Goal: Task Accomplishment & Management: Manage account settings

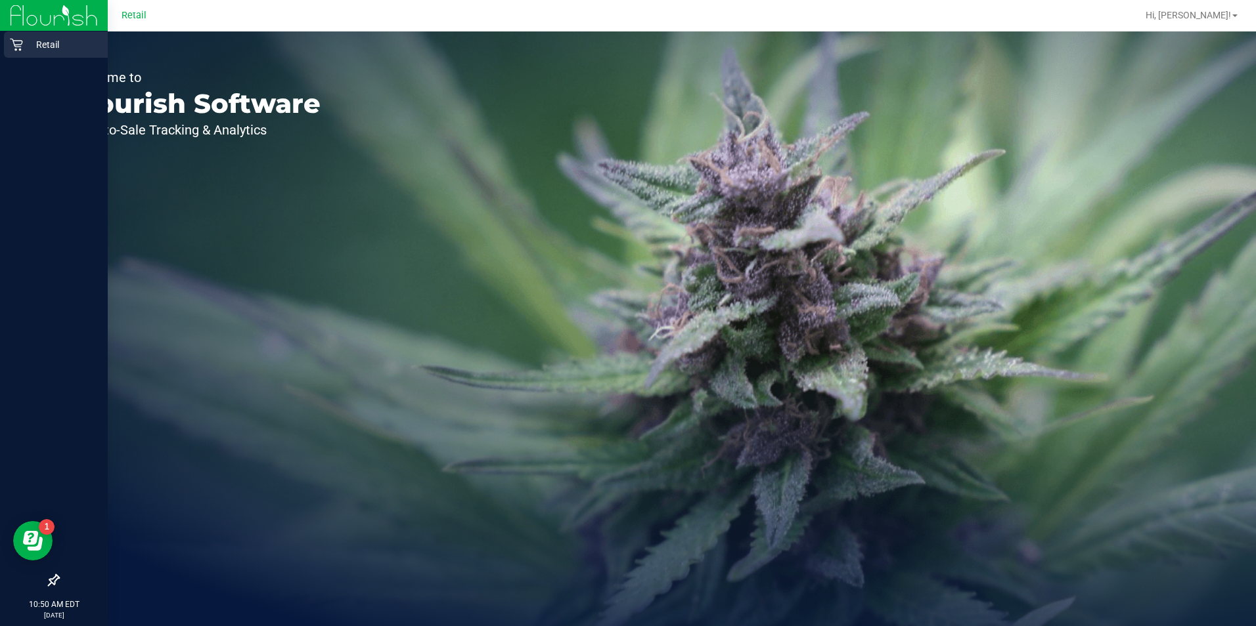
click at [17, 43] on icon at bounding box center [16, 44] width 13 height 13
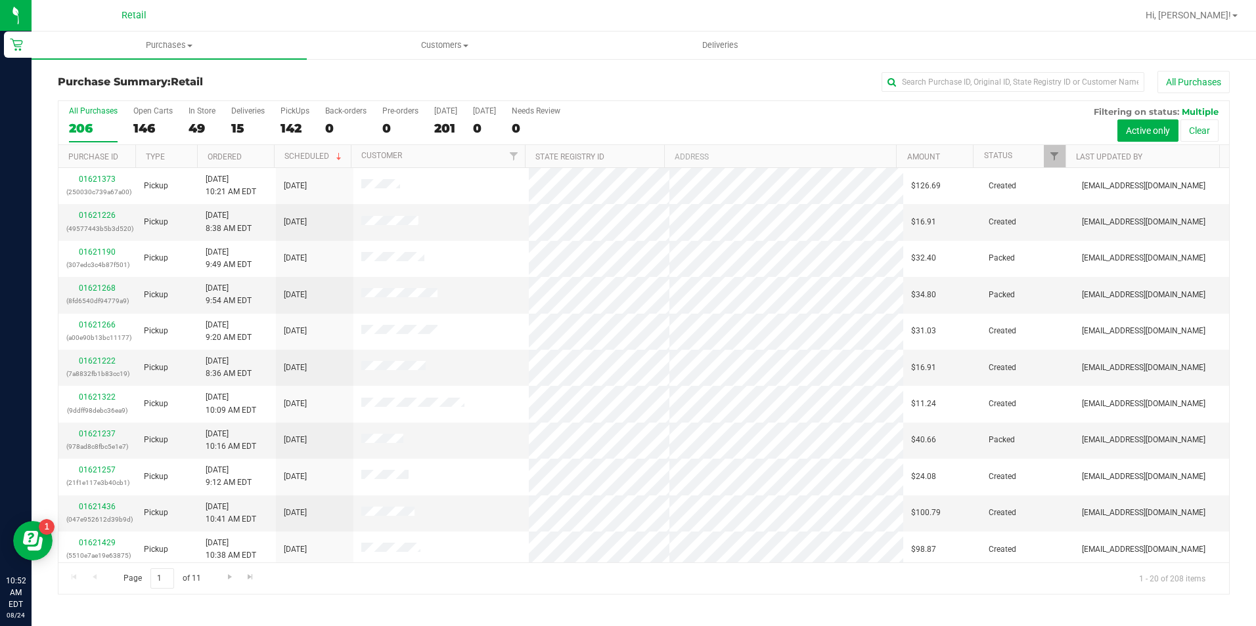
click at [958, 68] on div "Purchase Summary: Retail All Purchases All Purchases 206 Open Carts 146 In Stor…" at bounding box center [644, 333] width 1224 height 550
click at [964, 79] on input "text" at bounding box center [1012, 82] width 263 height 20
click at [171, 42] on span "Purchases" at bounding box center [169, 45] width 275 height 12
click at [165, 76] on li "Summary of purchases" at bounding box center [169, 80] width 275 height 16
click at [1050, 81] on input "text" at bounding box center [1012, 82] width 263 height 20
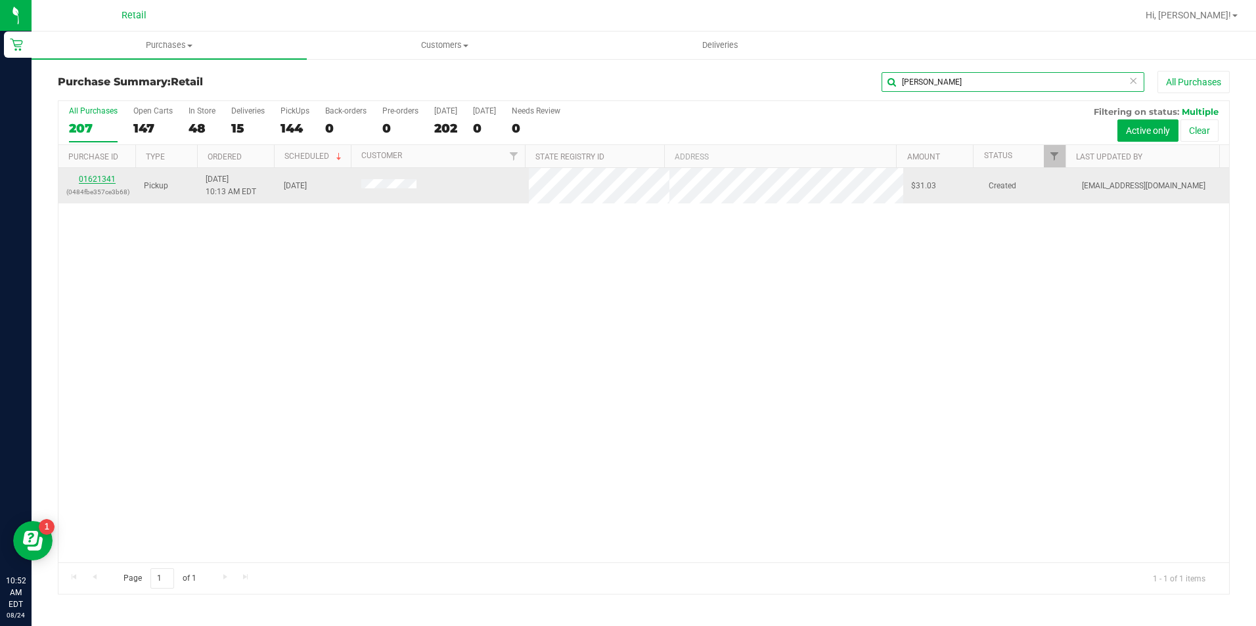
type input "gomez"
click at [108, 182] on link "01621341" at bounding box center [97, 179] width 37 height 9
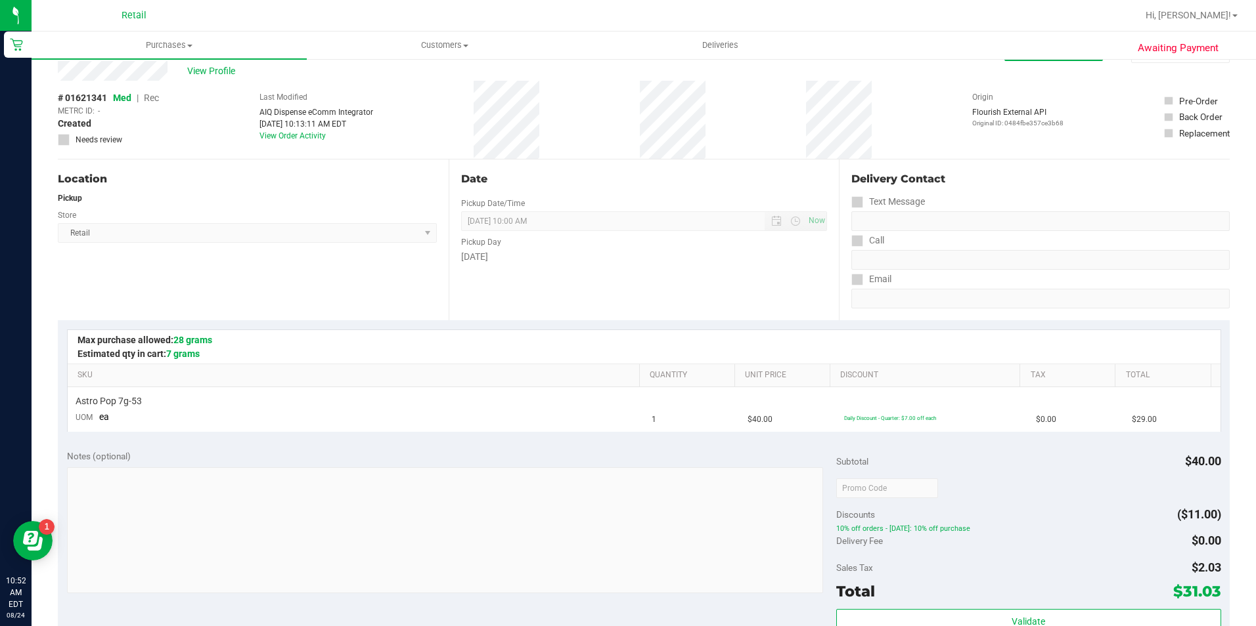
scroll to position [131, 0]
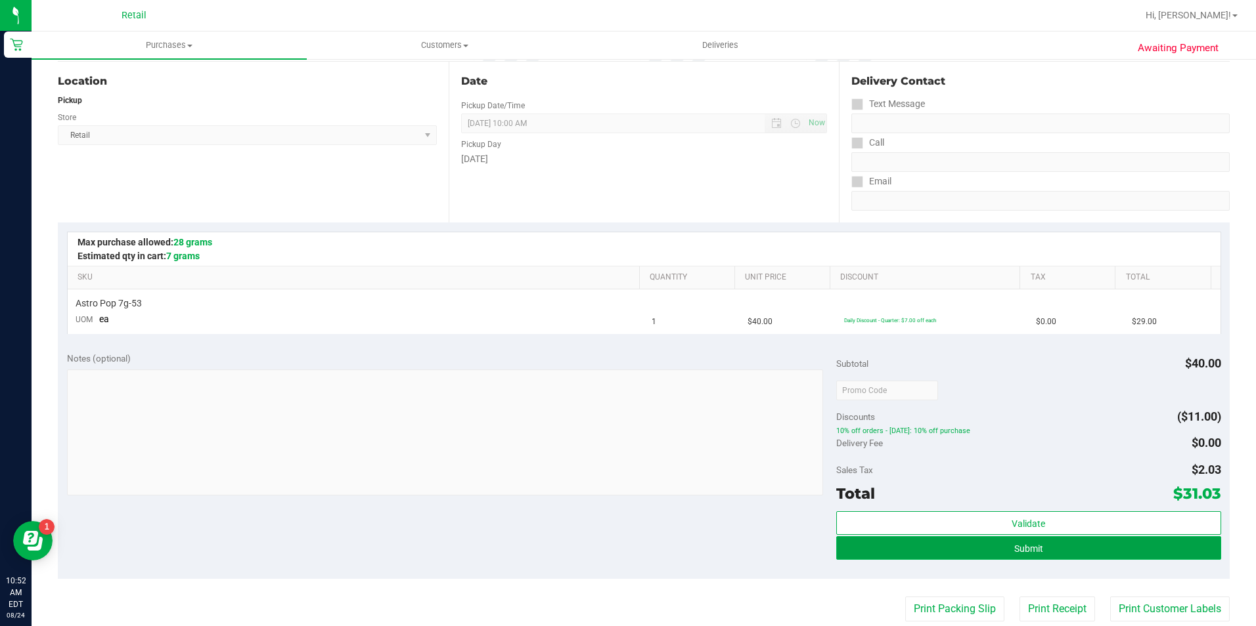
click at [998, 550] on button "Submit" at bounding box center [1028, 549] width 385 height 24
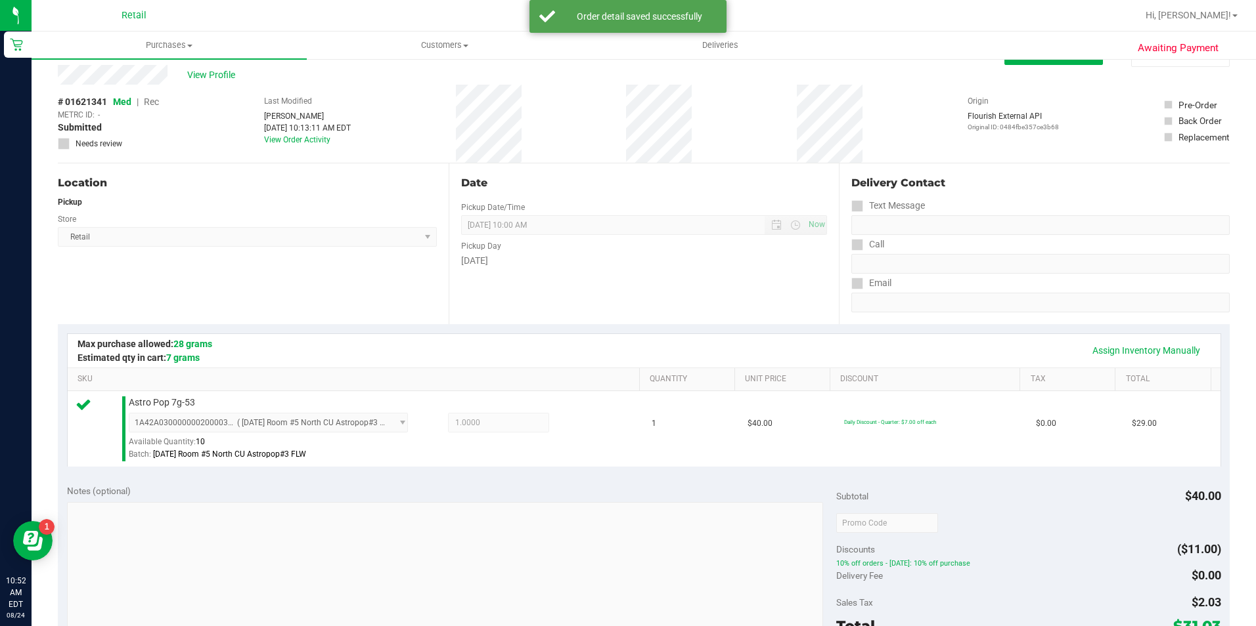
scroll to position [0, 0]
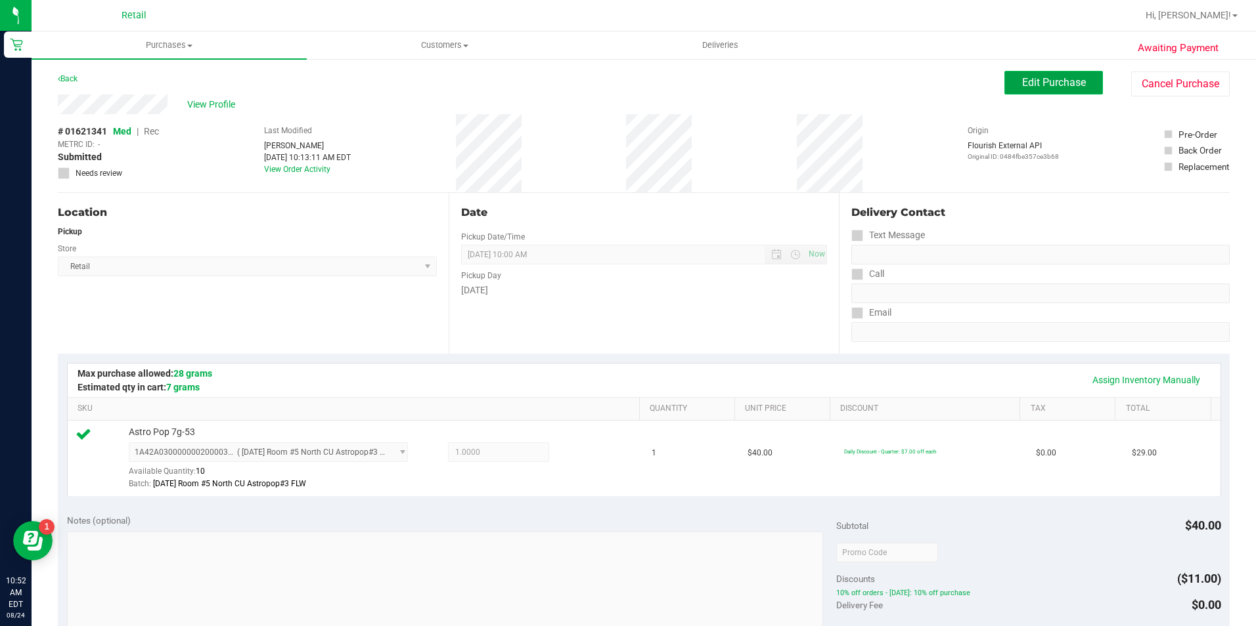
click at [1049, 83] on span "Edit Purchase" at bounding box center [1054, 82] width 64 height 12
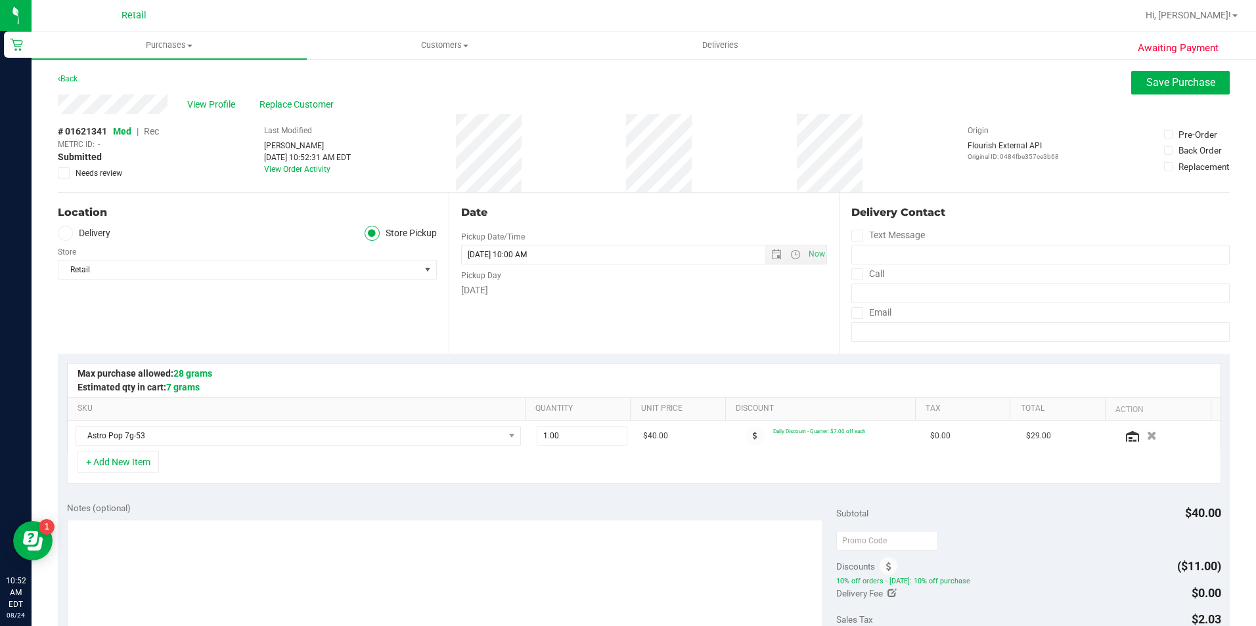
click at [154, 132] on span "Rec" at bounding box center [151, 131] width 15 height 11
click at [1169, 77] on span "Save Purchase" at bounding box center [1180, 82] width 69 height 12
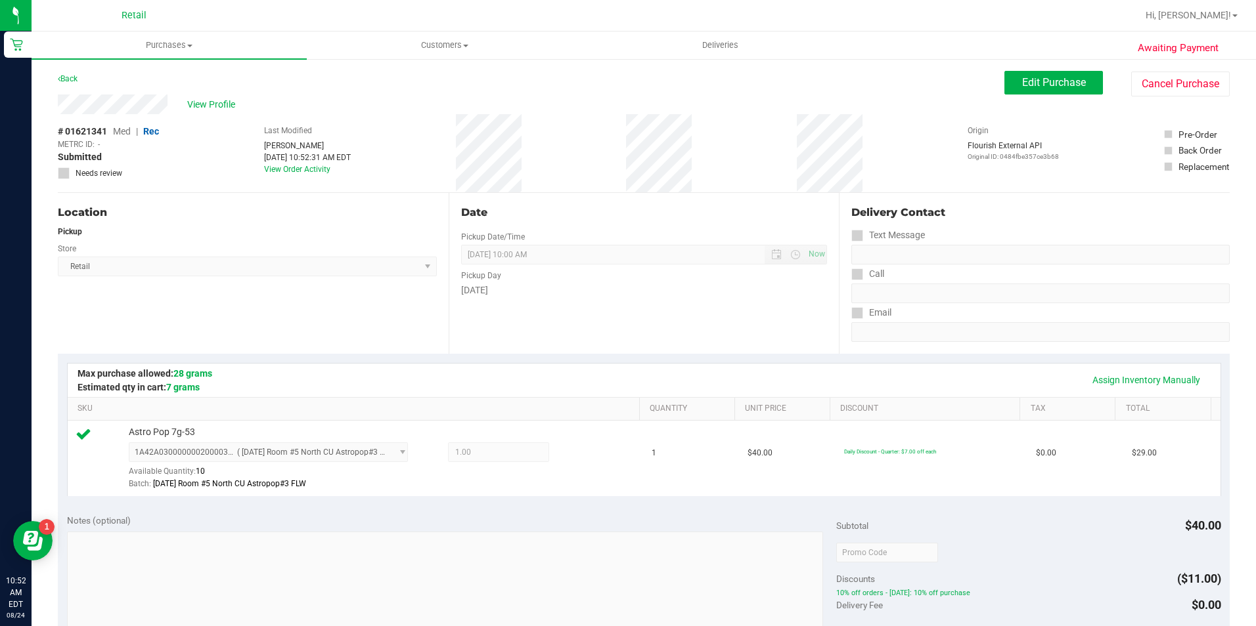
scroll to position [263, 0]
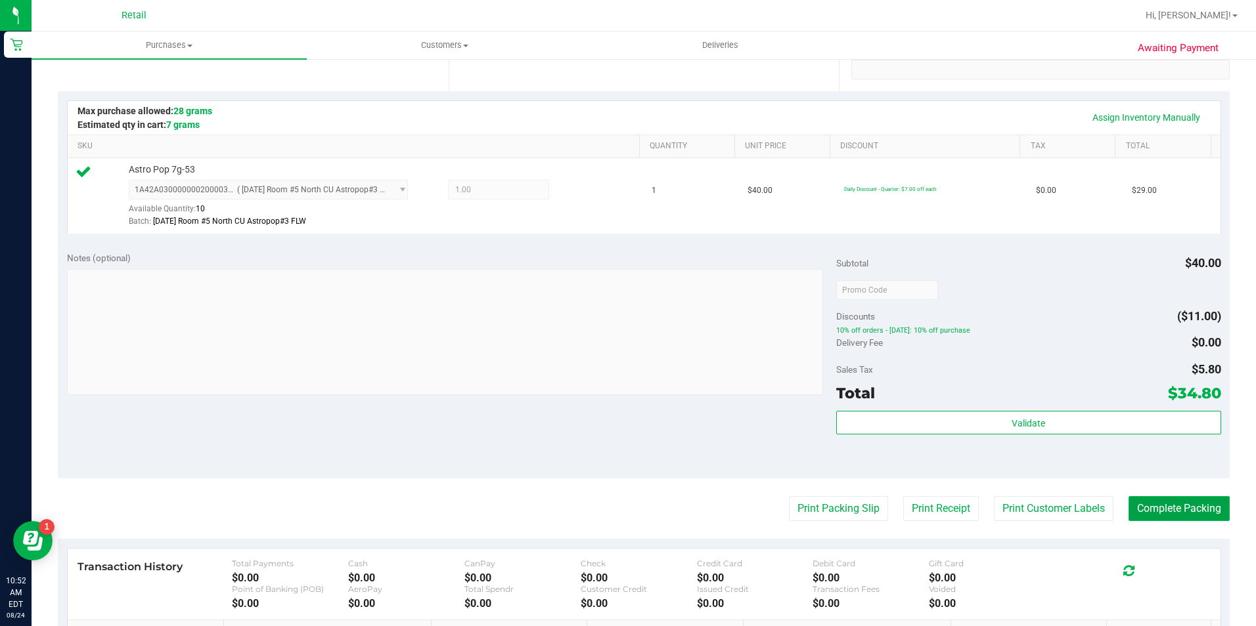
click at [1128, 504] on button "Complete Packing" at bounding box center [1178, 508] width 101 height 25
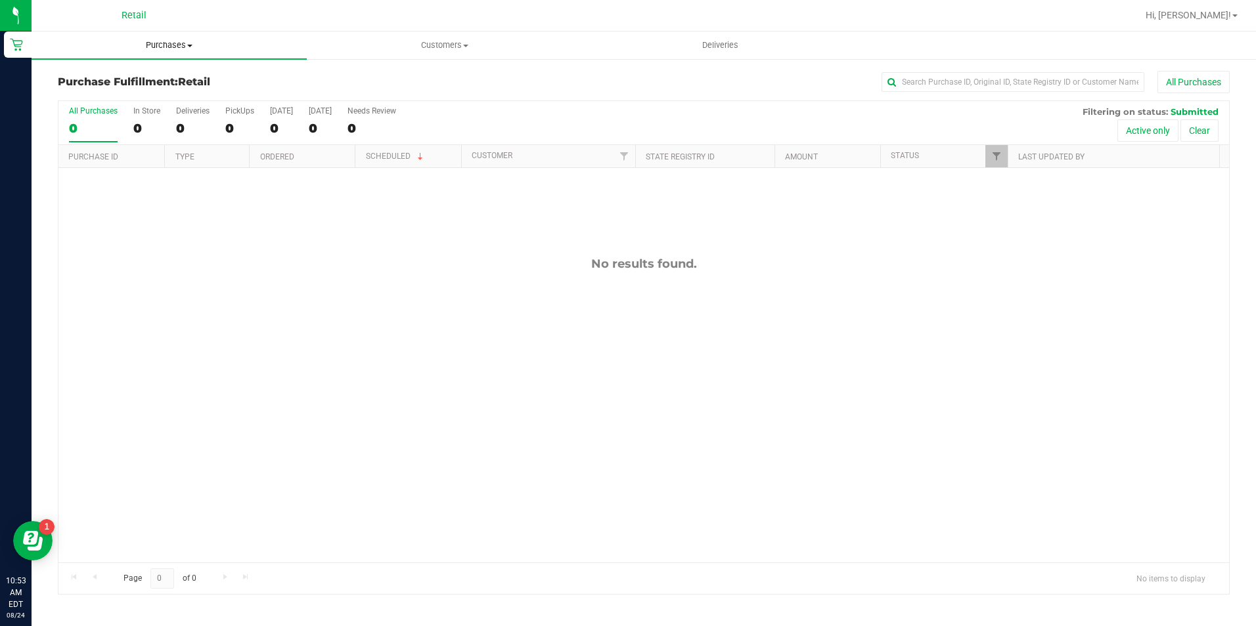
click at [183, 51] on uib-tab-heading "Purchases Summary of purchases Fulfillment All purchases" at bounding box center [169, 46] width 275 height 28
click at [158, 74] on span "Summary of purchases" at bounding box center [99, 79] width 135 height 11
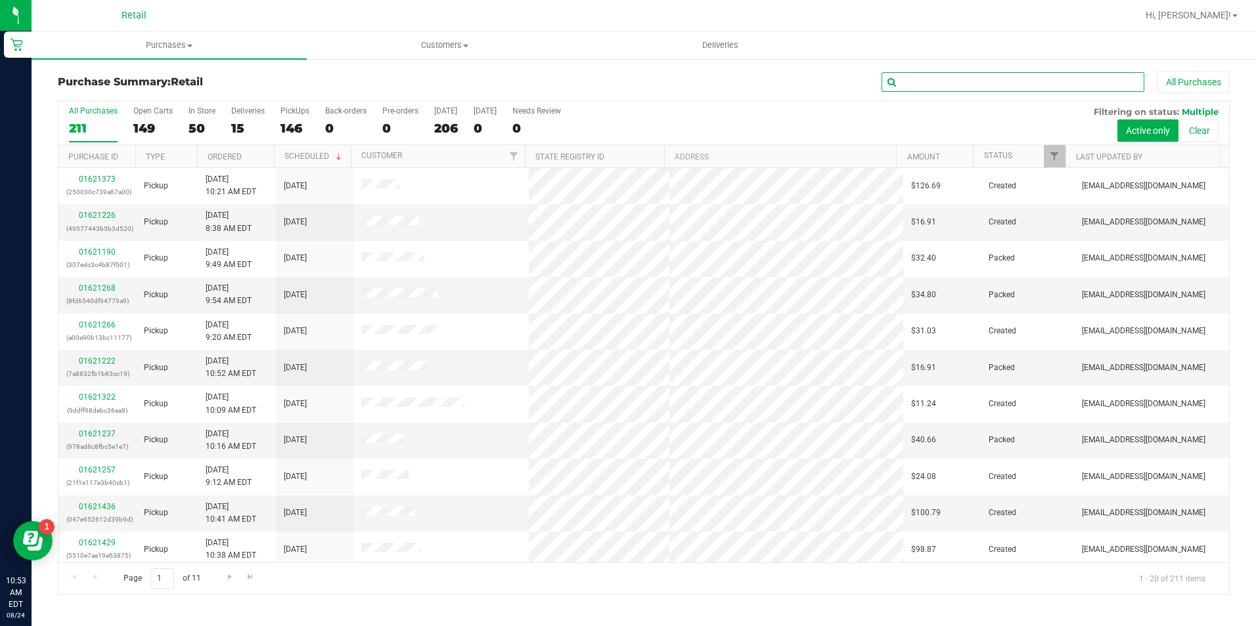
click at [1046, 86] on input "text" at bounding box center [1012, 82] width 263 height 20
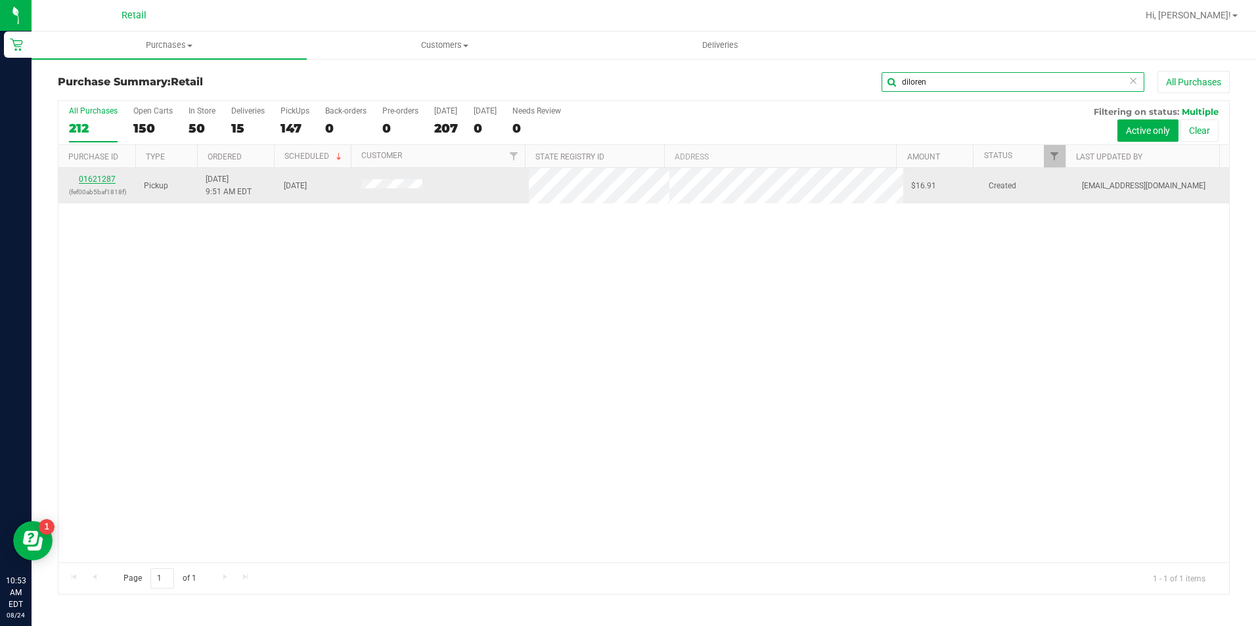
type input "diloren"
click at [110, 180] on link "01621287" at bounding box center [97, 179] width 37 height 9
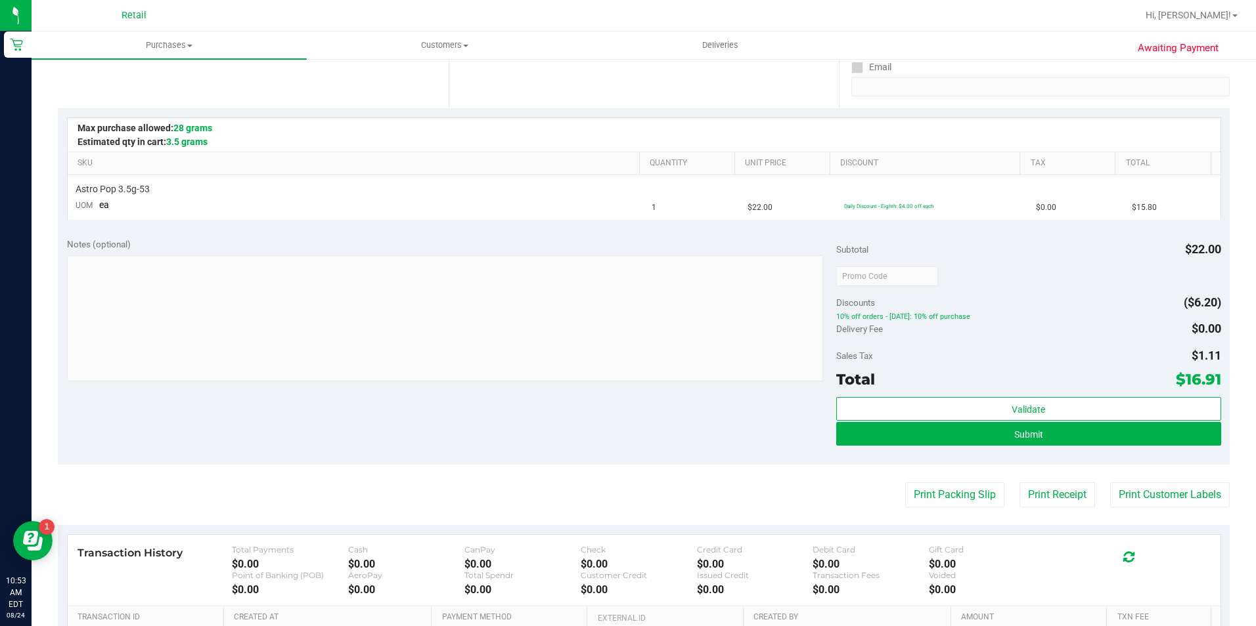
scroll to position [263, 0]
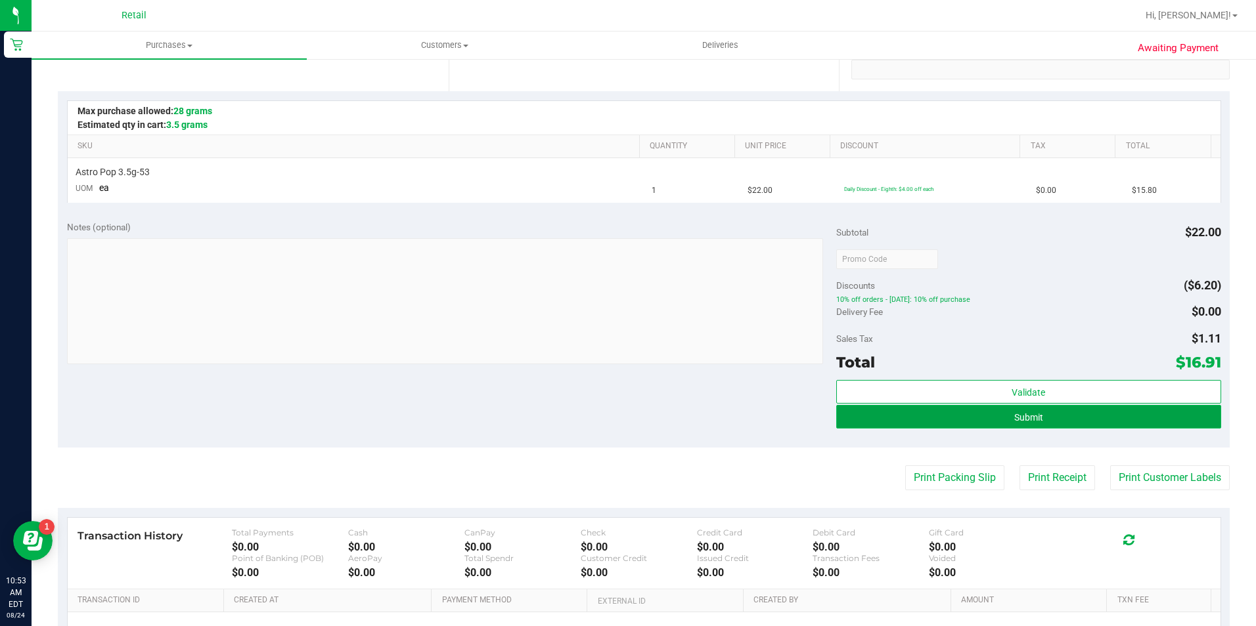
click at [1060, 418] on button "Submit" at bounding box center [1028, 417] width 385 height 24
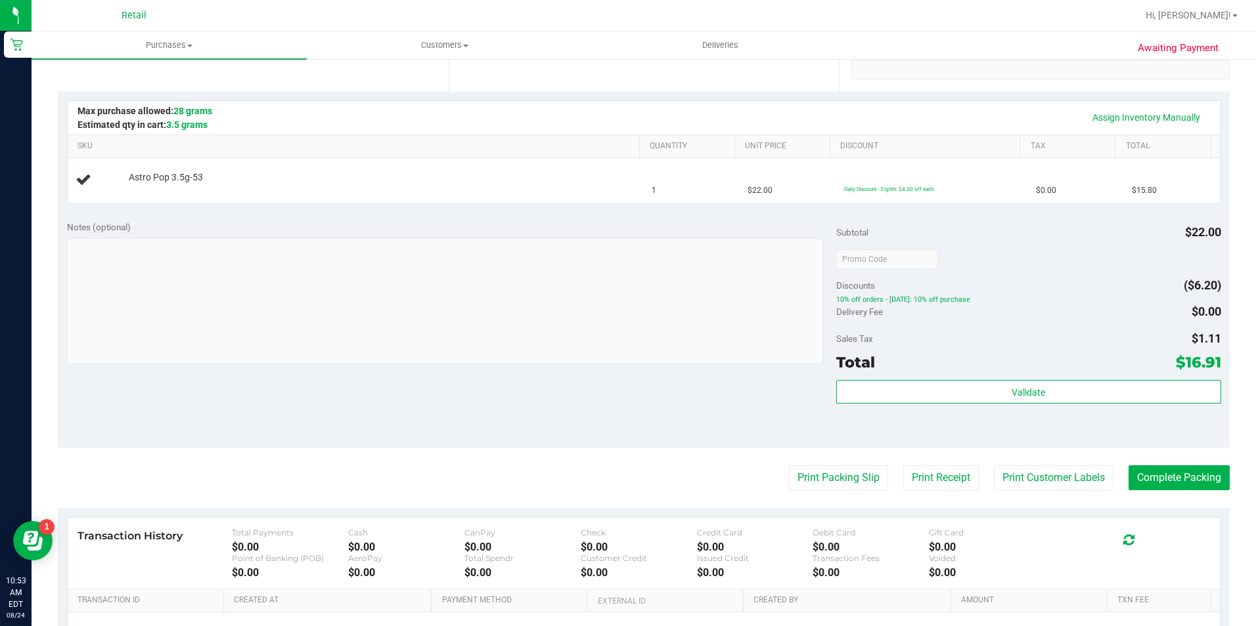
scroll to position [0, 0]
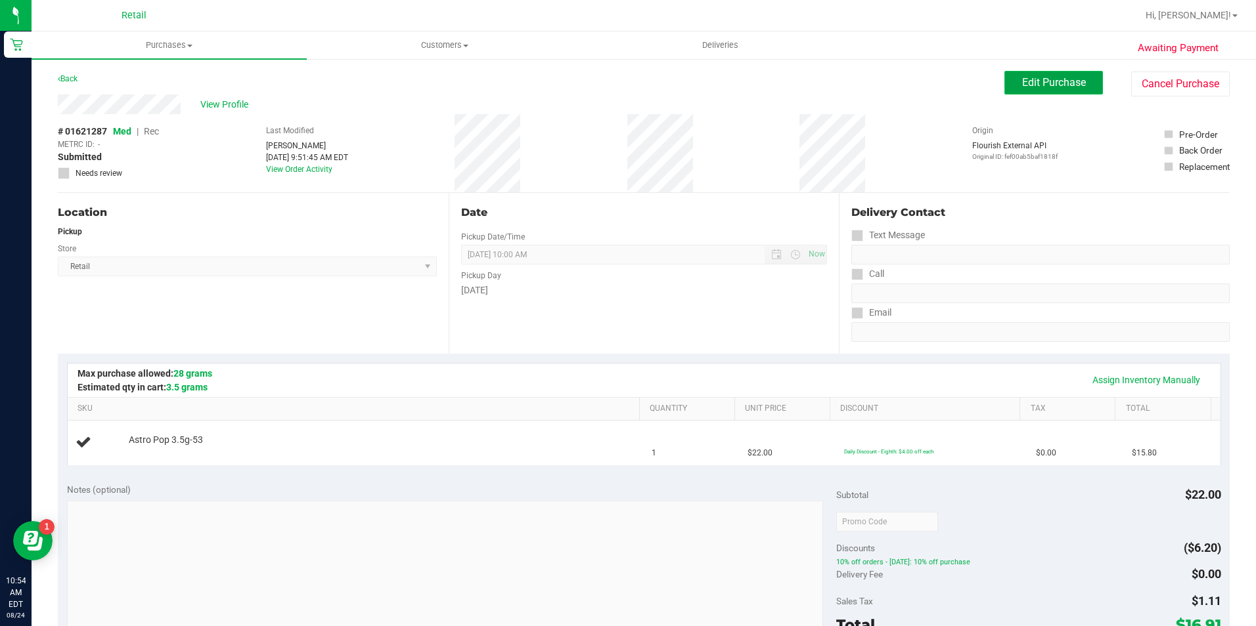
click at [1043, 86] on span "Edit Purchase" at bounding box center [1054, 82] width 64 height 12
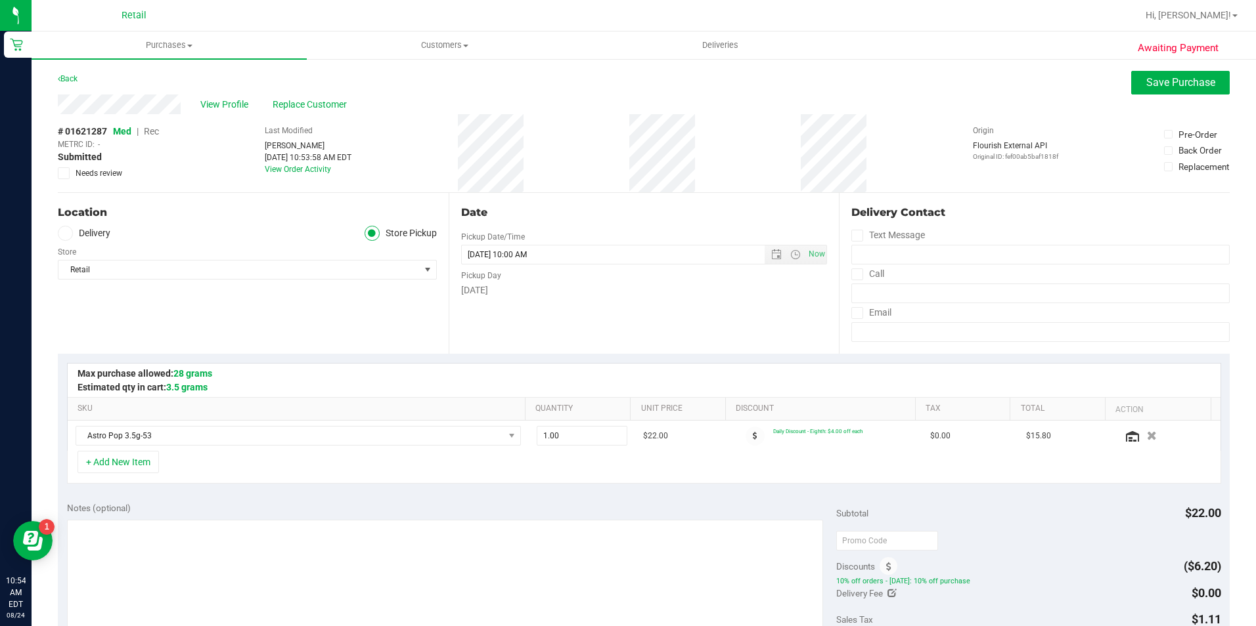
click at [152, 133] on span "Rec" at bounding box center [151, 131] width 15 height 11
click at [1164, 85] on span "Save Purchase" at bounding box center [1180, 82] width 69 height 12
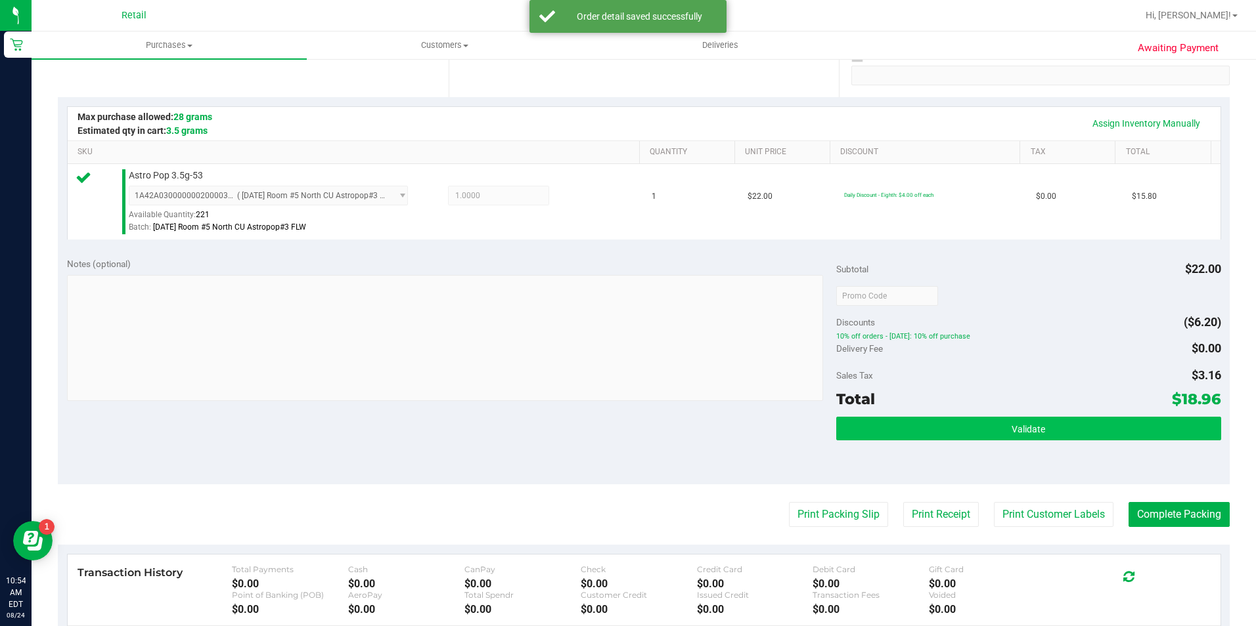
scroll to position [263, 0]
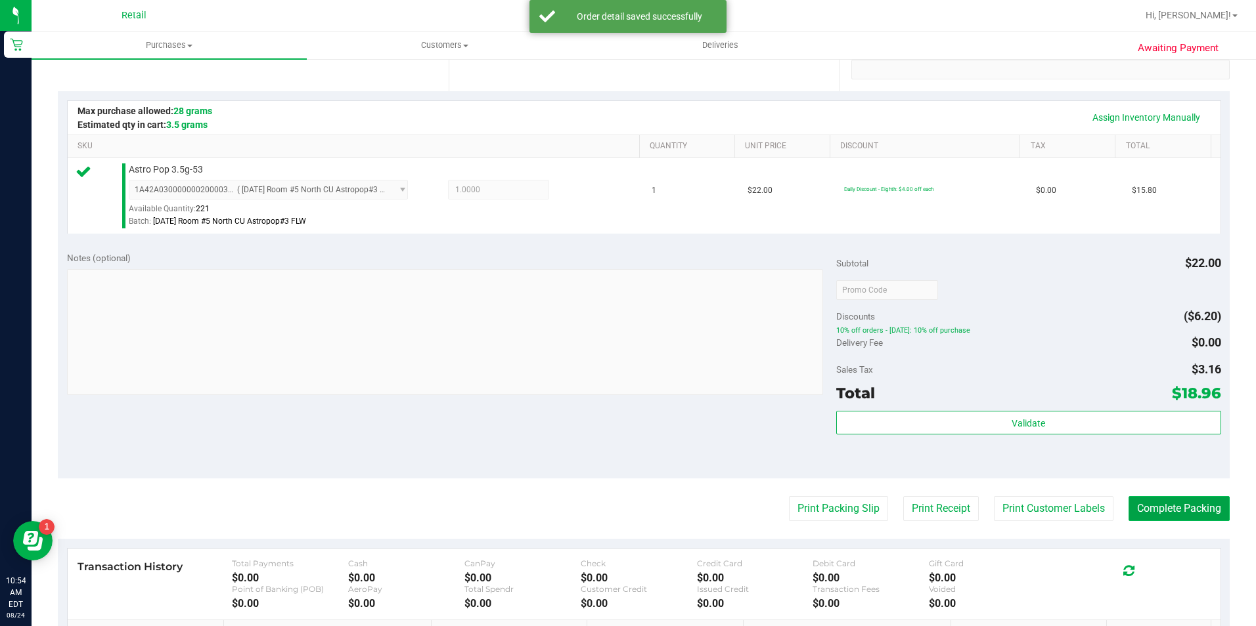
click at [1177, 514] on button "Complete Packing" at bounding box center [1178, 508] width 101 height 25
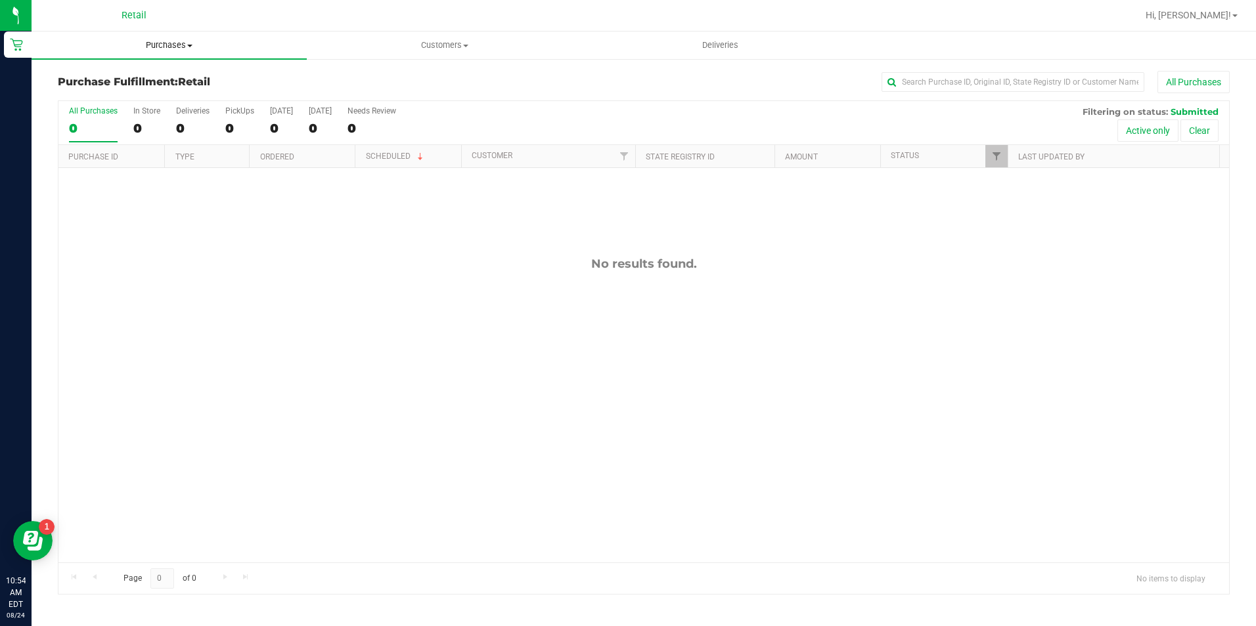
click at [168, 44] on span "Purchases" at bounding box center [169, 45] width 275 height 12
click at [171, 72] on li "Summary of purchases" at bounding box center [169, 80] width 275 height 16
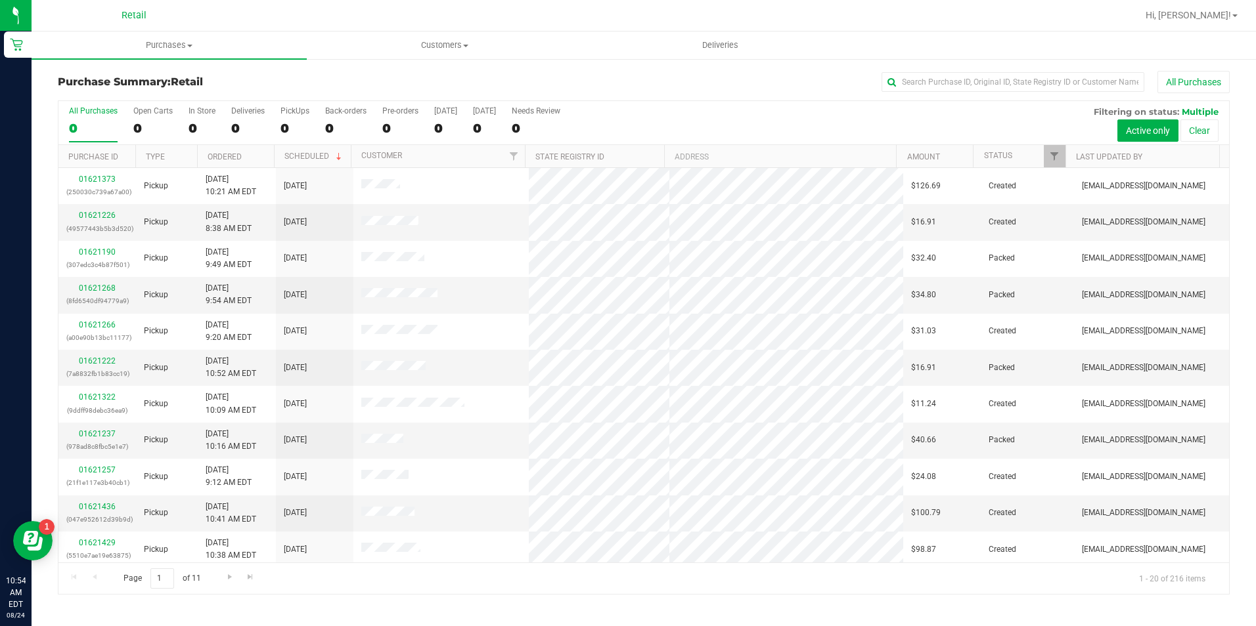
click at [939, 70] on div "Purchase Summary: Retail All Purchases All Purchases 0 Open Carts 0 In Store 0 …" at bounding box center [644, 333] width 1224 height 550
click at [942, 76] on input "text" at bounding box center [1012, 82] width 263 height 20
click at [935, 84] on input "text" at bounding box center [1012, 82] width 263 height 20
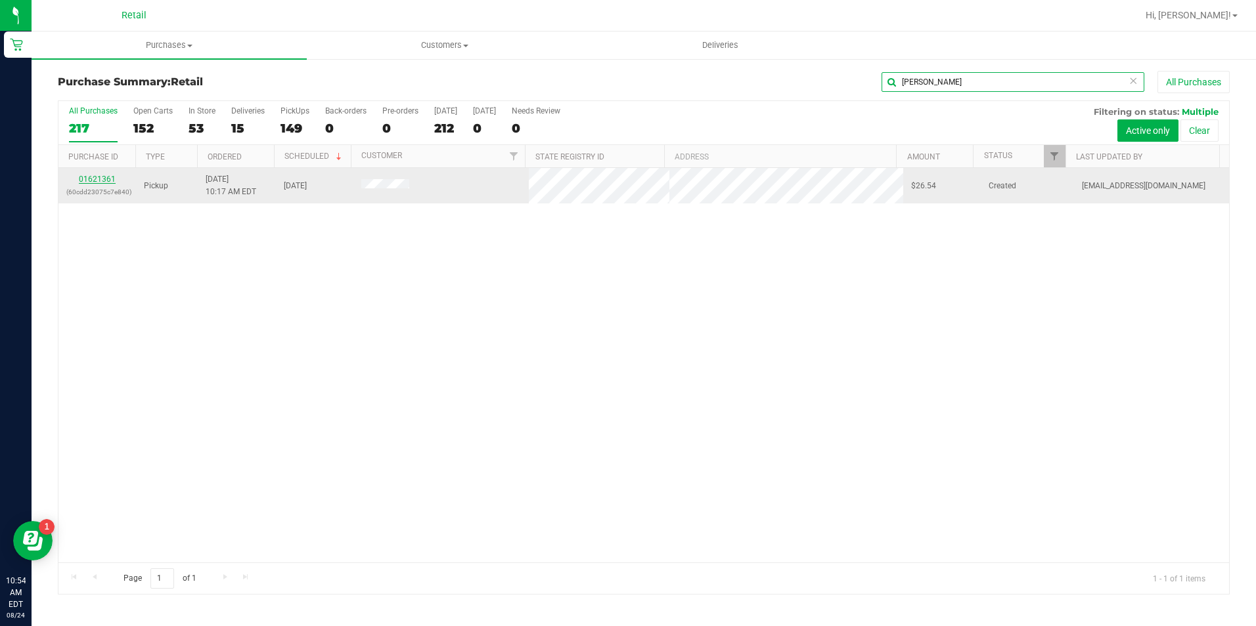
type input "hunt"
click at [100, 181] on link "01621361" at bounding box center [97, 179] width 37 height 9
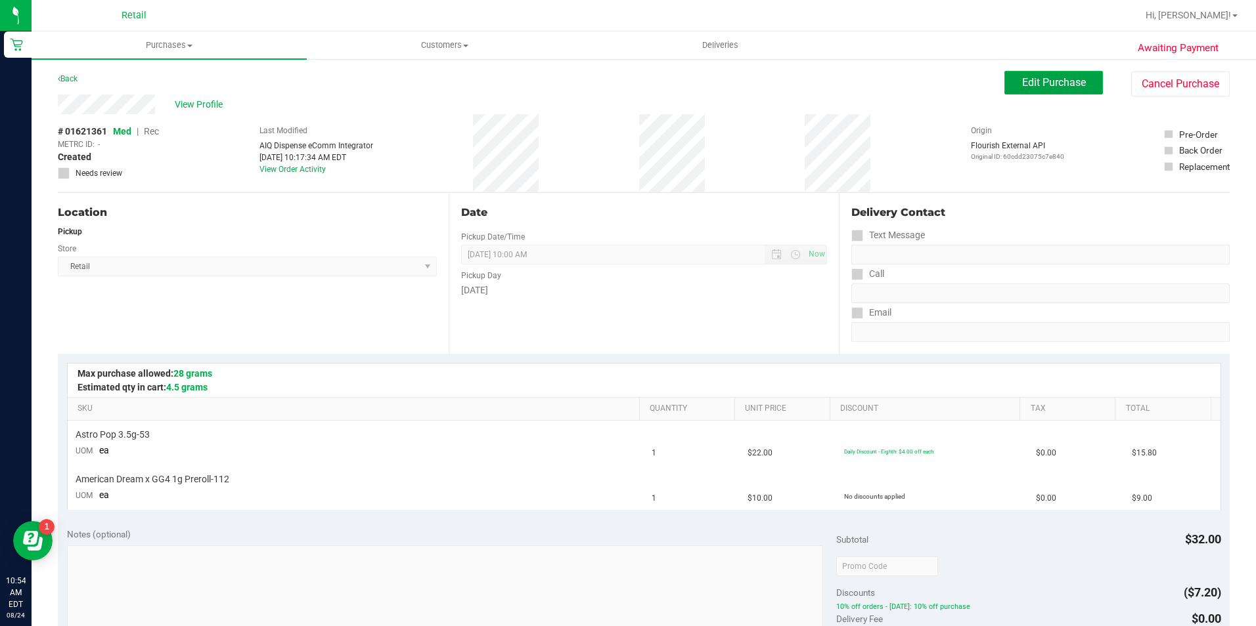
click at [1008, 88] on button "Edit Purchase" at bounding box center [1053, 83] width 99 height 24
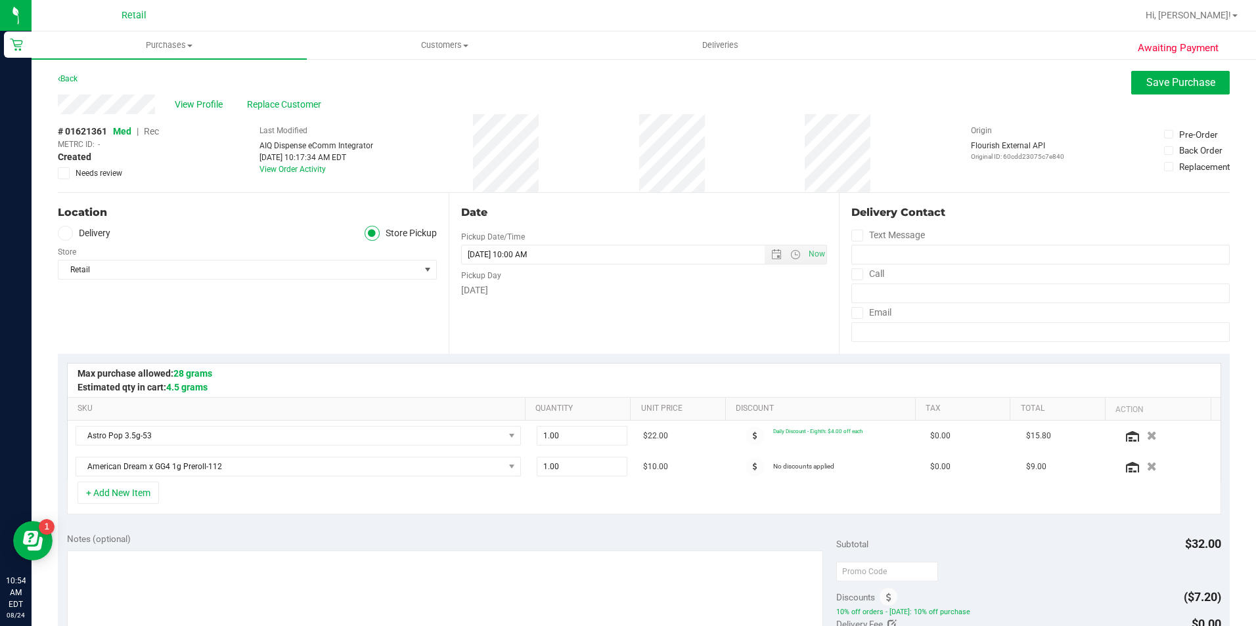
click at [157, 132] on span "Rec" at bounding box center [151, 131] width 15 height 11
click at [1162, 94] on button "Save Purchase" at bounding box center [1180, 83] width 99 height 24
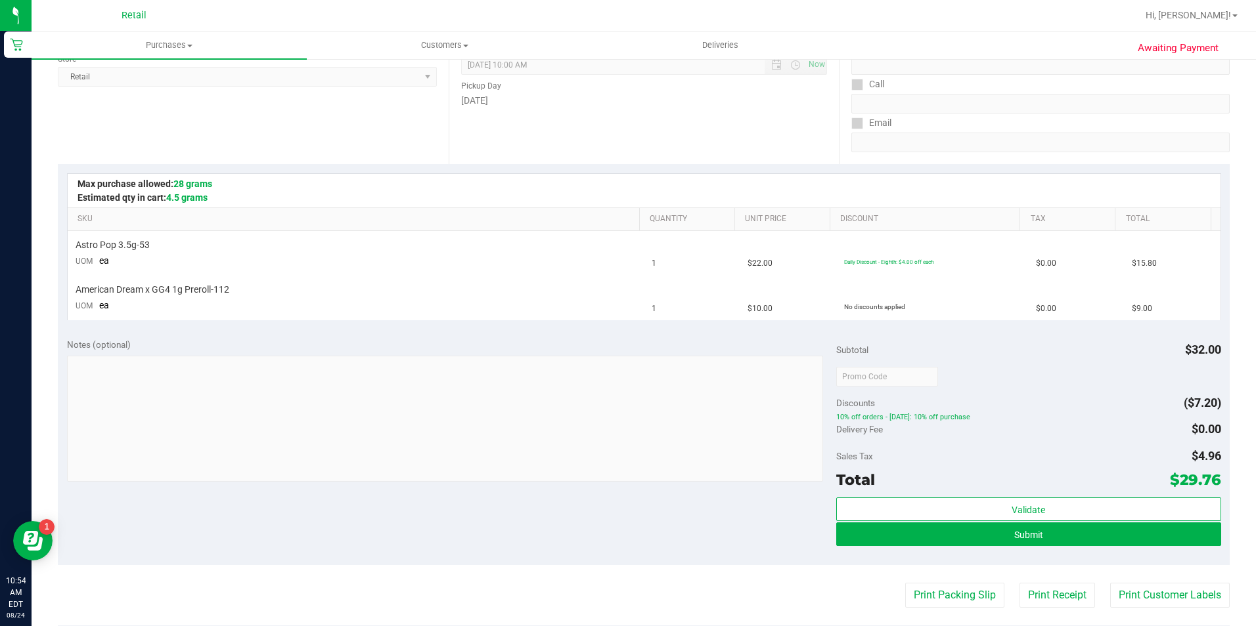
scroll to position [197, 0]
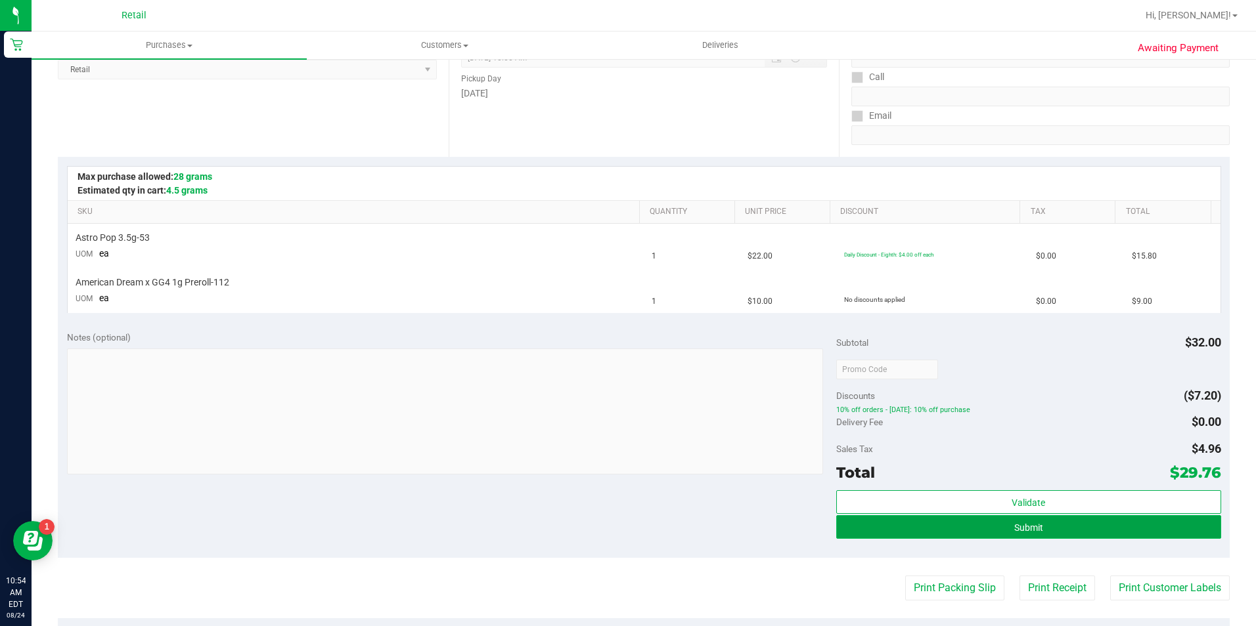
click at [1094, 518] on button "Submit" at bounding box center [1028, 527] width 385 height 24
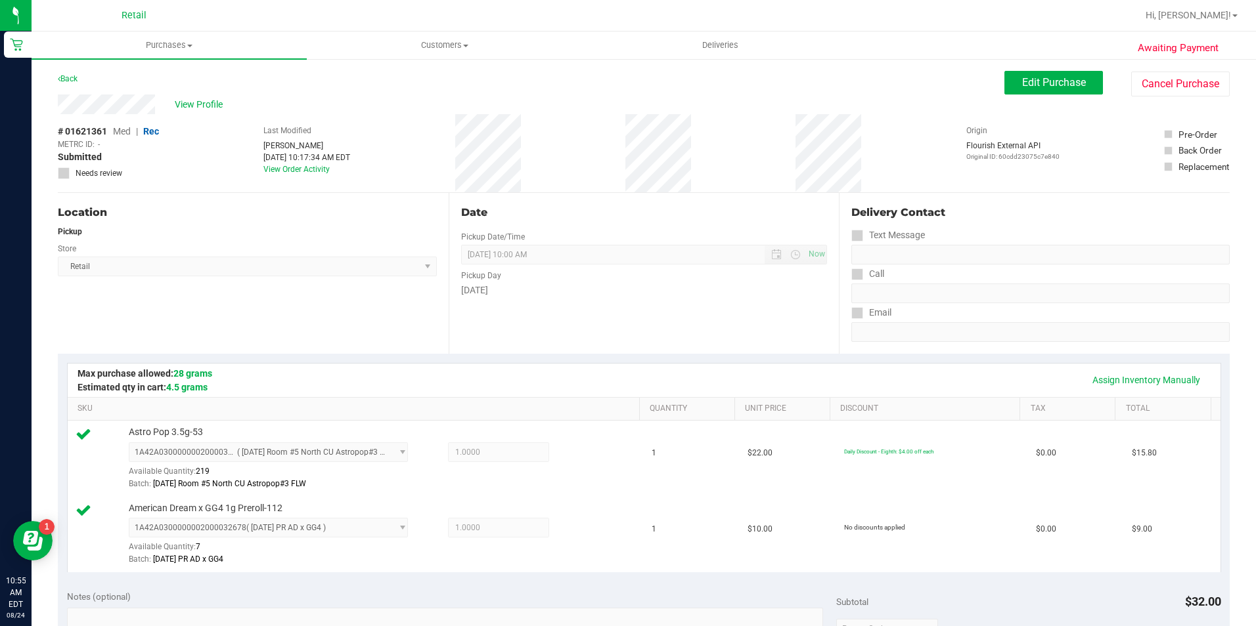
scroll to position [263, 0]
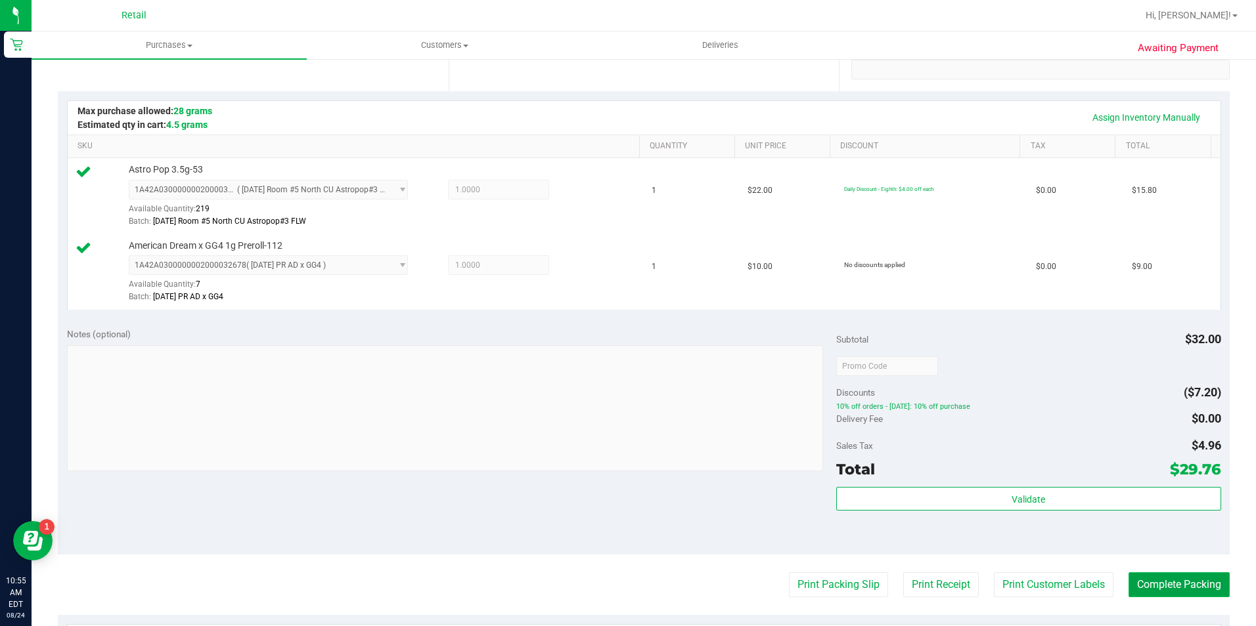
click at [1170, 594] on button "Complete Packing" at bounding box center [1178, 585] width 101 height 25
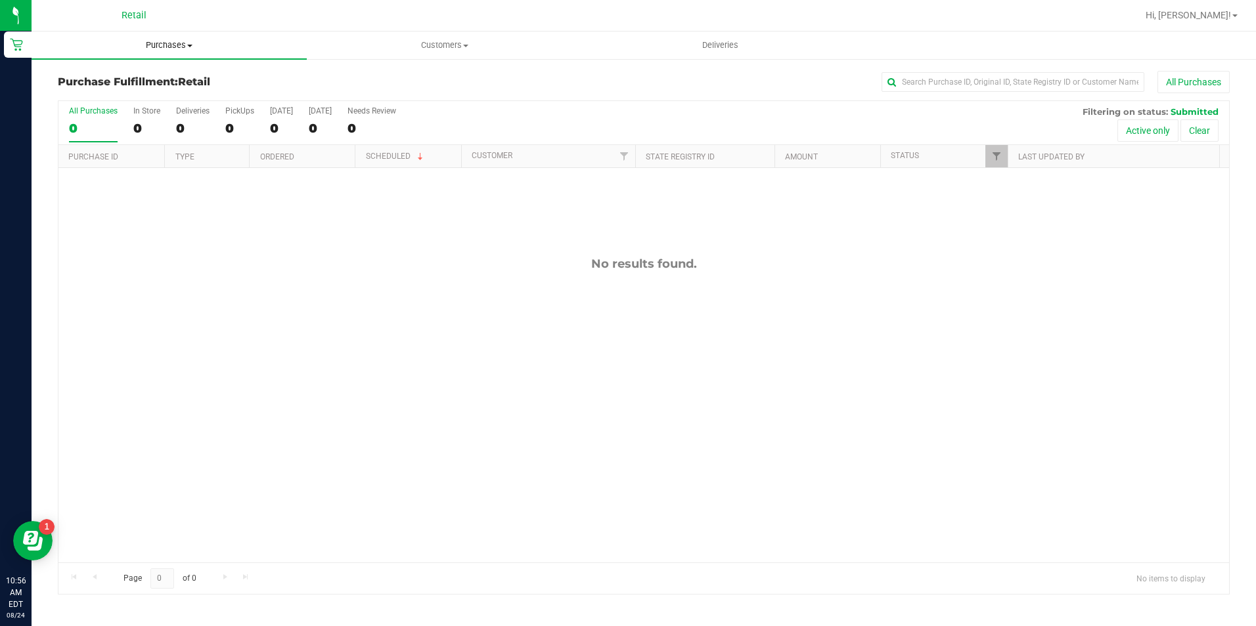
click at [153, 43] on span "Purchases" at bounding box center [169, 45] width 275 height 12
click at [158, 75] on span "Summary of purchases" at bounding box center [99, 79] width 135 height 11
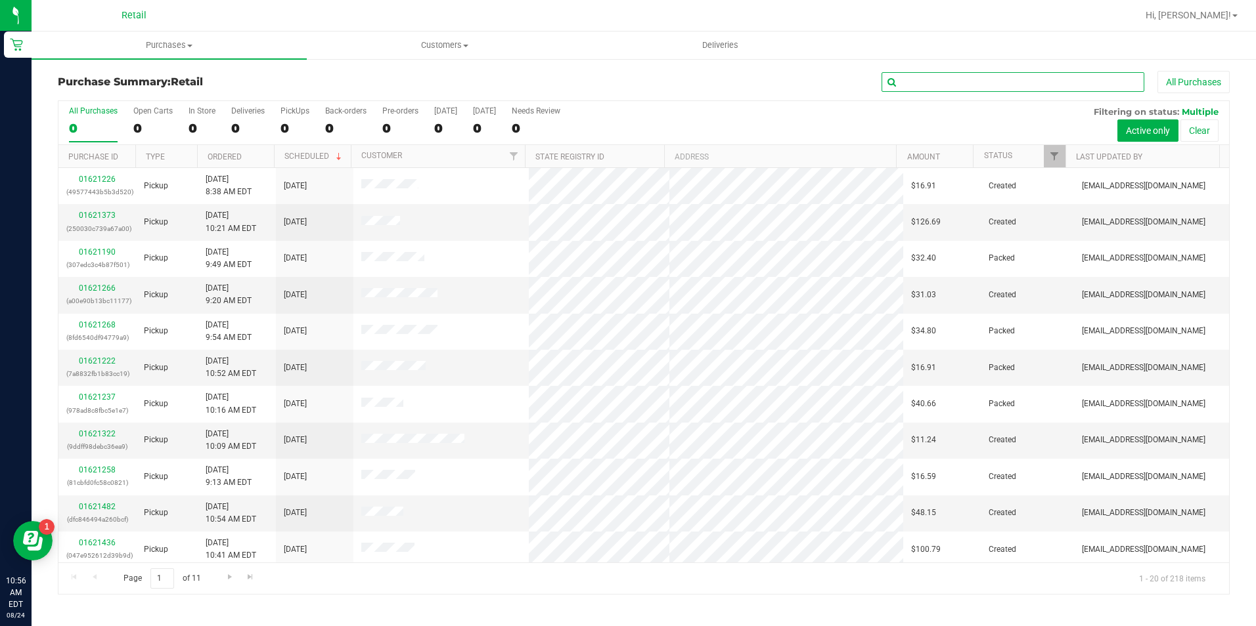
click at [961, 89] on input "text" at bounding box center [1012, 82] width 263 height 20
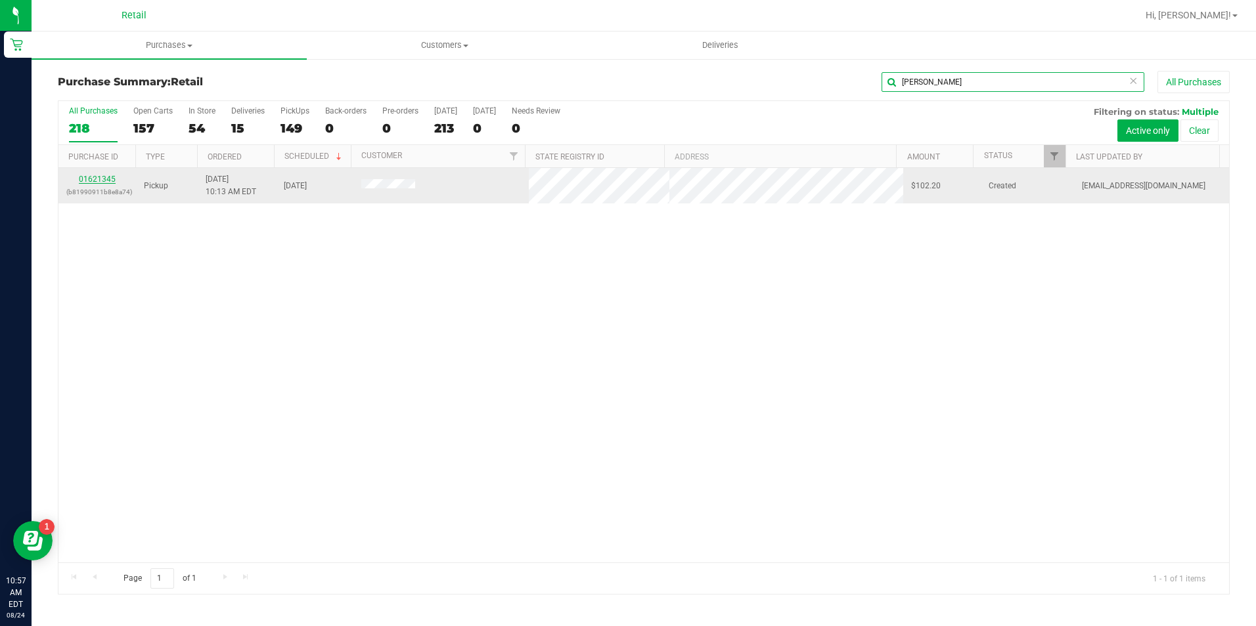
type input "visich"
click at [99, 182] on link "01621345" at bounding box center [97, 179] width 37 height 9
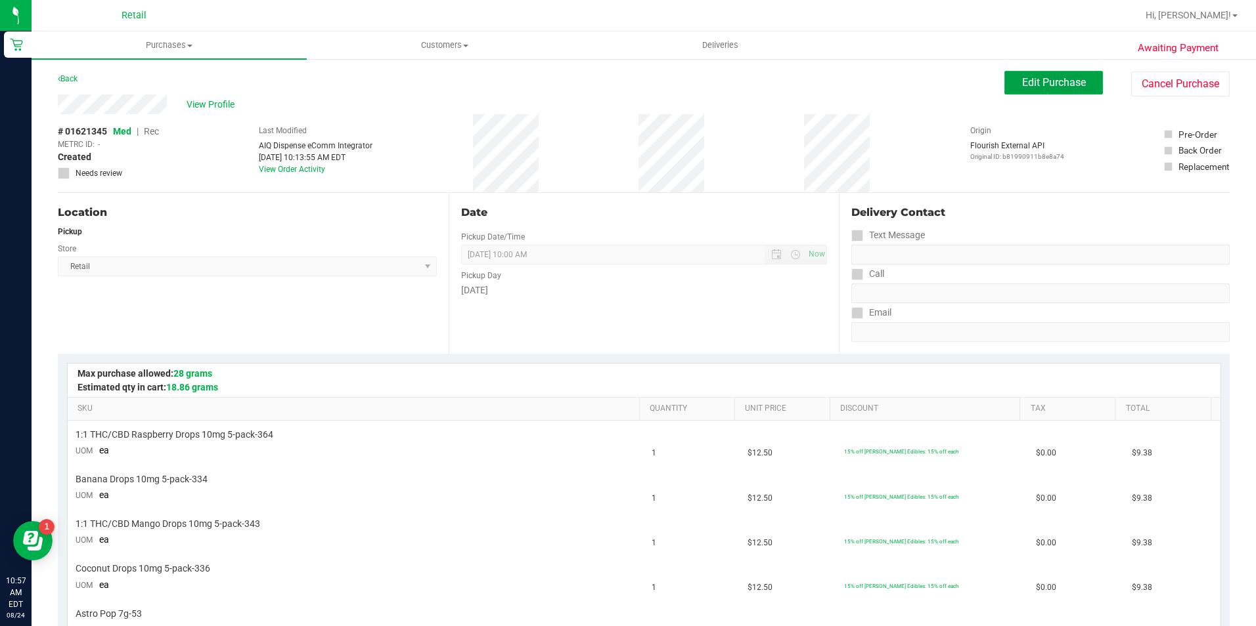
click at [1022, 87] on span "Edit Purchase" at bounding box center [1054, 82] width 64 height 12
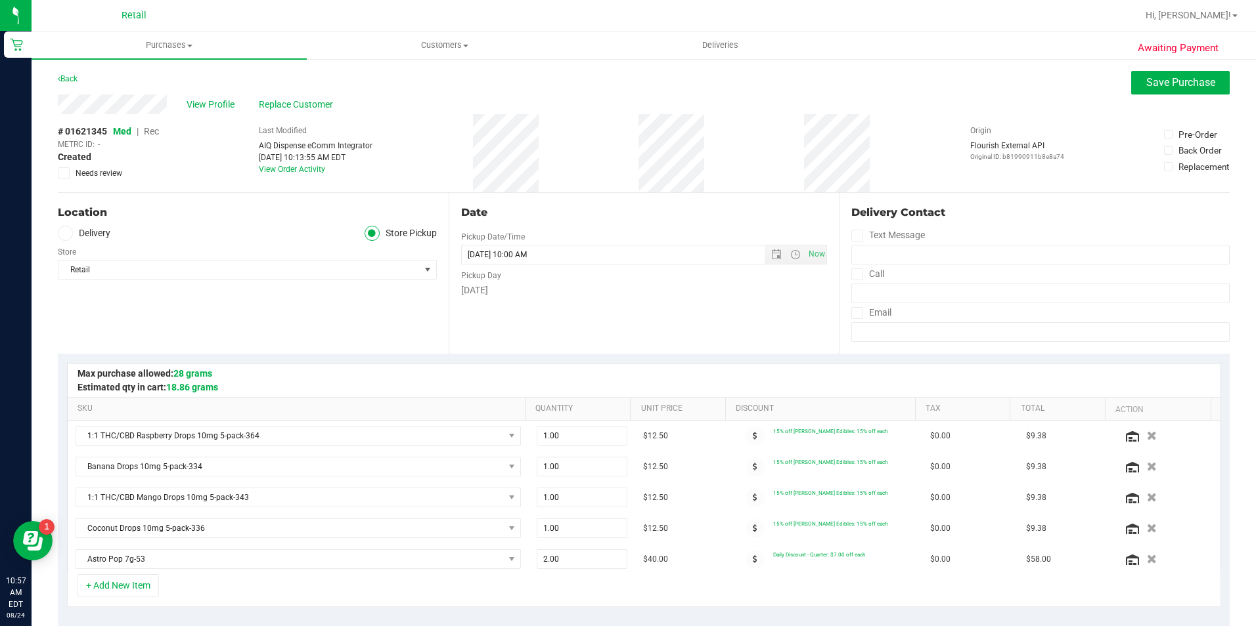
click at [149, 132] on span "Rec" at bounding box center [151, 131] width 15 height 11
click at [1149, 87] on span "Save Purchase" at bounding box center [1180, 82] width 69 height 12
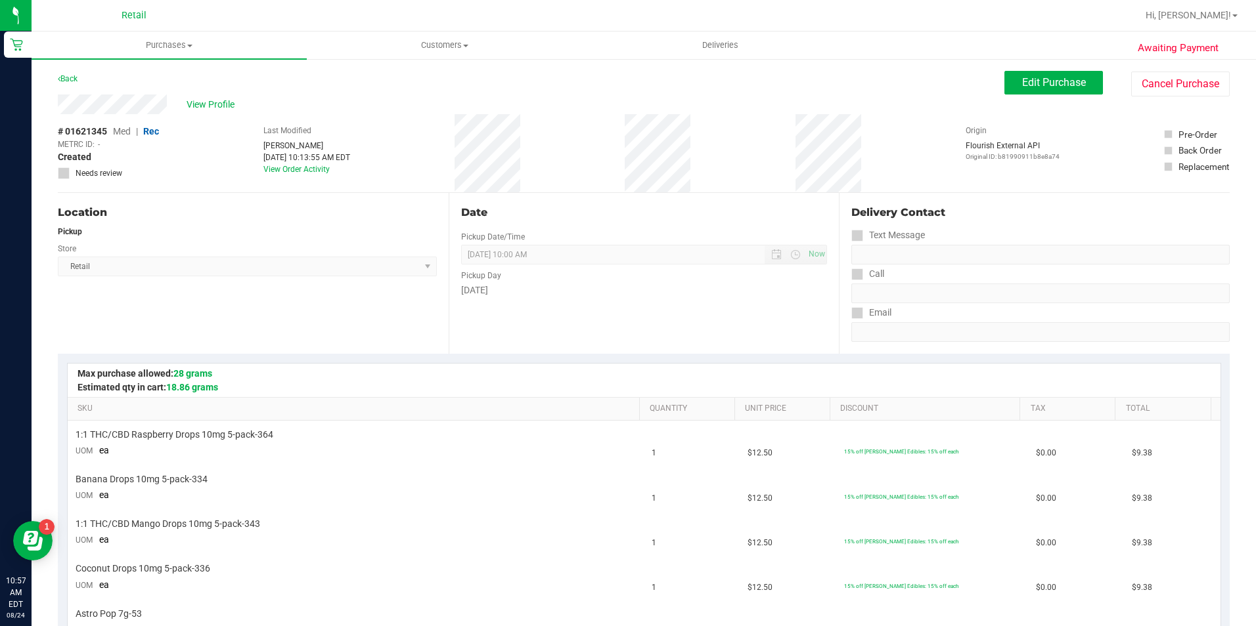
scroll to position [197, 0]
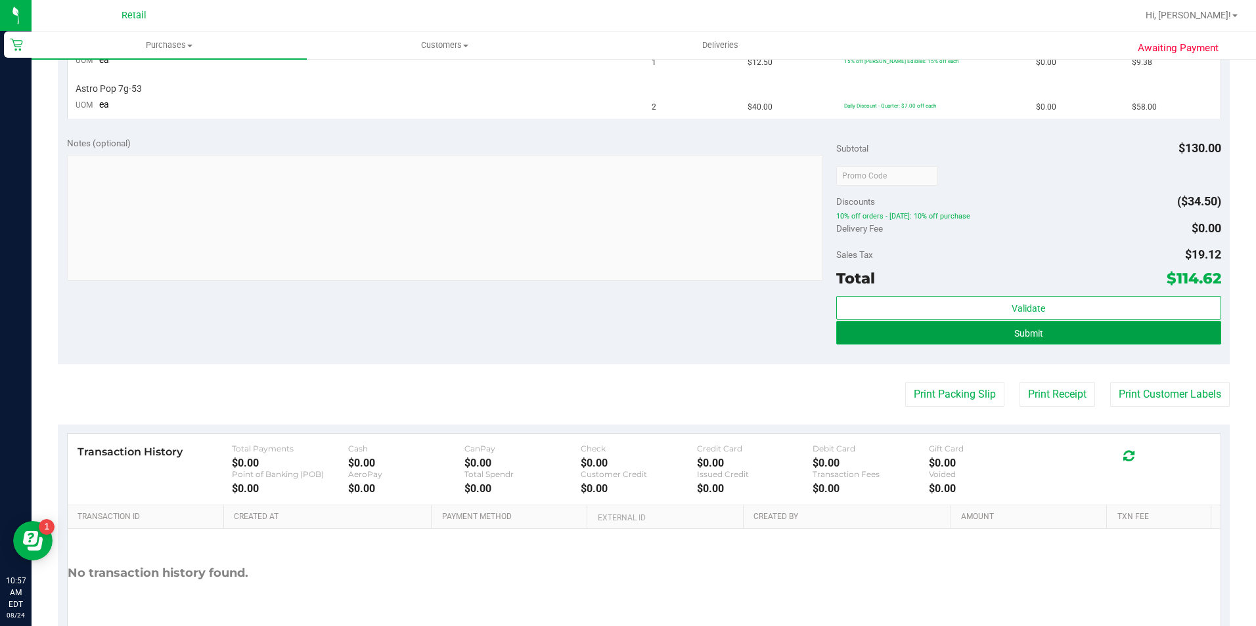
click at [997, 336] on button "Submit" at bounding box center [1028, 333] width 385 height 24
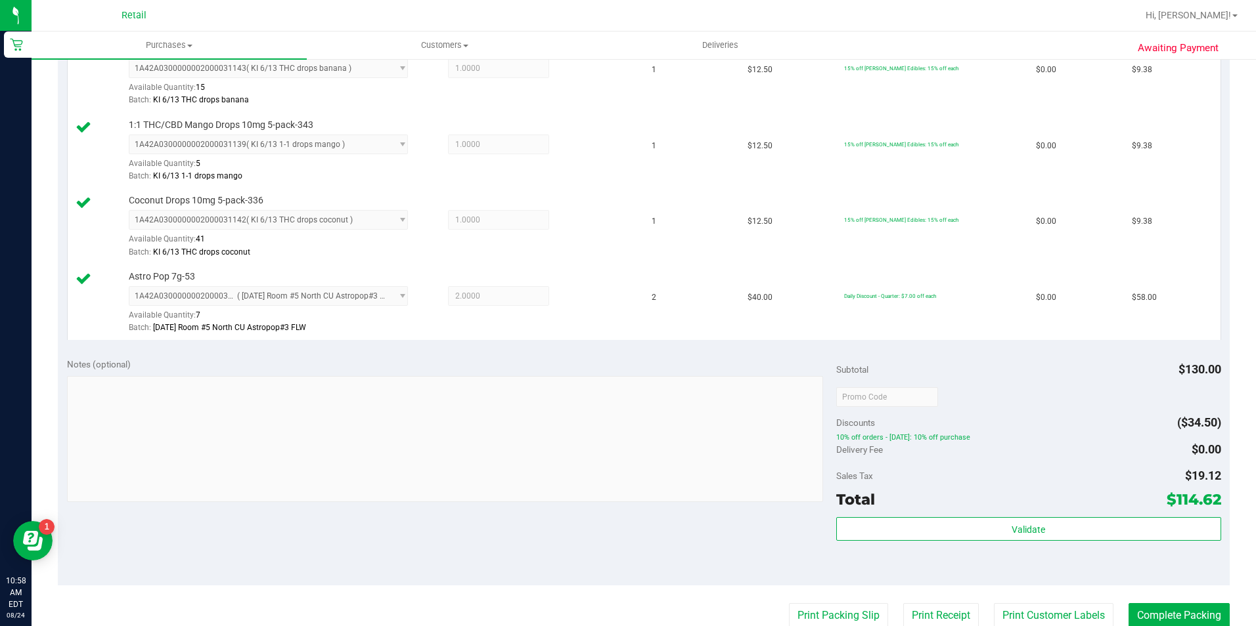
scroll to position [525, 0]
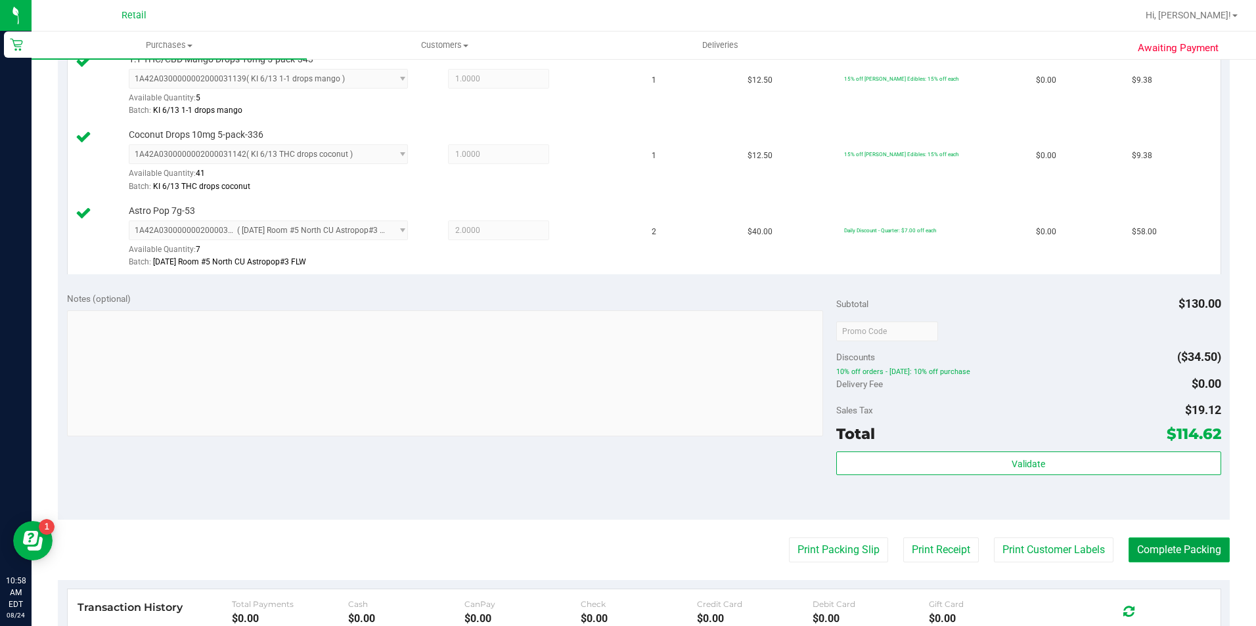
click at [1158, 548] on button "Complete Packing" at bounding box center [1178, 550] width 101 height 25
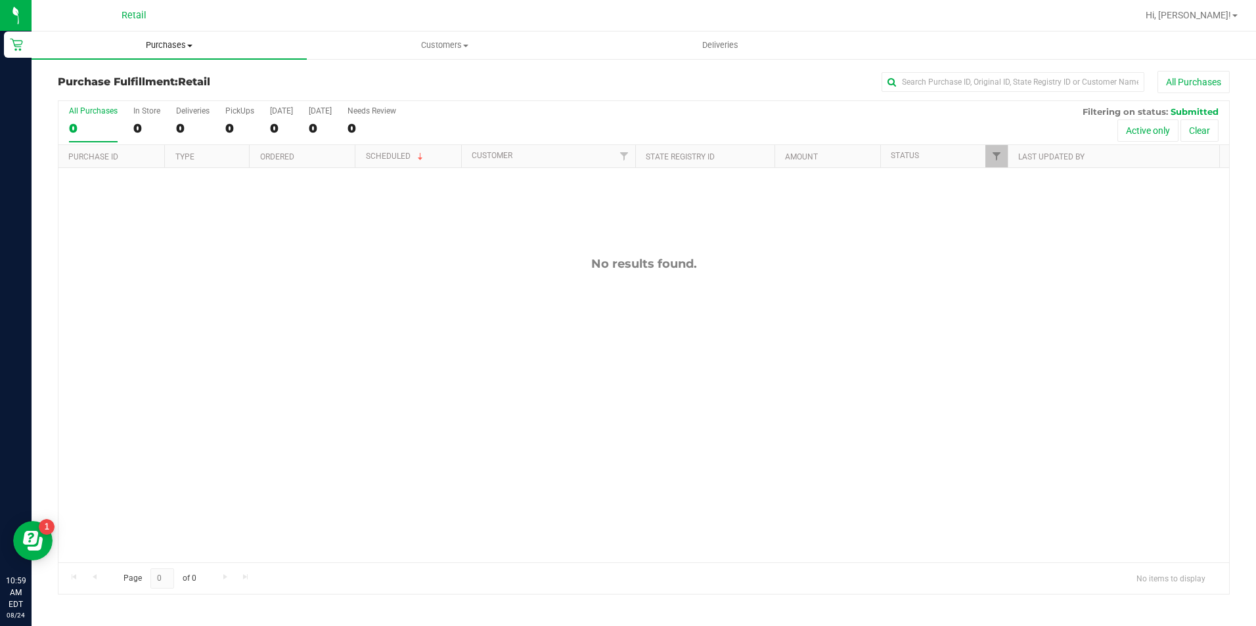
click at [179, 41] on span "Purchases" at bounding box center [169, 45] width 275 height 12
click at [172, 72] on li "Summary of purchases" at bounding box center [169, 80] width 275 height 16
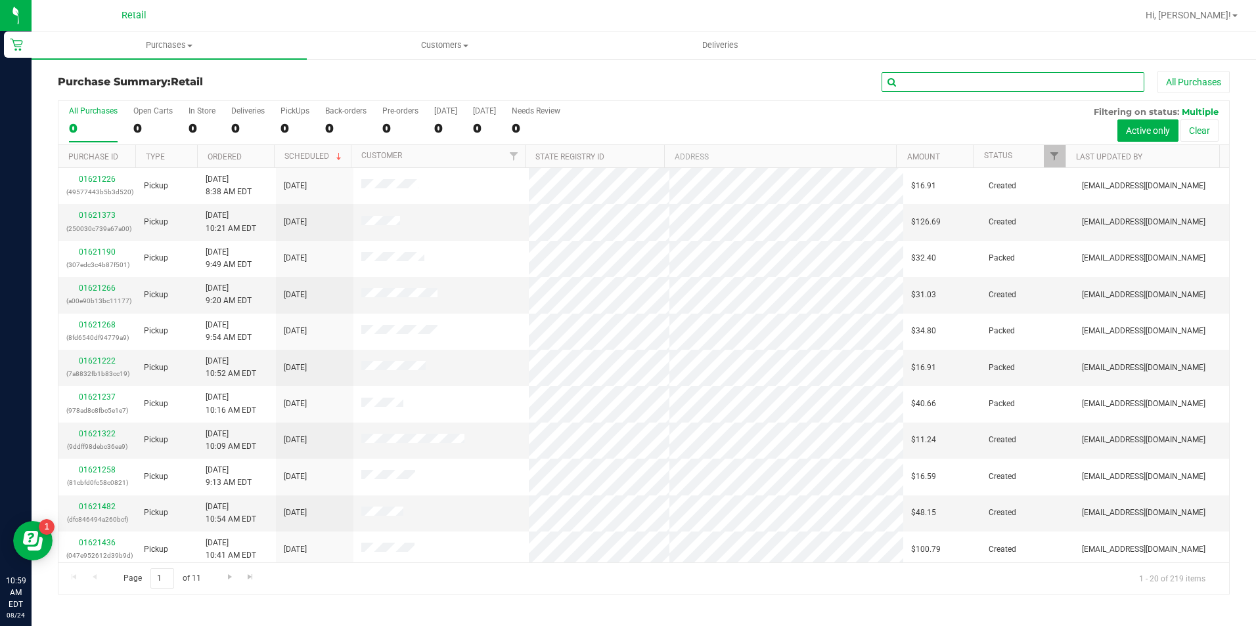
click at [1045, 79] on input "text" at bounding box center [1012, 82] width 263 height 20
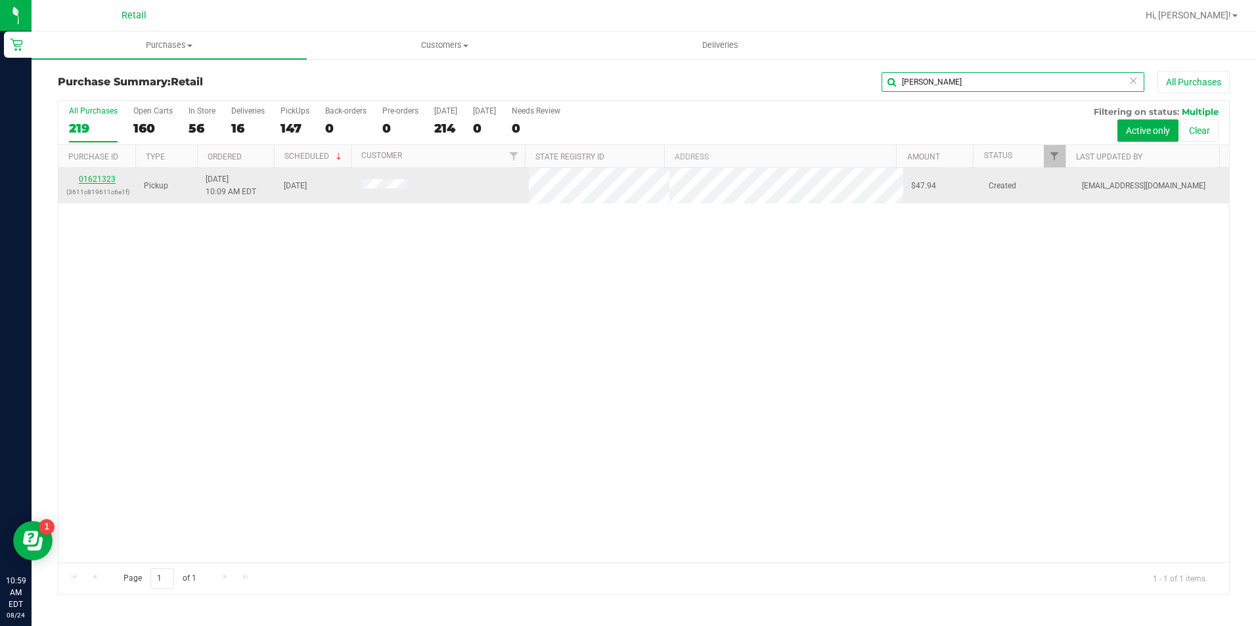
type input "rivera"
click at [104, 182] on link "01621323" at bounding box center [97, 179] width 37 height 9
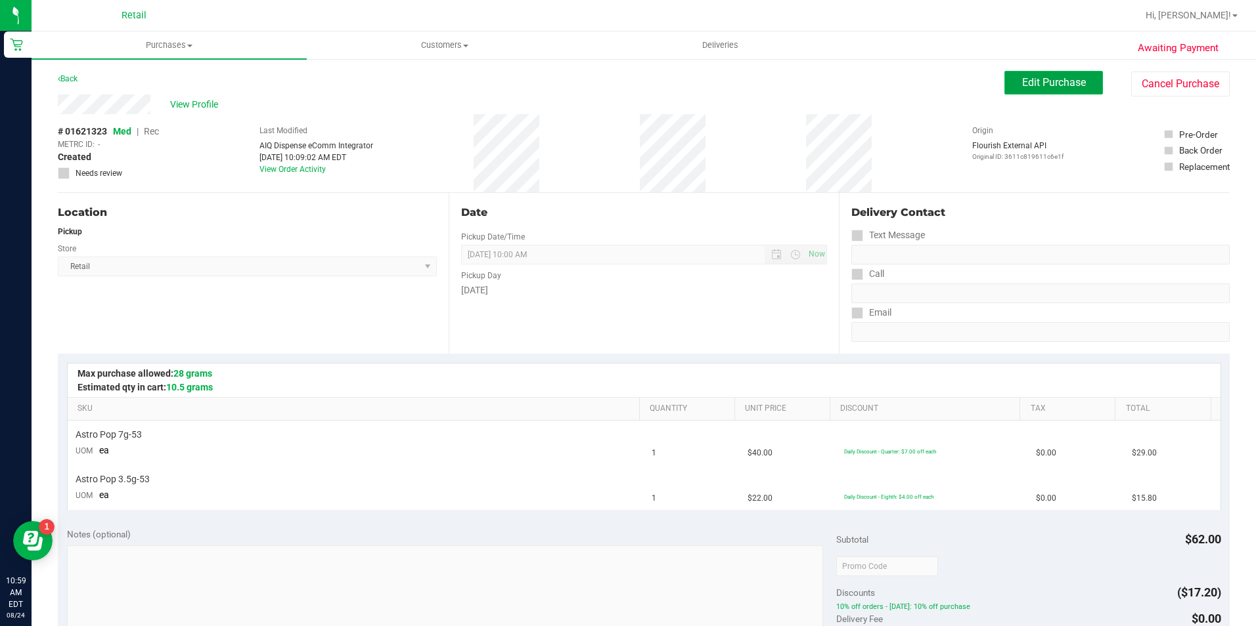
click at [1059, 85] on span "Edit Purchase" at bounding box center [1054, 82] width 64 height 12
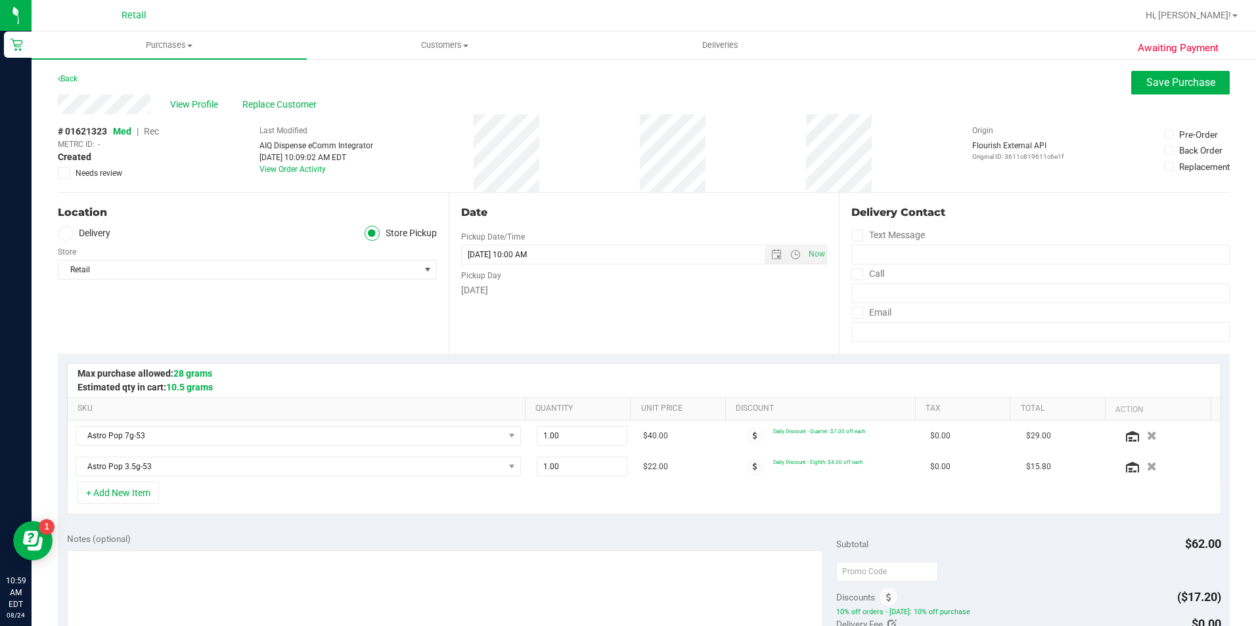
click at [154, 131] on span "Rec" at bounding box center [151, 131] width 15 height 11
click at [1143, 91] on button "Save Purchase" at bounding box center [1180, 83] width 99 height 24
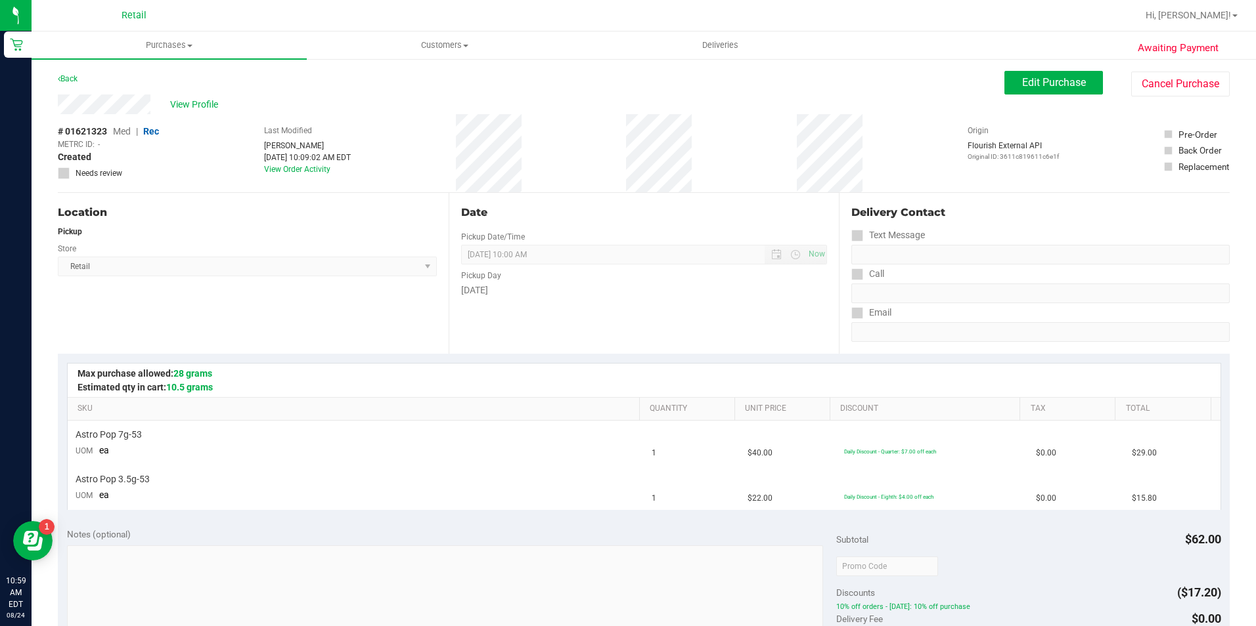
scroll to position [460, 0]
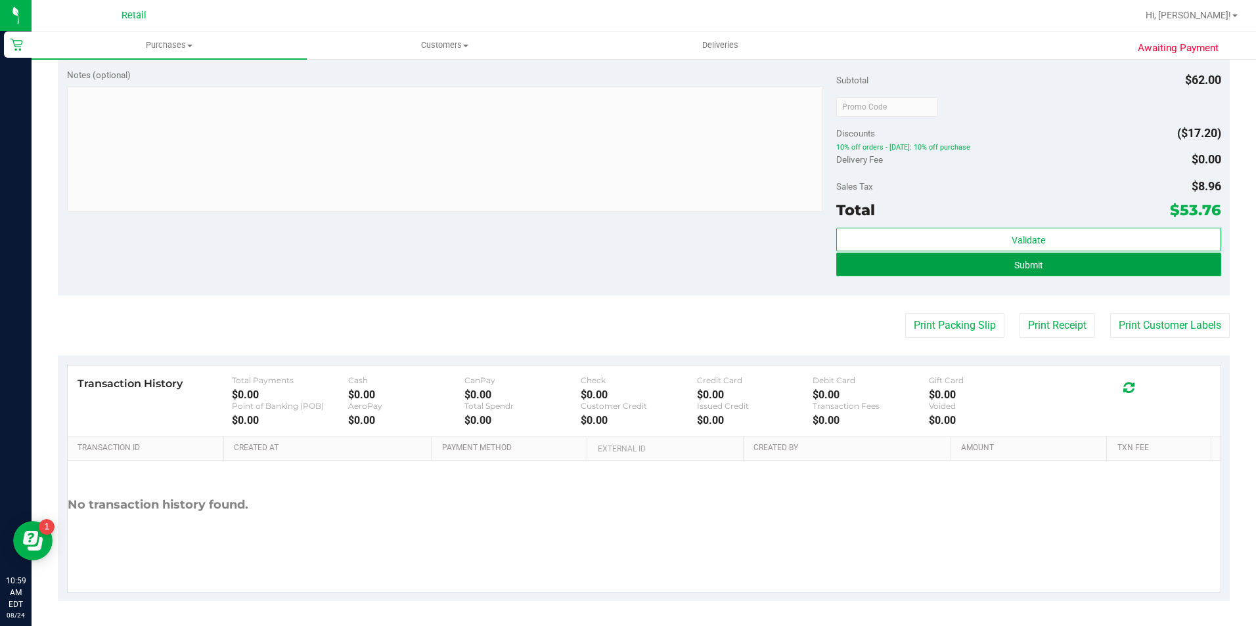
click at [986, 268] on button "Submit" at bounding box center [1028, 265] width 385 height 24
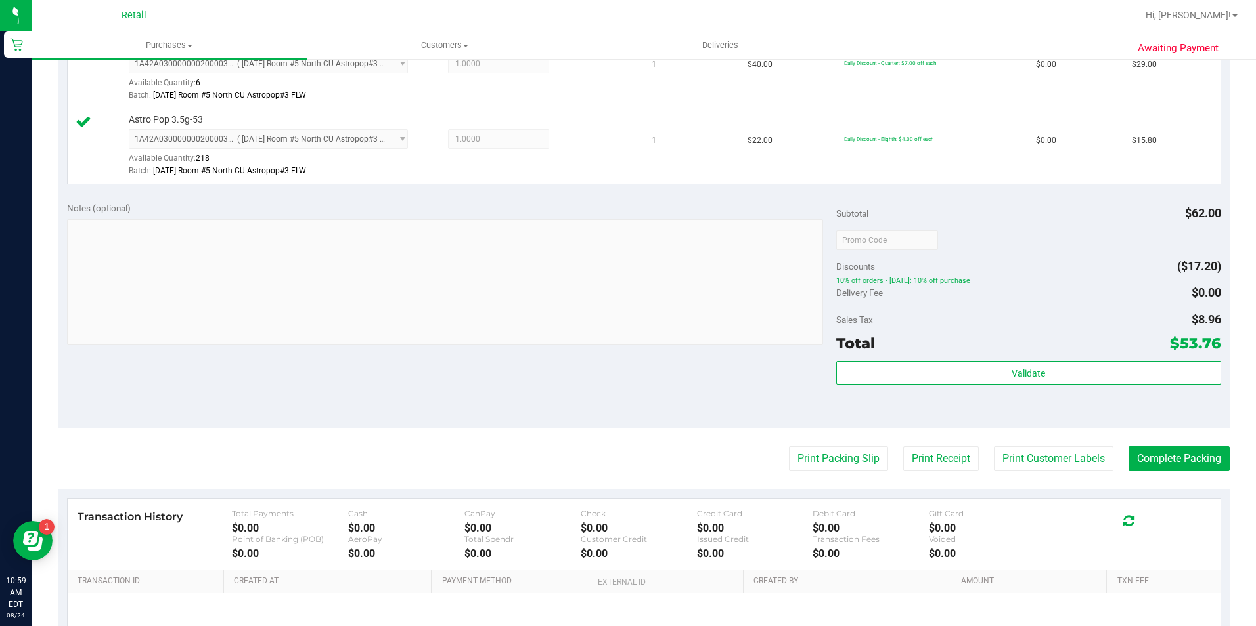
scroll to position [394, 0]
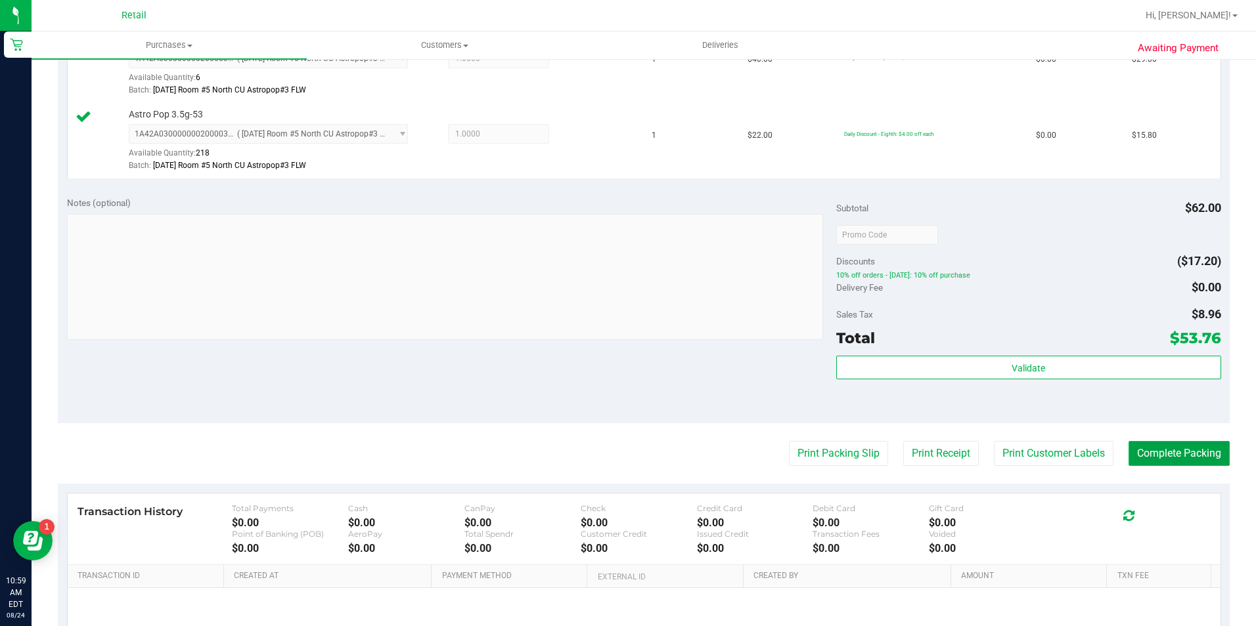
click at [1202, 450] on button "Complete Packing" at bounding box center [1178, 453] width 101 height 25
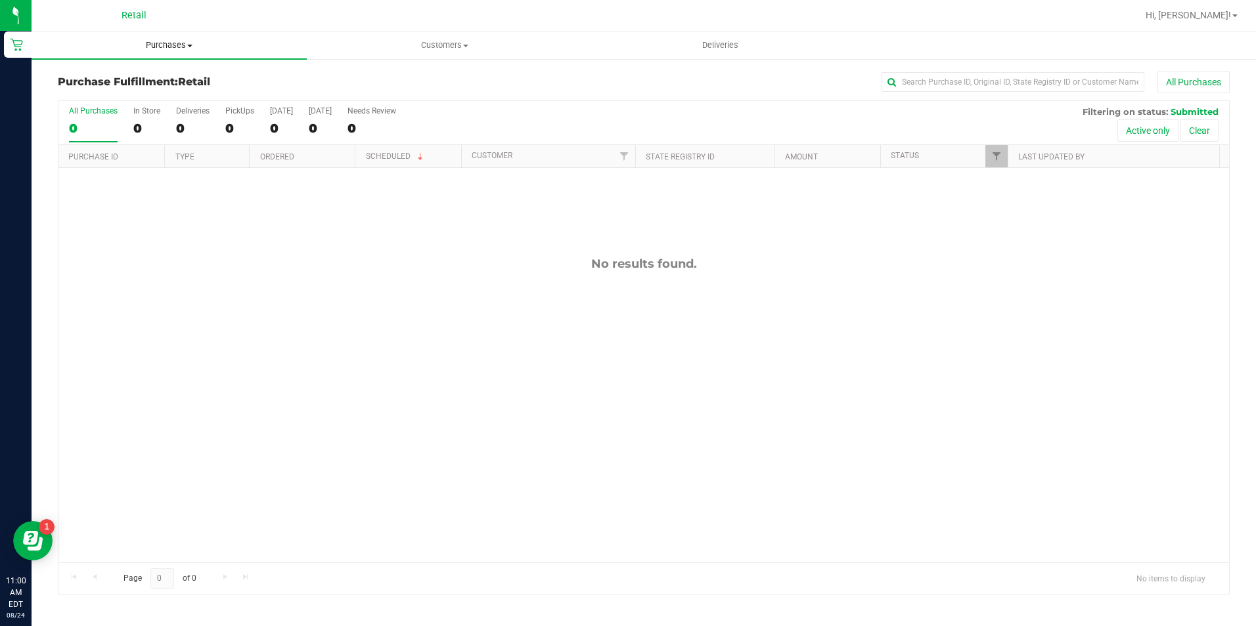
click at [175, 40] on span "Purchases" at bounding box center [169, 45] width 275 height 12
click at [167, 77] on li "Summary of purchases" at bounding box center [169, 80] width 275 height 16
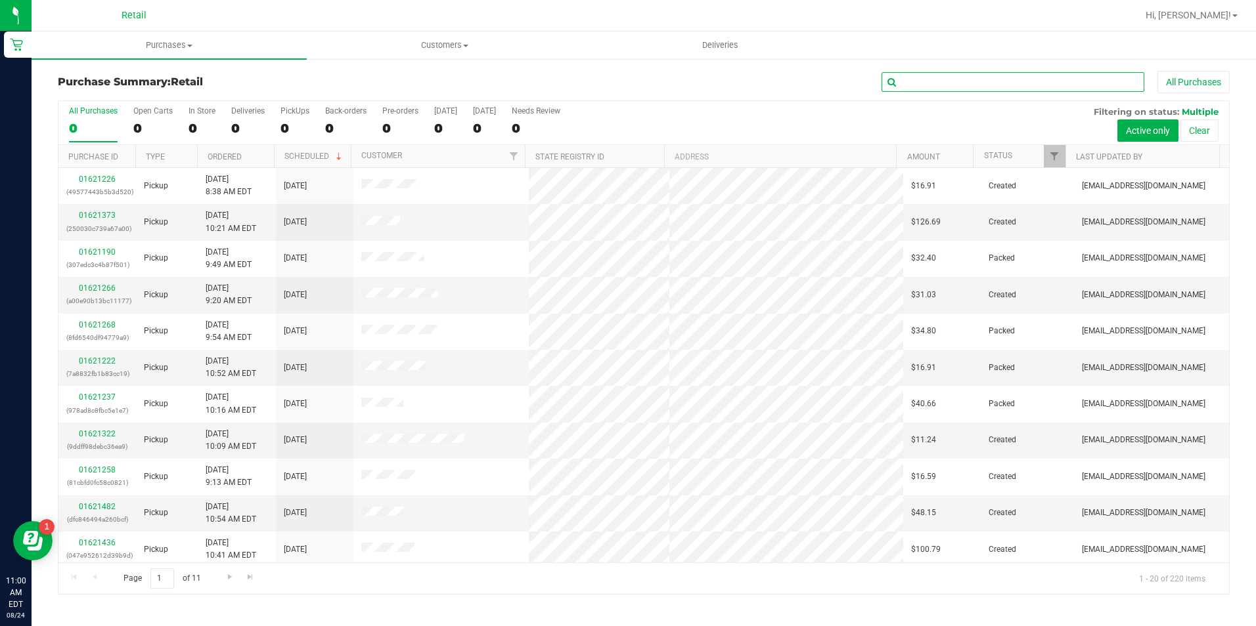
click at [931, 85] on input "text" at bounding box center [1012, 82] width 263 height 20
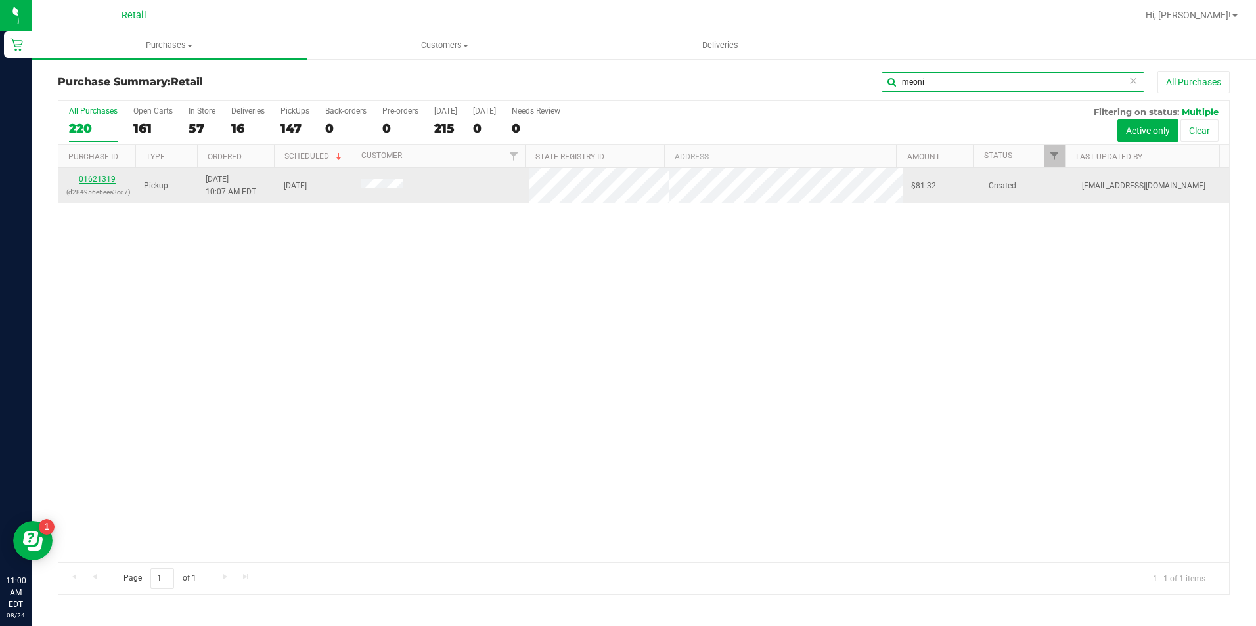
type input "meoni"
click at [95, 180] on link "01621319" at bounding box center [97, 179] width 37 height 9
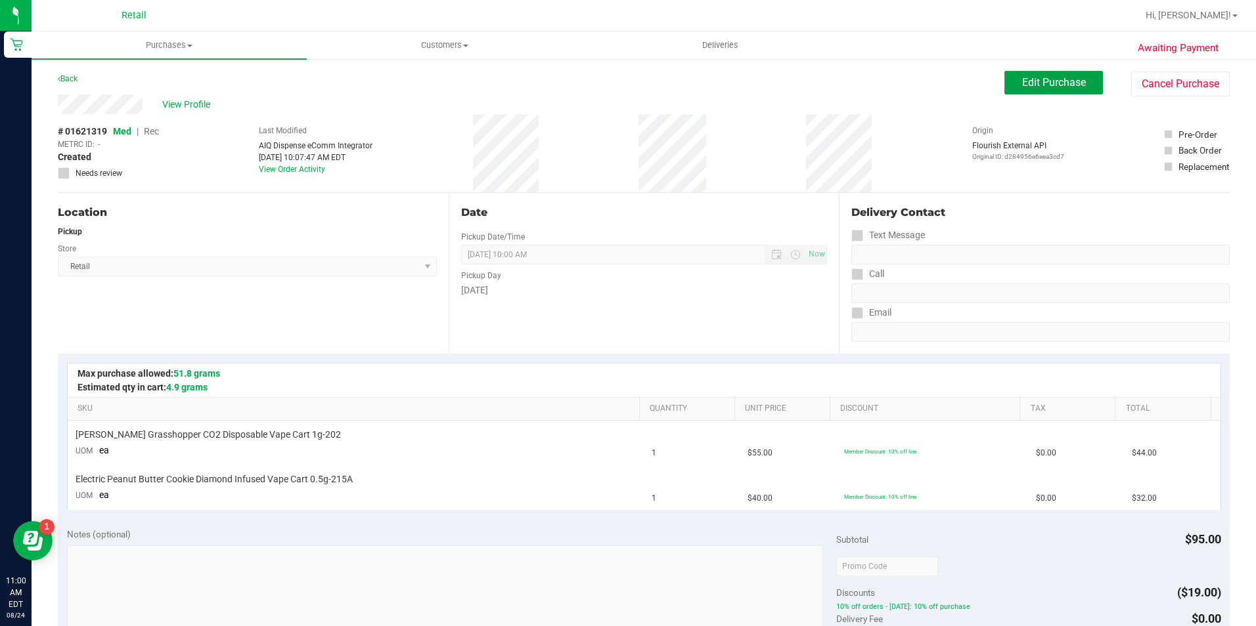
click at [1033, 90] on button "Edit Purchase" at bounding box center [1053, 83] width 99 height 24
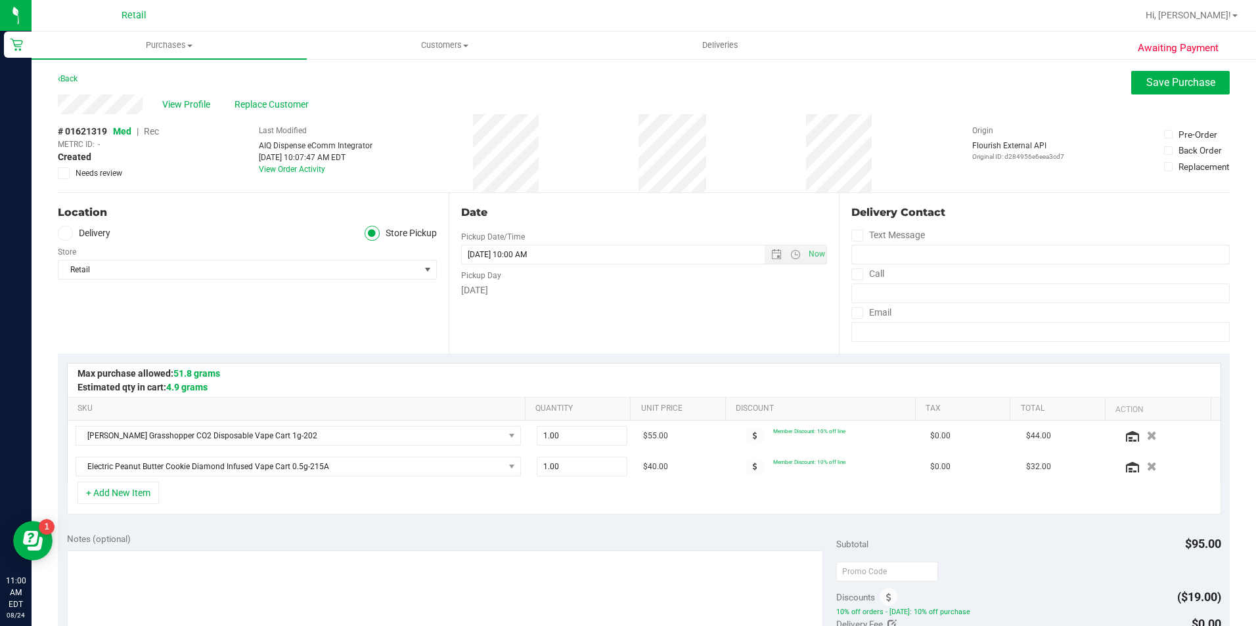
click at [152, 135] on span "Rec" at bounding box center [151, 131] width 15 height 11
click at [1131, 83] on button "Save Purchase" at bounding box center [1180, 83] width 99 height 24
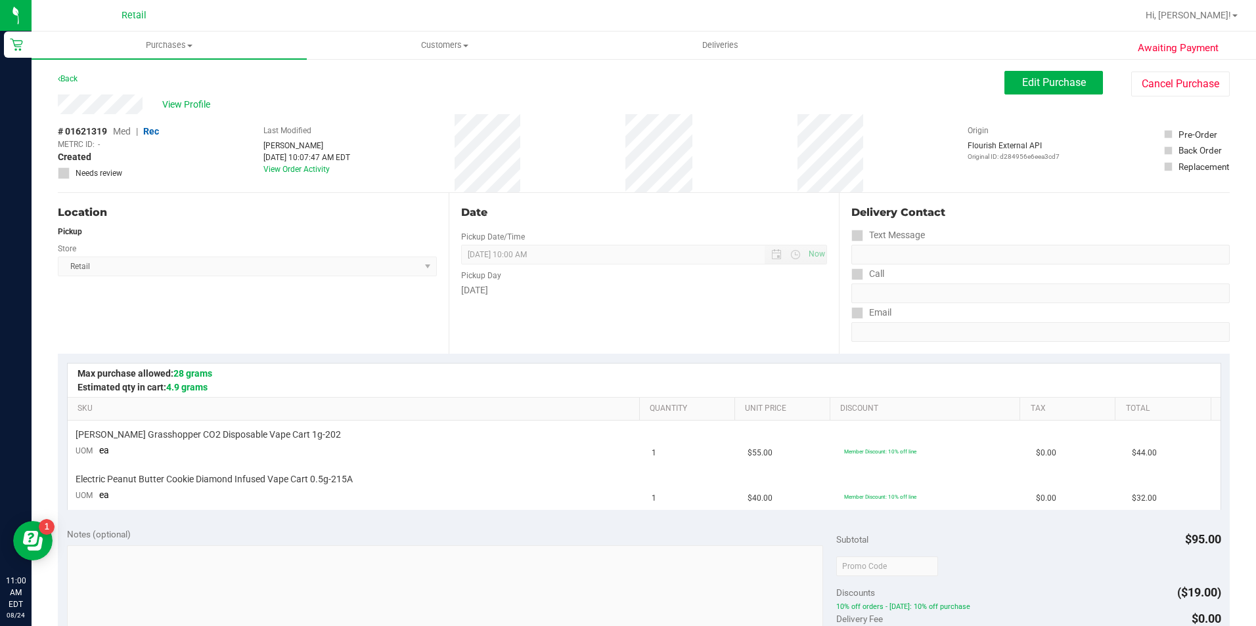
scroll to position [328, 0]
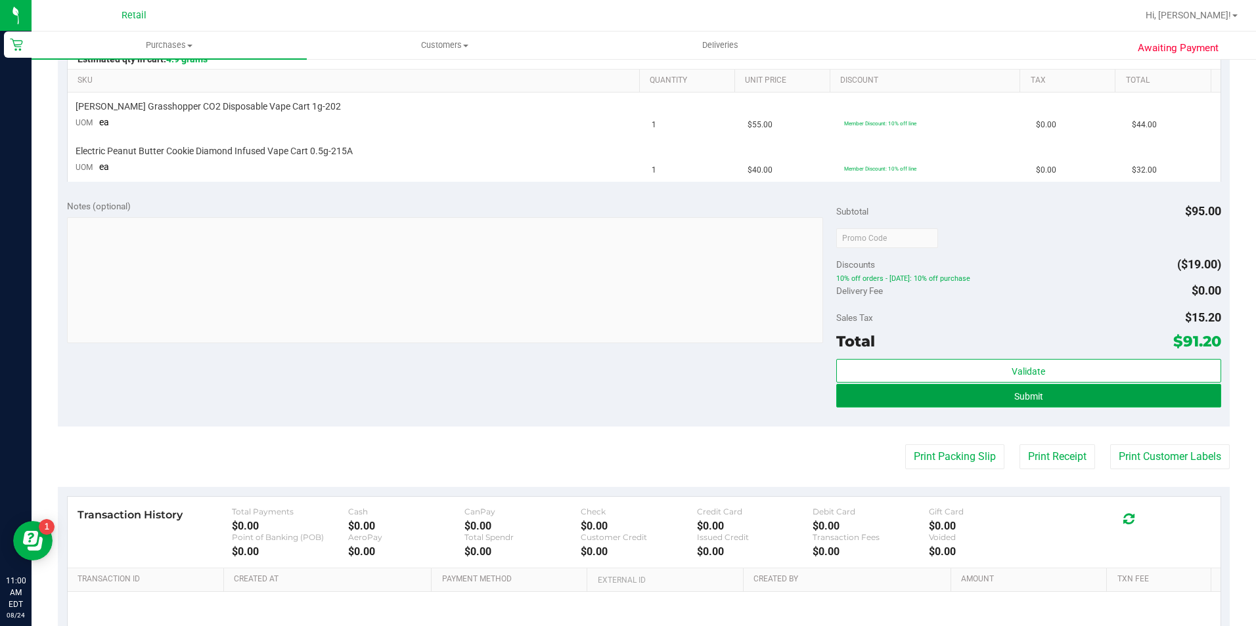
click at [993, 401] on button "Submit" at bounding box center [1028, 396] width 385 height 24
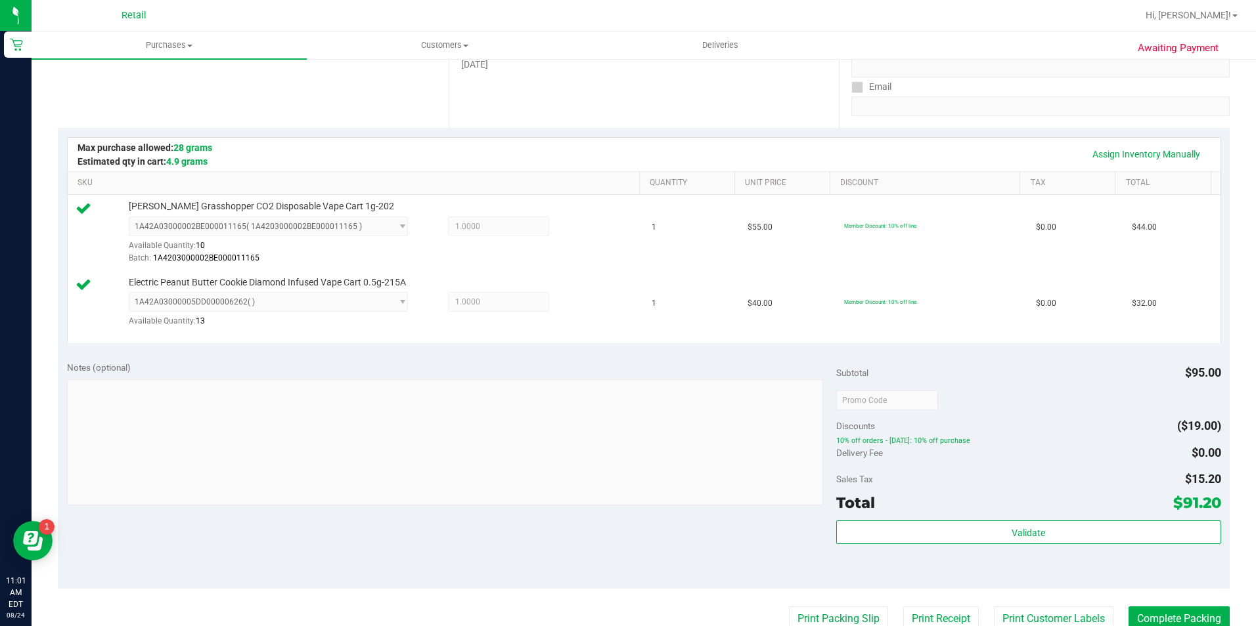
scroll to position [263, 0]
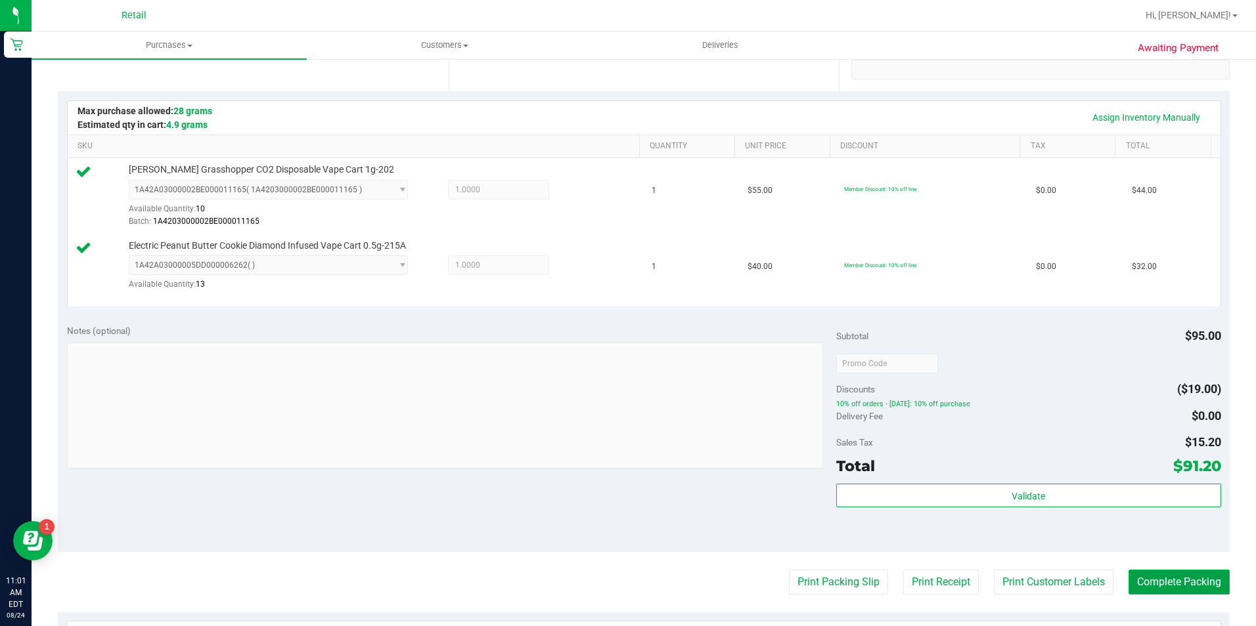
click at [1149, 576] on button "Complete Packing" at bounding box center [1178, 582] width 101 height 25
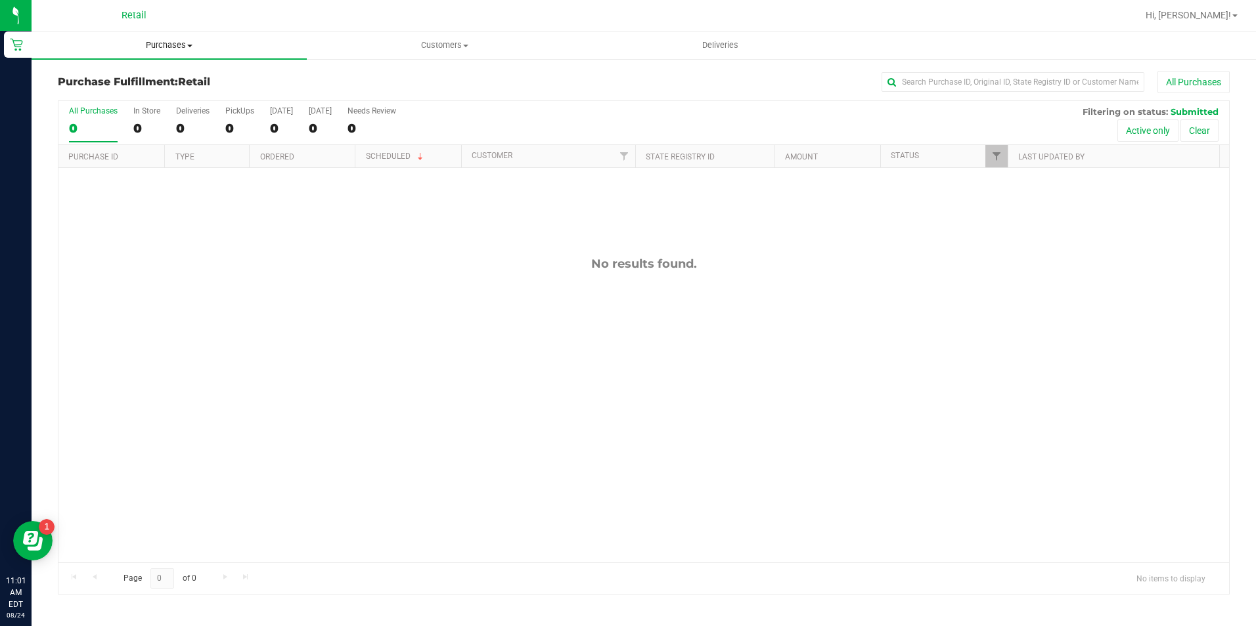
click at [183, 43] on span "Purchases" at bounding box center [169, 45] width 275 height 12
click at [178, 81] on li "Summary of purchases" at bounding box center [169, 80] width 275 height 16
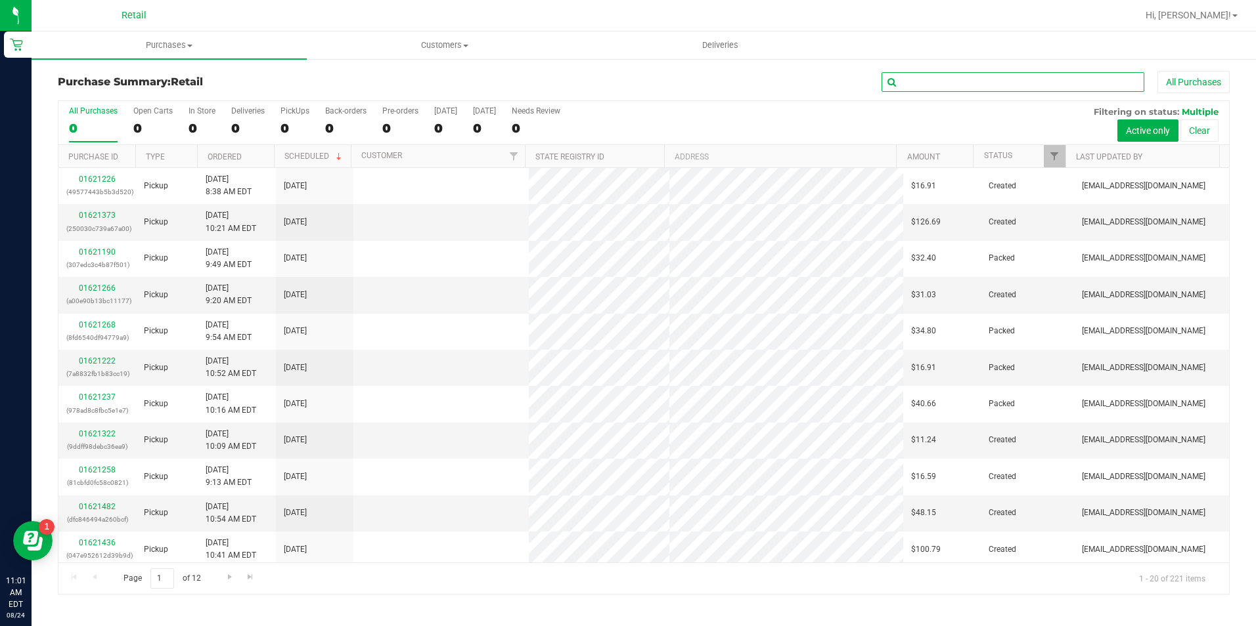
click at [950, 79] on input "text" at bounding box center [1012, 82] width 263 height 20
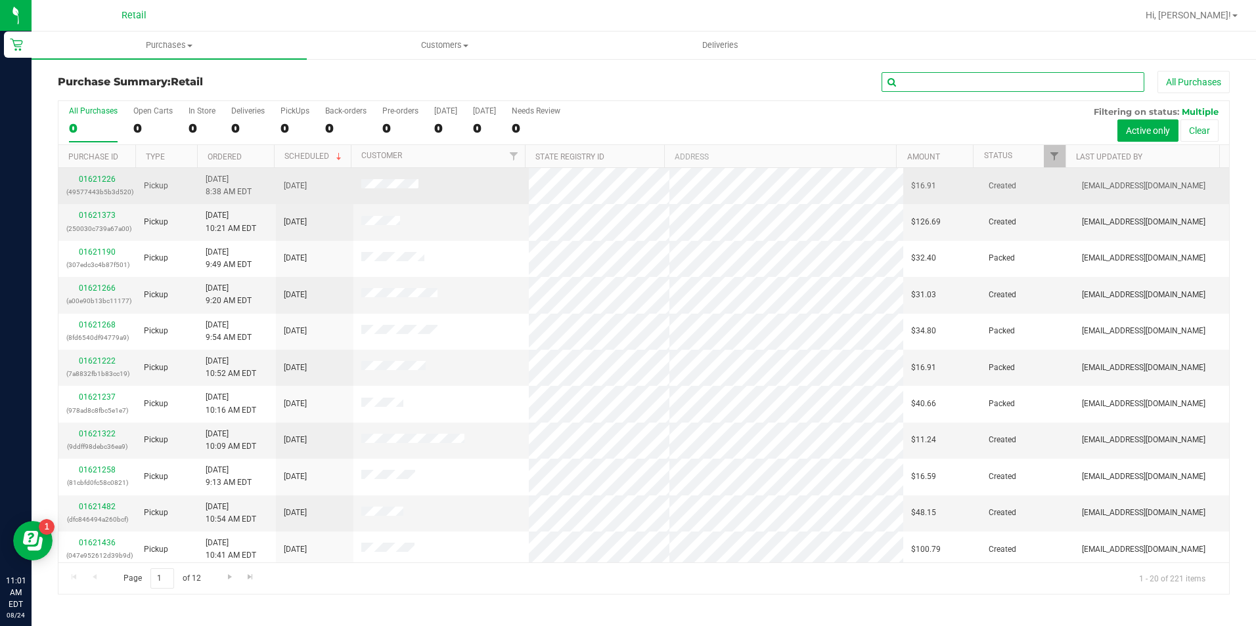
type input "u"
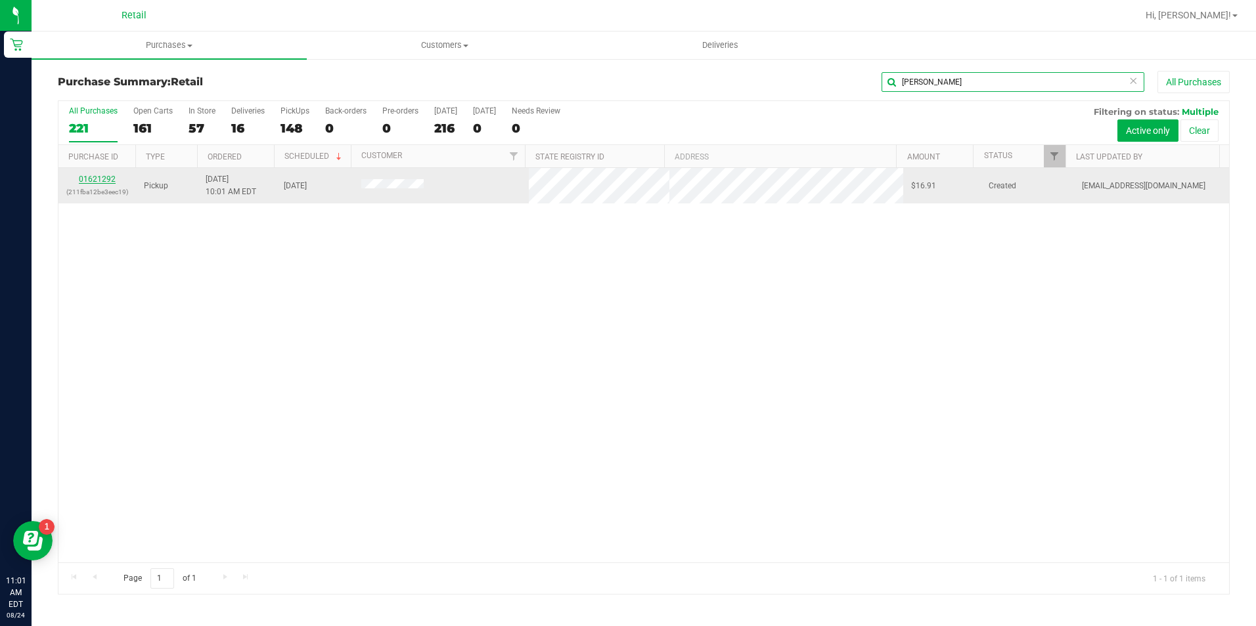
type input "ramirez"
click at [105, 179] on link "01621292" at bounding box center [97, 179] width 37 height 9
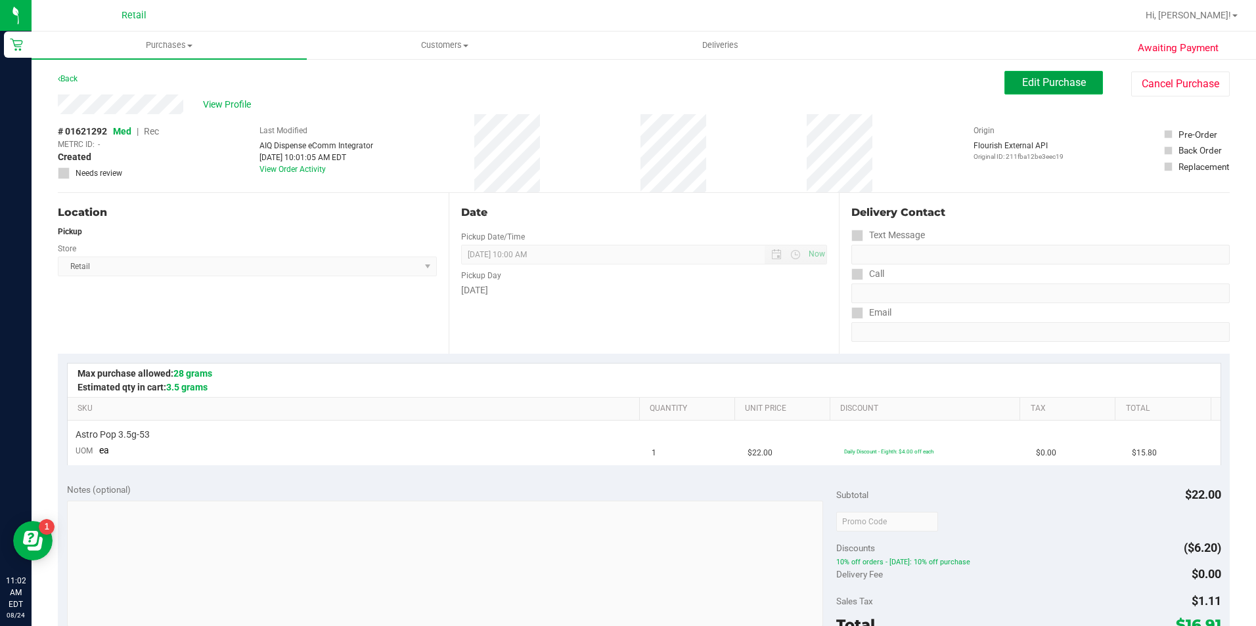
click at [1045, 72] on button "Edit Purchase" at bounding box center [1053, 83] width 99 height 24
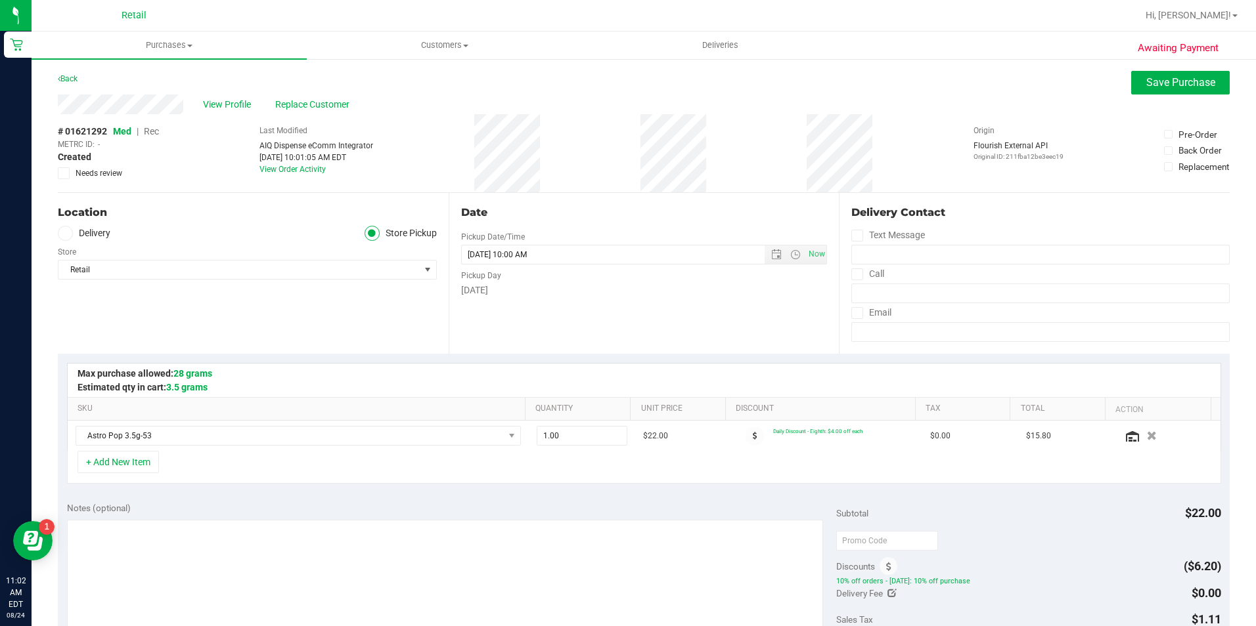
click at [155, 132] on span "Rec" at bounding box center [151, 131] width 15 height 11
click at [1139, 92] on button "Save Purchase" at bounding box center [1180, 83] width 99 height 24
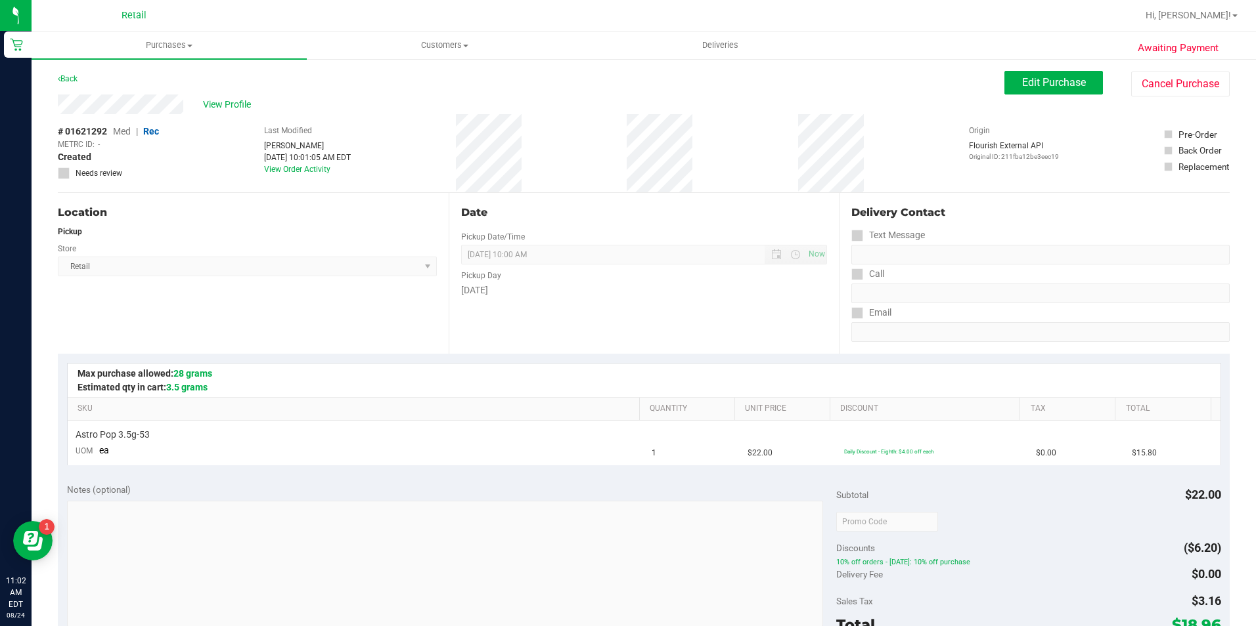
scroll to position [263, 0]
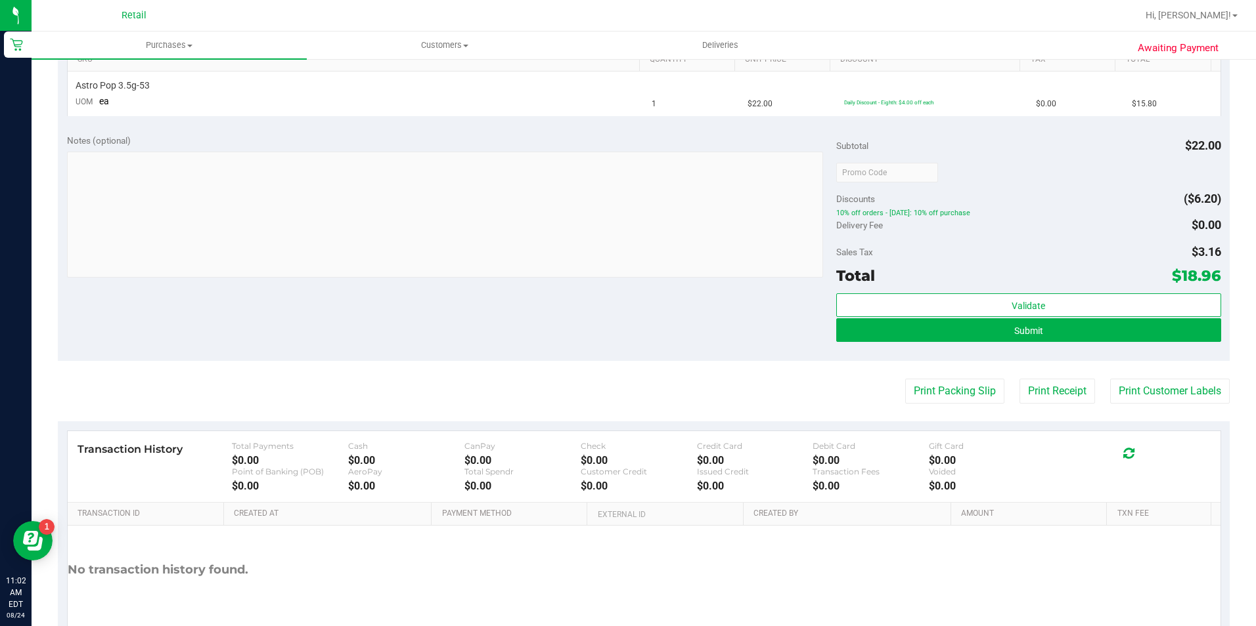
click at [992, 414] on purchase-details "Back Edit Purchase Cancel Purchase View Profile # 01621292 Med | Rec METRC ID: …" at bounding box center [644, 195] width 1172 height 946
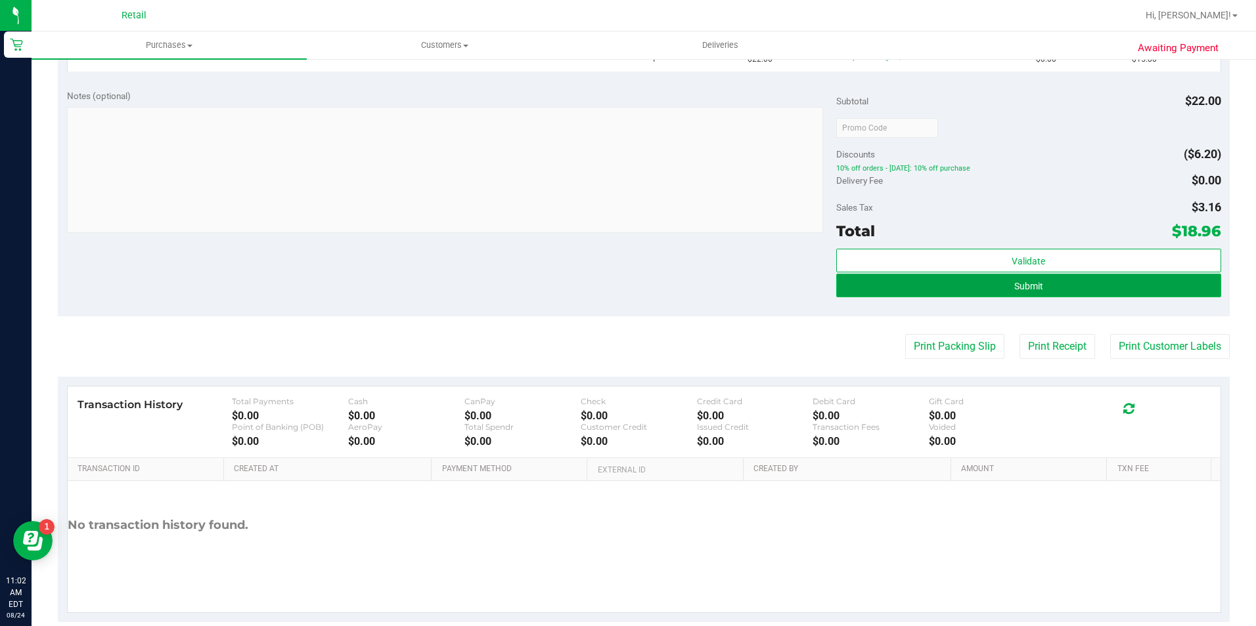
click at [1000, 294] on button "Submit" at bounding box center [1028, 286] width 385 height 24
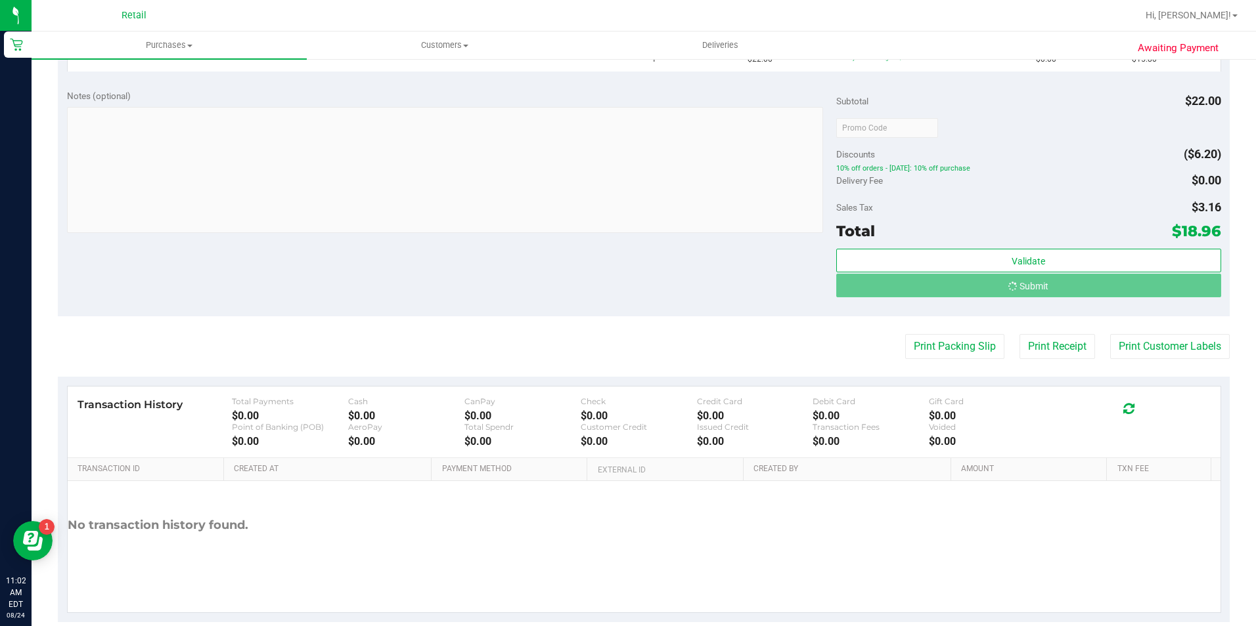
scroll to position [374, 0]
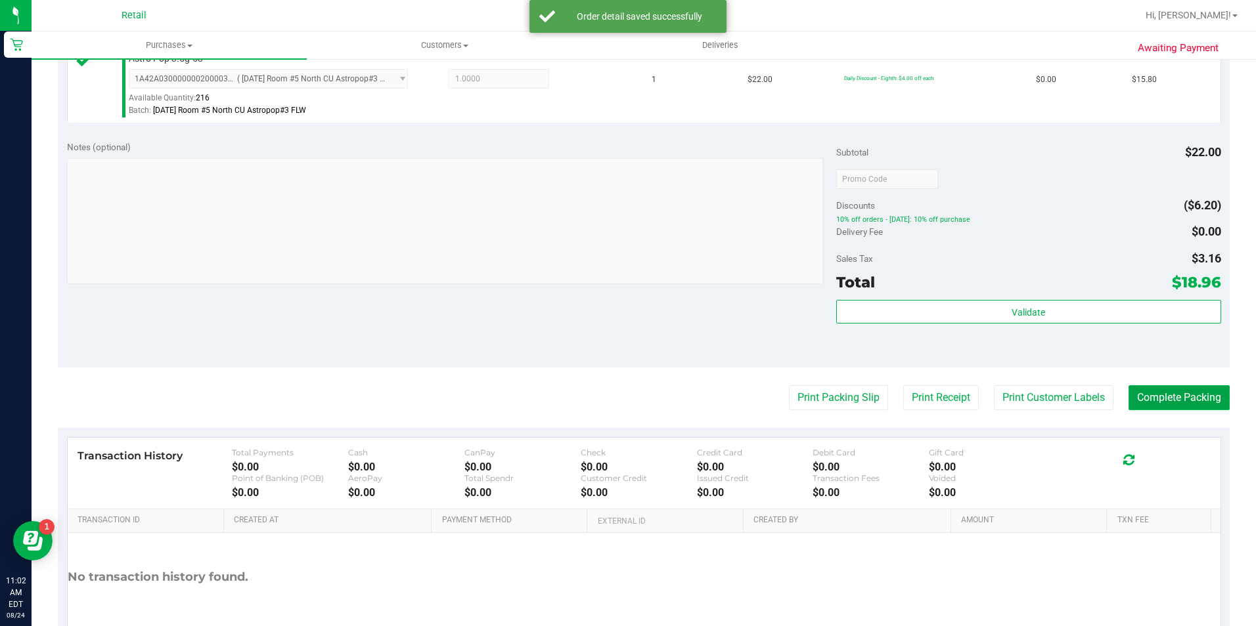
click at [1148, 405] on button "Complete Packing" at bounding box center [1178, 397] width 101 height 25
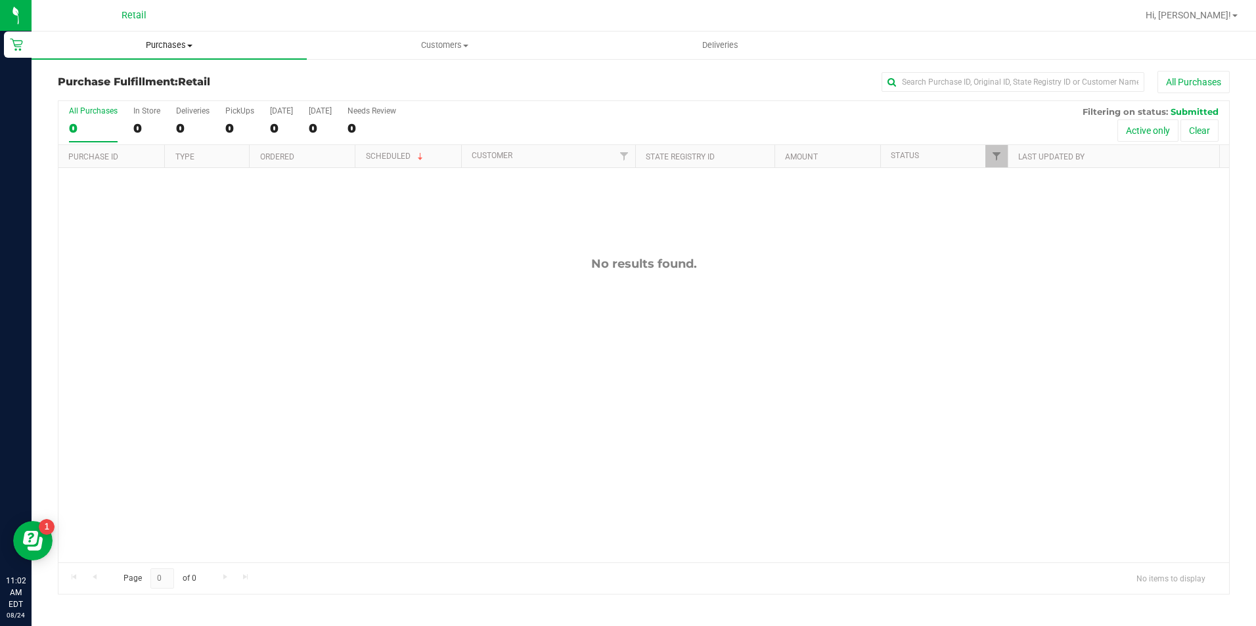
click at [183, 47] on span "Purchases" at bounding box center [169, 45] width 275 height 12
click at [157, 80] on span "Summary of purchases" at bounding box center [99, 79] width 135 height 11
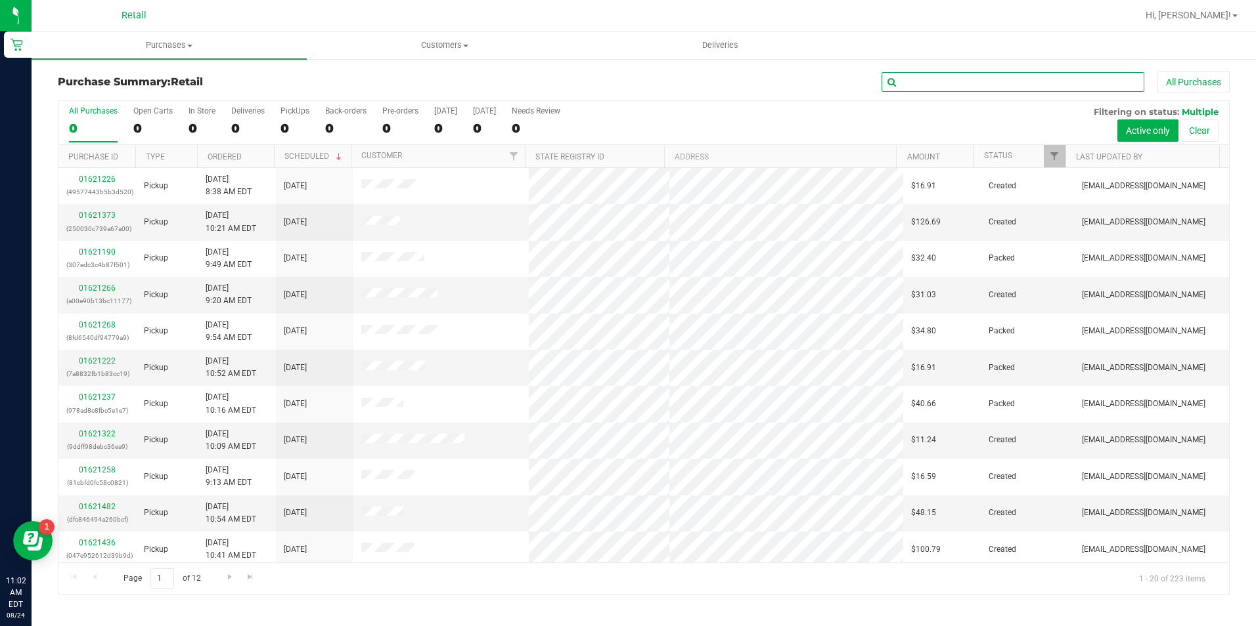
click at [919, 87] on input "text" at bounding box center [1012, 82] width 263 height 20
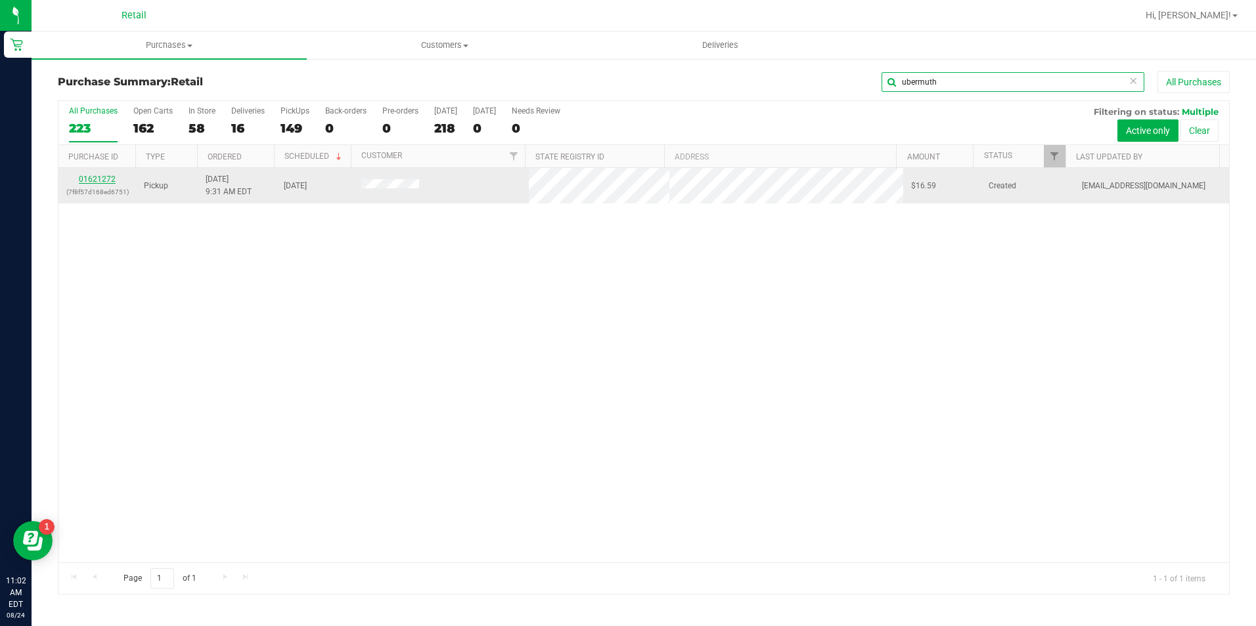
type input "ubermuth"
click at [100, 181] on link "01621272" at bounding box center [97, 179] width 37 height 9
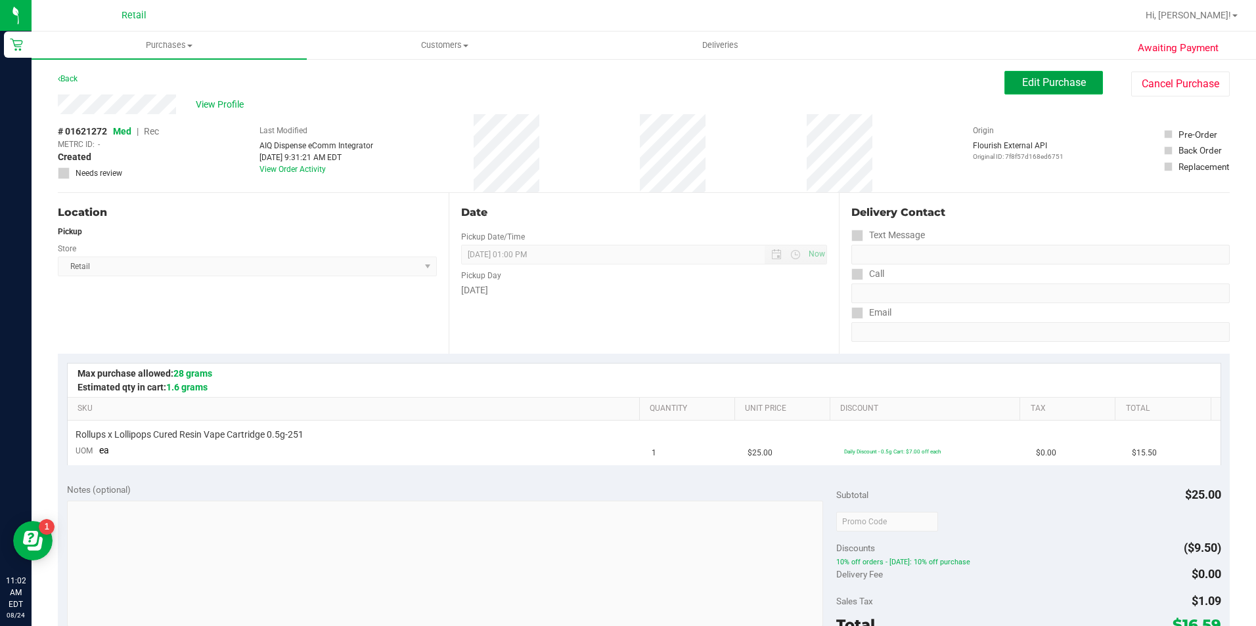
click at [1030, 87] on span "Edit Purchase" at bounding box center [1054, 82] width 64 height 12
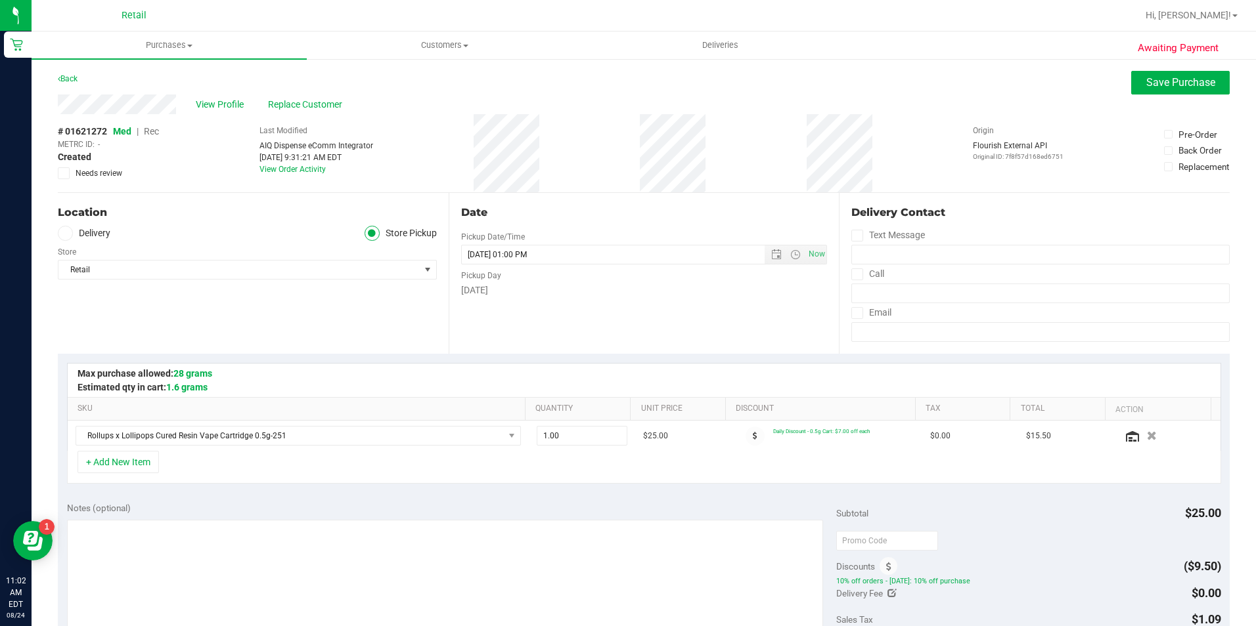
click at [152, 130] on span "Rec" at bounding box center [151, 131] width 15 height 11
click at [1143, 90] on button "Save Purchase" at bounding box center [1180, 83] width 99 height 24
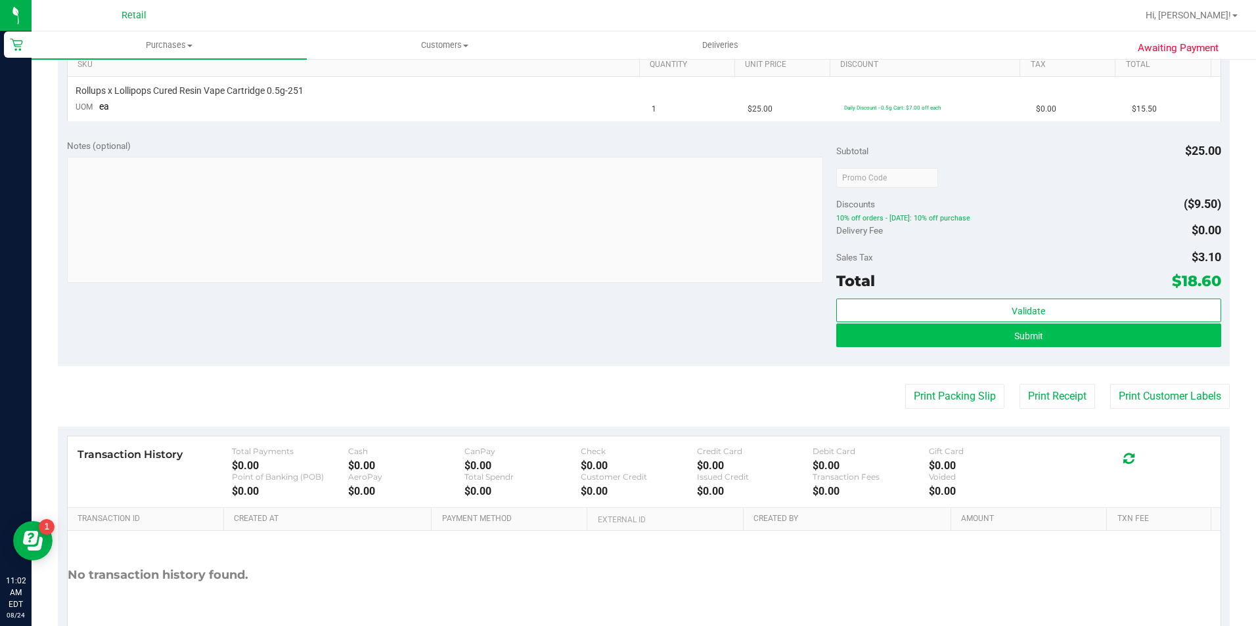
click at [957, 411] on purchase-details "Back Edit Purchase Cancel Purchase View Profile # 01621272 Med | Rec METRC ID: …" at bounding box center [644, 200] width 1172 height 946
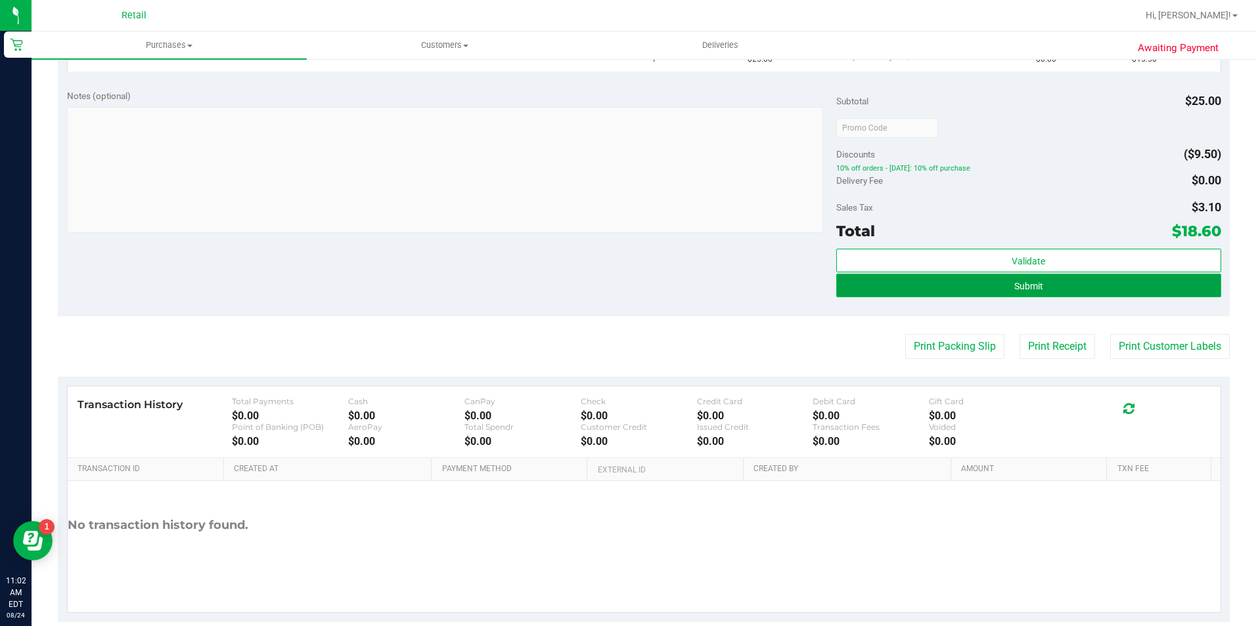
click at [974, 292] on button "Submit" at bounding box center [1028, 286] width 385 height 24
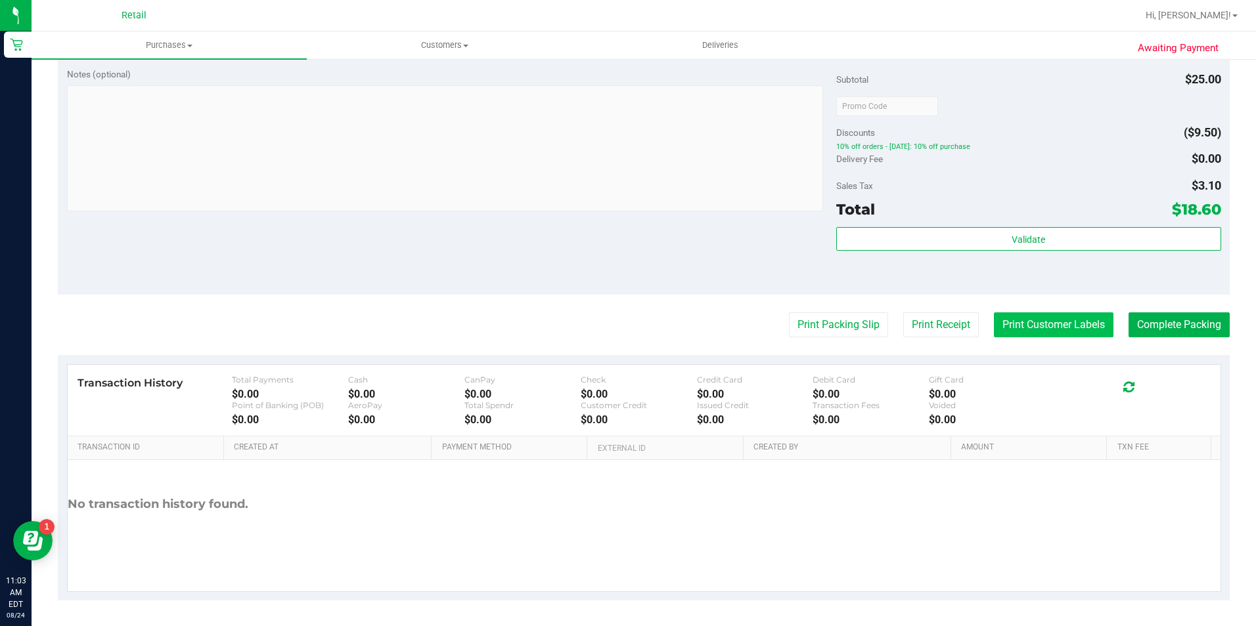
scroll to position [447, 0]
click at [1135, 318] on button "Complete Packing" at bounding box center [1178, 324] width 101 height 25
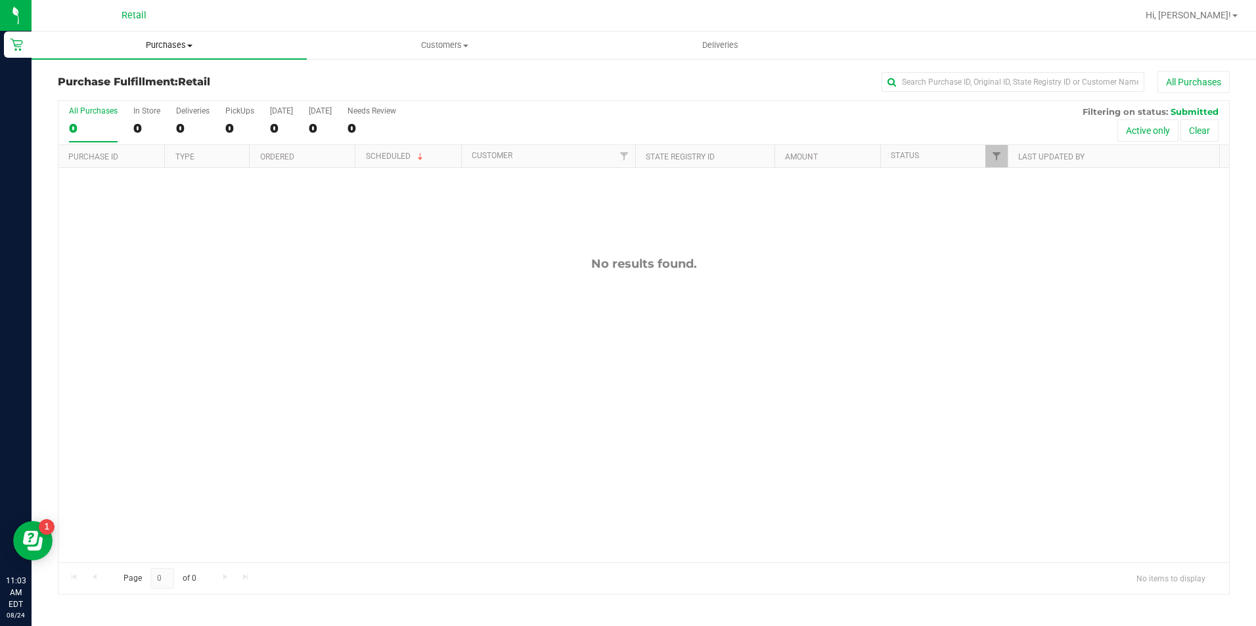
click at [177, 47] on span "Purchases" at bounding box center [169, 45] width 275 height 12
click at [163, 81] on span "Summary of purchases" at bounding box center [99, 79] width 135 height 11
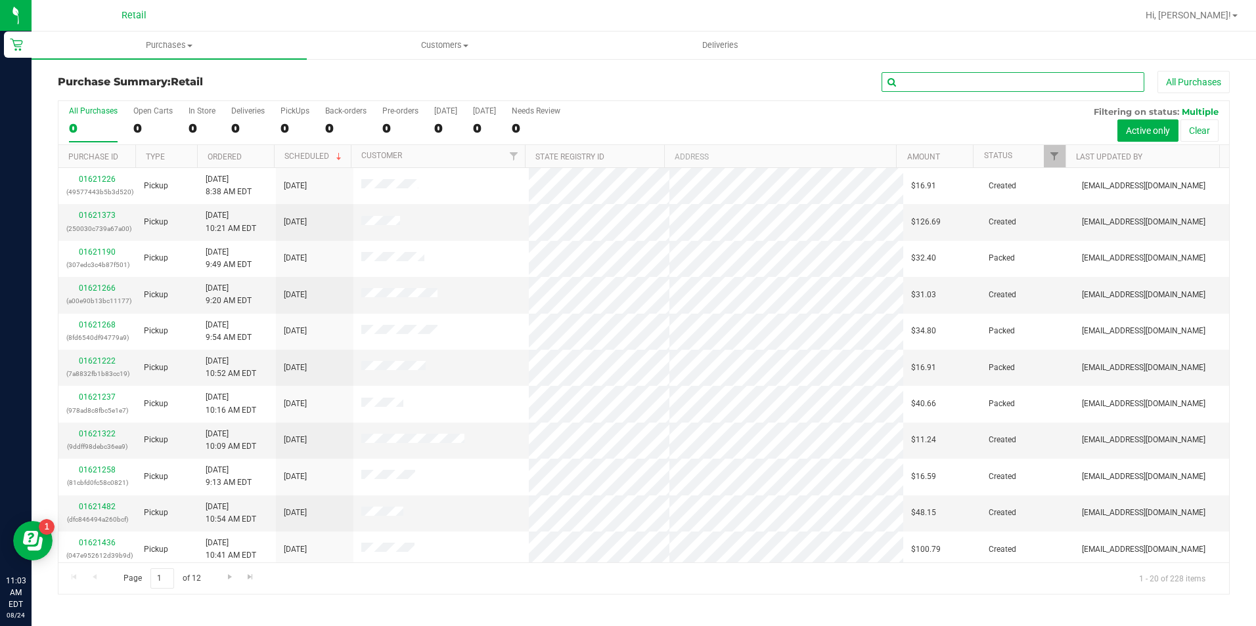
click at [931, 85] on input "text" at bounding box center [1012, 82] width 263 height 20
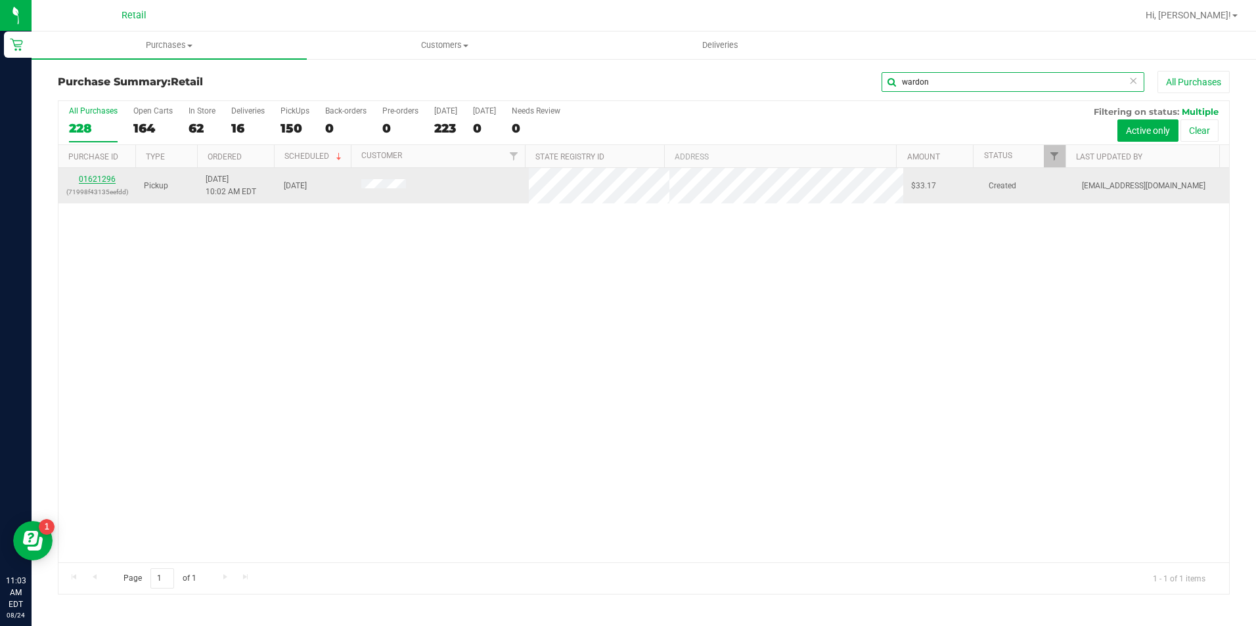
type input "wardon"
click at [102, 181] on link "01621296" at bounding box center [97, 179] width 37 height 9
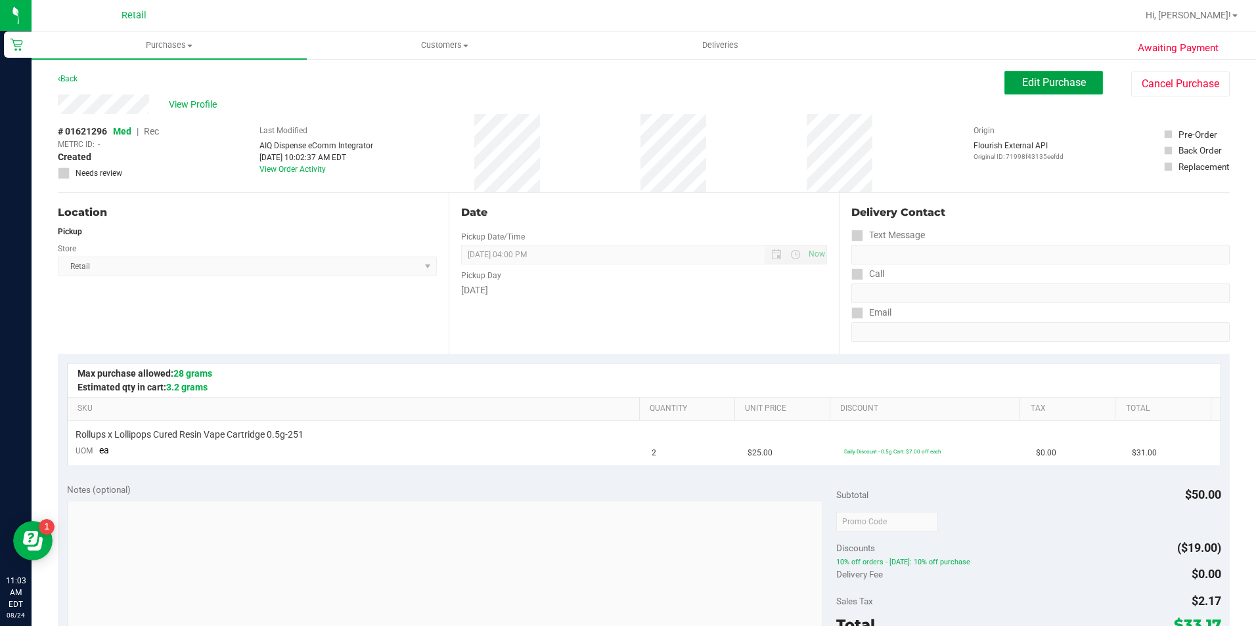
click at [1064, 81] on span "Edit Purchase" at bounding box center [1054, 82] width 64 height 12
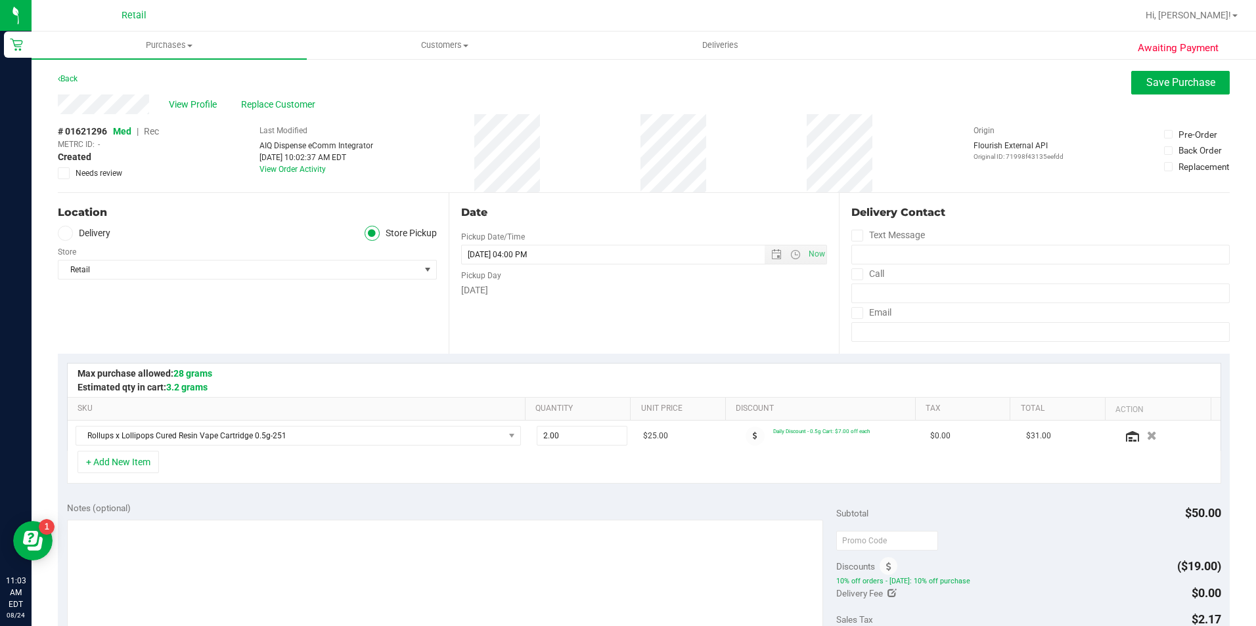
click at [147, 134] on span "Rec" at bounding box center [151, 131] width 15 height 11
click at [1177, 89] on button "Save Purchase" at bounding box center [1180, 83] width 99 height 24
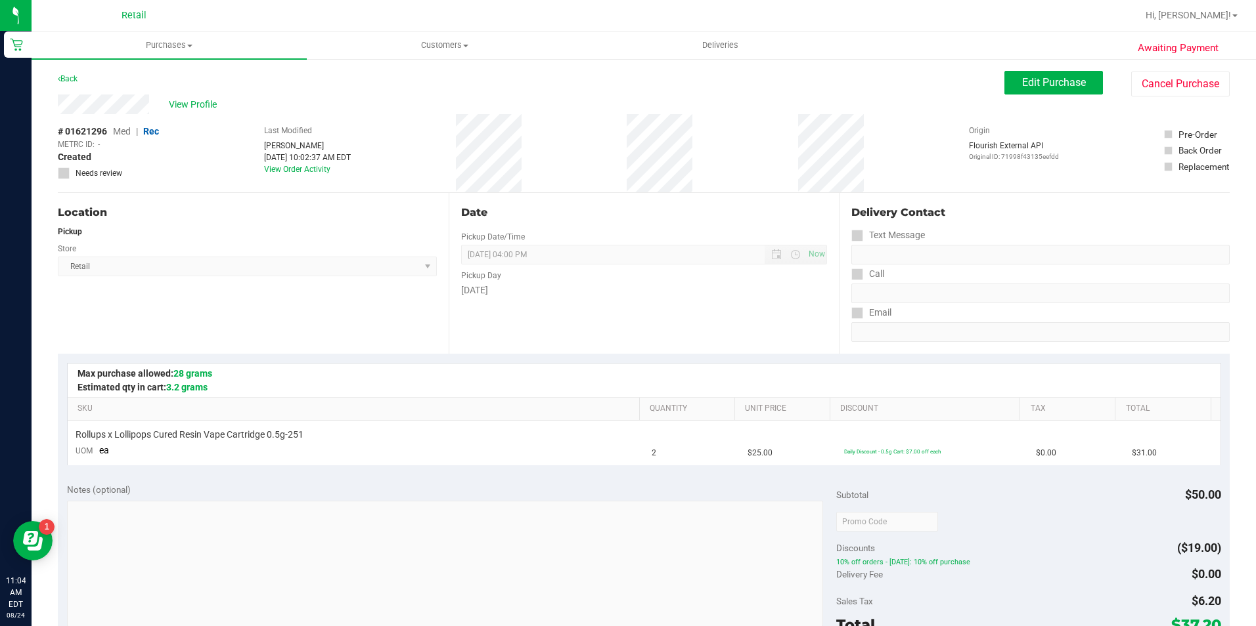
scroll to position [263, 0]
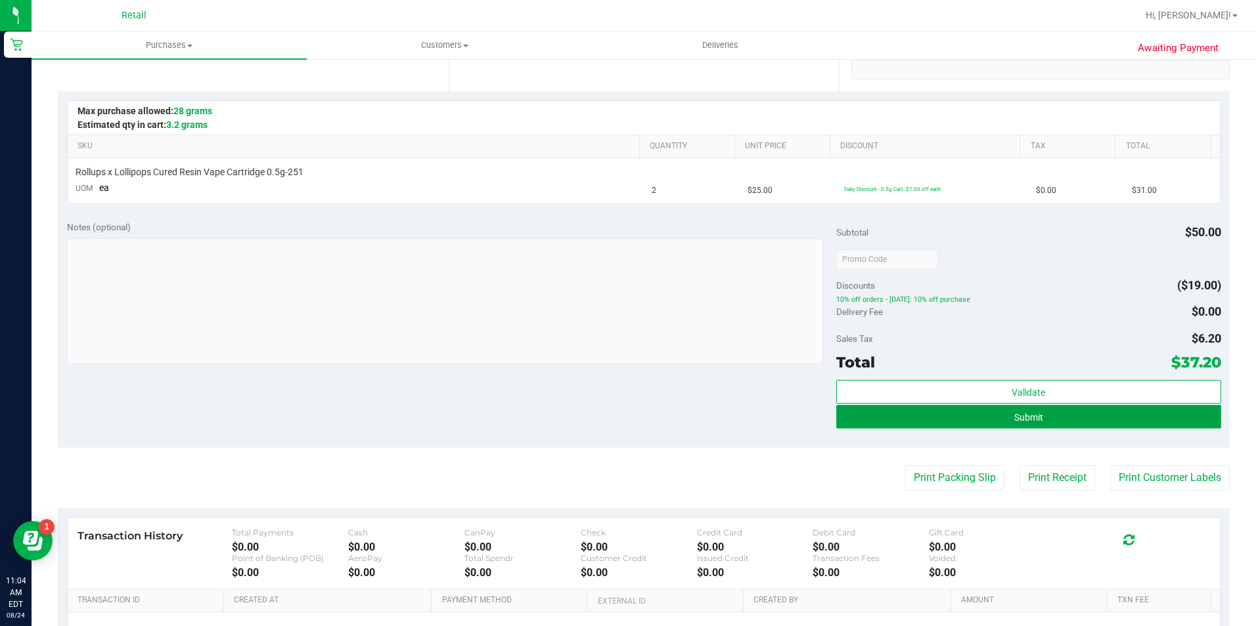
click at [938, 411] on button "Submit" at bounding box center [1028, 417] width 385 height 24
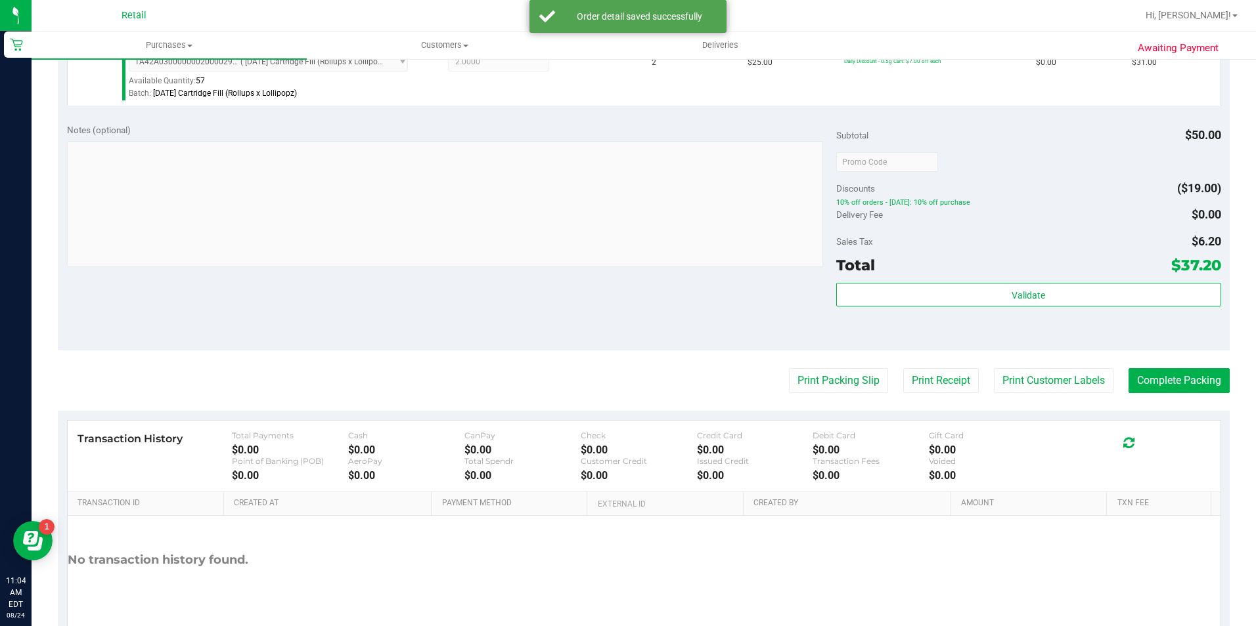
scroll to position [394, 0]
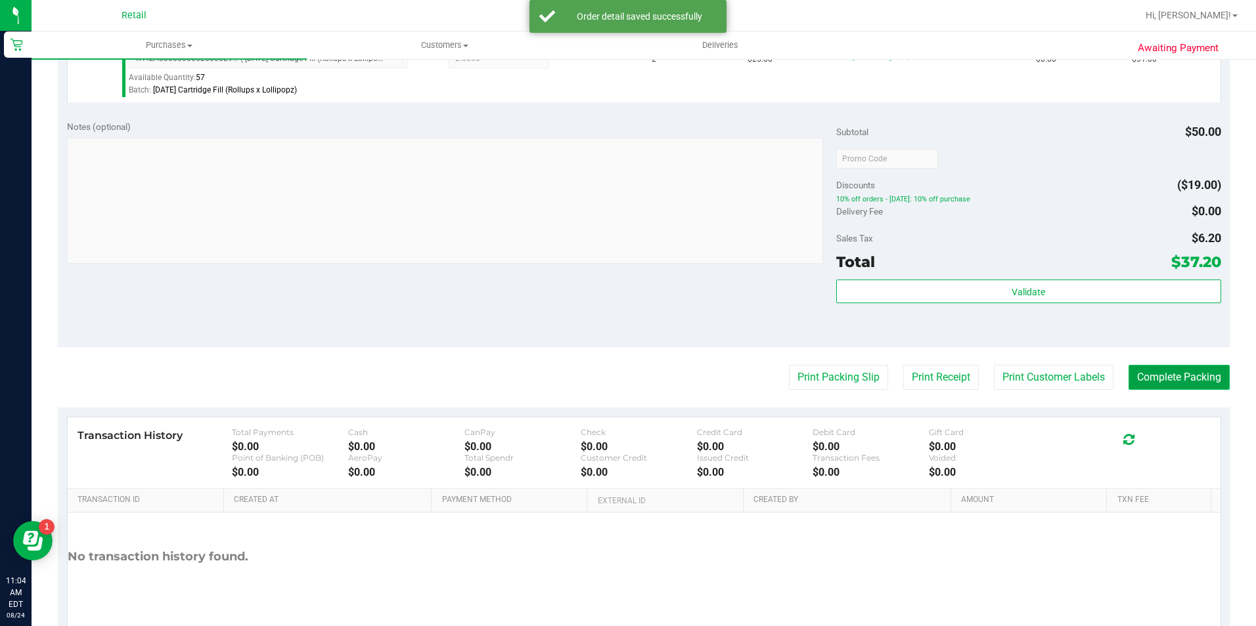
click at [1168, 379] on button "Complete Packing" at bounding box center [1178, 377] width 101 height 25
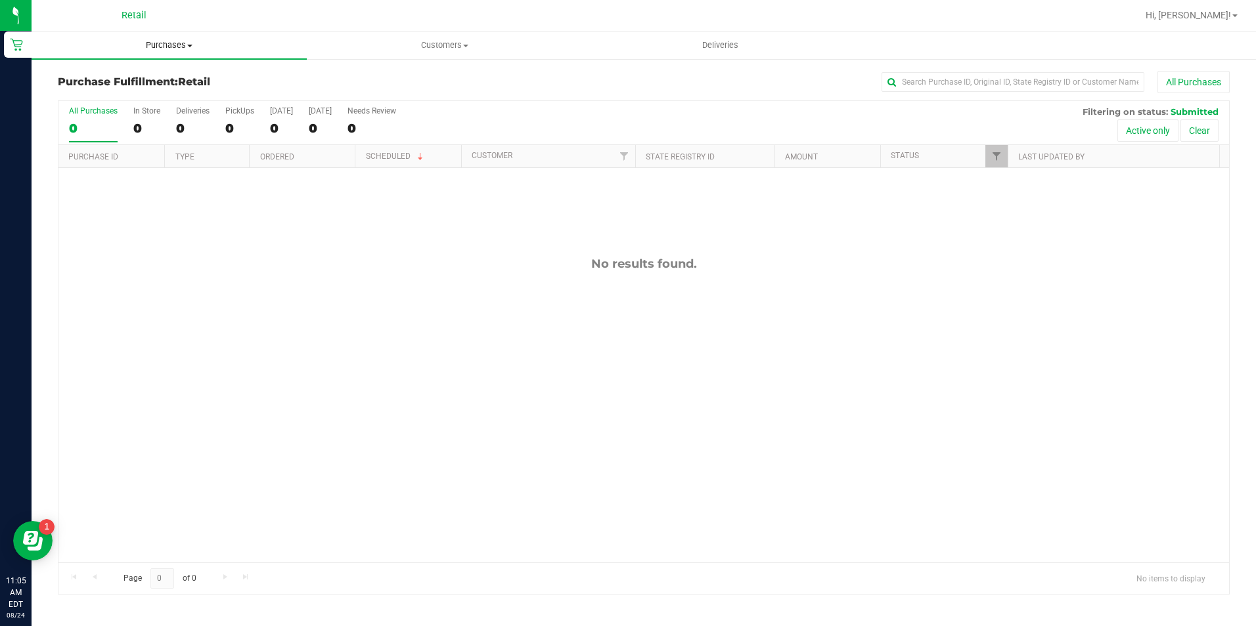
click at [180, 46] on span "Purchases" at bounding box center [169, 45] width 275 height 12
click at [156, 79] on span "Summary of purchases" at bounding box center [99, 79] width 135 height 11
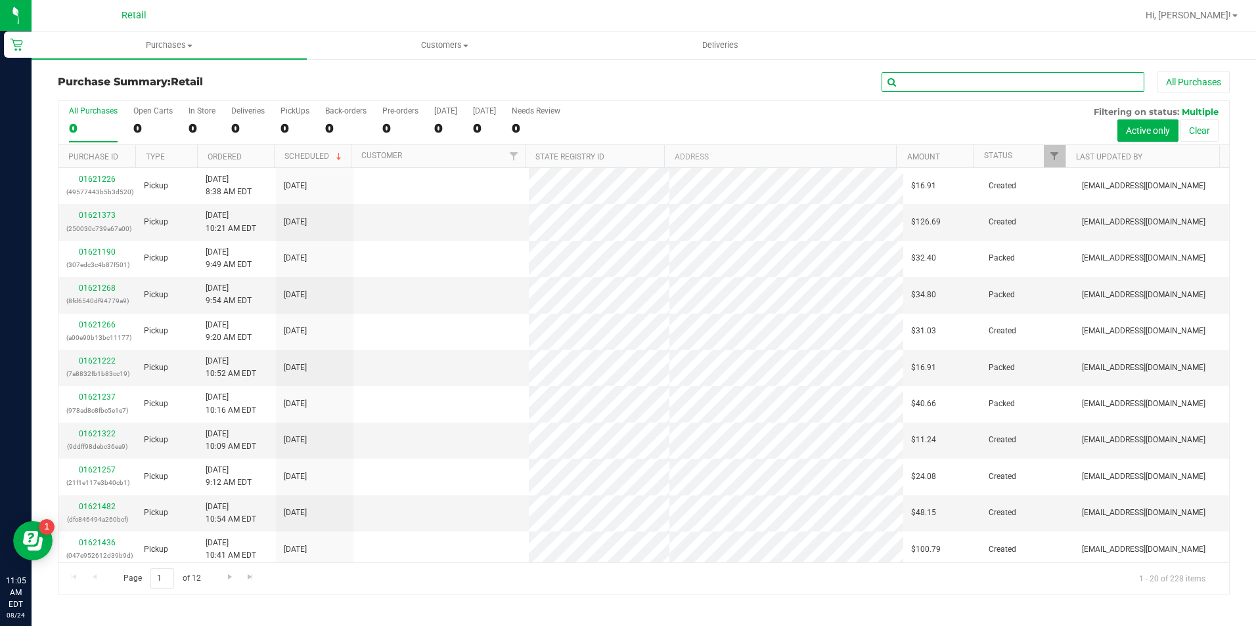
click at [918, 84] on input "text" at bounding box center [1012, 82] width 263 height 20
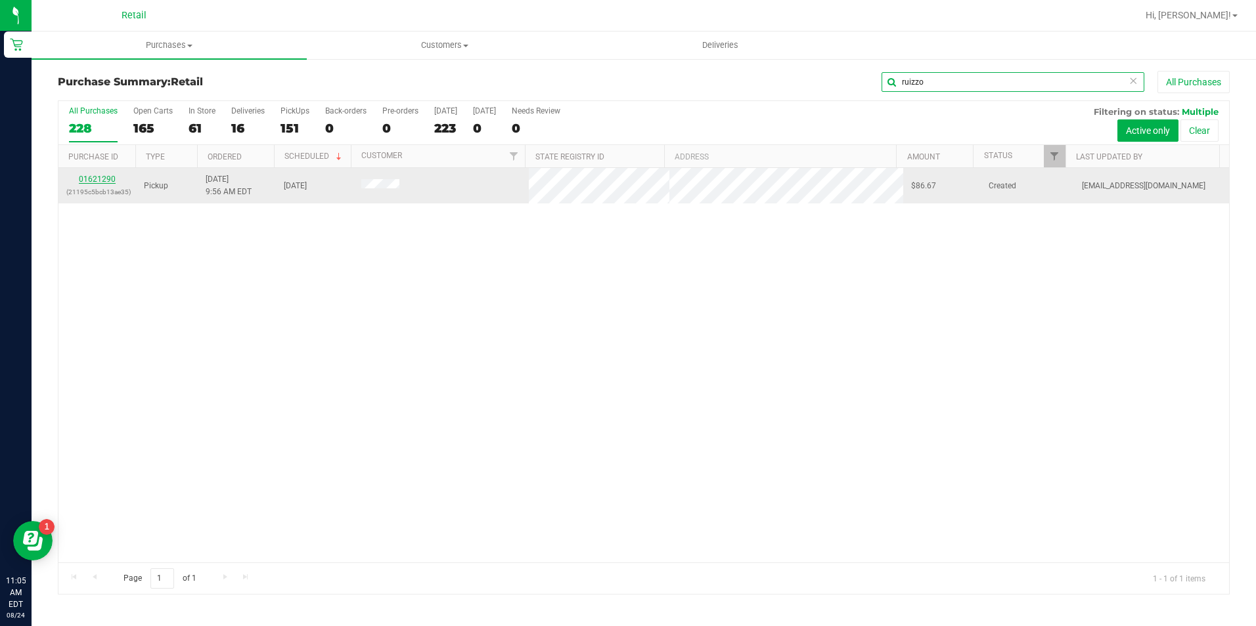
type input "ruizzo"
click at [95, 179] on link "01621290" at bounding box center [97, 179] width 37 height 9
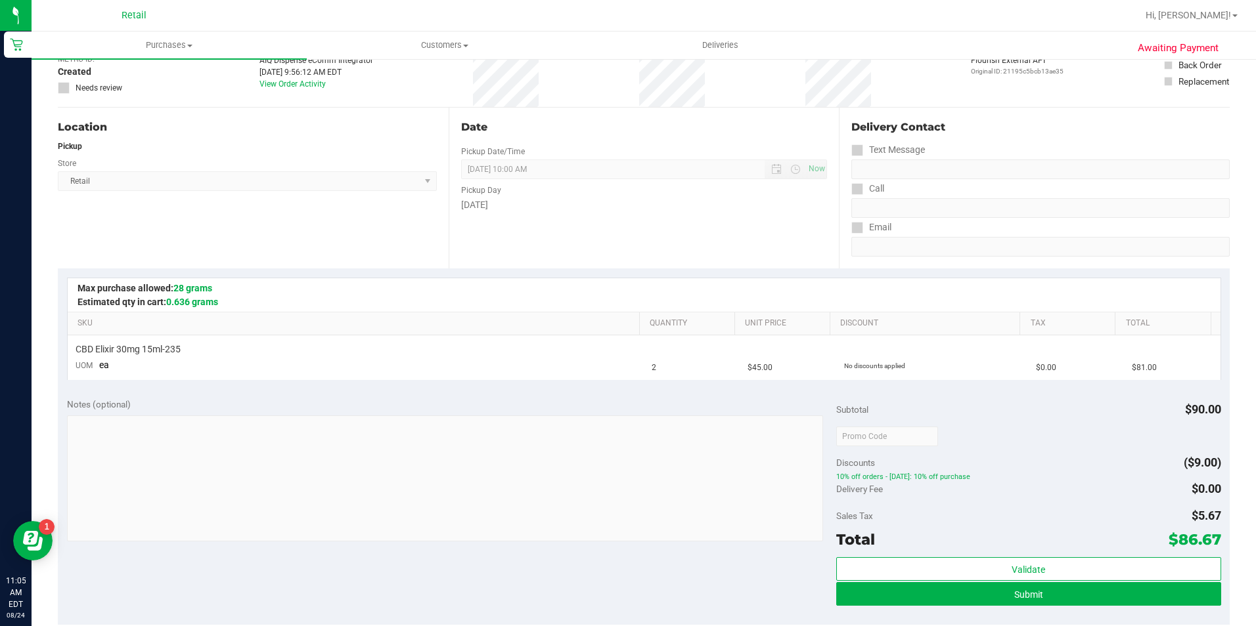
scroll to position [131, 0]
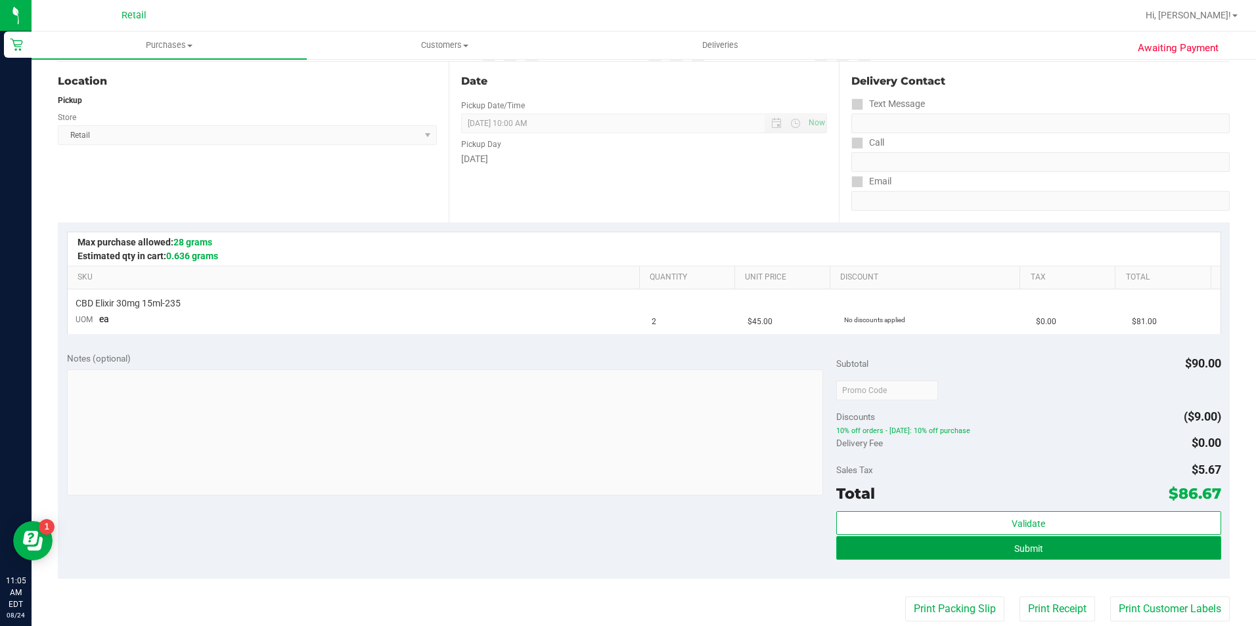
click at [1014, 546] on span "Submit" at bounding box center [1028, 549] width 29 height 11
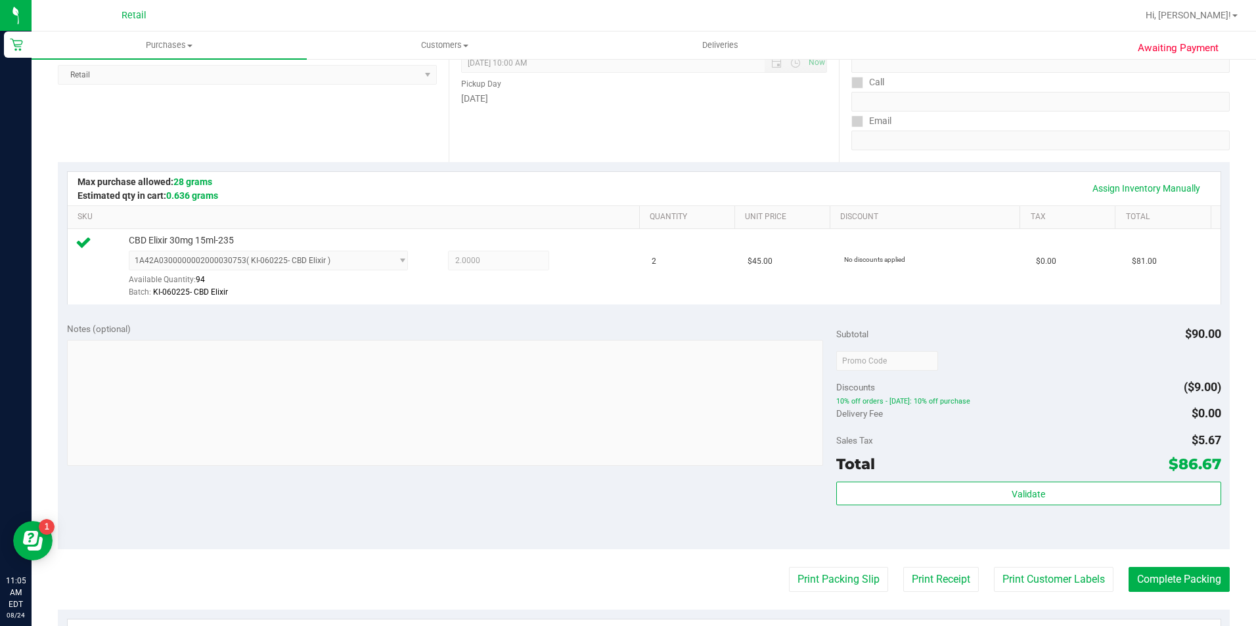
scroll to position [263, 0]
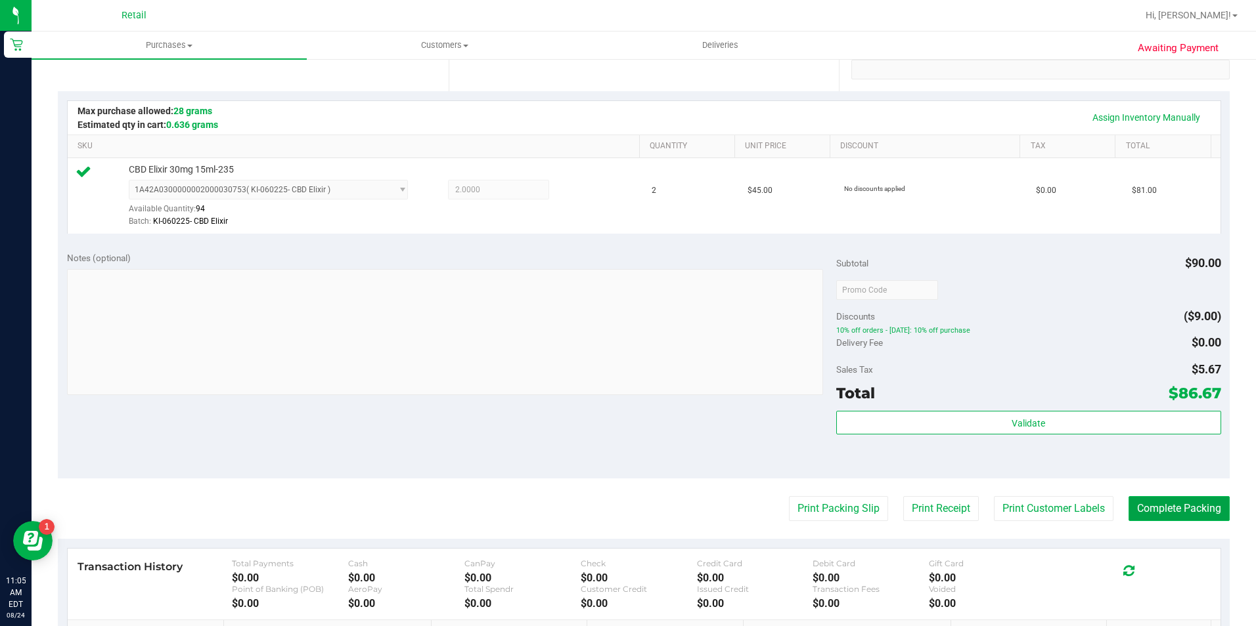
click at [1152, 510] on button "Complete Packing" at bounding box center [1178, 508] width 101 height 25
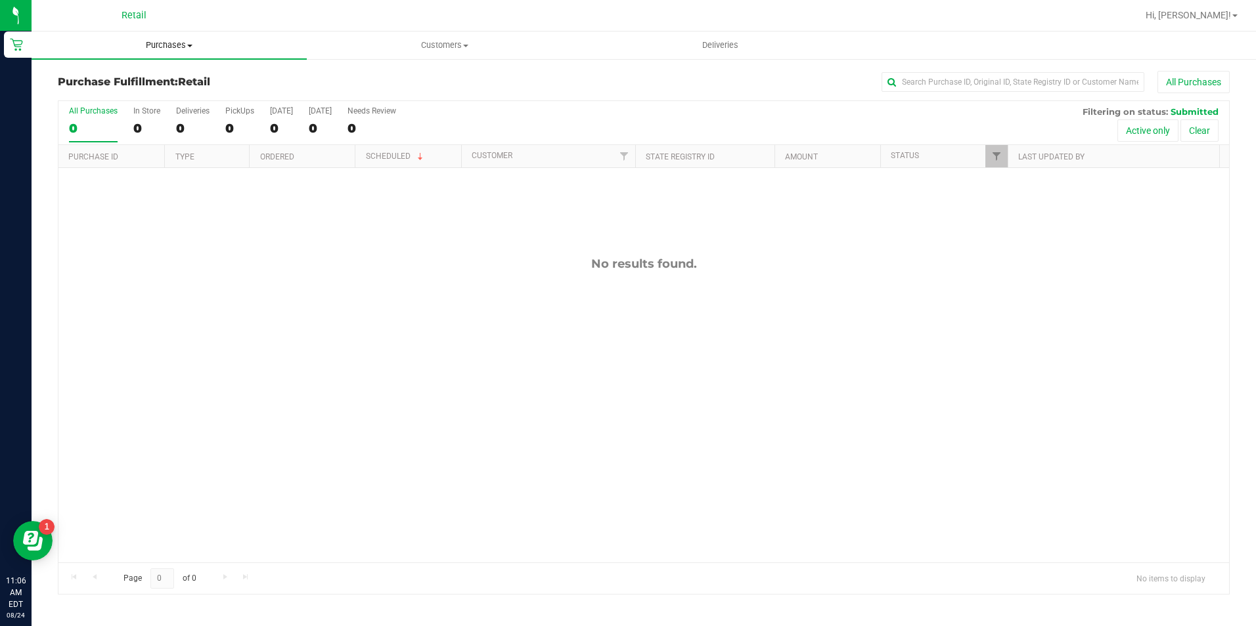
click at [166, 48] on span "Purchases" at bounding box center [169, 45] width 275 height 12
click at [170, 74] on li "Summary of purchases" at bounding box center [169, 80] width 275 height 16
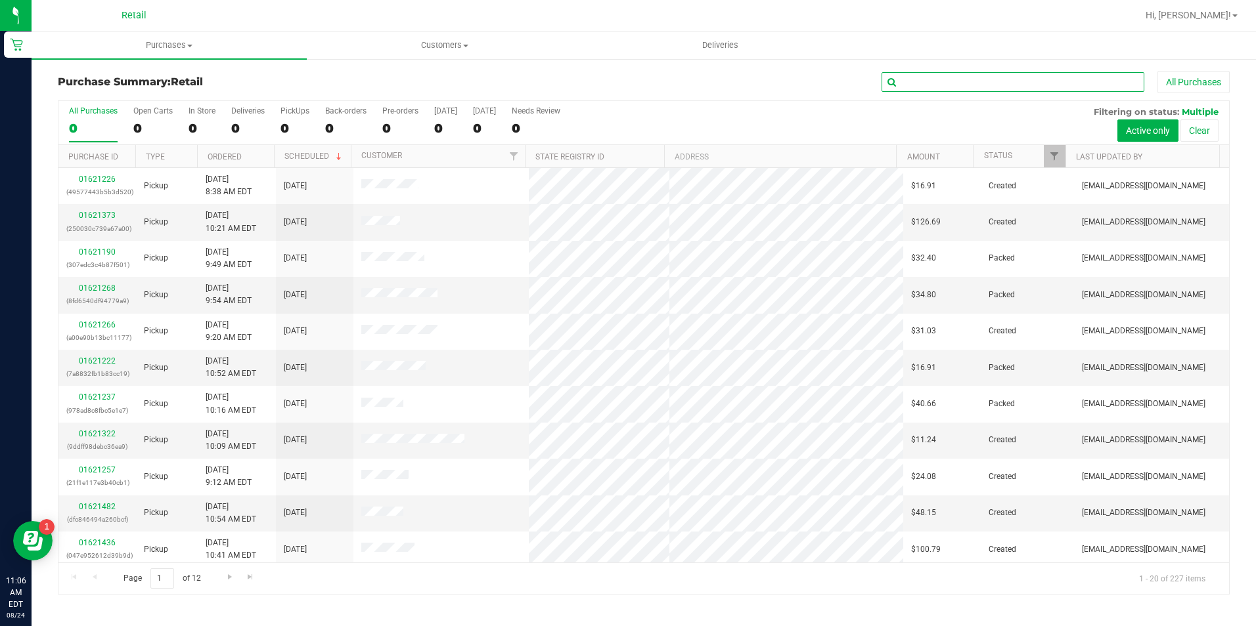
click at [922, 78] on input "text" at bounding box center [1012, 82] width 263 height 20
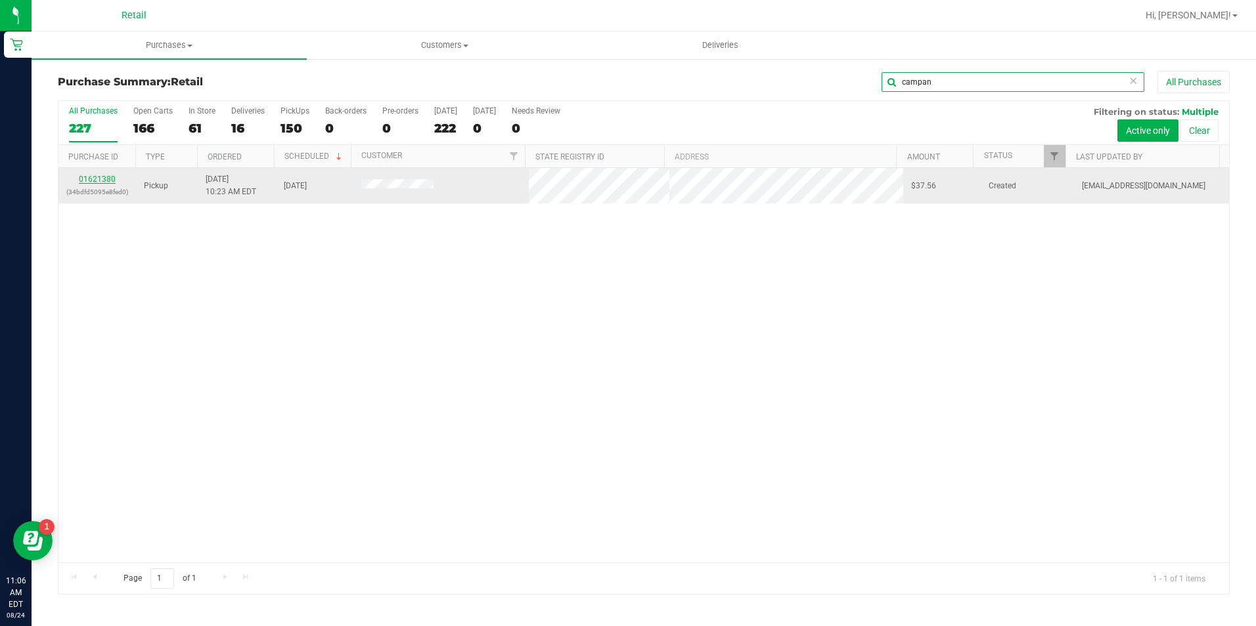
type input "campan"
click at [93, 180] on link "01621380" at bounding box center [97, 179] width 37 height 9
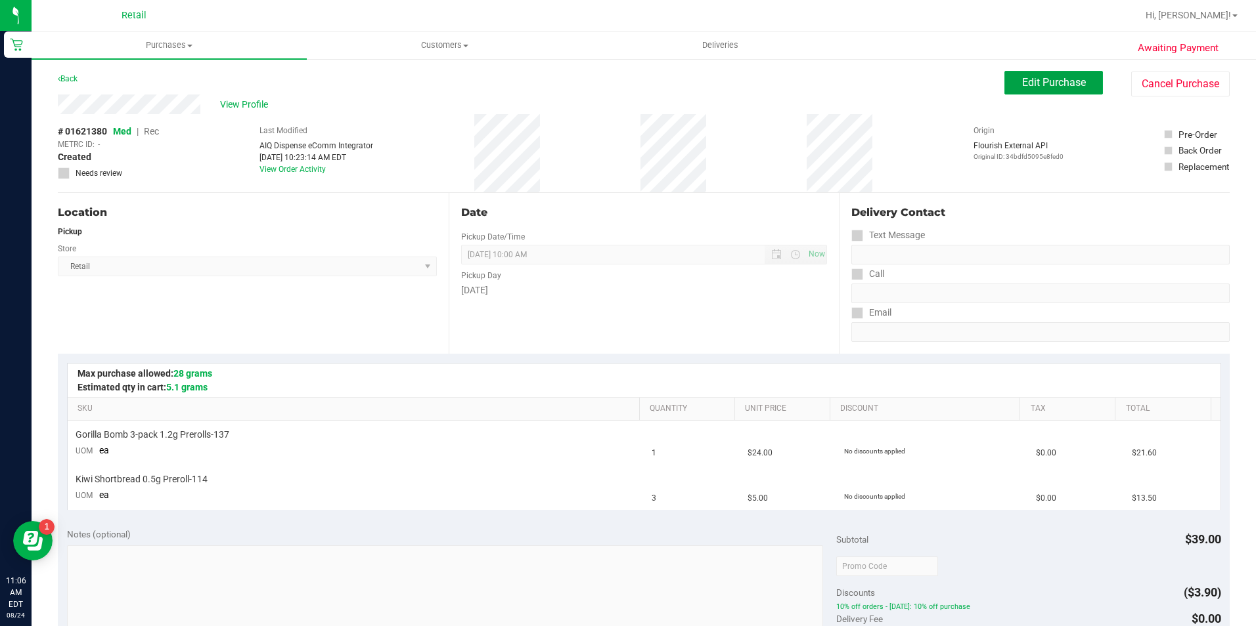
click at [1026, 83] on span "Edit Purchase" at bounding box center [1054, 82] width 64 height 12
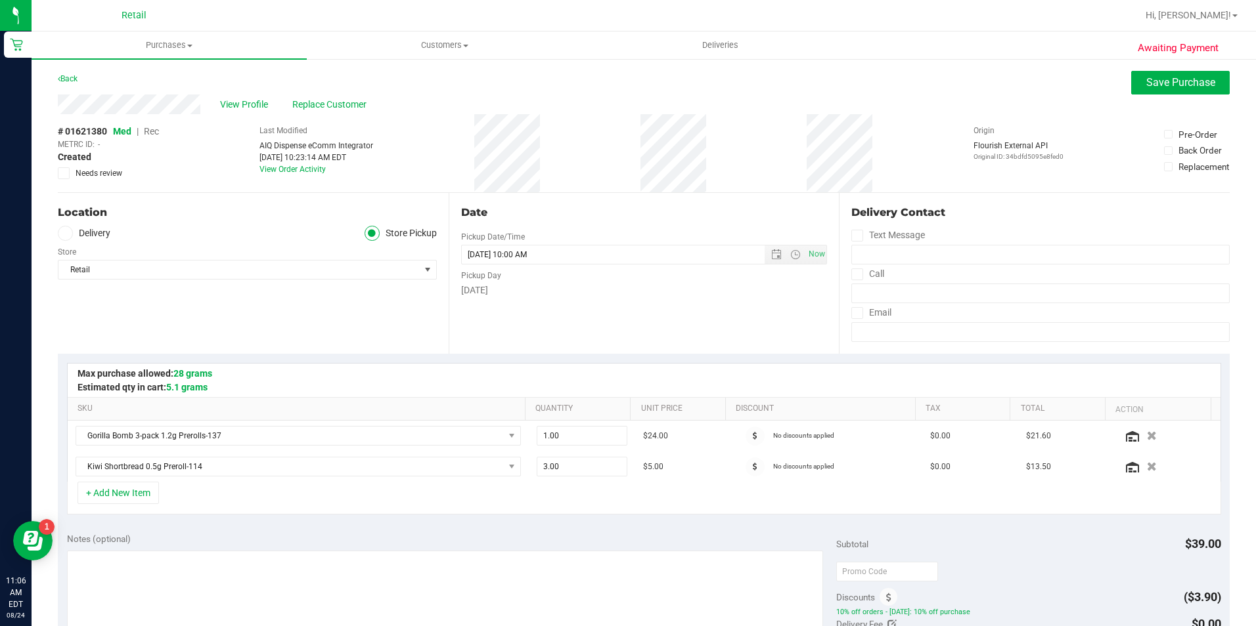
click at [148, 127] on span "Rec" at bounding box center [151, 131] width 15 height 11
click at [1152, 81] on span "Save Purchase" at bounding box center [1180, 82] width 69 height 12
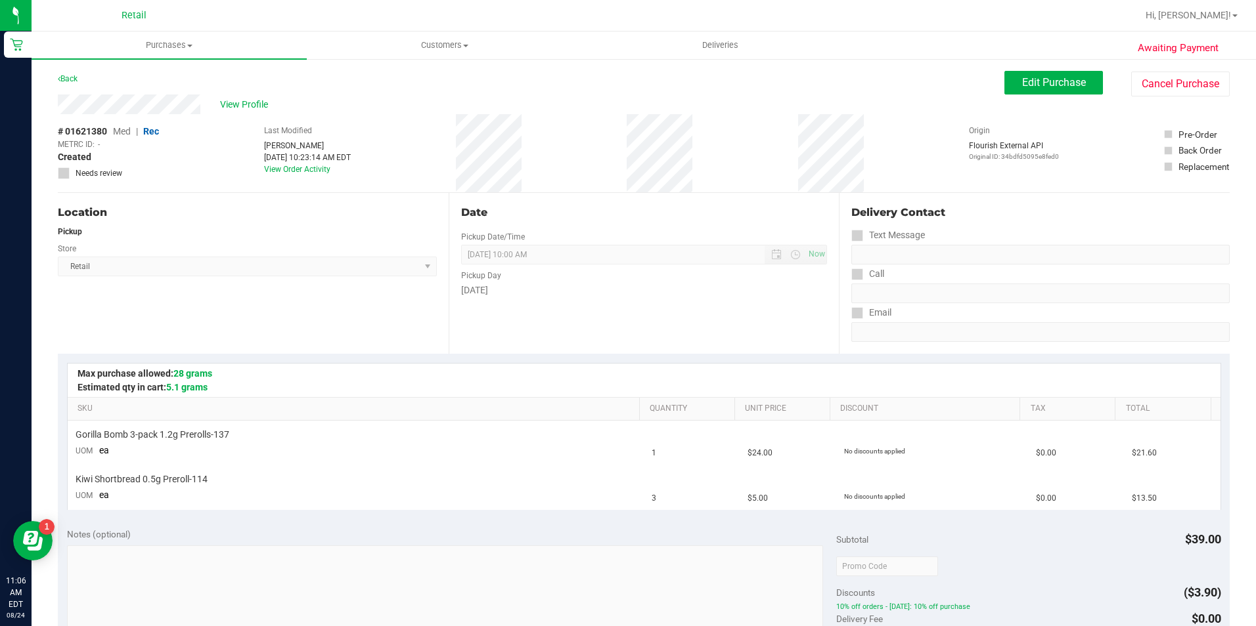
scroll to position [328, 0]
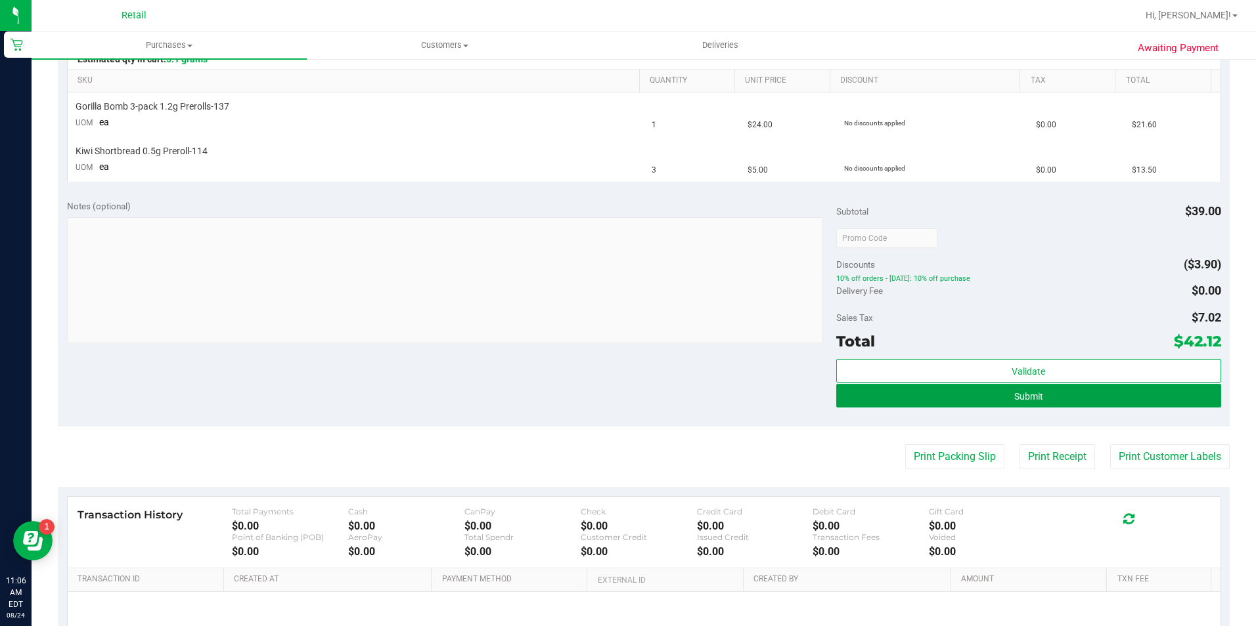
click at [1017, 398] on span "Submit" at bounding box center [1028, 396] width 29 height 11
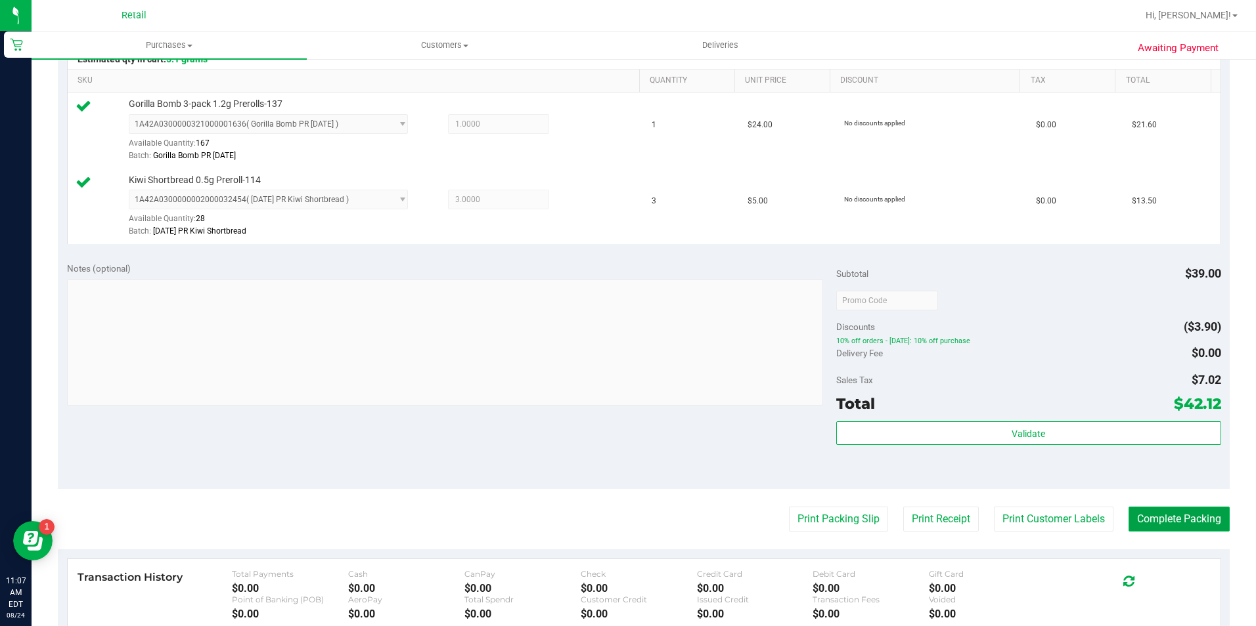
click at [1164, 515] on button "Complete Packing" at bounding box center [1178, 519] width 101 height 25
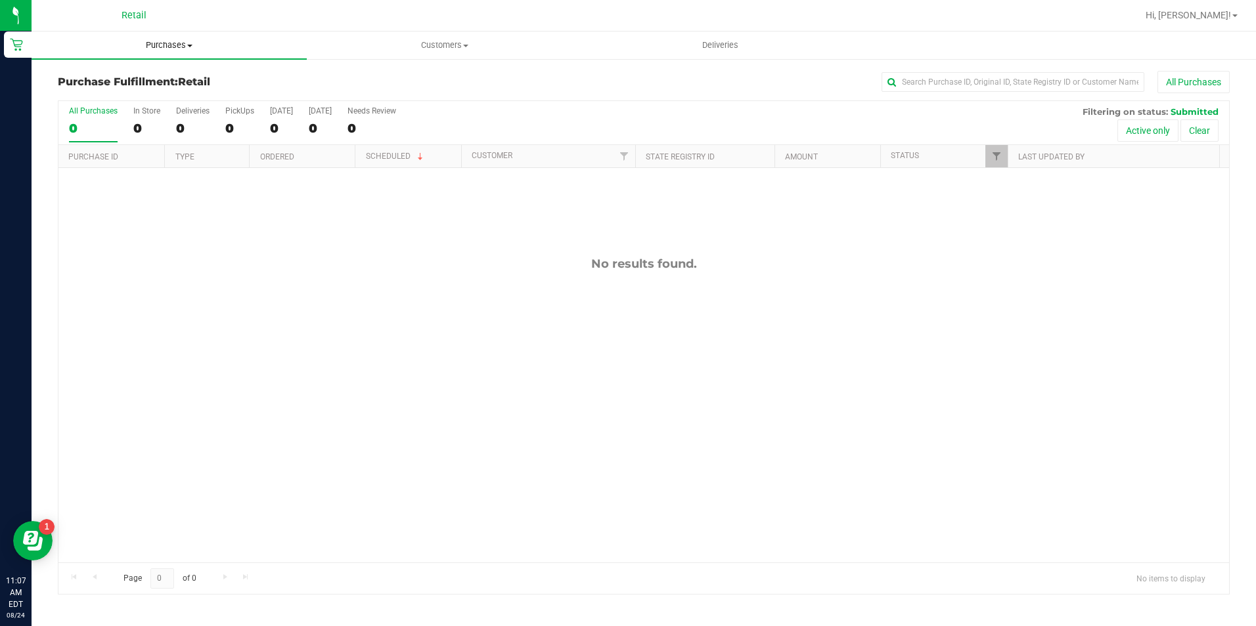
click at [154, 45] on span "Purchases" at bounding box center [169, 45] width 275 height 12
click at [162, 72] on li "Summary of purchases" at bounding box center [169, 80] width 275 height 16
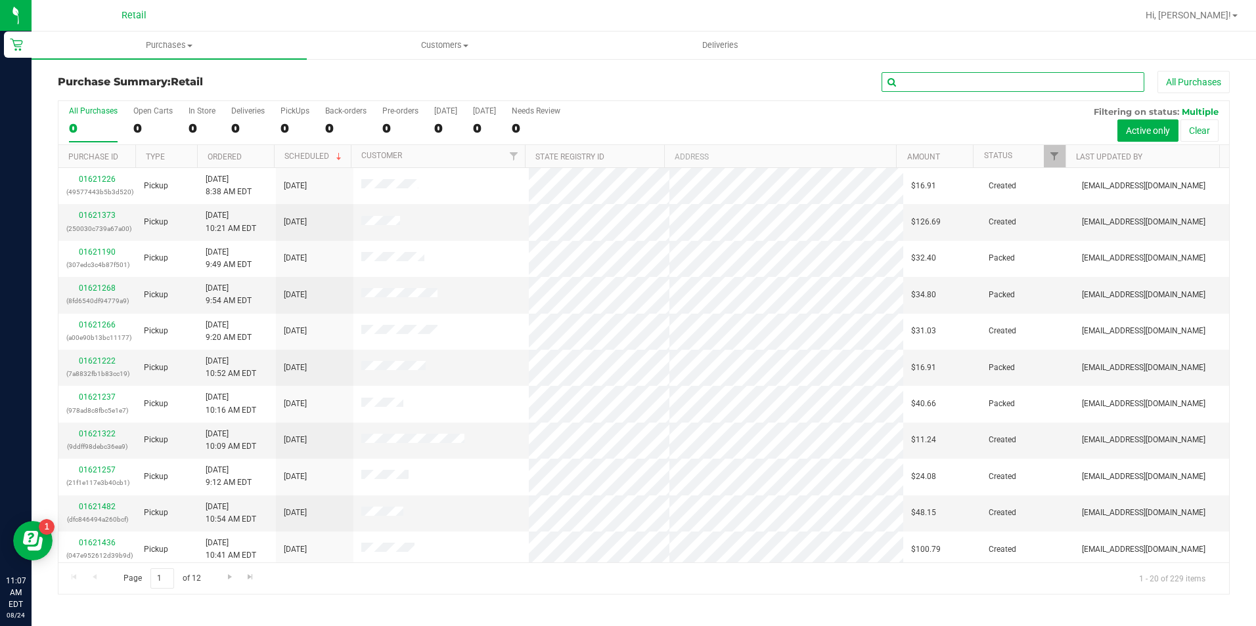
click at [998, 82] on input "text" at bounding box center [1012, 82] width 263 height 20
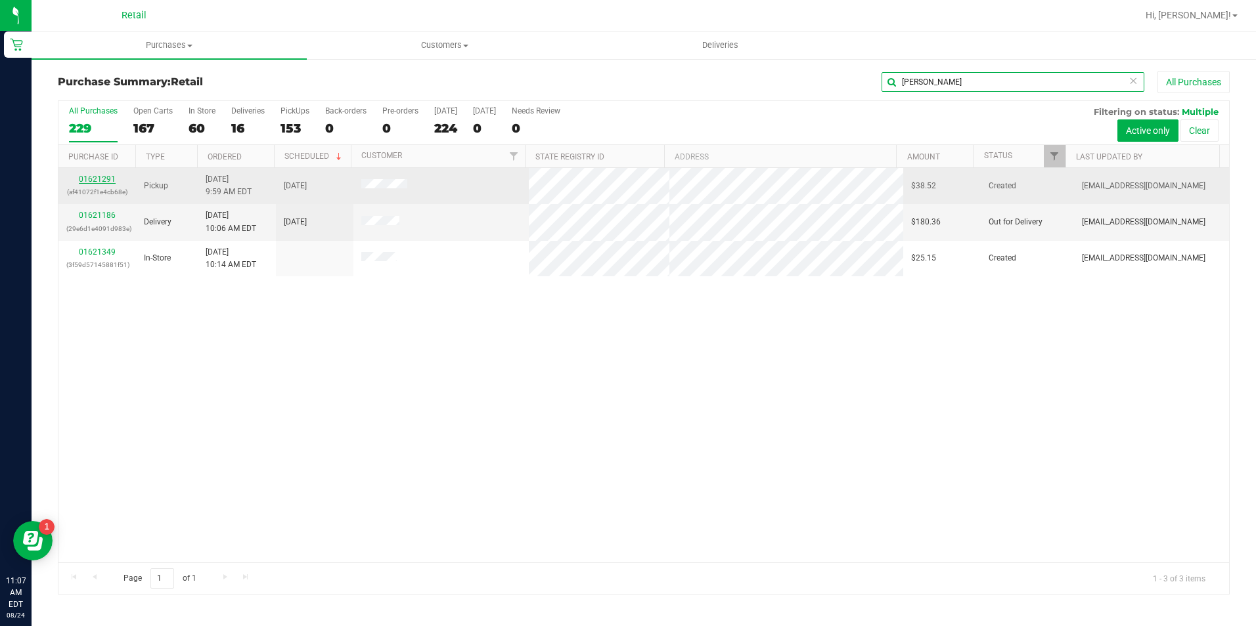
type input "silva"
click at [103, 176] on link "01621291" at bounding box center [97, 179] width 37 height 9
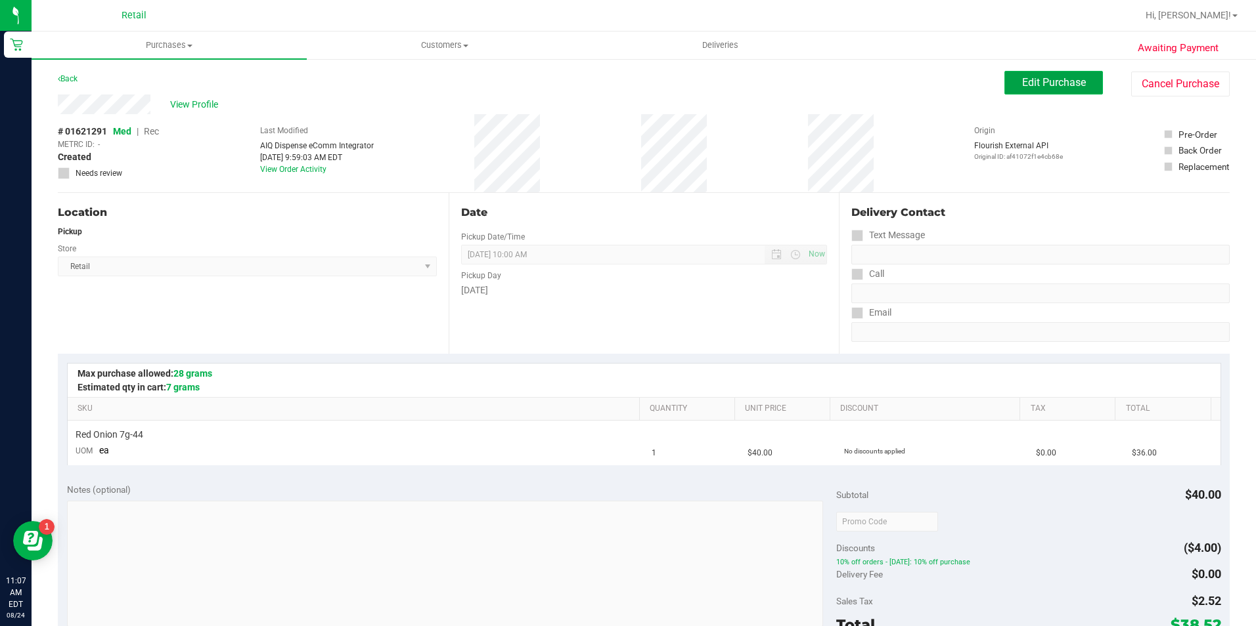
click at [1053, 81] on span "Edit Purchase" at bounding box center [1054, 82] width 64 height 12
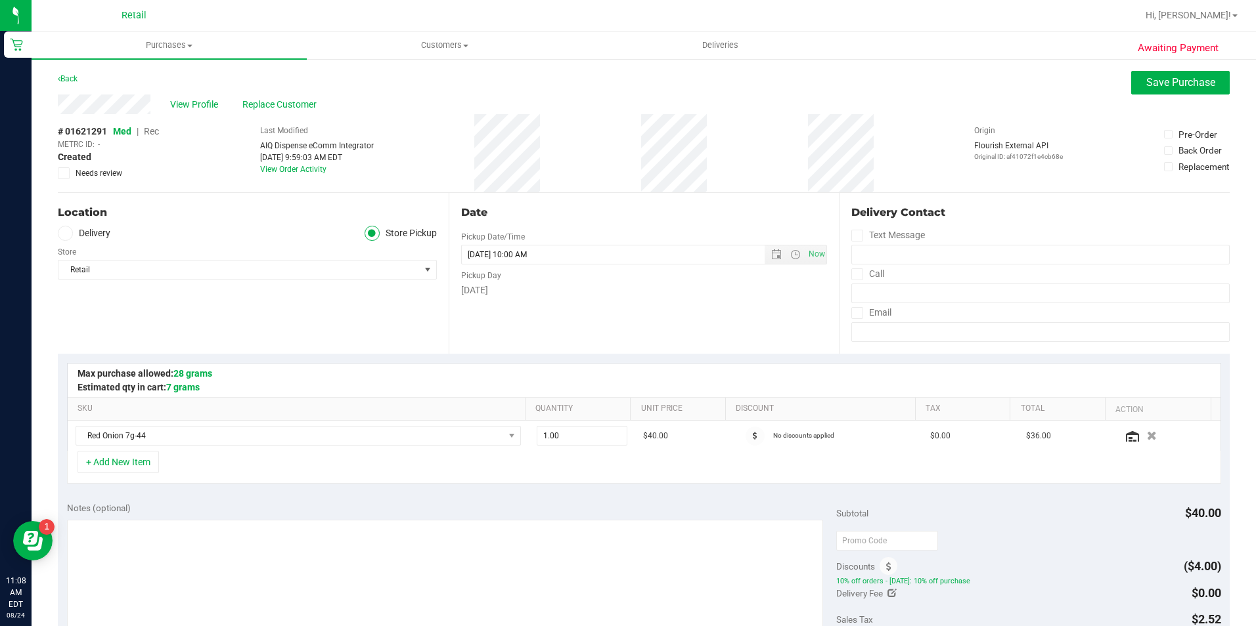
click at [149, 135] on span "Rec" at bounding box center [151, 131] width 15 height 11
click at [1131, 84] on button "Save Purchase" at bounding box center [1180, 83] width 99 height 24
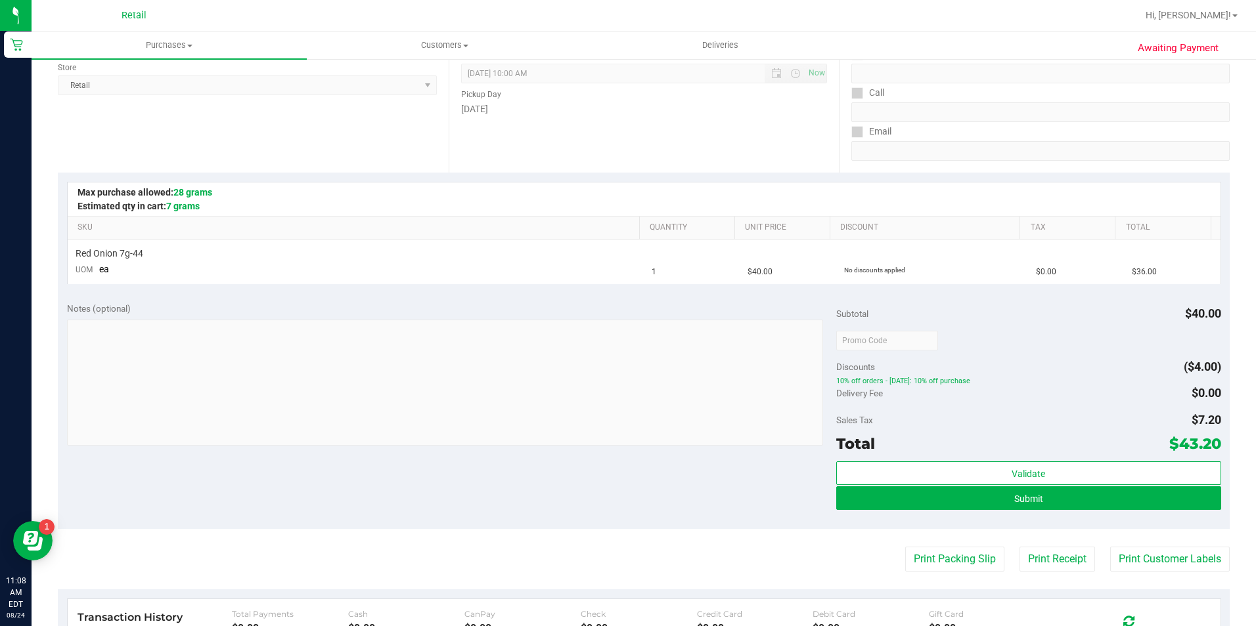
scroll to position [197, 0]
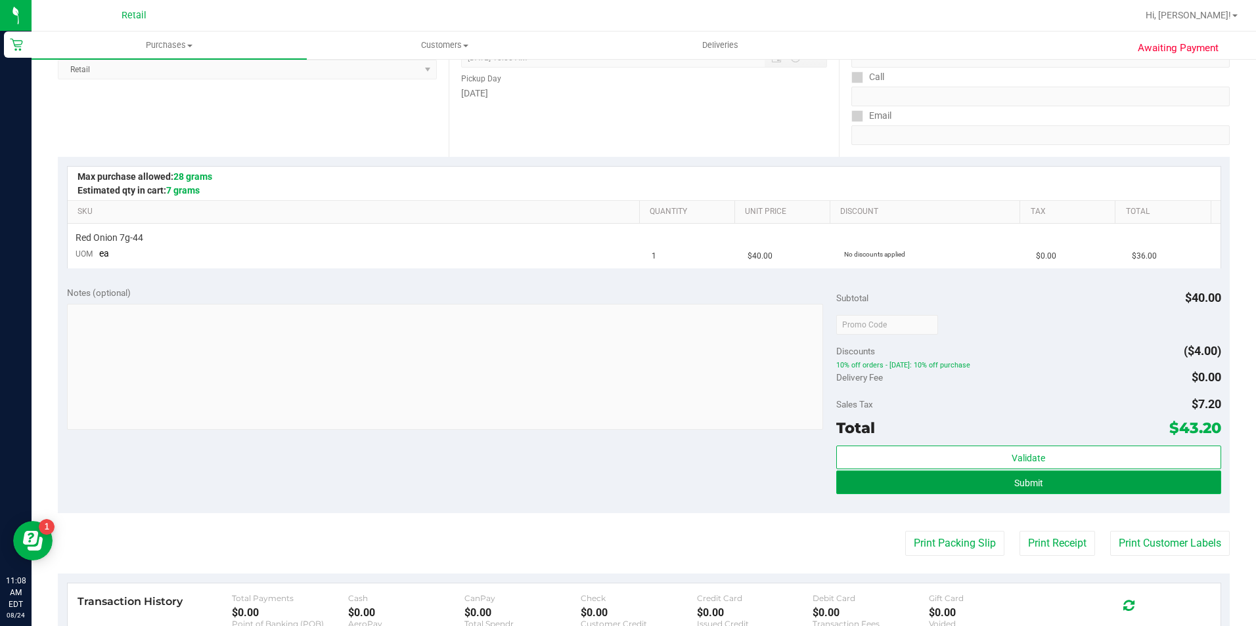
click at [1028, 481] on span "Submit" at bounding box center [1028, 483] width 29 height 11
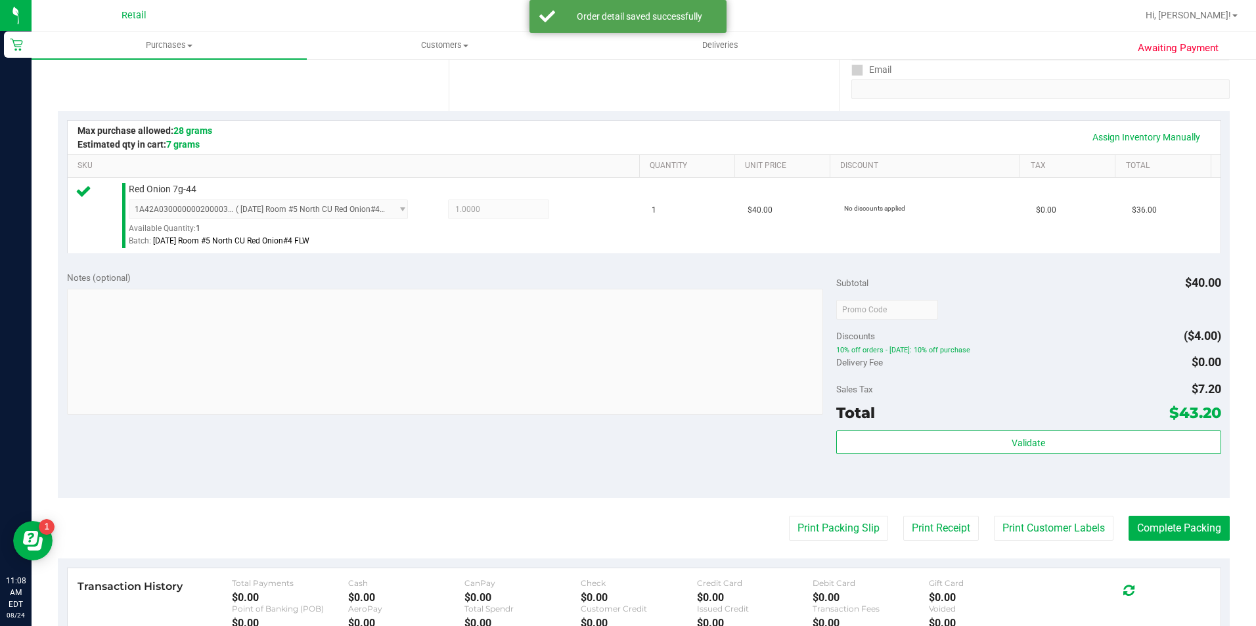
scroll to position [263, 0]
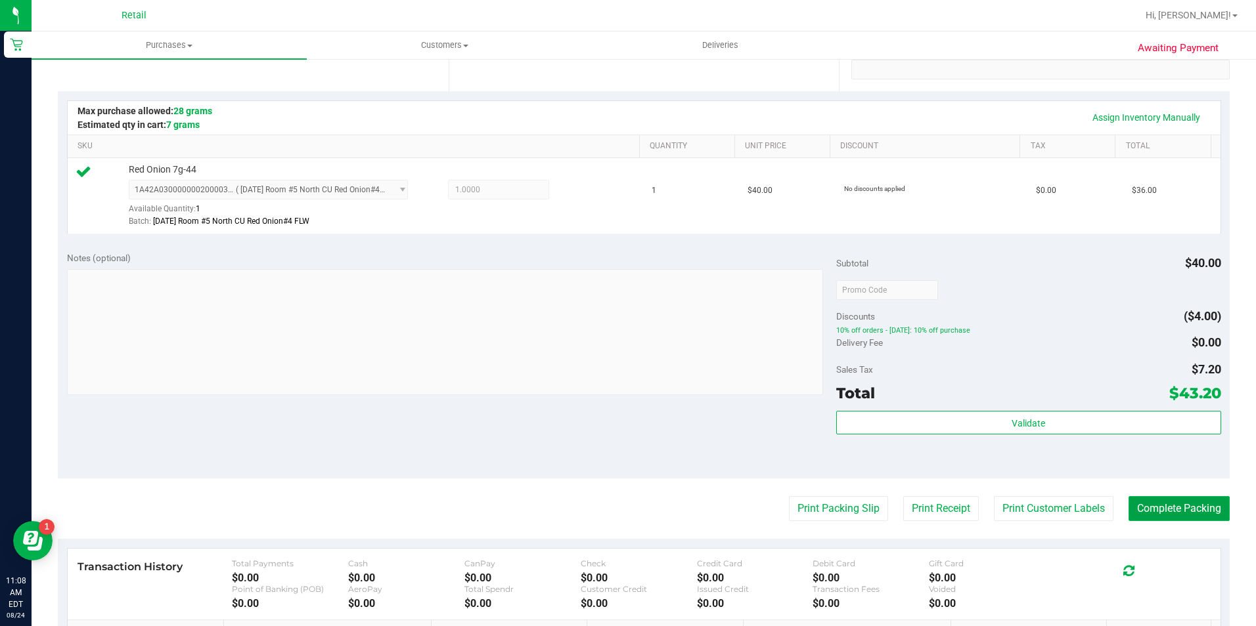
click at [1150, 511] on button "Complete Packing" at bounding box center [1178, 508] width 101 height 25
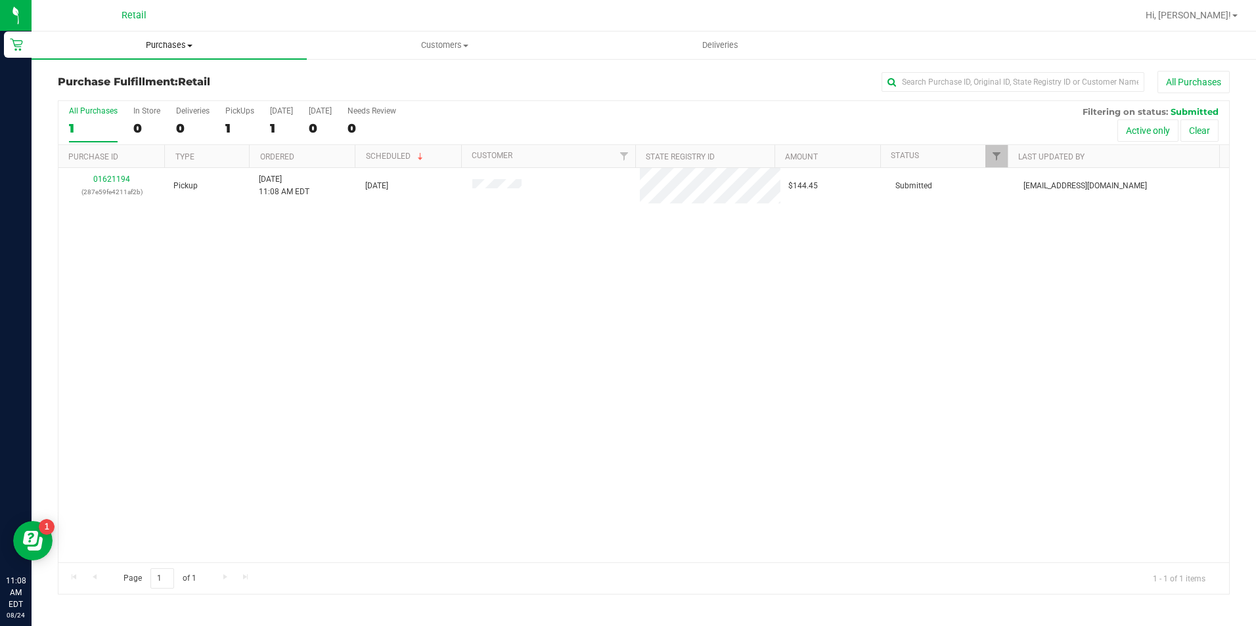
click at [173, 47] on span "Purchases" at bounding box center [169, 45] width 275 height 12
click at [165, 80] on li "Summary of purchases" at bounding box center [169, 80] width 275 height 16
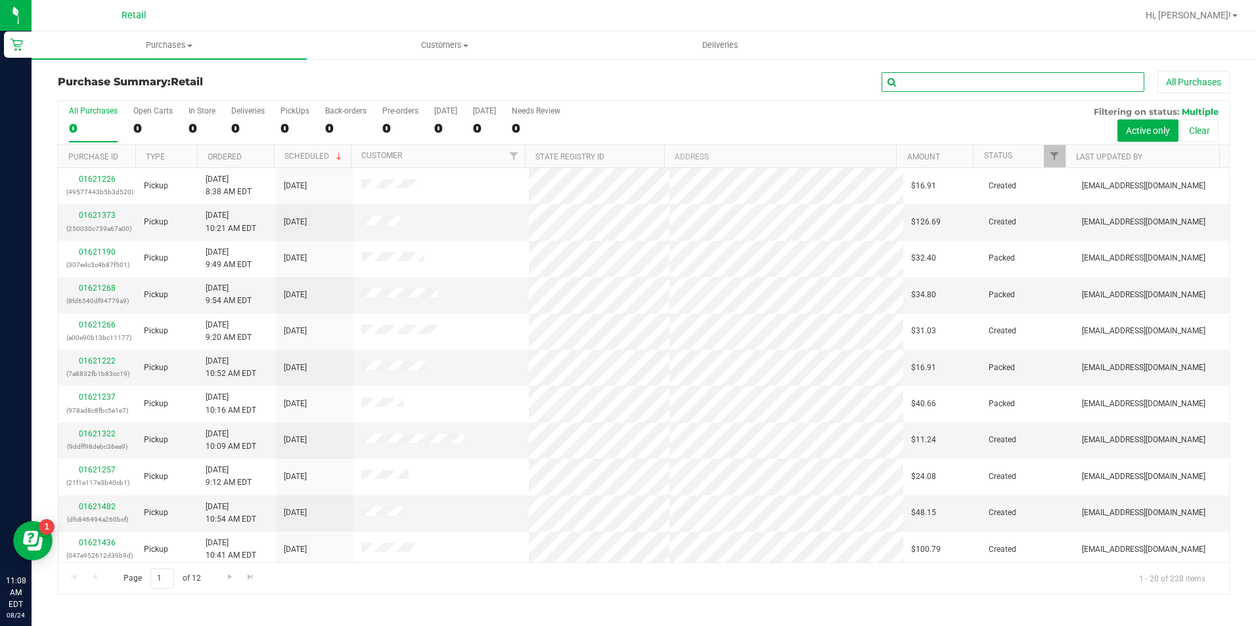
click at [1032, 85] on input "text" at bounding box center [1012, 82] width 263 height 20
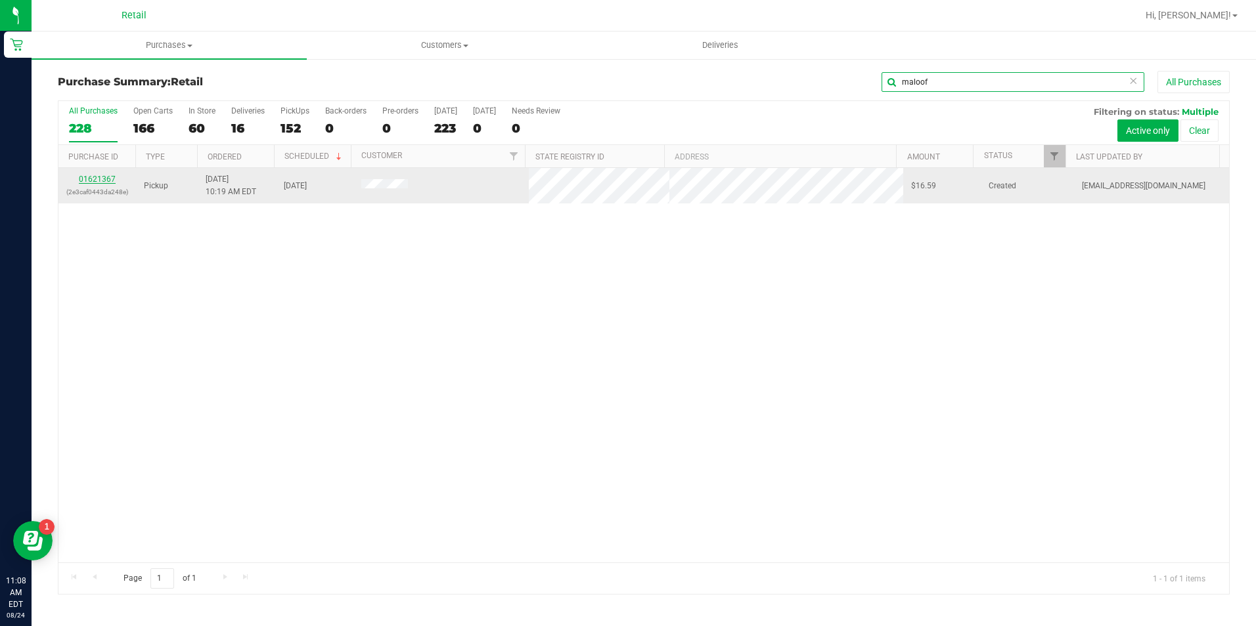
type input "maloof"
click at [89, 182] on link "01621367" at bounding box center [97, 179] width 37 height 9
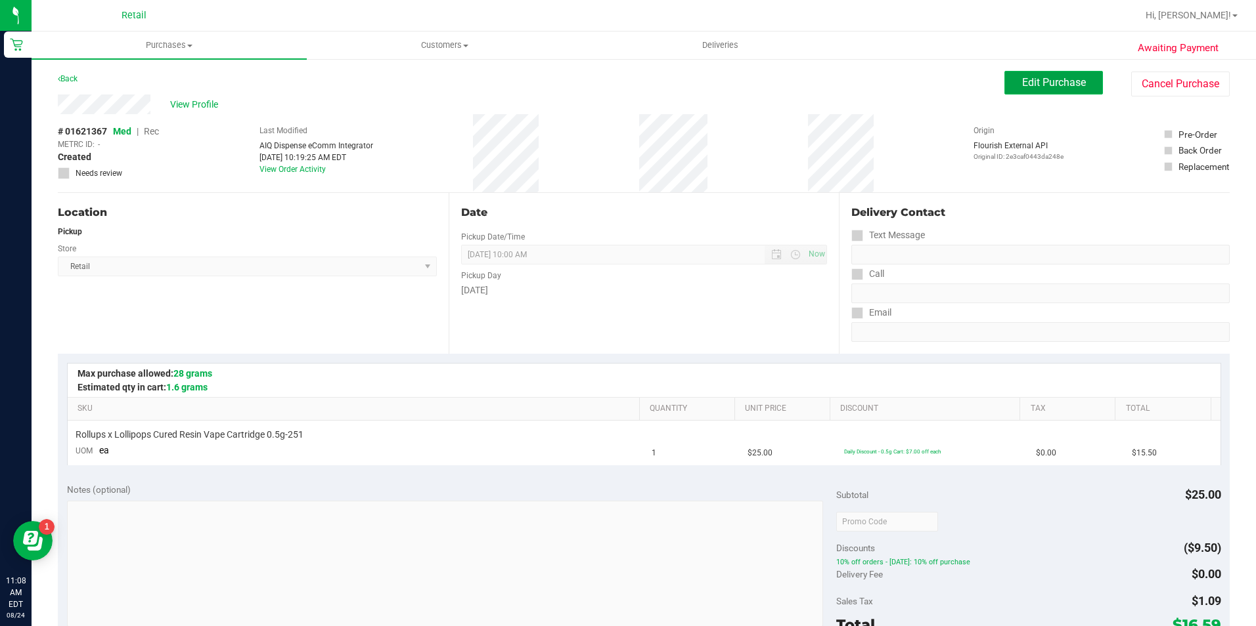
click at [1054, 81] on span "Edit Purchase" at bounding box center [1054, 82] width 64 height 12
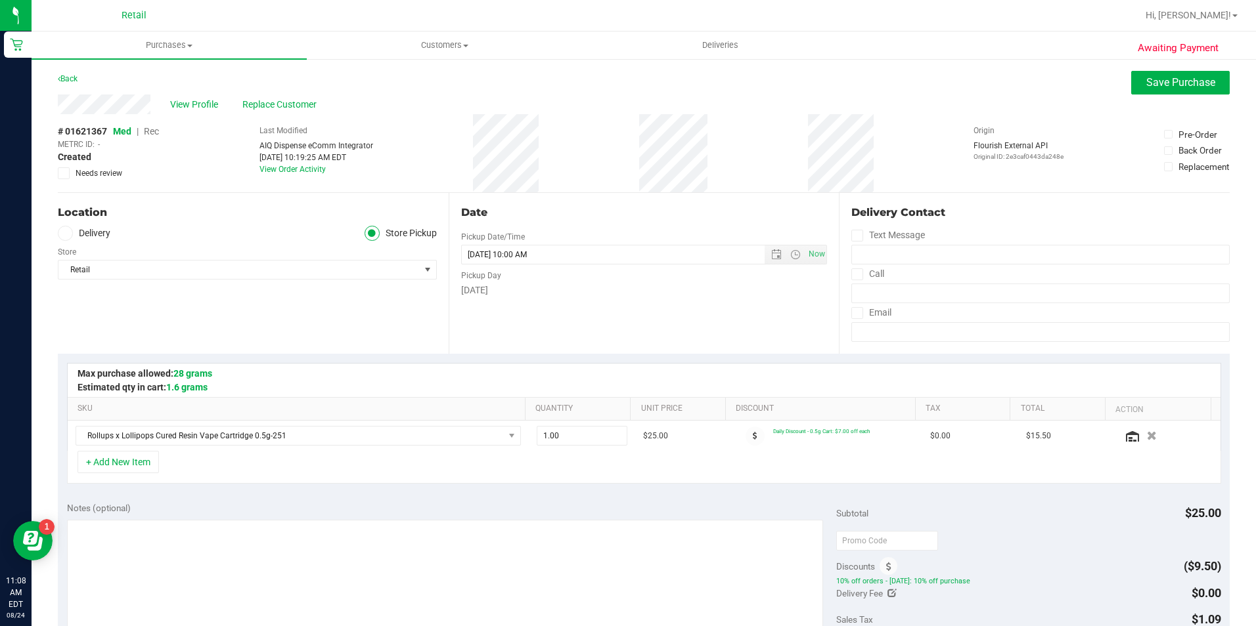
click at [148, 129] on span "Rec" at bounding box center [151, 131] width 15 height 11
click at [1143, 91] on button "Save Purchase" at bounding box center [1180, 83] width 99 height 24
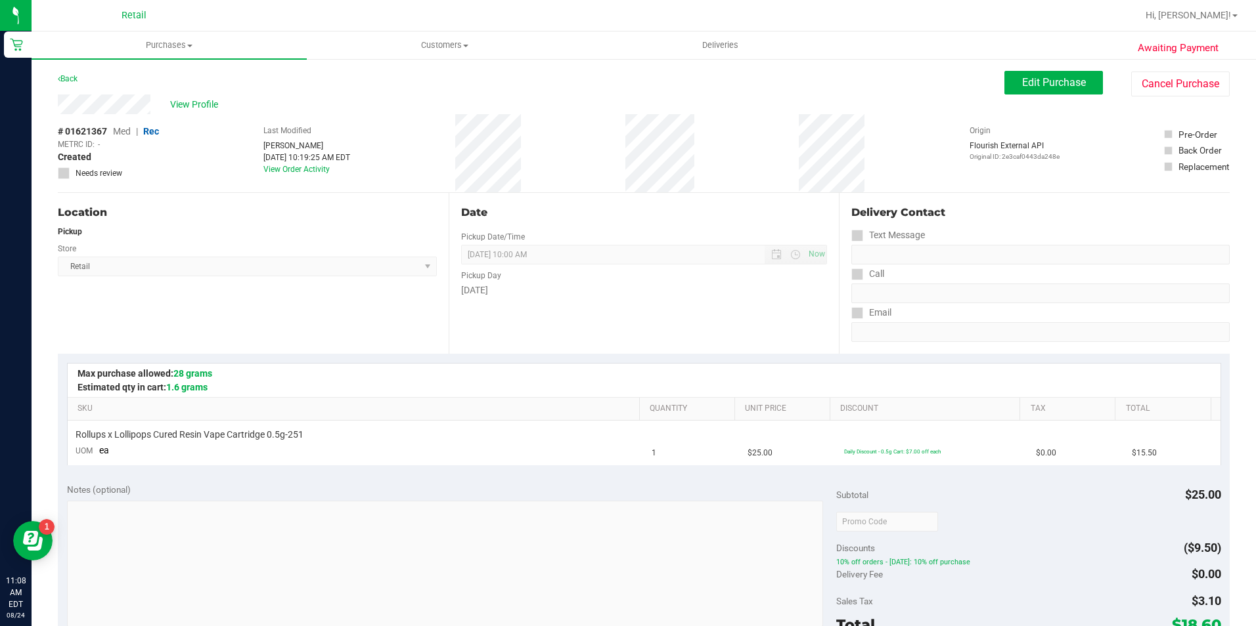
scroll to position [328, 0]
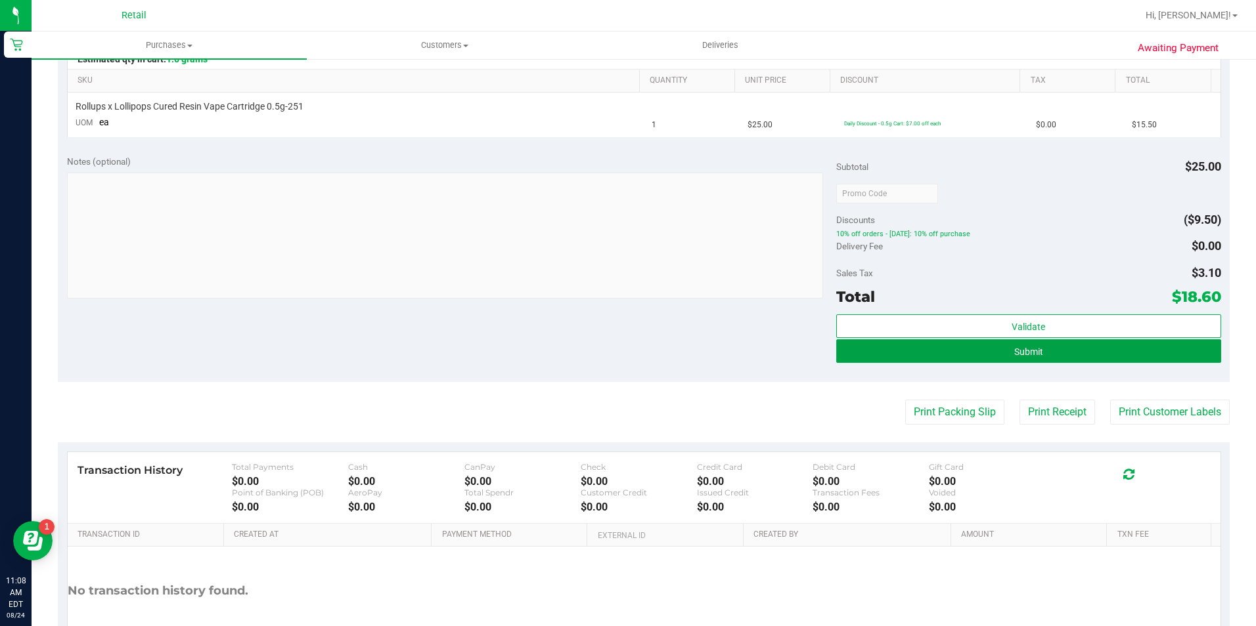
click at [934, 352] on button "Submit" at bounding box center [1028, 352] width 385 height 24
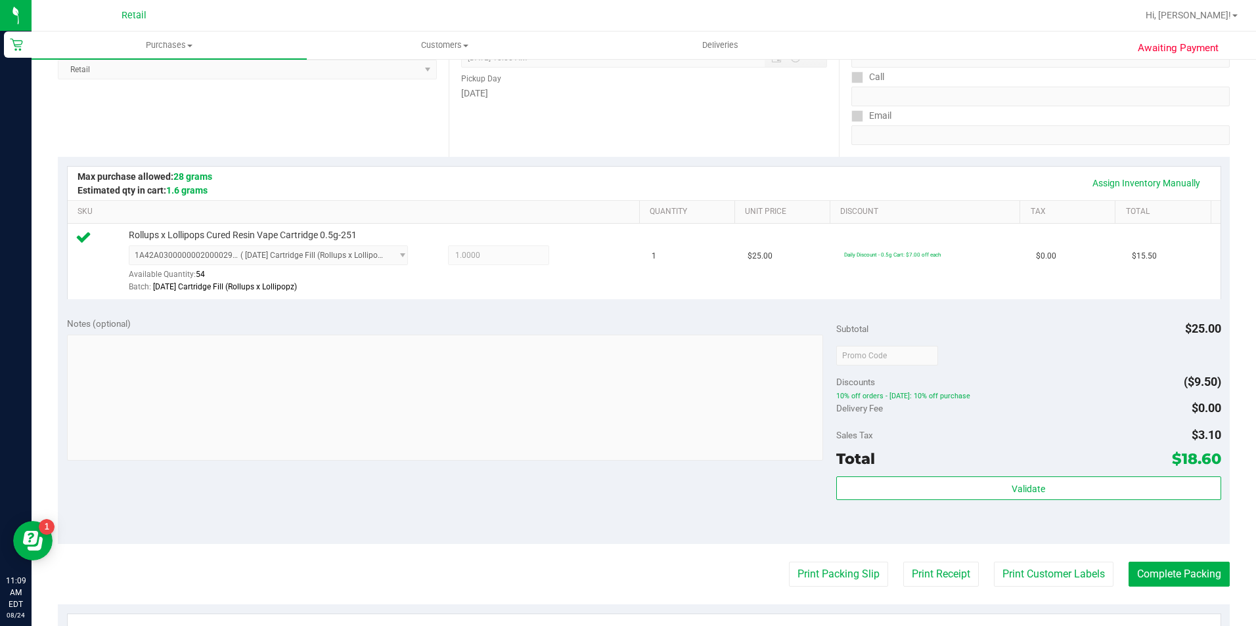
scroll to position [263, 0]
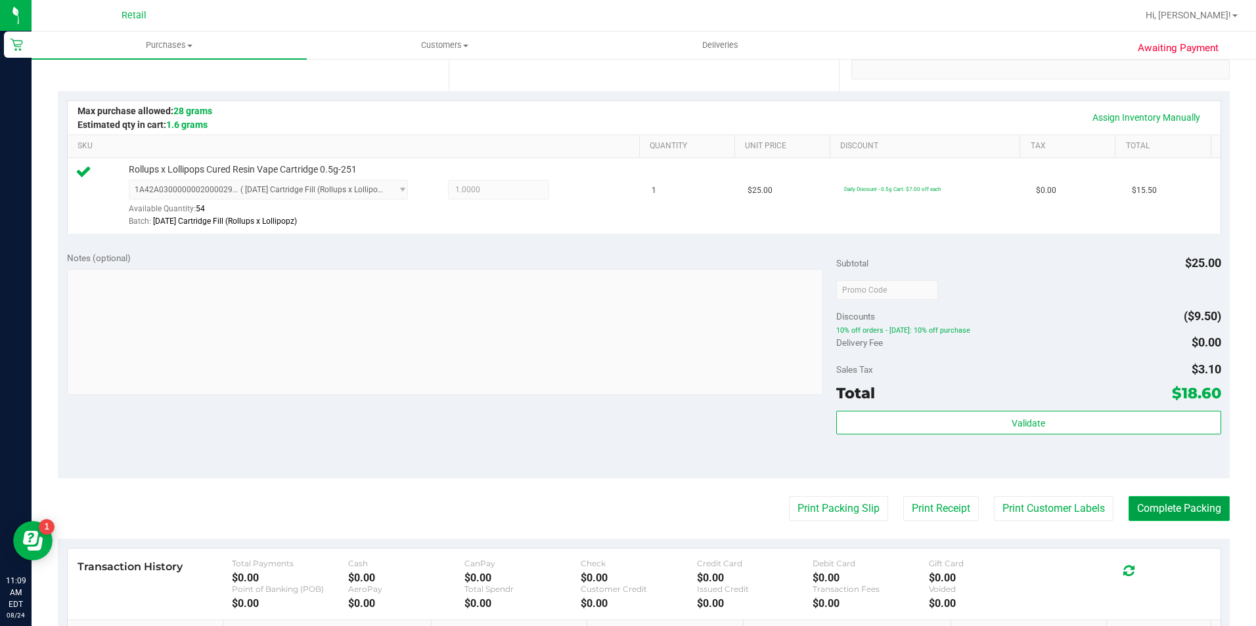
click at [1152, 507] on button "Complete Packing" at bounding box center [1178, 508] width 101 height 25
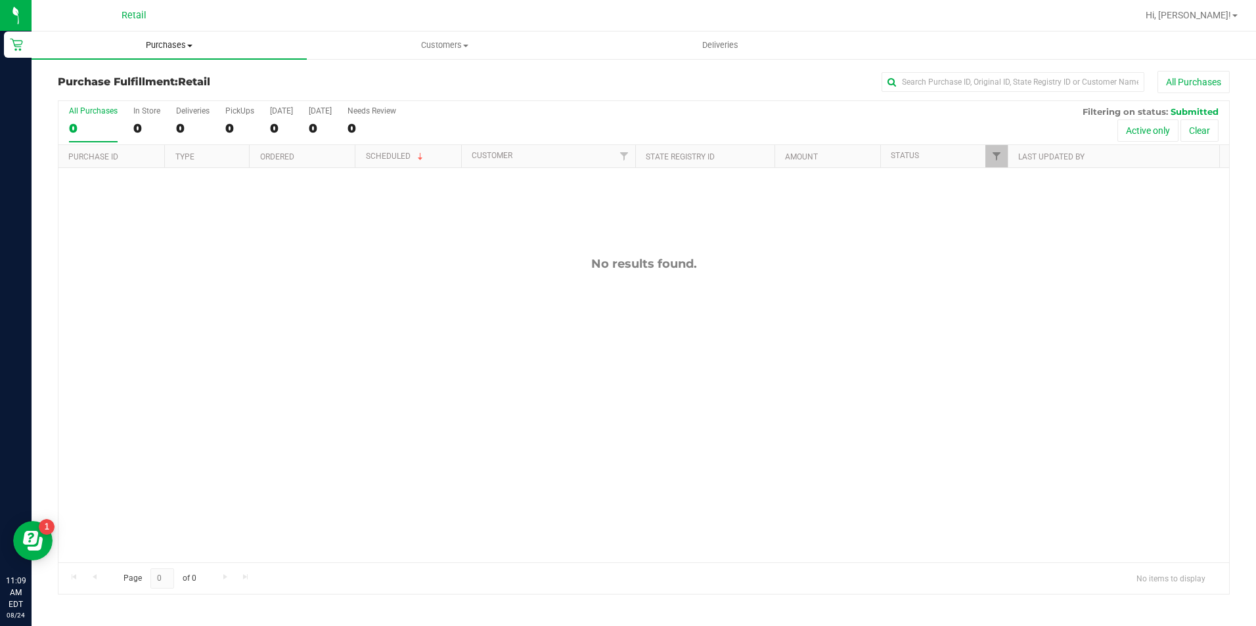
click at [185, 43] on span "Purchases" at bounding box center [169, 45] width 275 height 12
click at [183, 74] on li "Summary of purchases" at bounding box center [169, 80] width 275 height 16
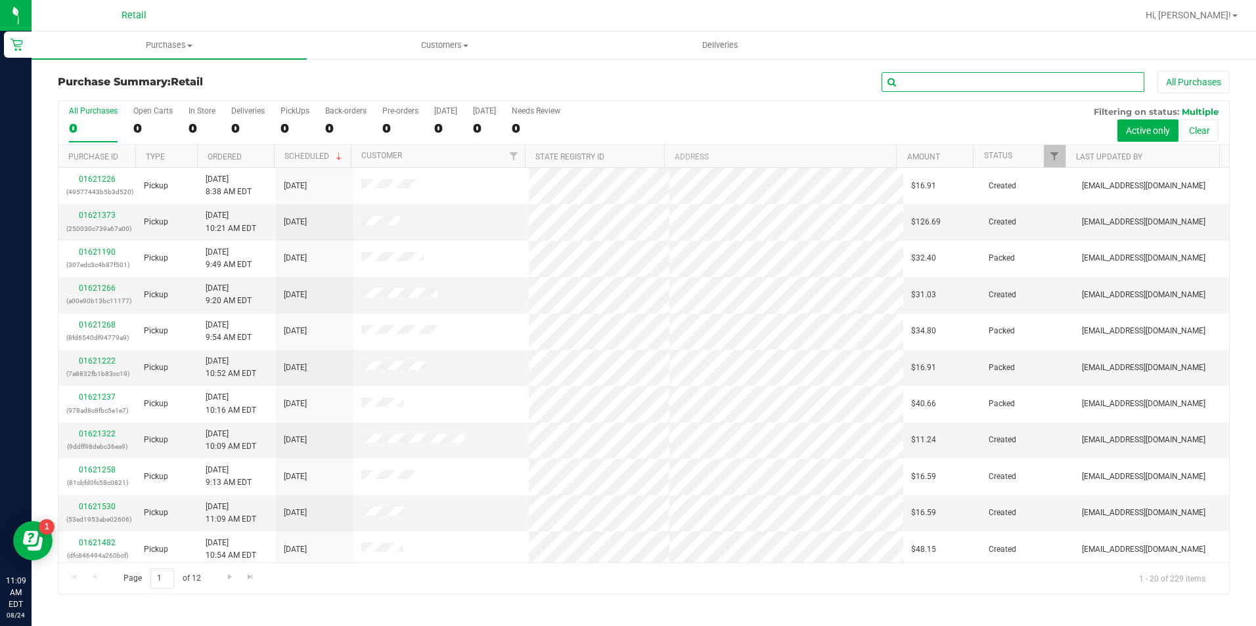
click at [1052, 81] on input "text" at bounding box center [1012, 82] width 263 height 20
click at [1033, 81] on input "text" at bounding box center [1012, 82] width 263 height 20
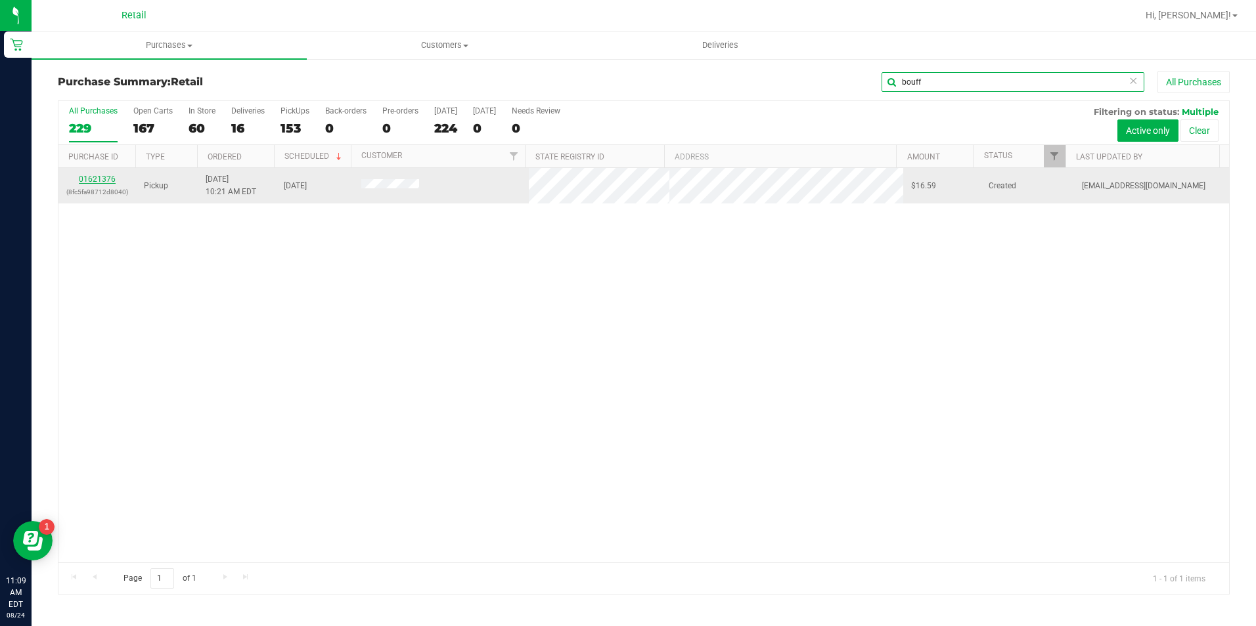
type input "bouff"
click at [91, 181] on link "01621376" at bounding box center [97, 179] width 37 height 9
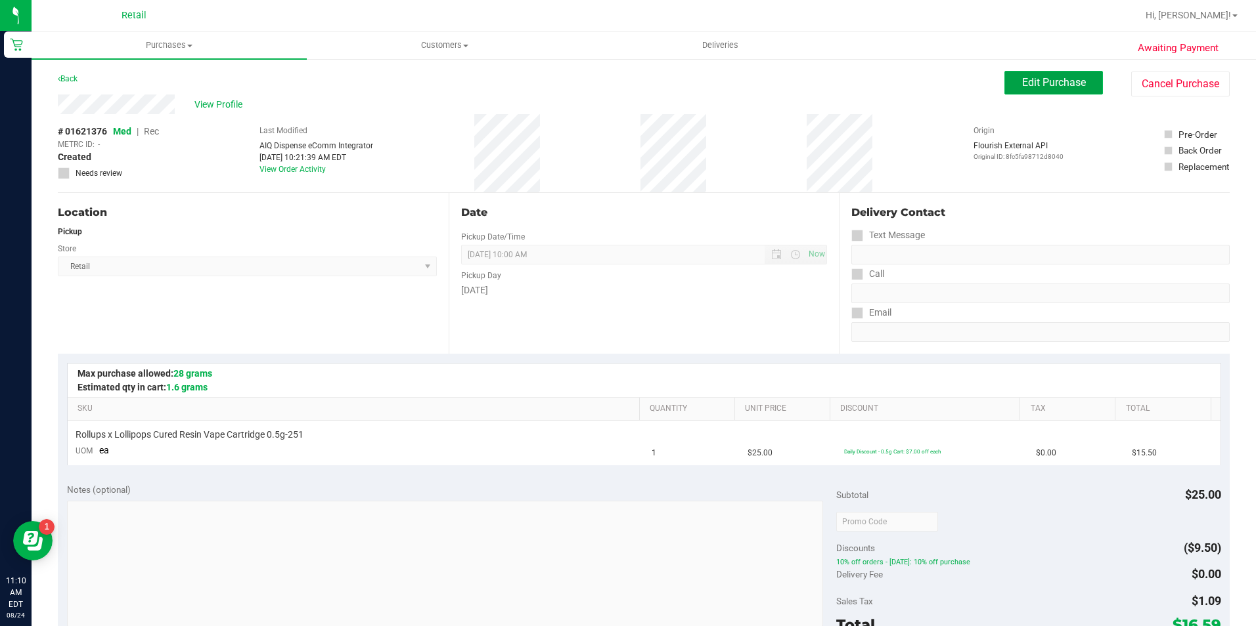
click at [1026, 81] on span "Edit Purchase" at bounding box center [1054, 82] width 64 height 12
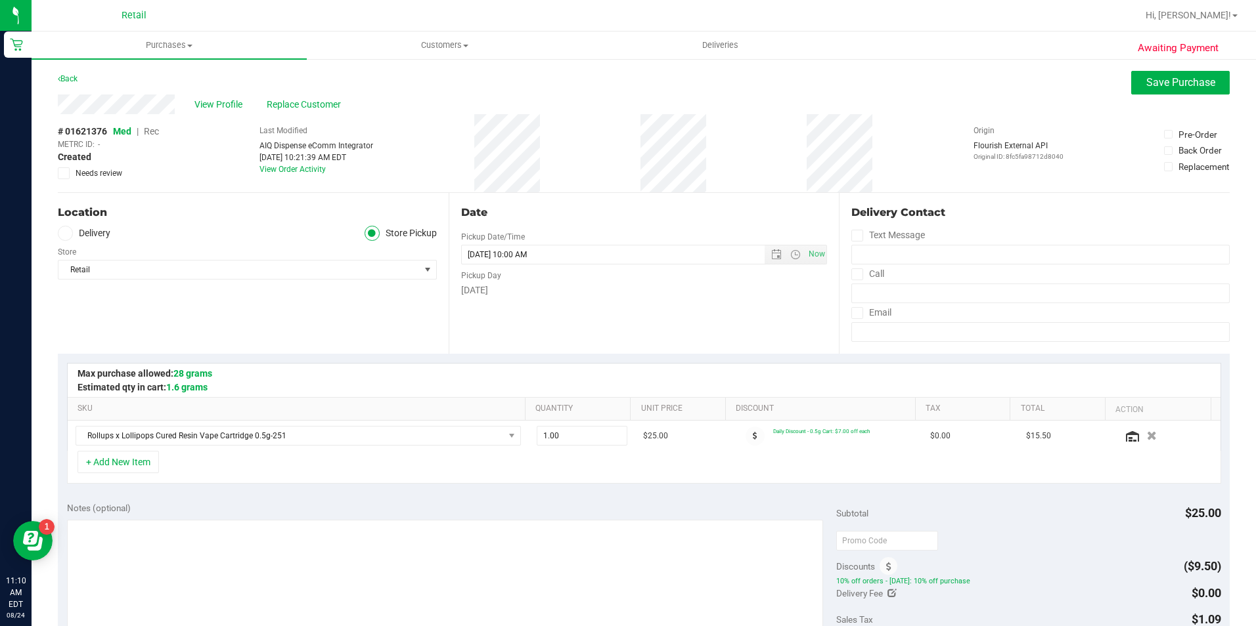
click at [152, 135] on span "Rec" at bounding box center [151, 131] width 15 height 11
click at [1176, 84] on span "Save Purchase" at bounding box center [1180, 82] width 69 height 12
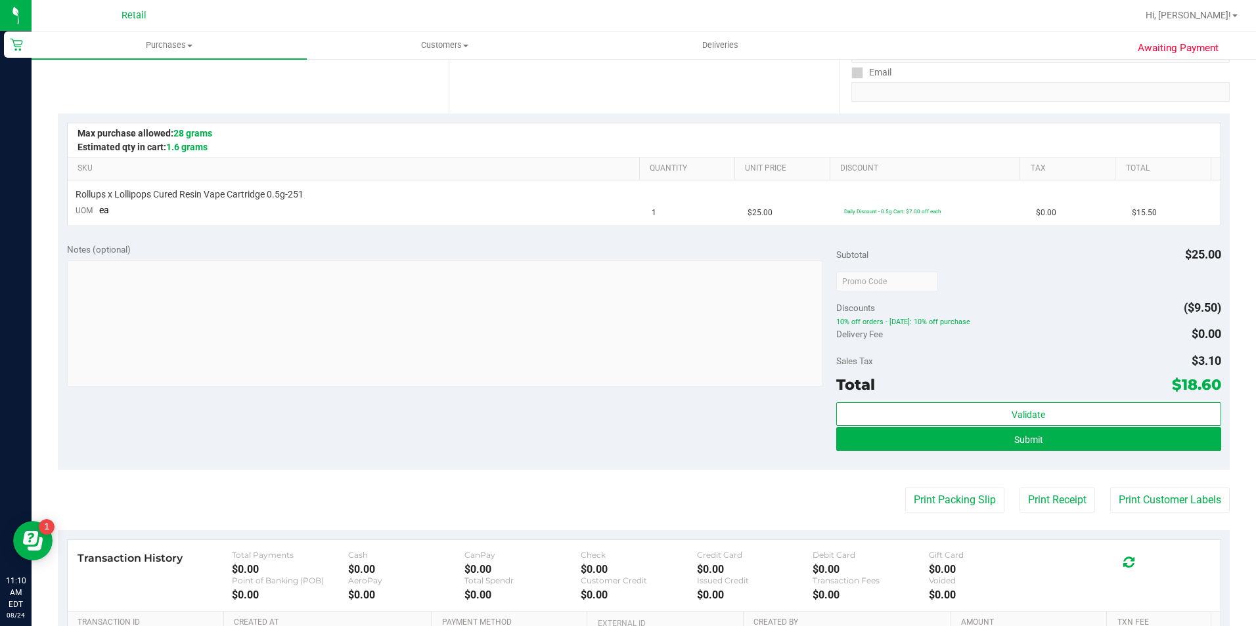
scroll to position [263, 0]
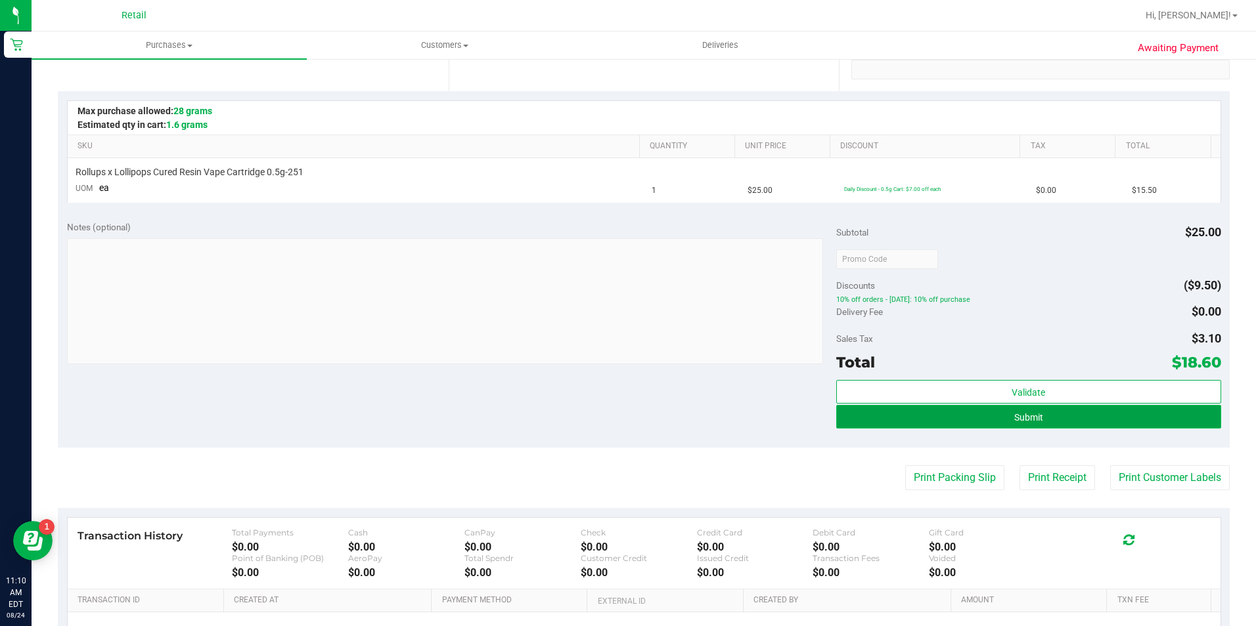
drag, startPoint x: 1055, startPoint y: 419, endPoint x: 1011, endPoint y: 407, distance: 44.9
click at [1055, 419] on button "Submit" at bounding box center [1028, 417] width 385 height 24
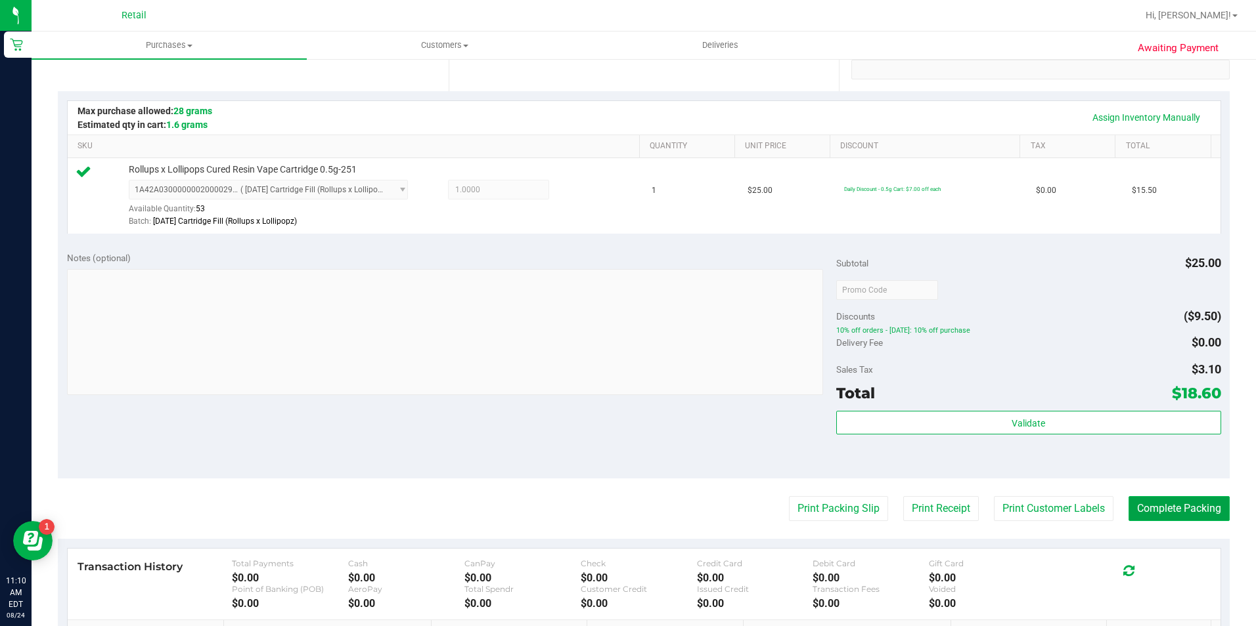
click at [1152, 513] on button "Complete Packing" at bounding box center [1178, 508] width 101 height 25
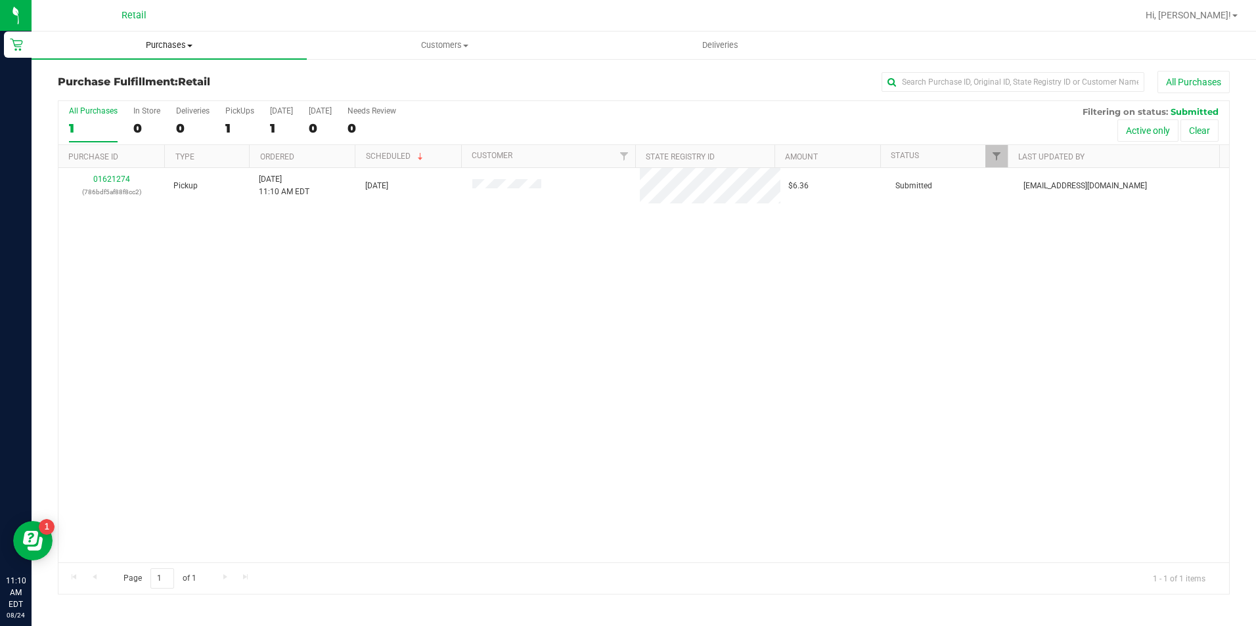
click at [177, 46] on span "Purchases" at bounding box center [169, 45] width 275 height 12
click at [152, 78] on span "Summary of purchases" at bounding box center [99, 79] width 135 height 11
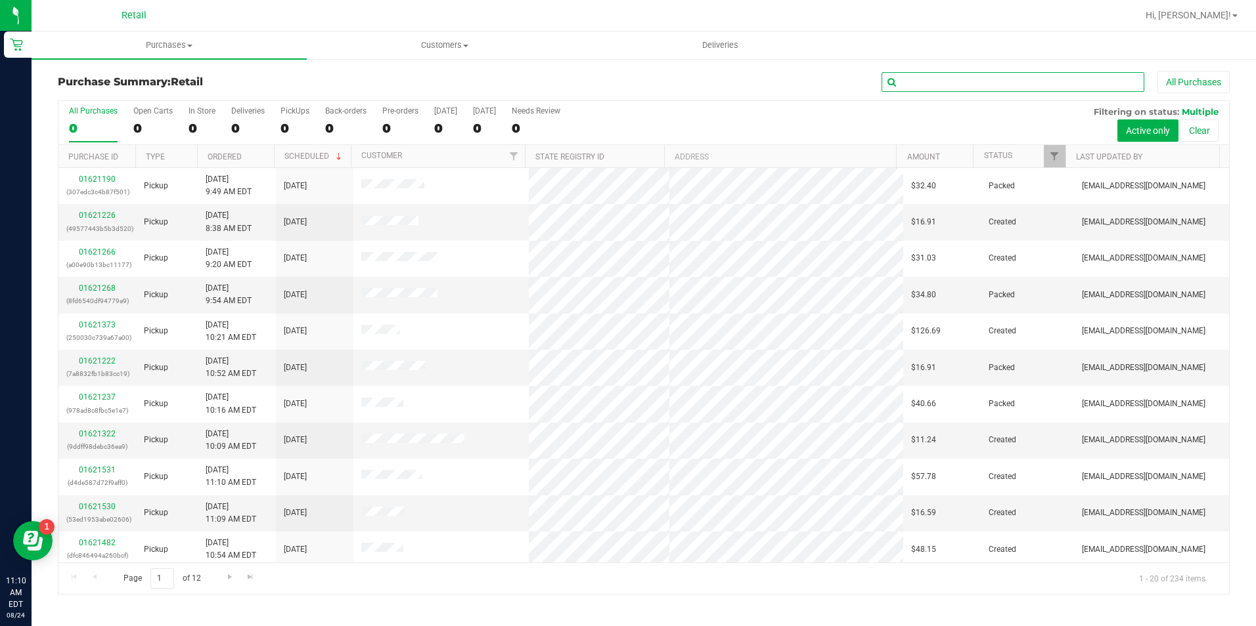
click at [971, 90] on input "text" at bounding box center [1012, 82] width 263 height 20
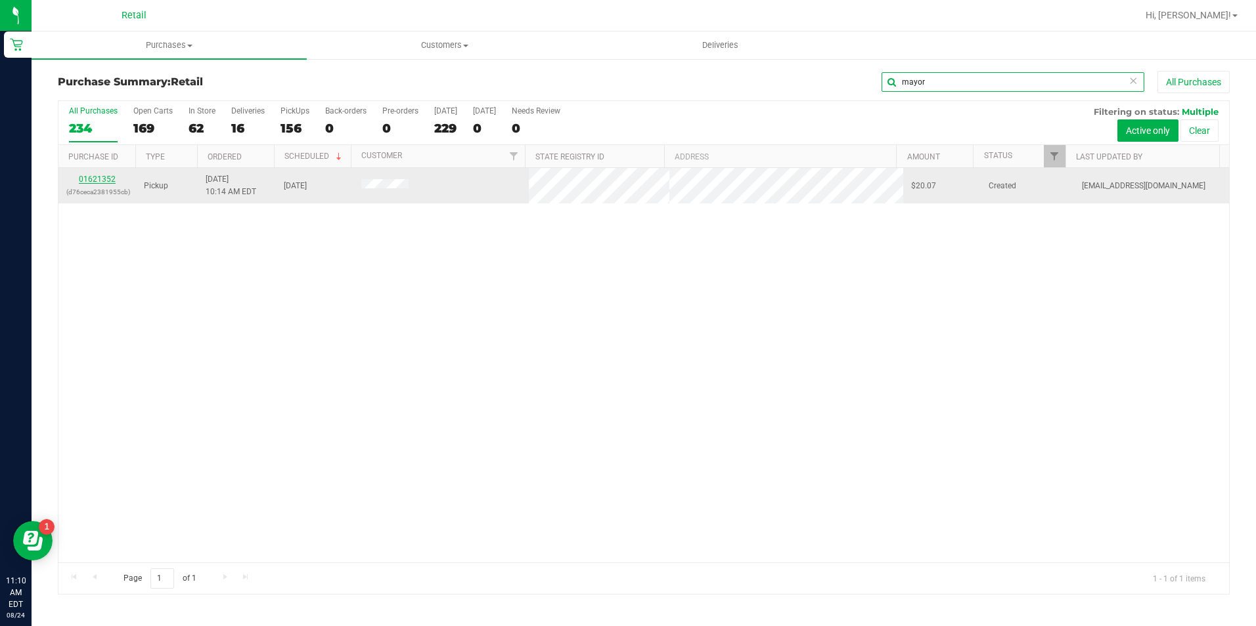
type input "mayor"
click at [95, 181] on link "01621352" at bounding box center [97, 179] width 37 height 9
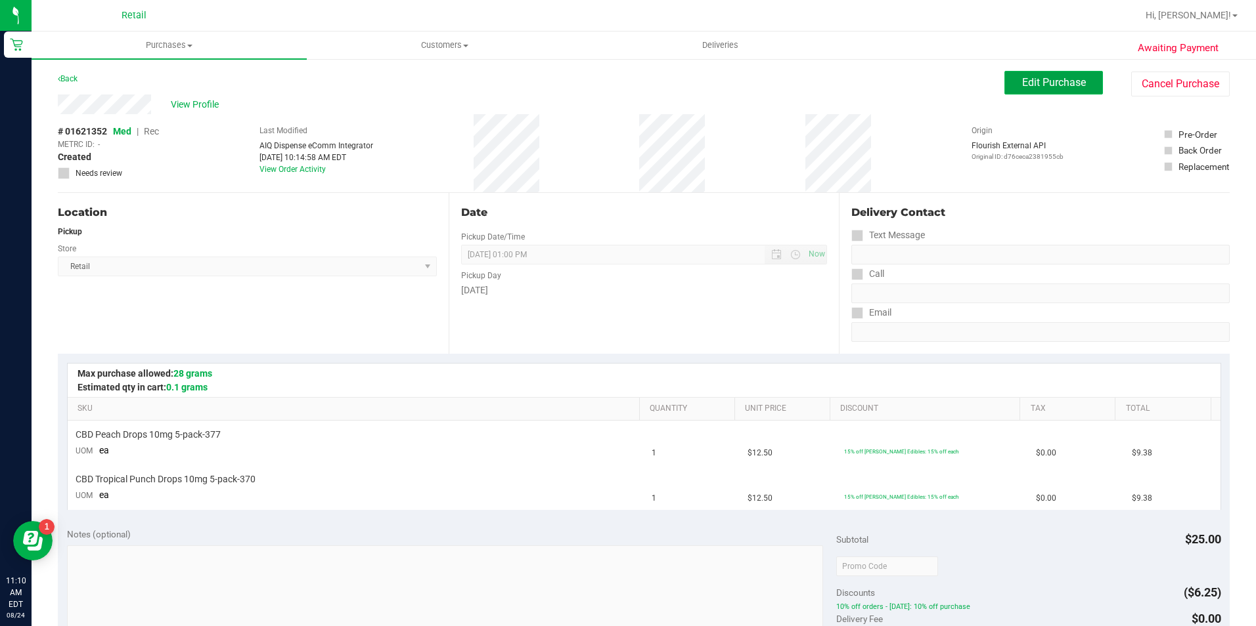
click at [1026, 91] on button "Edit Purchase" at bounding box center [1053, 83] width 99 height 24
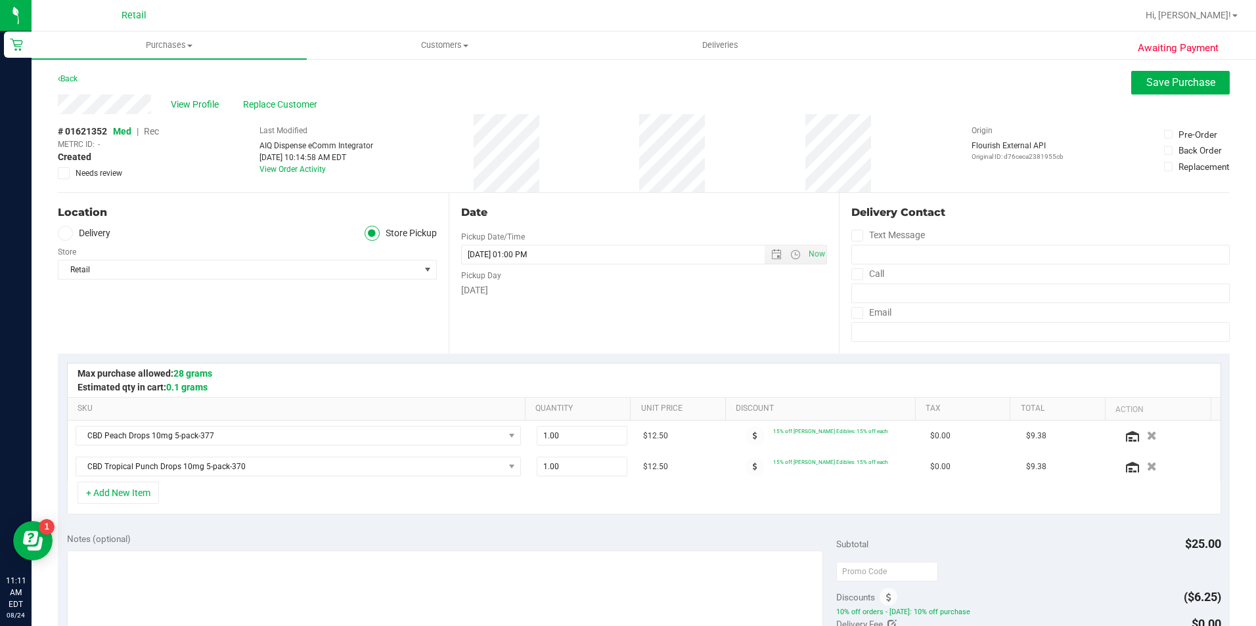
click at [152, 128] on span "Rec" at bounding box center [151, 131] width 15 height 11
click at [1151, 82] on span "Save Purchase" at bounding box center [1180, 82] width 69 height 12
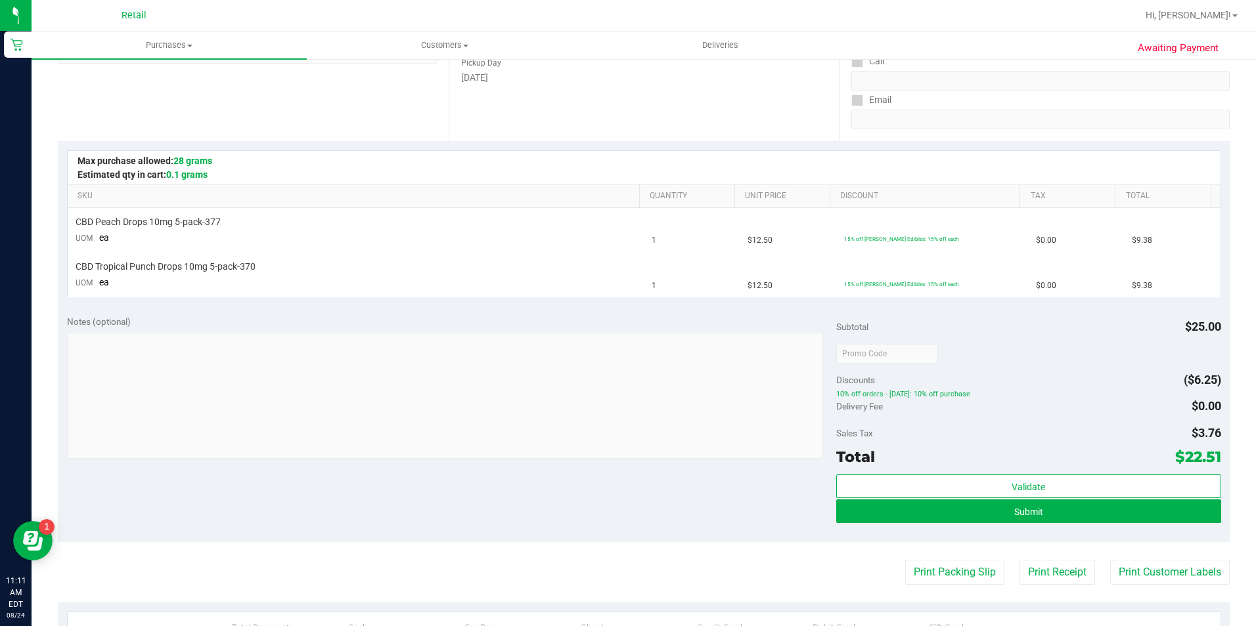
scroll to position [263, 0]
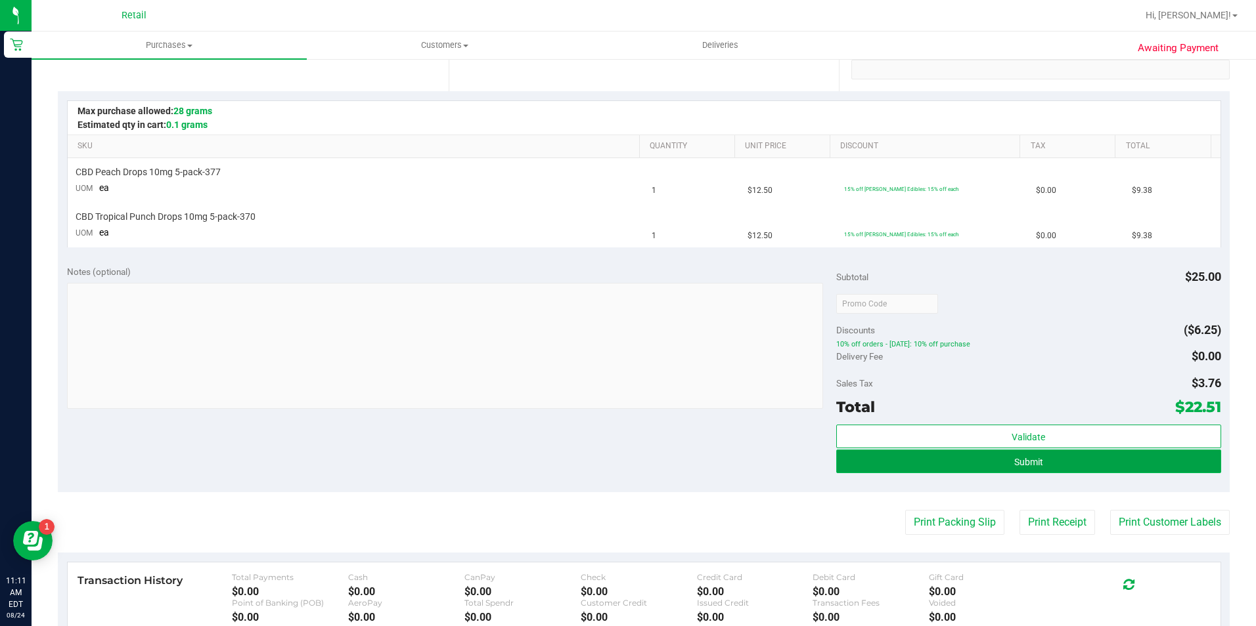
click at [965, 463] on button "Submit" at bounding box center [1028, 462] width 385 height 24
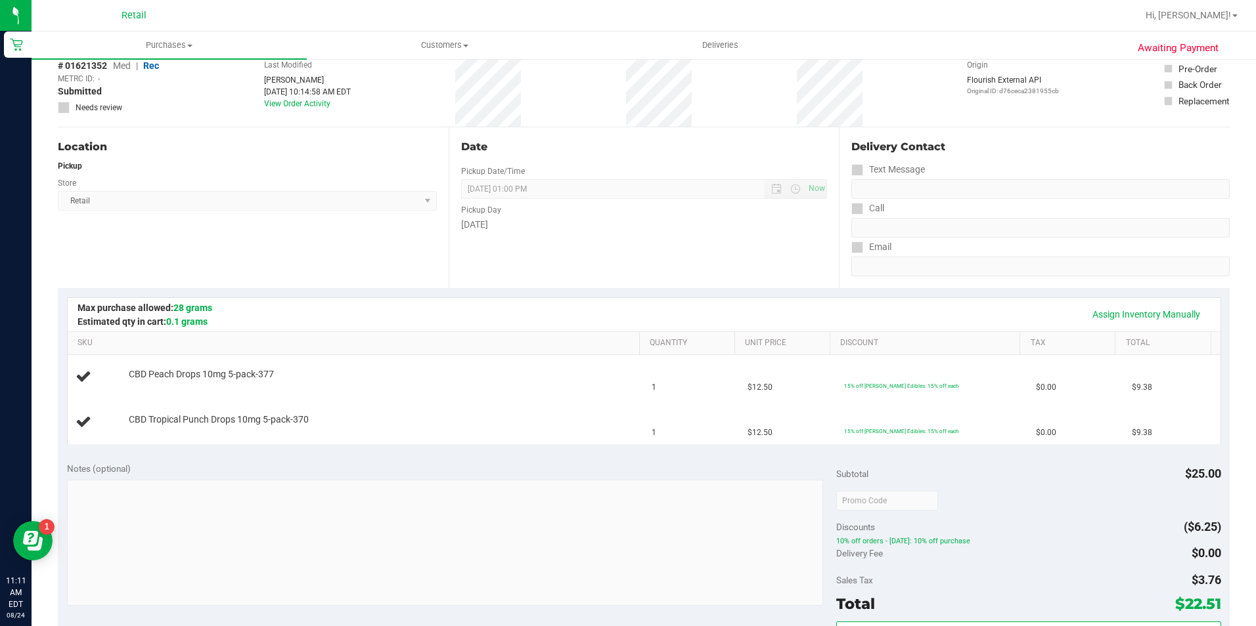
scroll to position [0, 0]
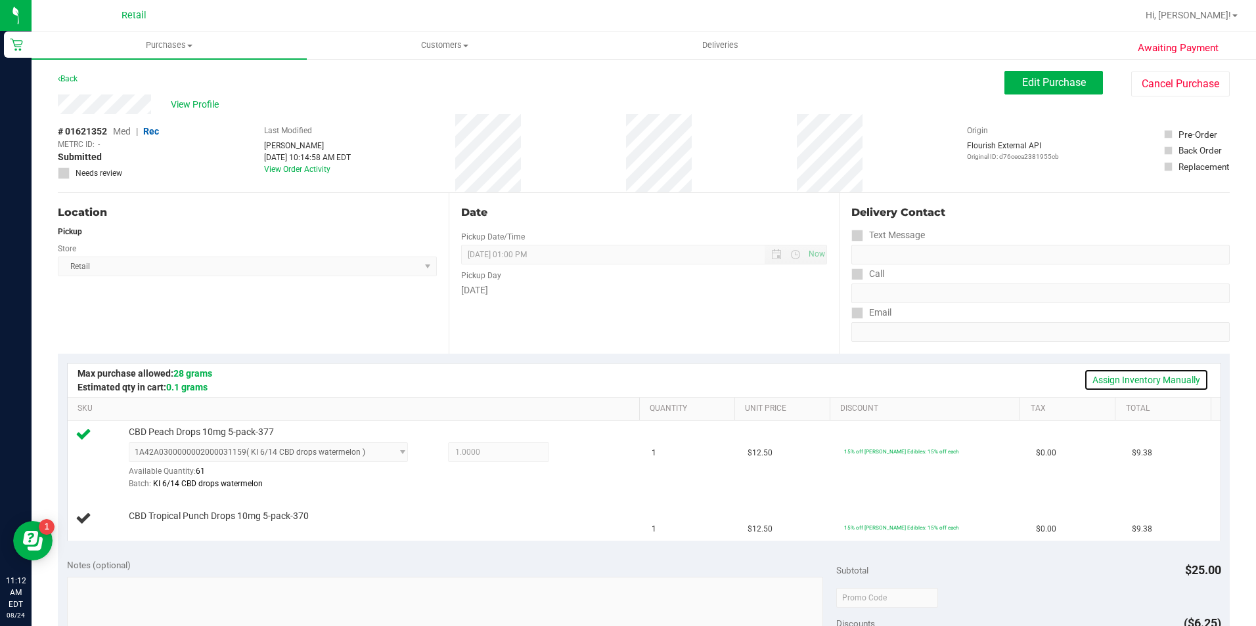
click at [1124, 380] on link "Assign Inventory Manually" at bounding box center [1146, 380] width 125 height 22
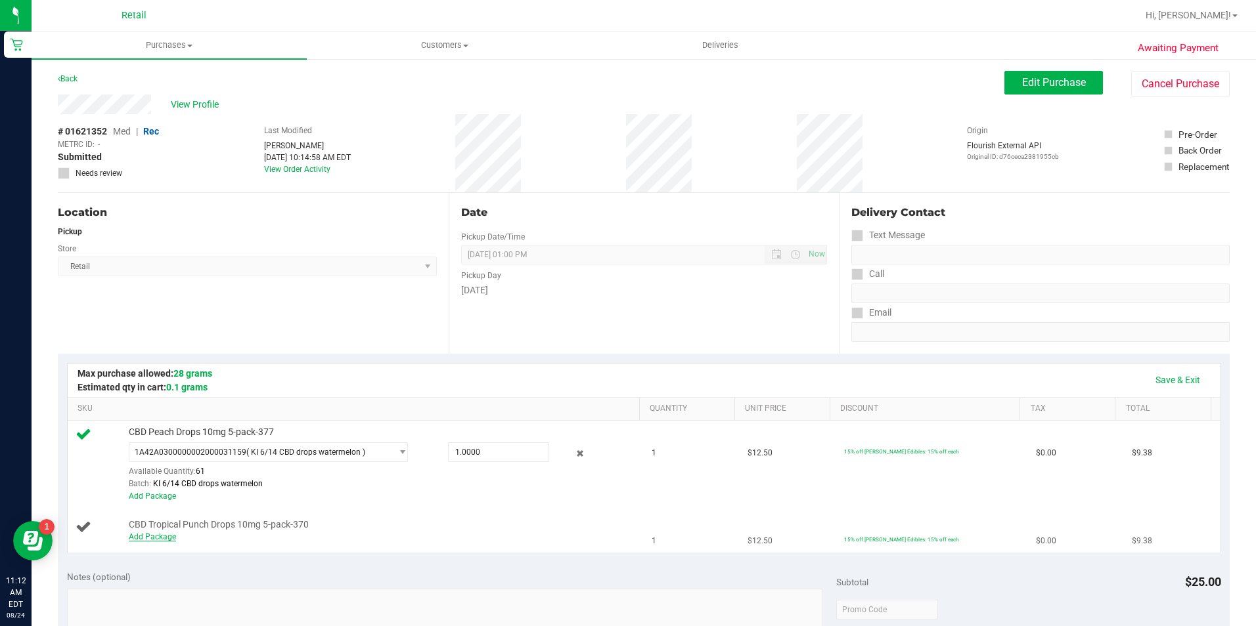
click at [150, 535] on link "Add Package" at bounding box center [152, 537] width 47 height 9
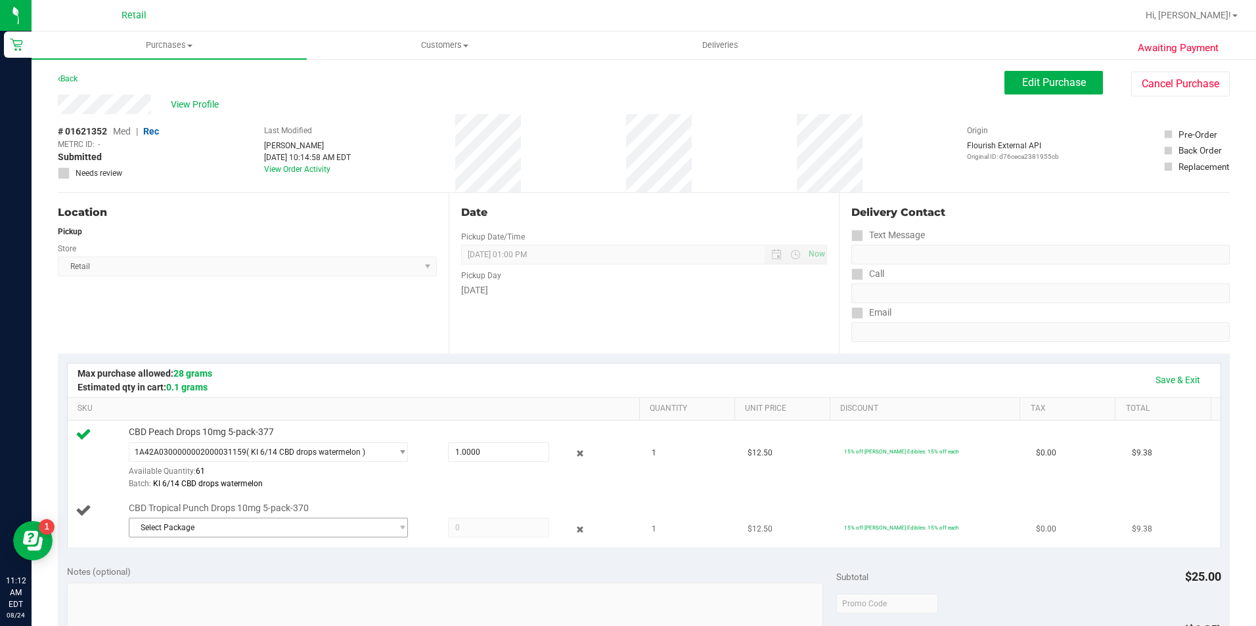
click at [337, 532] on span "Select Package" at bounding box center [260, 528] width 262 height 18
click at [265, 587] on li "1A42A0300000002000031085 ( KI 6/11/ CBD drops Tropical Punch )" at bounding box center [264, 582] width 273 height 18
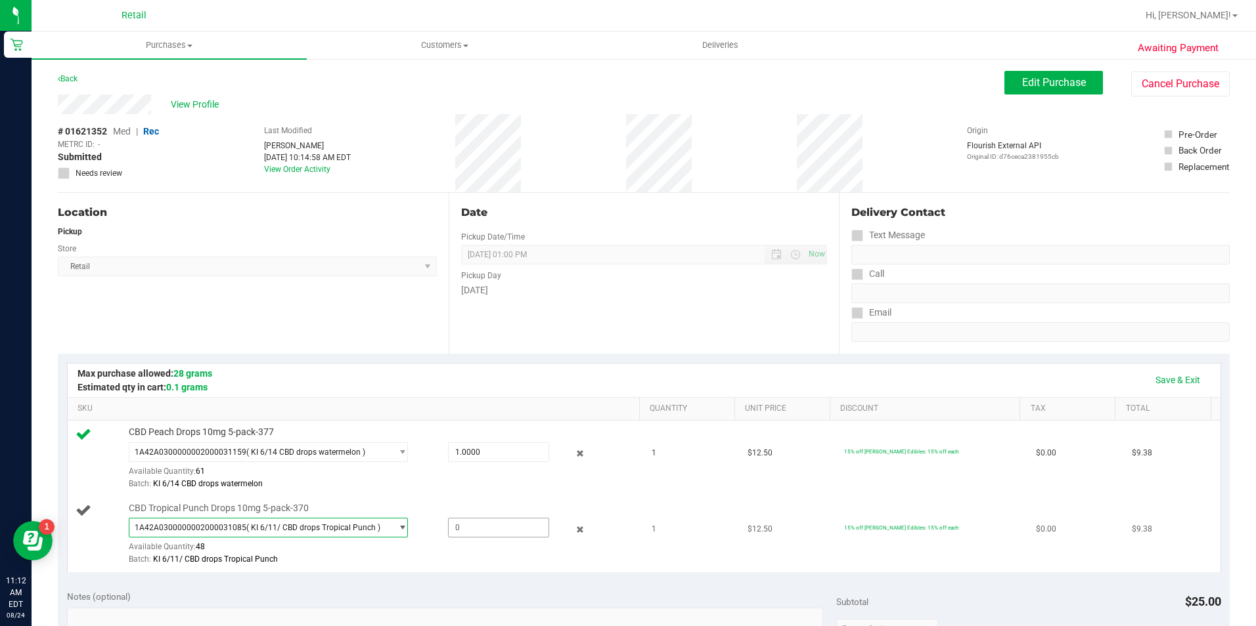
click at [479, 525] on span at bounding box center [498, 528] width 101 height 20
type input "1"
type input "1.0000"
click at [1175, 382] on link "Save & Exit" at bounding box center [1178, 380] width 62 height 22
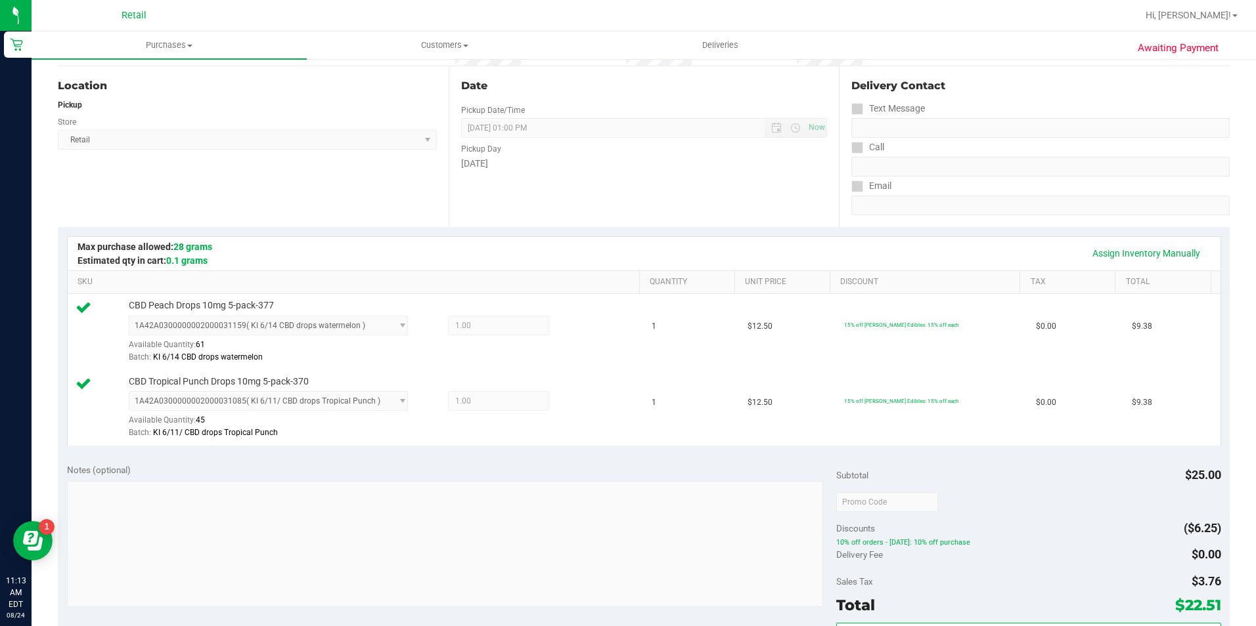
scroll to position [263, 0]
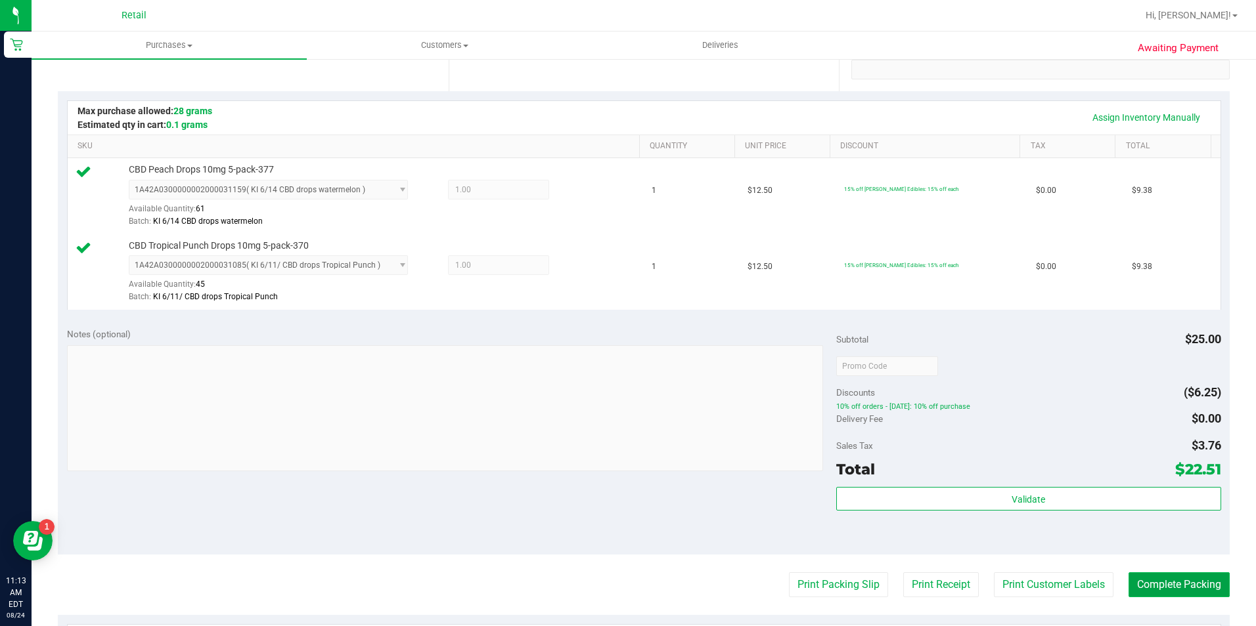
click at [1180, 577] on button "Complete Packing" at bounding box center [1178, 585] width 101 height 25
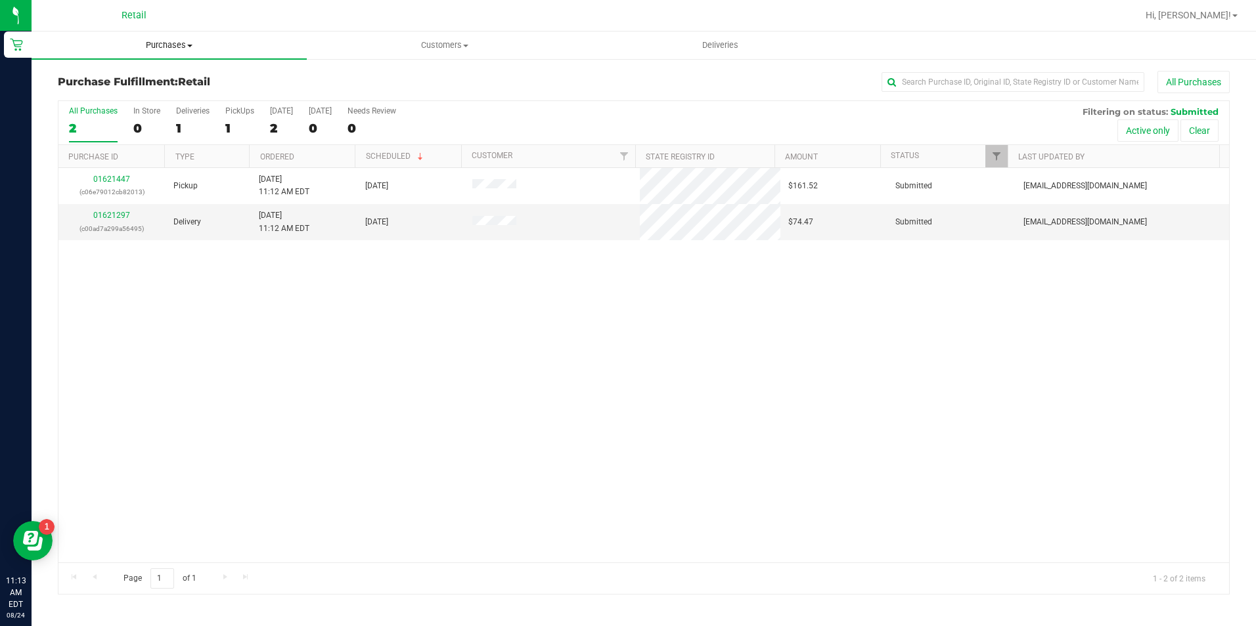
click at [183, 41] on span "Purchases" at bounding box center [169, 45] width 275 height 12
click at [185, 80] on li "Summary of purchases" at bounding box center [169, 80] width 275 height 16
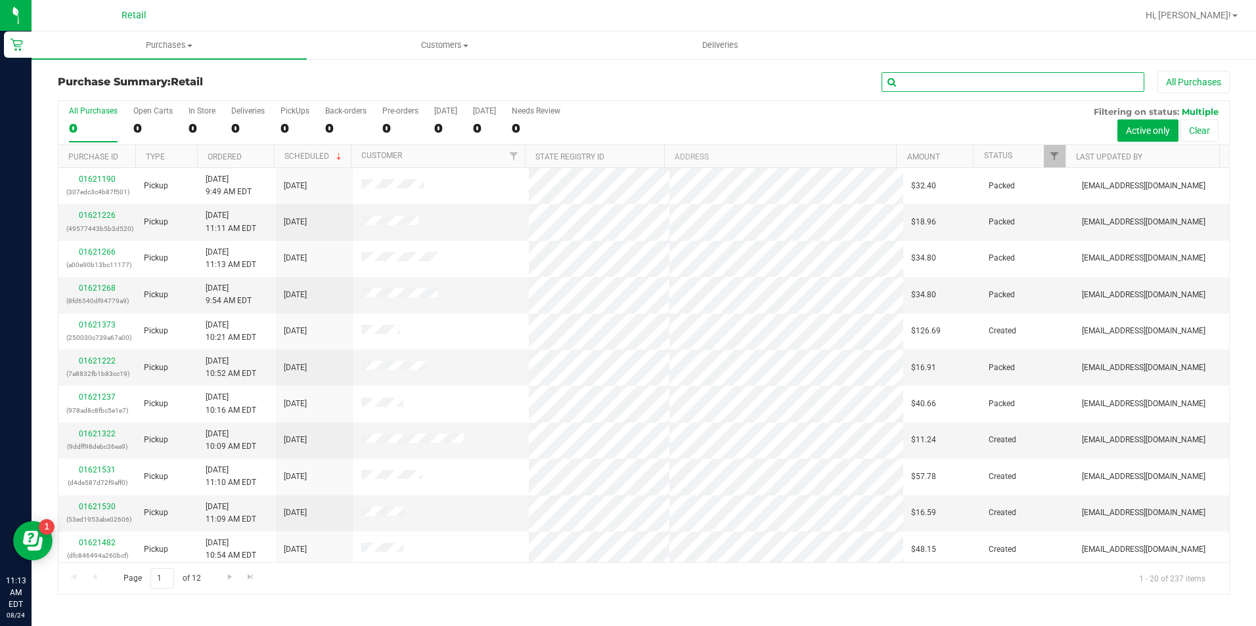
click at [923, 78] on input "text" at bounding box center [1012, 82] width 263 height 20
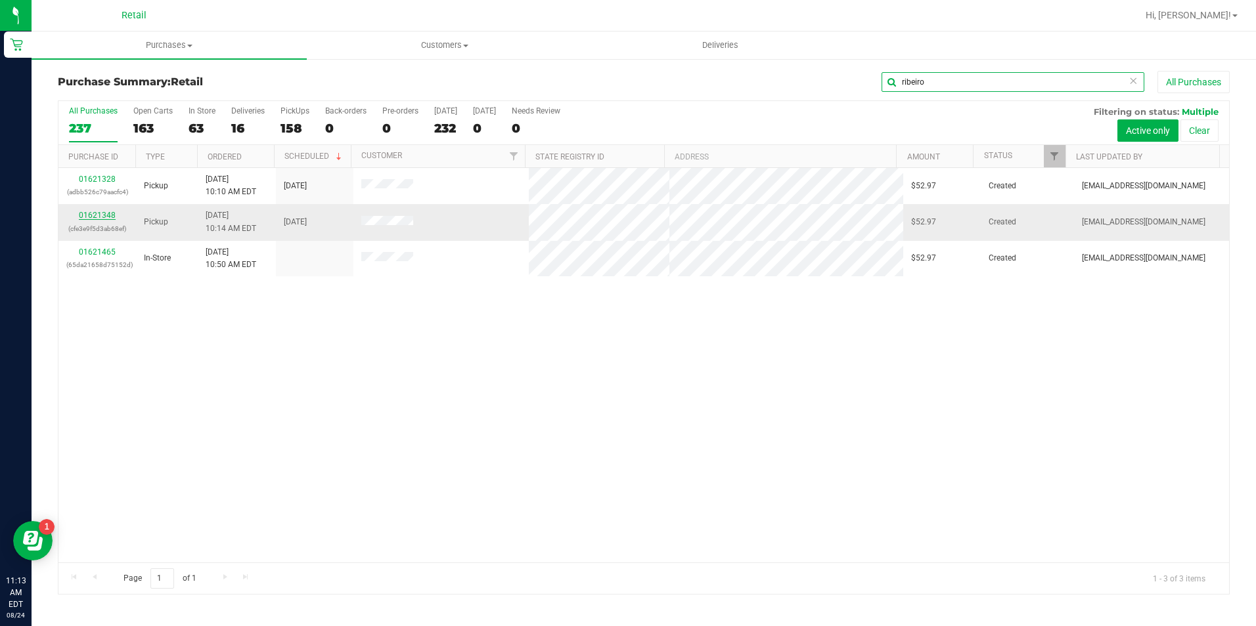
type input "ribeiro"
click at [101, 215] on link "01621348" at bounding box center [97, 215] width 37 height 9
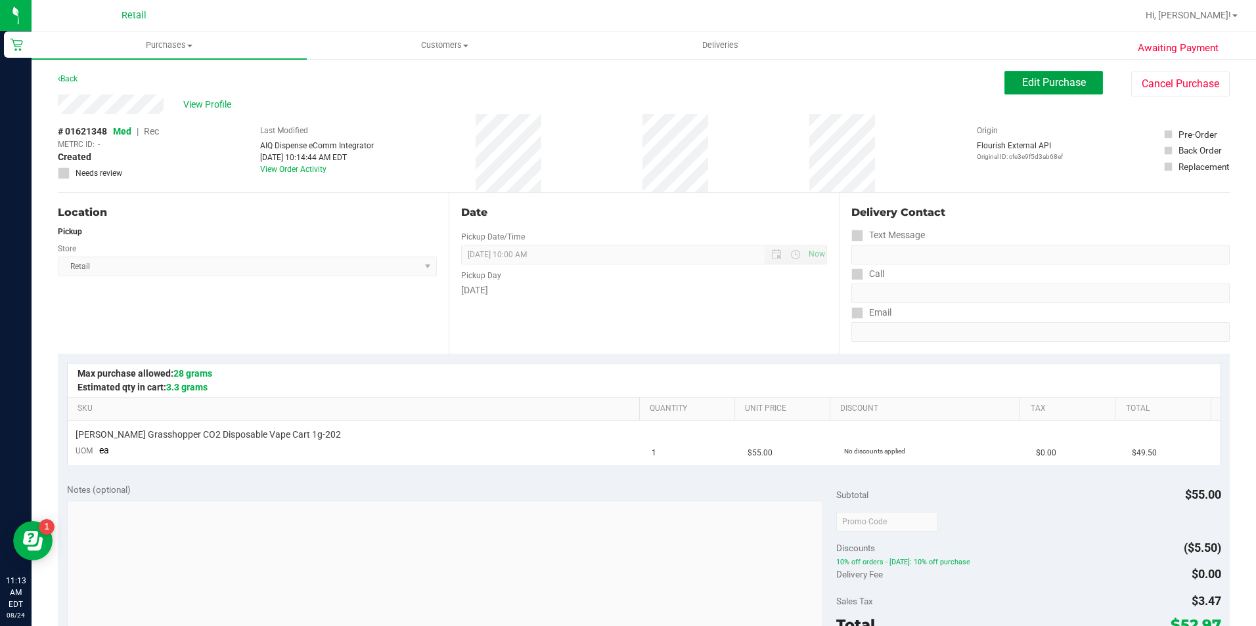
click at [1050, 83] on span "Edit Purchase" at bounding box center [1054, 82] width 64 height 12
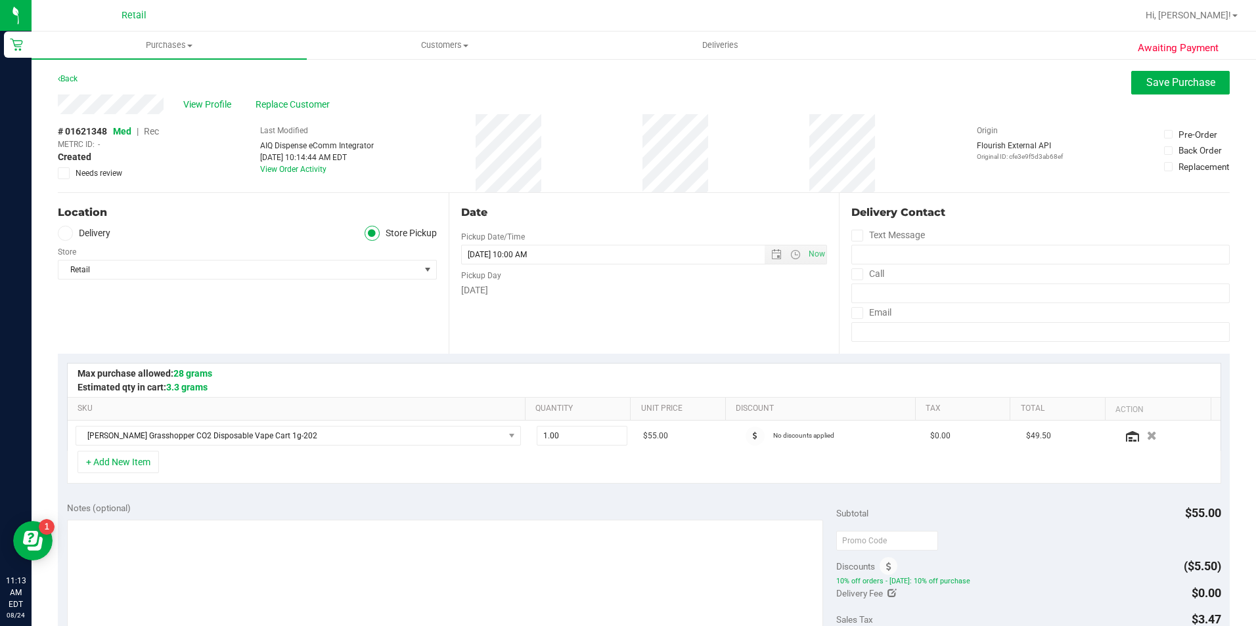
click at [158, 128] on span "Rec" at bounding box center [151, 131] width 15 height 11
click at [1160, 80] on span "Save Purchase" at bounding box center [1180, 82] width 69 height 12
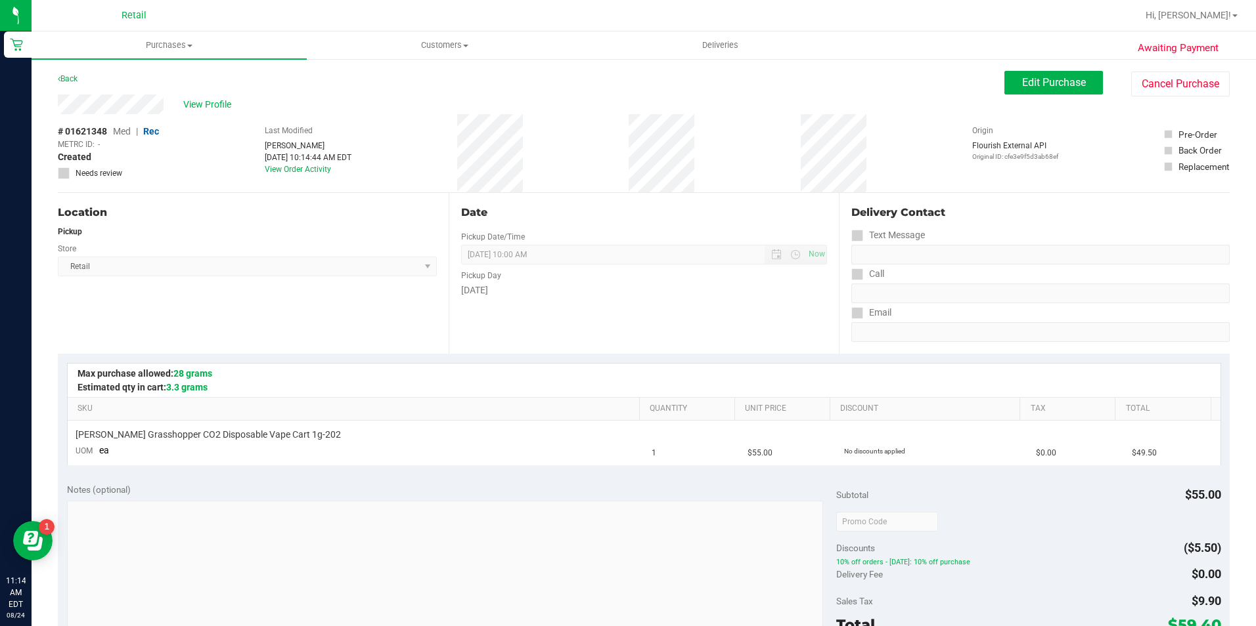
scroll to position [263, 0]
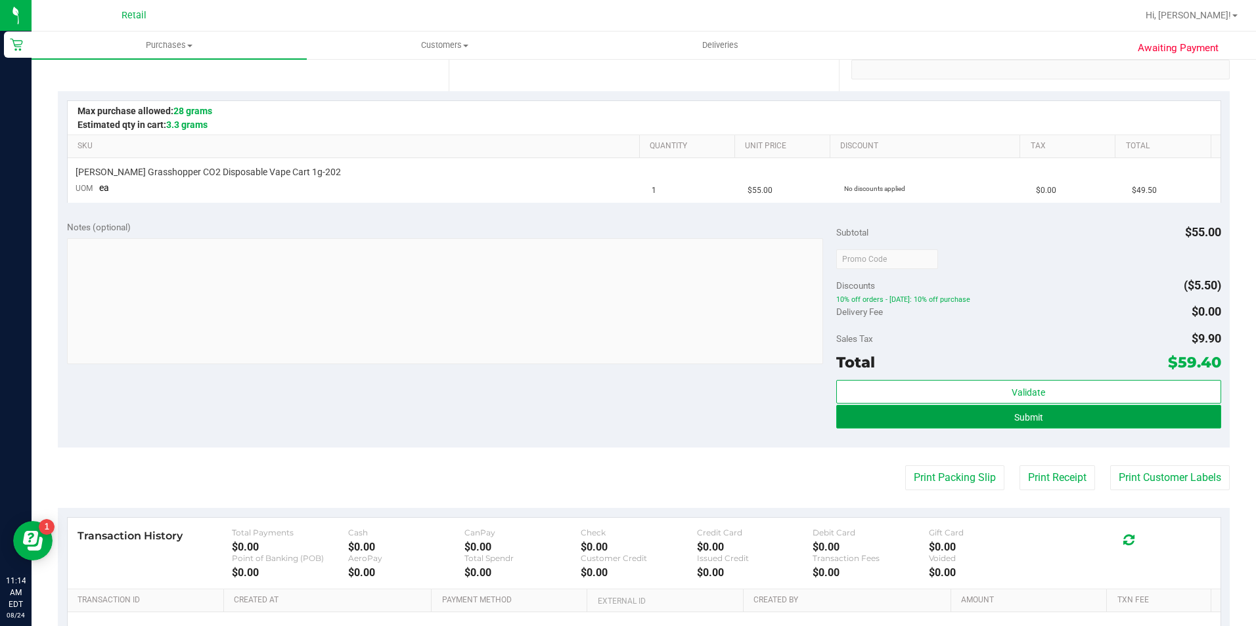
click at [944, 418] on button "Submit" at bounding box center [1028, 417] width 385 height 24
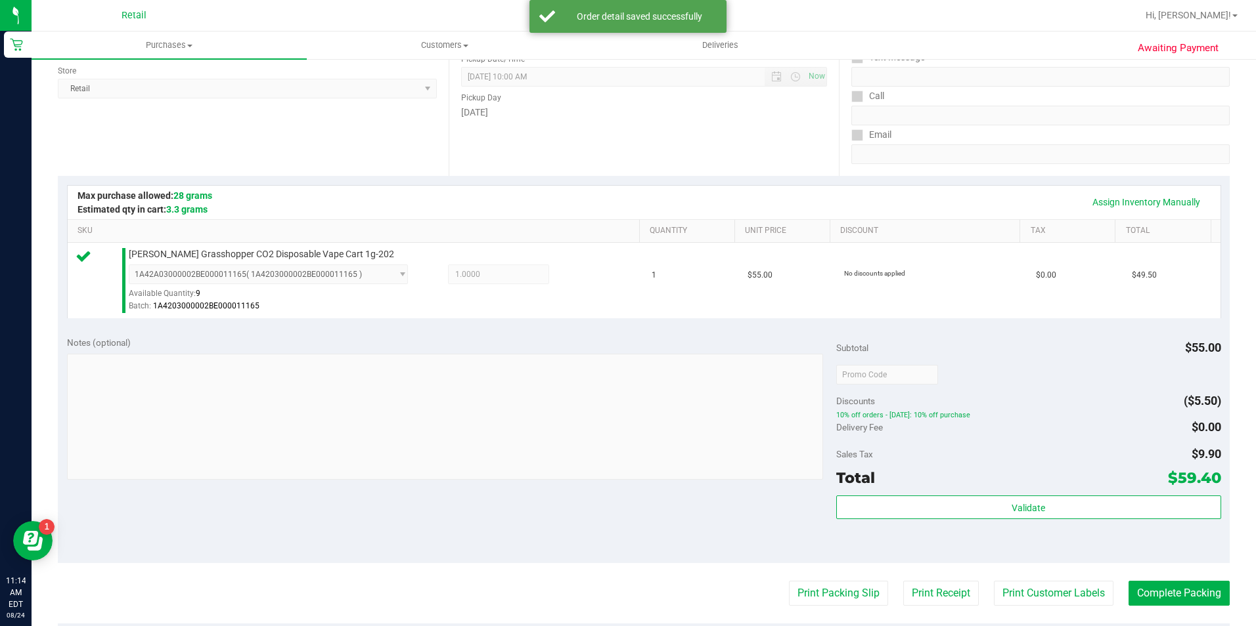
scroll to position [197, 0]
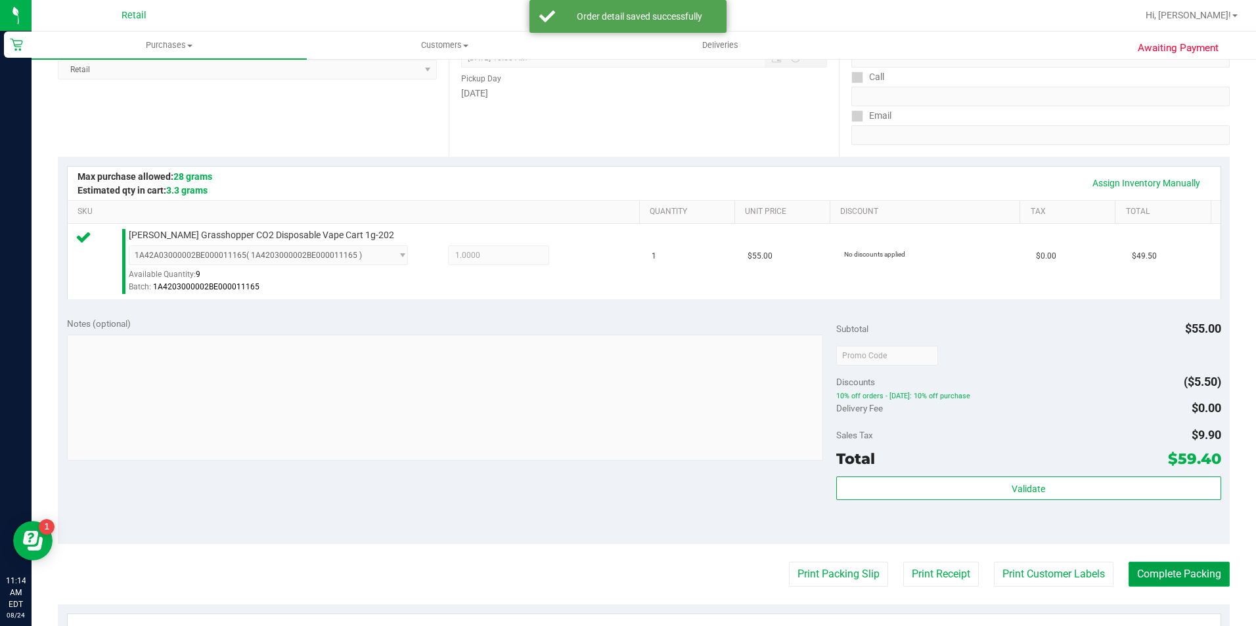
click at [1168, 572] on button "Complete Packing" at bounding box center [1178, 574] width 101 height 25
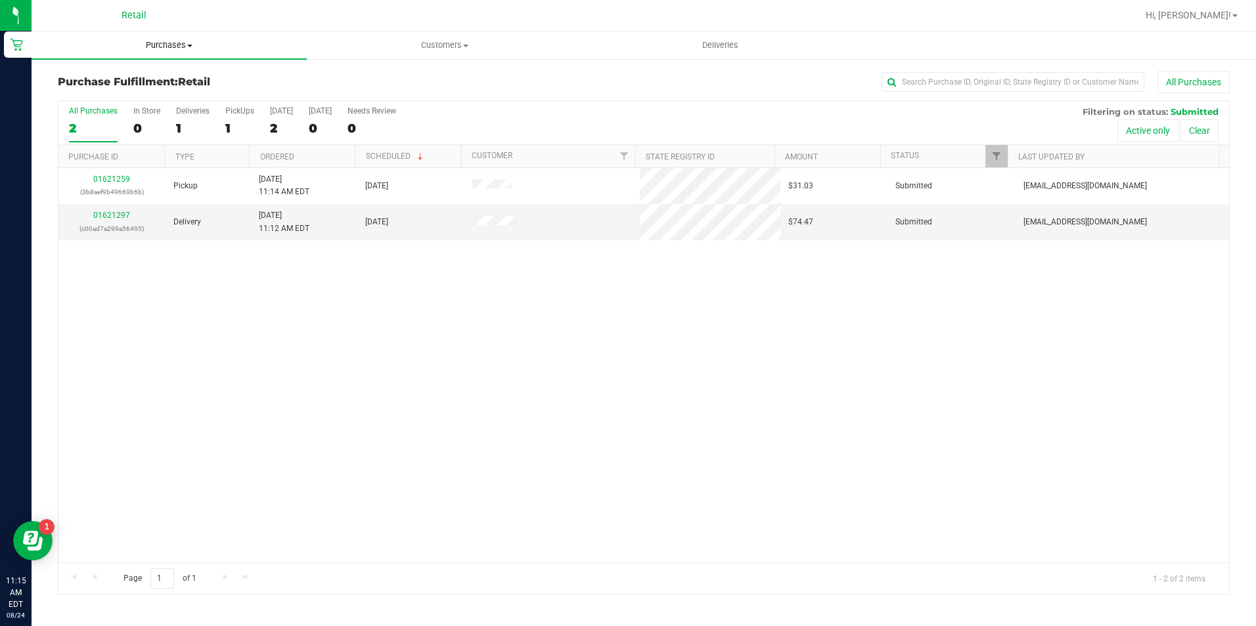
click at [182, 42] on span "Purchases" at bounding box center [169, 45] width 275 height 12
click at [156, 81] on span "Summary of purchases" at bounding box center [99, 79] width 135 height 11
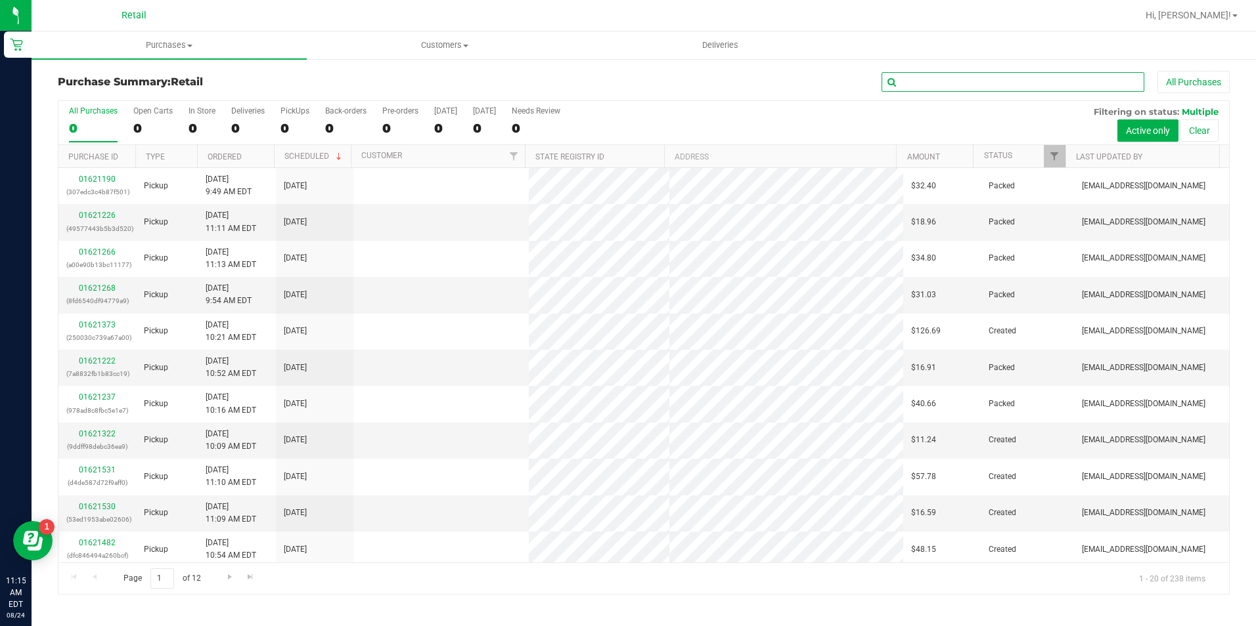
click at [944, 77] on input "text" at bounding box center [1012, 82] width 263 height 20
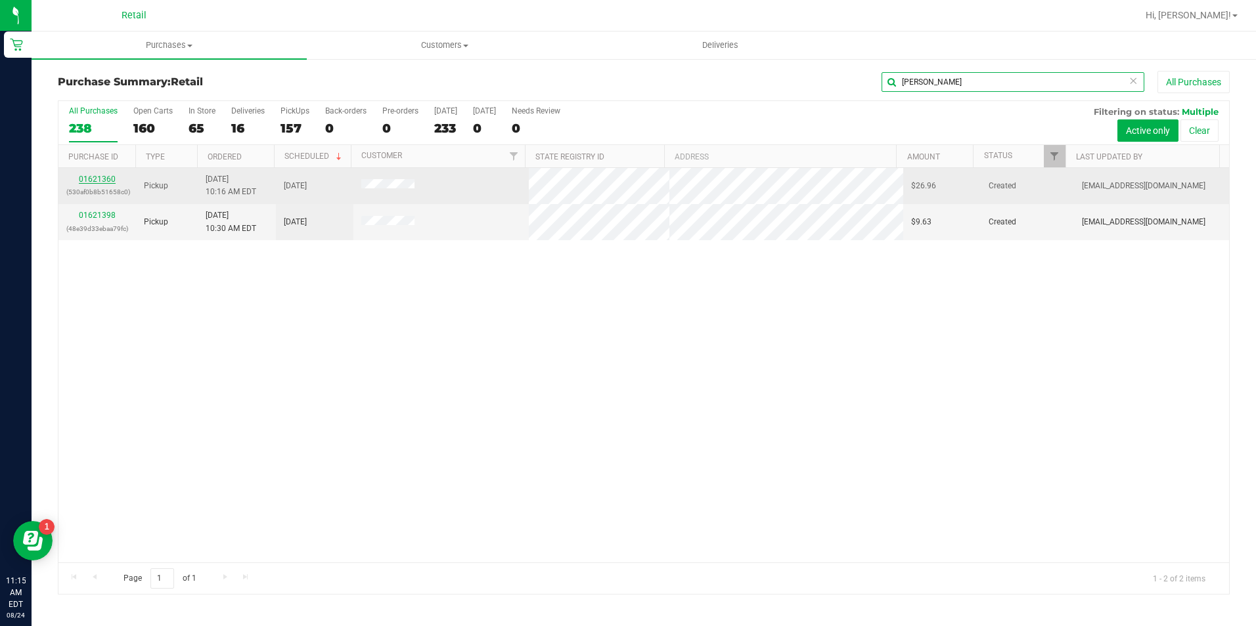
type input "suero"
click at [101, 176] on link "01621360" at bounding box center [97, 179] width 37 height 9
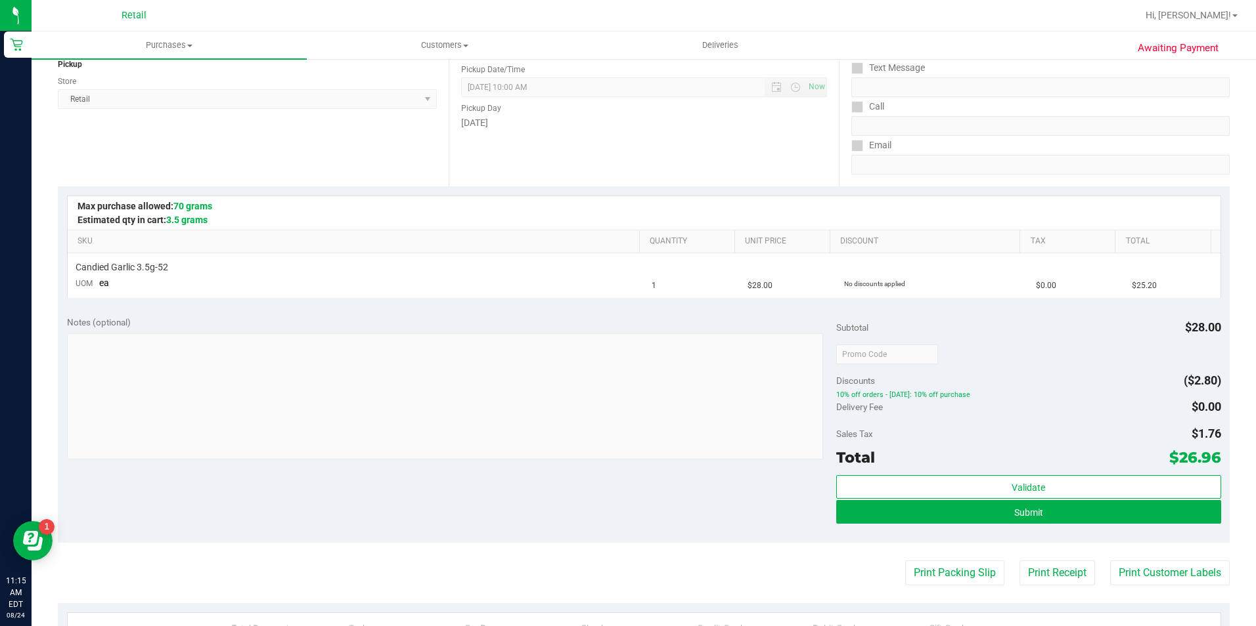
scroll to position [263, 0]
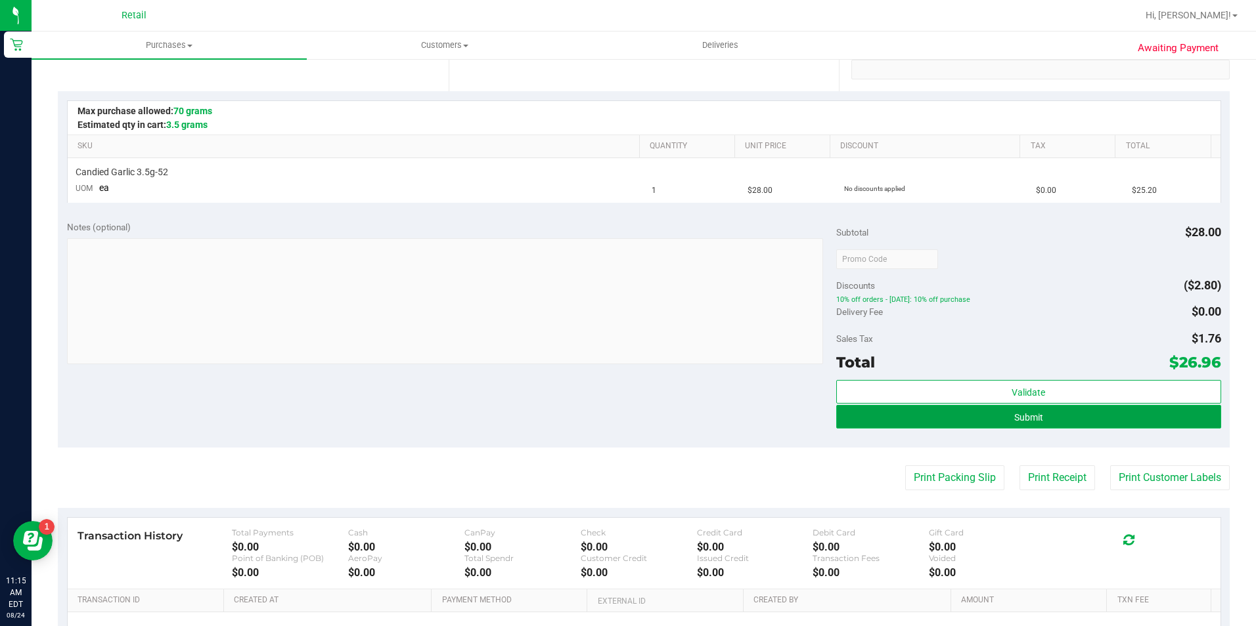
click at [929, 417] on button "Submit" at bounding box center [1028, 417] width 385 height 24
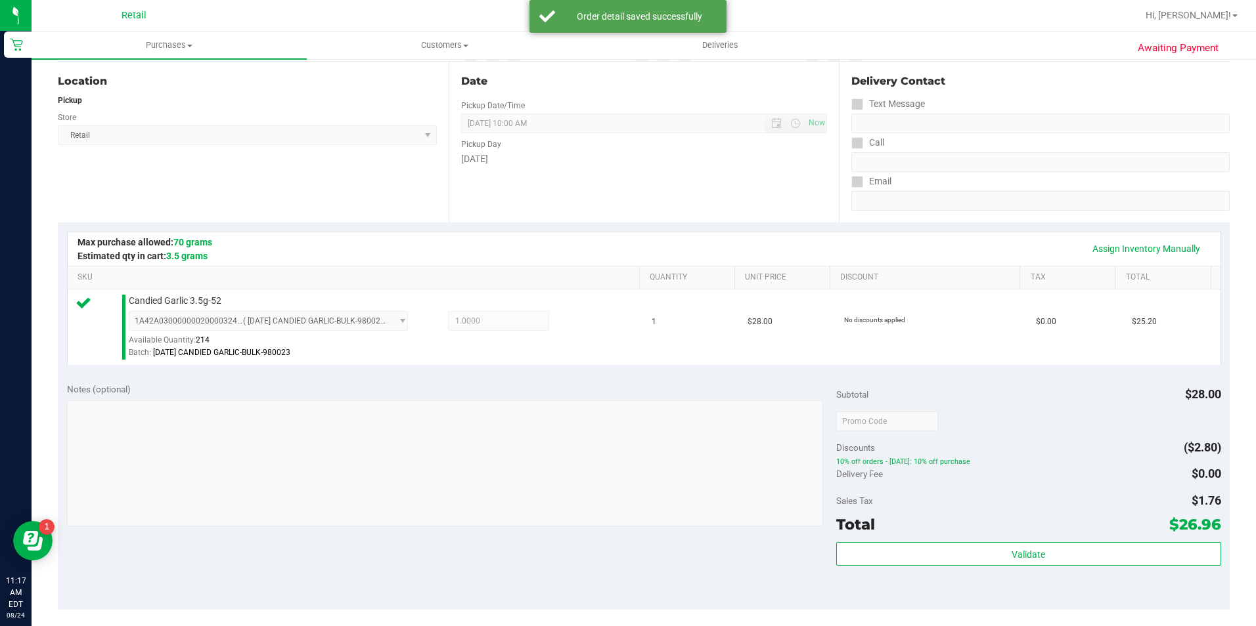
scroll to position [0, 0]
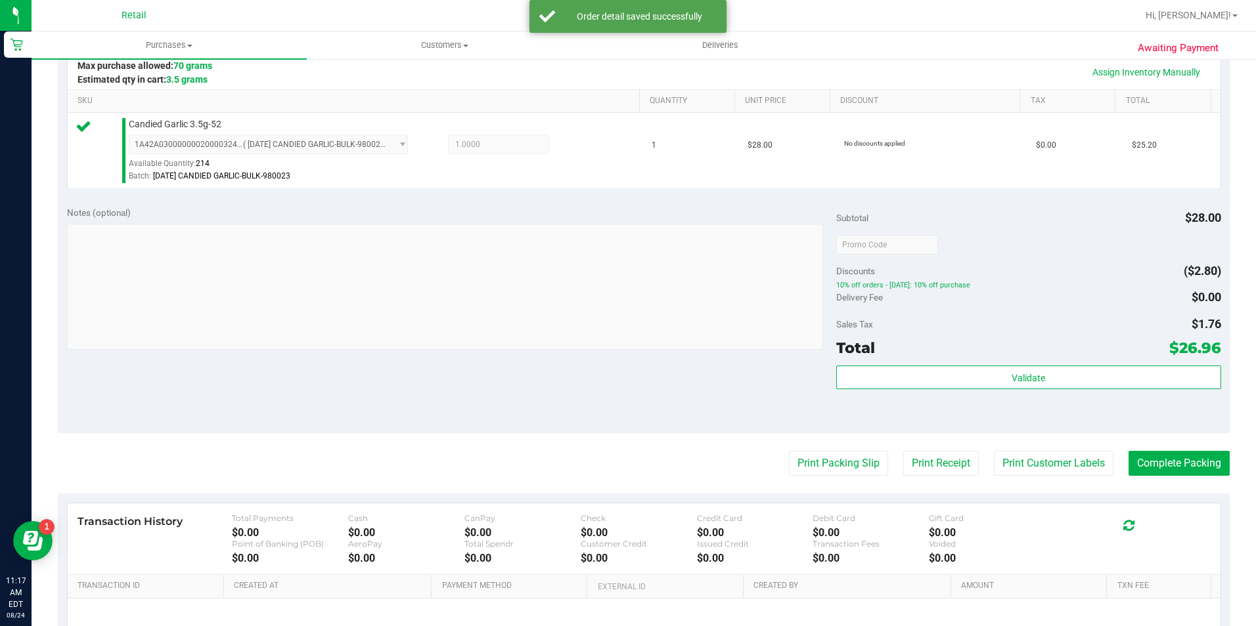
click at [1160, 515] on div "Transaction History Total Payments $0.00 Cash $0.00 CanPay $0.00 Check $0.00 Cr…" at bounding box center [644, 540] width 1152 height 72
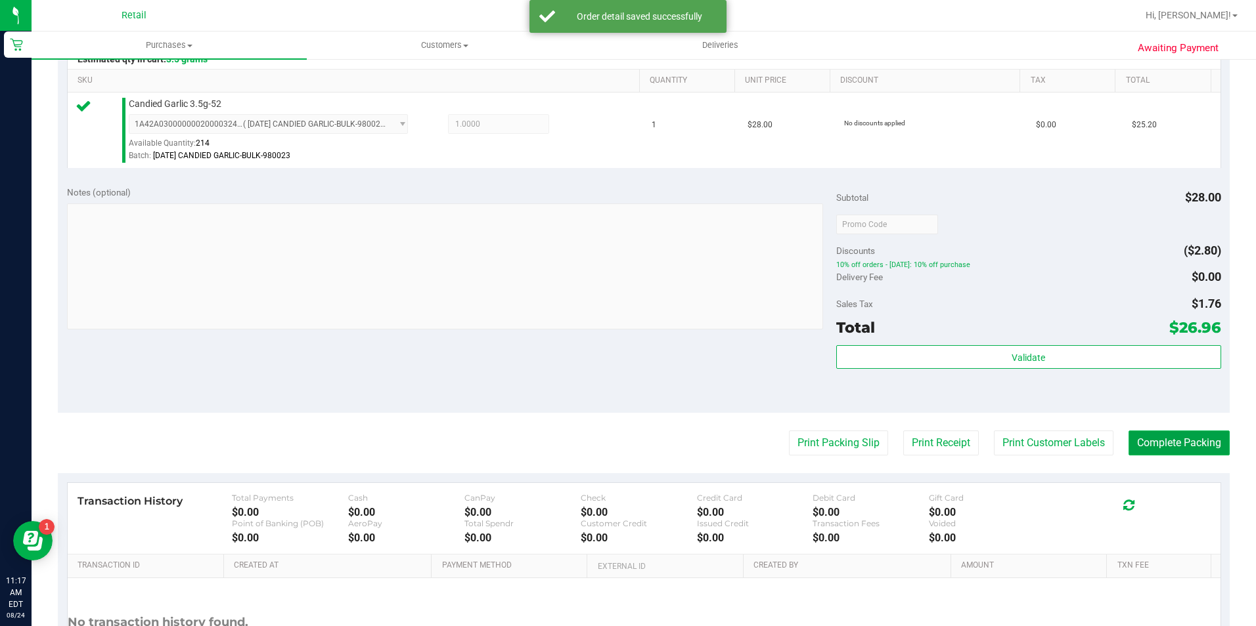
click at [1164, 448] on button "Complete Packing" at bounding box center [1178, 443] width 101 height 25
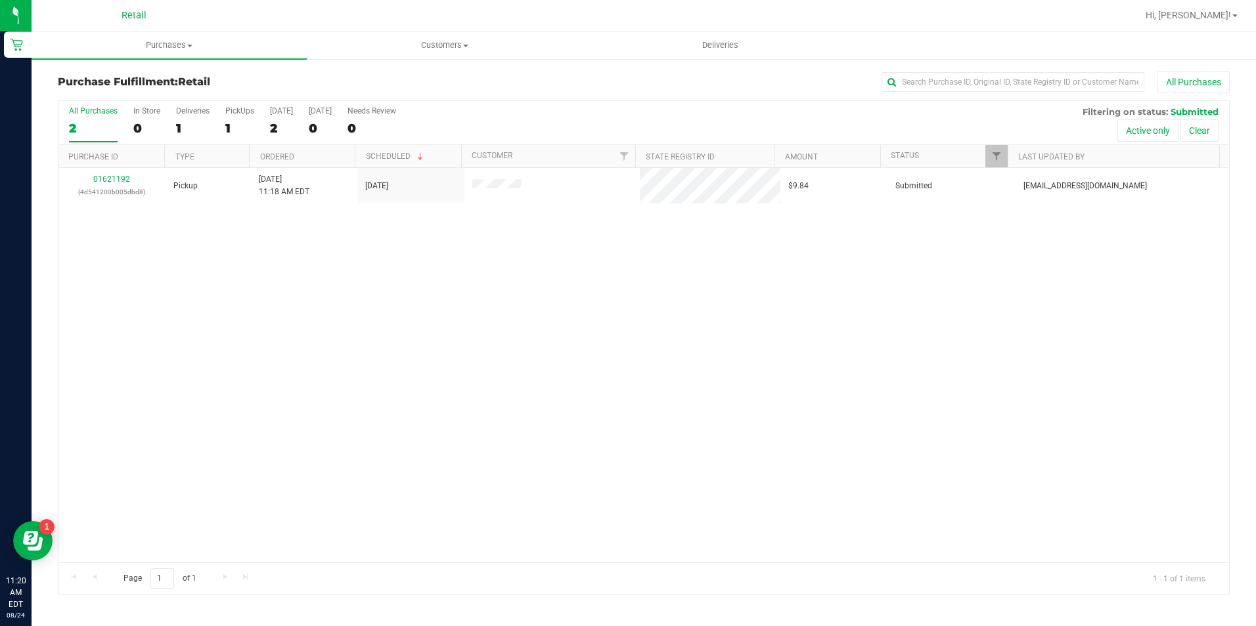
drag, startPoint x: 171, startPoint y: 43, endPoint x: 203, endPoint y: 58, distance: 35.5
click at [171, 43] on span "Purchases" at bounding box center [169, 45] width 275 height 12
click at [156, 74] on span "Summary of purchases" at bounding box center [99, 79] width 135 height 11
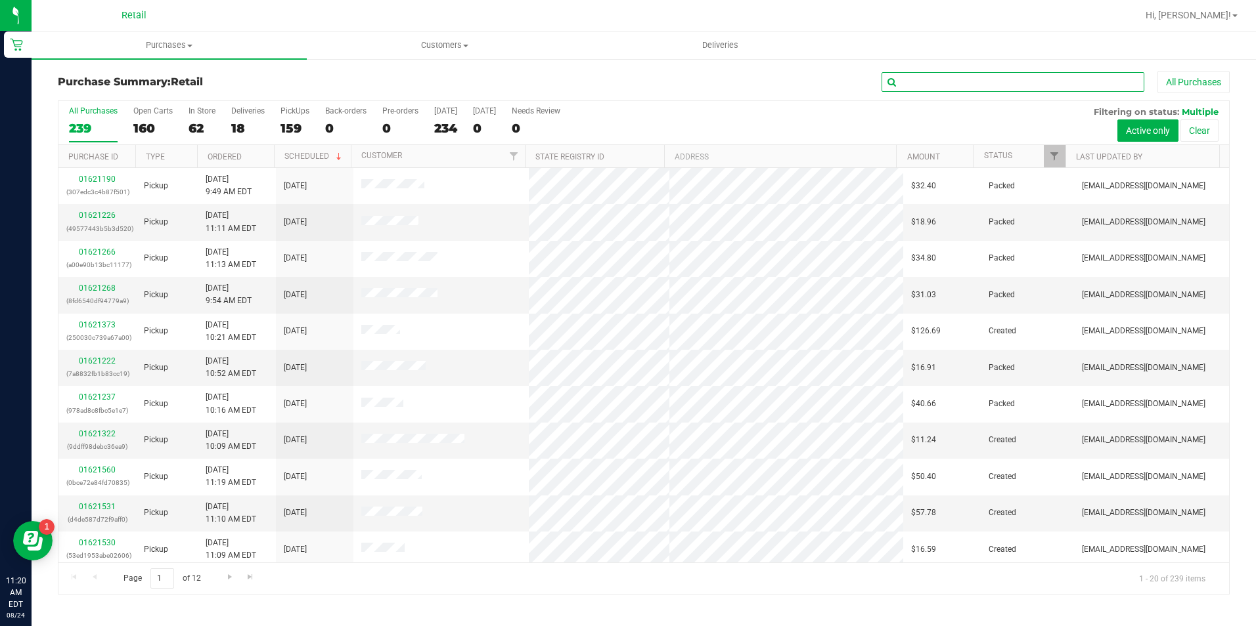
click at [971, 91] on input "text" at bounding box center [1012, 82] width 263 height 20
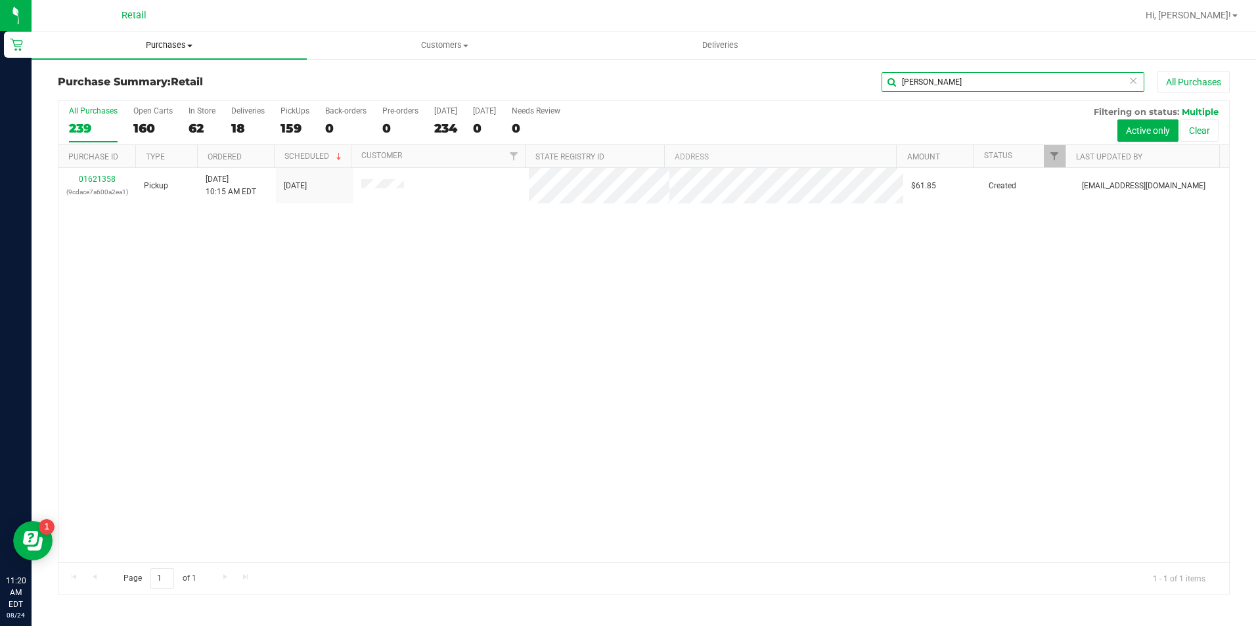
type input "[PERSON_NAME]"
click at [174, 42] on span "Purchases" at bounding box center [169, 45] width 275 height 12
click at [165, 78] on li "Summary of purchases" at bounding box center [169, 80] width 275 height 16
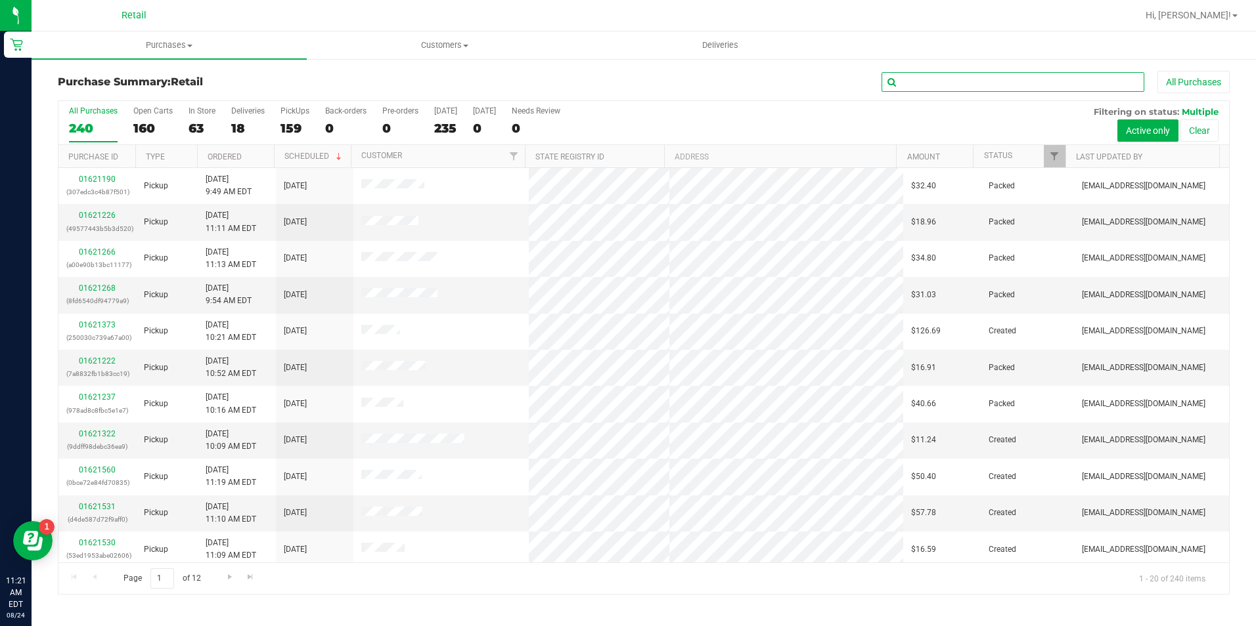
click at [946, 81] on input "text" at bounding box center [1012, 82] width 263 height 20
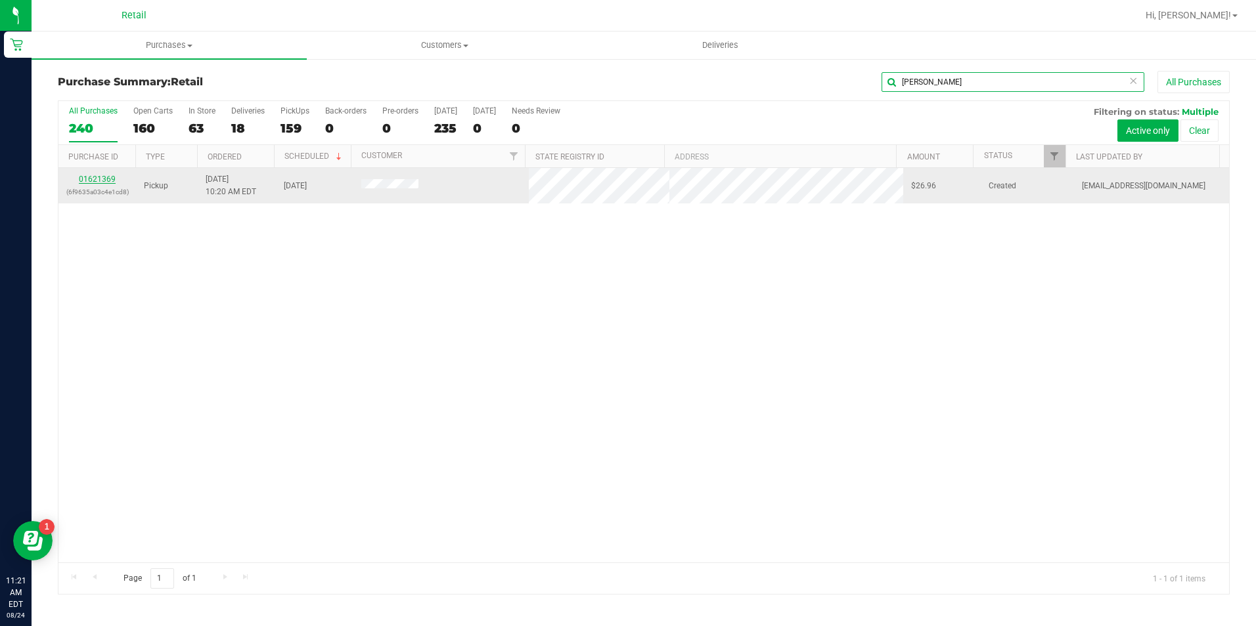
type input "williams"
click at [89, 181] on link "01621369" at bounding box center [97, 179] width 37 height 9
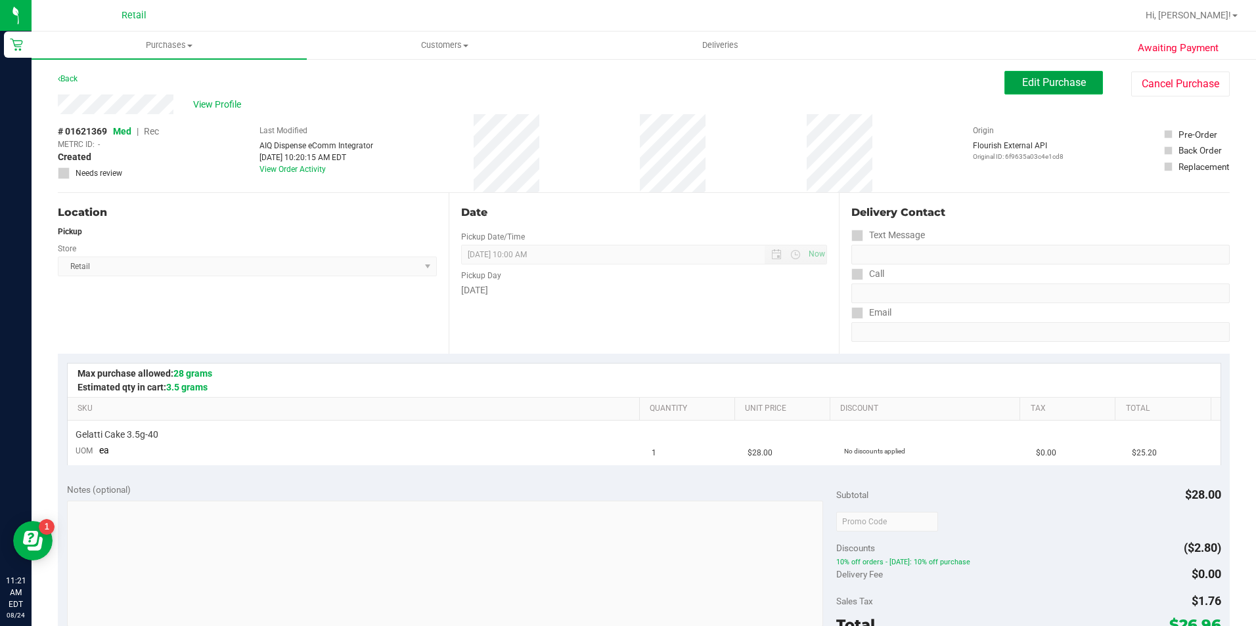
click at [1041, 84] on span "Edit Purchase" at bounding box center [1054, 82] width 64 height 12
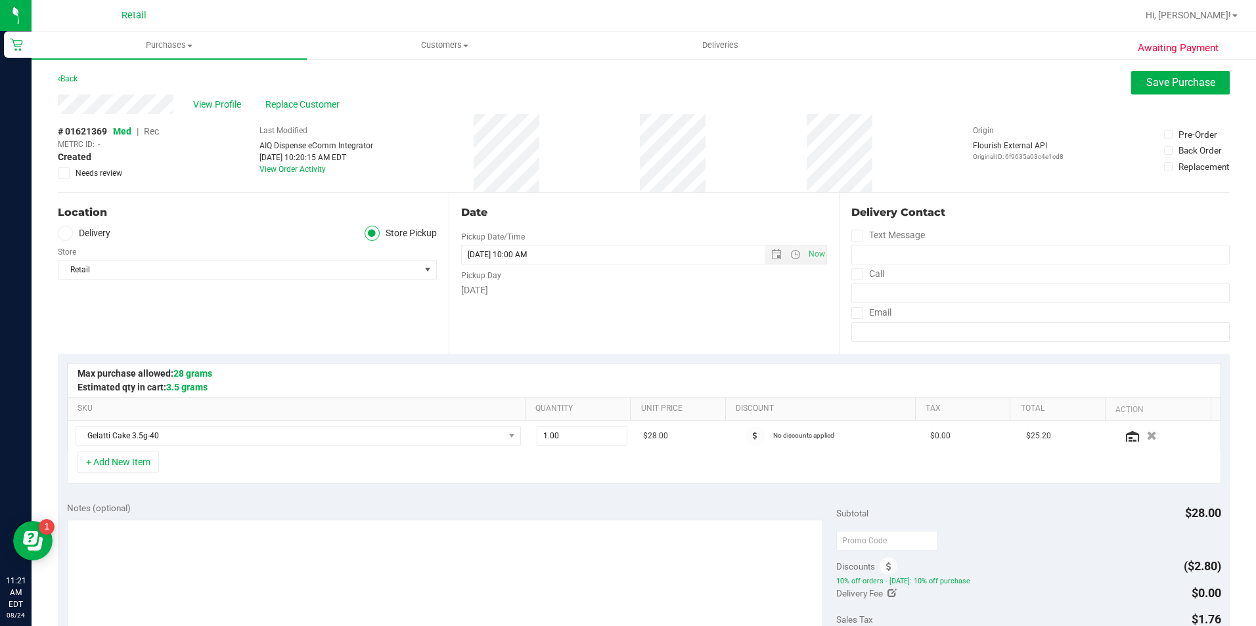
click at [156, 133] on span "Rec" at bounding box center [151, 131] width 15 height 11
click at [1183, 83] on span "Save Purchase" at bounding box center [1180, 82] width 69 height 12
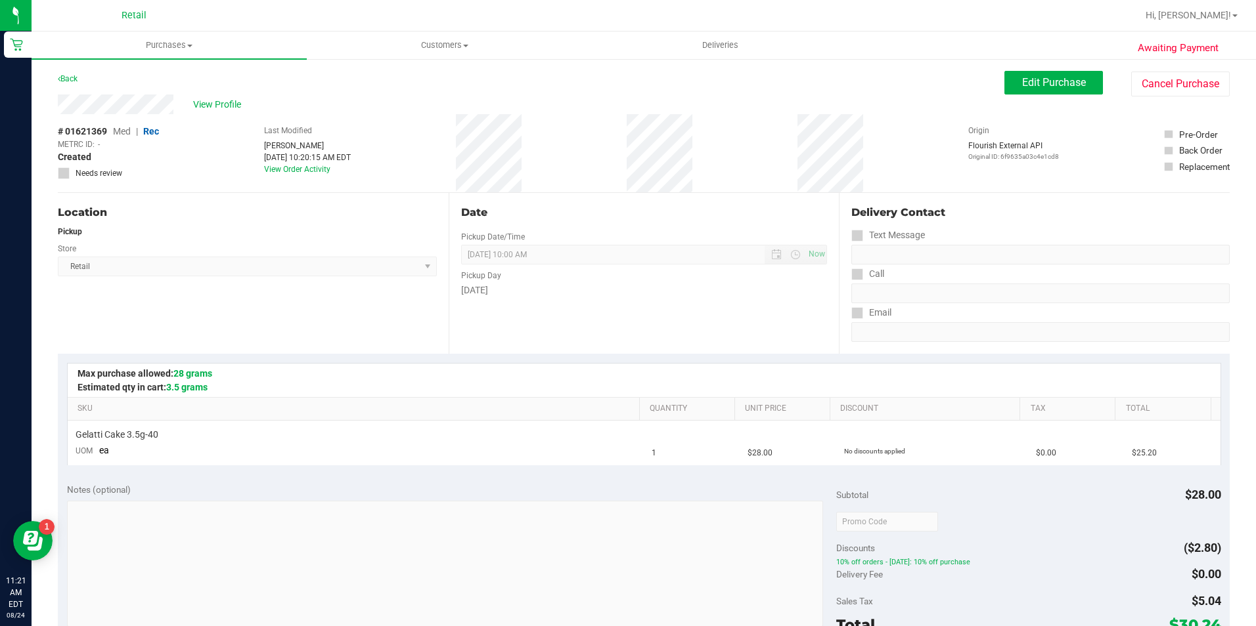
scroll to position [328, 0]
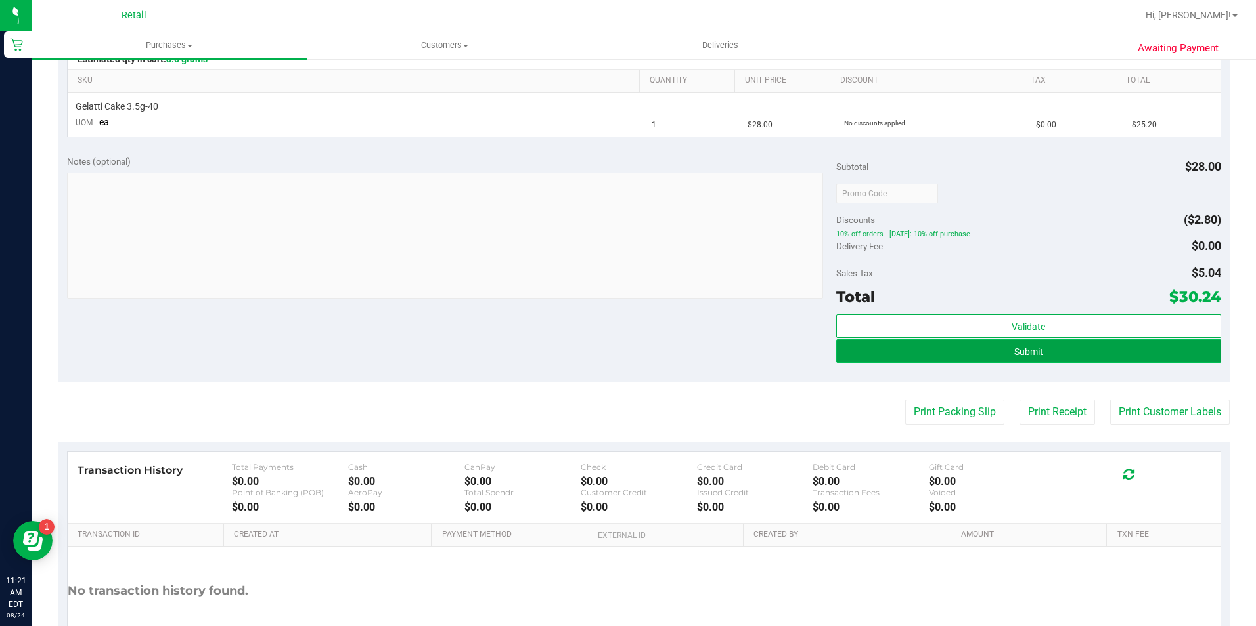
click at [999, 349] on button "Submit" at bounding box center [1028, 352] width 385 height 24
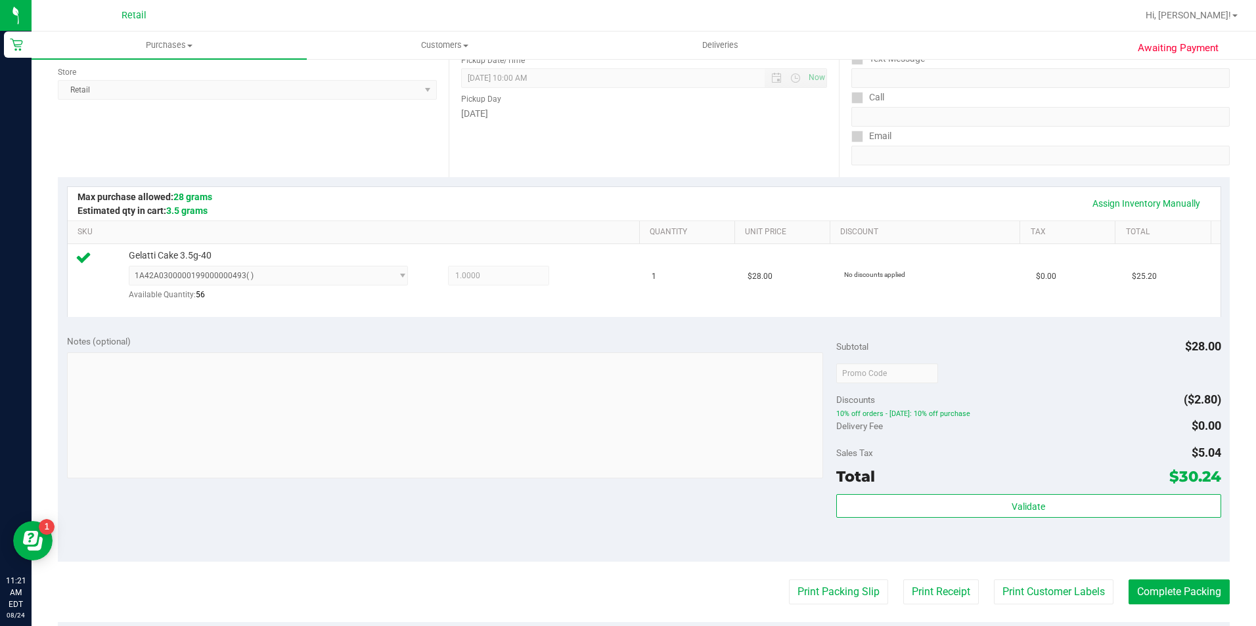
scroll to position [197, 0]
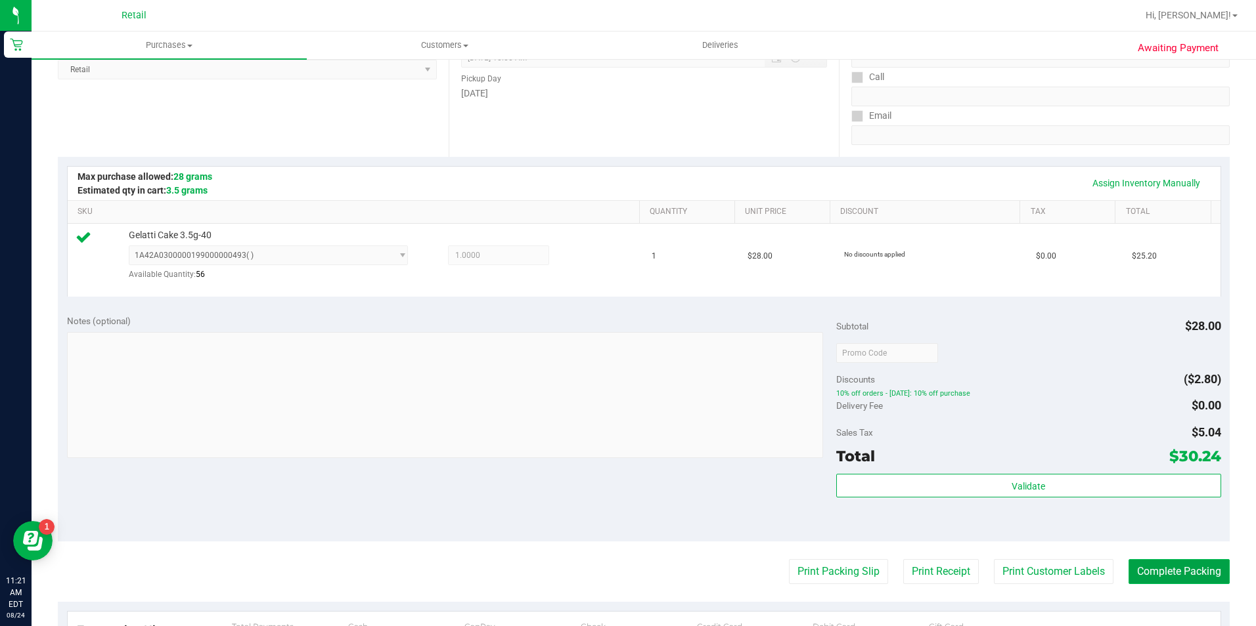
click at [1149, 569] on button "Complete Packing" at bounding box center [1178, 571] width 101 height 25
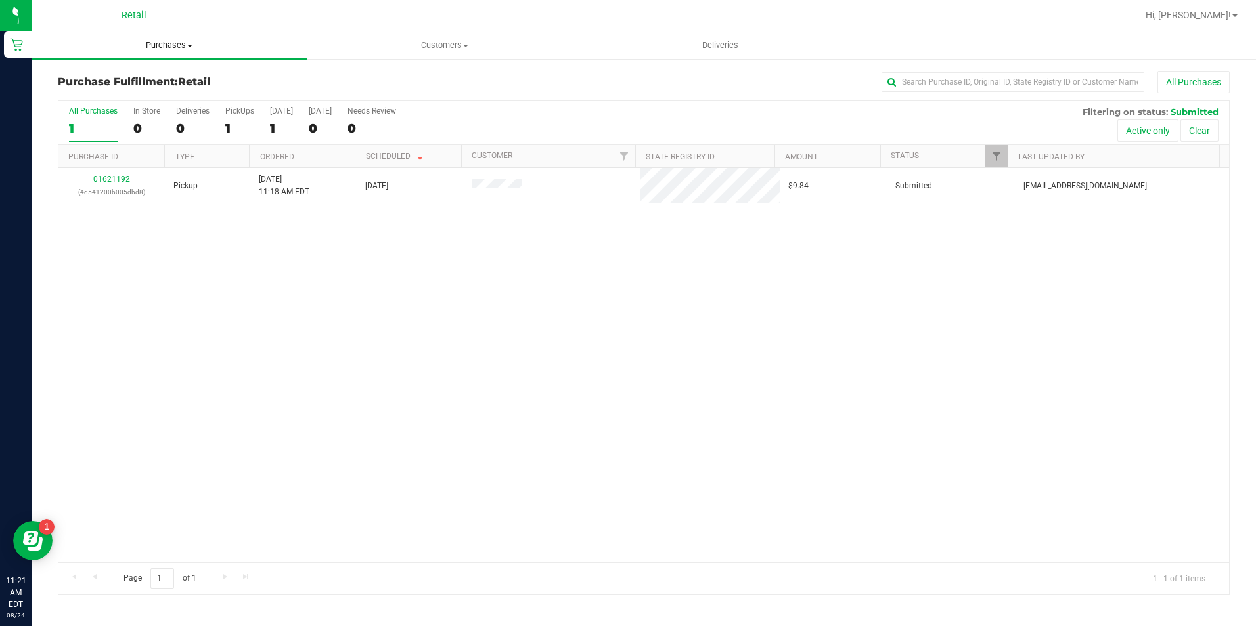
click at [178, 43] on span "Purchases" at bounding box center [169, 45] width 275 height 12
click at [181, 79] on li "Summary of purchases" at bounding box center [169, 80] width 275 height 16
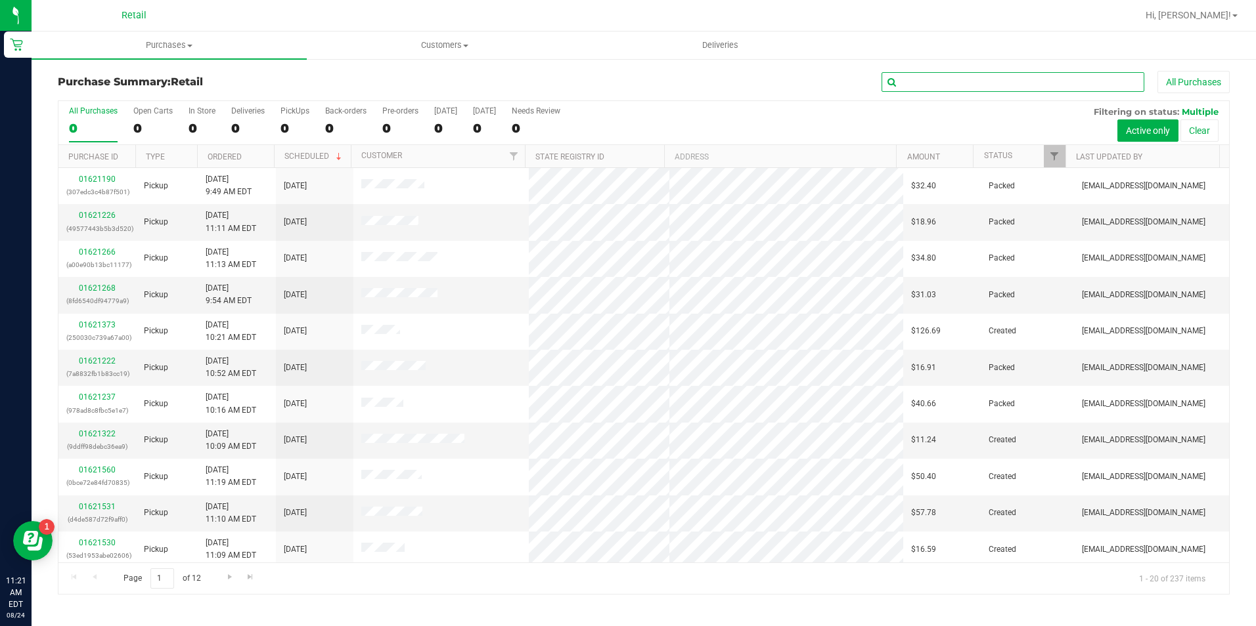
click at [934, 85] on input "text" at bounding box center [1012, 82] width 263 height 20
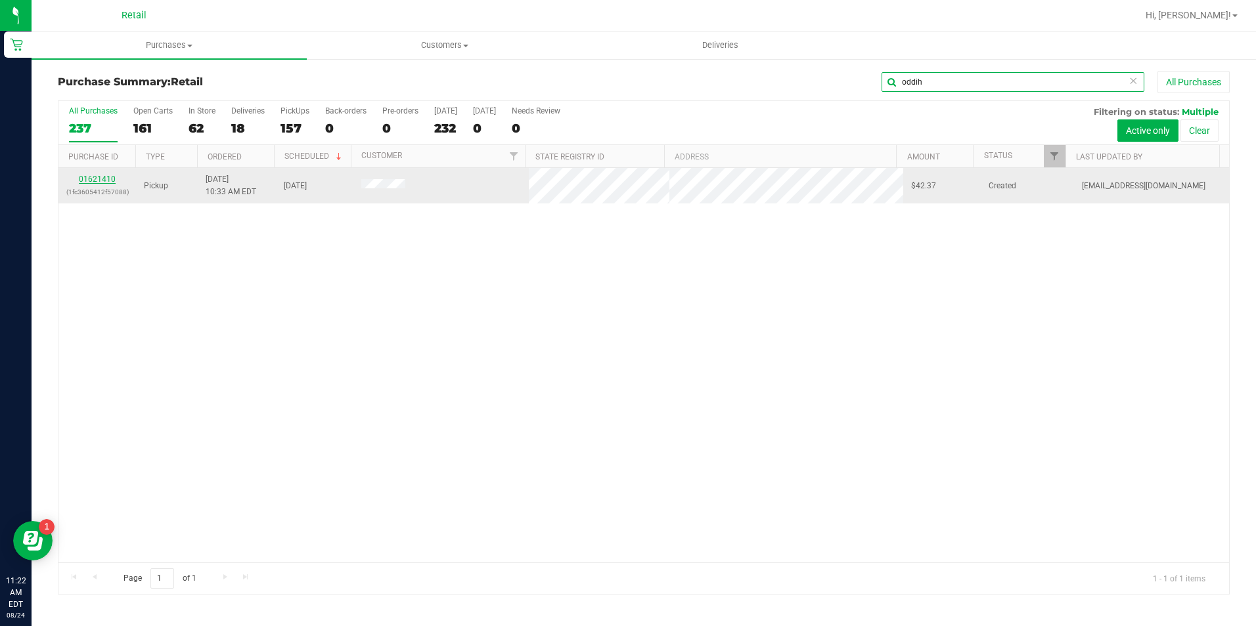
type input "oddih"
click at [93, 183] on link "01621410" at bounding box center [97, 179] width 37 height 9
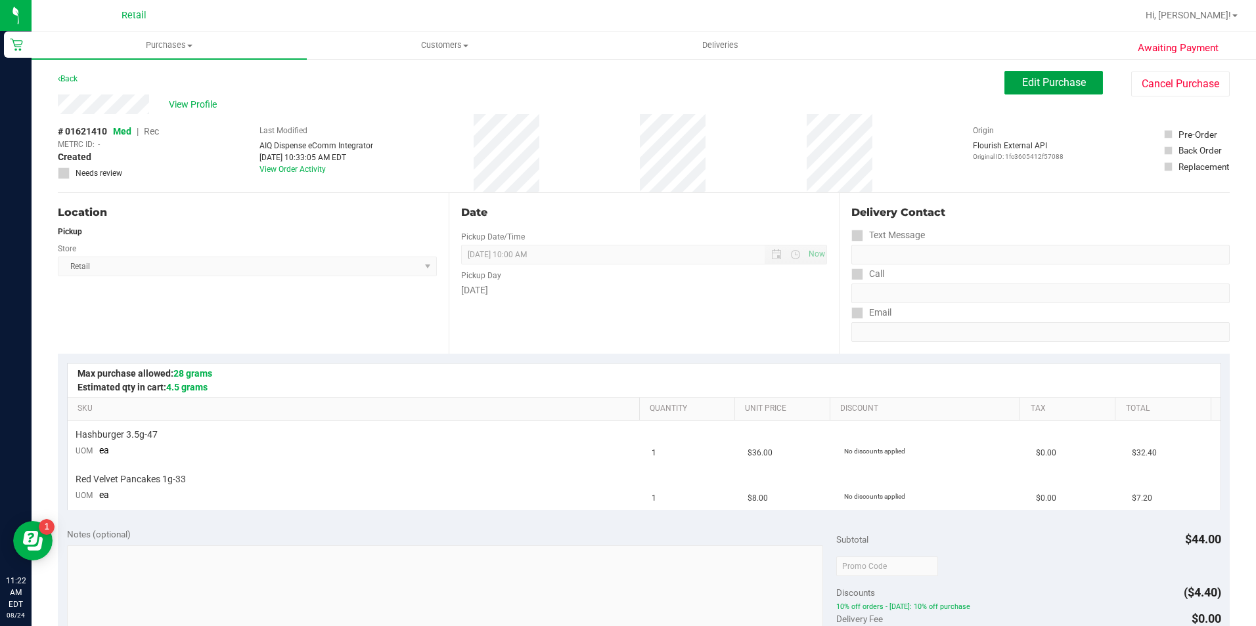
click at [1032, 81] on span "Edit Purchase" at bounding box center [1054, 82] width 64 height 12
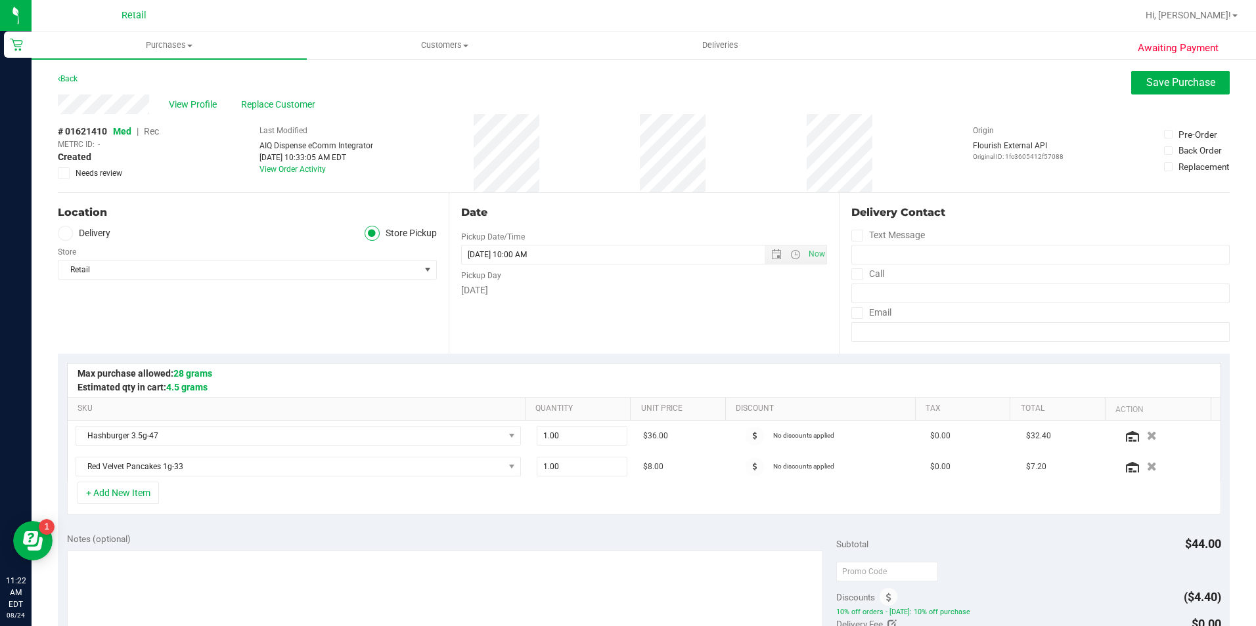
click at [156, 128] on span "Rec" at bounding box center [151, 131] width 15 height 11
click at [1146, 84] on span "Save Purchase" at bounding box center [1180, 82] width 69 height 12
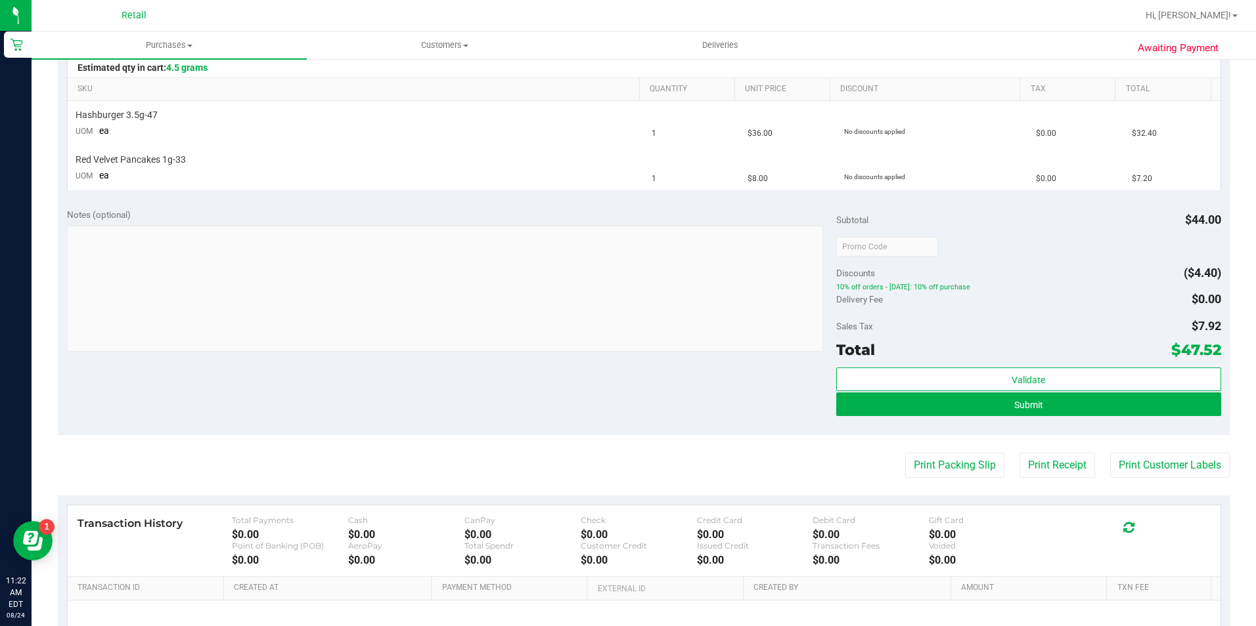
scroll to position [328, 0]
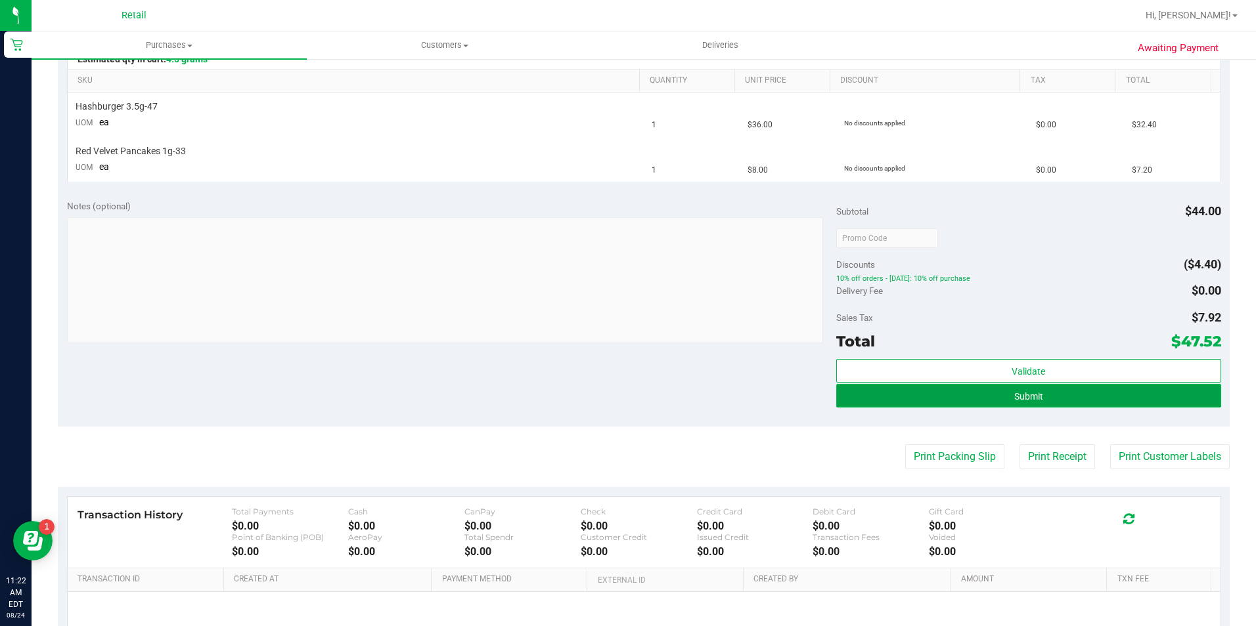
click at [978, 397] on button "Submit" at bounding box center [1028, 396] width 385 height 24
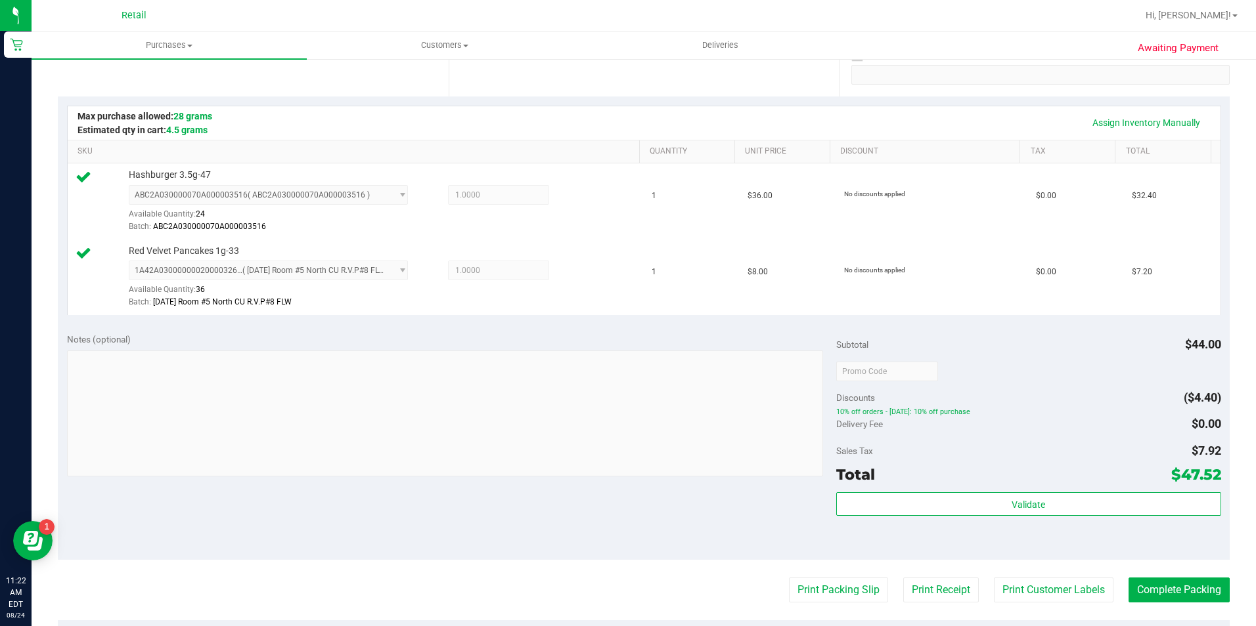
scroll to position [263, 0]
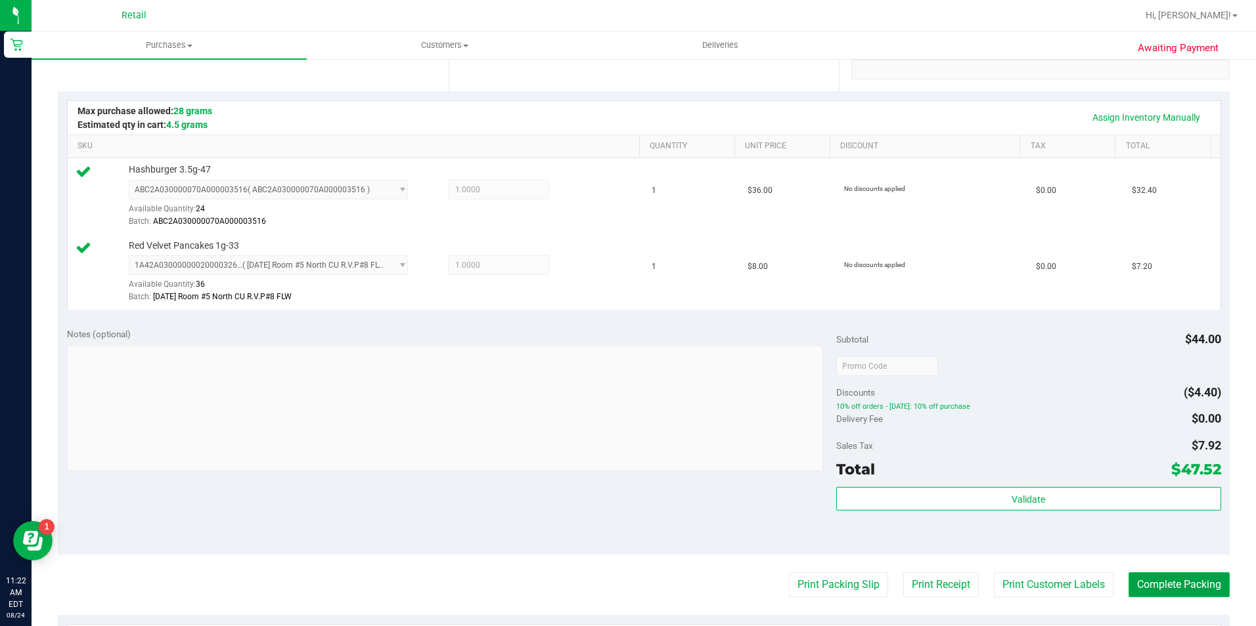
click at [1156, 582] on button "Complete Packing" at bounding box center [1178, 585] width 101 height 25
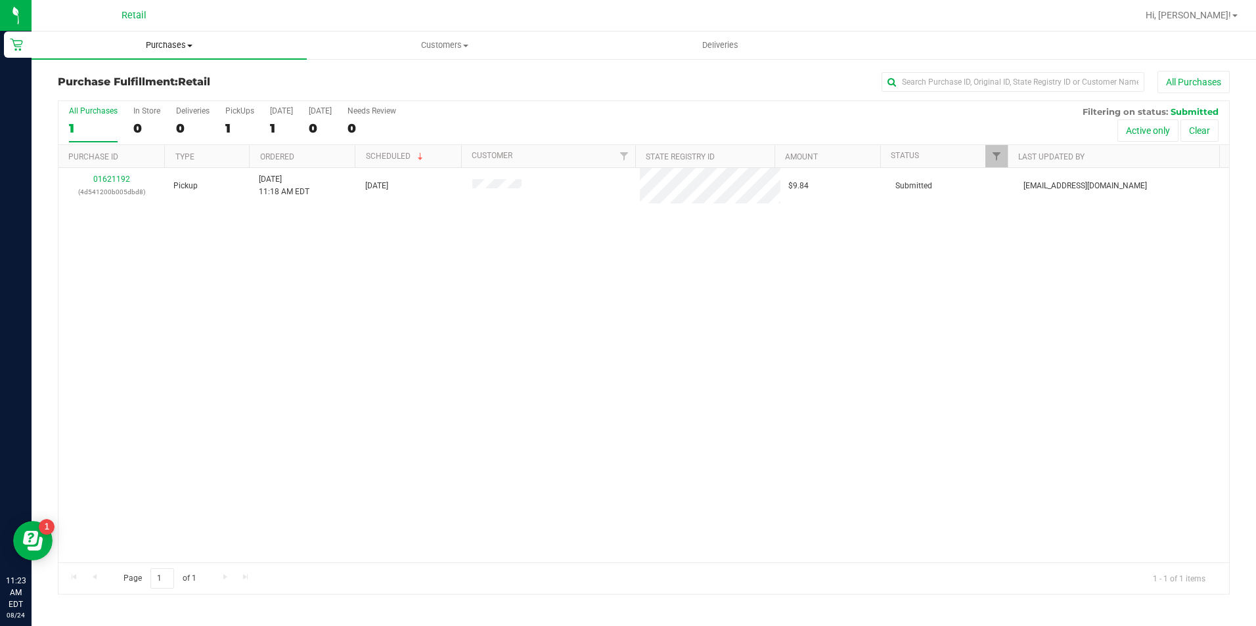
click at [181, 43] on span "Purchases" at bounding box center [169, 45] width 275 height 12
click at [165, 85] on li "Summary of purchases" at bounding box center [169, 80] width 275 height 16
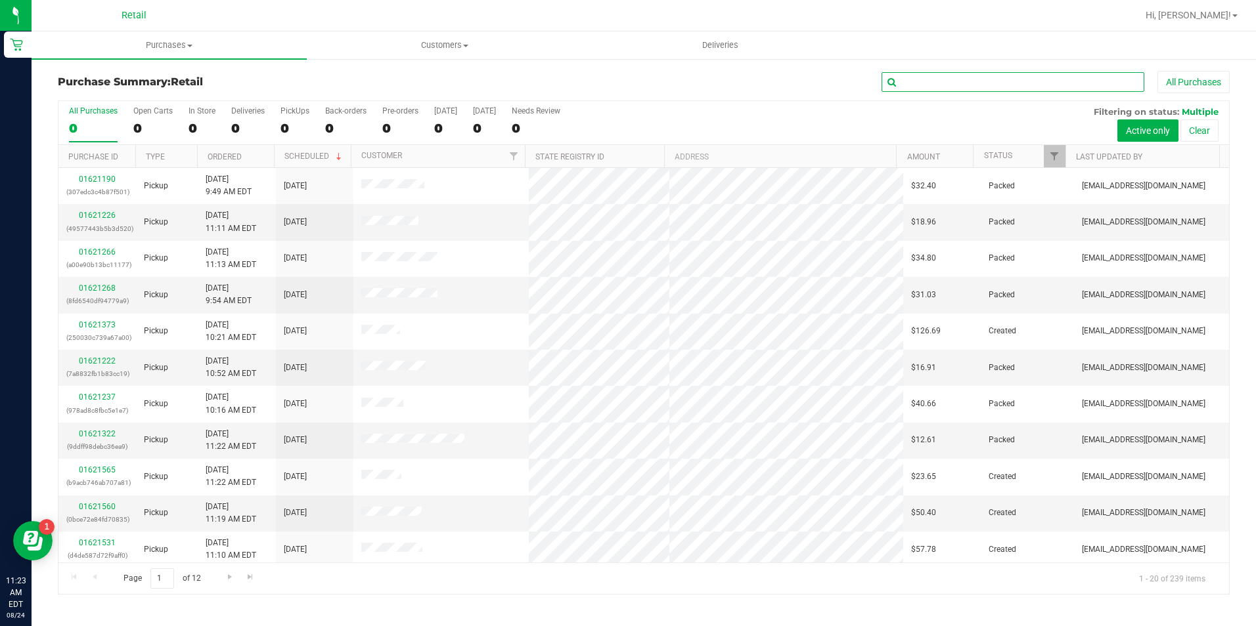
click at [953, 89] on input "text" at bounding box center [1012, 82] width 263 height 20
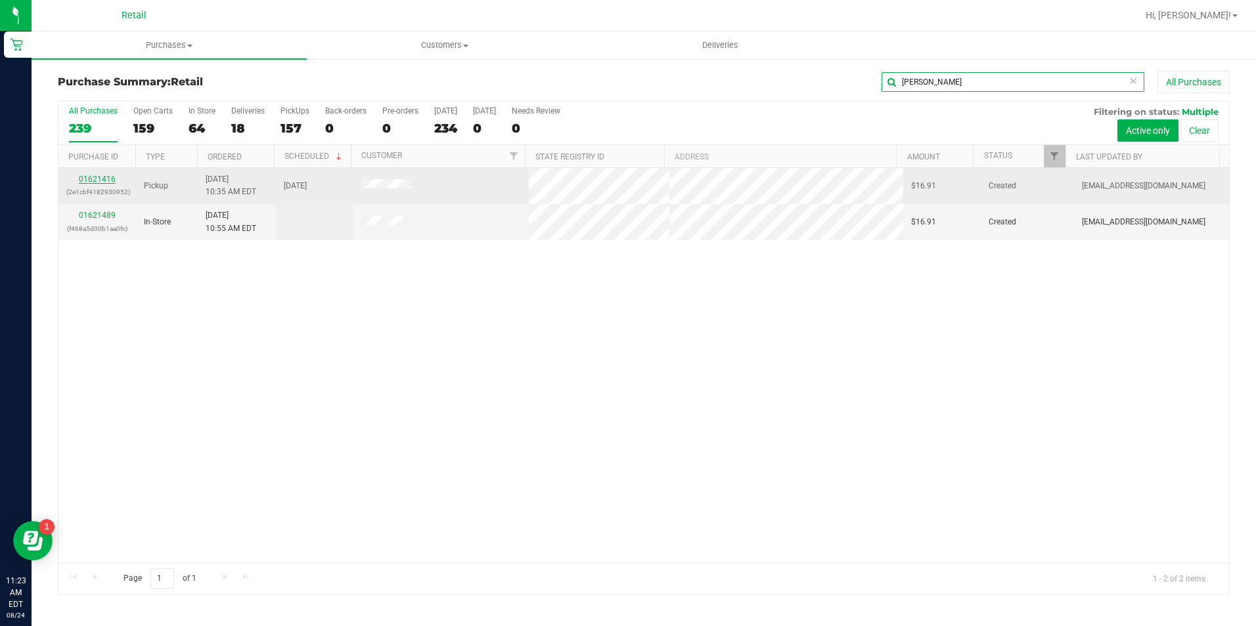
type input "rosario"
click at [104, 179] on link "01621416" at bounding box center [97, 179] width 37 height 9
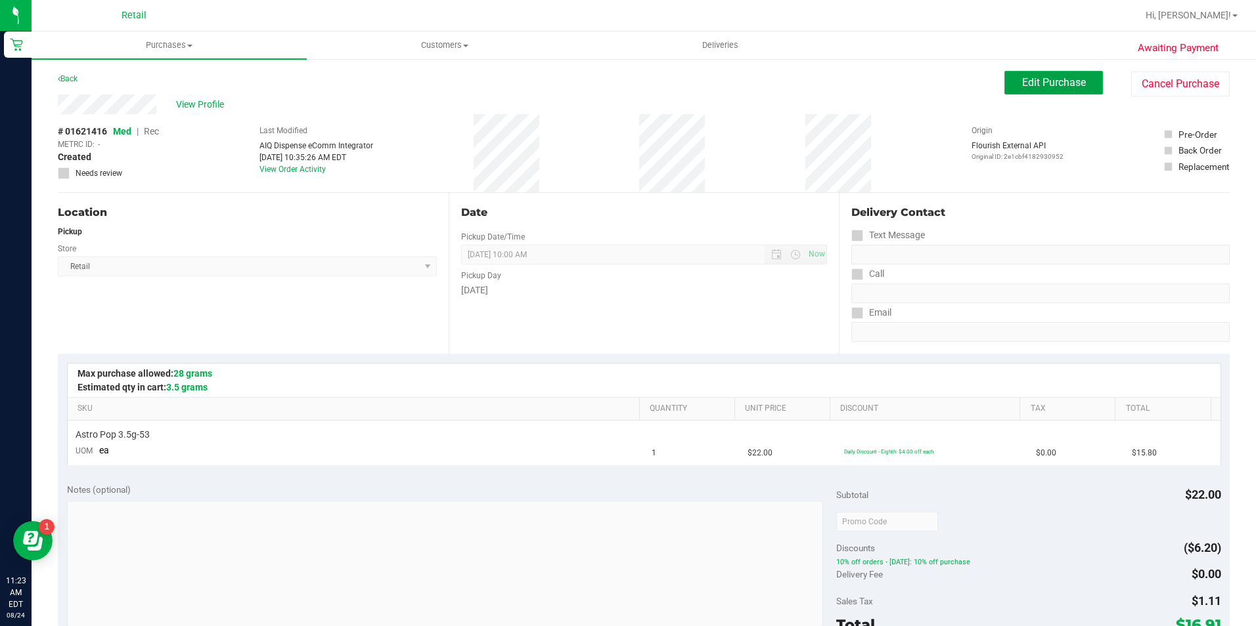
click at [1082, 84] on button "Edit Purchase" at bounding box center [1053, 83] width 99 height 24
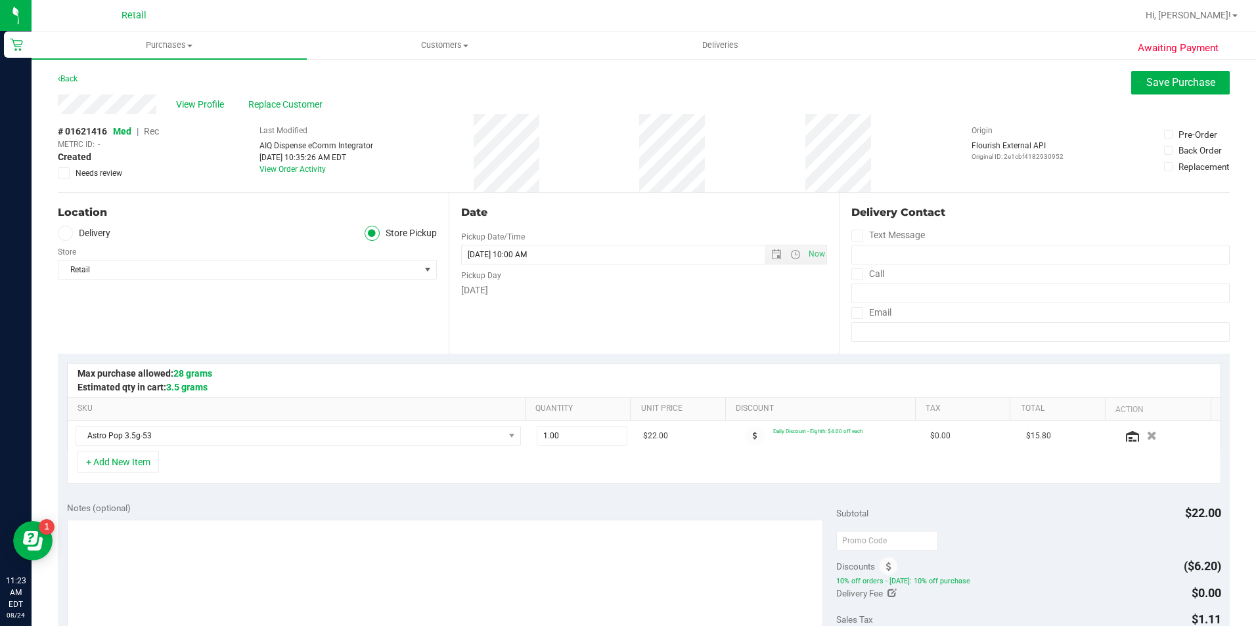
click at [152, 131] on span "Rec" at bounding box center [151, 131] width 15 height 11
click at [1146, 83] on span "Save Purchase" at bounding box center [1180, 82] width 69 height 12
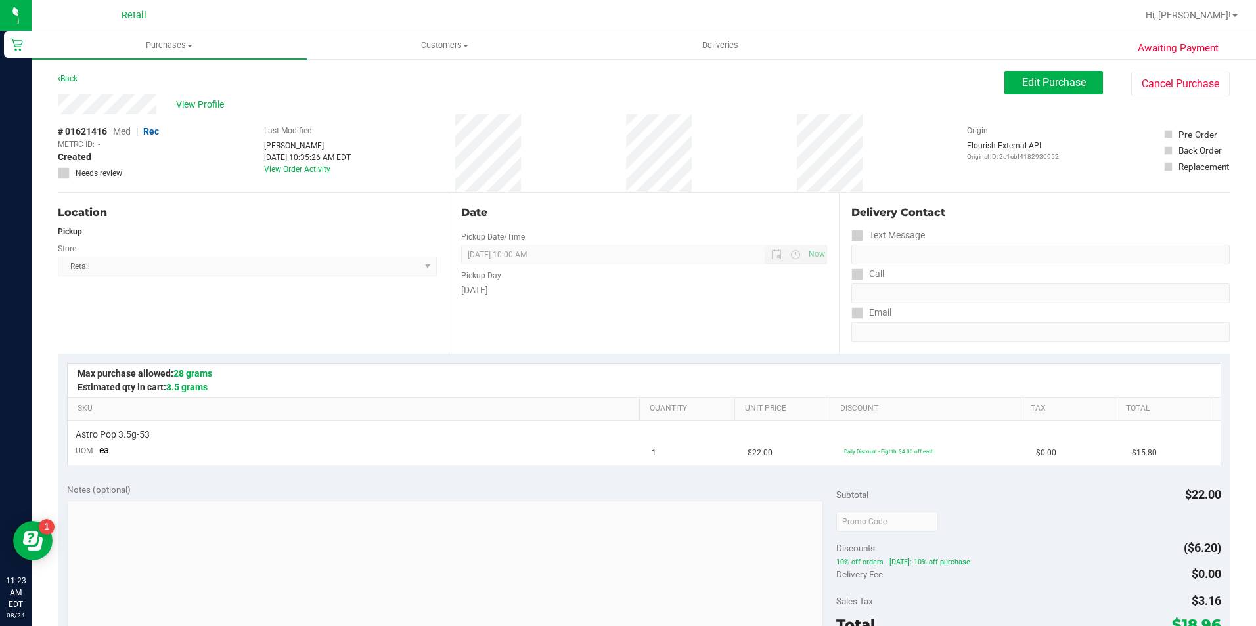
scroll to position [131, 0]
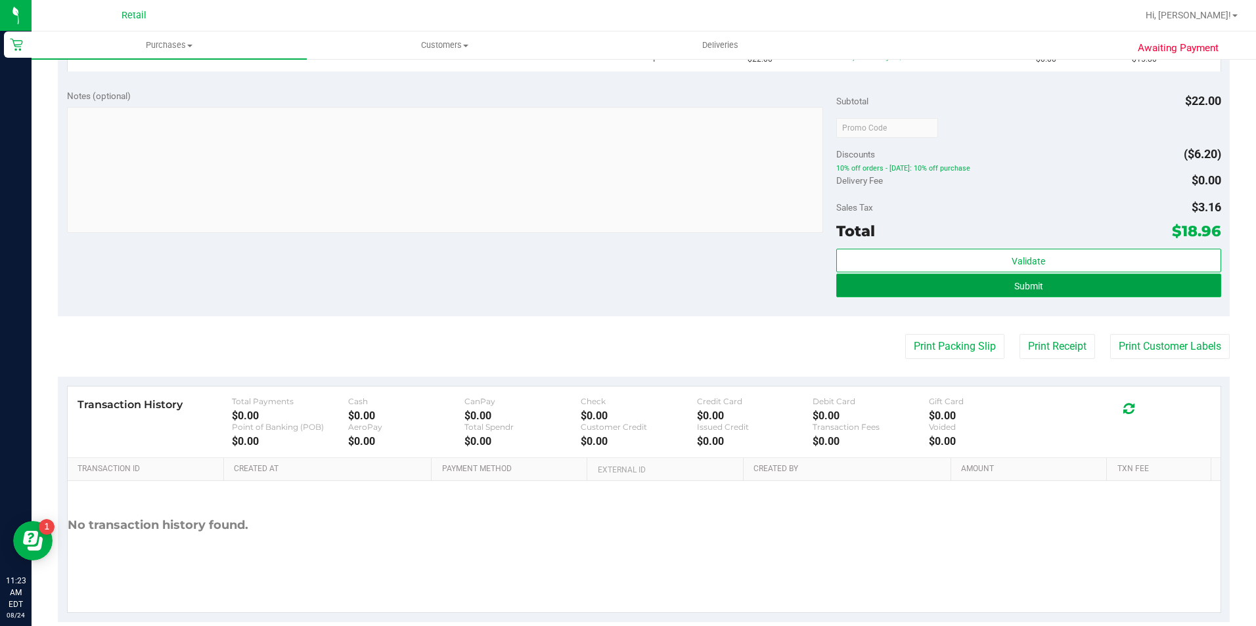
click at [1005, 282] on button "Submit" at bounding box center [1028, 286] width 385 height 24
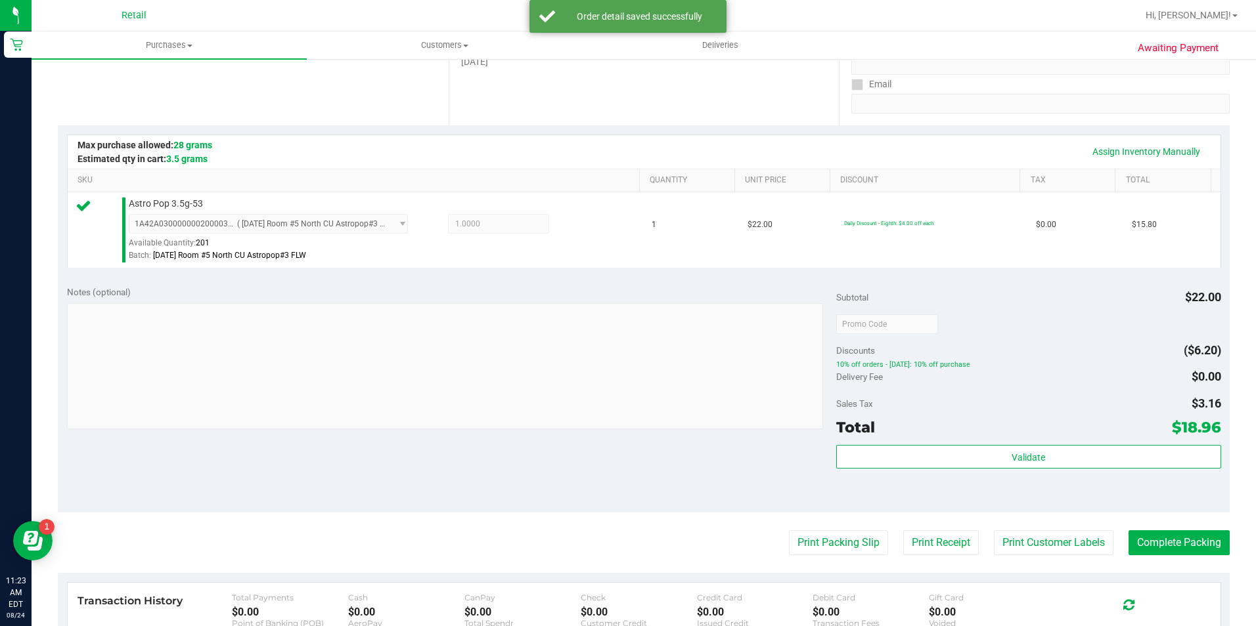
scroll to position [263, 0]
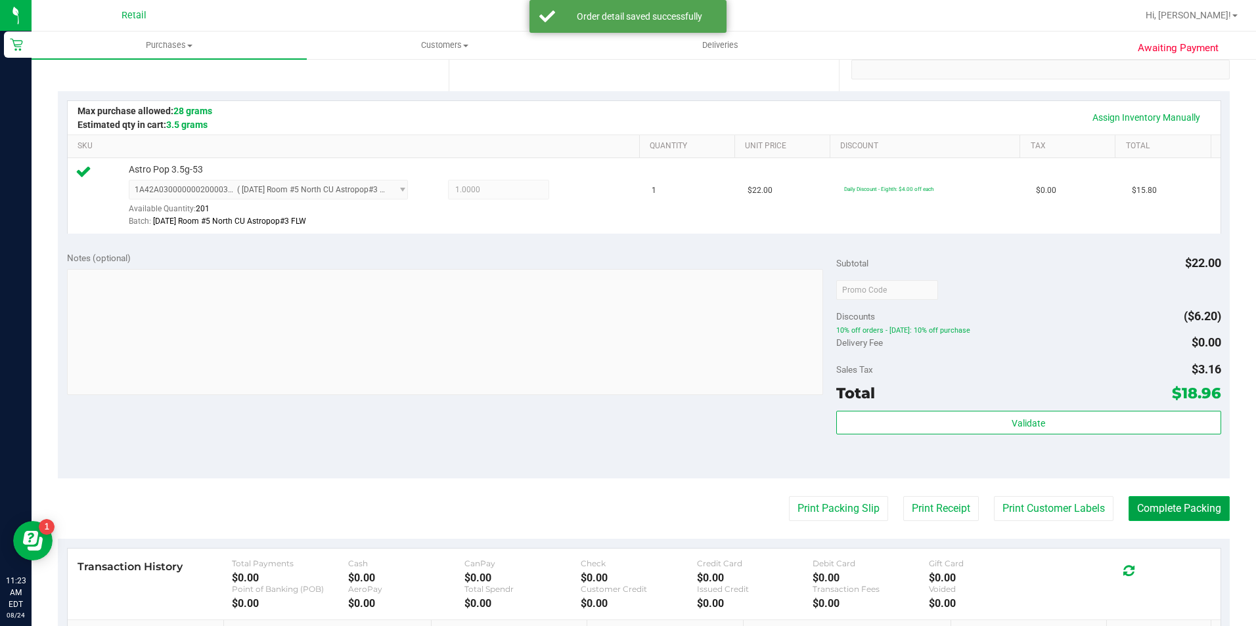
click at [1156, 506] on button "Complete Packing" at bounding box center [1178, 508] width 101 height 25
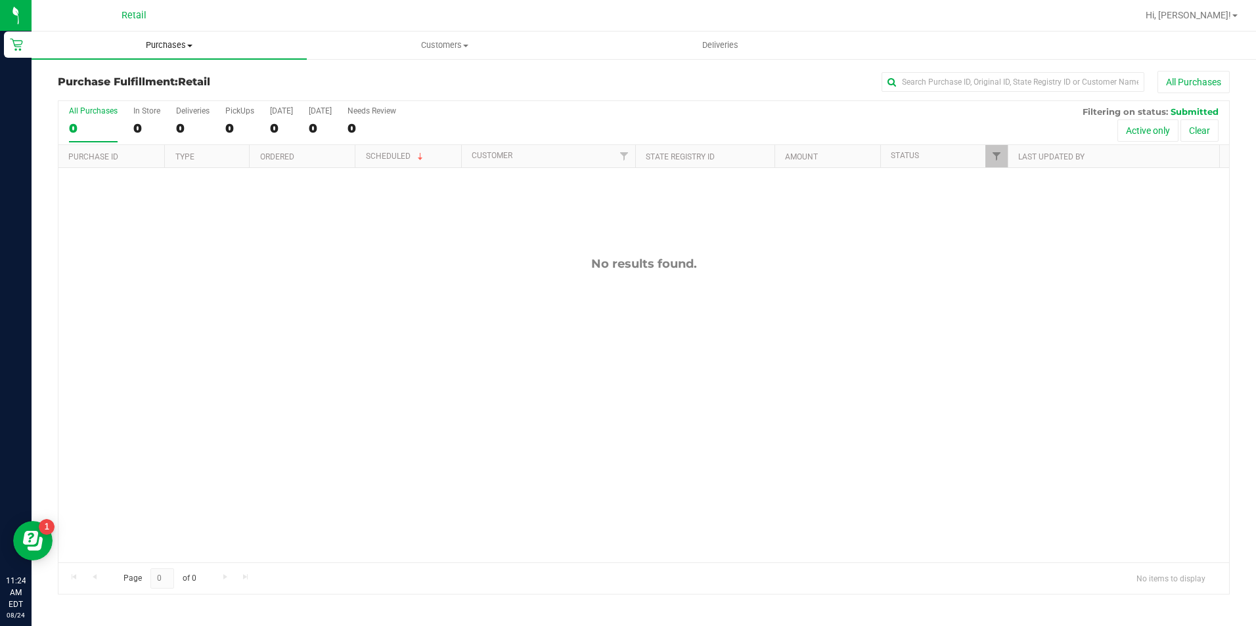
click at [181, 48] on span "Purchases" at bounding box center [169, 45] width 275 height 12
click at [186, 72] on li "Summary of purchases" at bounding box center [169, 80] width 275 height 16
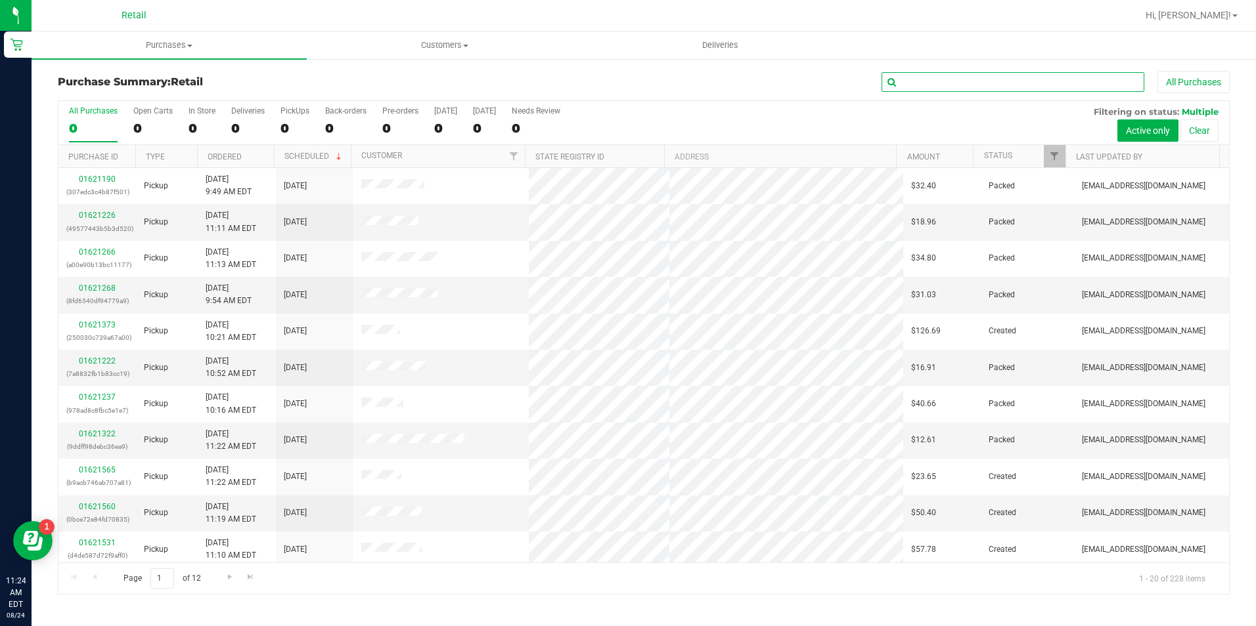
click at [934, 74] on input "text" at bounding box center [1012, 82] width 263 height 20
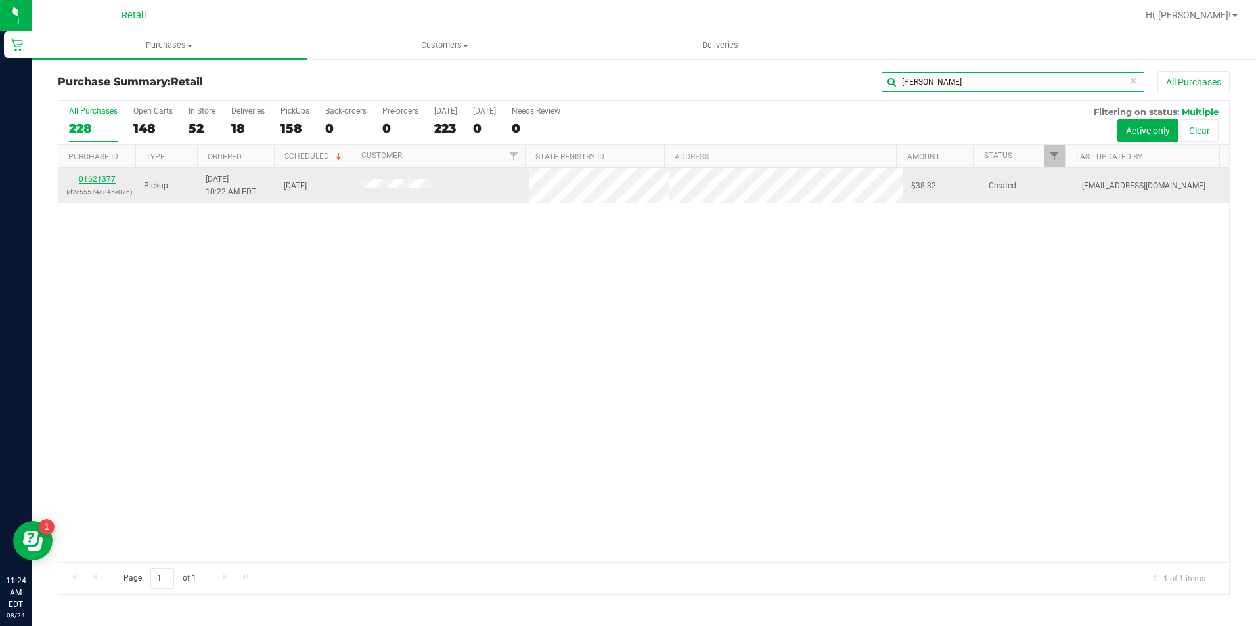
type input "amado"
click at [98, 182] on link "01621377" at bounding box center [97, 179] width 37 height 9
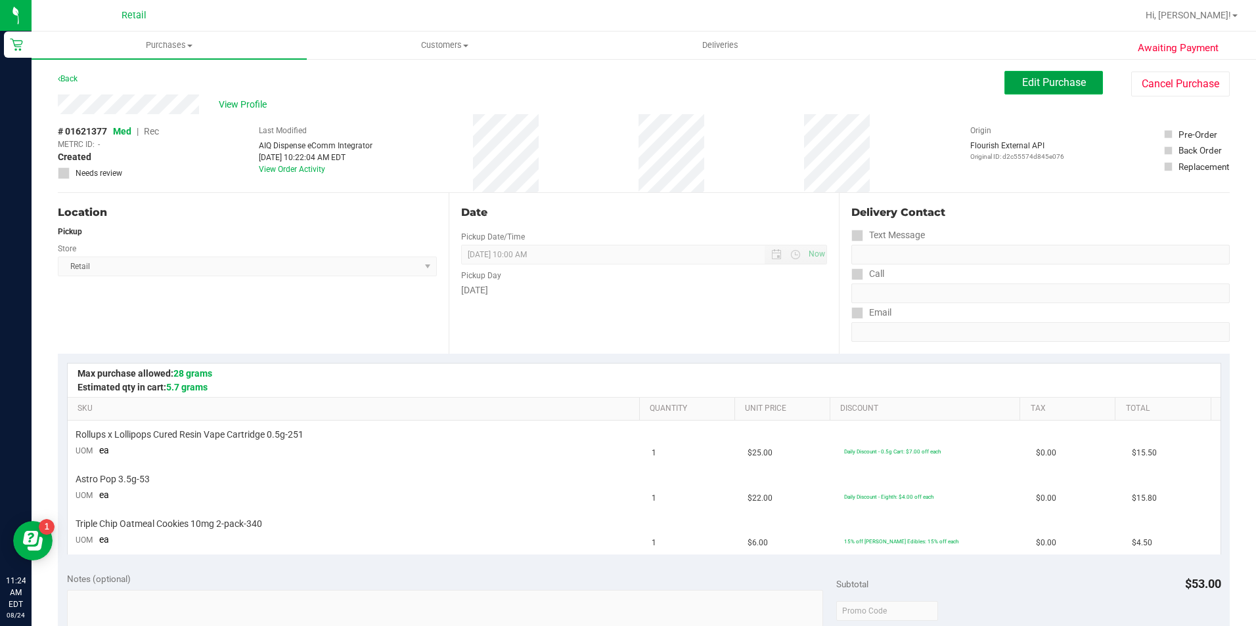
click at [1061, 76] on span "Edit Purchase" at bounding box center [1054, 82] width 64 height 12
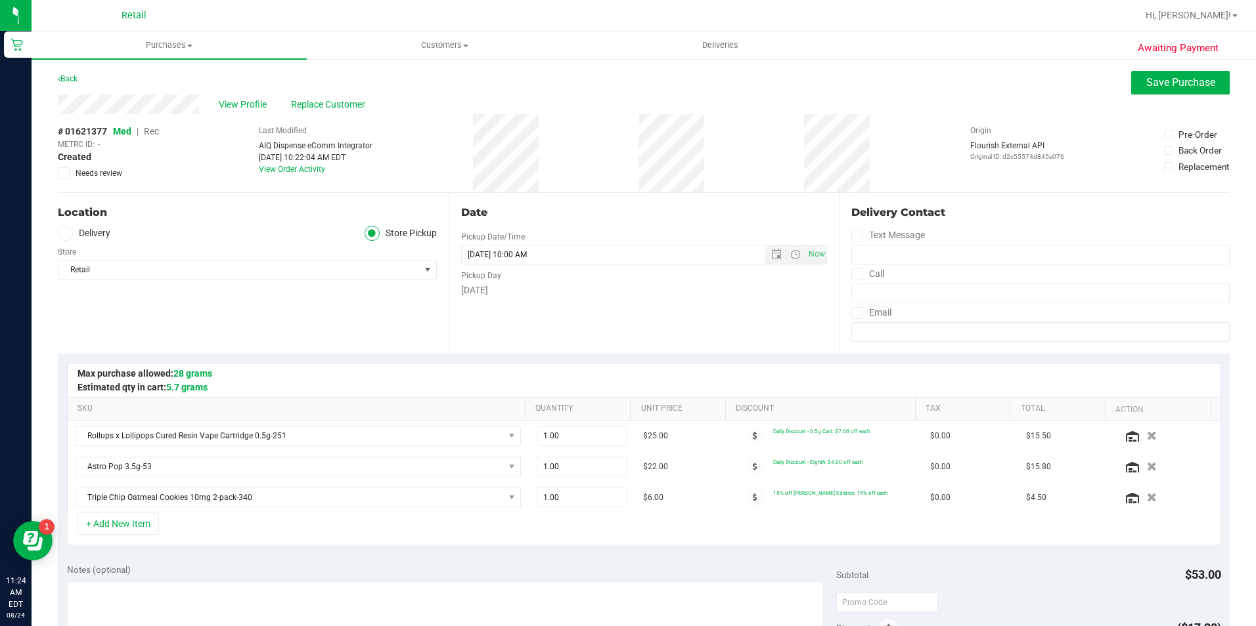
click at [150, 133] on span "Rec" at bounding box center [151, 131] width 15 height 11
click at [1146, 87] on span "Save Purchase" at bounding box center [1180, 82] width 69 height 12
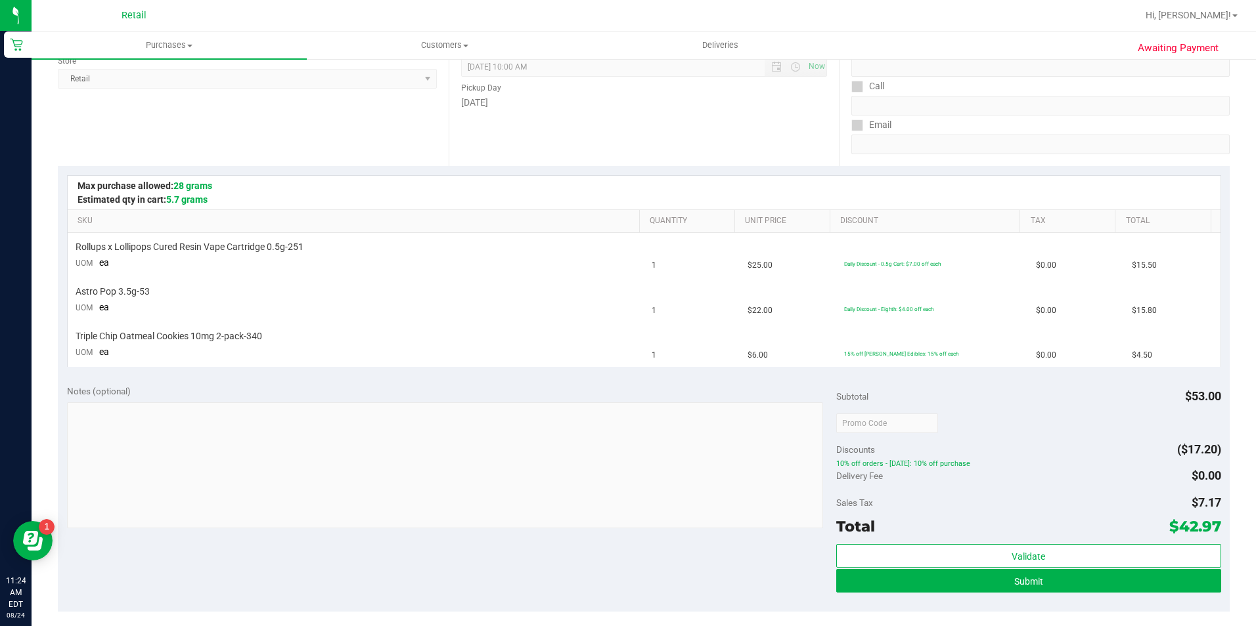
scroll to position [197, 0]
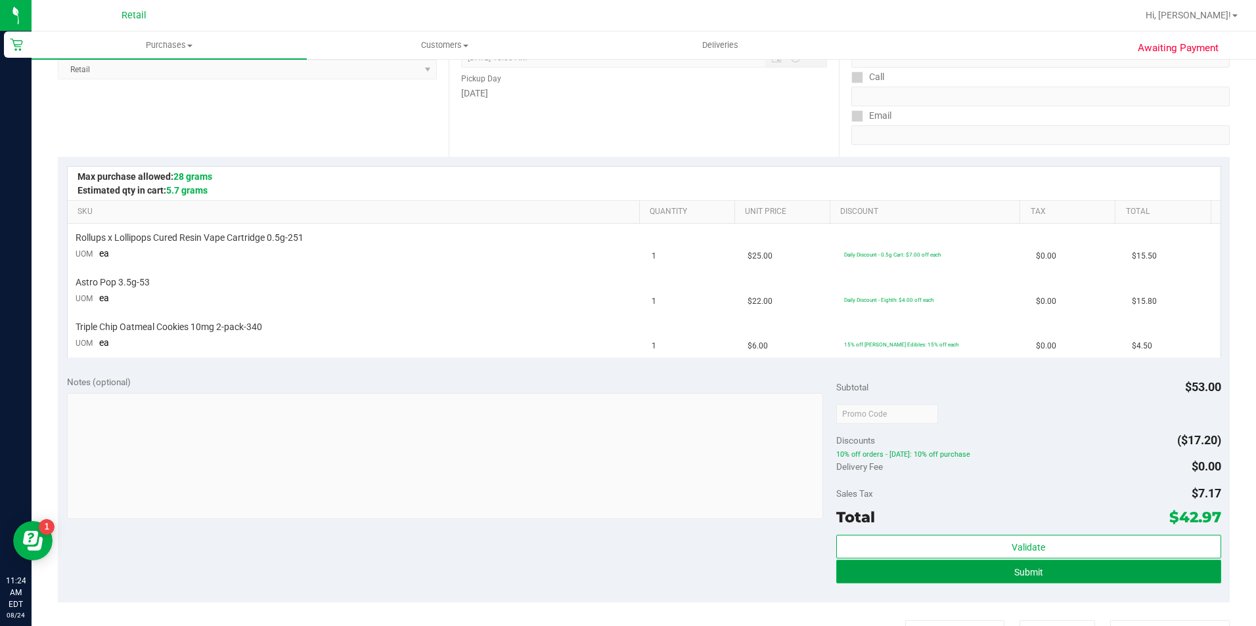
click at [919, 573] on button "Submit" at bounding box center [1028, 572] width 385 height 24
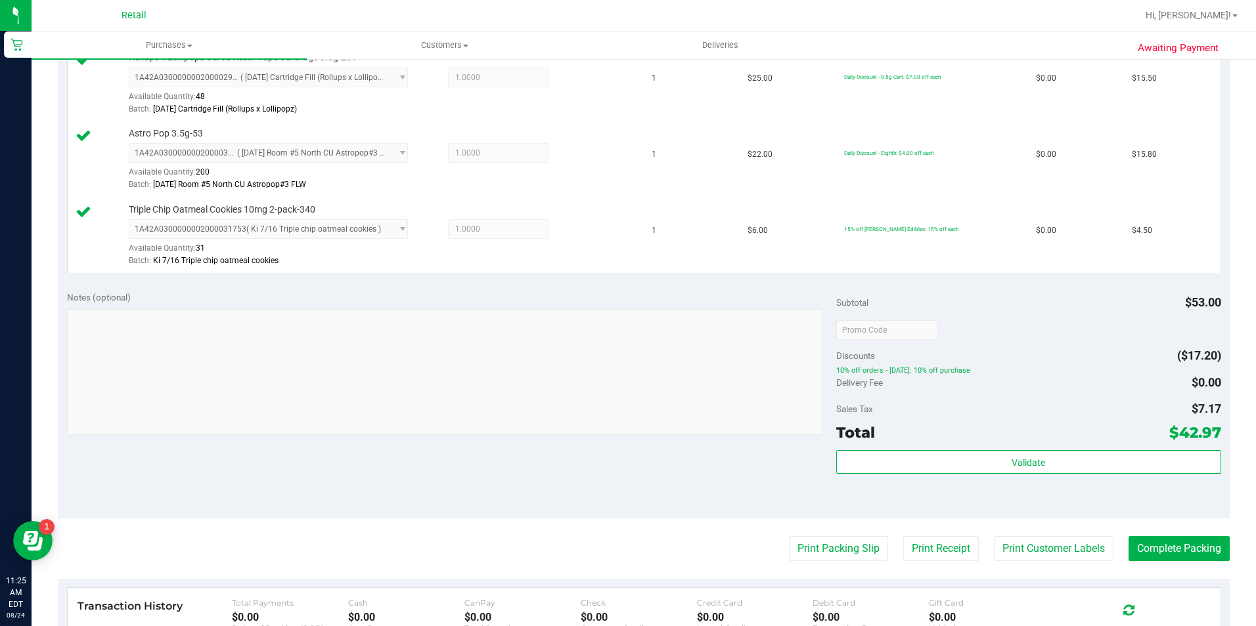
scroll to position [394, 0]
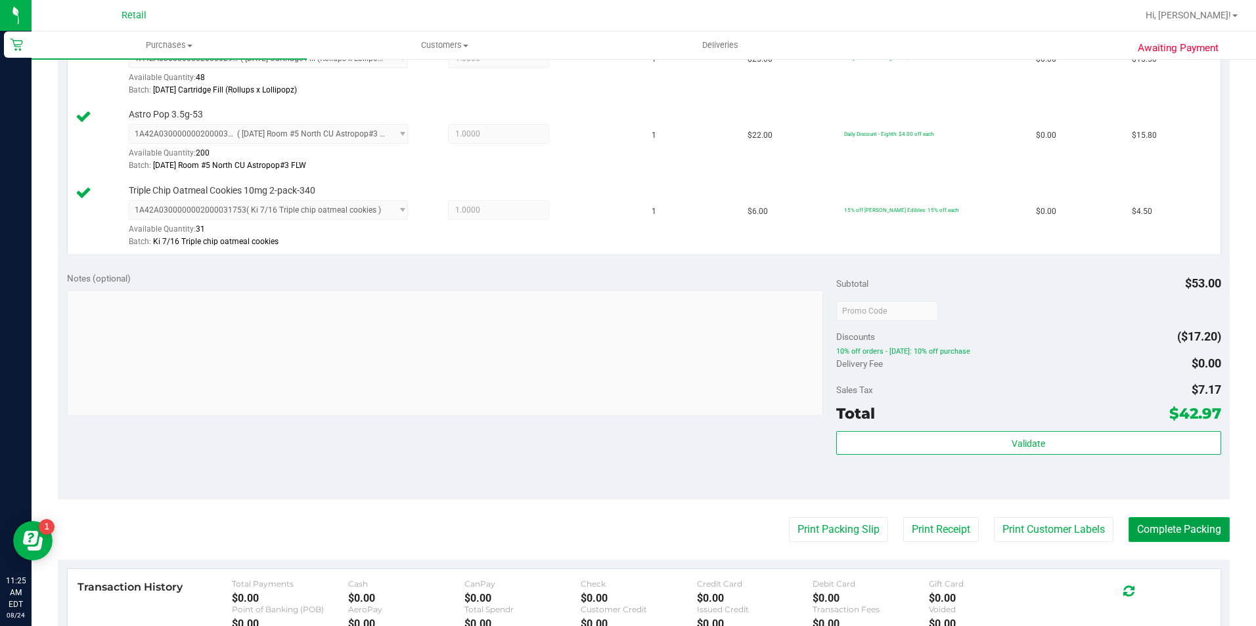
click at [1143, 524] on button "Complete Packing" at bounding box center [1178, 529] width 101 height 25
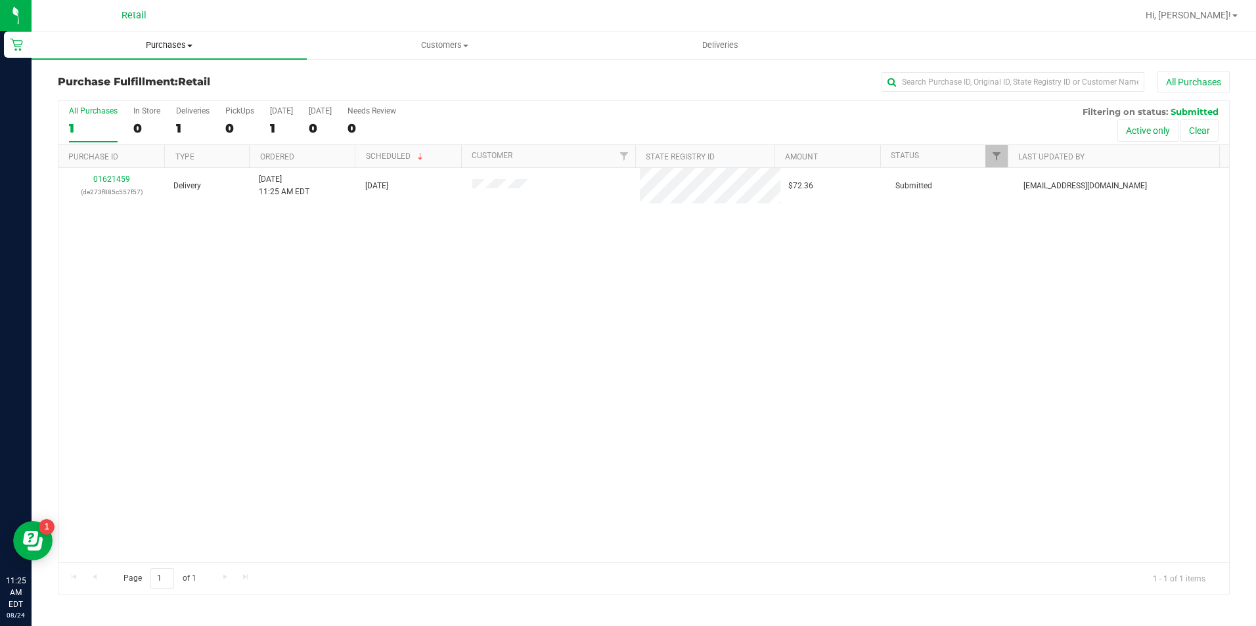
click at [170, 48] on span "Purchases" at bounding box center [169, 45] width 275 height 12
click at [165, 82] on li "Summary of purchases" at bounding box center [169, 80] width 275 height 16
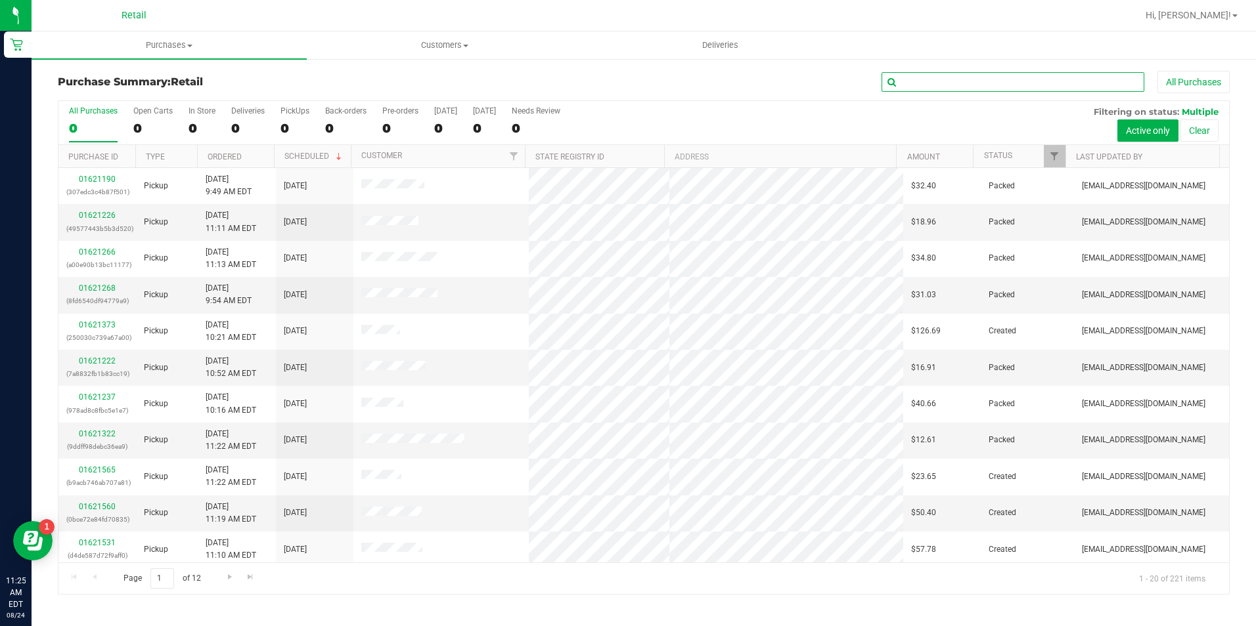
click at [928, 77] on input "text" at bounding box center [1012, 82] width 263 height 20
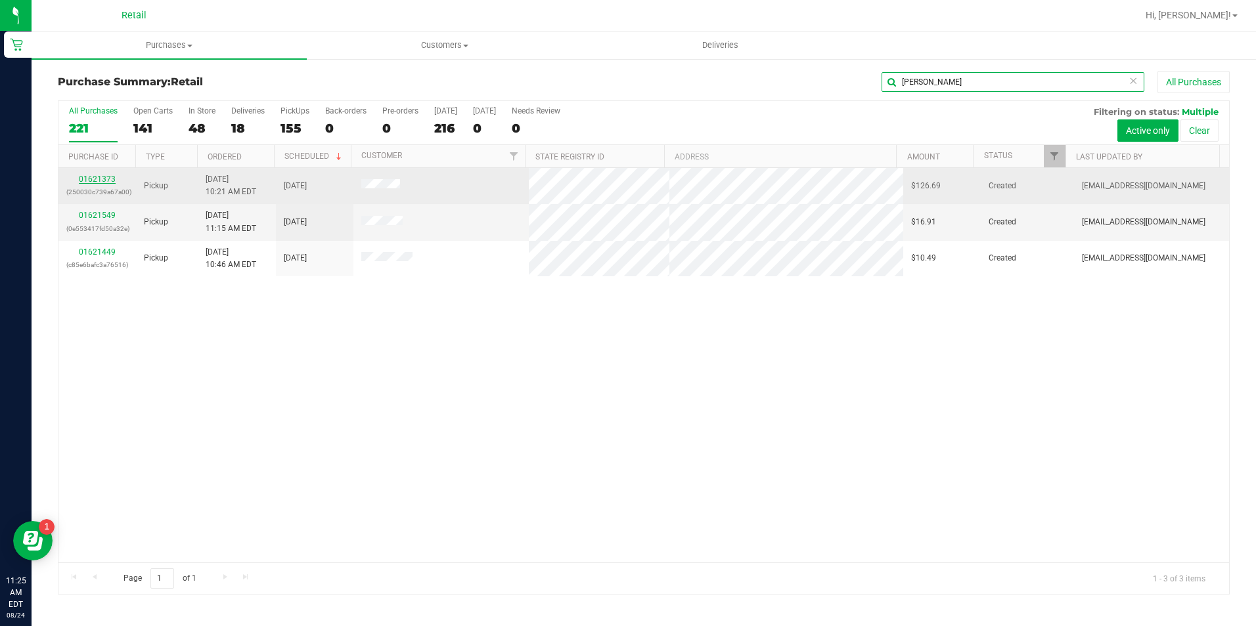
type input "garcia"
click at [103, 175] on link "01621373" at bounding box center [97, 179] width 37 height 9
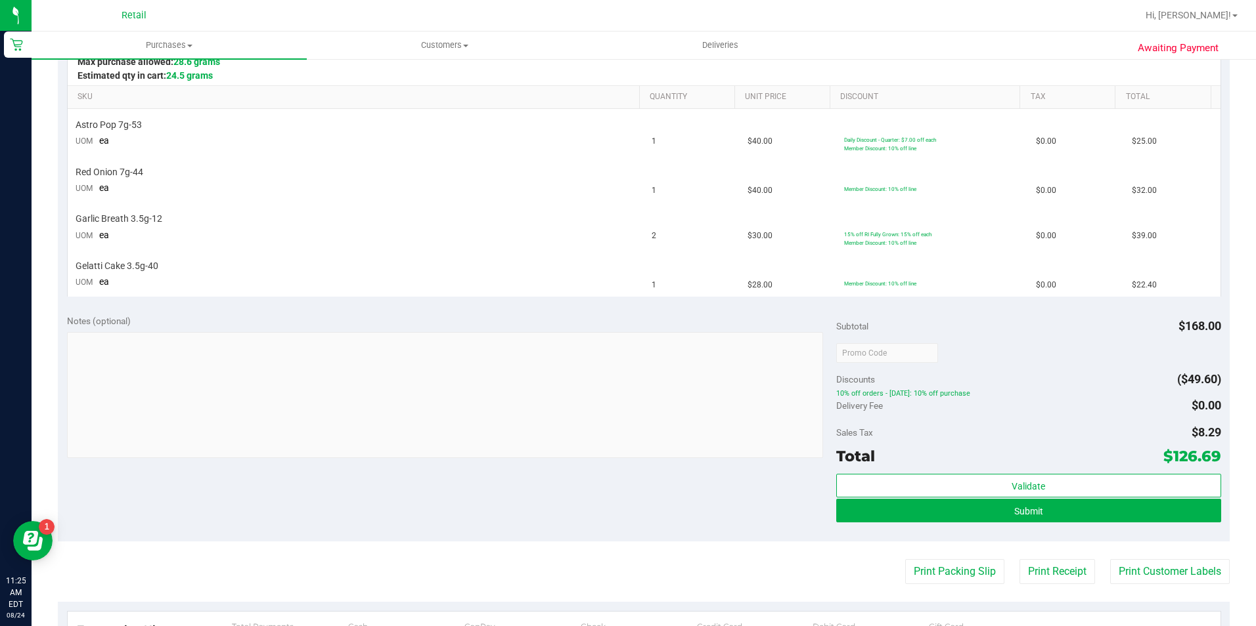
scroll to position [328, 0]
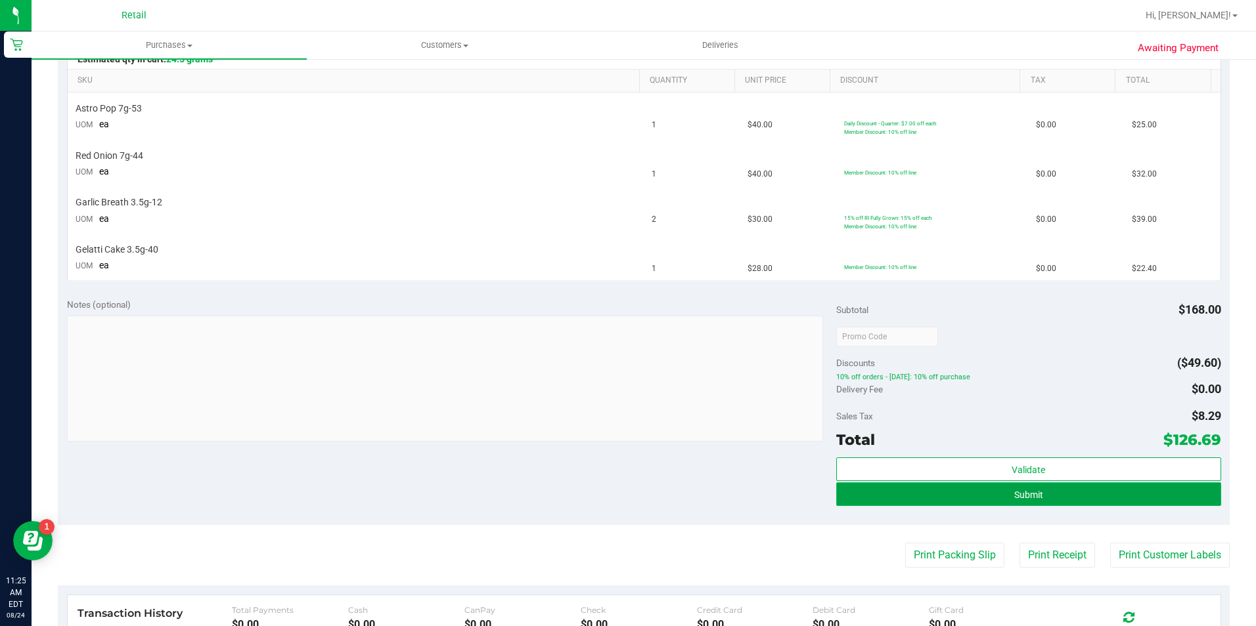
click at [982, 493] on button "Submit" at bounding box center [1028, 495] width 385 height 24
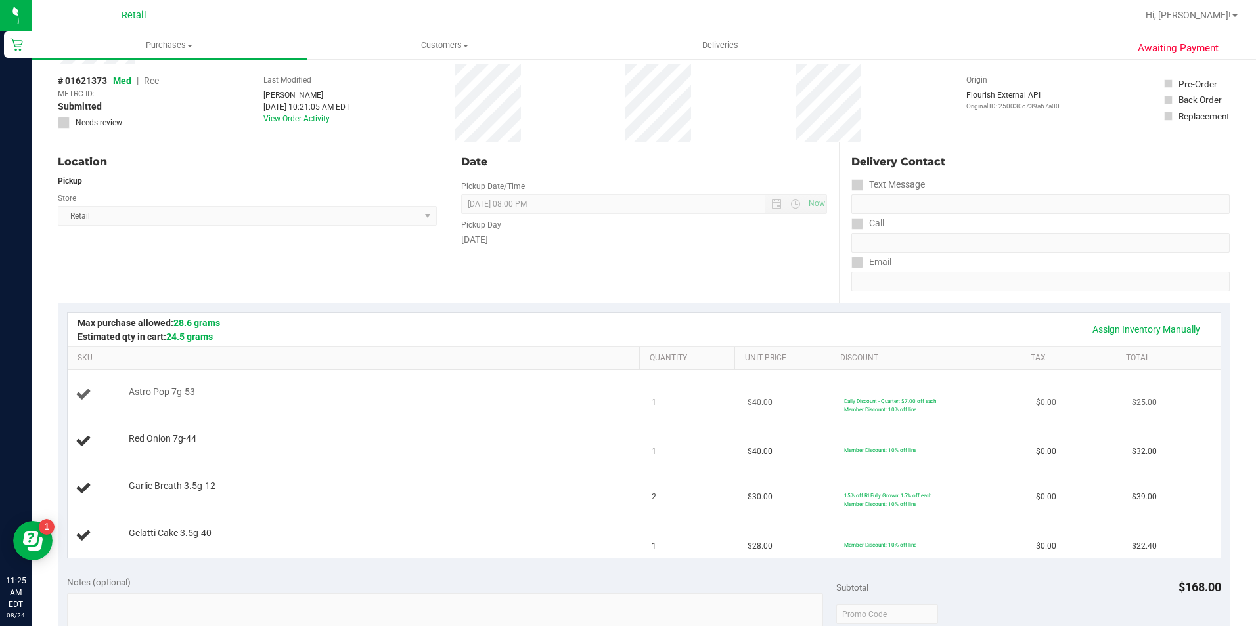
scroll to position [66, 0]
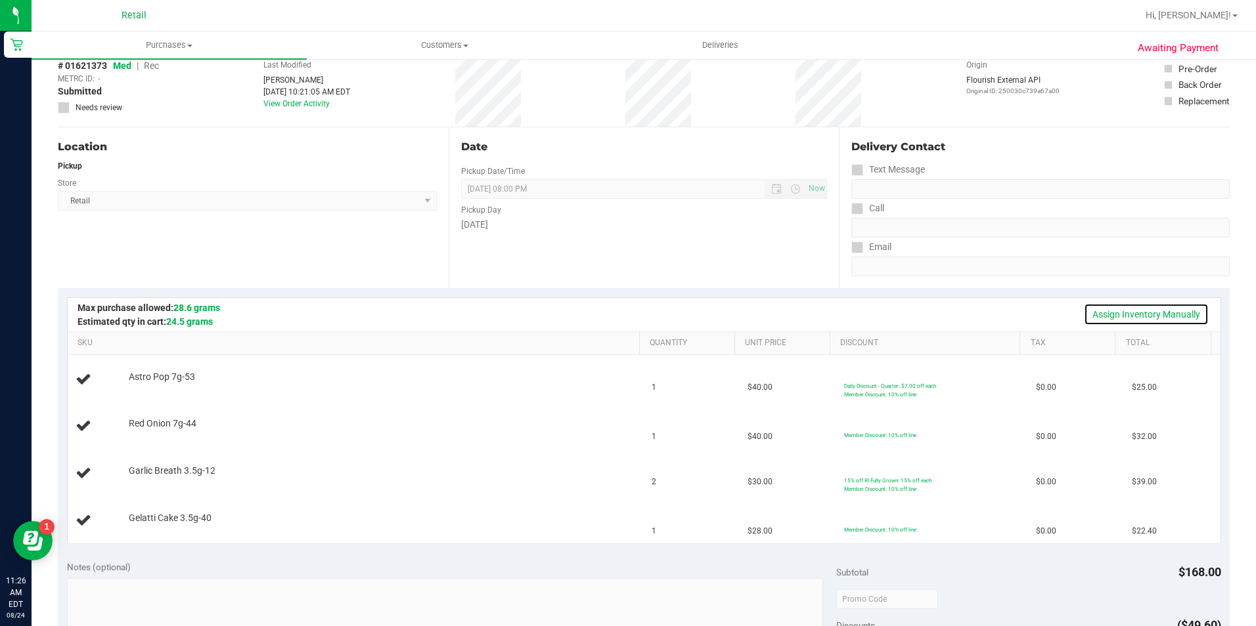
click at [1108, 311] on link "Assign Inventory Manually" at bounding box center [1146, 314] width 125 height 22
click at [1180, 311] on link "Save & Exit" at bounding box center [1178, 314] width 62 height 22
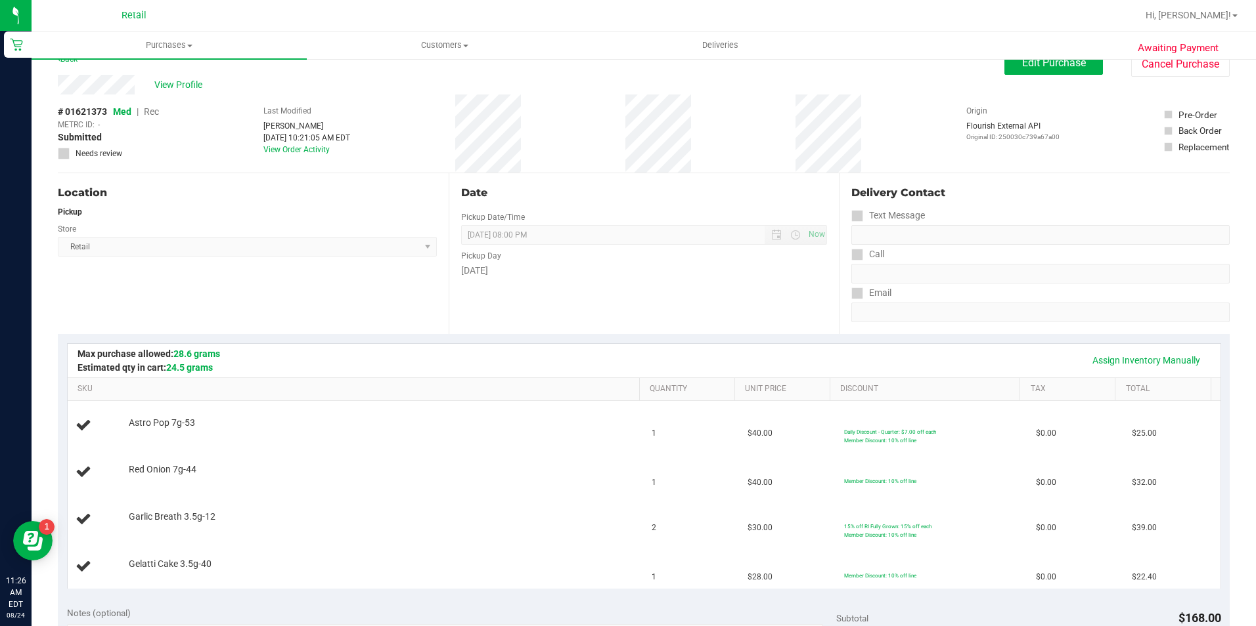
scroll to position [0, 0]
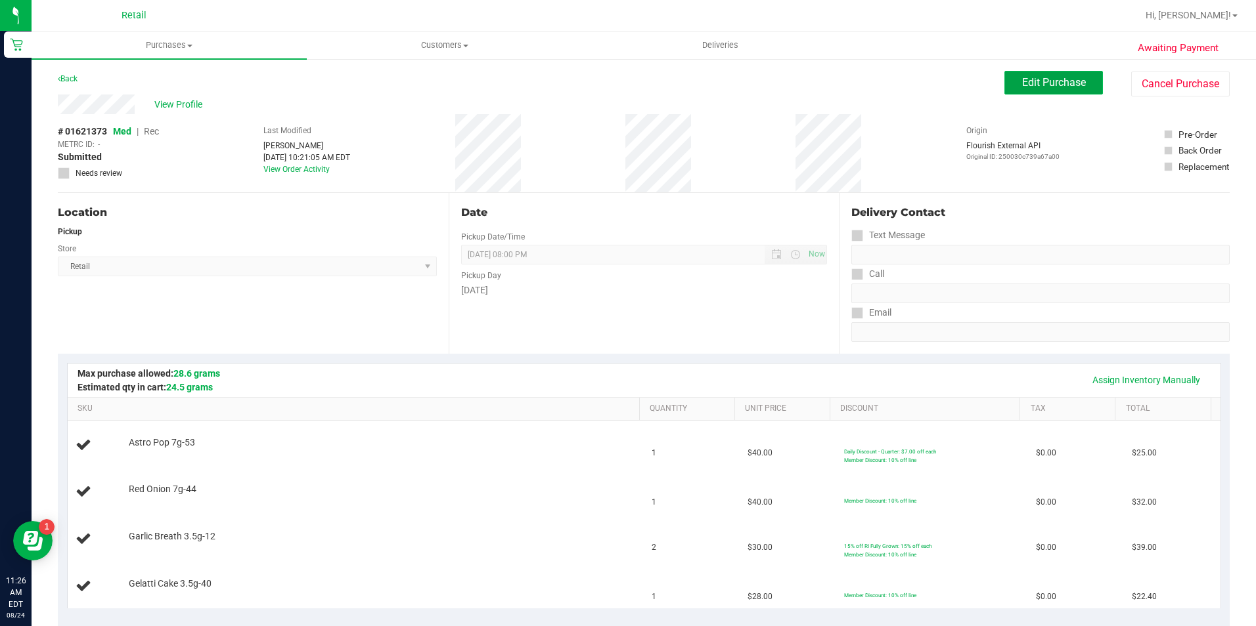
click at [1022, 86] on span "Edit Purchase" at bounding box center [1054, 82] width 64 height 12
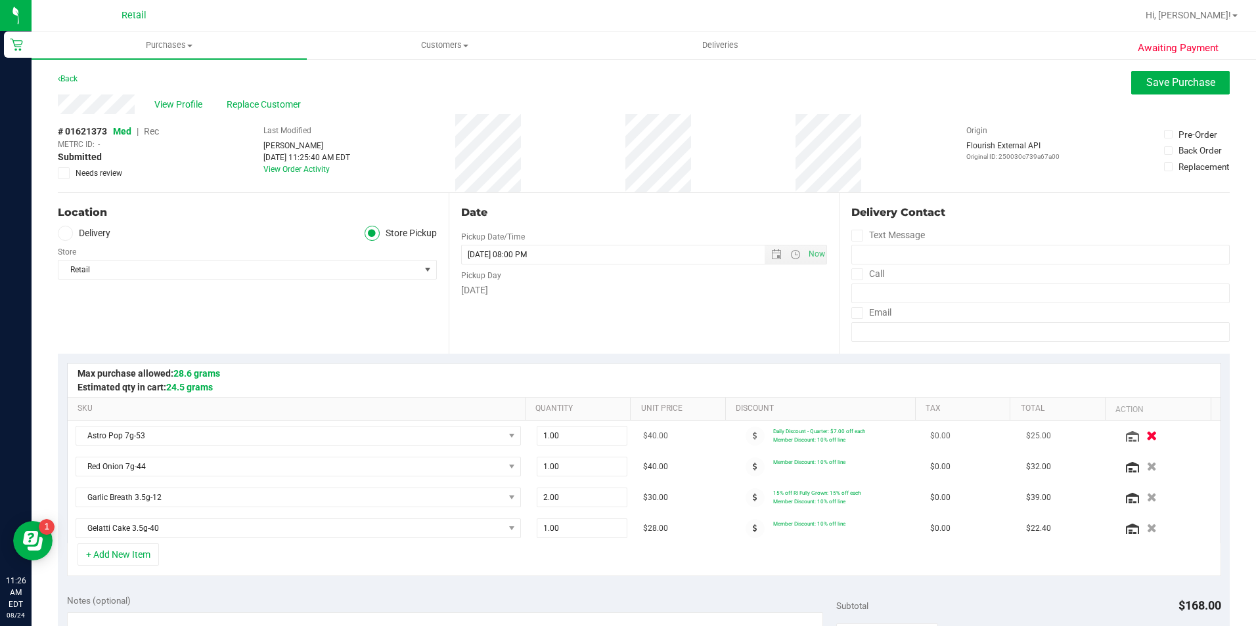
click at [1146, 439] on icon "button" at bounding box center [1151, 436] width 11 height 10
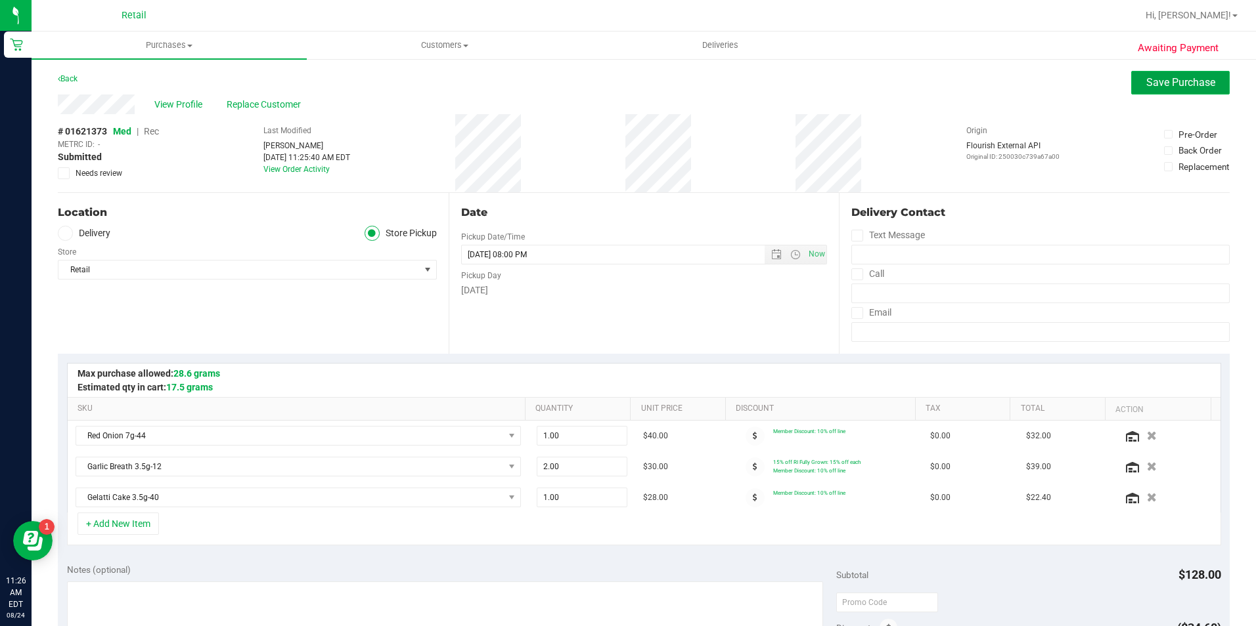
click at [1146, 77] on span "Save Purchase" at bounding box center [1180, 82] width 69 height 12
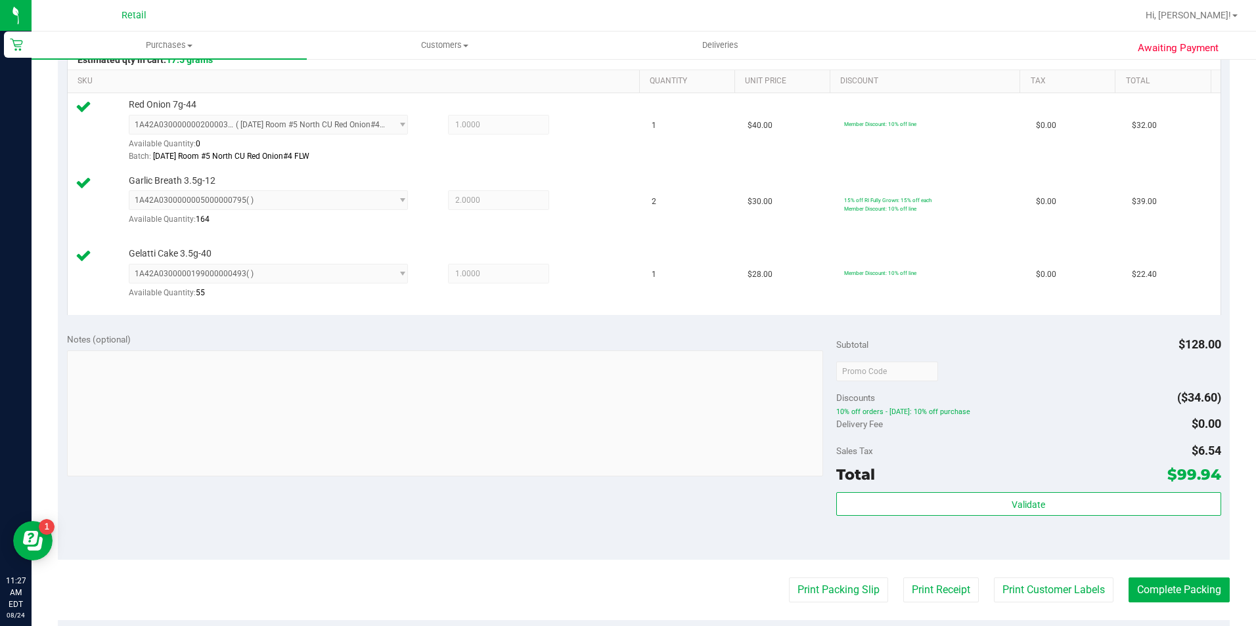
scroll to position [328, 0]
click at [1157, 582] on button "Complete Packing" at bounding box center [1178, 589] width 101 height 25
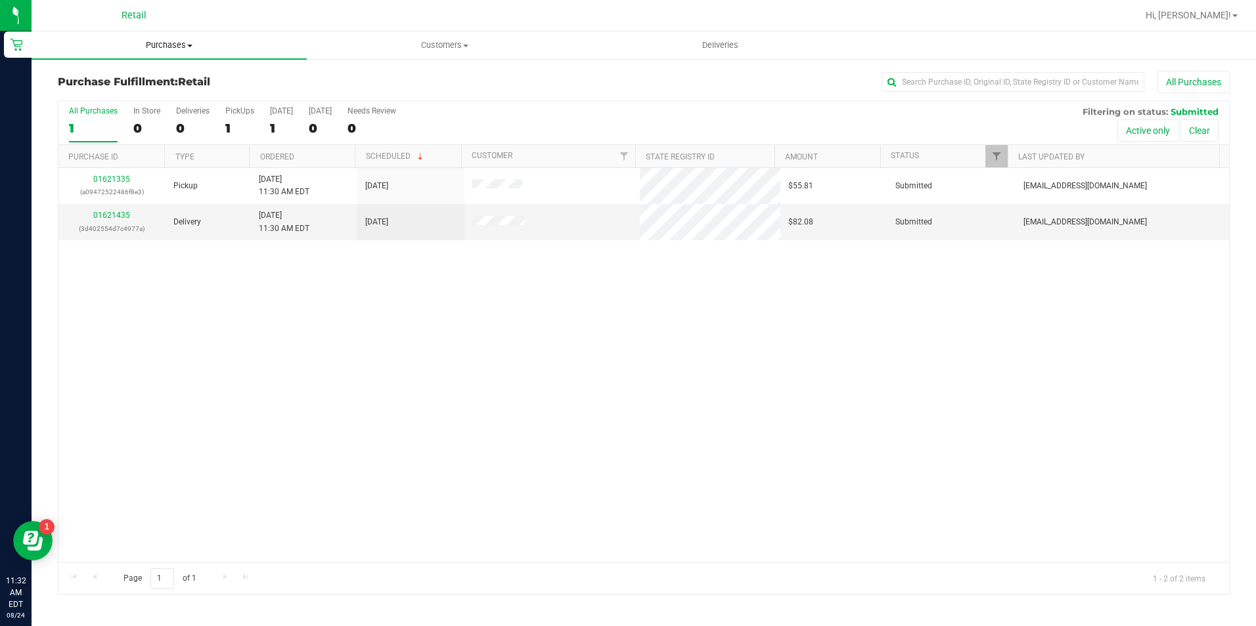
click at [167, 43] on span "Purchases" at bounding box center [169, 45] width 275 height 12
click at [163, 75] on span "Summary of purchases" at bounding box center [99, 79] width 135 height 11
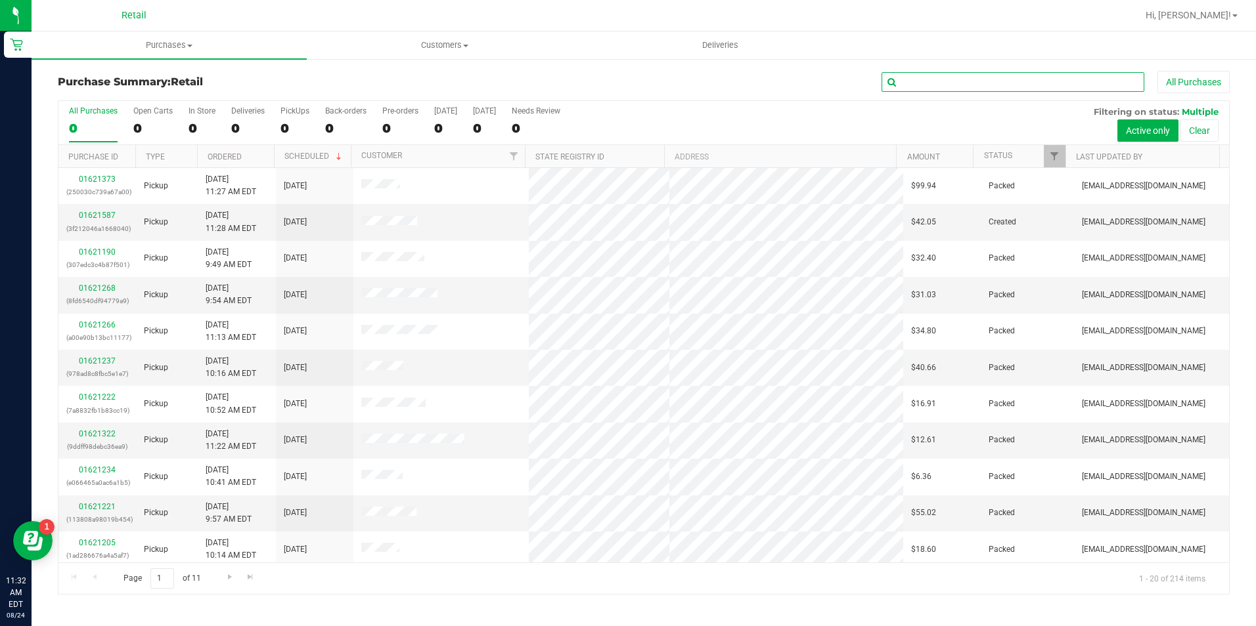
click at [926, 80] on input "text" at bounding box center [1012, 82] width 263 height 20
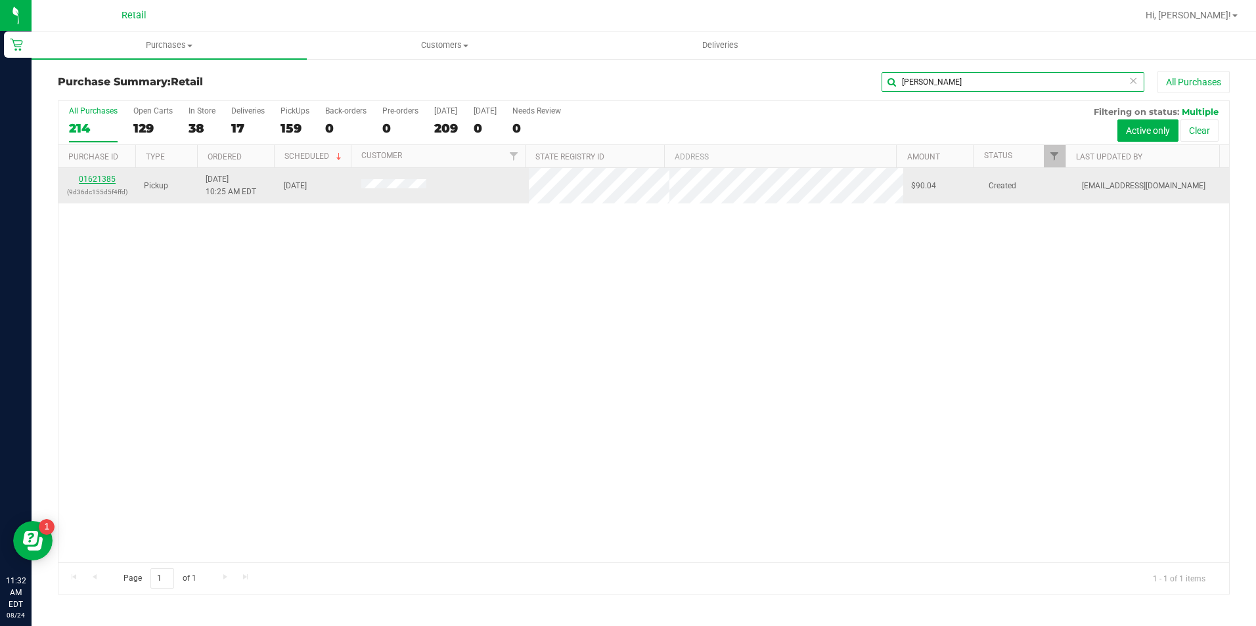
type input "petras"
click at [99, 177] on link "01621385" at bounding box center [97, 179] width 37 height 9
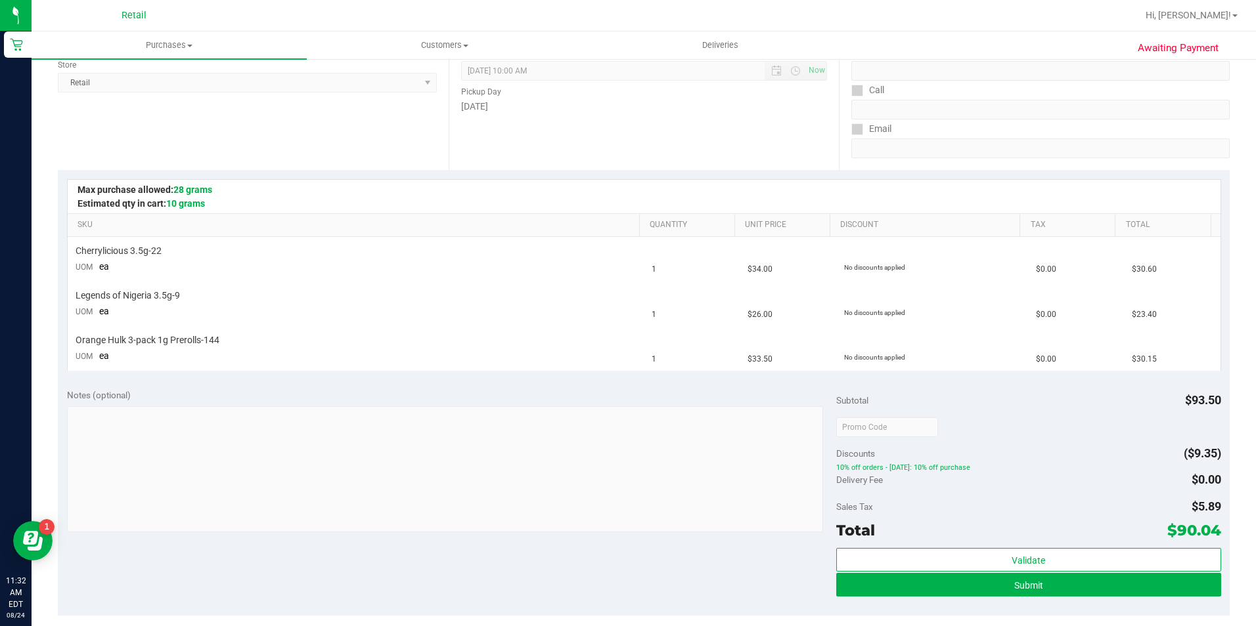
scroll to position [328, 0]
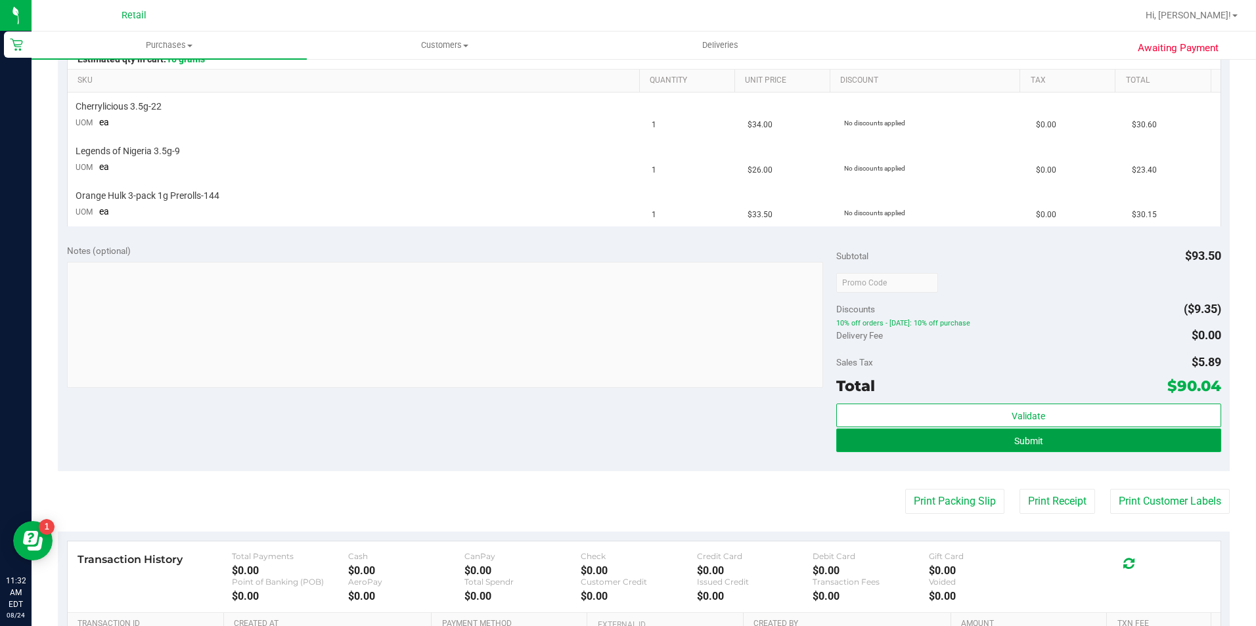
click at [968, 436] on button "Submit" at bounding box center [1028, 441] width 385 height 24
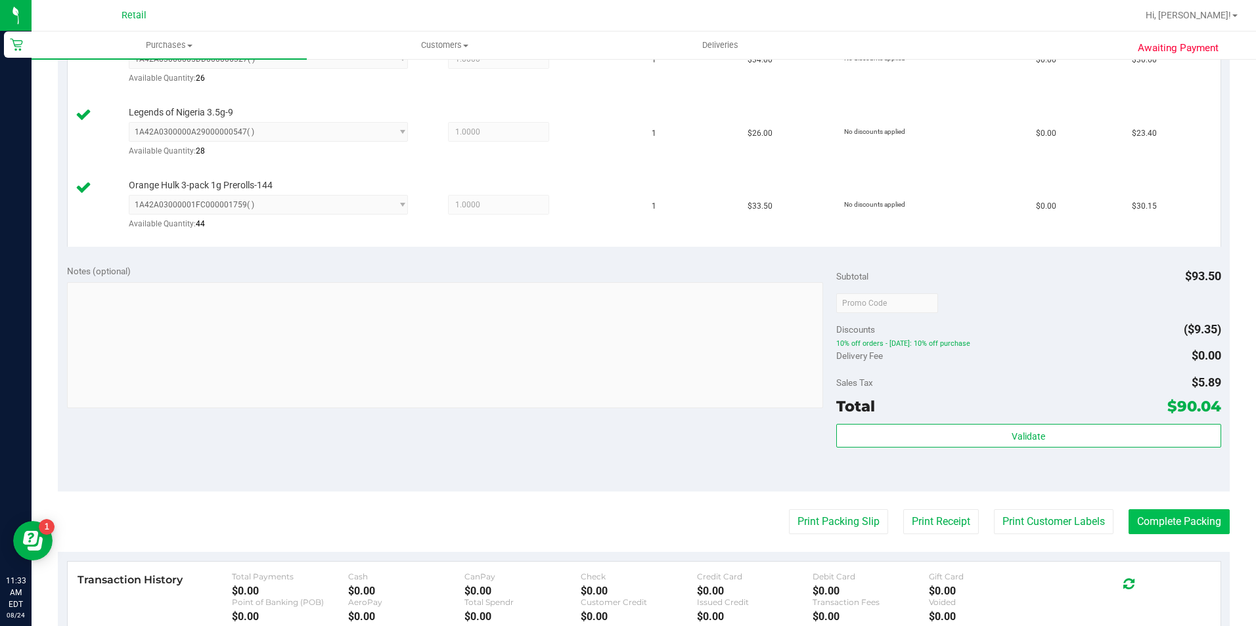
scroll to position [394, 0]
click at [1167, 525] on button "Complete Packing" at bounding box center [1178, 521] width 101 height 25
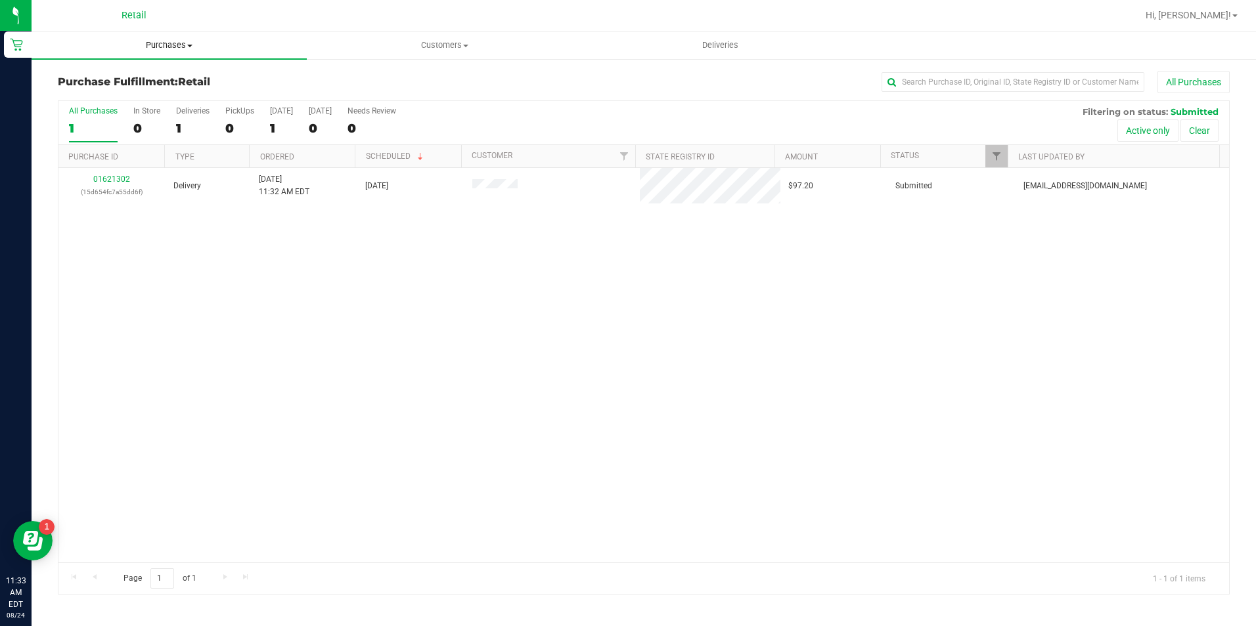
click at [169, 47] on span "Purchases" at bounding box center [169, 45] width 275 height 12
click at [162, 80] on span "Summary of purchases" at bounding box center [99, 79] width 135 height 11
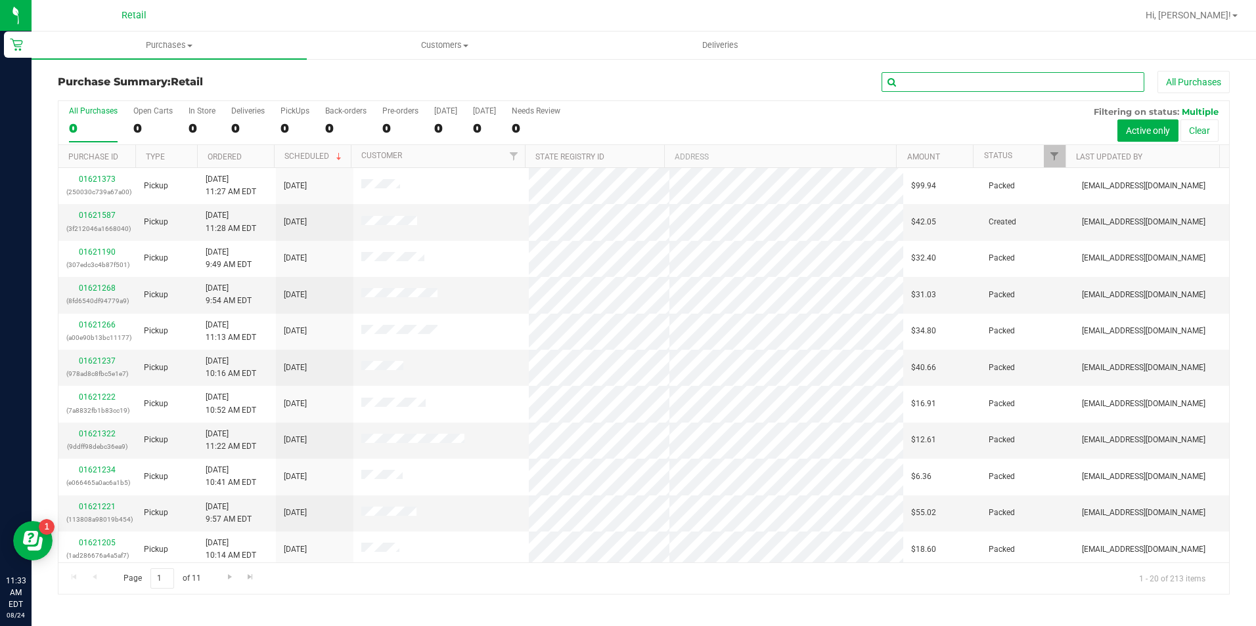
click at [965, 85] on input "text" at bounding box center [1012, 82] width 263 height 20
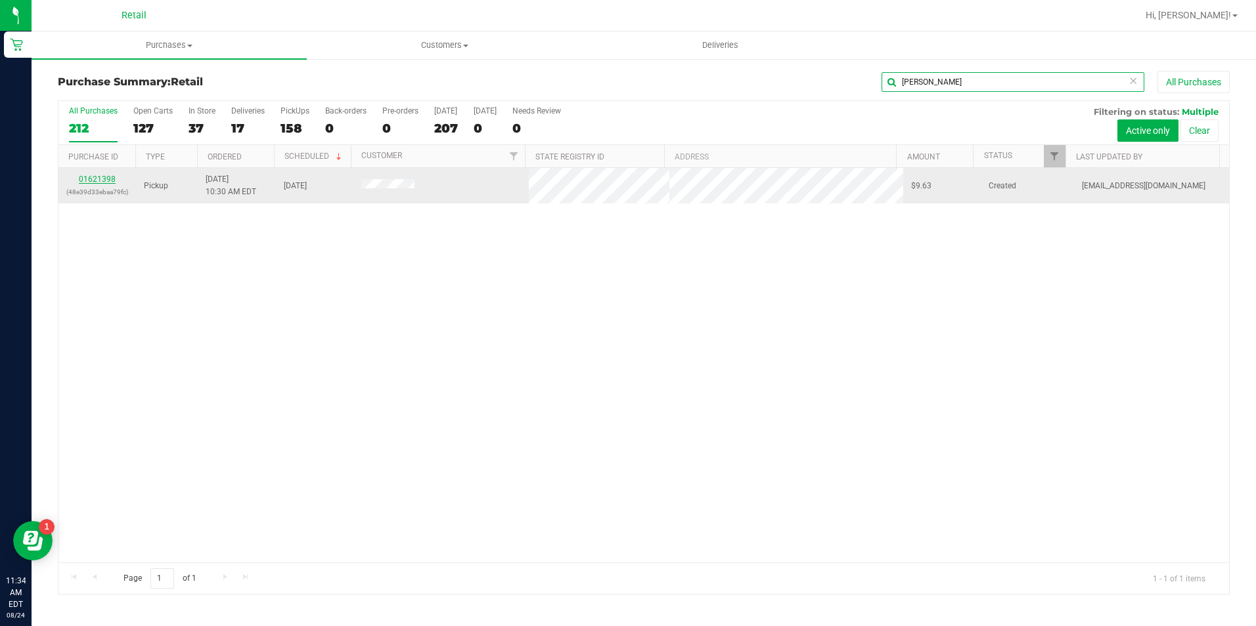
type input "suero"
click at [85, 180] on link "01621398" at bounding box center [97, 179] width 37 height 9
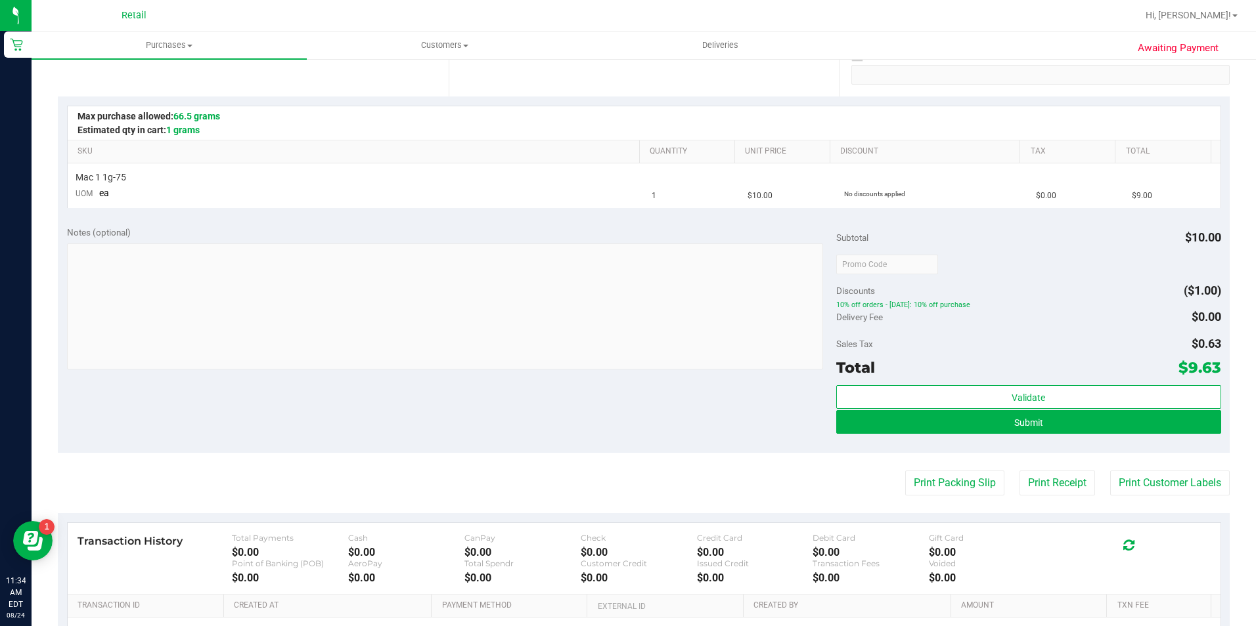
scroll to position [263, 0]
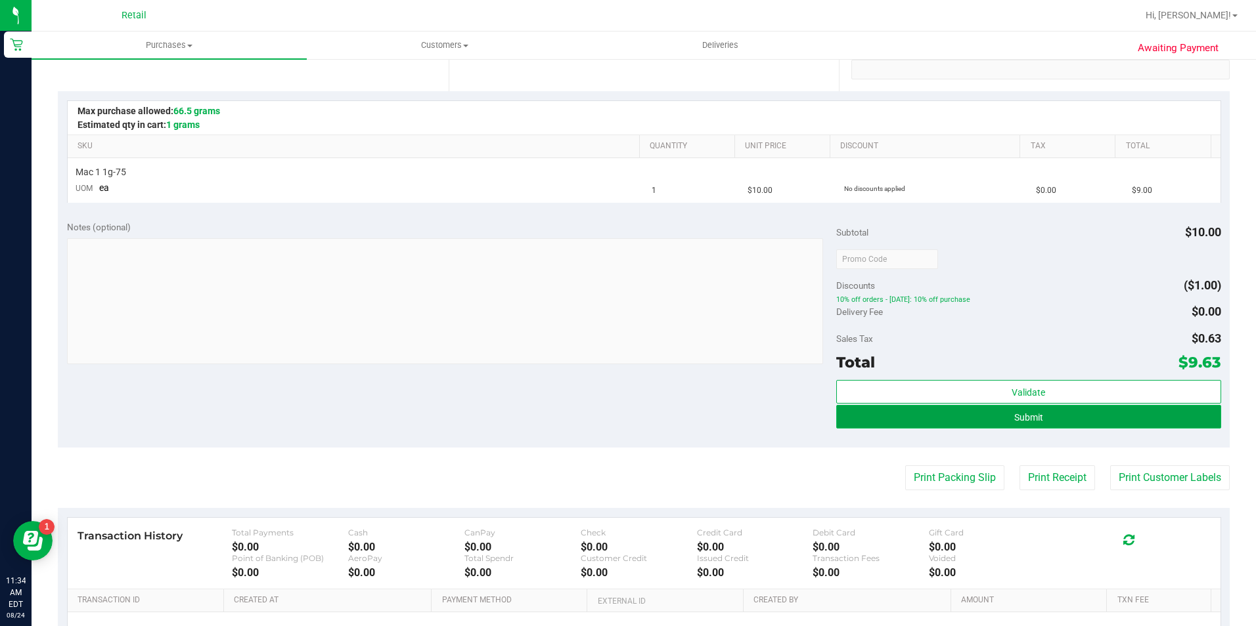
click at [1002, 416] on button "Submit" at bounding box center [1028, 417] width 385 height 24
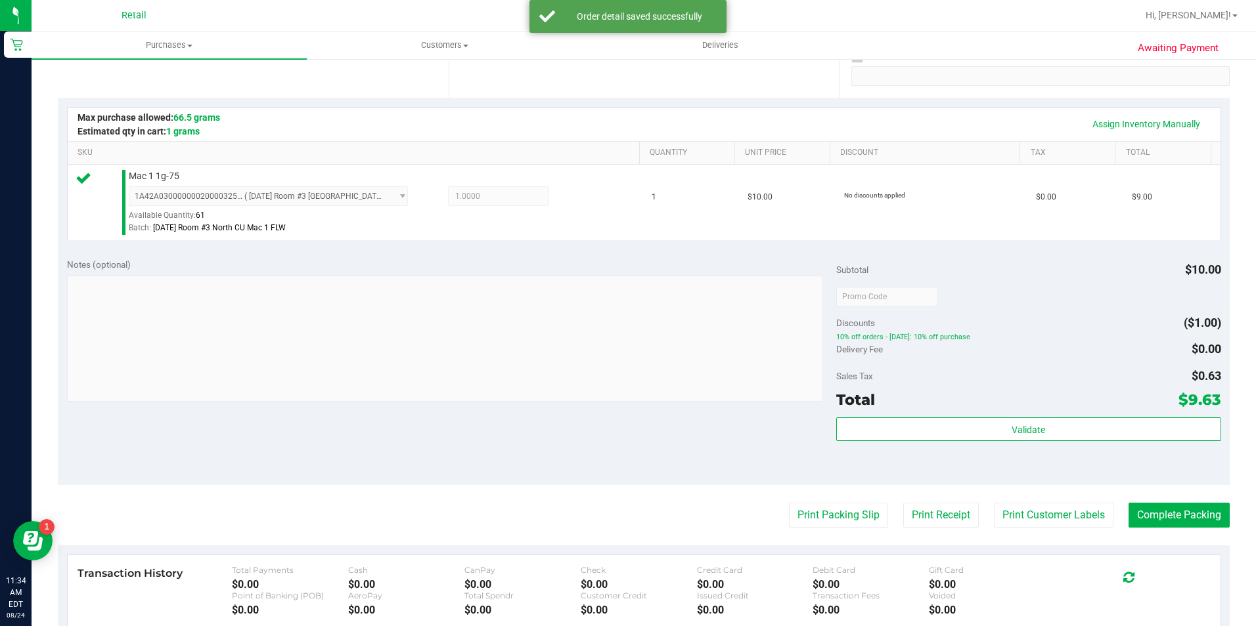
scroll to position [328, 0]
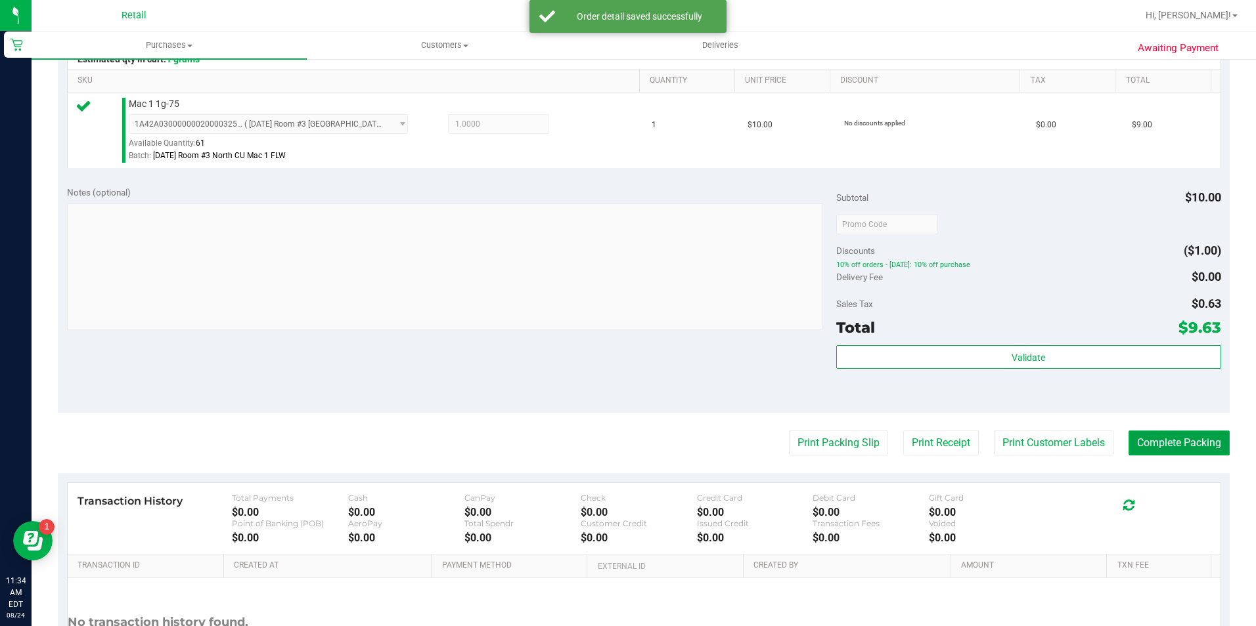
click at [1156, 445] on button "Complete Packing" at bounding box center [1178, 443] width 101 height 25
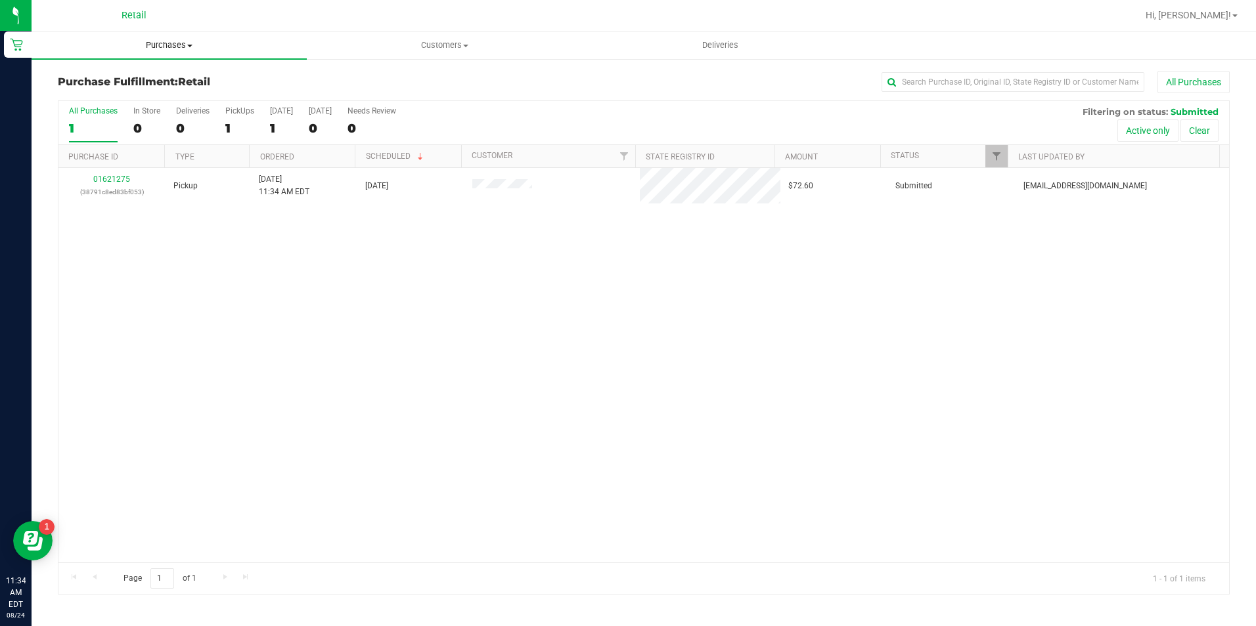
click at [155, 44] on span "Purchases" at bounding box center [169, 45] width 275 height 12
click at [145, 77] on span "Summary of purchases" at bounding box center [99, 79] width 135 height 11
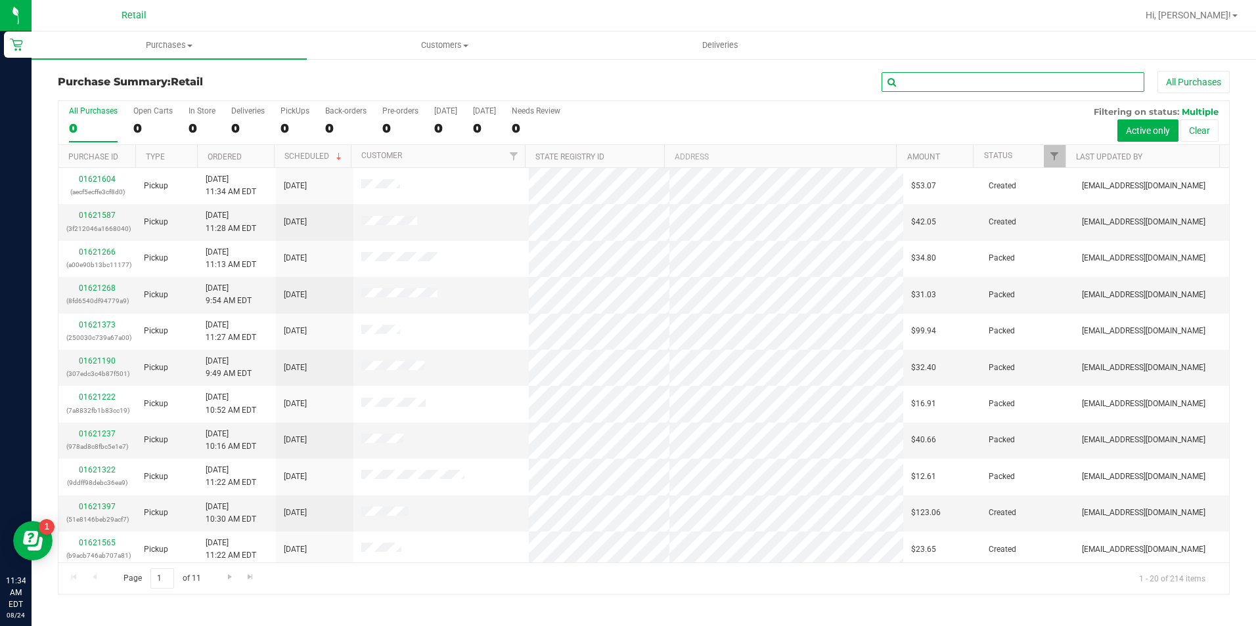
click at [921, 85] on input "text" at bounding box center [1012, 82] width 263 height 20
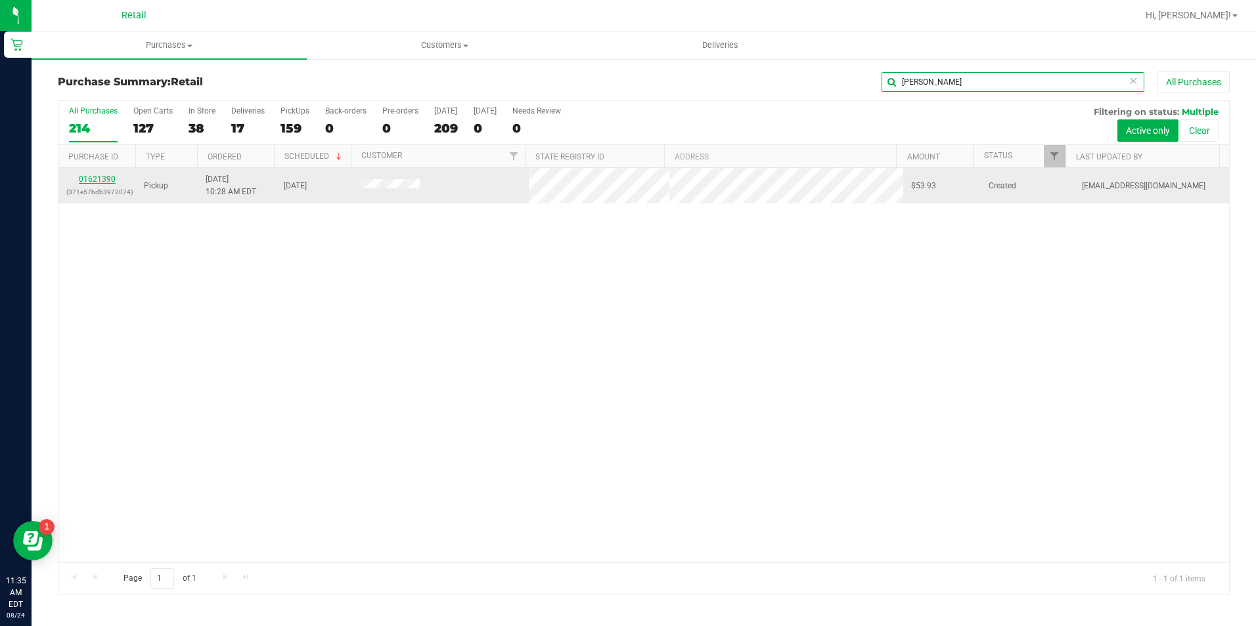
type input "lawren"
click at [97, 179] on link "01621390" at bounding box center [97, 179] width 37 height 9
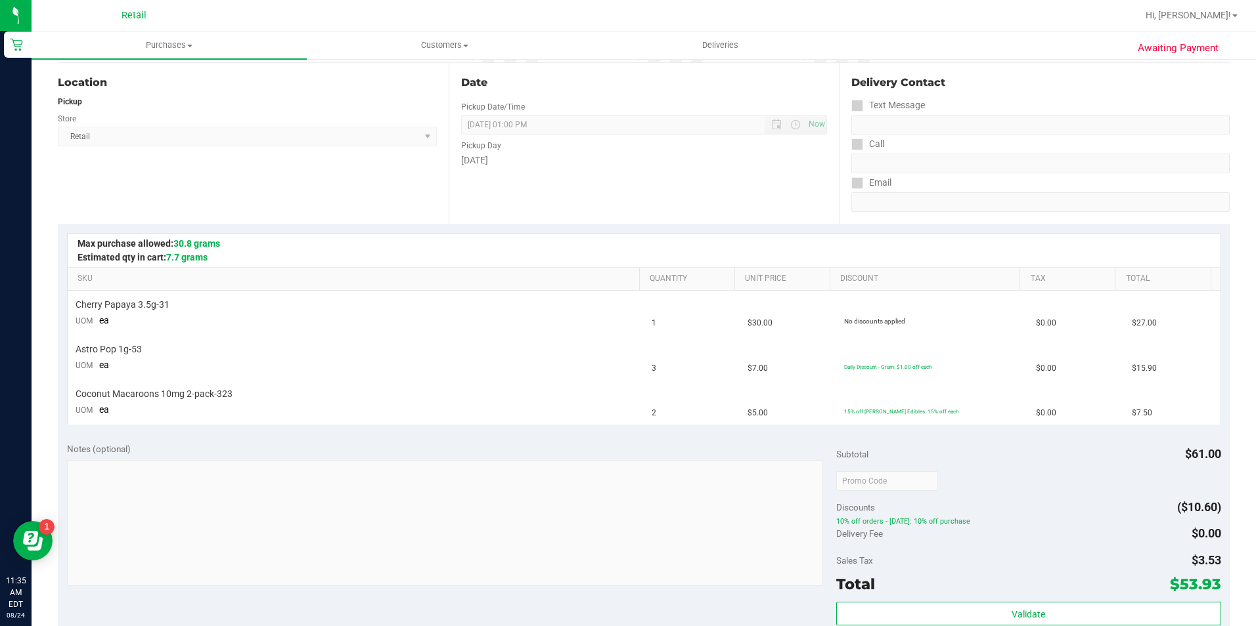
scroll to position [263, 0]
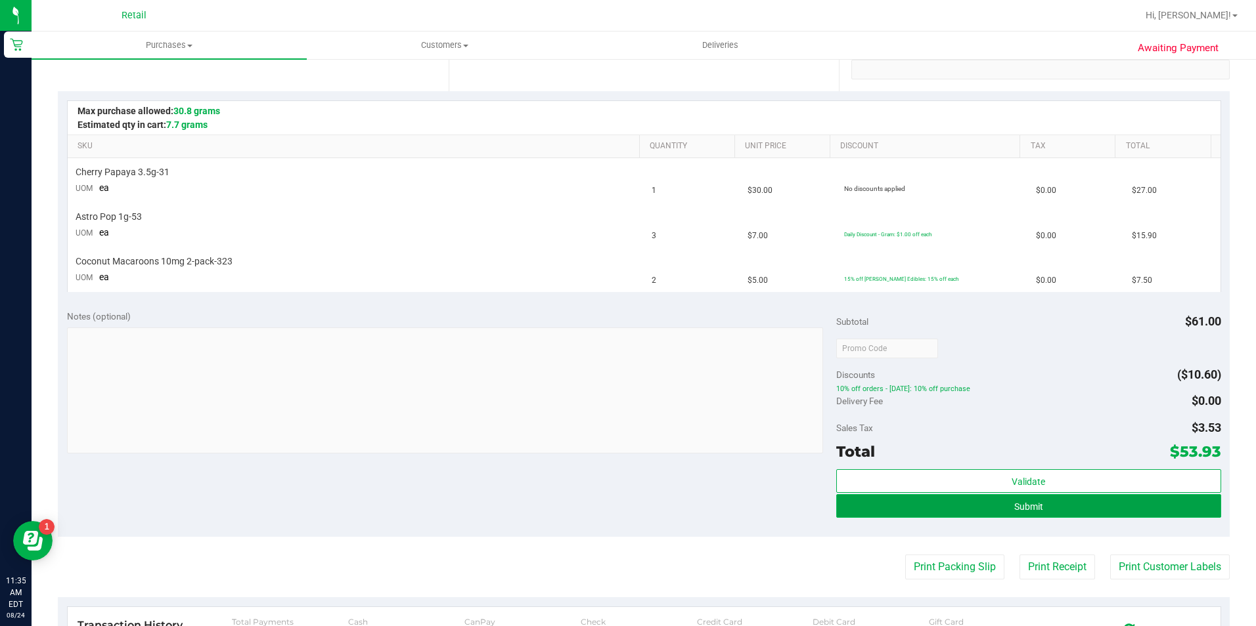
click at [1045, 505] on button "Submit" at bounding box center [1028, 506] width 385 height 24
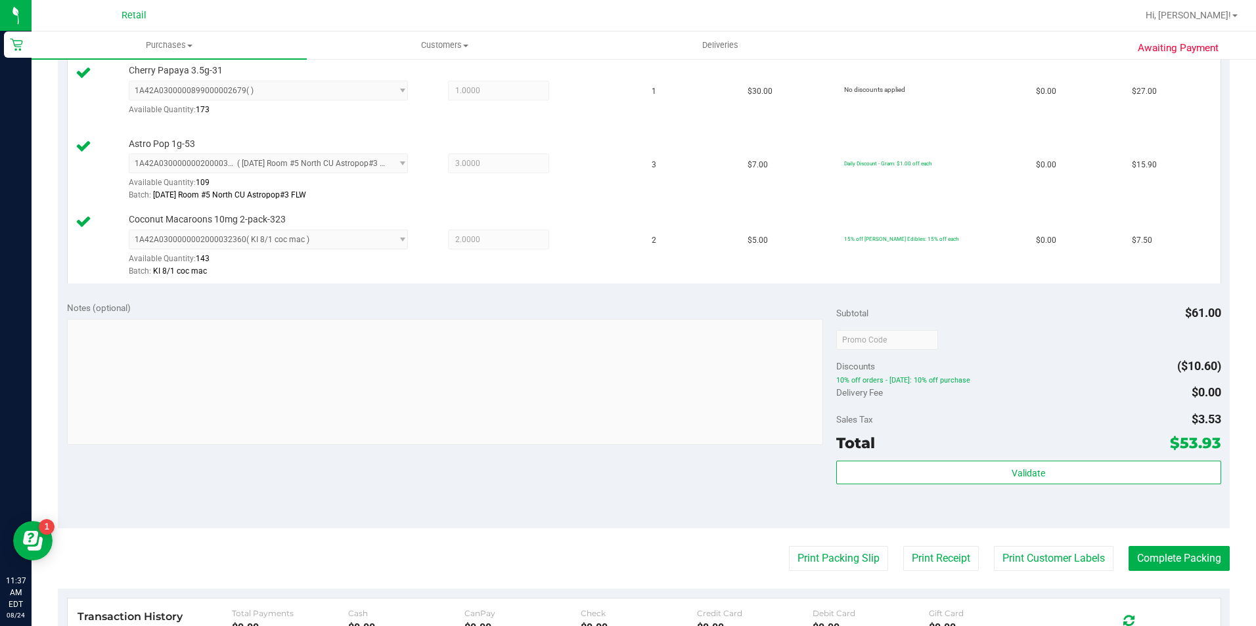
scroll to position [394, 0]
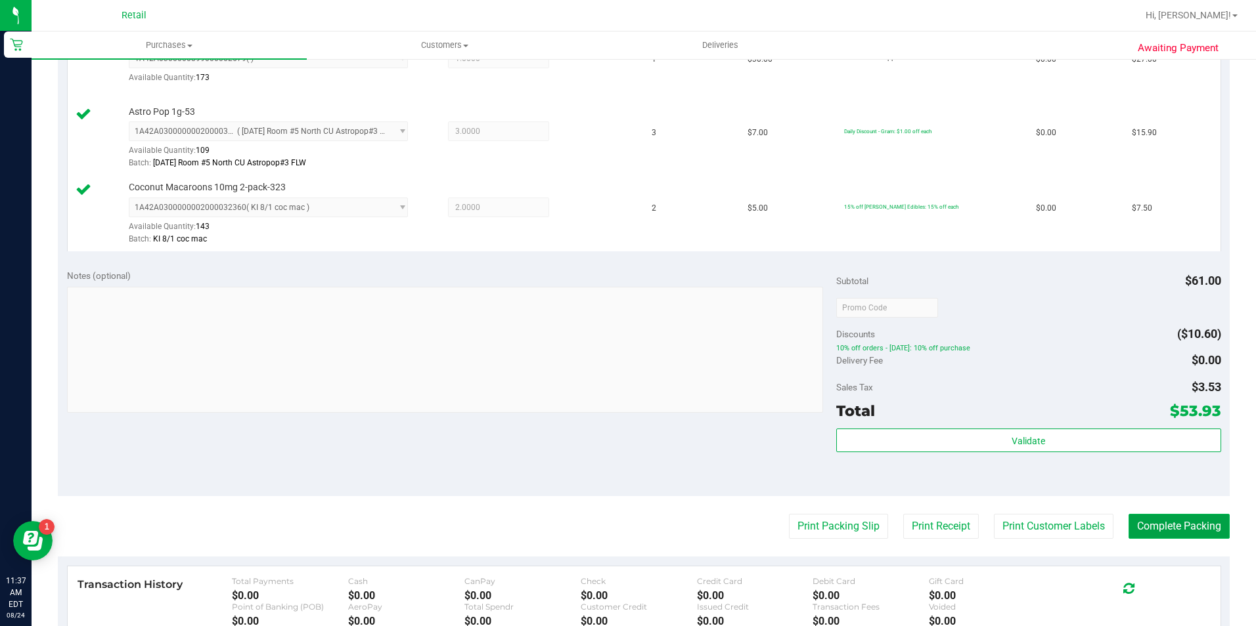
click at [1158, 527] on button "Complete Packing" at bounding box center [1178, 526] width 101 height 25
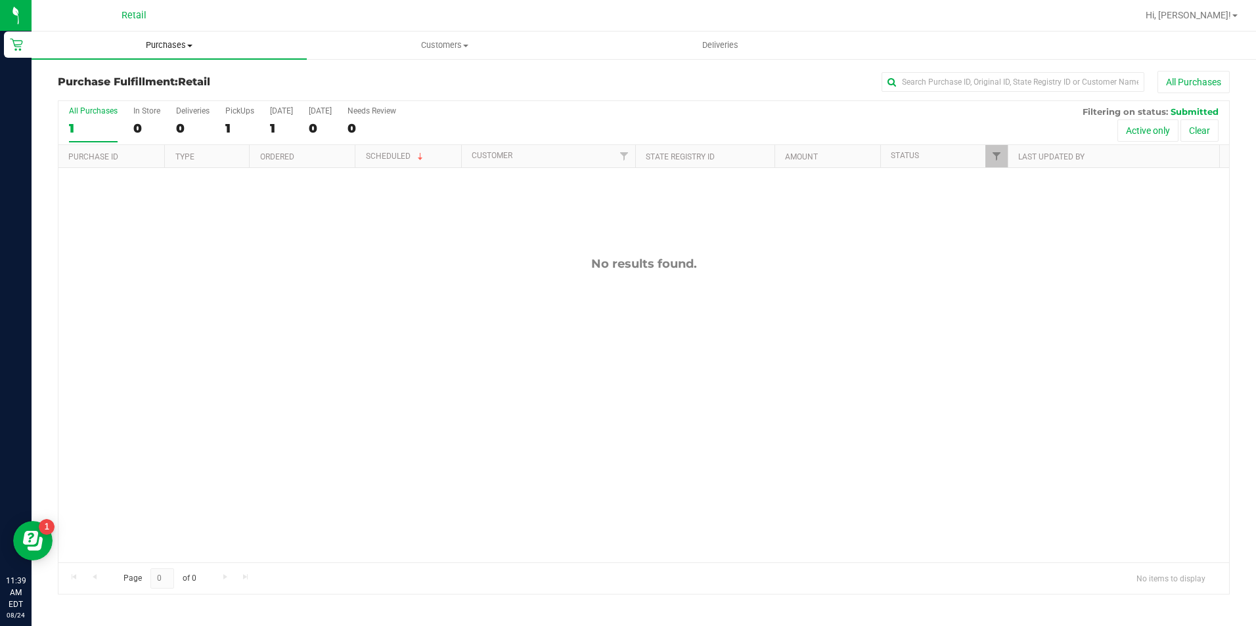
click at [170, 44] on span "Purchases" at bounding box center [169, 45] width 275 height 12
click at [174, 76] on li "Summary of purchases" at bounding box center [169, 80] width 275 height 16
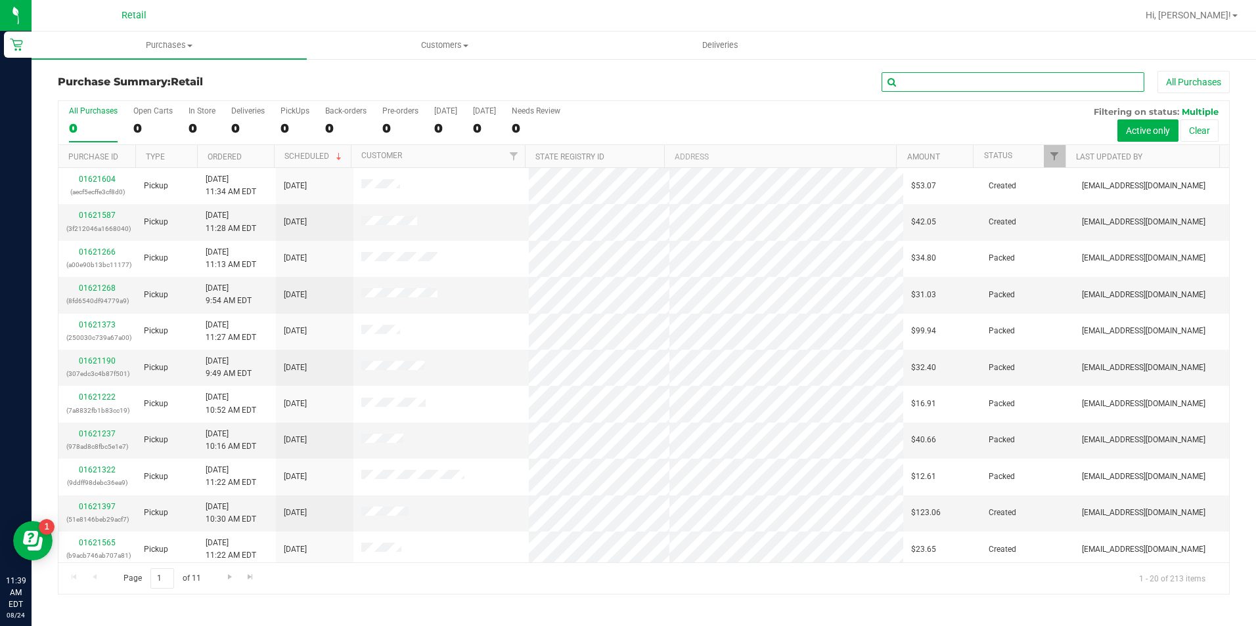
click at [1034, 84] on input "text" at bounding box center [1012, 82] width 263 height 20
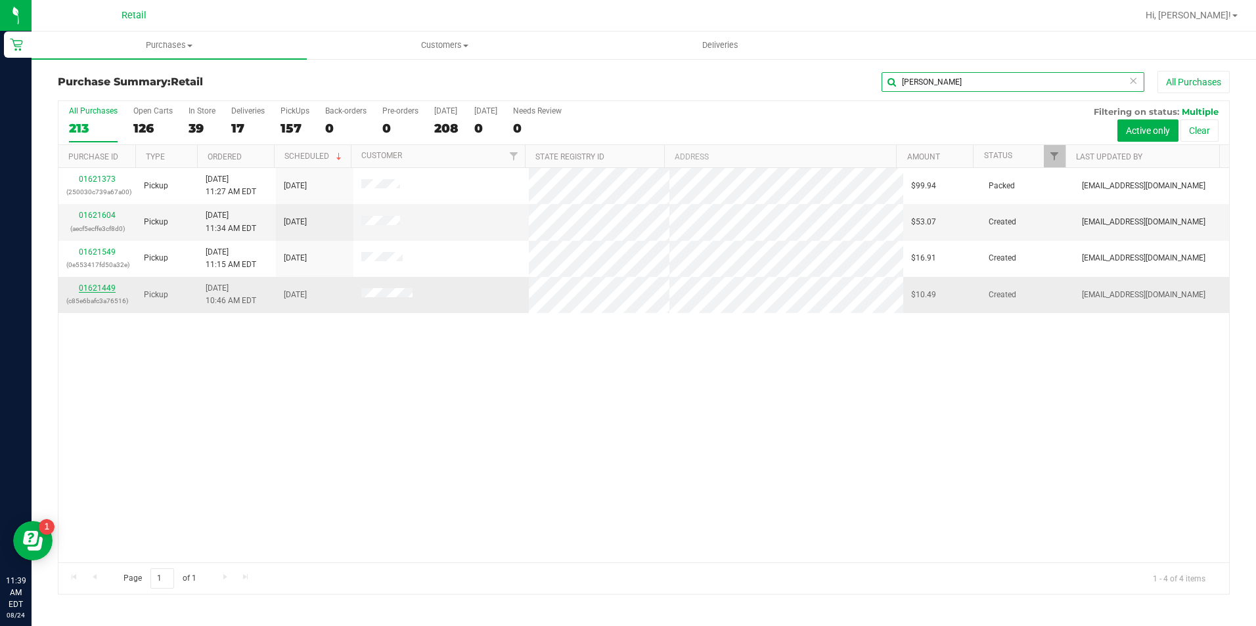
type input "garcia"
click at [102, 290] on link "01621449" at bounding box center [97, 288] width 37 height 9
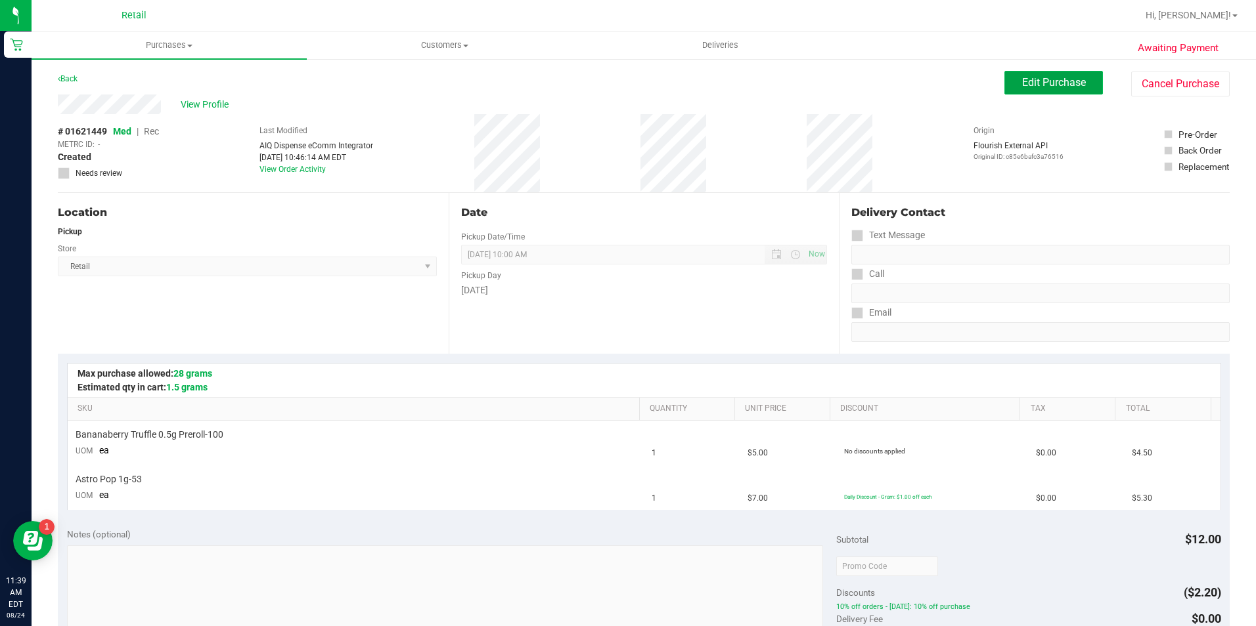
click at [1032, 85] on span "Edit Purchase" at bounding box center [1054, 82] width 64 height 12
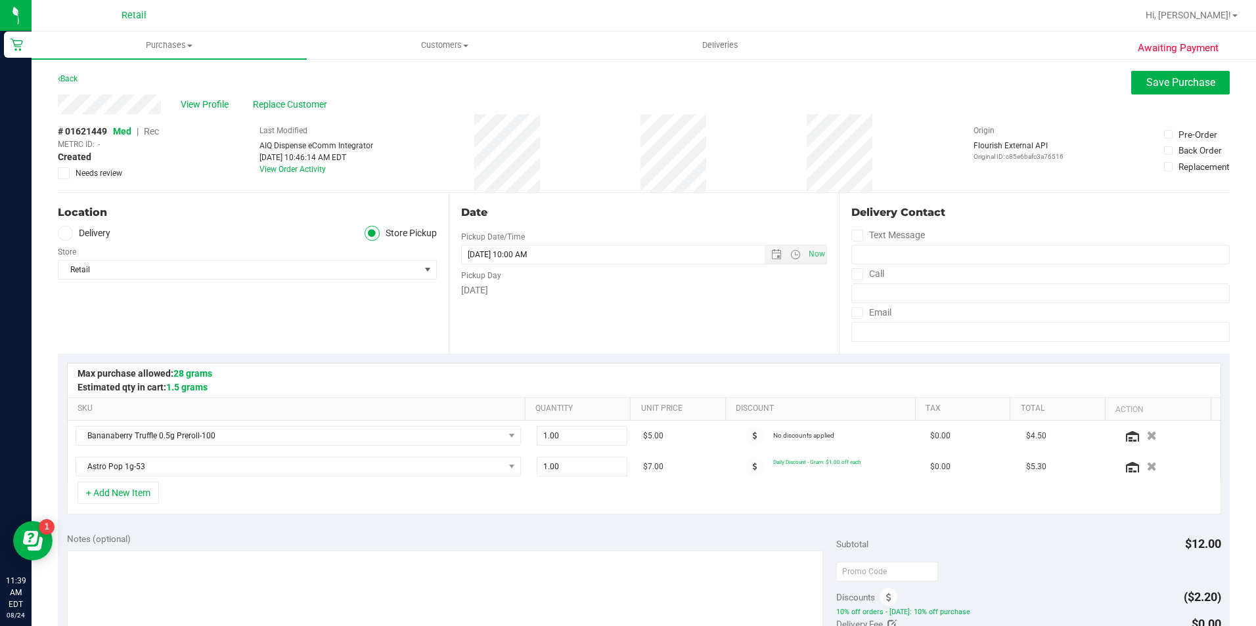
click at [152, 131] on span "Rec" at bounding box center [151, 131] width 15 height 11
click at [1188, 85] on span "Save Purchase" at bounding box center [1180, 82] width 69 height 12
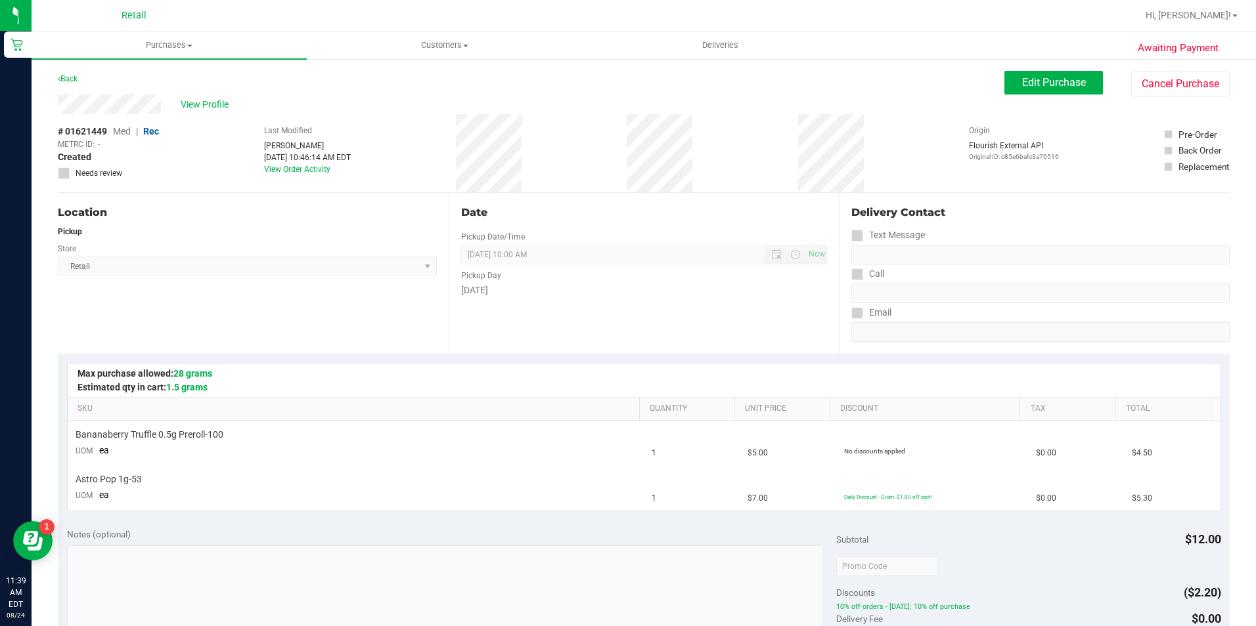
scroll to position [394, 0]
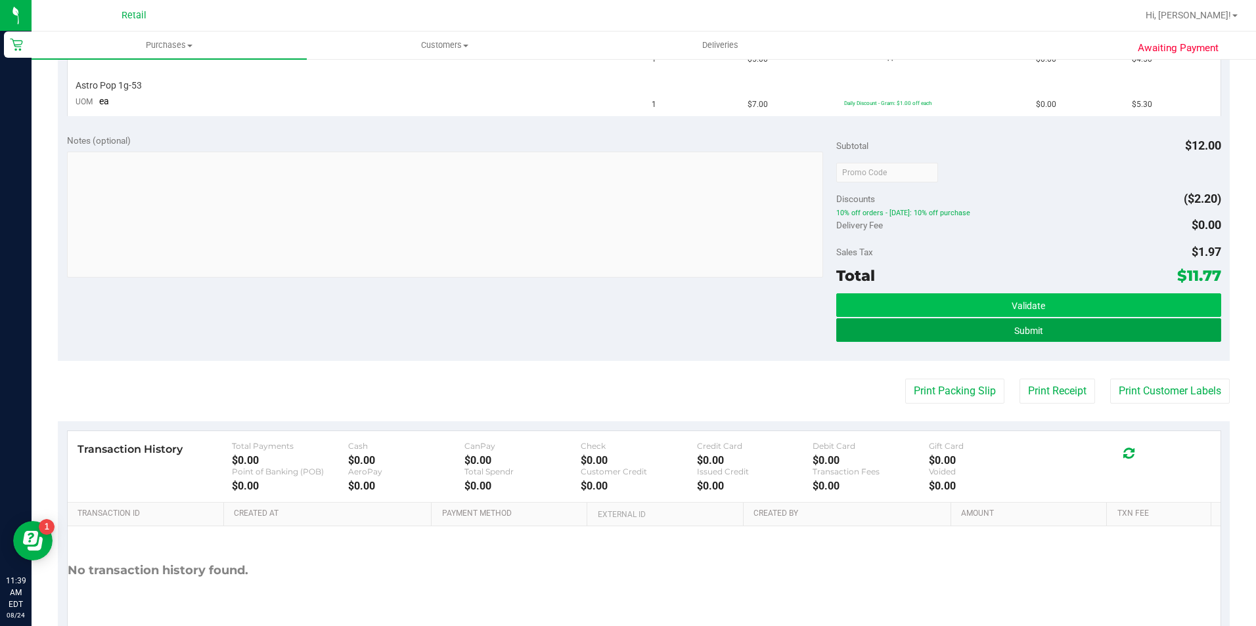
click at [952, 336] on button "Submit" at bounding box center [1028, 330] width 385 height 24
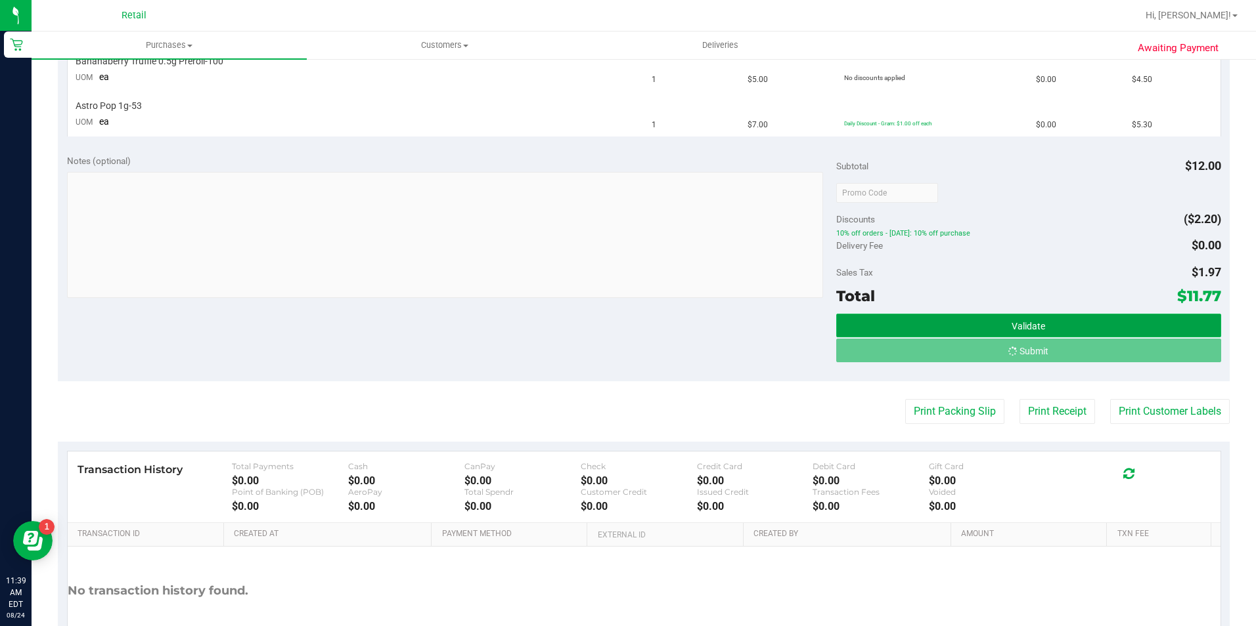
click at [952, 332] on button "Validate" at bounding box center [1028, 326] width 385 height 24
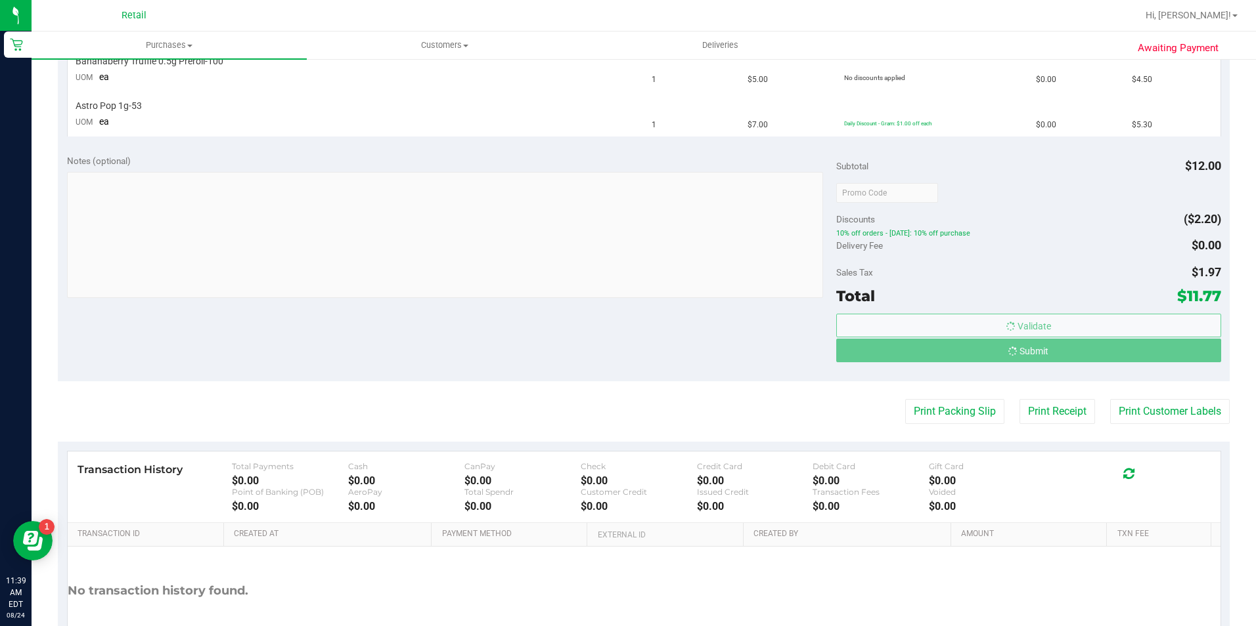
scroll to position [376, 0]
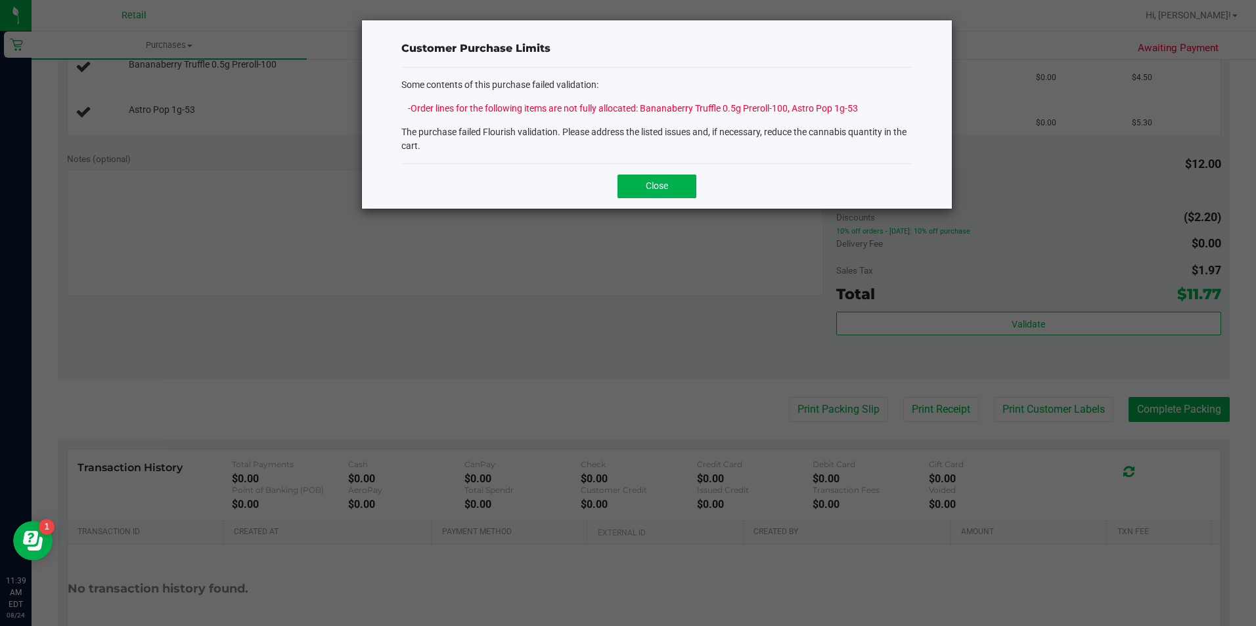
click at [520, 173] on div "Close" at bounding box center [656, 186] width 511 height 45
click at [635, 178] on button "Close" at bounding box center [656, 187] width 79 height 24
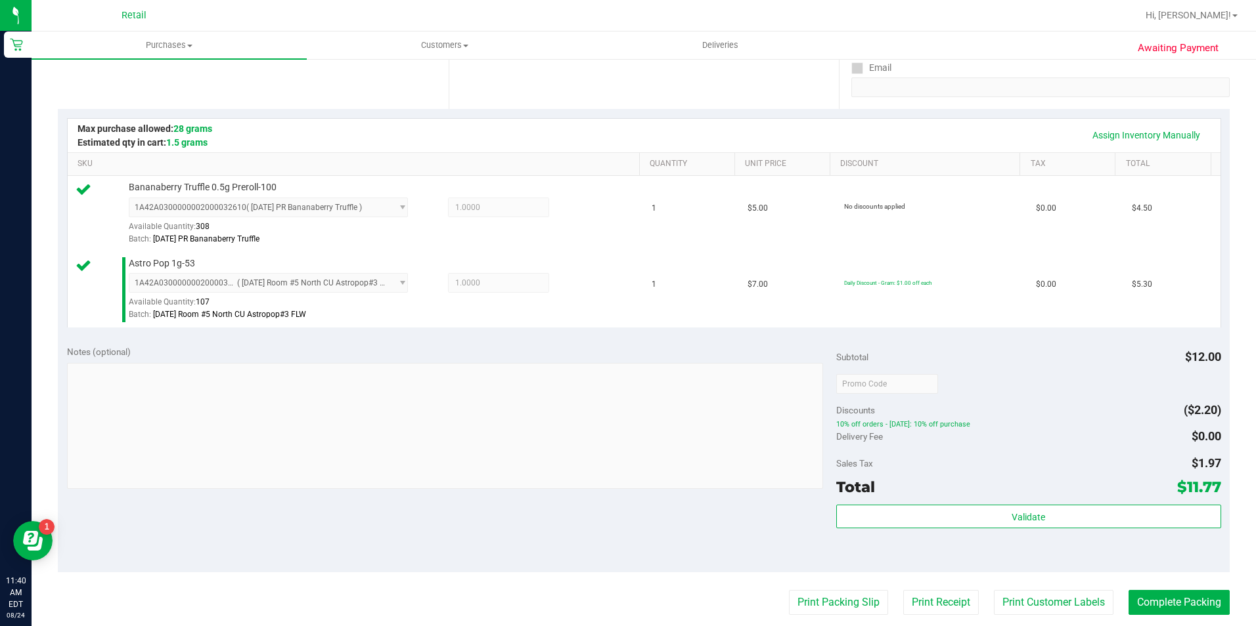
scroll to position [263, 0]
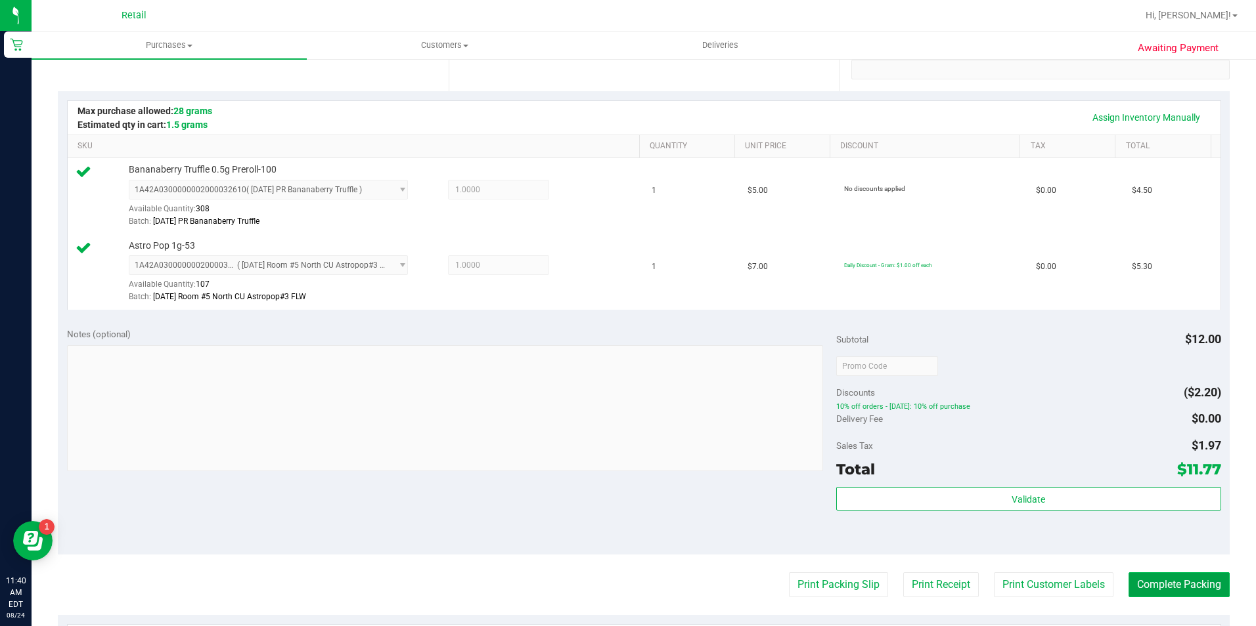
click at [1147, 581] on button "Complete Packing" at bounding box center [1178, 585] width 101 height 25
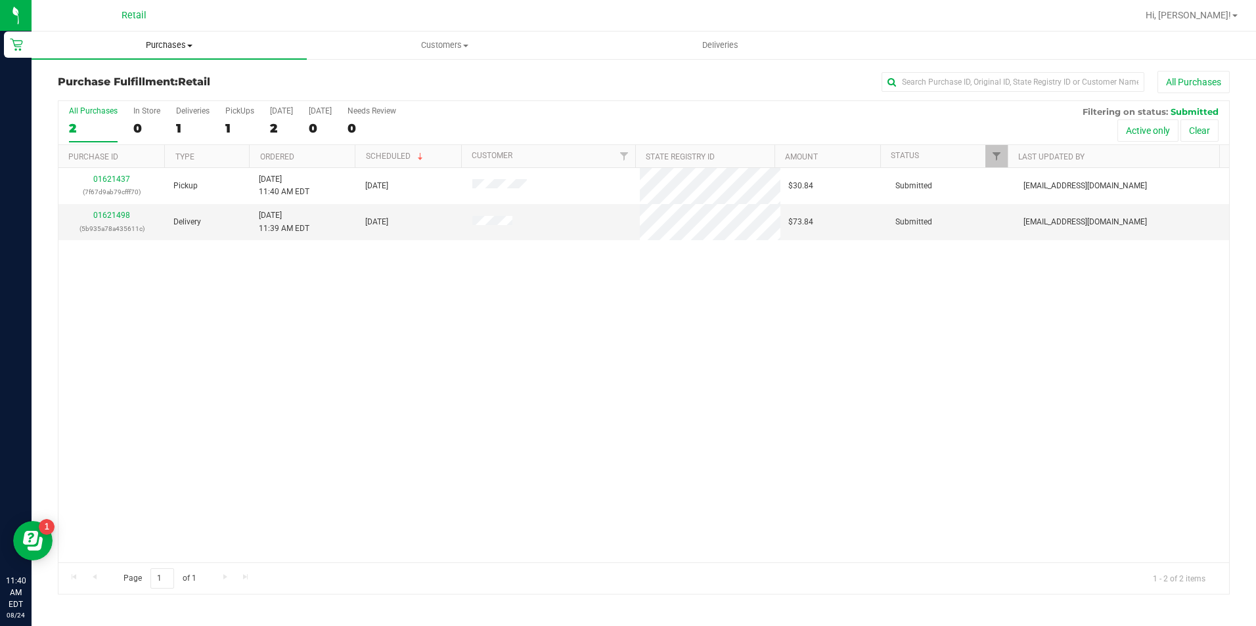
click at [181, 43] on span "Purchases" at bounding box center [169, 45] width 275 height 12
click at [178, 81] on li "Summary of purchases" at bounding box center [169, 80] width 275 height 16
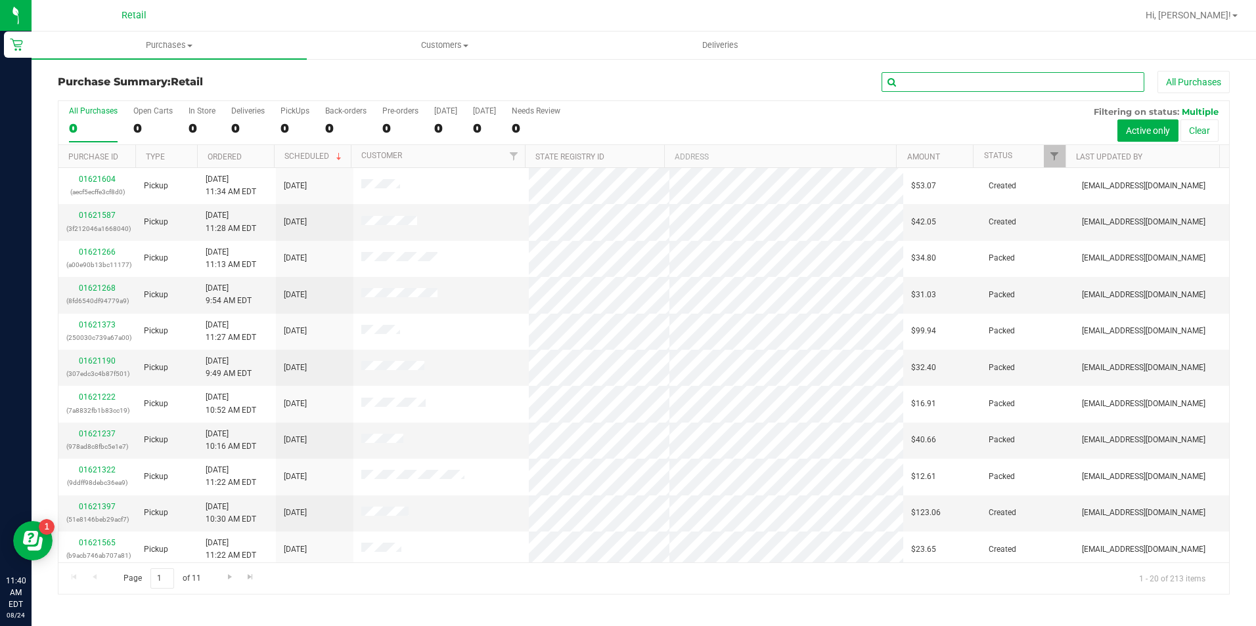
click at [1019, 85] on input "text" at bounding box center [1012, 82] width 263 height 20
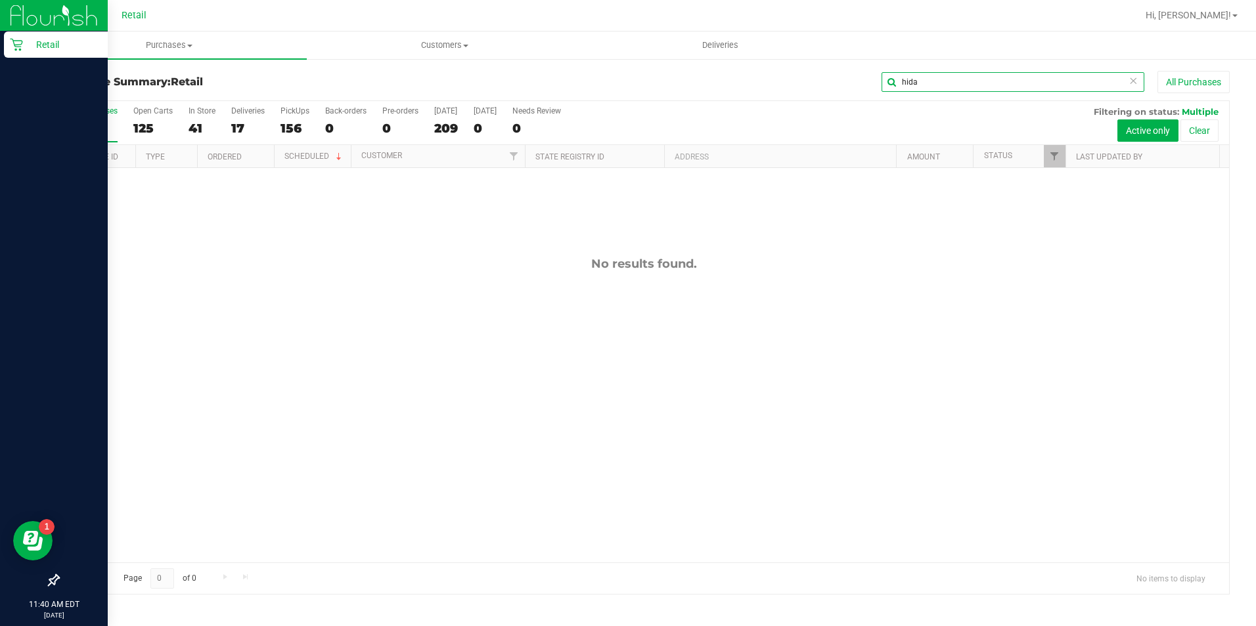
type input "hida"
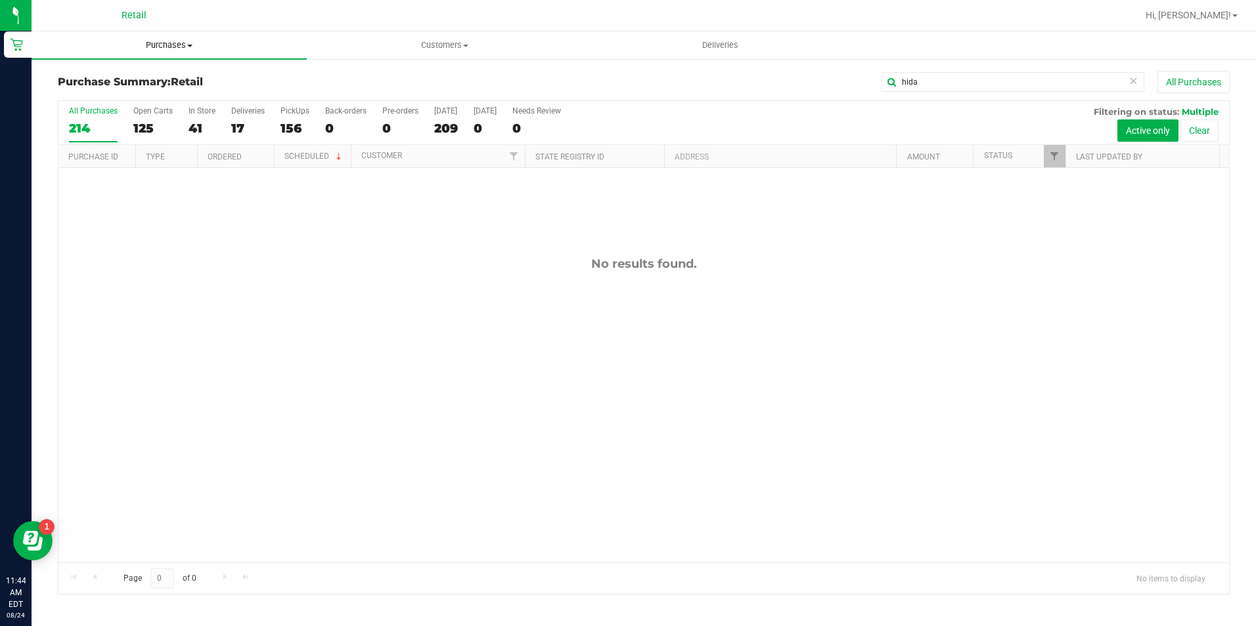
click at [158, 53] on uib-tab-heading "Purchases Summary of purchases Fulfillment All purchases" at bounding box center [169, 46] width 275 height 28
click at [161, 74] on span "Summary of purchases" at bounding box center [99, 79] width 135 height 11
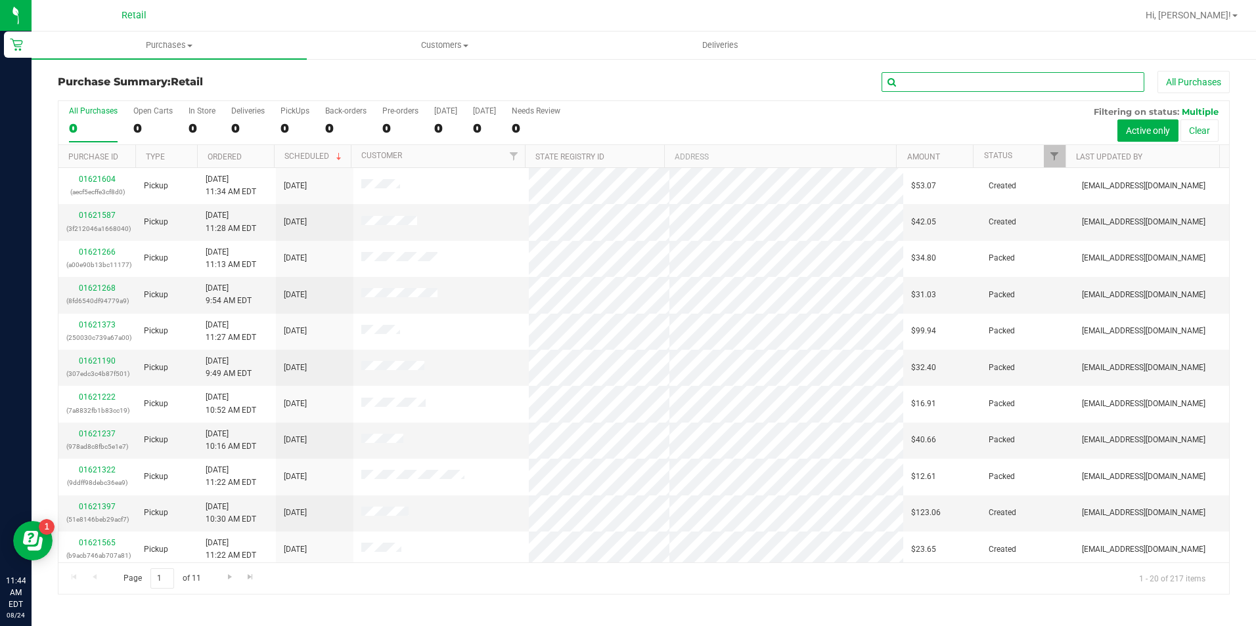
click at [961, 82] on input "text" at bounding box center [1012, 82] width 263 height 20
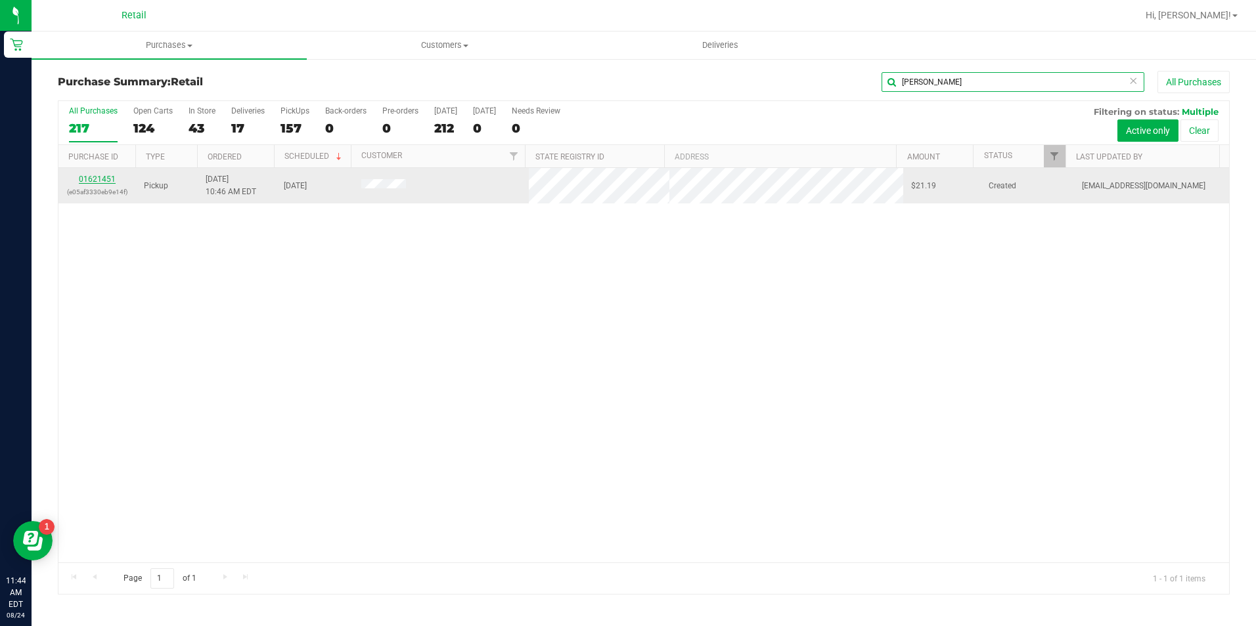
type input "trejo"
click at [104, 178] on link "01621451" at bounding box center [97, 179] width 37 height 9
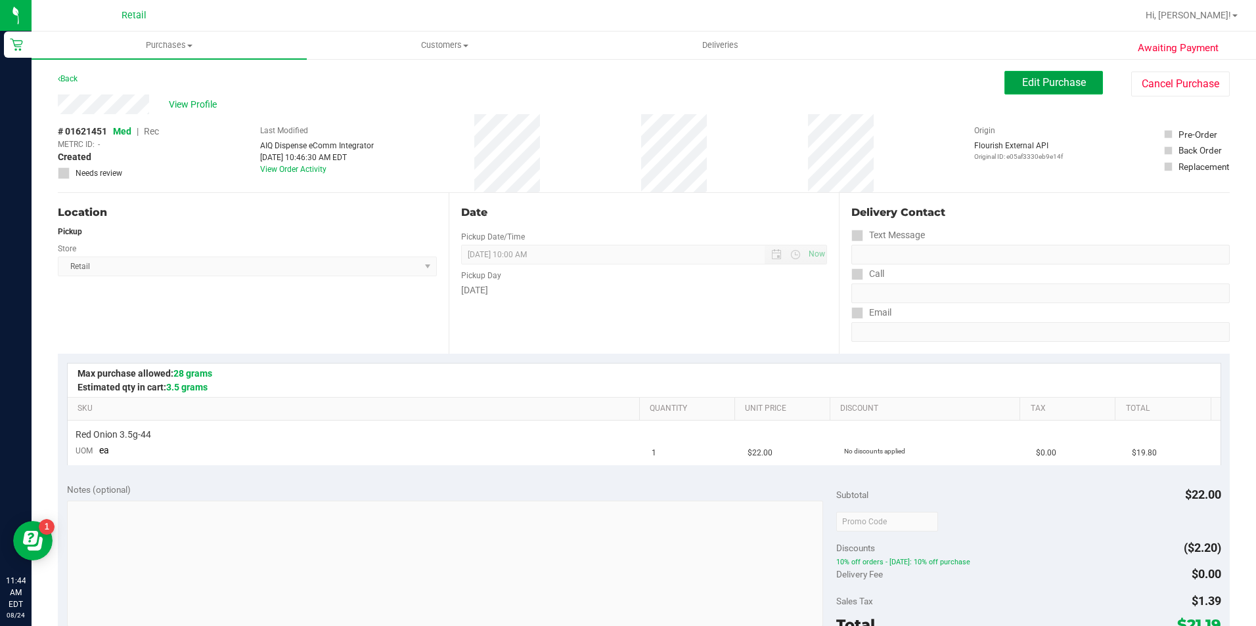
click at [1073, 85] on span "Edit Purchase" at bounding box center [1054, 82] width 64 height 12
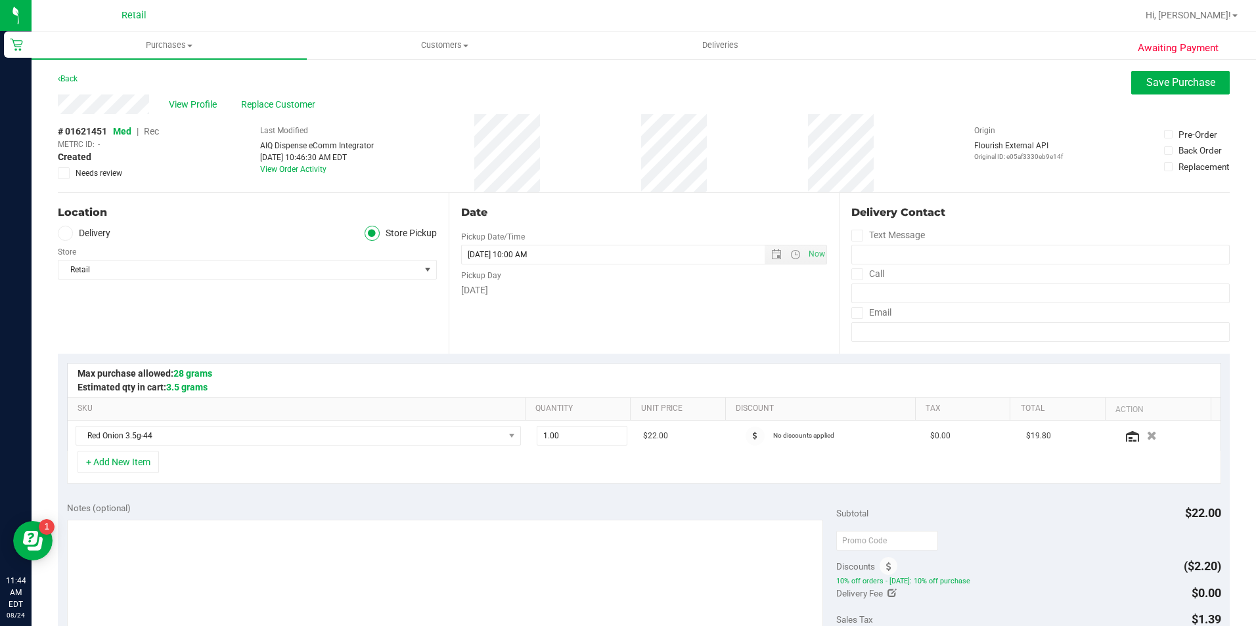
click at [158, 130] on span "Rec" at bounding box center [151, 131] width 15 height 11
click at [1186, 89] on button "Save Purchase" at bounding box center [1180, 83] width 99 height 24
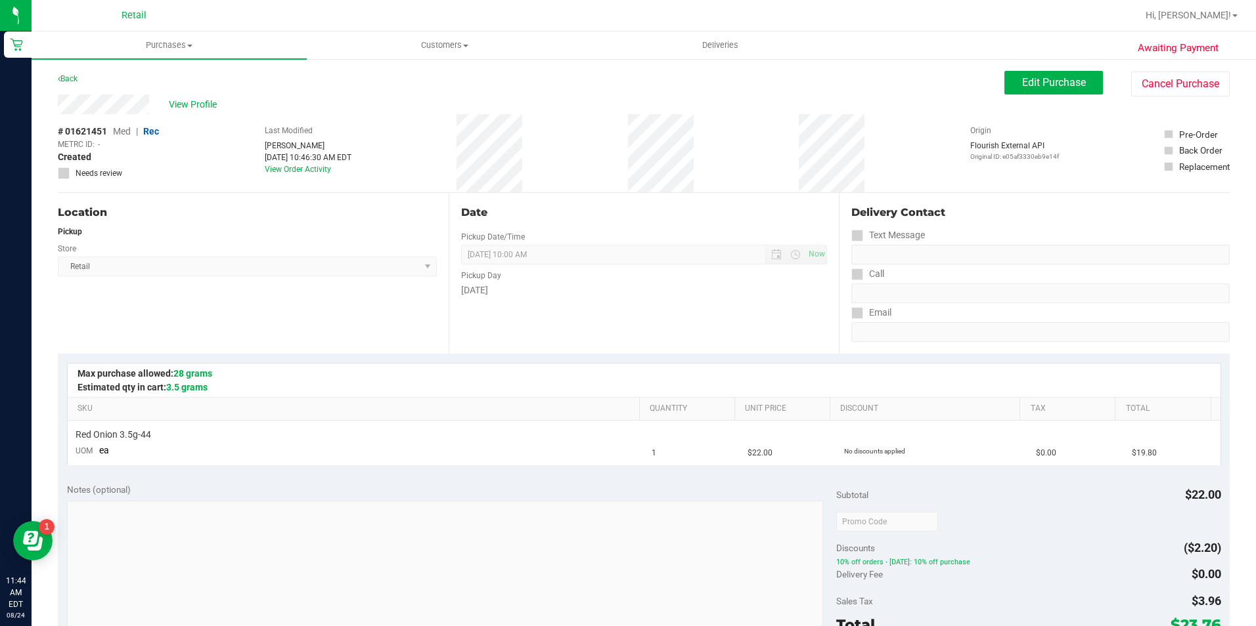
scroll to position [263, 0]
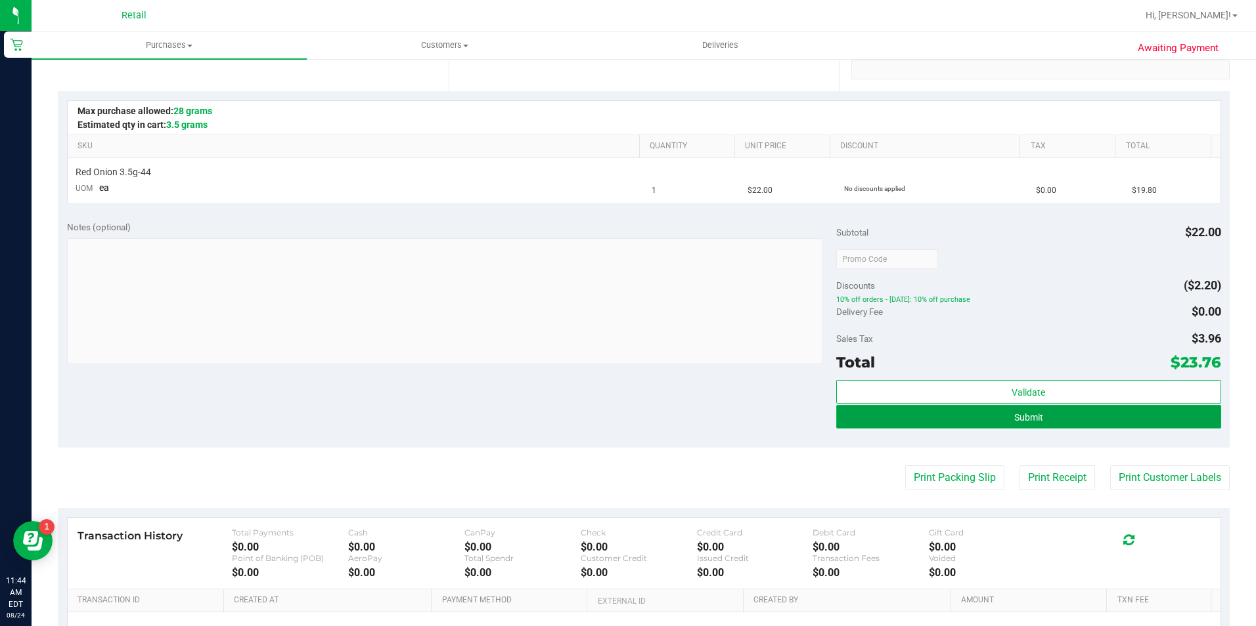
click at [896, 419] on button "Submit" at bounding box center [1028, 417] width 385 height 24
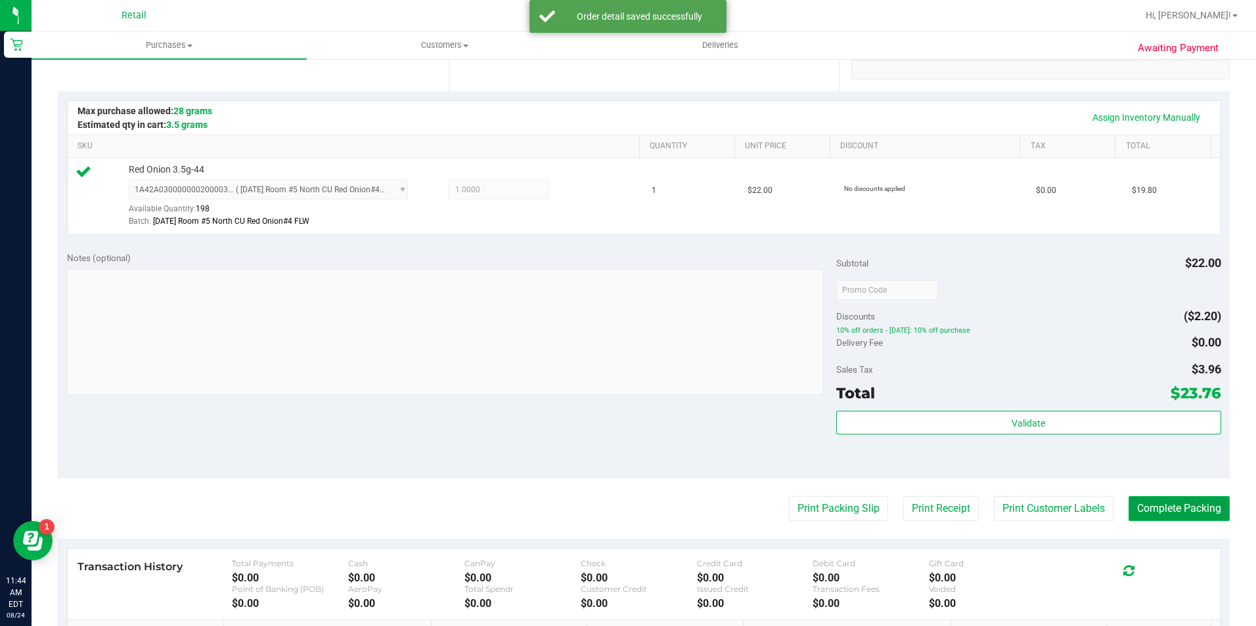
click at [1143, 506] on button "Complete Packing" at bounding box center [1178, 508] width 101 height 25
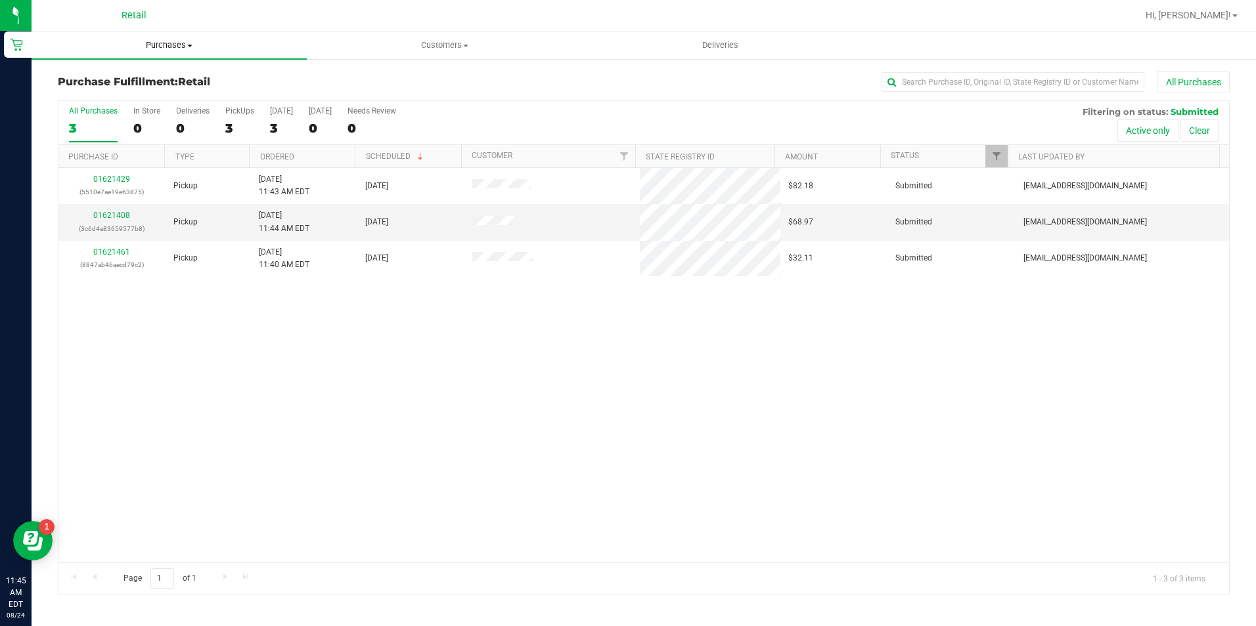
click at [165, 48] on span "Purchases" at bounding box center [169, 45] width 275 height 12
click at [141, 82] on span "Summary of purchases" at bounding box center [99, 79] width 135 height 11
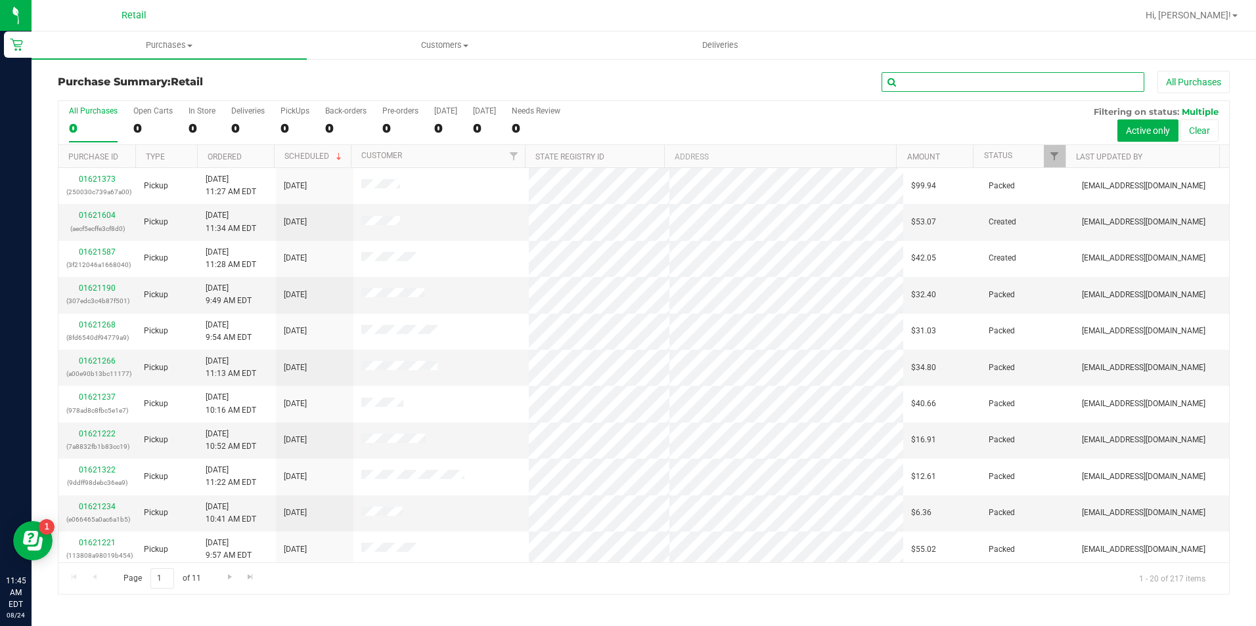
click at [942, 88] on input "text" at bounding box center [1012, 82] width 263 height 20
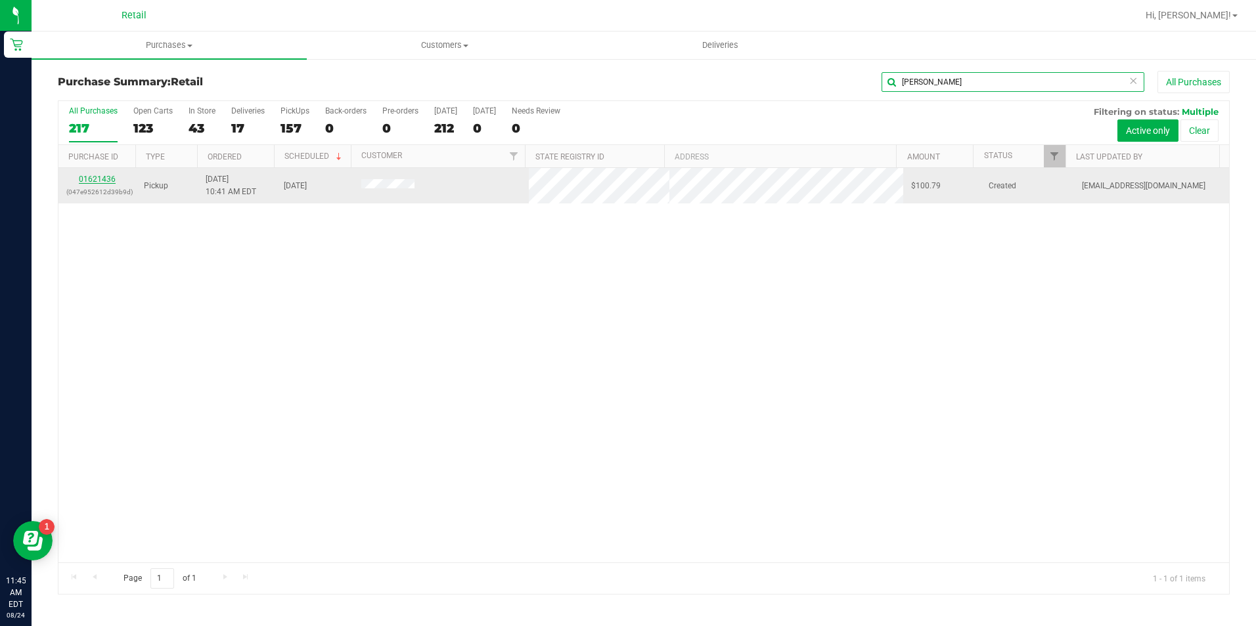
type input "lambert"
click at [89, 181] on link "01621436" at bounding box center [97, 179] width 37 height 9
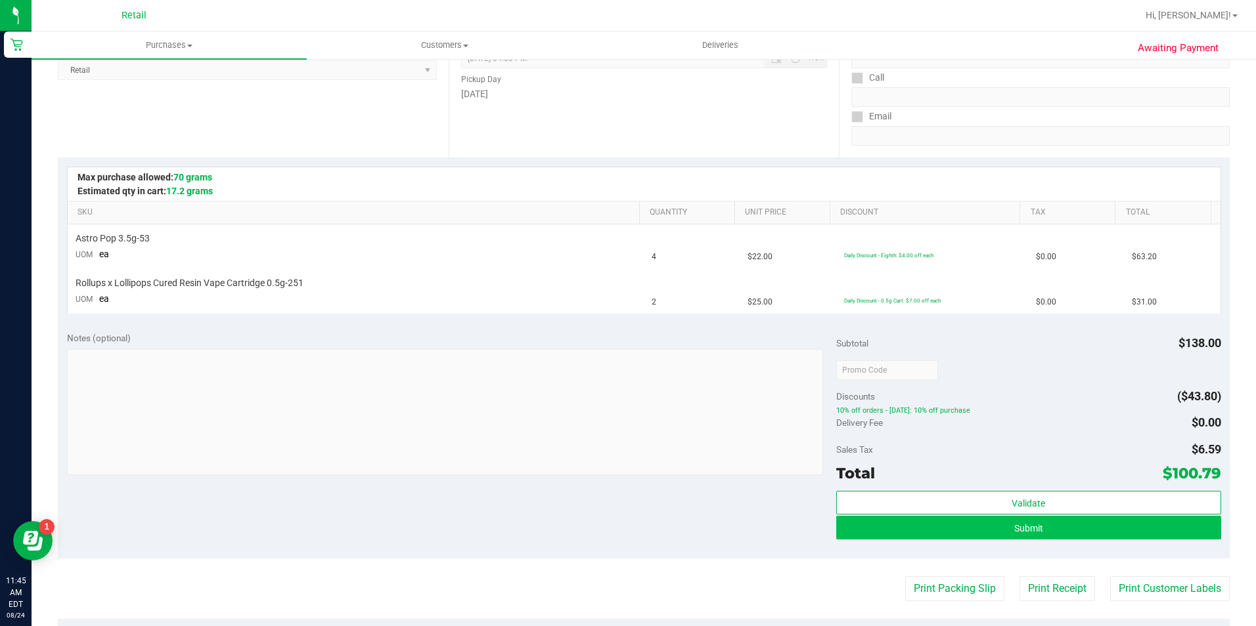
scroll to position [197, 0]
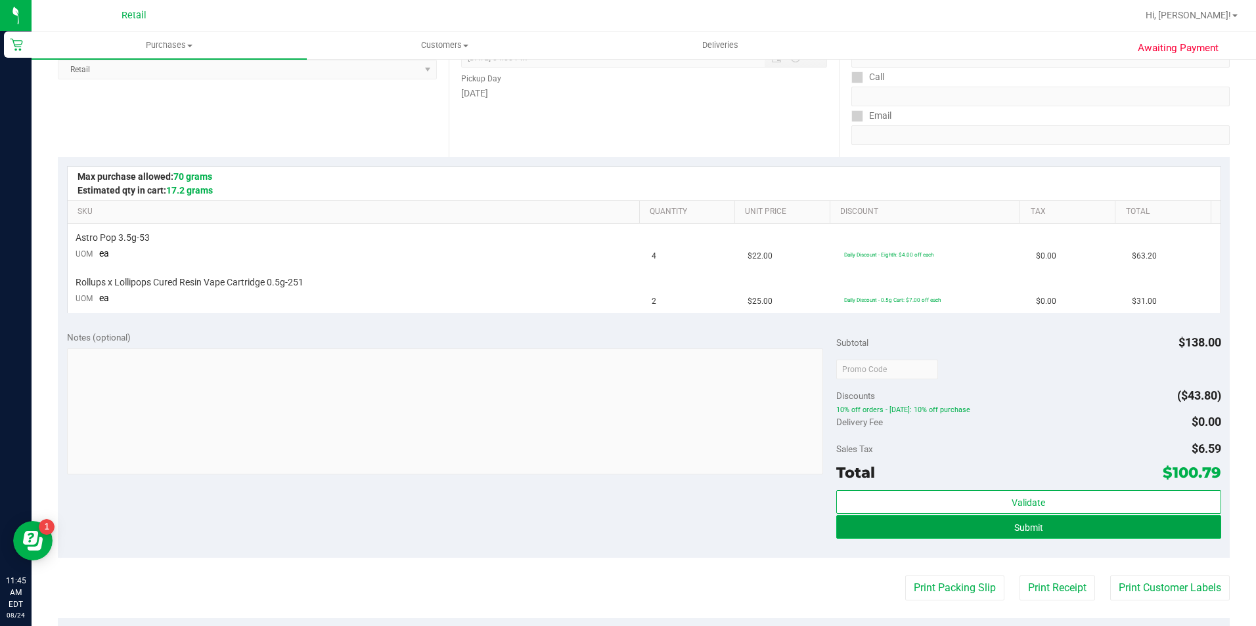
click at [941, 525] on button "Submit" at bounding box center [1028, 527] width 385 height 24
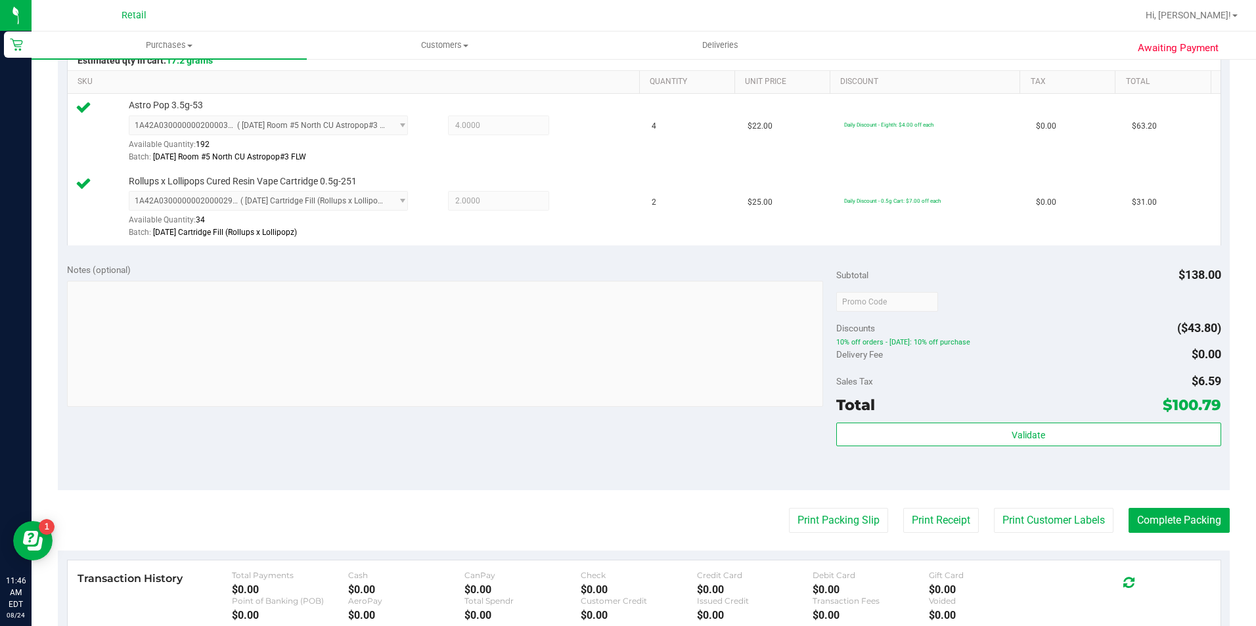
scroll to position [328, 0]
click at [1192, 521] on button "Complete Packing" at bounding box center [1178, 519] width 101 height 25
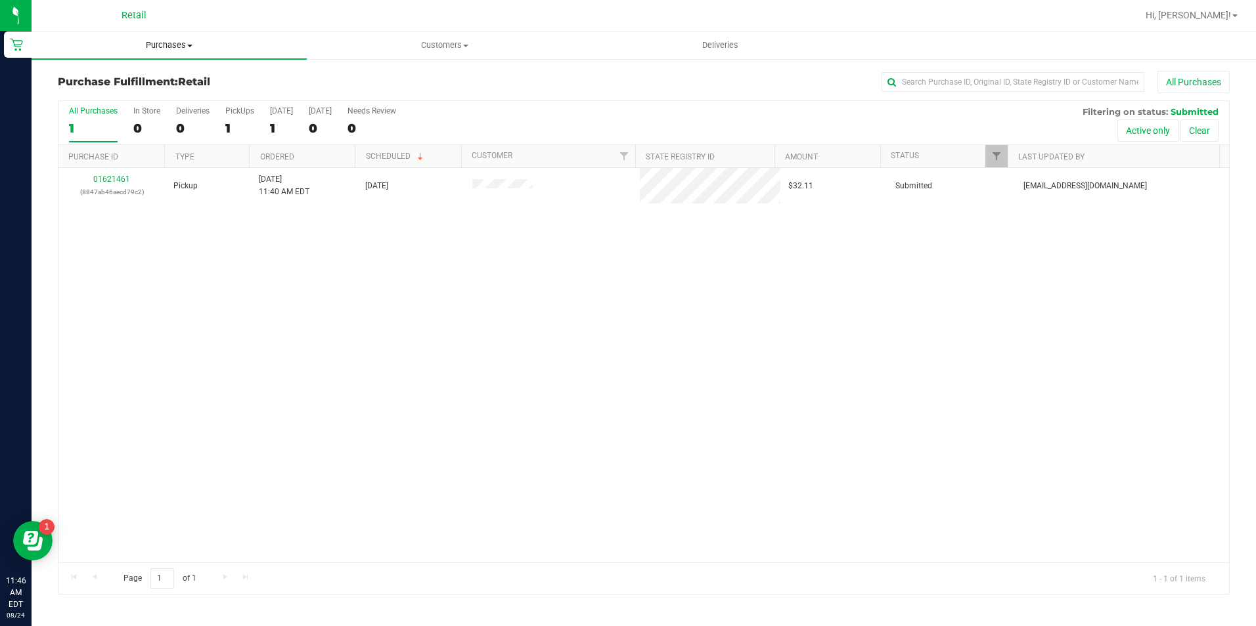
click at [169, 49] on span "Purchases" at bounding box center [169, 45] width 275 height 12
click at [160, 77] on span "Summary of purchases" at bounding box center [99, 79] width 135 height 11
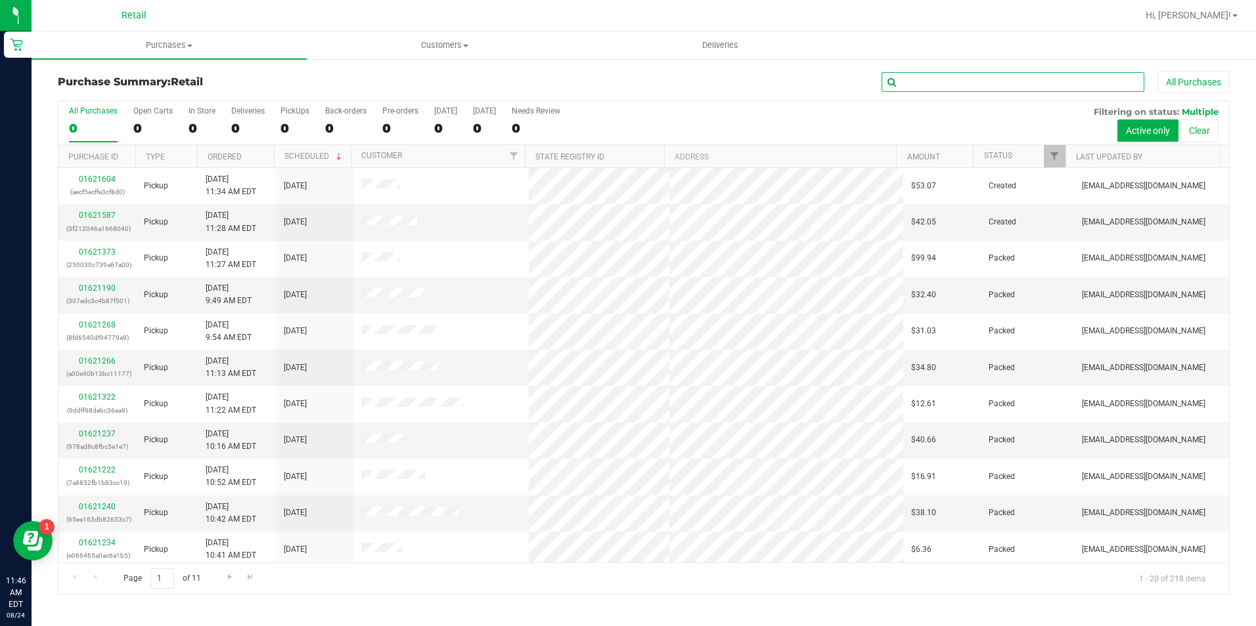
click at [931, 80] on input "text" at bounding box center [1012, 82] width 263 height 20
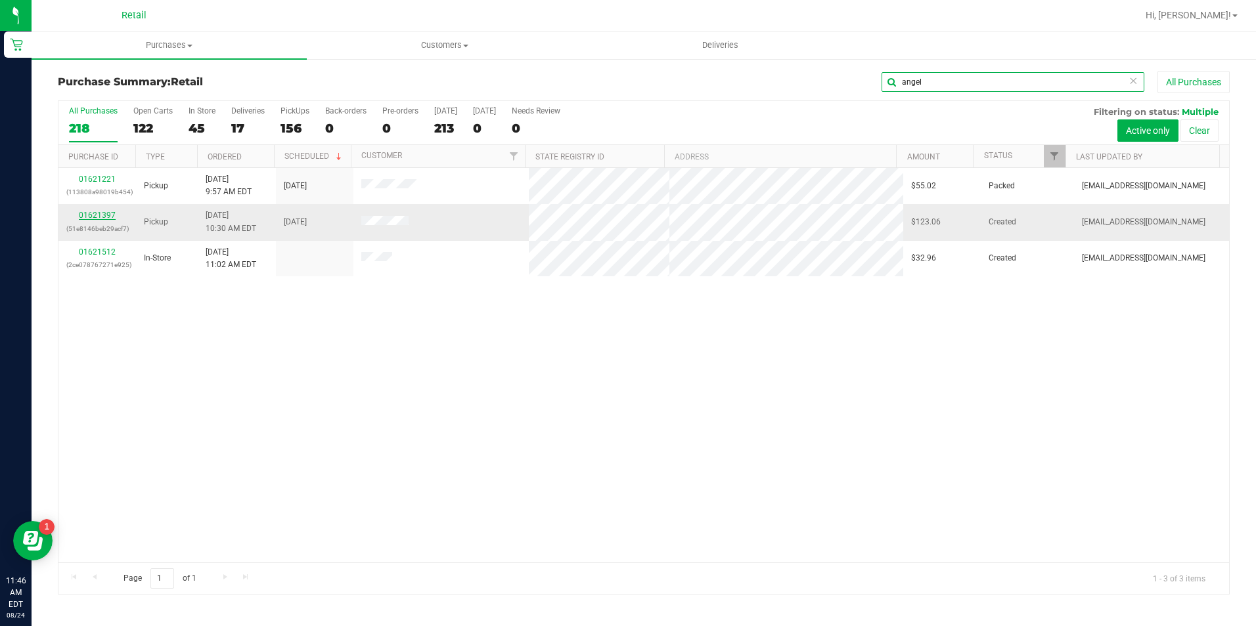
type input "angel"
click at [90, 213] on link "01621397" at bounding box center [97, 215] width 37 height 9
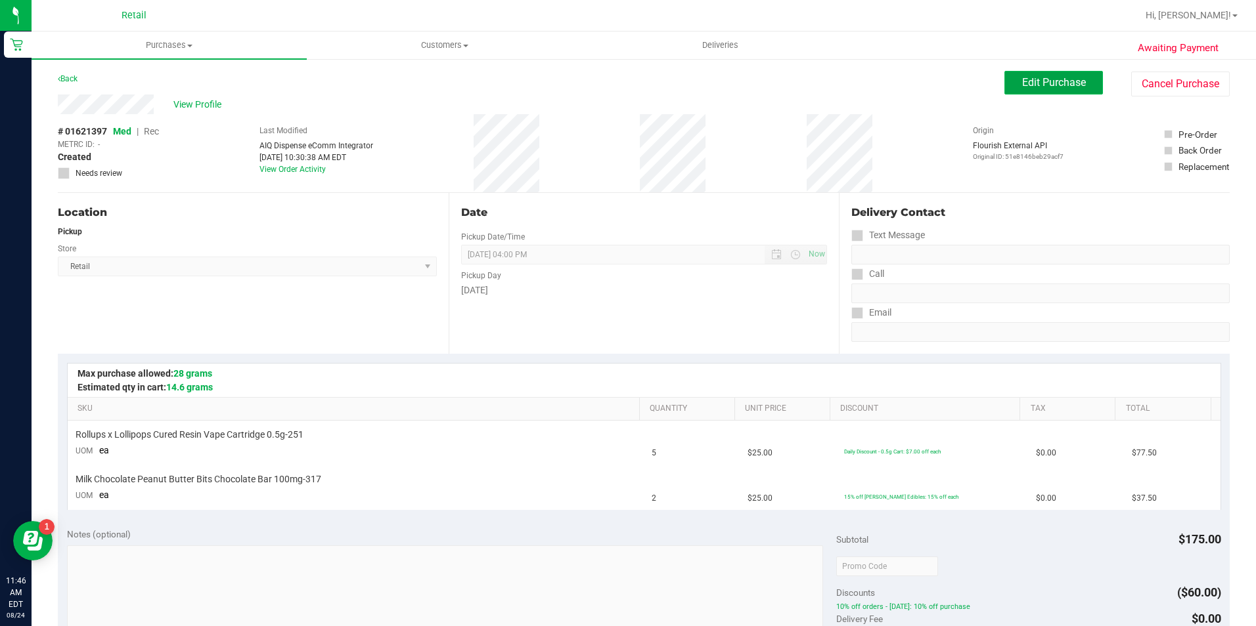
click at [1042, 83] on span "Edit Purchase" at bounding box center [1054, 82] width 64 height 12
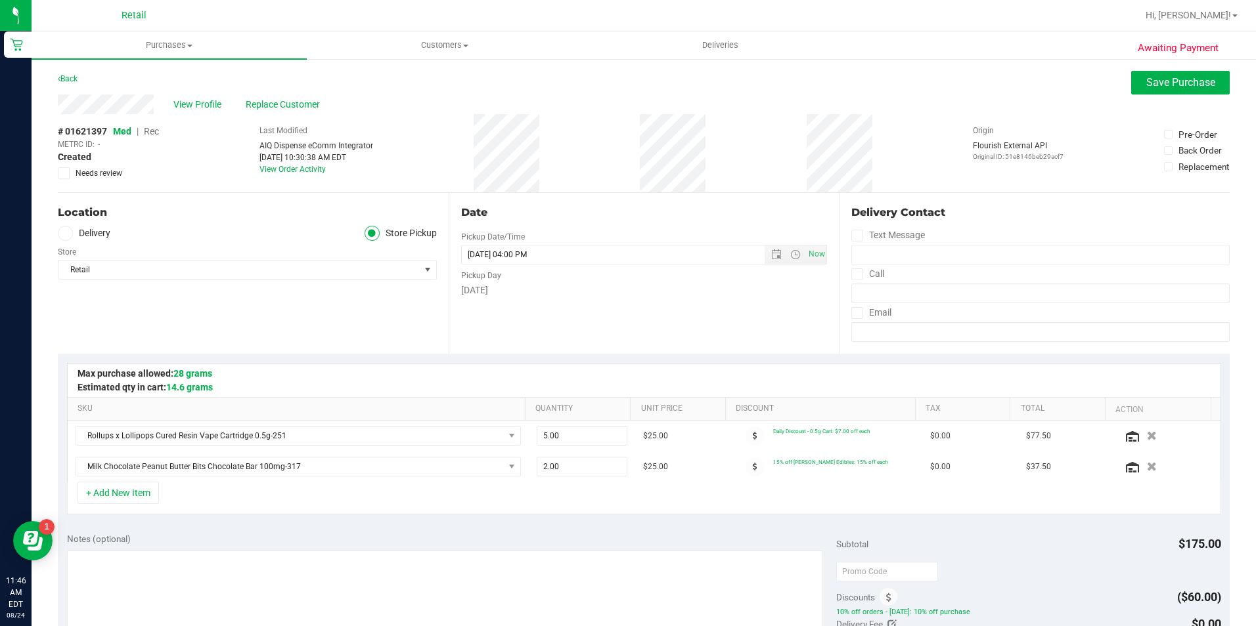
click at [154, 133] on span "Rec" at bounding box center [151, 131] width 15 height 11
click at [1146, 85] on span "Save Purchase" at bounding box center [1180, 82] width 69 height 12
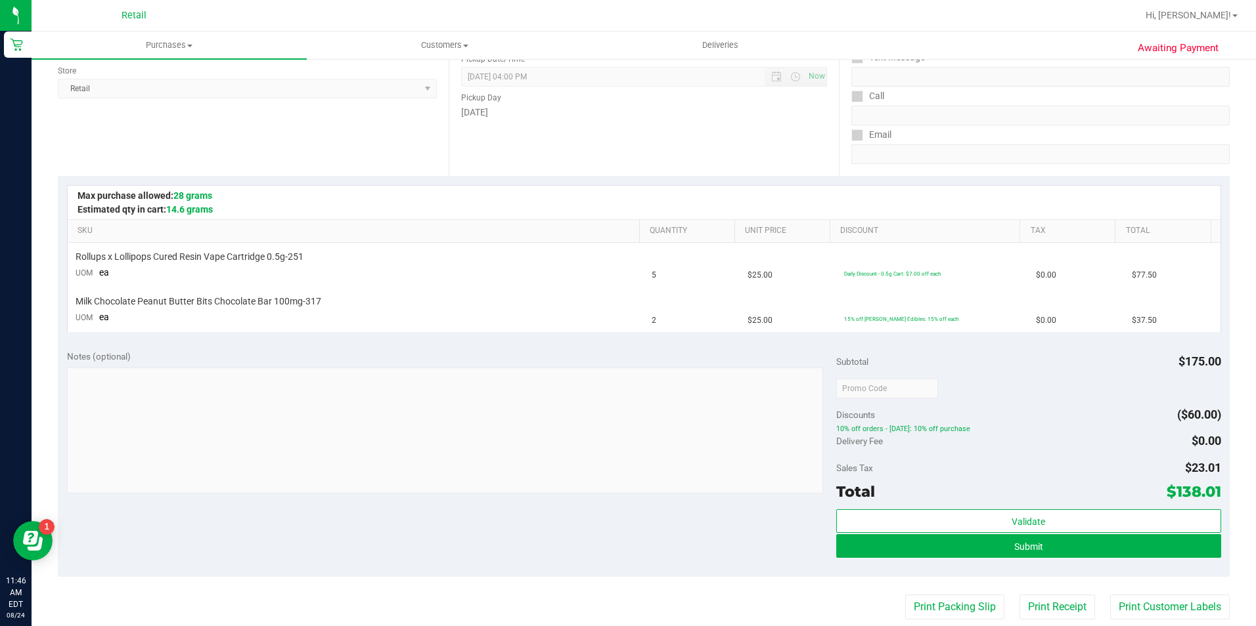
scroll to position [197, 0]
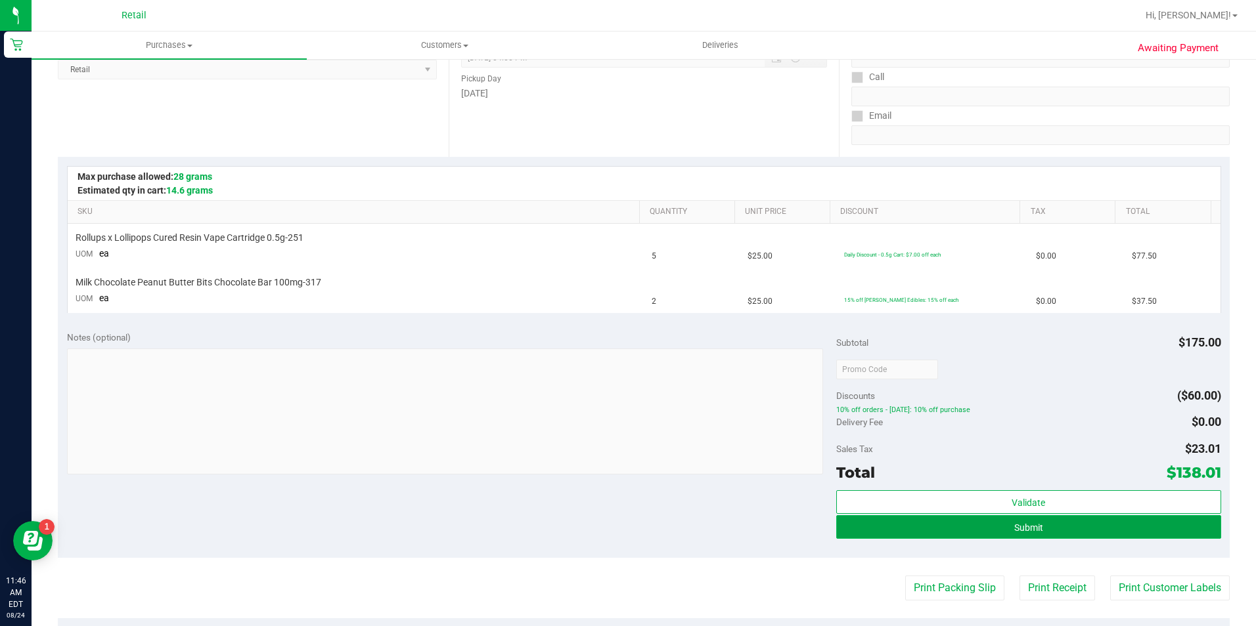
click at [980, 525] on button "Submit" at bounding box center [1028, 527] width 385 height 24
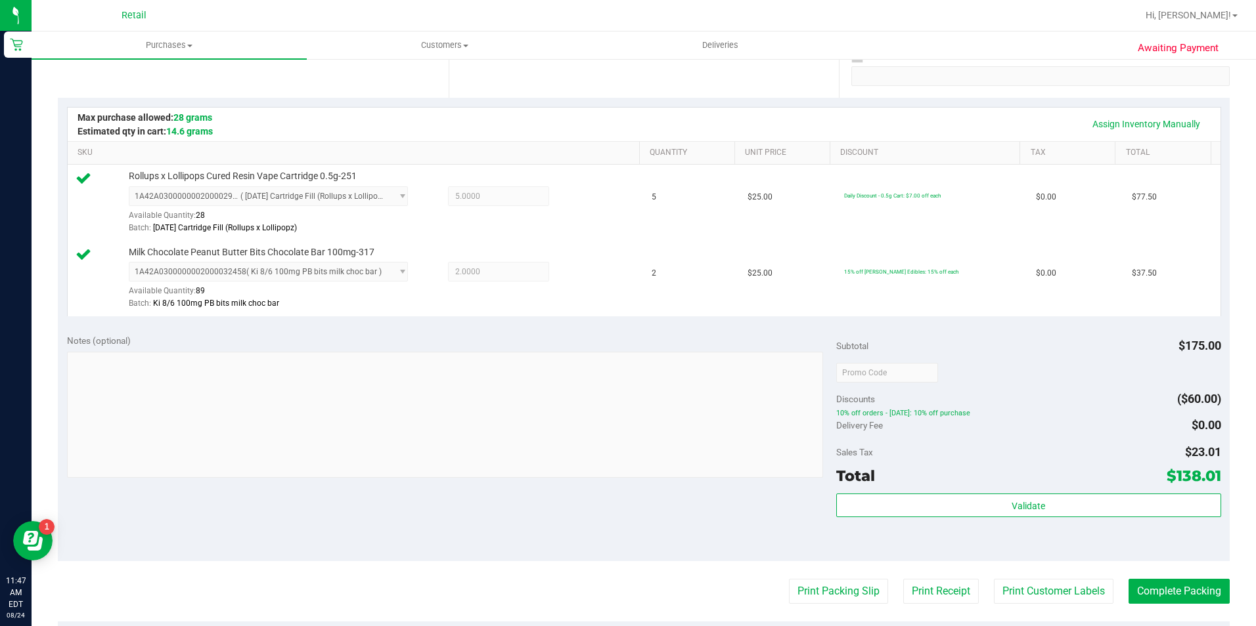
scroll to position [263, 0]
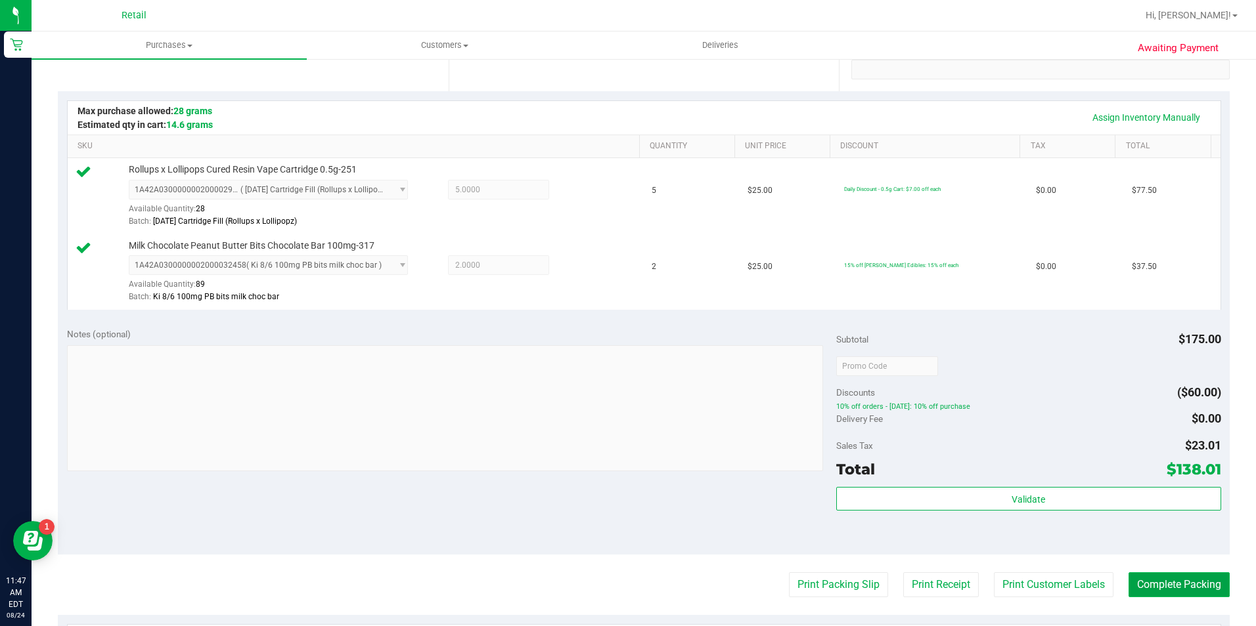
click at [1166, 582] on button "Complete Packing" at bounding box center [1178, 585] width 101 height 25
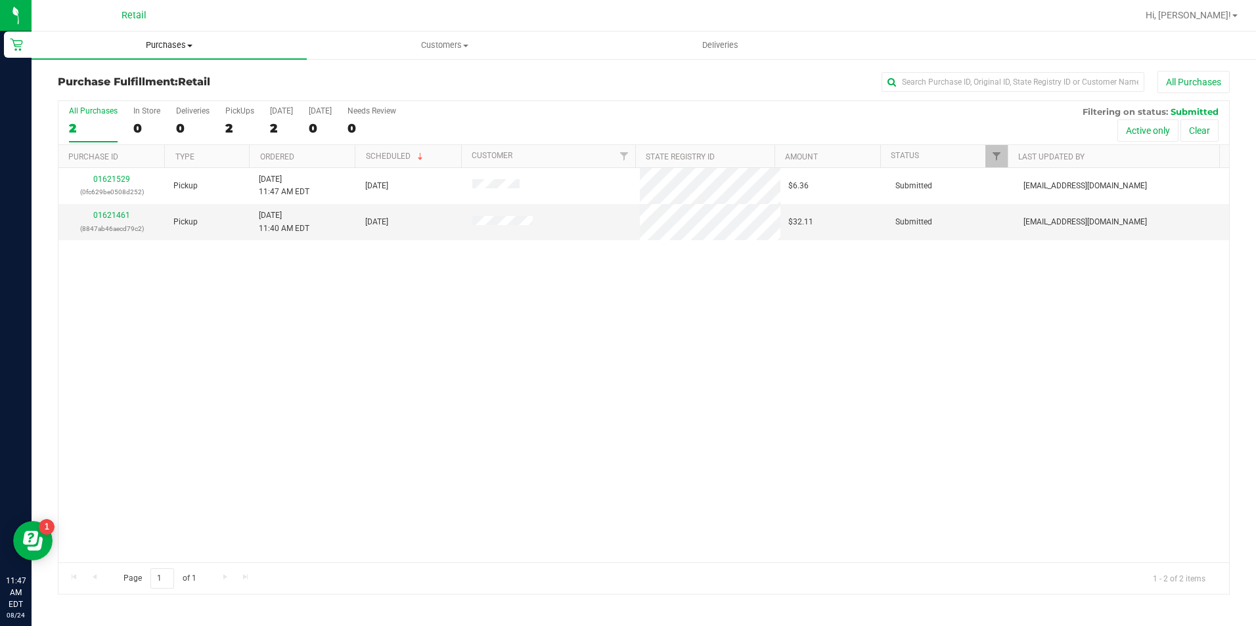
click at [178, 41] on span "Purchases" at bounding box center [169, 45] width 275 height 12
click at [161, 80] on span "Summary of purchases" at bounding box center [99, 79] width 135 height 11
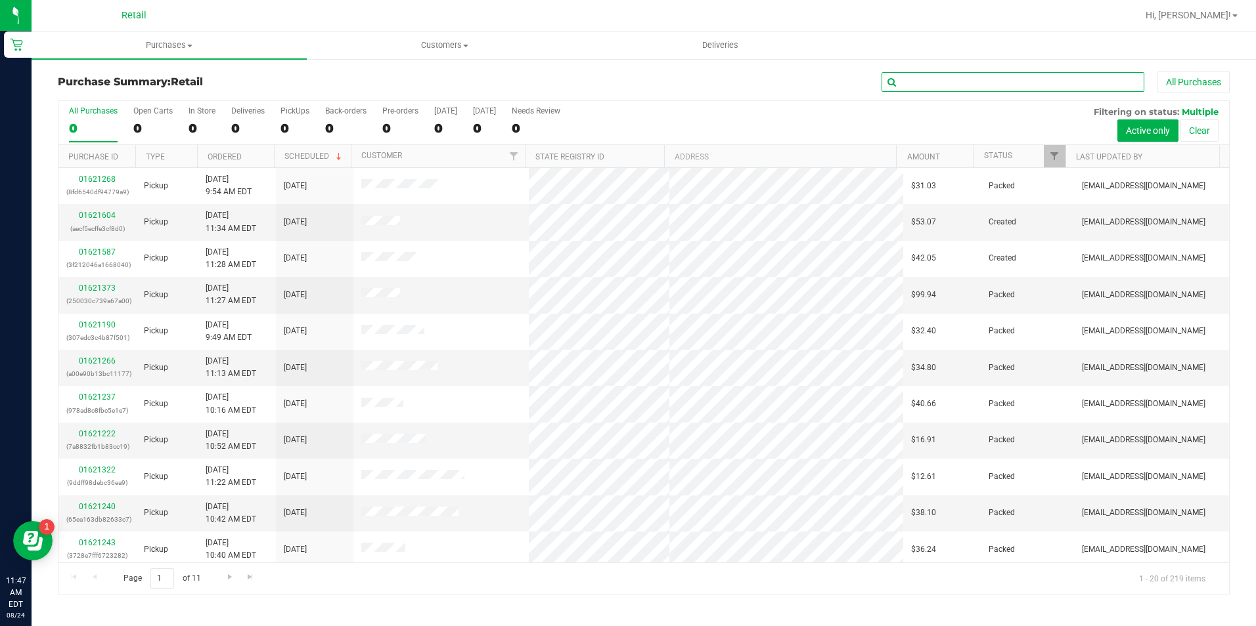
click at [986, 87] on input "text" at bounding box center [1012, 82] width 263 height 20
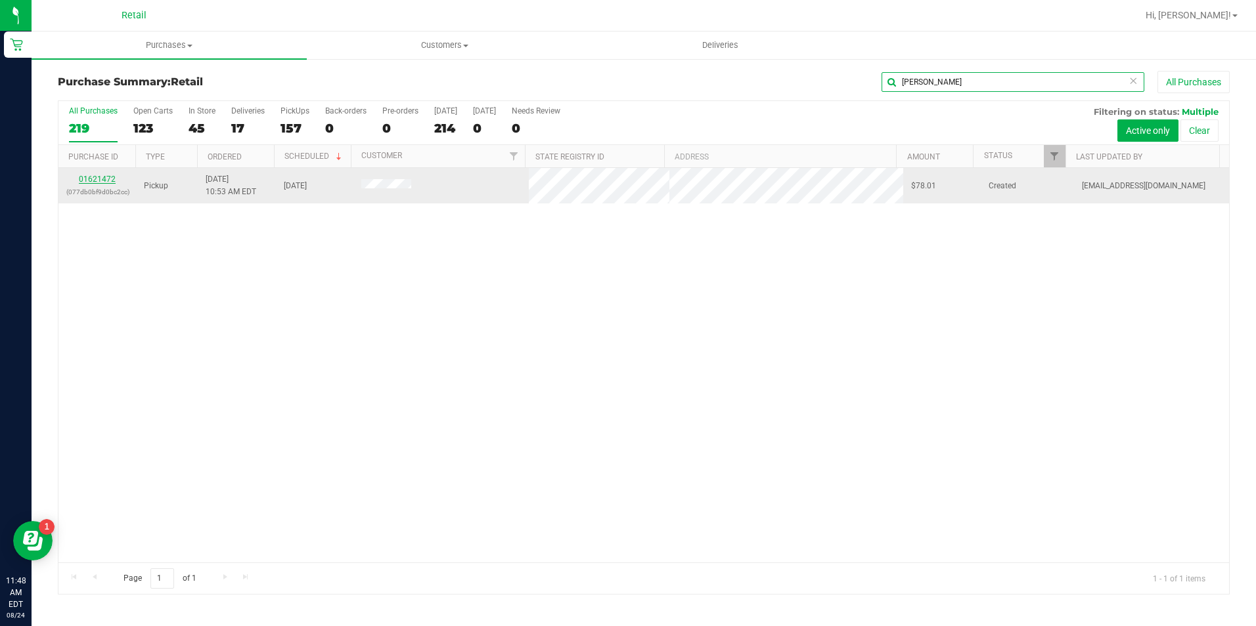
type input "morrison"
click at [85, 176] on link "01621472" at bounding box center [97, 179] width 37 height 9
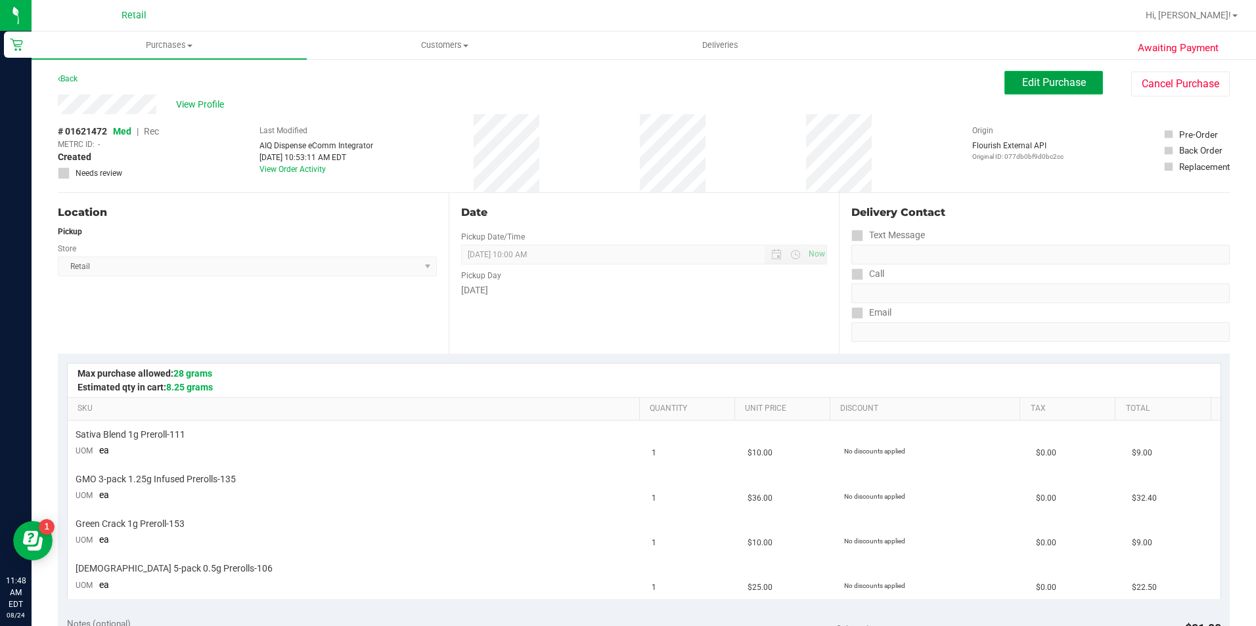
click at [1062, 85] on span "Edit Purchase" at bounding box center [1054, 82] width 64 height 12
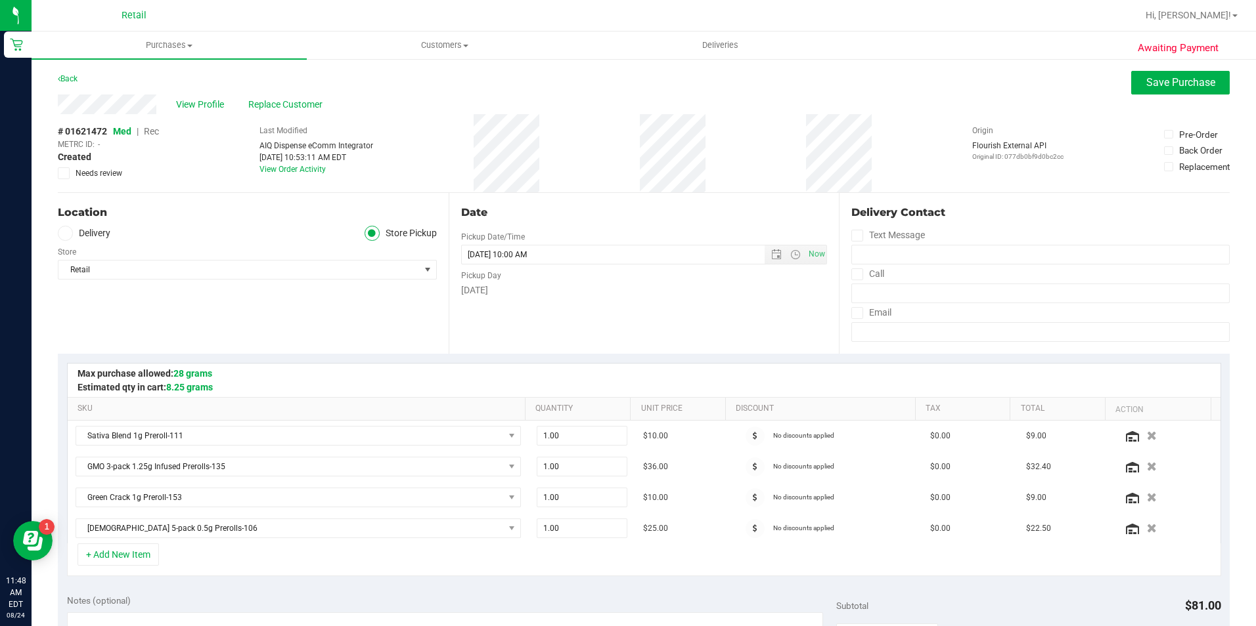
click at [155, 131] on span "Rec" at bounding box center [151, 131] width 15 height 11
click at [1143, 91] on button "Save Purchase" at bounding box center [1180, 83] width 99 height 24
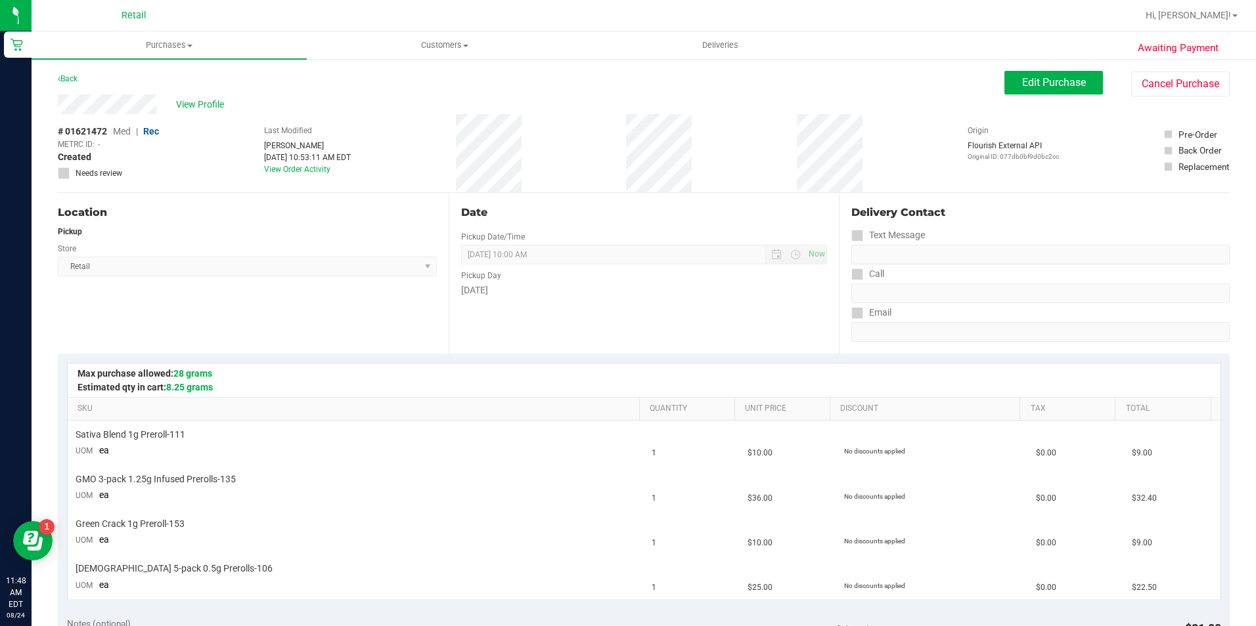
scroll to position [263, 0]
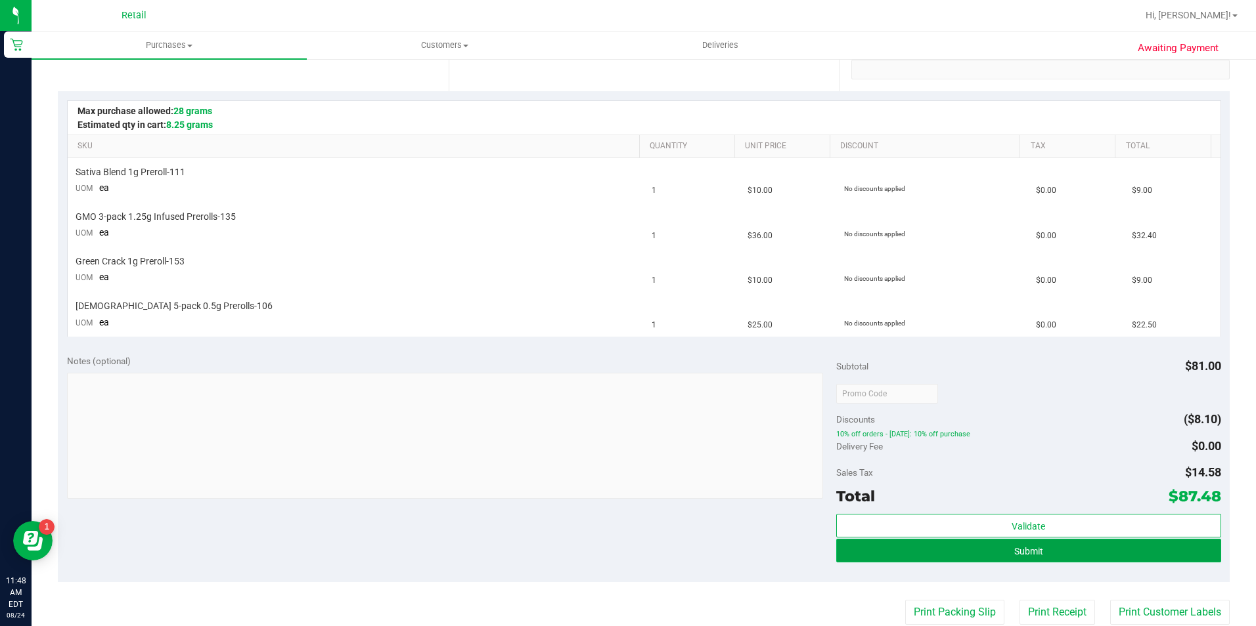
click at [1005, 556] on button "Submit" at bounding box center [1028, 551] width 385 height 24
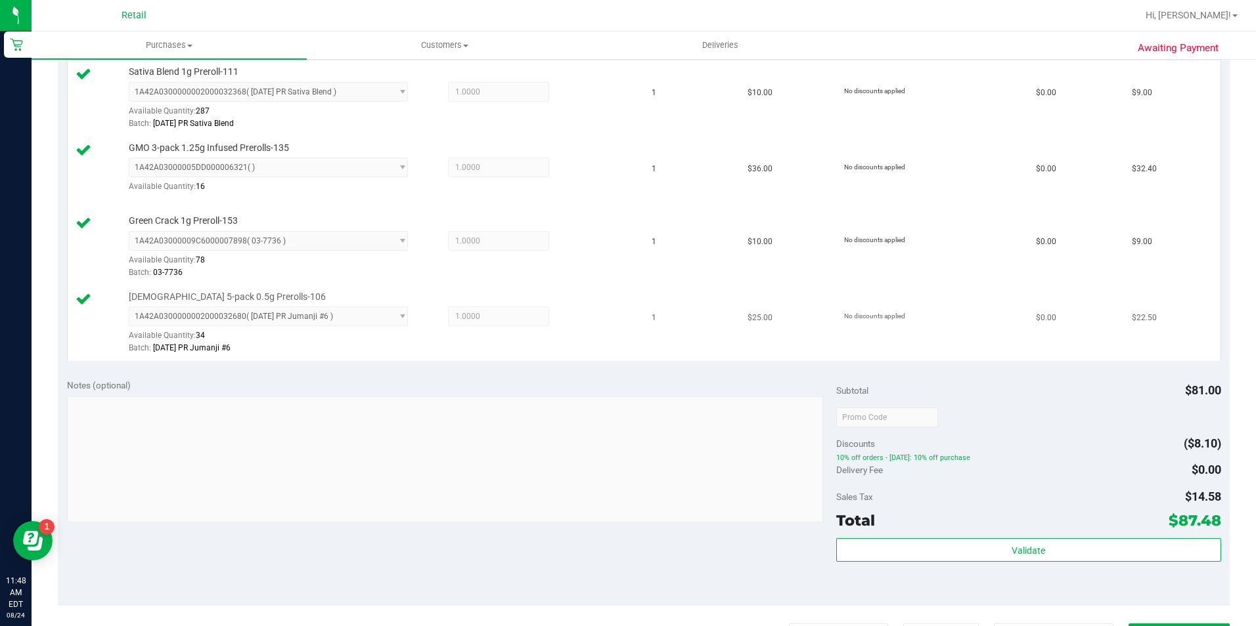
scroll to position [394, 0]
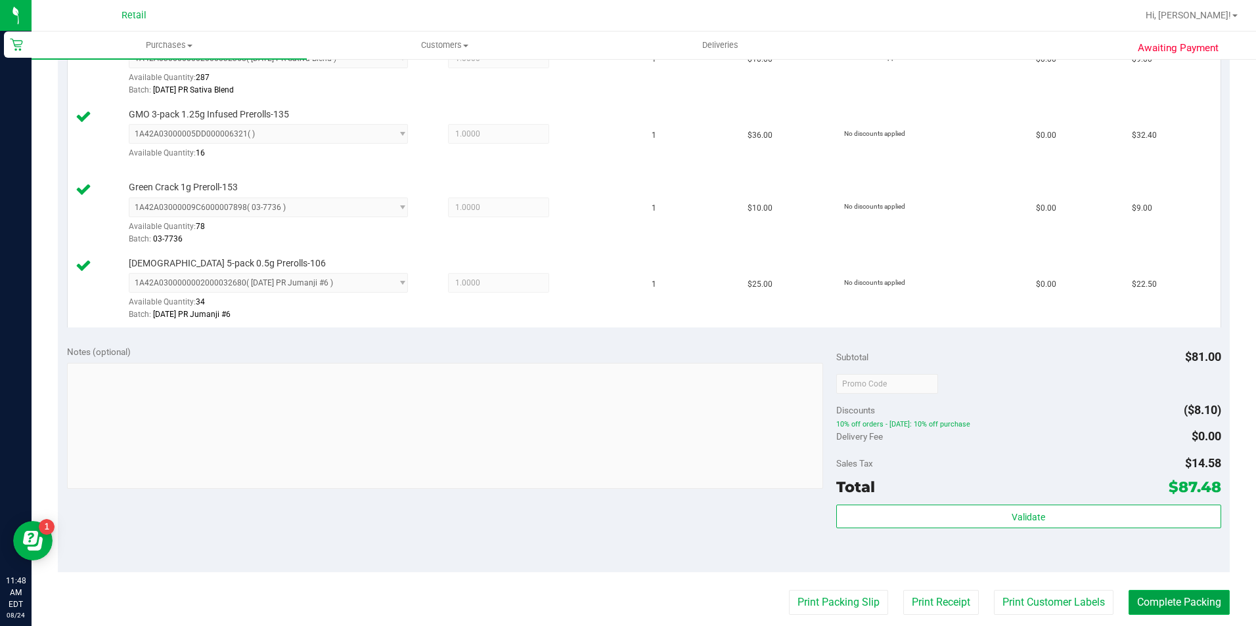
click at [1168, 605] on button "Complete Packing" at bounding box center [1178, 602] width 101 height 25
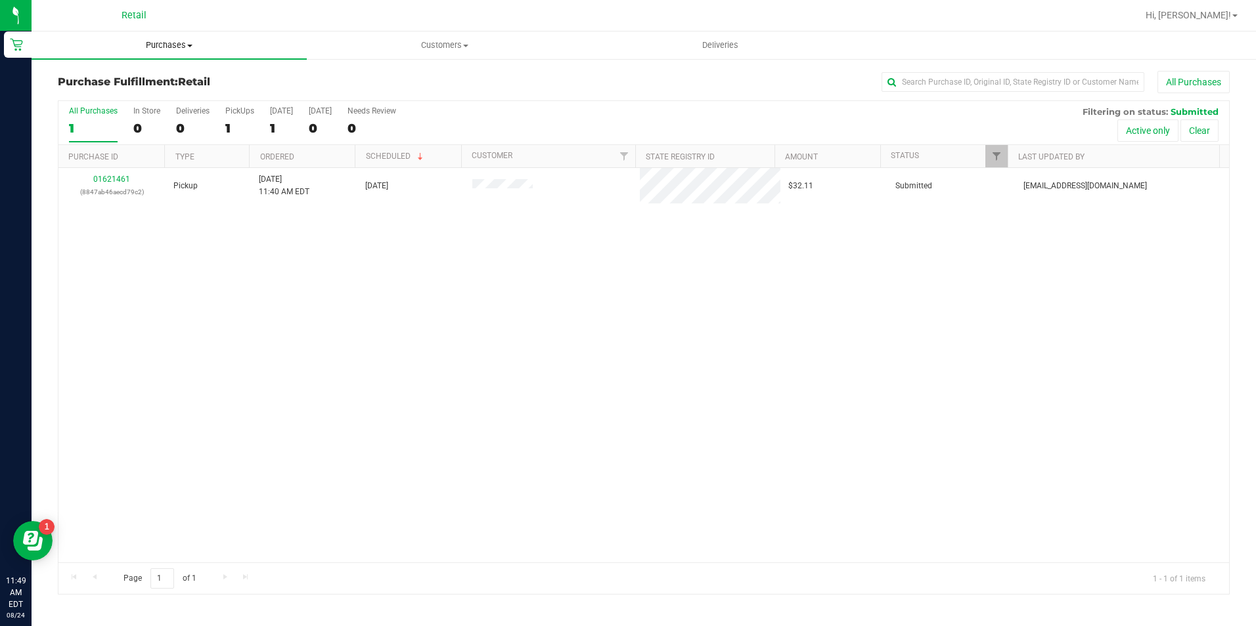
click at [189, 45] on span at bounding box center [189, 46] width 5 height 3
click at [181, 81] on li "Summary of purchases" at bounding box center [169, 80] width 275 height 16
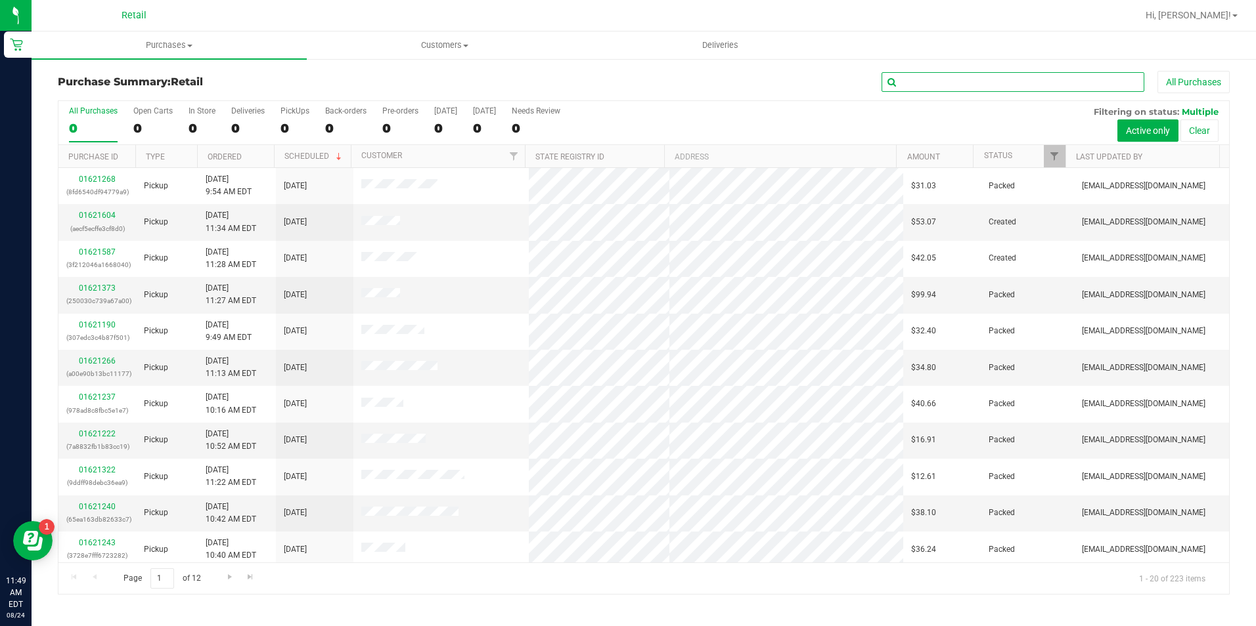
click at [990, 79] on input "text" at bounding box center [1012, 82] width 263 height 20
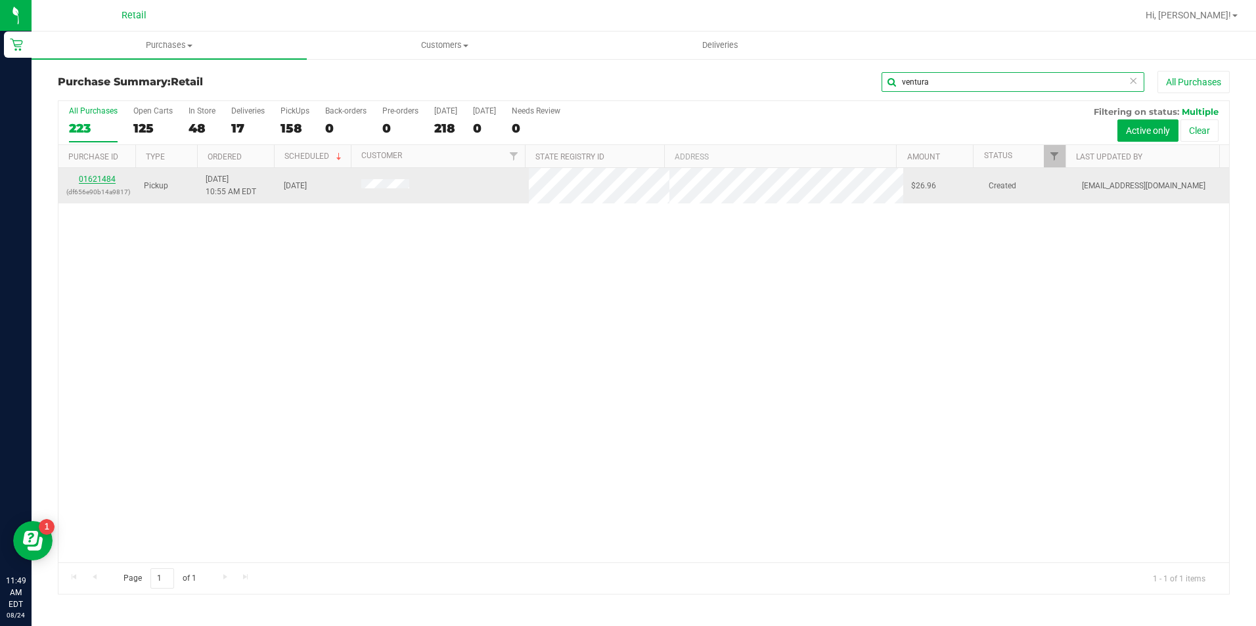
type input "ventura"
click at [111, 176] on link "01621484" at bounding box center [97, 179] width 37 height 9
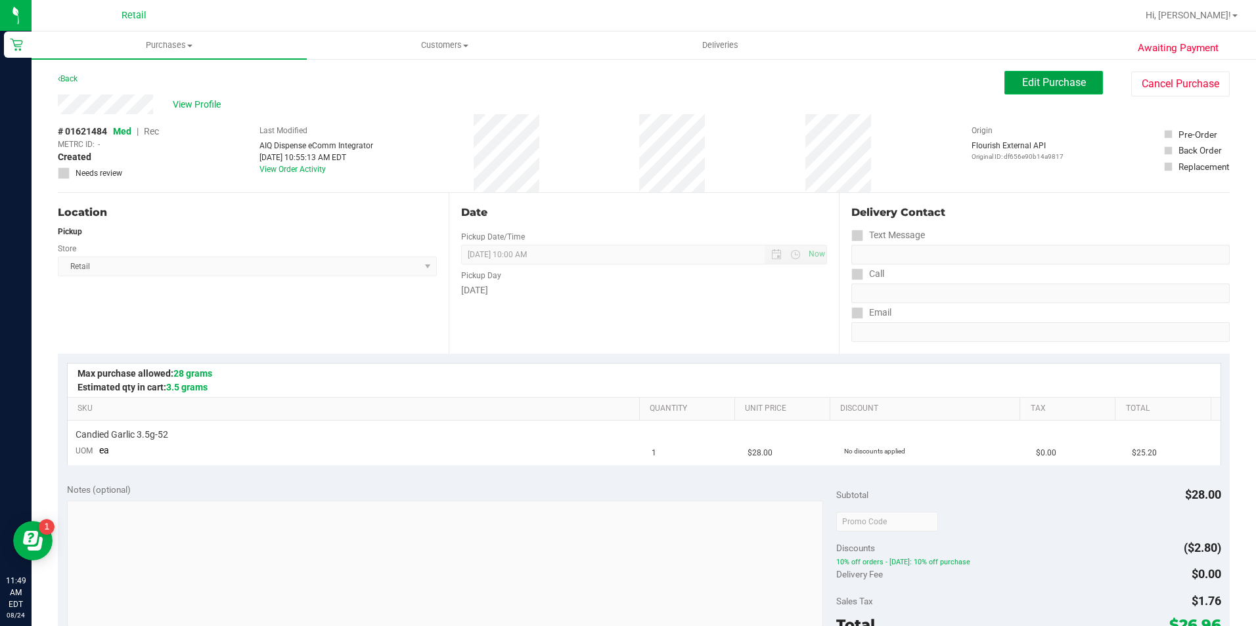
click at [1040, 80] on span "Edit Purchase" at bounding box center [1054, 82] width 64 height 12
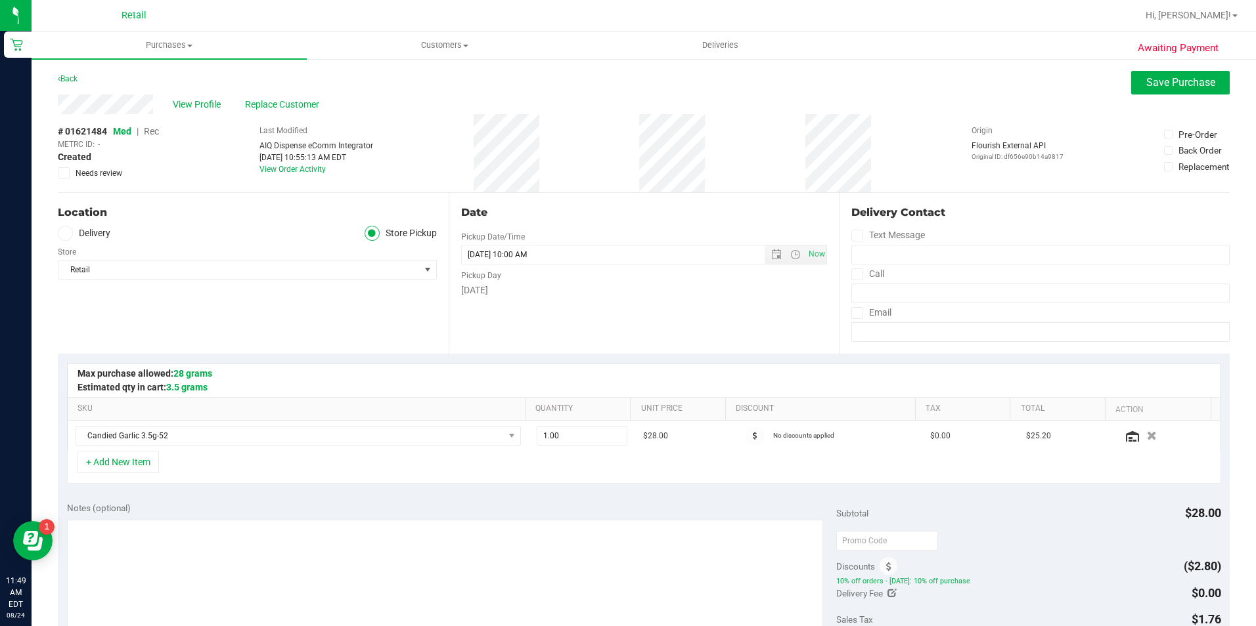
click at [157, 133] on span "Rec" at bounding box center [151, 131] width 15 height 11
click at [1149, 89] on button "Save Purchase" at bounding box center [1180, 83] width 99 height 24
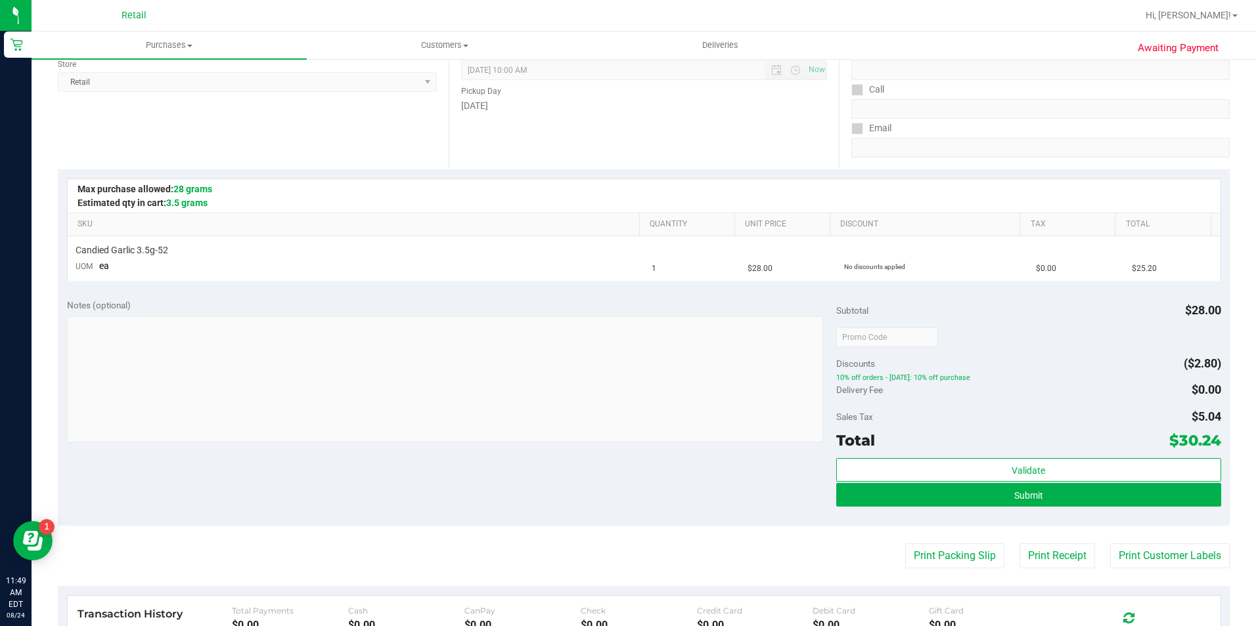
scroll to position [197, 0]
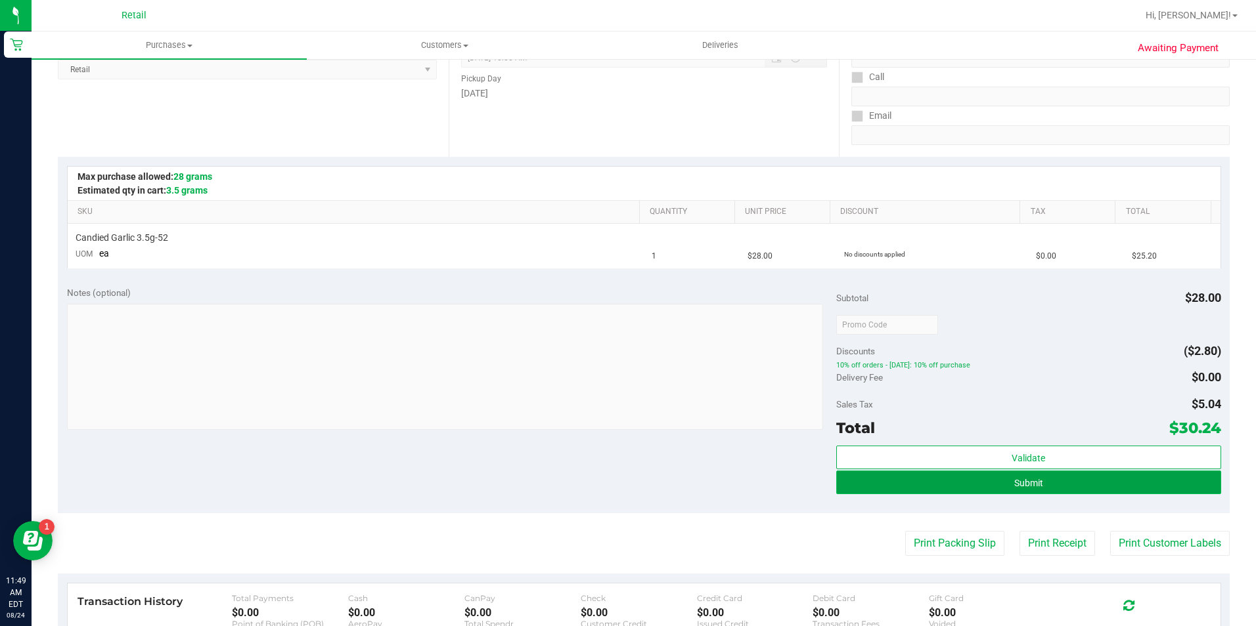
click at [1030, 481] on span "Submit" at bounding box center [1028, 483] width 29 height 11
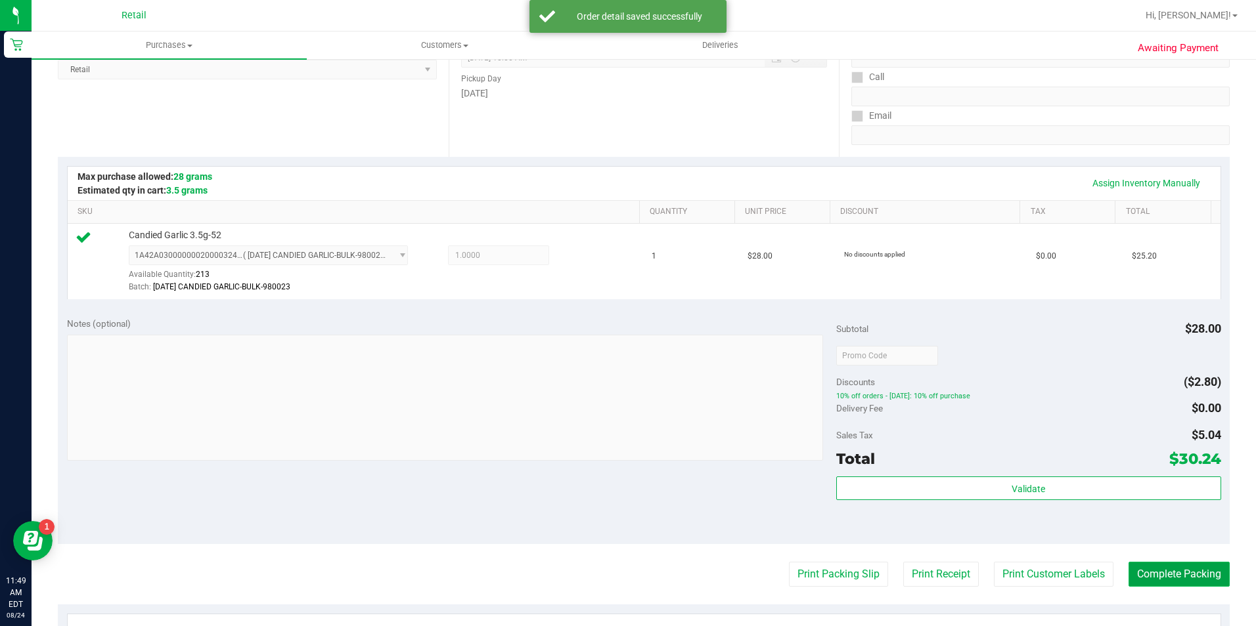
click at [1164, 567] on button "Complete Packing" at bounding box center [1178, 574] width 101 height 25
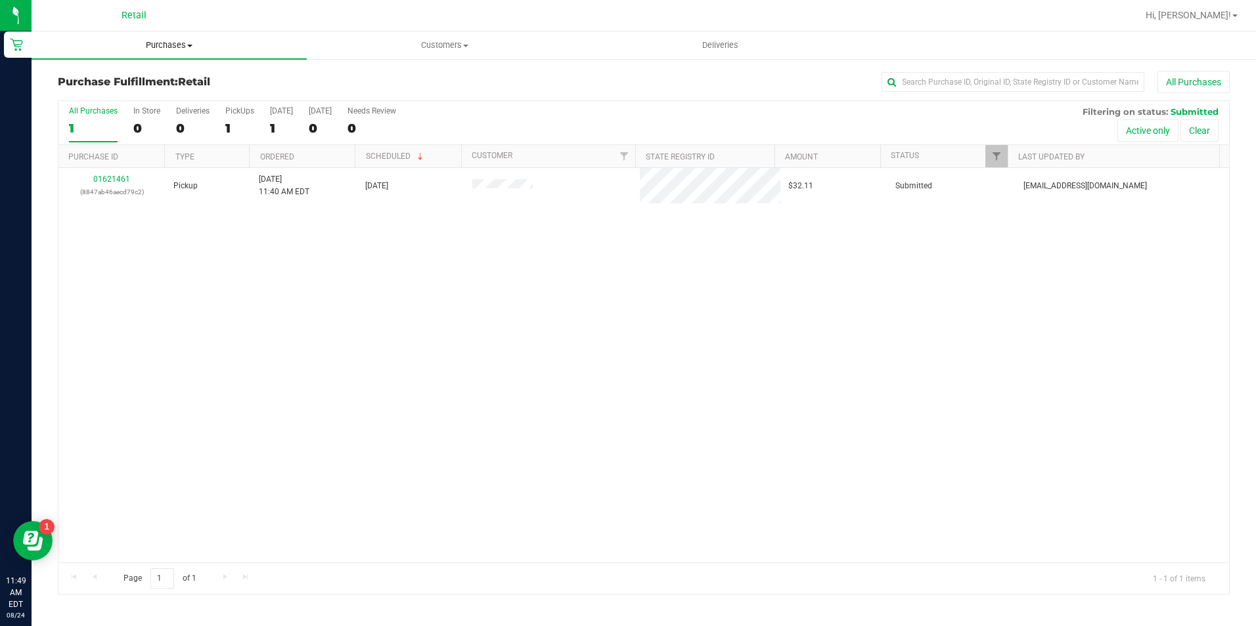
click at [186, 41] on span "Purchases" at bounding box center [169, 45] width 275 height 12
click at [179, 79] on li "Summary of purchases" at bounding box center [169, 80] width 275 height 16
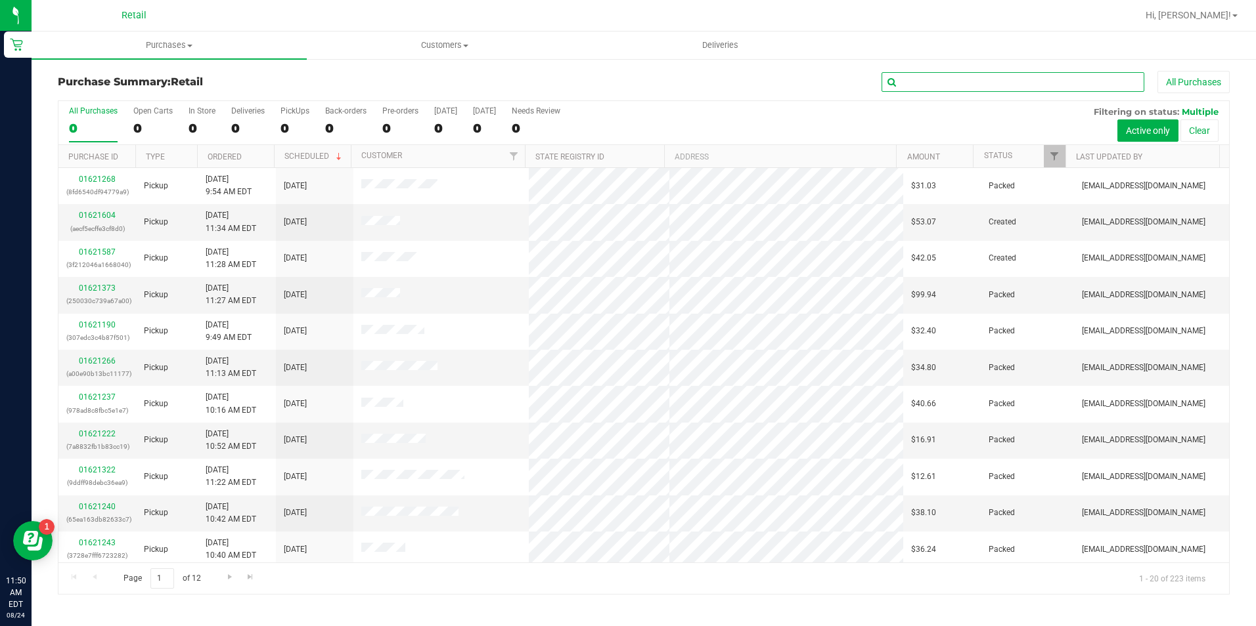
click at [1017, 81] on input "text" at bounding box center [1012, 82] width 263 height 20
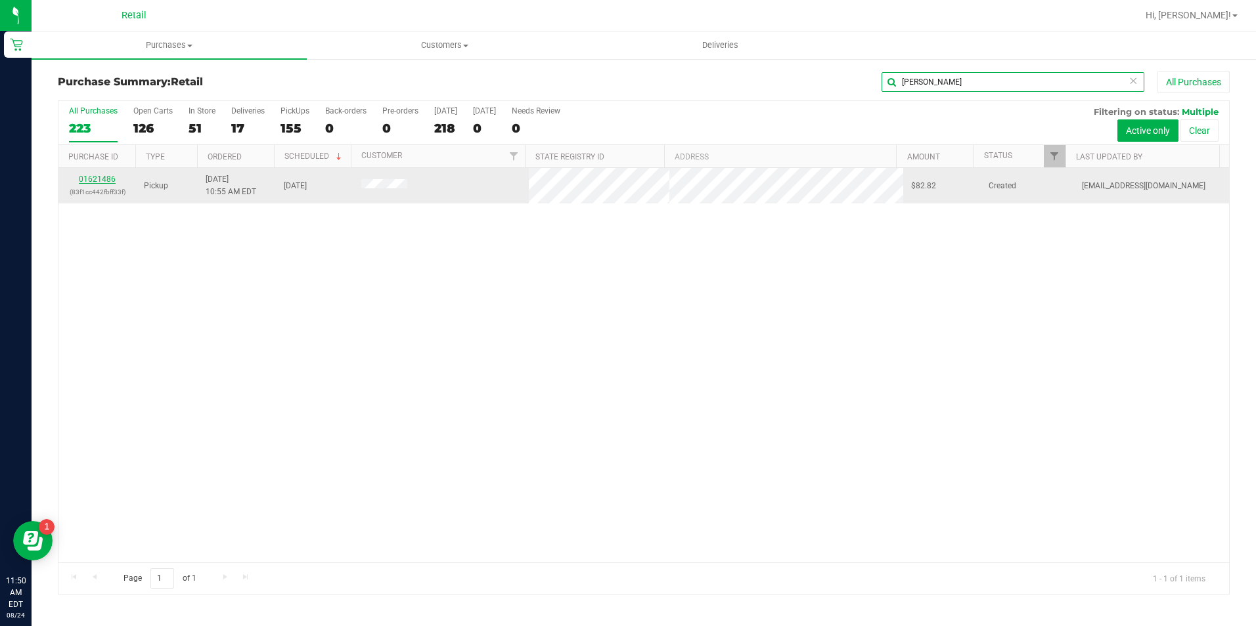
type input "carroll"
click at [100, 181] on link "01621486" at bounding box center [97, 179] width 37 height 9
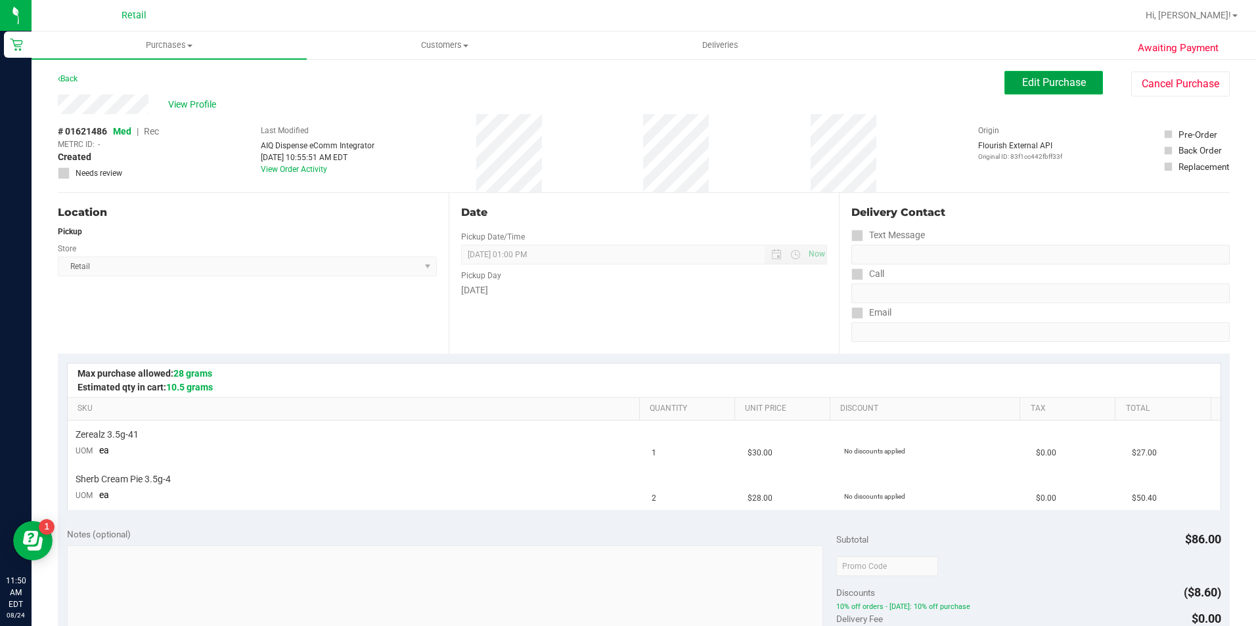
click at [1017, 90] on button "Edit Purchase" at bounding box center [1053, 83] width 99 height 24
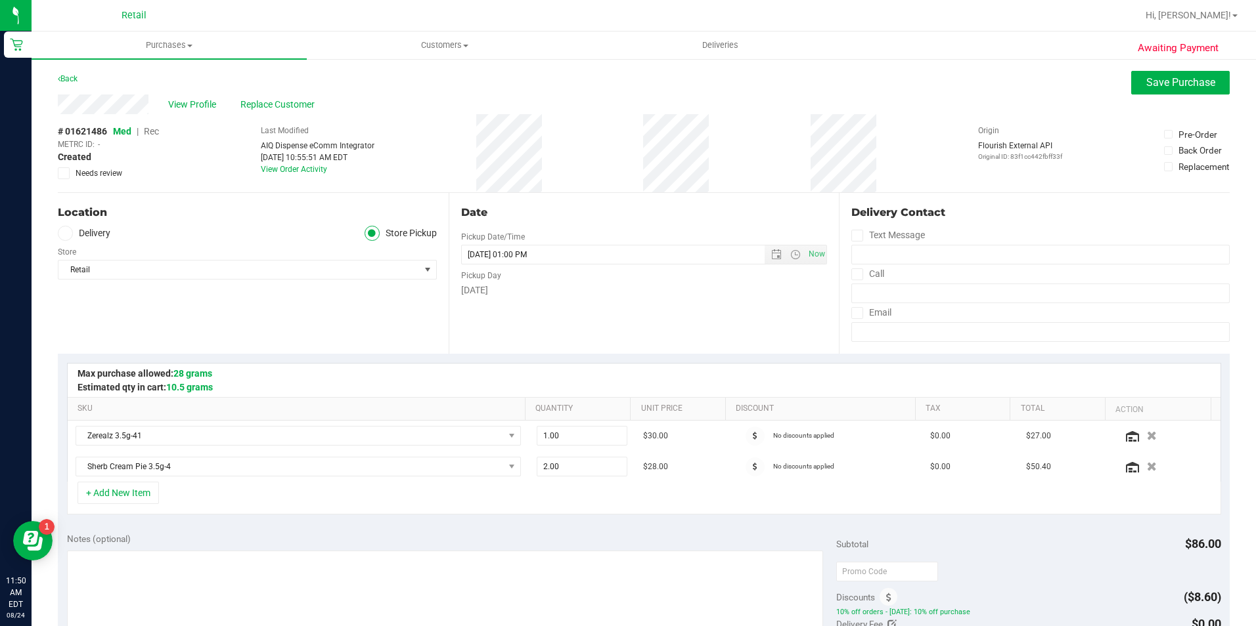
click at [155, 128] on span "Rec" at bounding box center [151, 131] width 15 height 11
click at [1134, 85] on button "Save Purchase" at bounding box center [1180, 83] width 99 height 24
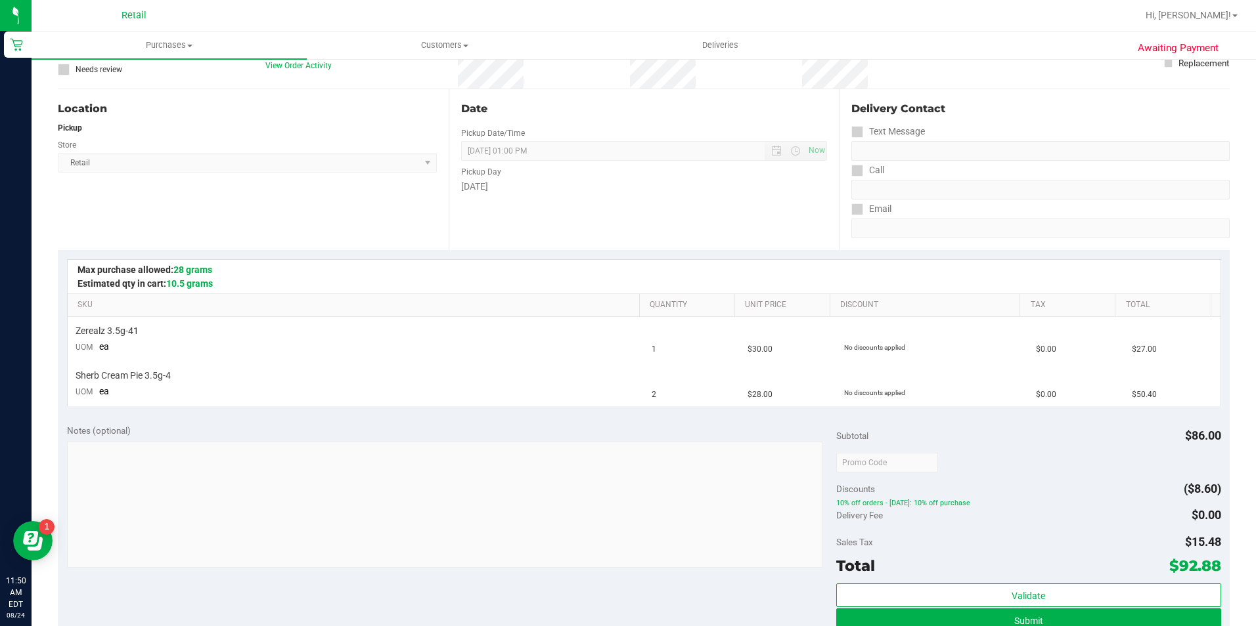
scroll to position [197, 0]
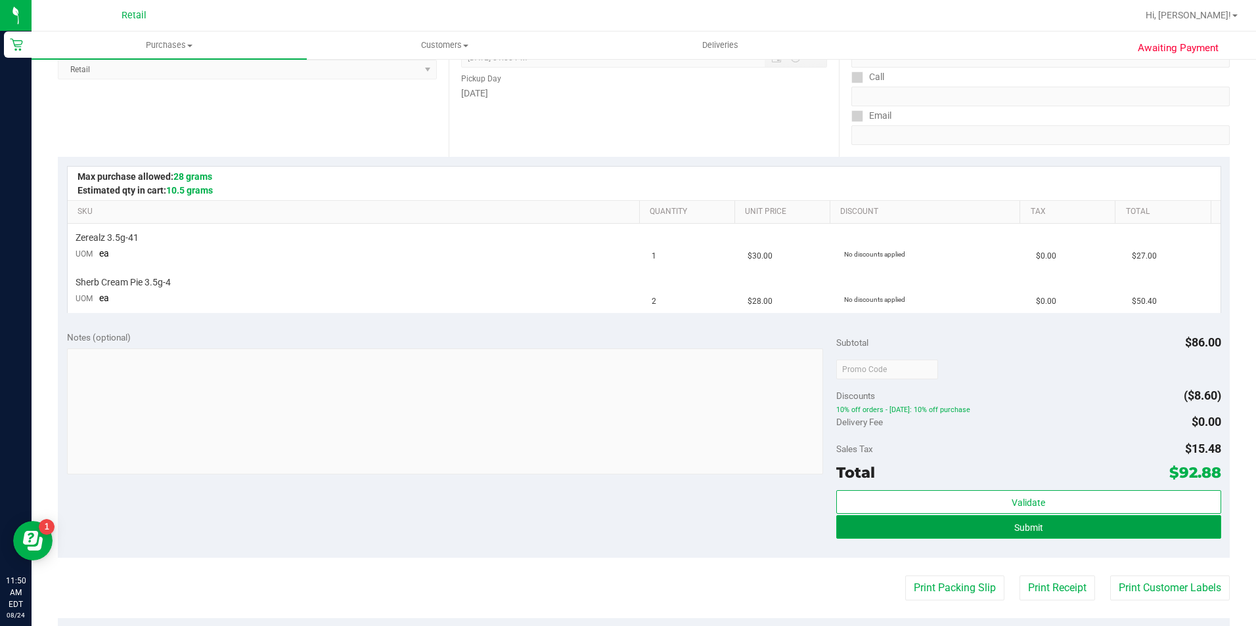
click at [980, 530] on button "Submit" at bounding box center [1028, 527] width 385 height 24
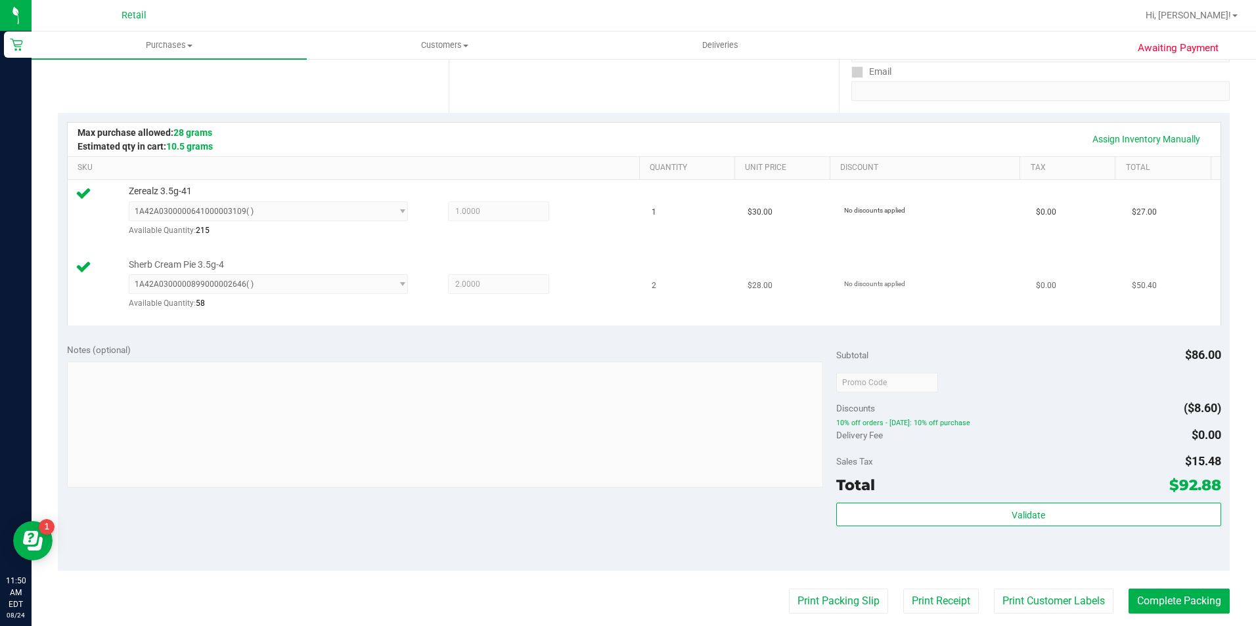
scroll to position [328, 0]
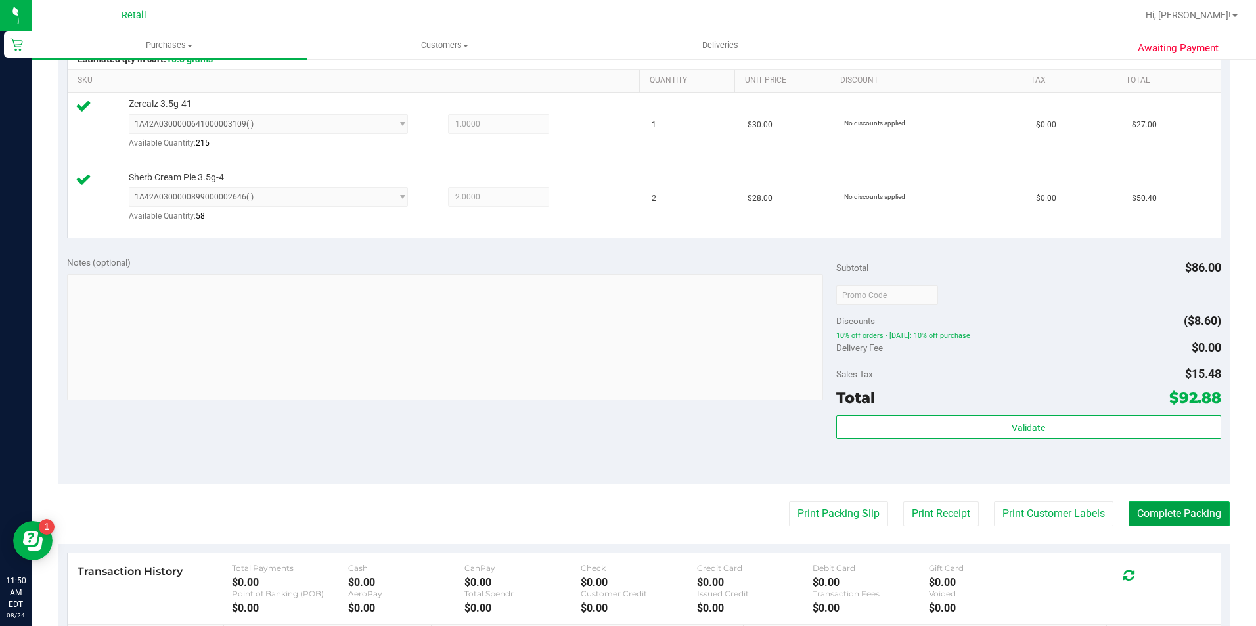
click at [1137, 521] on button "Complete Packing" at bounding box center [1178, 514] width 101 height 25
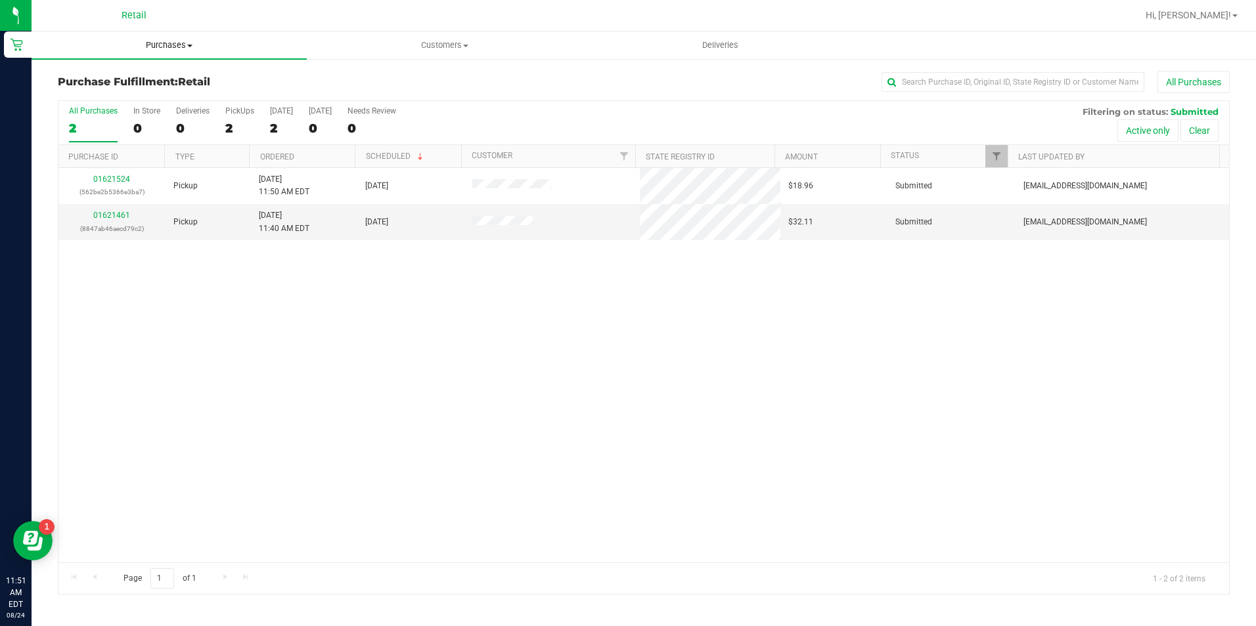
click at [176, 45] on span "Purchases" at bounding box center [169, 45] width 275 height 12
click at [166, 76] on li "Summary of purchases" at bounding box center [169, 80] width 275 height 16
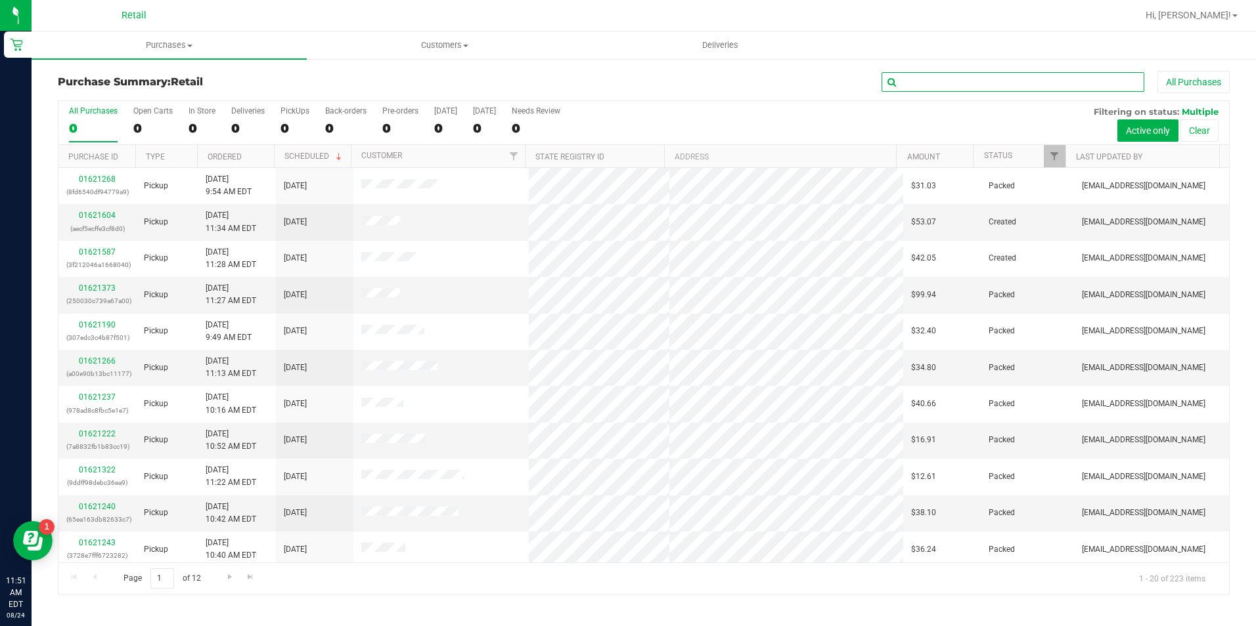
click at [944, 83] on input "text" at bounding box center [1012, 82] width 263 height 20
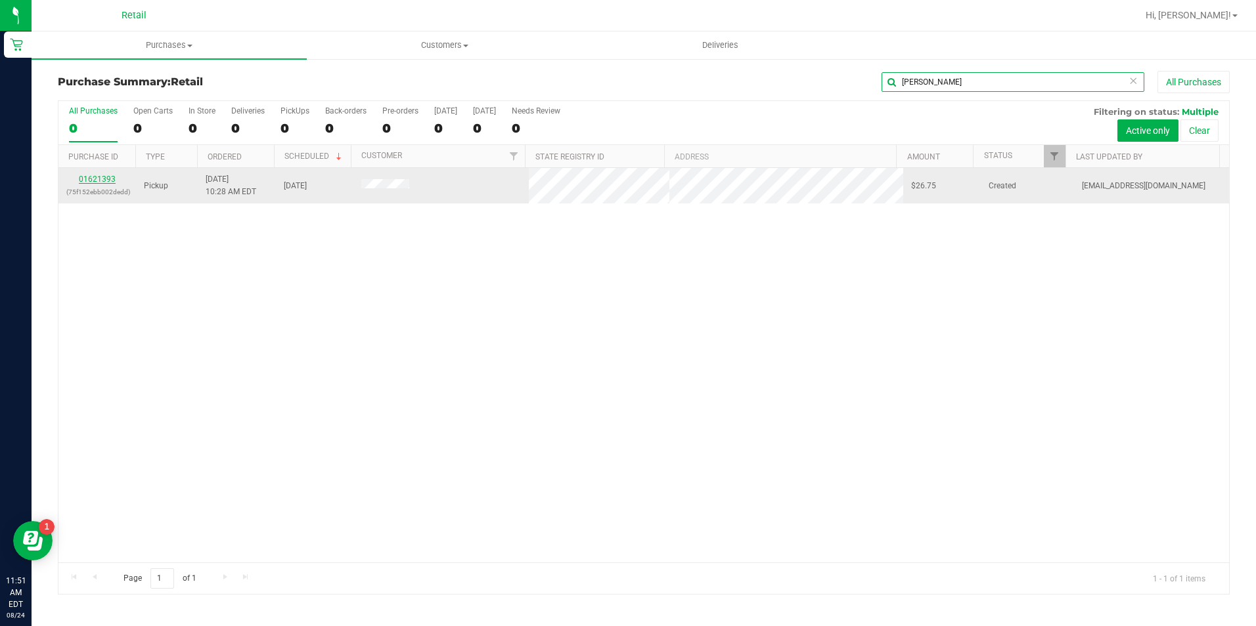
type input "keegan"
click at [105, 180] on link "01621393" at bounding box center [97, 179] width 37 height 9
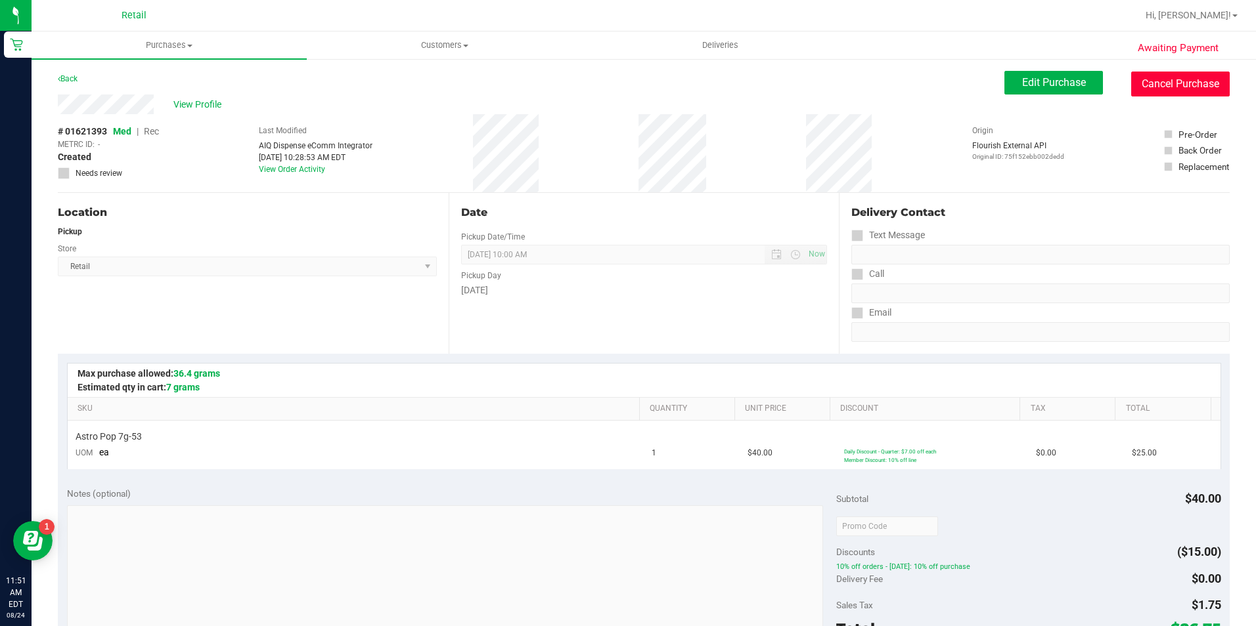
click at [1189, 87] on button "Cancel Purchase" at bounding box center [1180, 84] width 99 height 25
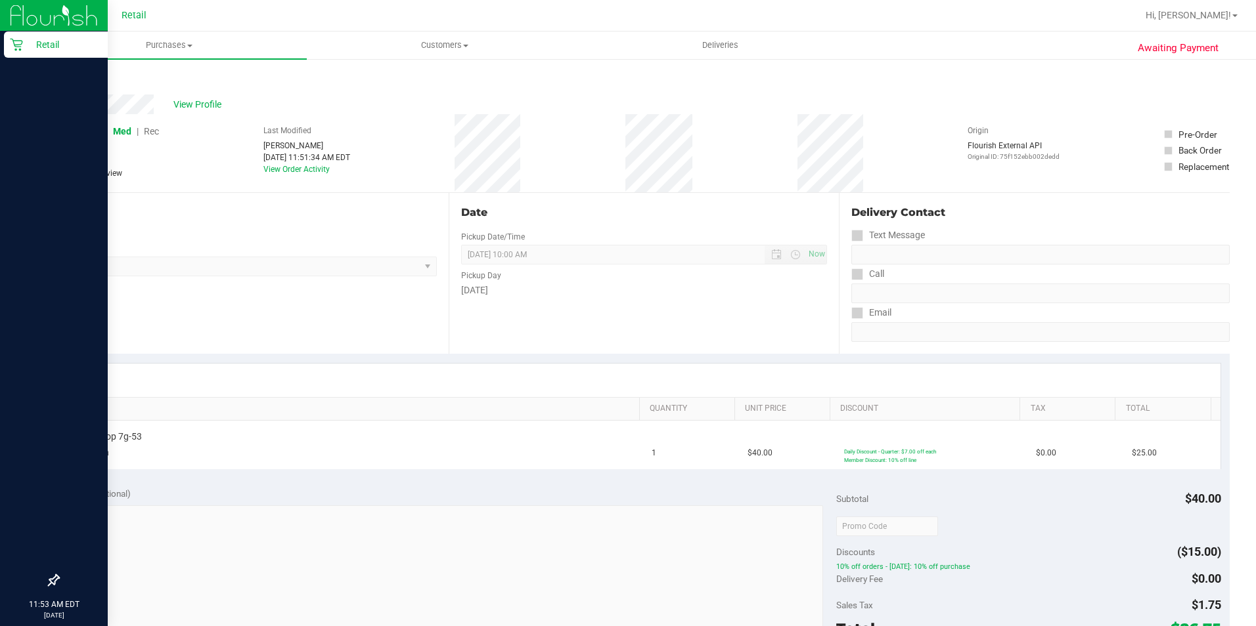
click at [21, 43] on icon at bounding box center [16, 44] width 13 height 13
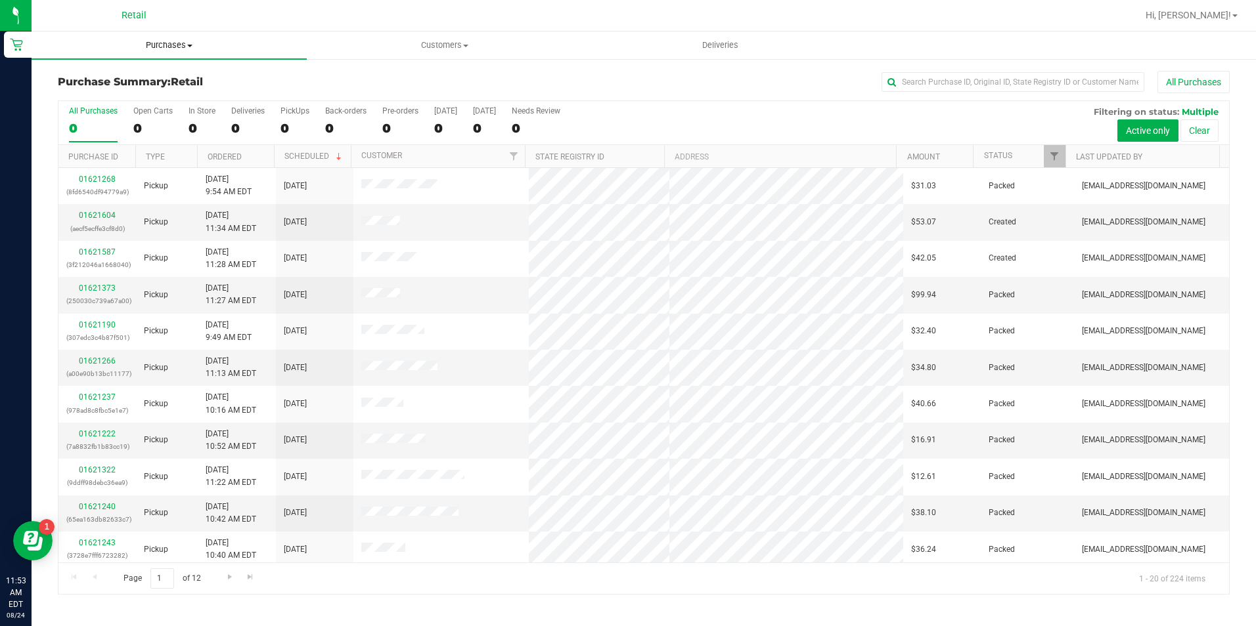
click at [169, 47] on span "Purchases" at bounding box center [169, 45] width 275 height 12
click at [1002, 83] on input "text" at bounding box center [1012, 82] width 263 height 20
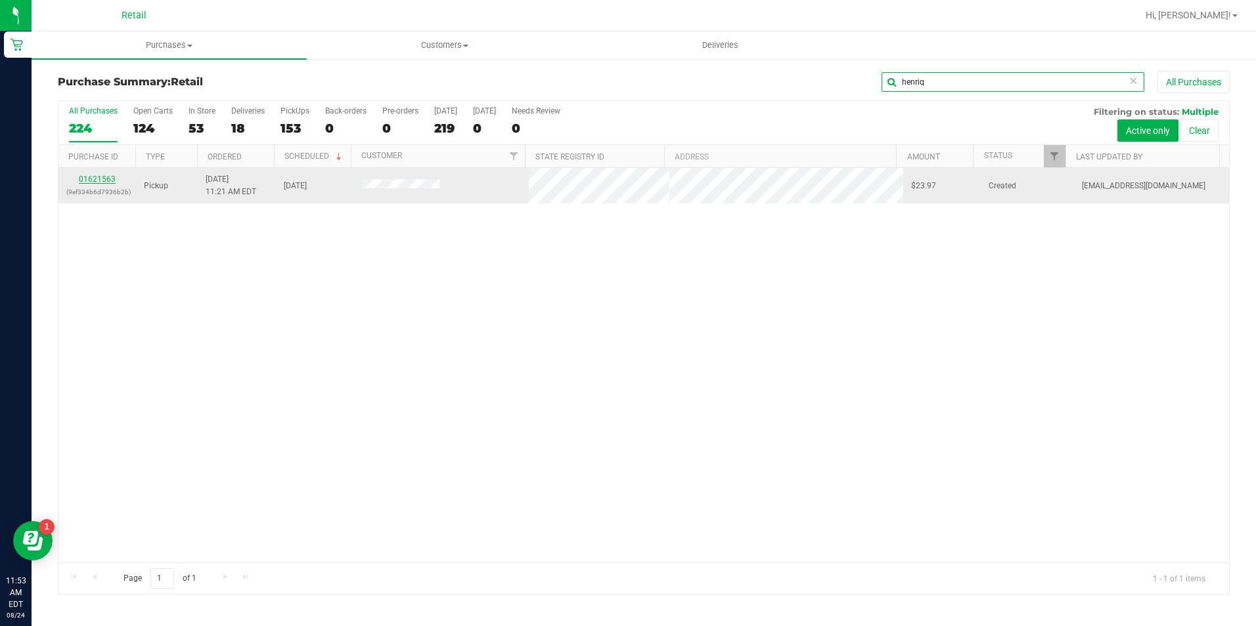
type input "henriq"
click at [100, 183] on link "01621563" at bounding box center [97, 179] width 37 height 9
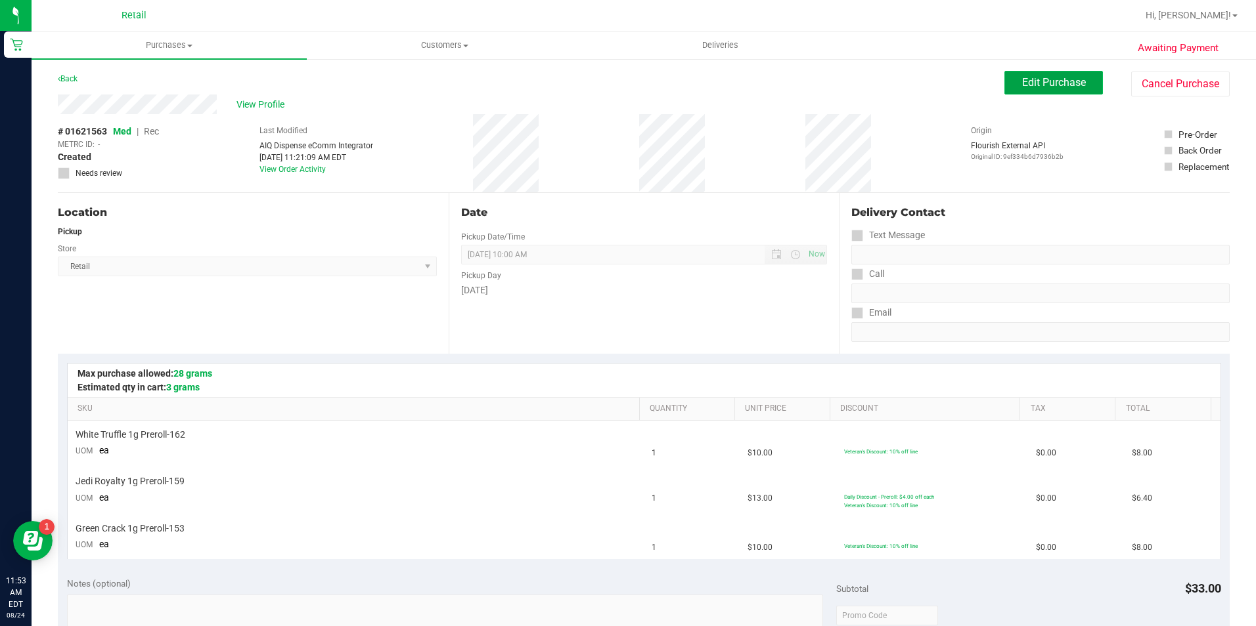
click at [1067, 87] on span "Edit Purchase" at bounding box center [1054, 82] width 64 height 12
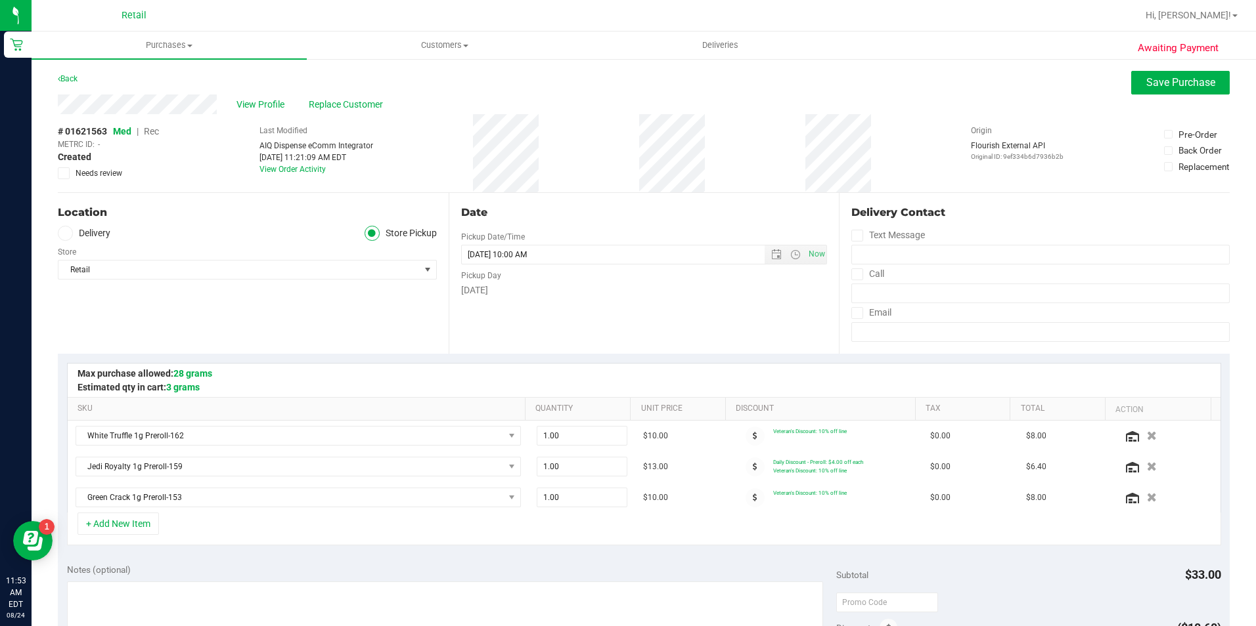
click at [154, 132] on span "Rec" at bounding box center [151, 131] width 15 height 11
click at [1145, 90] on button "Save Purchase" at bounding box center [1180, 83] width 99 height 24
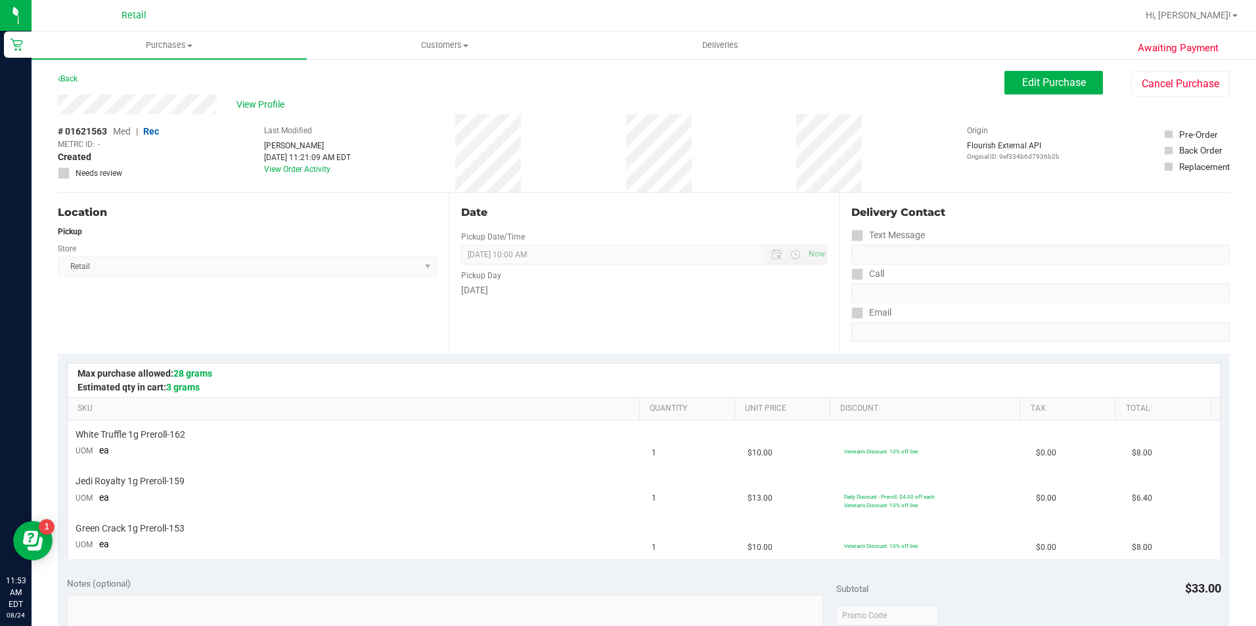
scroll to position [197, 0]
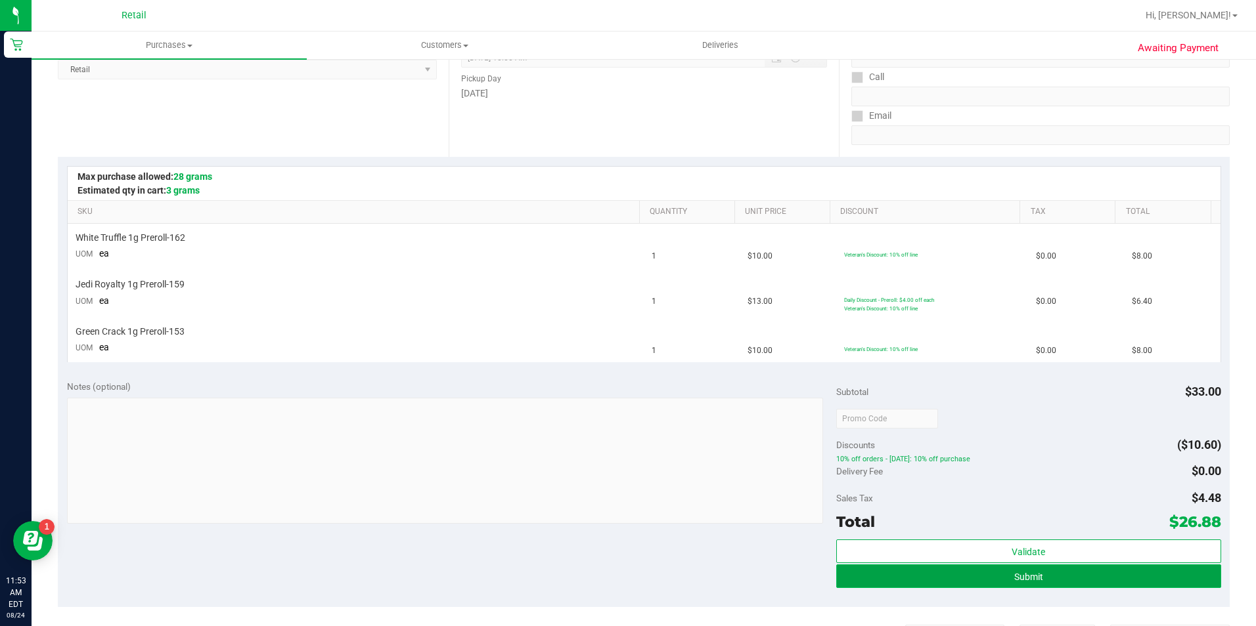
click at [1022, 576] on span "Submit" at bounding box center [1028, 577] width 29 height 11
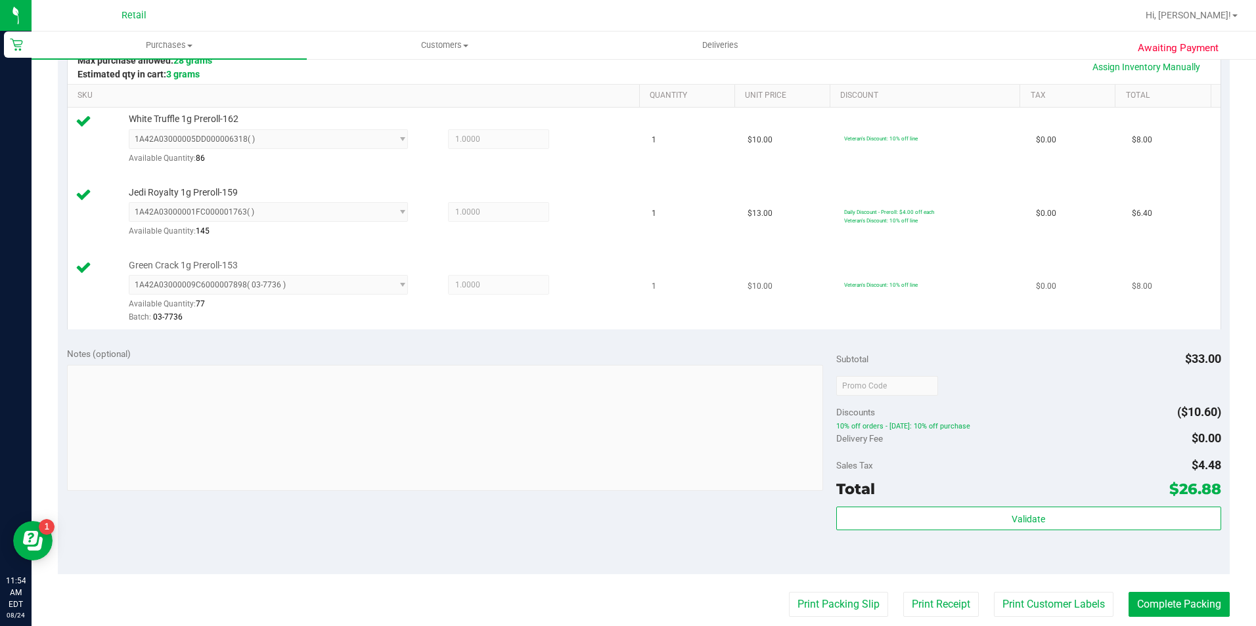
scroll to position [394, 0]
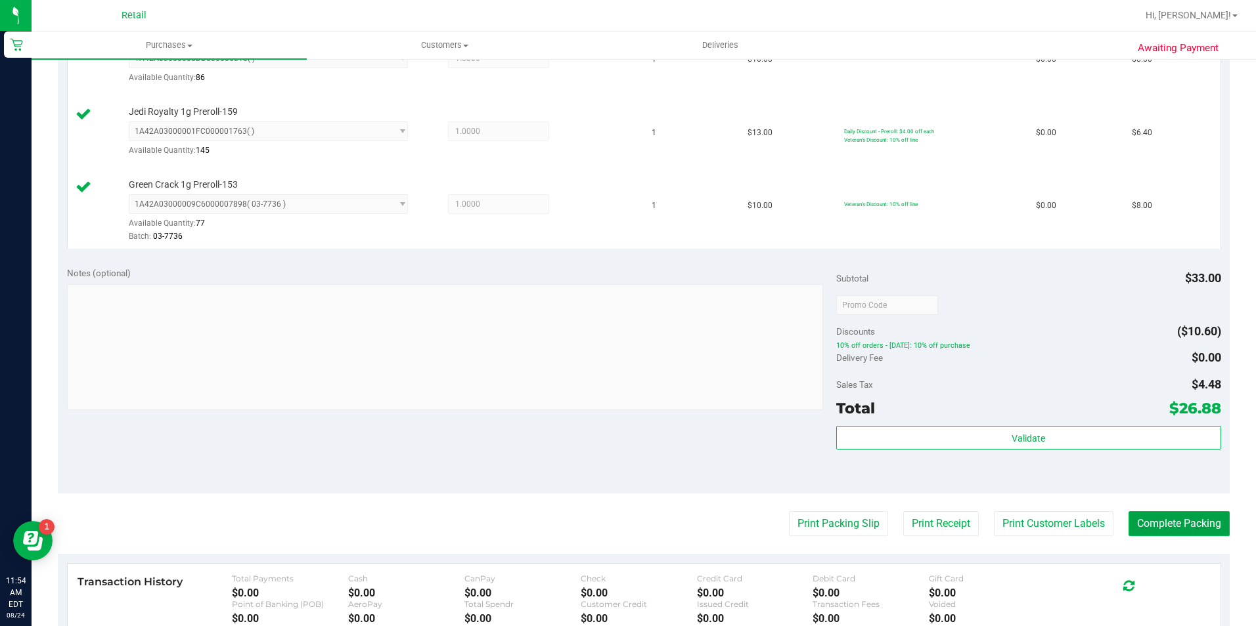
click at [1164, 522] on button "Complete Packing" at bounding box center [1178, 524] width 101 height 25
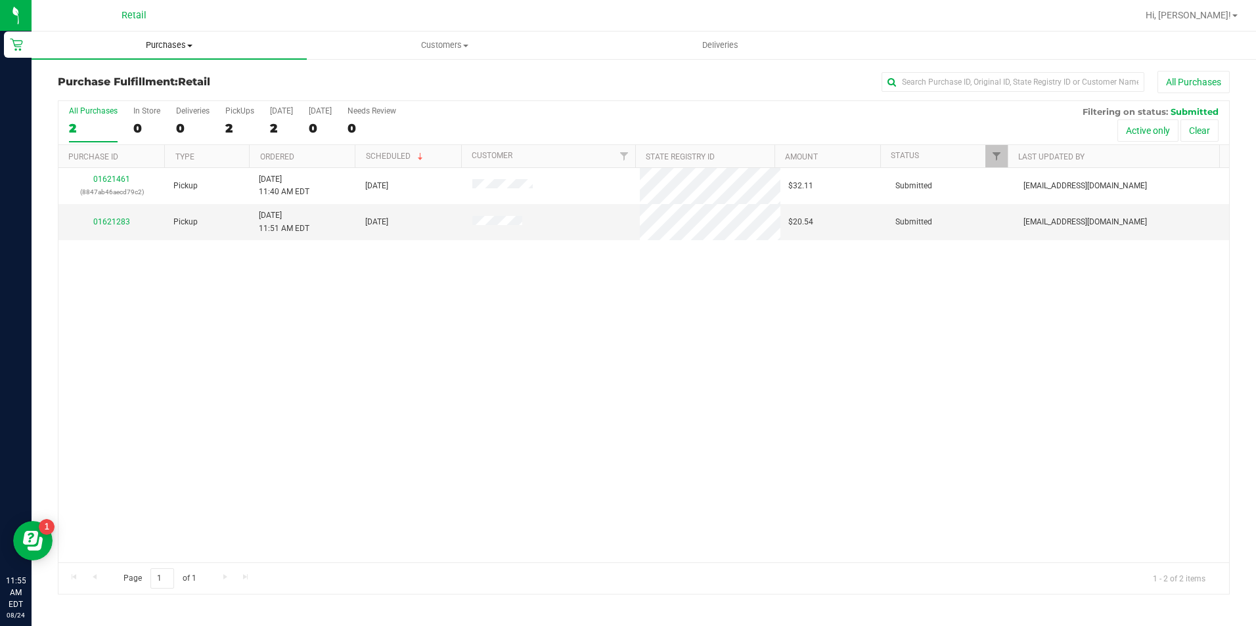
click at [183, 38] on uib-tab-heading "Purchases Summary of purchases Fulfillment All purchases" at bounding box center [169, 46] width 275 height 28
click at [185, 72] on li "Summary of purchases" at bounding box center [169, 80] width 275 height 16
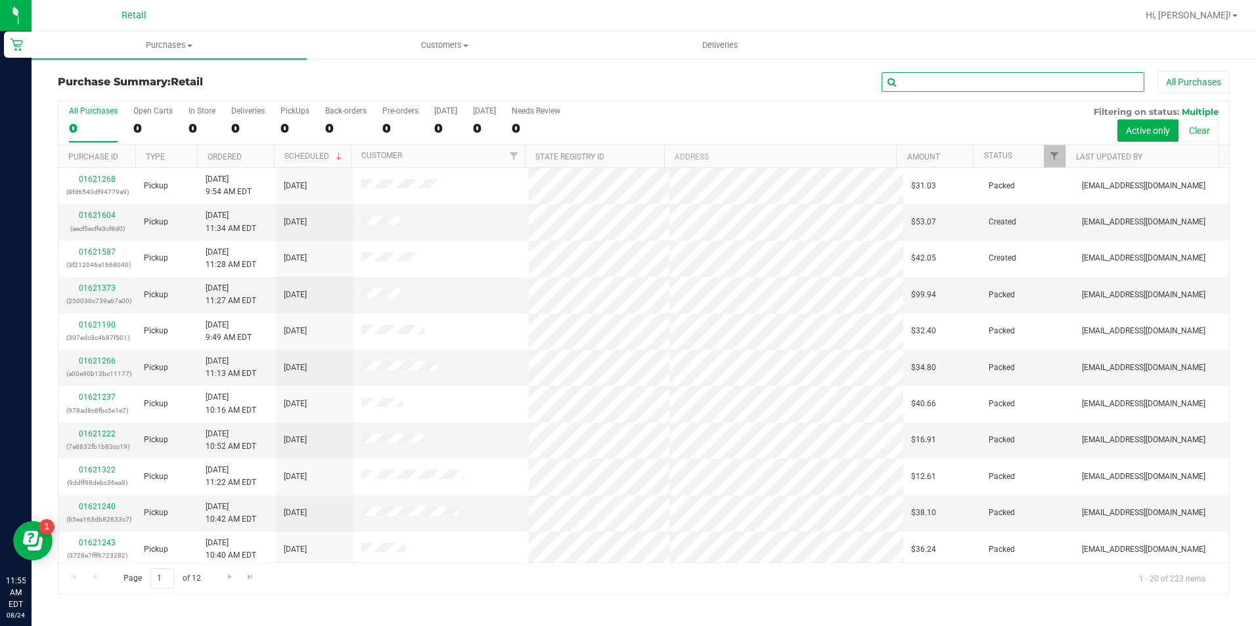
click at [959, 83] on input "text" at bounding box center [1012, 82] width 263 height 20
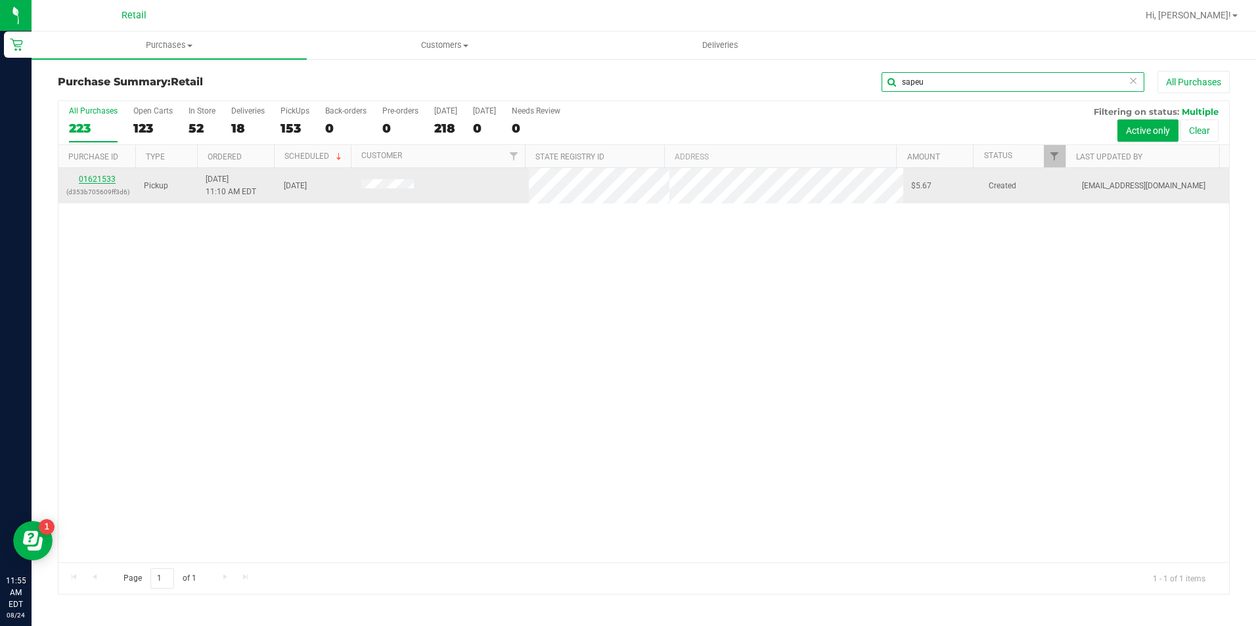
type input "sapeu"
click at [97, 181] on link "01621533" at bounding box center [97, 179] width 37 height 9
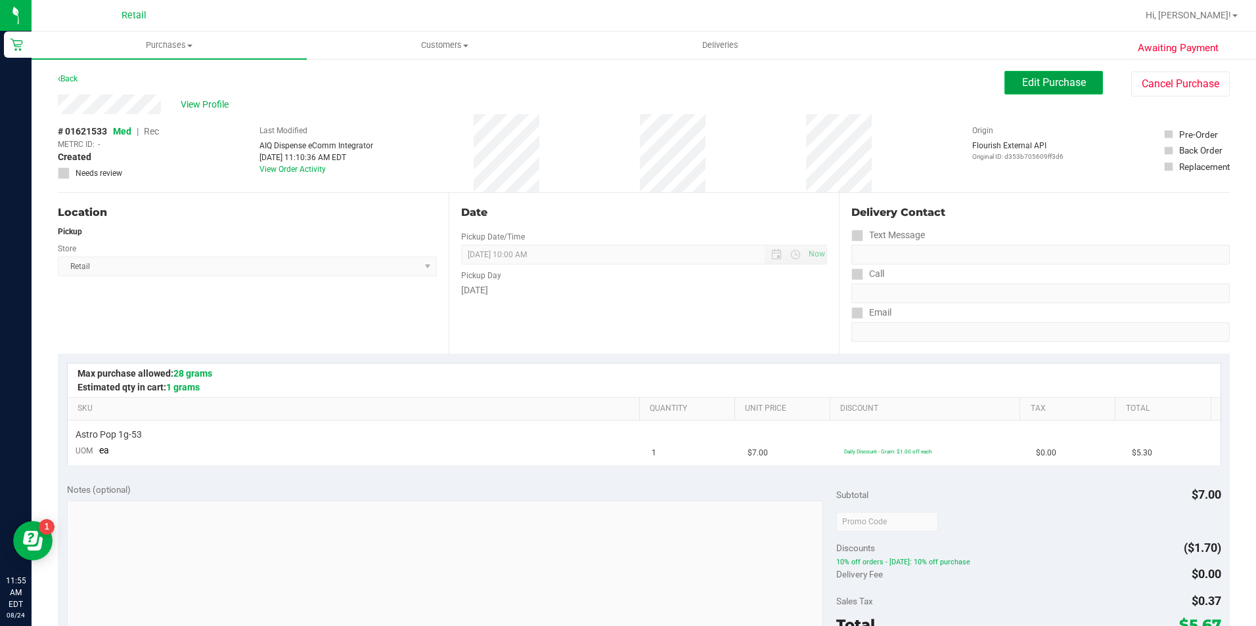
click at [1034, 86] on span "Edit Purchase" at bounding box center [1054, 82] width 64 height 12
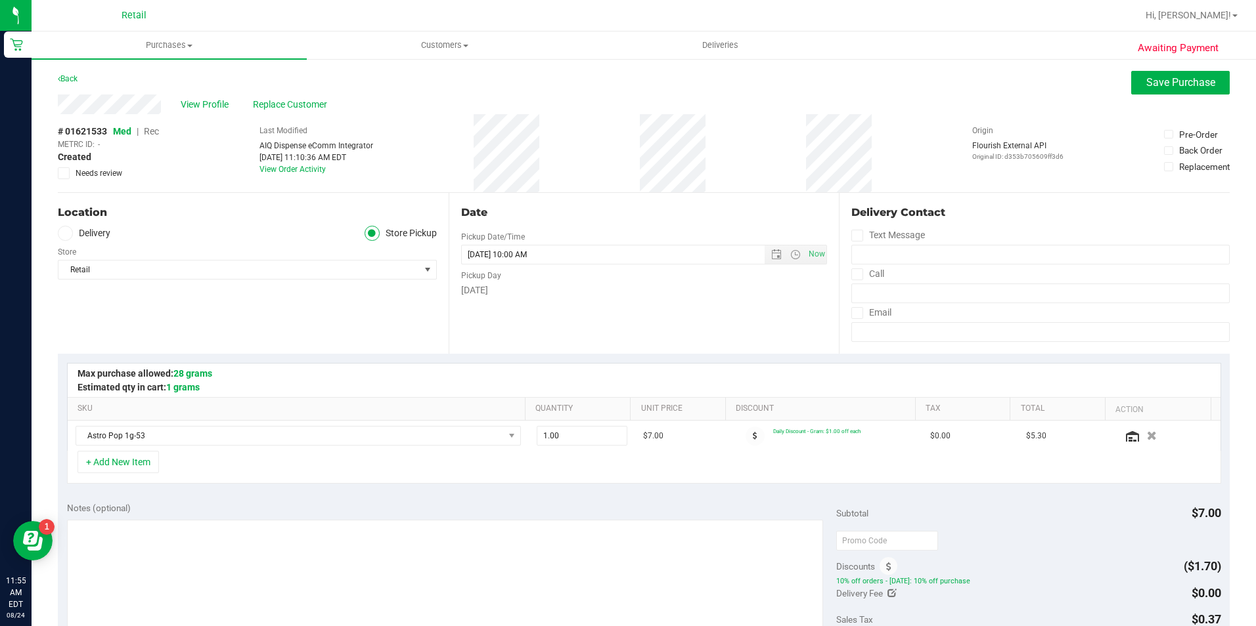
click at [151, 129] on span "Rec" at bounding box center [151, 131] width 15 height 11
click at [1146, 79] on span "Save Purchase" at bounding box center [1180, 82] width 69 height 12
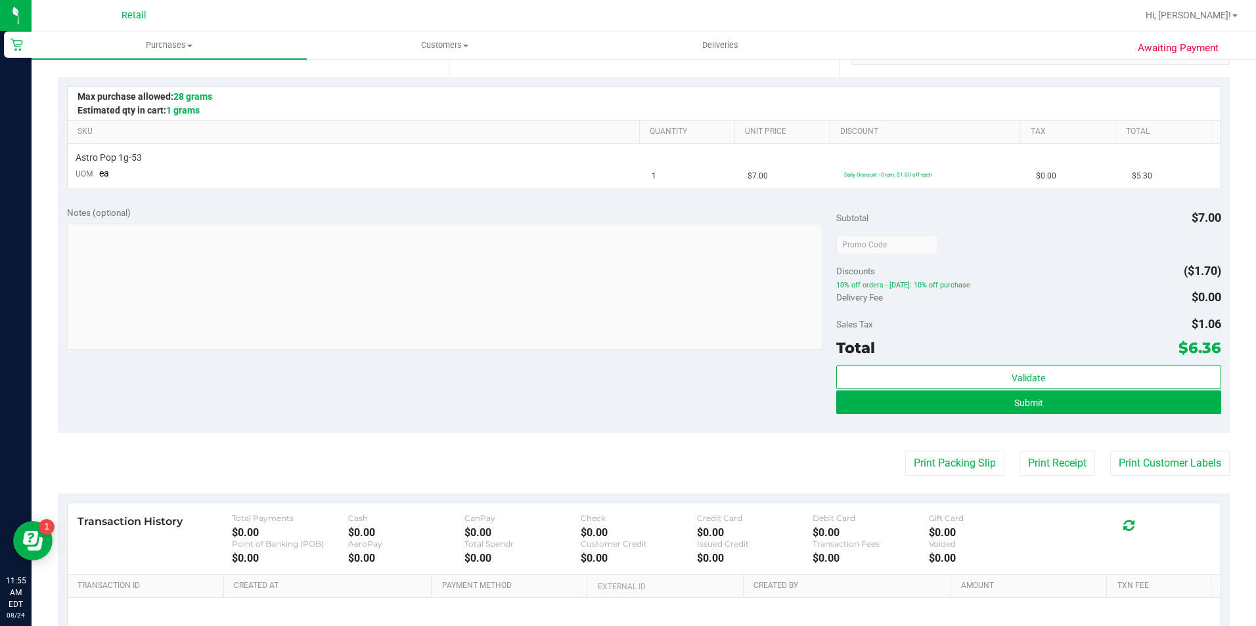
scroll to position [416, 0]
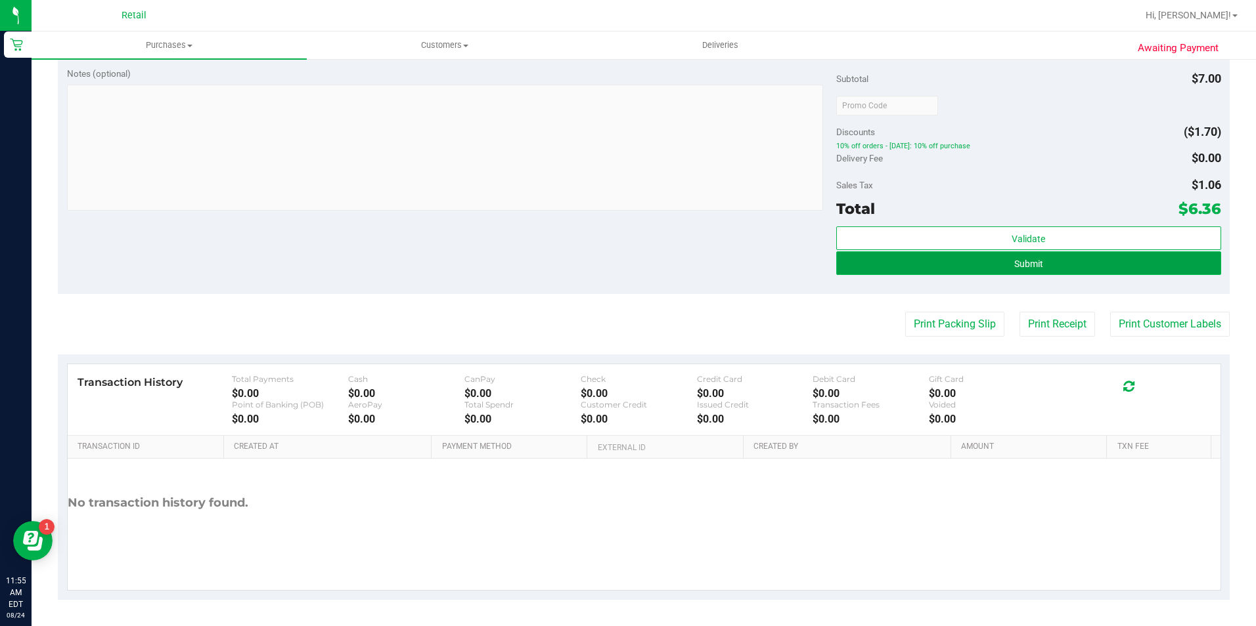
click at [946, 262] on button "Submit" at bounding box center [1028, 264] width 385 height 24
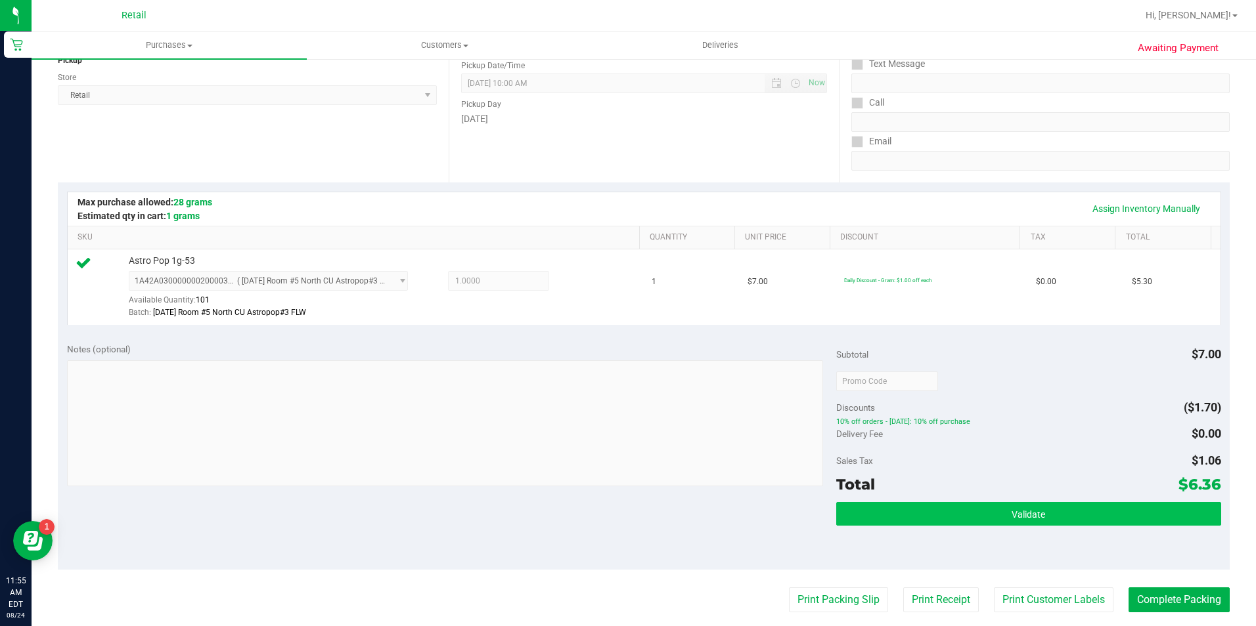
scroll to position [197, 0]
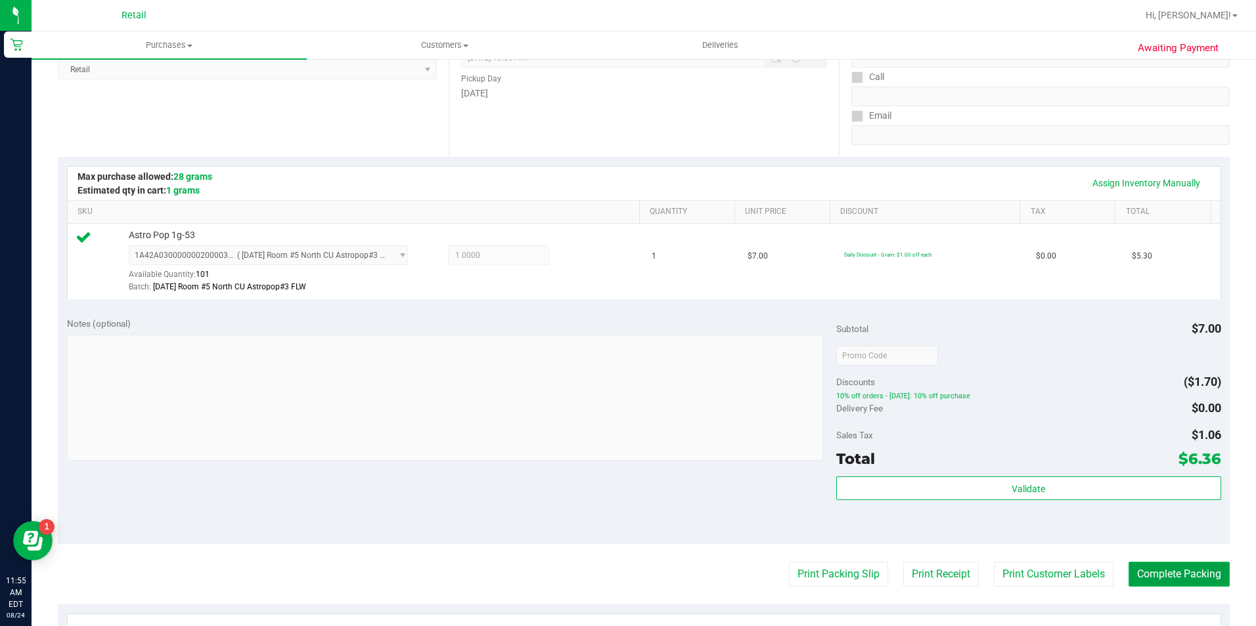
click at [1154, 567] on button "Complete Packing" at bounding box center [1178, 574] width 101 height 25
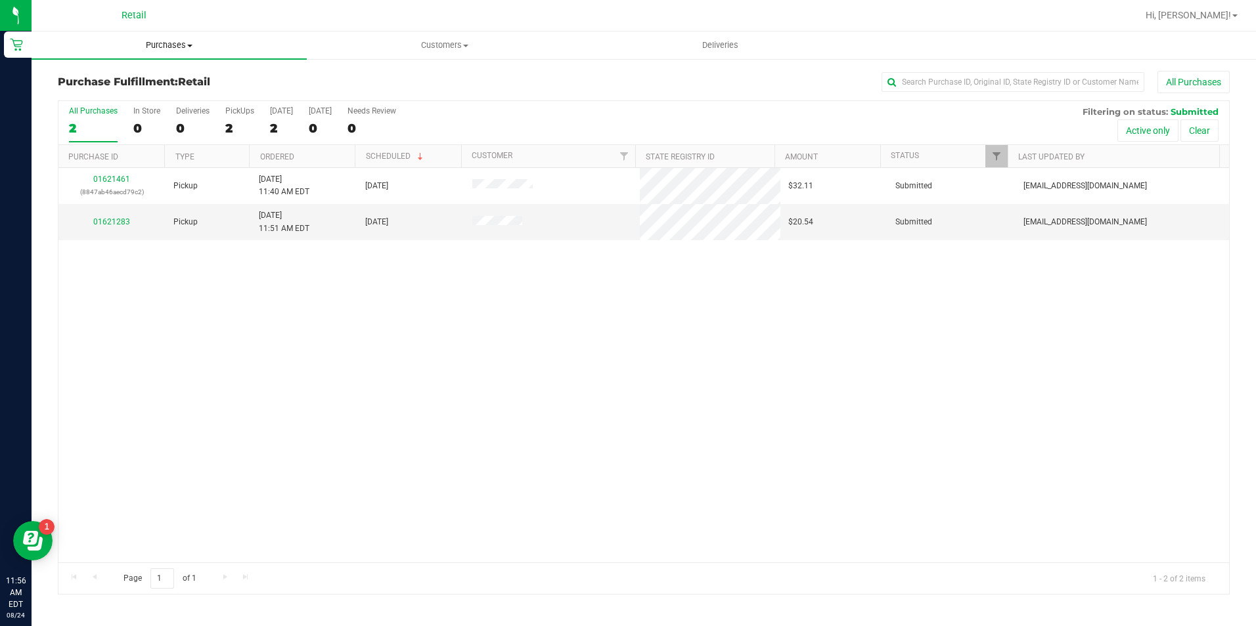
click at [183, 43] on span "Purchases" at bounding box center [169, 45] width 275 height 12
click at [183, 80] on li "Summary of purchases" at bounding box center [169, 80] width 275 height 16
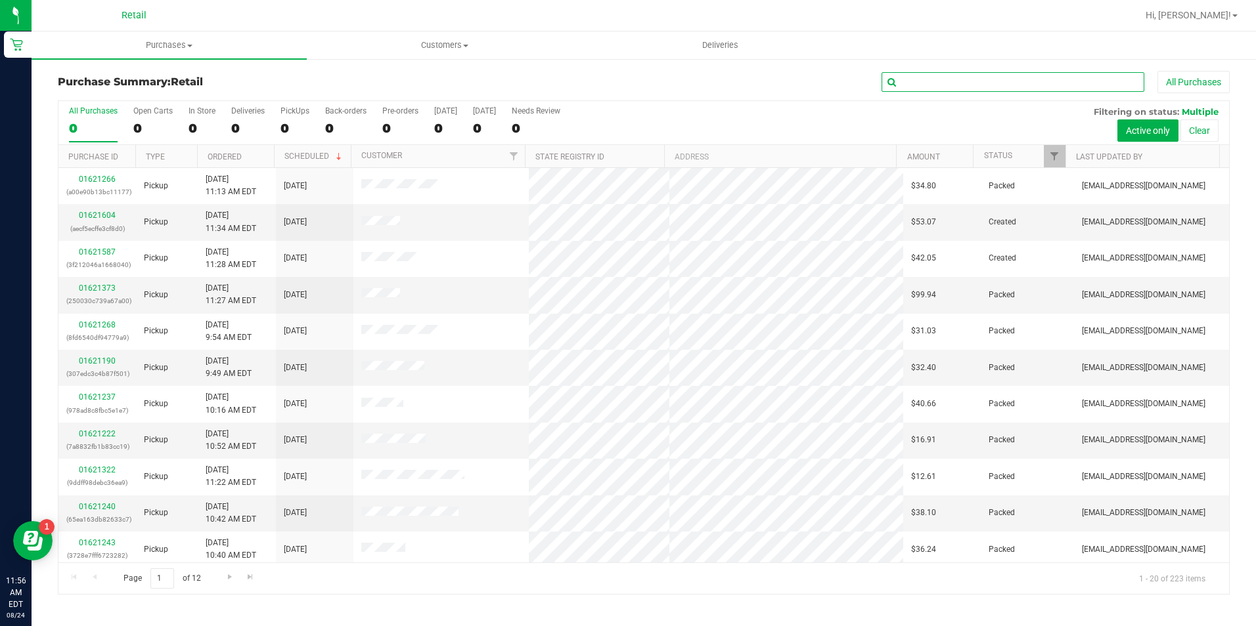
click at [1005, 78] on input "text" at bounding box center [1012, 82] width 263 height 20
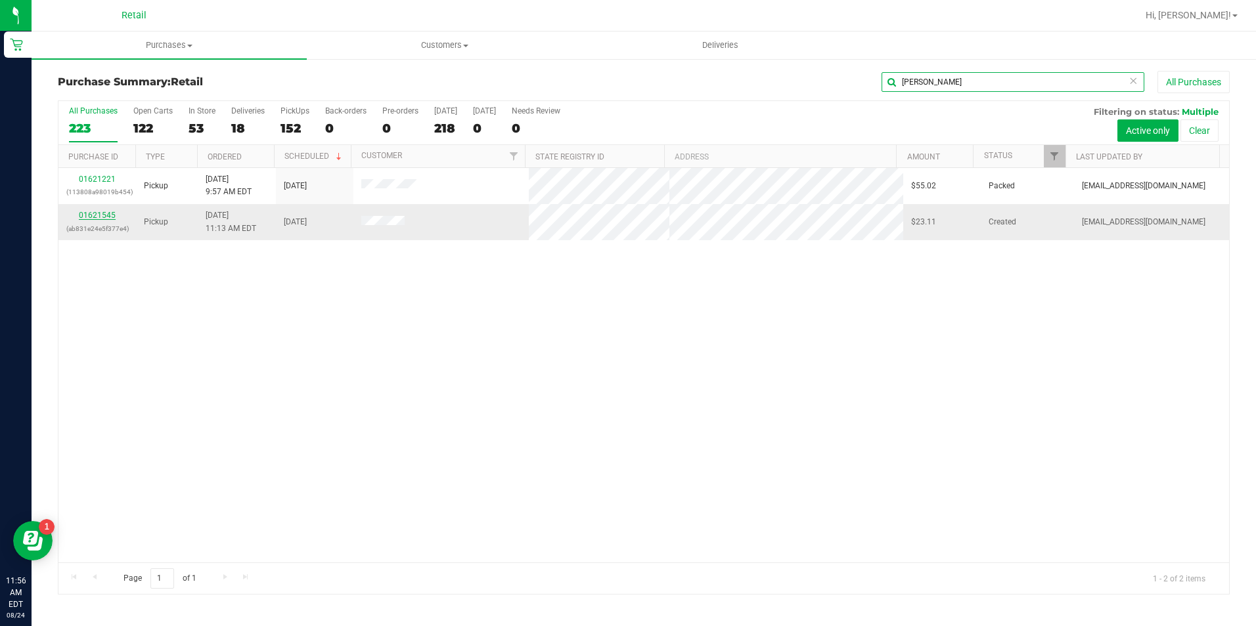
type input "dean"
click at [100, 217] on link "01621545" at bounding box center [97, 215] width 37 height 9
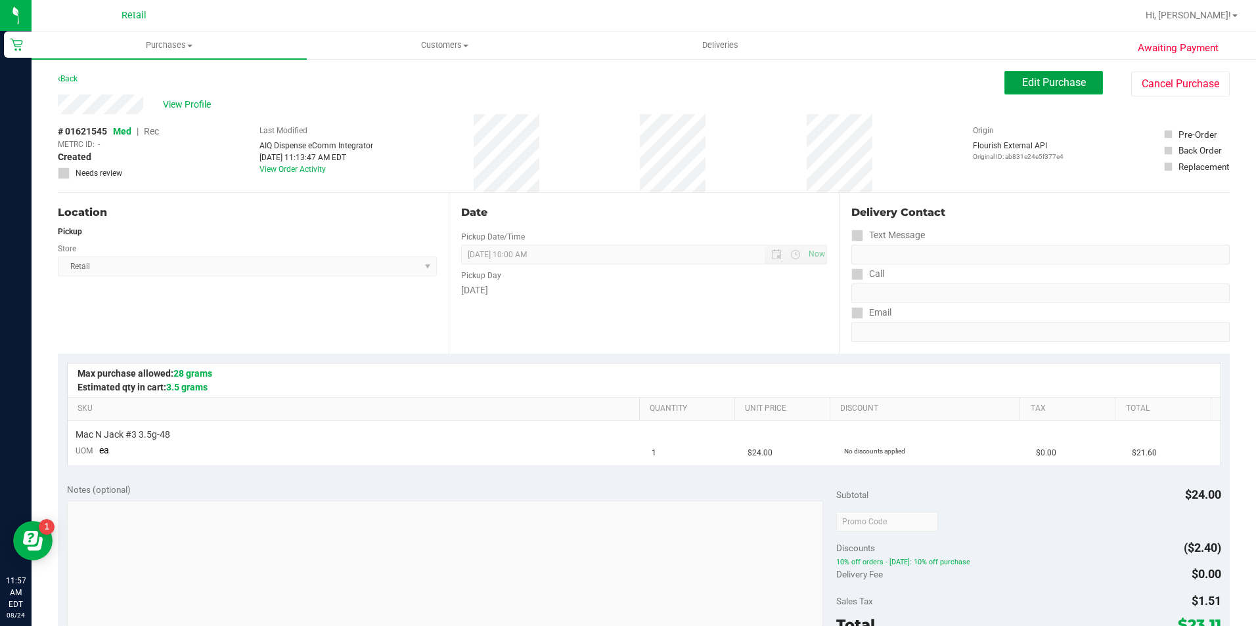
click at [1037, 87] on span "Edit Purchase" at bounding box center [1054, 82] width 64 height 12
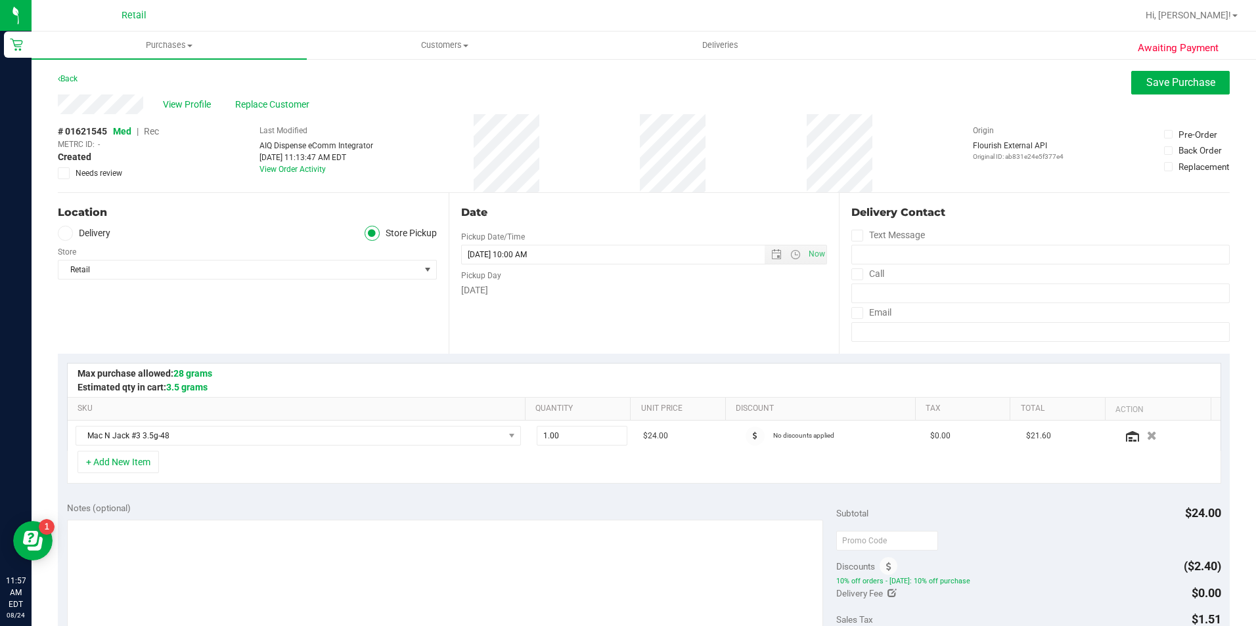
click at [151, 133] on span "Rec" at bounding box center [151, 131] width 15 height 11
click at [1154, 74] on button "Save Purchase" at bounding box center [1180, 83] width 99 height 24
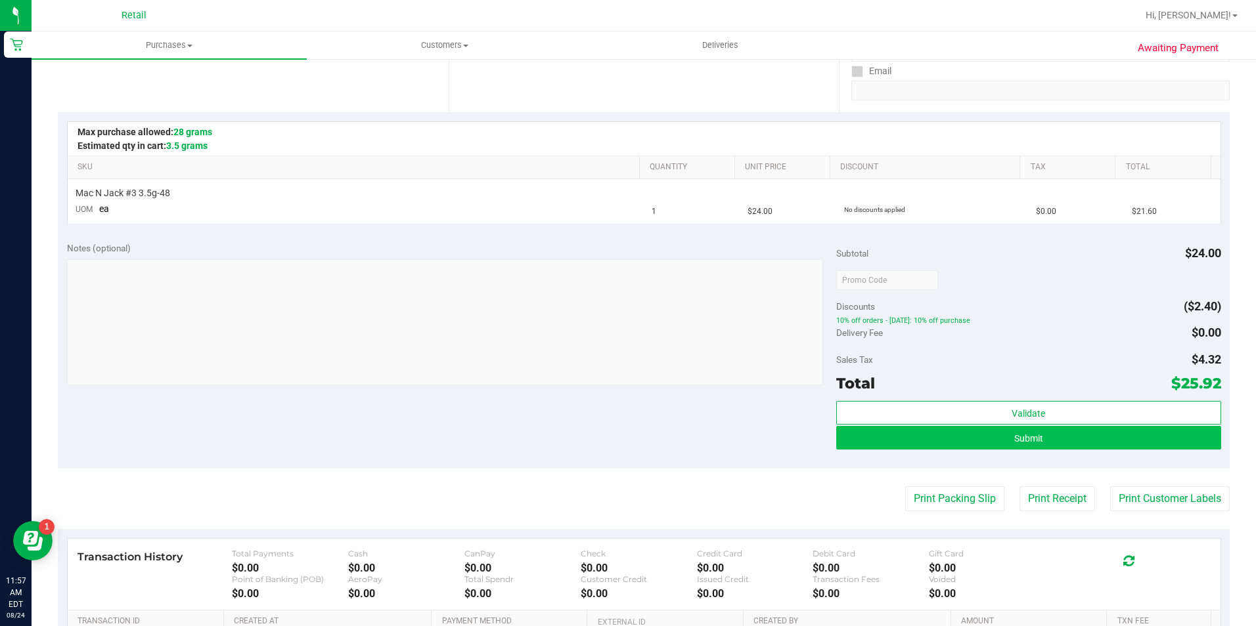
scroll to position [263, 0]
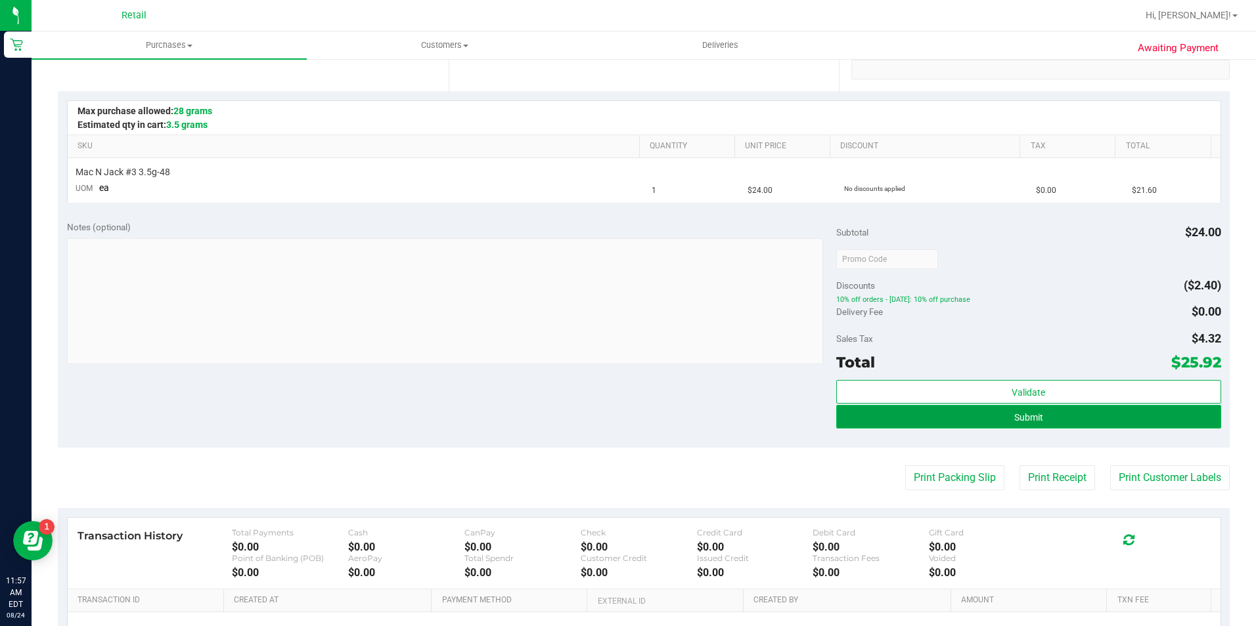
click at [929, 416] on button "Submit" at bounding box center [1028, 417] width 385 height 24
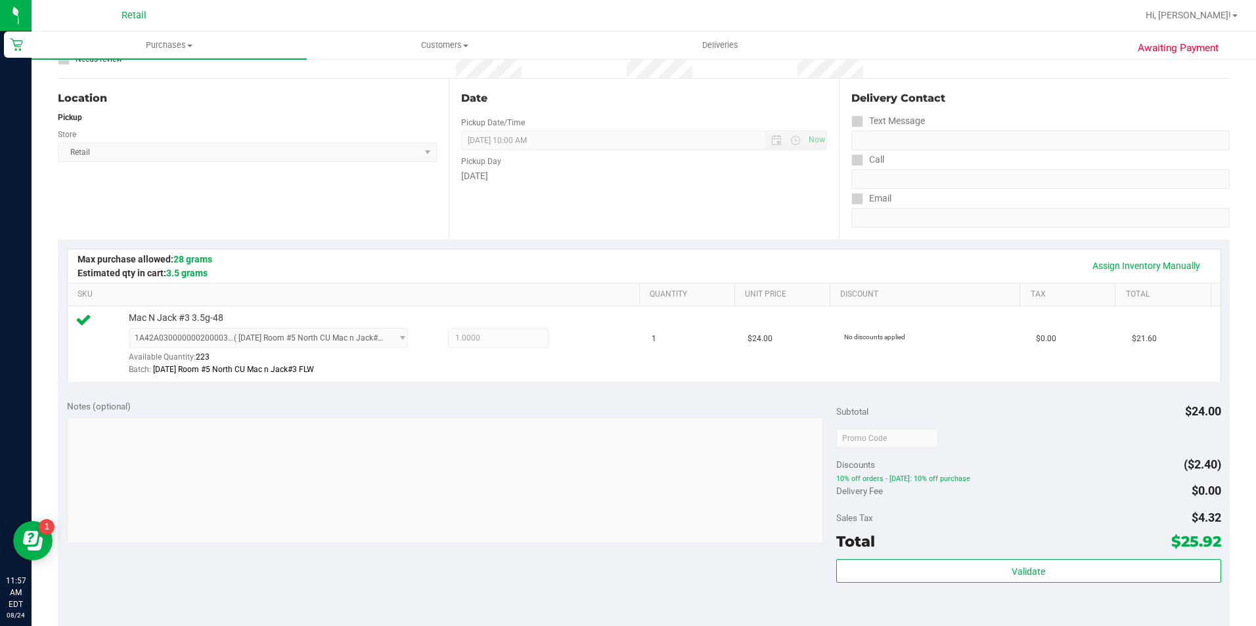
scroll to position [197, 0]
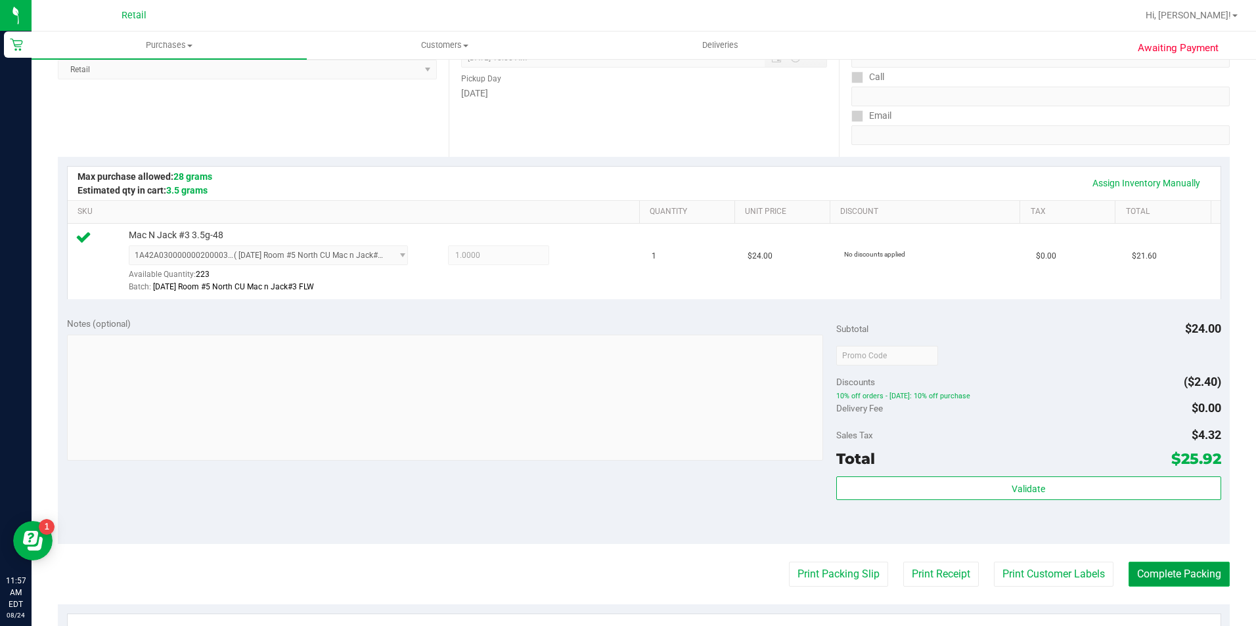
click at [1145, 574] on button "Complete Packing" at bounding box center [1178, 574] width 101 height 25
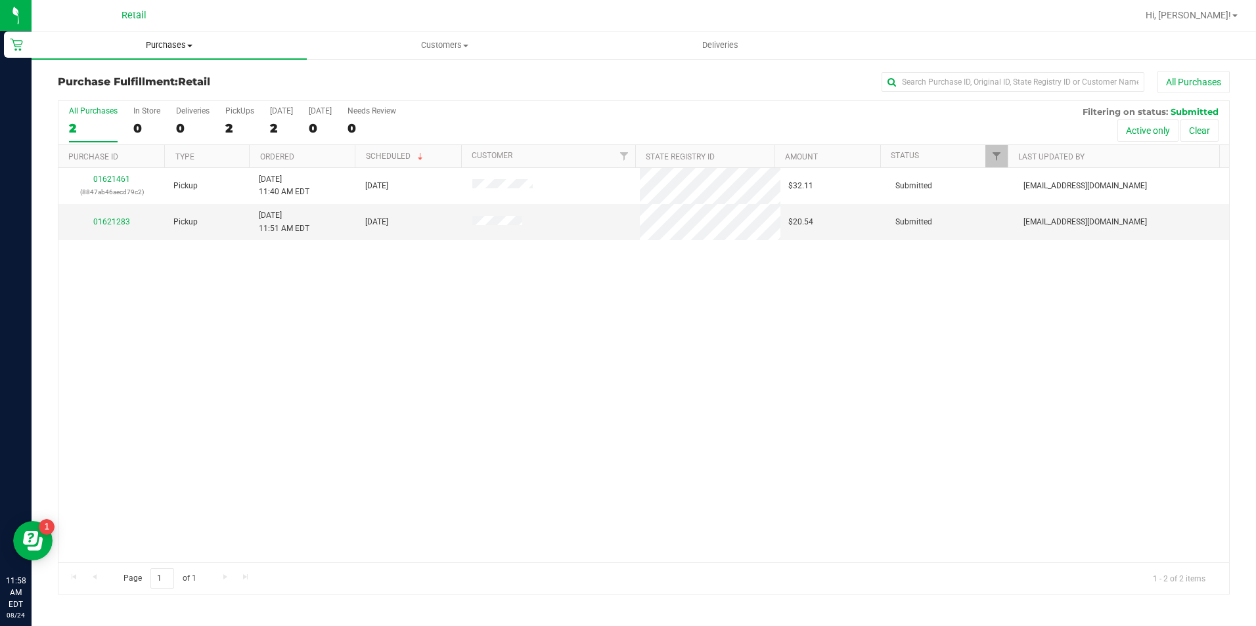
click at [179, 42] on span "Purchases" at bounding box center [169, 45] width 275 height 12
click at [173, 79] on li "Summary of purchases" at bounding box center [169, 80] width 275 height 16
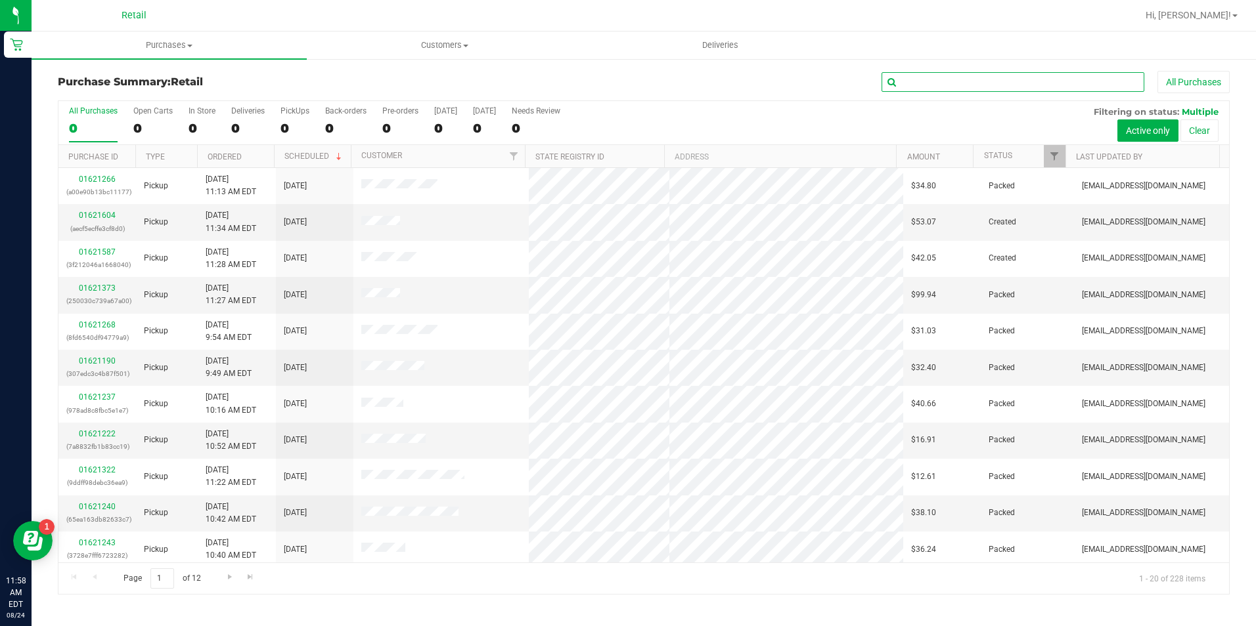
click at [969, 82] on input "text" at bounding box center [1012, 82] width 263 height 20
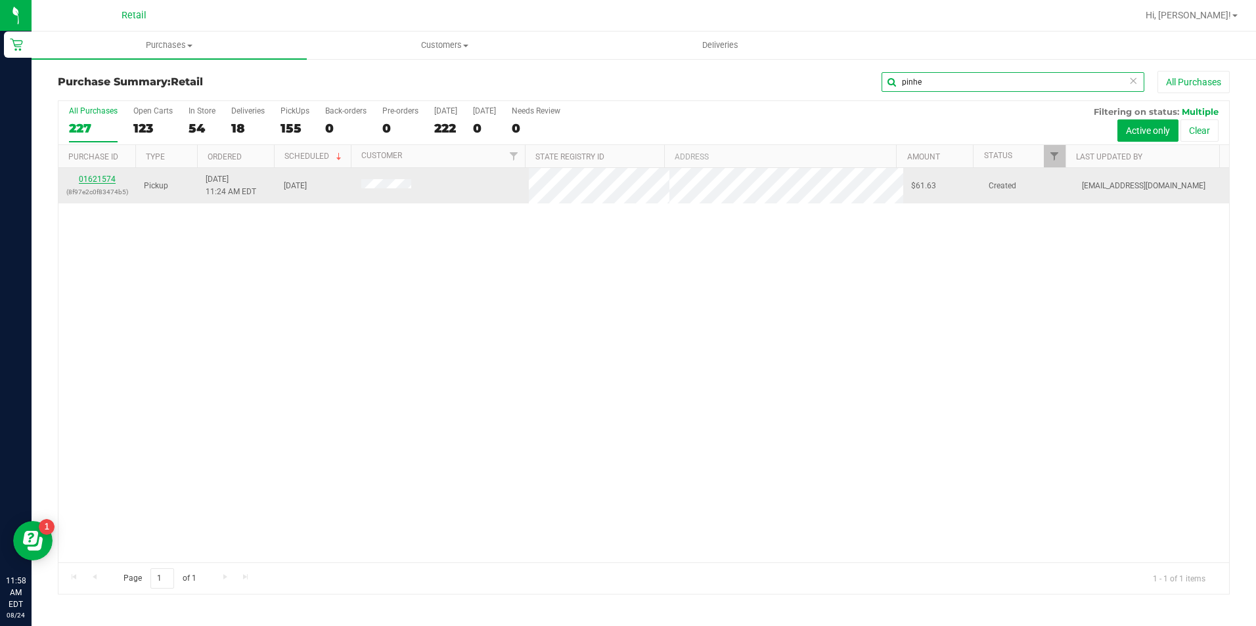
type input "pinhe"
click at [94, 183] on link "01621574" at bounding box center [97, 179] width 37 height 9
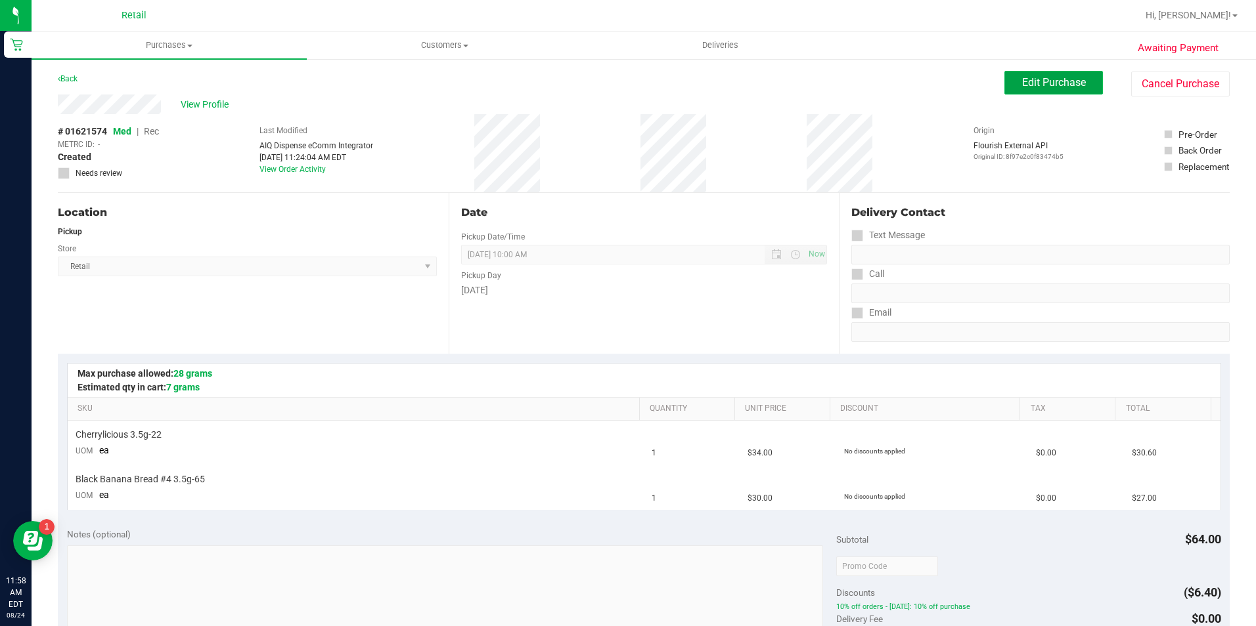
click at [1030, 92] on button "Edit Purchase" at bounding box center [1053, 83] width 99 height 24
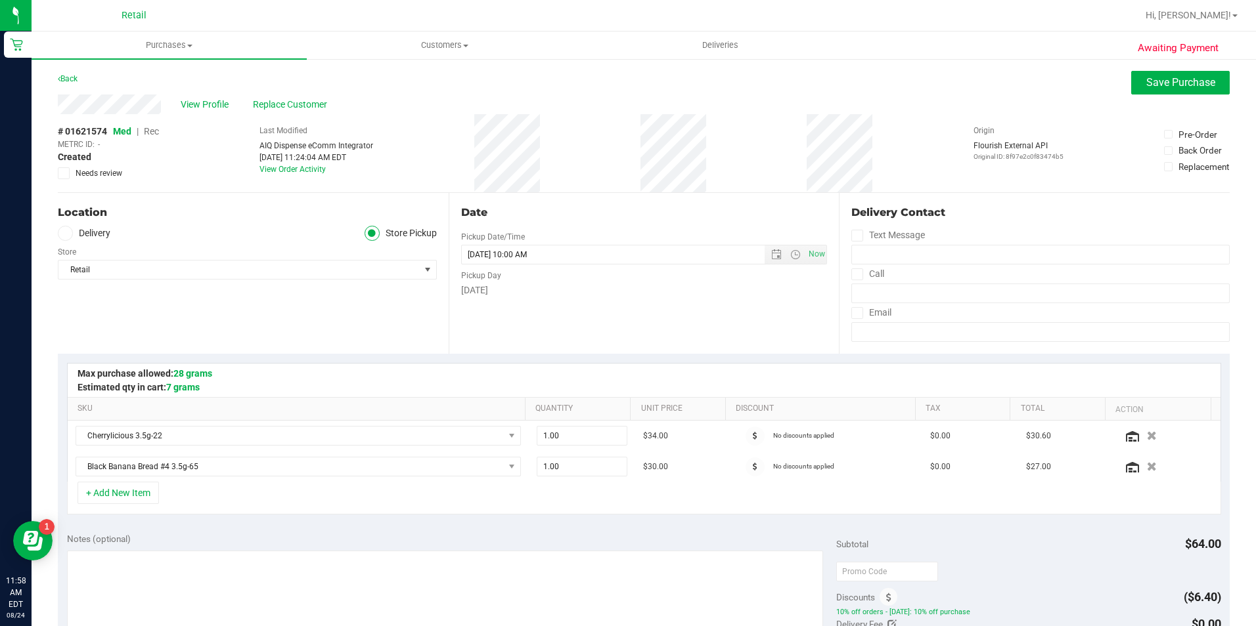
click at [151, 130] on span "Rec" at bounding box center [151, 131] width 15 height 11
click at [1154, 91] on button "Save Purchase" at bounding box center [1180, 83] width 99 height 24
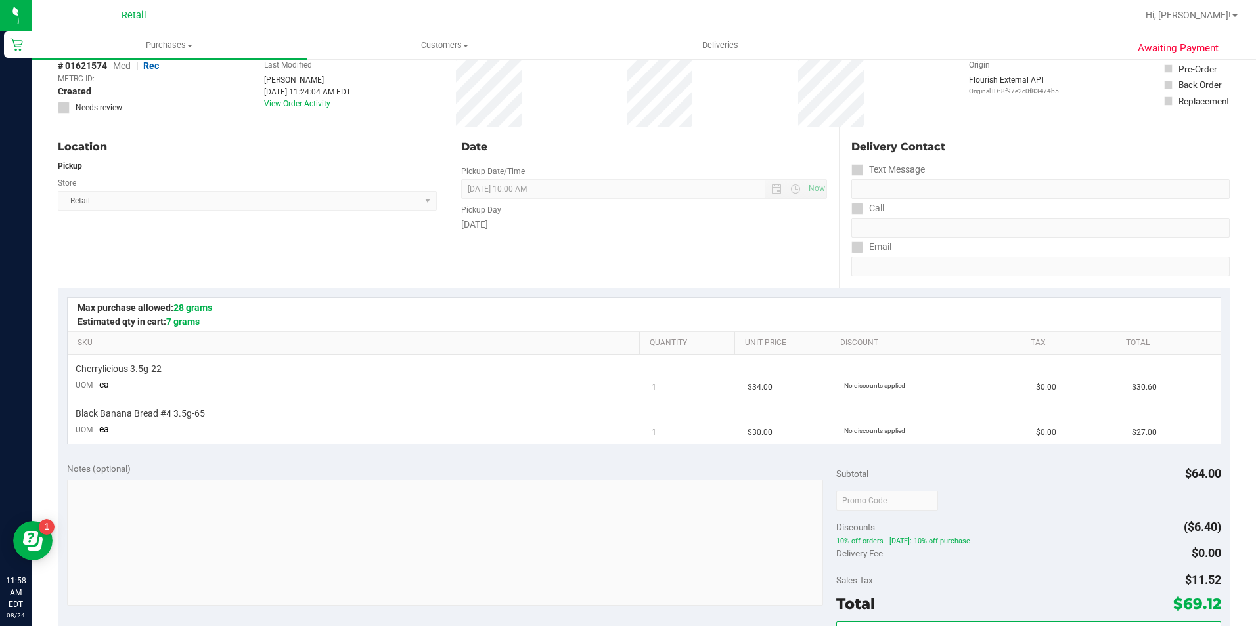
scroll to position [263, 0]
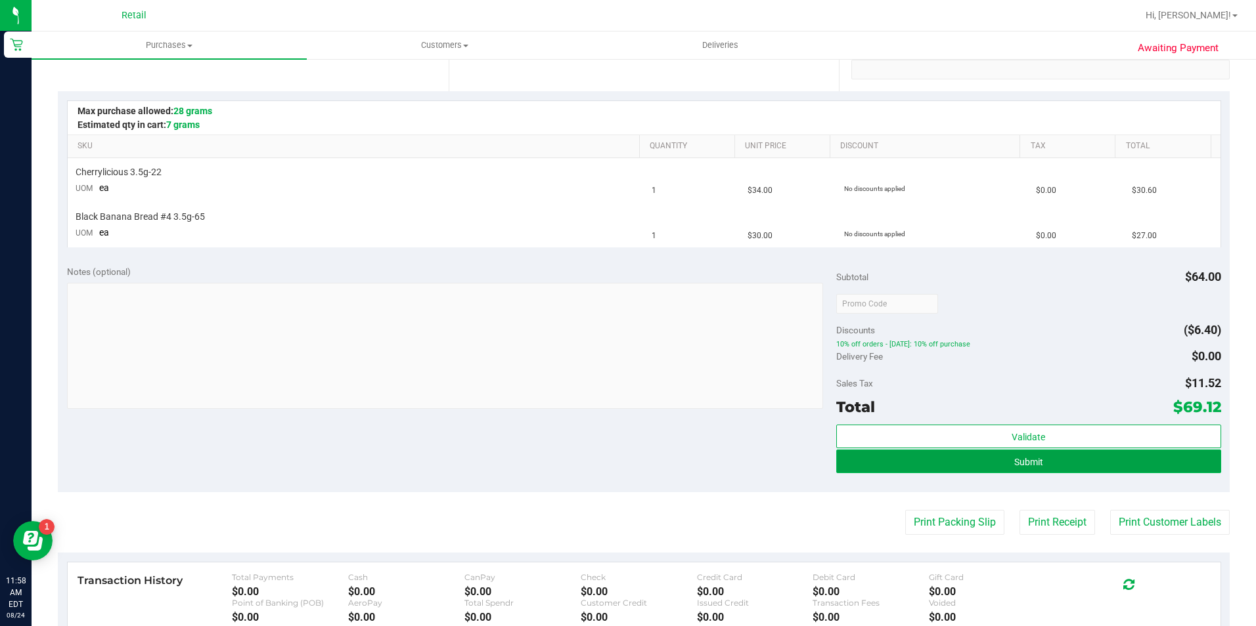
click at [1003, 460] on button "Submit" at bounding box center [1028, 462] width 385 height 24
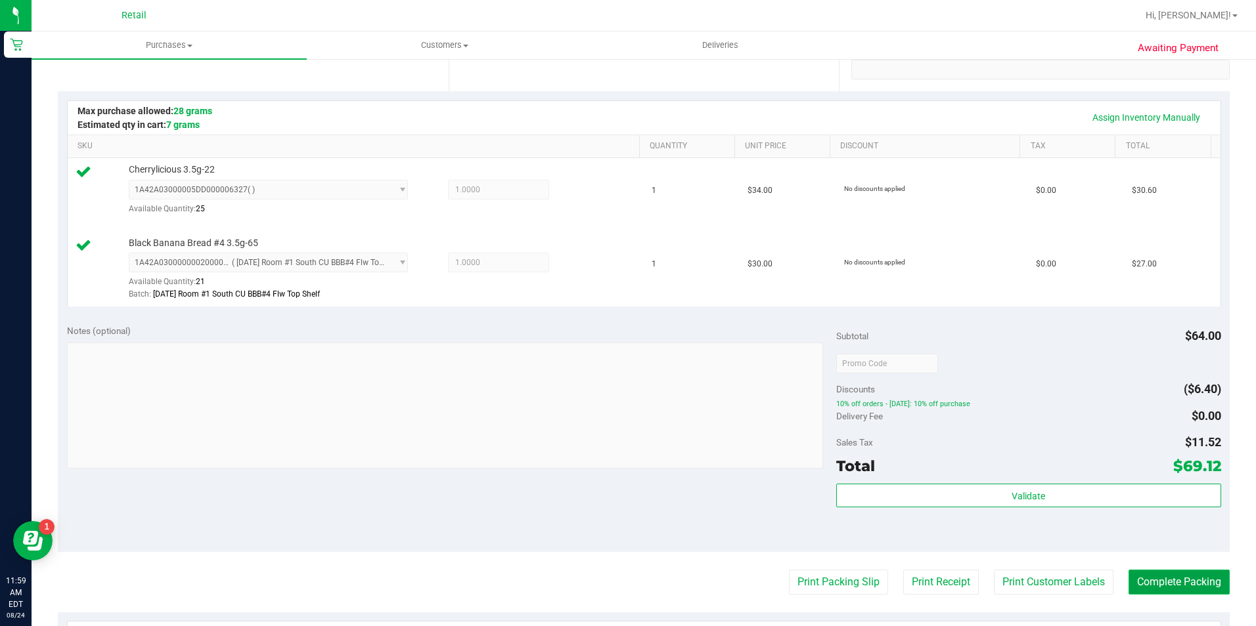
click at [1145, 582] on button "Complete Packing" at bounding box center [1178, 582] width 101 height 25
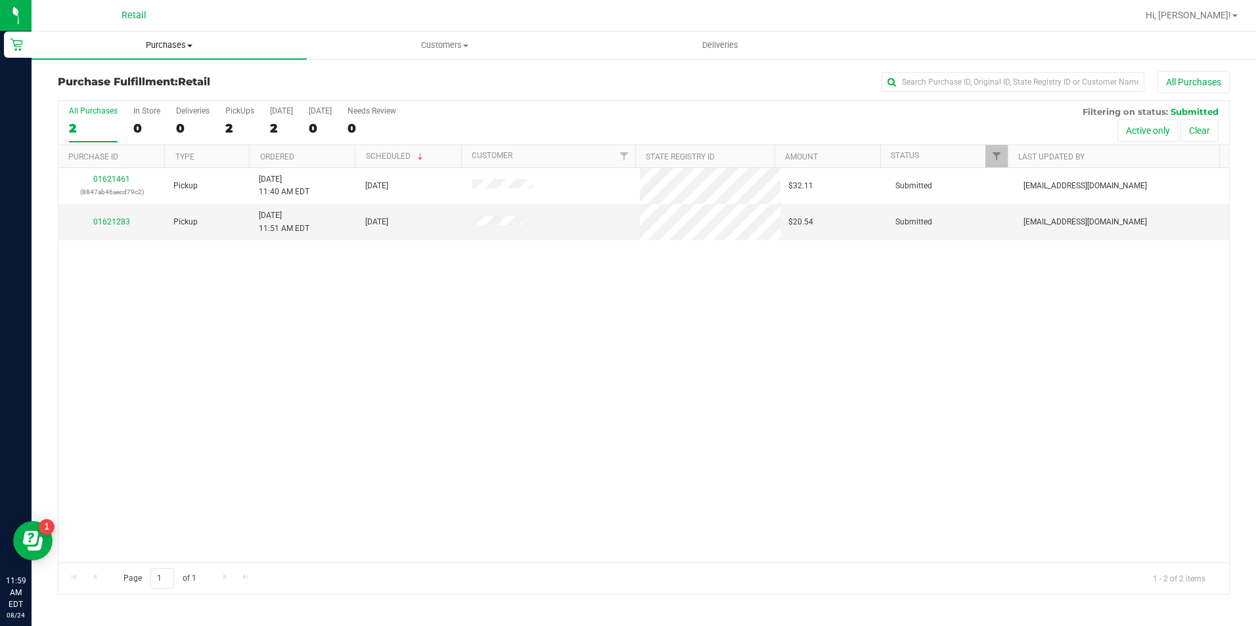
click at [166, 39] on uib-tab-heading "Purchases Summary of purchases Fulfillment All purchases" at bounding box center [169, 46] width 275 height 28
click at [169, 79] on li "Summary of purchases" at bounding box center [169, 80] width 275 height 16
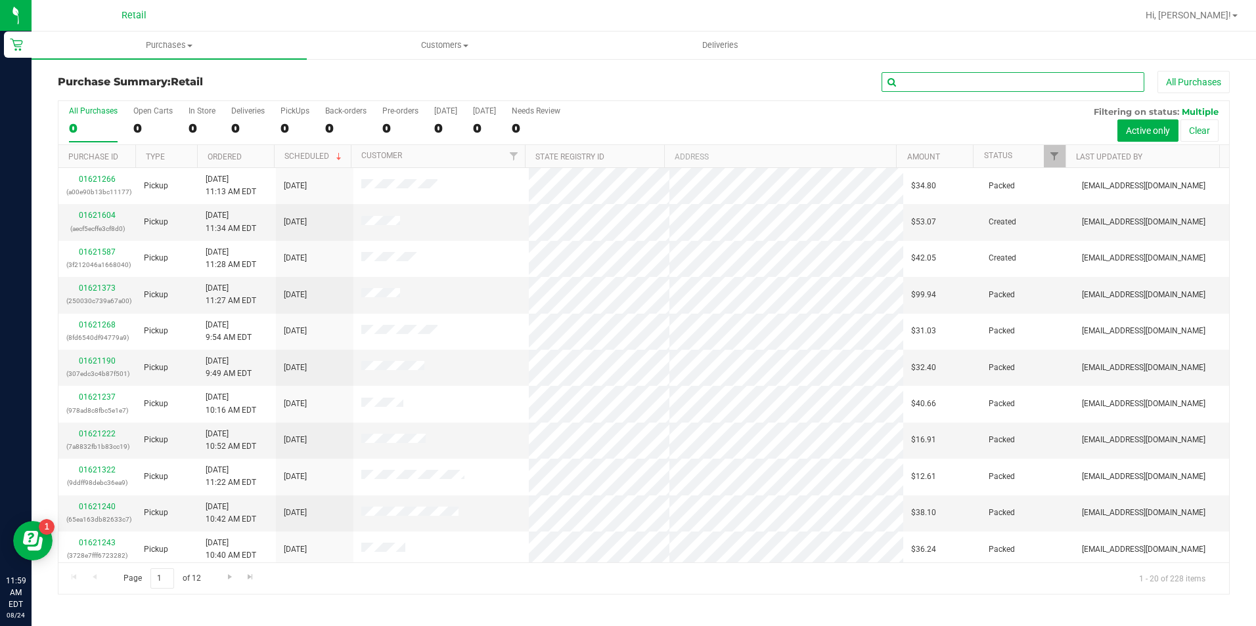
click at [961, 84] on input "text" at bounding box center [1012, 82] width 263 height 20
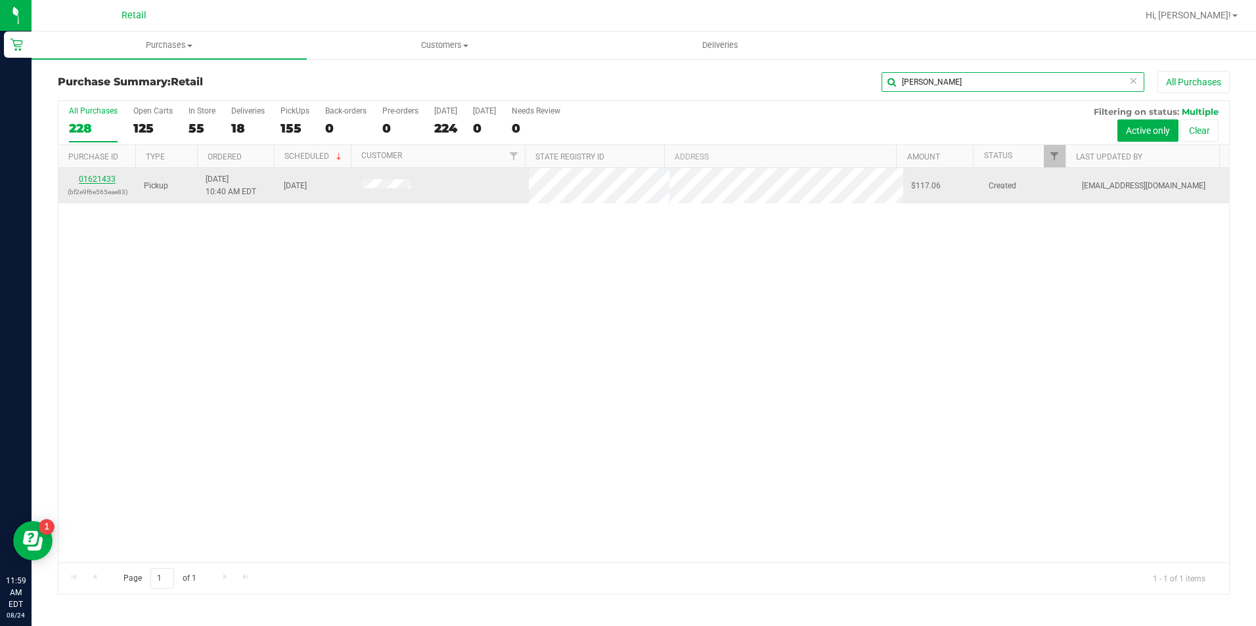
type input "mandia"
click at [112, 181] on link "01621433" at bounding box center [97, 179] width 37 height 9
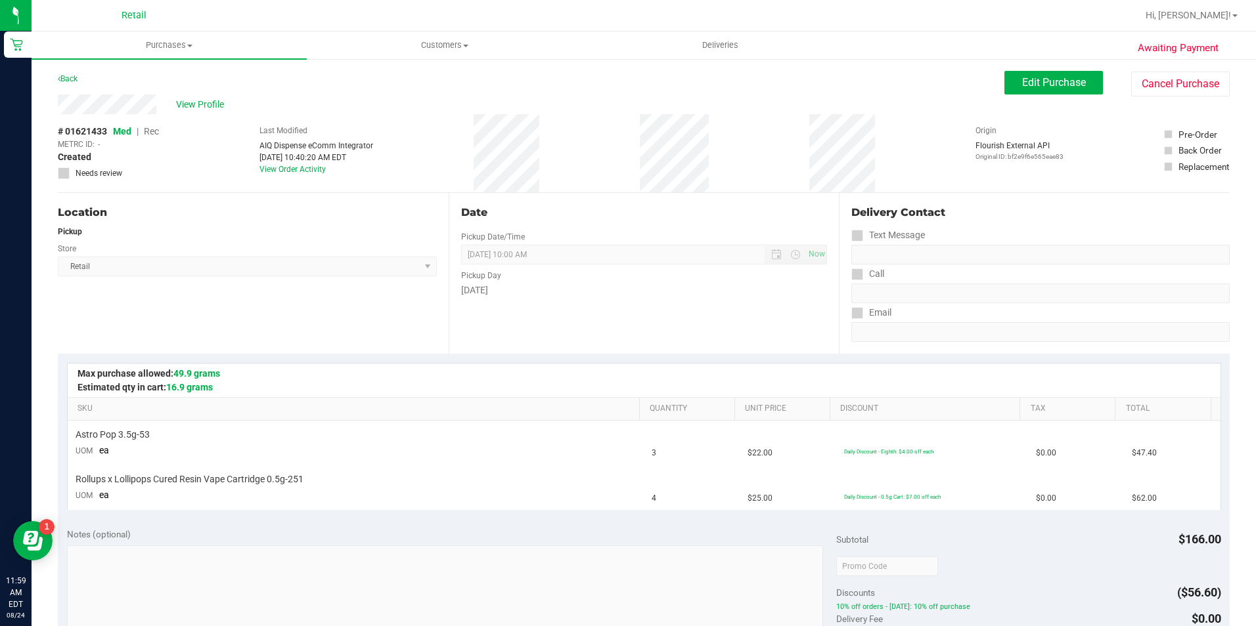
scroll to position [197, 0]
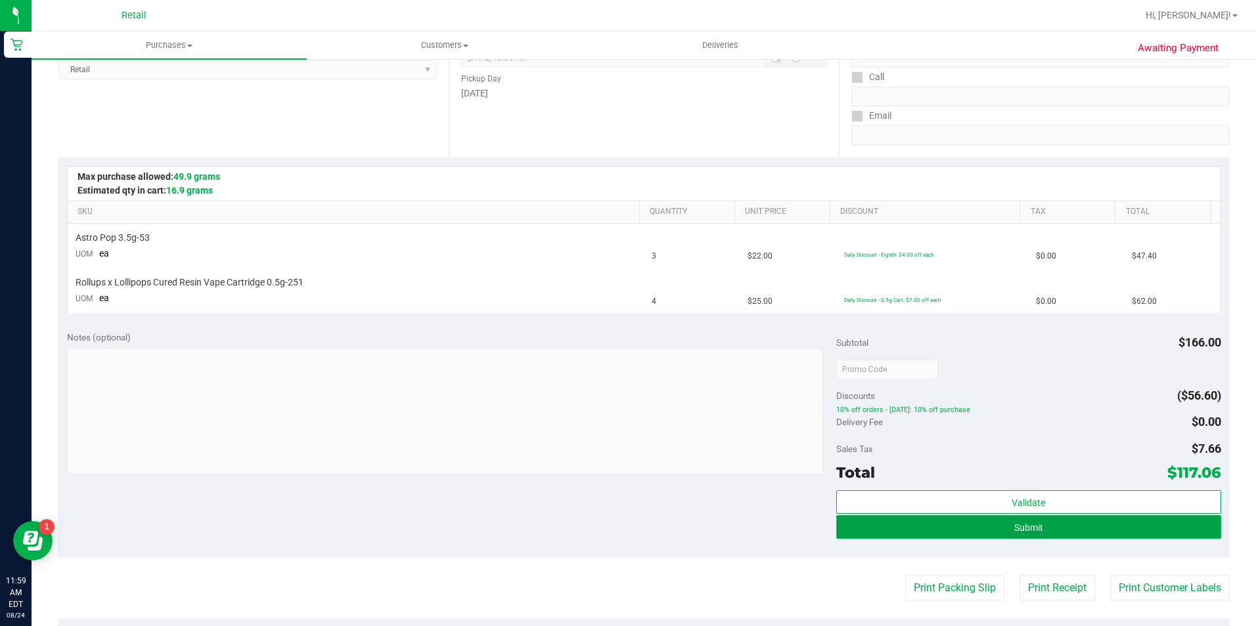
click at [957, 529] on button "Submit" at bounding box center [1028, 527] width 385 height 24
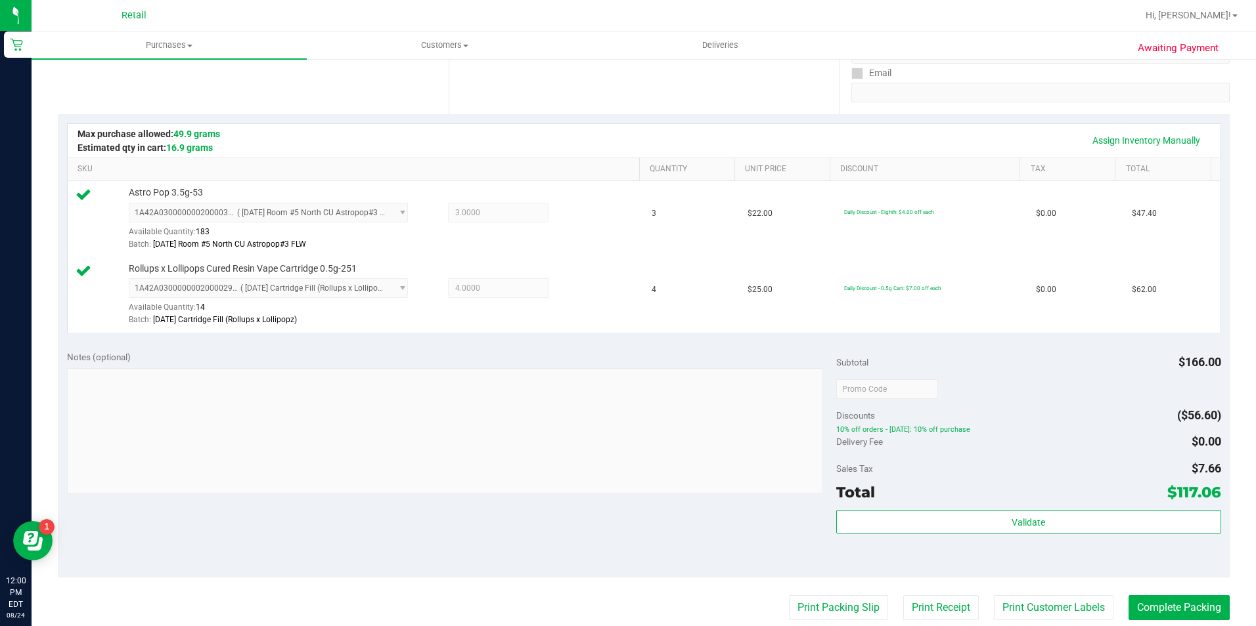
scroll to position [263, 0]
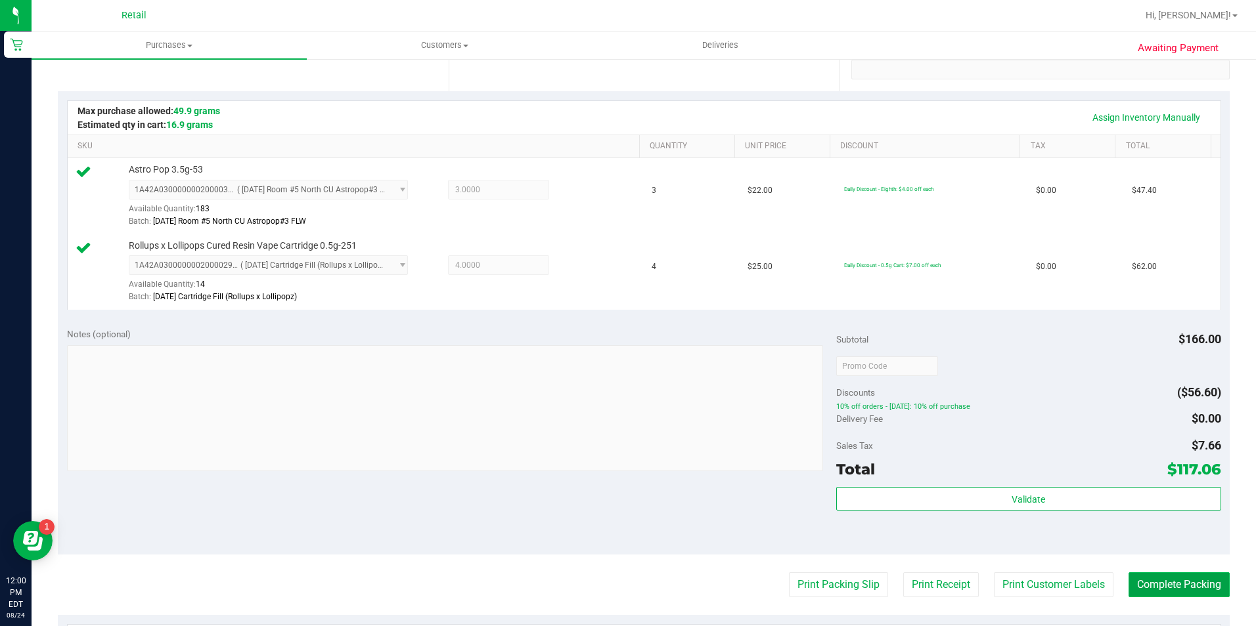
click at [1188, 588] on button "Complete Packing" at bounding box center [1178, 585] width 101 height 25
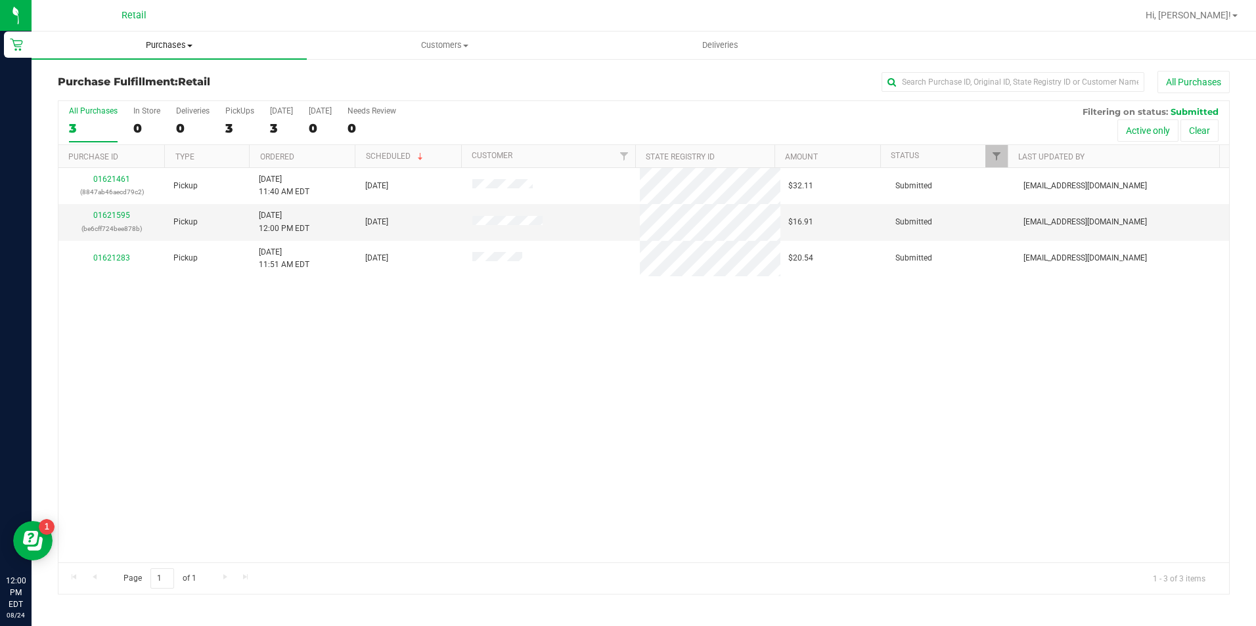
click at [185, 46] on span "Purchases" at bounding box center [169, 45] width 275 height 12
click at [184, 77] on li "Summary of purchases" at bounding box center [169, 80] width 275 height 16
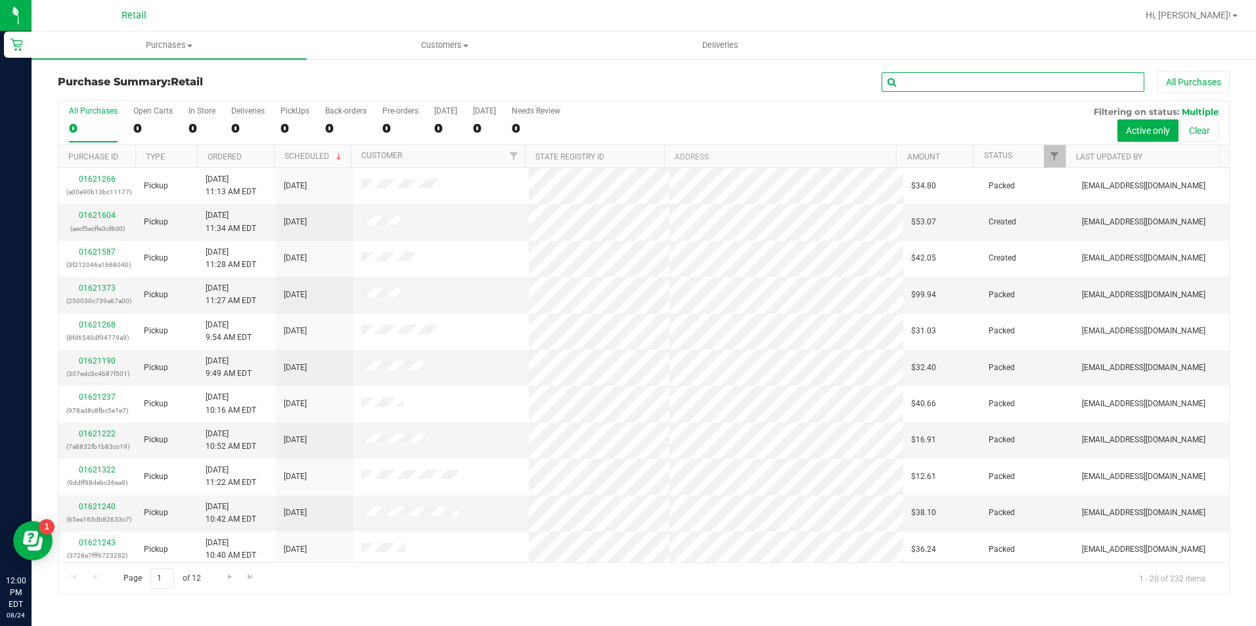
click at [948, 83] on input "text" at bounding box center [1012, 82] width 263 height 20
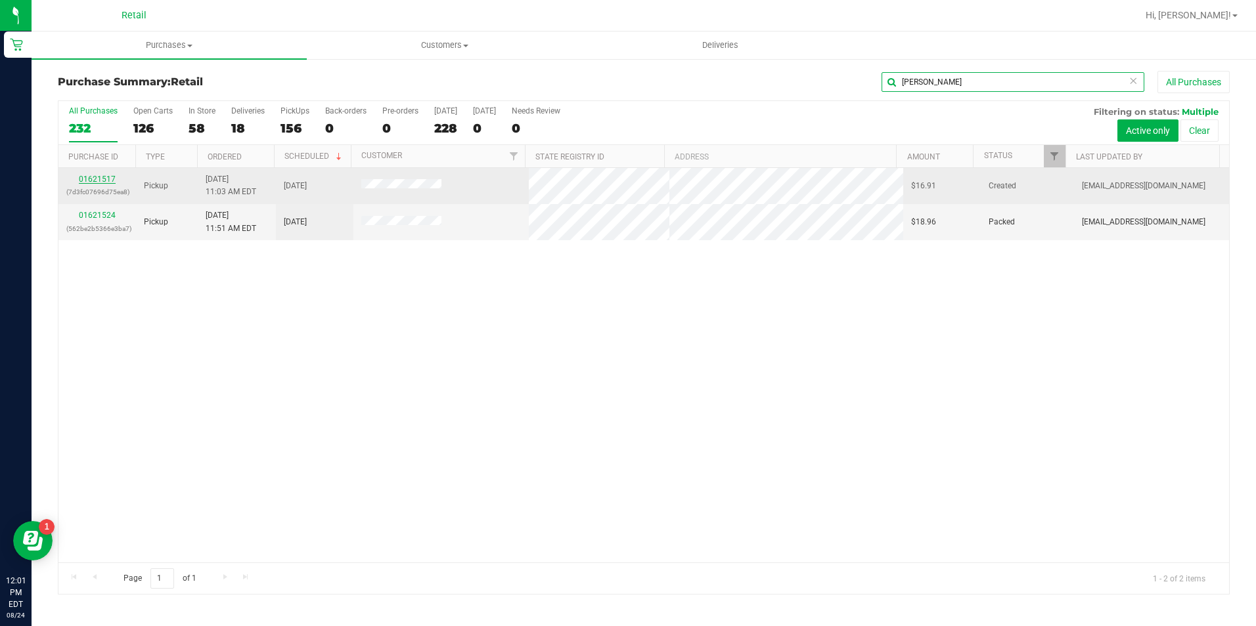
type input "johnson"
click at [105, 181] on link "01621517" at bounding box center [97, 179] width 37 height 9
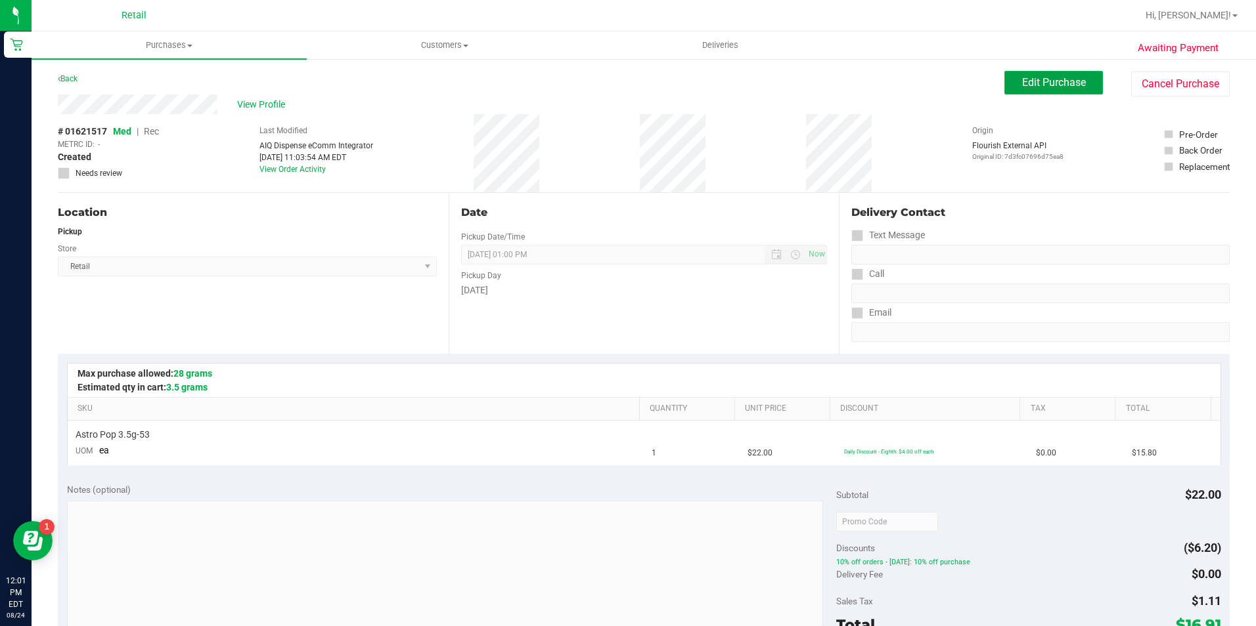
click at [1008, 79] on button "Edit Purchase" at bounding box center [1053, 83] width 99 height 24
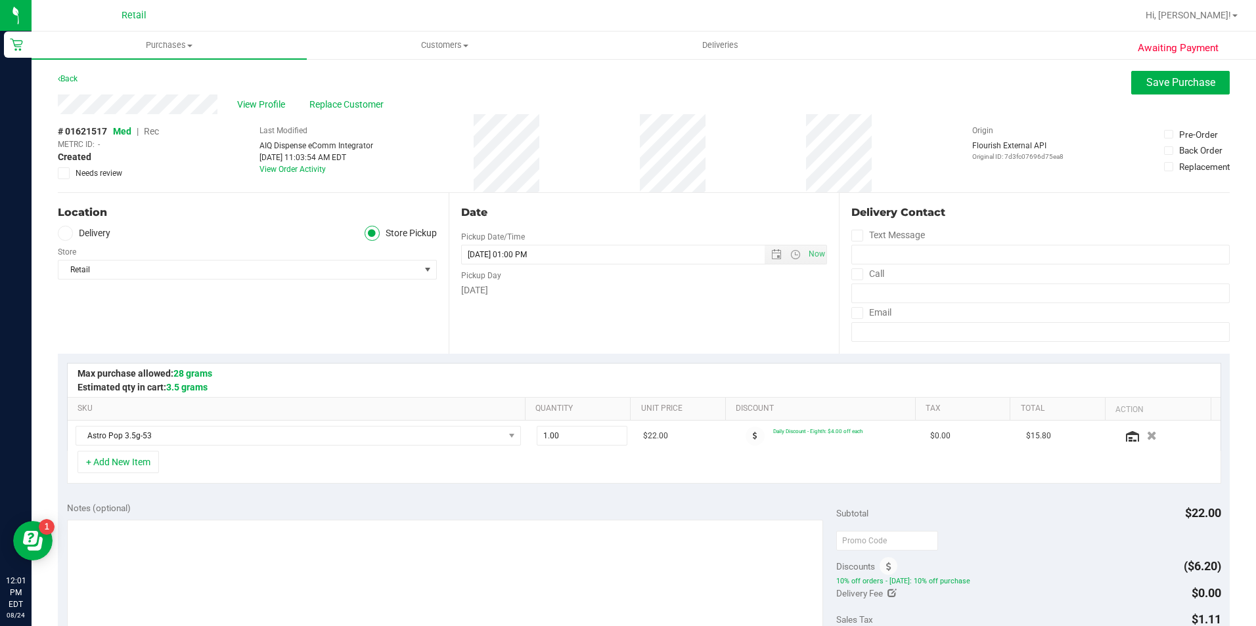
click at [153, 132] on span "Rec" at bounding box center [151, 131] width 15 height 11
click at [1150, 88] on span "Save Purchase" at bounding box center [1180, 82] width 69 height 12
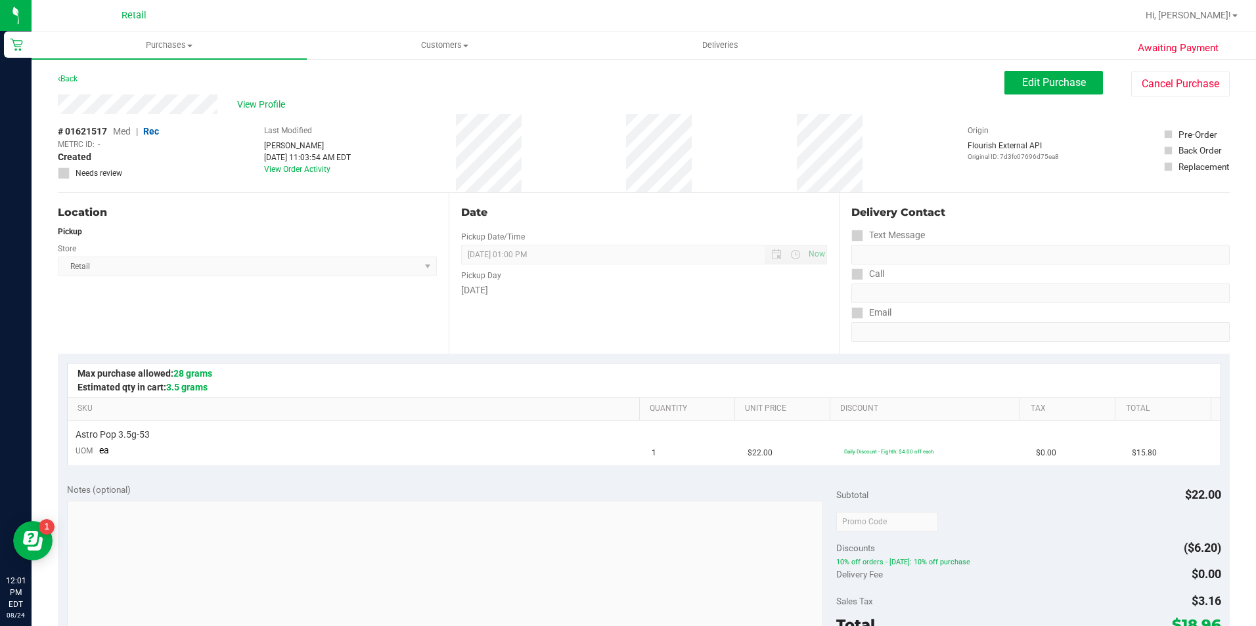
scroll to position [197, 0]
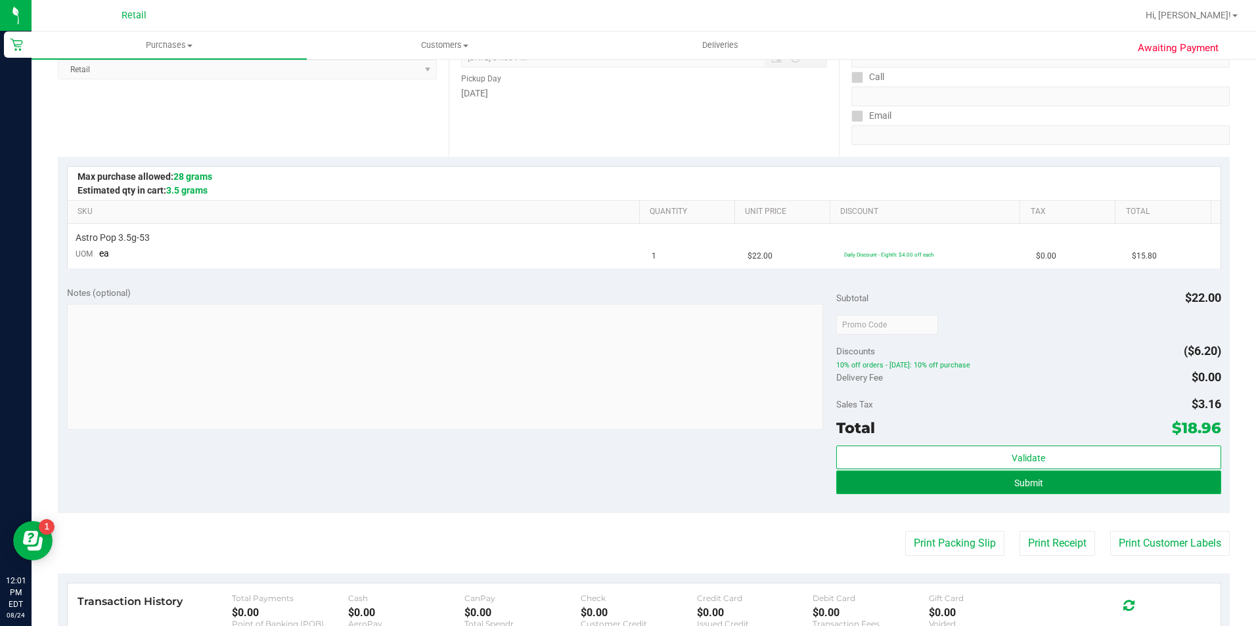
click at [928, 481] on button "Submit" at bounding box center [1028, 483] width 385 height 24
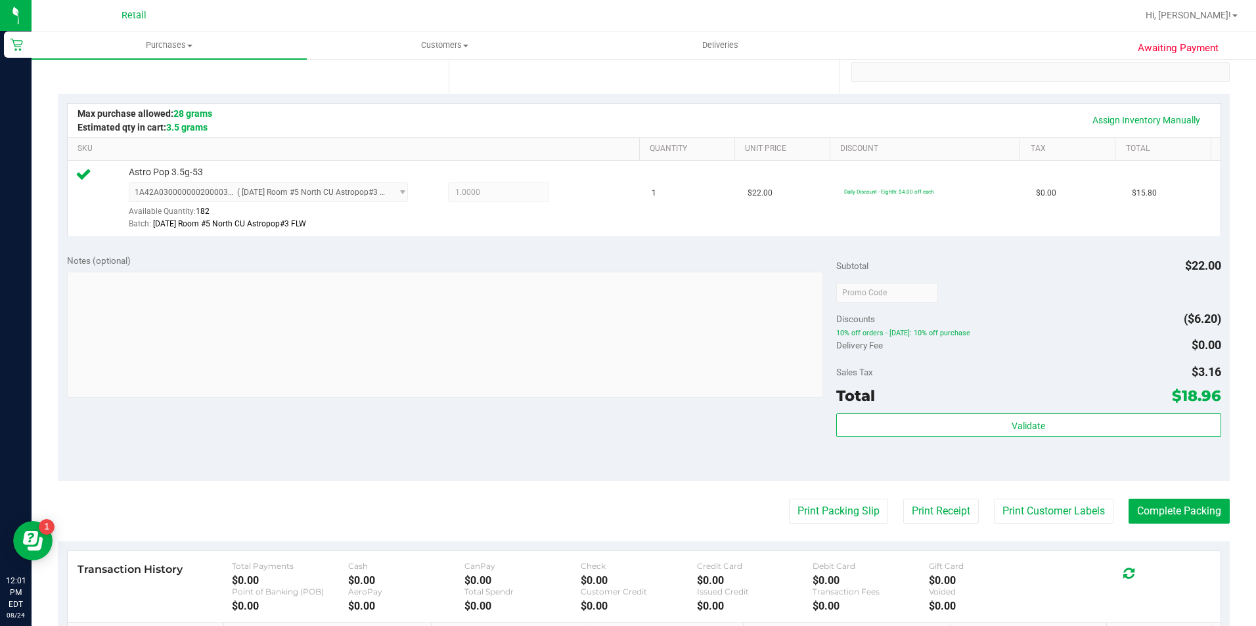
scroll to position [263, 0]
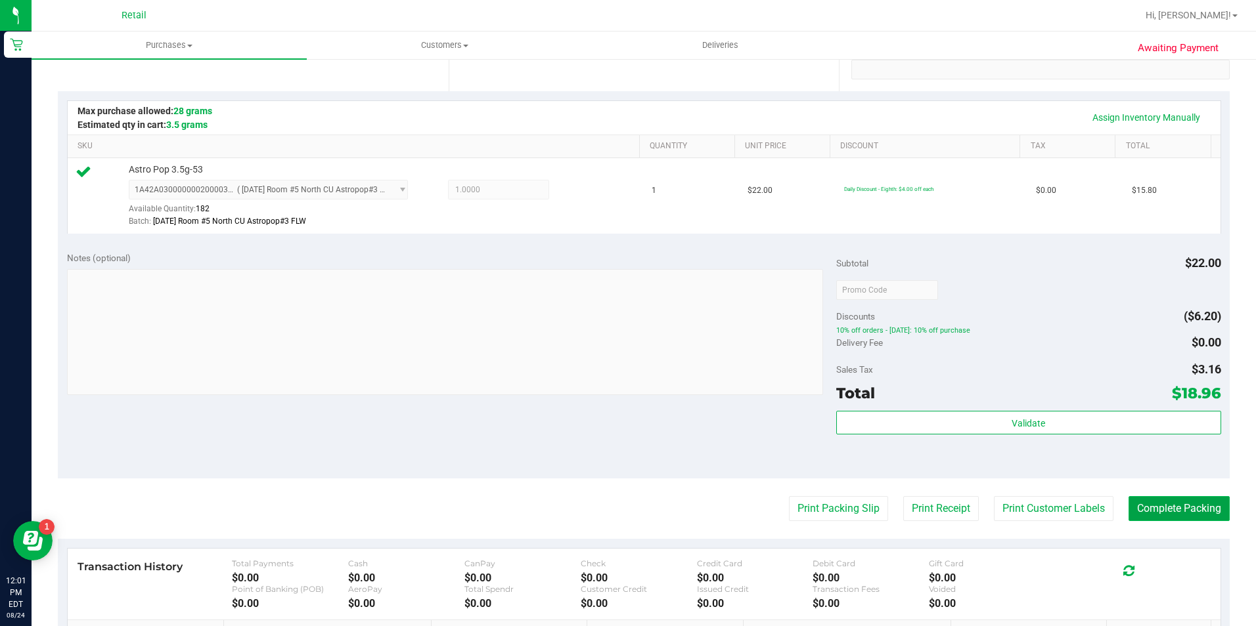
click at [1163, 506] on button "Complete Packing" at bounding box center [1178, 508] width 101 height 25
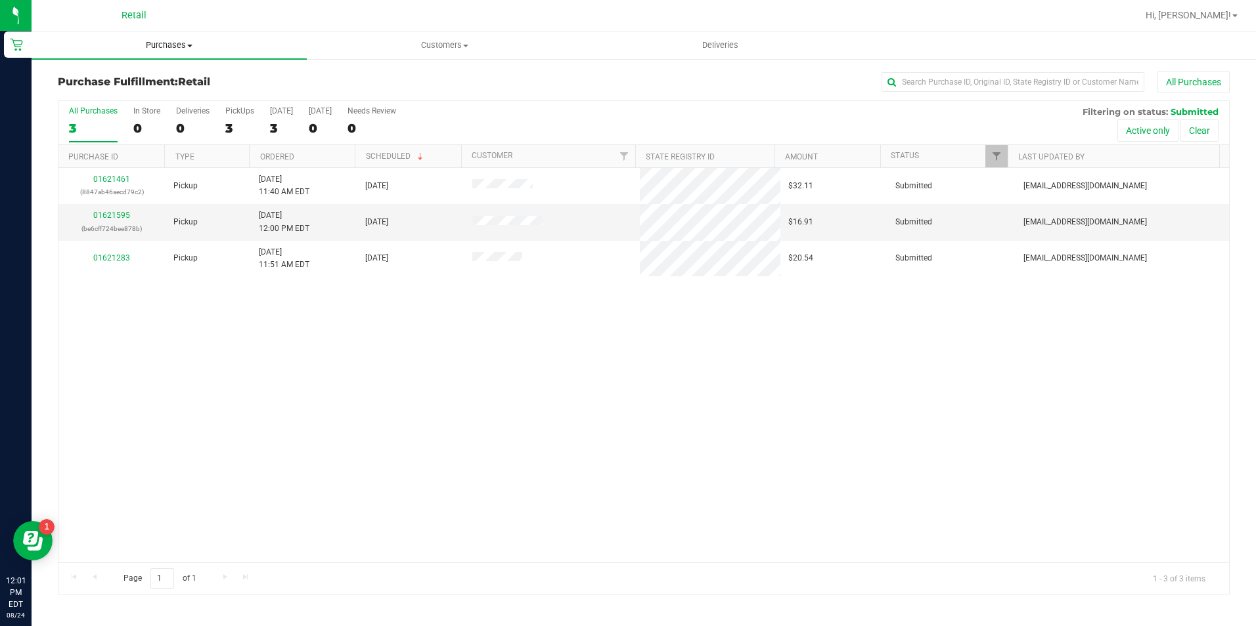
click at [167, 48] on span "Purchases" at bounding box center [169, 45] width 275 height 12
click at [177, 72] on li "Summary of purchases" at bounding box center [169, 80] width 275 height 16
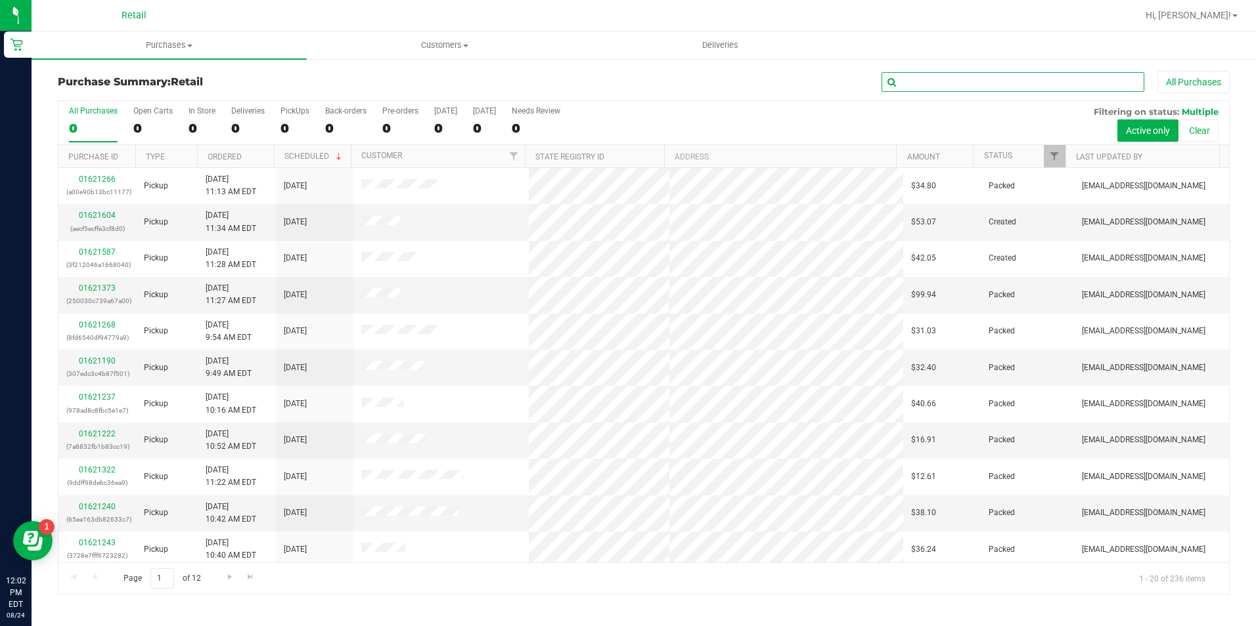
click at [953, 82] on input "text" at bounding box center [1012, 82] width 263 height 20
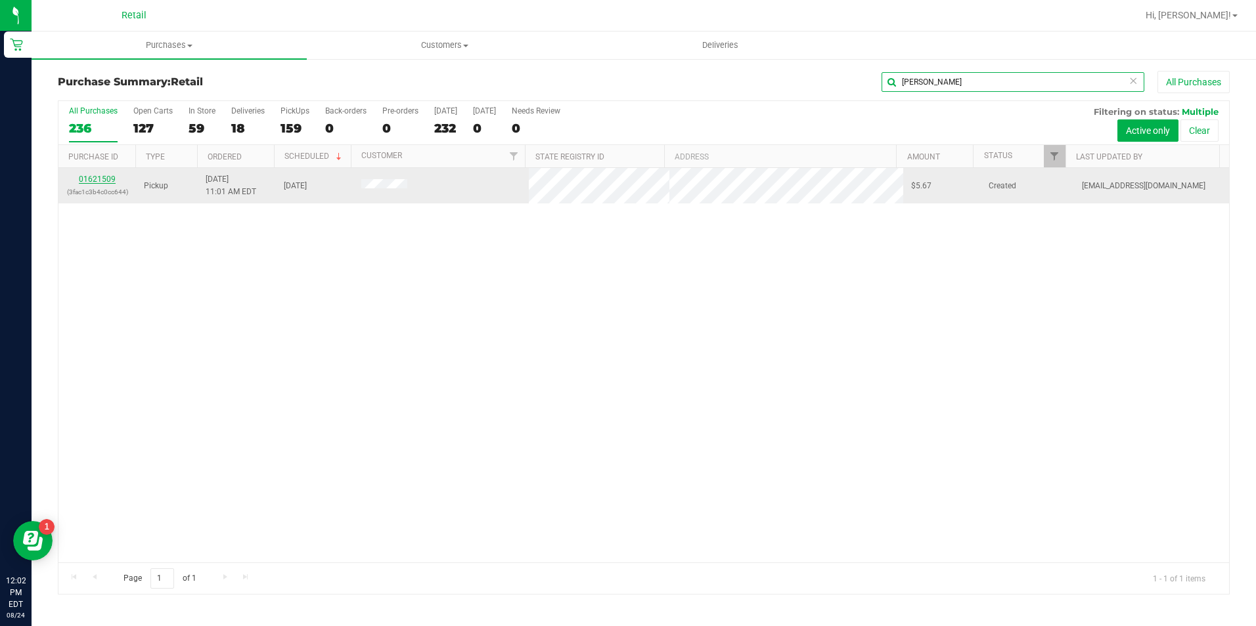
type input "powell"
click at [104, 179] on link "01621509" at bounding box center [97, 179] width 37 height 9
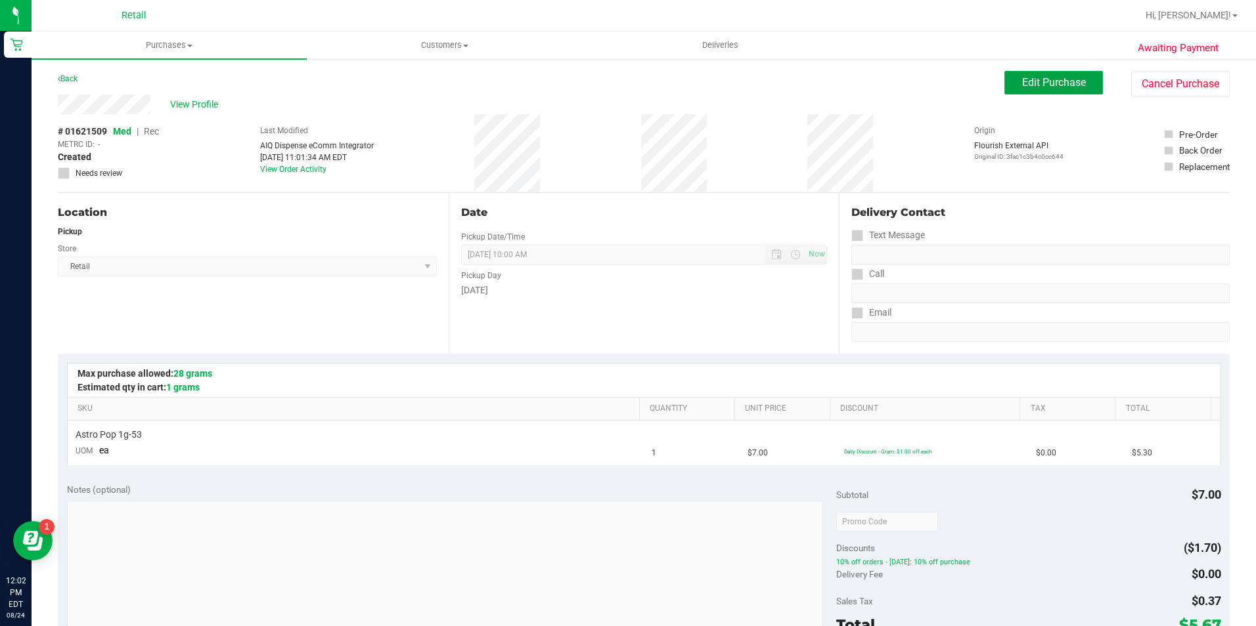
click at [1025, 88] on span "Edit Purchase" at bounding box center [1054, 82] width 64 height 12
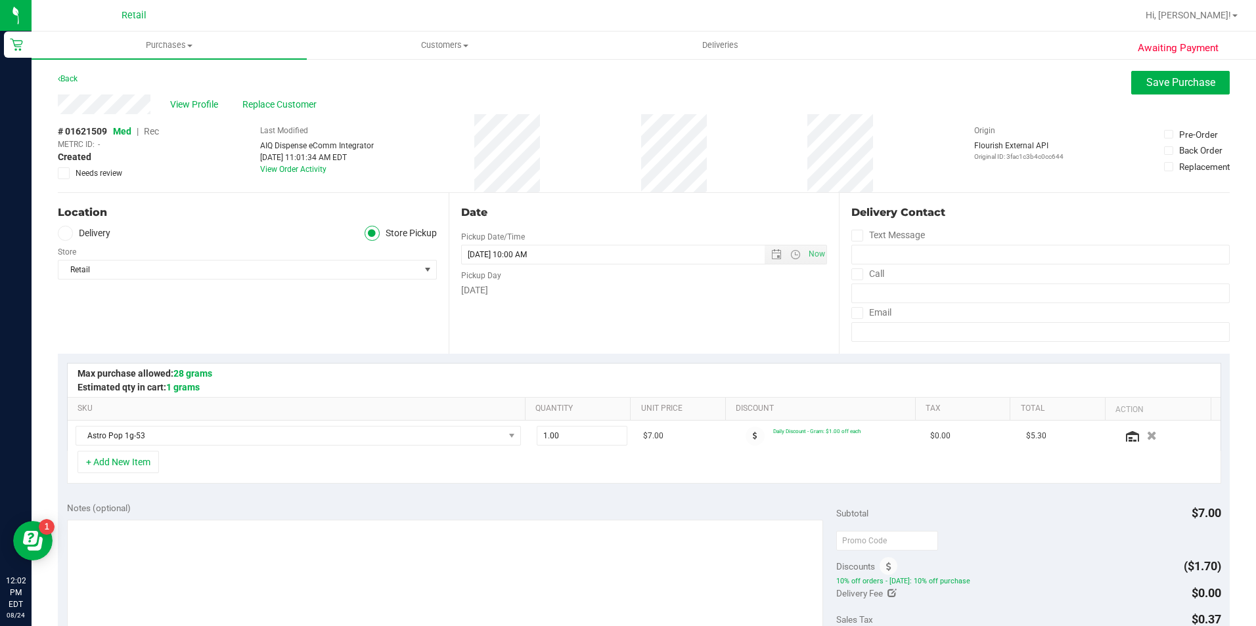
click at [149, 133] on span "Rec" at bounding box center [151, 131] width 15 height 11
click at [1172, 78] on span "Save Purchase" at bounding box center [1180, 82] width 69 height 12
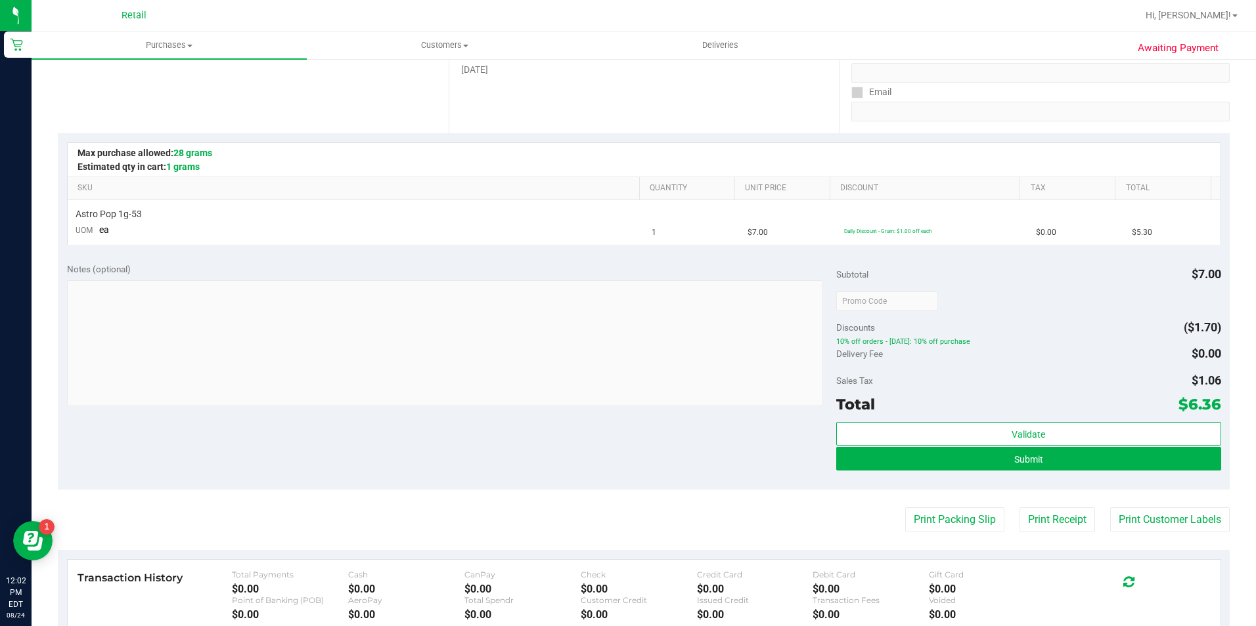
scroll to position [263, 0]
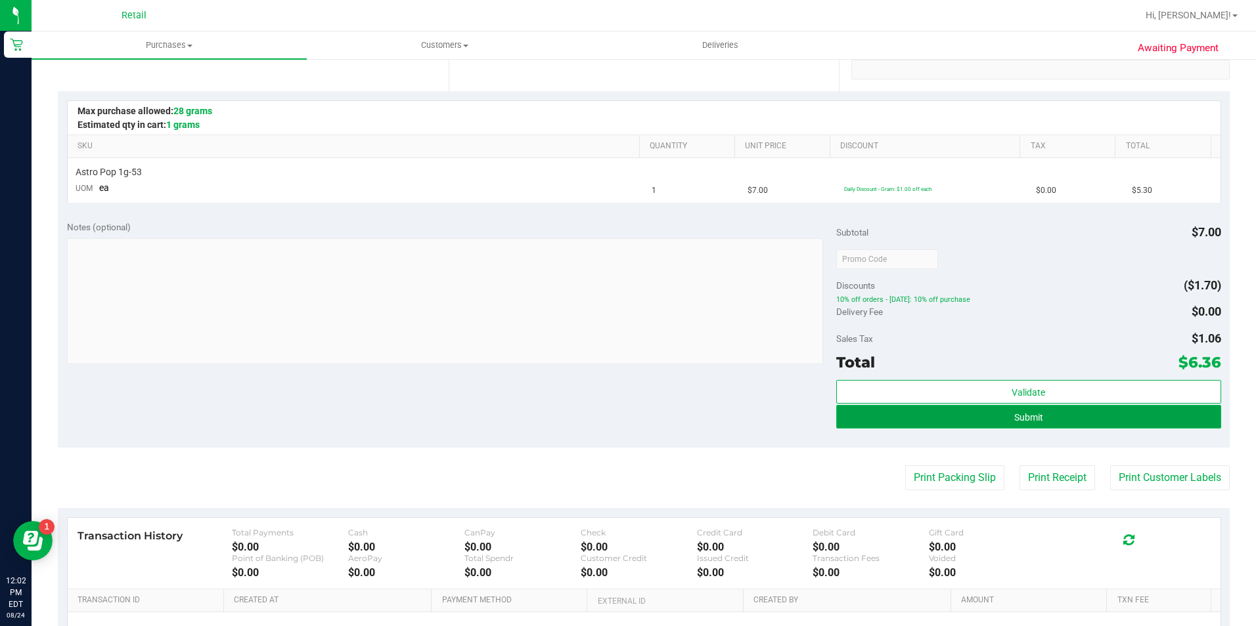
click at [966, 423] on button "Submit" at bounding box center [1028, 417] width 385 height 24
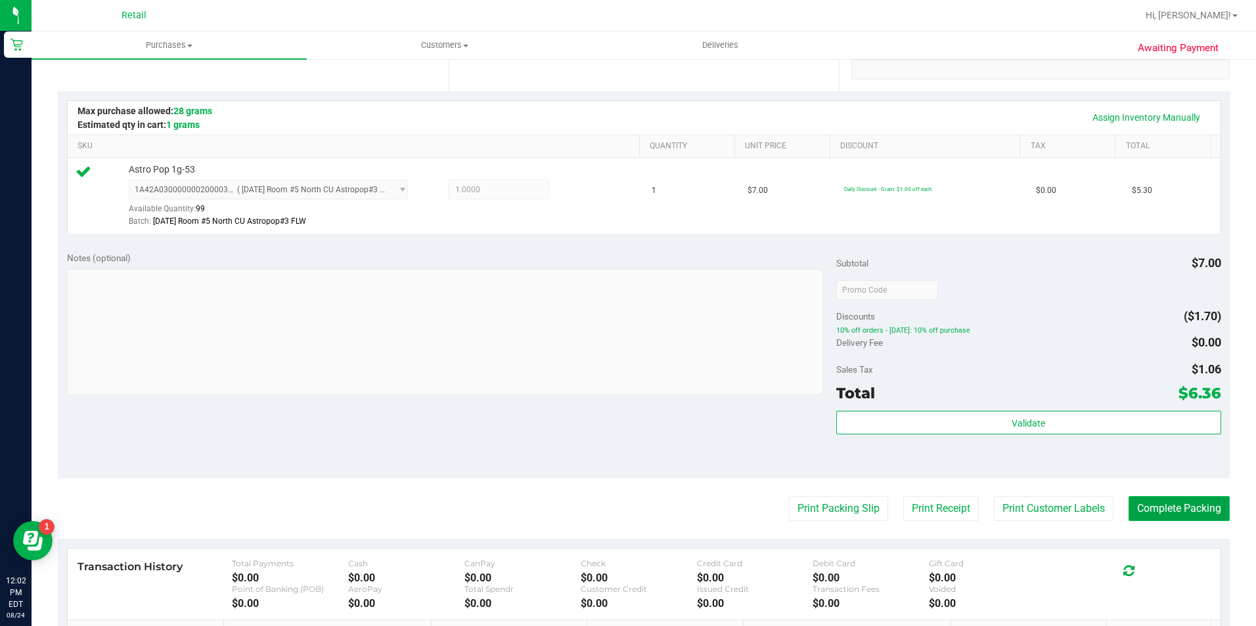
click at [1147, 504] on button "Complete Packing" at bounding box center [1178, 508] width 101 height 25
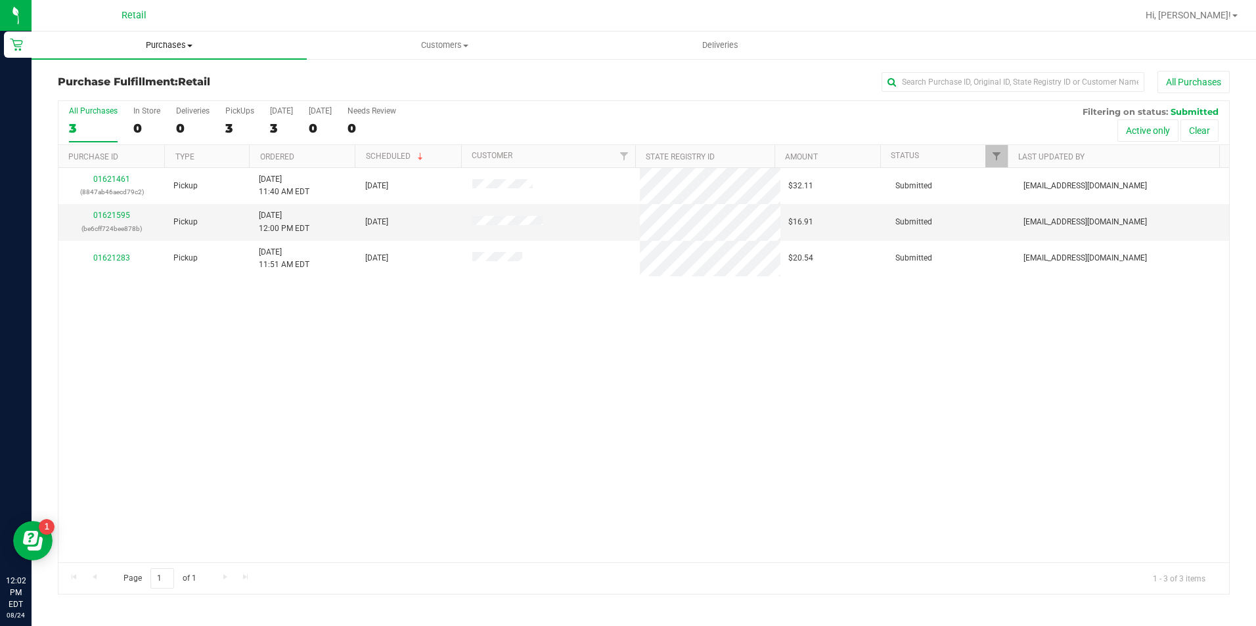
click at [171, 47] on span "Purchases" at bounding box center [169, 45] width 275 height 12
click at [165, 78] on li "Summary of purchases" at bounding box center [169, 80] width 275 height 16
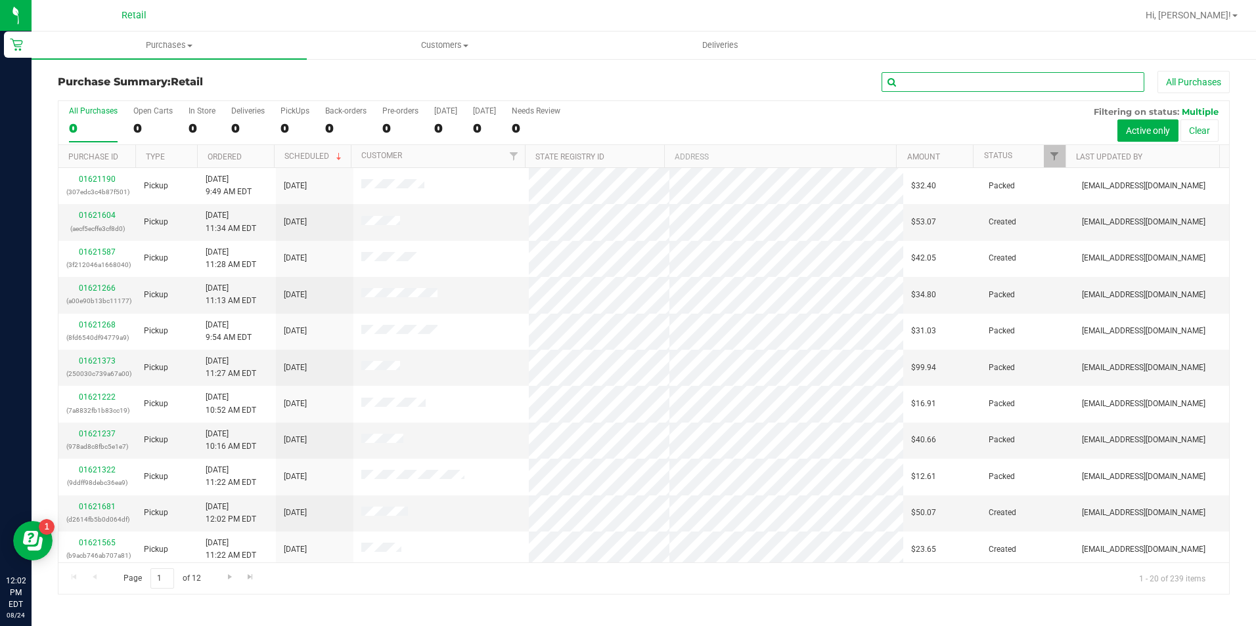
click at [950, 85] on input "text" at bounding box center [1012, 82] width 263 height 20
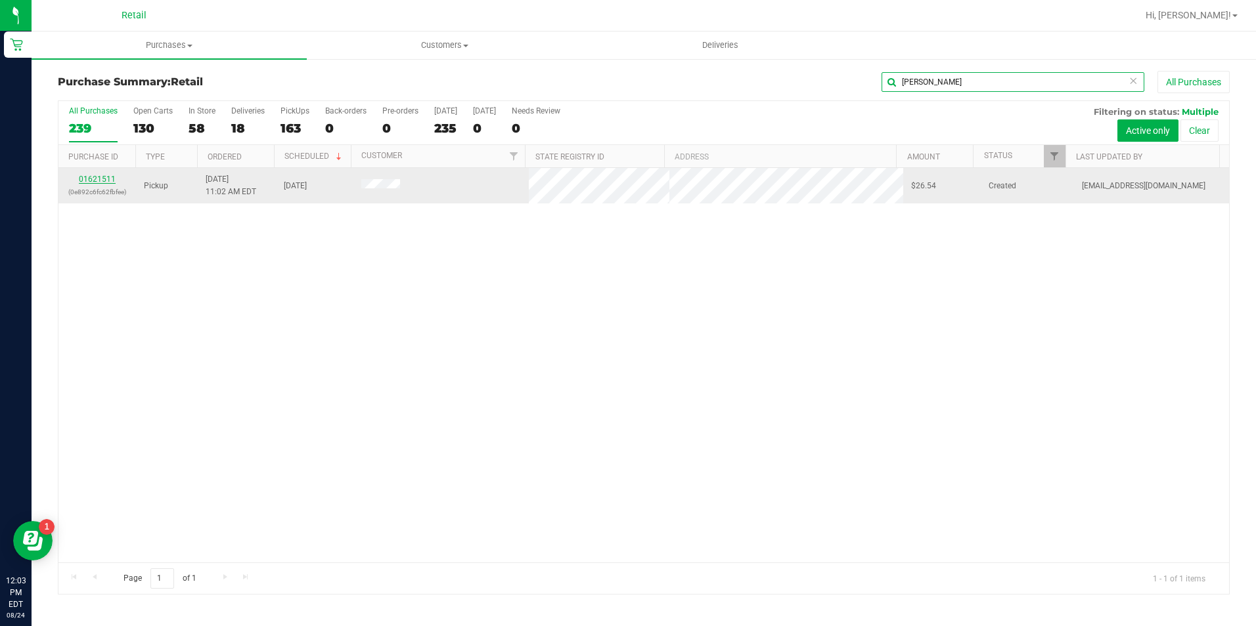
type input "urena"
click at [88, 181] on link "01621511" at bounding box center [97, 179] width 37 height 9
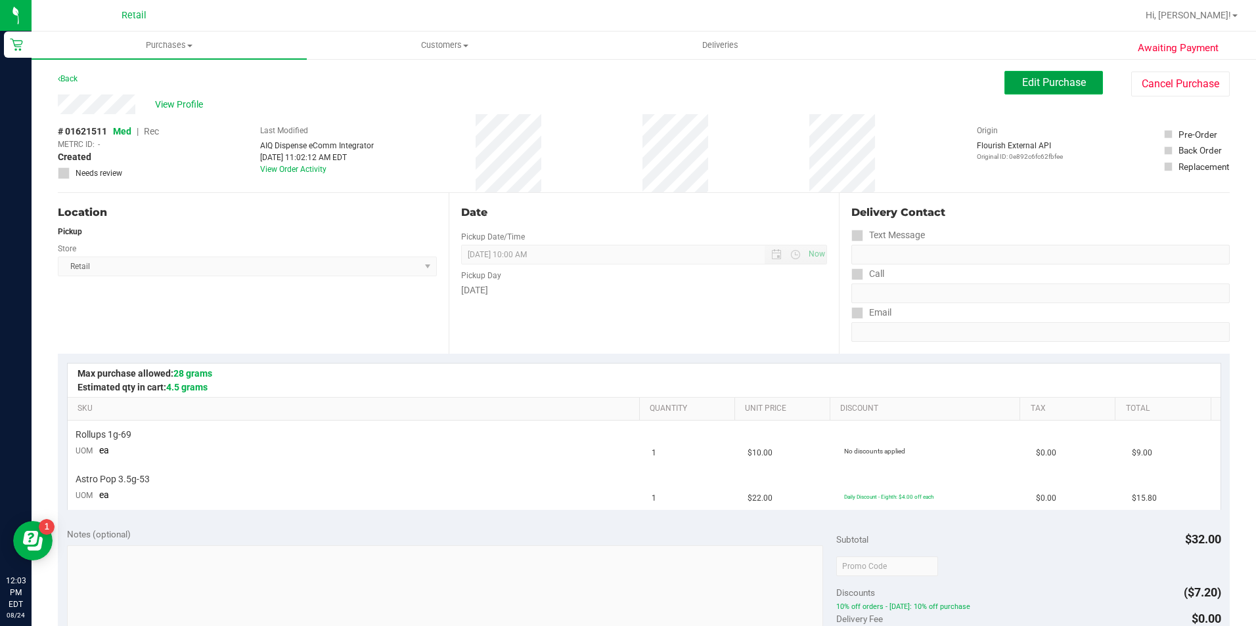
click at [1074, 85] on span "Edit Purchase" at bounding box center [1054, 82] width 64 height 12
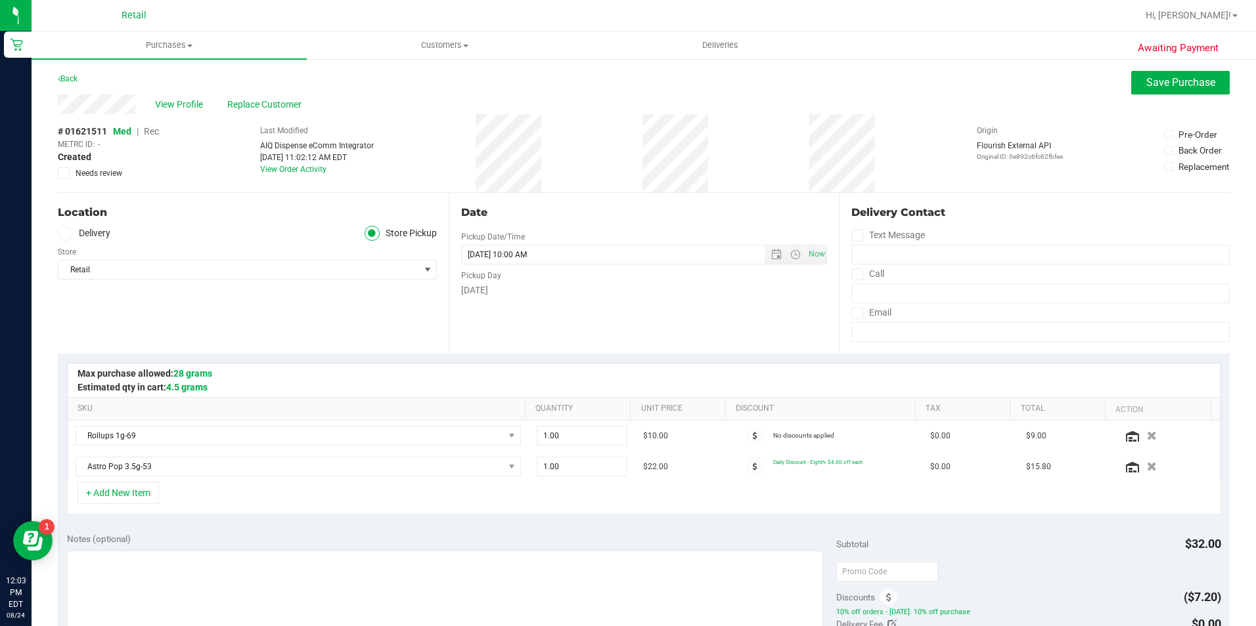
click at [154, 130] on span "Rec" at bounding box center [151, 131] width 15 height 11
click at [1154, 87] on span "Save Purchase" at bounding box center [1180, 82] width 69 height 12
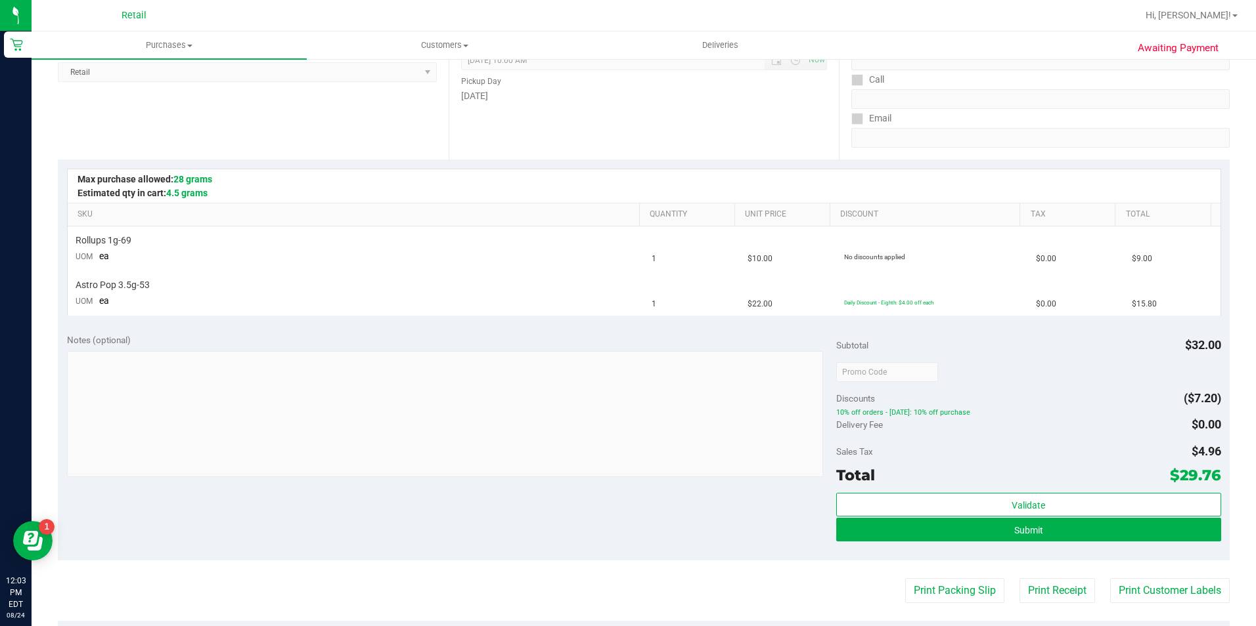
scroll to position [197, 0]
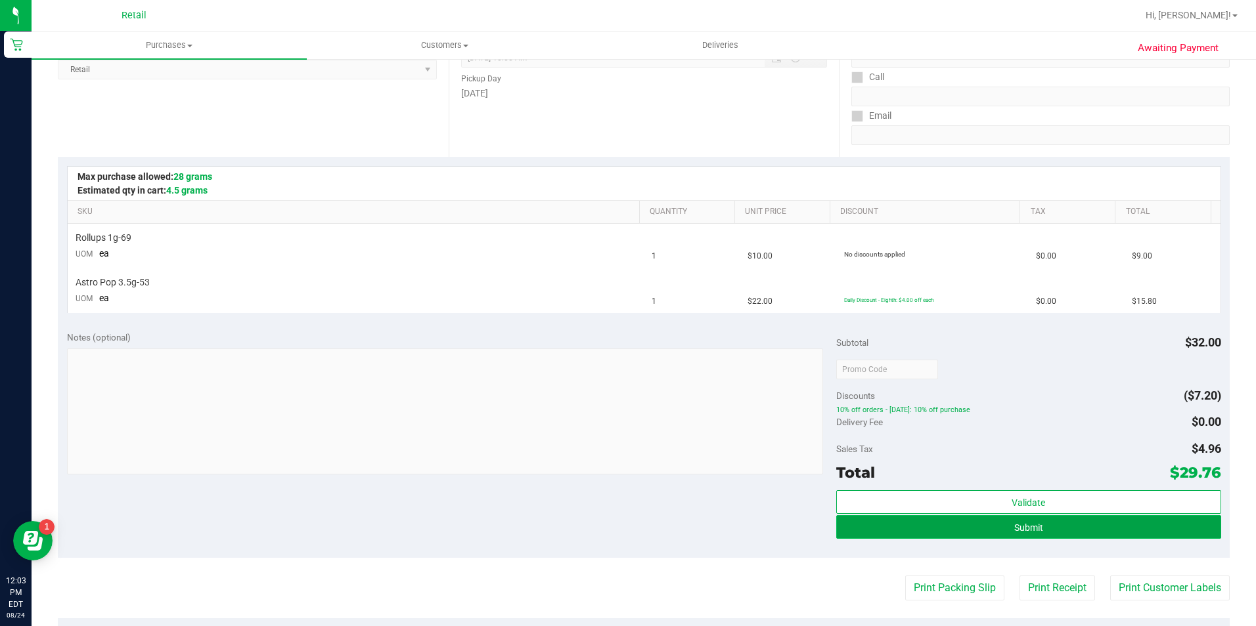
click at [995, 522] on button "Submit" at bounding box center [1028, 527] width 385 height 24
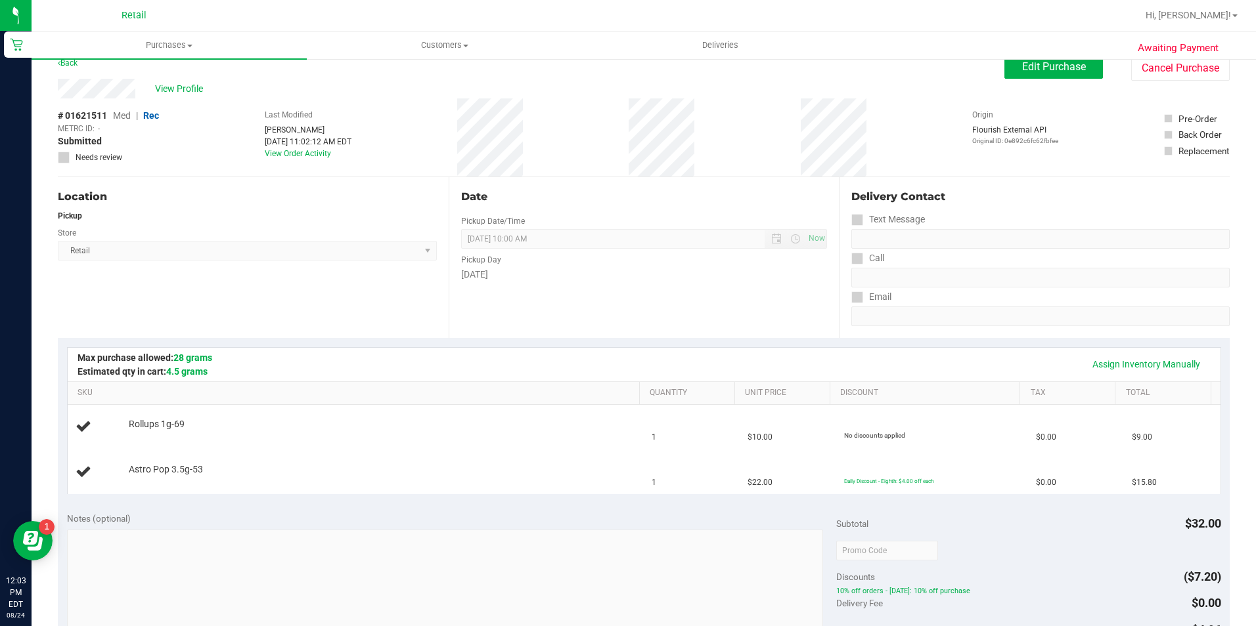
scroll to position [0, 0]
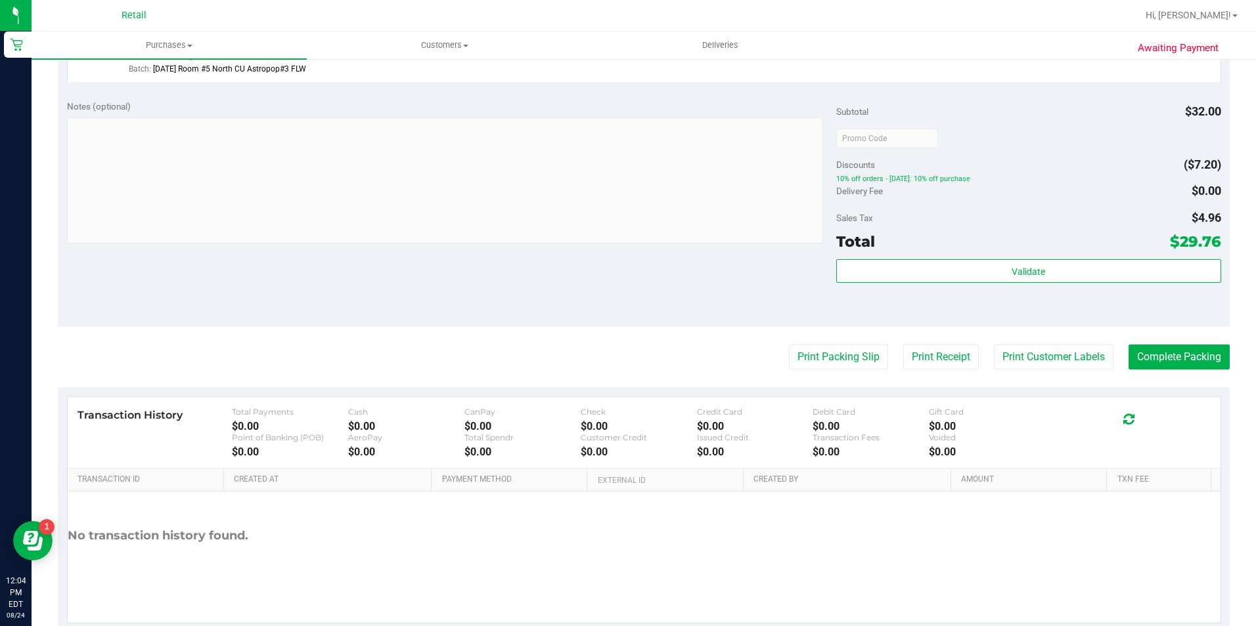
scroll to position [523, 0]
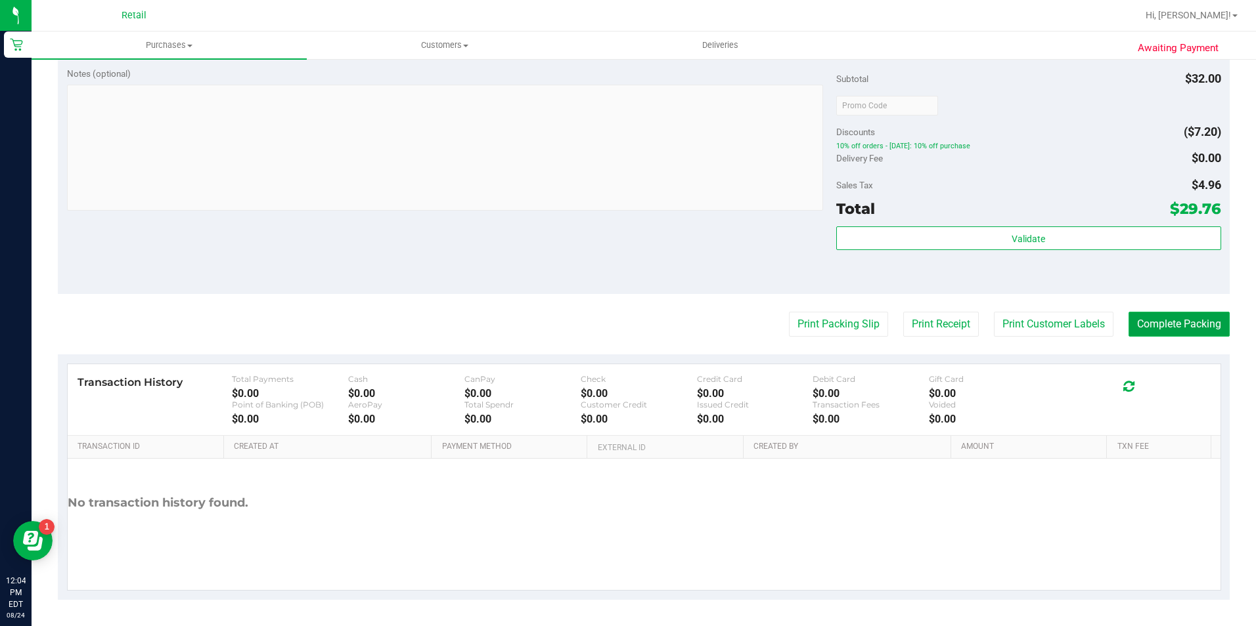
click at [1154, 319] on button "Complete Packing" at bounding box center [1178, 324] width 101 height 25
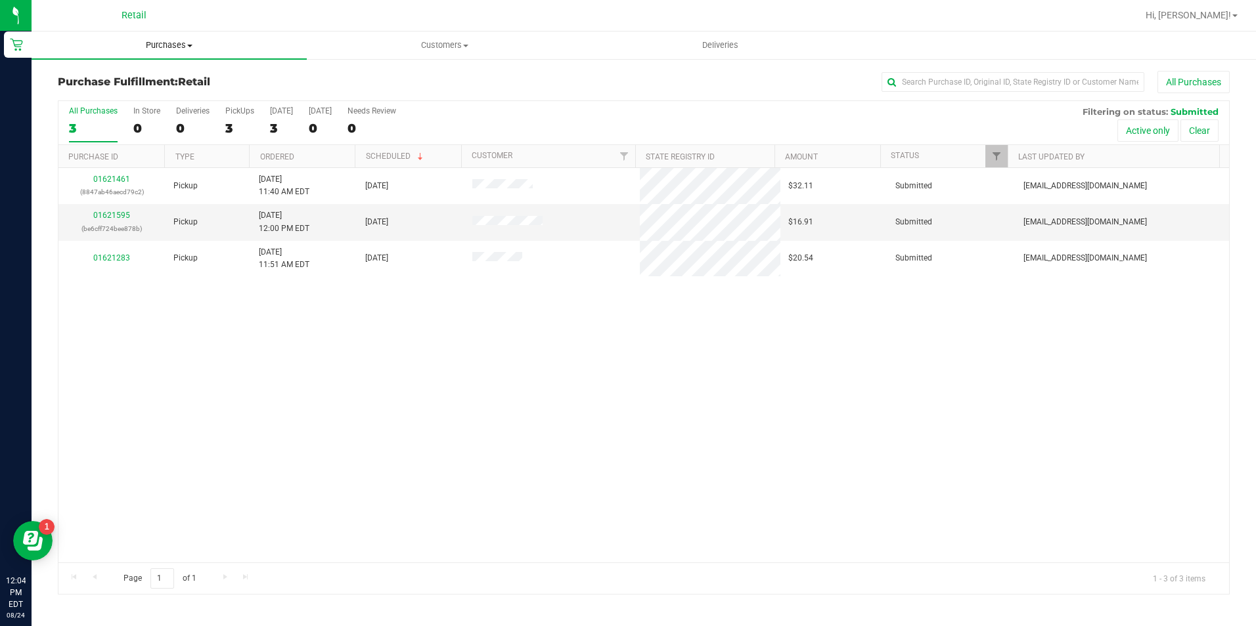
click at [176, 43] on span "Purchases" at bounding box center [169, 45] width 275 height 12
click at [168, 77] on li "Summary of purchases" at bounding box center [169, 80] width 275 height 16
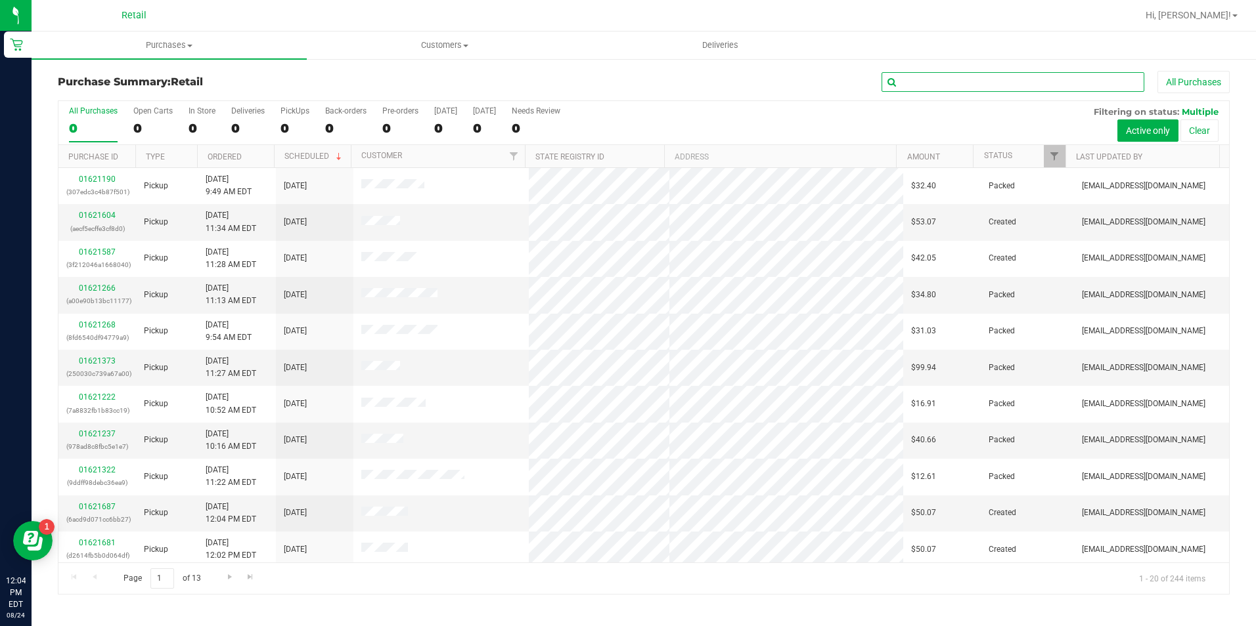
click at [934, 79] on input "text" at bounding box center [1012, 82] width 263 height 20
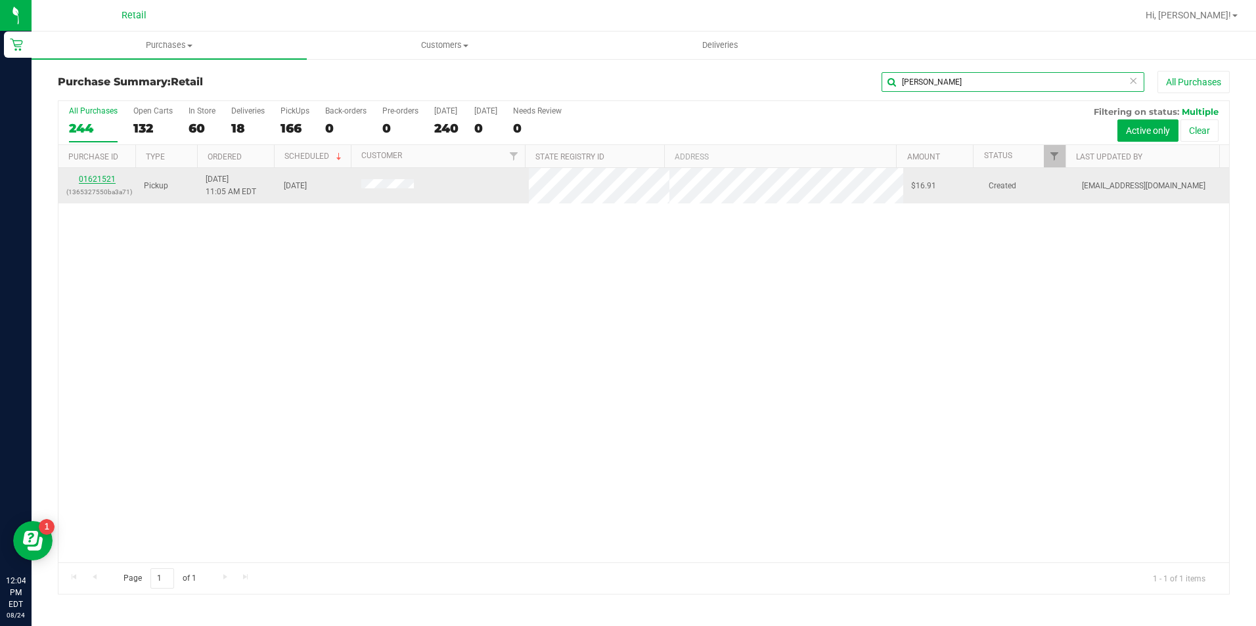
type input "pizarro"
click at [92, 177] on link "01621521" at bounding box center [97, 179] width 37 height 9
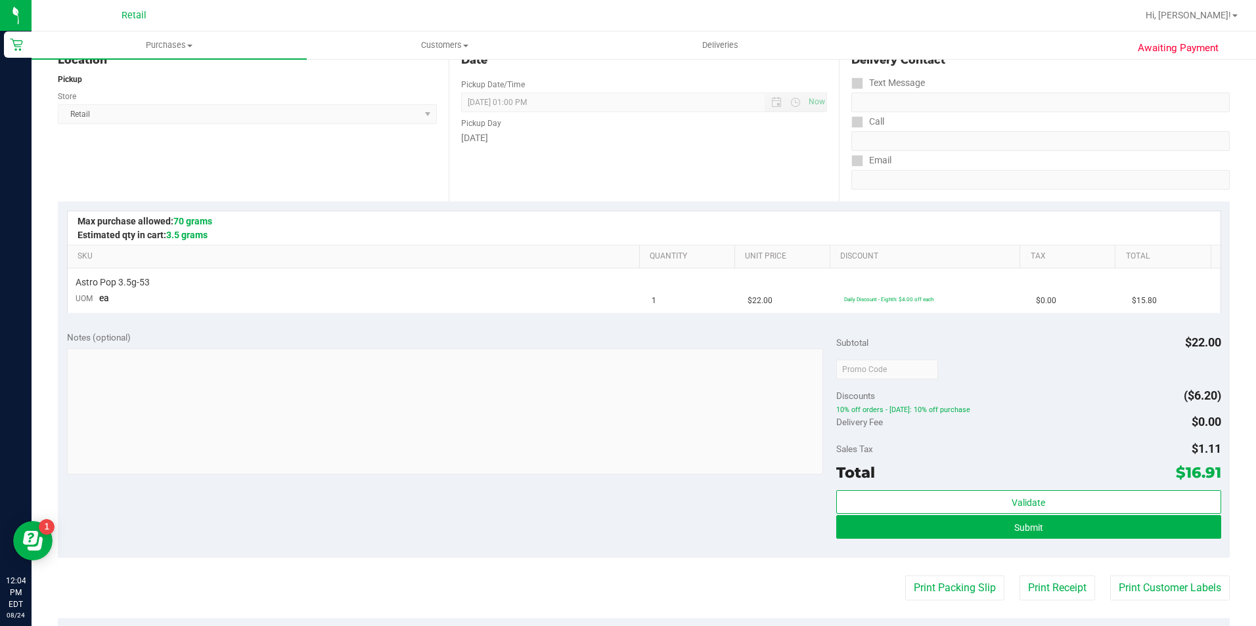
scroll to position [197, 0]
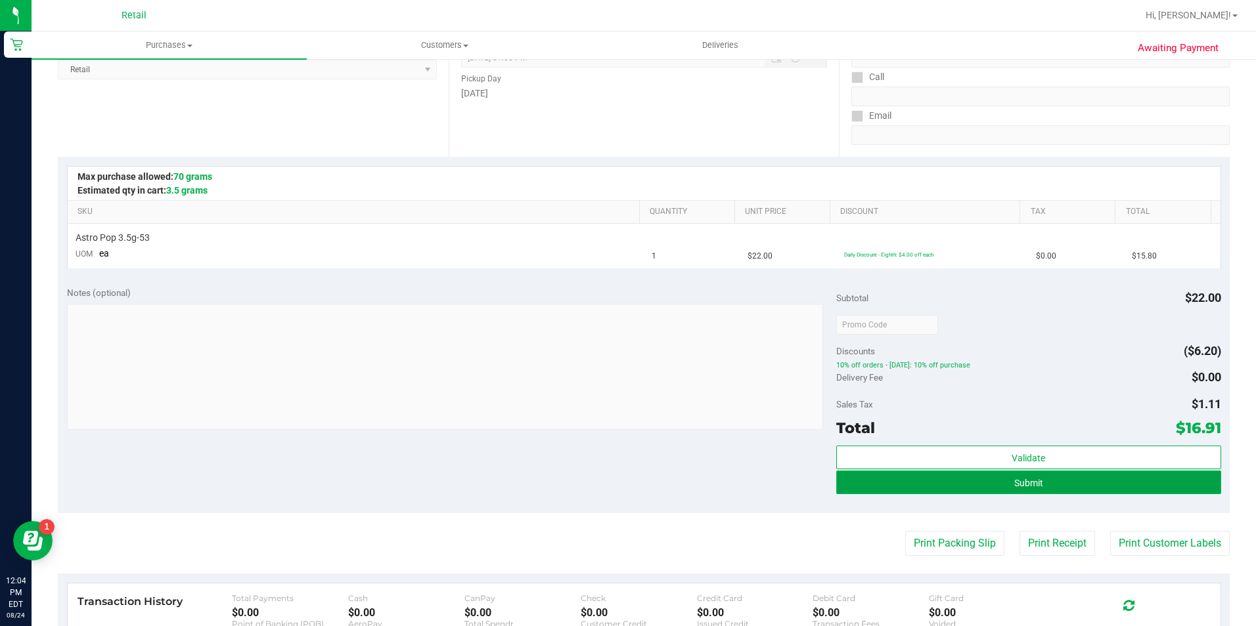
click at [1050, 483] on button "Submit" at bounding box center [1028, 483] width 385 height 24
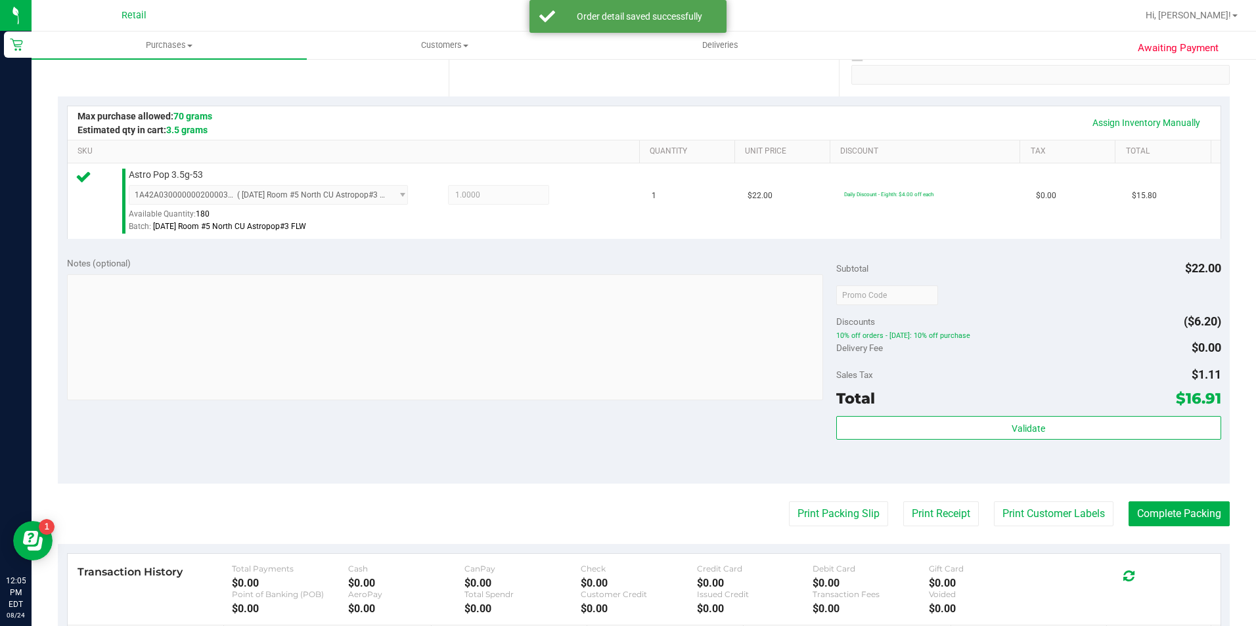
scroll to position [263, 0]
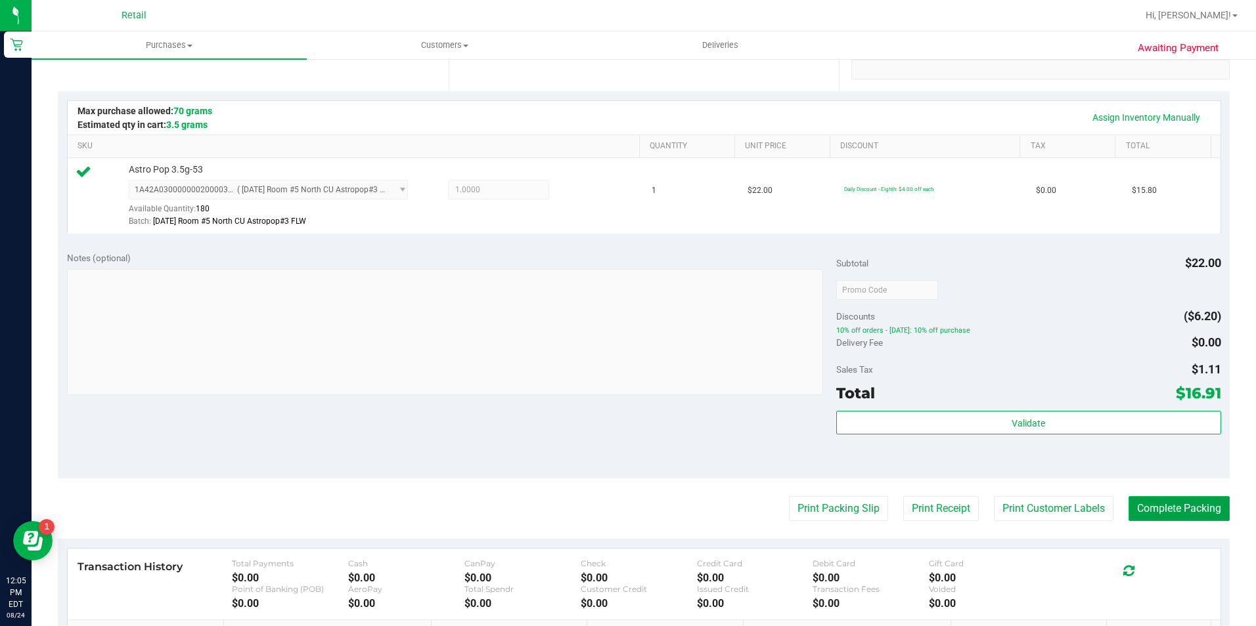
click at [1164, 505] on button "Complete Packing" at bounding box center [1178, 508] width 101 height 25
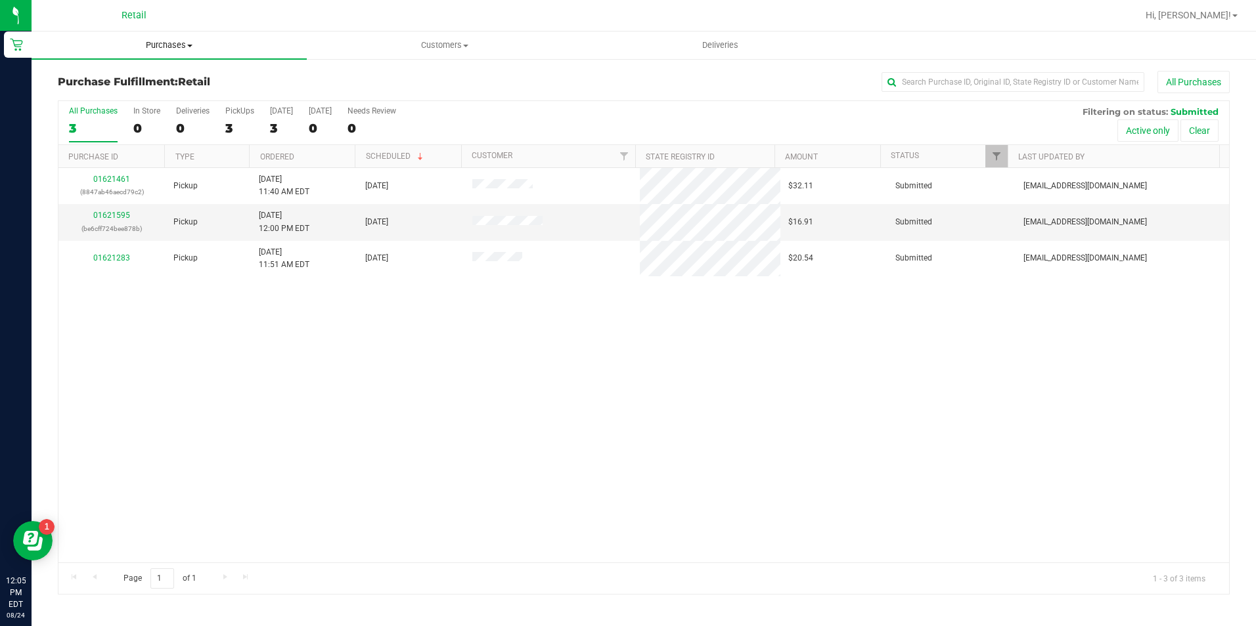
click at [171, 50] on span "Purchases" at bounding box center [169, 45] width 275 height 12
click at [165, 76] on li "Summary of purchases" at bounding box center [169, 80] width 275 height 16
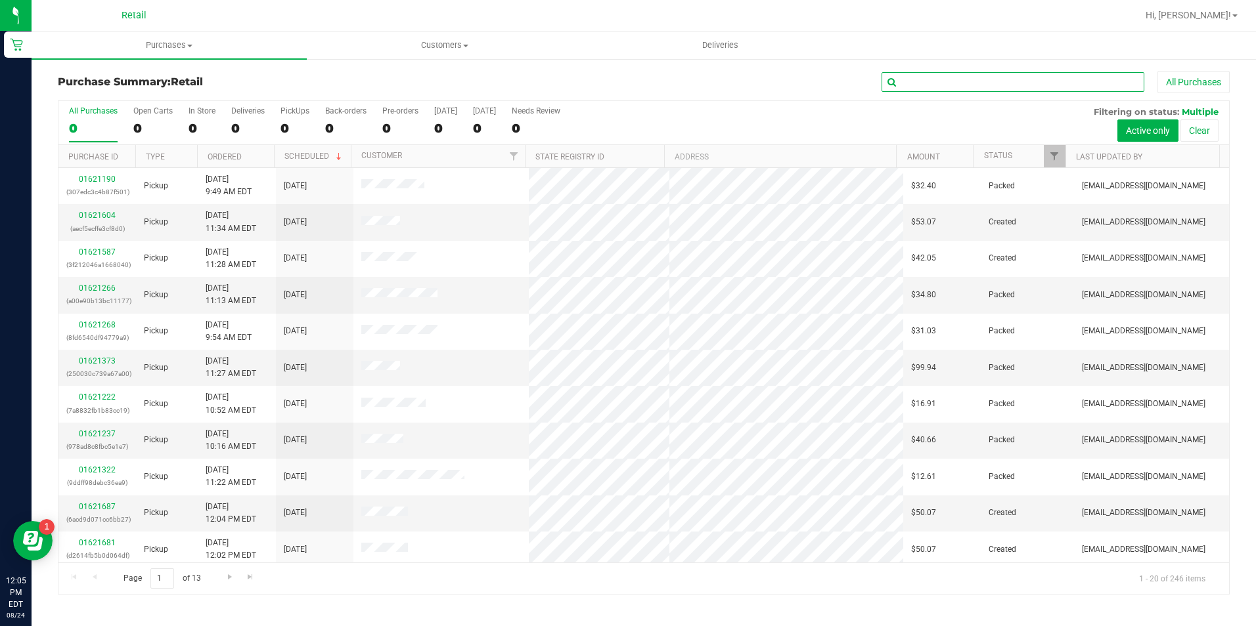
click at [932, 81] on input "text" at bounding box center [1012, 82] width 263 height 20
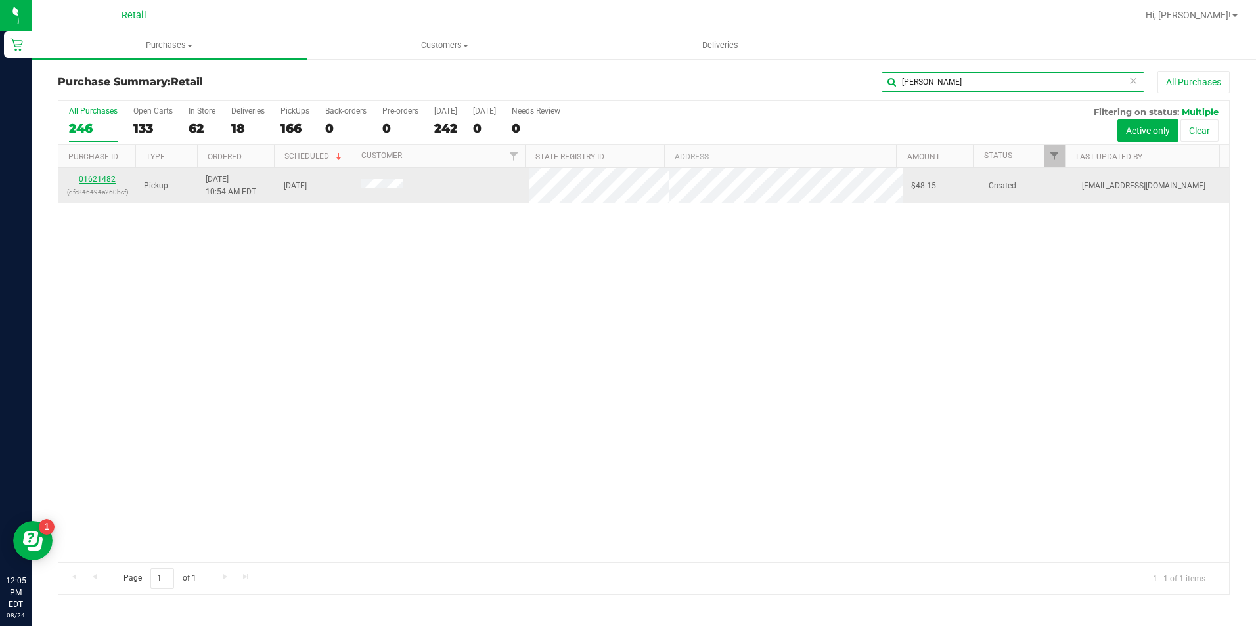
type input "lemay"
click at [102, 178] on link "01621482" at bounding box center [97, 179] width 37 height 9
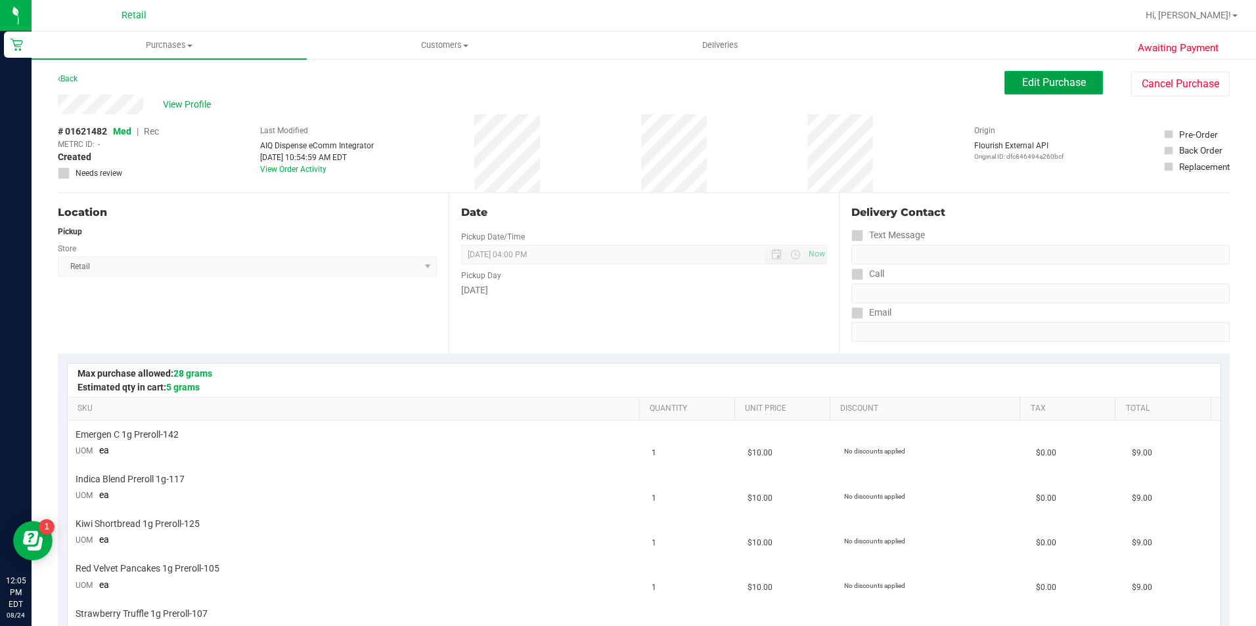
click at [1022, 81] on span "Edit Purchase" at bounding box center [1054, 82] width 64 height 12
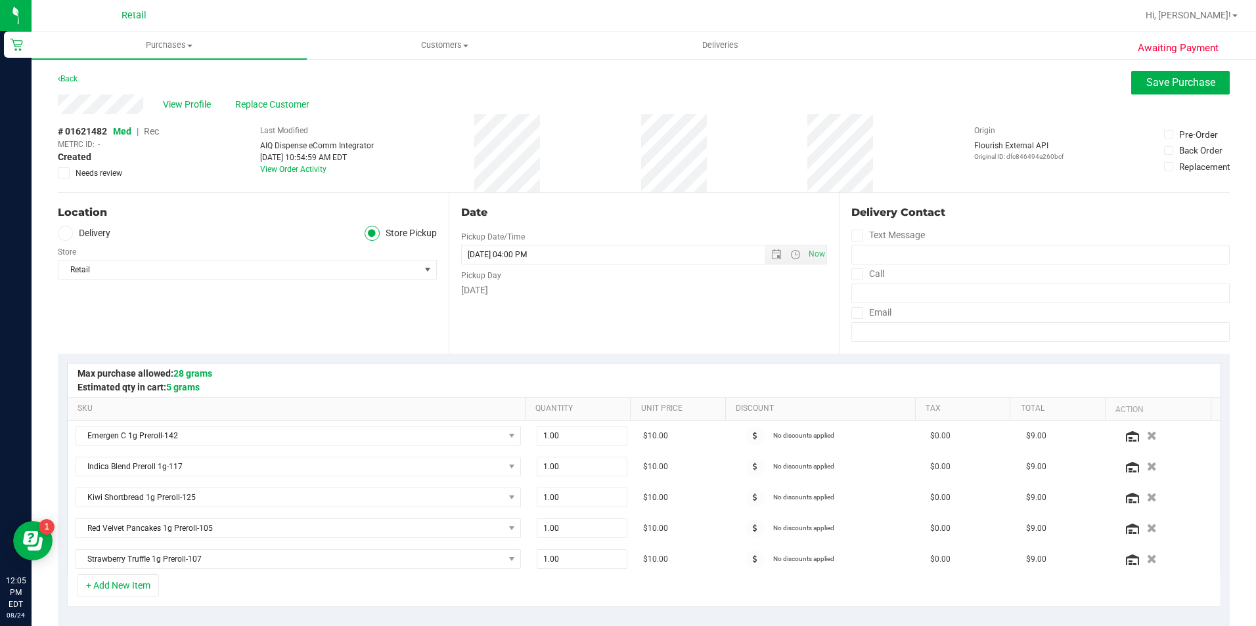
click at [152, 131] on span "Rec" at bounding box center [151, 131] width 15 height 11
click at [1170, 82] on span "Save Purchase" at bounding box center [1180, 82] width 69 height 12
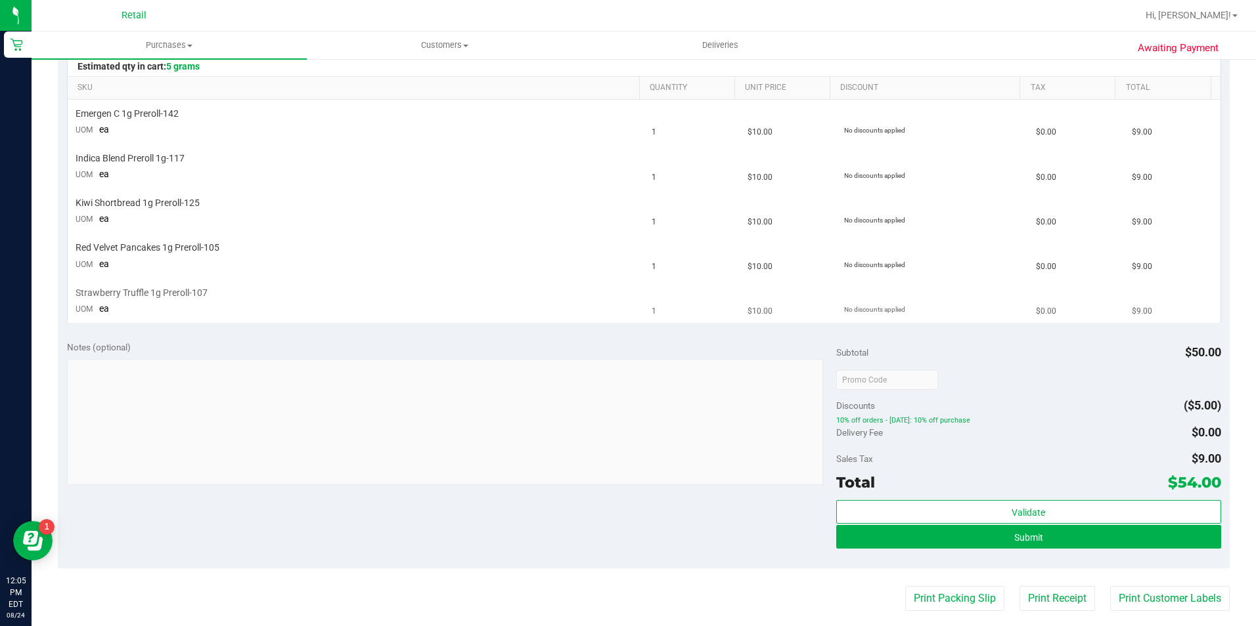
scroll to position [328, 0]
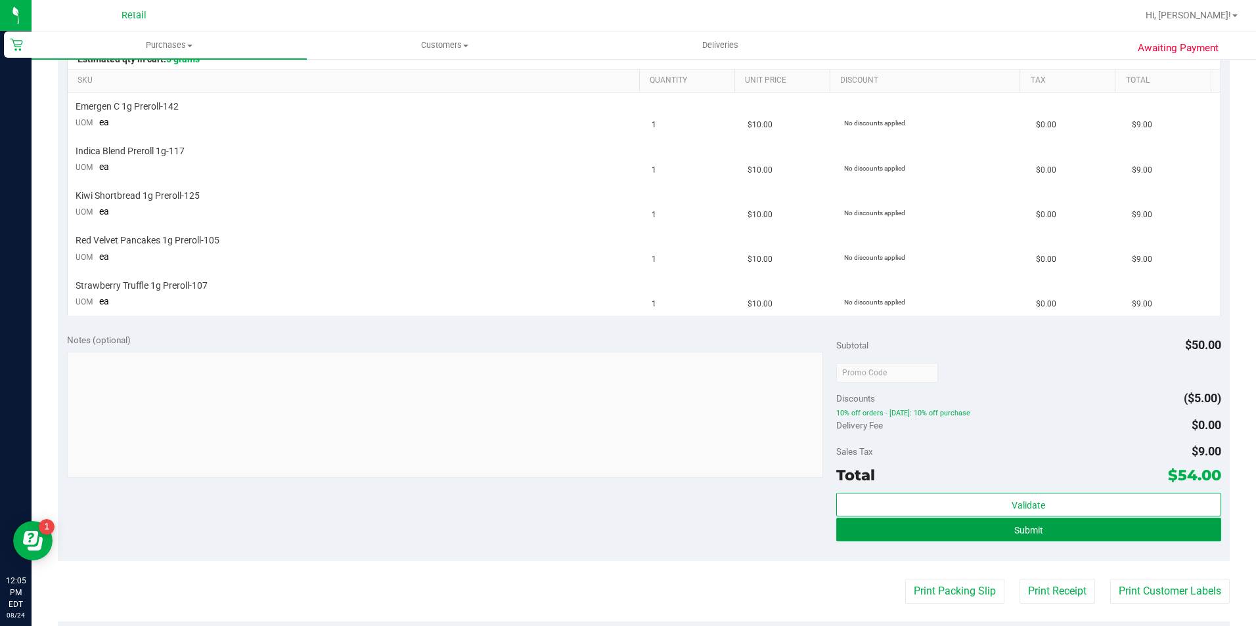
click at [1003, 524] on button "Submit" at bounding box center [1028, 530] width 385 height 24
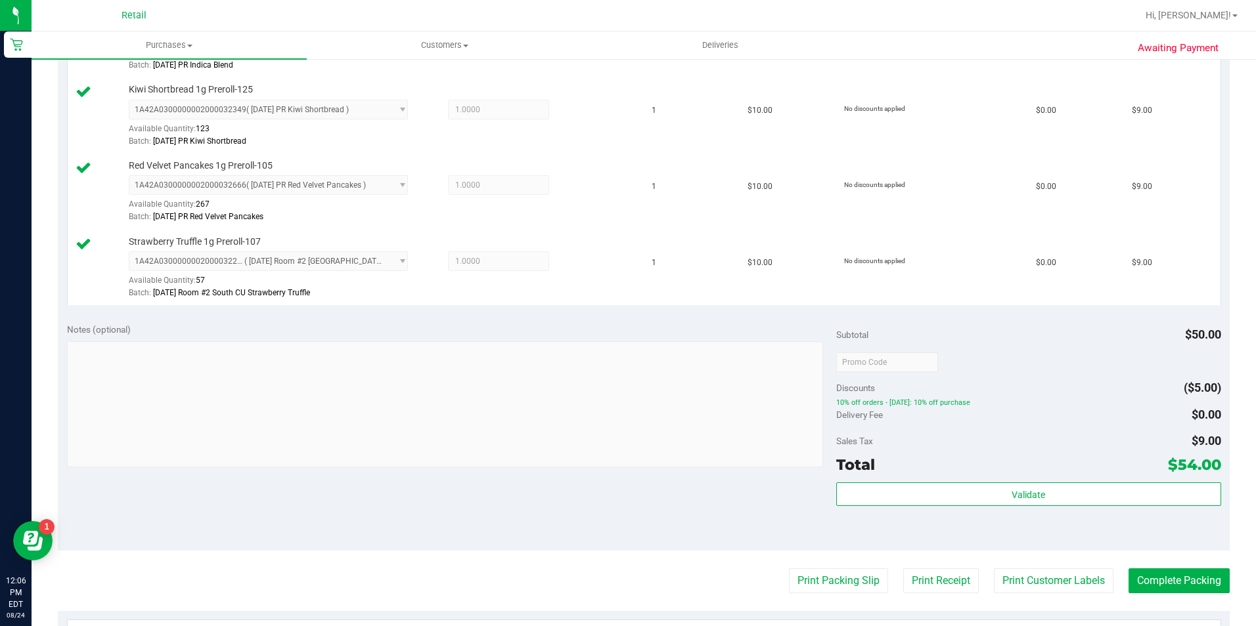
scroll to position [591, 0]
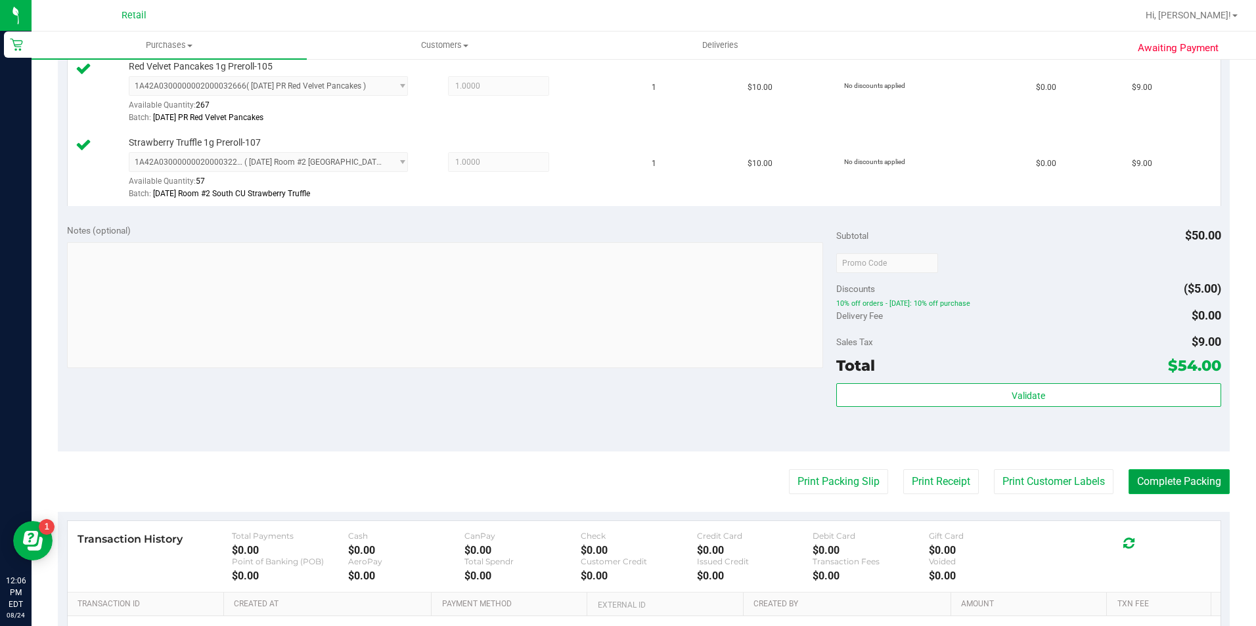
click at [1175, 481] on button "Complete Packing" at bounding box center [1178, 482] width 101 height 25
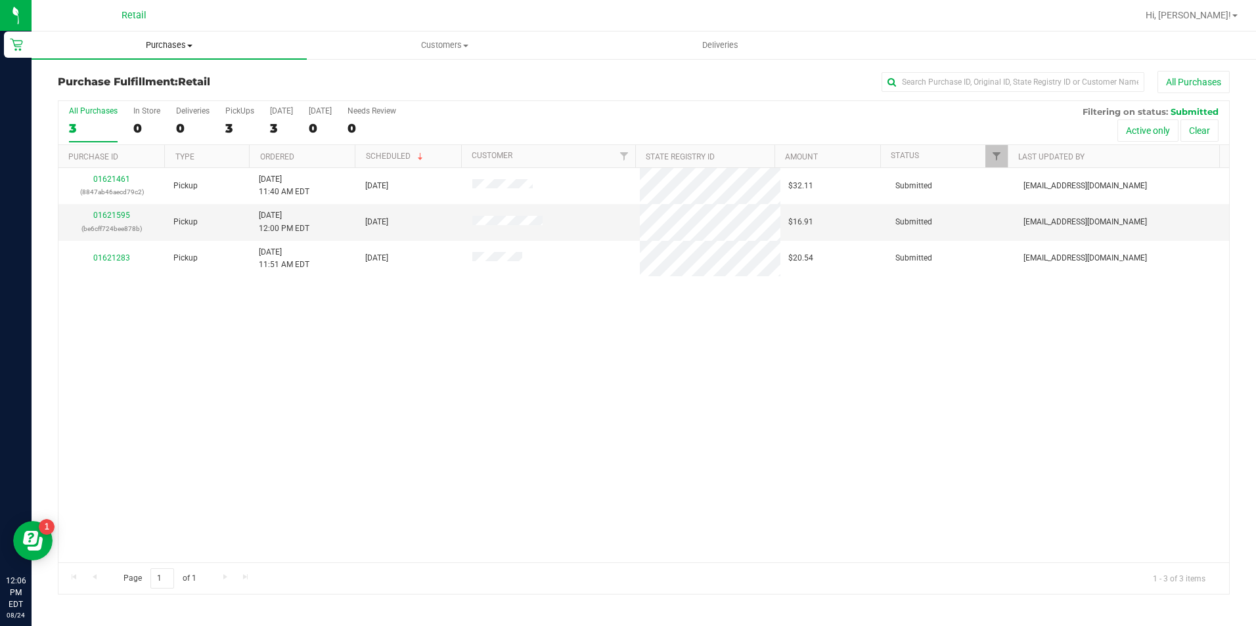
click at [172, 39] on span "Purchases" at bounding box center [169, 45] width 275 height 12
click at [171, 77] on li "Summary of purchases" at bounding box center [169, 80] width 275 height 16
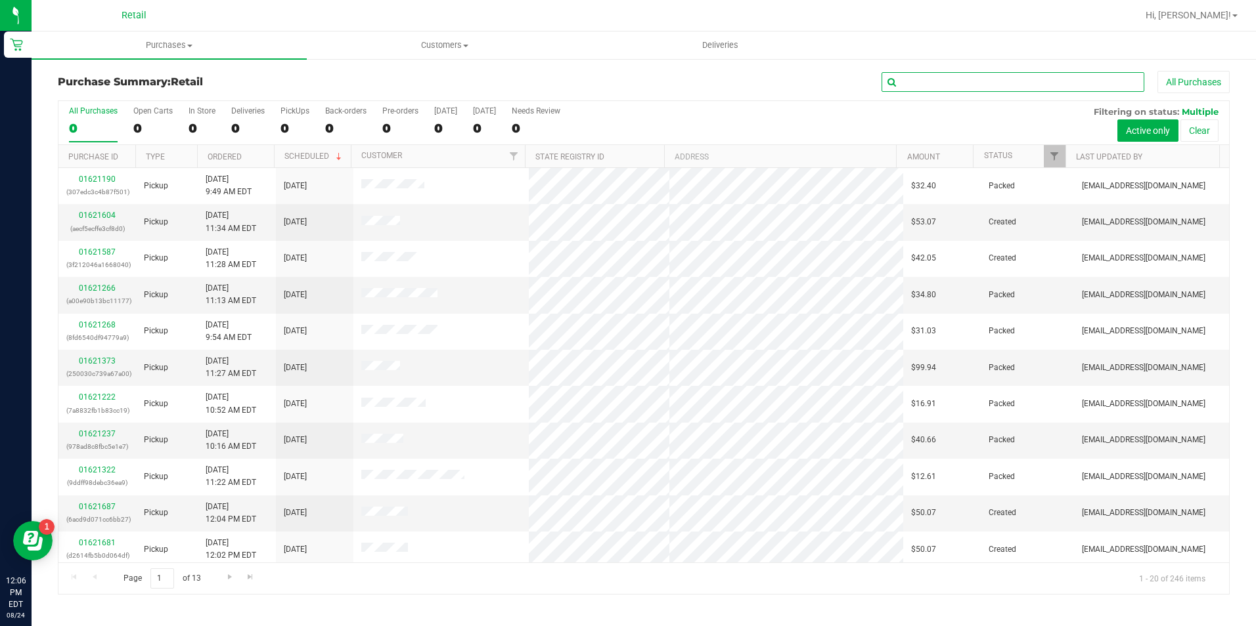
click at [982, 84] on input "text" at bounding box center [1012, 82] width 263 height 20
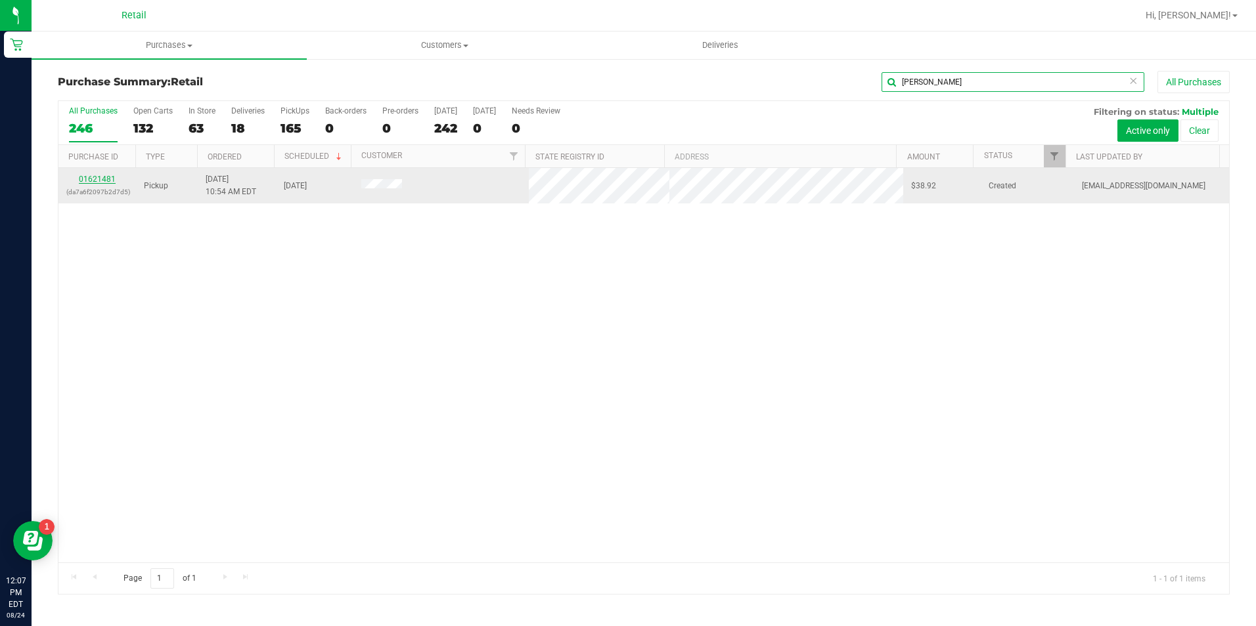
type input "esposito"
click at [91, 182] on link "01621481" at bounding box center [97, 179] width 37 height 9
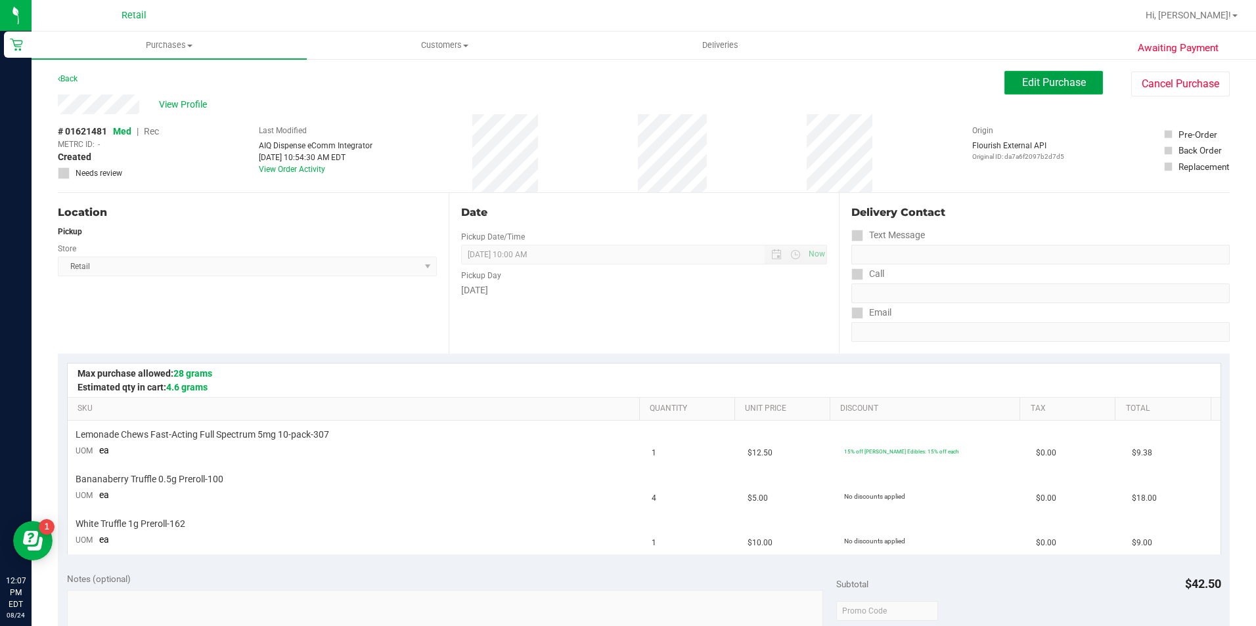
click at [1049, 86] on span "Edit Purchase" at bounding box center [1054, 82] width 64 height 12
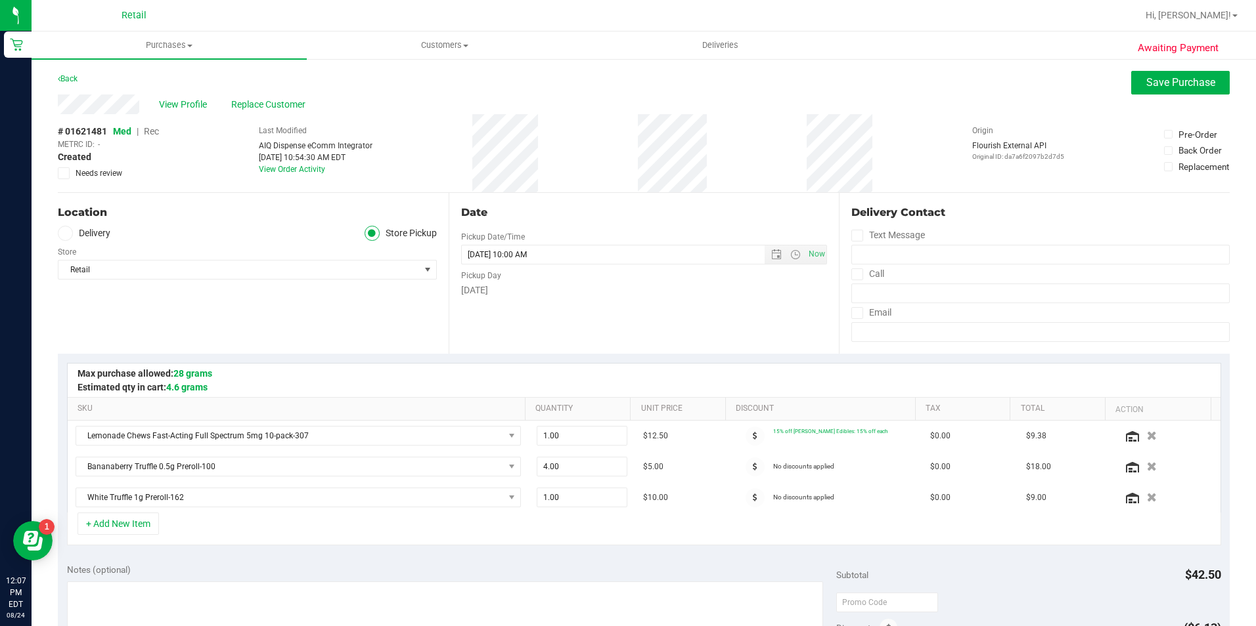
click at [154, 134] on span "Rec" at bounding box center [151, 131] width 15 height 11
click at [1146, 85] on span "Save Purchase" at bounding box center [1180, 82] width 69 height 12
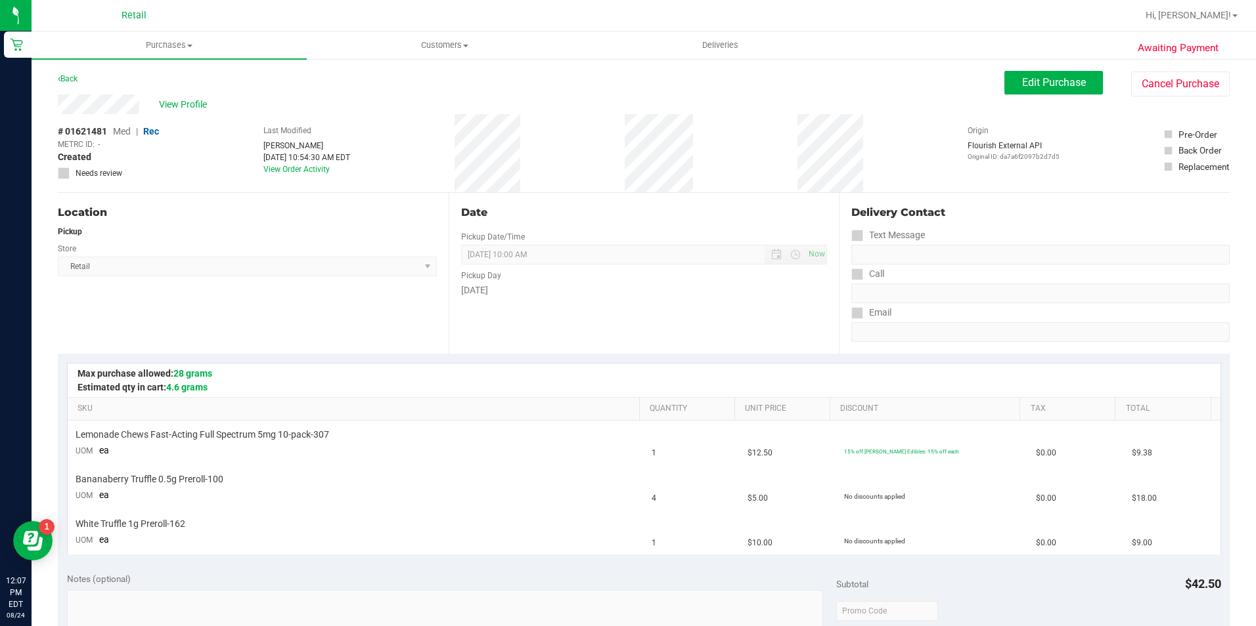
scroll to position [263, 0]
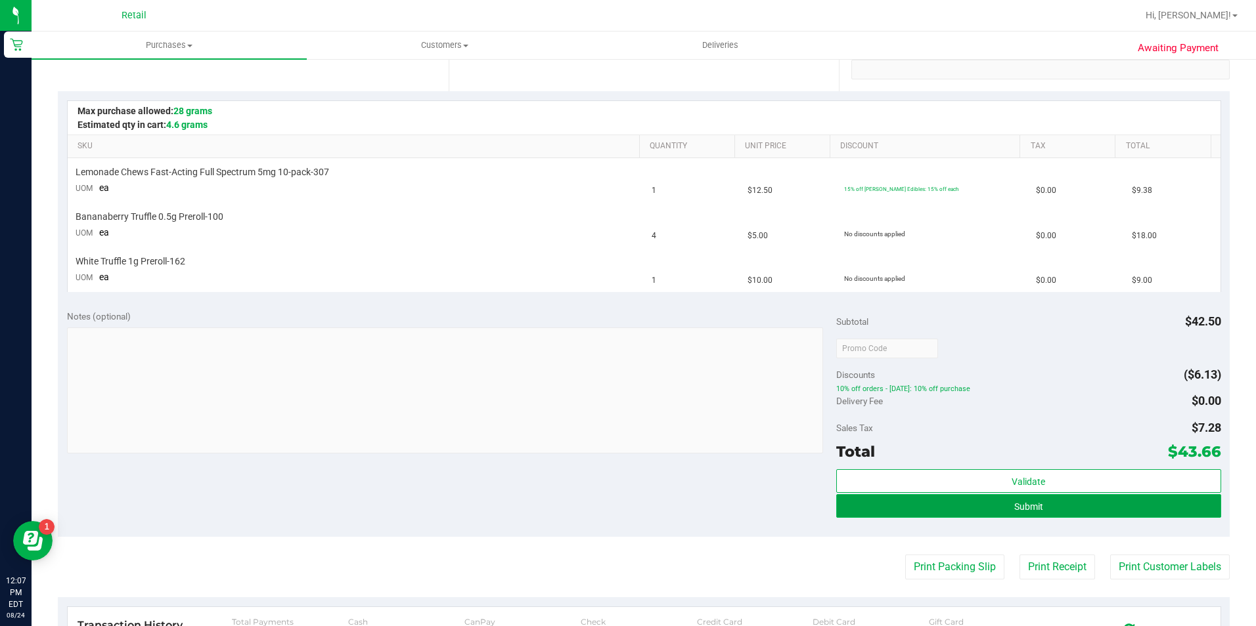
click at [986, 506] on button "Submit" at bounding box center [1028, 506] width 385 height 24
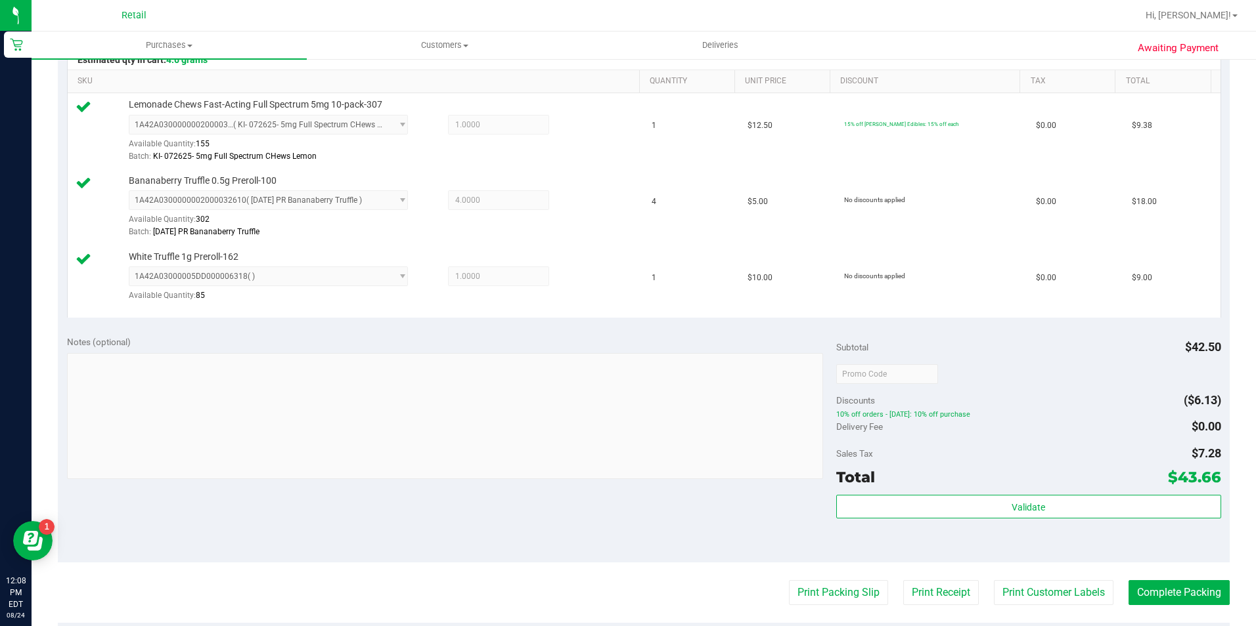
scroll to position [328, 0]
click at [1147, 594] on button "Complete Packing" at bounding box center [1178, 592] width 101 height 25
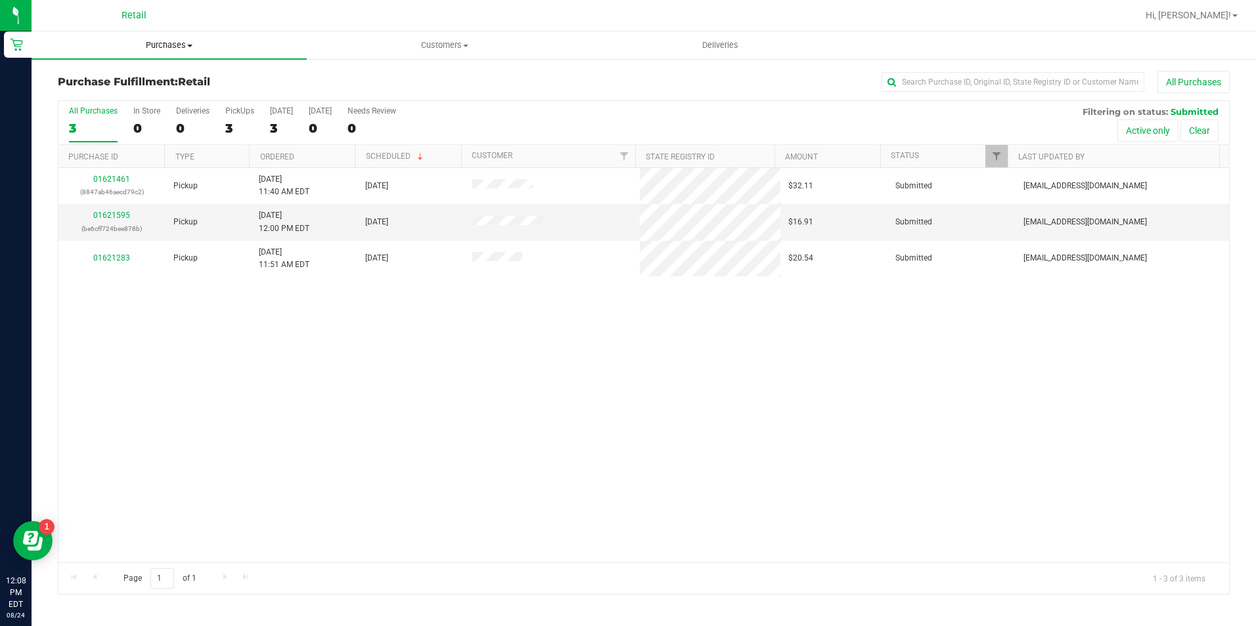
click at [191, 48] on span "Purchases" at bounding box center [169, 45] width 275 height 12
click at [170, 81] on li "Summary of purchases" at bounding box center [169, 80] width 275 height 16
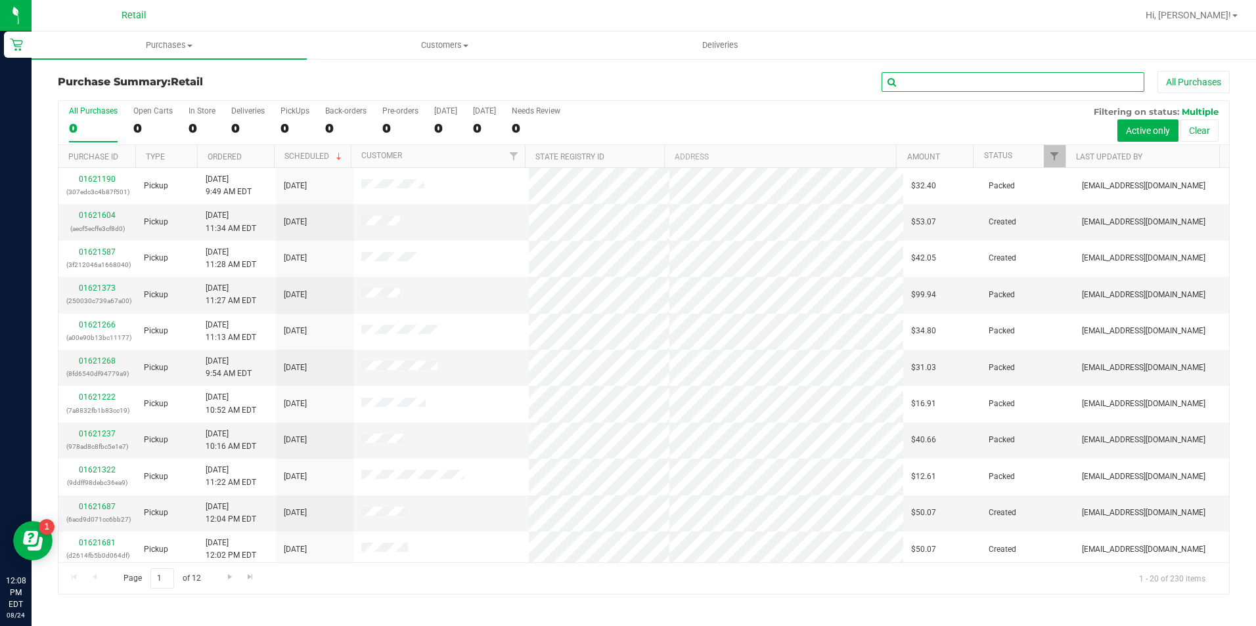
click at [936, 86] on input "text" at bounding box center [1012, 82] width 263 height 20
click at [938, 83] on input "text" at bounding box center [1012, 82] width 263 height 20
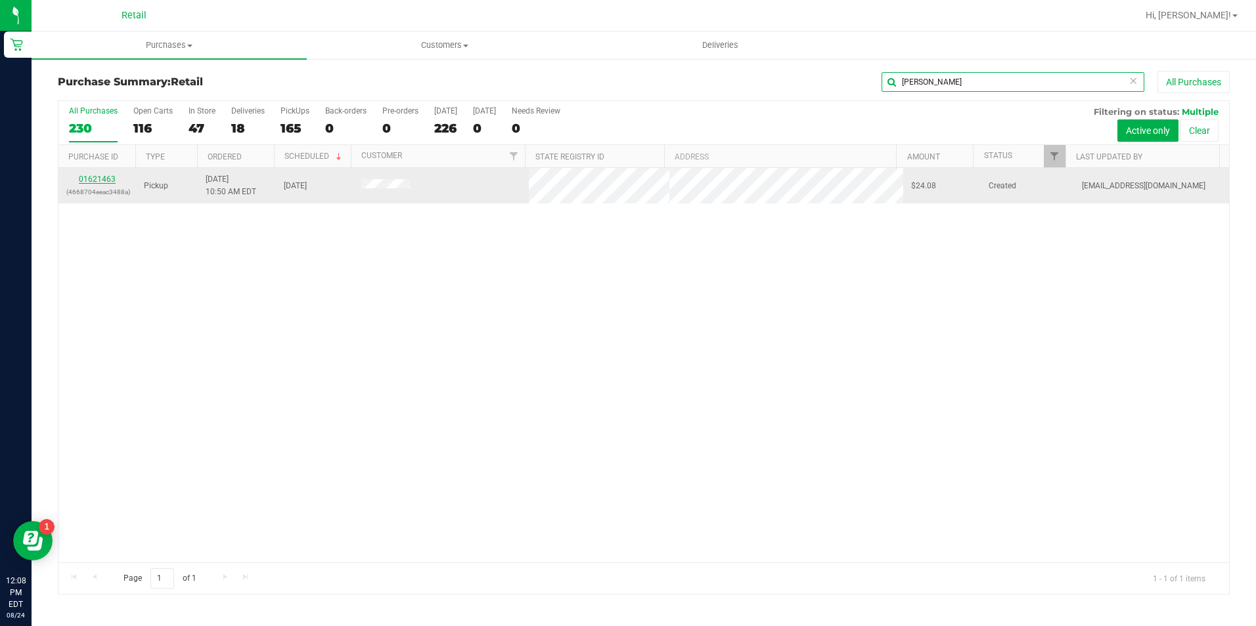
type input "cepeda"
click at [94, 179] on link "01621463" at bounding box center [97, 179] width 37 height 9
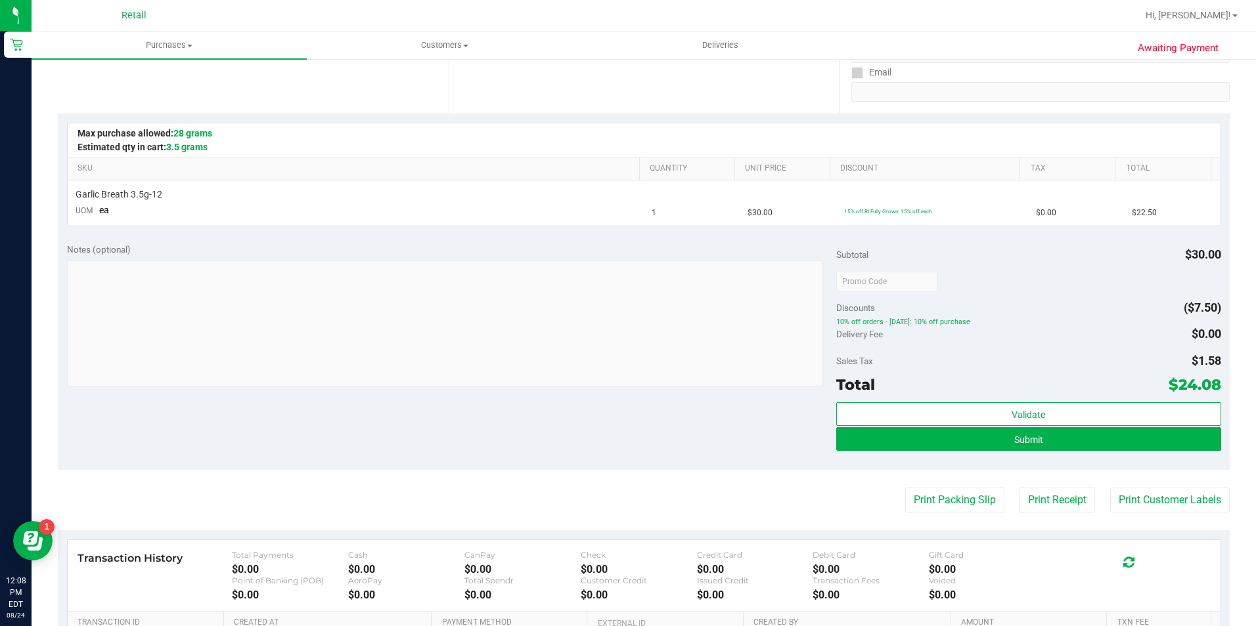
scroll to position [263, 0]
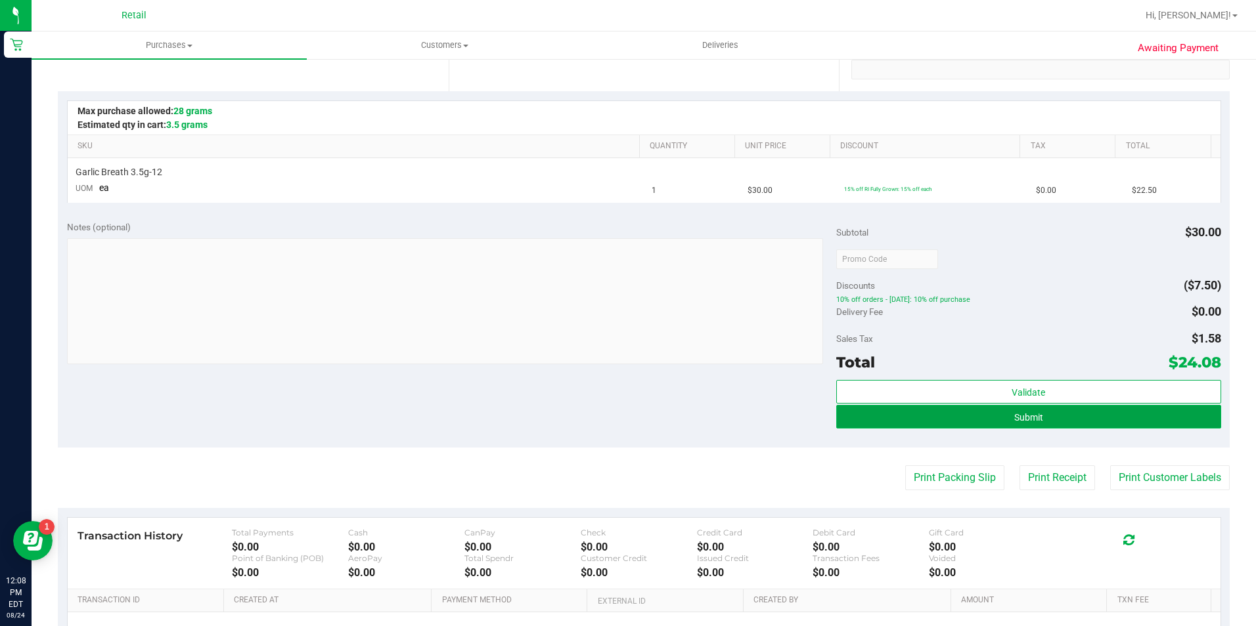
click at [1015, 420] on span "Submit" at bounding box center [1028, 417] width 29 height 11
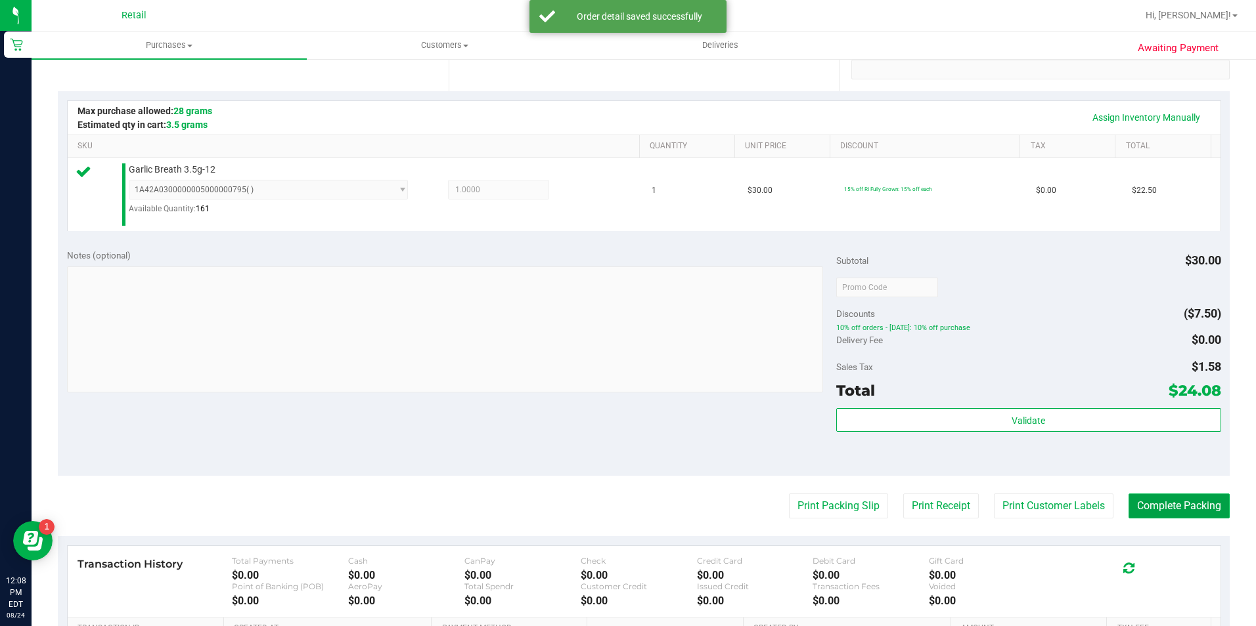
click at [1166, 506] on button "Complete Packing" at bounding box center [1178, 506] width 101 height 25
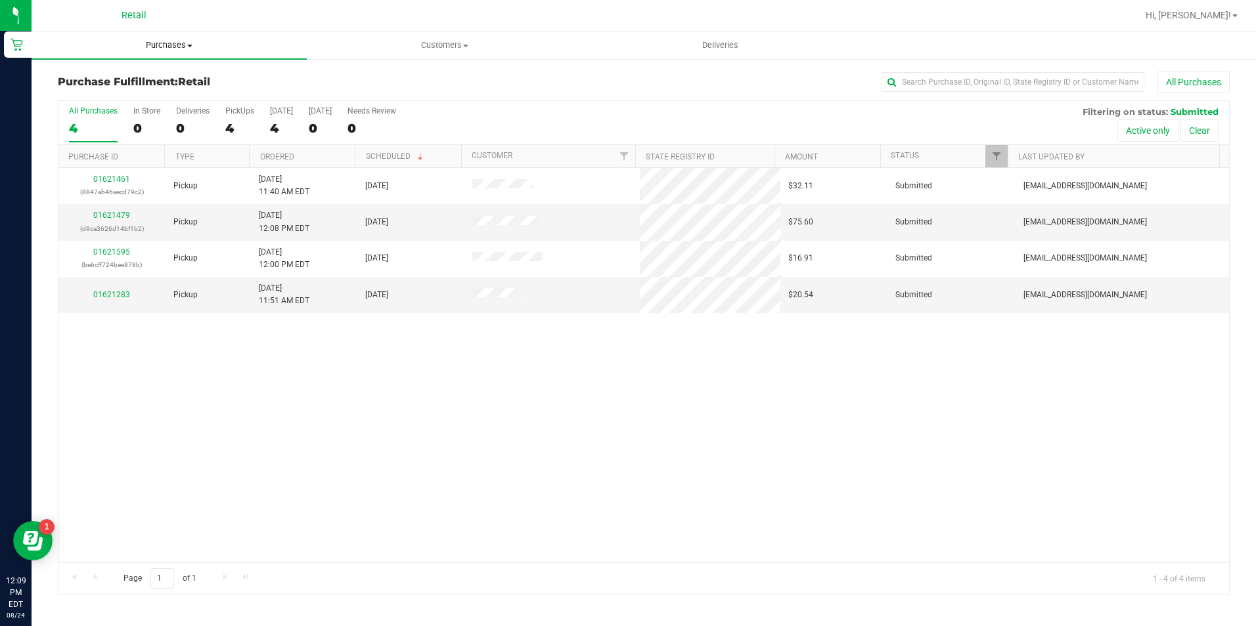
click at [185, 41] on span "Purchases" at bounding box center [169, 45] width 275 height 12
click at [171, 81] on li "Summary of purchases" at bounding box center [169, 80] width 275 height 16
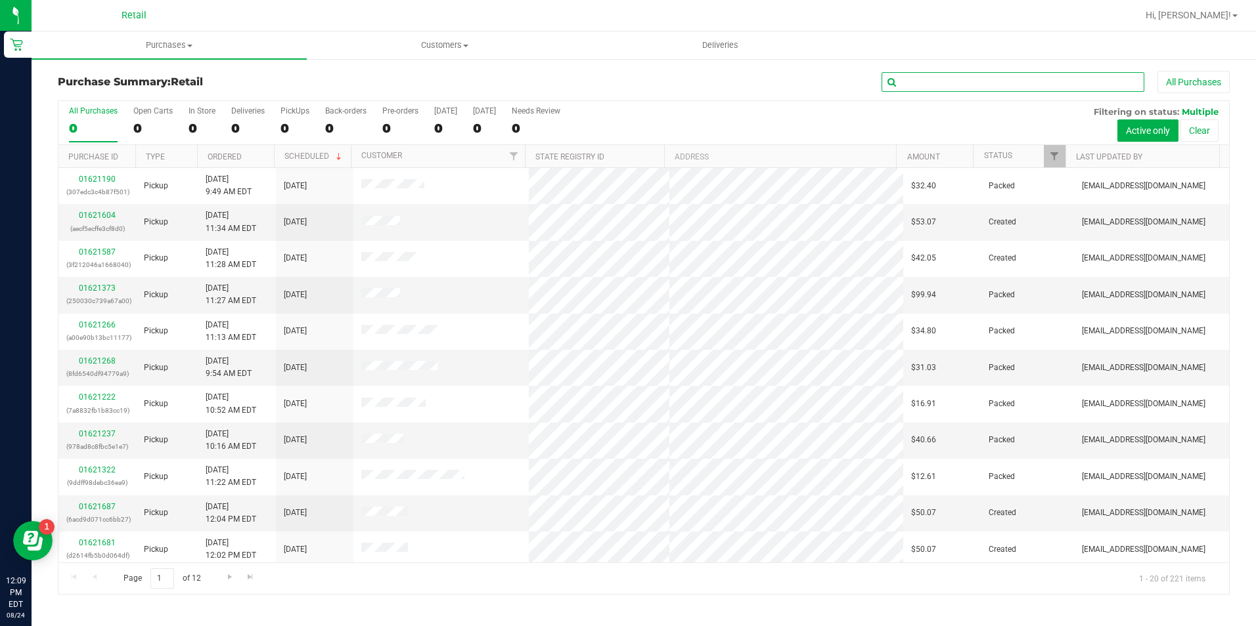
click at [937, 78] on input "text" at bounding box center [1012, 82] width 263 height 20
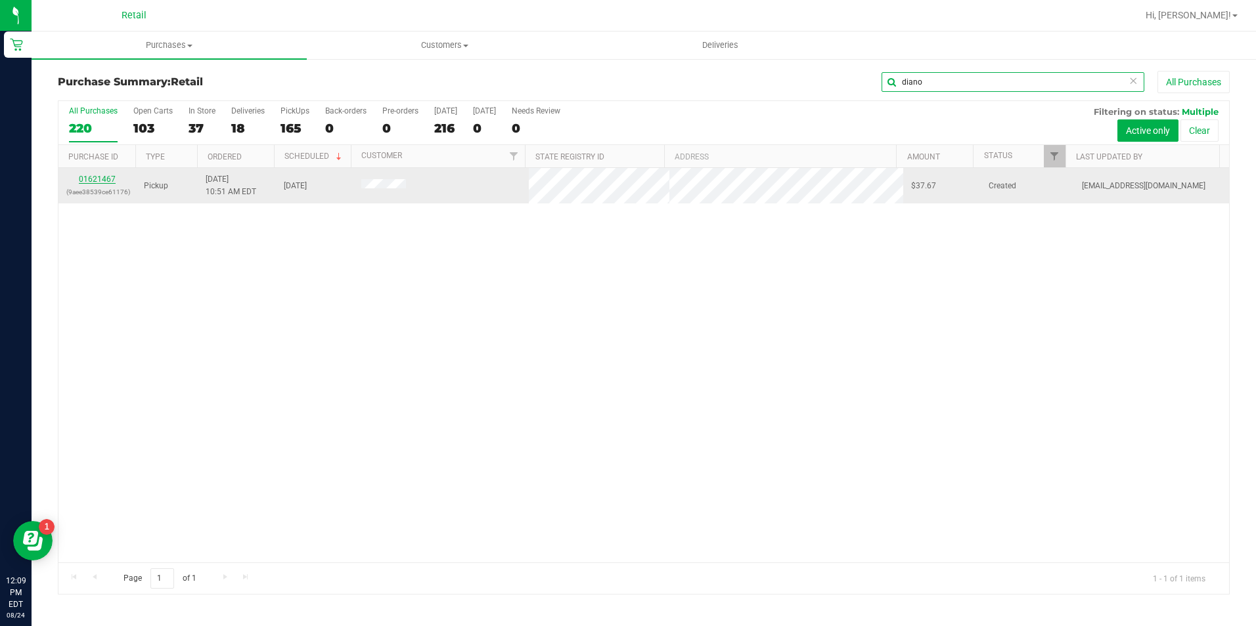
type input "diano"
click at [91, 180] on link "01621467" at bounding box center [97, 179] width 37 height 9
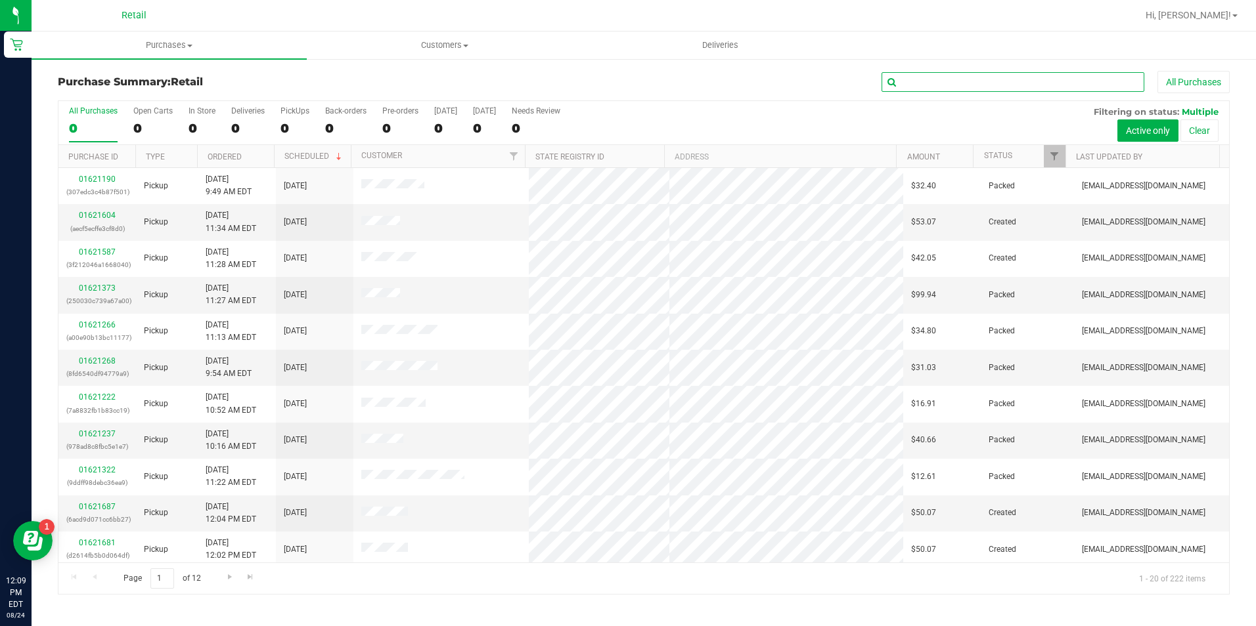
click at [946, 84] on input "text" at bounding box center [1012, 82] width 263 height 20
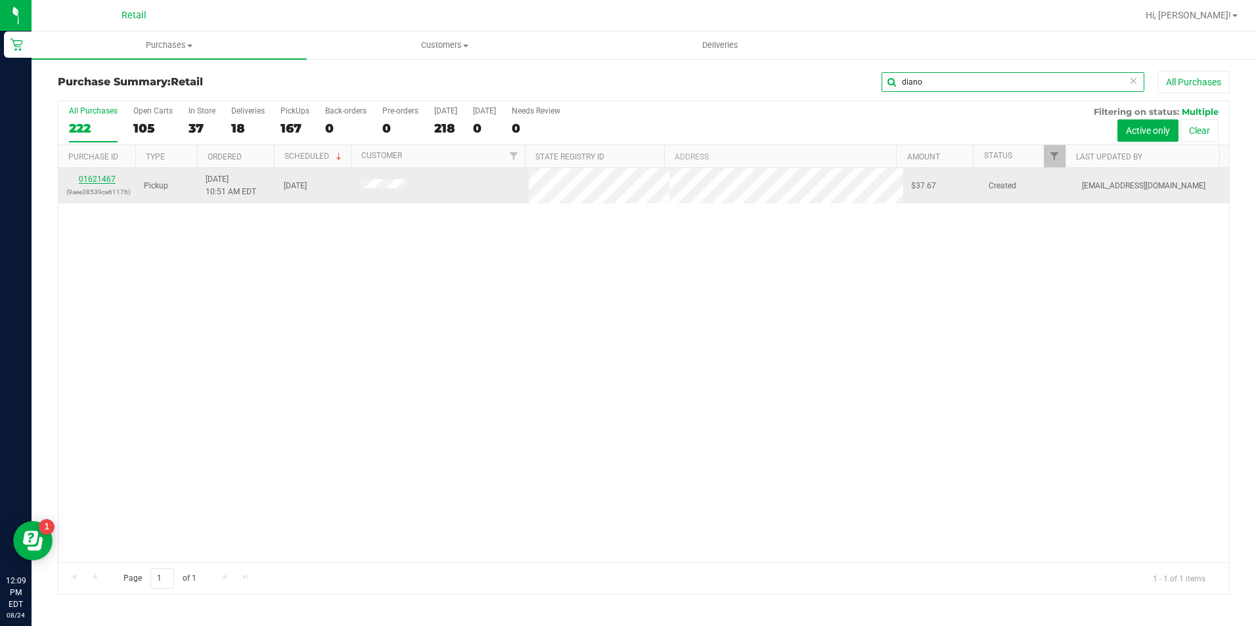
type input "diano"
click at [98, 181] on link "01621467" at bounding box center [97, 179] width 37 height 9
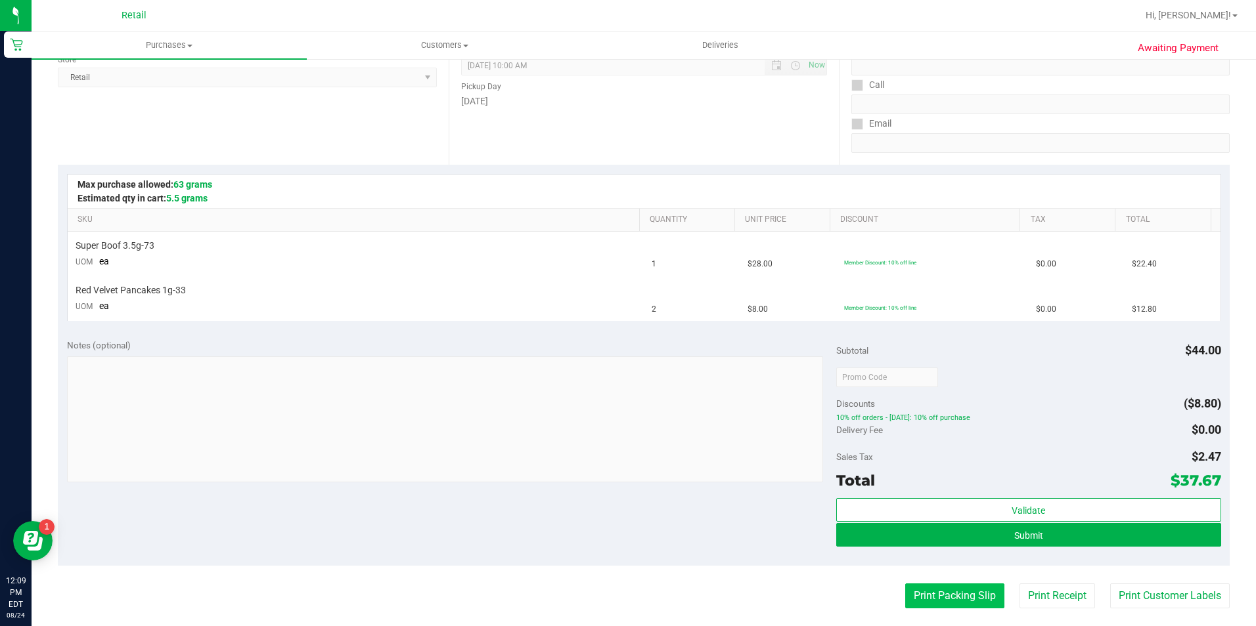
scroll to position [197, 0]
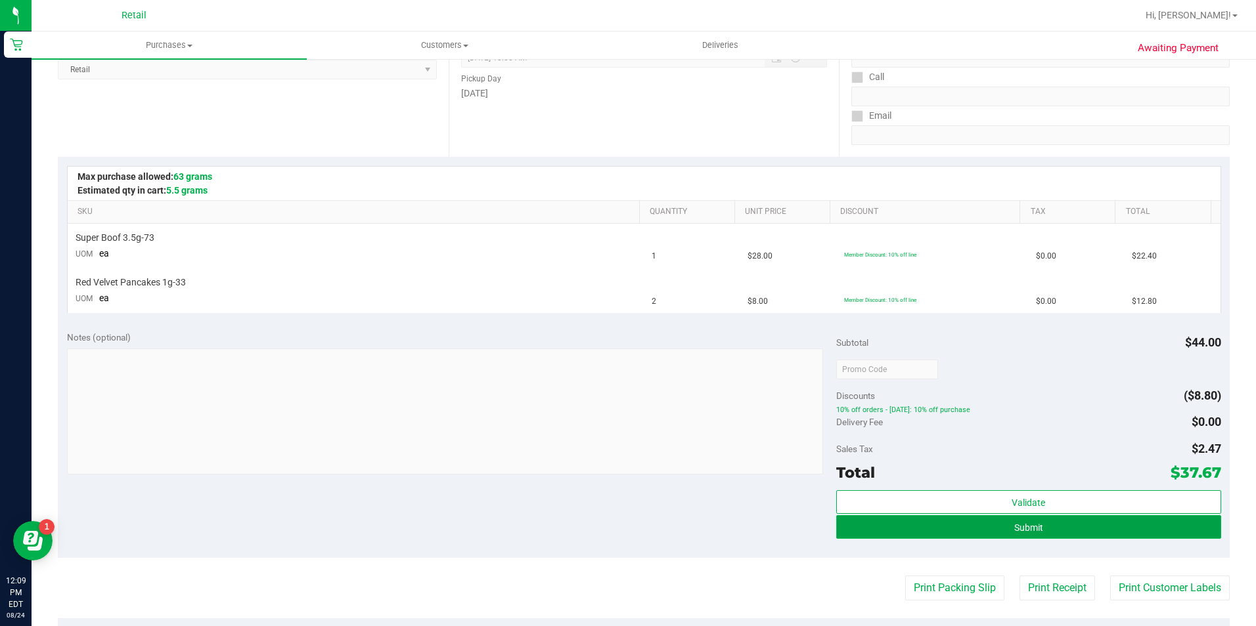
click at [990, 524] on button "Submit" at bounding box center [1028, 527] width 385 height 24
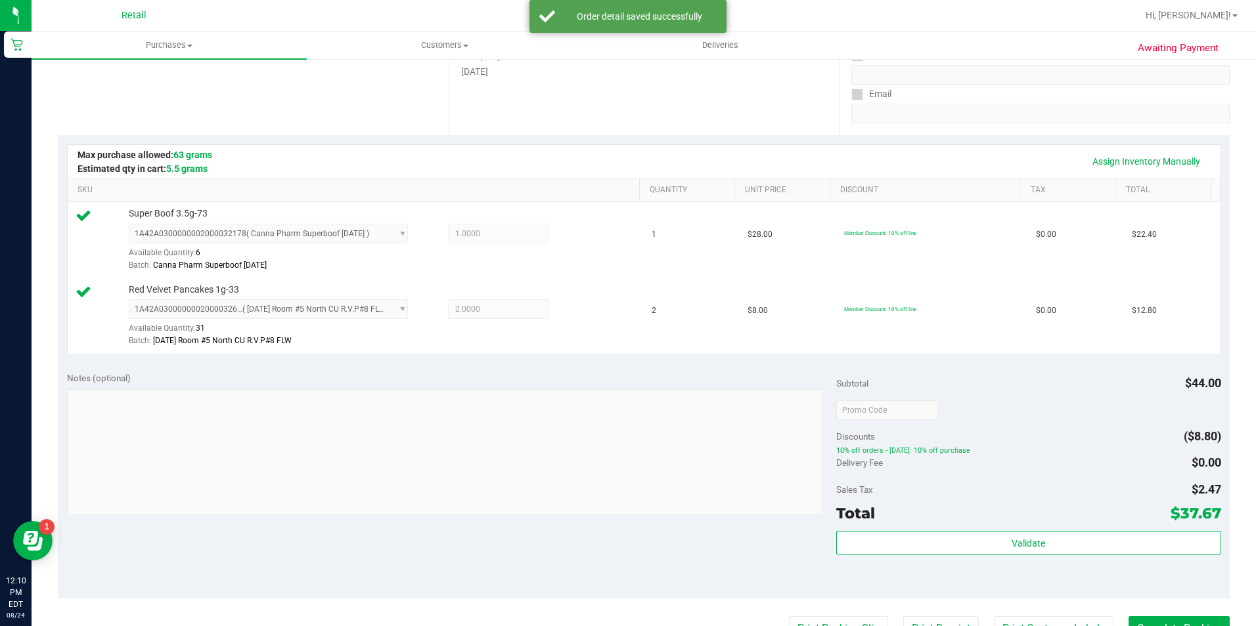
scroll to position [263, 0]
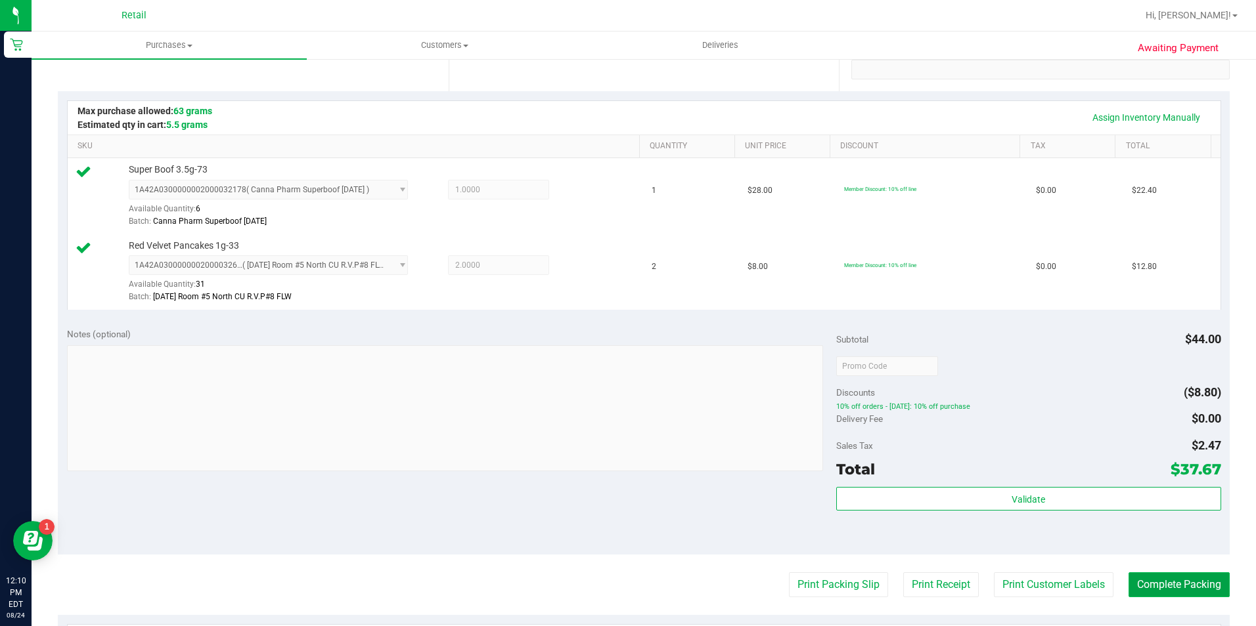
click at [1153, 580] on button "Complete Packing" at bounding box center [1178, 585] width 101 height 25
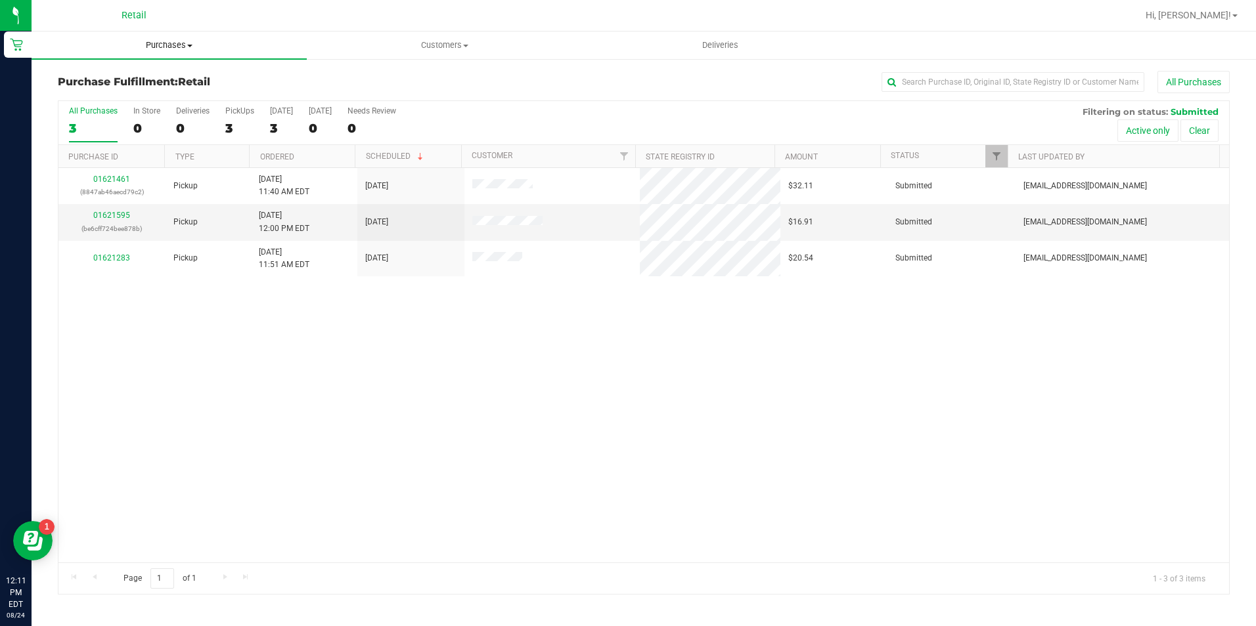
click at [159, 45] on span "Purchases" at bounding box center [169, 45] width 275 height 12
click at [175, 83] on li "Summary of purchases" at bounding box center [169, 80] width 275 height 16
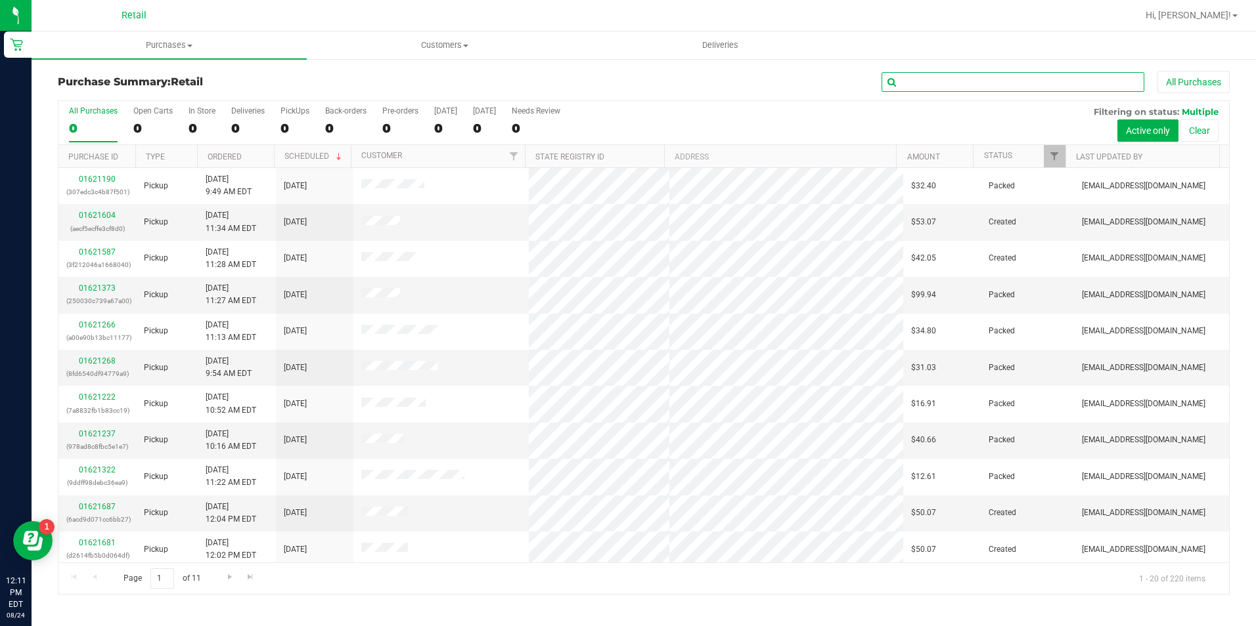
click at [1019, 81] on input "text" at bounding box center [1012, 82] width 263 height 20
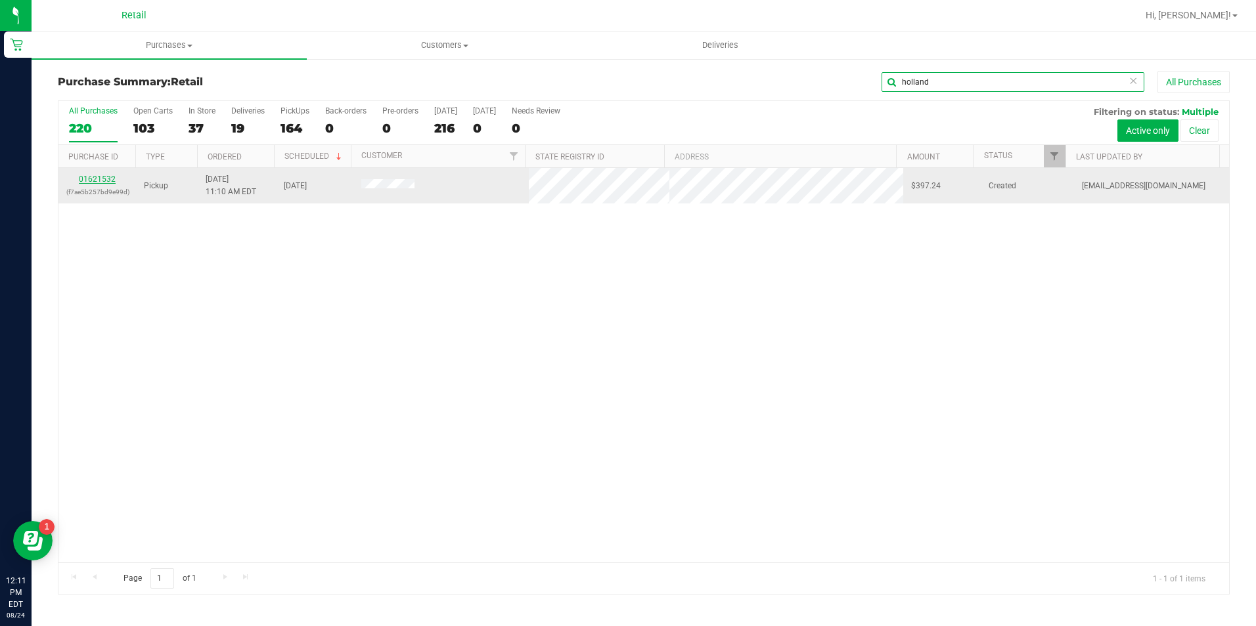
type input "holland"
click at [107, 180] on link "01621532" at bounding box center [97, 179] width 37 height 9
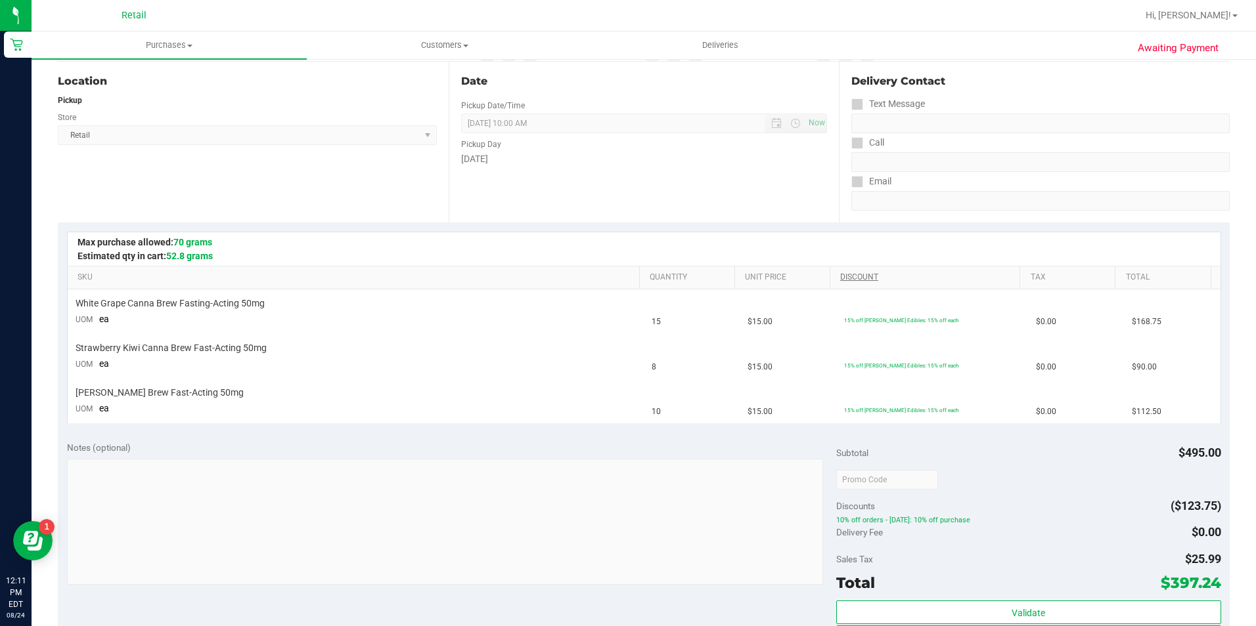
scroll to position [197, 0]
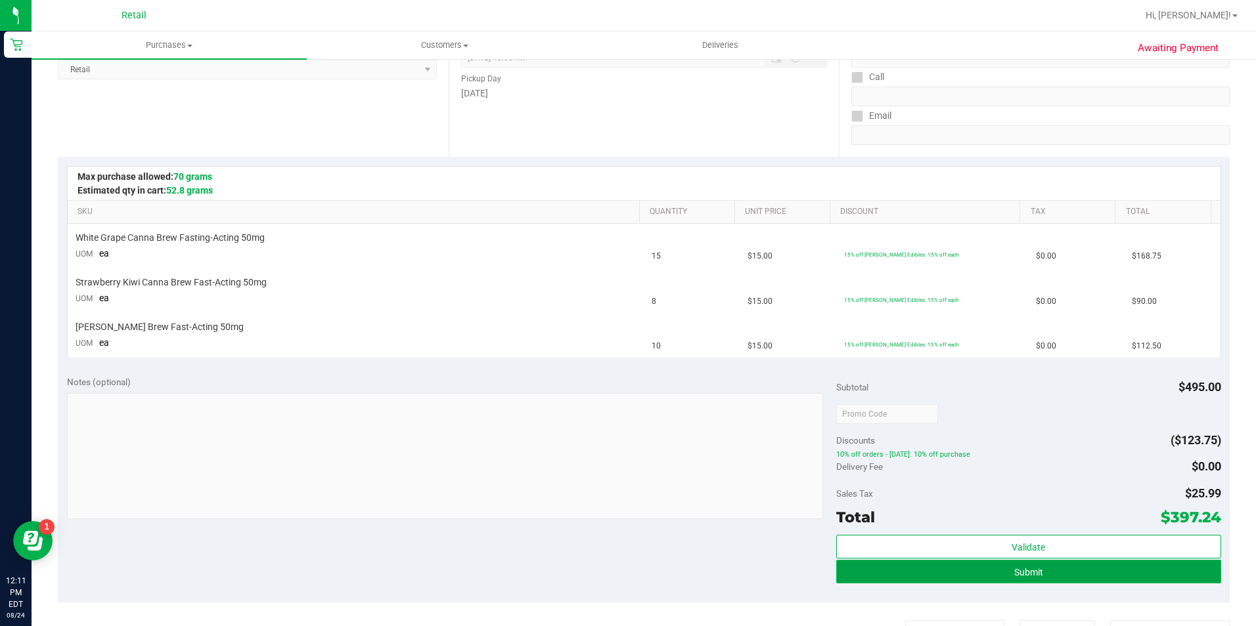
click at [1045, 573] on button "Submit" at bounding box center [1028, 572] width 385 height 24
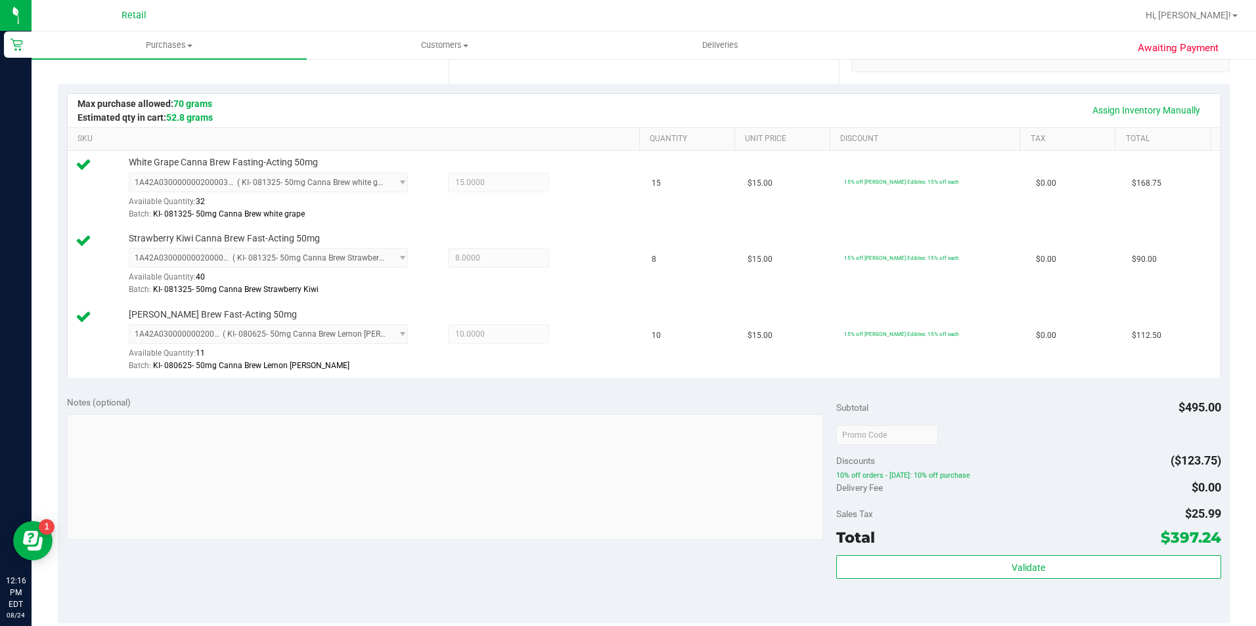
scroll to position [394, 0]
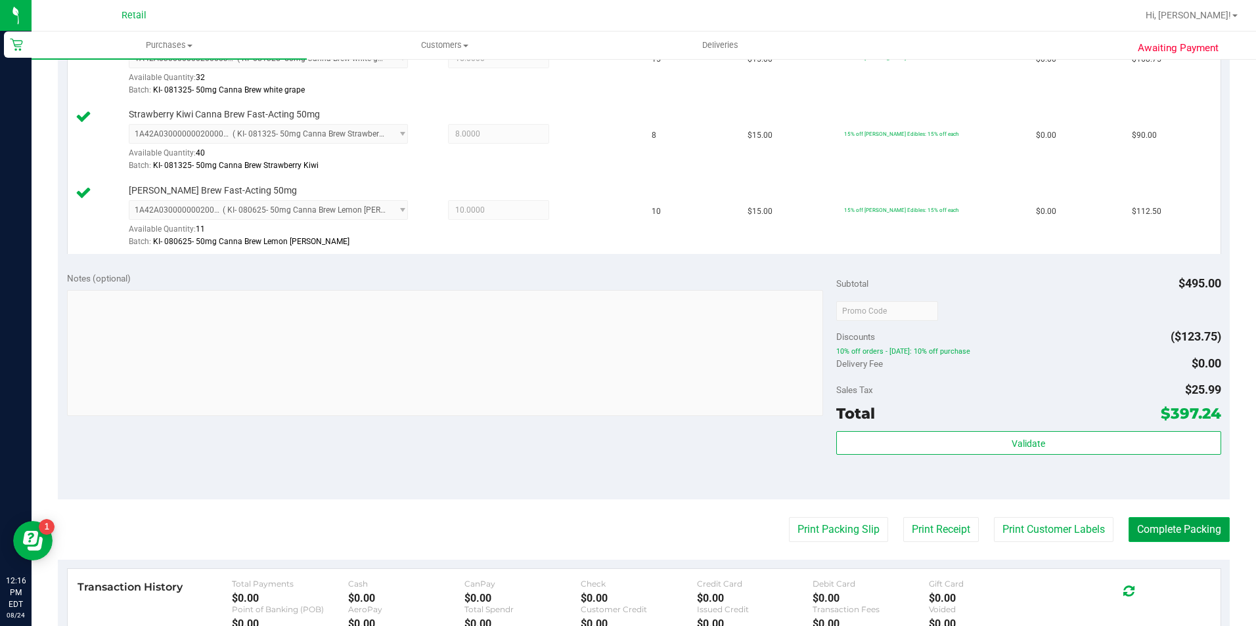
click at [1165, 530] on button "Complete Packing" at bounding box center [1178, 529] width 101 height 25
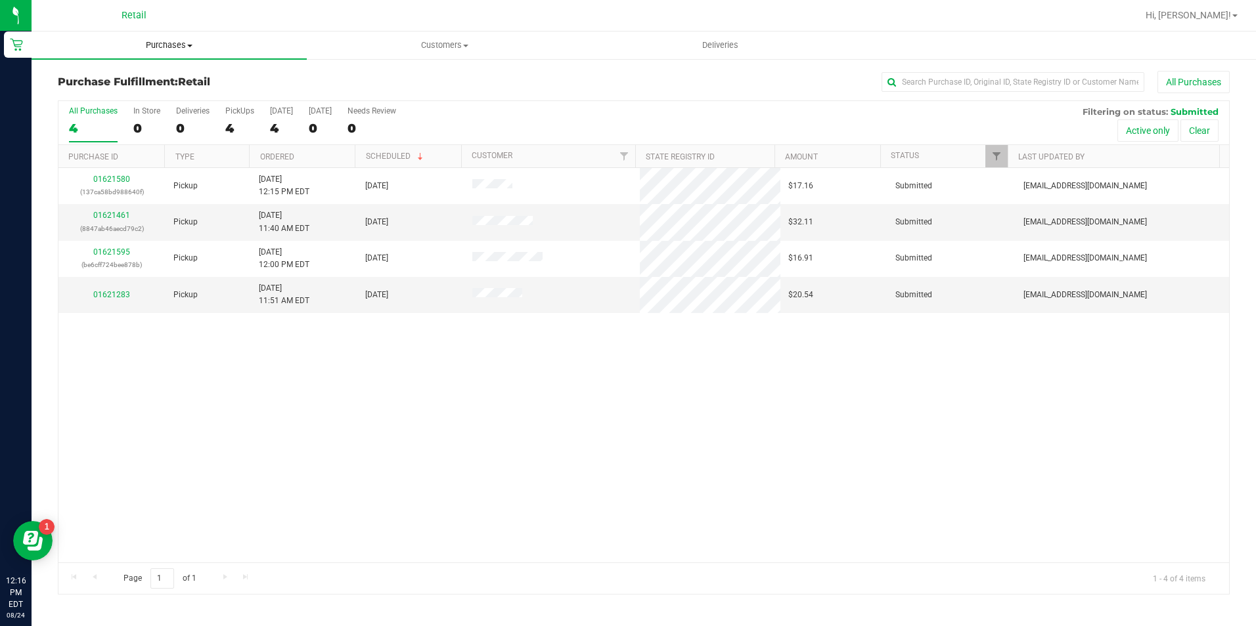
click at [188, 47] on span at bounding box center [189, 46] width 5 height 3
click at [182, 75] on li "Summary of purchases" at bounding box center [169, 80] width 275 height 16
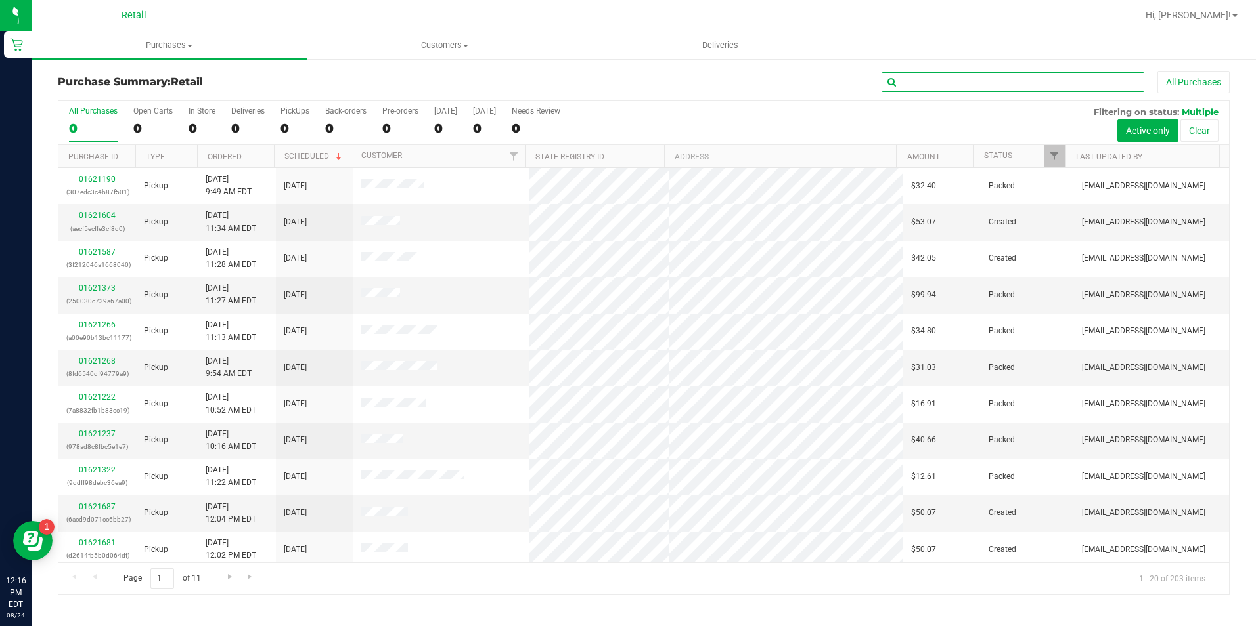
click at [961, 83] on input "text" at bounding box center [1012, 82] width 263 height 20
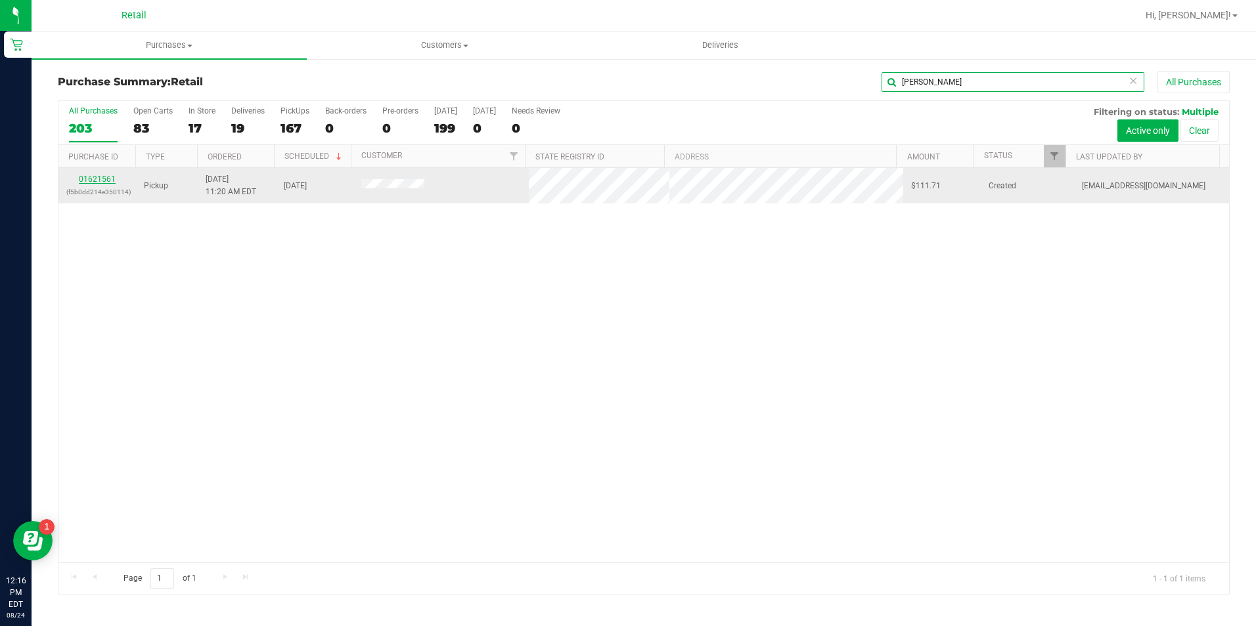
type input "[PERSON_NAME]"
click at [99, 181] on link "01621561" at bounding box center [97, 179] width 37 height 9
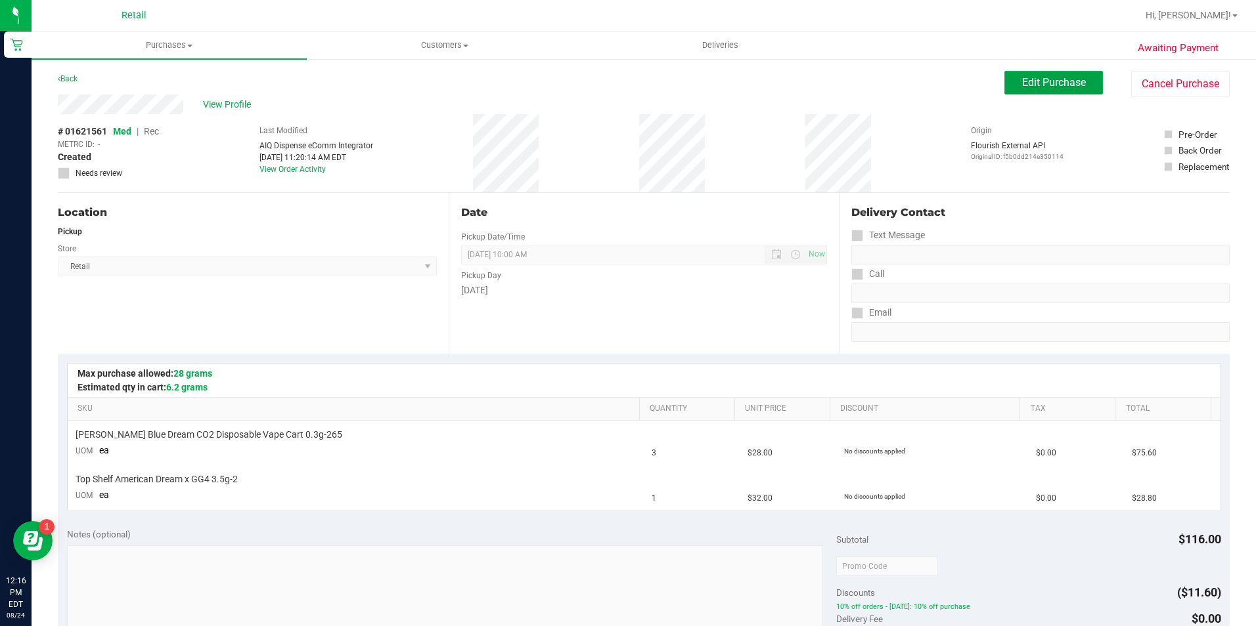
click at [1013, 91] on button "Edit Purchase" at bounding box center [1053, 83] width 99 height 24
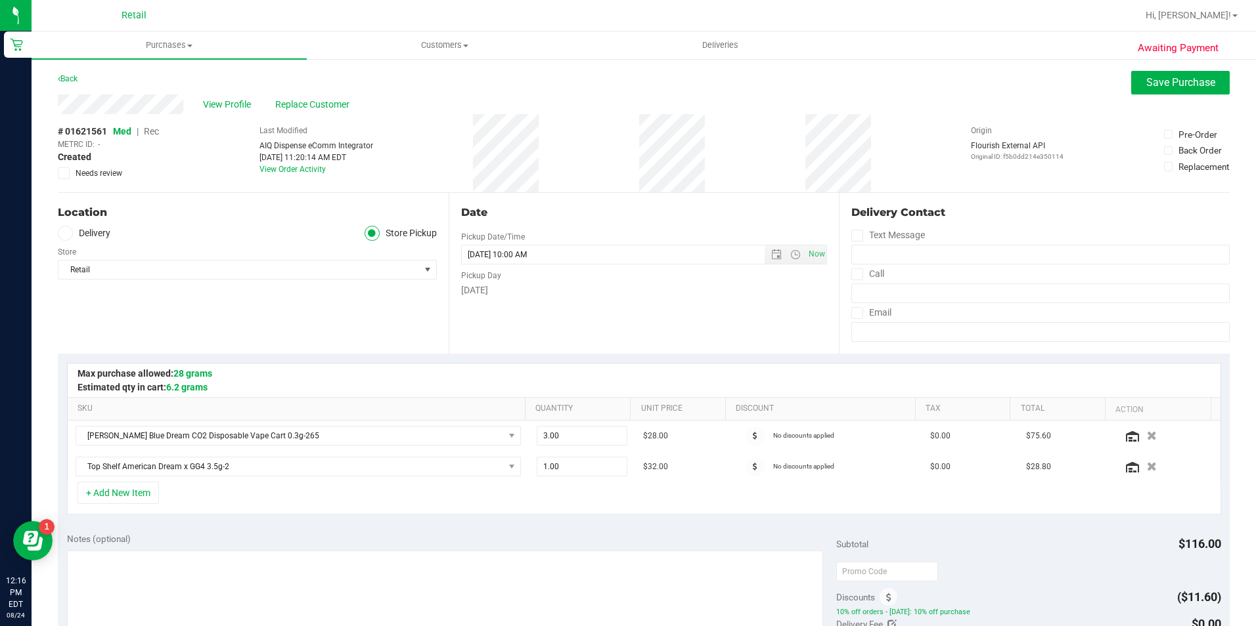
click at [153, 133] on span "Rec" at bounding box center [151, 131] width 15 height 11
click at [1194, 87] on span "Save Purchase" at bounding box center [1180, 82] width 69 height 12
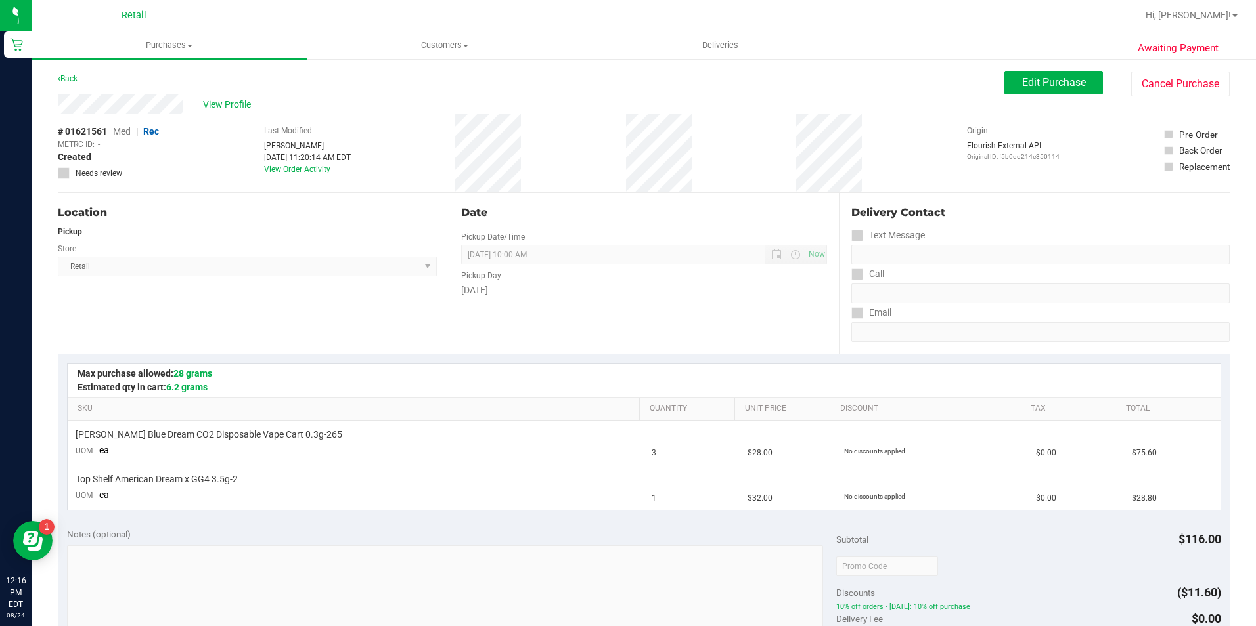
scroll to position [328, 0]
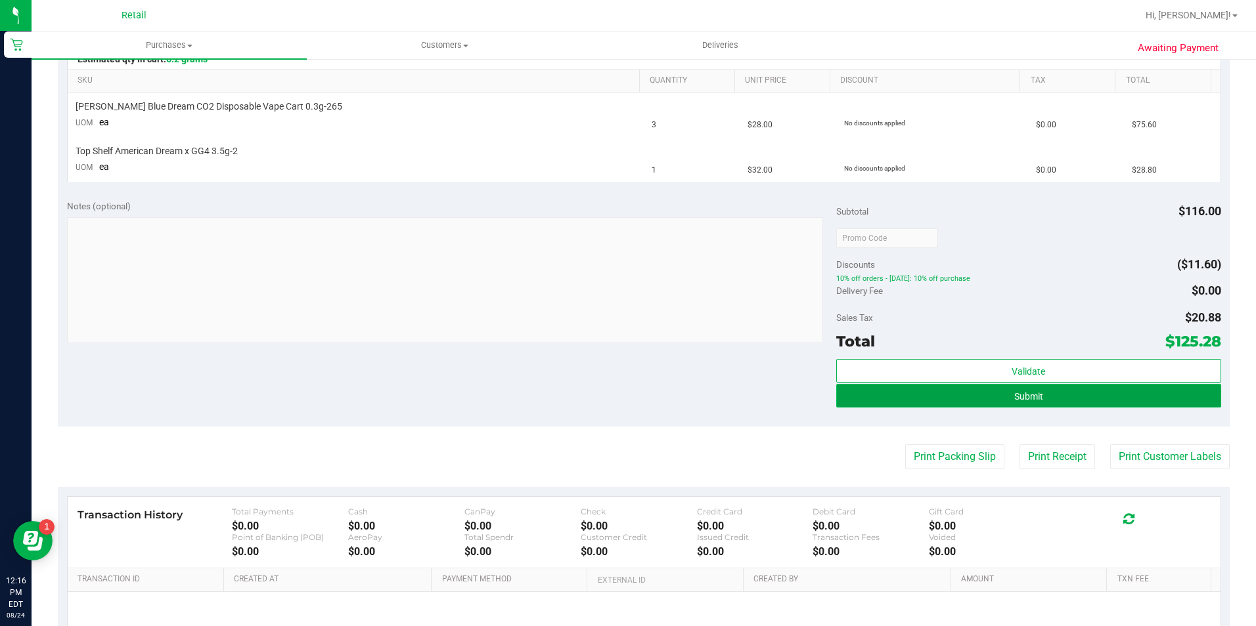
click at [985, 393] on button "Submit" at bounding box center [1028, 396] width 385 height 24
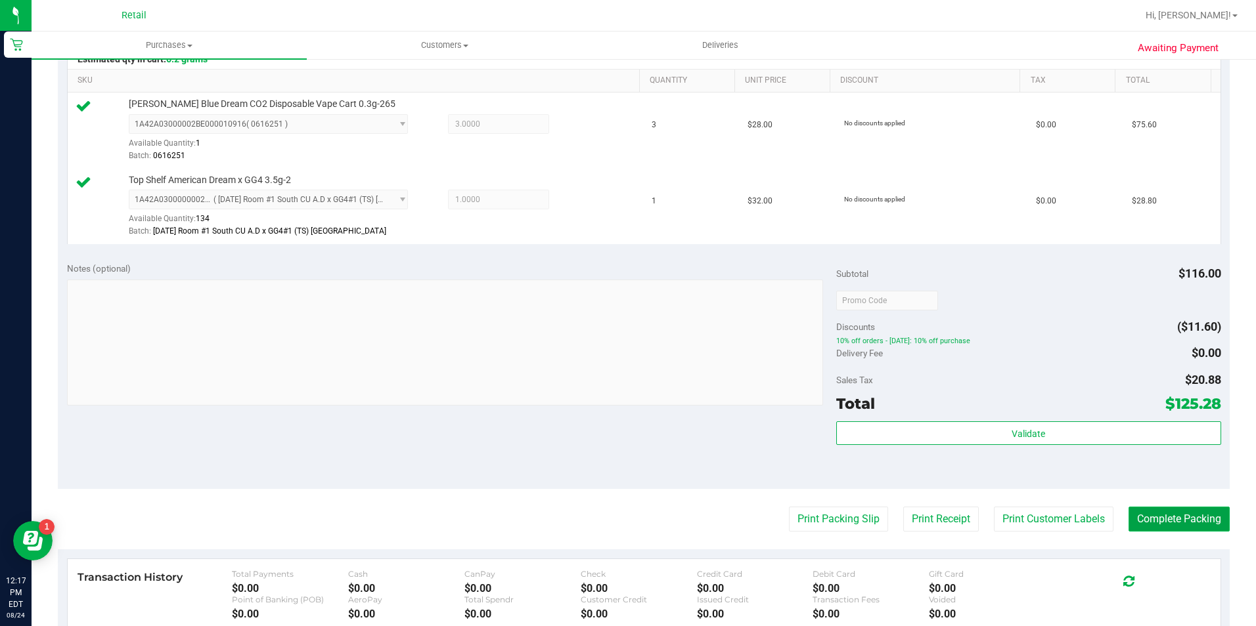
click at [1135, 515] on button "Complete Packing" at bounding box center [1178, 519] width 101 height 25
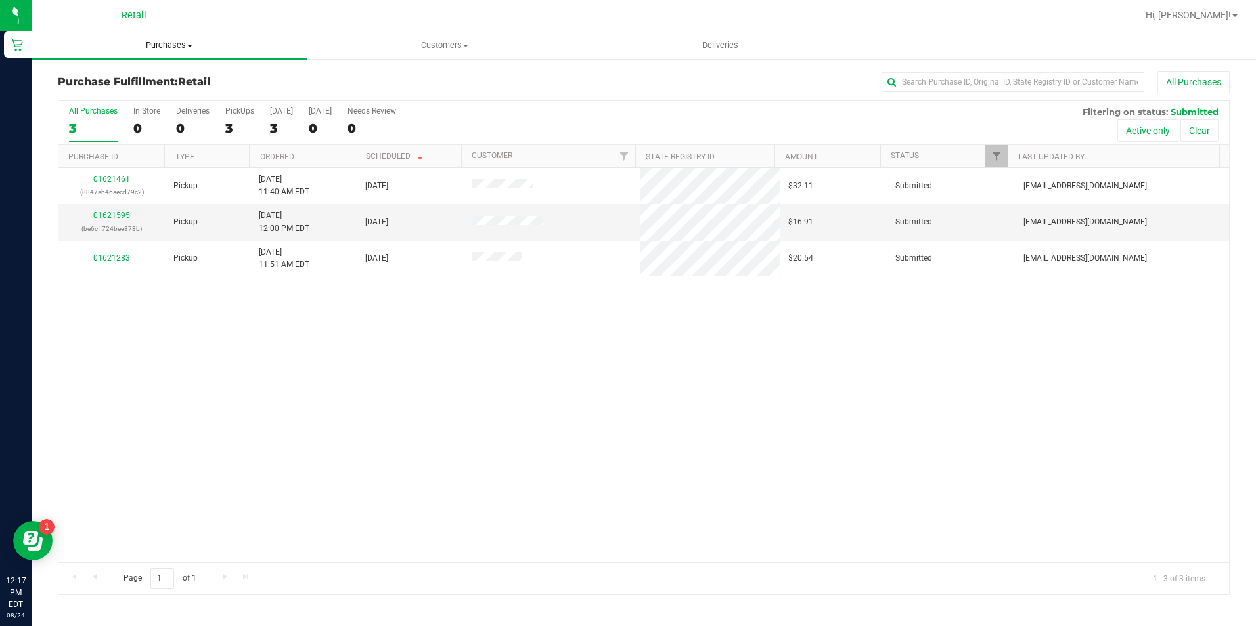
click at [146, 45] on span "Purchases" at bounding box center [169, 45] width 275 height 12
click at [163, 78] on span "Summary of purchases" at bounding box center [99, 79] width 135 height 11
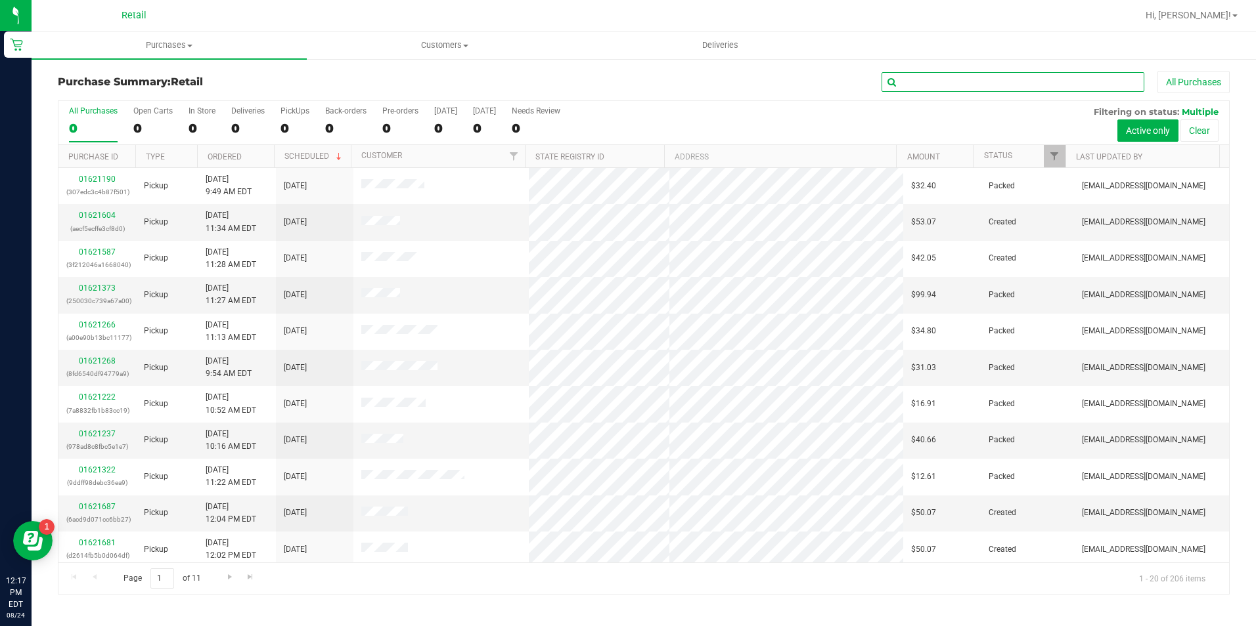
click at [984, 85] on input "text" at bounding box center [1012, 82] width 263 height 20
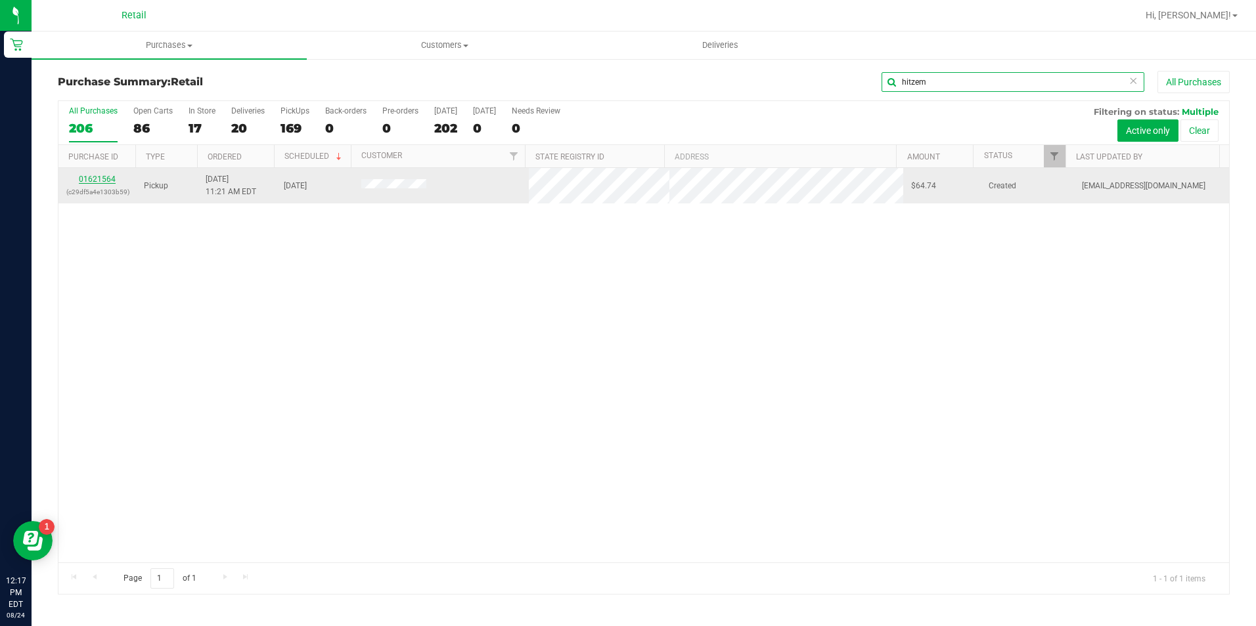
type input "hitzem"
click at [114, 180] on link "01621564" at bounding box center [97, 179] width 37 height 9
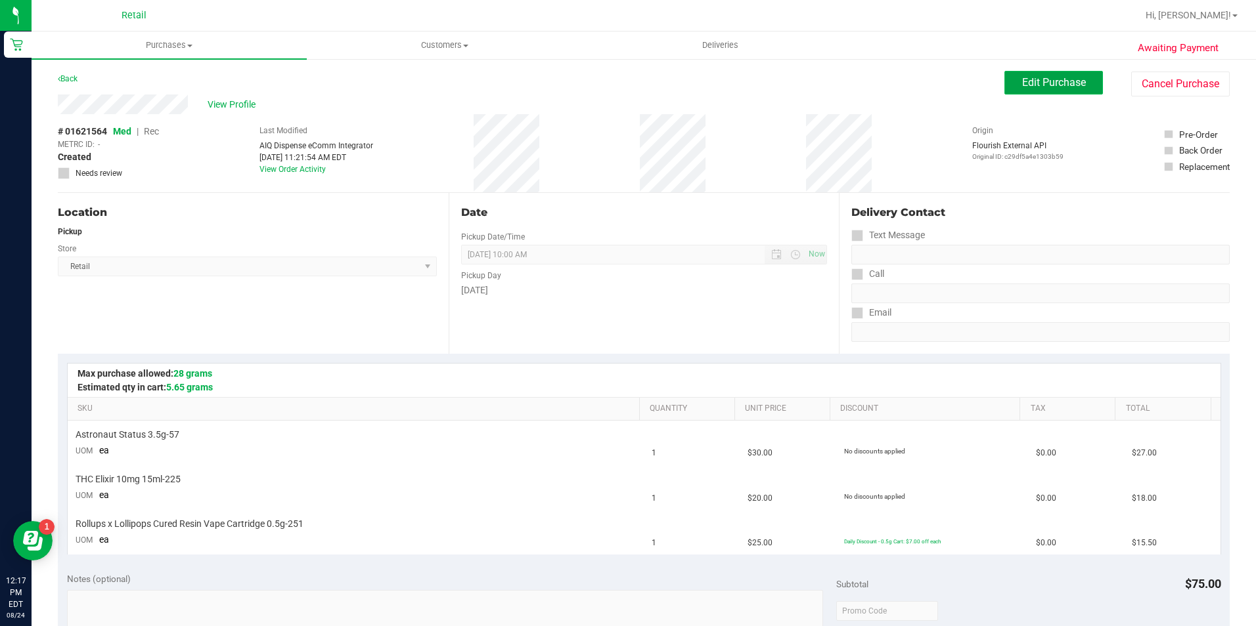
click at [1066, 79] on span "Edit Purchase" at bounding box center [1054, 82] width 64 height 12
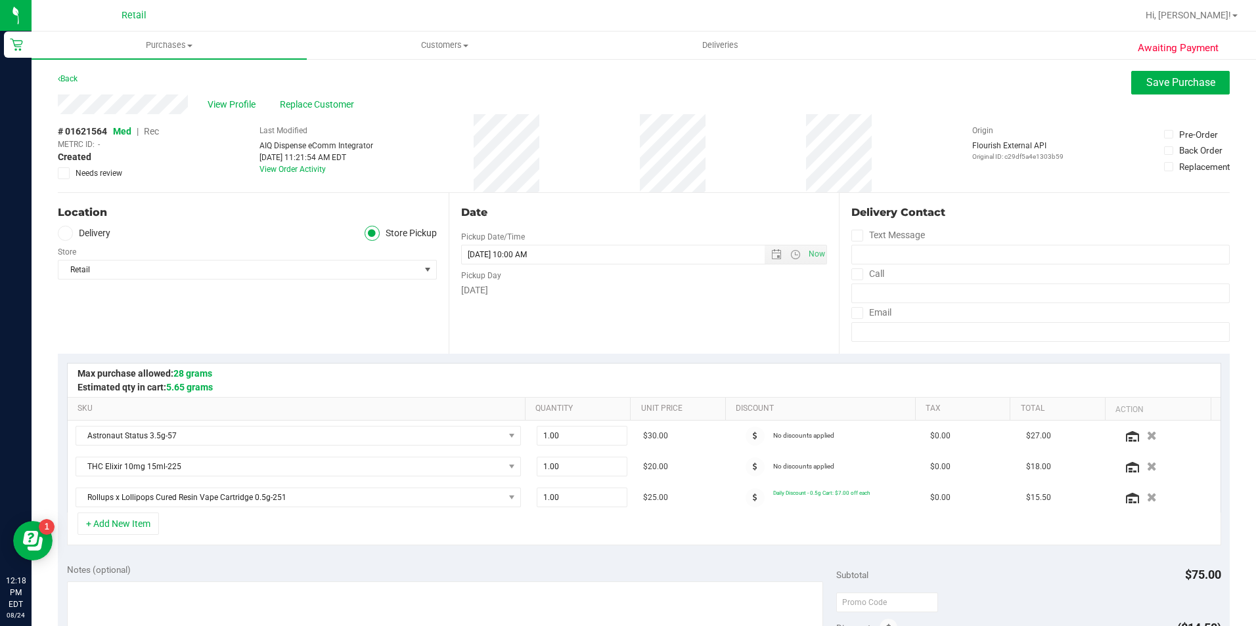
click at [150, 136] on span "Rec" at bounding box center [151, 131] width 15 height 11
click at [1146, 78] on span "Save Purchase" at bounding box center [1180, 82] width 69 height 12
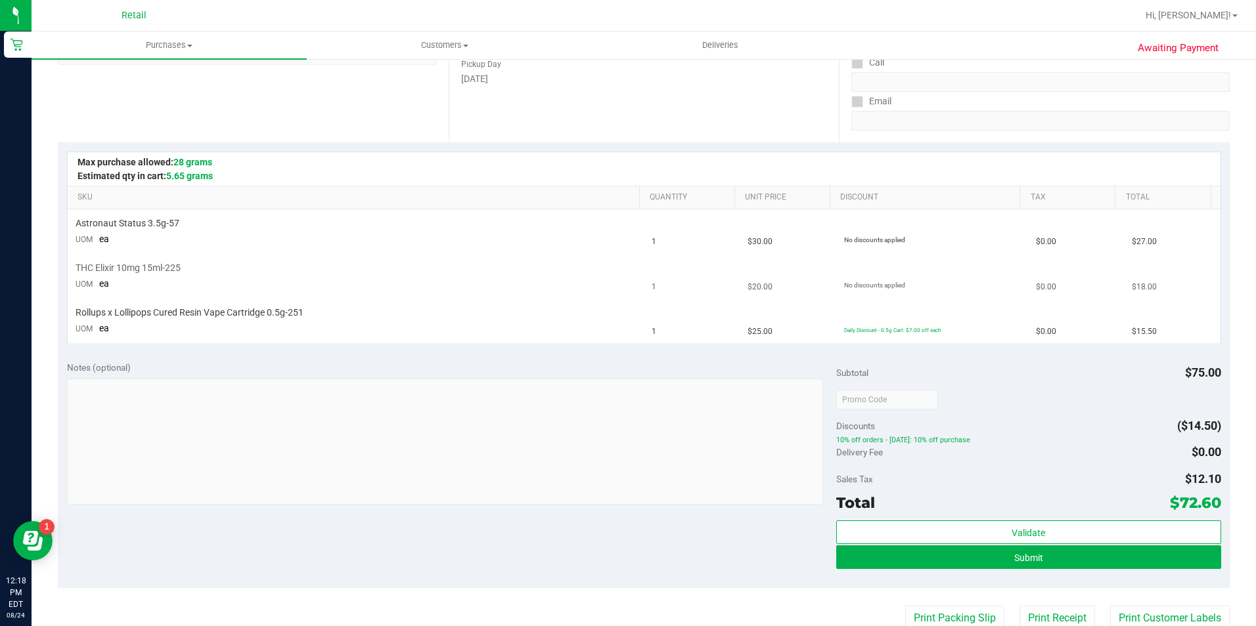
scroll to position [263, 0]
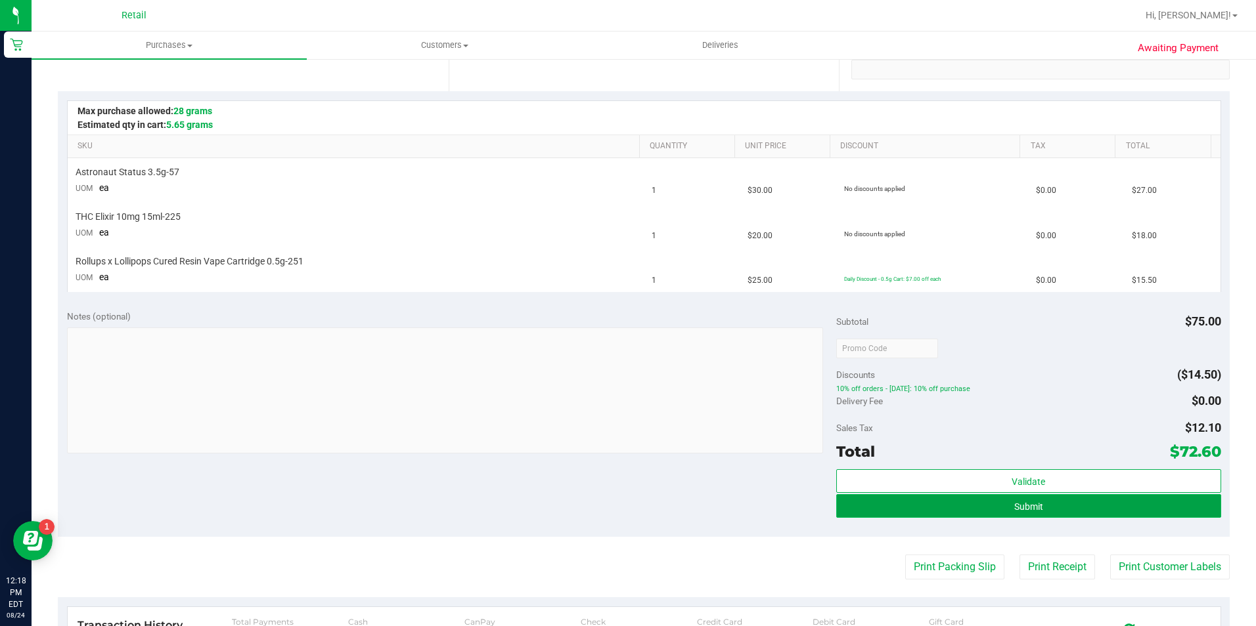
click at [962, 510] on button "Submit" at bounding box center [1028, 506] width 385 height 24
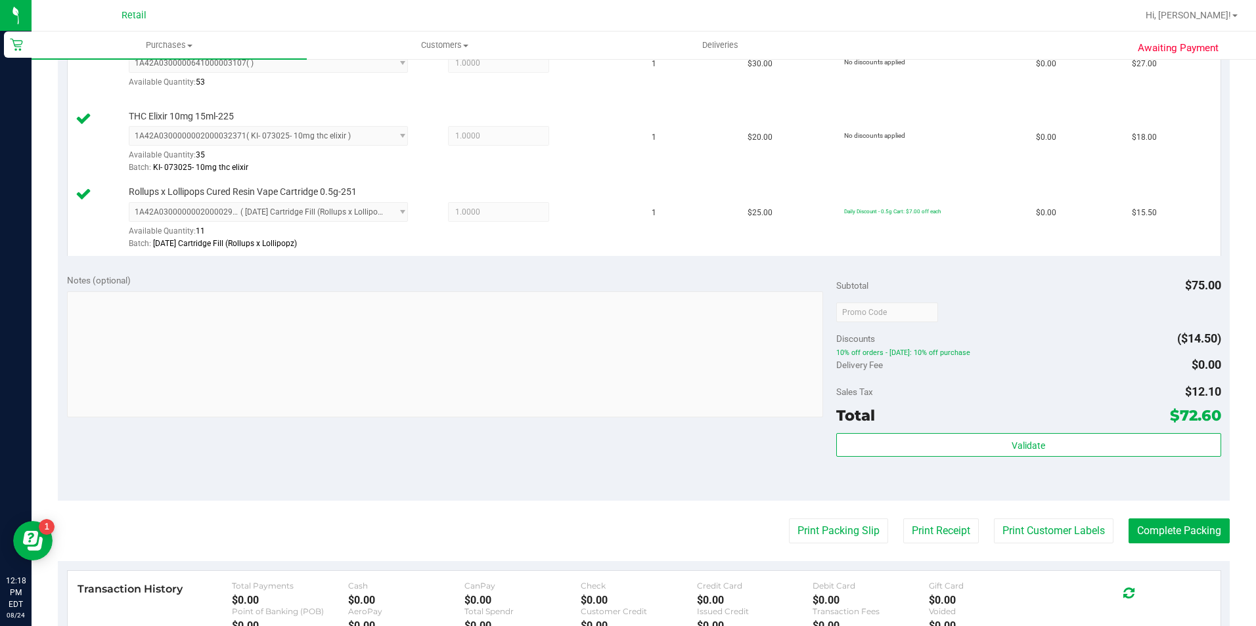
scroll to position [394, 0]
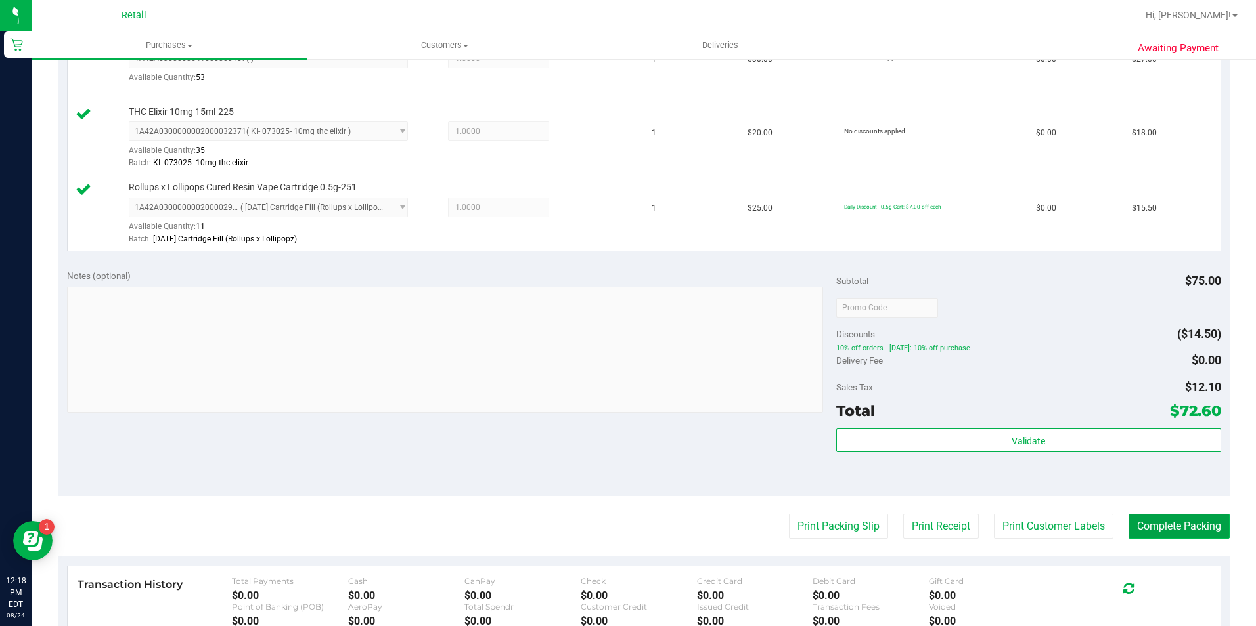
click at [1156, 525] on button "Complete Packing" at bounding box center [1178, 526] width 101 height 25
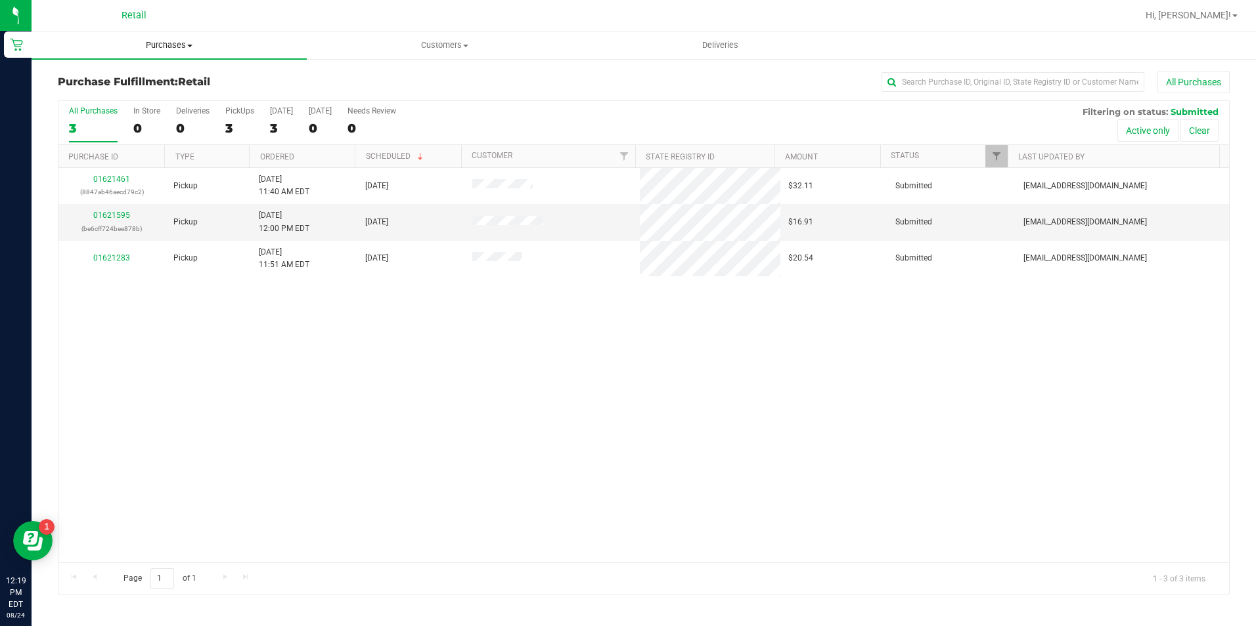
click at [178, 41] on span "Purchases" at bounding box center [169, 45] width 275 height 12
click at [178, 72] on li "Summary of purchases" at bounding box center [169, 80] width 275 height 16
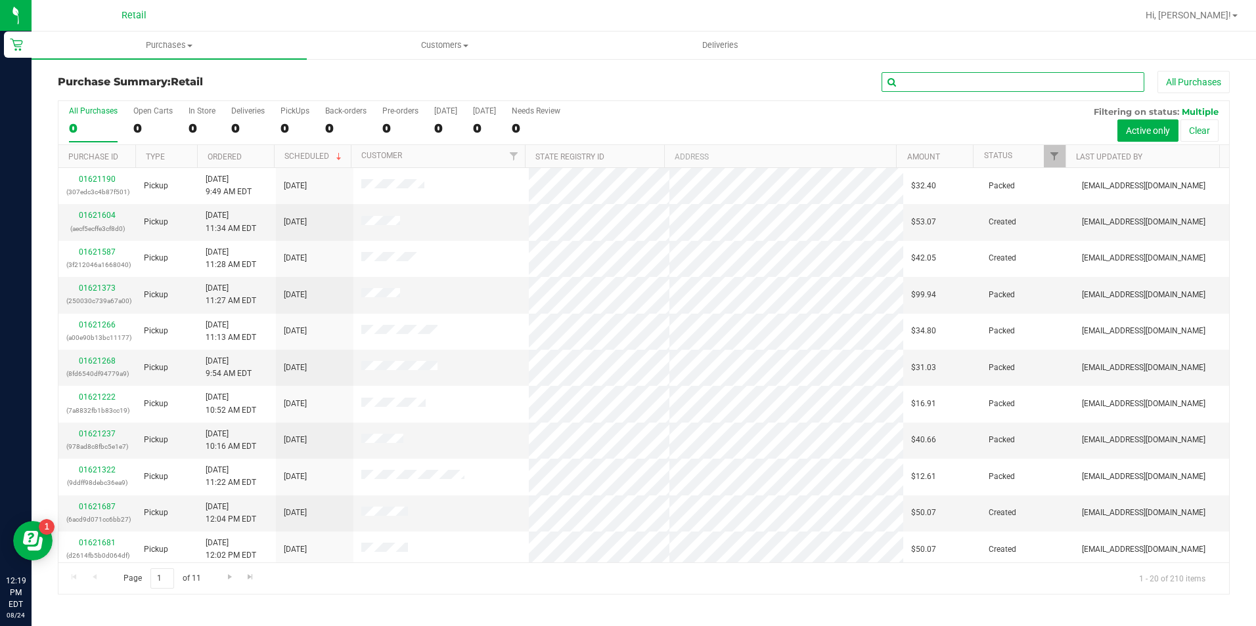
click at [953, 82] on input "text" at bounding box center [1012, 82] width 263 height 20
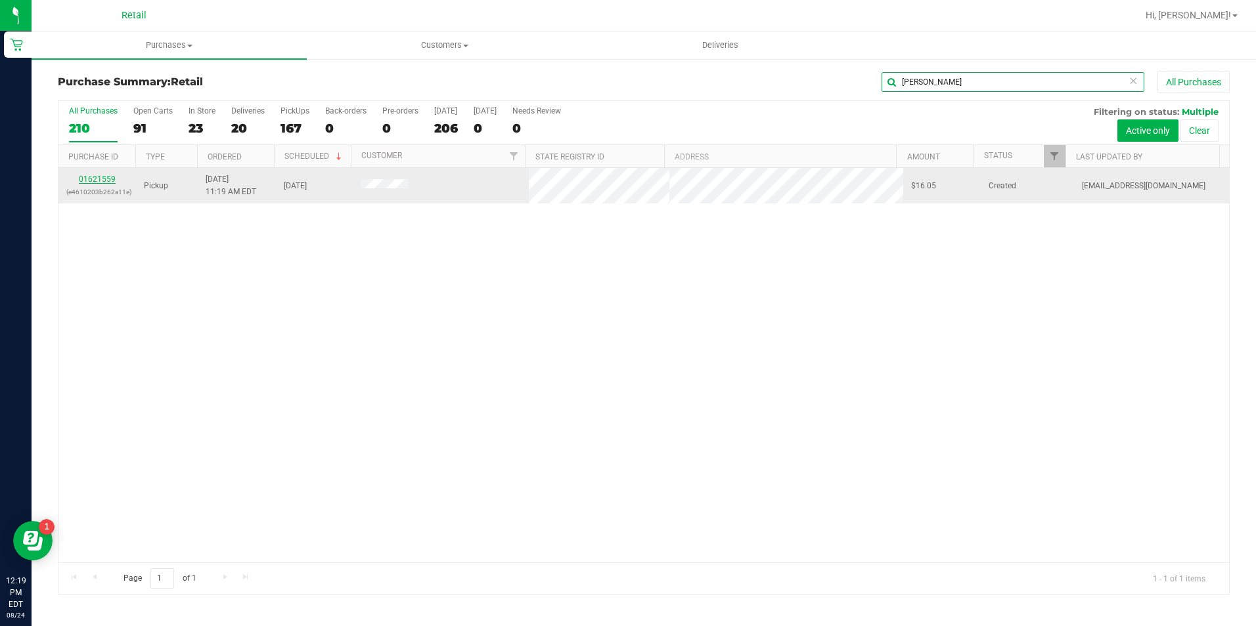
type input "nazarian"
click at [108, 179] on link "01621559" at bounding box center [97, 179] width 37 height 9
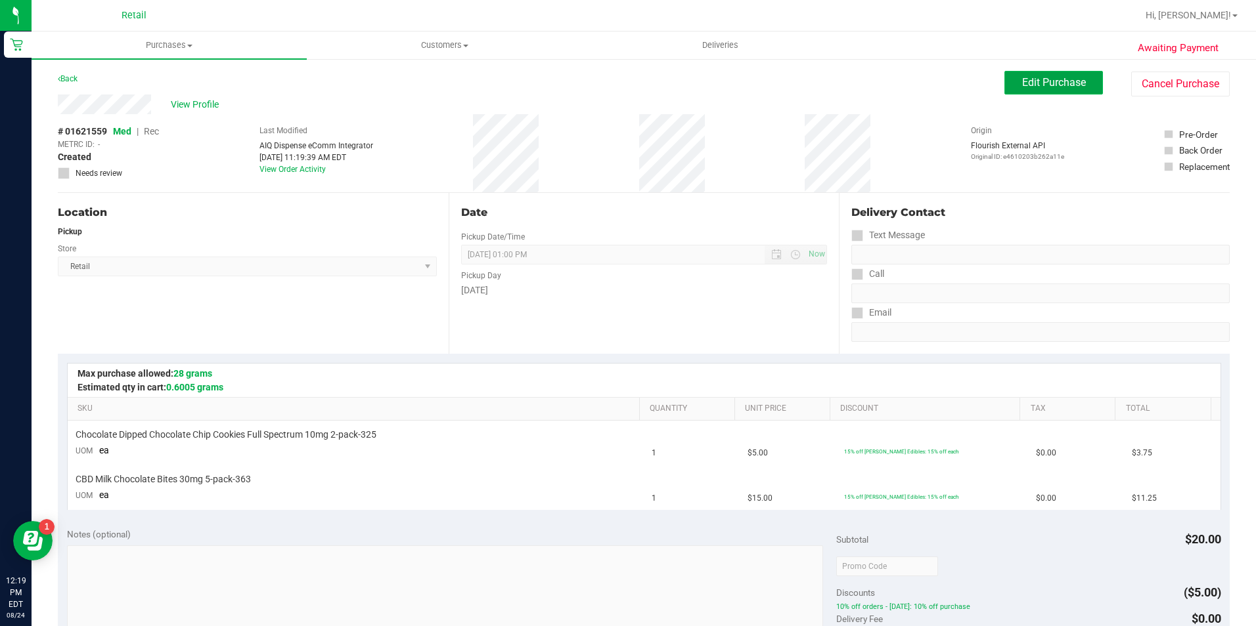
click at [1061, 90] on button "Edit Purchase" at bounding box center [1053, 83] width 99 height 24
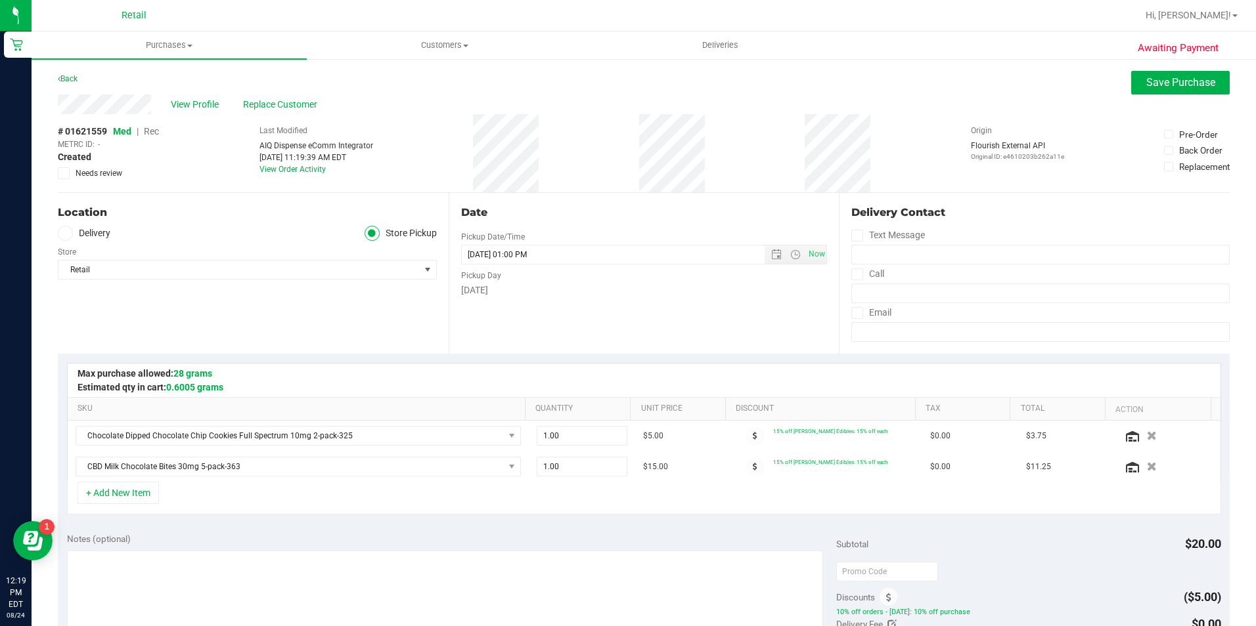
click at [154, 132] on span "Rec" at bounding box center [151, 131] width 15 height 11
click at [1159, 96] on div "View Profile Replace Customer" at bounding box center [644, 105] width 1172 height 20
click at [1163, 93] on button "Save Purchase" at bounding box center [1180, 83] width 99 height 24
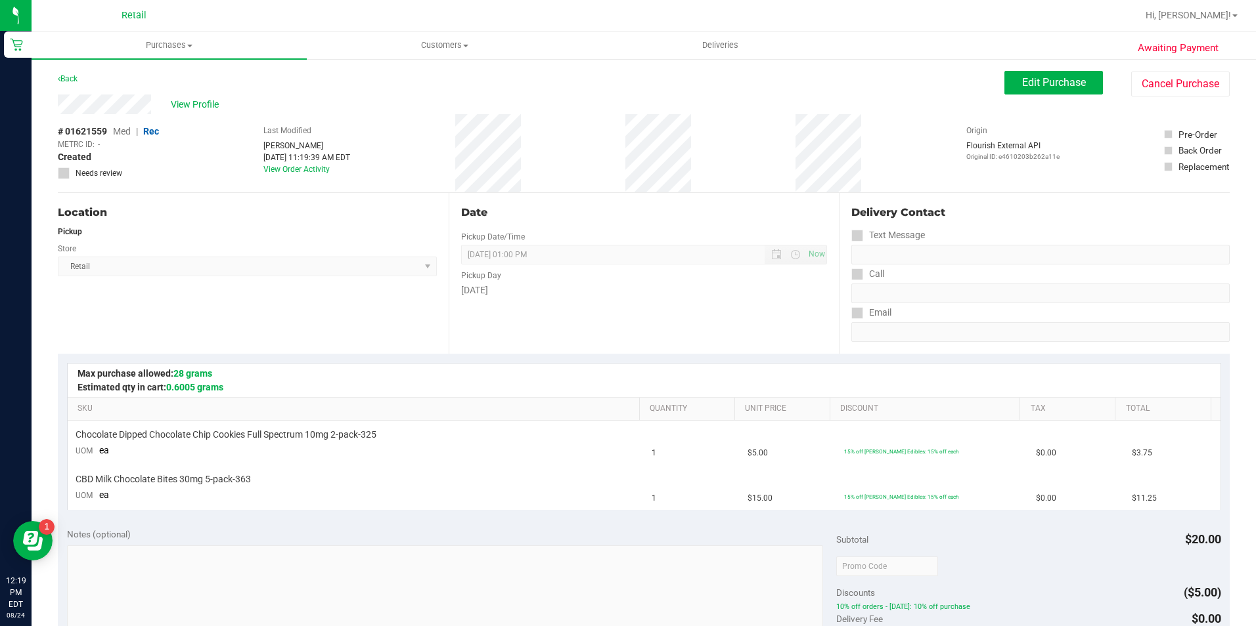
scroll to position [394, 0]
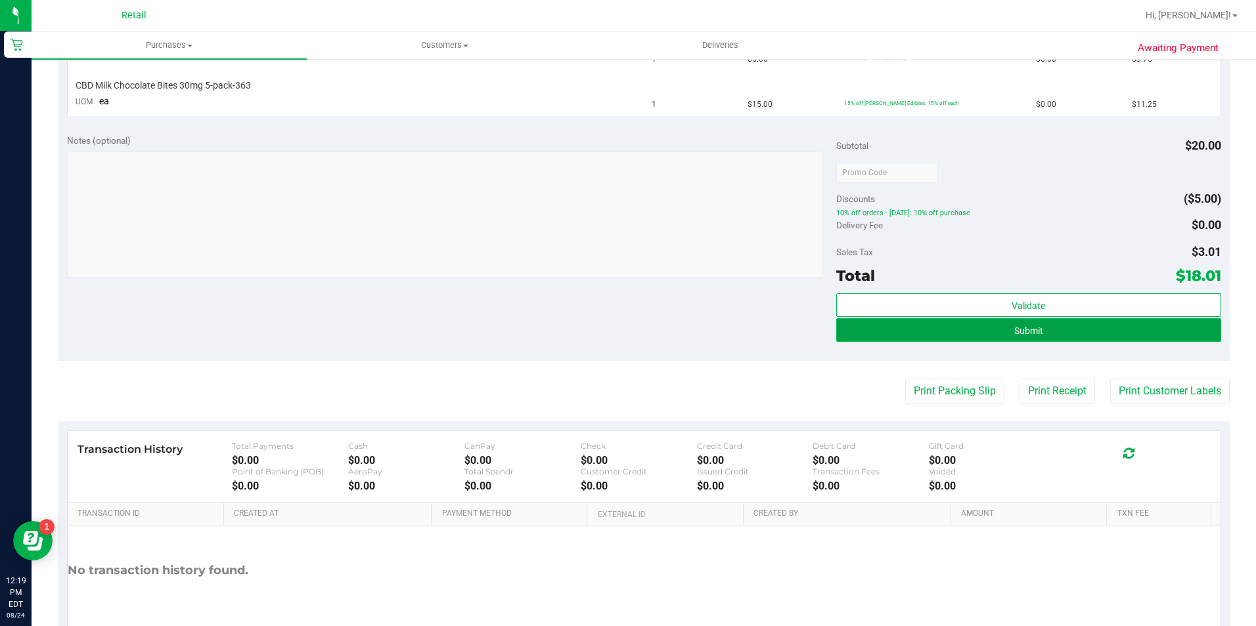
click at [944, 332] on button "Submit" at bounding box center [1028, 330] width 385 height 24
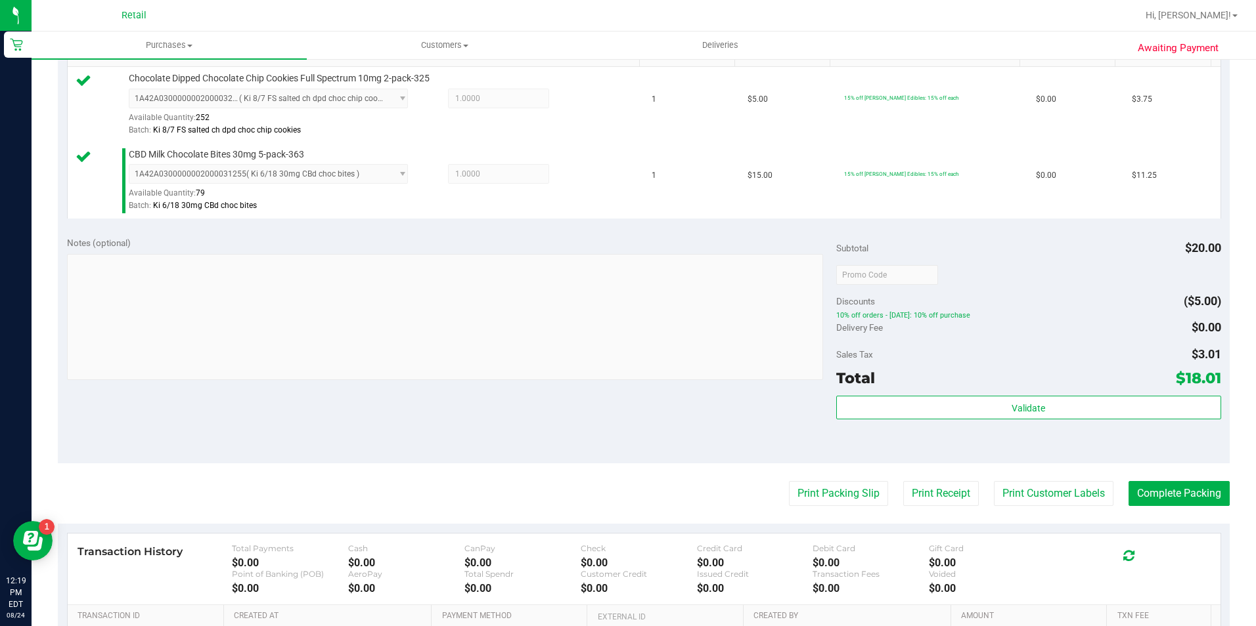
scroll to position [374, 0]
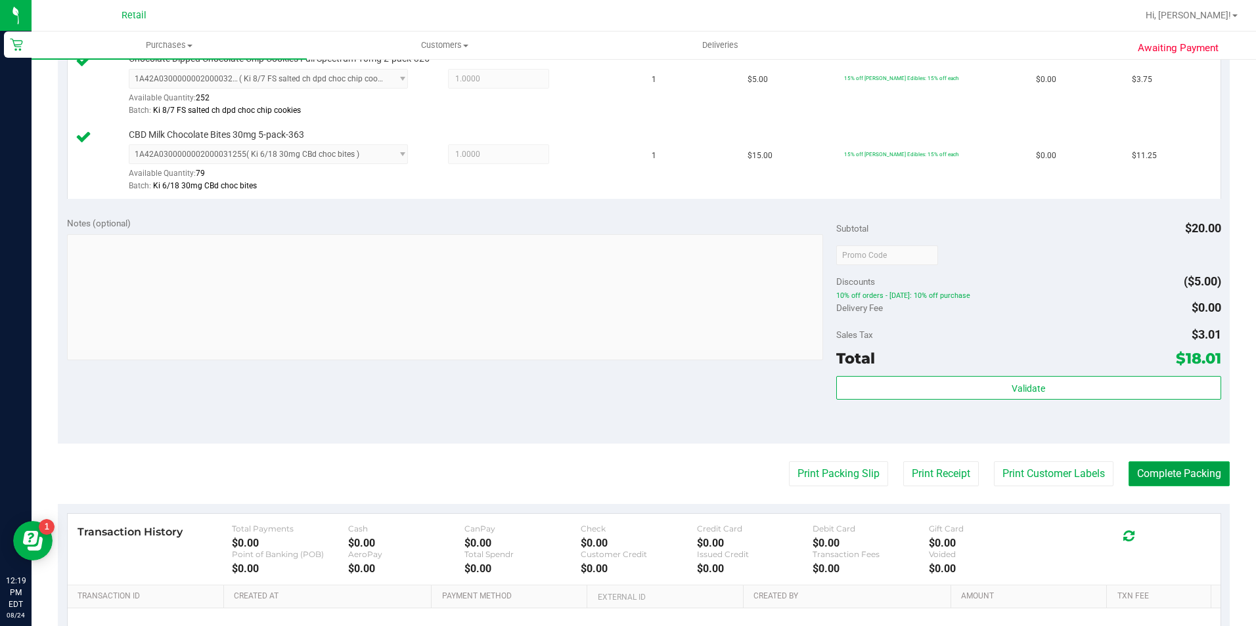
click at [1169, 469] on button "Complete Packing" at bounding box center [1178, 474] width 101 height 25
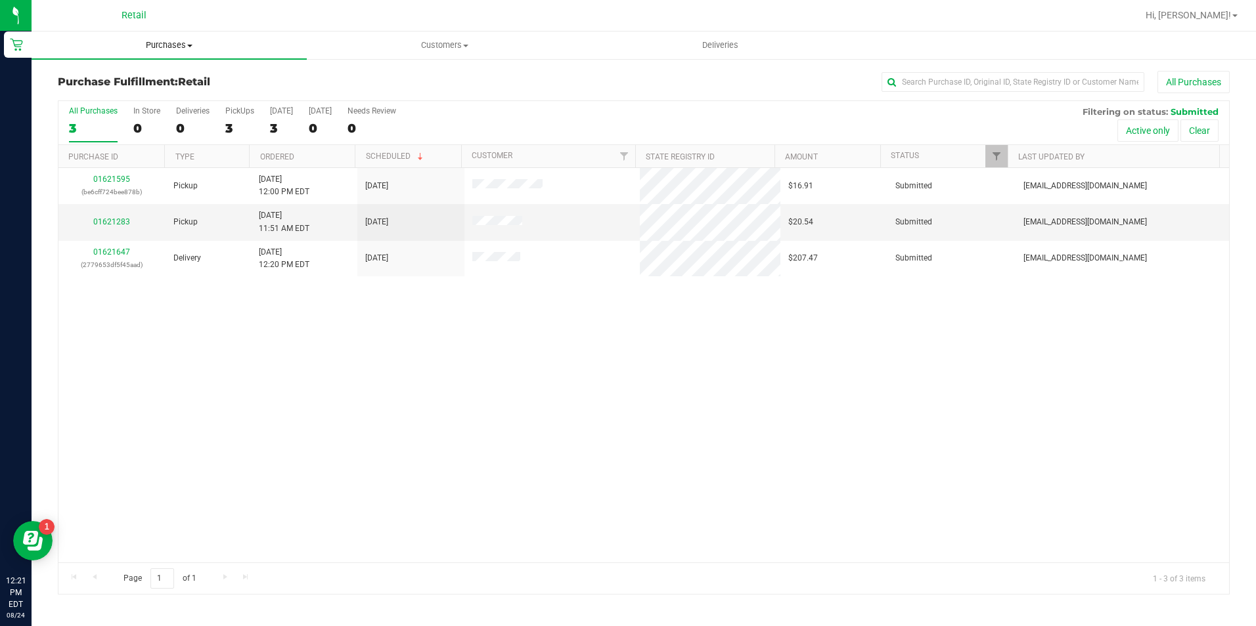
click at [185, 37] on uib-tab-heading "Purchases Summary of purchases Fulfillment All purchases" at bounding box center [169, 46] width 275 height 28
click at [180, 77] on li "Summary of purchases" at bounding box center [169, 80] width 275 height 16
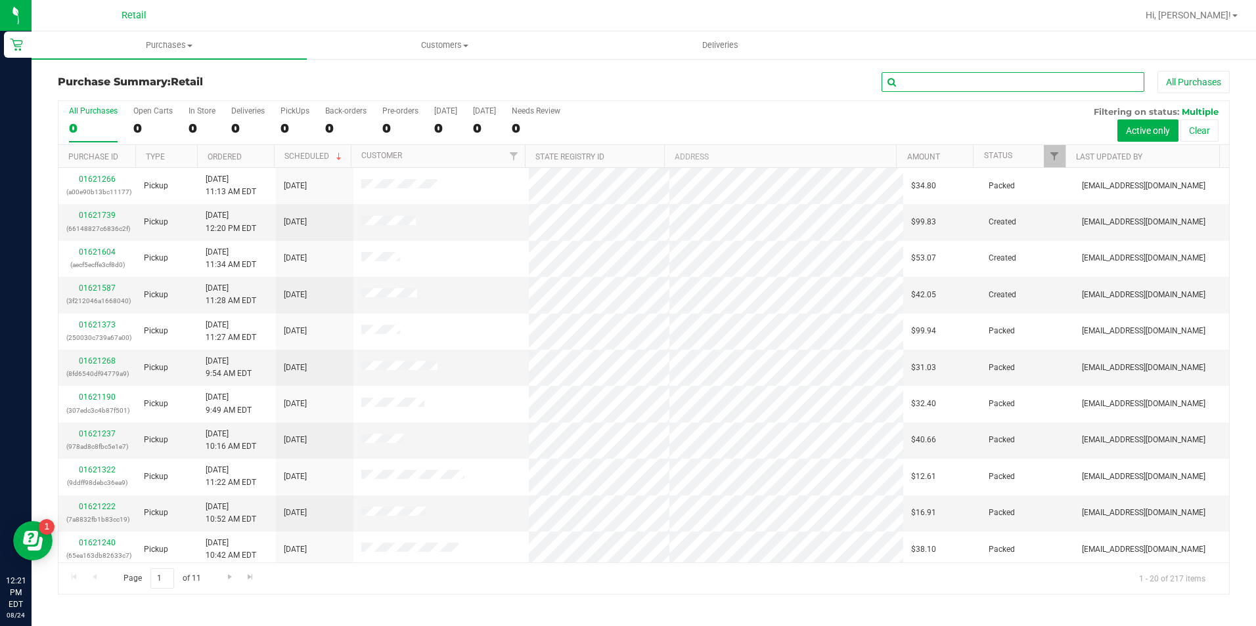
click at [978, 74] on input "text" at bounding box center [1012, 82] width 263 height 20
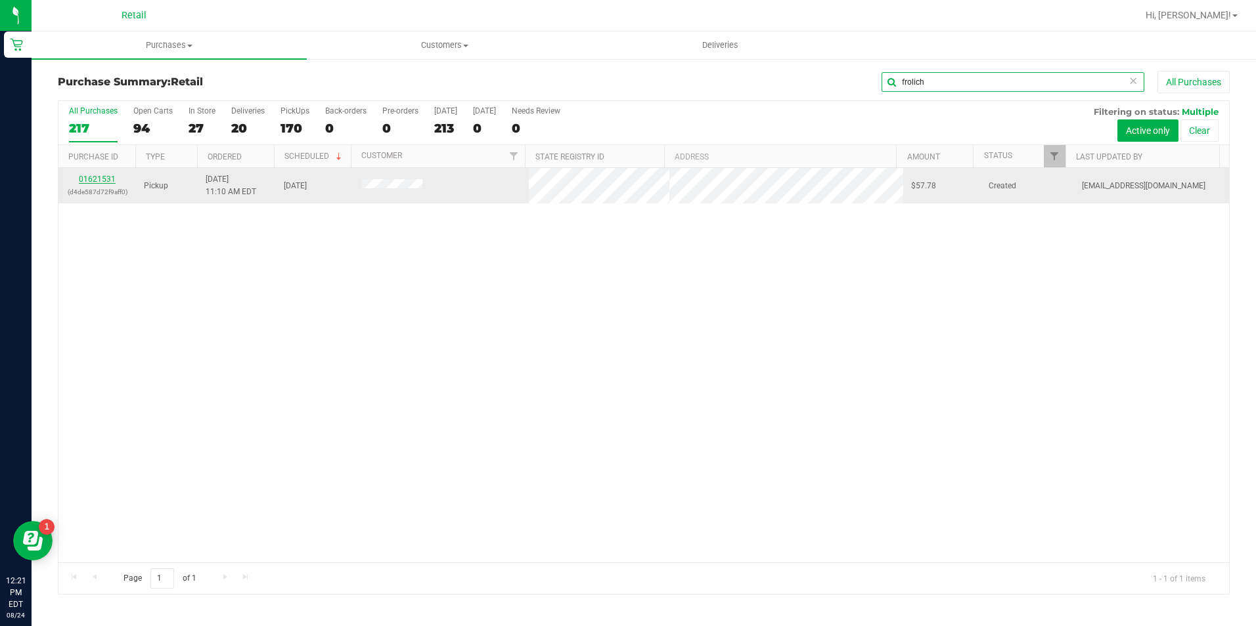
type input "frolich"
click at [110, 181] on link "01621531" at bounding box center [97, 179] width 37 height 9
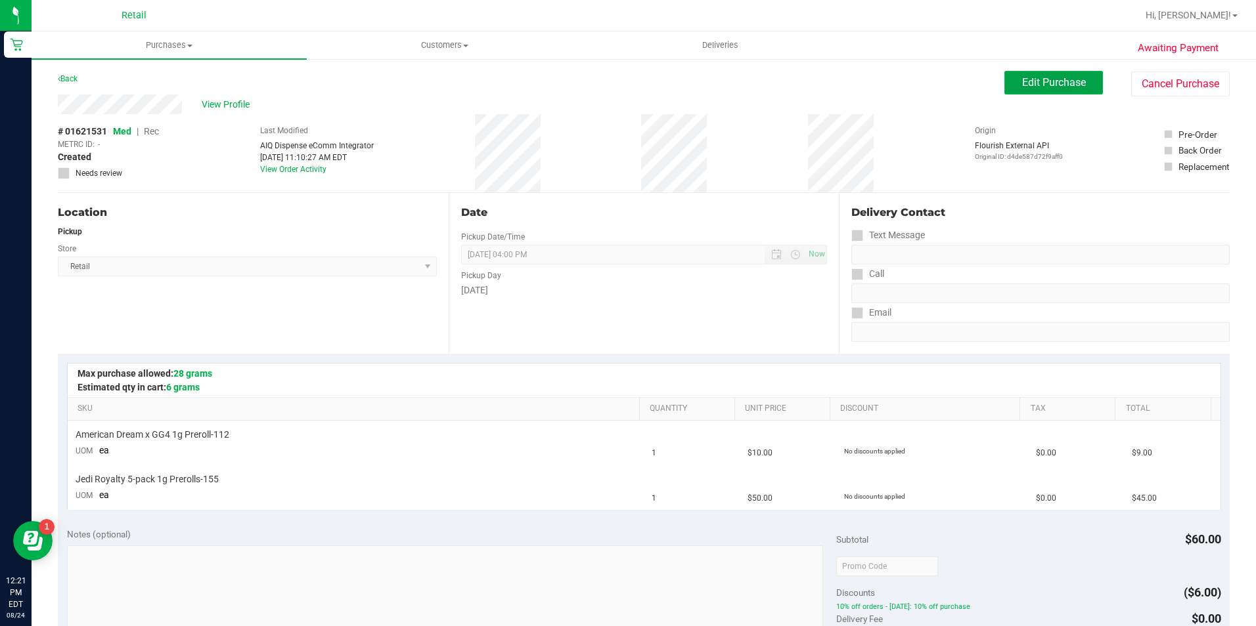
click at [1053, 91] on button "Edit Purchase" at bounding box center [1053, 83] width 99 height 24
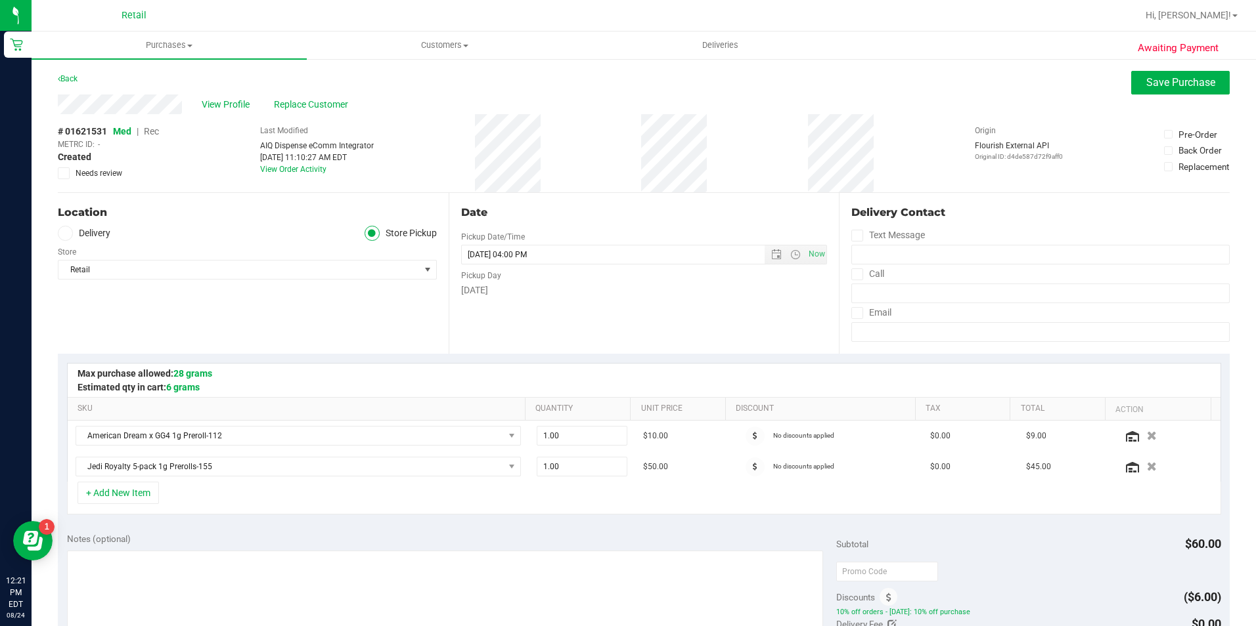
click at [155, 135] on span "Rec" at bounding box center [151, 131] width 15 height 11
click at [1140, 437] on button "button" at bounding box center [1151, 436] width 22 height 14
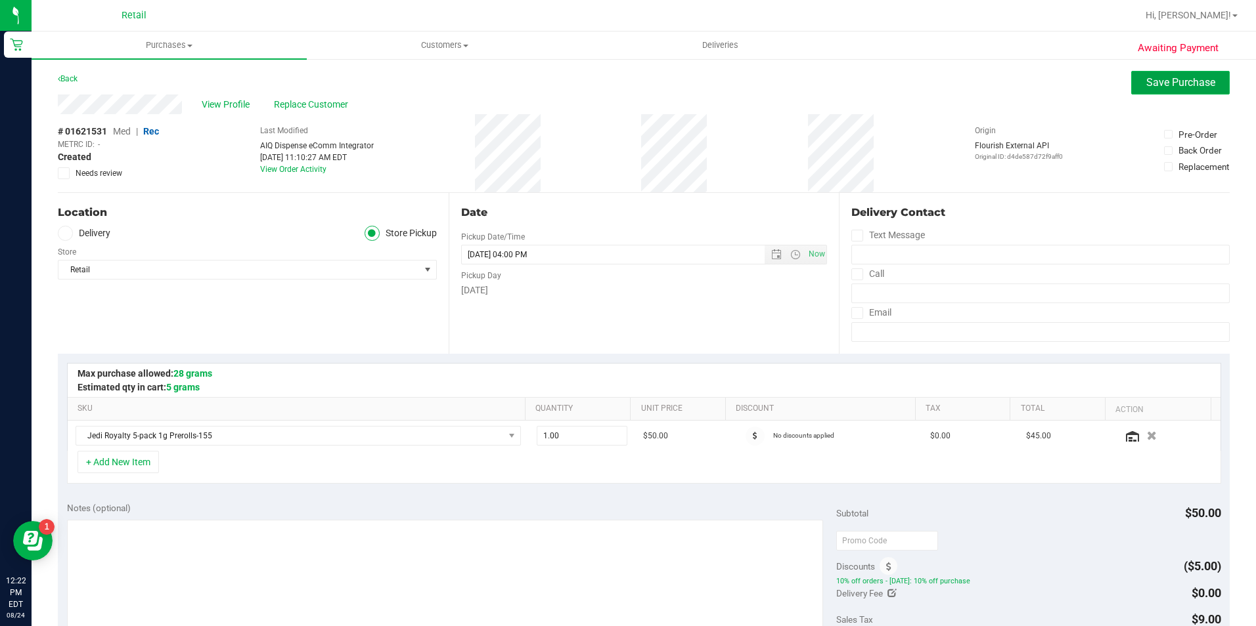
click at [1167, 72] on button "Save Purchase" at bounding box center [1180, 83] width 99 height 24
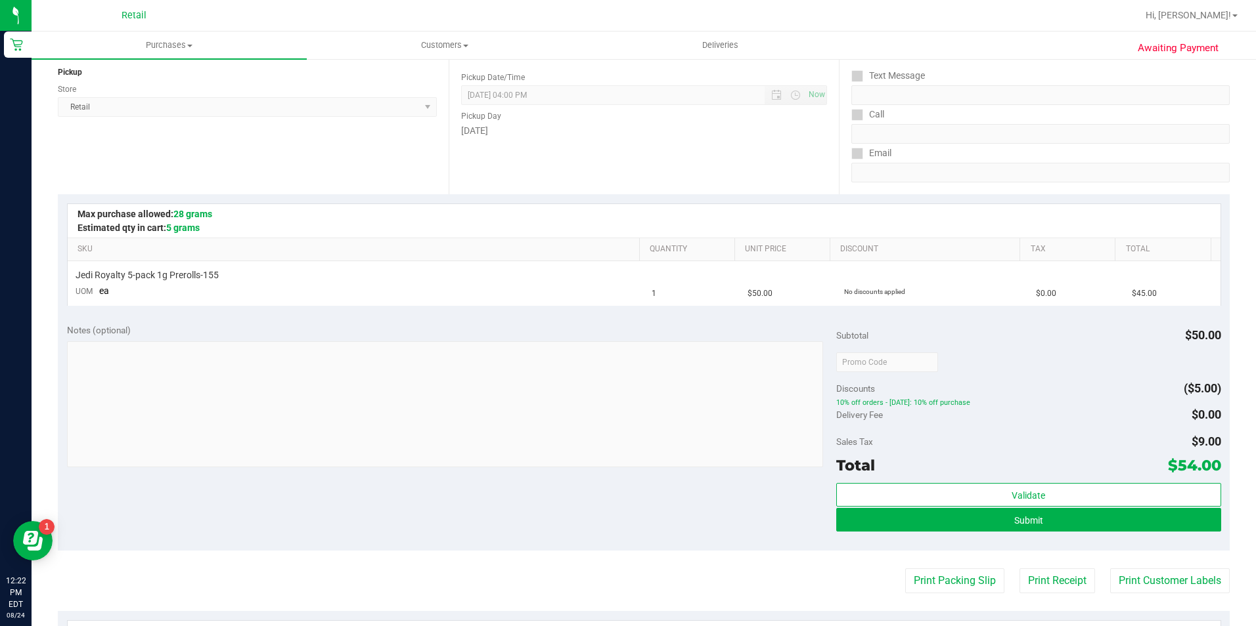
scroll to position [197, 0]
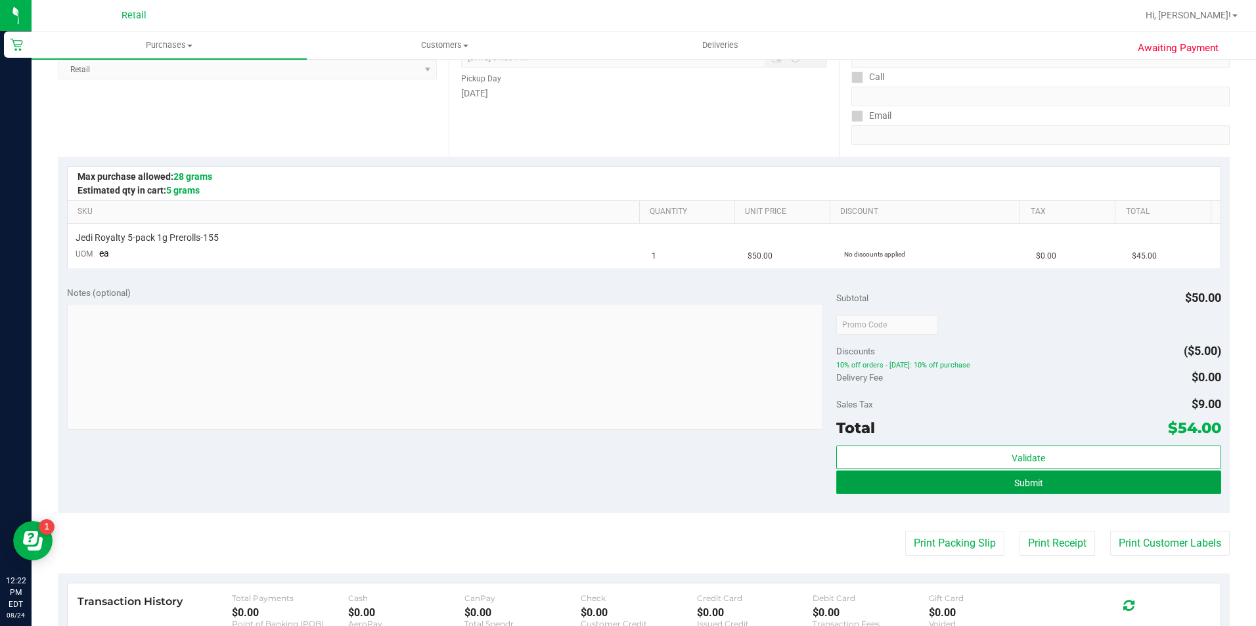
click at [967, 483] on button "Submit" at bounding box center [1028, 483] width 385 height 24
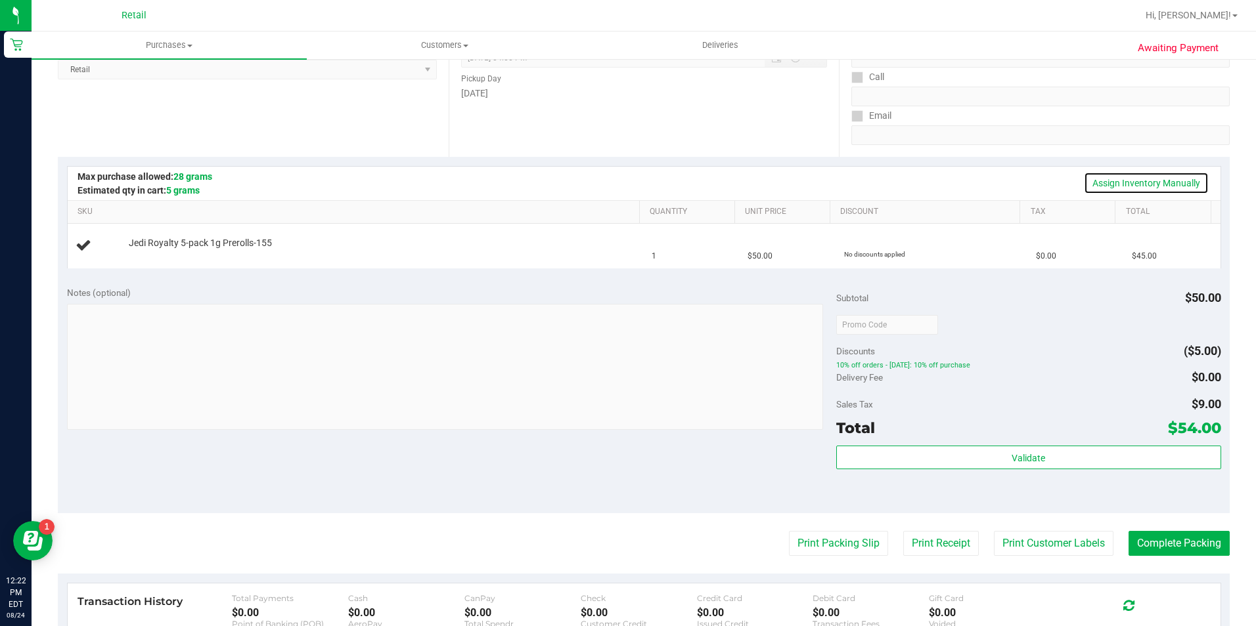
click at [1122, 186] on link "Assign Inventory Manually" at bounding box center [1146, 183] width 125 height 22
click at [163, 251] on link "Add Package" at bounding box center [152, 252] width 47 height 9
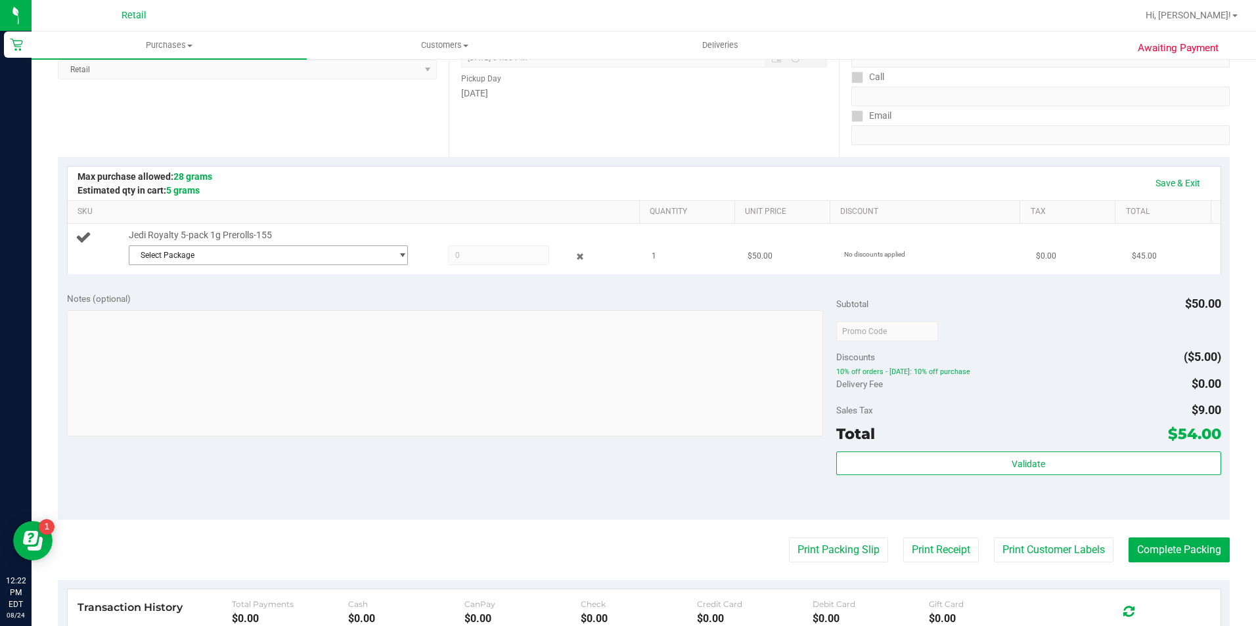
click at [177, 260] on span "Select Package" at bounding box center [260, 255] width 262 height 18
click at [239, 303] on li "1A42A03000001FC000001756 ( )" at bounding box center [264, 309] width 273 height 18
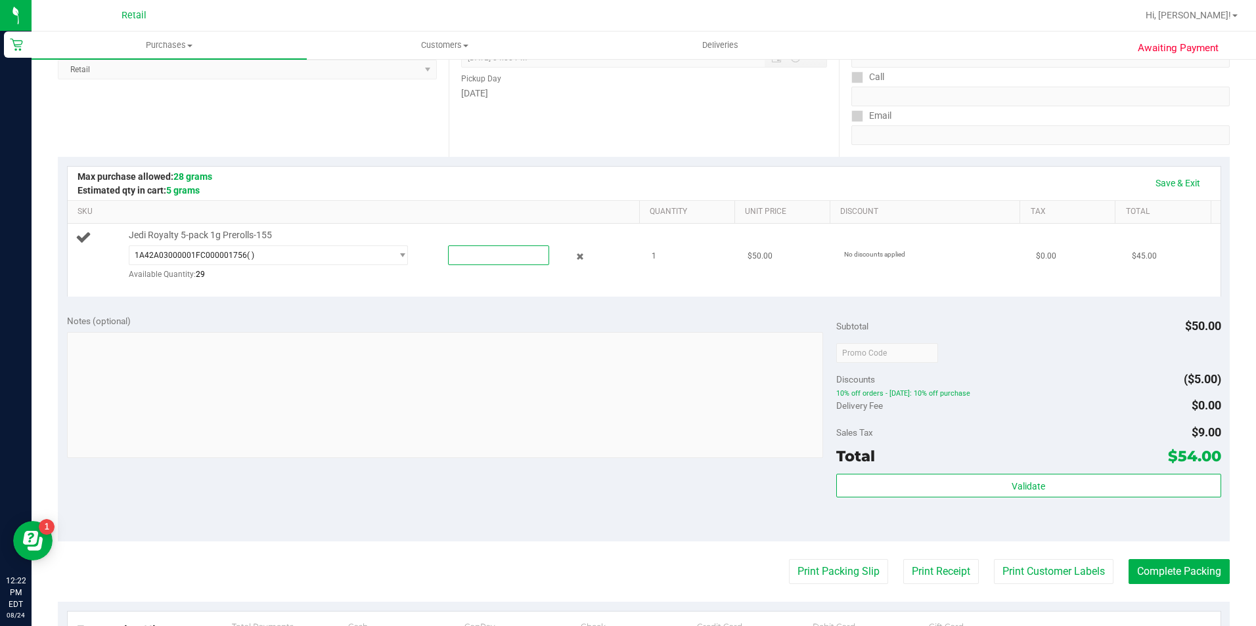
click at [464, 252] on span at bounding box center [498, 256] width 101 height 20
type input "1"
type input "1.0000"
click at [1152, 185] on link "Save & Exit" at bounding box center [1178, 183] width 62 height 22
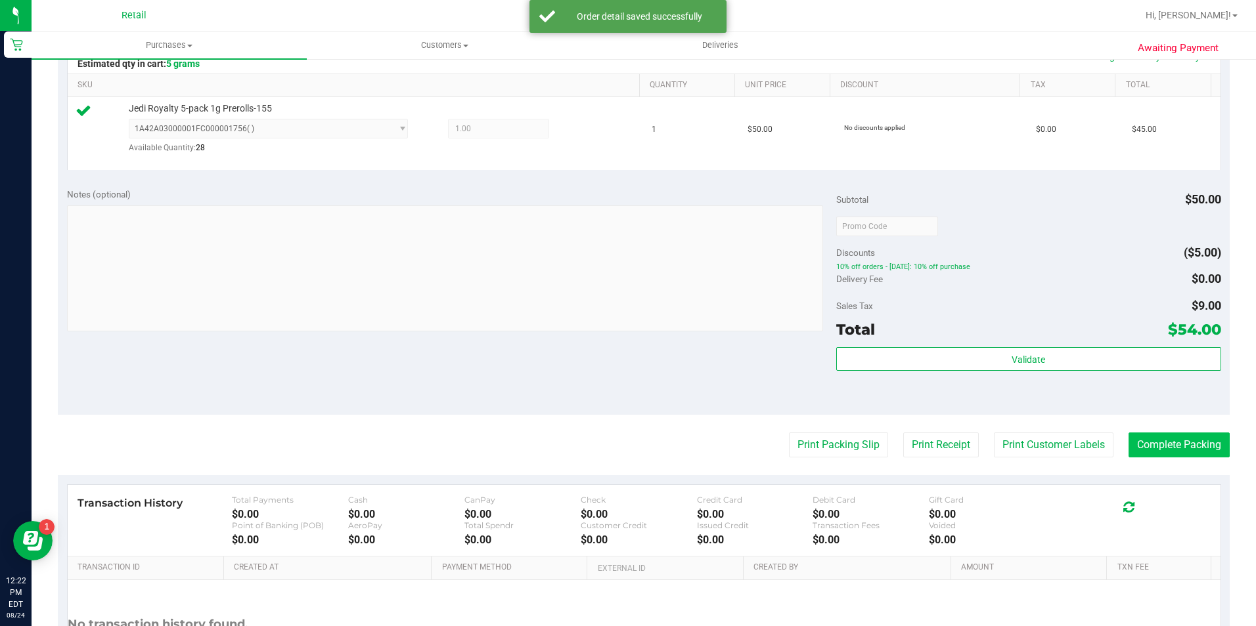
scroll to position [328, 0]
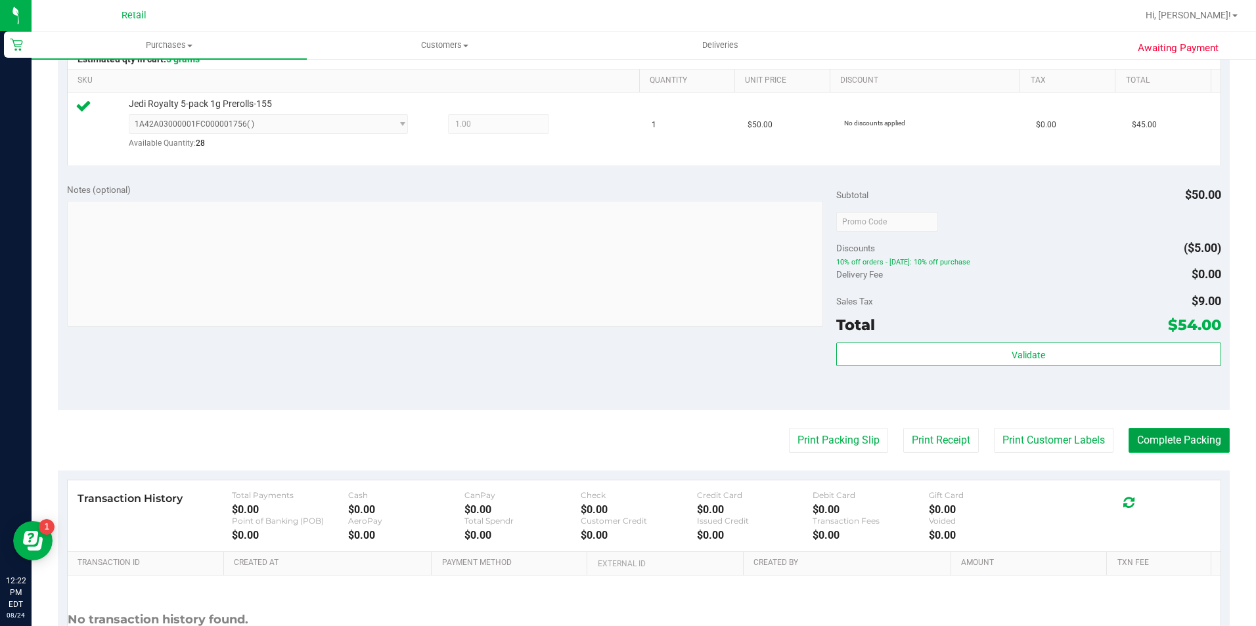
click at [1135, 443] on button "Complete Packing" at bounding box center [1178, 440] width 101 height 25
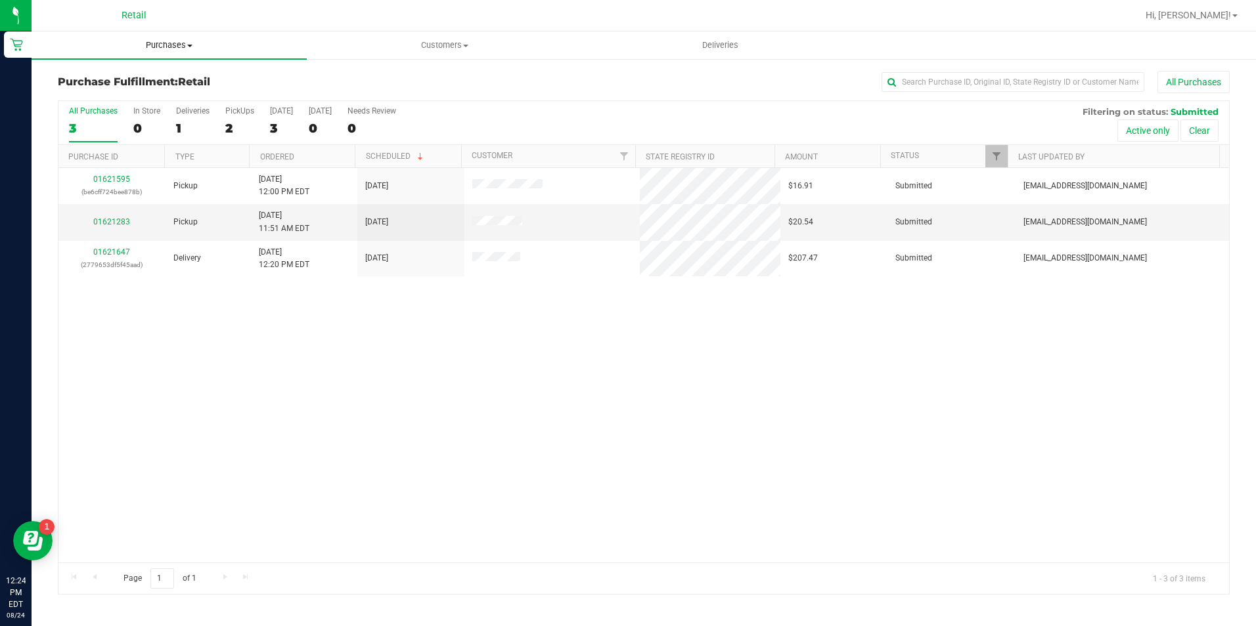
click at [175, 51] on span "Purchases" at bounding box center [169, 45] width 275 height 12
click at [168, 80] on li "Summary of purchases" at bounding box center [169, 80] width 275 height 16
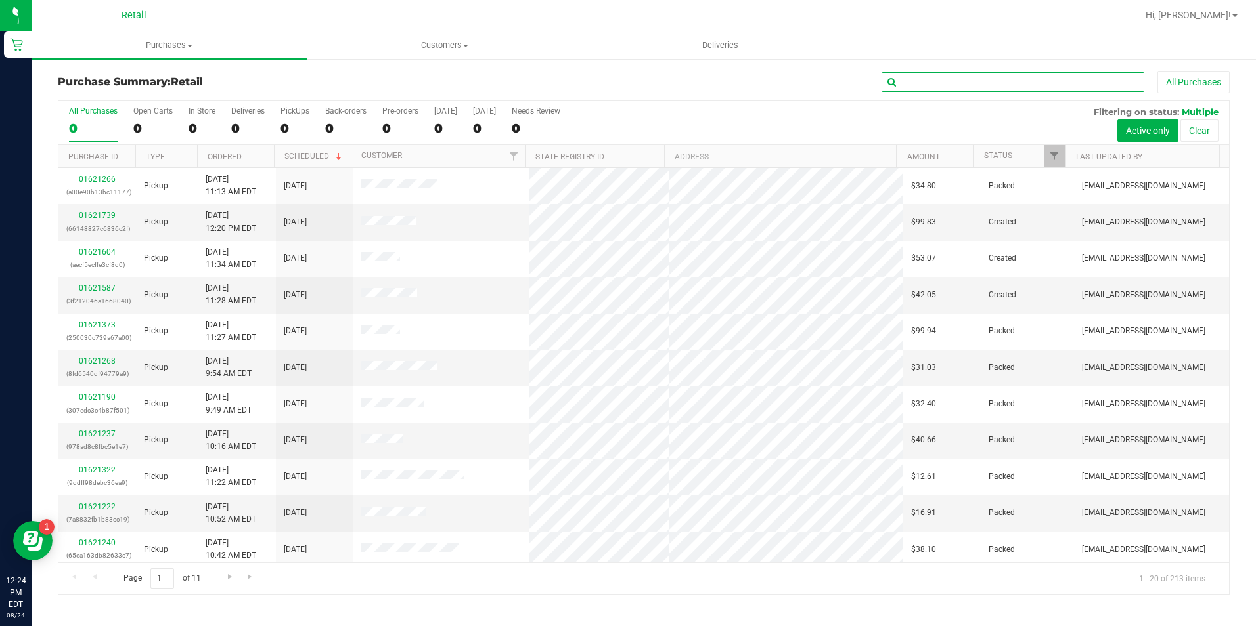
click at [945, 82] on input "text" at bounding box center [1012, 82] width 263 height 20
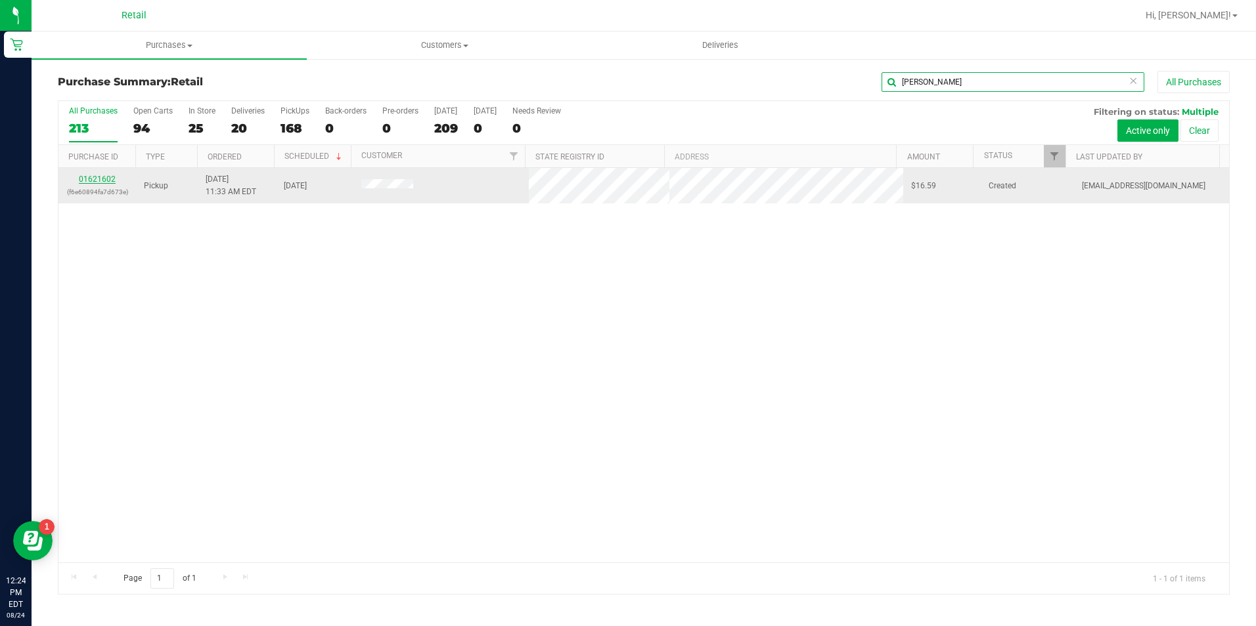
type input "rattigan"
click at [103, 182] on link "01621602" at bounding box center [97, 179] width 37 height 9
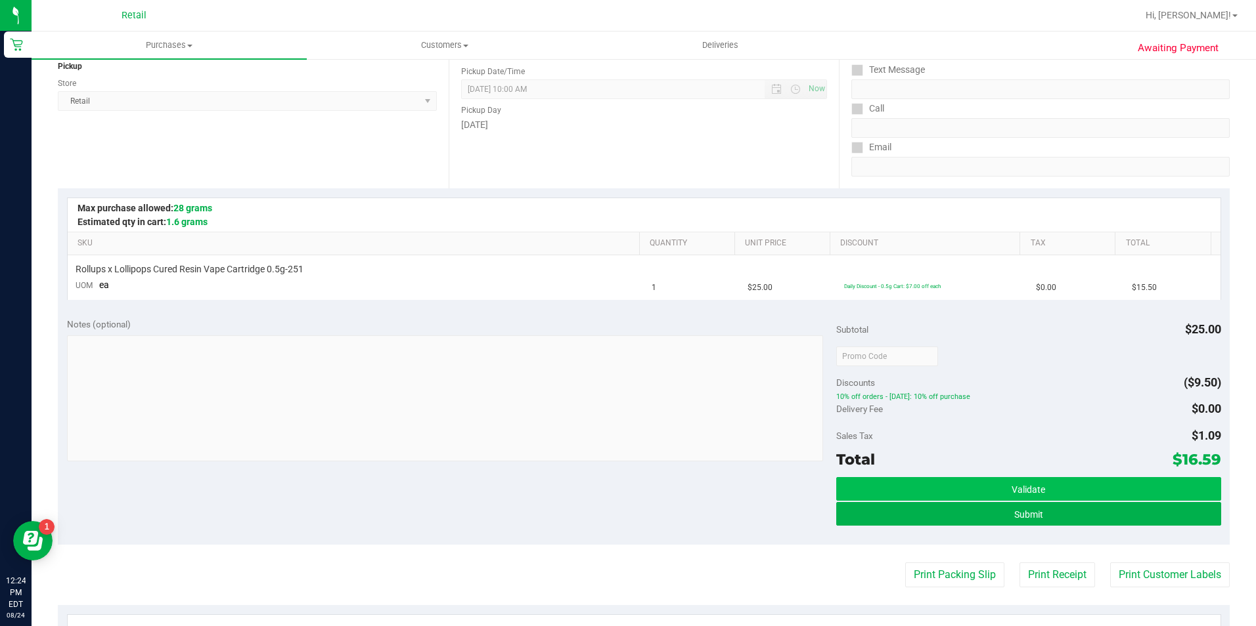
scroll to position [197, 0]
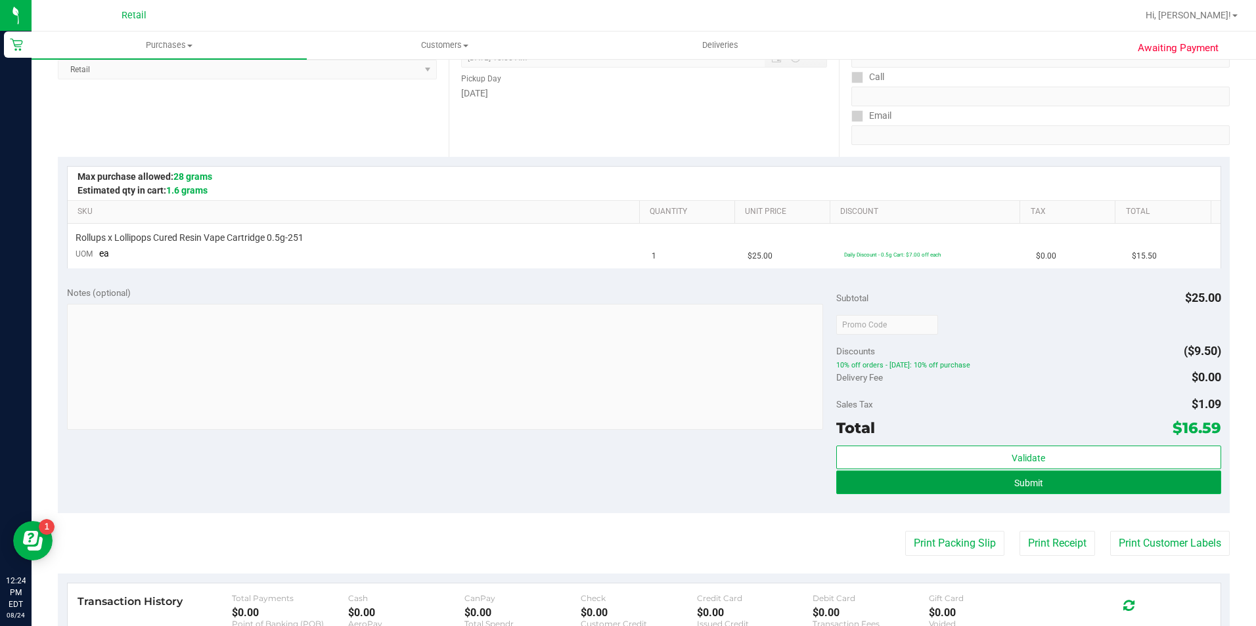
click at [921, 479] on button "Submit" at bounding box center [1028, 483] width 385 height 24
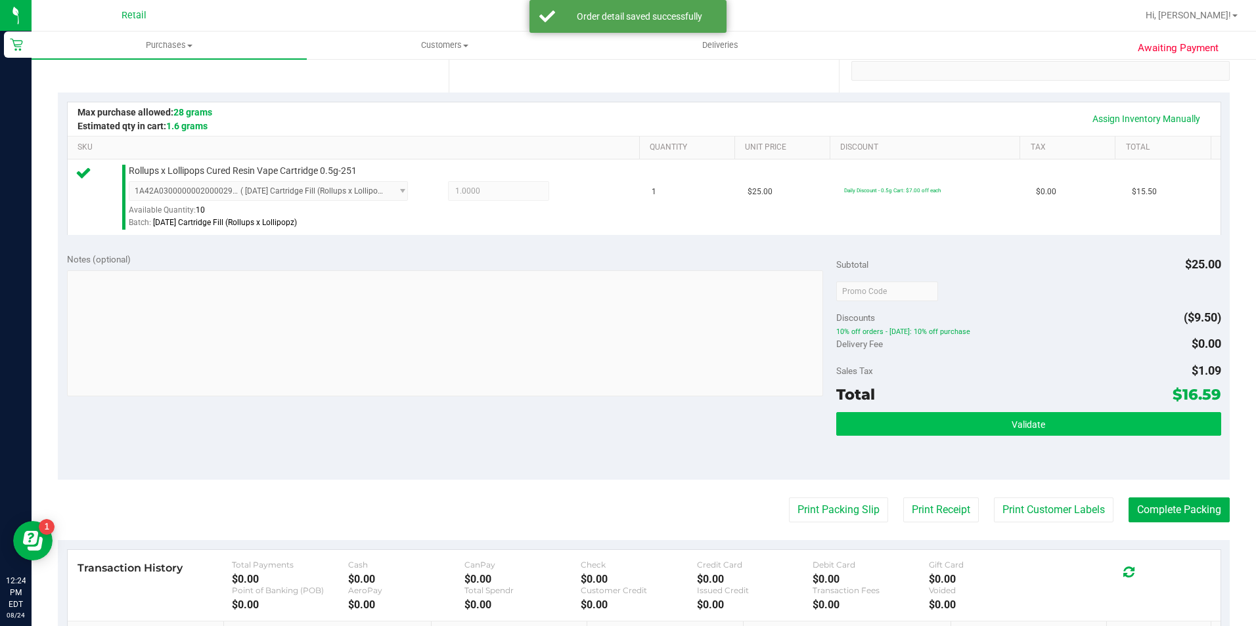
scroll to position [263, 0]
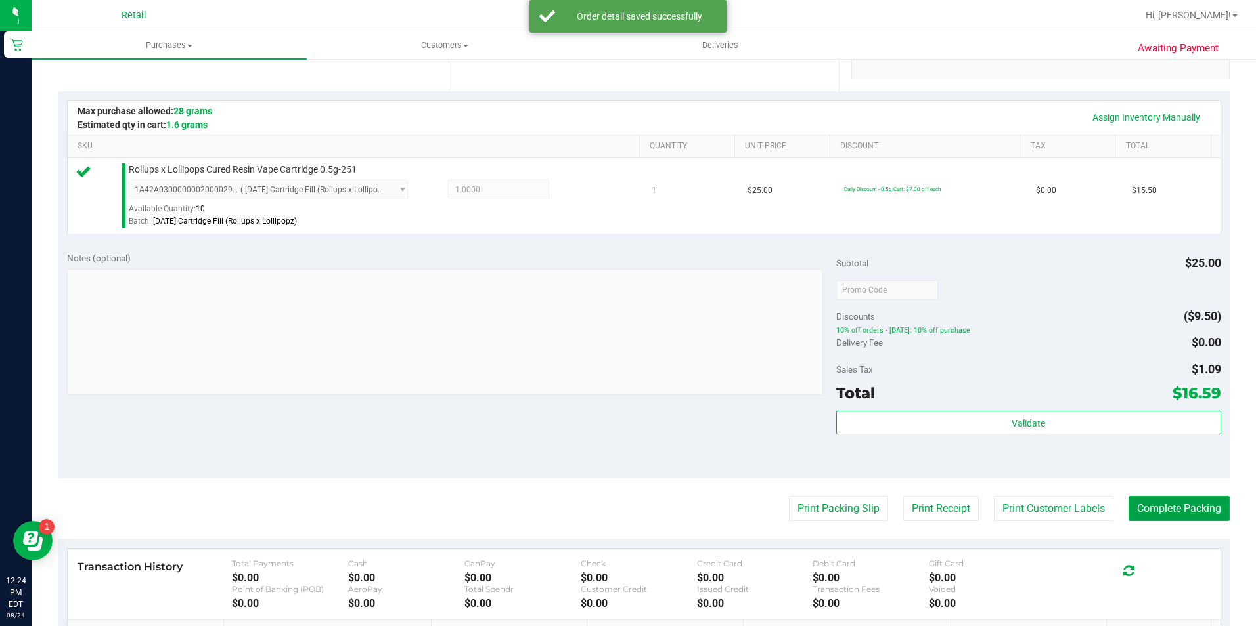
click at [1145, 502] on button "Complete Packing" at bounding box center [1178, 508] width 101 height 25
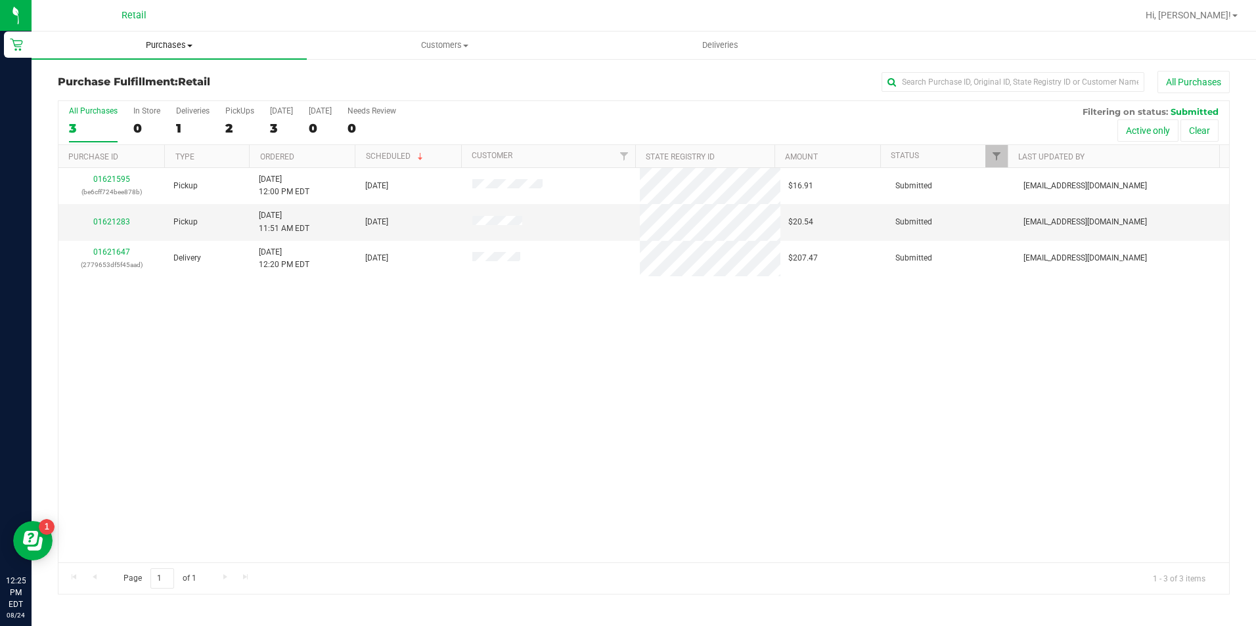
click at [175, 43] on span "Purchases" at bounding box center [169, 45] width 275 height 12
click at [158, 74] on span "Summary of purchases" at bounding box center [99, 79] width 135 height 11
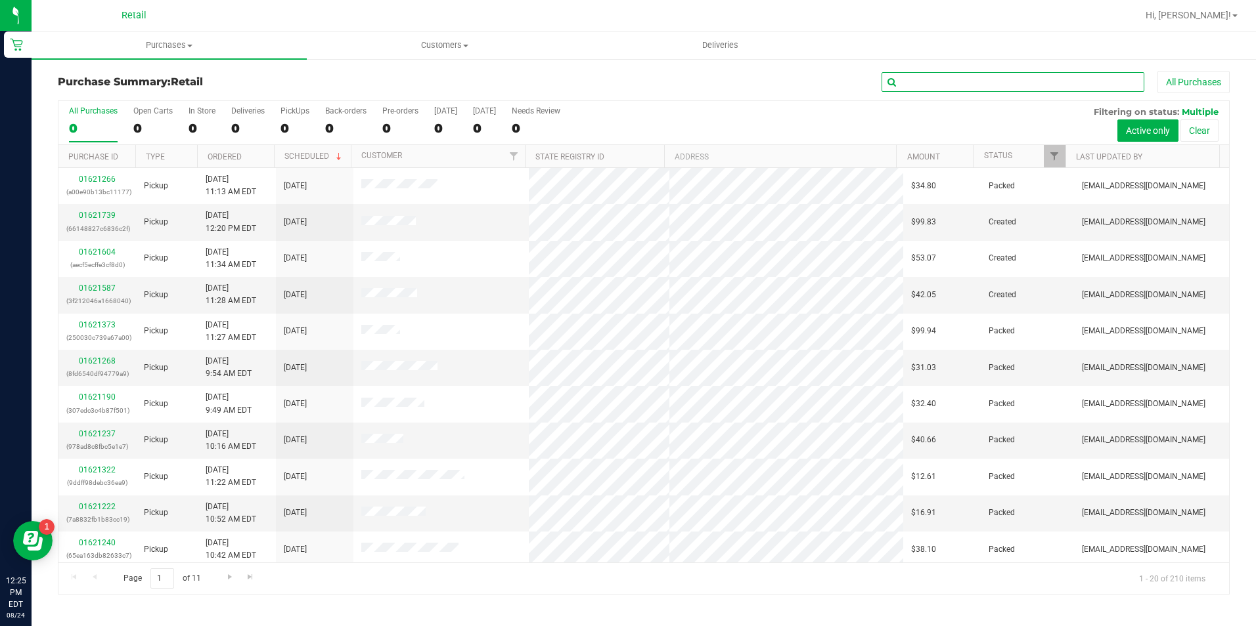
click at [984, 81] on input "text" at bounding box center [1012, 82] width 263 height 20
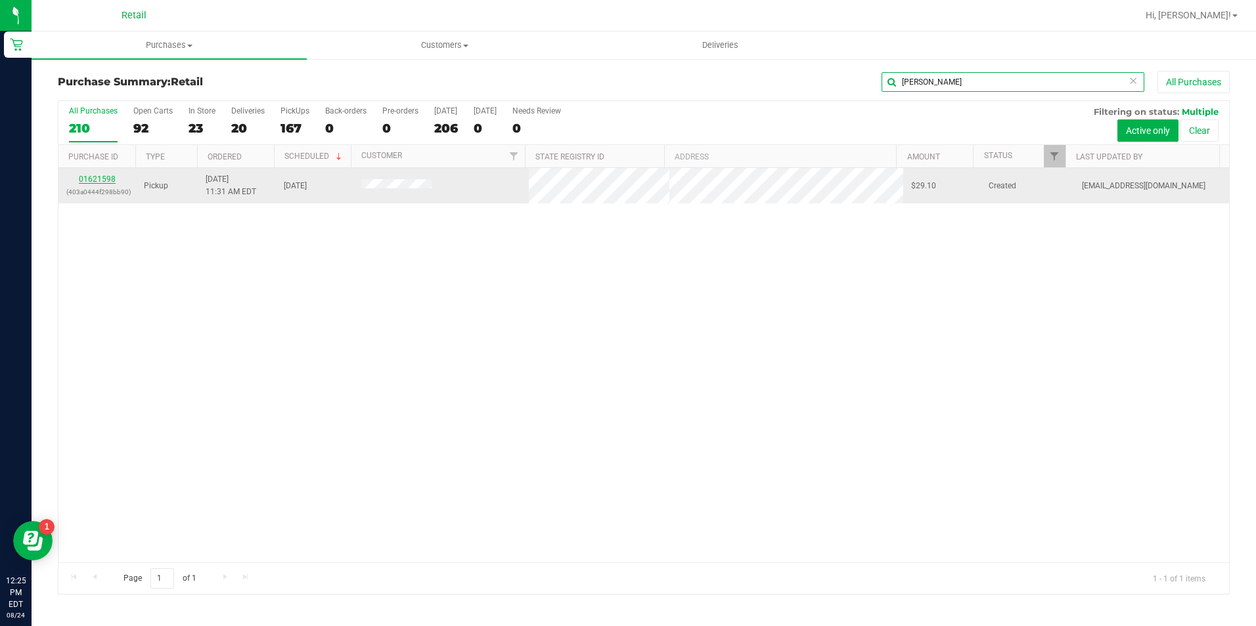
type input "figueroa"
click at [107, 179] on link "01621598" at bounding box center [97, 179] width 37 height 9
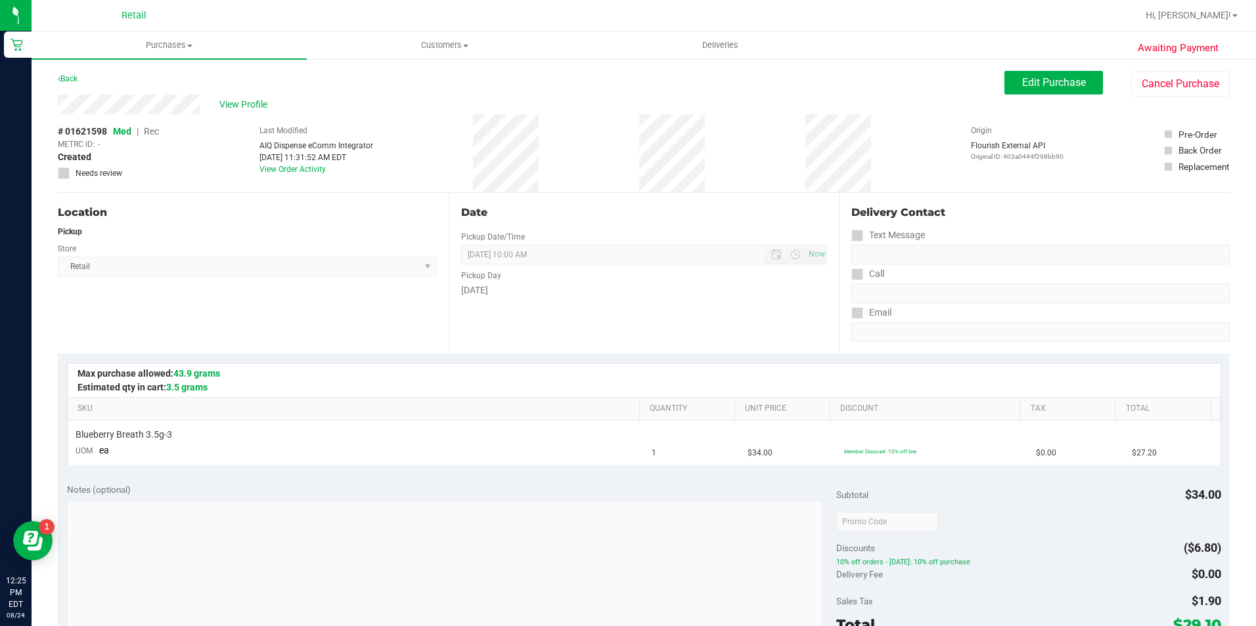
scroll to position [197, 0]
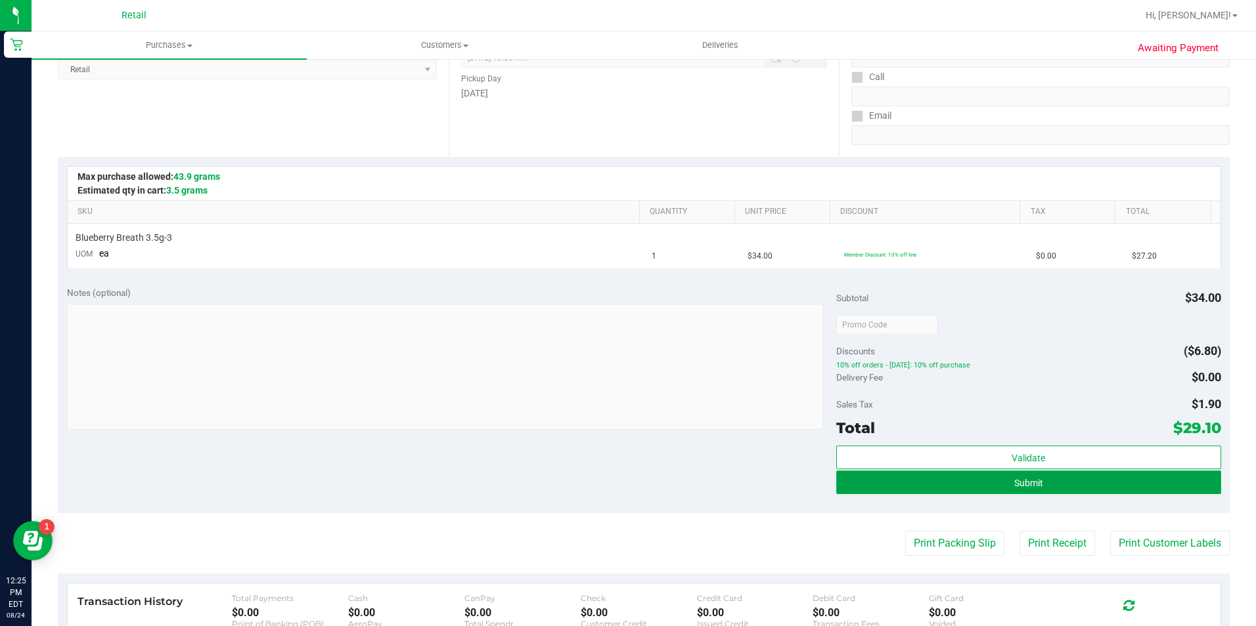
click at [999, 486] on button "Submit" at bounding box center [1028, 483] width 385 height 24
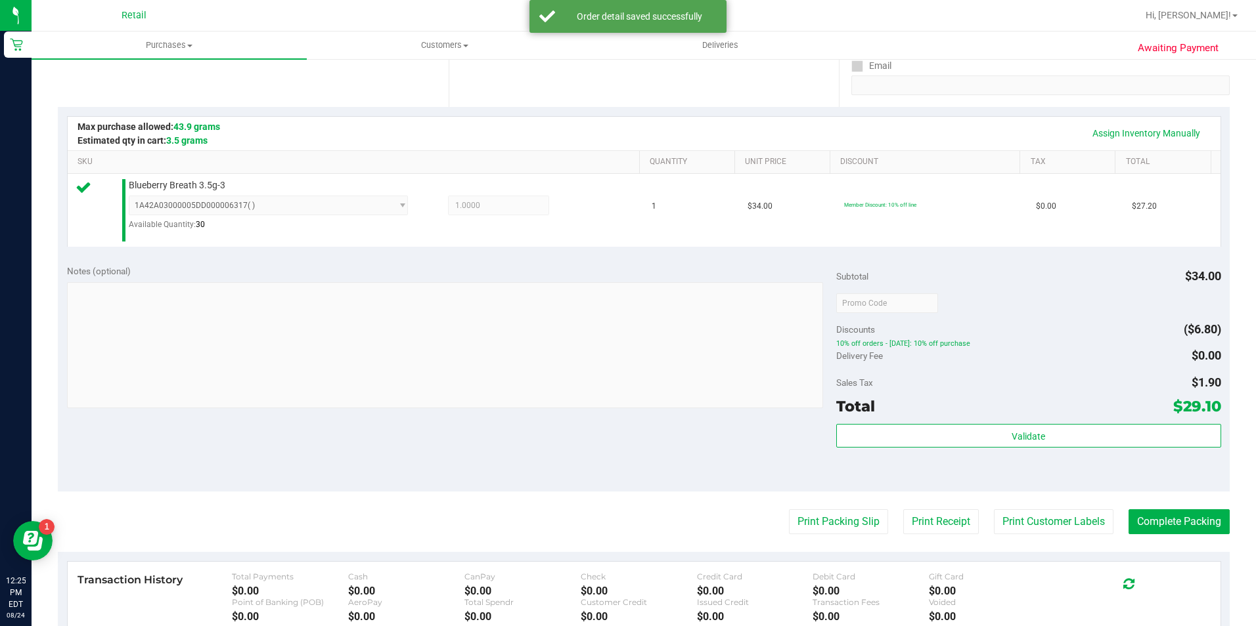
scroll to position [263, 0]
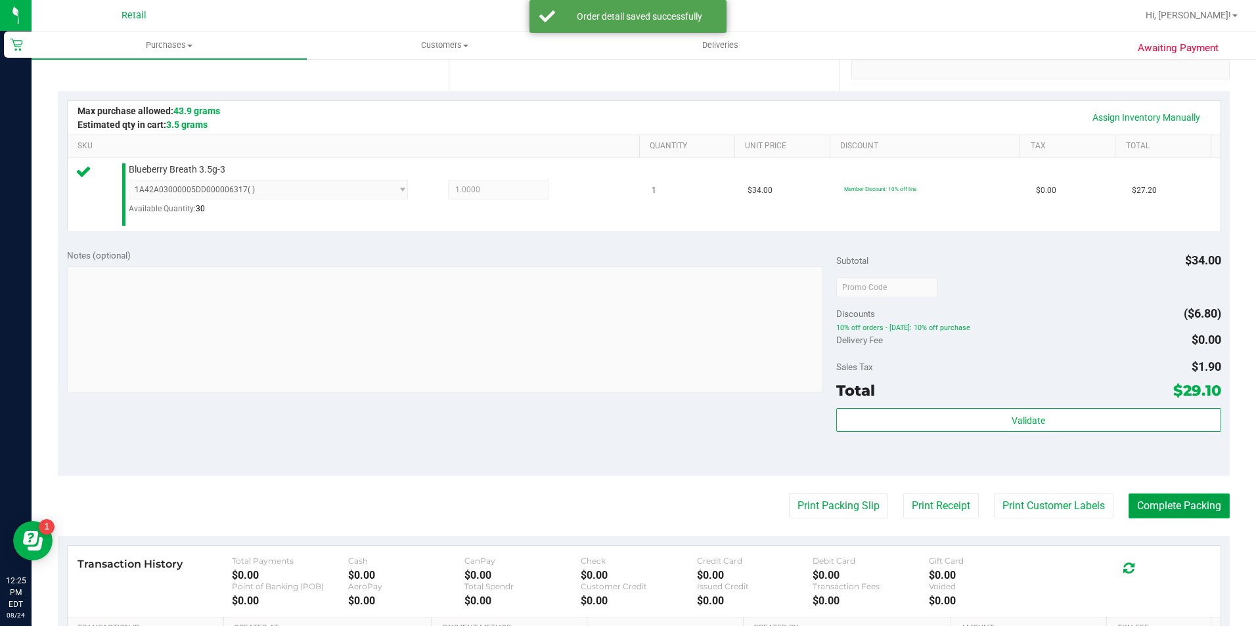
click at [1160, 498] on button "Complete Packing" at bounding box center [1178, 506] width 101 height 25
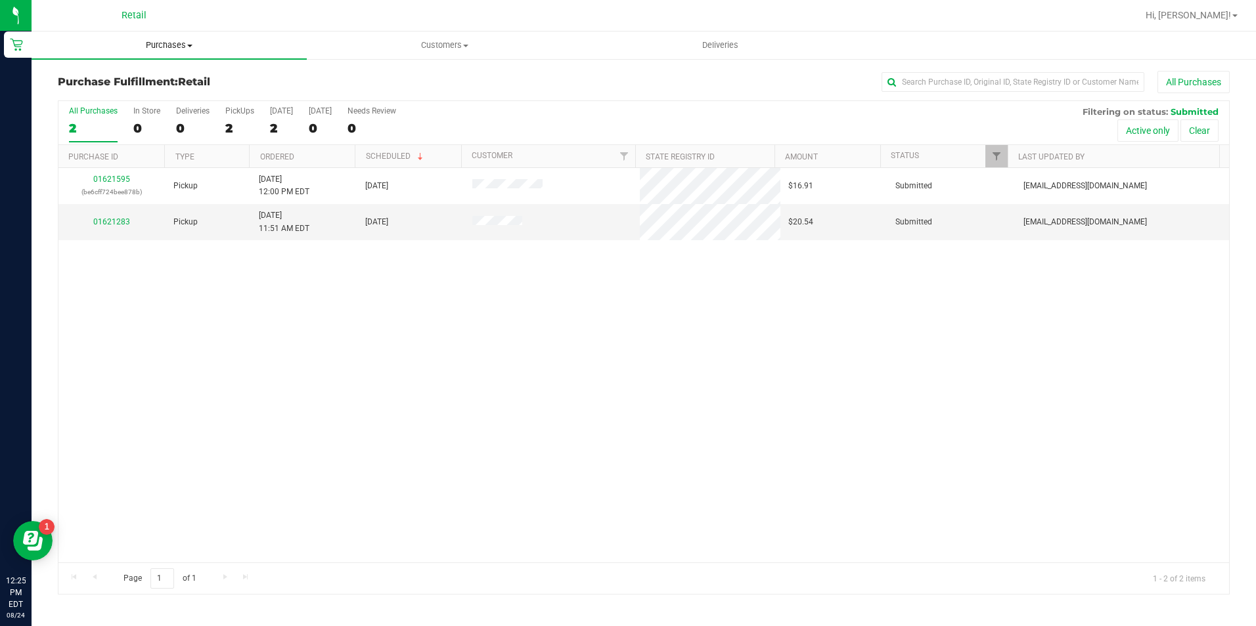
click at [185, 42] on span "Purchases" at bounding box center [169, 45] width 275 height 12
click at [178, 72] on li "Summary of purchases" at bounding box center [169, 80] width 275 height 16
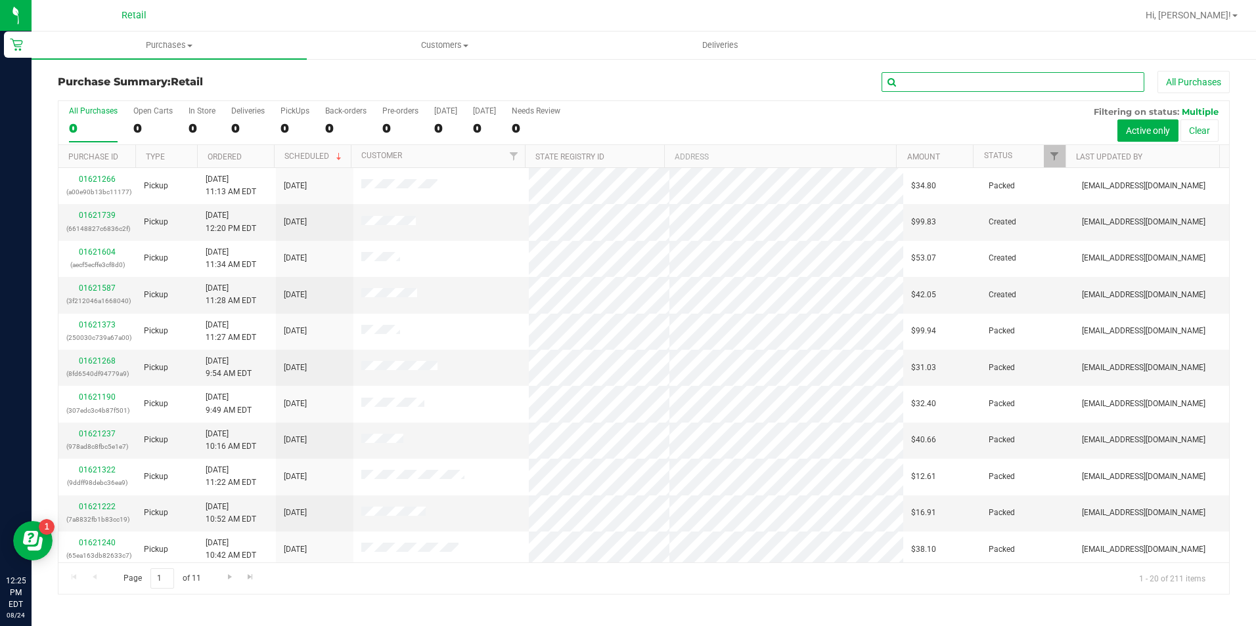
click at [996, 72] on input "text" at bounding box center [1012, 82] width 263 height 20
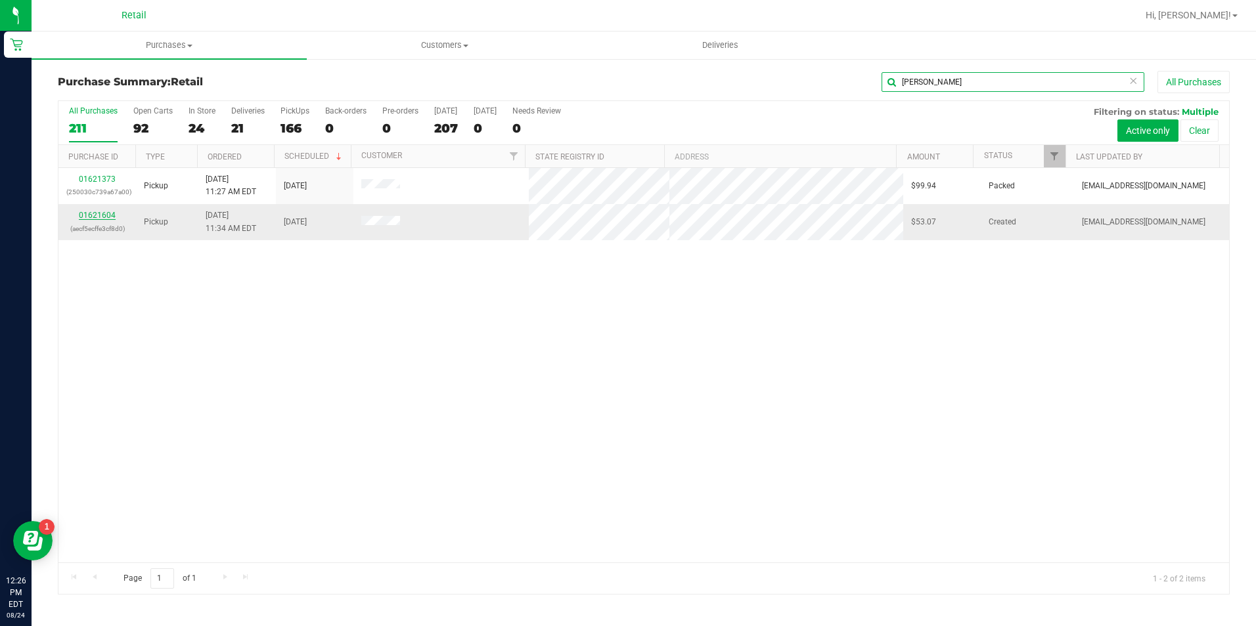
type input "garcia"
click at [107, 217] on link "01621604" at bounding box center [97, 215] width 37 height 9
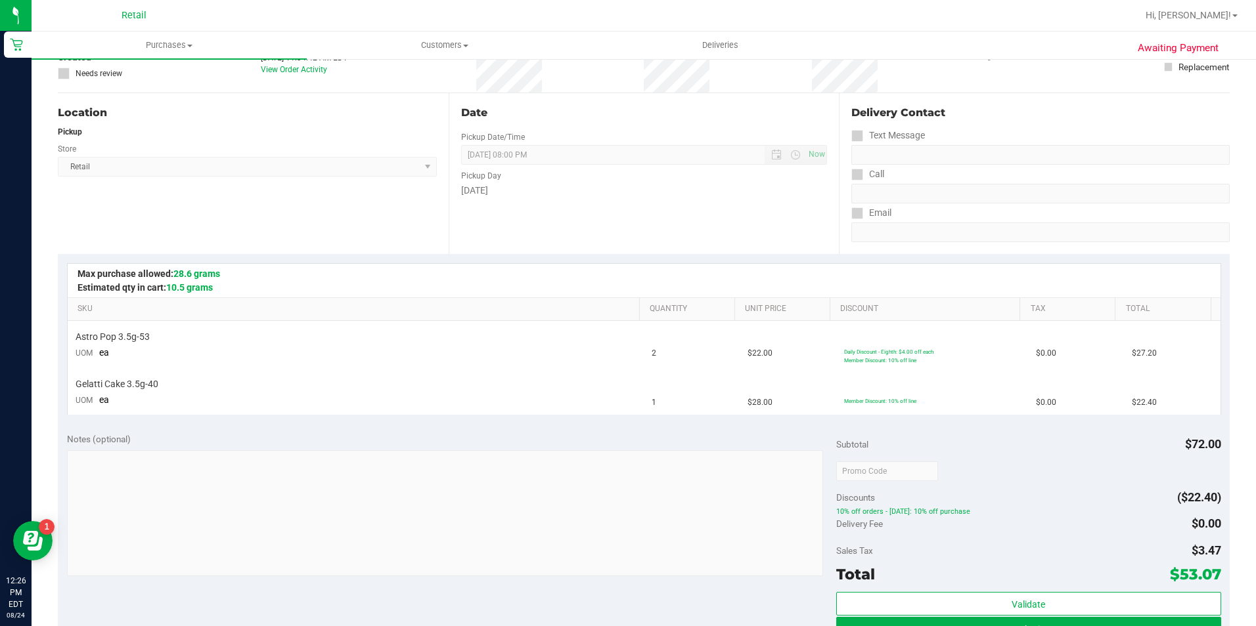
scroll to position [131, 0]
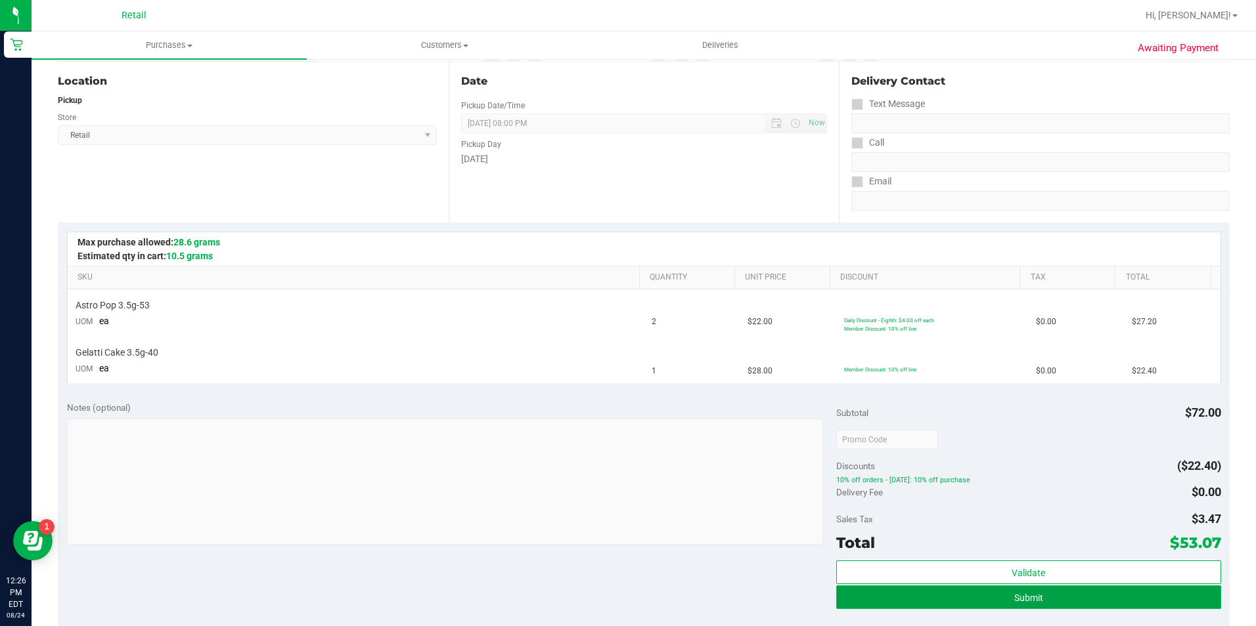
click at [1082, 593] on button "Submit" at bounding box center [1028, 598] width 385 height 24
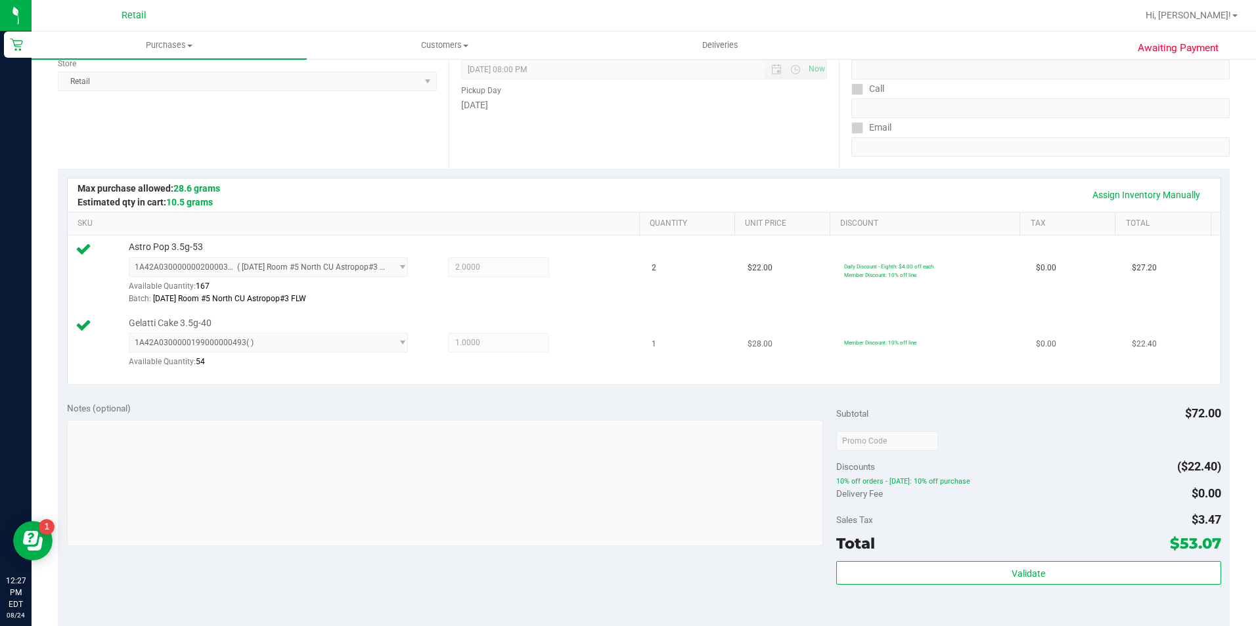
scroll to position [263, 0]
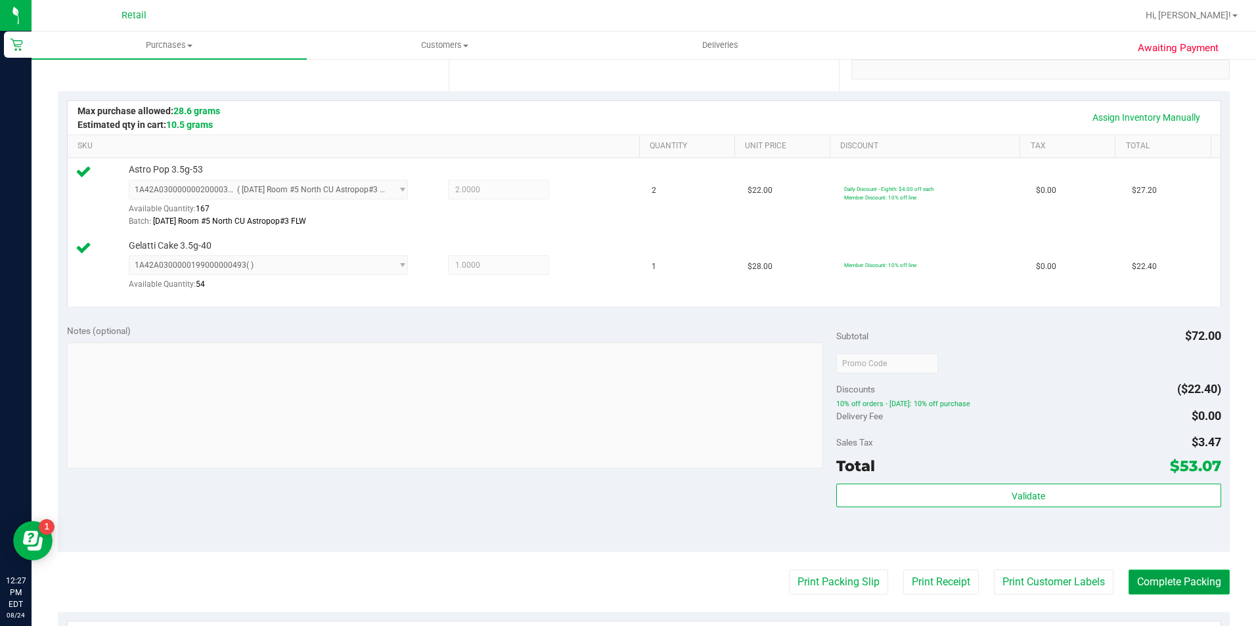
click at [1189, 581] on button "Complete Packing" at bounding box center [1178, 582] width 101 height 25
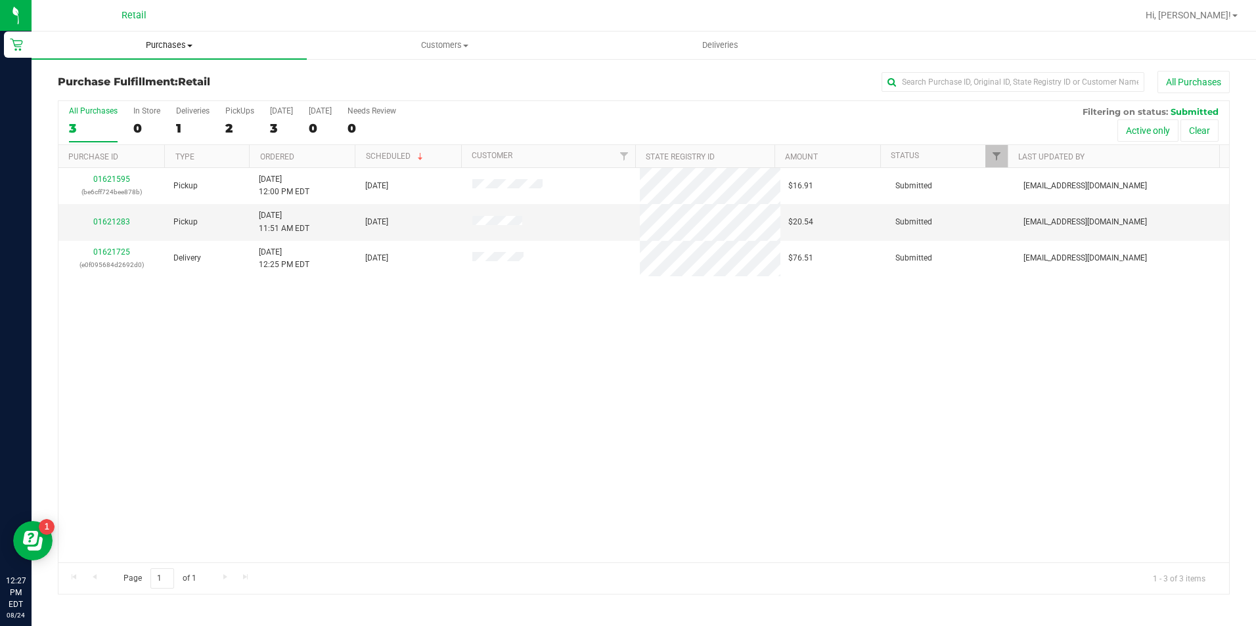
click at [190, 42] on span "Purchases" at bounding box center [169, 45] width 275 height 12
click at [169, 85] on li "Summary of purchases" at bounding box center [169, 80] width 275 height 16
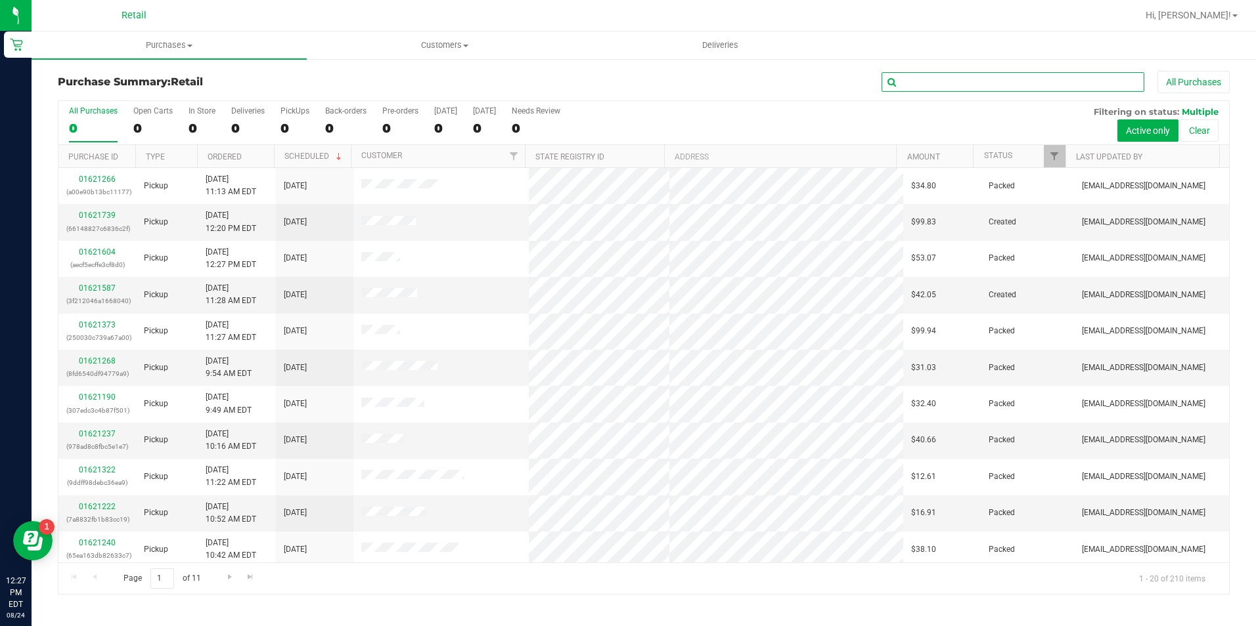
click at [936, 79] on input "text" at bounding box center [1012, 82] width 263 height 20
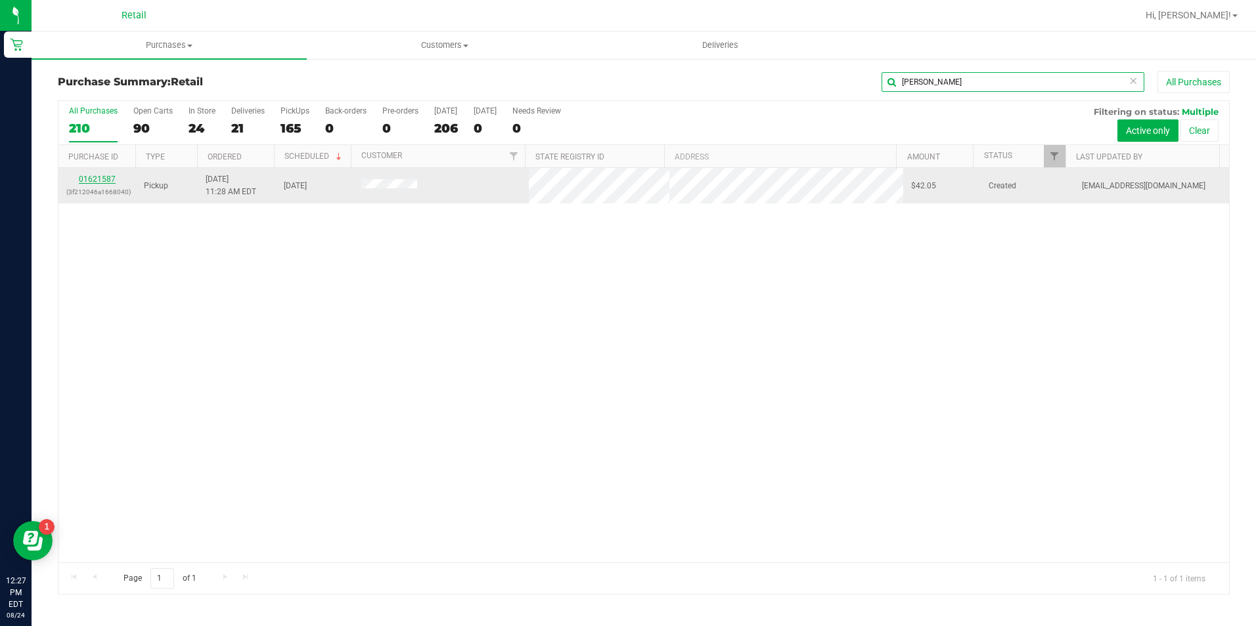
type input "holguin"
click at [93, 179] on link "01621587" at bounding box center [97, 179] width 37 height 9
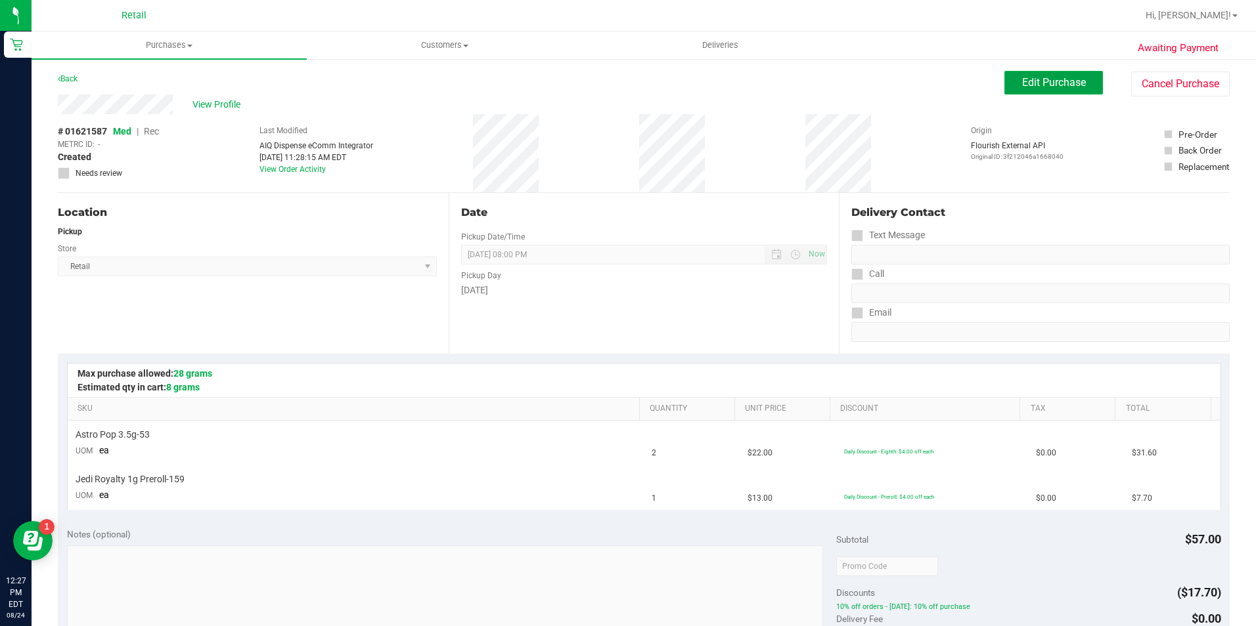
drag, startPoint x: 1030, startPoint y: 87, endPoint x: 567, endPoint y: 215, distance: 481.0
click at [1030, 87] on span "Edit Purchase" at bounding box center [1054, 82] width 64 height 12
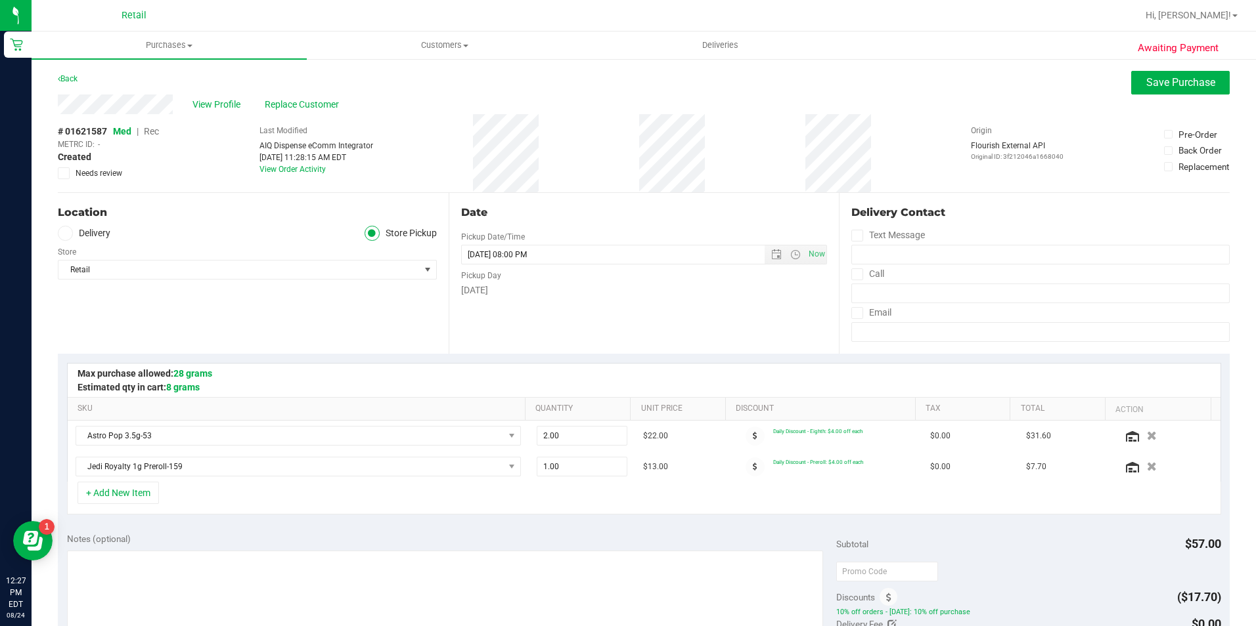
click at [158, 132] on span "Rec" at bounding box center [151, 131] width 15 height 11
click at [1149, 87] on span "Save Purchase" at bounding box center [1180, 82] width 69 height 12
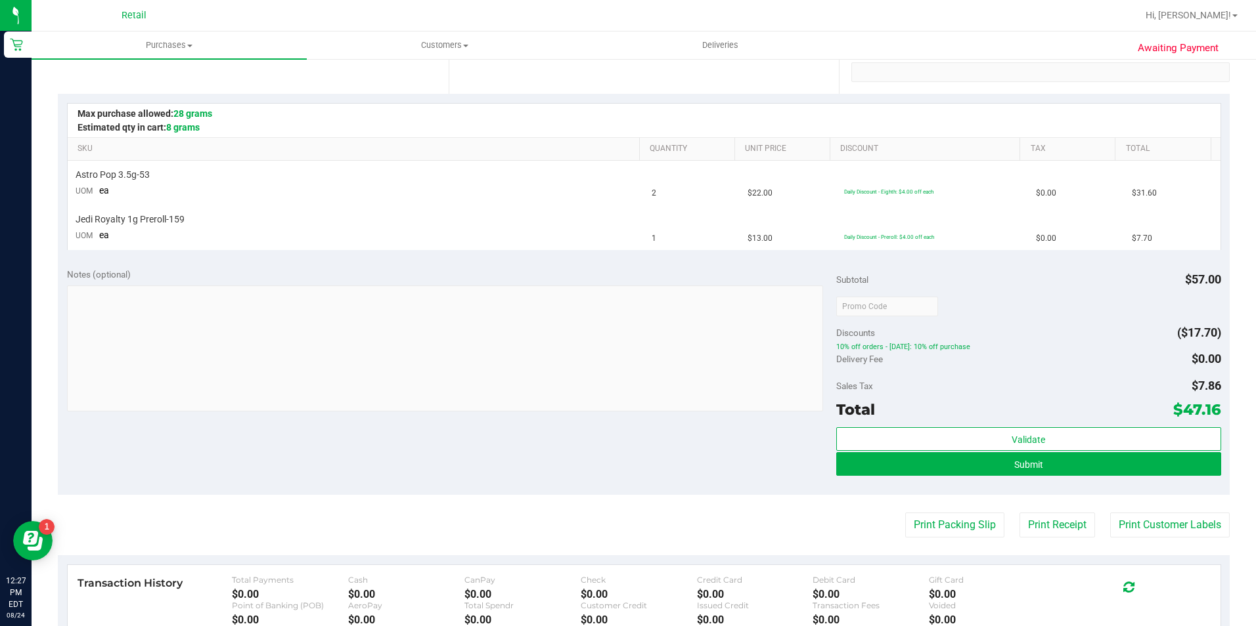
scroll to position [263, 0]
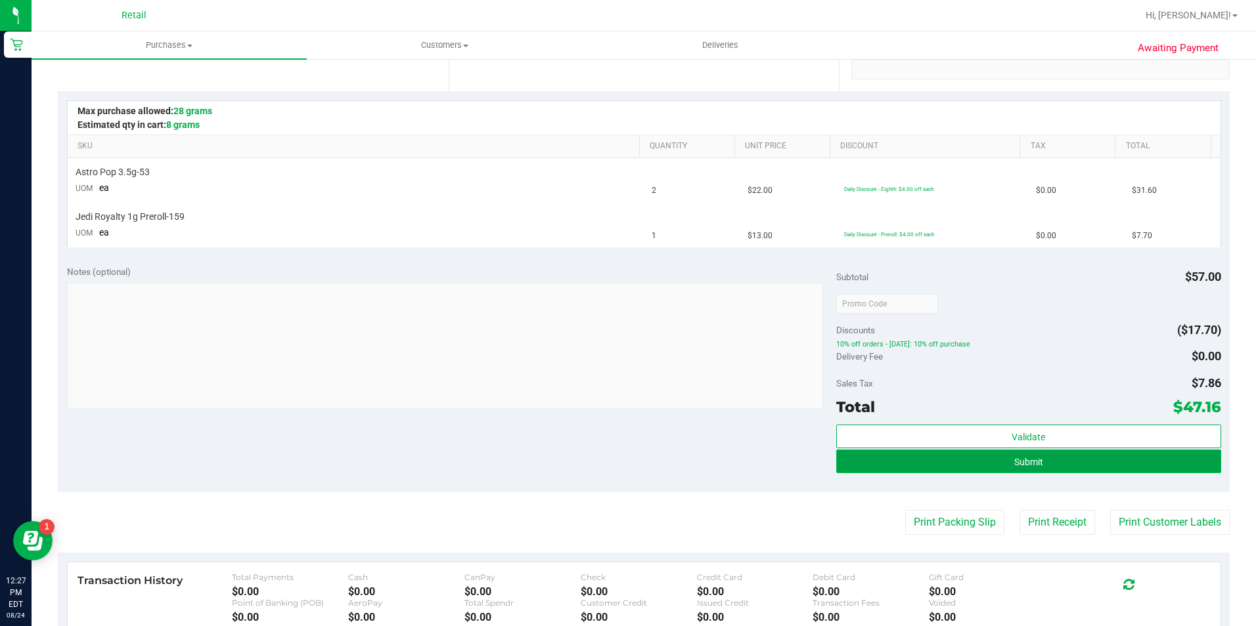
click at [1014, 466] on span "Submit" at bounding box center [1028, 462] width 29 height 11
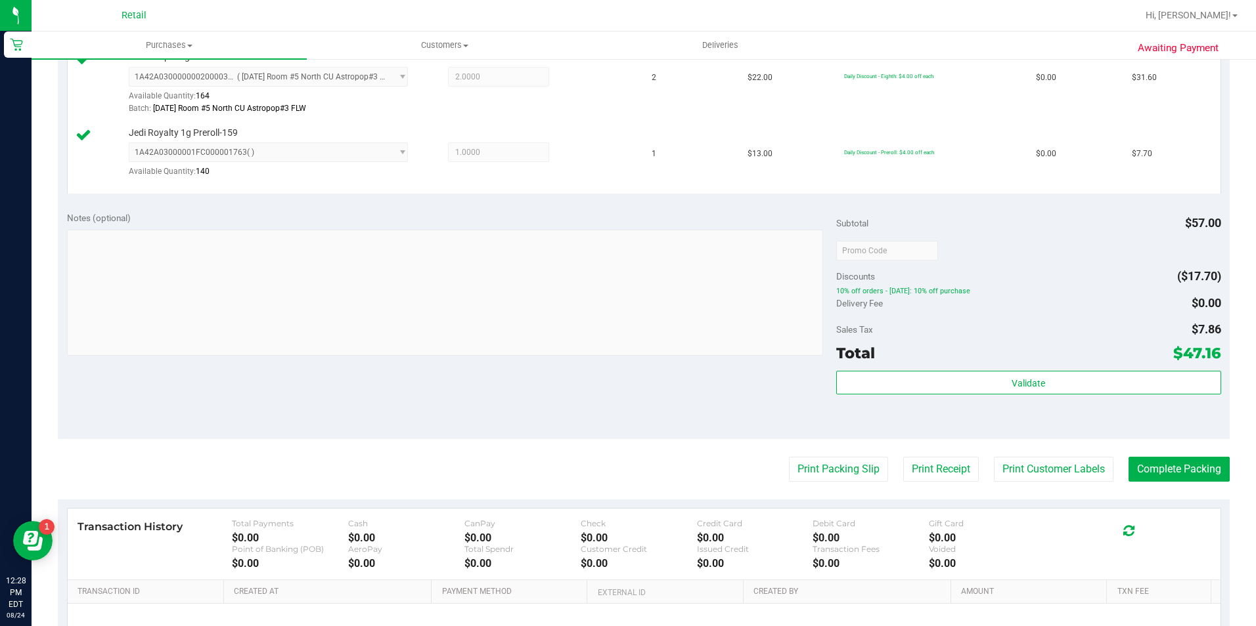
scroll to position [394, 0]
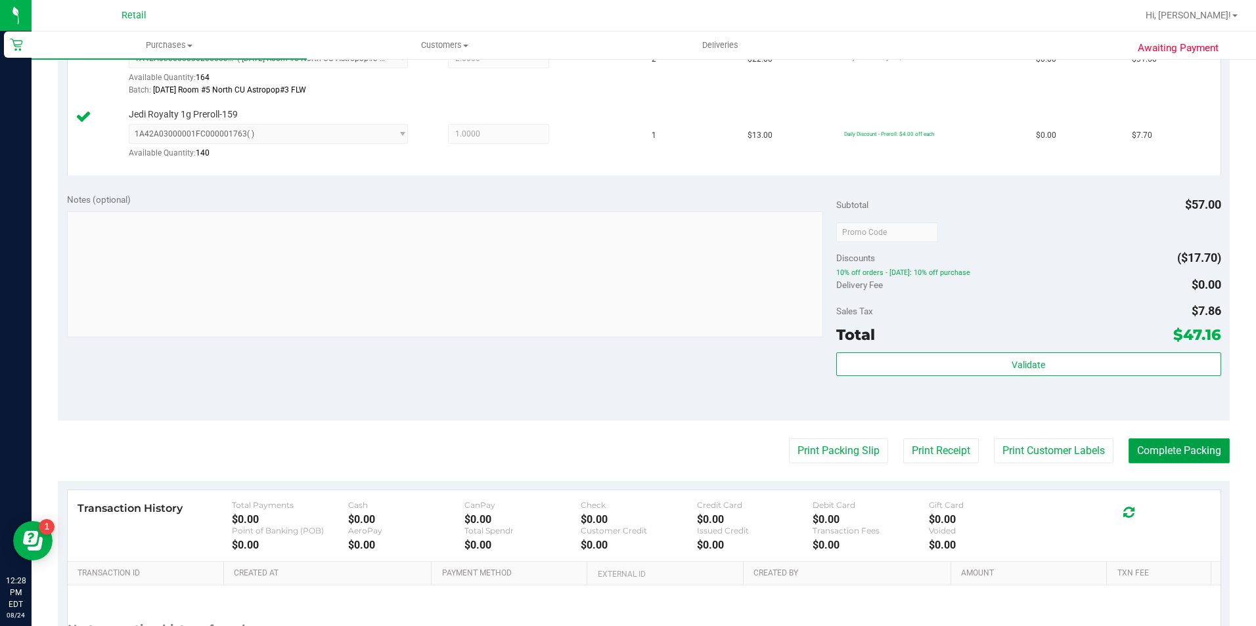
click at [1139, 452] on button "Complete Packing" at bounding box center [1178, 451] width 101 height 25
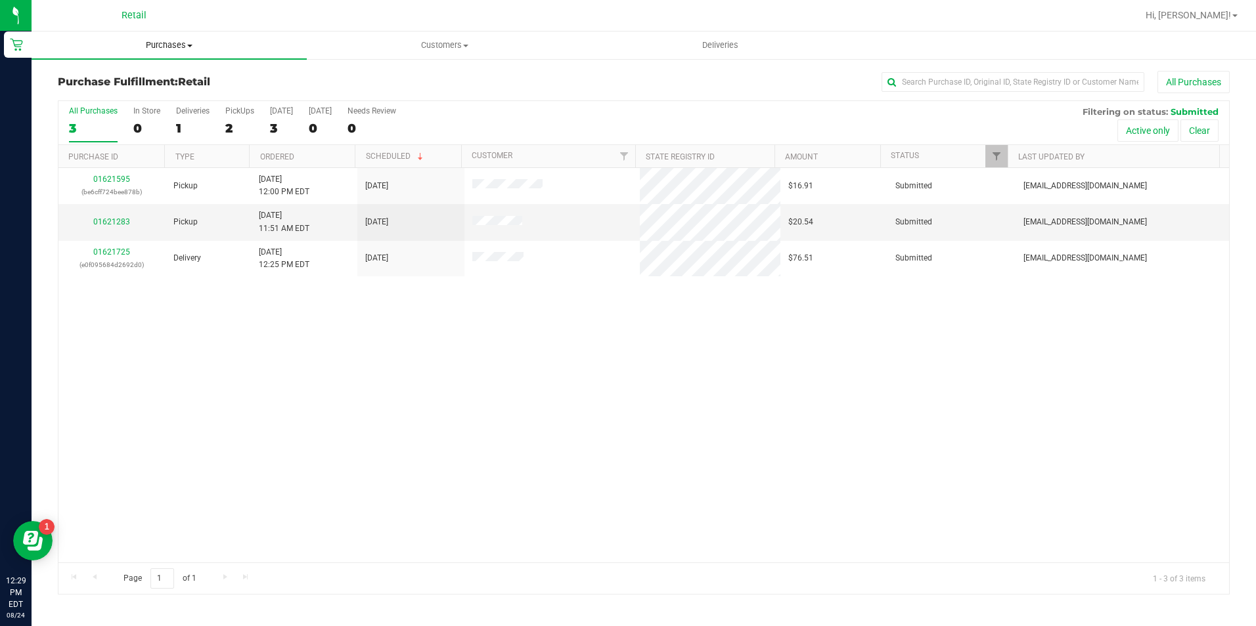
click at [179, 47] on span "Purchases" at bounding box center [169, 45] width 275 height 12
click at [176, 72] on li "Summary of purchases" at bounding box center [169, 80] width 275 height 16
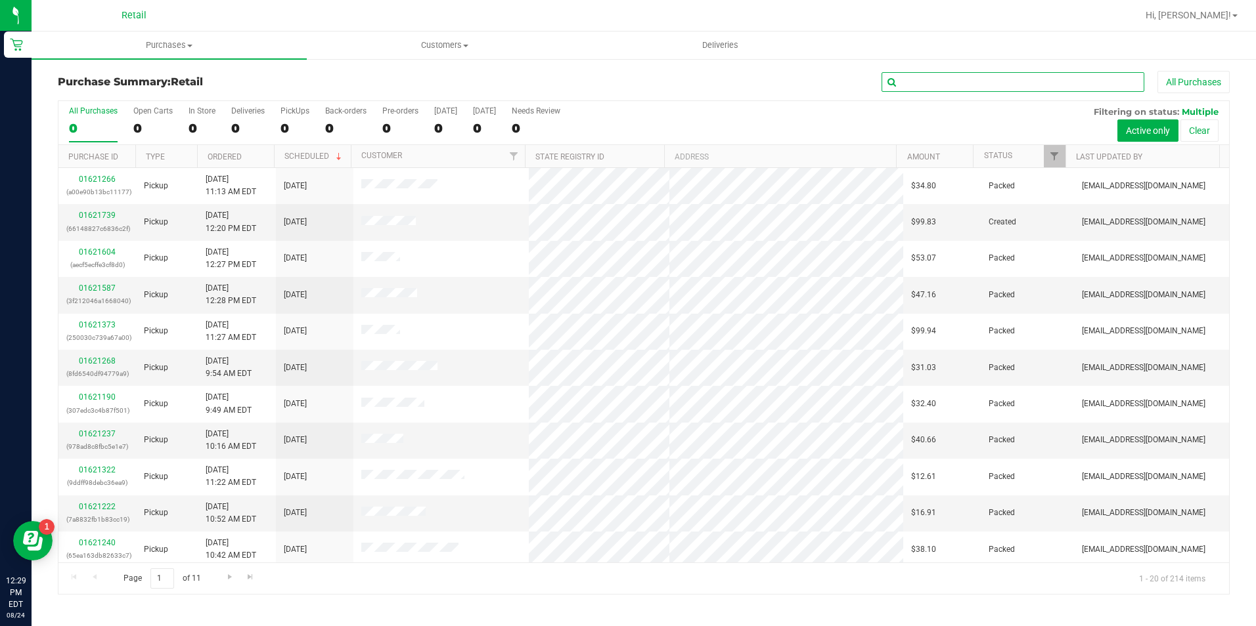
click at [978, 74] on input "text" at bounding box center [1012, 82] width 263 height 20
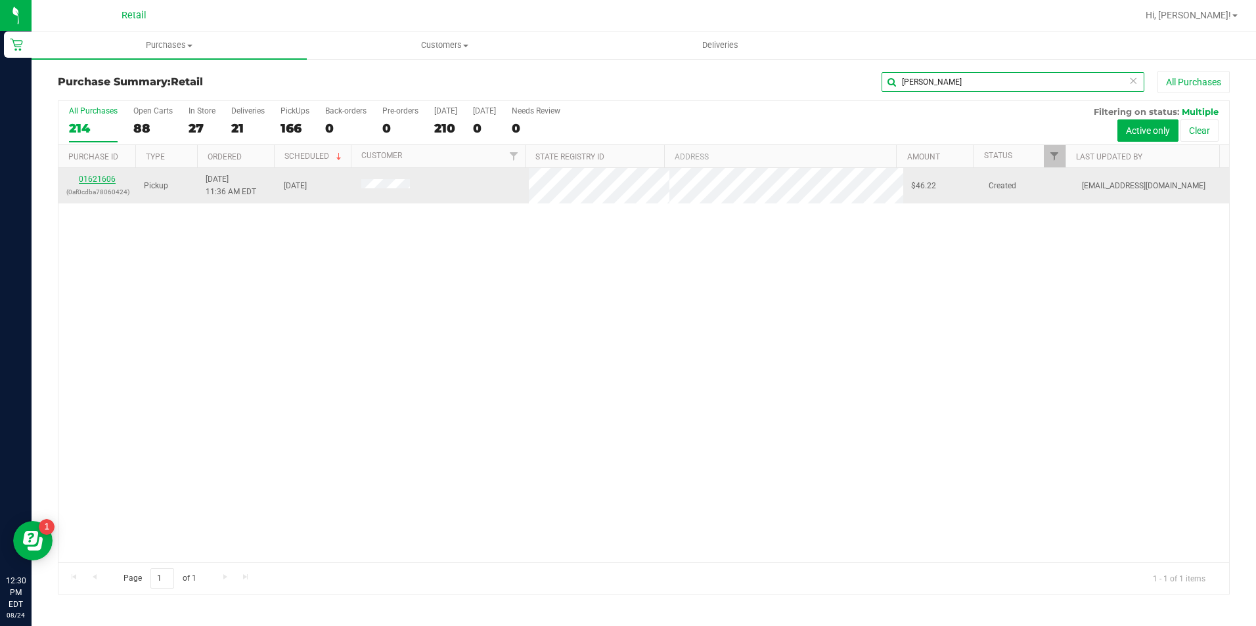
type input "setaro"
click at [100, 178] on link "01621606" at bounding box center [97, 179] width 37 height 9
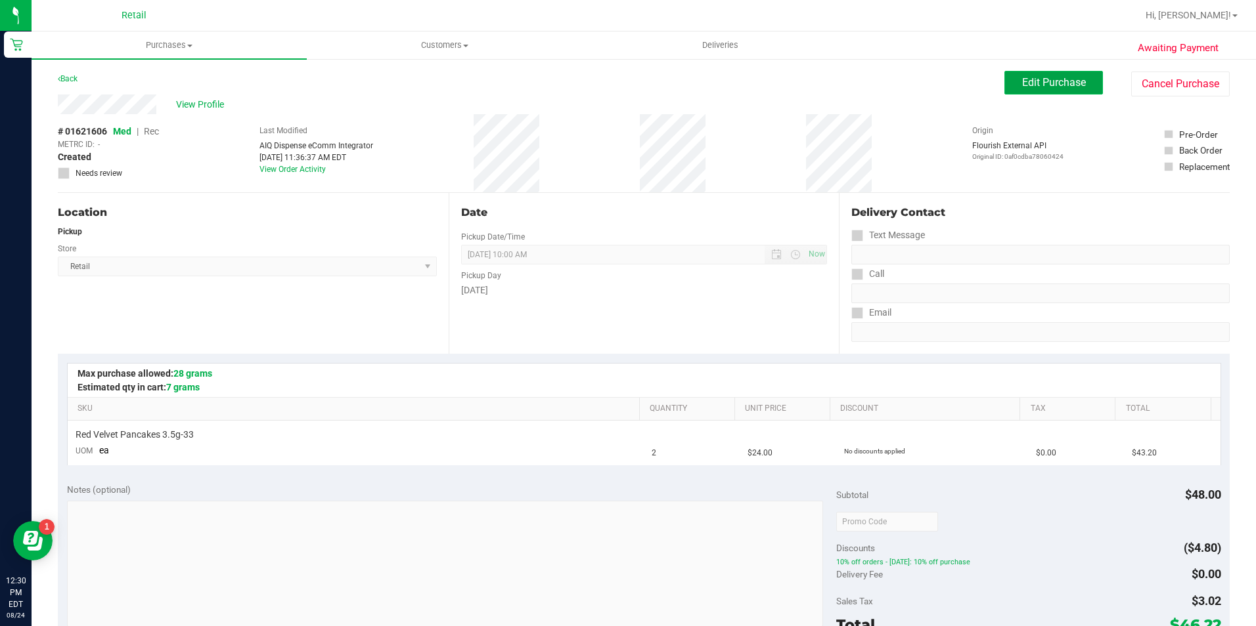
click at [1045, 85] on span "Edit Purchase" at bounding box center [1054, 82] width 64 height 12
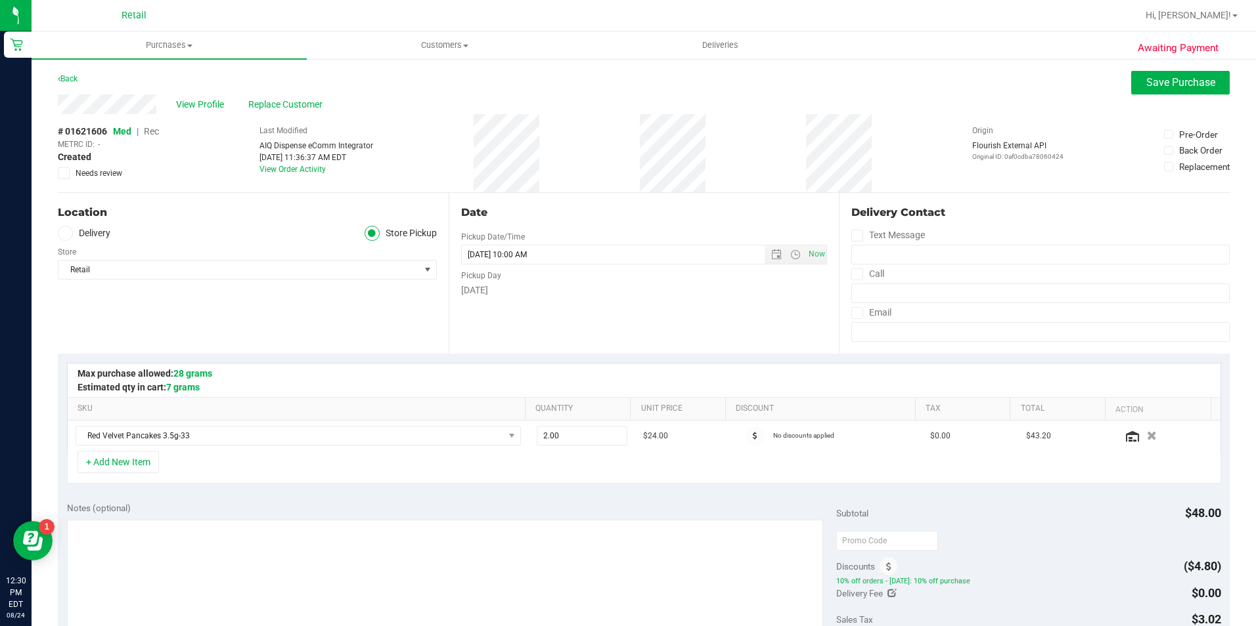
click at [157, 128] on span "Rec" at bounding box center [151, 131] width 15 height 11
click at [1133, 79] on button "Save Purchase" at bounding box center [1180, 83] width 99 height 24
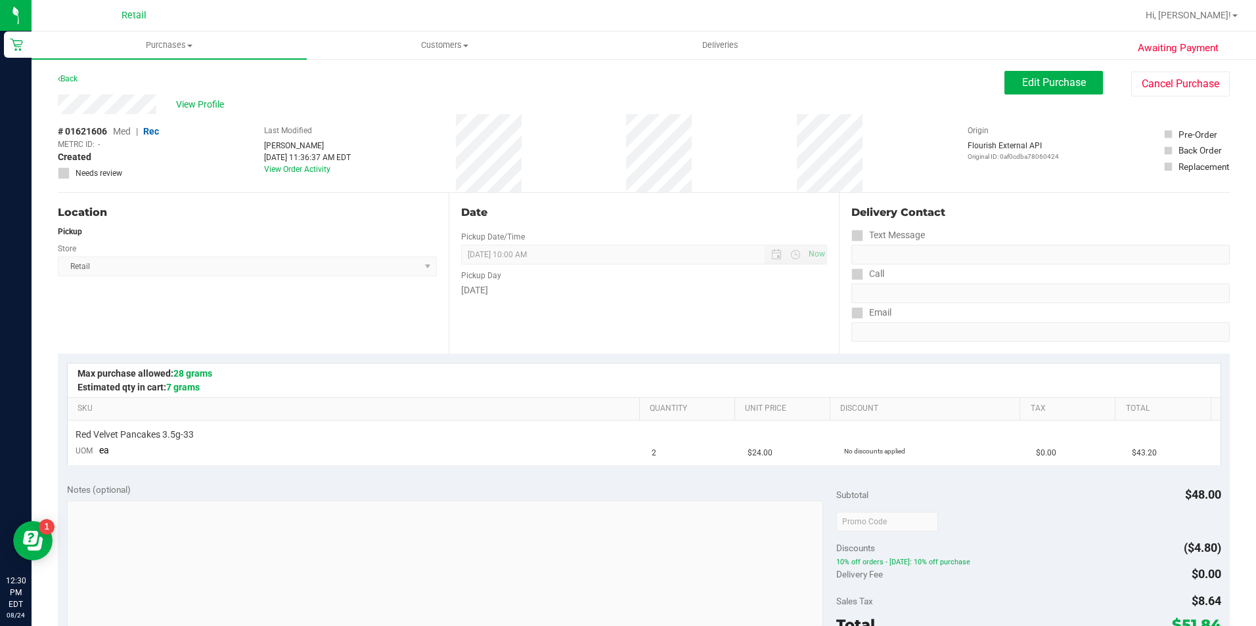
scroll to position [328, 0]
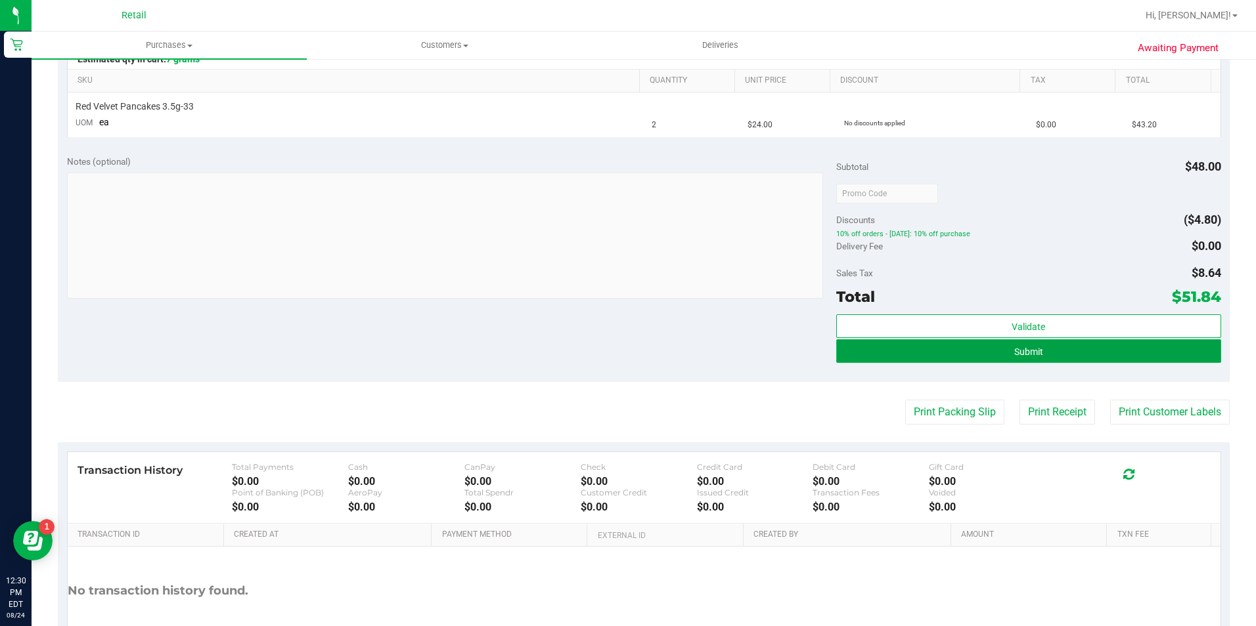
click at [1047, 353] on button "Submit" at bounding box center [1028, 352] width 385 height 24
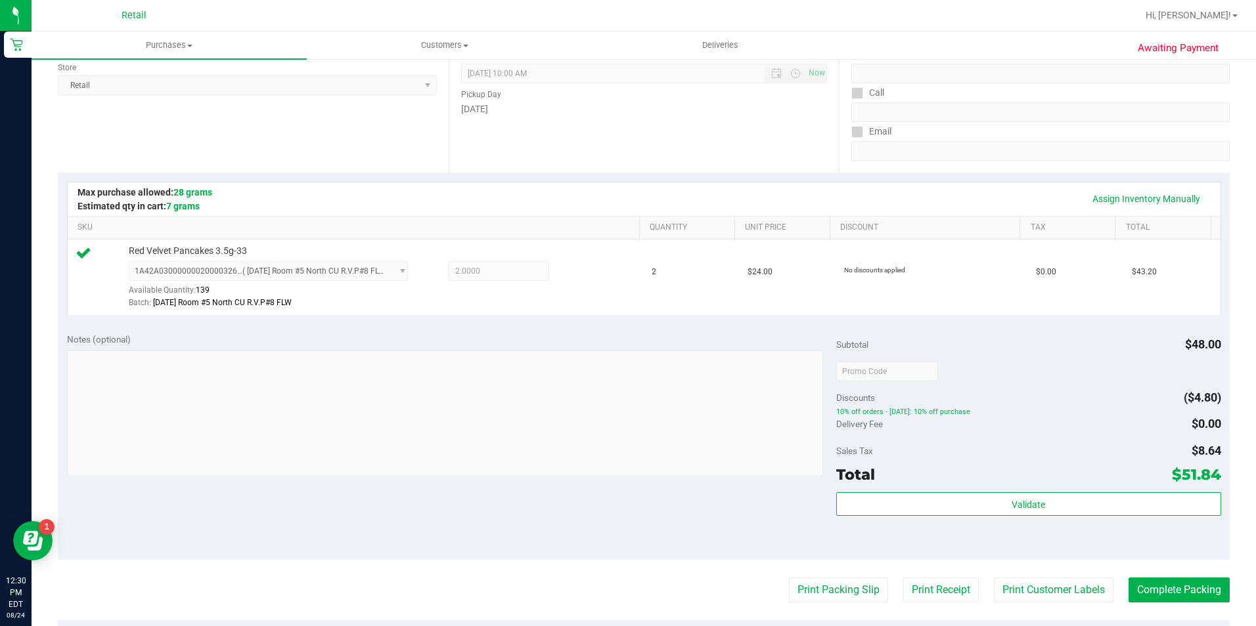
scroll to position [197, 0]
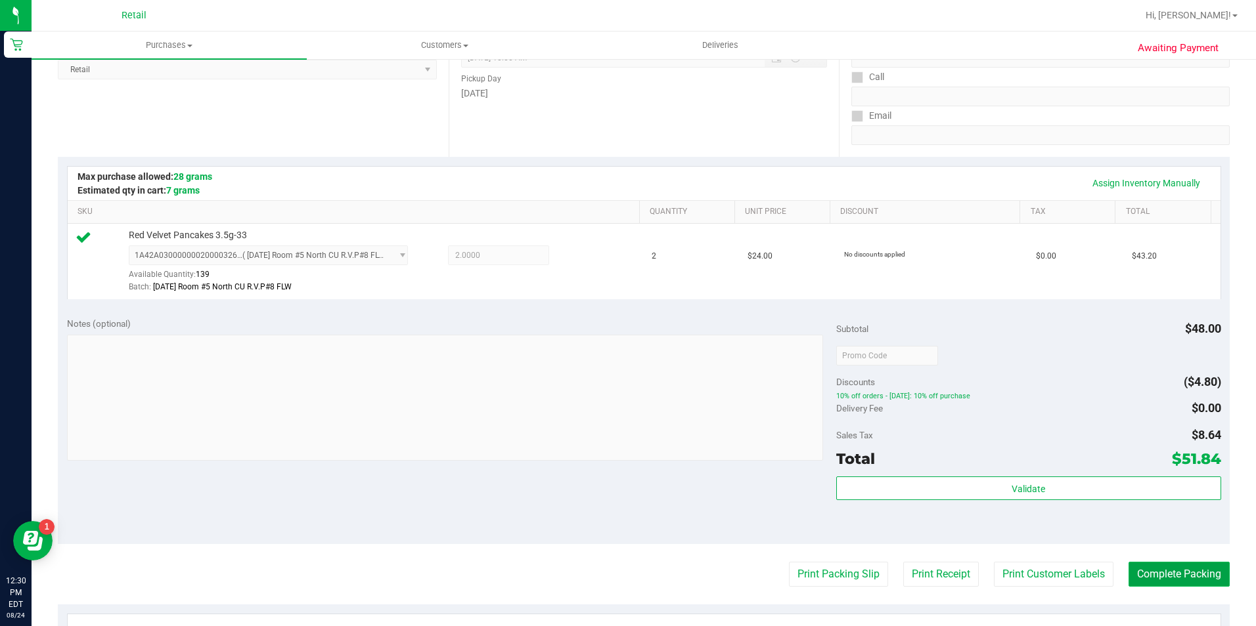
click at [1150, 574] on button "Complete Packing" at bounding box center [1178, 574] width 101 height 25
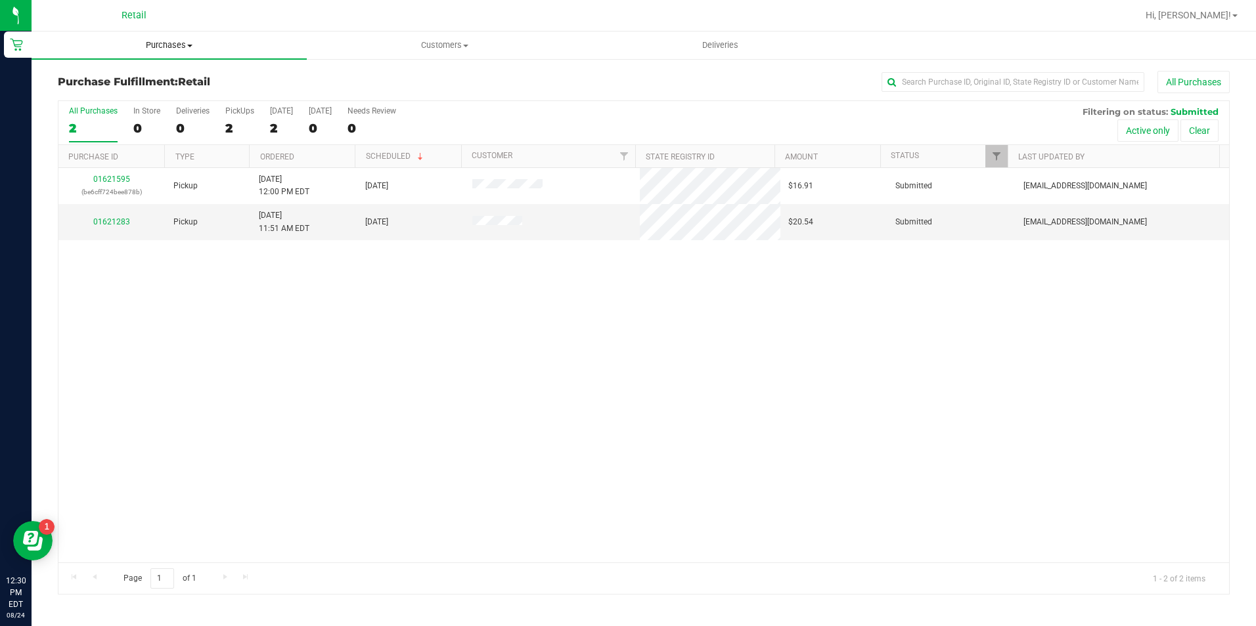
click at [167, 41] on span "Purchases" at bounding box center [169, 45] width 275 height 12
click at [173, 72] on li "Summary of purchases" at bounding box center [169, 80] width 275 height 16
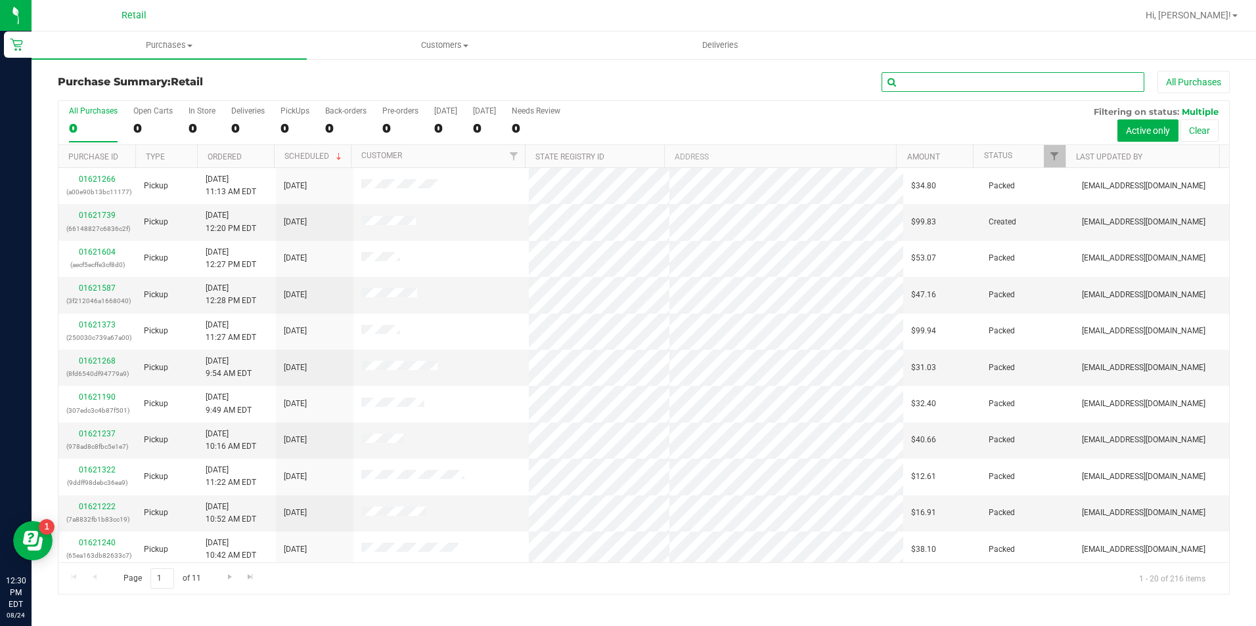
click at [1005, 83] on input "text" at bounding box center [1012, 82] width 263 height 20
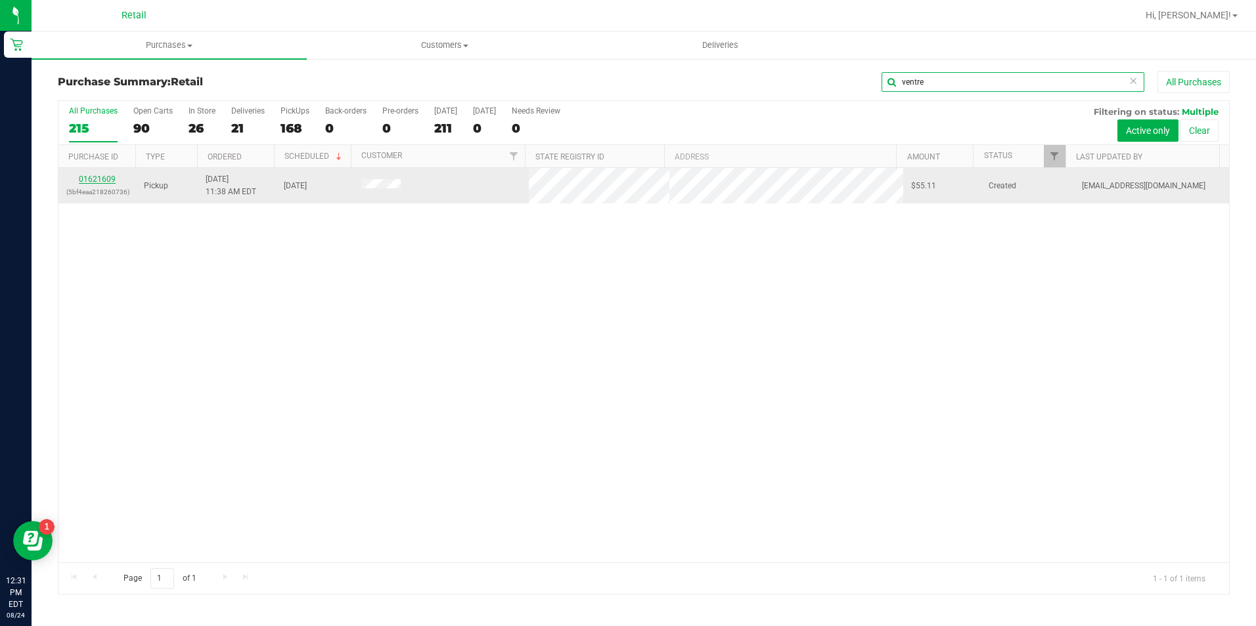
type input "ventre"
click at [91, 179] on link "01621609" at bounding box center [97, 179] width 37 height 9
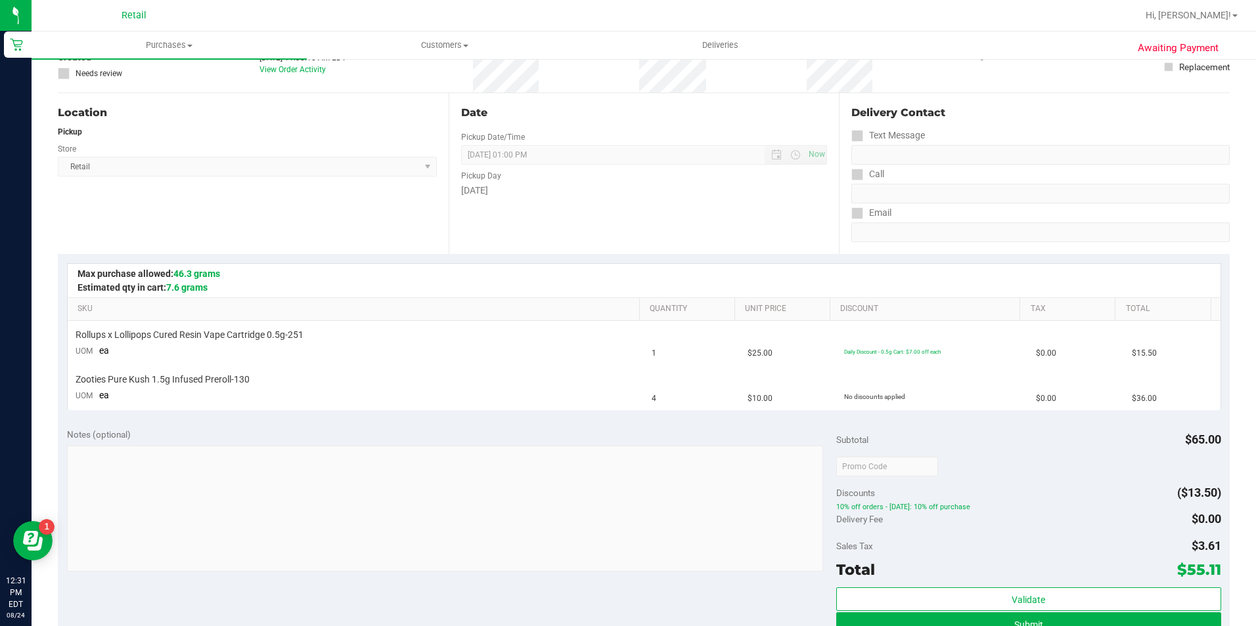
scroll to position [197, 0]
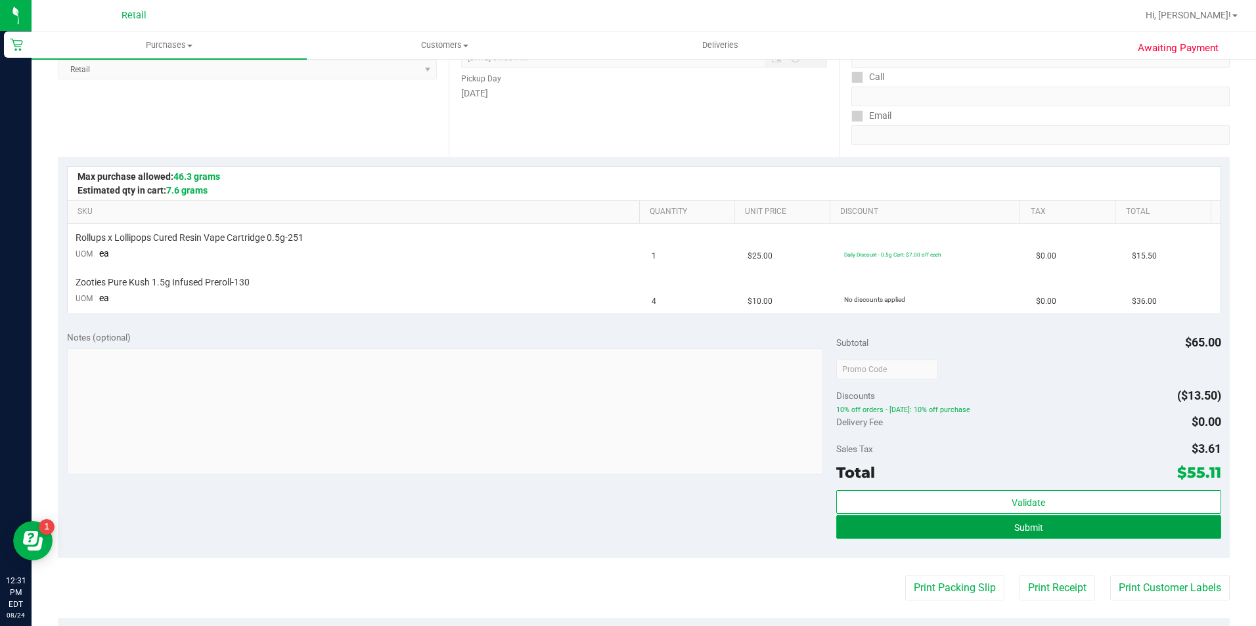
click at [955, 517] on button "Submit" at bounding box center [1028, 527] width 385 height 24
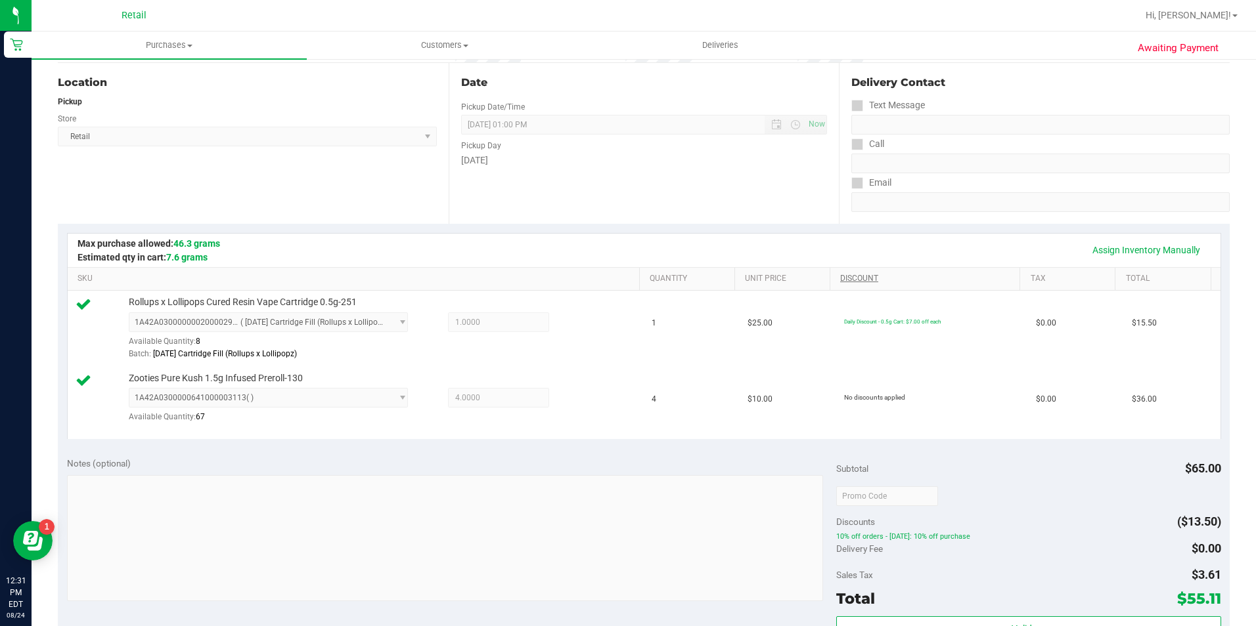
scroll to position [263, 0]
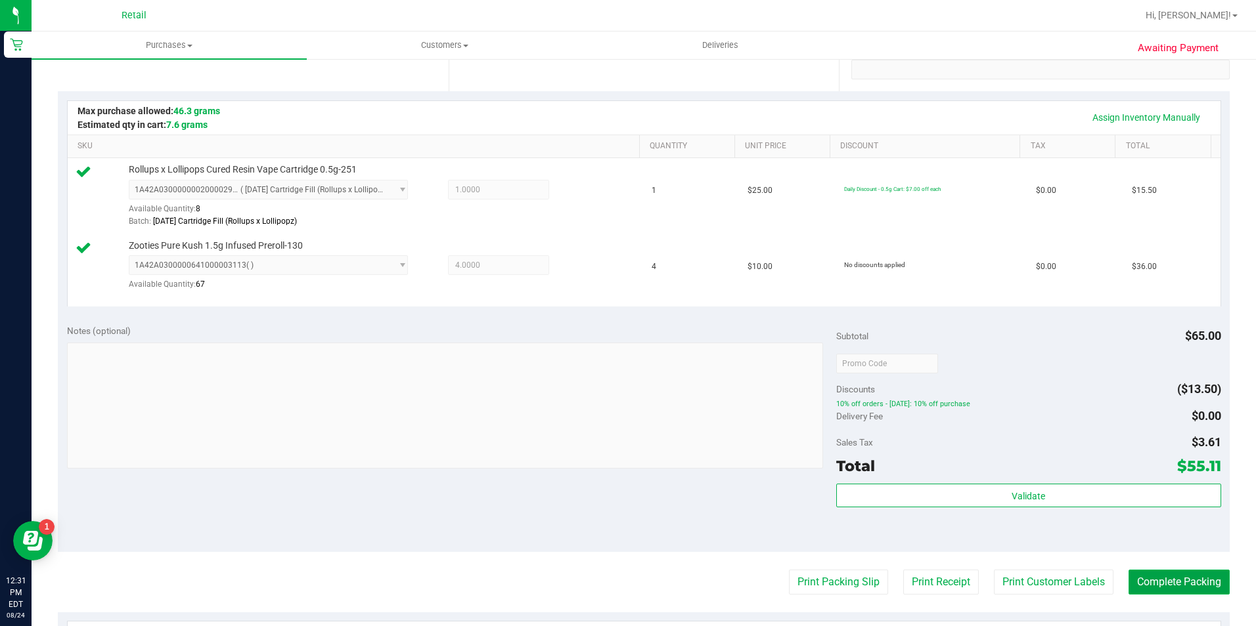
click at [1138, 575] on button "Complete Packing" at bounding box center [1178, 582] width 101 height 25
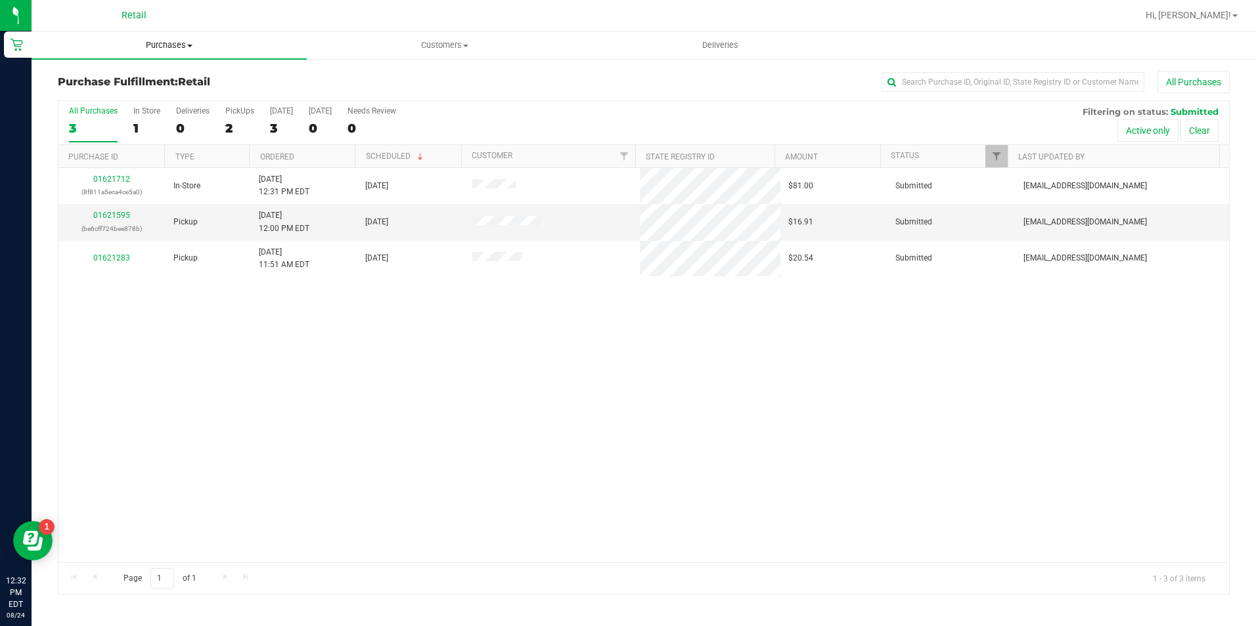
click at [158, 41] on span "Purchases" at bounding box center [169, 45] width 275 height 12
click at [169, 72] on li "Summary of purchases" at bounding box center [169, 80] width 275 height 16
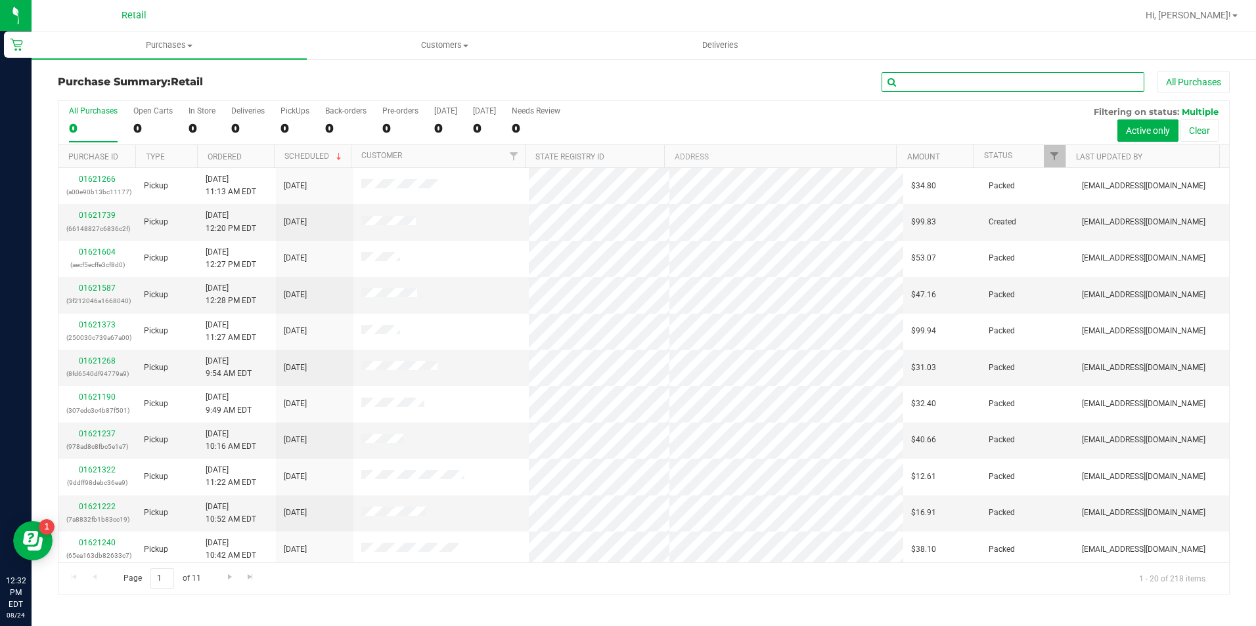
click at [955, 86] on input "text" at bounding box center [1012, 82] width 263 height 20
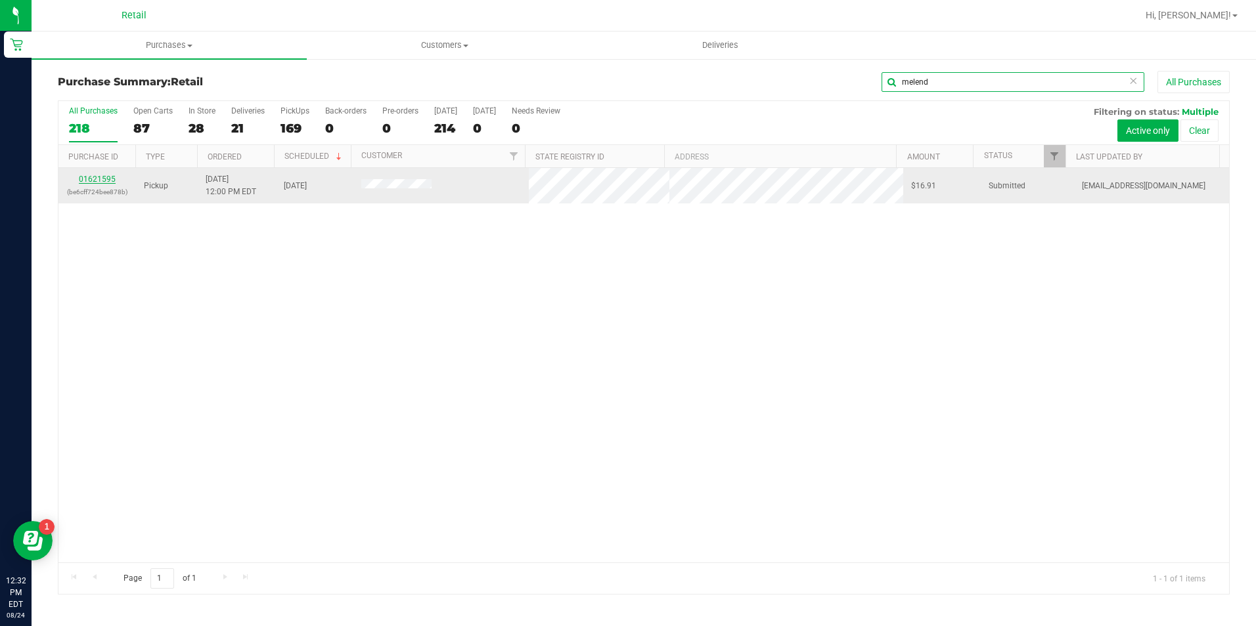
type input "melend"
click at [103, 175] on link "01621595" at bounding box center [97, 179] width 37 height 9
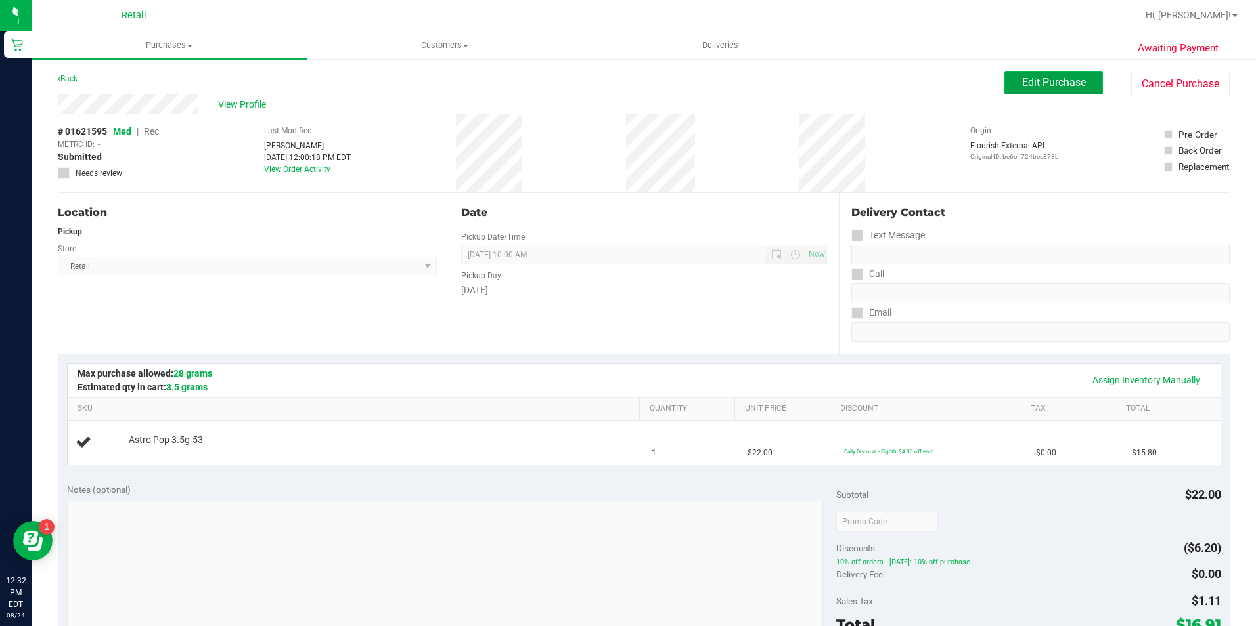
click at [1024, 87] on span "Edit Purchase" at bounding box center [1054, 82] width 64 height 12
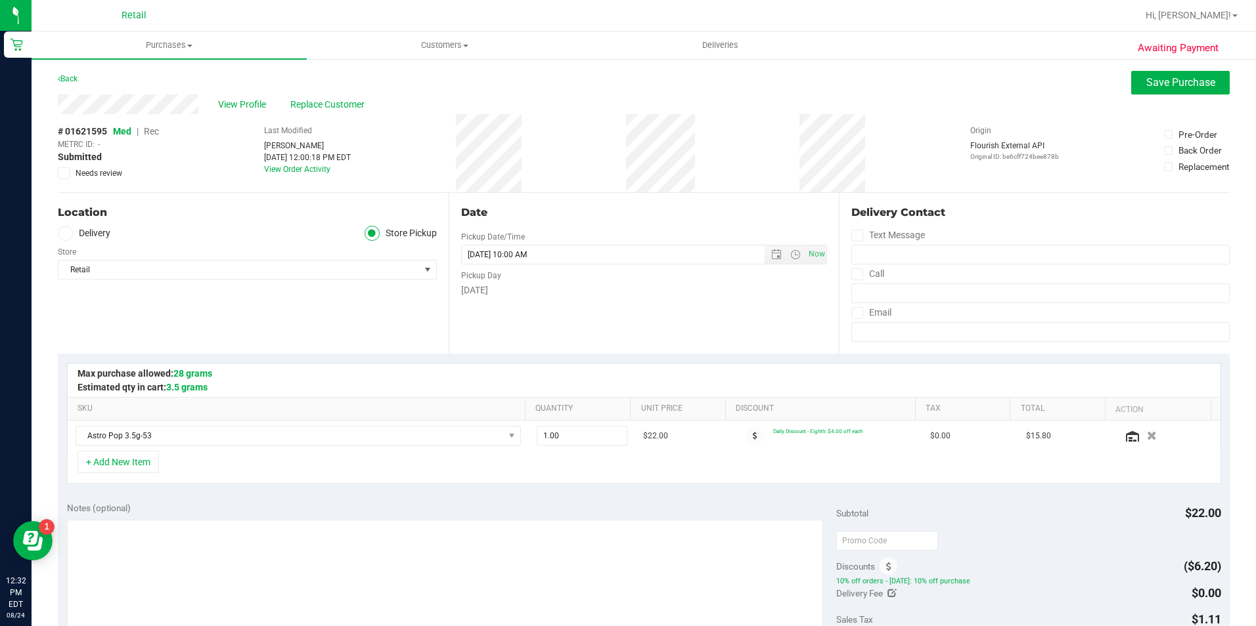
click at [148, 129] on span "Rec" at bounding box center [151, 131] width 15 height 11
click at [1131, 88] on button "Save Purchase" at bounding box center [1180, 83] width 99 height 24
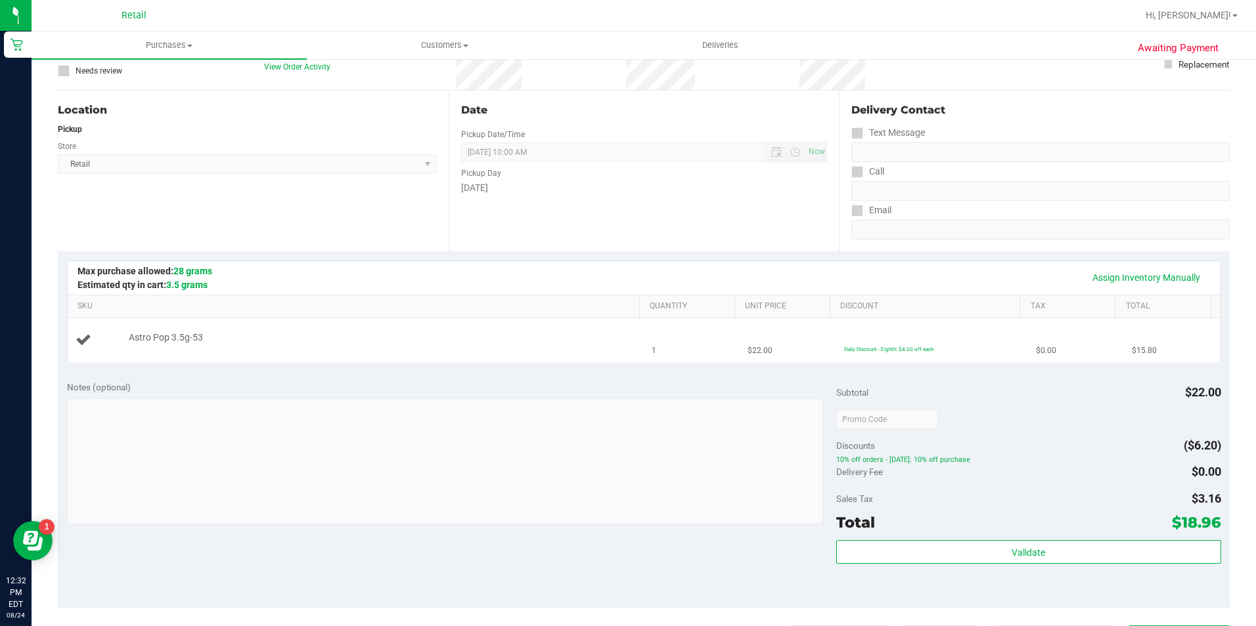
scroll to position [131, 0]
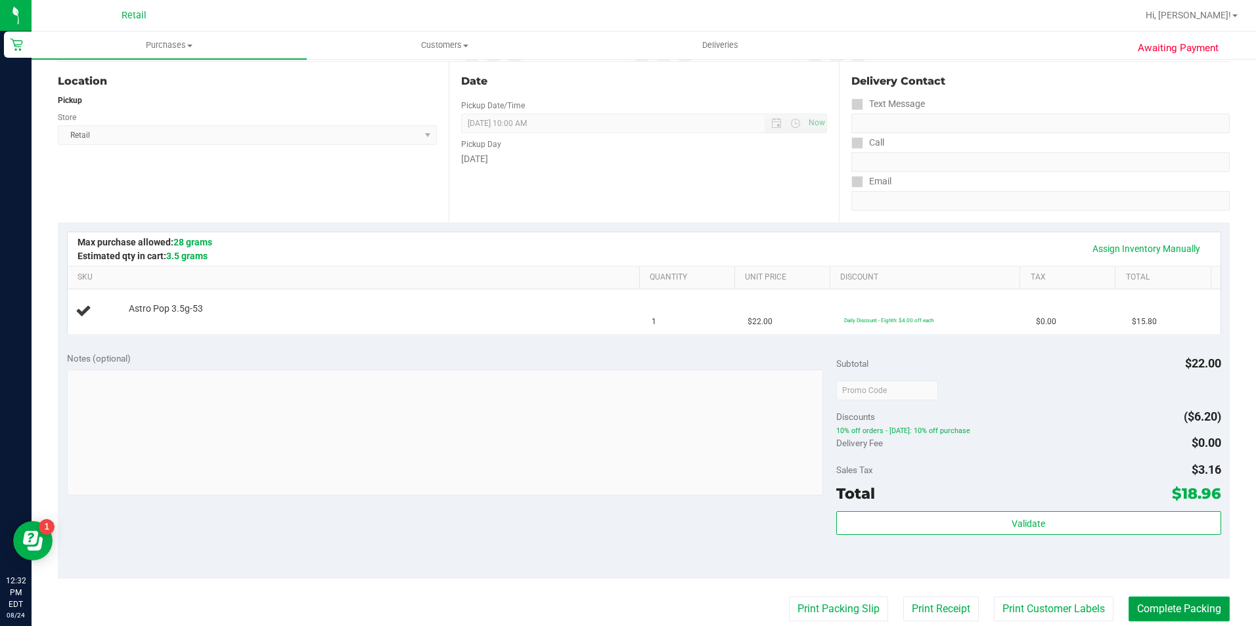
click at [1160, 613] on button "Complete Packing" at bounding box center [1178, 609] width 101 height 25
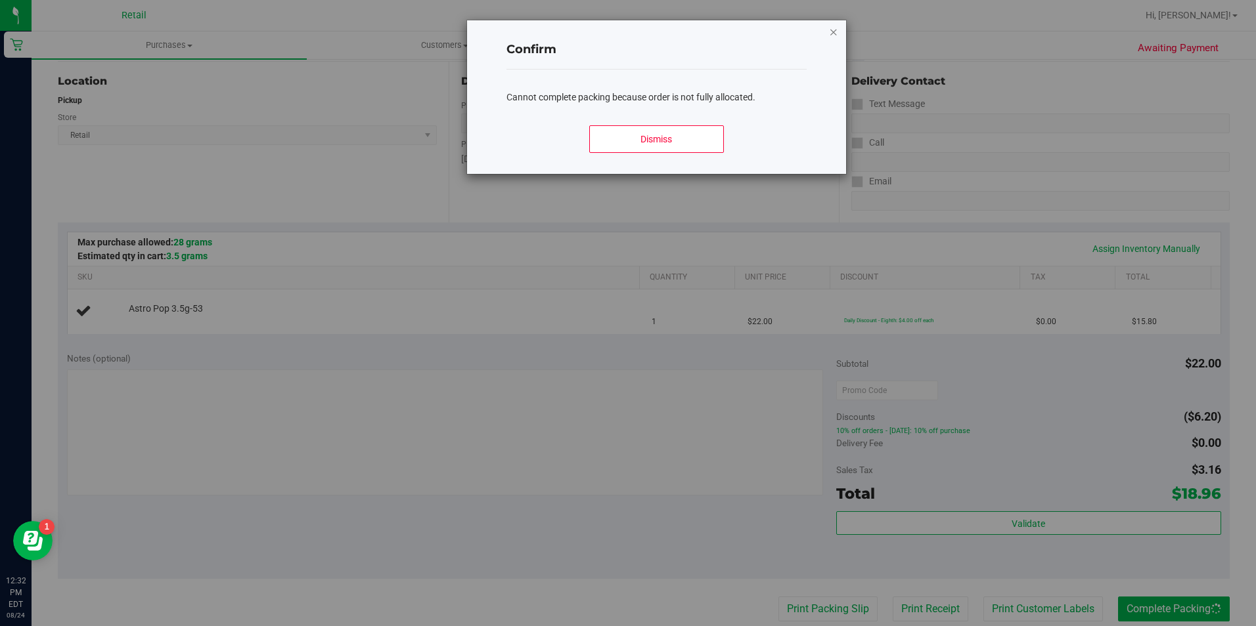
click at [833, 35] on icon "Close modal" at bounding box center [833, 32] width 9 height 16
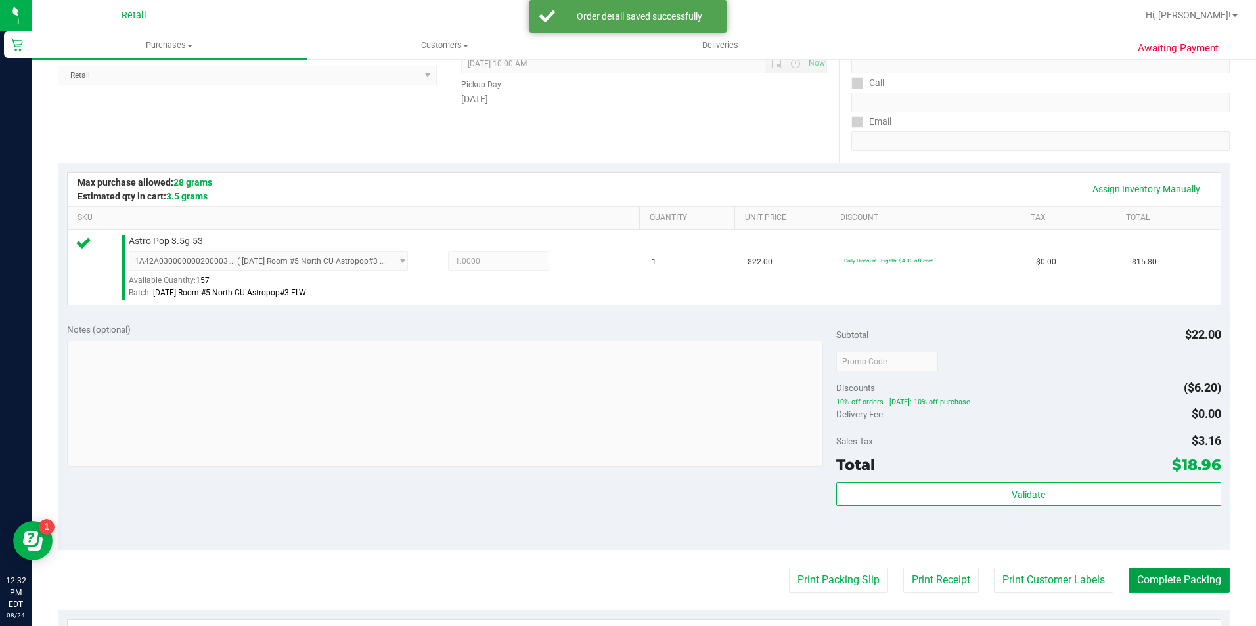
scroll to position [197, 0]
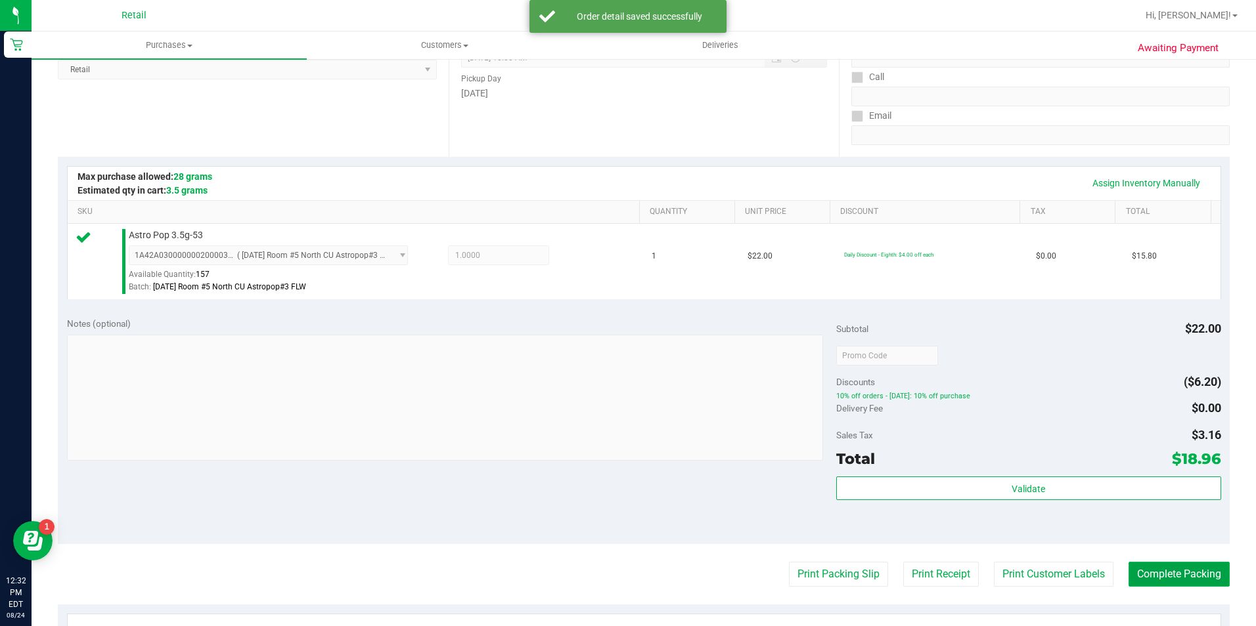
click at [1162, 585] on button "Complete Packing" at bounding box center [1178, 574] width 101 height 25
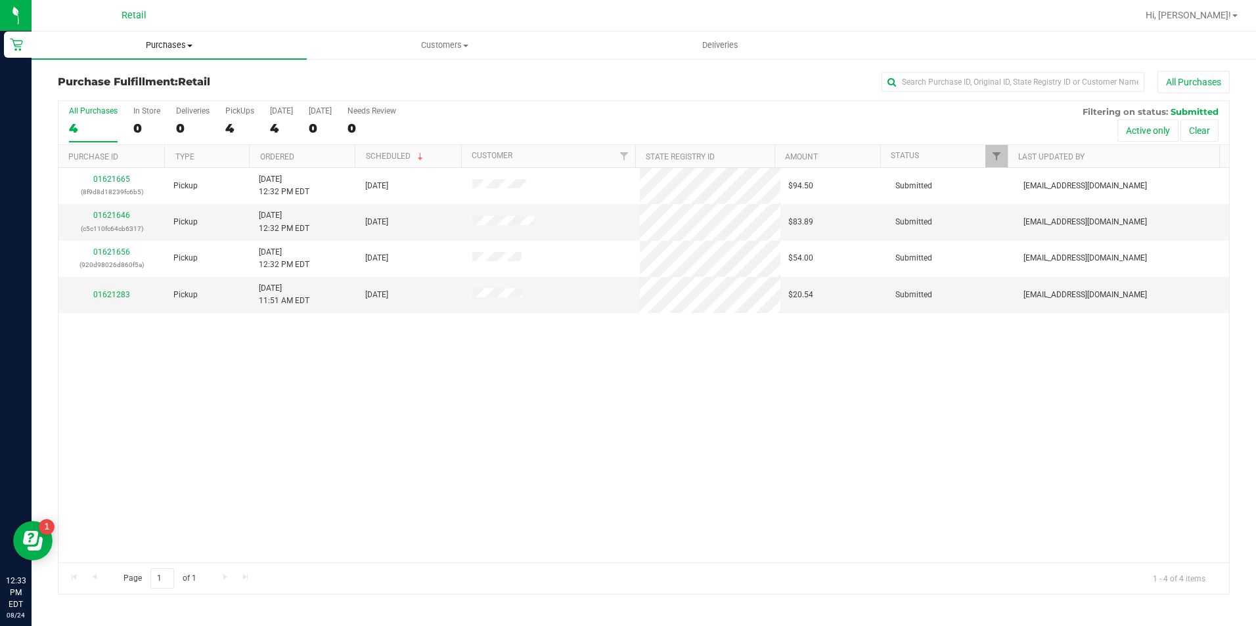
click at [167, 48] on span "Purchases" at bounding box center [169, 45] width 275 height 12
click at [158, 86] on li "Summary of purchases" at bounding box center [169, 80] width 275 height 16
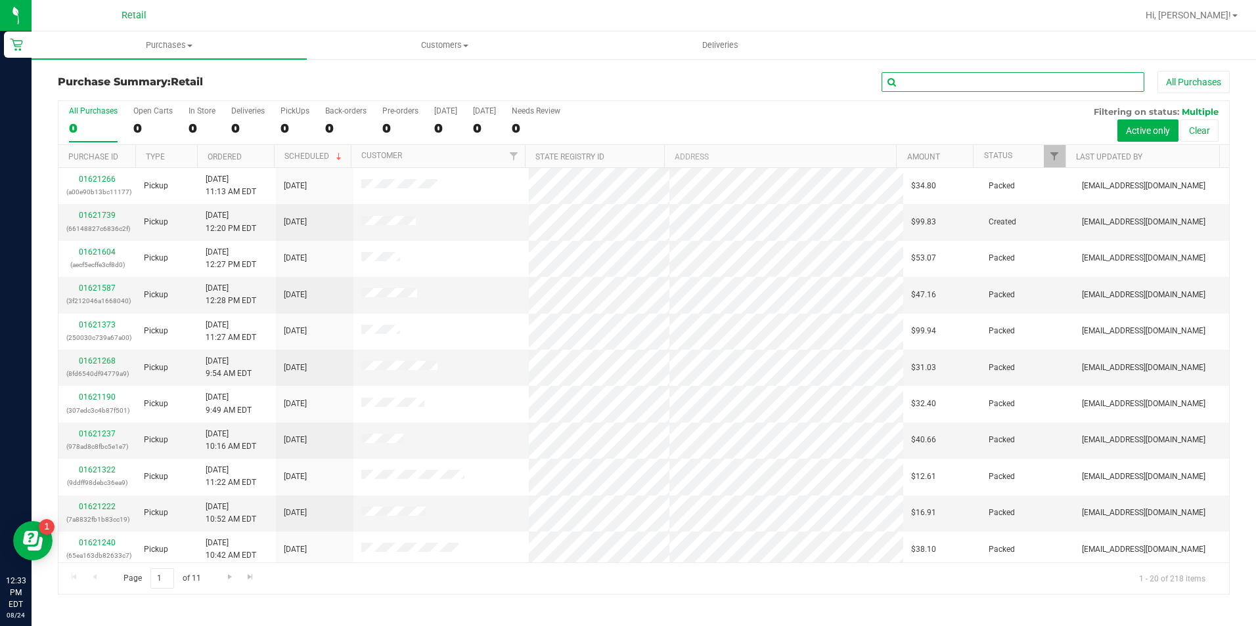
click at [939, 81] on input "text" at bounding box center [1012, 82] width 263 height 20
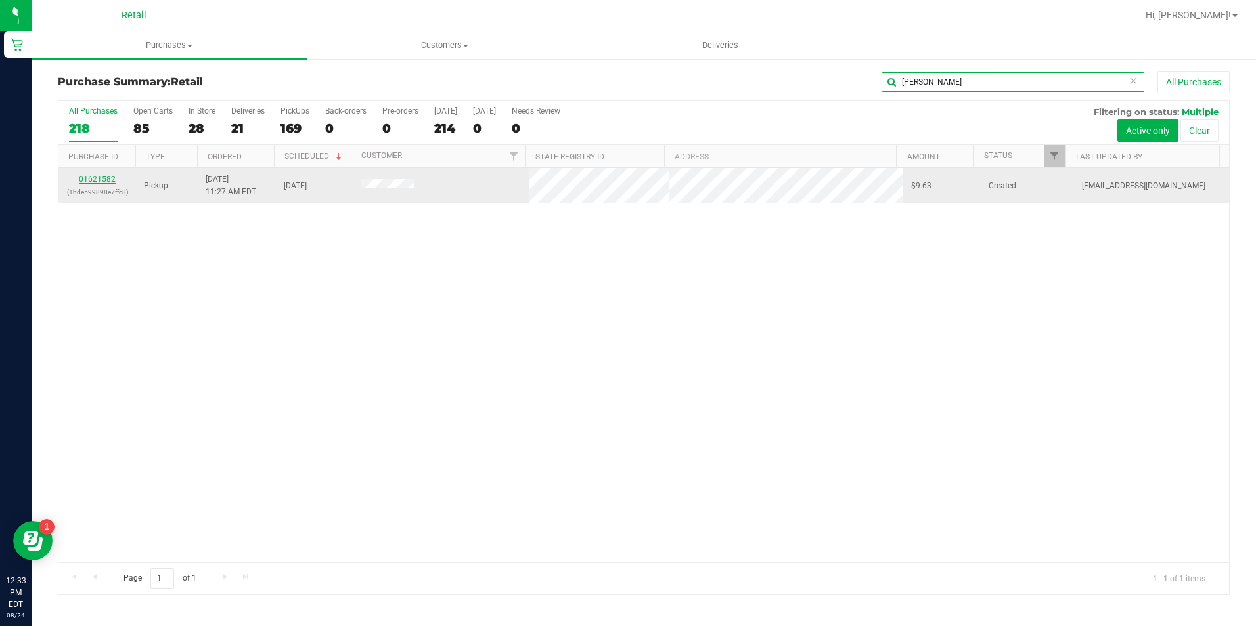
type input "mattera"
click at [87, 179] on link "01621582" at bounding box center [97, 179] width 37 height 9
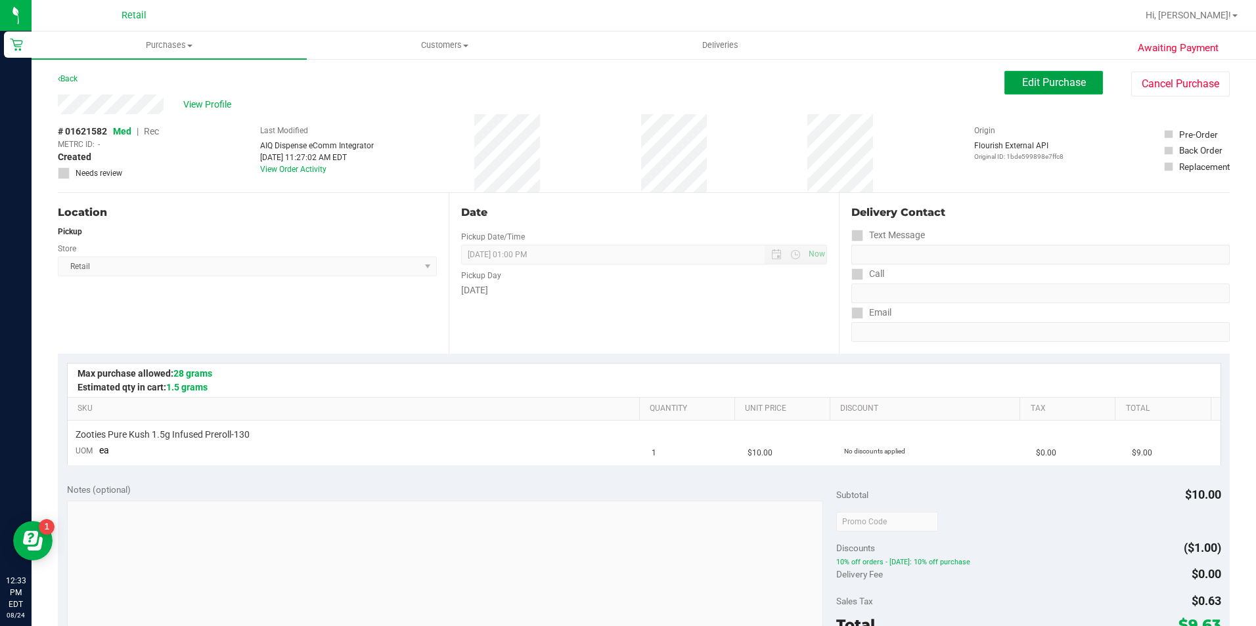
click at [1004, 80] on button "Edit Purchase" at bounding box center [1053, 83] width 99 height 24
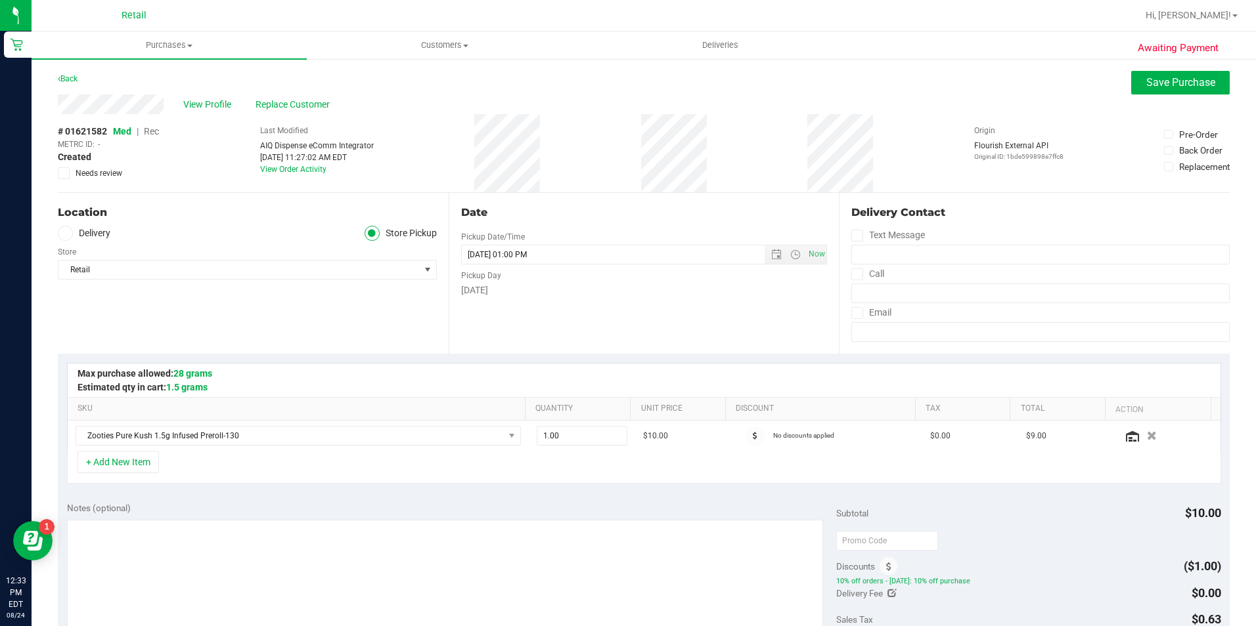
click at [148, 129] on span "Rec" at bounding box center [151, 131] width 15 height 11
click at [1158, 79] on span "Save Purchase" at bounding box center [1180, 82] width 69 height 12
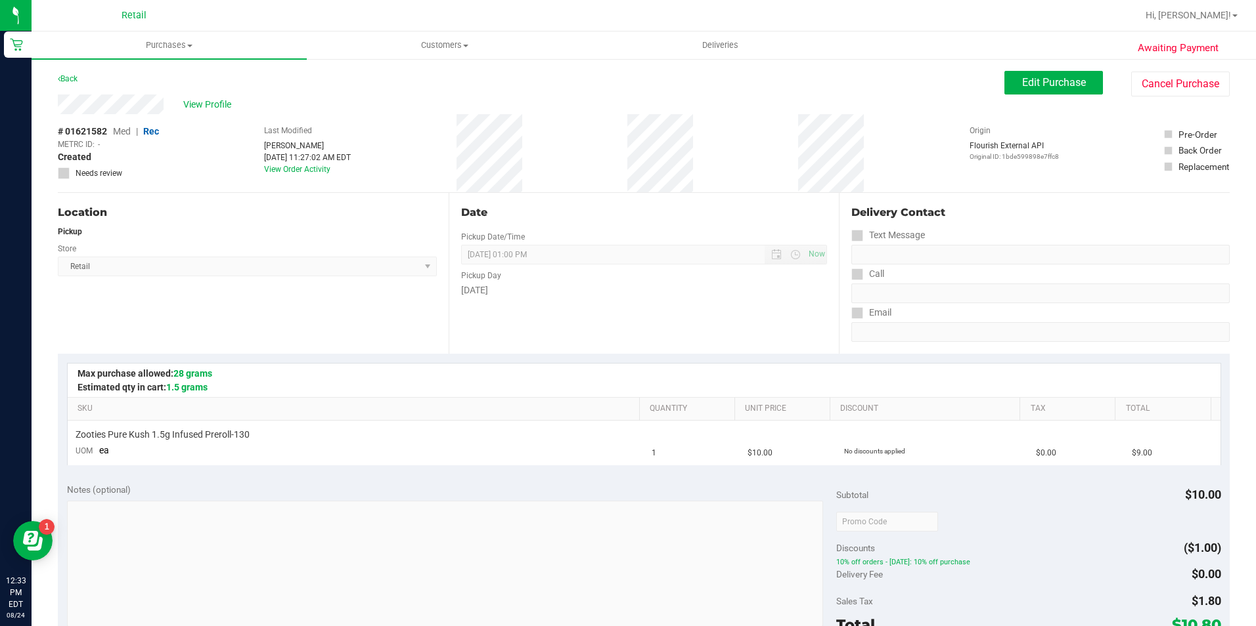
scroll to position [131, 0]
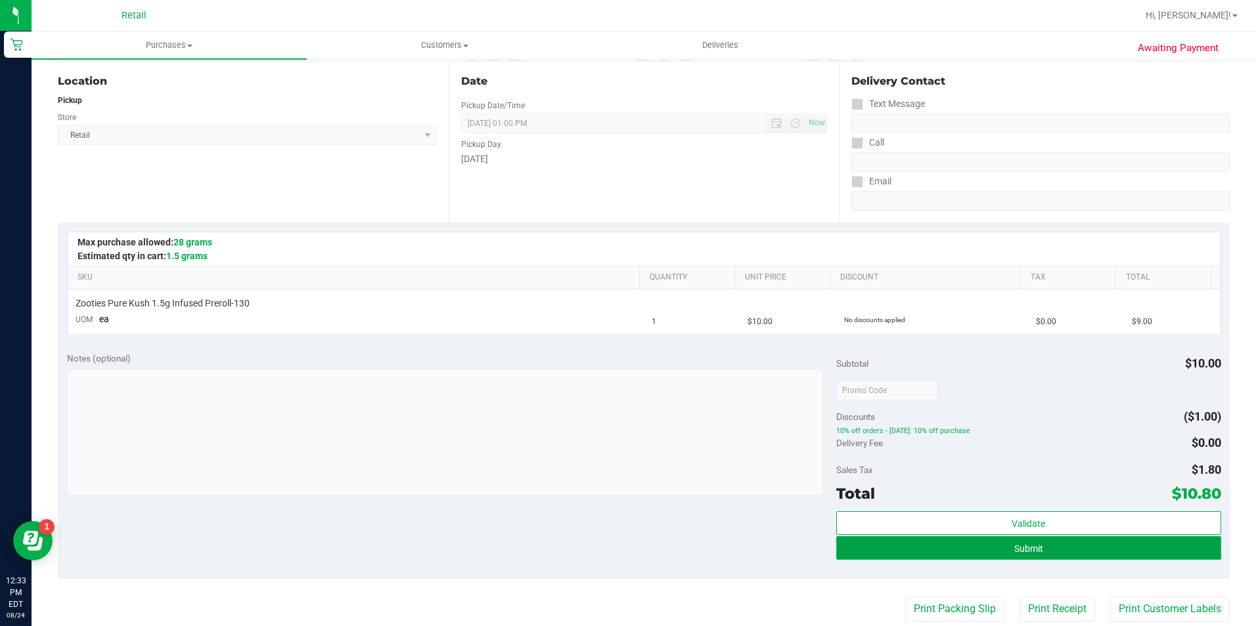
click at [968, 549] on button "Submit" at bounding box center [1028, 549] width 385 height 24
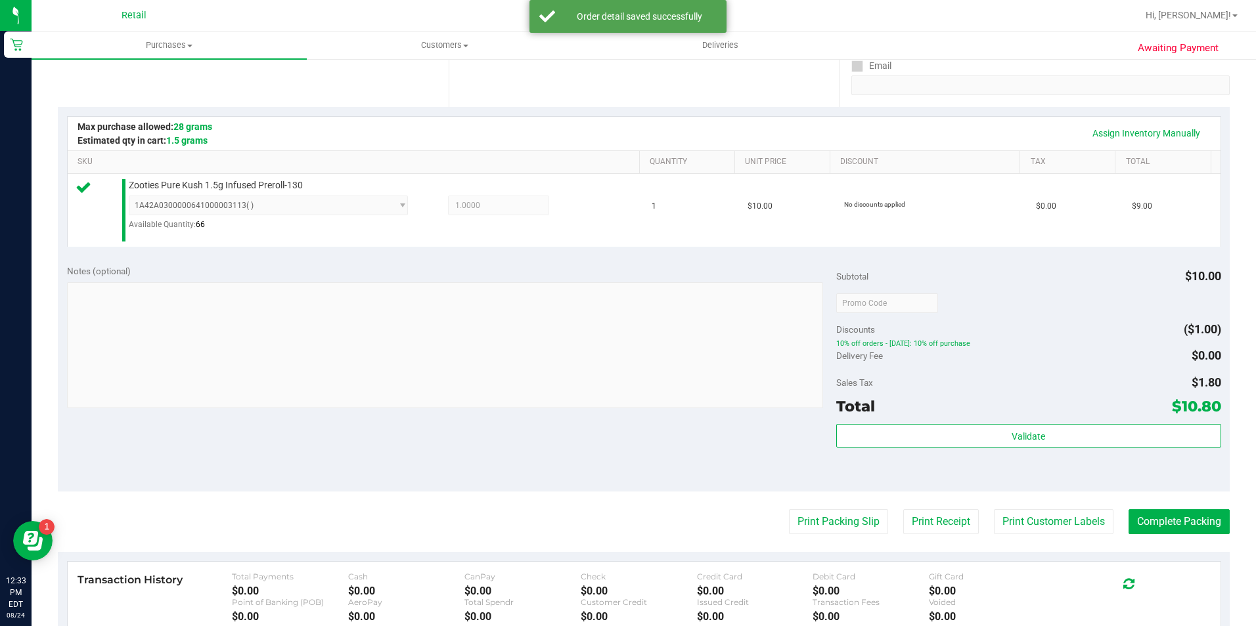
scroll to position [263, 0]
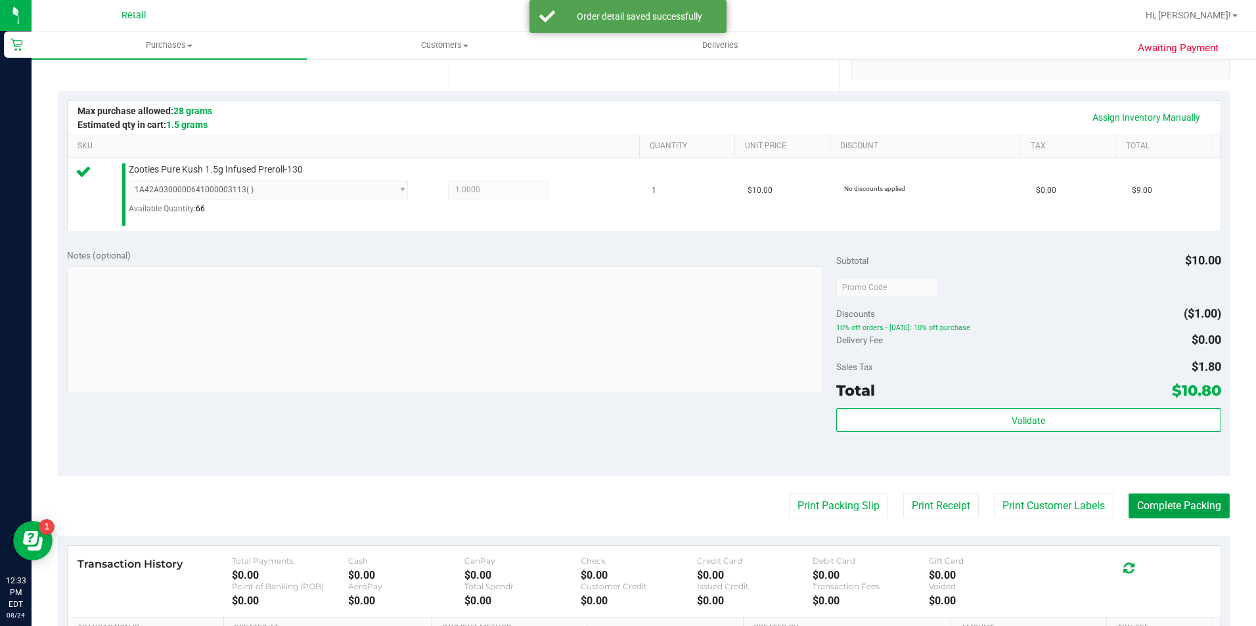
click at [1172, 504] on button "Complete Packing" at bounding box center [1178, 506] width 101 height 25
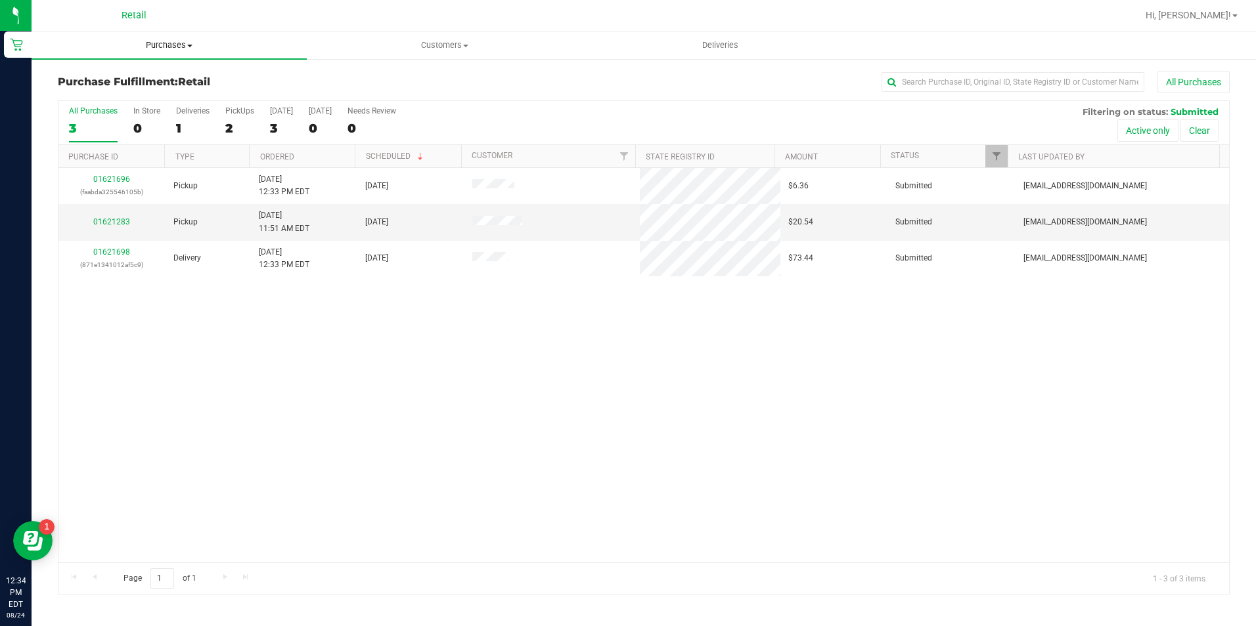
click at [173, 35] on uib-tab-heading "Purchases Summary of purchases Fulfillment All purchases" at bounding box center [169, 46] width 275 height 28
click at [165, 74] on li "Summary of purchases" at bounding box center [169, 80] width 275 height 16
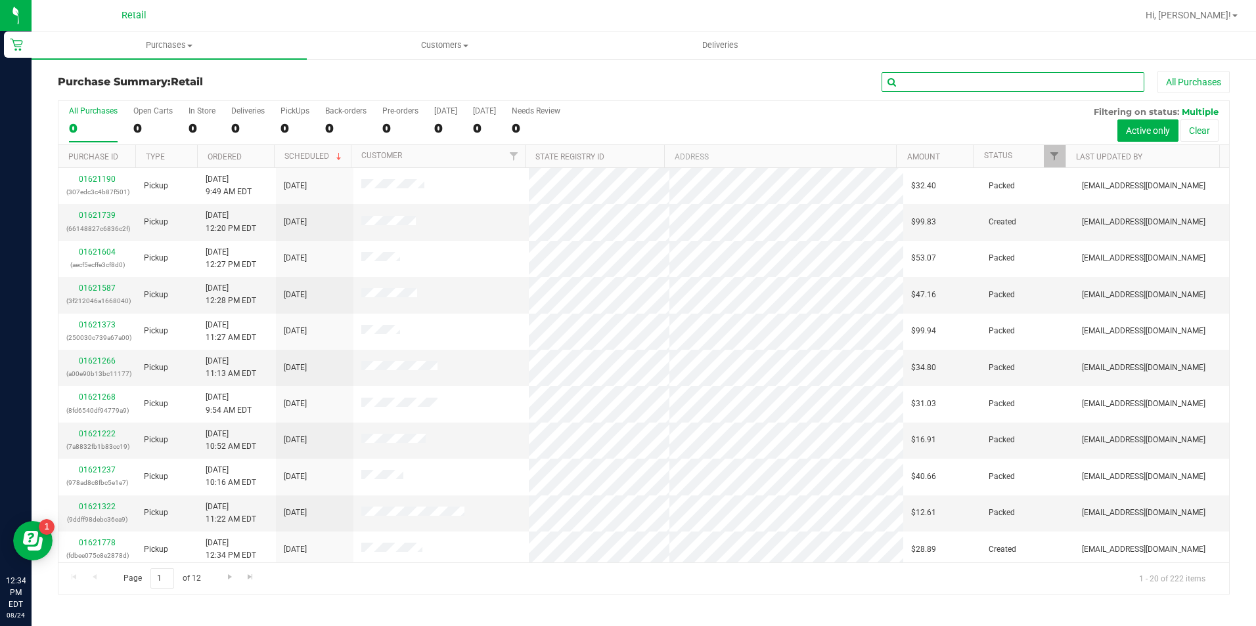
click at [926, 76] on input "text" at bounding box center [1012, 82] width 263 height 20
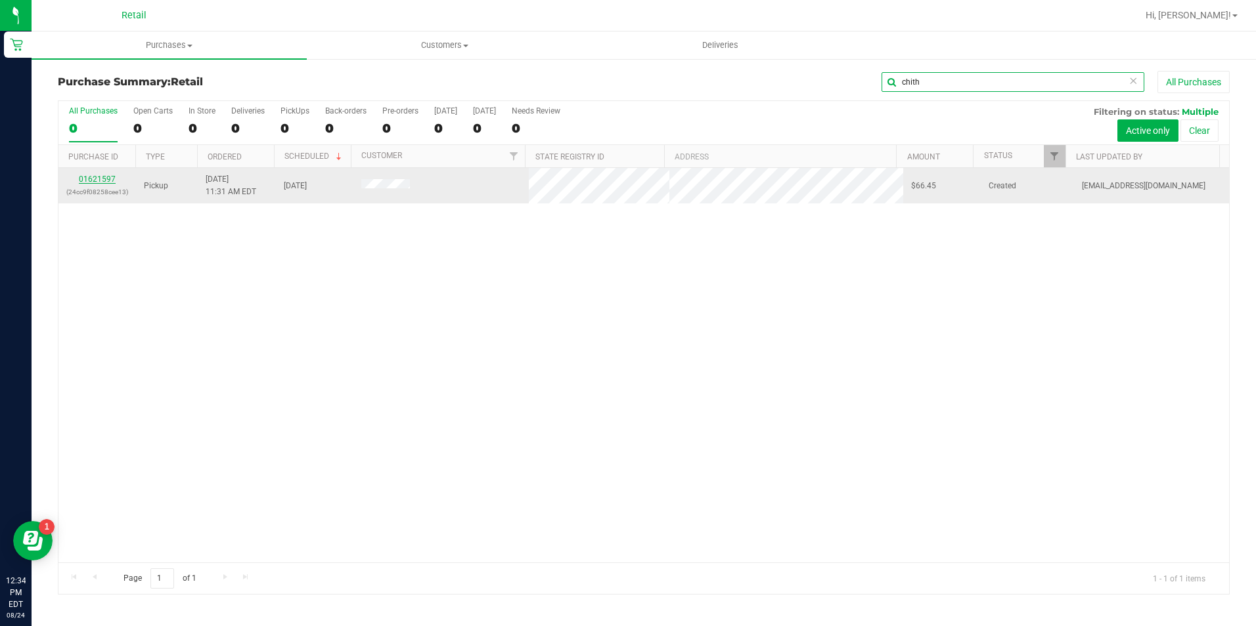
type input "chith"
click at [101, 181] on link "01621597" at bounding box center [97, 179] width 37 height 9
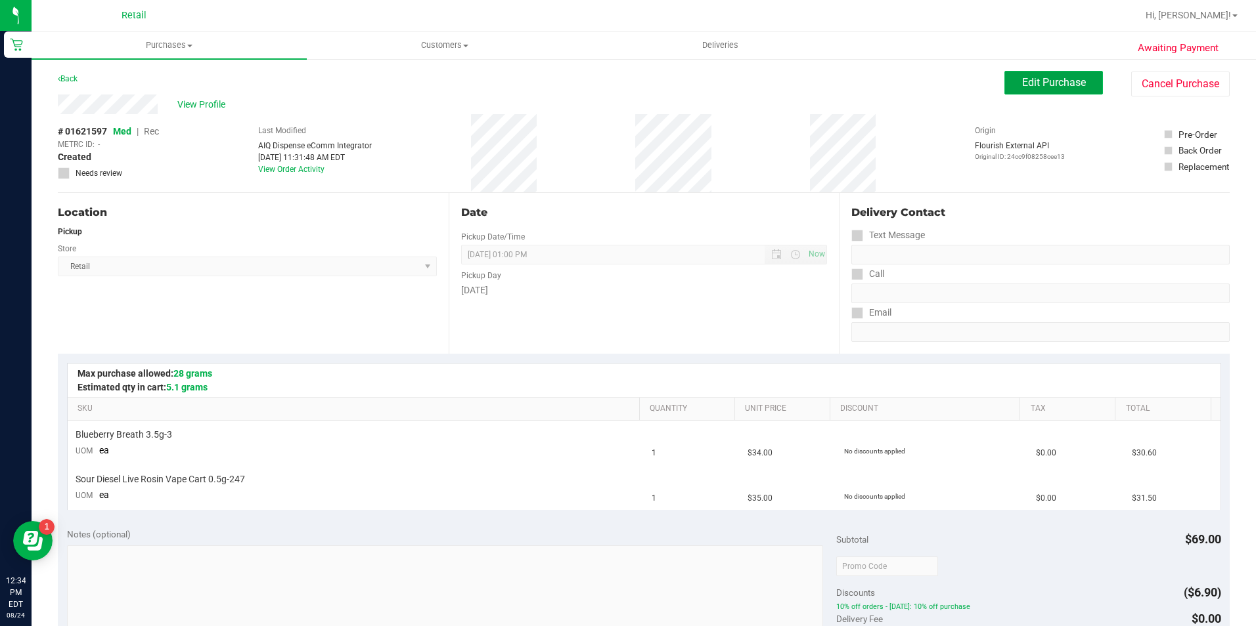
click at [1035, 81] on span "Edit Purchase" at bounding box center [1054, 82] width 64 height 12
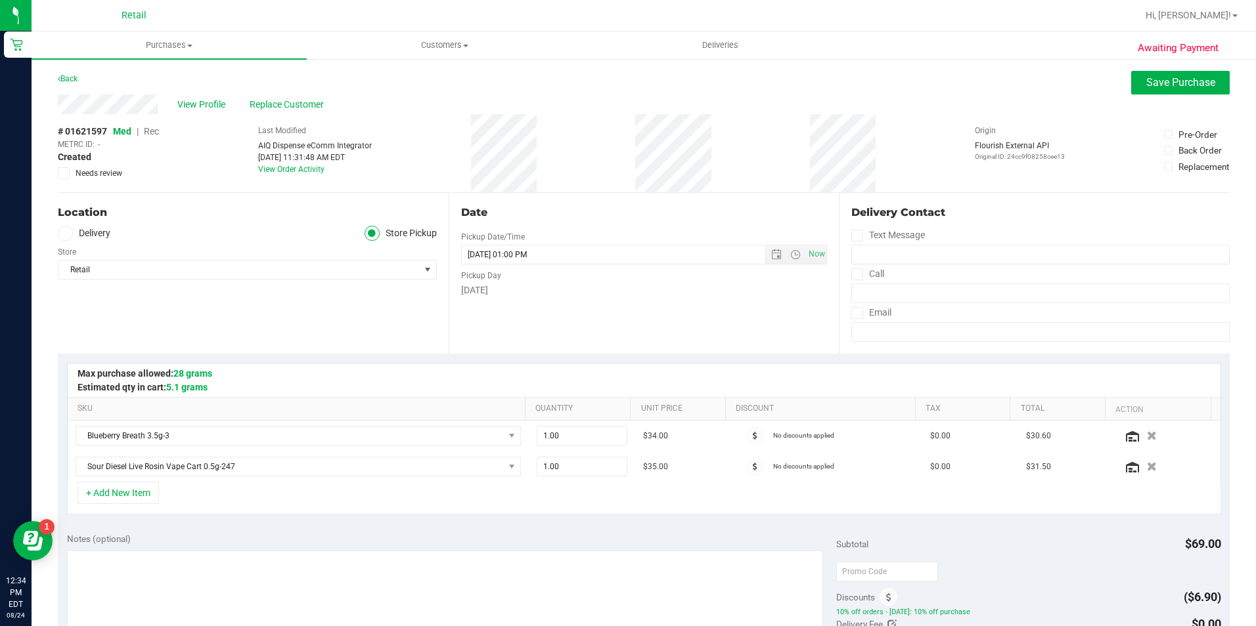
click at [154, 134] on span "Rec" at bounding box center [151, 131] width 15 height 11
click at [1146, 85] on span "Save Purchase" at bounding box center [1180, 82] width 69 height 12
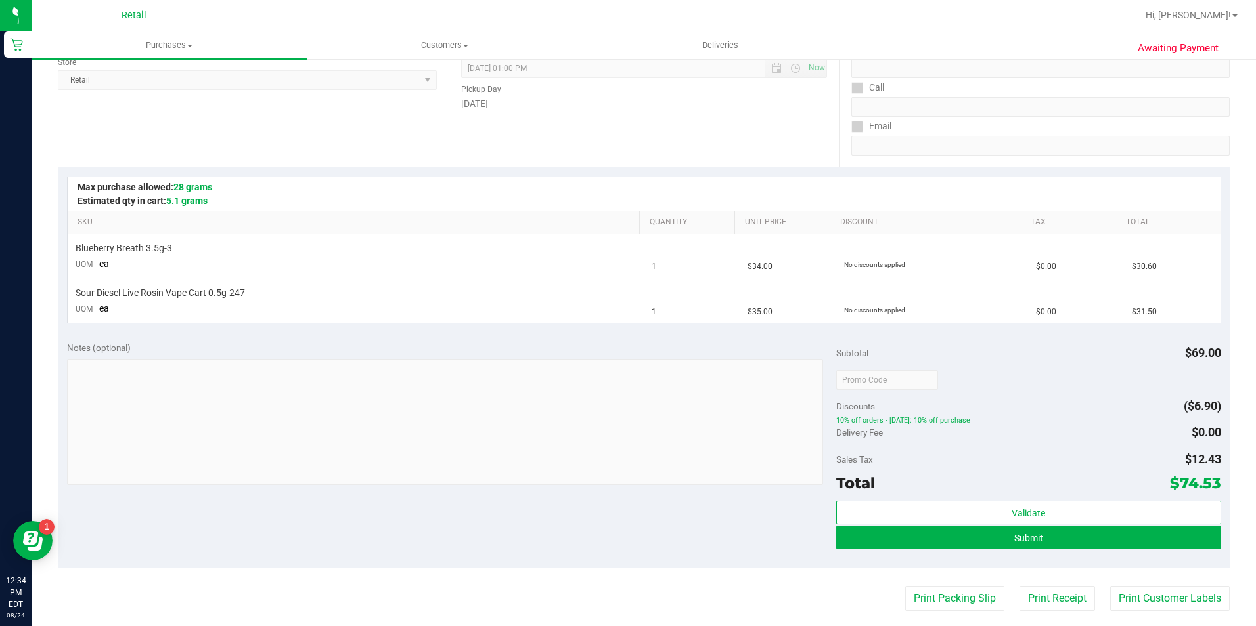
scroll to position [263, 0]
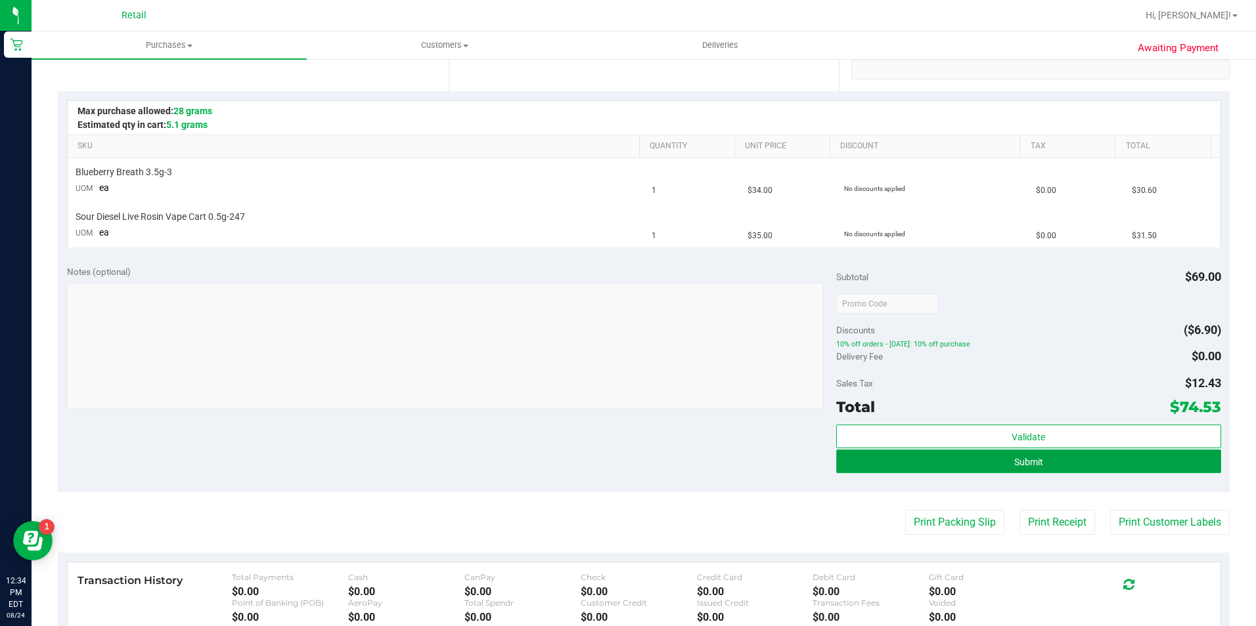
click at [1044, 464] on button "Submit" at bounding box center [1028, 462] width 385 height 24
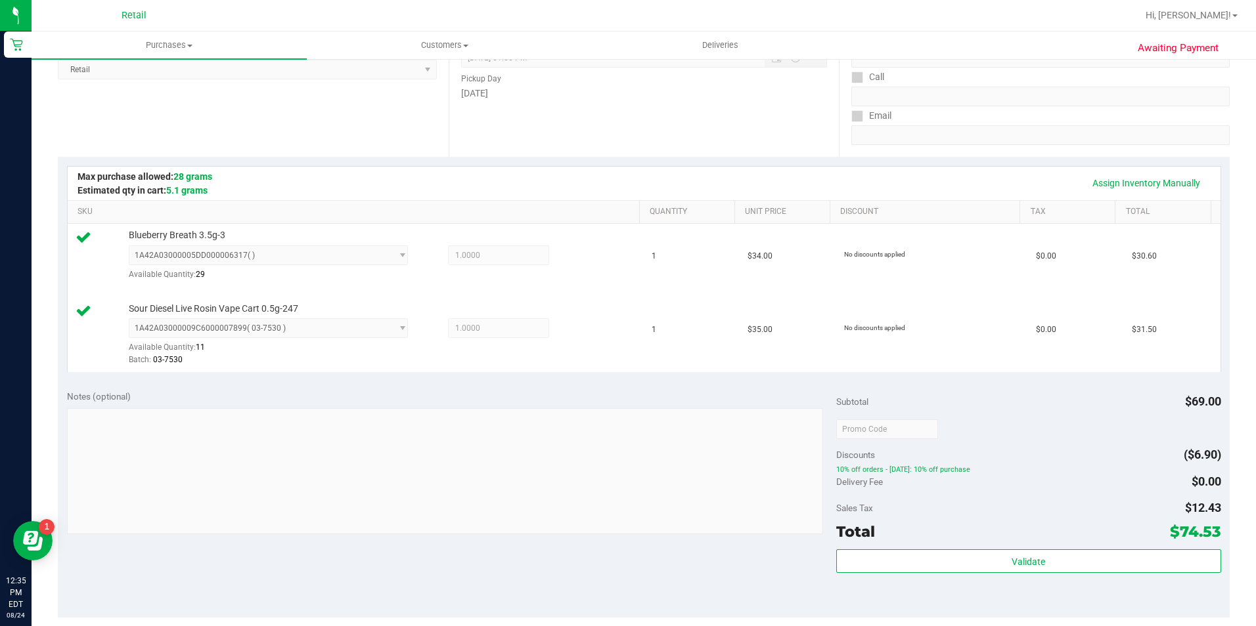
scroll to position [328, 0]
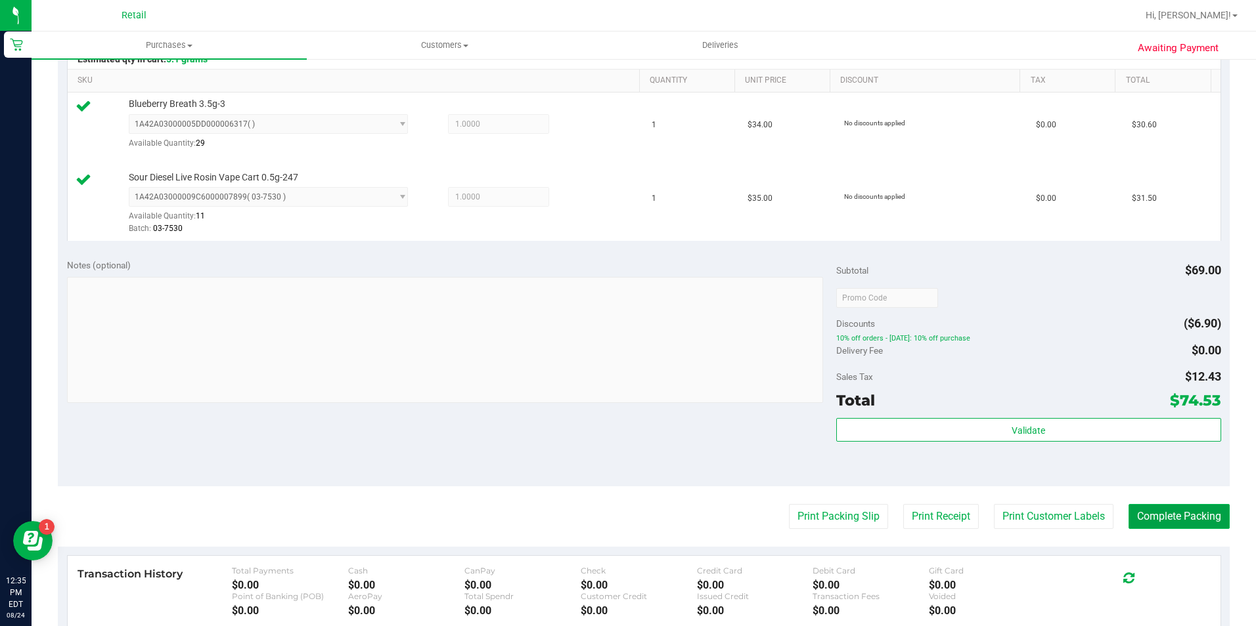
click at [1150, 508] on button "Complete Packing" at bounding box center [1178, 516] width 101 height 25
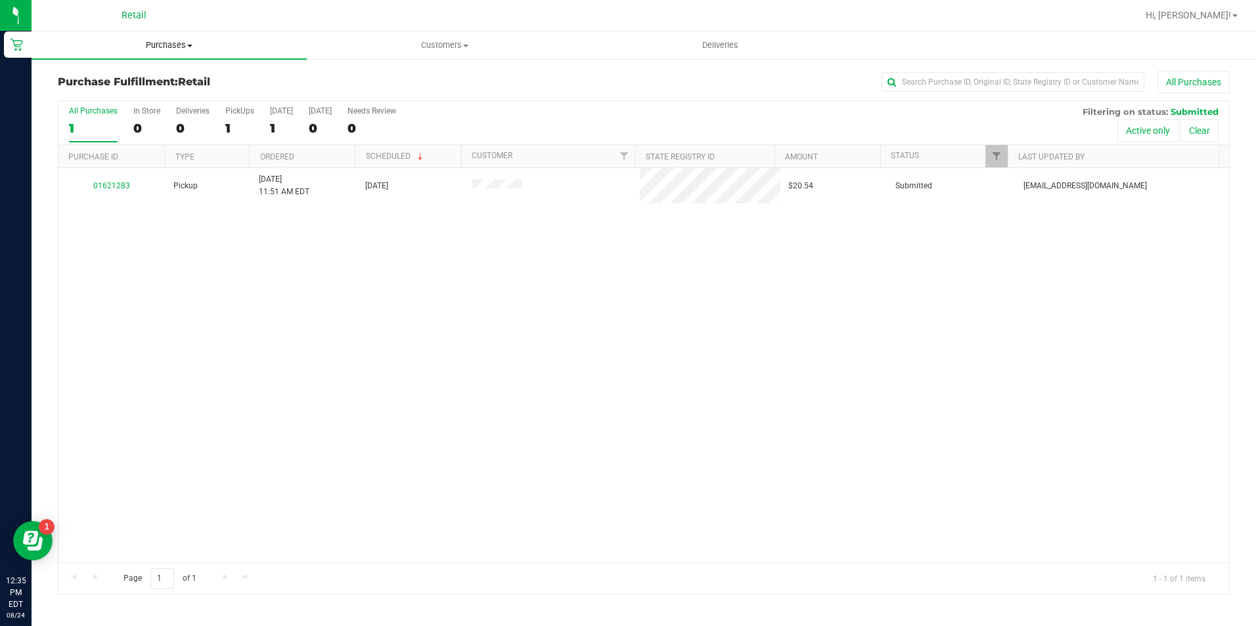
click at [152, 47] on span "Purchases" at bounding box center [169, 45] width 275 height 12
click at [164, 89] on li "Fulfillment" at bounding box center [169, 95] width 275 height 16
click at [172, 43] on span "Purchases" at bounding box center [169, 45] width 275 height 12
click at [154, 81] on span "Summary of purchases" at bounding box center [99, 79] width 135 height 11
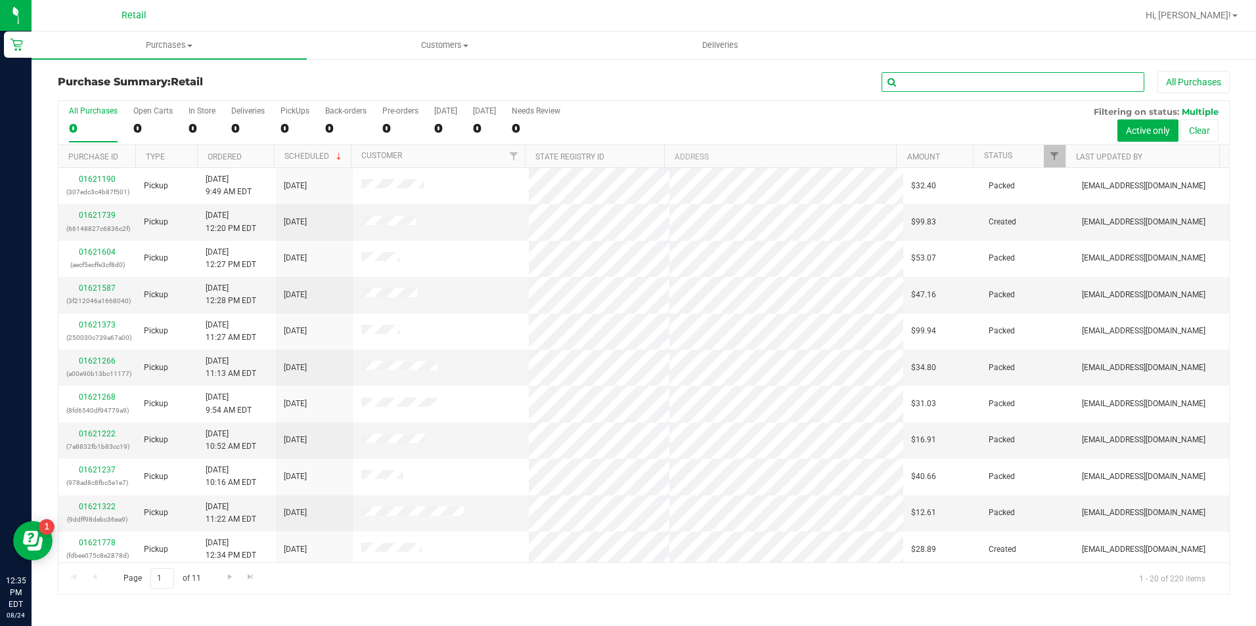
click at [929, 80] on input "text" at bounding box center [1012, 82] width 263 height 20
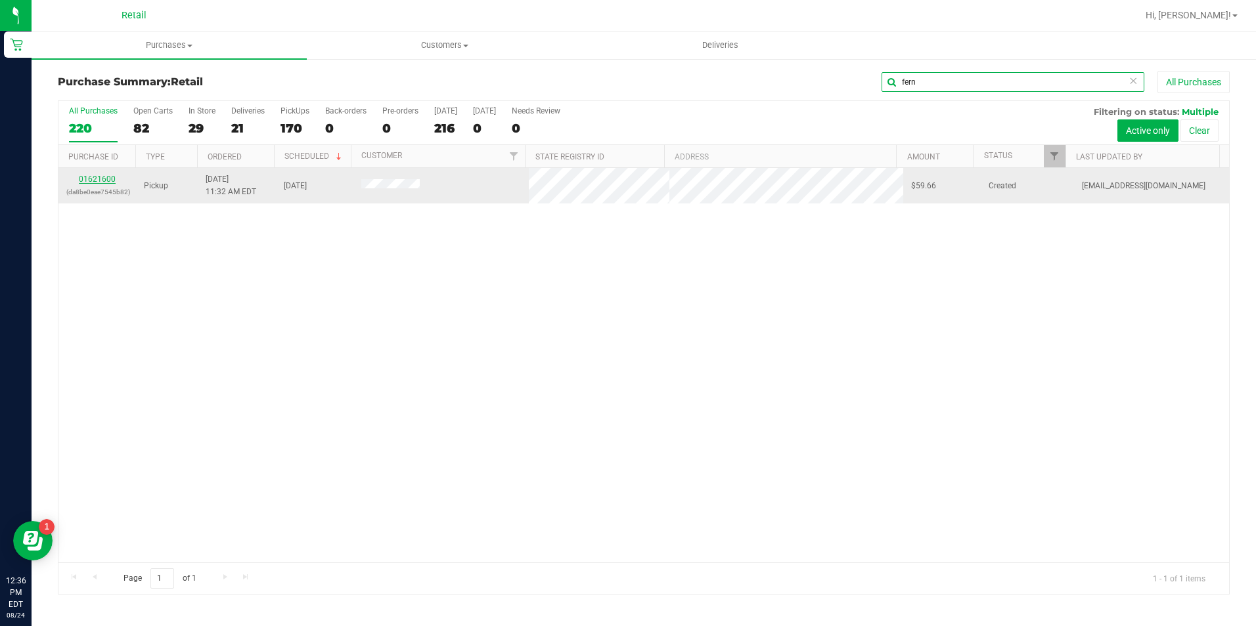
type input "fern"
click at [110, 181] on link "01621600" at bounding box center [97, 179] width 37 height 9
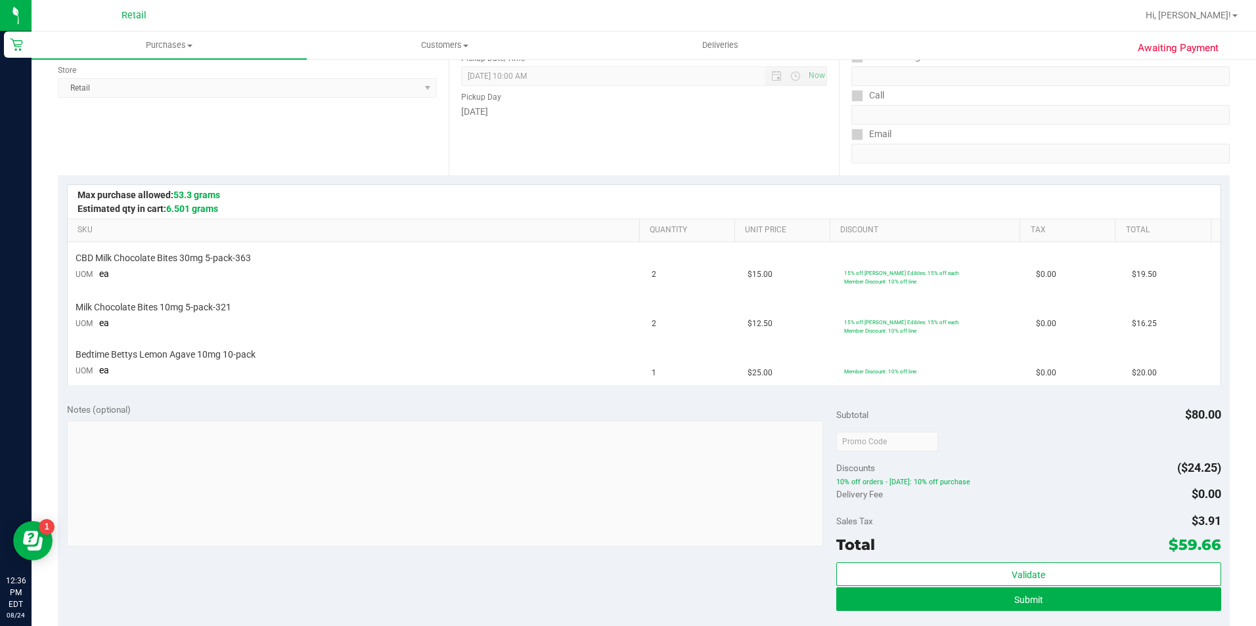
scroll to position [197, 0]
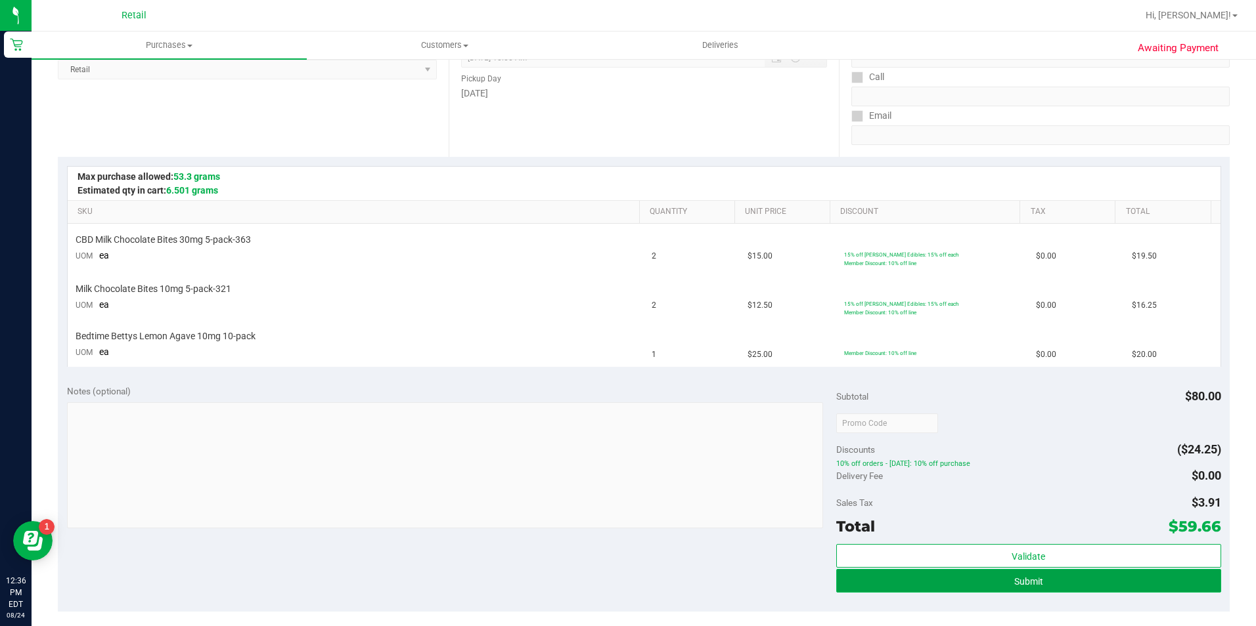
click at [1014, 581] on span "Submit" at bounding box center [1028, 582] width 29 height 11
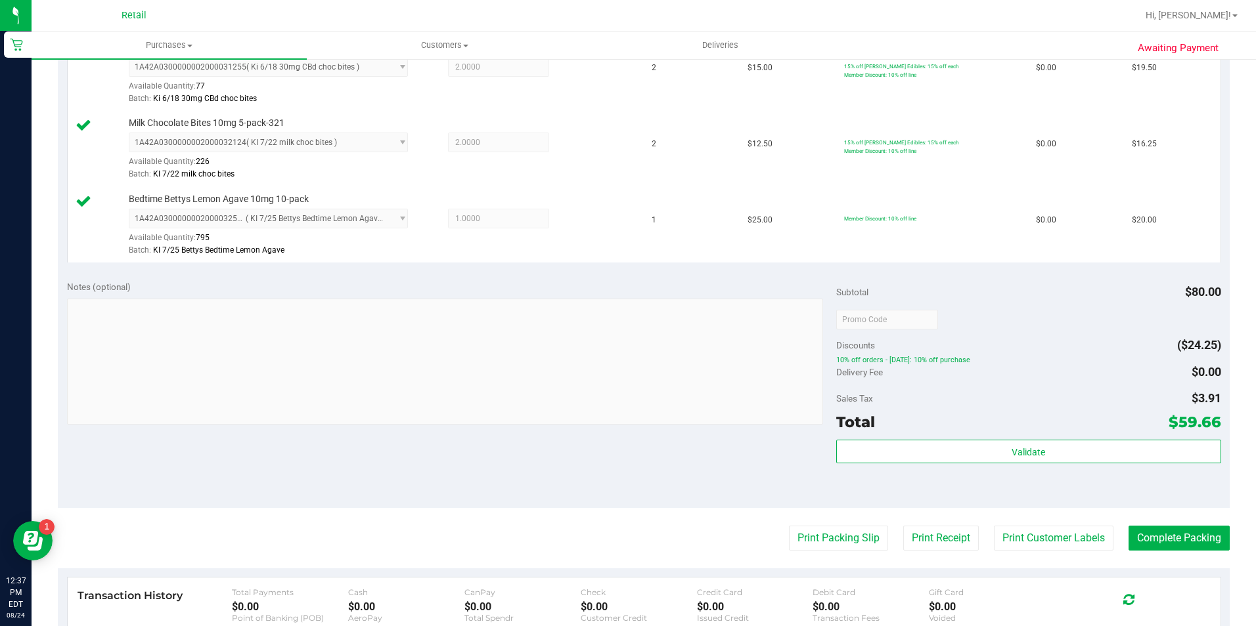
scroll to position [394, 0]
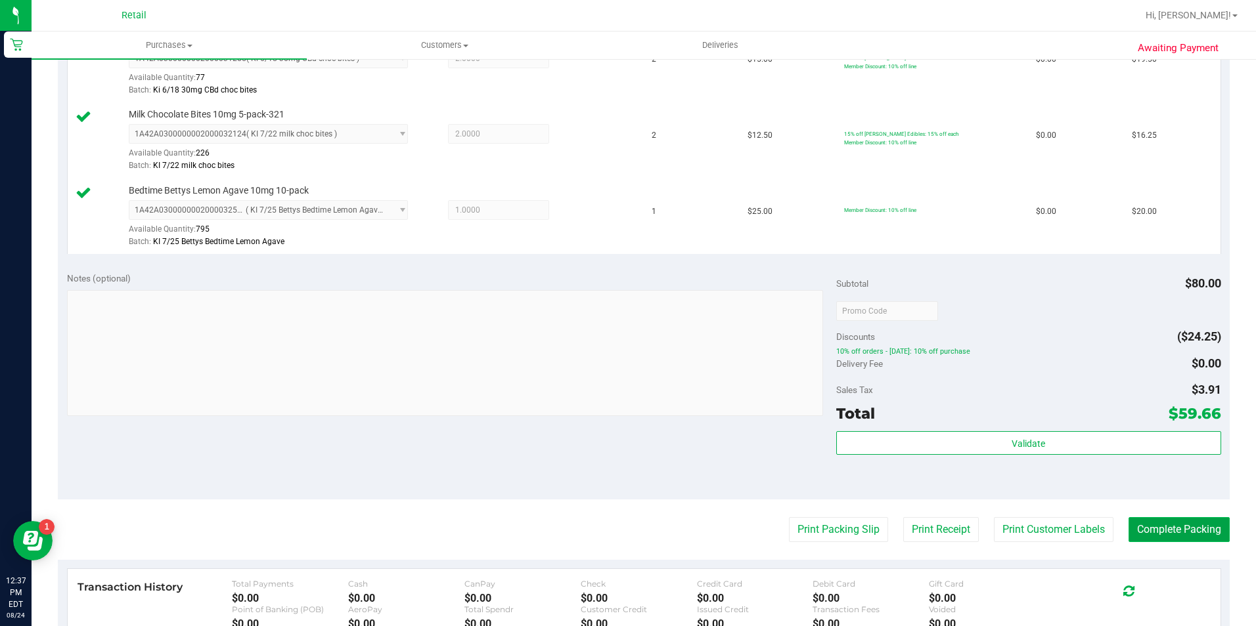
click at [1138, 522] on button "Complete Packing" at bounding box center [1178, 529] width 101 height 25
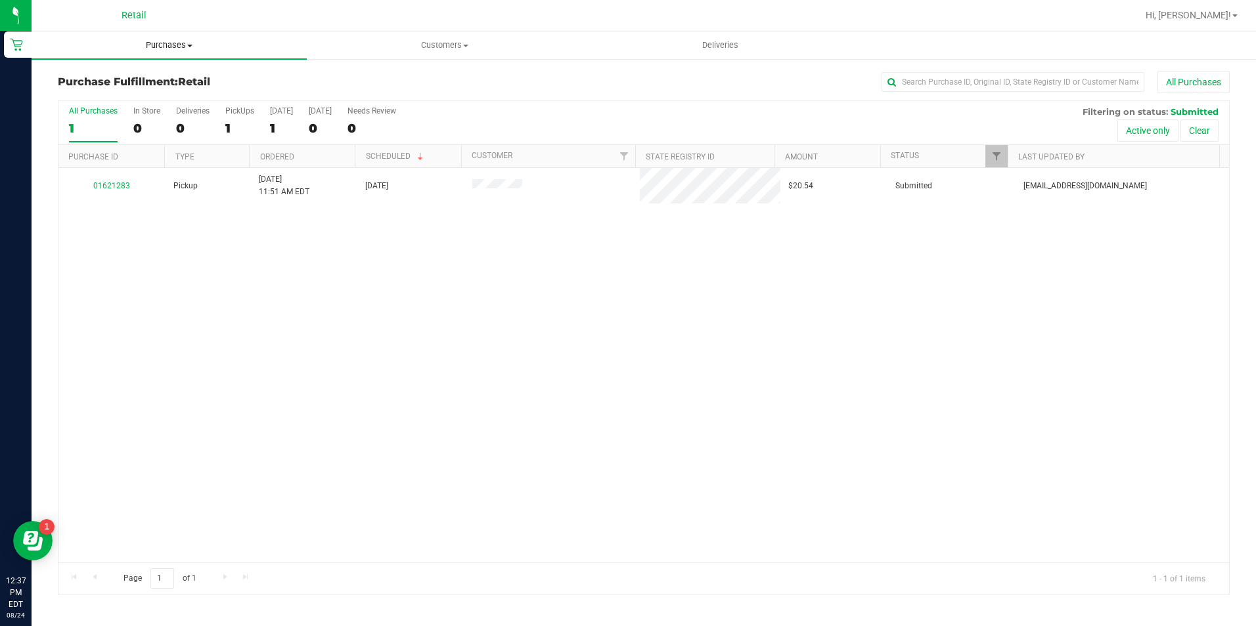
click at [156, 40] on span "Purchases" at bounding box center [169, 45] width 275 height 12
click at [171, 73] on li "Summary of purchases" at bounding box center [169, 80] width 275 height 16
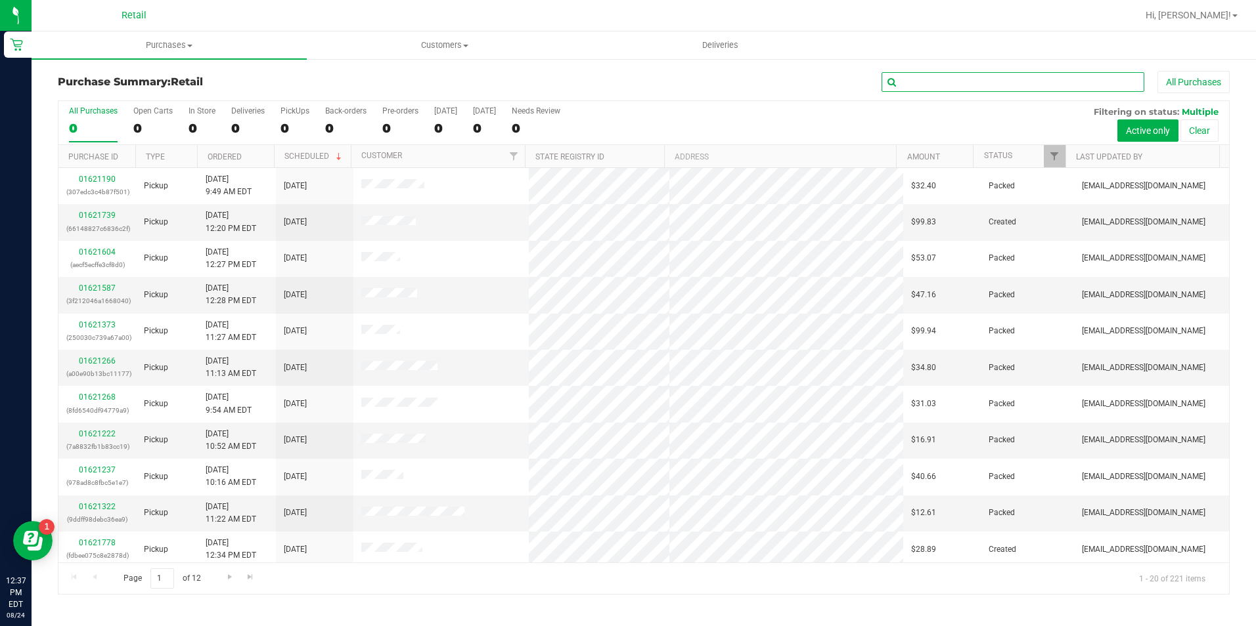
click at [1020, 83] on input "text" at bounding box center [1012, 82] width 263 height 20
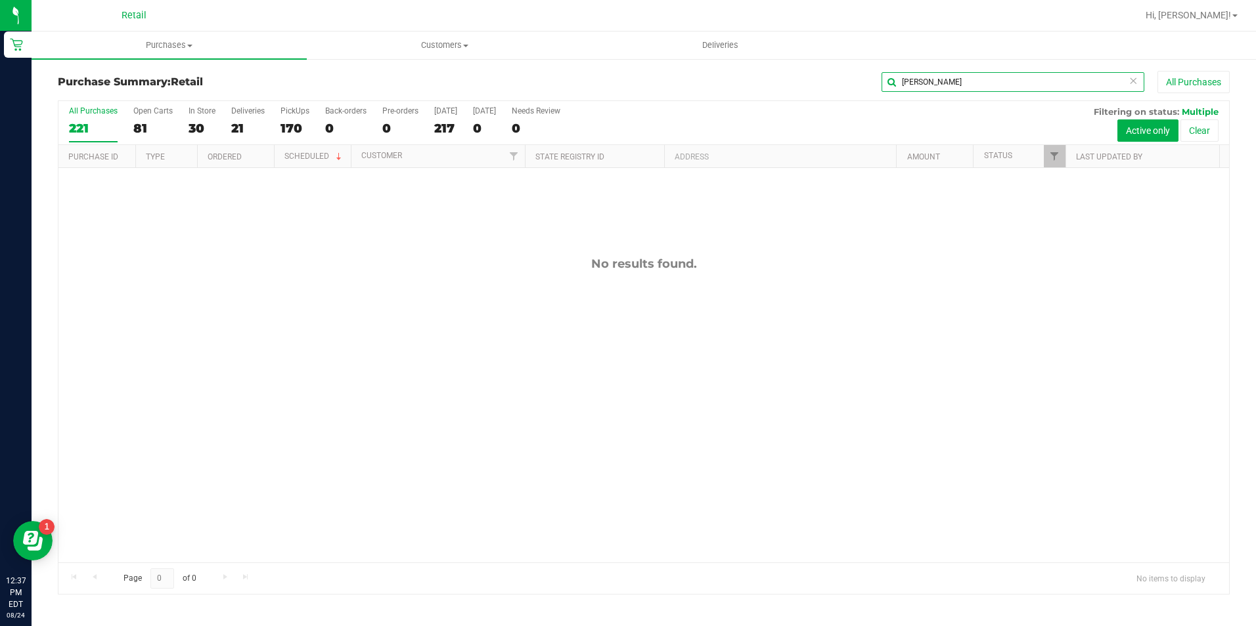
type input "averett"
drag, startPoint x: 829, startPoint y: 85, endPoint x: 931, endPoint y: 87, distance: 102.5
click at [931, 87] on input "averett" at bounding box center [1012, 82] width 263 height 20
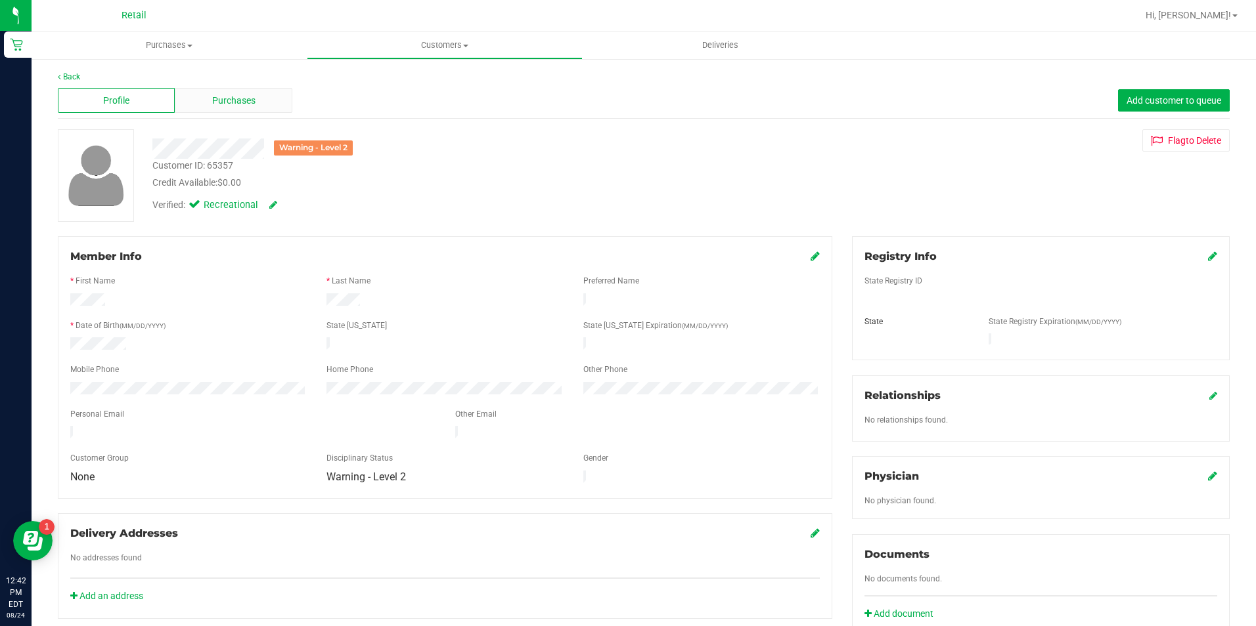
click at [222, 103] on span "Purchases" at bounding box center [233, 101] width 43 height 14
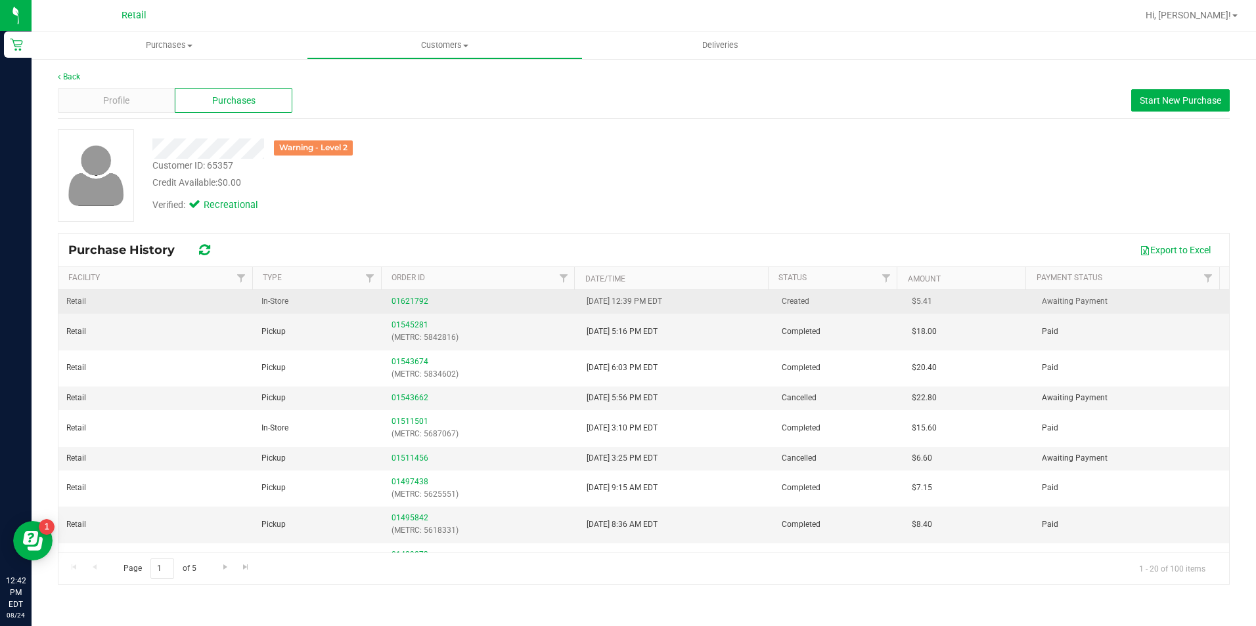
click at [401, 296] on div "01621792" at bounding box center [480, 302] width 179 height 12
click at [403, 299] on link "01621792" at bounding box center [409, 301] width 37 height 9
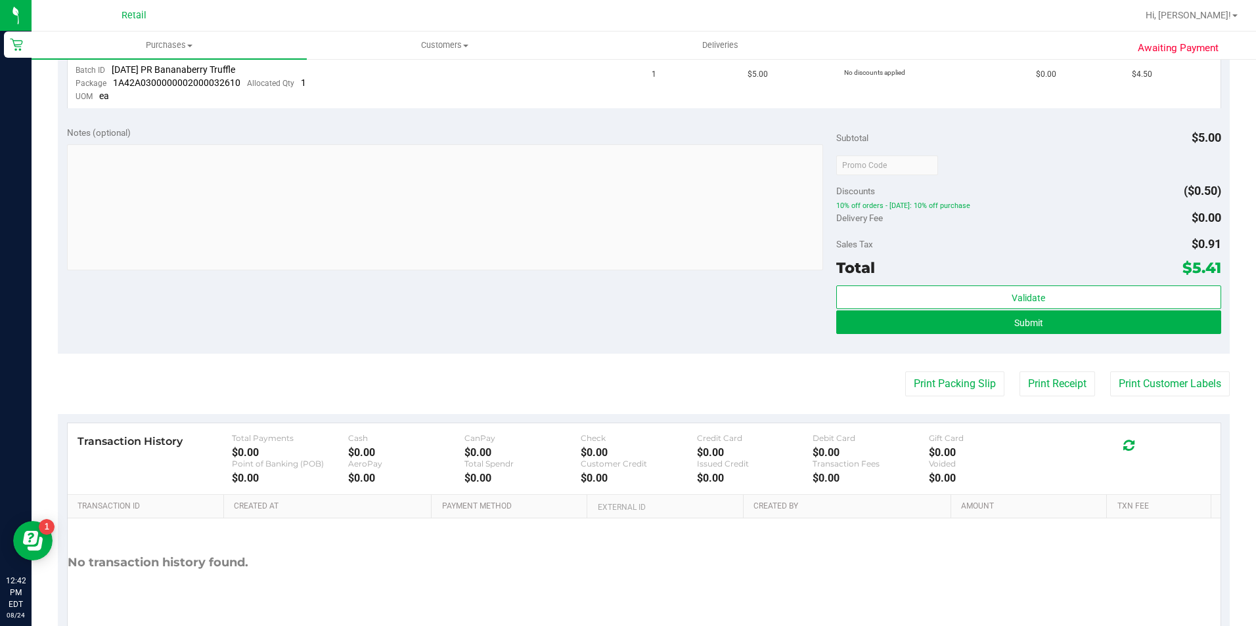
scroll to position [439, 0]
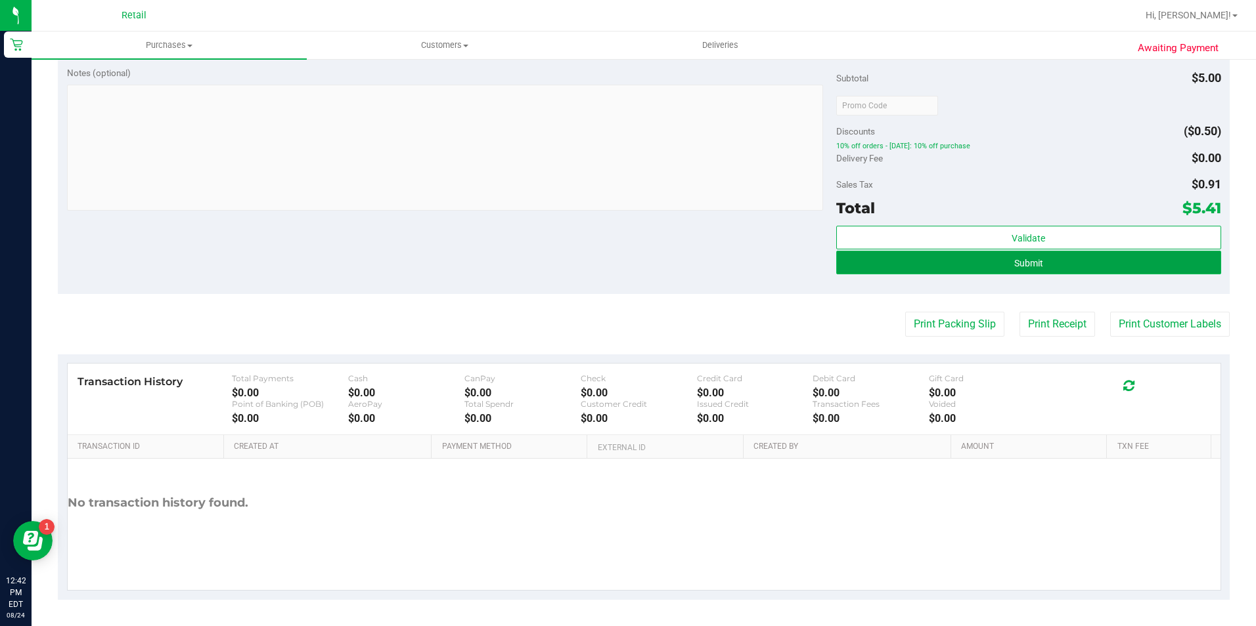
click at [936, 265] on button "Submit" at bounding box center [1028, 263] width 385 height 24
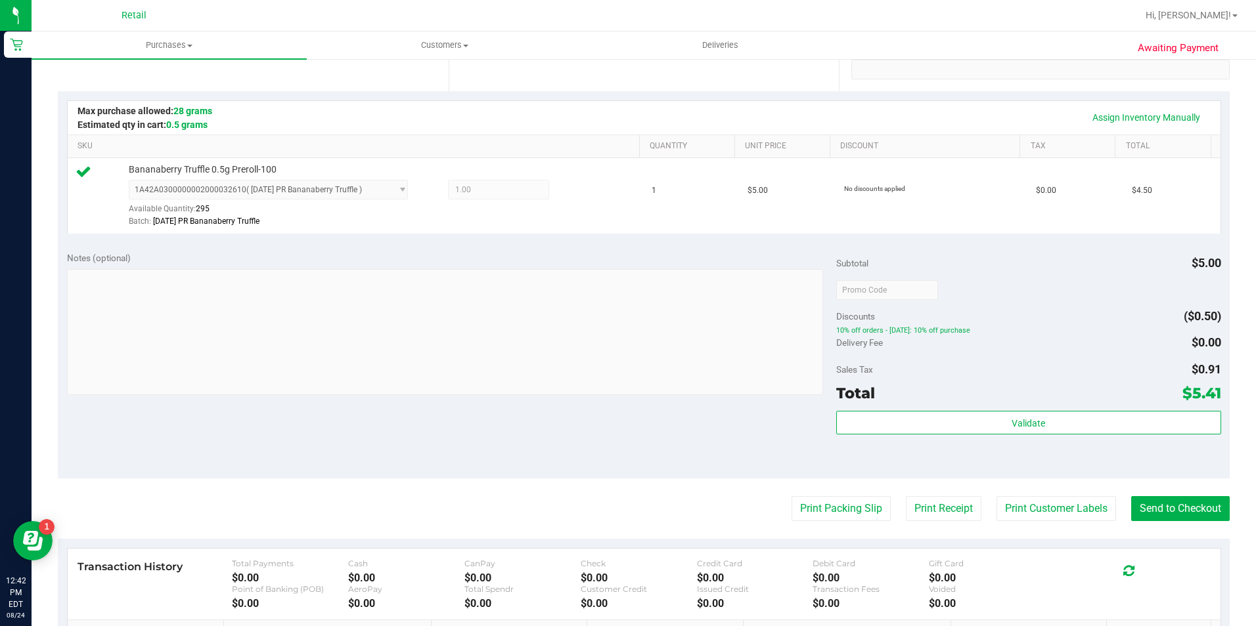
scroll to position [0, 0]
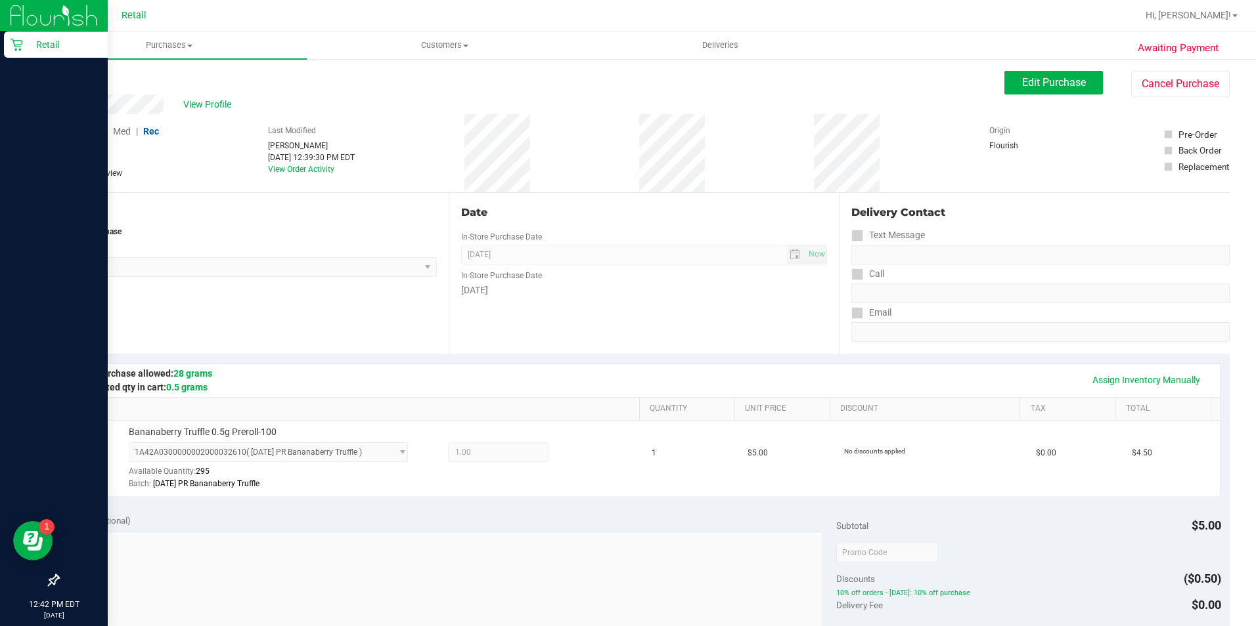
click at [20, 48] on icon at bounding box center [16, 44] width 13 height 13
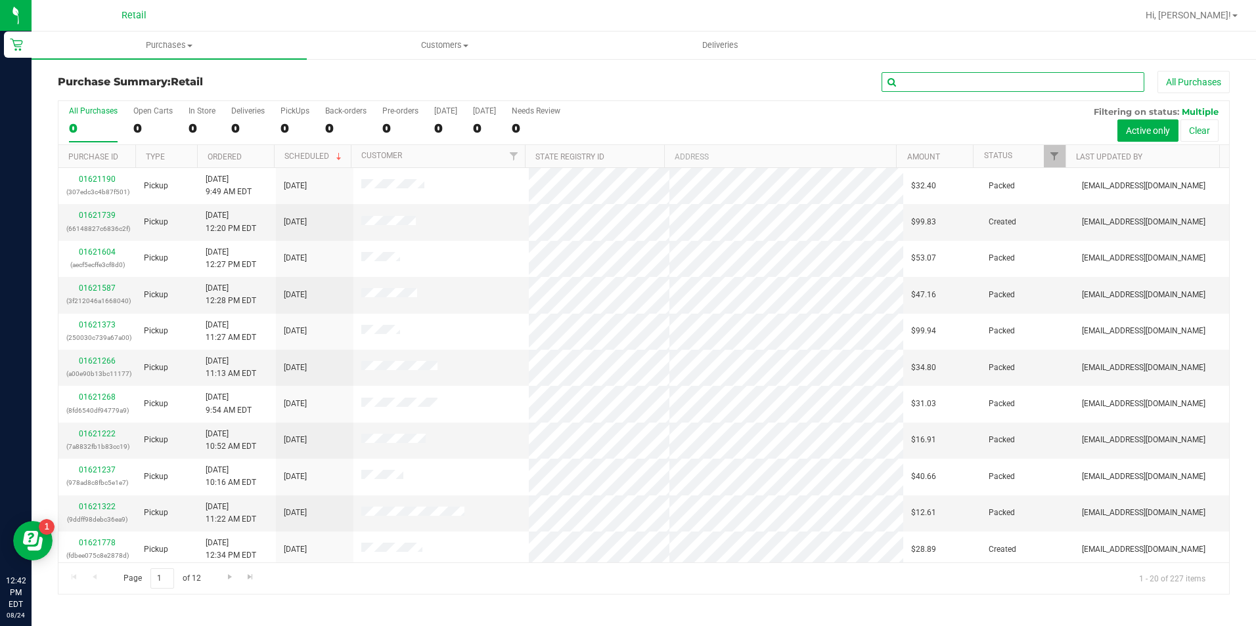
click at [917, 84] on input "text" at bounding box center [1012, 82] width 263 height 20
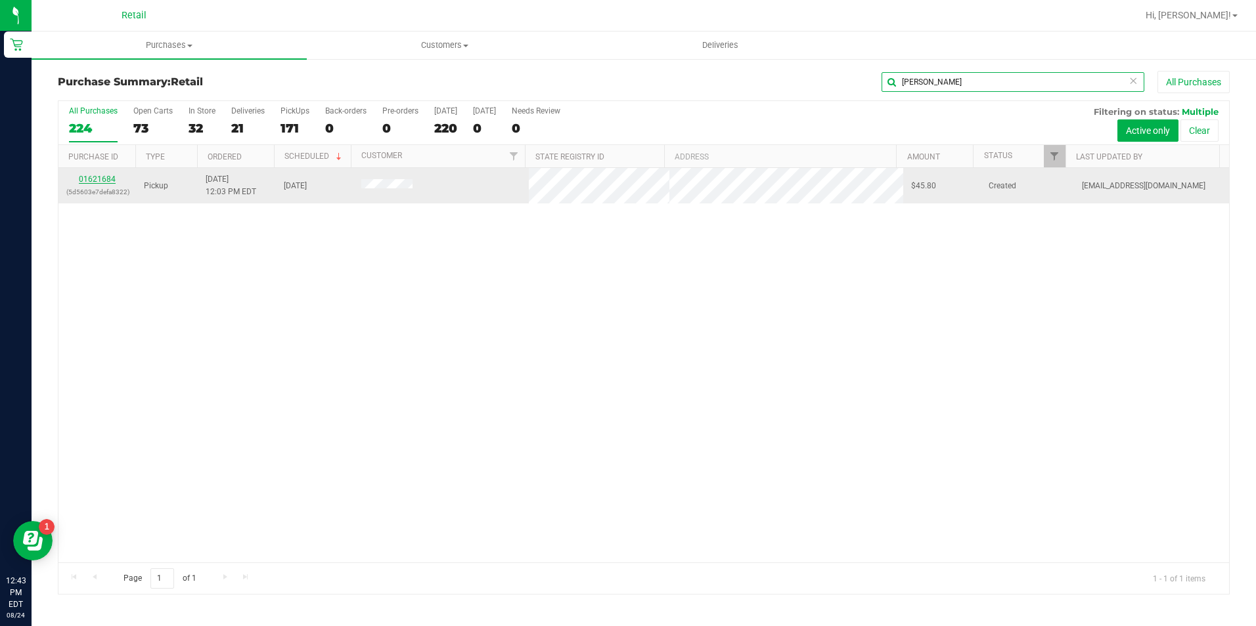
type input "rodriguez"
click at [99, 178] on link "01621684" at bounding box center [97, 179] width 37 height 9
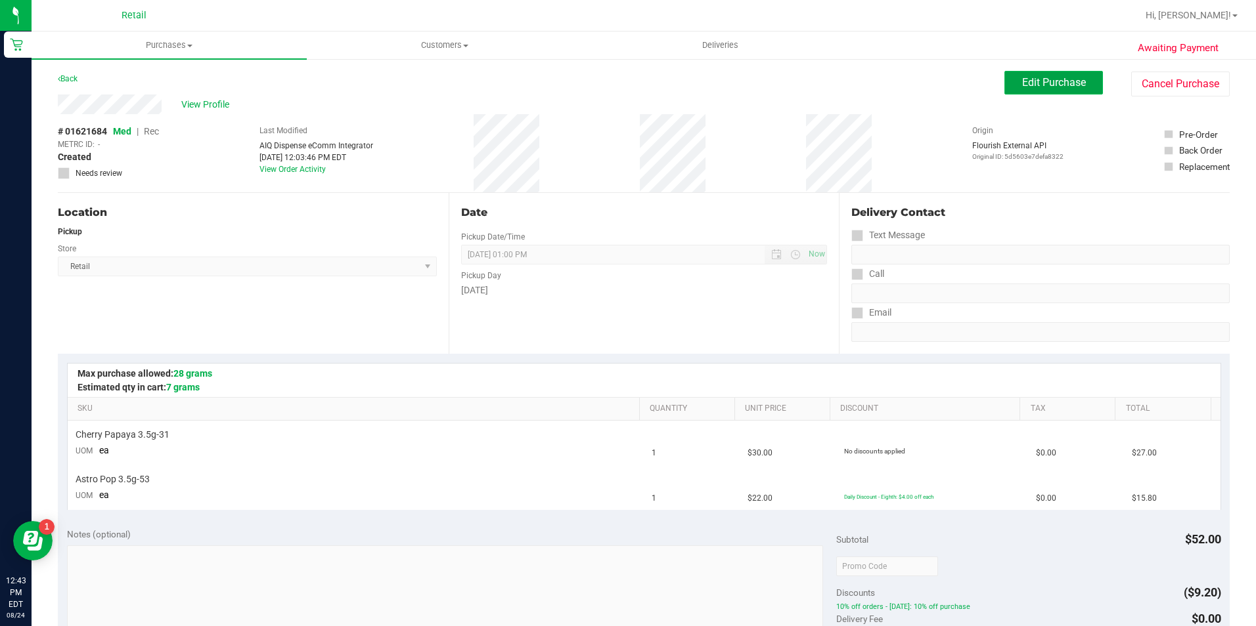
click at [1053, 76] on span "Edit Purchase" at bounding box center [1054, 82] width 64 height 12
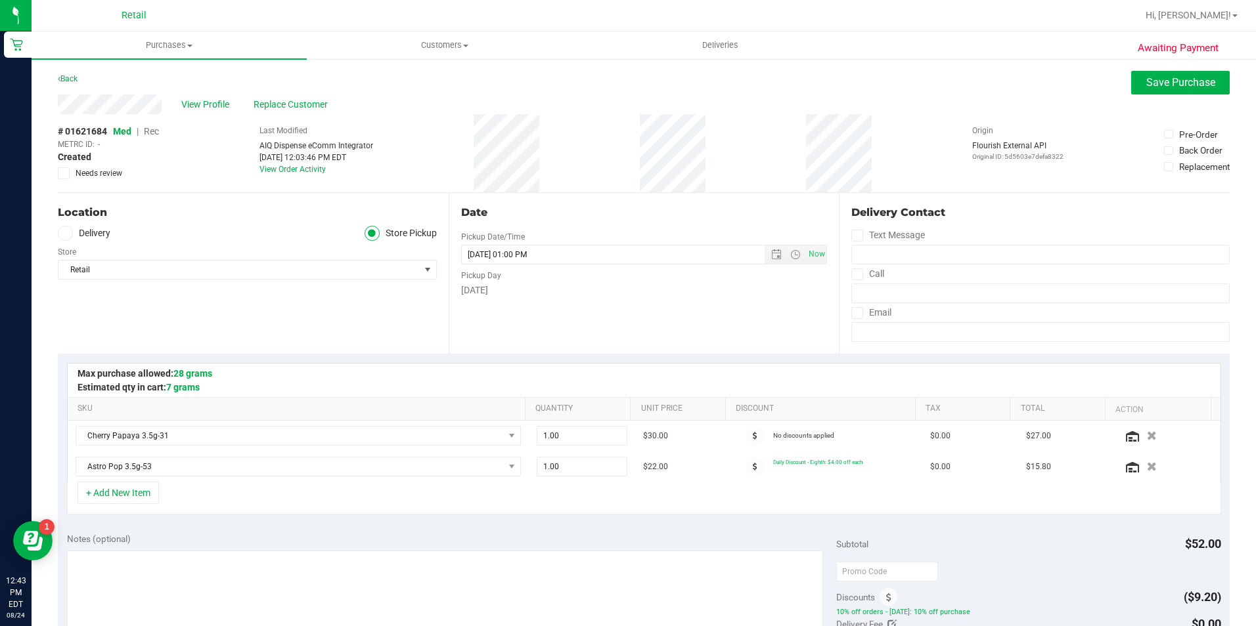
click at [151, 137] on span "Rec" at bounding box center [151, 131] width 15 height 11
click at [1174, 83] on span "Save Purchase" at bounding box center [1180, 82] width 69 height 12
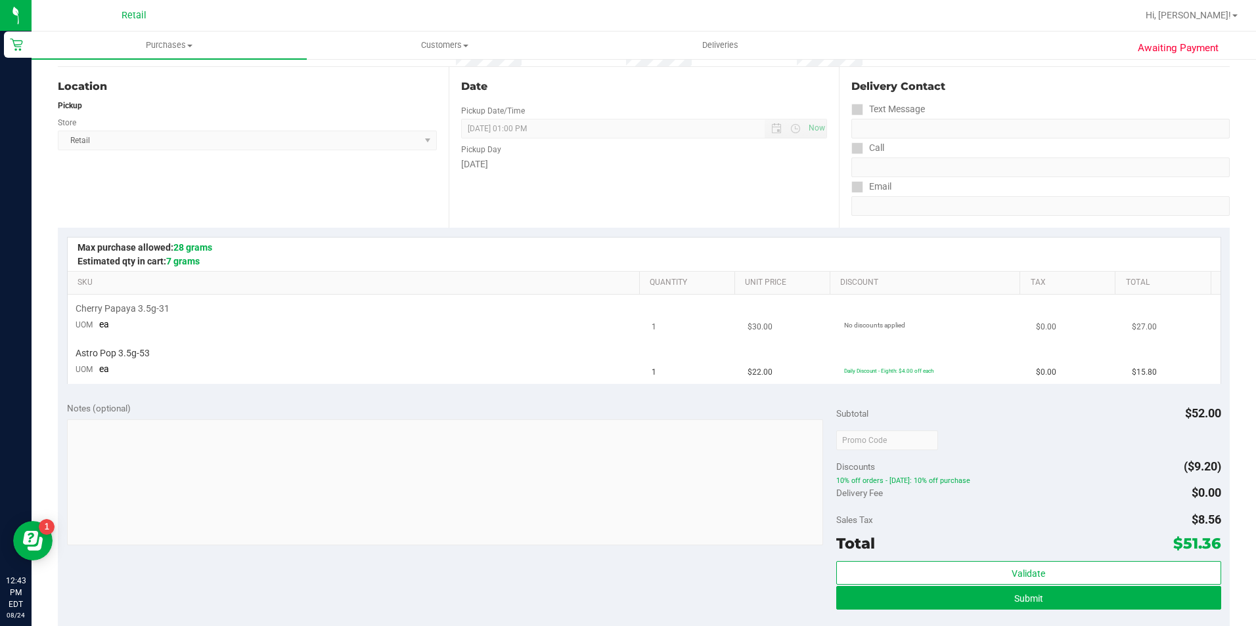
scroll to position [131, 0]
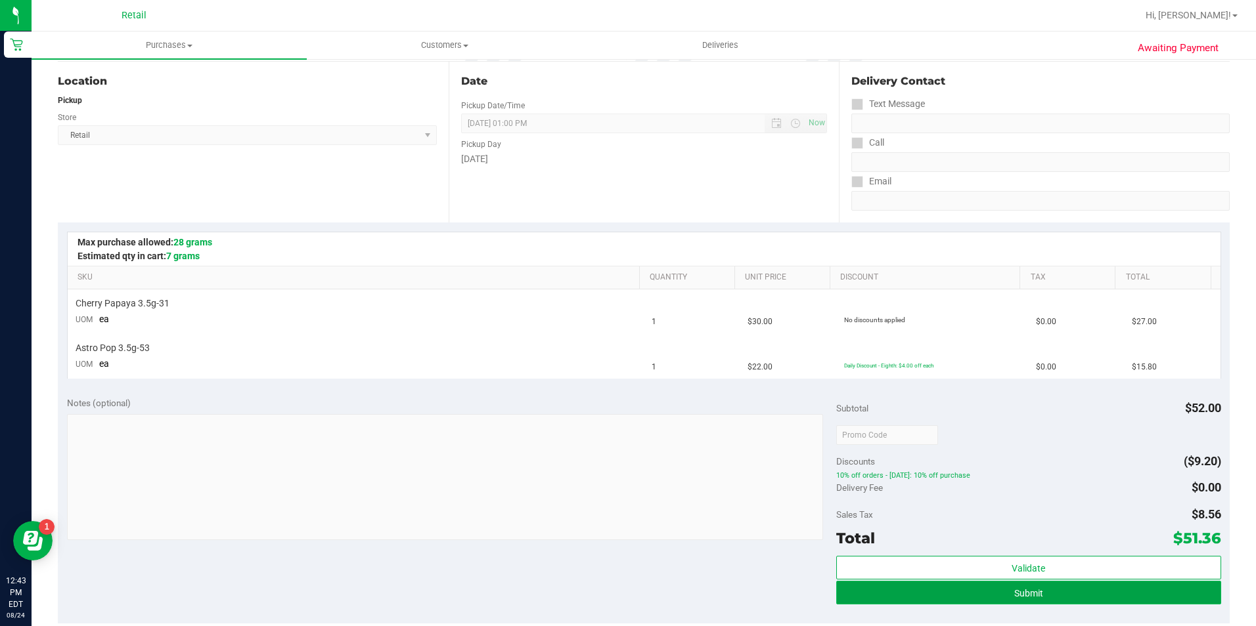
click at [1082, 589] on button "Submit" at bounding box center [1028, 593] width 385 height 24
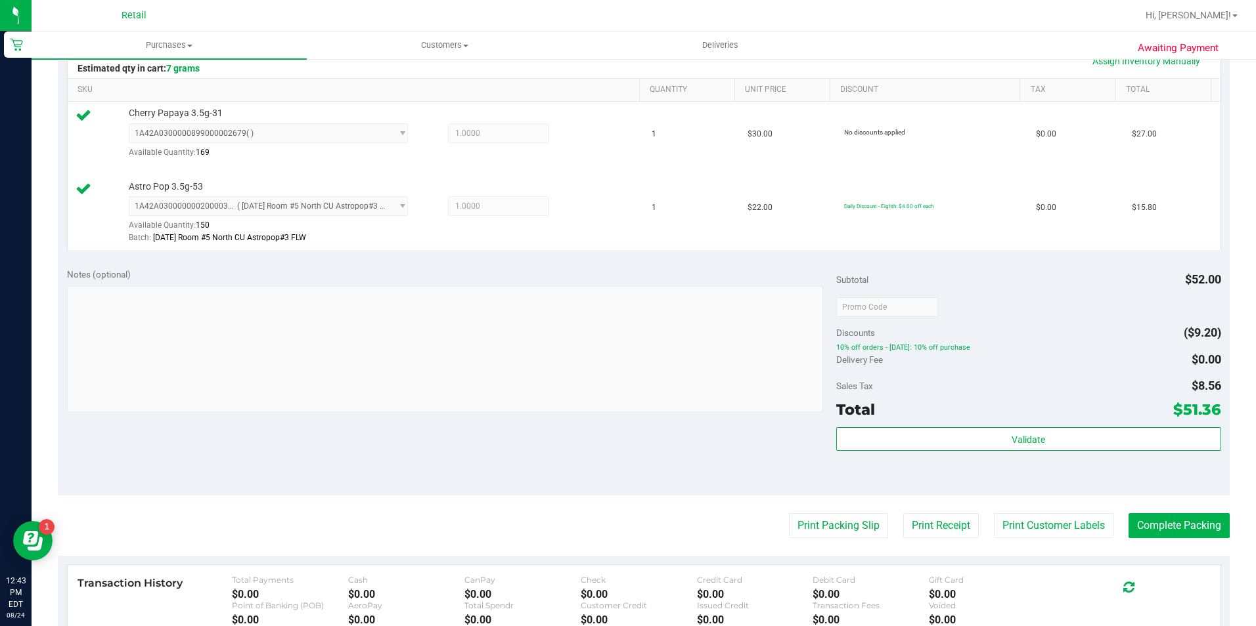
scroll to position [328, 0]
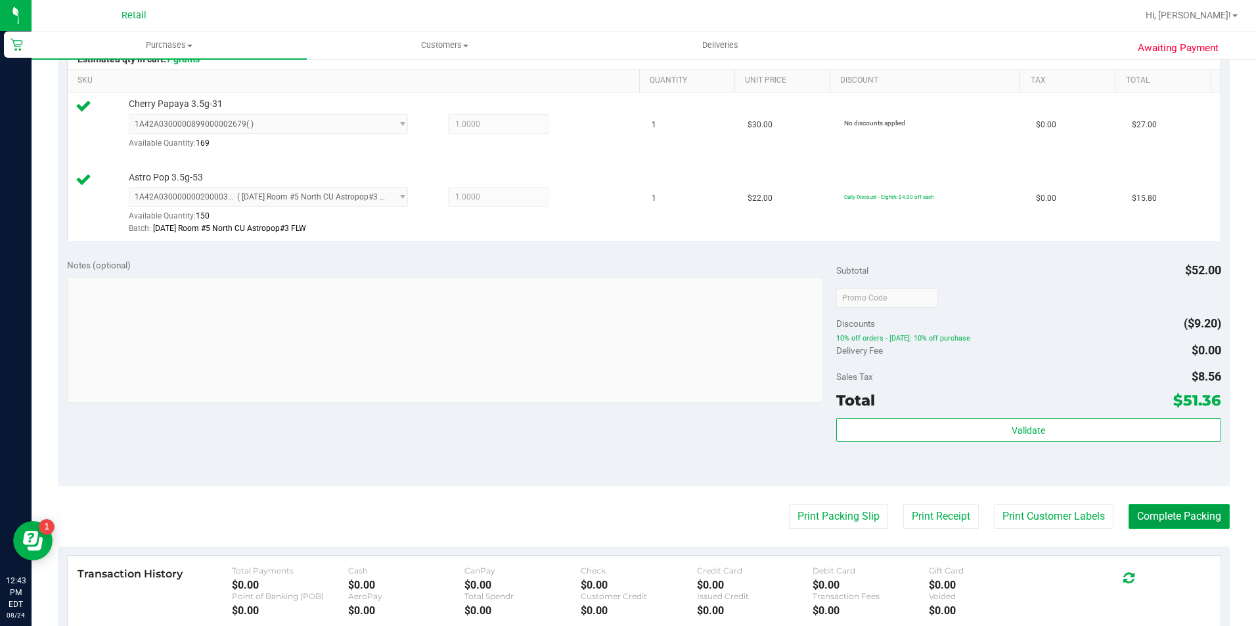
click at [1155, 515] on button "Complete Packing" at bounding box center [1178, 516] width 101 height 25
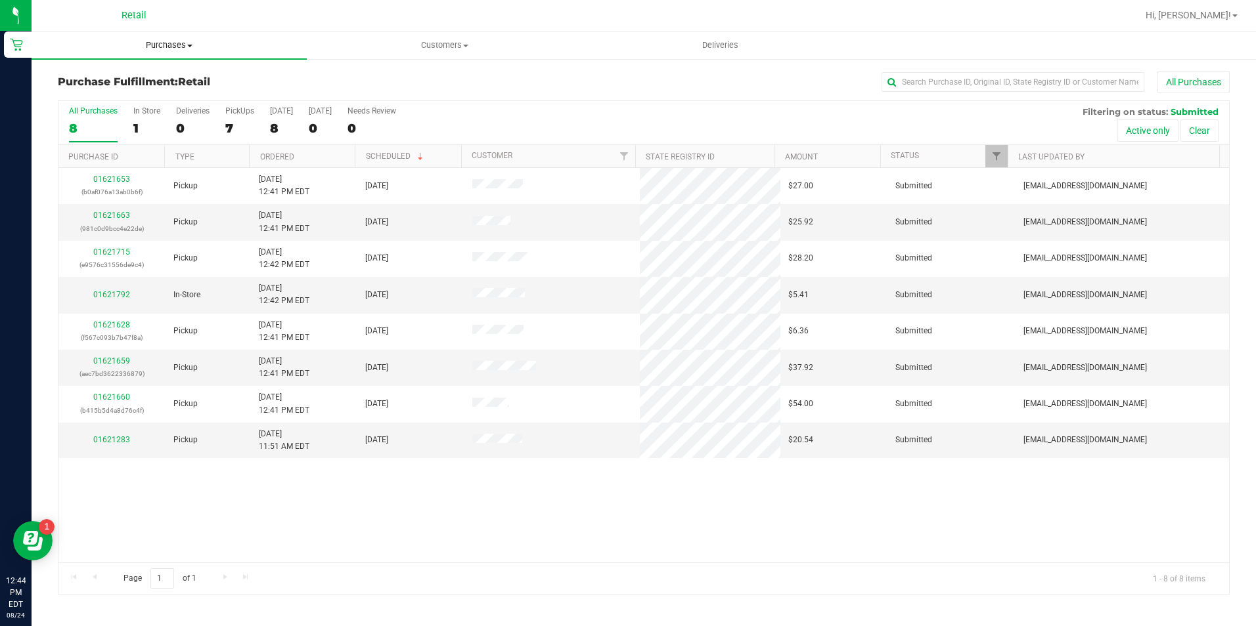
click at [167, 46] on span "Purchases" at bounding box center [169, 45] width 275 height 12
click at [163, 79] on span "Summary of purchases" at bounding box center [99, 79] width 135 height 11
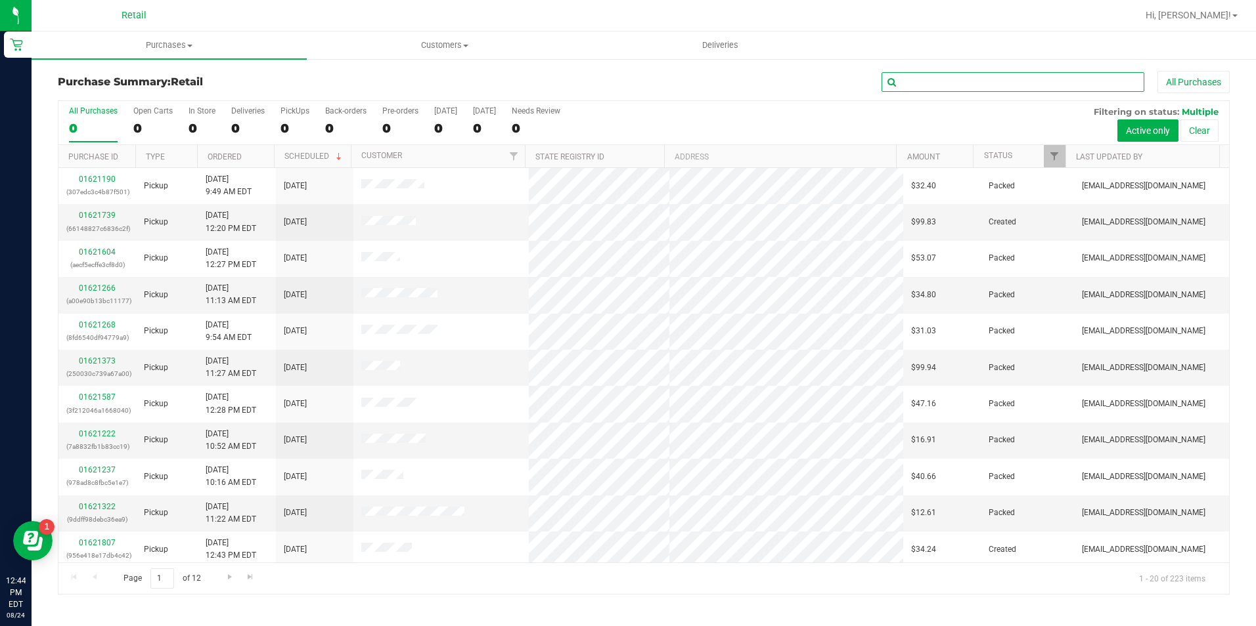
click at [942, 81] on input "text" at bounding box center [1012, 82] width 263 height 20
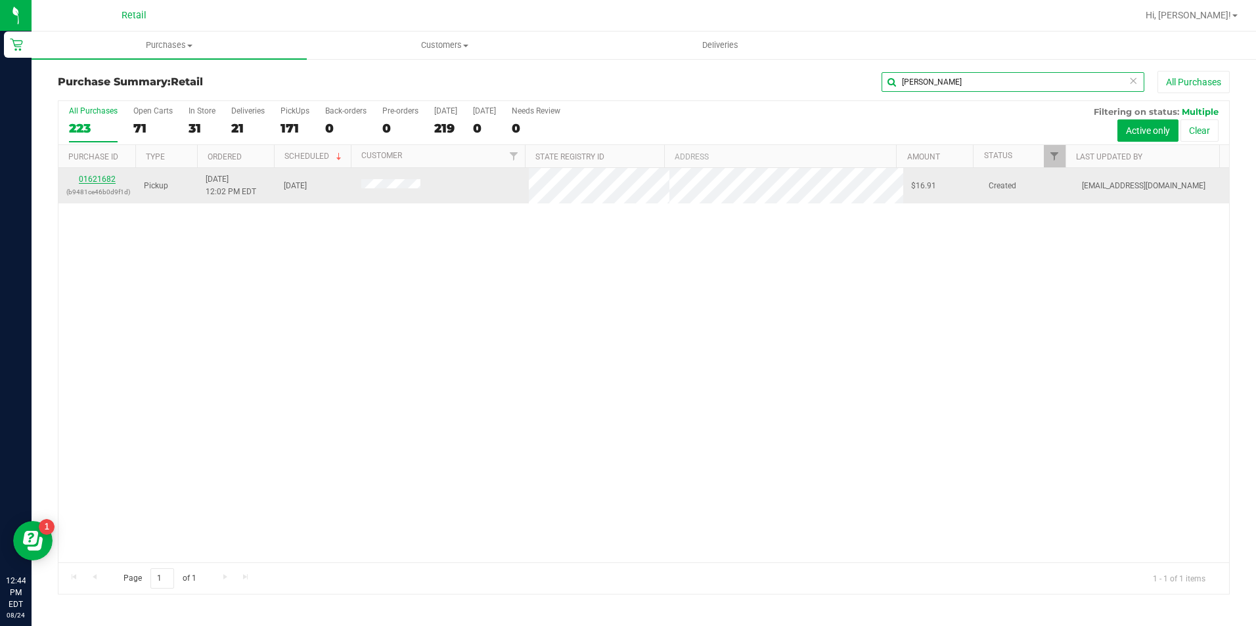
type input "lawrence"
click at [99, 179] on link "01621682" at bounding box center [97, 179] width 37 height 9
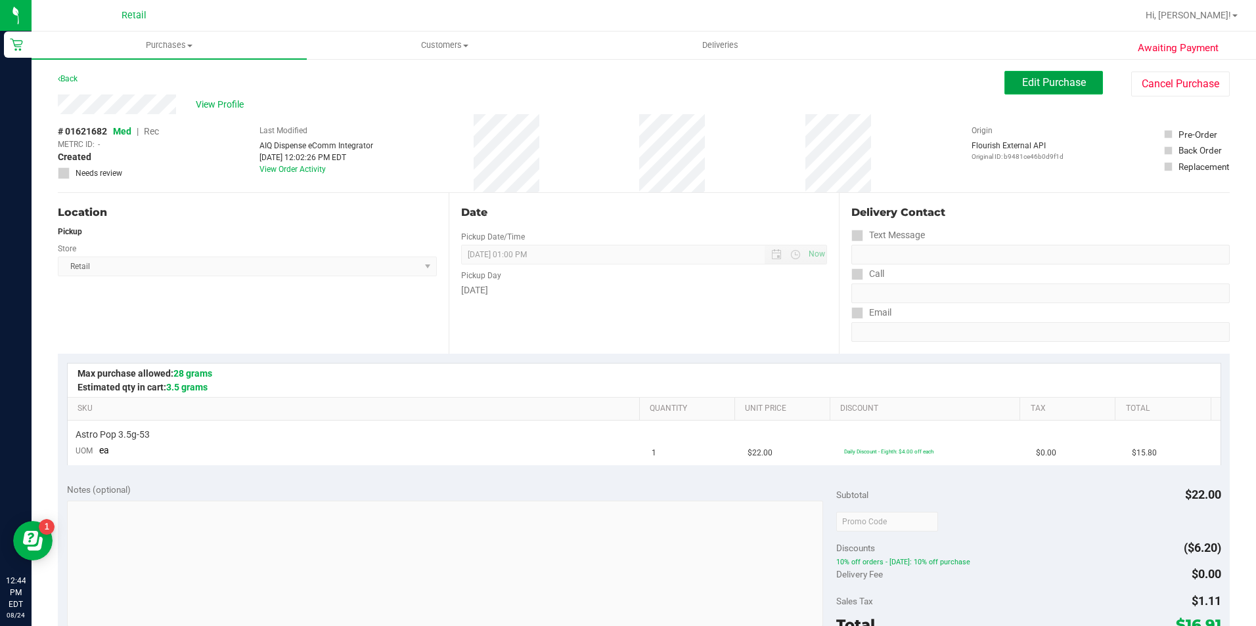
click at [1022, 83] on span "Edit Purchase" at bounding box center [1054, 82] width 64 height 12
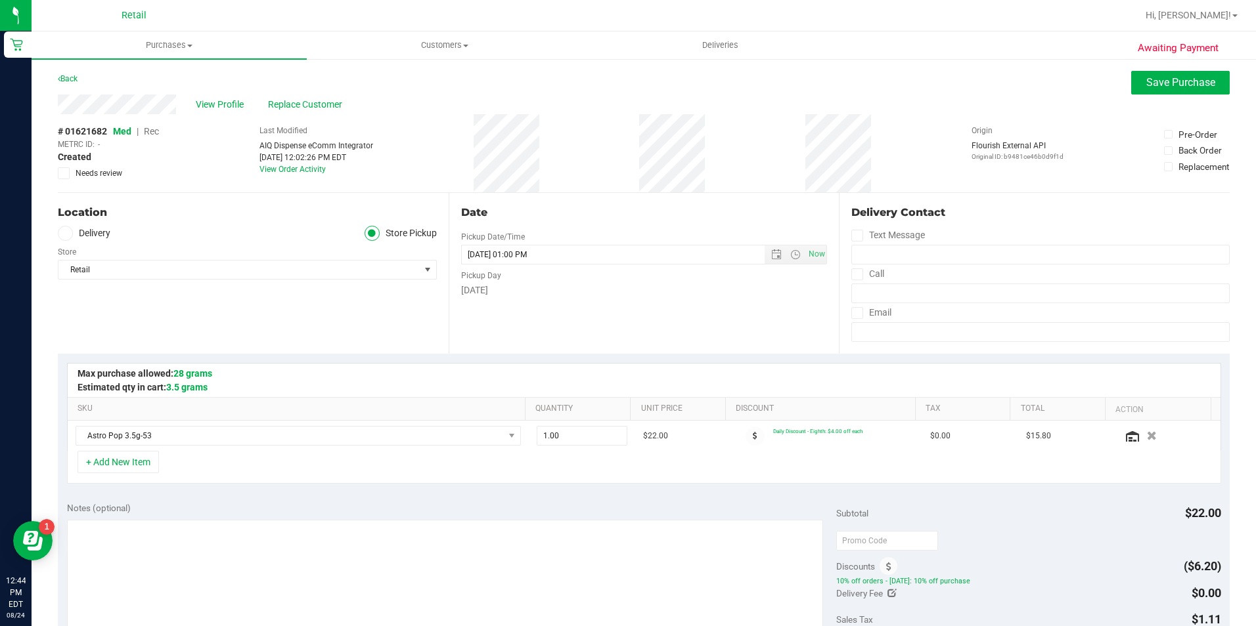
click at [151, 128] on span "Rec" at bounding box center [151, 131] width 15 height 11
click at [1132, 82] on button "Save Purchase" at bounding box center [1180, 83] width 99 height 24
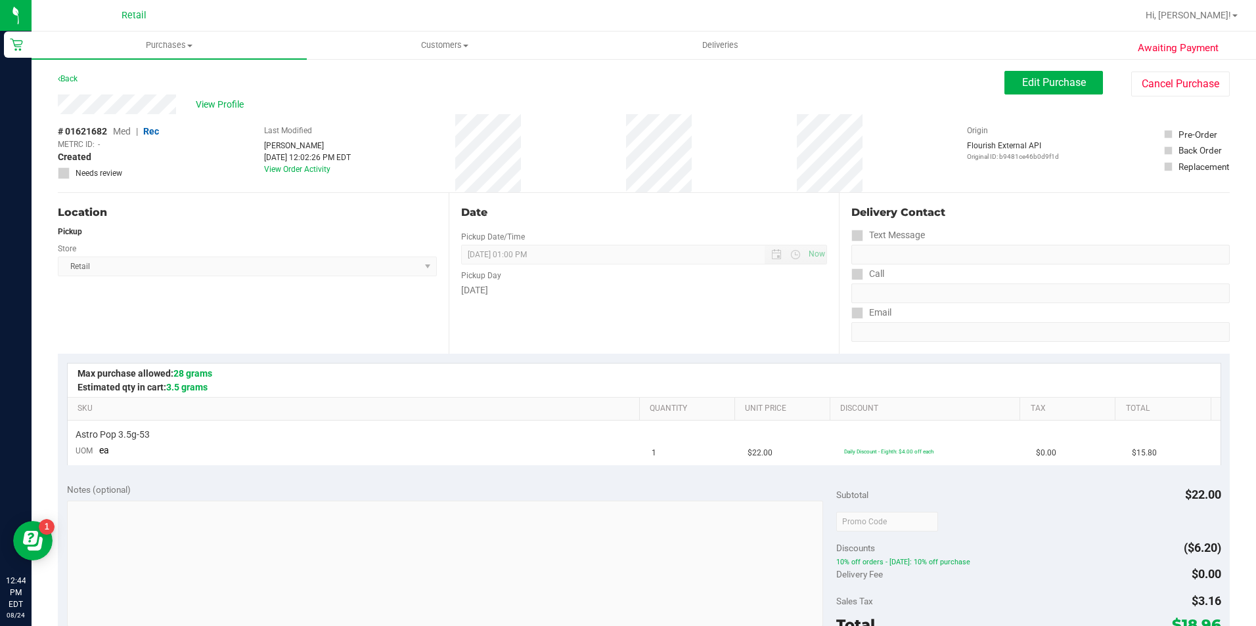
scroll to position [197, 0]
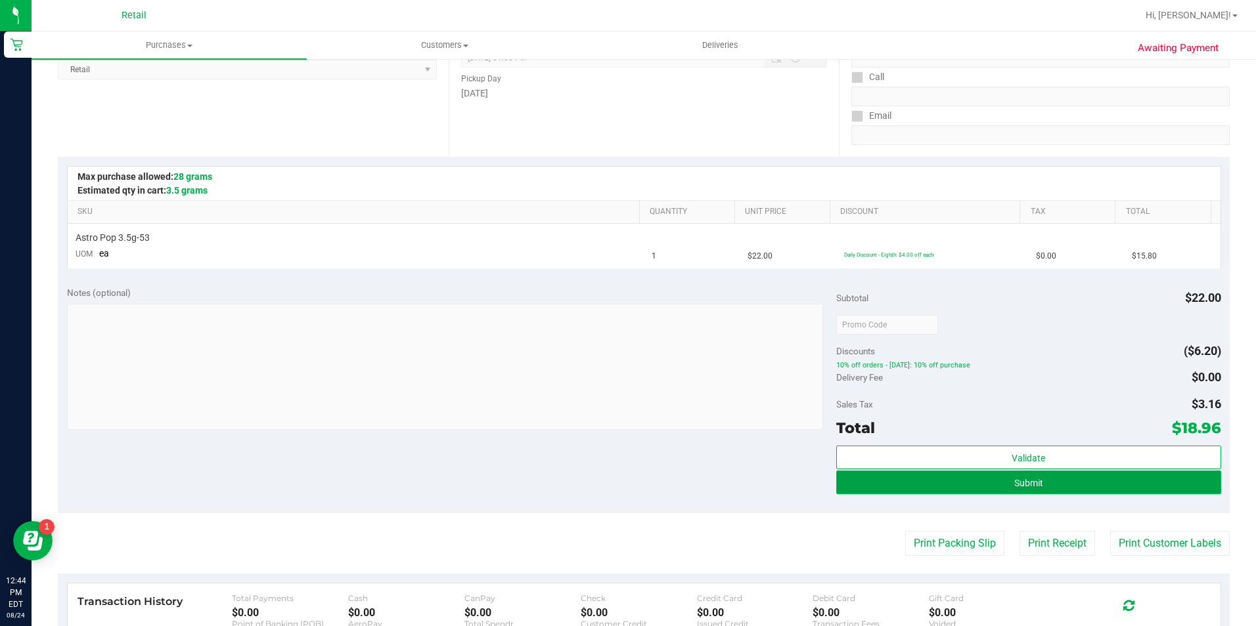
click at [1036, 487] on button "Submit" at bounding box center [1028, 483] width 385 height 24
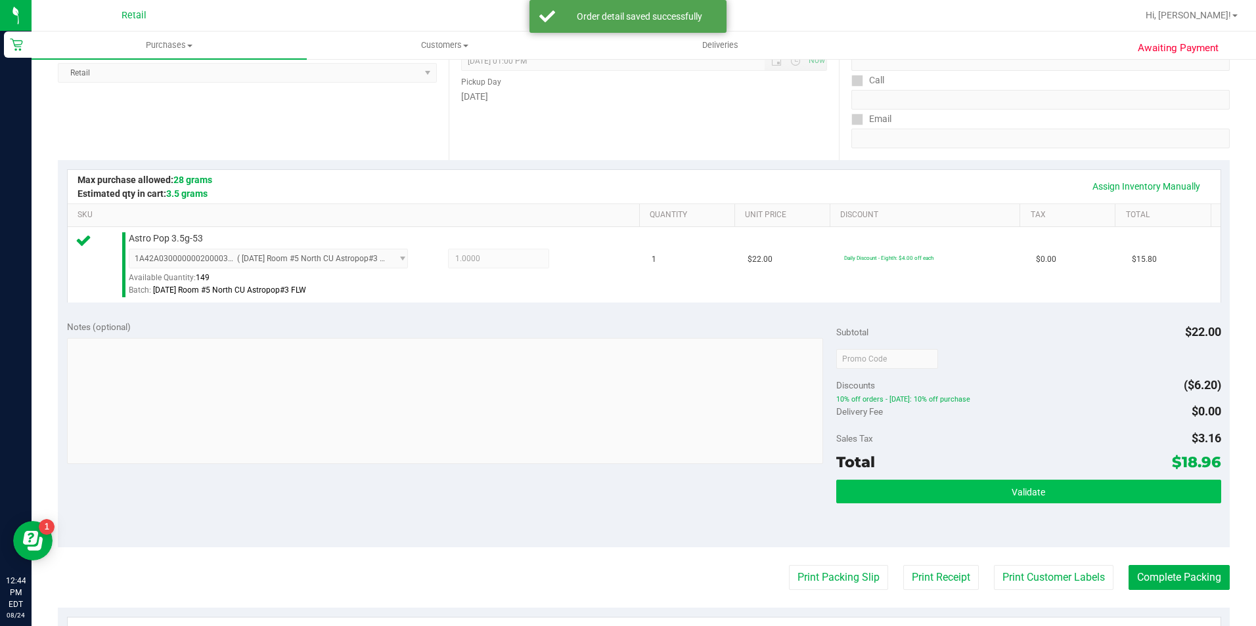
scroll to position [263, 0]
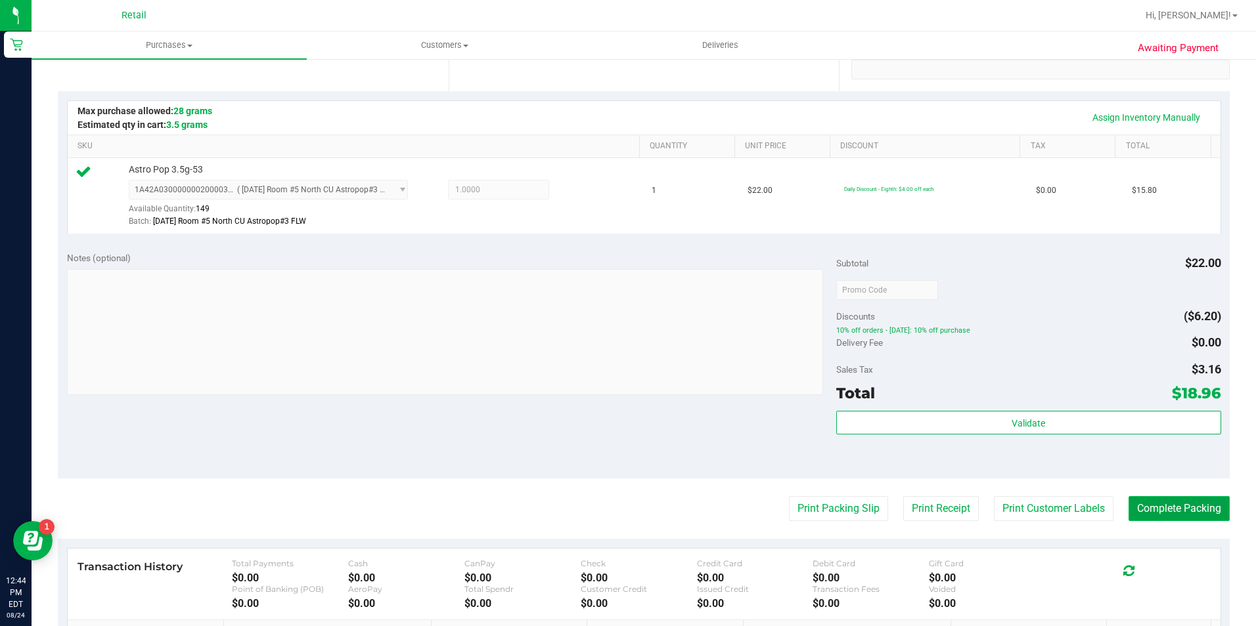
click at [1146, 504] on button "Complete Packing" at bounding box center [1178, 508] width 101 height 25
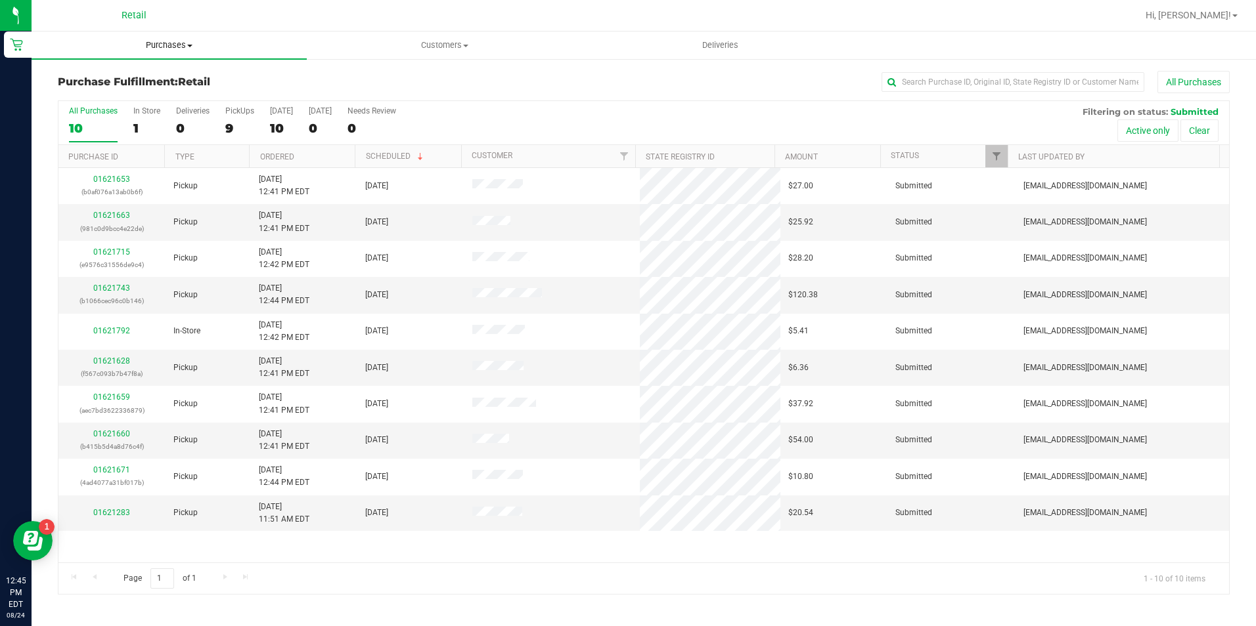
click at [176, 44] on span "Purchases" at bounding box center [169, 45] width 275 height 12
click at [177, 75] on li "Summary of purchases" at bounding box center [169, 80] width 275 height 16
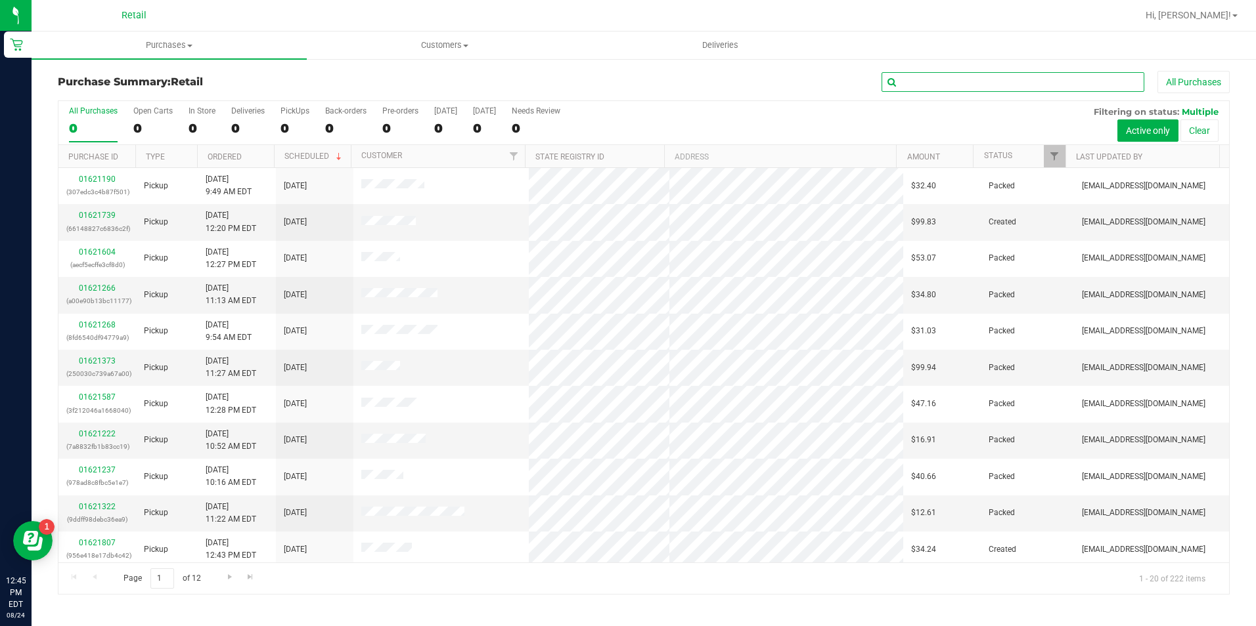
click at [958, 87] on input "text" at bounding box center [1012, 82] width 263 height 20
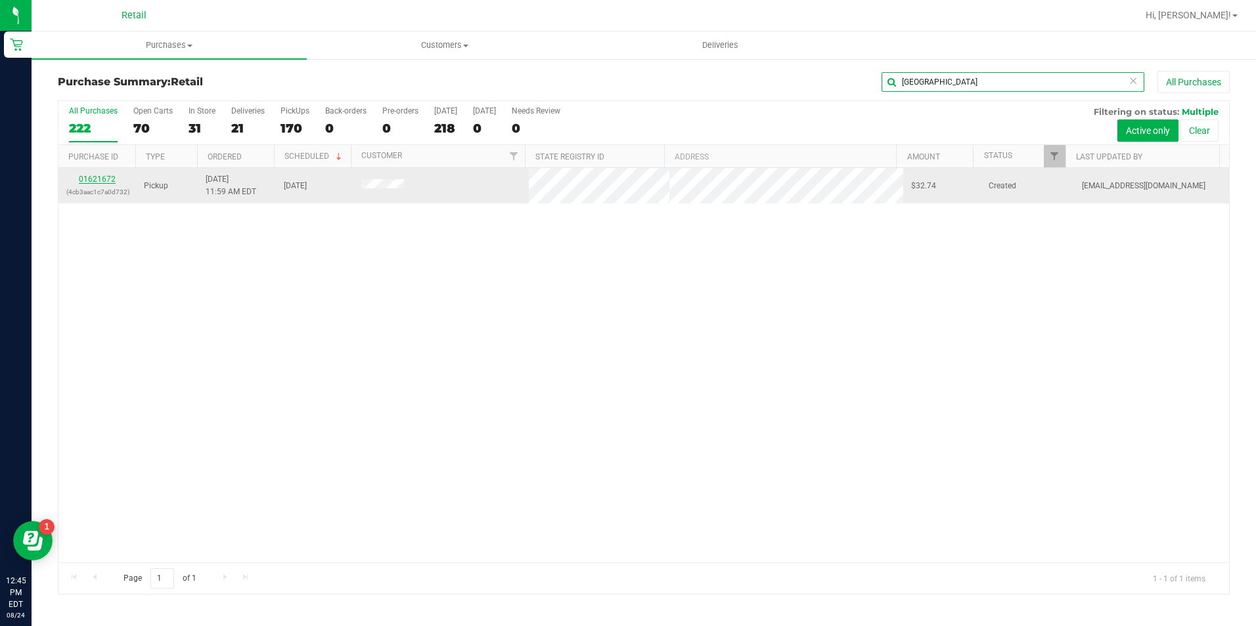
type input "essex"
click at [106, 180] on link "01621672" at bounding box center [97, 179] width 37 height 9
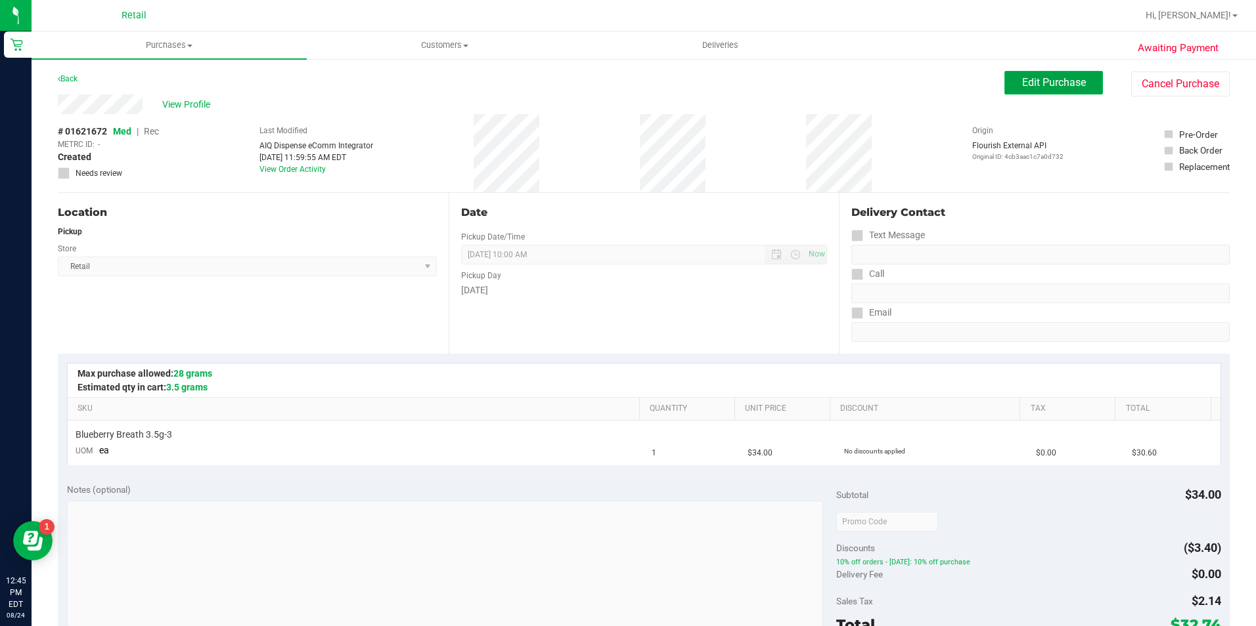
click at [1045, 83] on span "Edit Purchase" at bounding box center [1054, 82] width 64 height 12
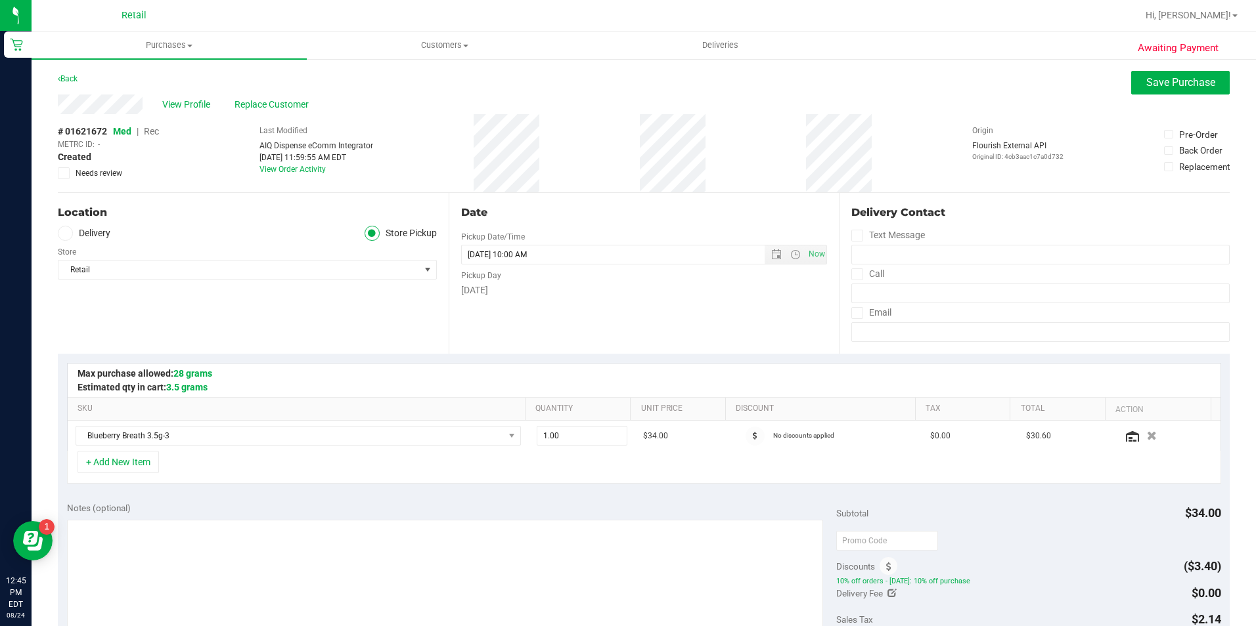
click at [154, 131] on span "Rec" at bounding box center [151, 131] width 15 height 11
click at [1156, 85] on span "Save Purchase" at bounding box center [1180, 82] width 69 height 12
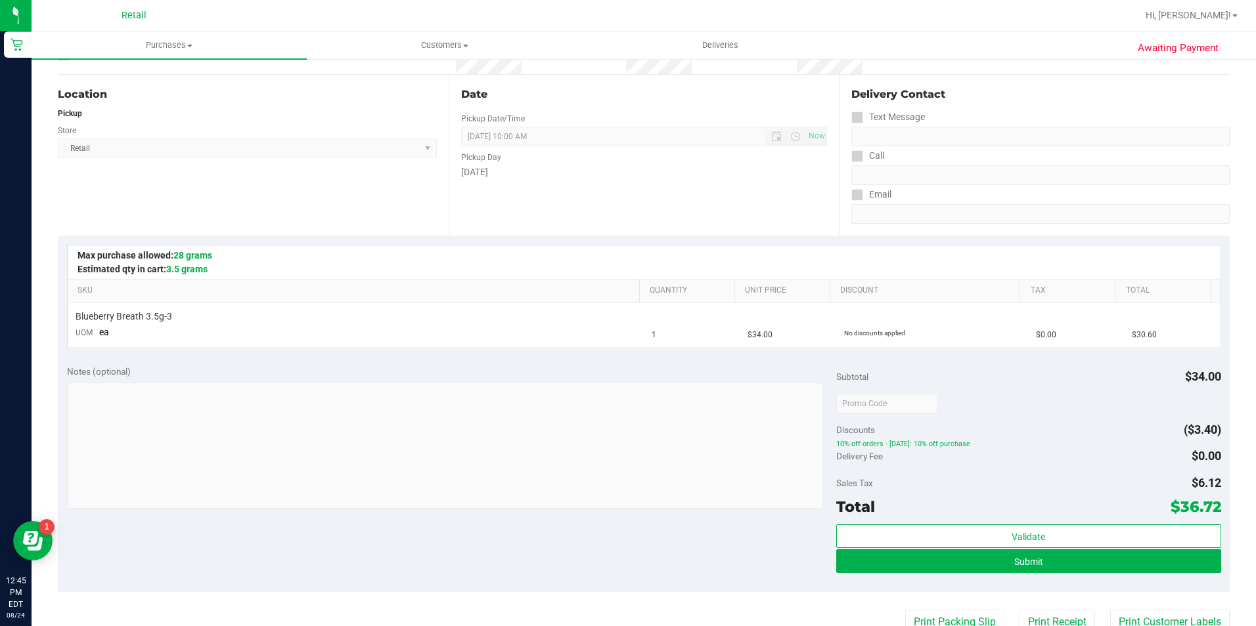
scroll to position [197, 0]
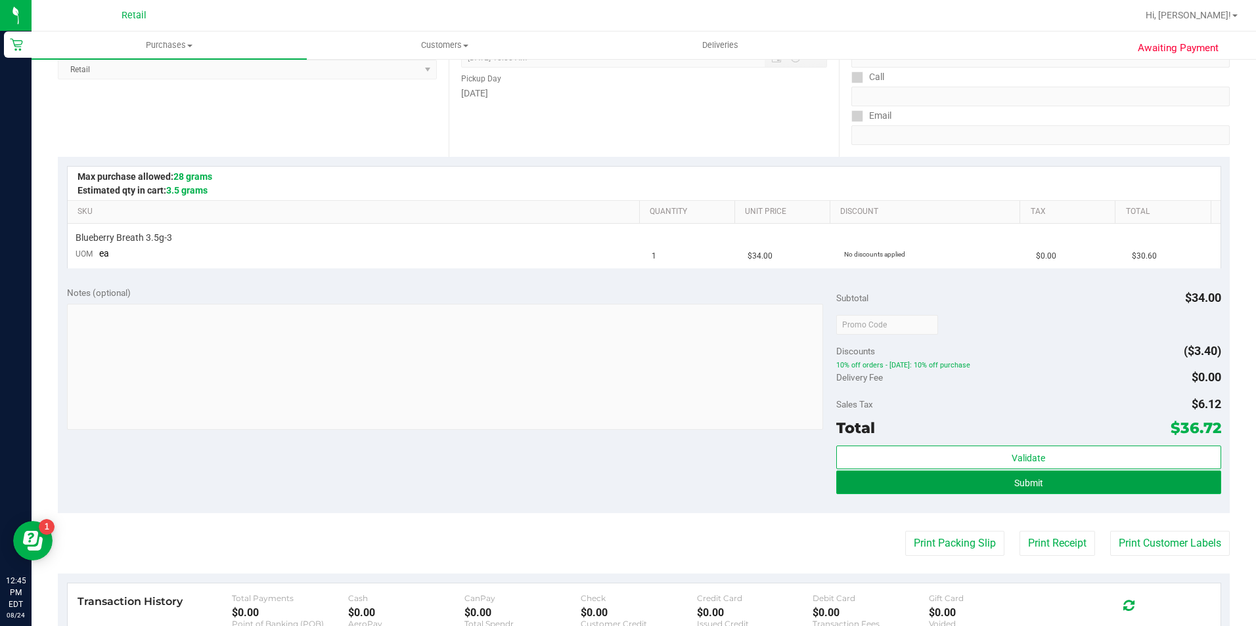
click at [1043, 483] on button "Submit" at bounding box center [1028, 483] width 385 height 24
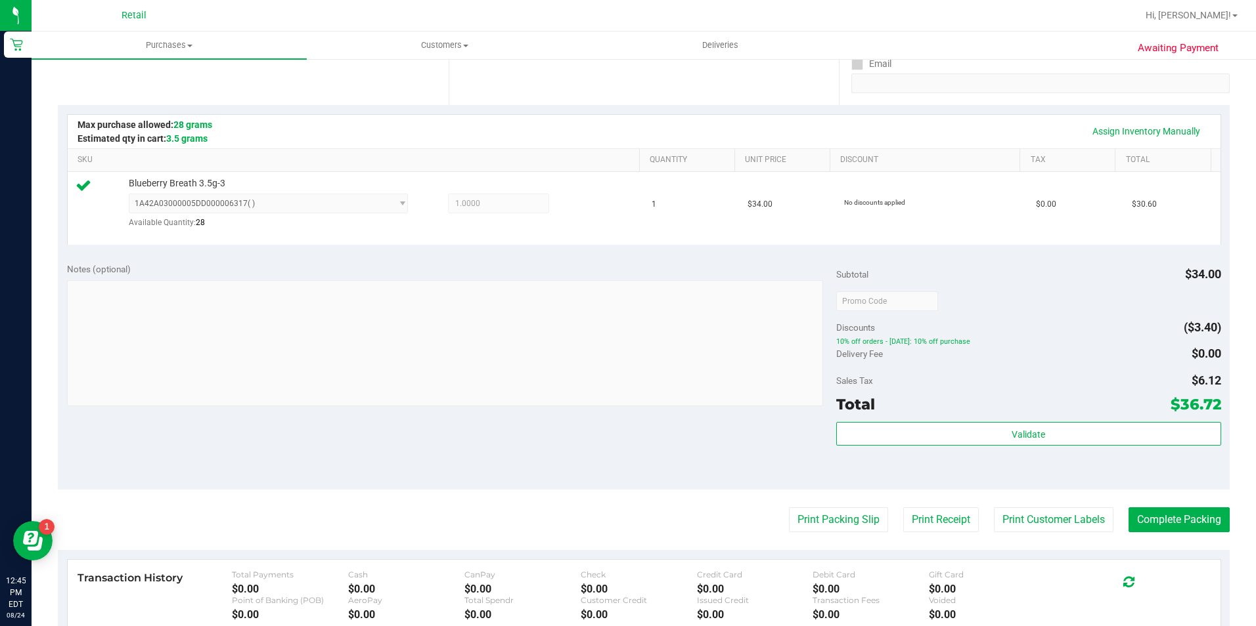
scroll to position [263, 0]
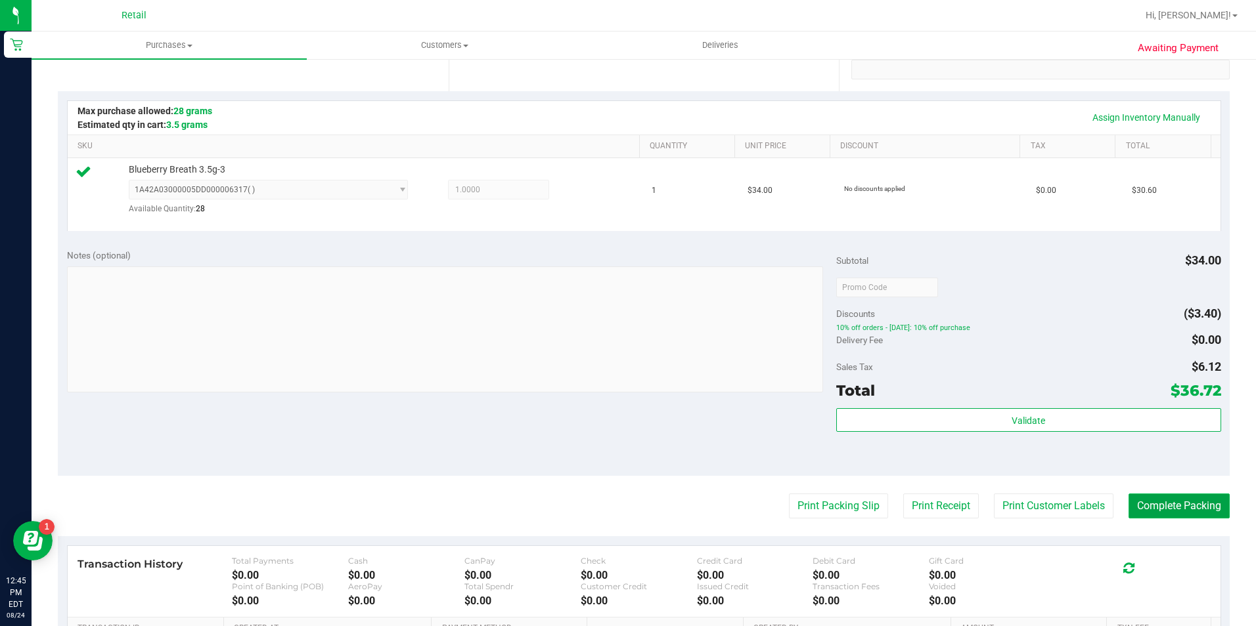
click at [1151, 506] on button "Complete Packing" at bounding box center [1178, 506] width 101 height 25
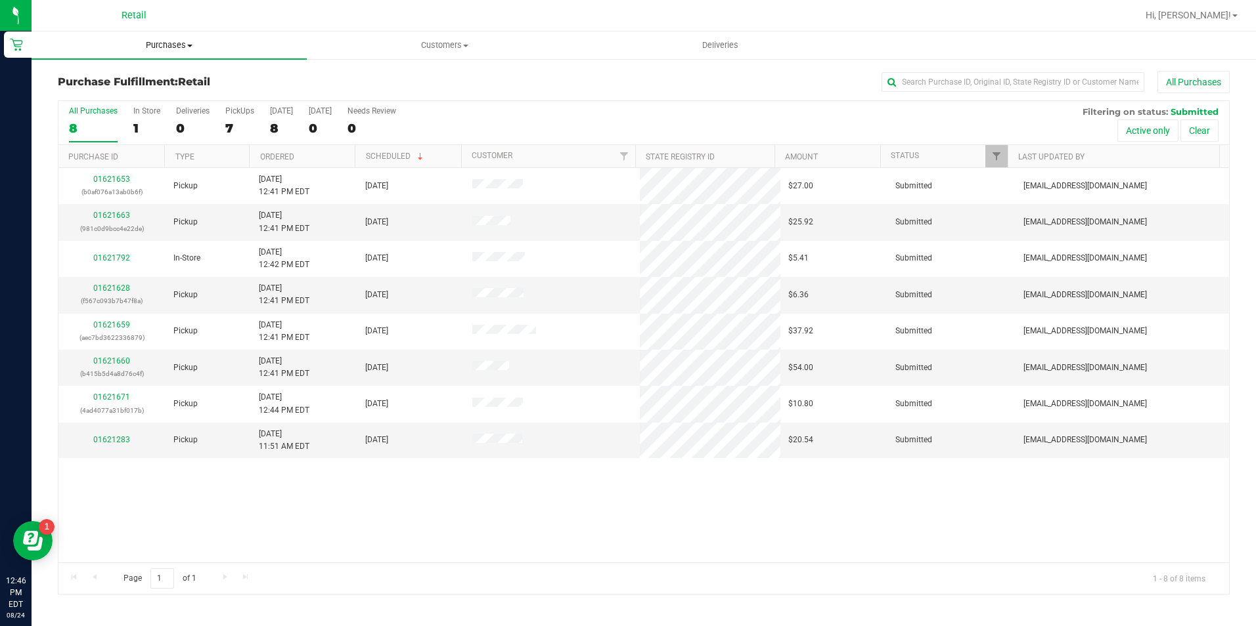
click at [175, 42] on span "Purchases" at bounding box center [169, 45] width 275 height 12
click at [181, 80] on li "Summary of purchases" at bounding box center [169, 80] width 275 height 16
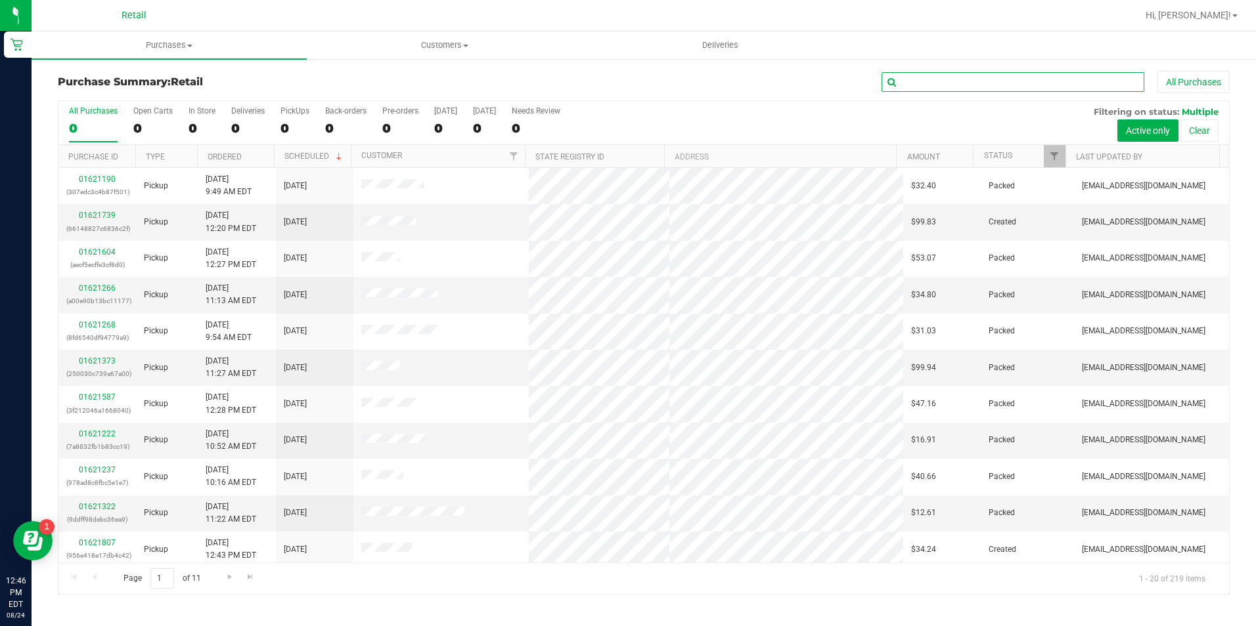
click at [955, 89] on input "text" at bounding box center [1012, 82] width 263 height 20
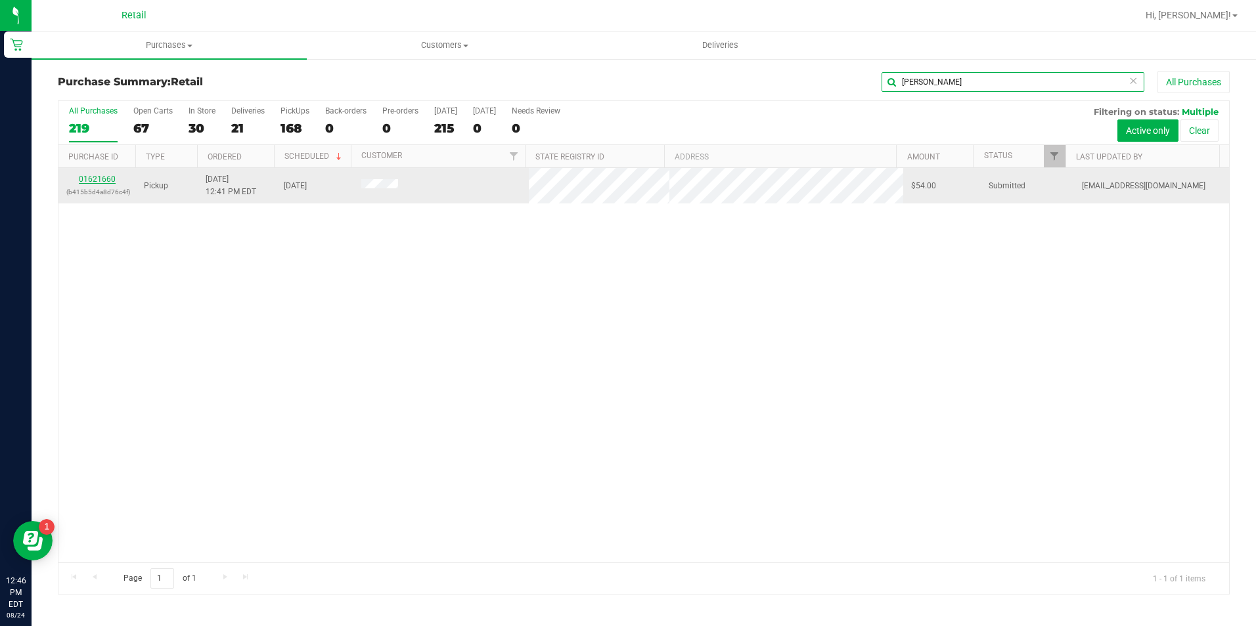
type input "daley"
click at [93, 182] on link "01621660" at bounding box center [97, 179] width 37 height 9
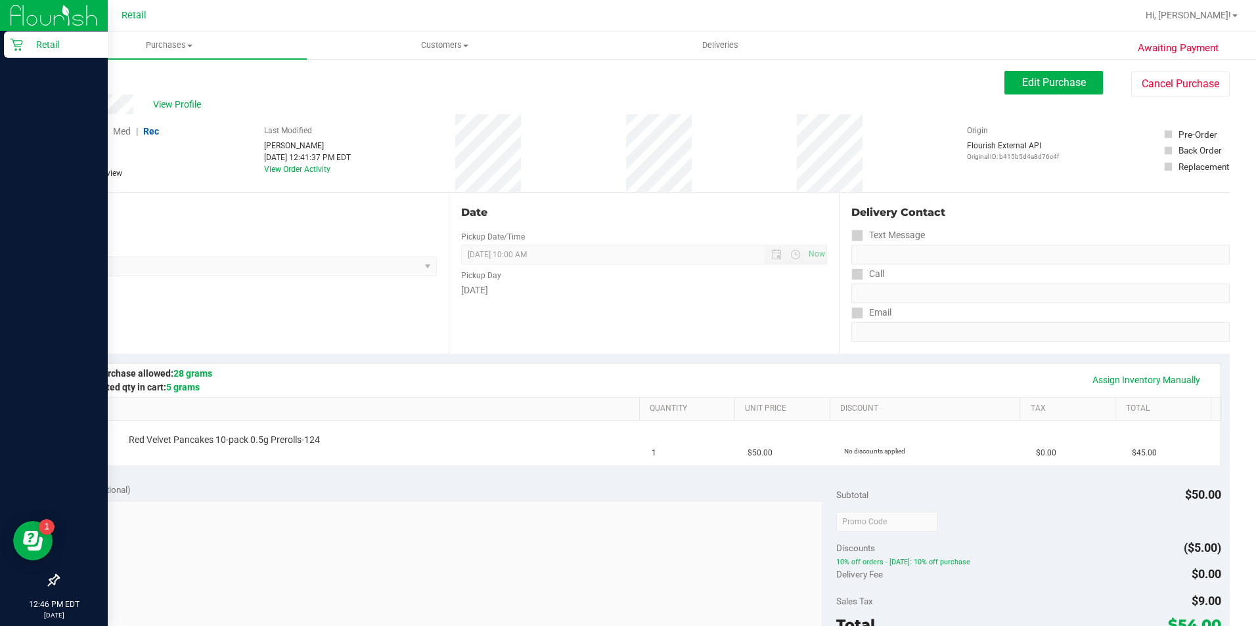
click at [14, 39] on icon at bounding box center [16, 44] width 13 height 13
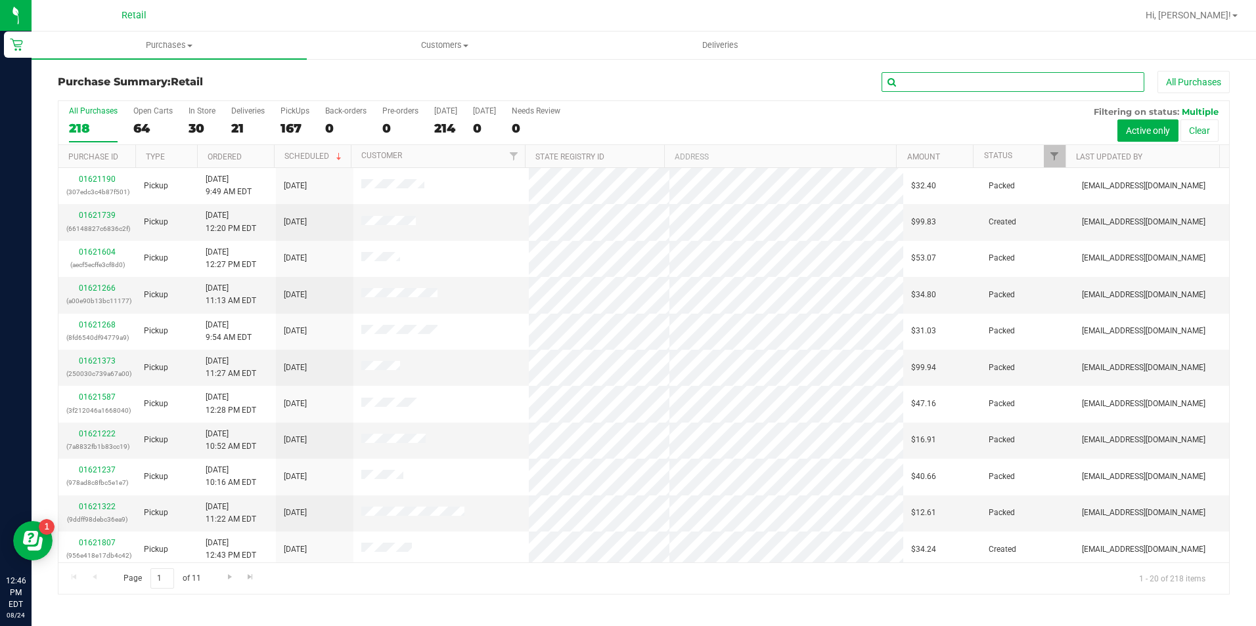
click at [956, 83] on input "text" at bounding box center [1012, 82] width 263 height 20
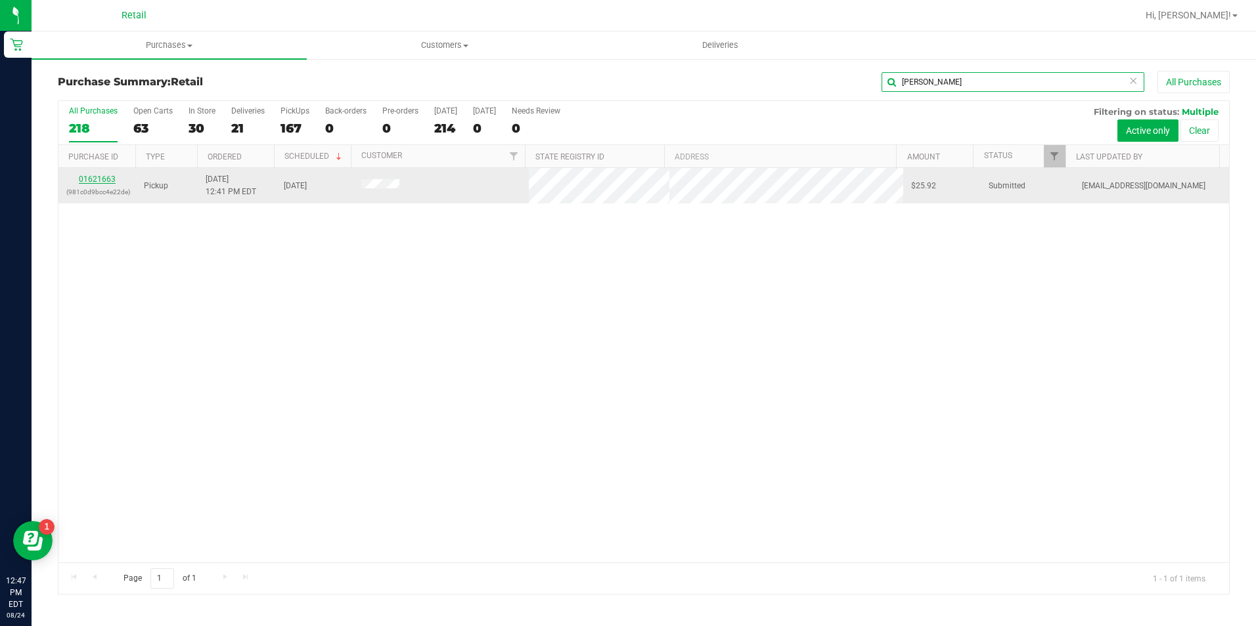
type input "velez"
click at [95, 182] on link "01621663" at bounding box center [97, 179] width 37 height 9
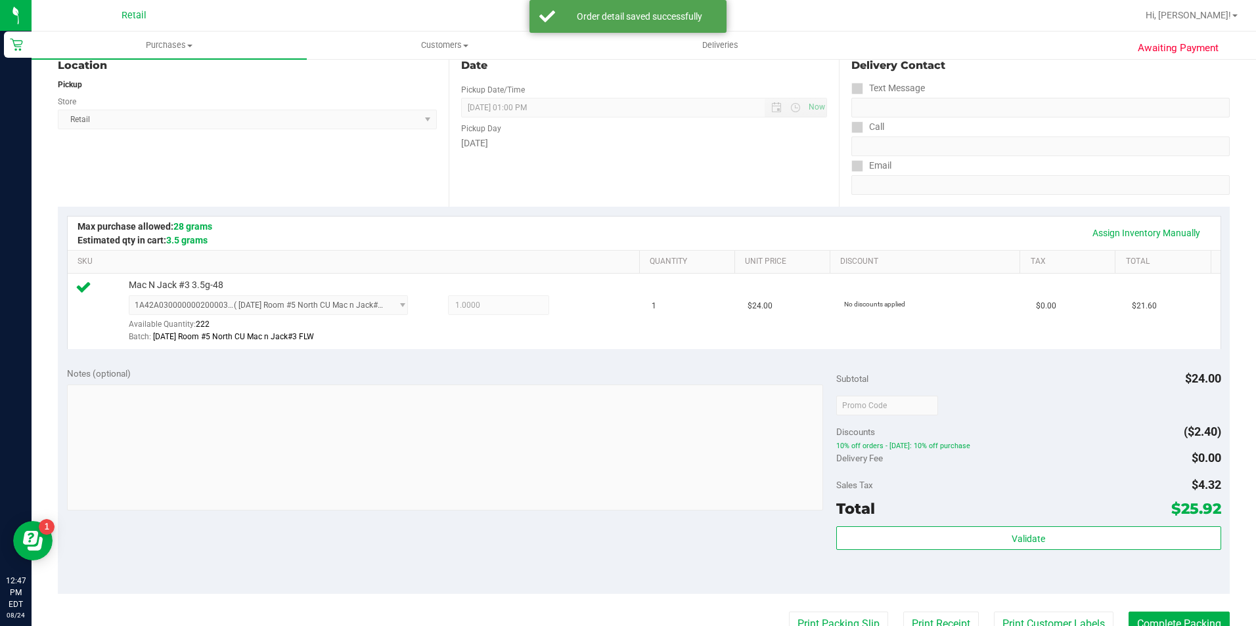
scroll to position [197, 0]
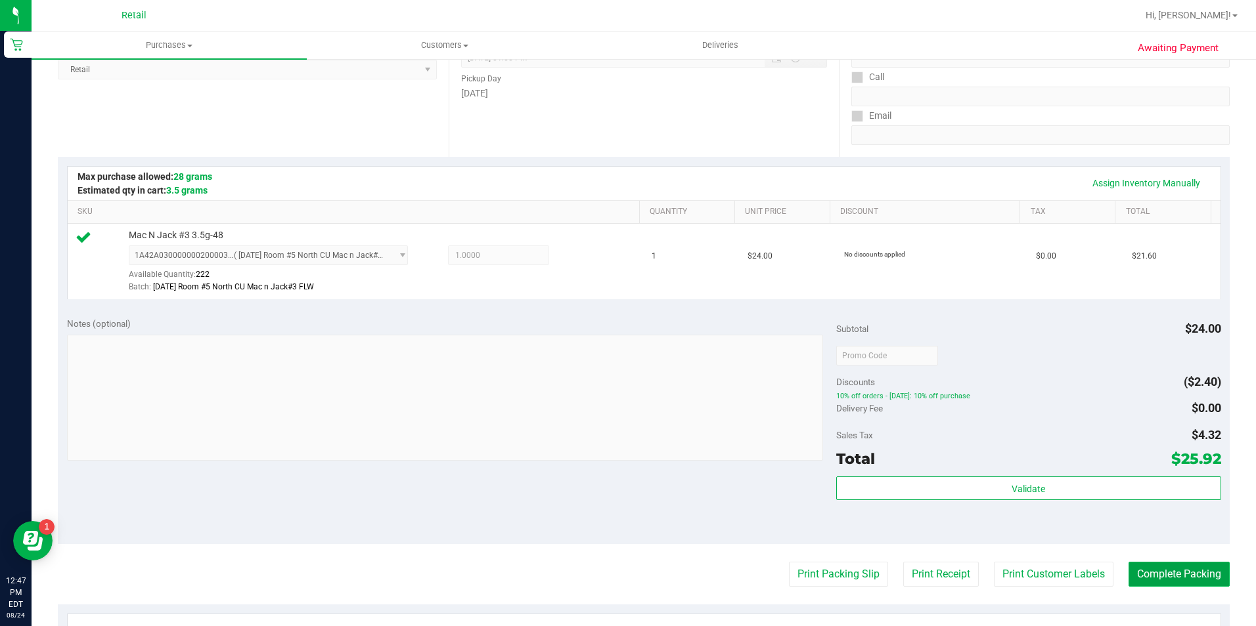
click at [1156, 575] on button "Complete Packing" at bounding box center [1178, 574] width 101 height 25
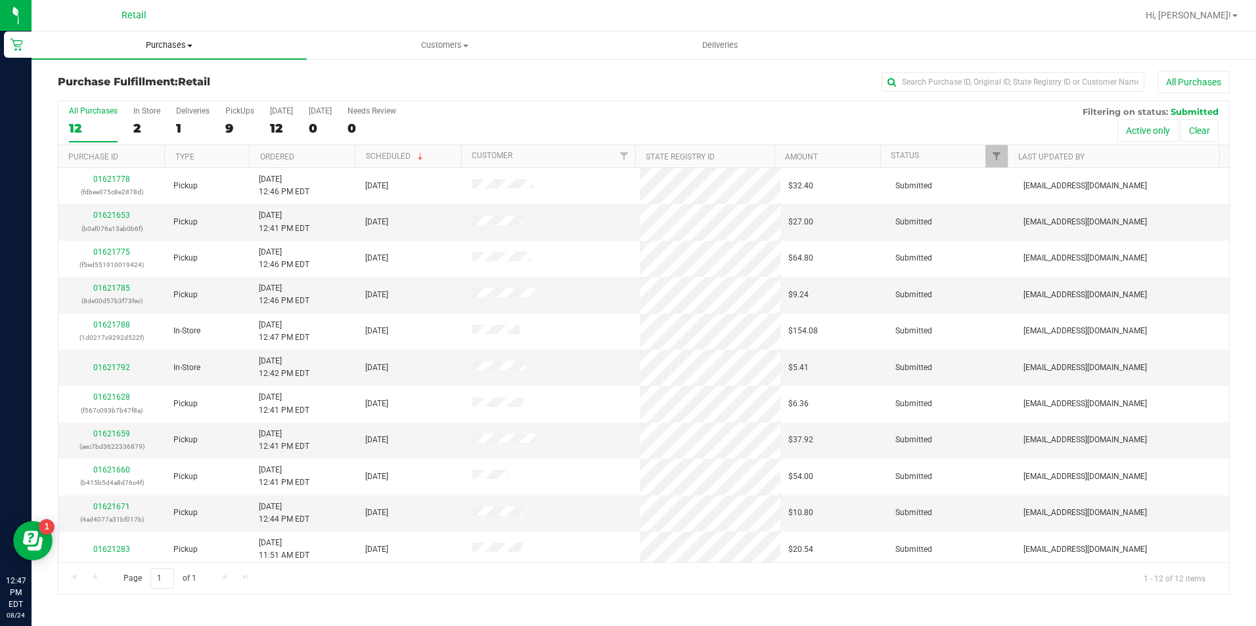
click at [166, 35] on uib-tab-heading "Purchases Summary of purchases Fulfillment All purchases" at bounding box center [169, 46] width 275 height 28
click at [164, 76] on span "Summary of purchases" at bounding box center [99, 79] width 135 height 11
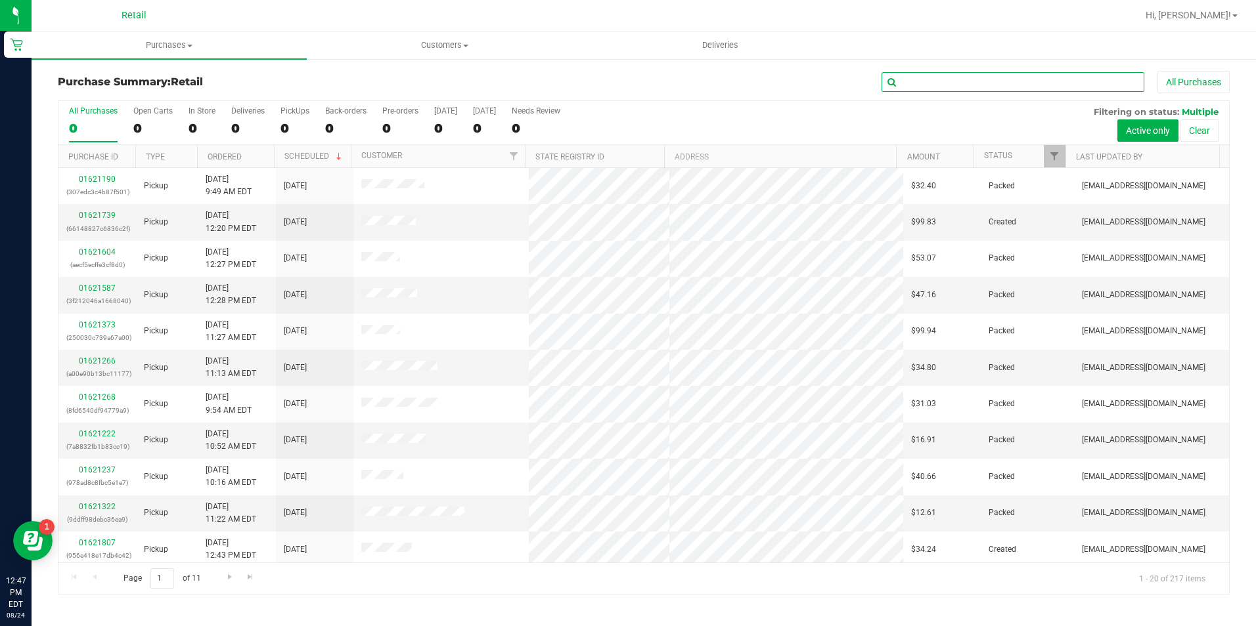
click at [946, 78] on input "text" at bounding box center [1012, 82] width 263 height 20
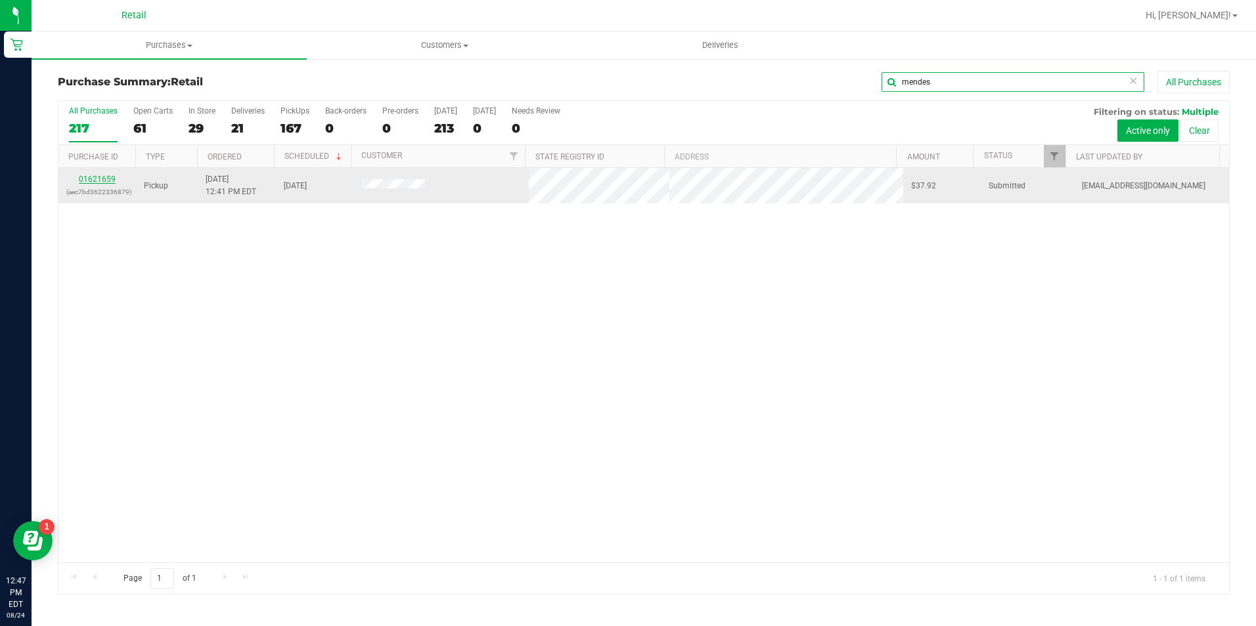
type input "mendes"
click at [93, 182] on link "01621659" at bounding box center [97, 179] width 37 height 9
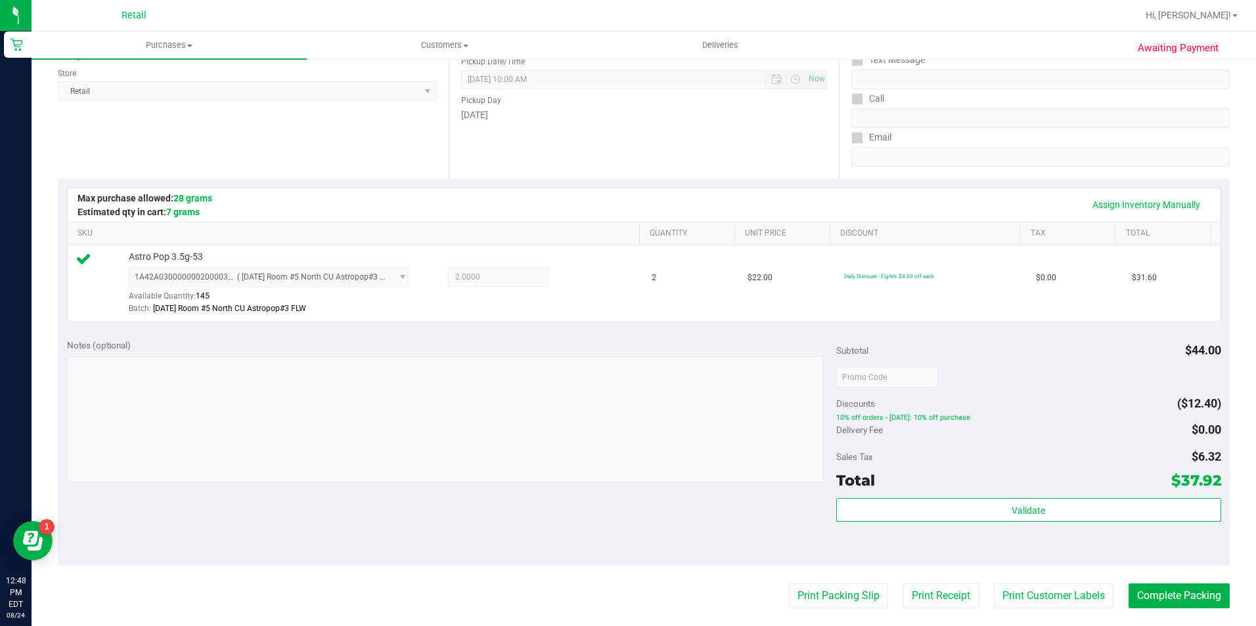
scroll to position [197, 0]
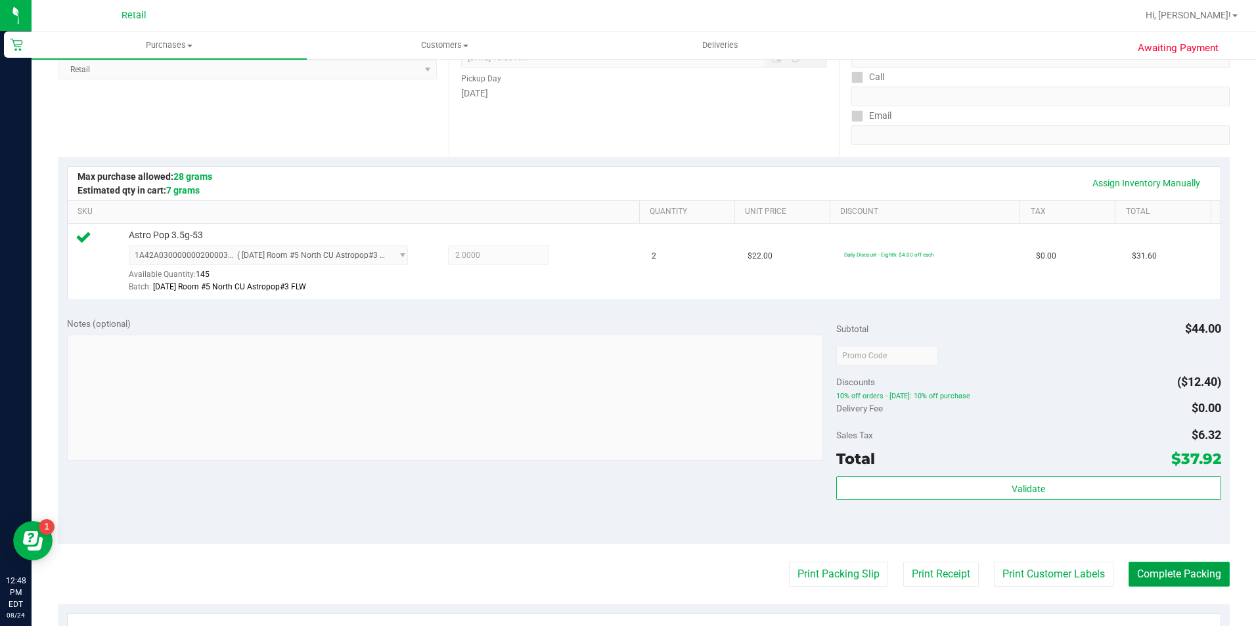
click at [1153, 574] on button "Complete Packing" at bounding box center [1178, 574] width 101 height 25
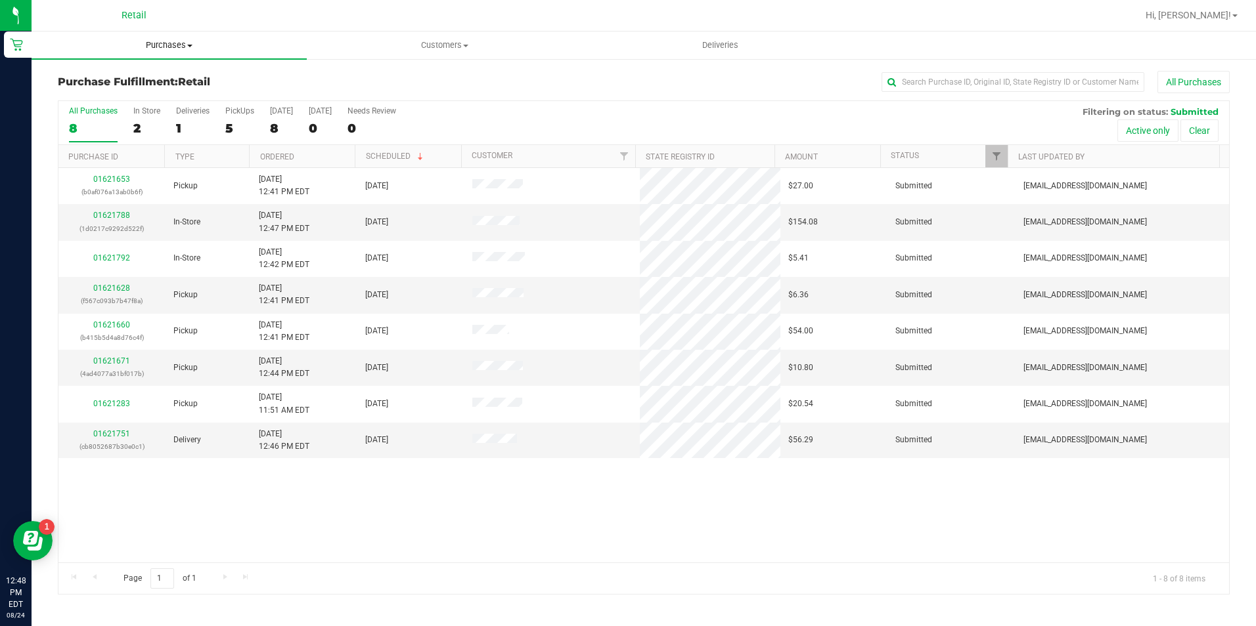
click at [158, 47] on span "Purchases" at bounding box center [169, 45] width 275 height 12
click at [167, 74] on li "Summary of purchases" at bounding box center [169, 80] width 275 height 16
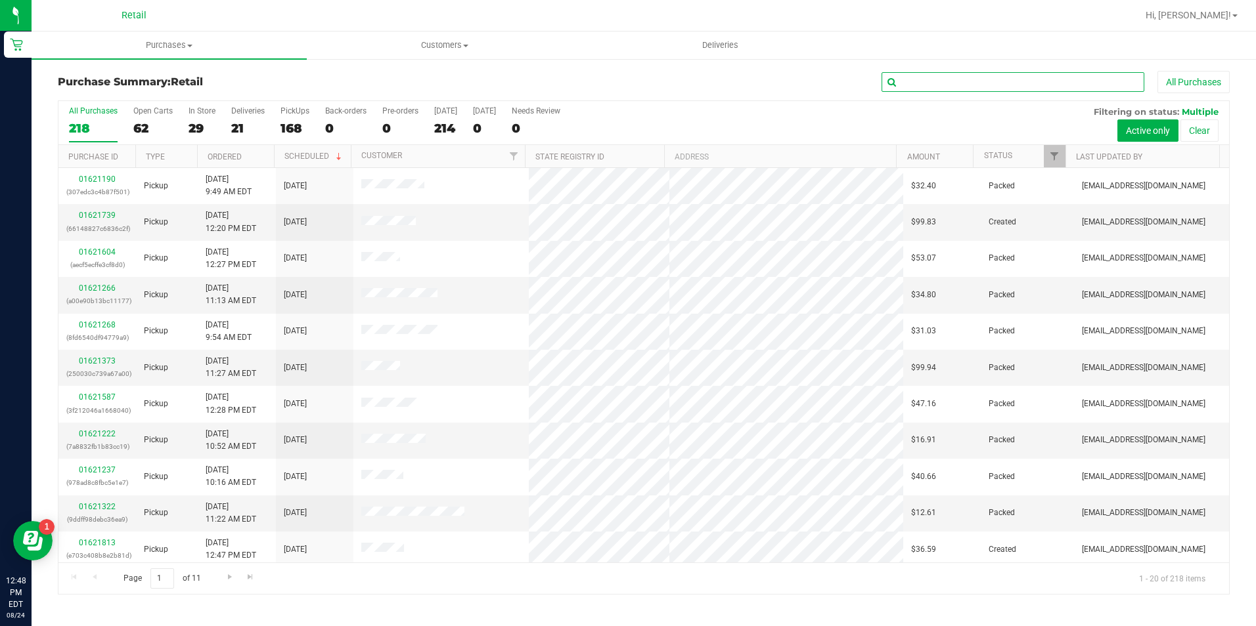
click at [948, 87] on input "text" at bounding box center [1012, 82] width 263 height 20
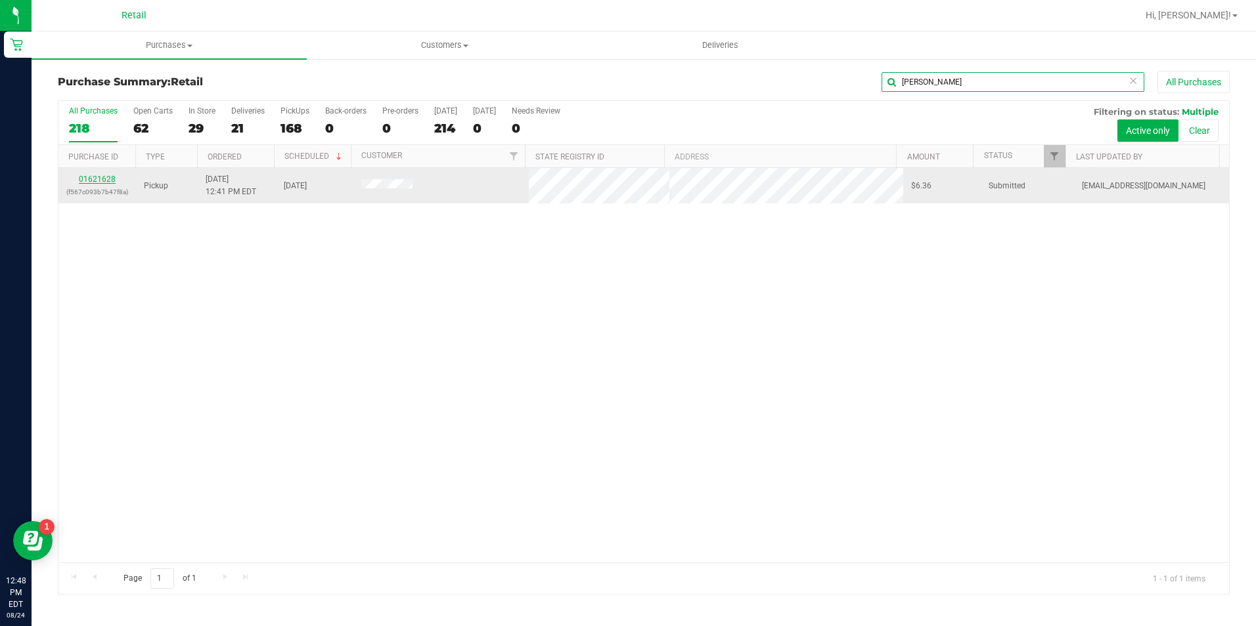
type input "jarman"
click at [106, 177] on link "01621628" at bounding box center [97, 179] width 37 height 9
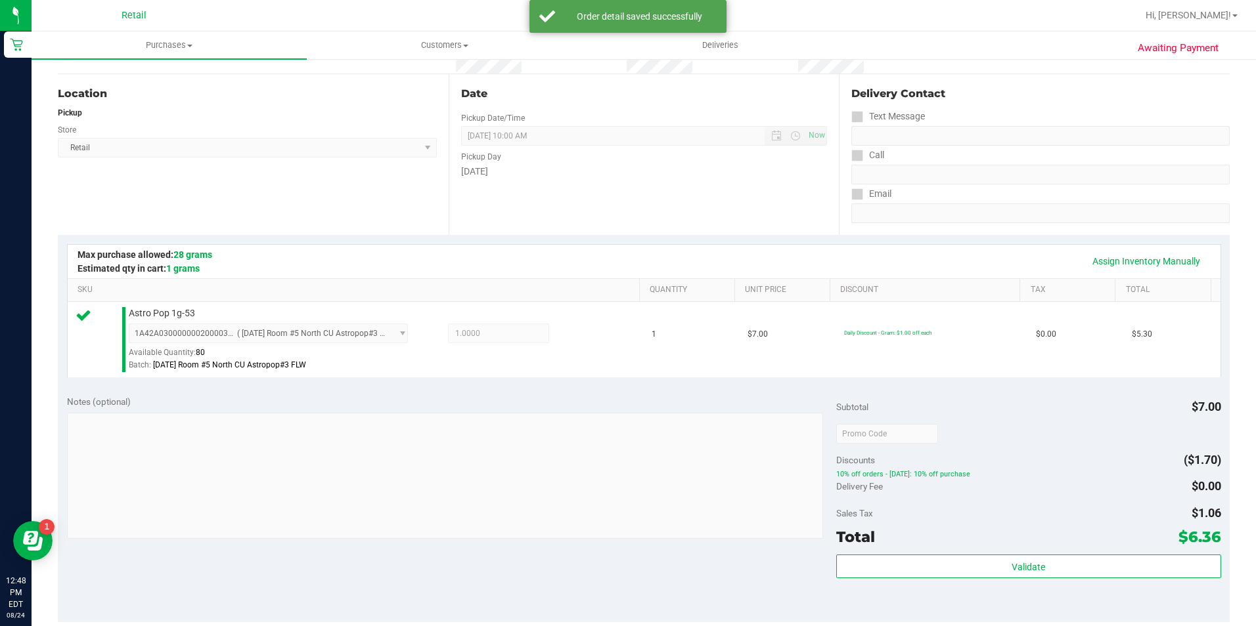
scroll to position [197, 0]
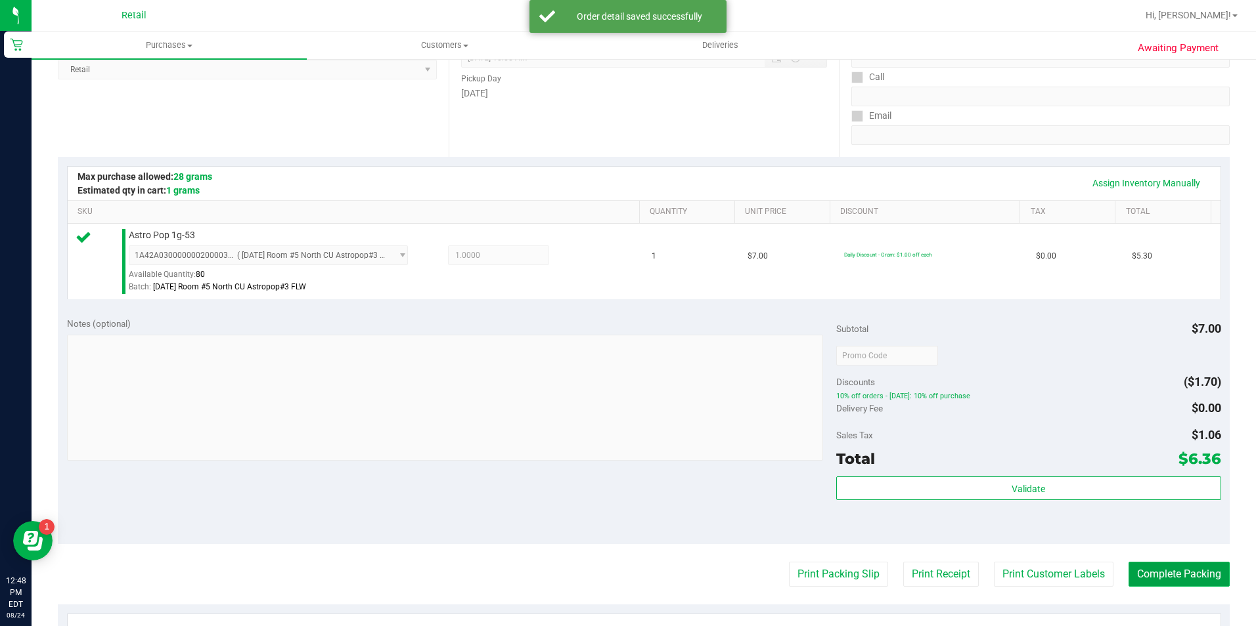
click at [1145, 572] on button "Complete Packing" at bounding box center [1178, 574] width 101 height 25
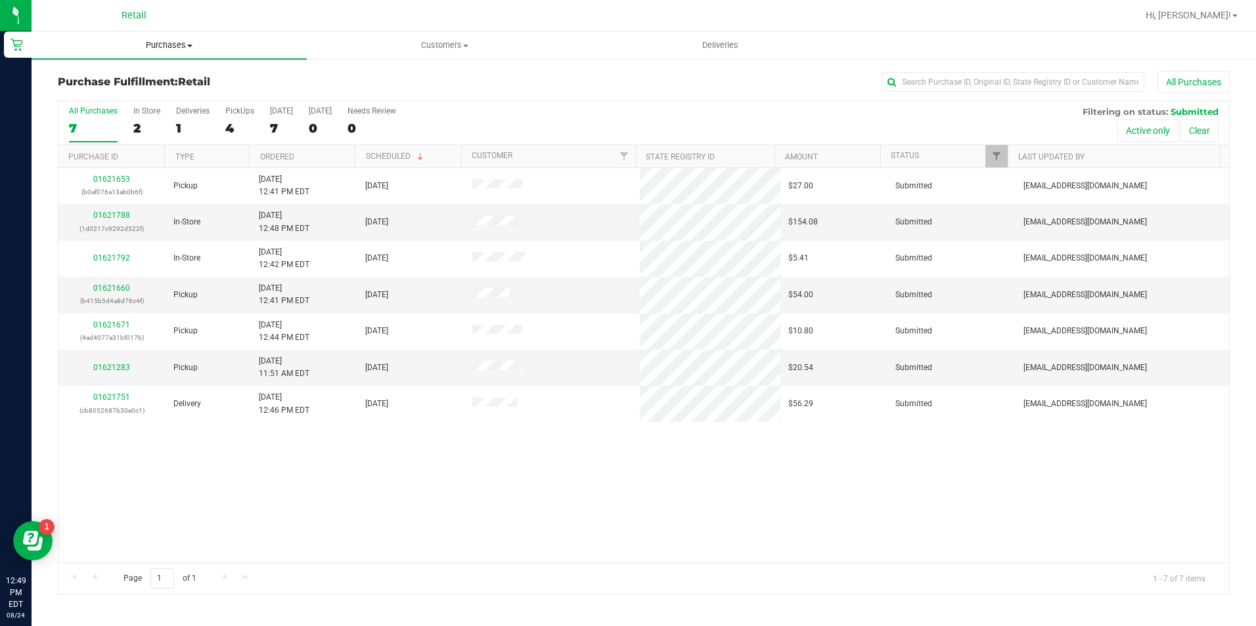
click at [173, 45] on span "Purchases" at bounding box center [169, 45] width 275 height 12
click at [169, 76] on li "Summary of purchases" at bounding box center [169, 80] width 275 height 16
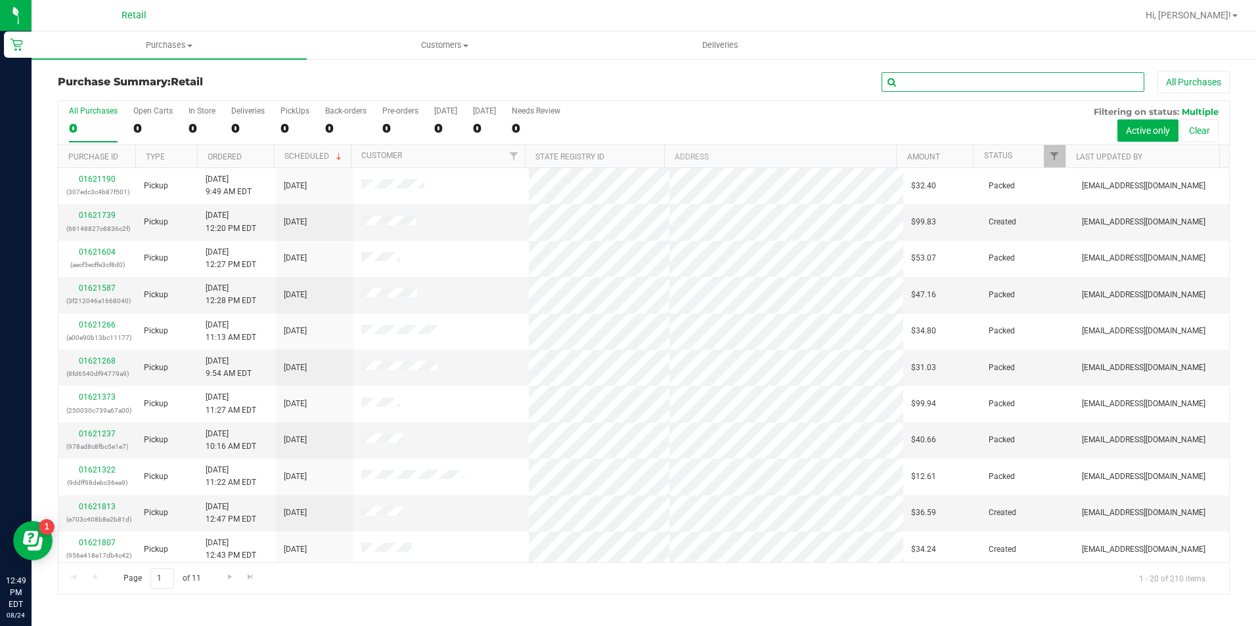
click at [1005, 82] on input "text" at bounding box center [1012, 82] width 263 height 20
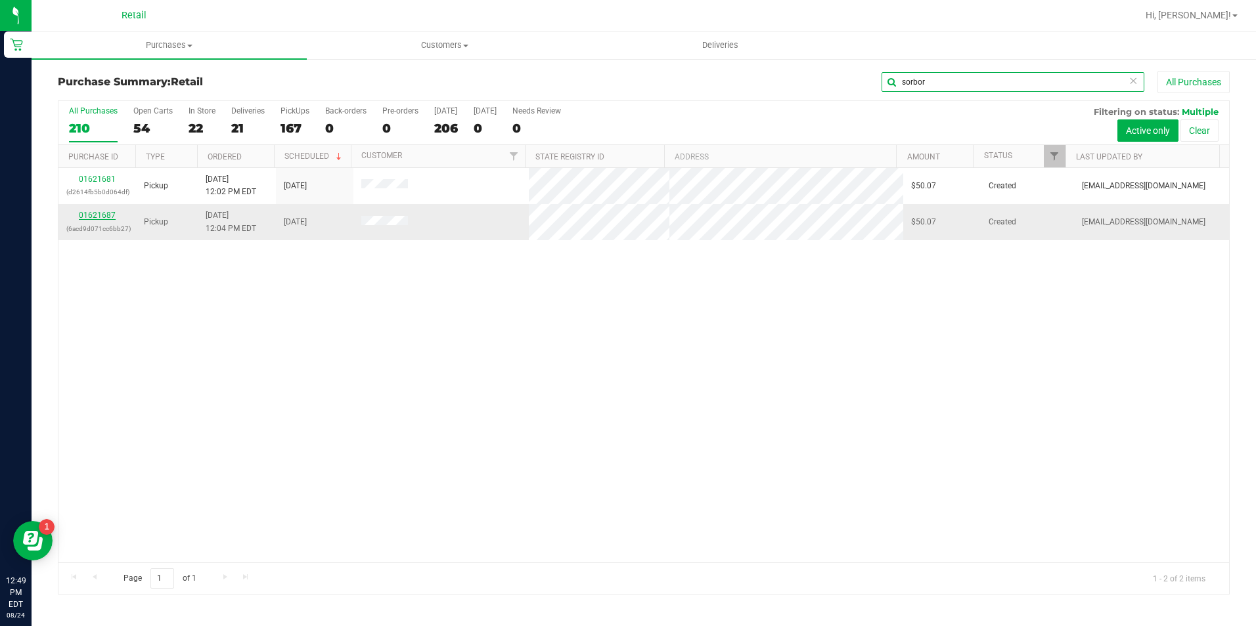
type input "sorbor"
click at [104, 213] on link "01621687" at bounding box center [97, 215] width 37 height 9
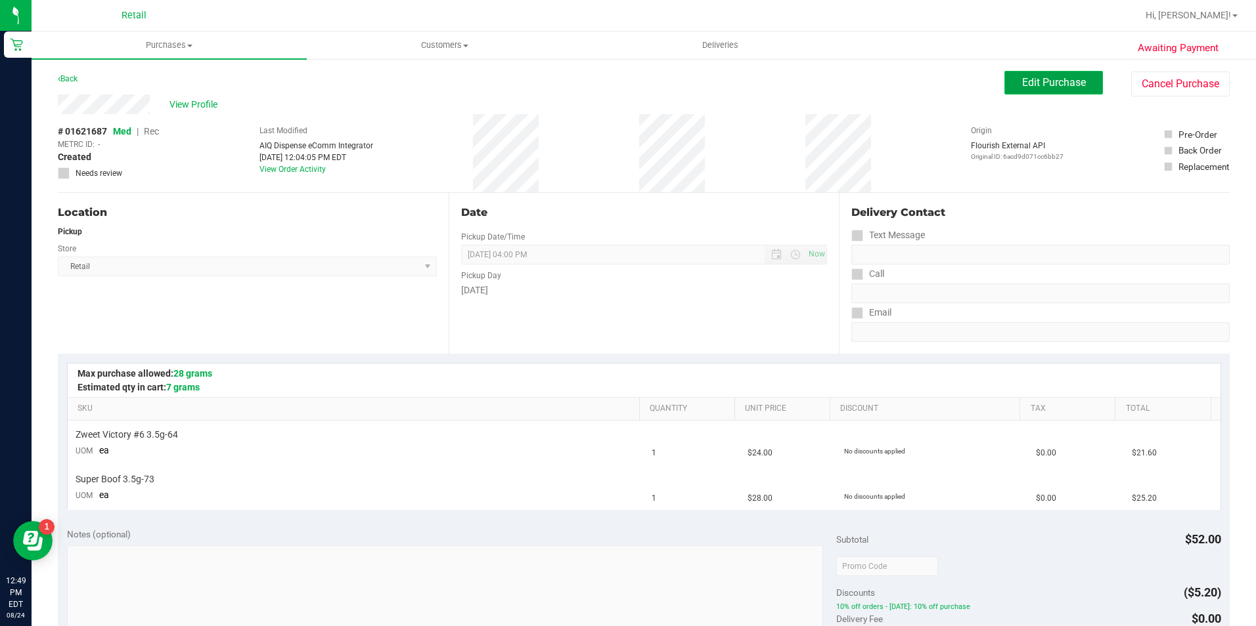
click at [1026, 91] on button "Edit Purchase" at bounding box center [1053, 83] width 99 height 24
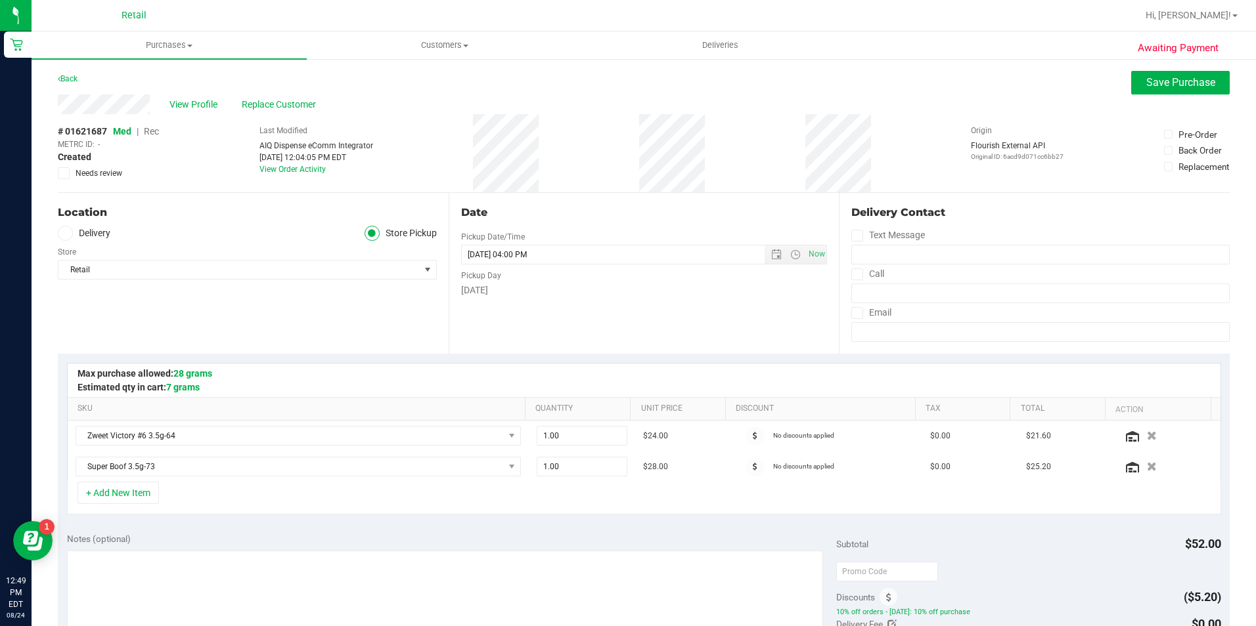
click at [155, 128] on span "Rec" at bounding box center [151, 131] width 15 height 11
click at [1131, 87] on button "Save Purchase" at bounding box center [1180, 83] width 99 height 24
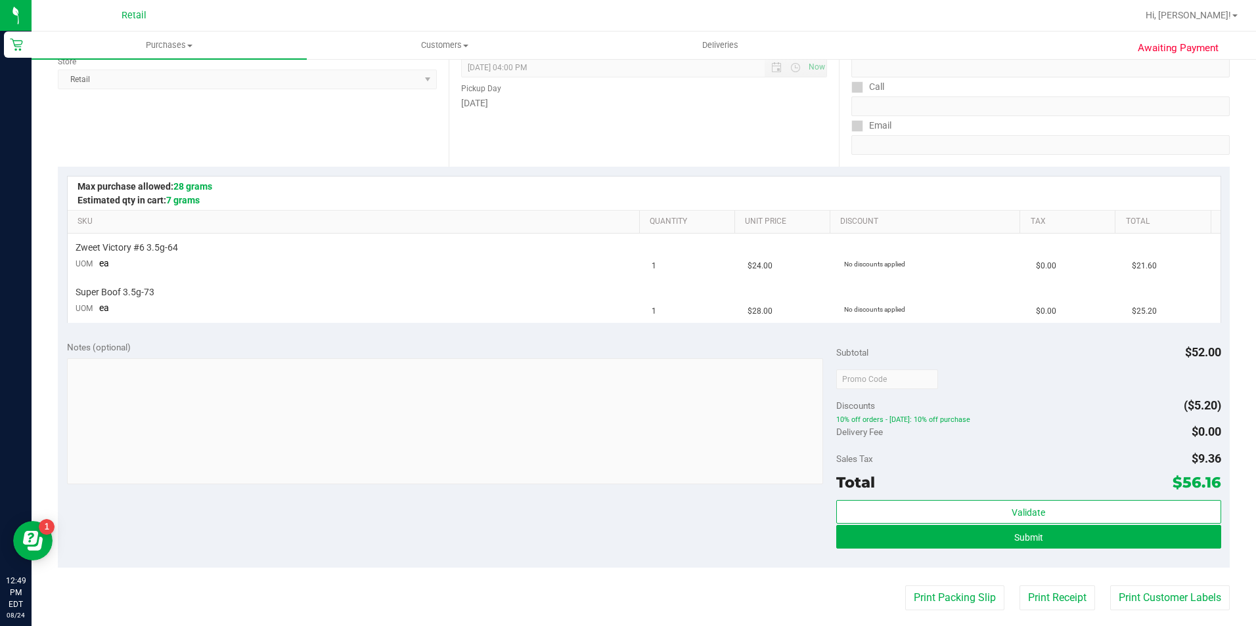
scroll to position [197, 0]
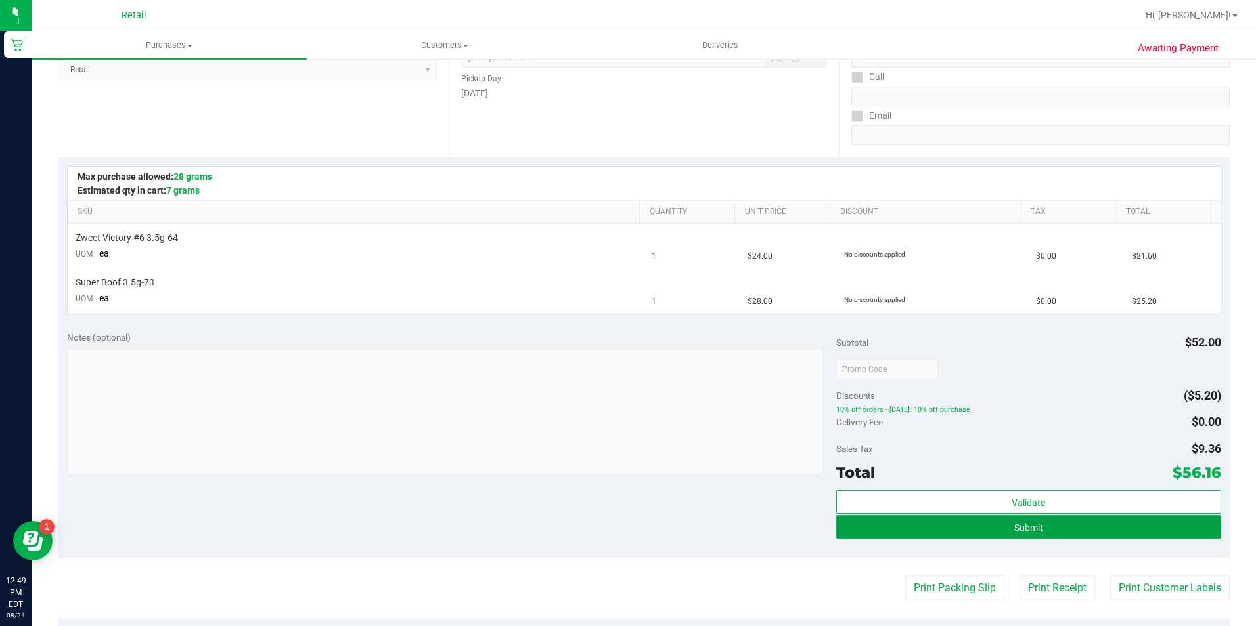
click at [996, 525] on button "Submit" at bounding box center [1028, 527] width 385 height 24
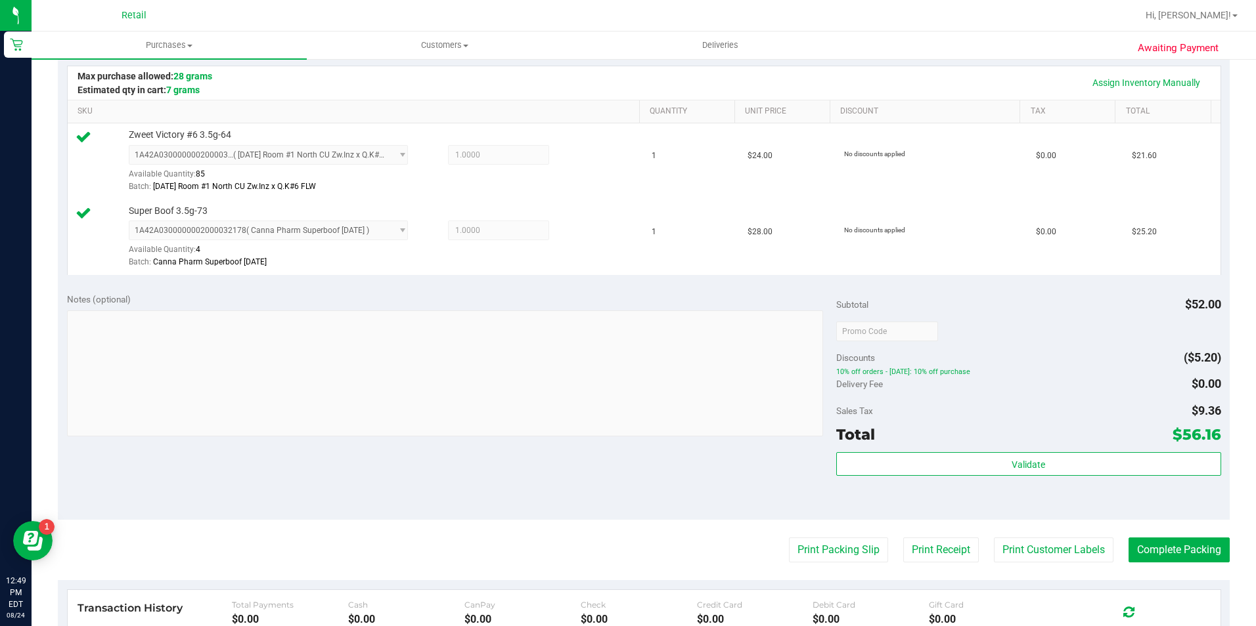
scroll to position [394, 0]
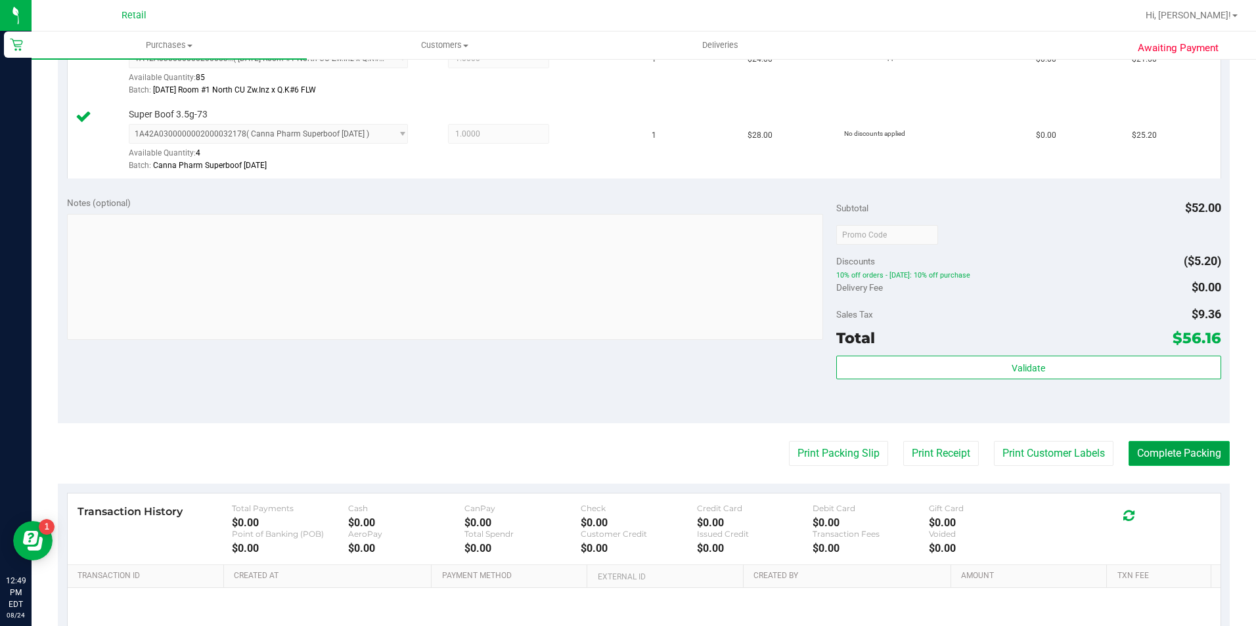
click at [1135, 450] on button "Complete Packing" at bounding box center [1178, 453] width 101 height 25
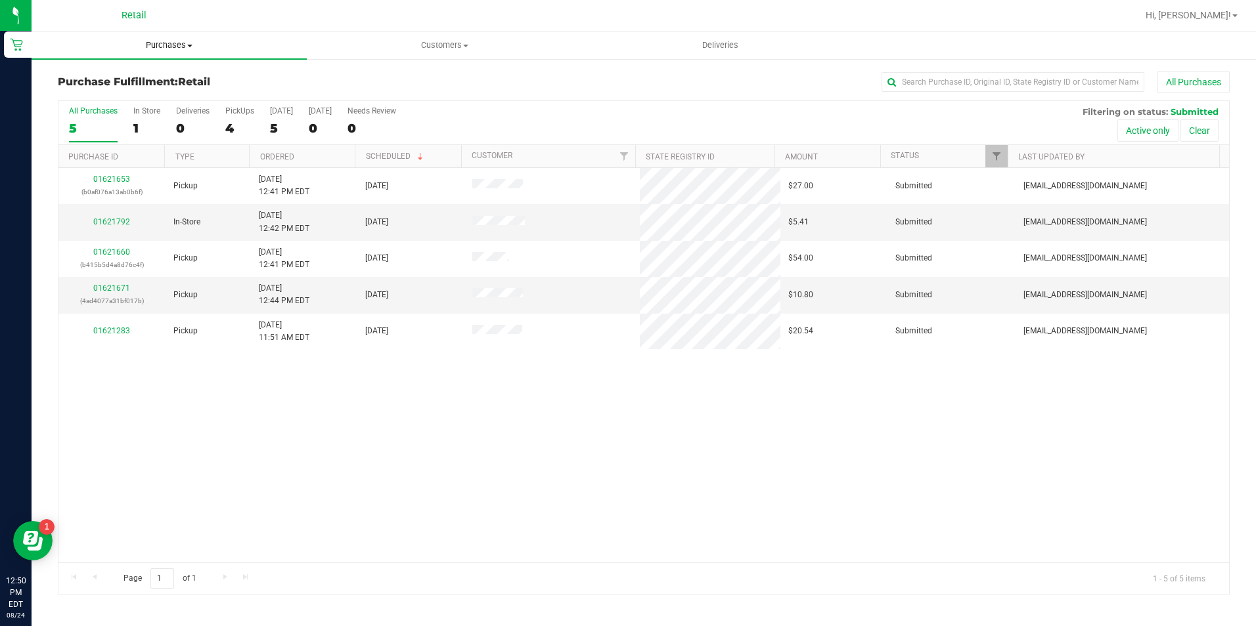
click at [179, 47] on span "Purchases" at bounding box center [169, 45] width 275 height 12
click at [171, 79] on li "Summary of purchases" at bounding box center [169, 80] width 275 height 16
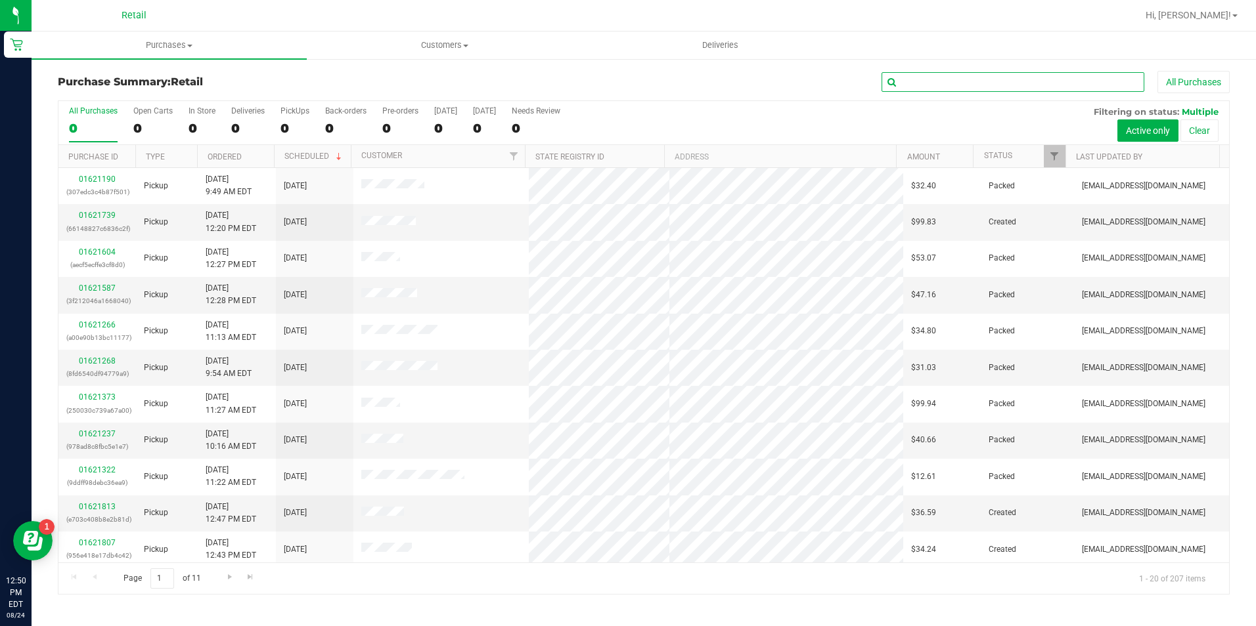
click at [945, 81] on input "text" at bounding box center [1012, 82] width 263 height 20
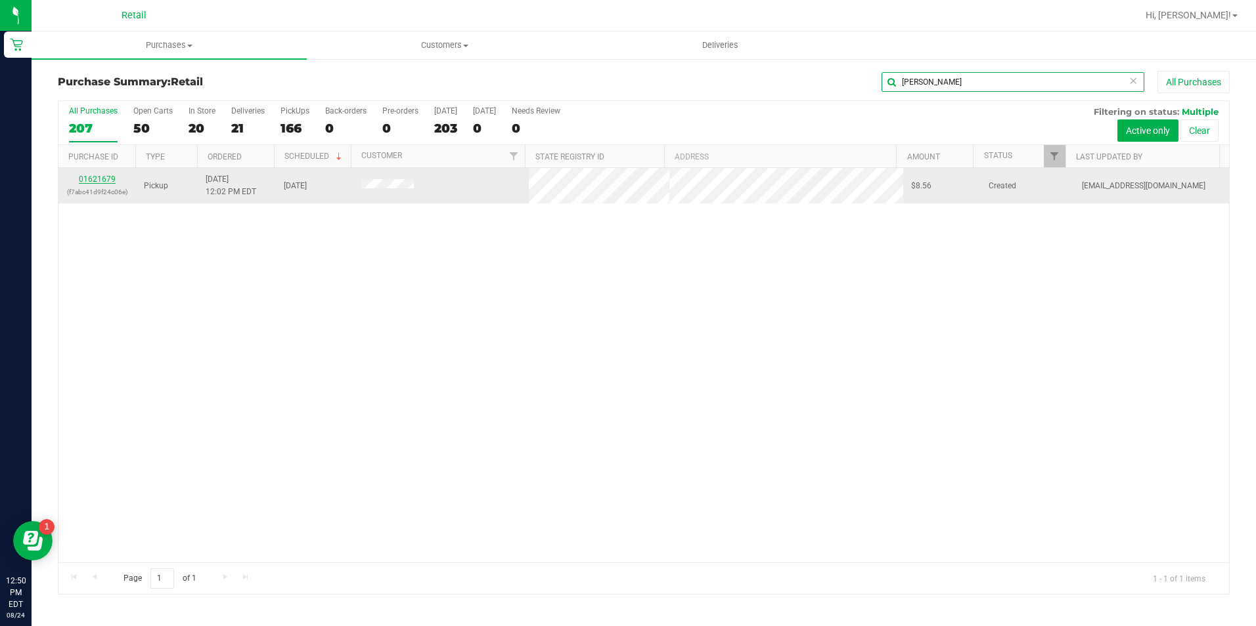
type input "alvarado"
click at [97, 177] on link "01621679" at bounding box center [97, 179] width 37 height 9
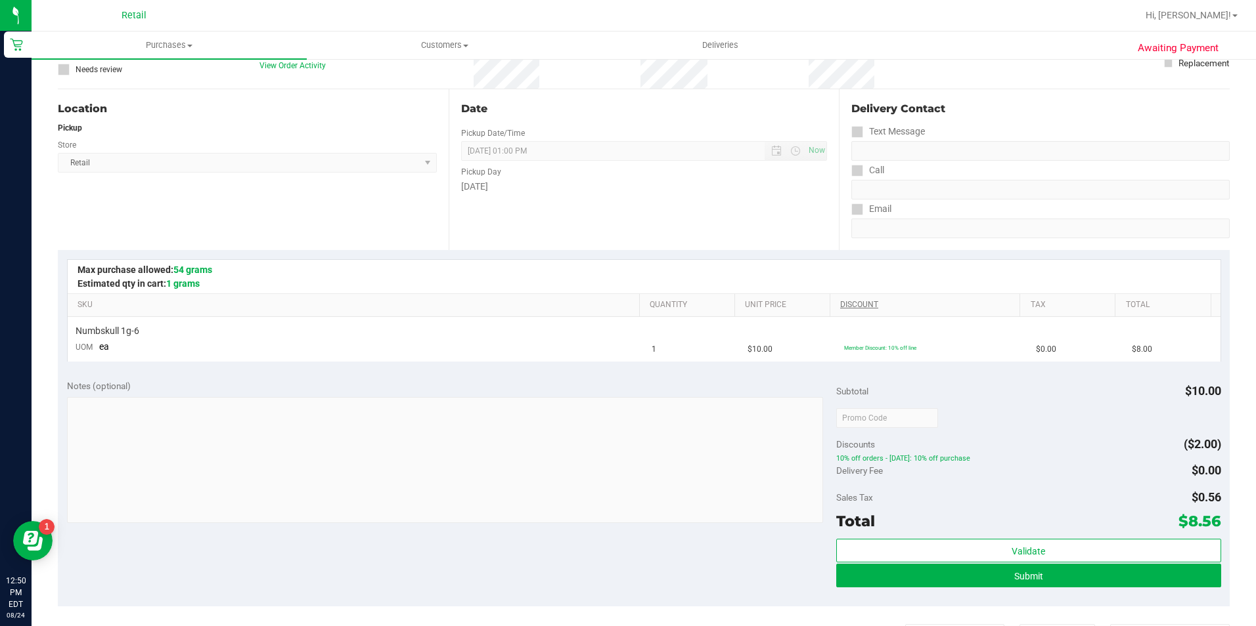
scroll to position [131, 0]
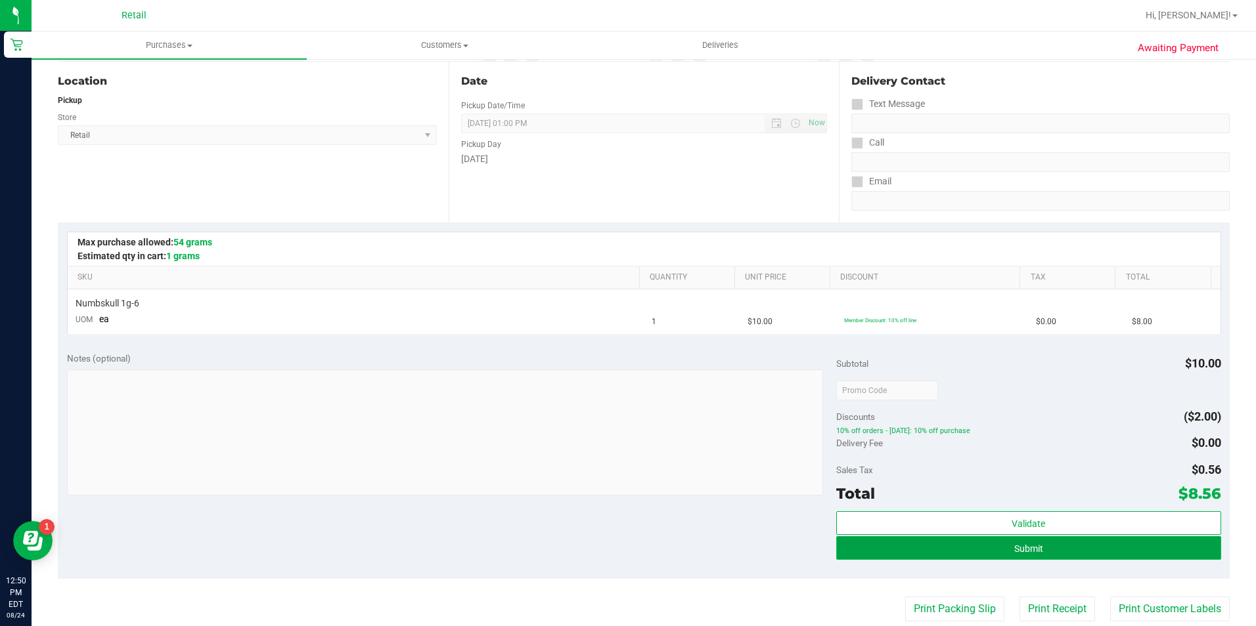
click at [1048, 552] on button "Submit" at bounding box center [1028, 549] width 385 height 24
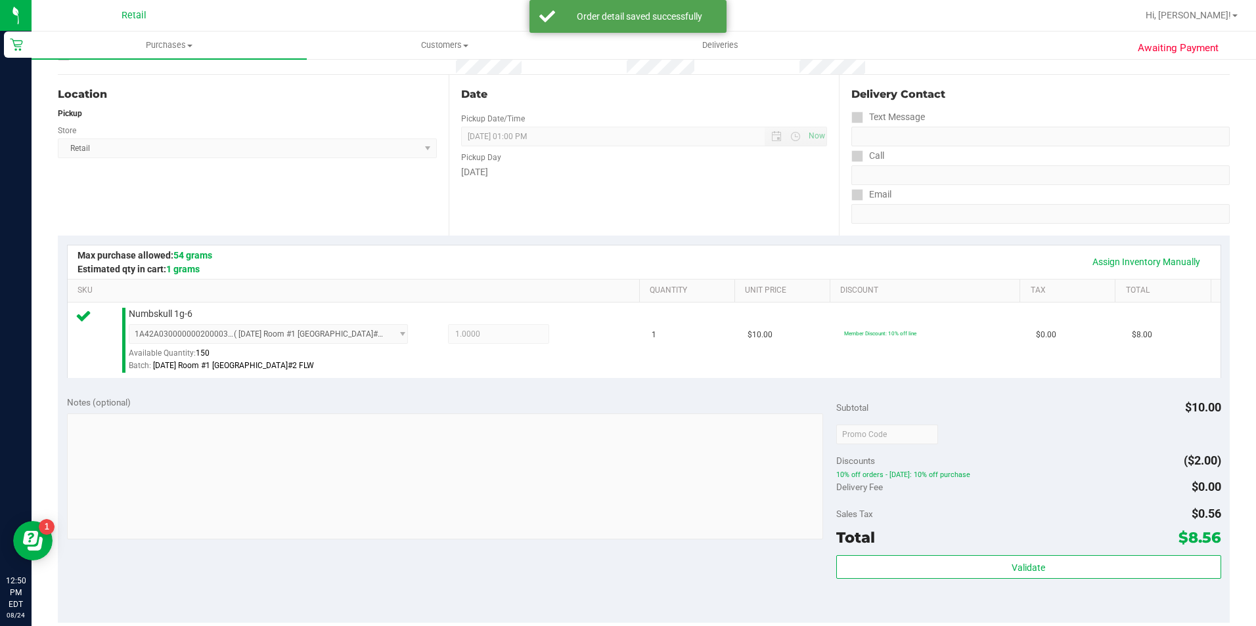
scroll to position [197, 0]
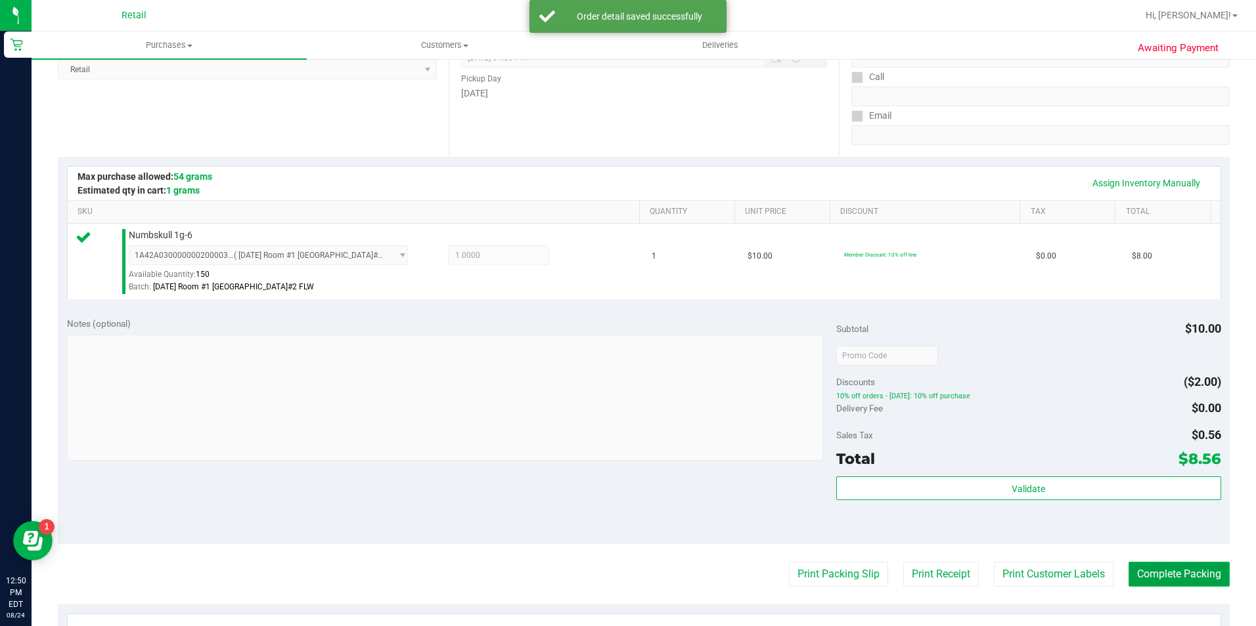
click at [1137, 572] on button "Complete Packing" at bounding box center [1178, 574] width 101 height 25
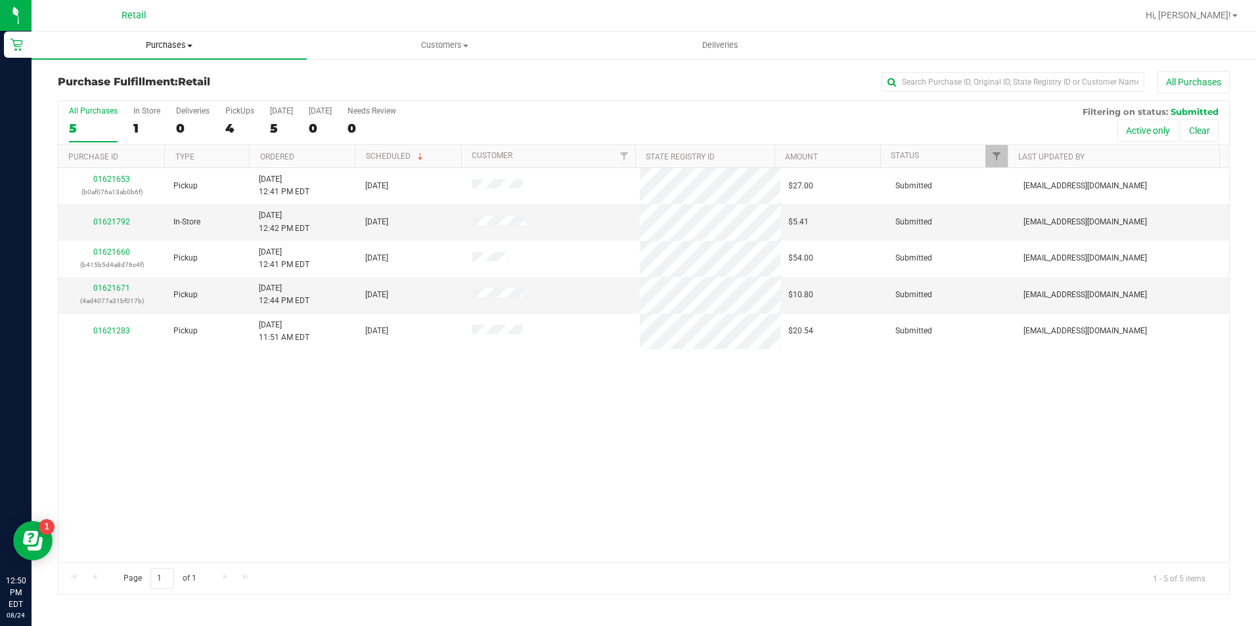
click at [186, 47] on span "Purchases" at bounding box center [169, 45] width 275 height 12
click at [183, 74] on li "Summary of purchases" at bounding box center [169, 80] width 275 height 16
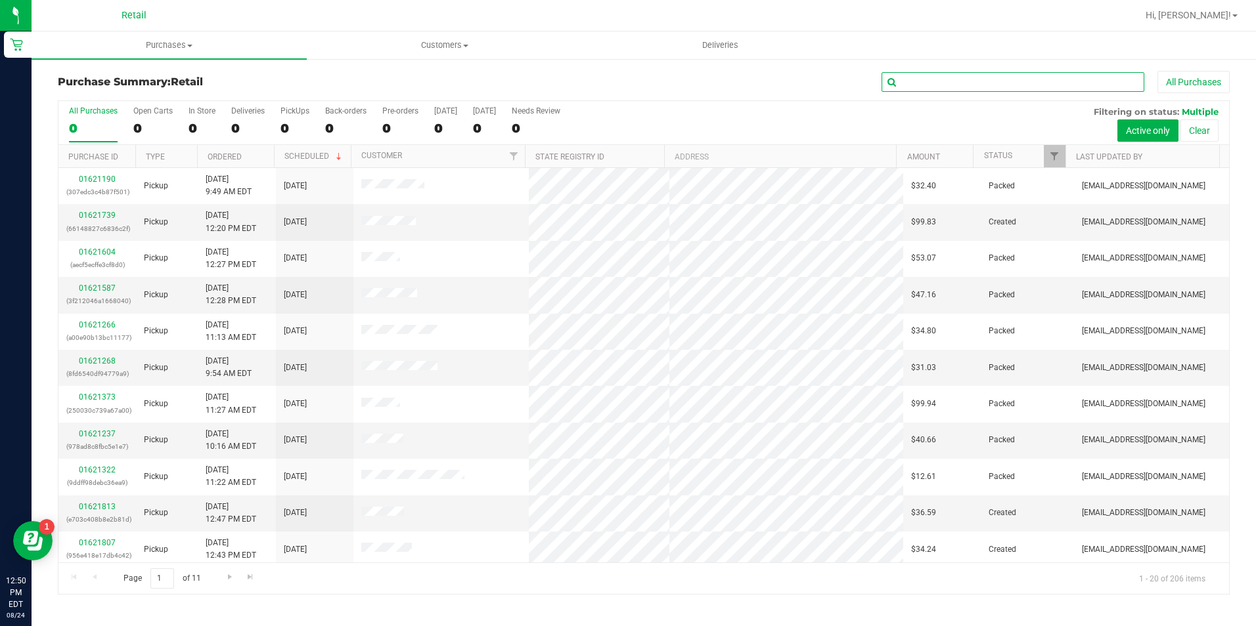
click at [942, 81] on input "text" at bounding box center [1012, 82] width 263 height 20
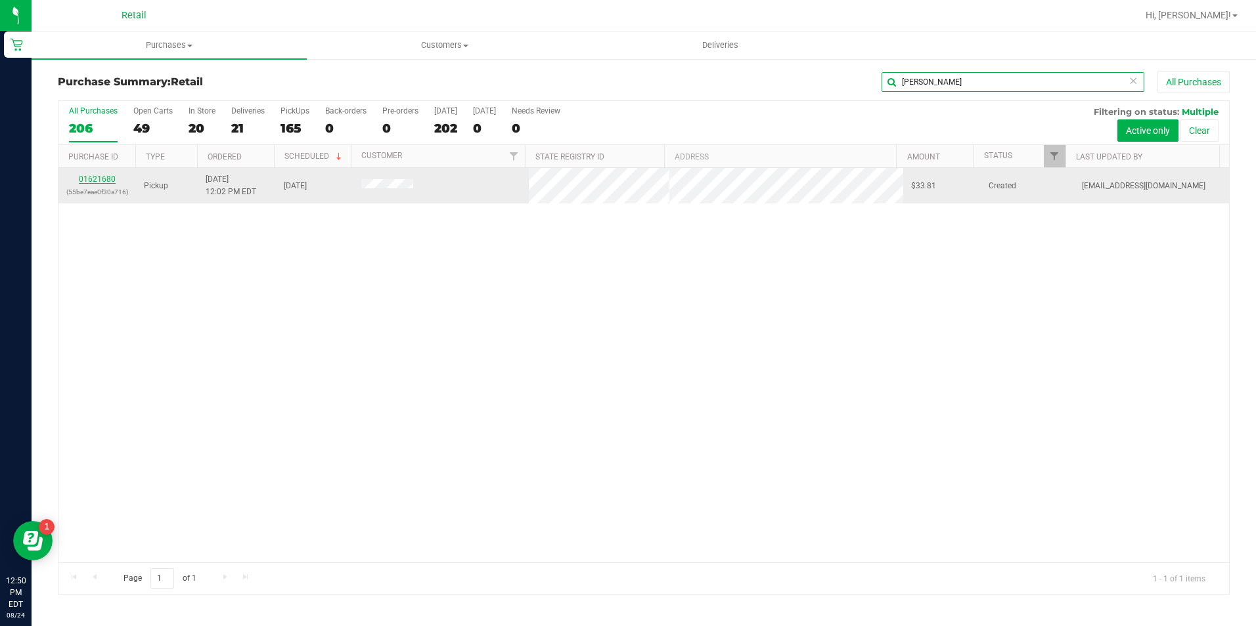
type input "vargas"
click at [100, 179] on link "01621680" at bounding box center [97, 179] width 37 height 9
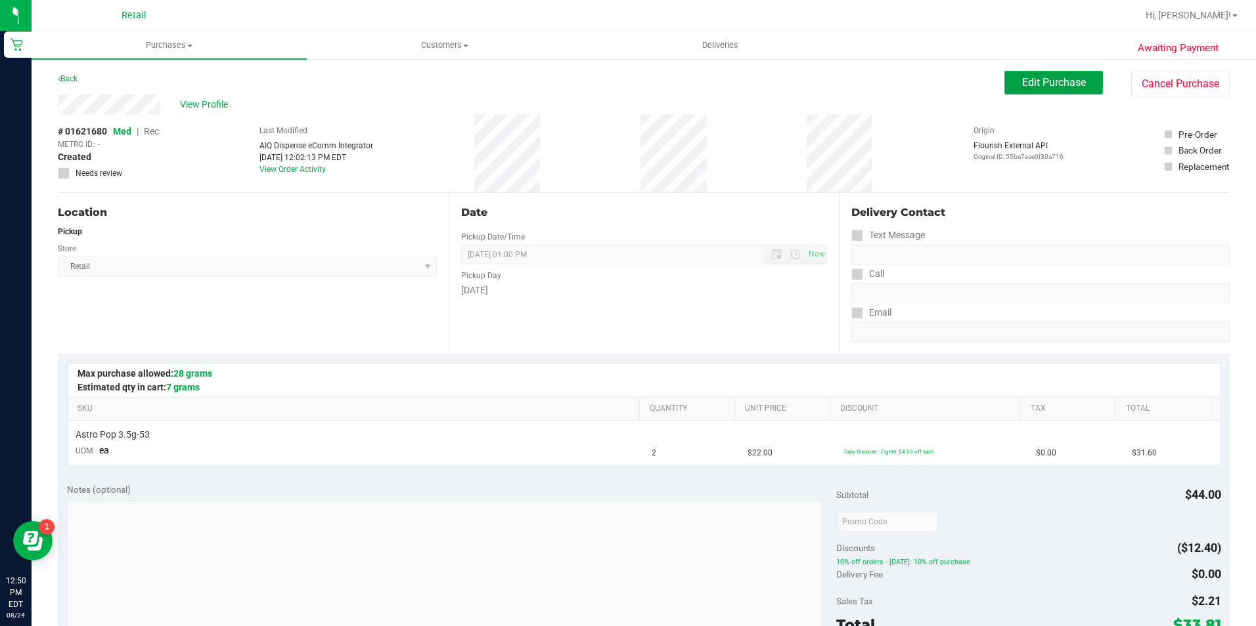
click at [1055, 89] on button "Edit Purchase" at bounding box center [1053, 83] width 99 height 24
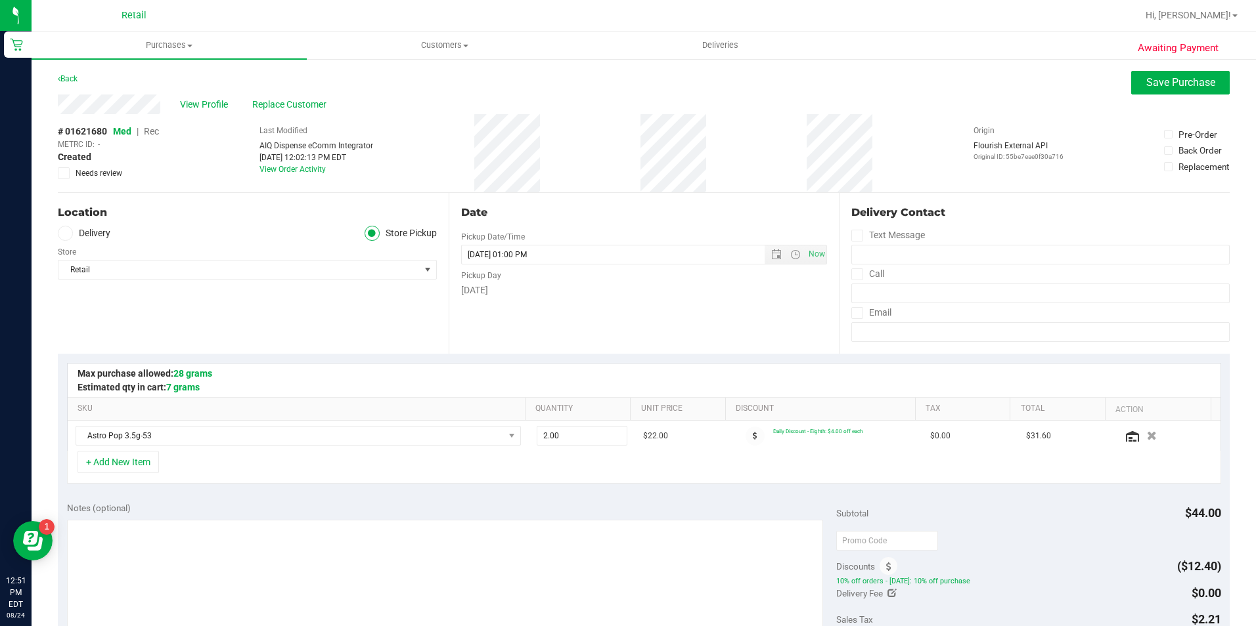
click at [152, 131] on span "Rec" at bounding box center [151, 131] width 15 height 11
click at [1164, 87] on span "Save Purchase" at bounding box center [1180, 82] width 69 height 12
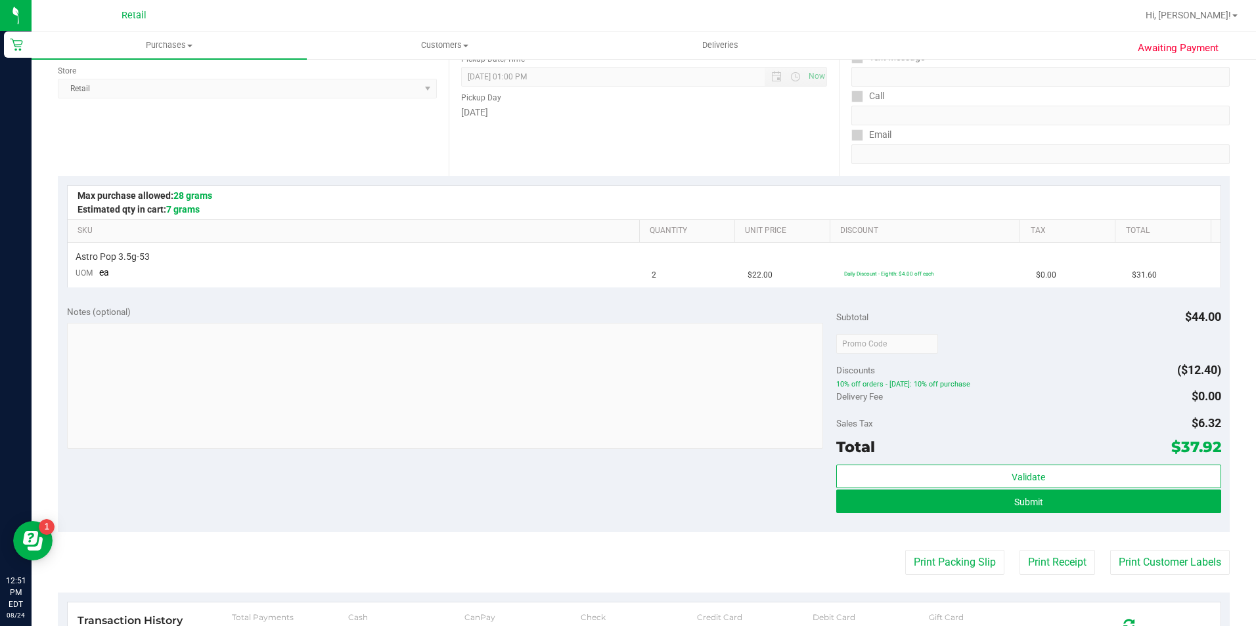
scroll to position [197, 0]
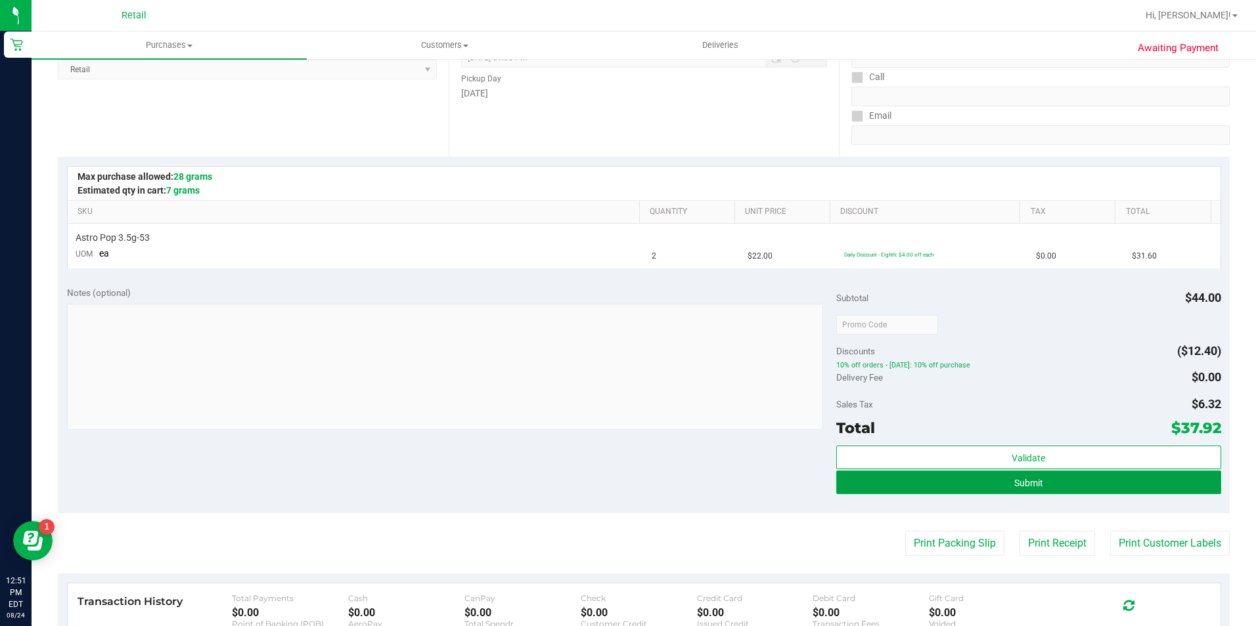
click at [995, 484] on button "Submit" at bounding box center [1028, 483] width 385 height 24
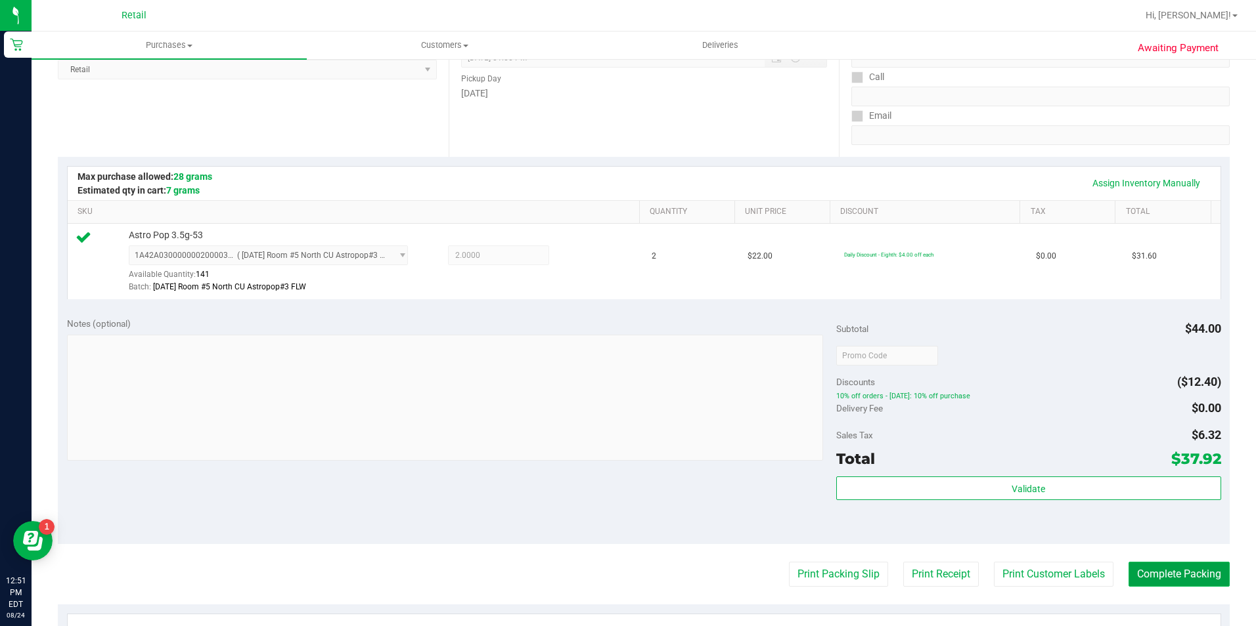
click at [1148, 577] on button "Complete Packing" at bounding box center [1178, 574] width 101 height 25
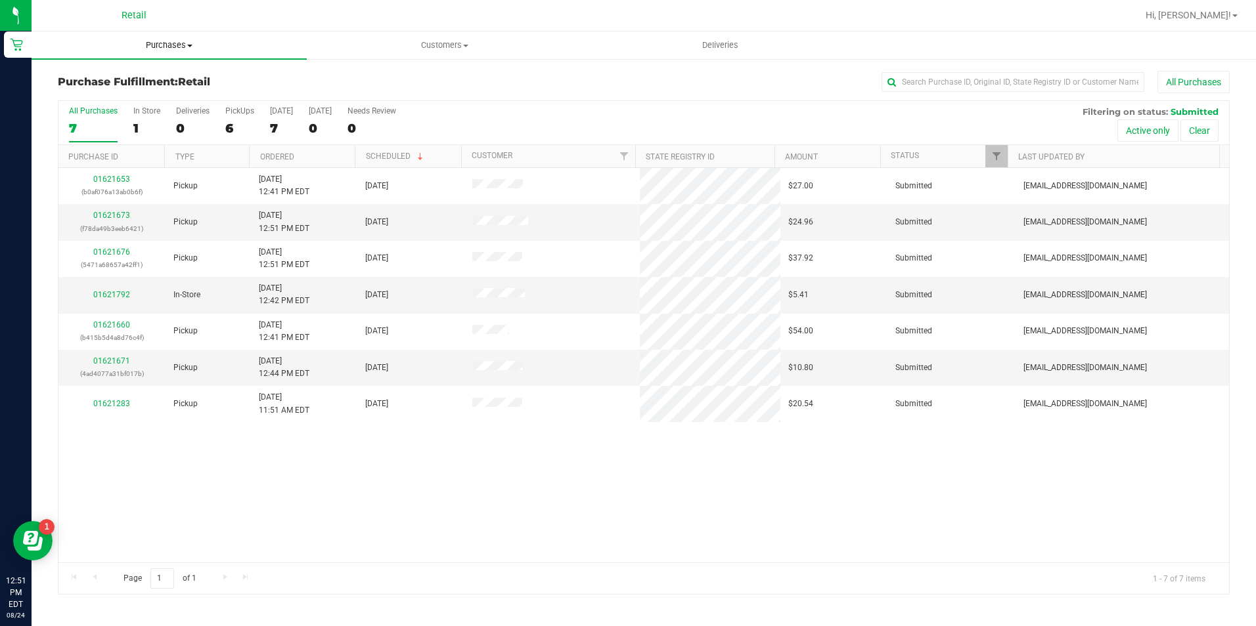
drag, startPoint x: 183, startPoint y: 35, endPoint x: 183, endPoint y: 41, distance: 6.6
click at [183, 35] on uib-tab-heading "Purchases Summary of purchases Fulfillment All purchases" at bounding box center [169, 46] width 275 height 28
click at [185, 76] on li "Summary of purchases" at bounding box center [169, 80] width 275 height 16
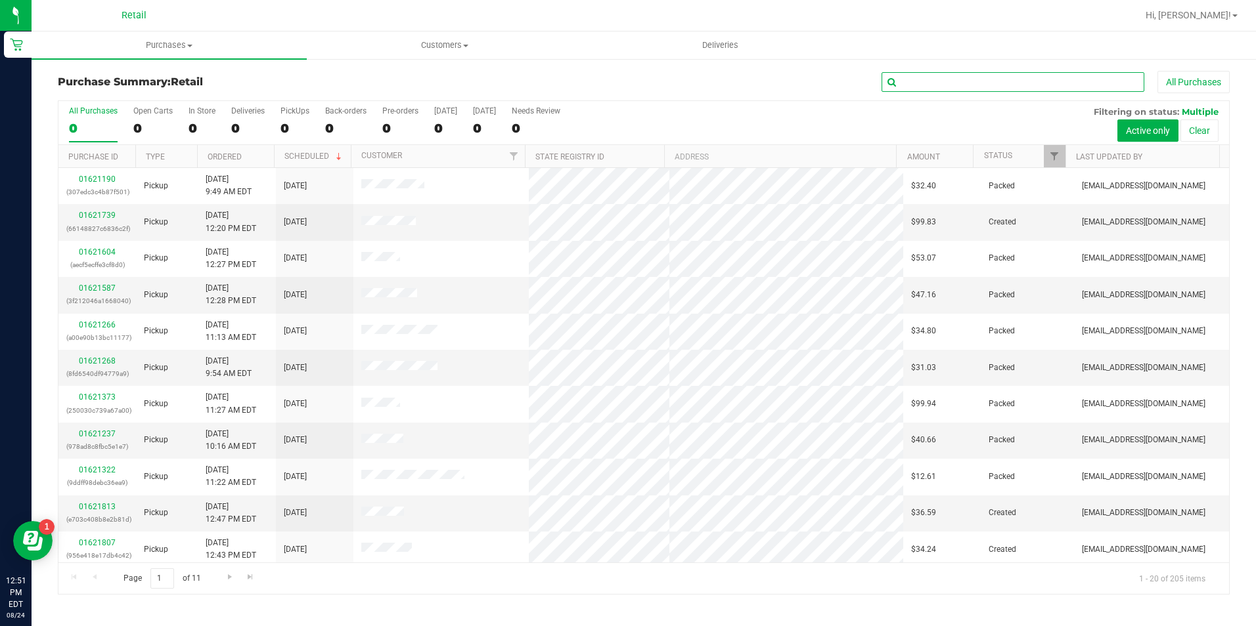
click at [1002, 82] on input "text" at bounding box center [1012, 82] width 263 height 20
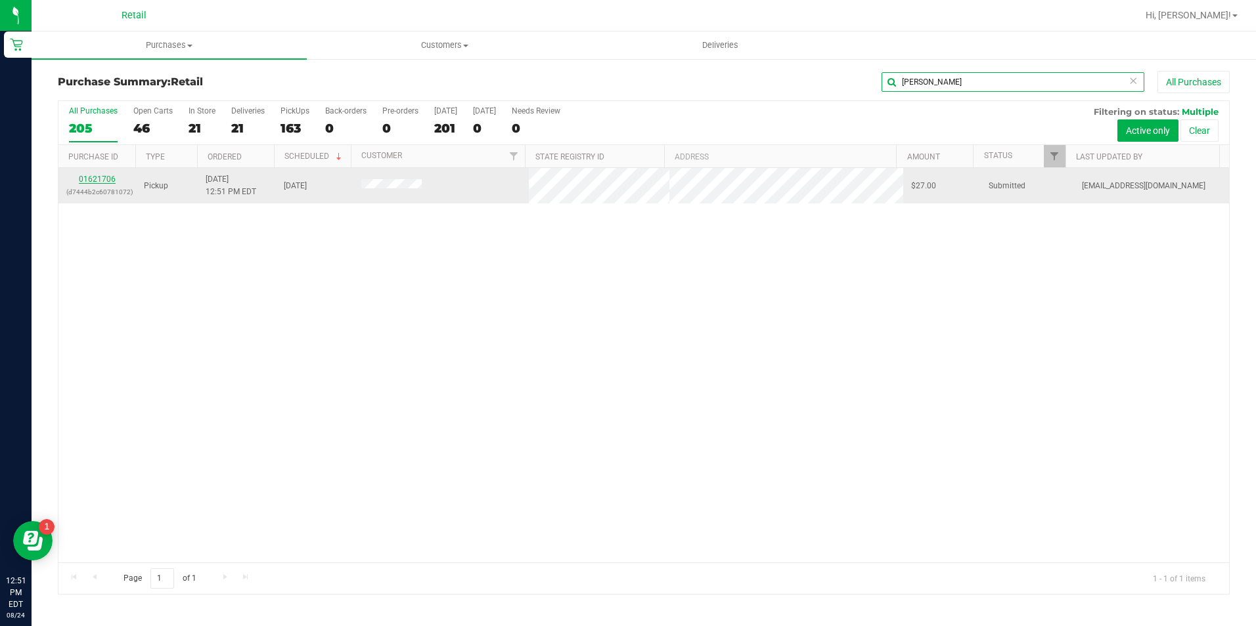
type input "valiente"
click at [89, 180] on link "01621706" at bounding box center [97, 179] width 37 height 9
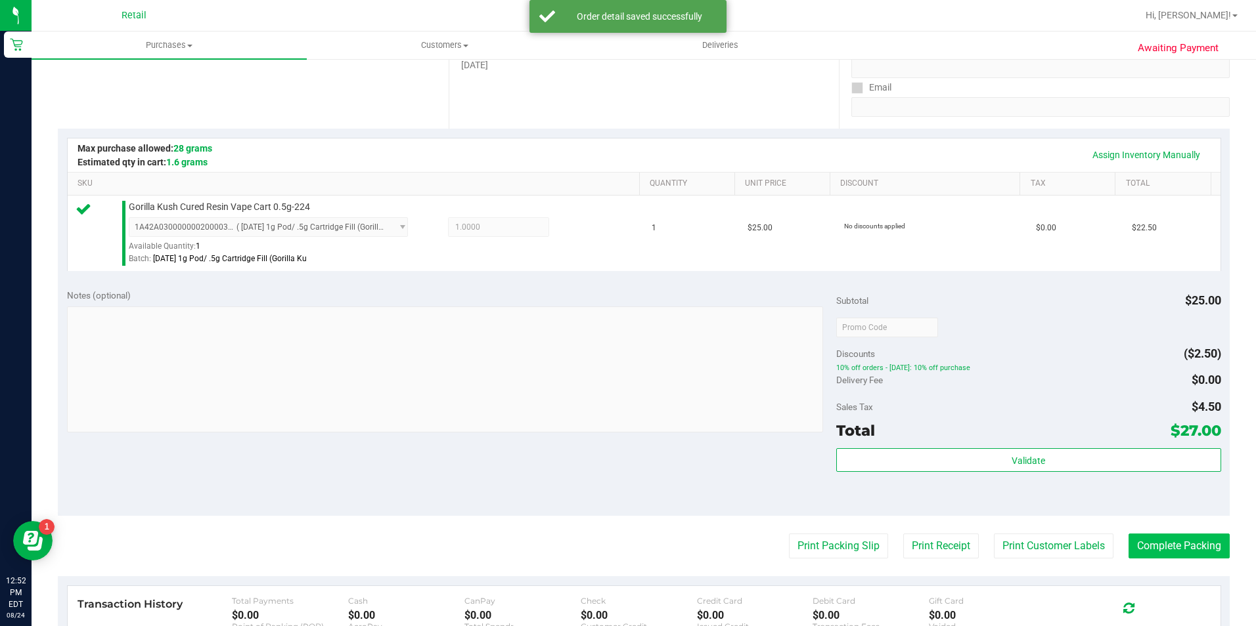
scroll to position [263, 0]
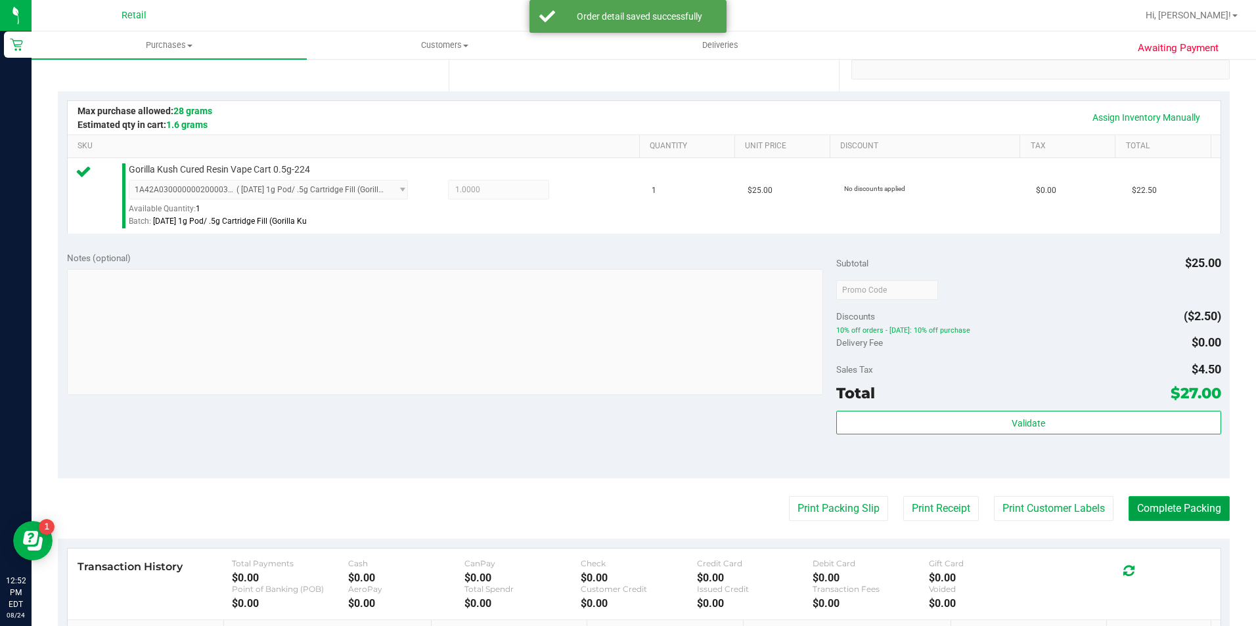
click at [1187, 500] on button "Complete Packing" at bounding box center [1178, 508] width 101 height 25
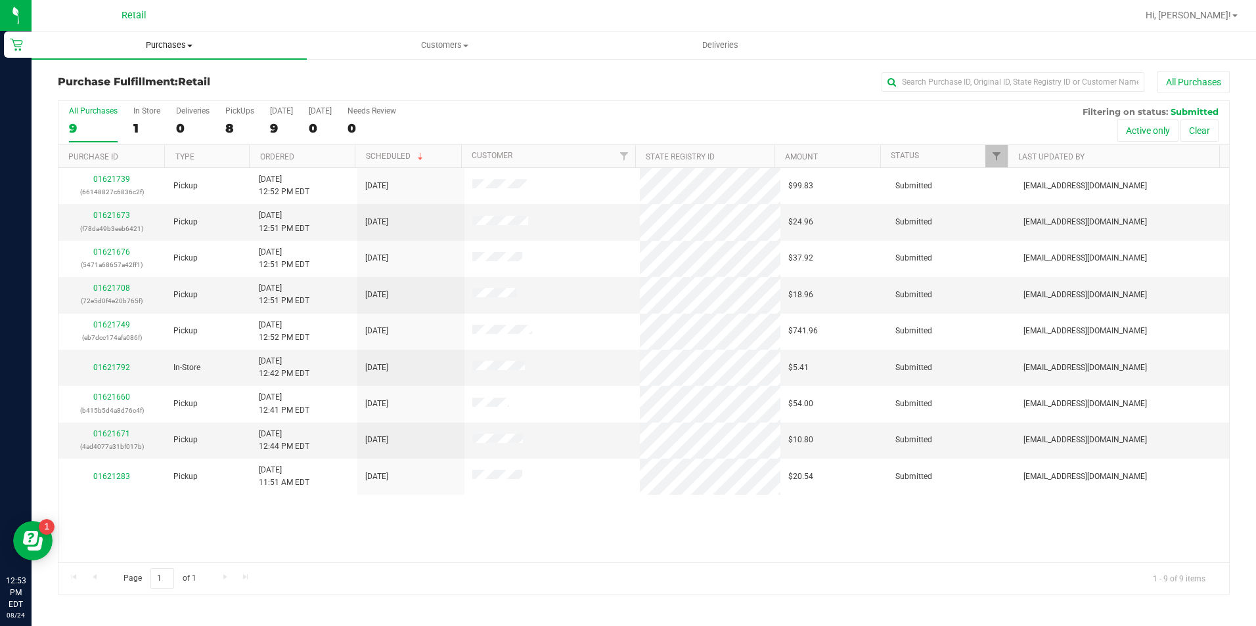
click at [154, 43] on span "Purchases" at bounding box center [169, 45] width 275 height 12
click at [154, 77] on span "Summary of purchases" at bounding box center [99, 79] width 135 height 11
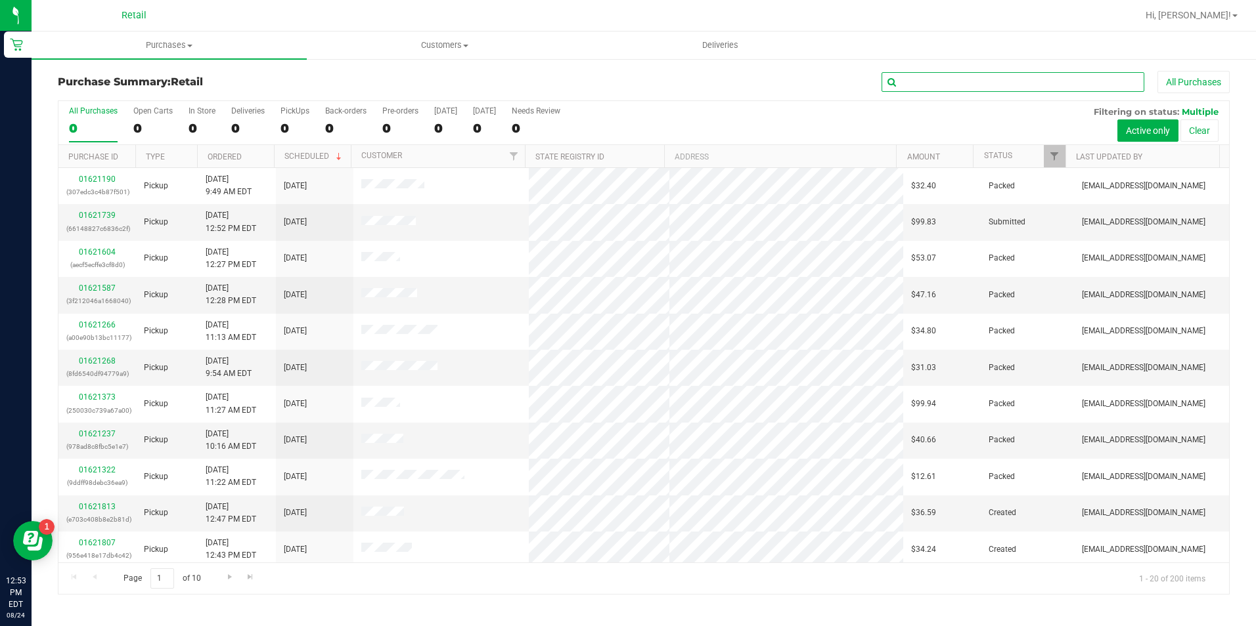
click at [937, 78] on input "text" at bounding box center [1012, 82] width 263 height 20
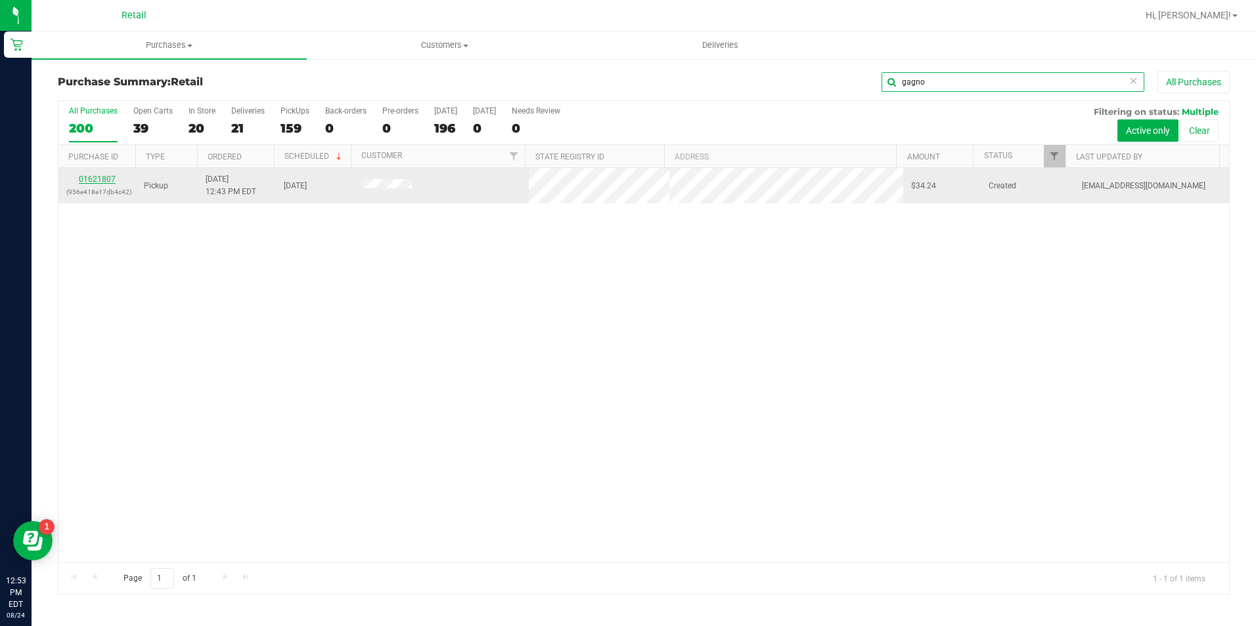
type input "gagno"
click at [102, 178] on link "01621807" at bounding box center [97, 179] width 37 height 9
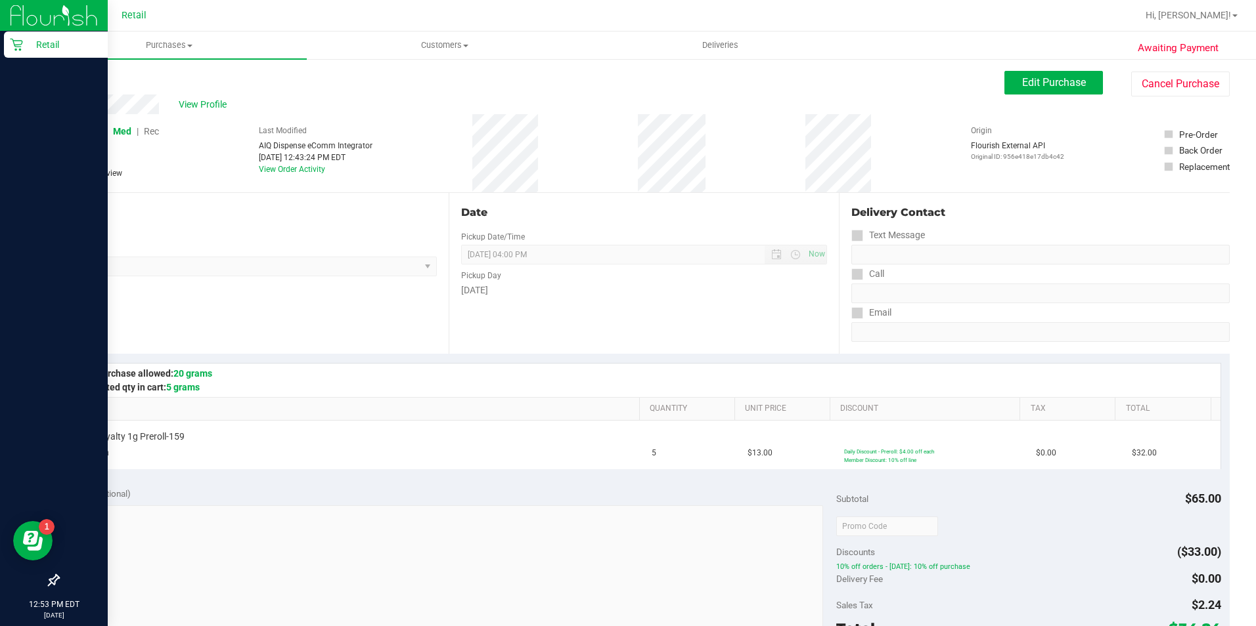
click at [37, 39] on p "Retail" at bounding box center [62, 45] width 79 height 16
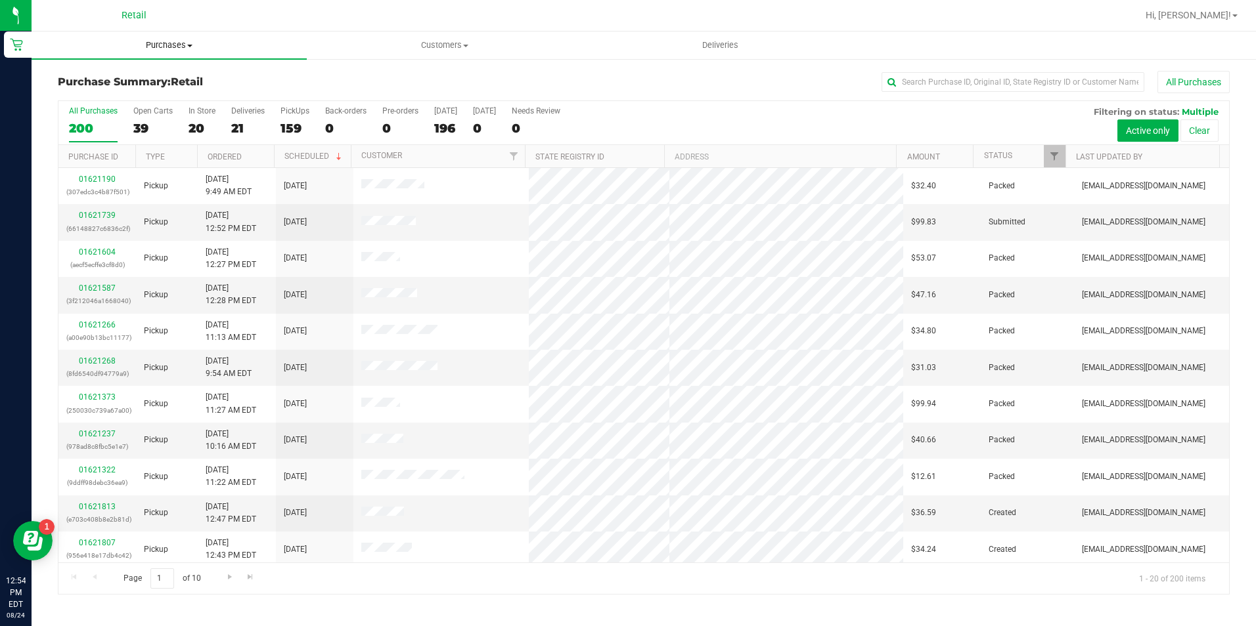
click at [181, 47] on span "Purchases" at bounding box center [169, 45] width 275 height 12
click at [144, 81] on span "Summary of purchases" at bounding box center [99, 79] width 135 height 11
click at [971, 84] on input "text" at bounding box center [1012, 82] width 263 height 20
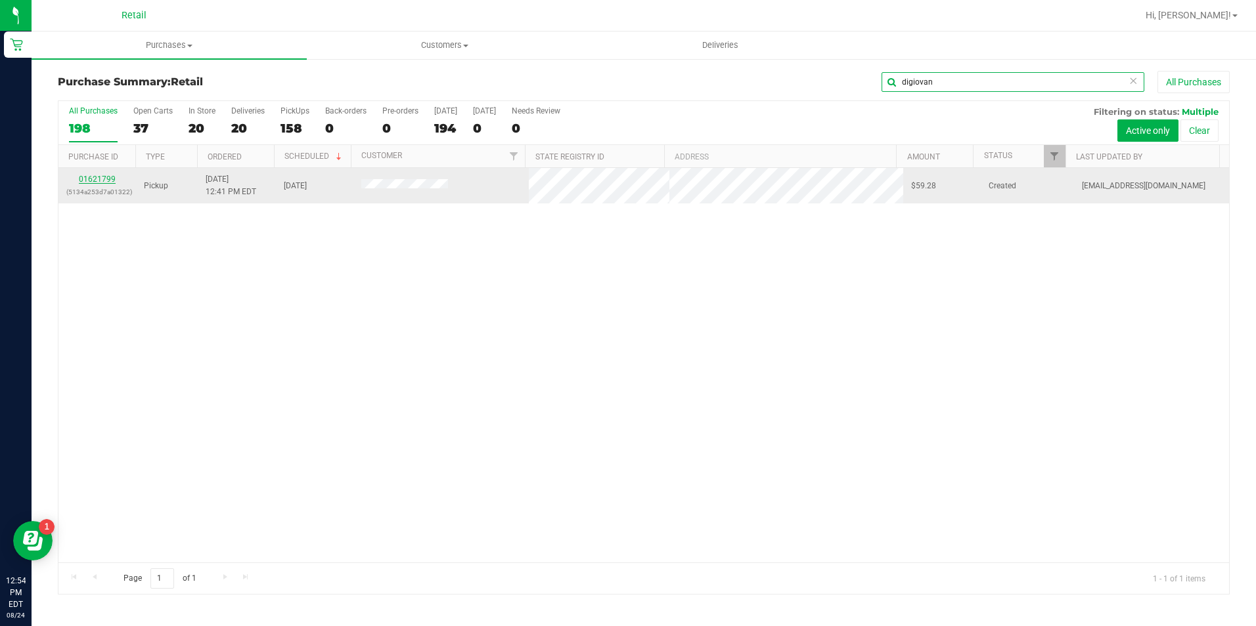
type input "digiovan"
click at [99, 181] on link "01621799" at bounding box center [97, 179] width 37 height 9
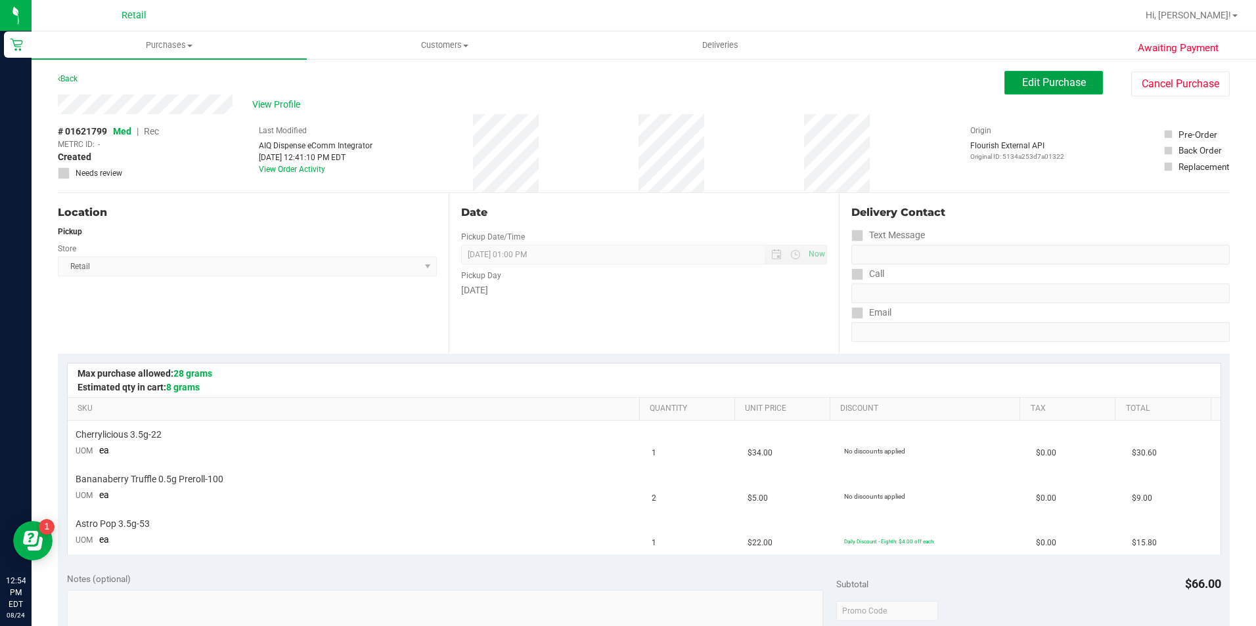
click at [1032, 83] on span "Edit Purchase" at bounding box center [1054, 82] width 64 height 12
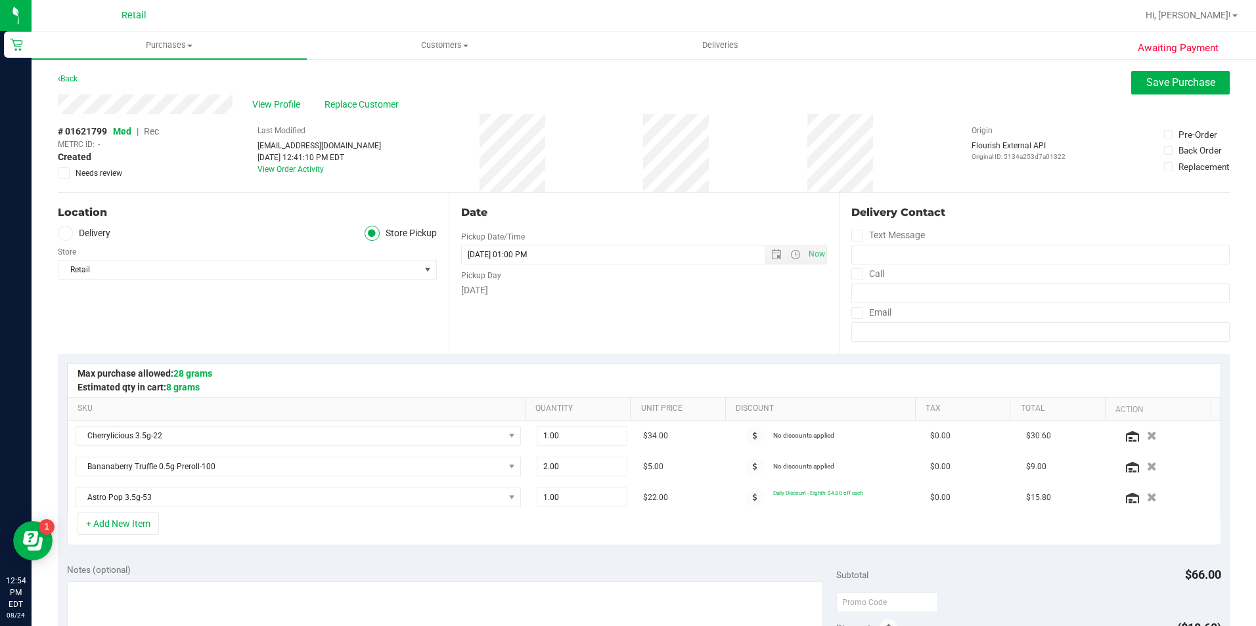
click at [155, 132] on span "Rec" at bounding box center [151, 131] width 15 height 11
click at [1132, 80] on button "Save Purchase" at bounding box center [1180, 83] width 99 height 24
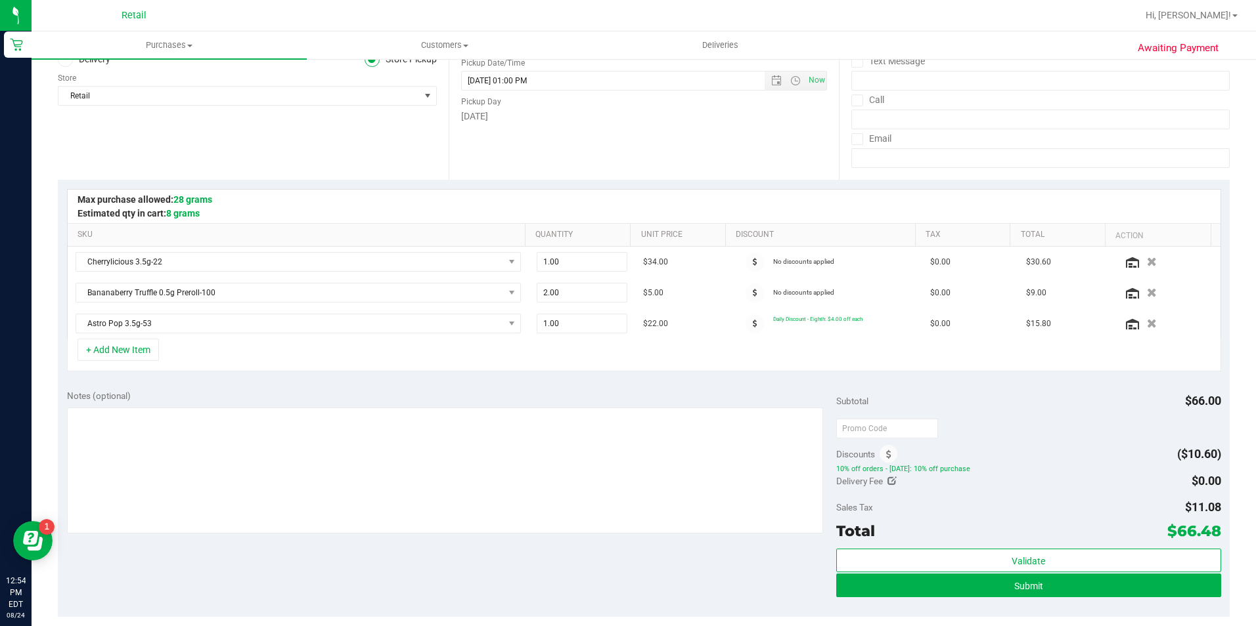
scroll to position [197, 0]
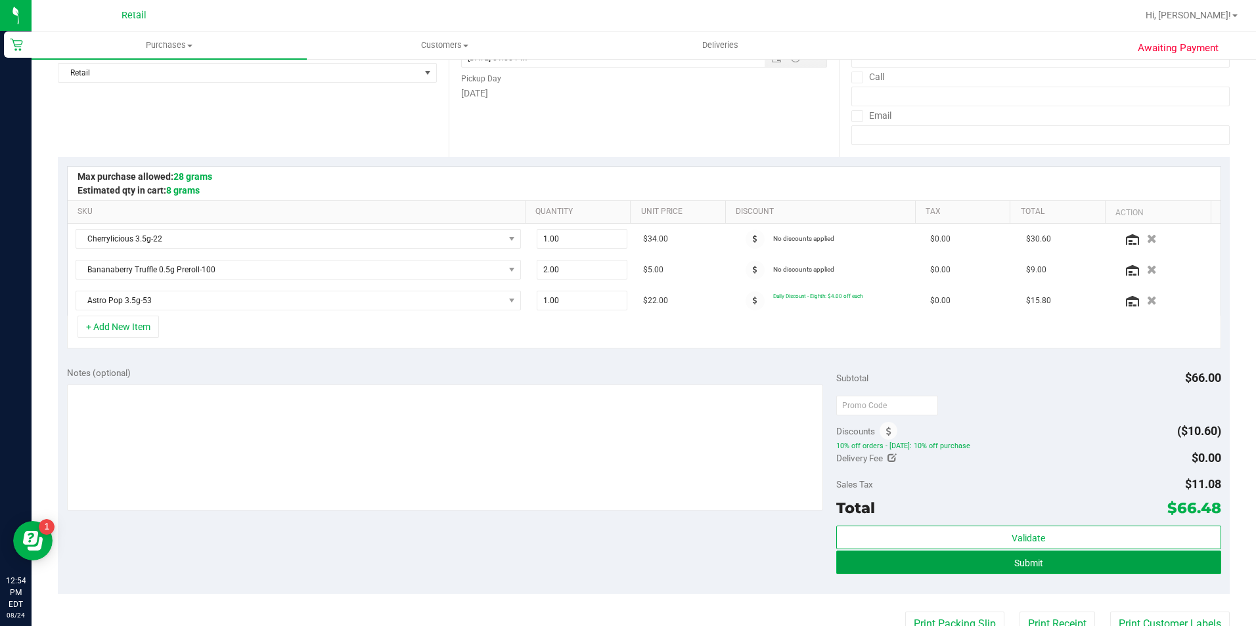
click at [1004, 561] on button "Submit" at bounding box center [1028, 563] width 385 height 24
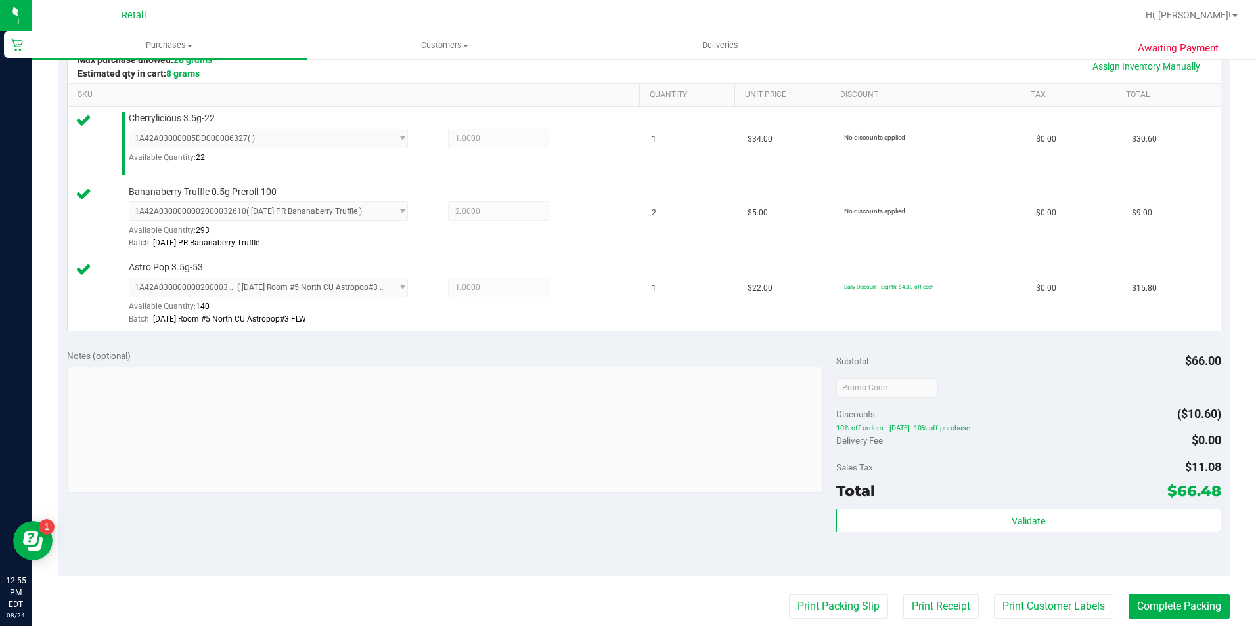
scroll to position [328, 0]
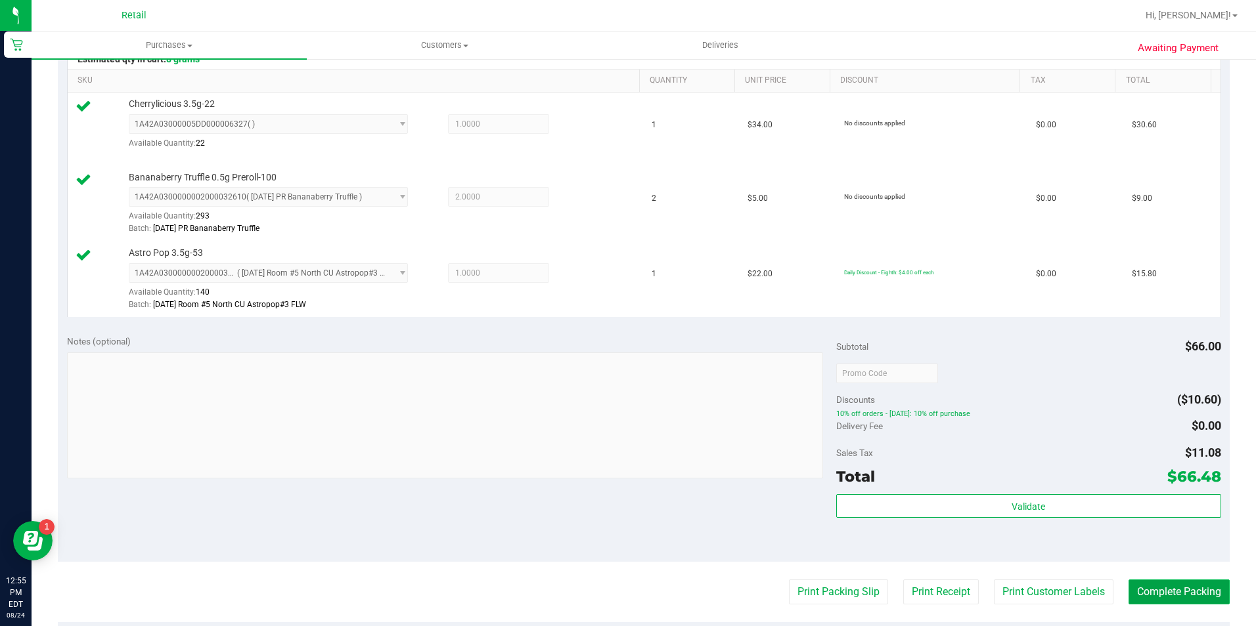
click at [1135, 586] on button "Complete Packing" at bounding box center [1178, 592] width 101 height 25
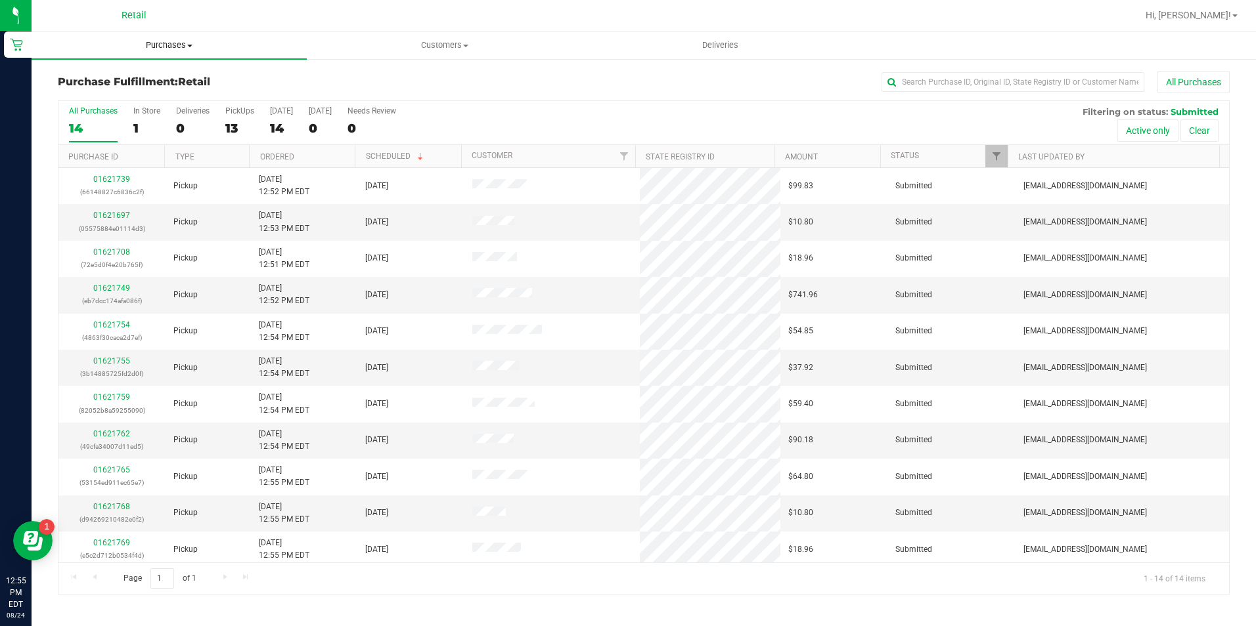
click at [165, 43] on span "Purchases" at bounding box center [169, 45] width 275 height 12
click at [162, 83] on span "Summary of purchases" at bounding box center [99, 79] width 135 height 11
drag, startPoint x: 185, startPoint y: 45, endPoint x: 183, endPoint y: 73, distance: 27.6
click at [185, 45] on span "Purchases" at bounding box center [169, 45] width 275 height 12
click at [175, 73] on li "Summary of purchases" at bounding box center [169, 80] width 275 height 16
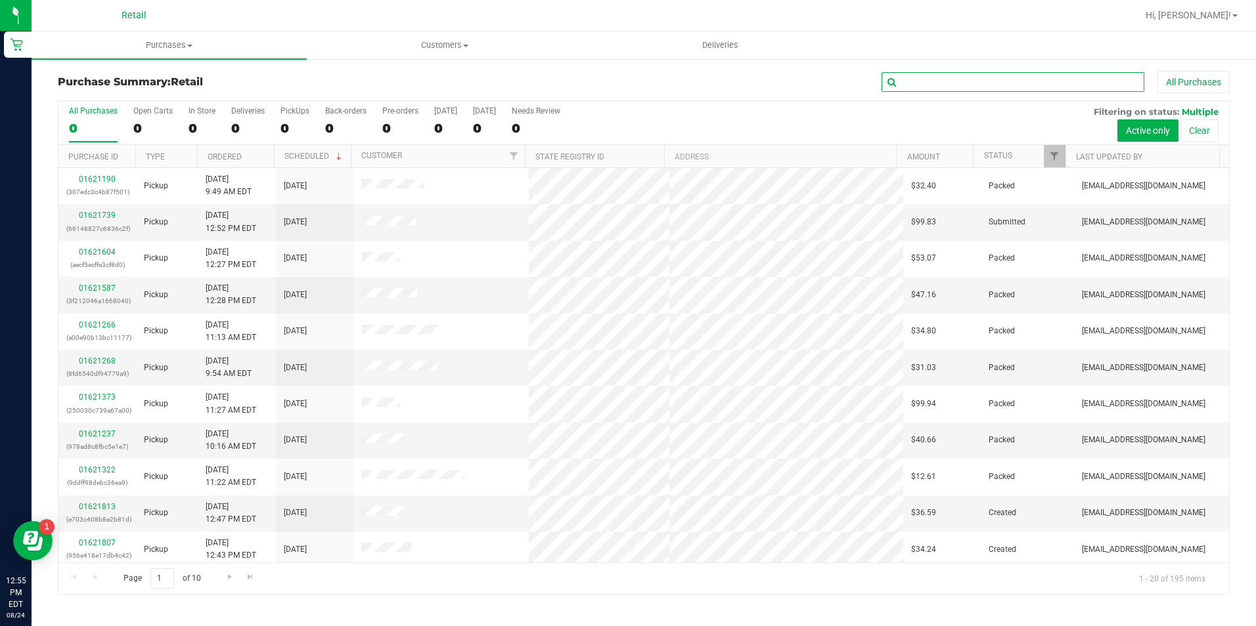
click at [943, 85] on input "text" at bounding box center [1012, 82] width 263 height 20
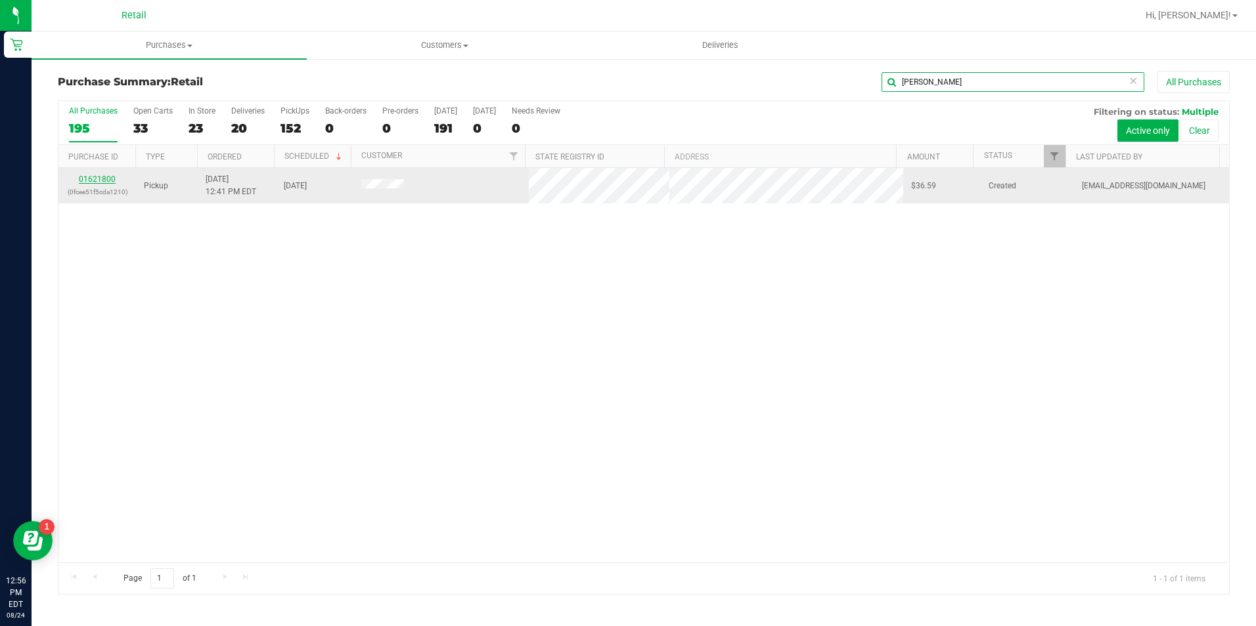
type input "[PERSON_NAME]"
click at [91, 179] on link "01621800" at bounding box center [97, 179] width 37 height 9
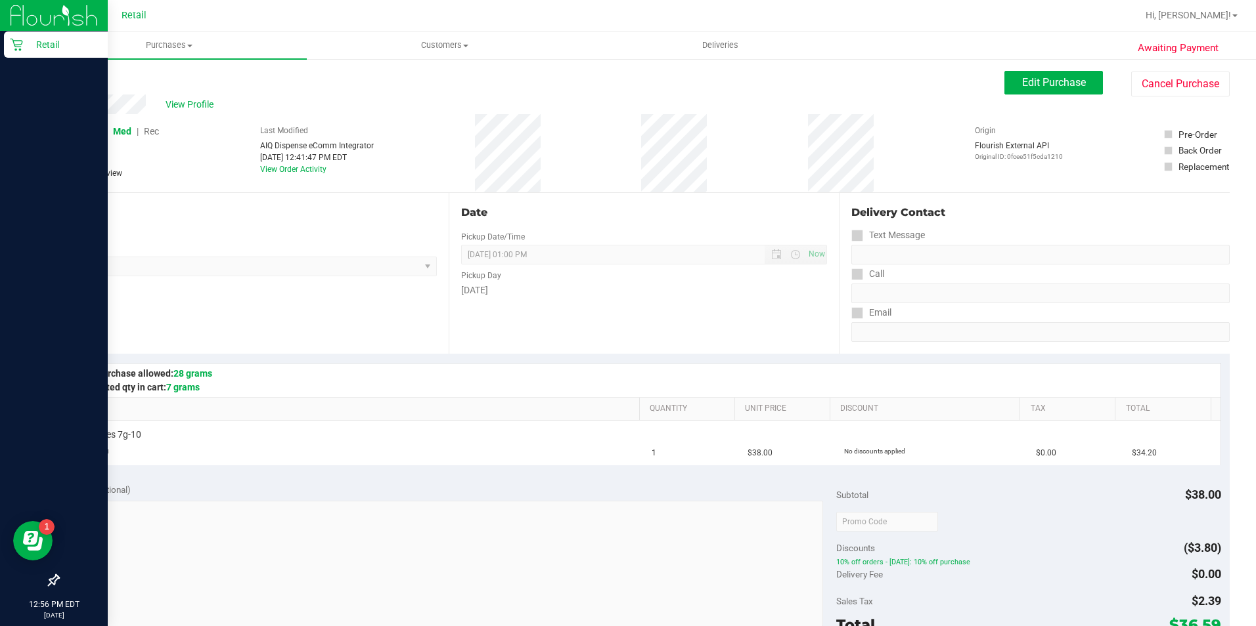
click at [14, 43] on icon at bounding box center [16, 44] width 13 height 13
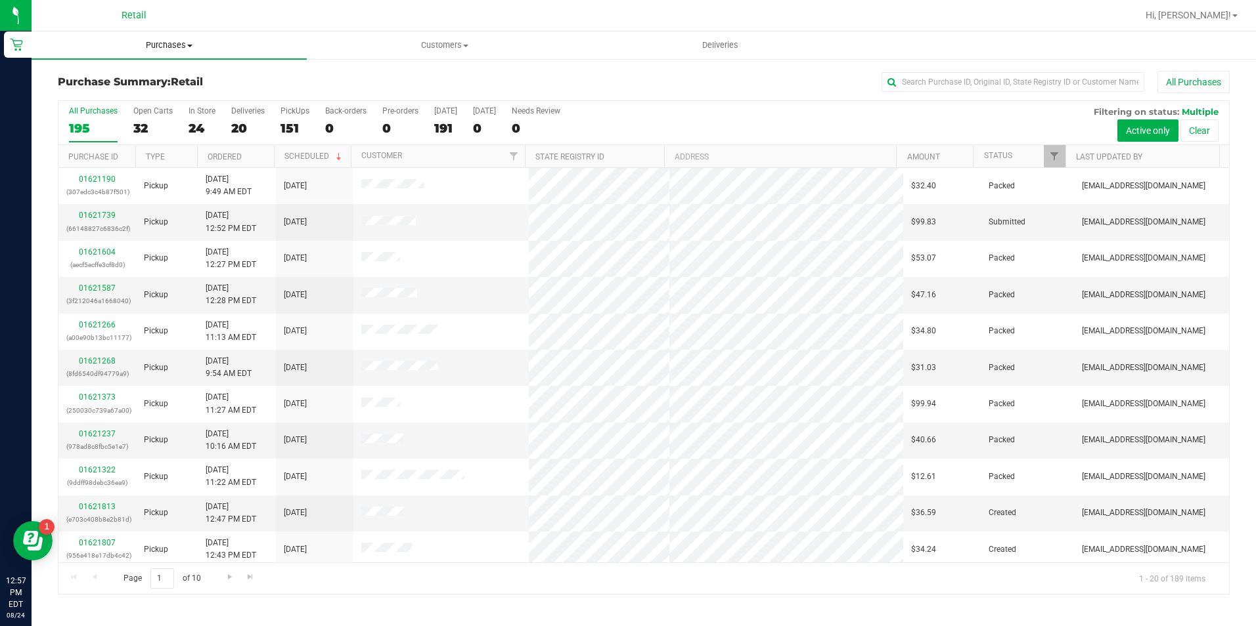
click at [175, 41] on span "Purchases" at bounding box center [169, 45] width 275 height 12
click at [147, 79] on span "Summary of purchases" at bounding box center [99, 79] width 135 height 11
click at [920, 86] on input "text" at bounding box center [1012, 82] width 263 height 20
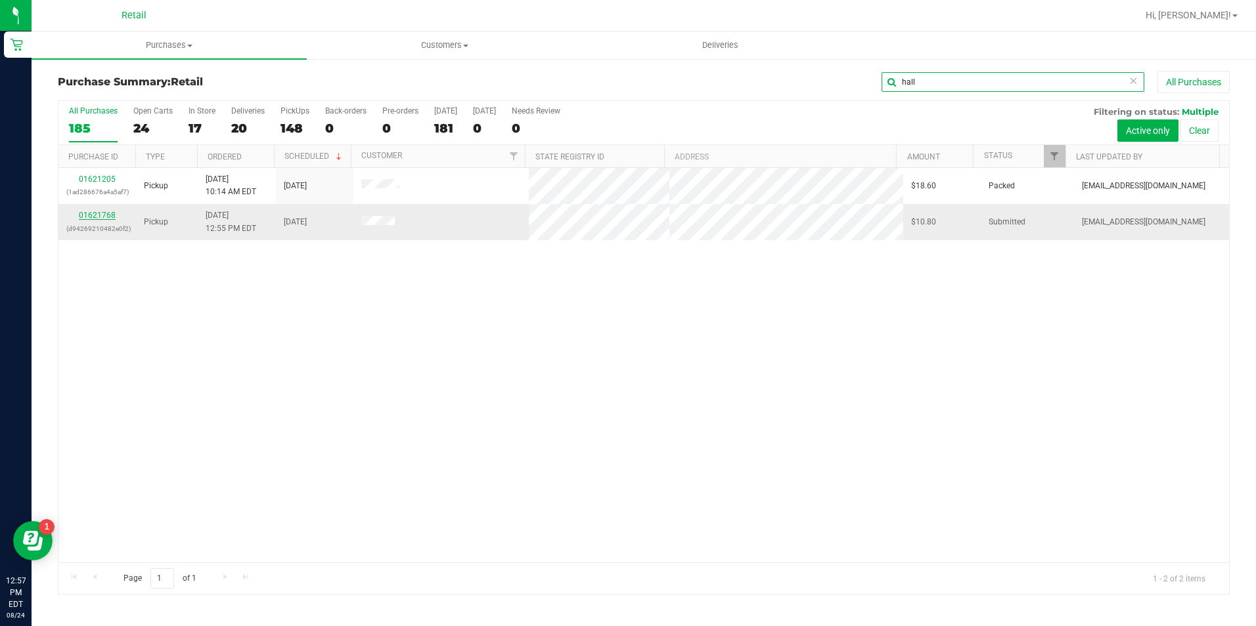
type input "hall"
click at [96, 213] on link "01621768" at bounding box center [97, 215] width 37 height 9
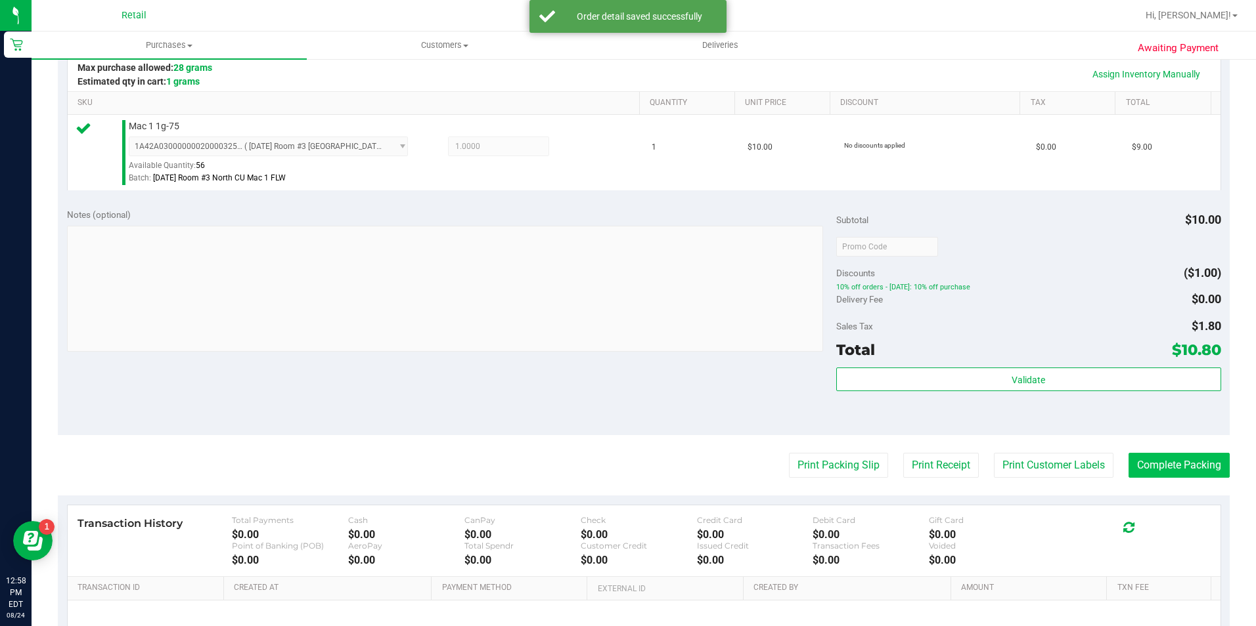
scroll to position [328, 0]
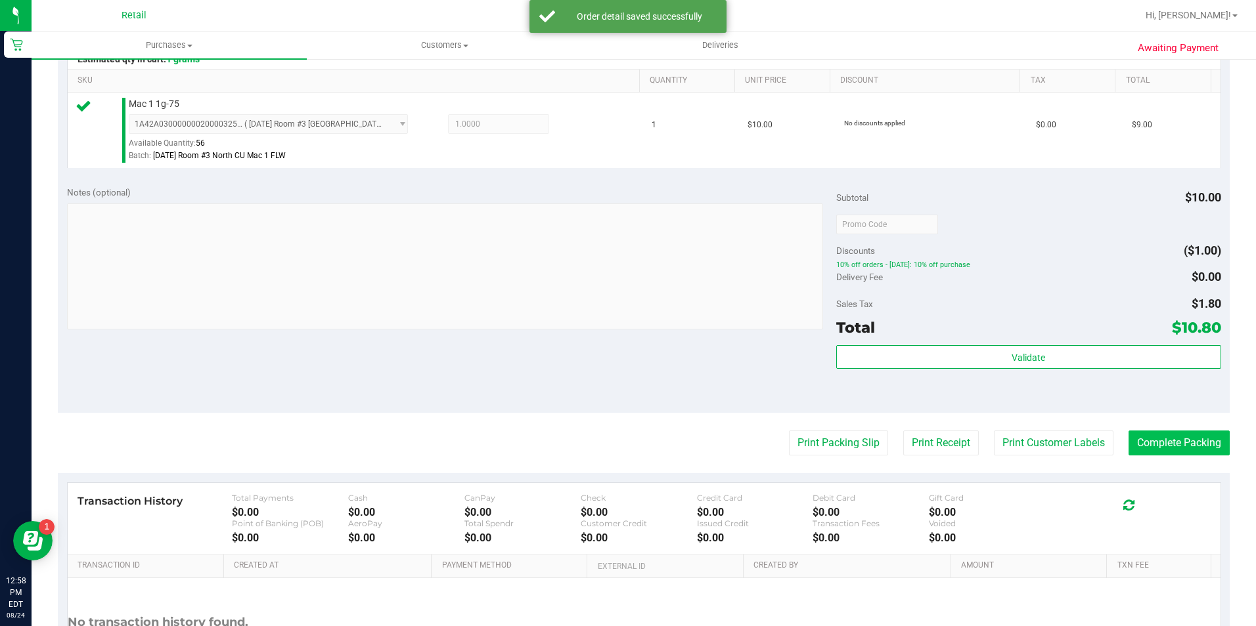
click at [1163, 513] on div "Transaction History Total Payments $0.00 Cash $0.00 CanPay $0.00 Check $0.00 Cr…" at bounding box center [643, 518] width 1133 height 51
click at [1160, 445] on button "Complete Packing" at bounding box center [1178, 443] width 101 height 25
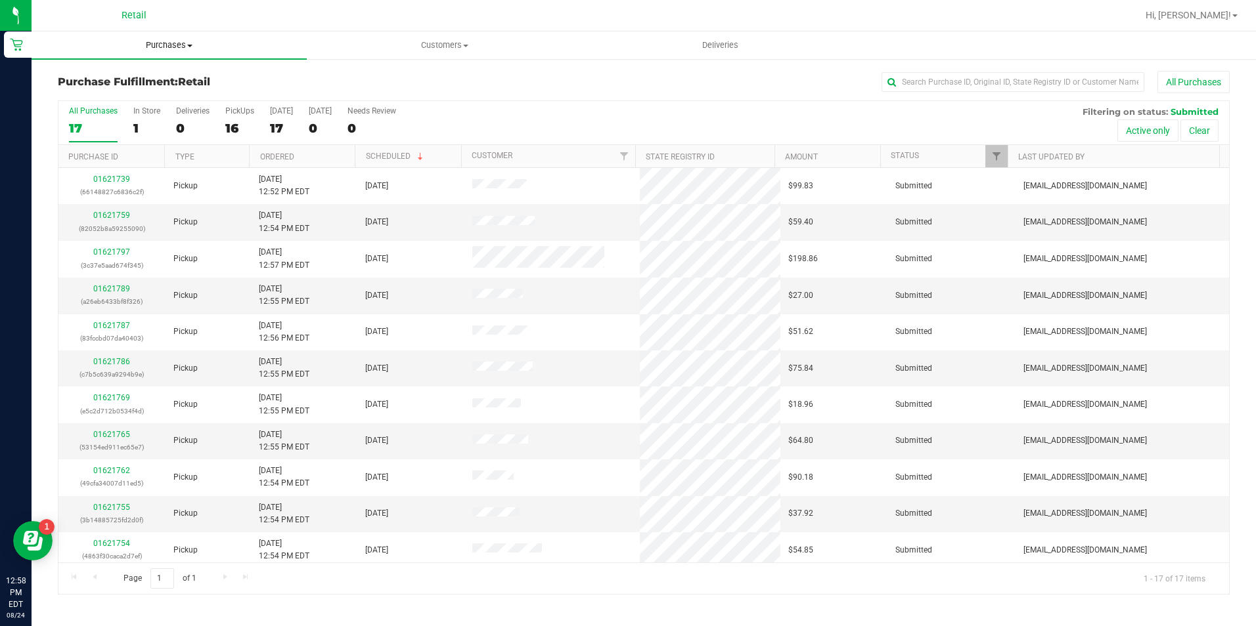
click at [175, 49] on span "Purchases" at bounding box center [169, 45] width 275 height 12
click at [169, 75] on li "Summary of purchases" at bounding box center [169, 80] width 275 height 16
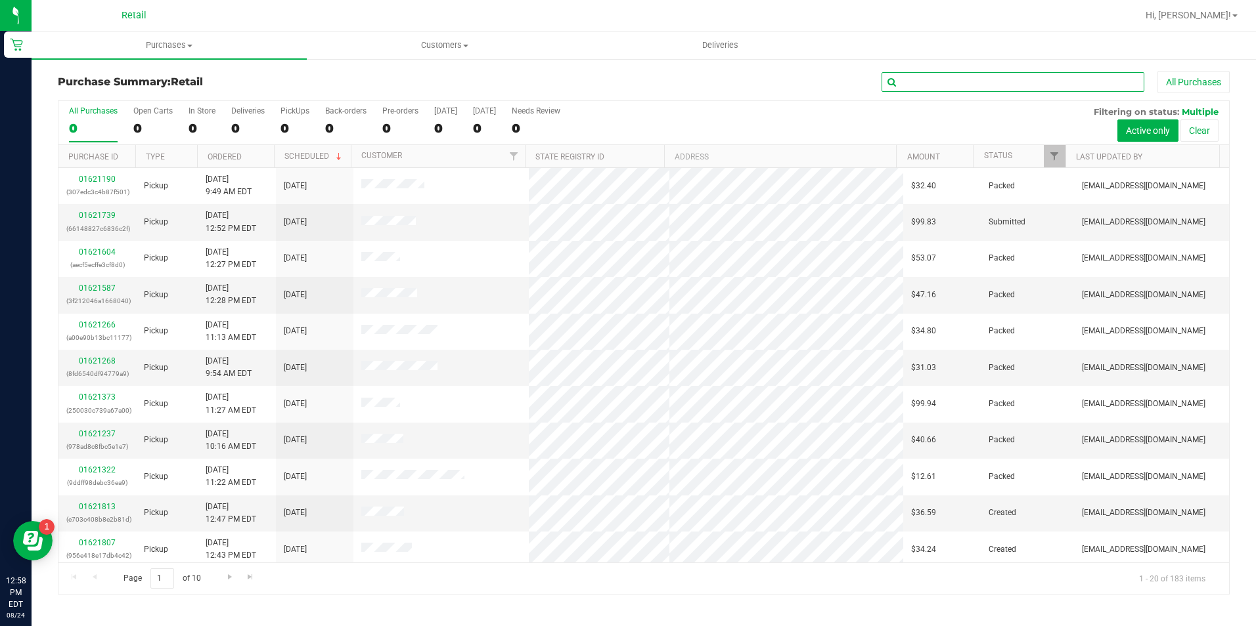
click at [953, 84] on input "text" at bounding box center [1012, 82] width 263 height 20
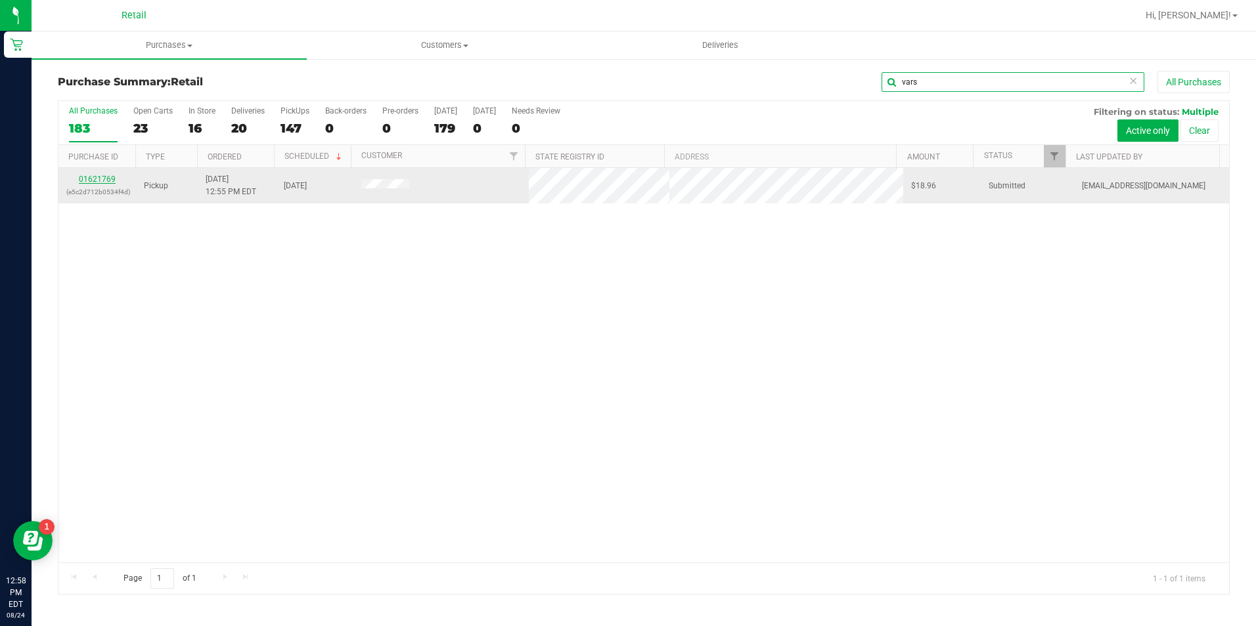
type input "vars"
click at [97, 181] on link "01621769" at bounding box center [97, 179] width 37 height 9
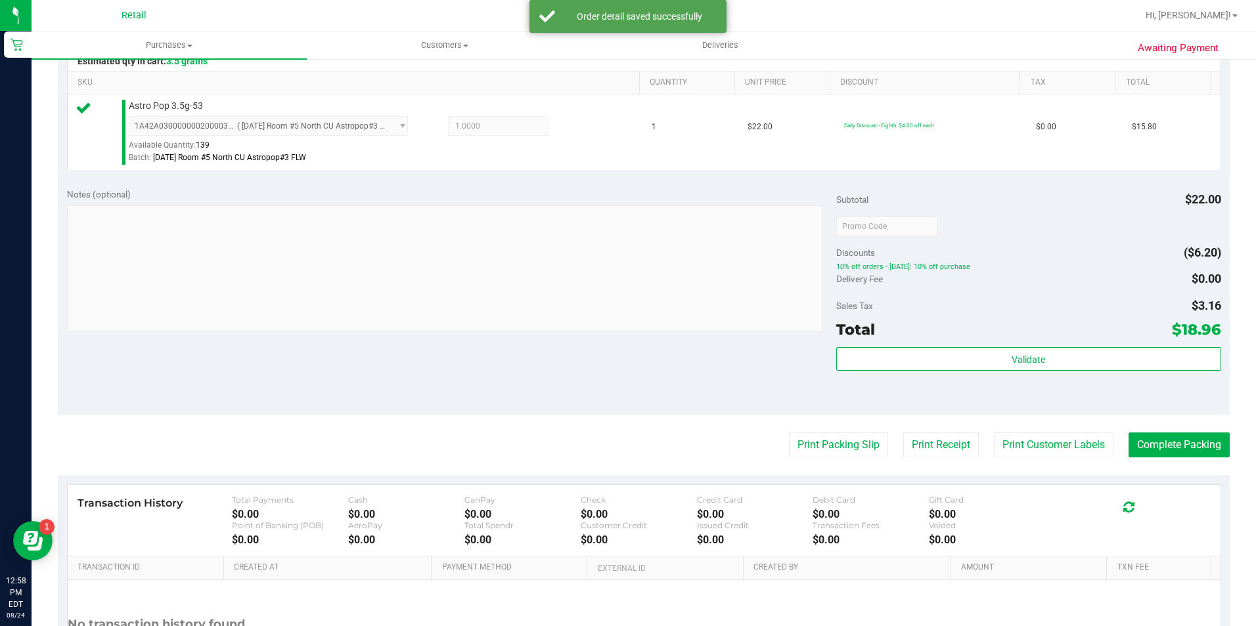
scroll to position [328, 0]
click at [1160, 449] on button "Complete Packing" at bounding box center [1178, 443] width 101 height 25
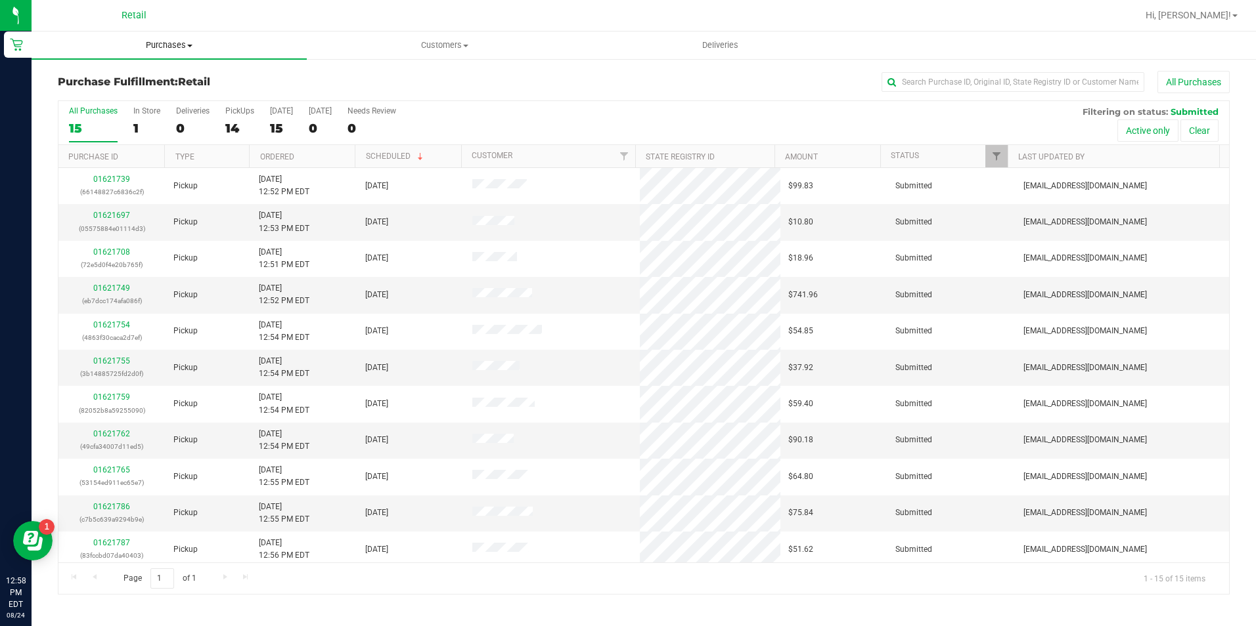
click at [154, 43] on span "Purchases" at bounding box center [169, 45] width 275 height 12
click at [164, 72] on li "Summary of purchases" at bounding box center [169, 80] width 275 height 16
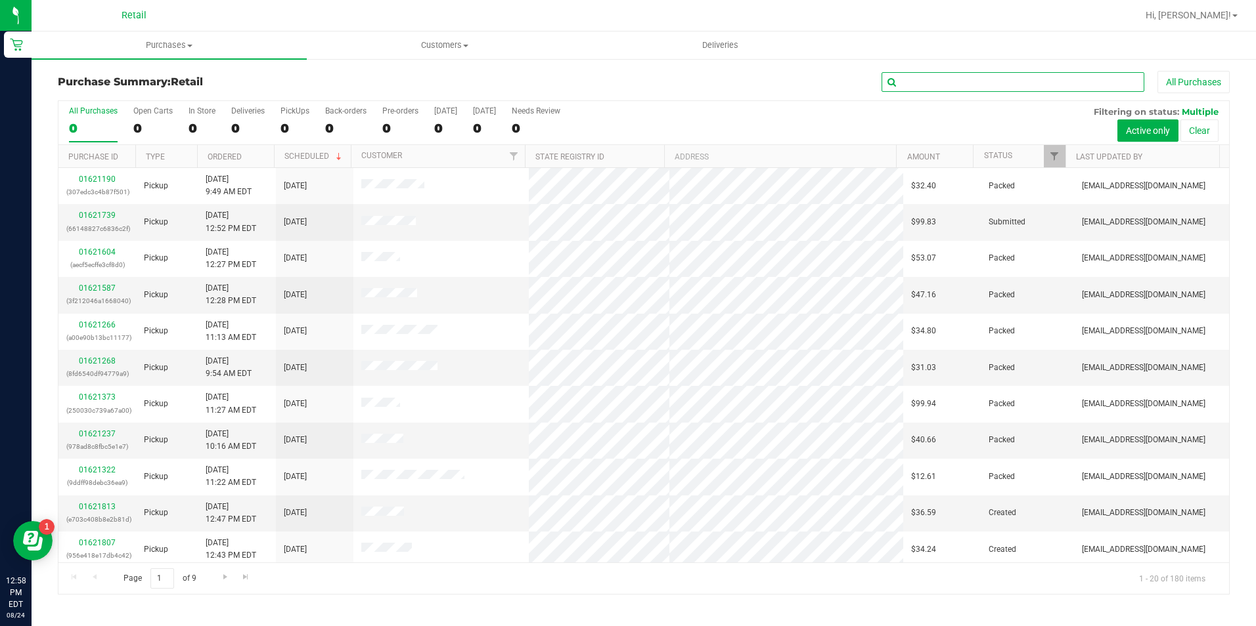
click at [952, 83] on input "text" at bounding box center [1012, 82] width 263 height 20
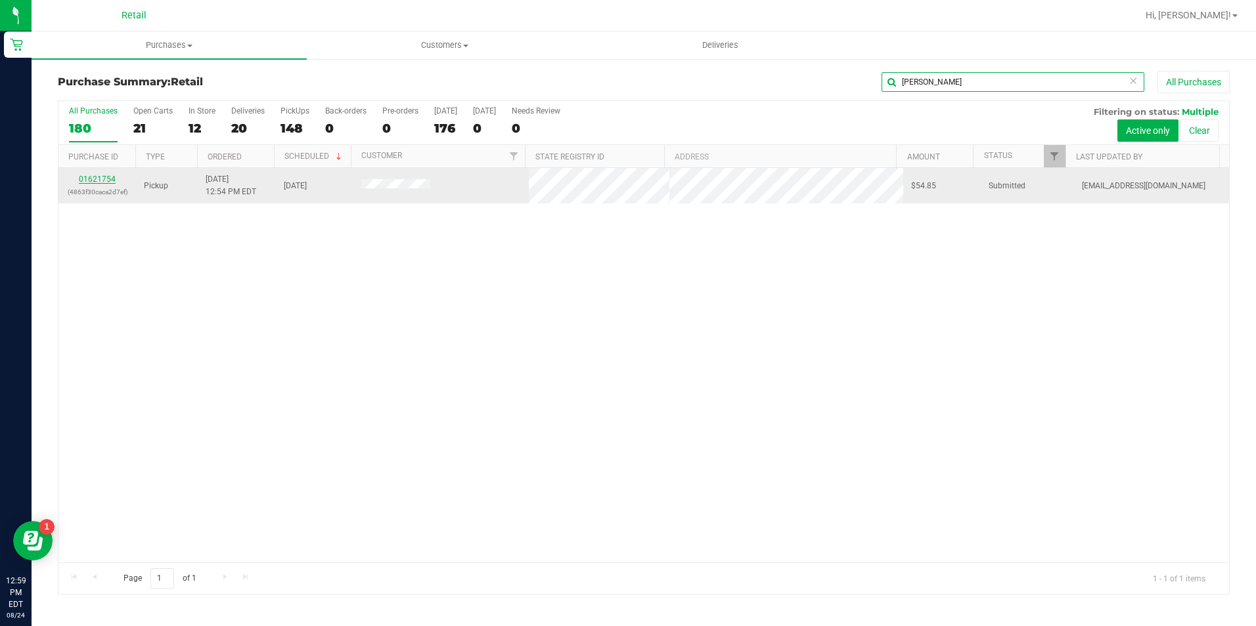
type input "[PERSON_NAME]"
click at [86, 178] on link "01621754" at bounding box center [97, 179] width 37 height 9
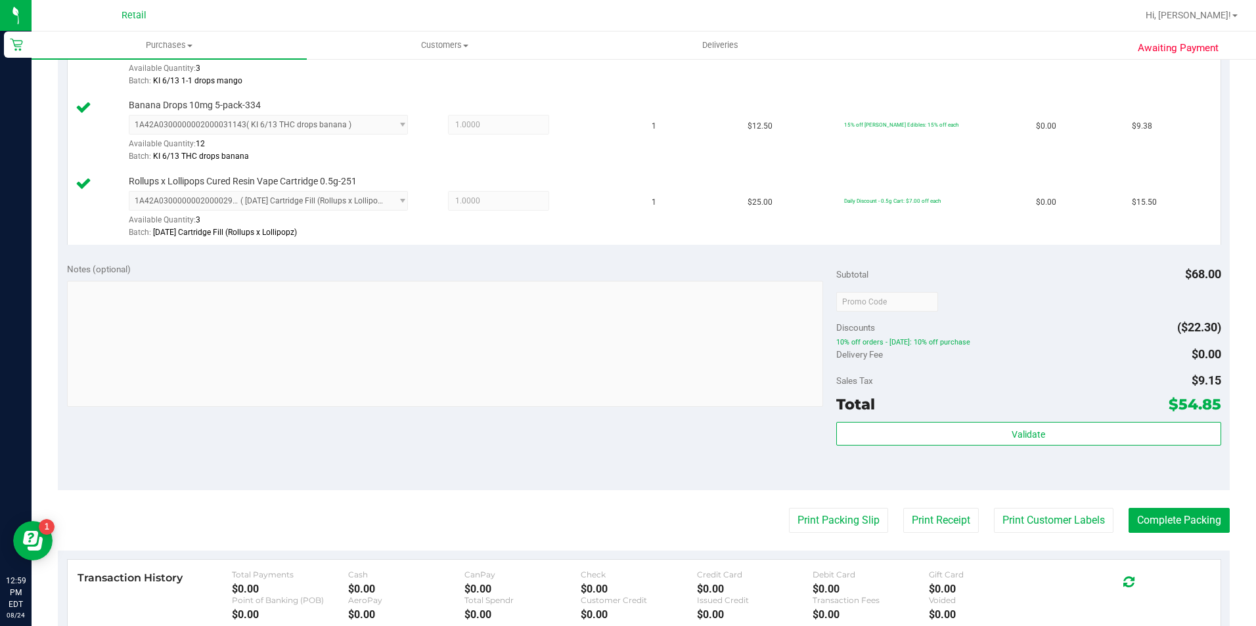
scroll to position [591, 0]
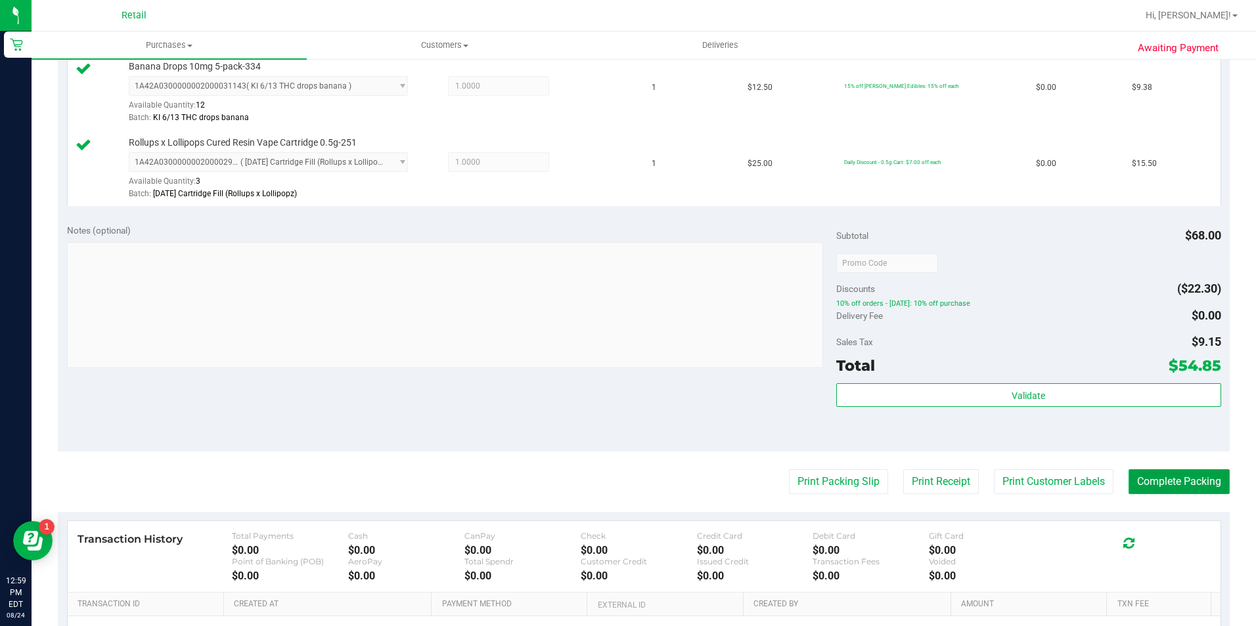
click at [1162, 481] on button "Complete Packing" at bounding box center [1178, 482] width 101 height 25
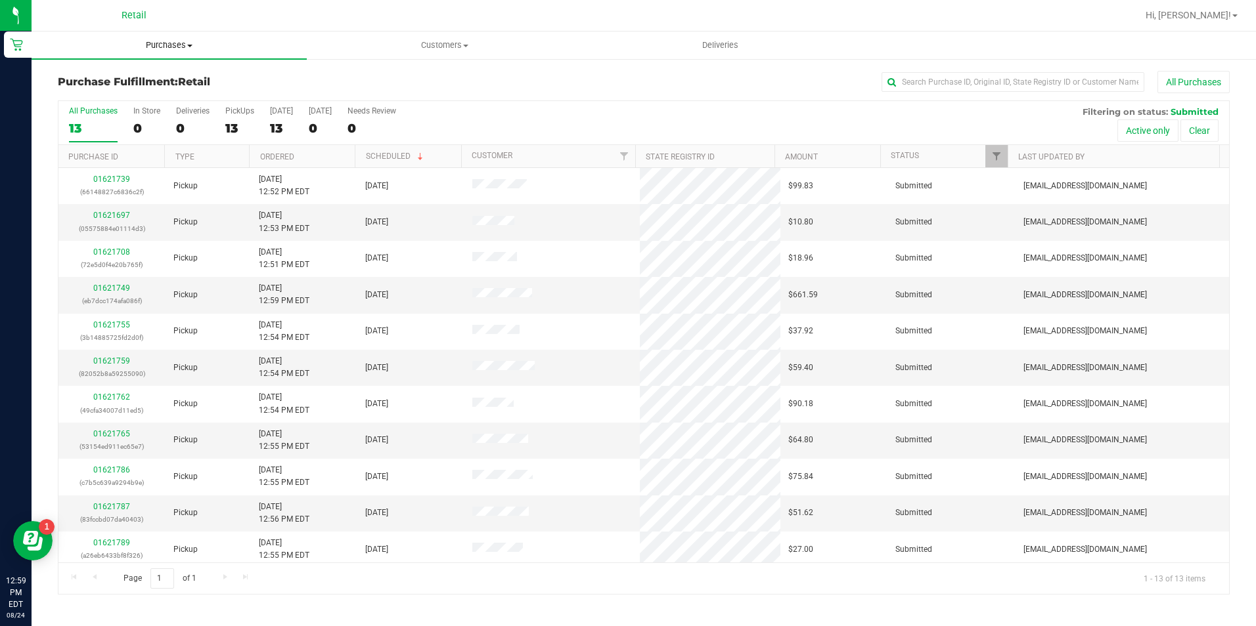
click at [175, 48] on span "Purchases" at bounding box center [169, 45] width 275 height 12
click at [175, 79] on li "Summary of purchases" at bounding box center [169, 80] width 275 height 16
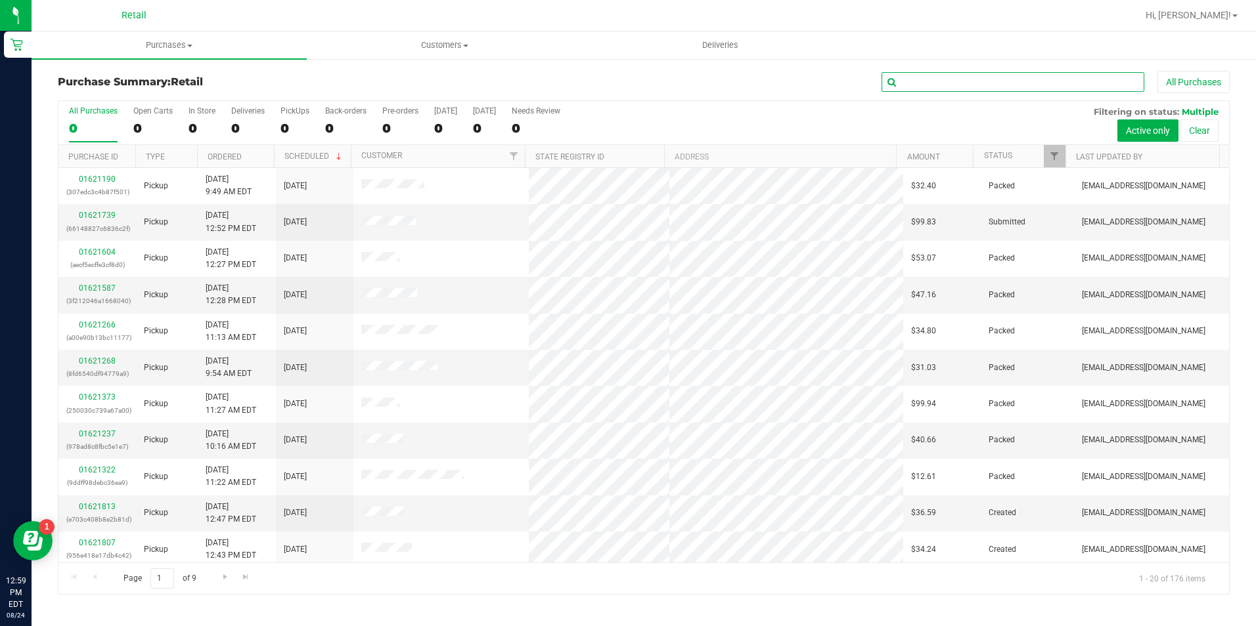
click at [985, 80] on input "text" at bounding box center [1012, 82] width 263 height 20
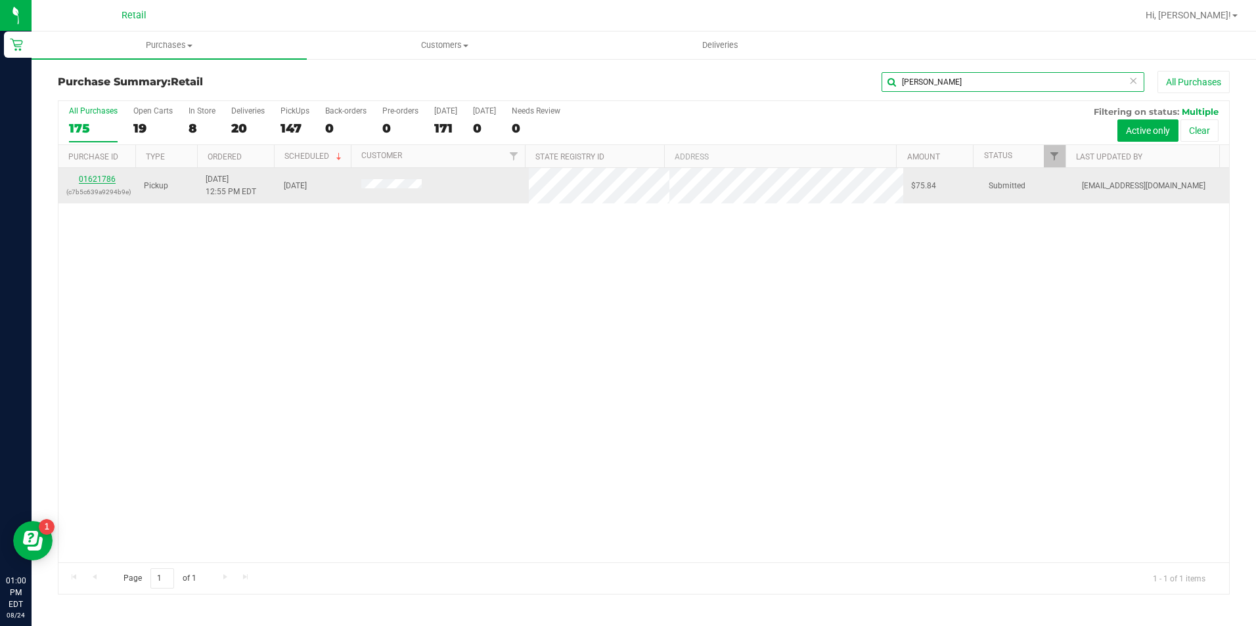
type input "[PERSON_NAME]"
click at [109, 183] on link "01621786" at bounding box center [97, 179] width 37 height 9
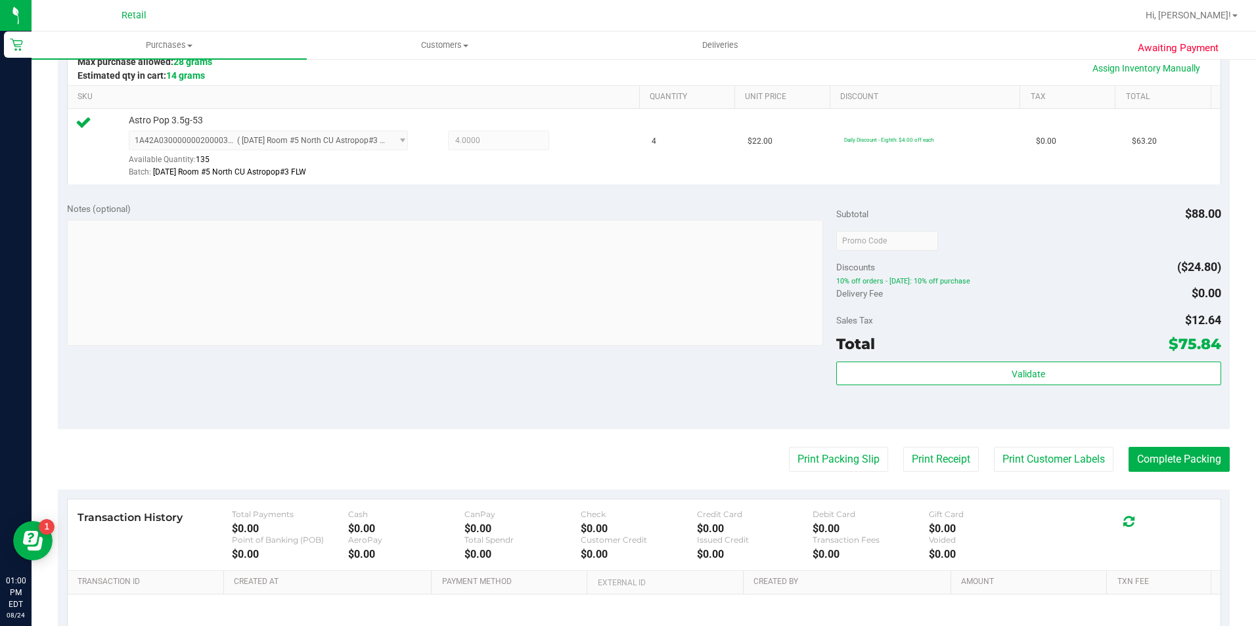
scroll to position [328, 0]
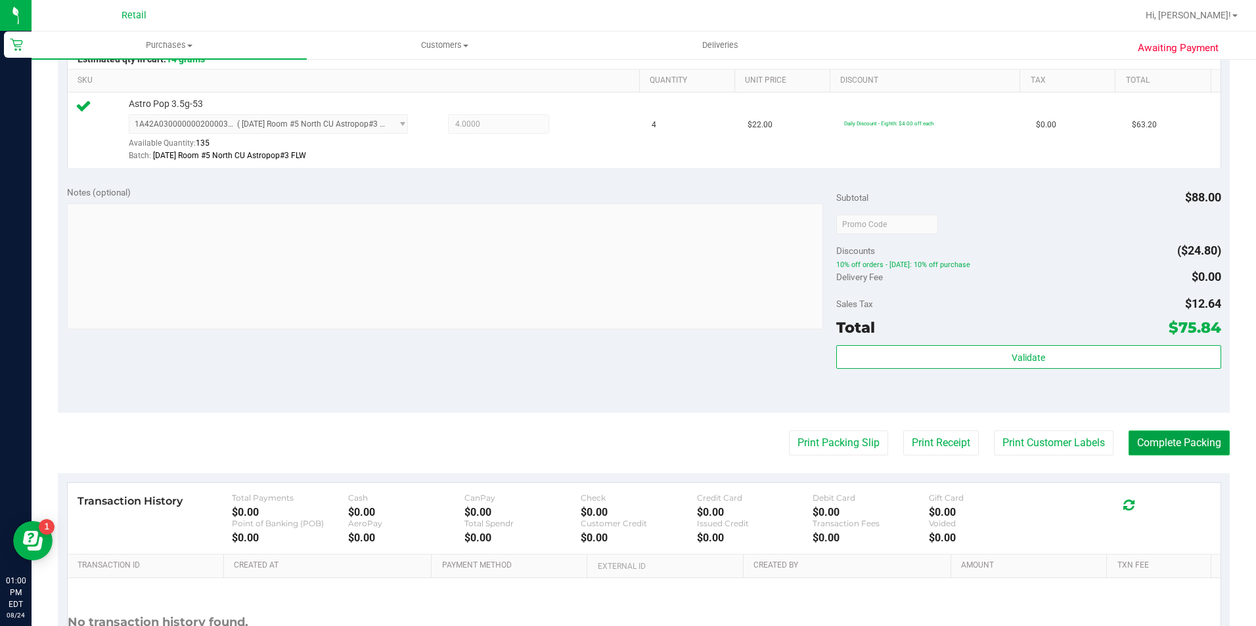
click at [1149, 439] on button "Complete Packing" at bounding box center [1178, 443] width 101 height 25
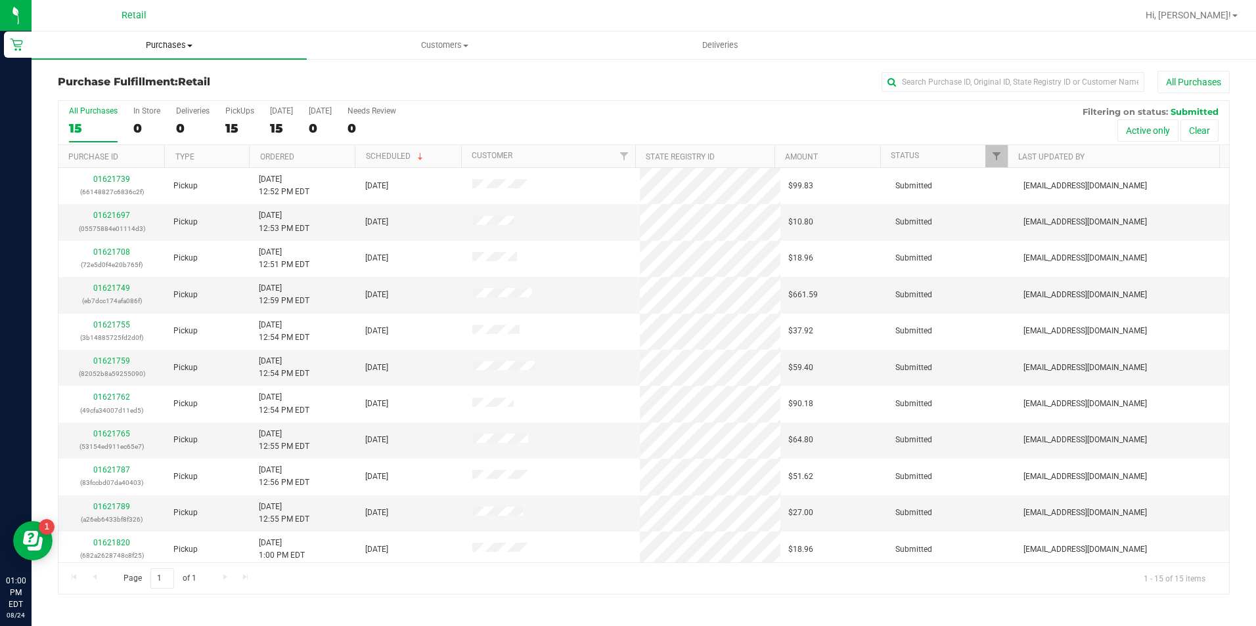
click at [175, 41] on span "Purchases" at bounding box center [169, 45] width 275 height 12
click at [171, 72] on li "Summary of purchases" at bounding box center [169, 80] width 275 height 16
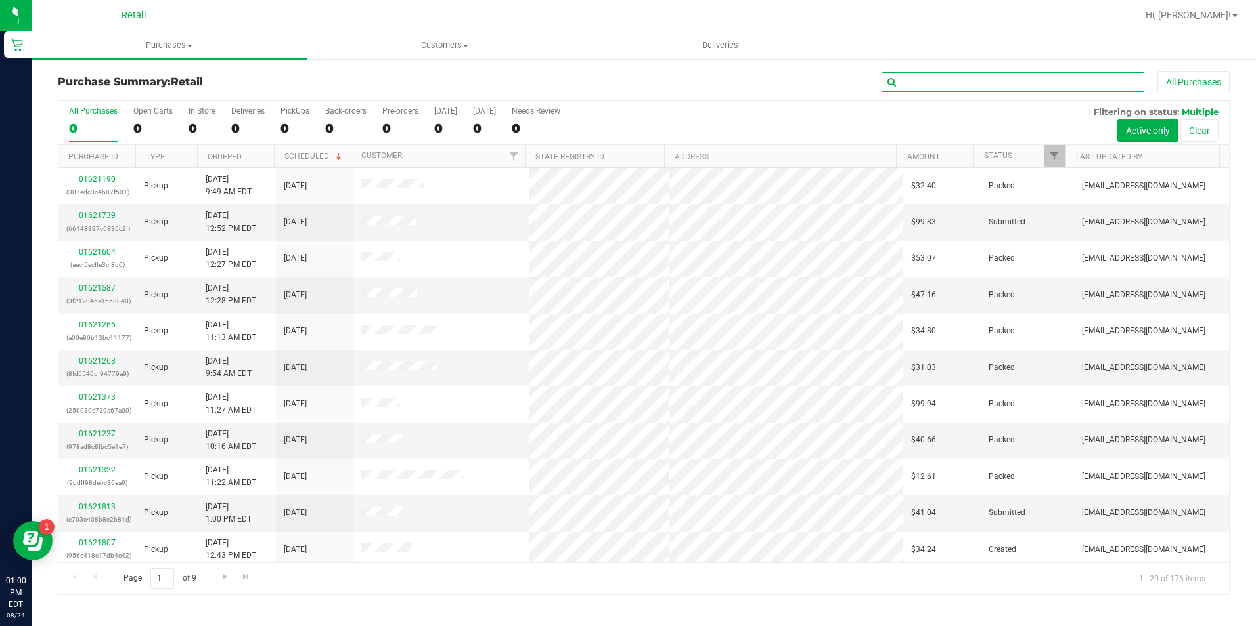
click at [982, 81] on input "text" at bounding box center [1012, 82] width 263 height 20
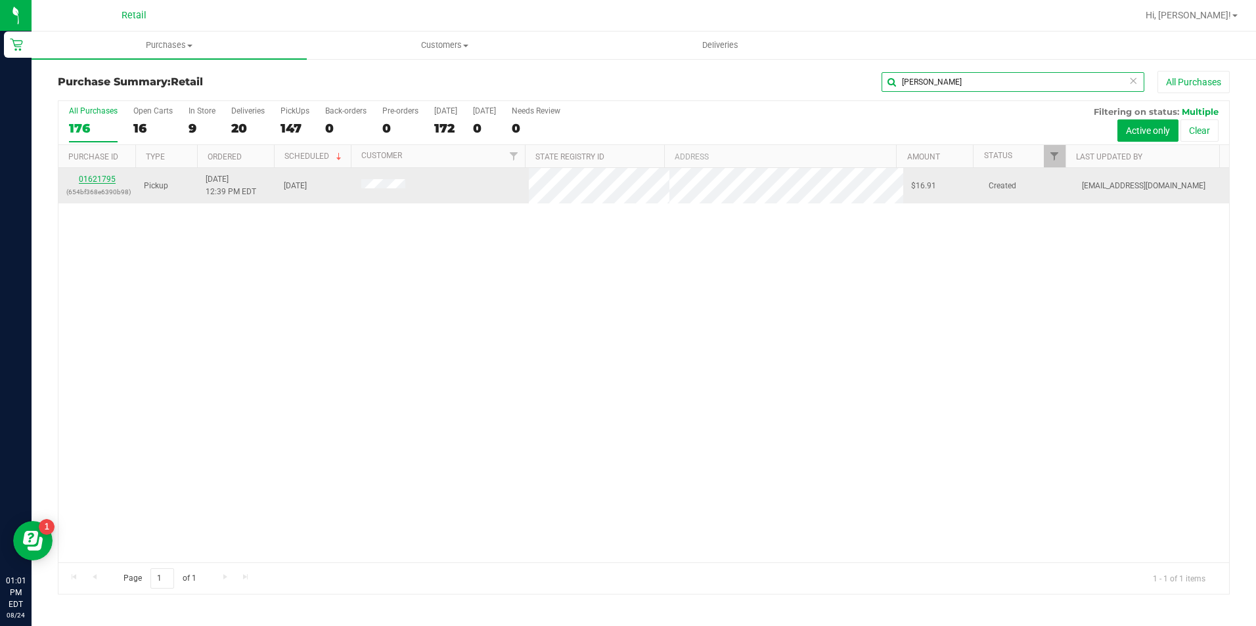
type input "[PERSON_NAME]"
click at [93, 178] on link "01621795" at bounding box center [97, 179] width 37 height 9
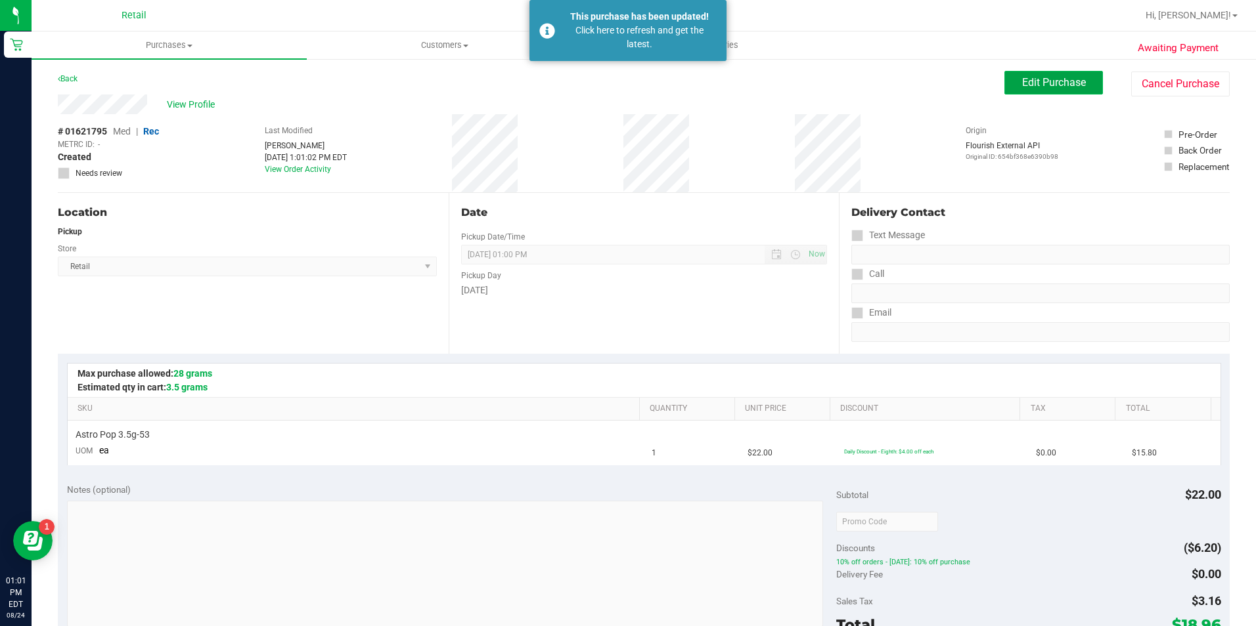
click at [1022, 81] on span "Edit Purchase" at bounding box center [1054, 82] width 64 height 12
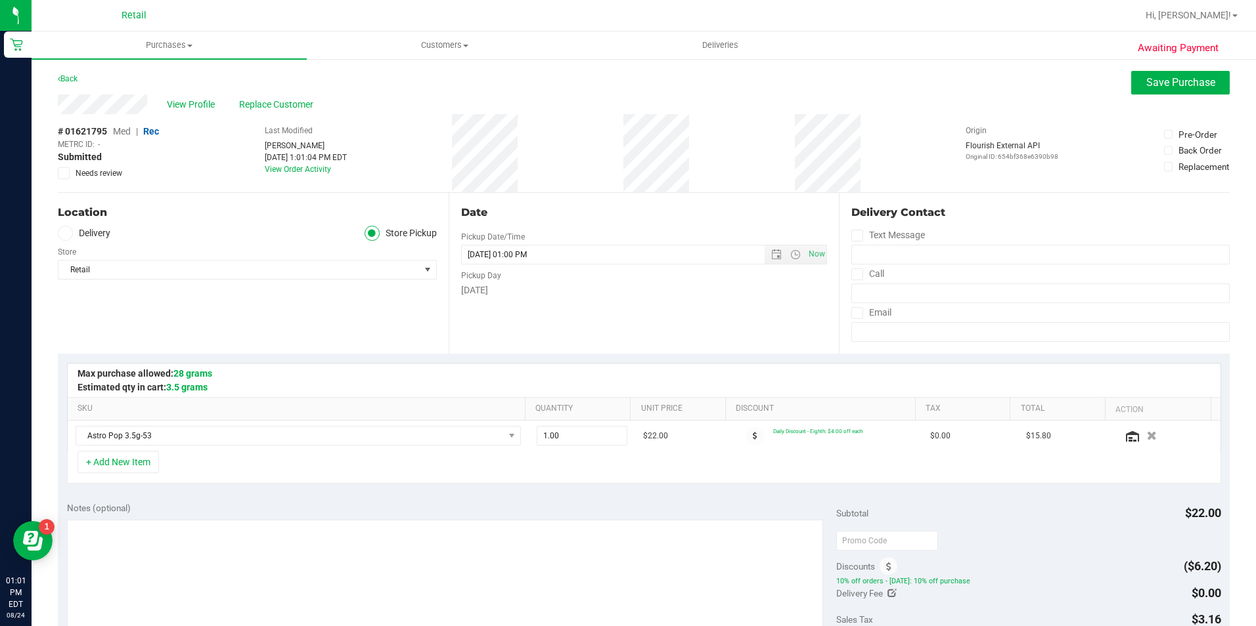
click at [121, 133] on span "Med" at bounding box center [122, 131] width 18 height 11
click at [123, 133] on span "Med" at bounding box center [122, 131] width 18 height 11
click at [1159, 80] on span "Save Purchase" at bounding box center [1180, 82] width 69 height 12
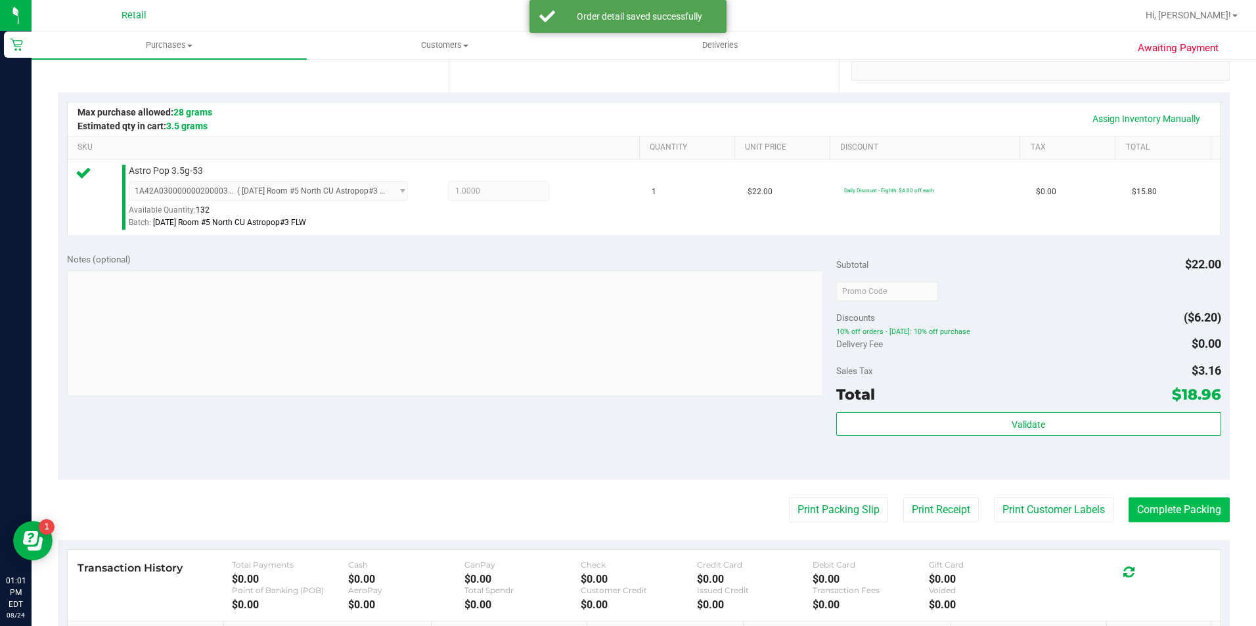
scroll to position [263, 0]
click at [1194, 506] on button "Complete Packing" at bounding box center [1178, 508] width 101 height 25
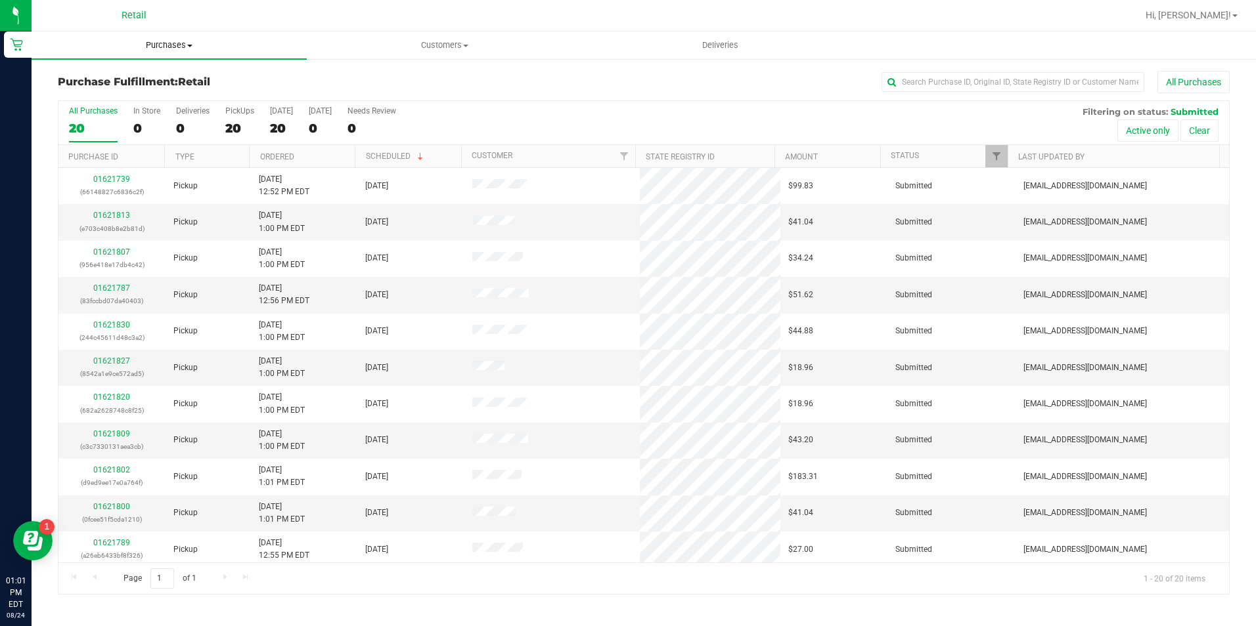
click at [152, 43] on span "Purchases" at bounding box center [169, 45] width 275 height 12
click at [157, 74] on span "Summary of purchases" at bounding box center [99, 79] width 135 height 11
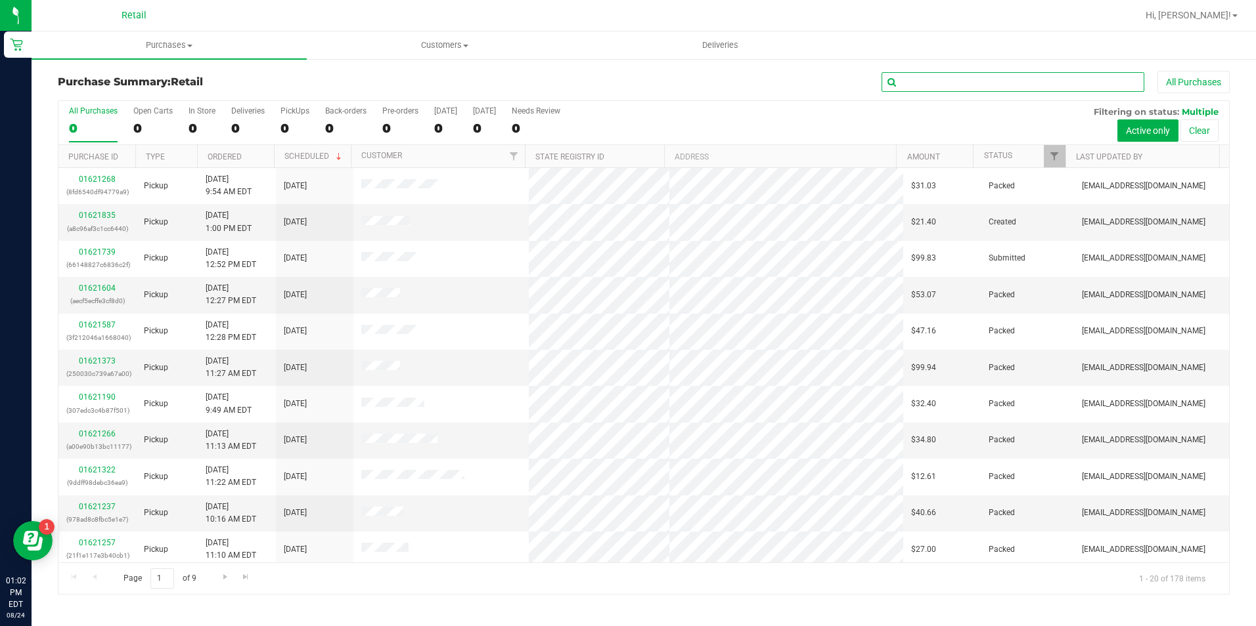
click at [1004, 77] on input "text" at bounding box center [1012, 82] width 263 height 20
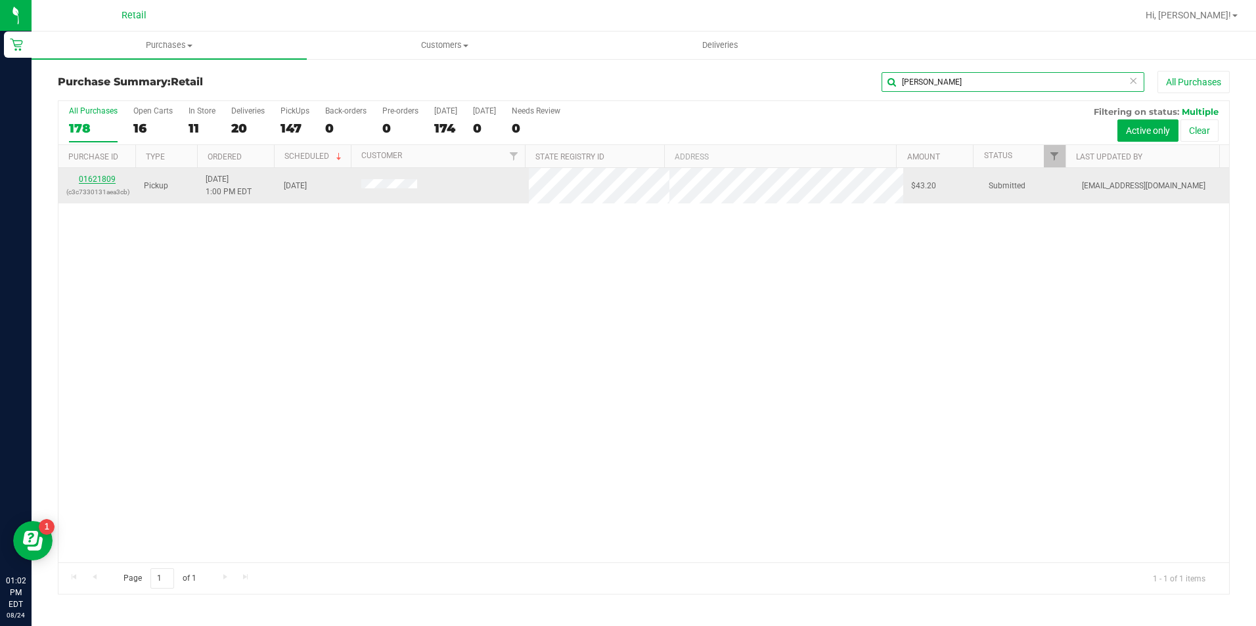
type input "[PERSON_NAME]"
click at [93, 179] on link "01621809" at bounding box center [97, 179] width 37 height 9
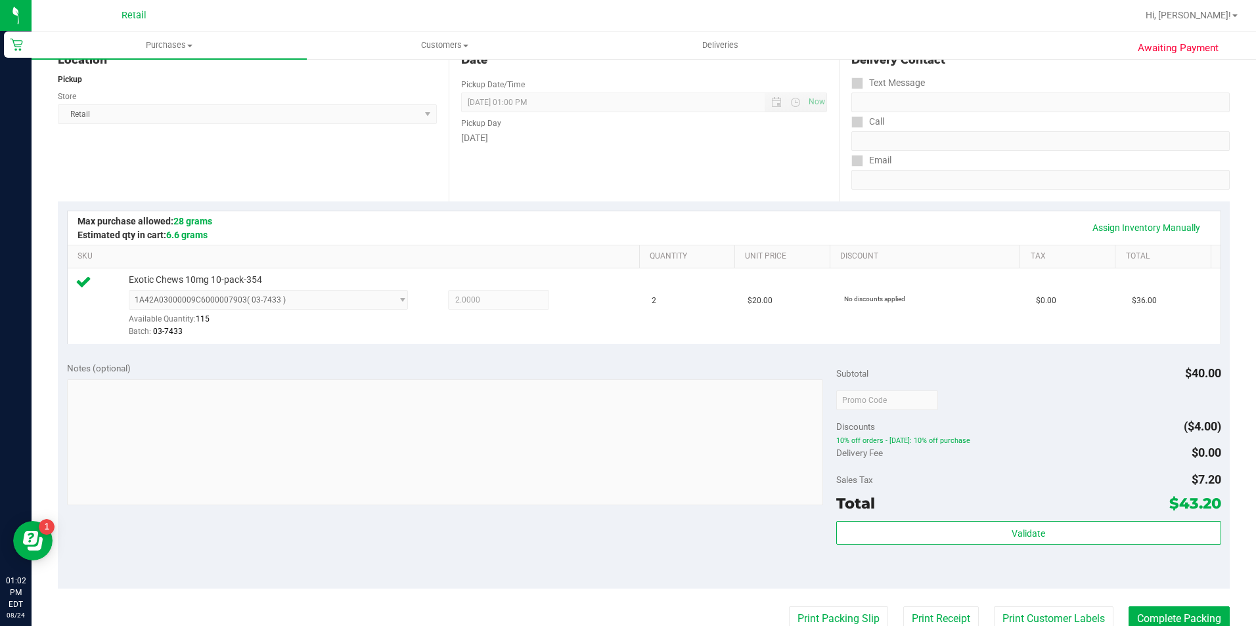
scroll to position [263, 0]
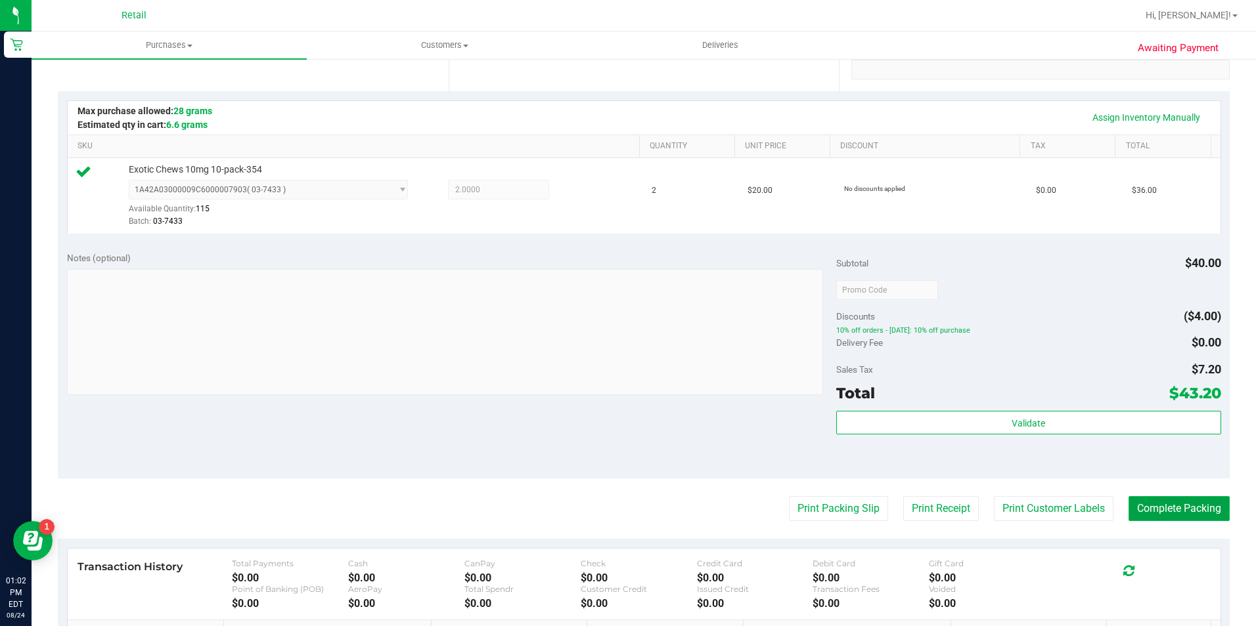
click at [1150, 504] on button "Complete Packing" at bounding box center [1178, 508] width 101 height 25
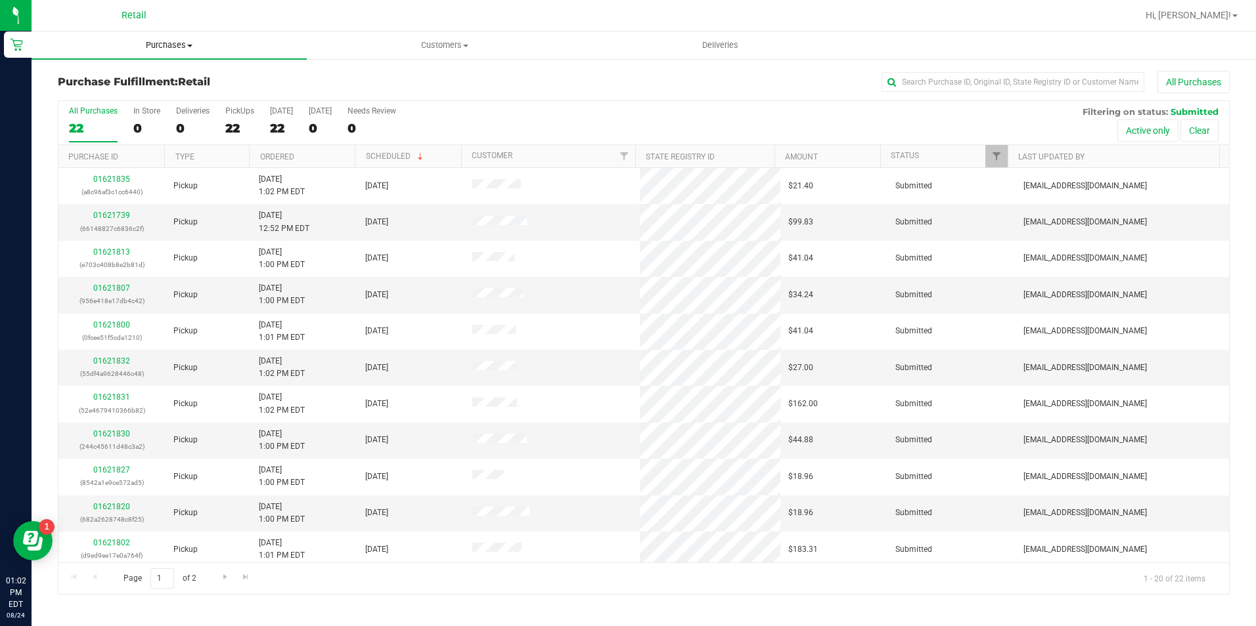
click at [176, 44] on span "Purchases" at bounding box center [169, 45] width 275 height 12
click at [170, 74] on li "Summary of purchases" at bounding box center [169, 80] width 275 height 16
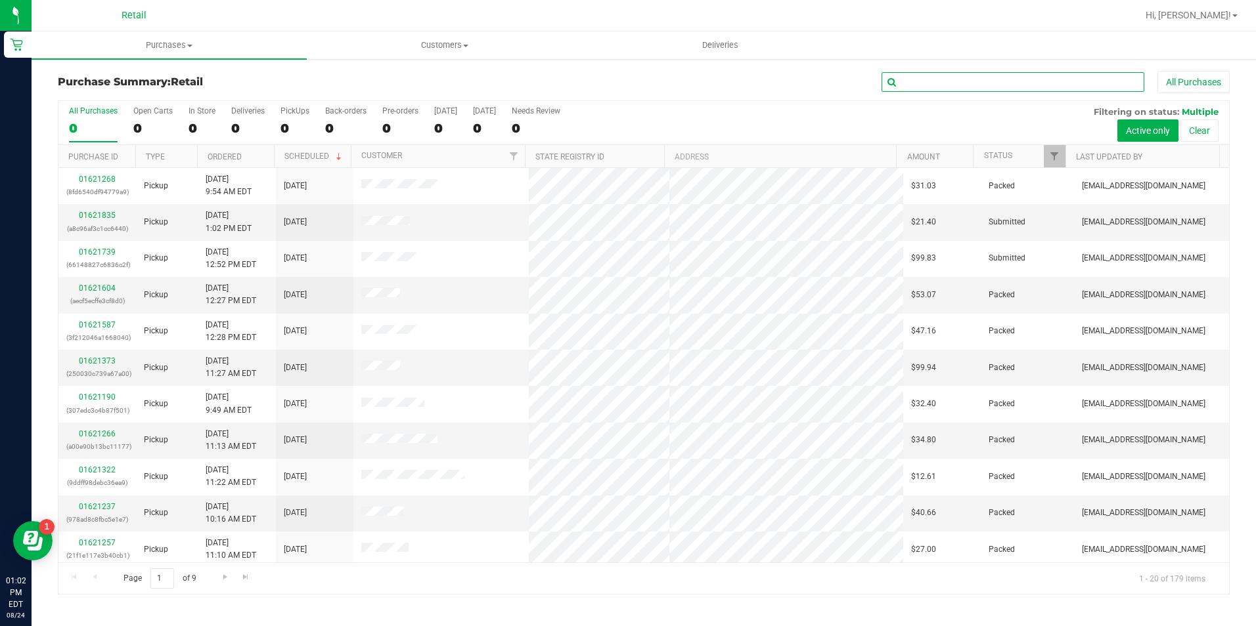
click at [1002, 82] on input "text" at bounding box center [1012, 82] width 263 height 20
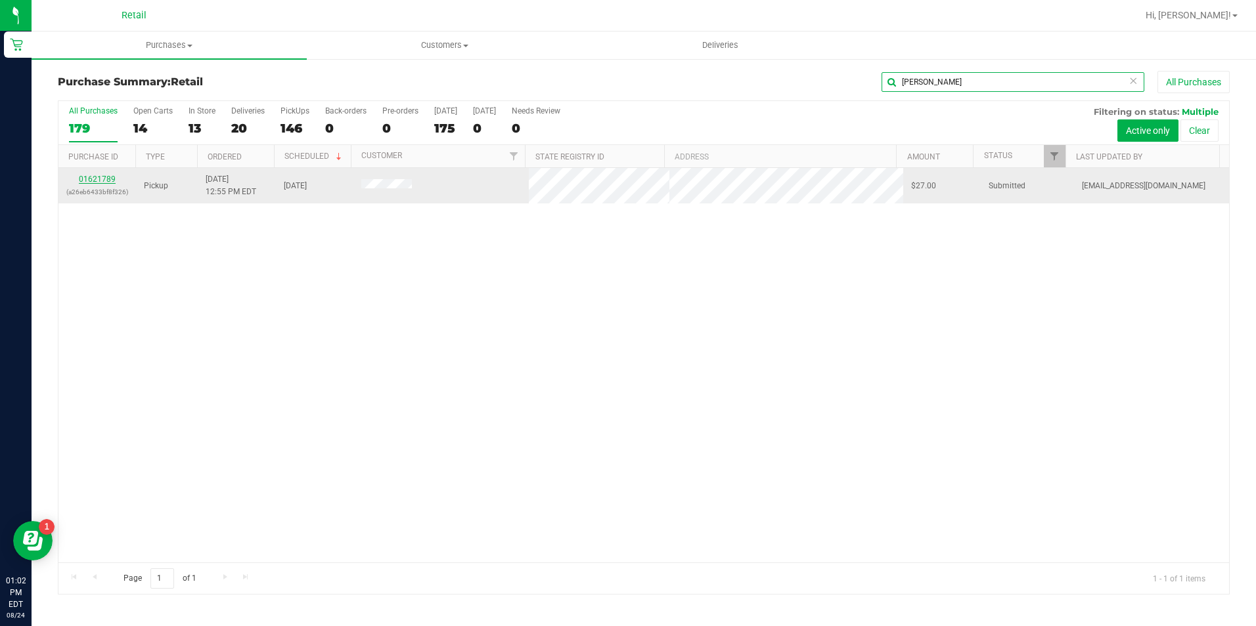
type input "[PERSON_NAME]"
click at [97, 182] on link "01621789" at bounding box center [97, 179] width 37 height 9
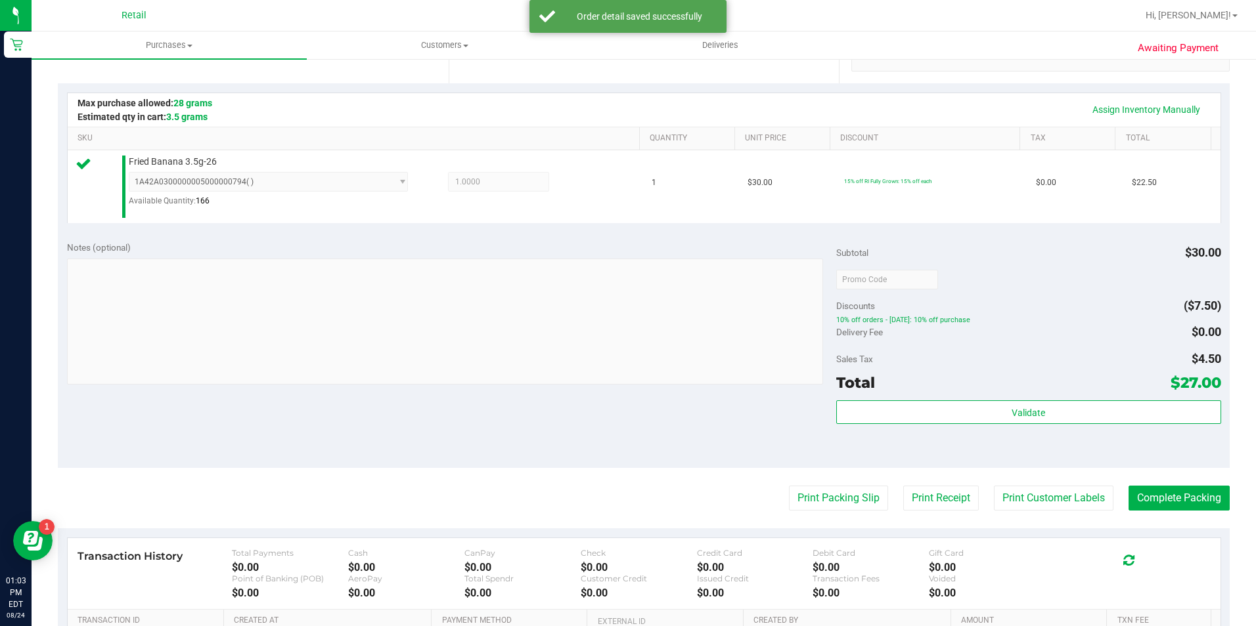
scroll to position [328, 0]
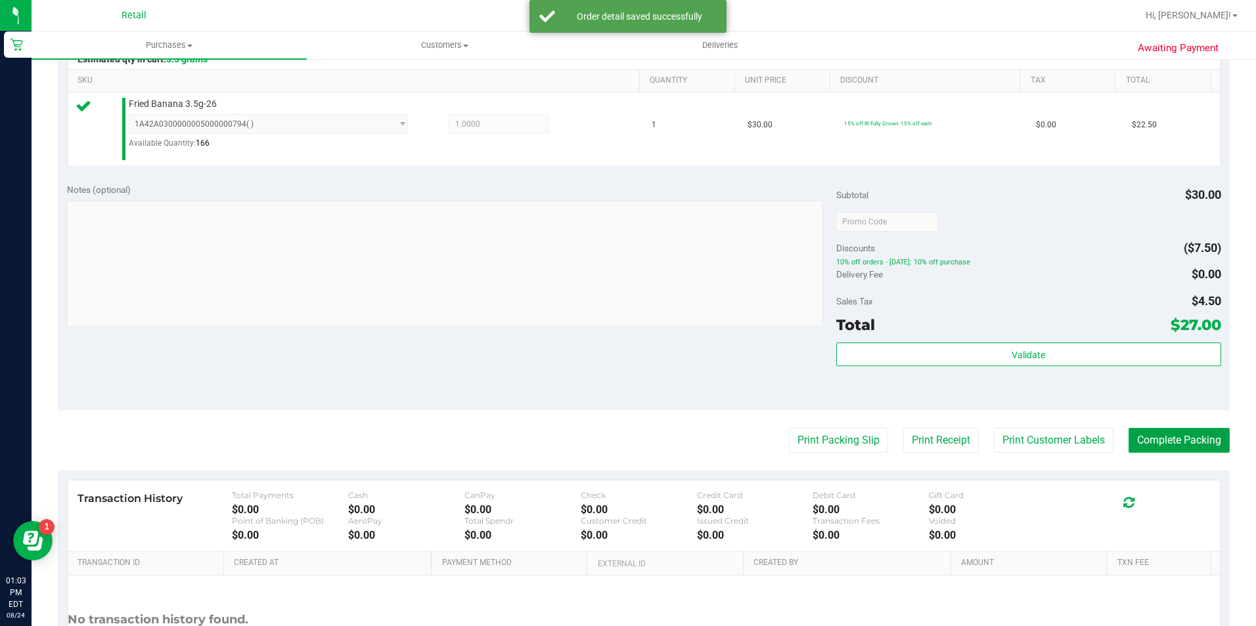
click at [1141, 447] on button "Complete Packing" at bounding box center [1178, 440] width 101 height 25
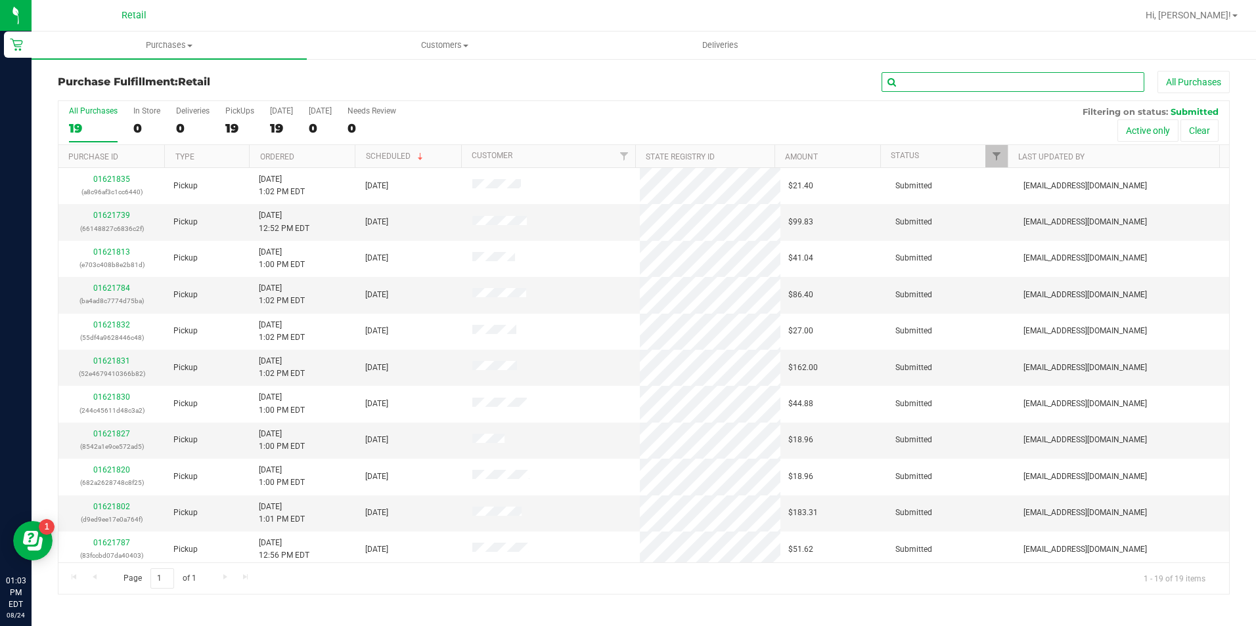
click at [916, 81] on input "text" at bounding box center [1012, 82] width 263 height 20
click at [180, 45] on span "Purchases" at bounding box center [169, 45] width 275 height 12
click at [179, 79] on li "Summary of purchases" at bounding box center [169, 80] width 275 height 16
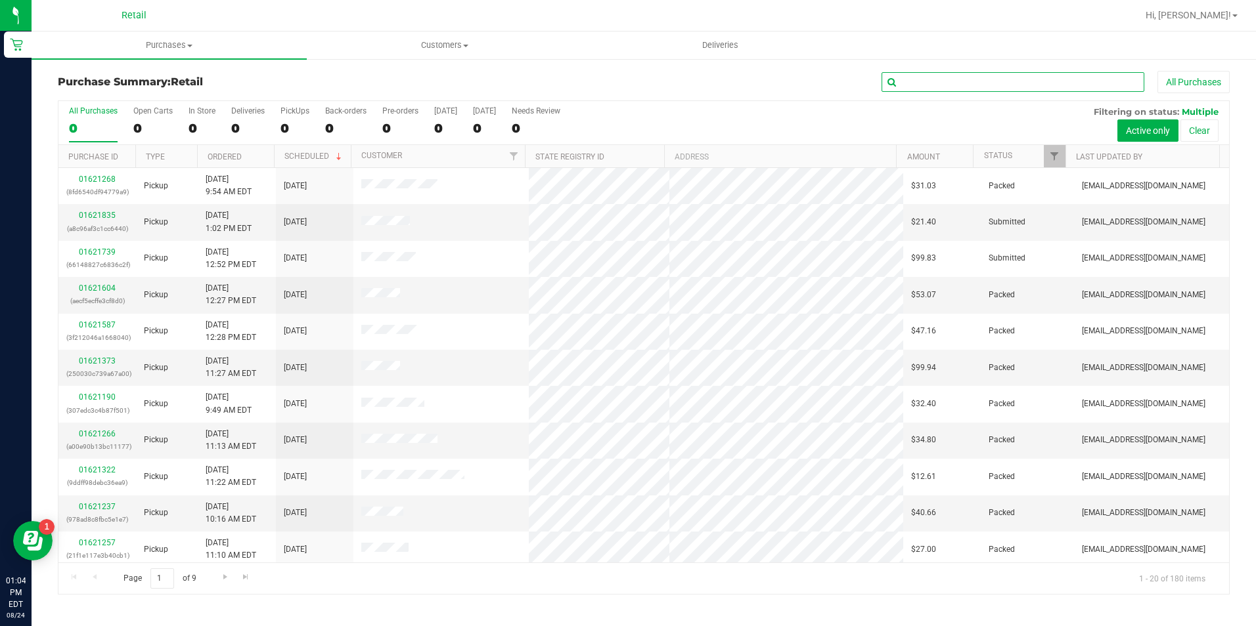
click at [966, 83] on input "text" at bounding box center [1012, 82] width 263 height 20
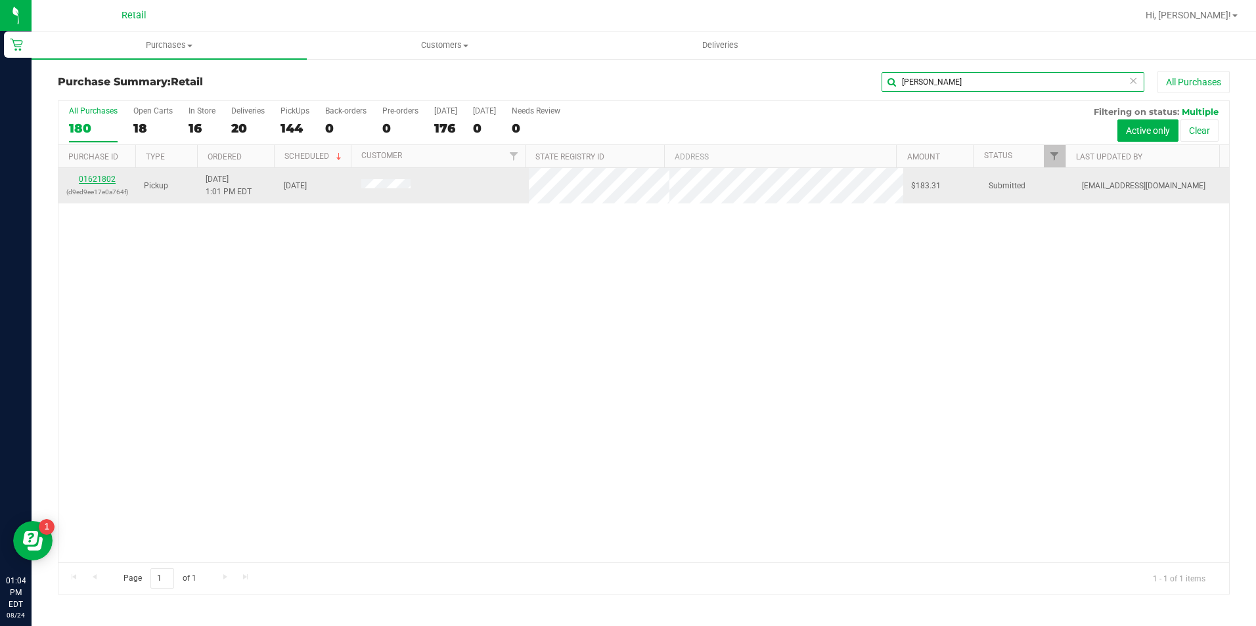
type input "[PERSON_NAME]"
click at [108, 182] on link "01621802" at bounding box center [97, 179] width 37 height 9
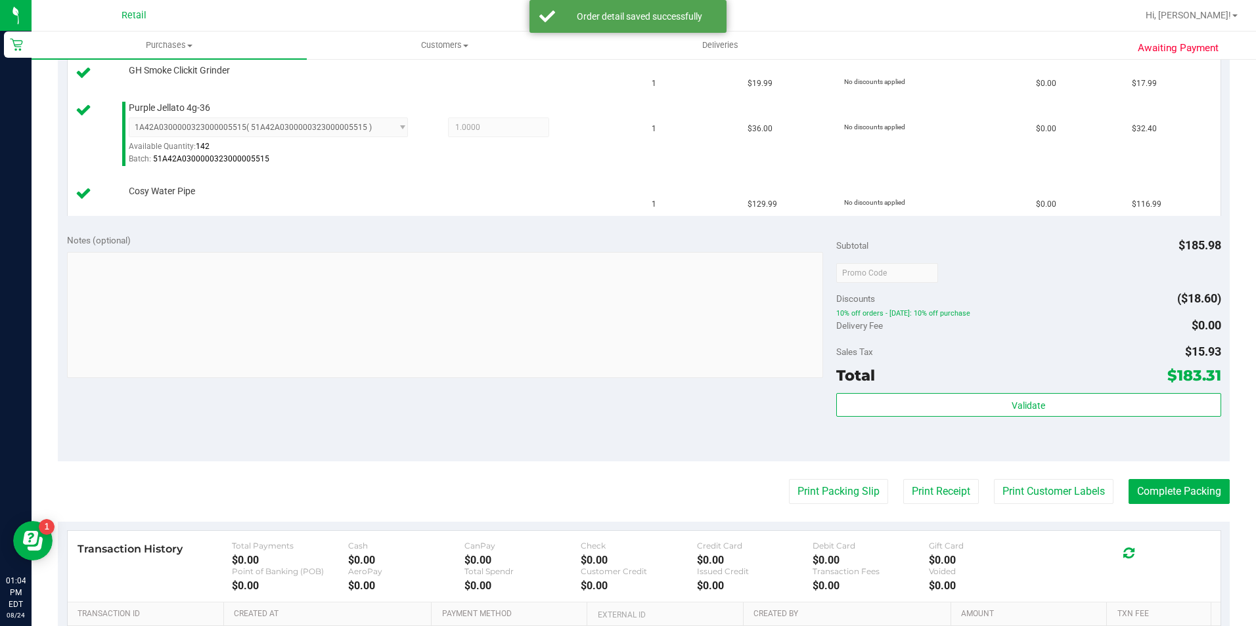
scroll to position [394, 0]
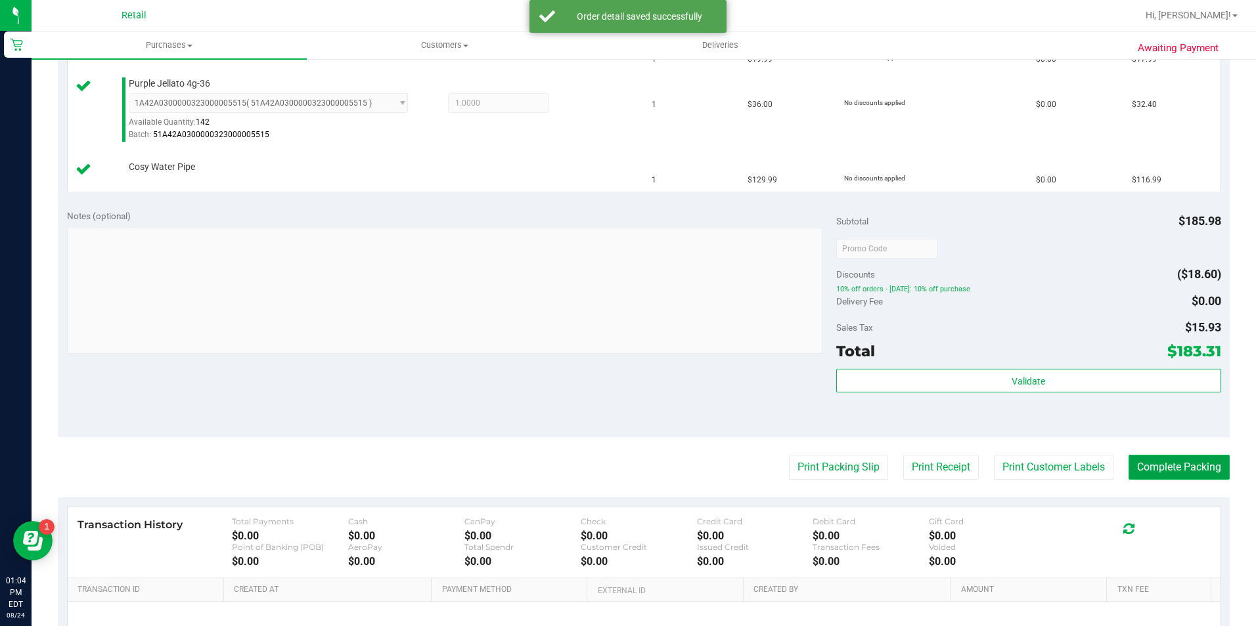
click at [1135, 462] on button "Complete Packing" at bounding box center [1178, 467] width 101 height 25
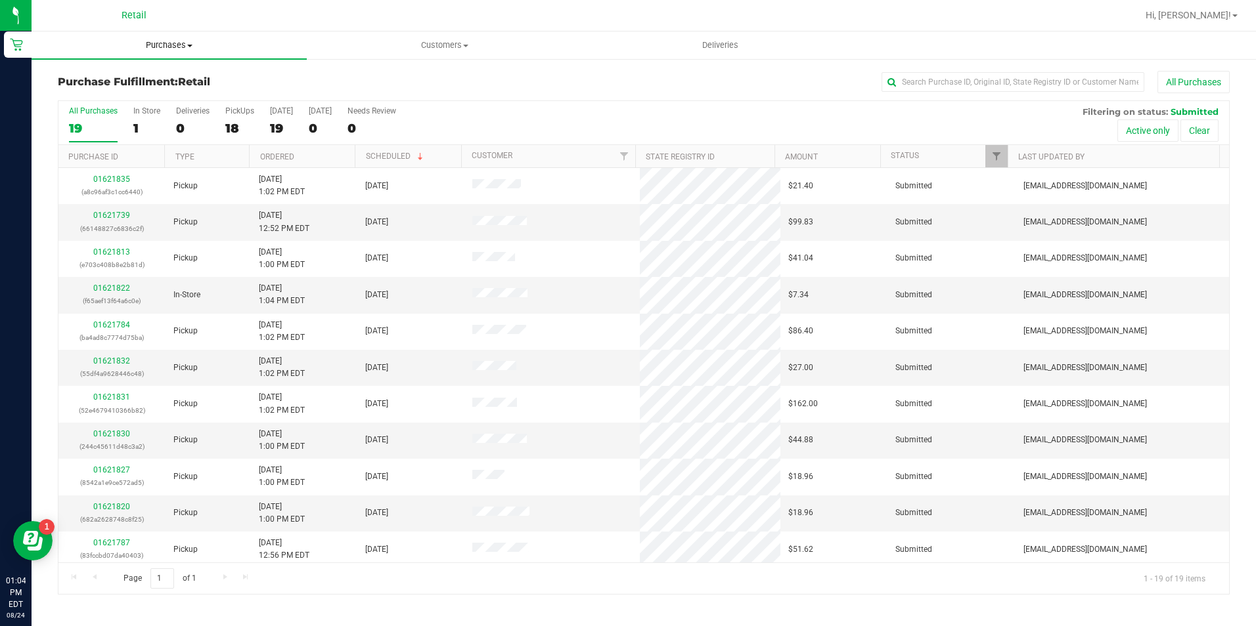
click at [181, 43] on span "Purchases" at bounding box center [169, 45] width 275 height 12
click at [169, 74] on li "Summary of purchases" at bounding box center [169, 80] width 275 height 16
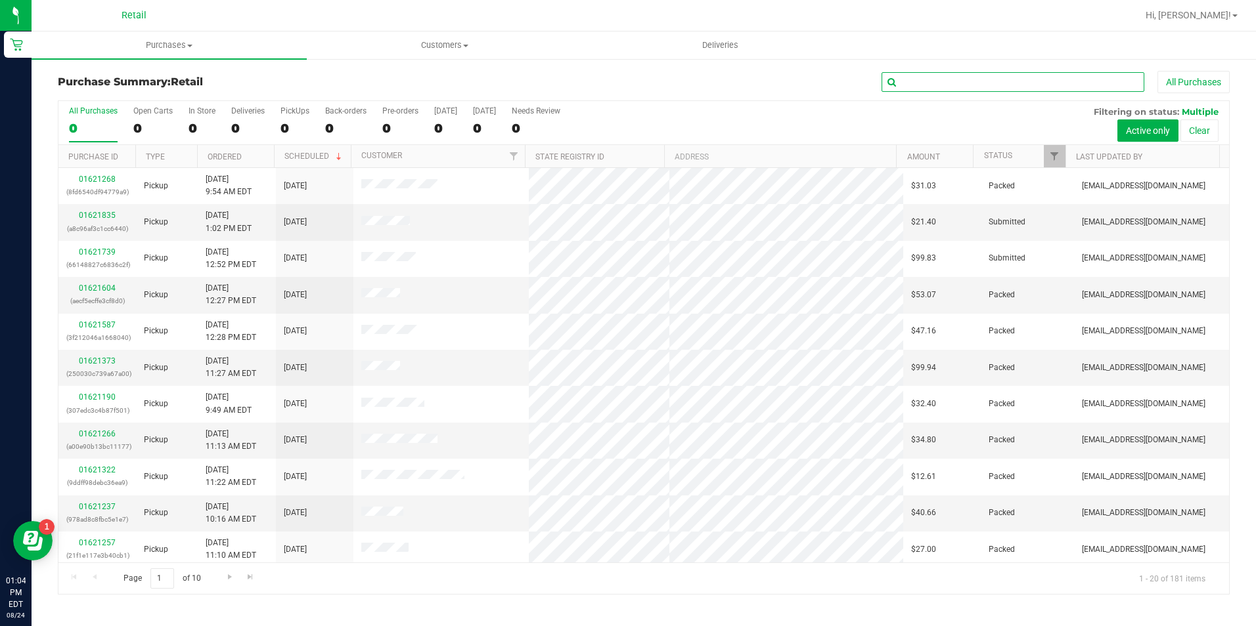
click at [1048, 81] on input "text" at bounding box center [1012, 82] width 263 height 20
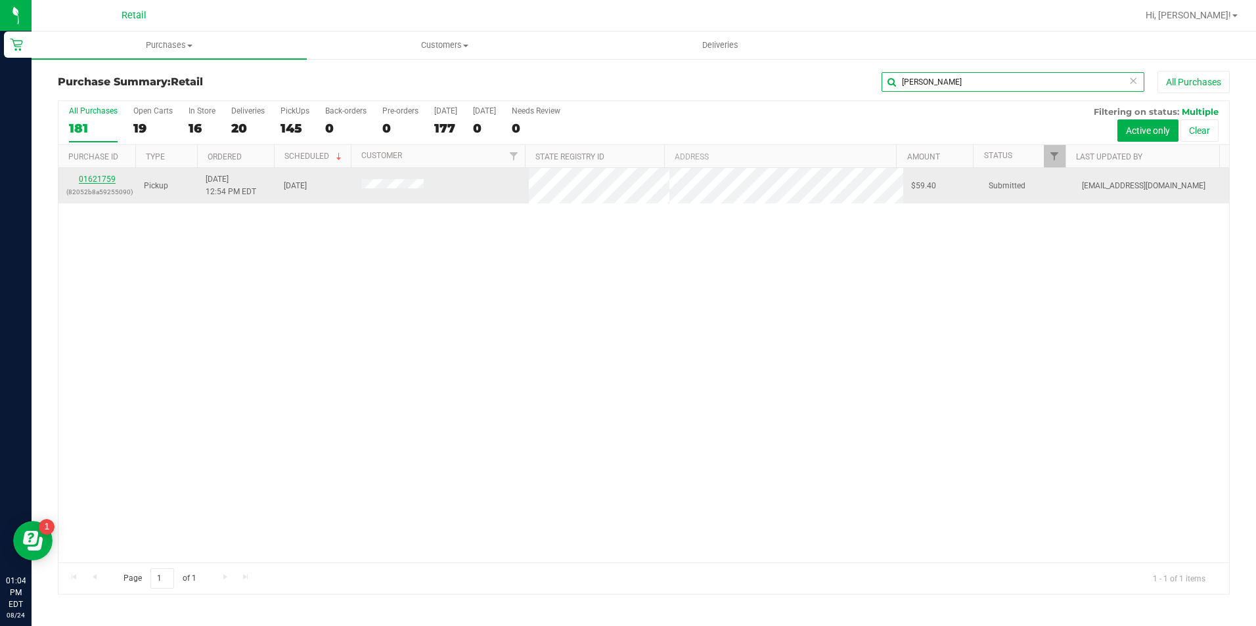
type input "[PERSON_NAME]"
click at [105, 177] on link "01621759" at bounding box center [97, 179] width 37 height 9
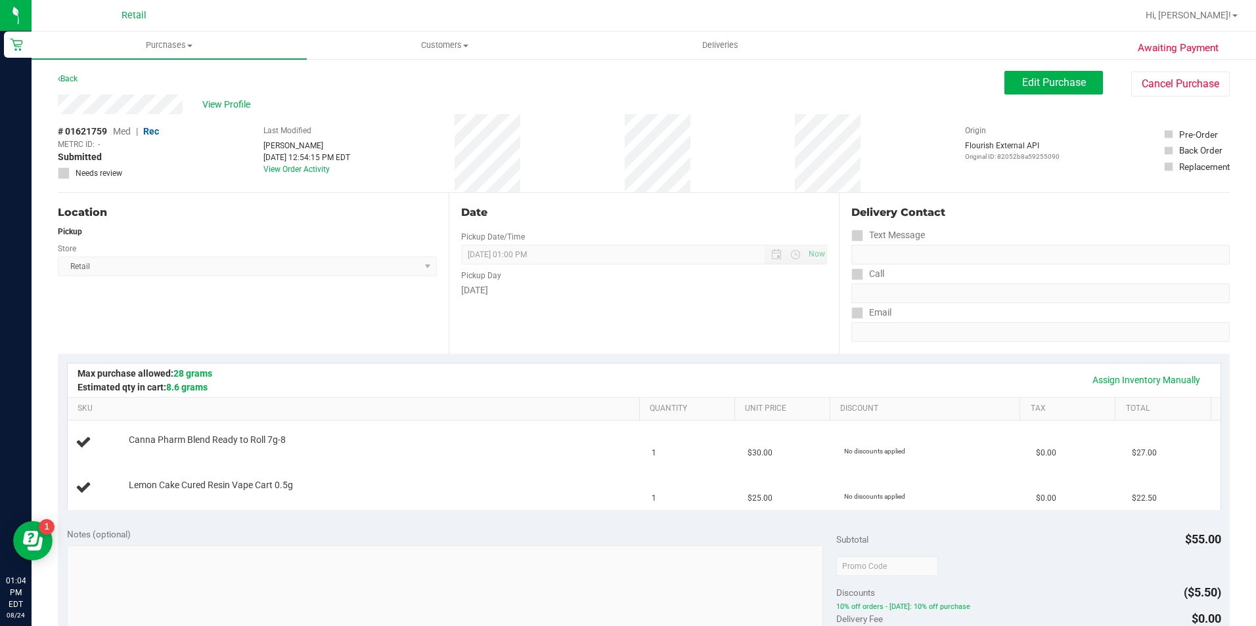
click at [104, 180] on div "# 01621759 Med | Rec METRC ID: - Submitted Needs review" at bounding box center [108, 153] width 101 height 78
click at [1036, 86] on span "Edit Purchase" at bounding box center [1054, 82] width 64 height 12
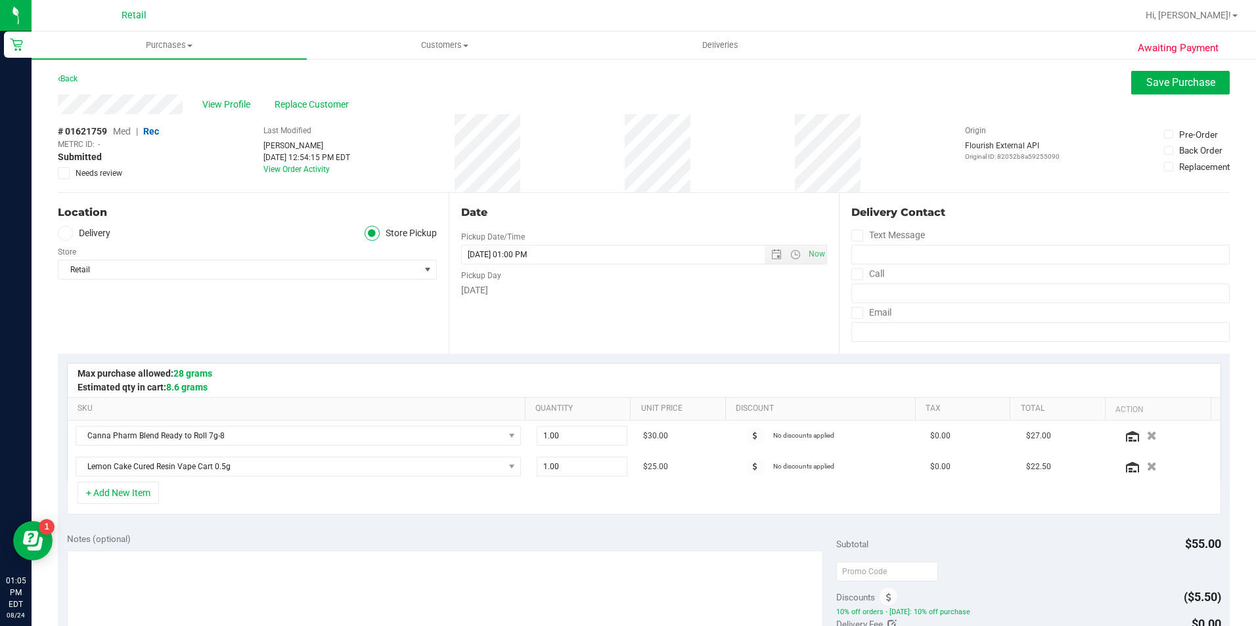
click at [124, 129] on span "Med" at bounding box center [122, 131] width 18 height 11
click at [1147, 84] on span "Save Purchase" at bounding box center [1180, 82] width 69 height 12
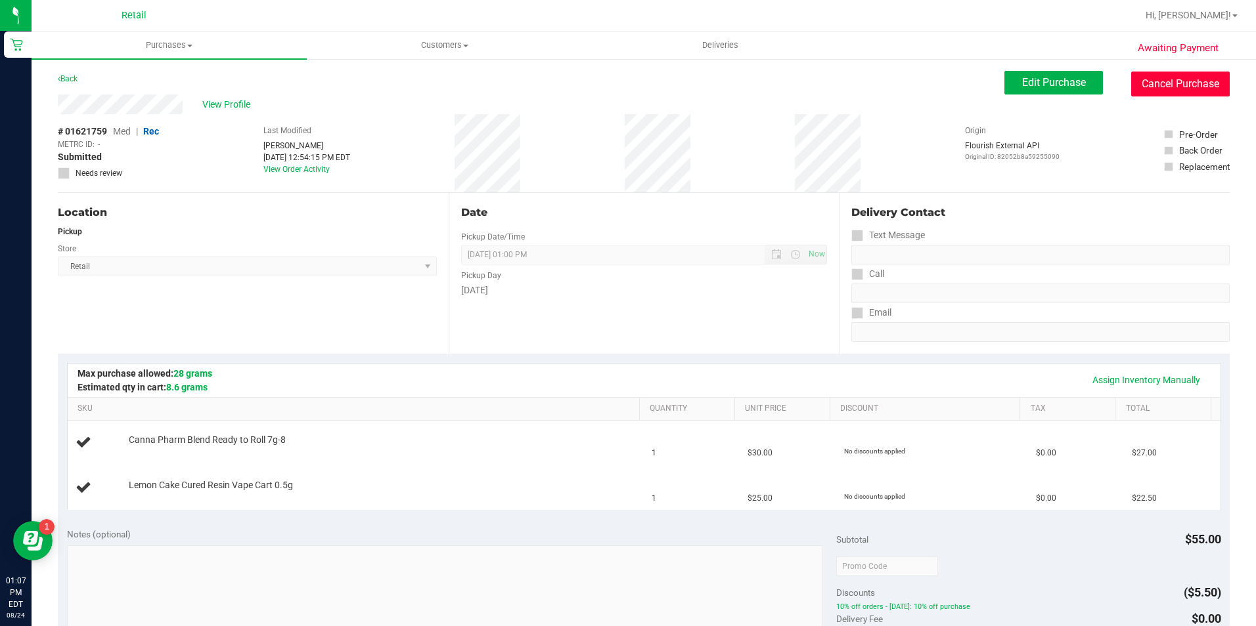
click at [1164, 90] on button "Cancel Purchase" at bounding box center [1180, 84] width 99 height 25
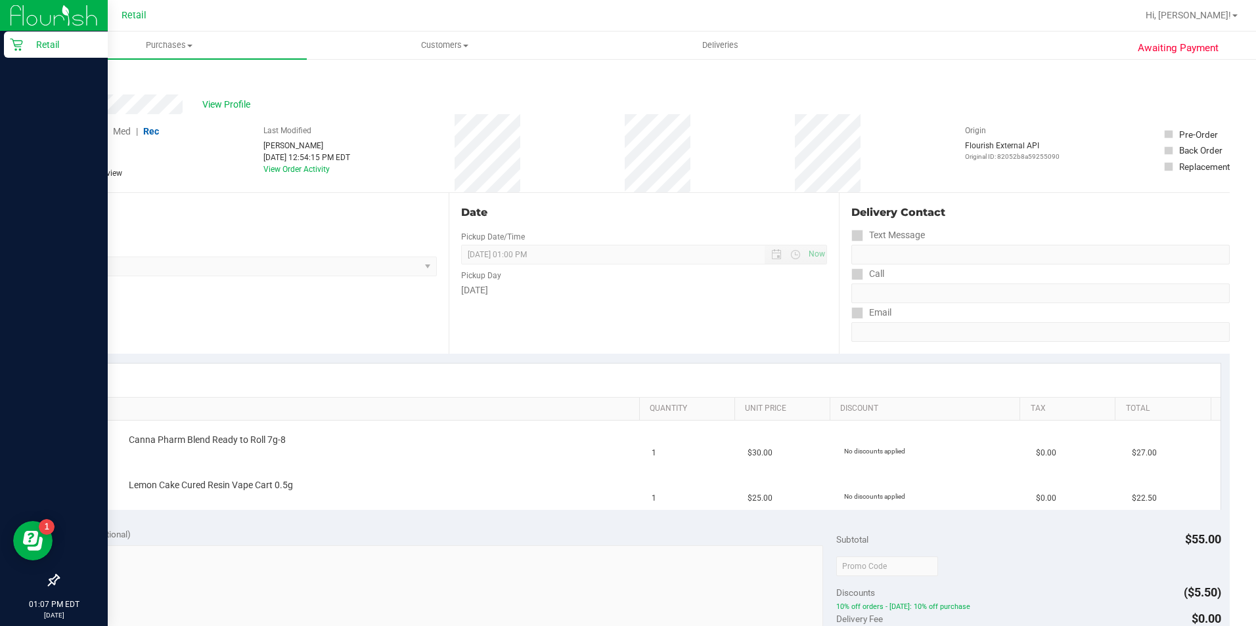
click at [17, 50] on icon at bounding box center [16, 44] width 13 height 13
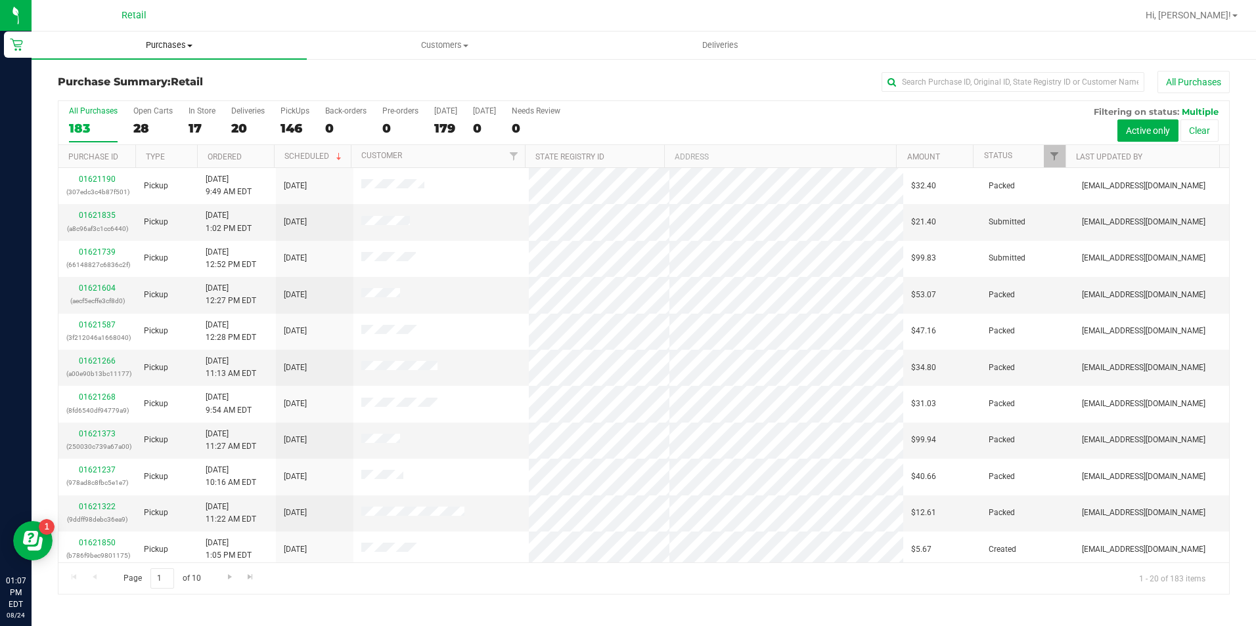
click at [163, 44] on span "Purchases" at bounding box center [169, 45] width 275 height 12
click at [174, 75] on li "Summary of purchases" at bounding box center [169, 80] width 275 height 16
click at [1032, 83] on input "text" at bounding box center [1012, 82] width 263 height 20
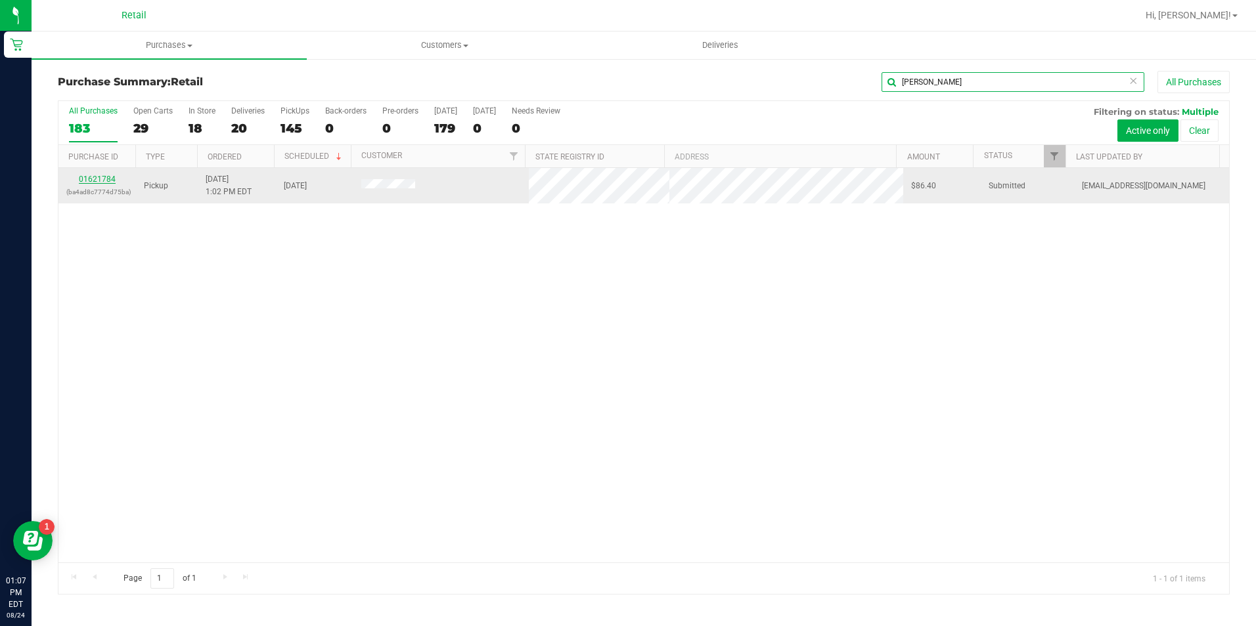
type input "[PERSON_NAME]"
click at [94, 178] on link "01621784" at bounding box center [97, 179] width 37 height 9
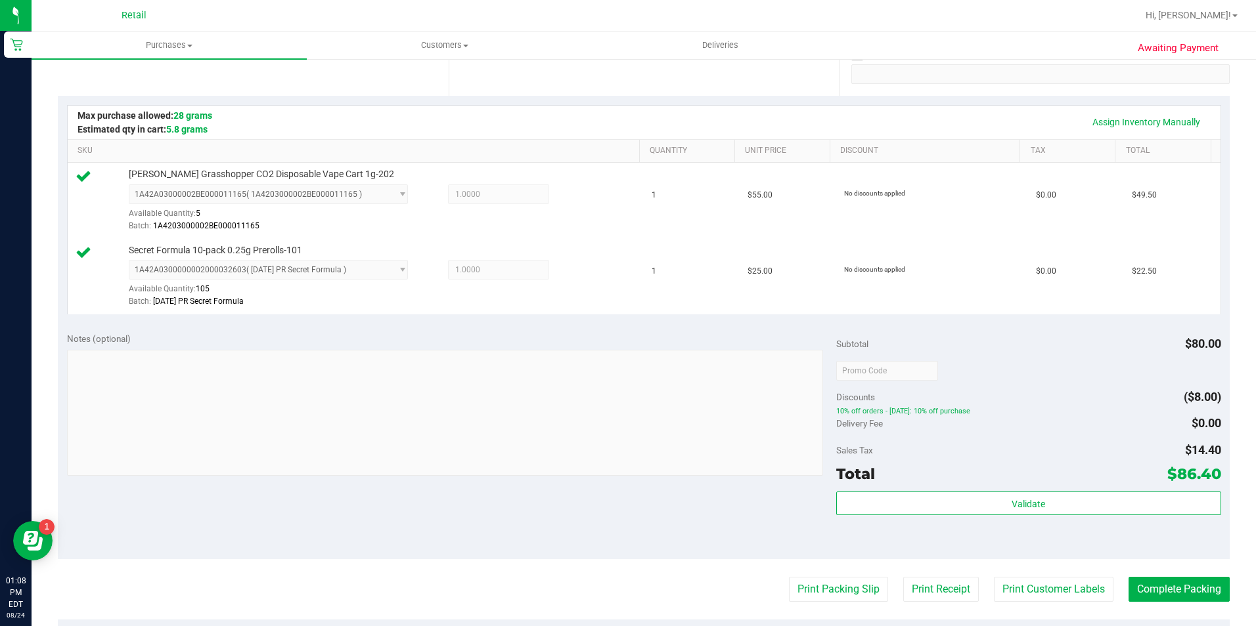
scroll to position [328, 0]
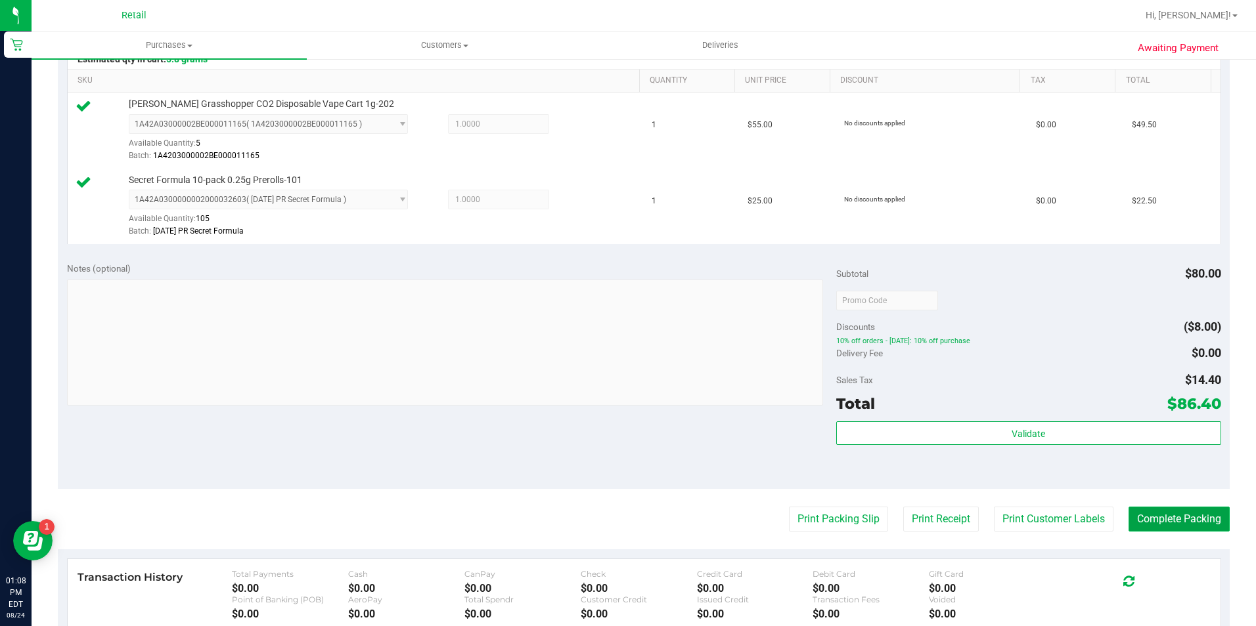
click at [1147, 519] on button "Complete Packing" at bounding box center [1178, 519] width 101 height 25
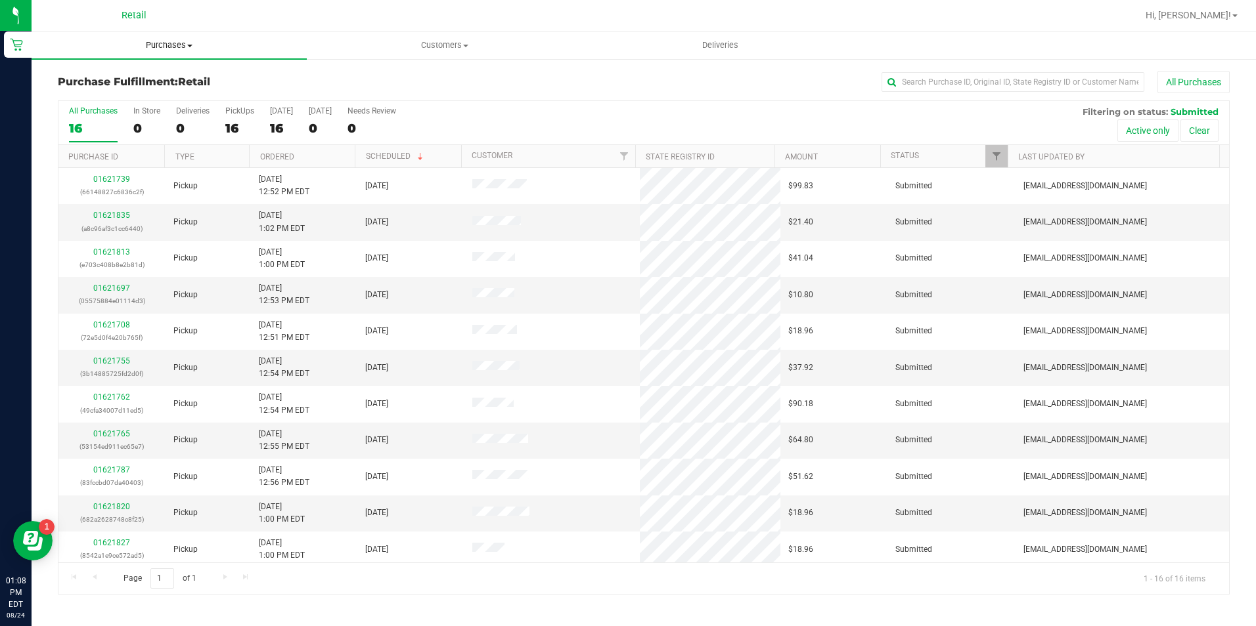
click at [156, 47] on span "Purchases" at bounding box center [169, 45] width 275 height 12
click at [163, 80] on span "Summary of purchases" at bounding box center [99, 79] width 135 height 11
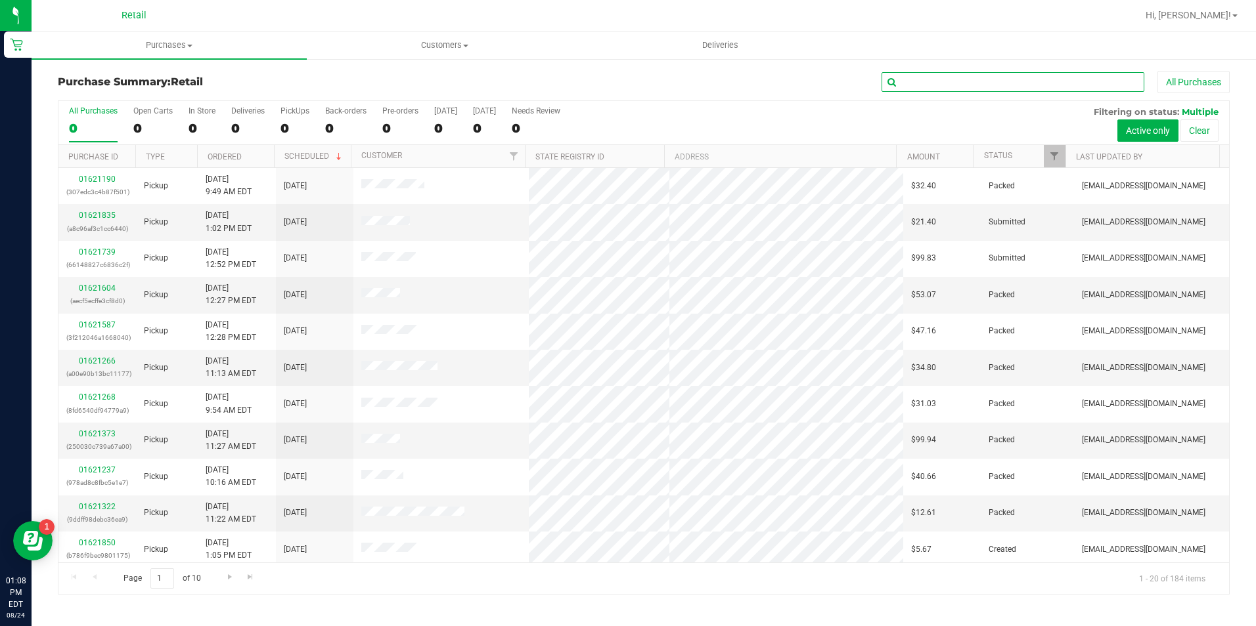
click at [1015, 89] on input "text" at bounding box center [1012, 82] width 263 height 20
click at [1011, 81] on input "text" at bounding box center [1012, 82] width 263 height 20
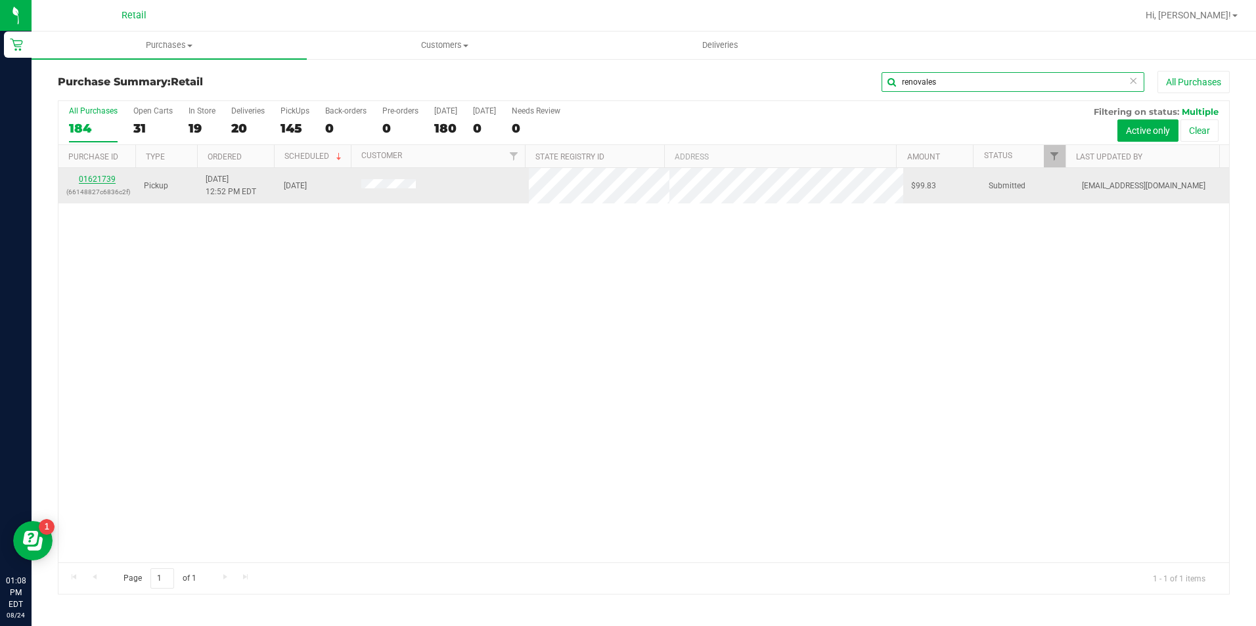
type input "renovales"
click at [97, 181] on link "01621739" at bounding box center [97, 179] width 37 height 9
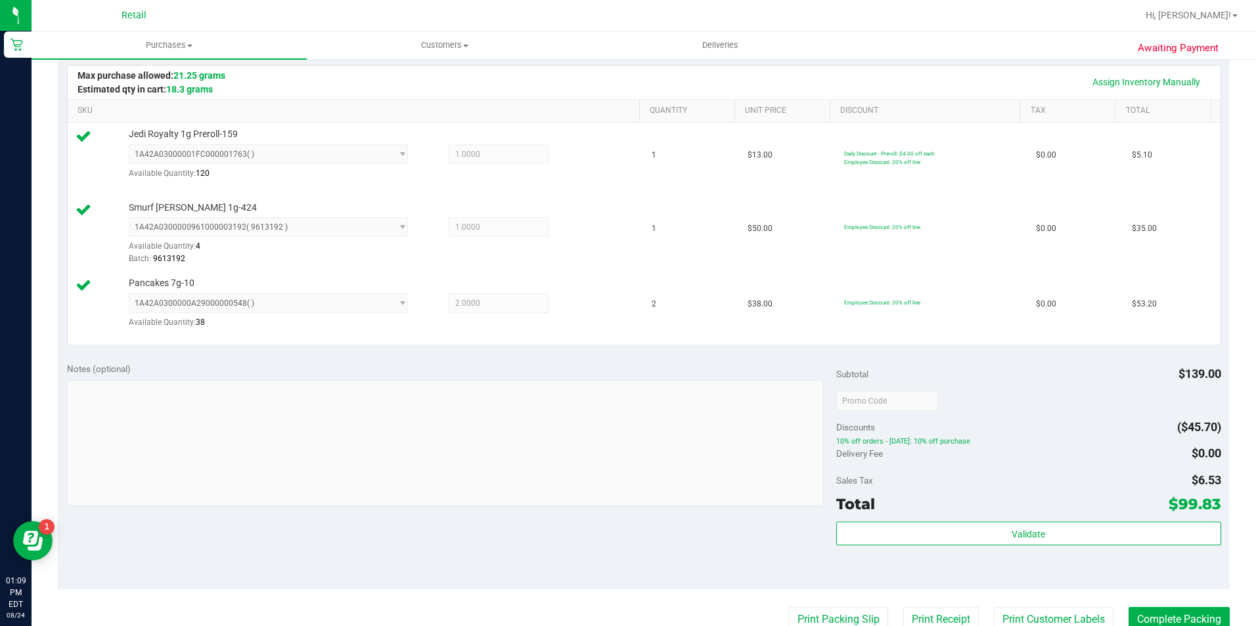
scroll to position [328, 0]
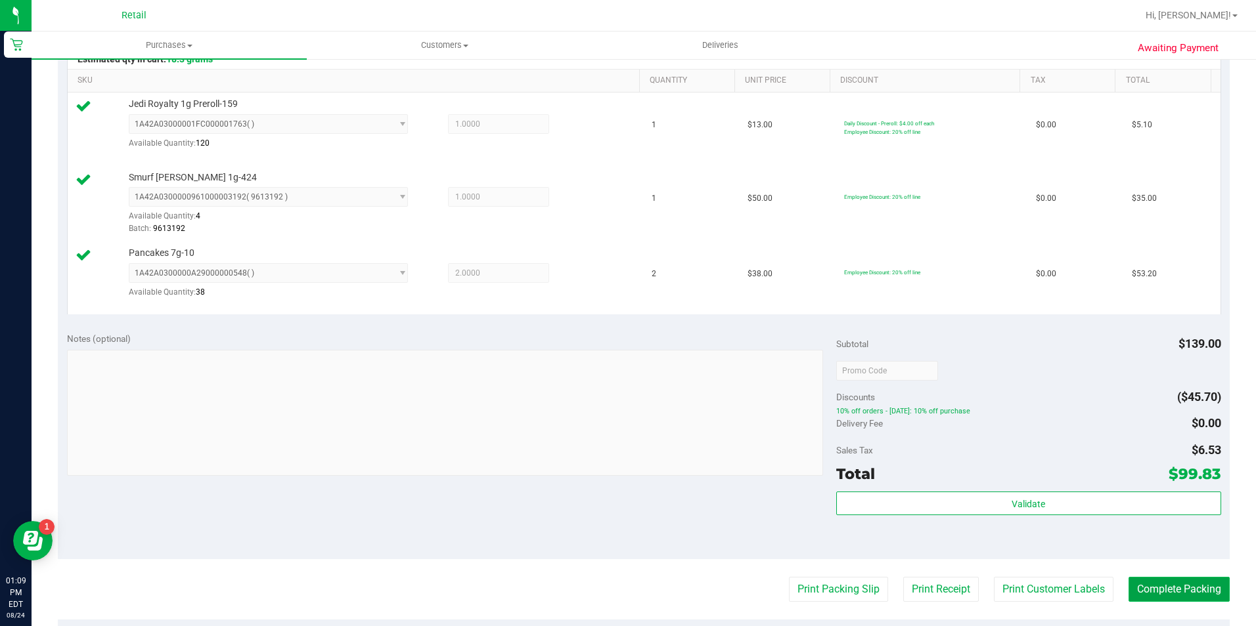
click at [1145, 588] on button "Complete Packing" at bounding box center [1178, 589] width 101 height 25
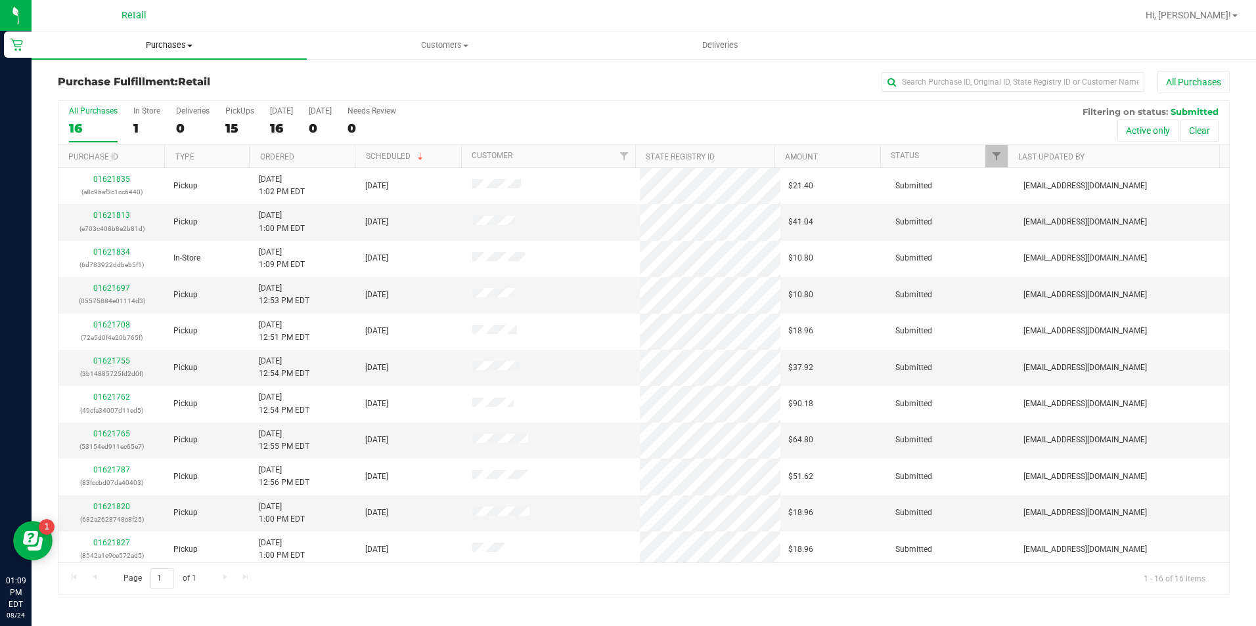
click at [175, 39] on span "Purchases" at bounding box center [169, 45] width 275 height 12
click at [175, 72] on li "Summary of purchases" at bounding box center [169, 80] width 275 height 16
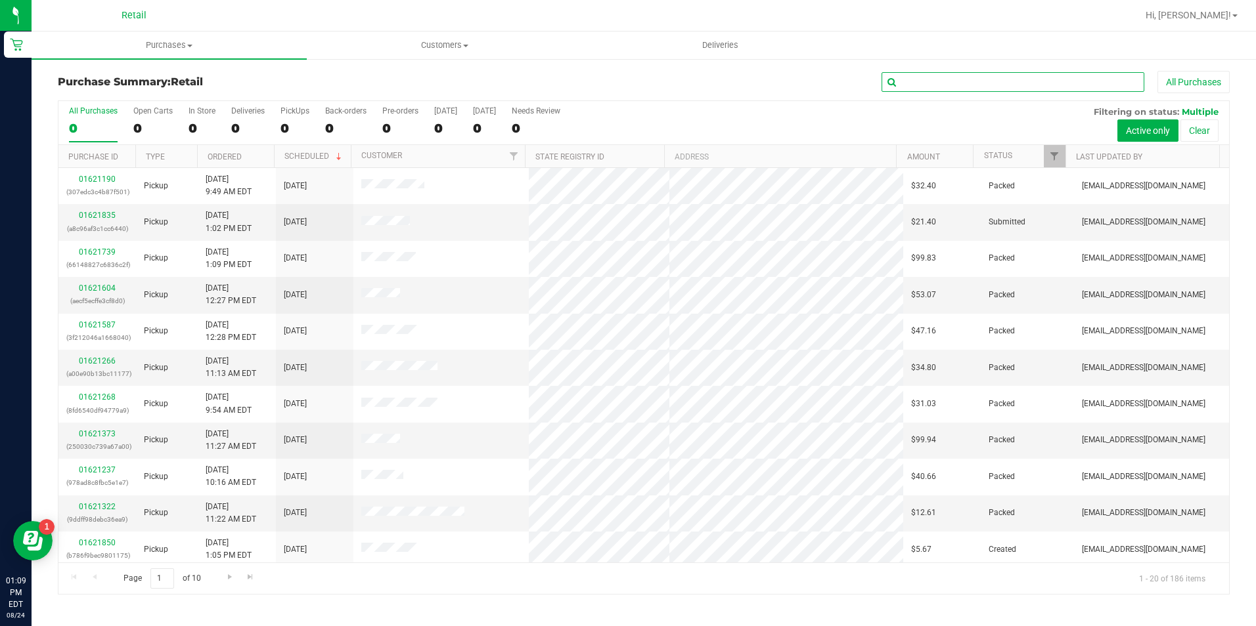
click at [975, 83] on input "text" at bounding box center [1012, 82] width 263 height 20
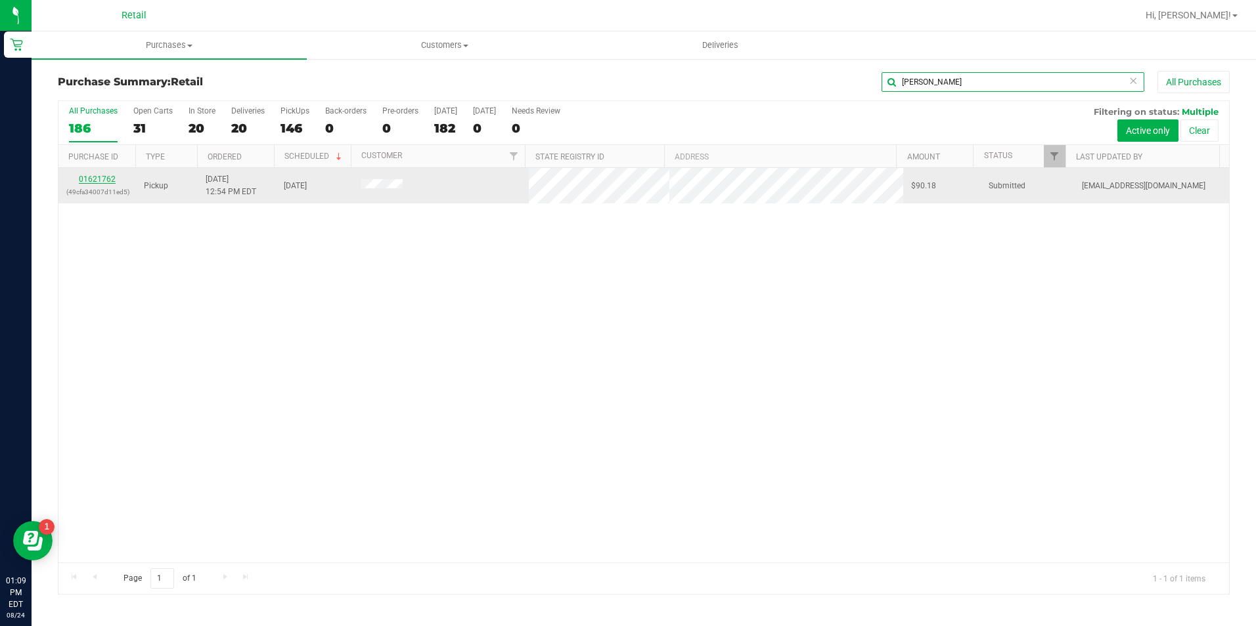
type input "[PERSON_NAME]"
click at [99, 177] on link "01621762" at bounding box center [97, 179] width 37 height 9
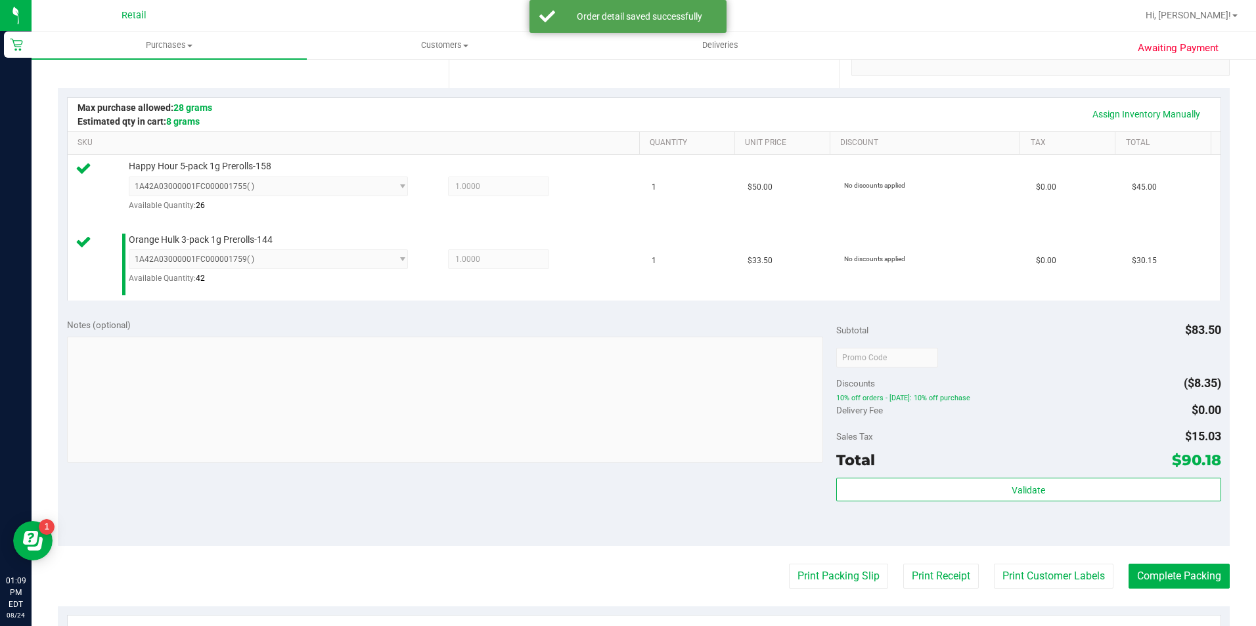
scroll to position [328, 0]
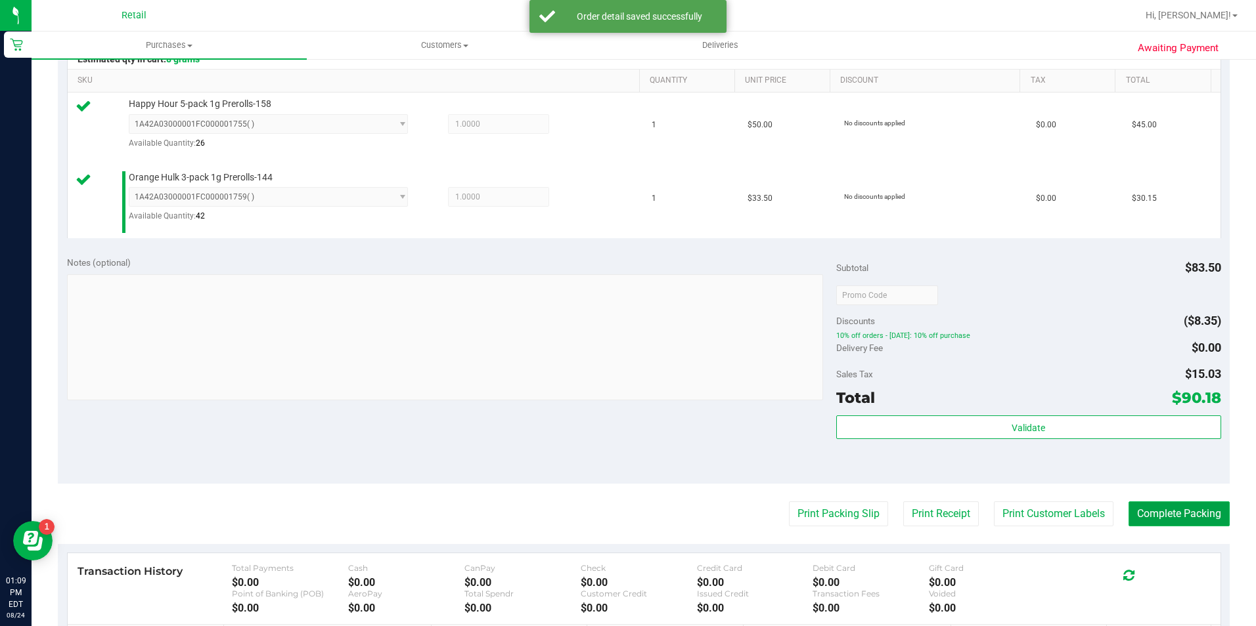
click at [1162, 513] on button "Complete Packing" at bounding box center [1178, 514] width 101 height 25
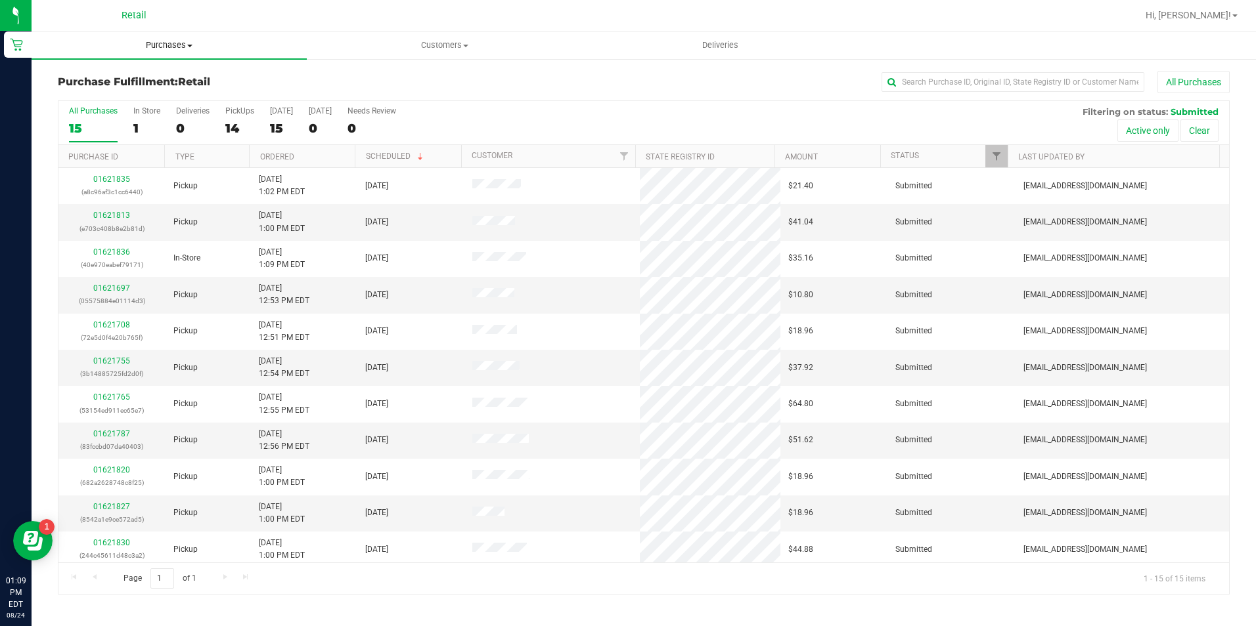
click at [154, 47] on span "Purchases" at bounding box center [169, 45] width 275 height 12
click at [154, 77] on span "Summary of purchases" at bounding box center [99, 79] width 135 height 11
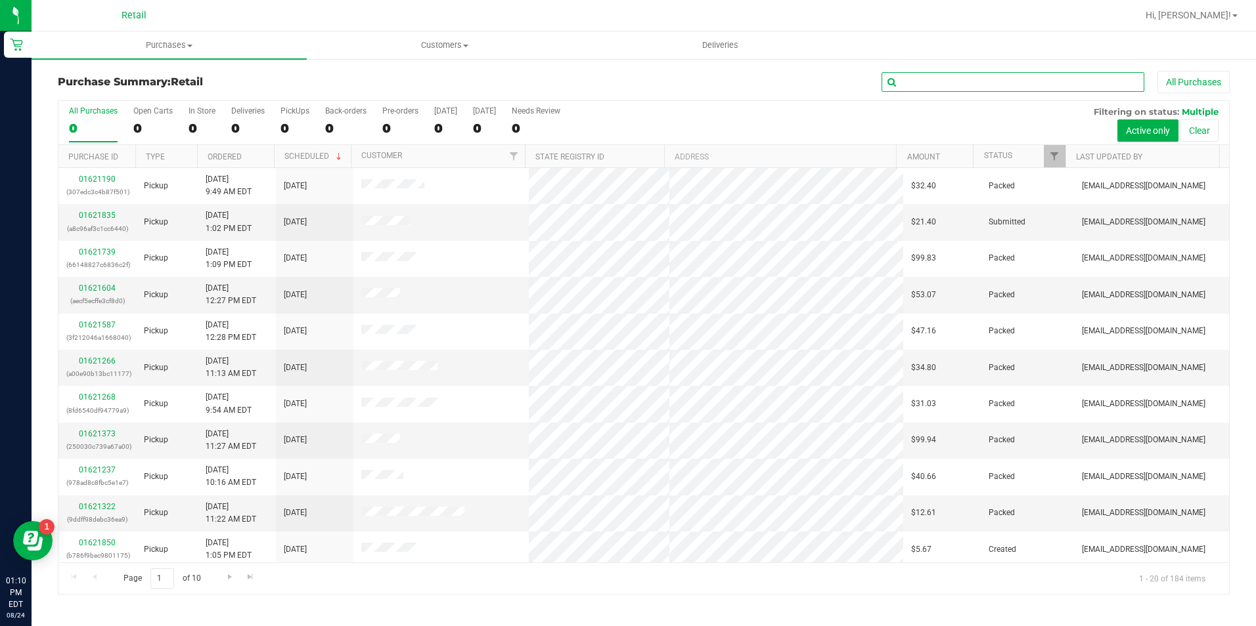
click at [950, 83] on input "text" at bounding box center [1012, 82] width 263 height 20
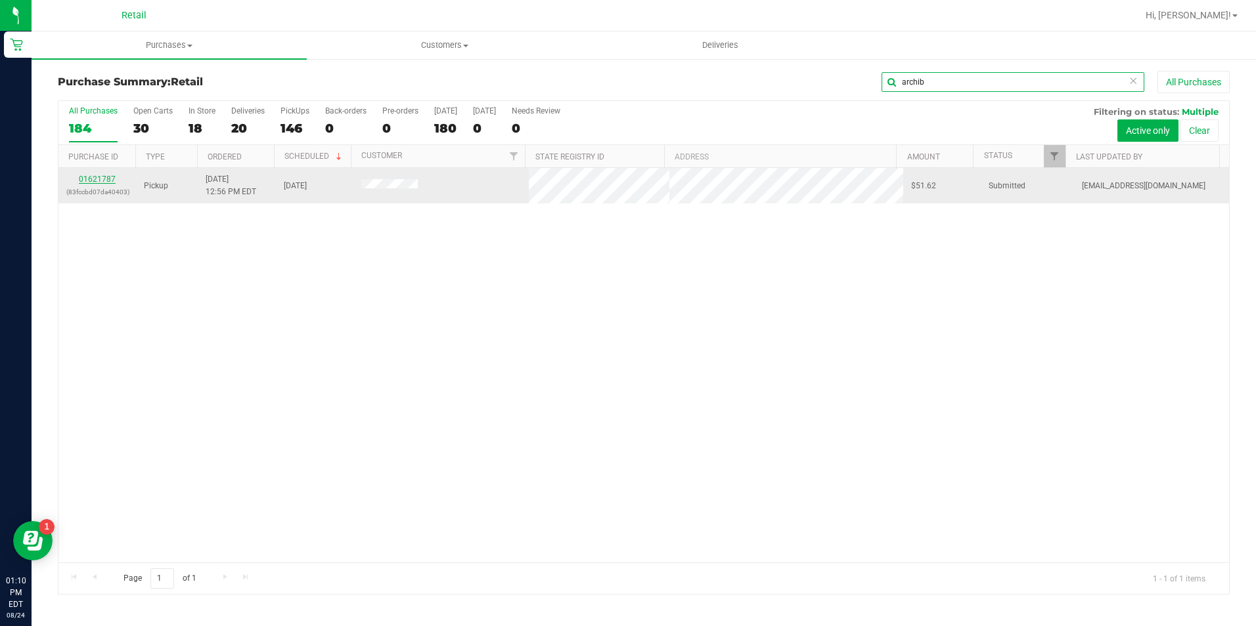
type input "archib"
click at [101, 180] on link "01621787" at bounding box center [97, 179] width 37 height 9
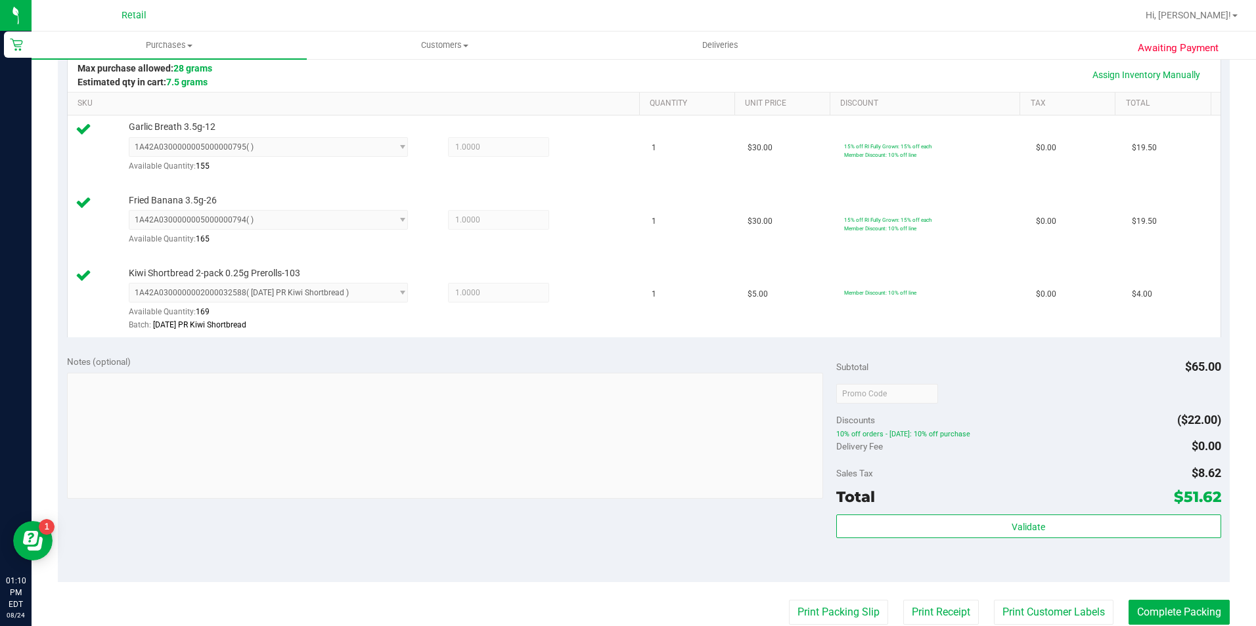
scroll to position [328, 0]
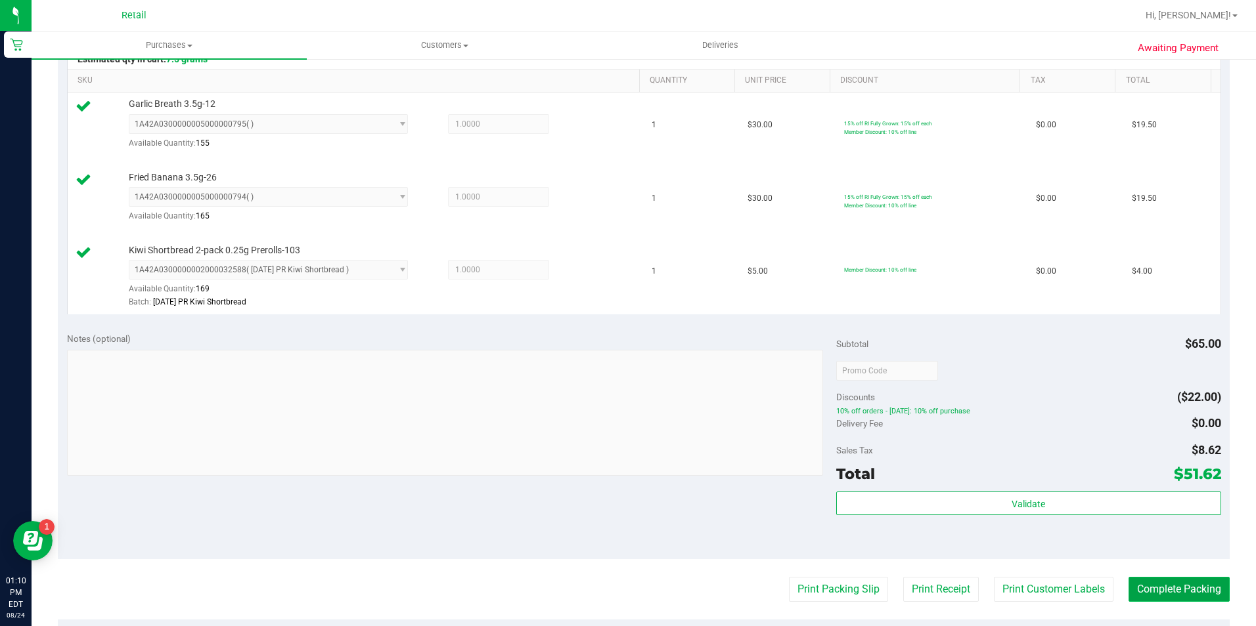
click at [1161, 588] on button "Complete Packing" at bounding box center [1178, 589] width 101 height 25
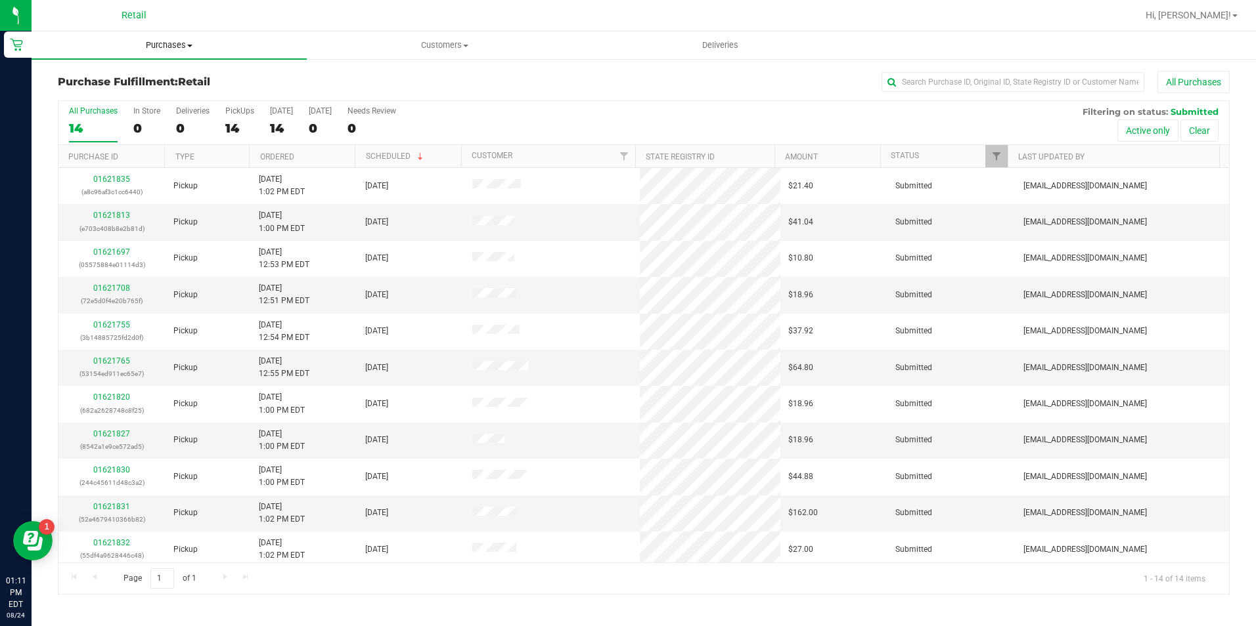
click at [158, 40] on span "Purchases" at bounding box center [169, 45] width 275 height 12
click at [160, 78] on span "Summary of purchases" at bounding box center [99, 79] width 135 height 11
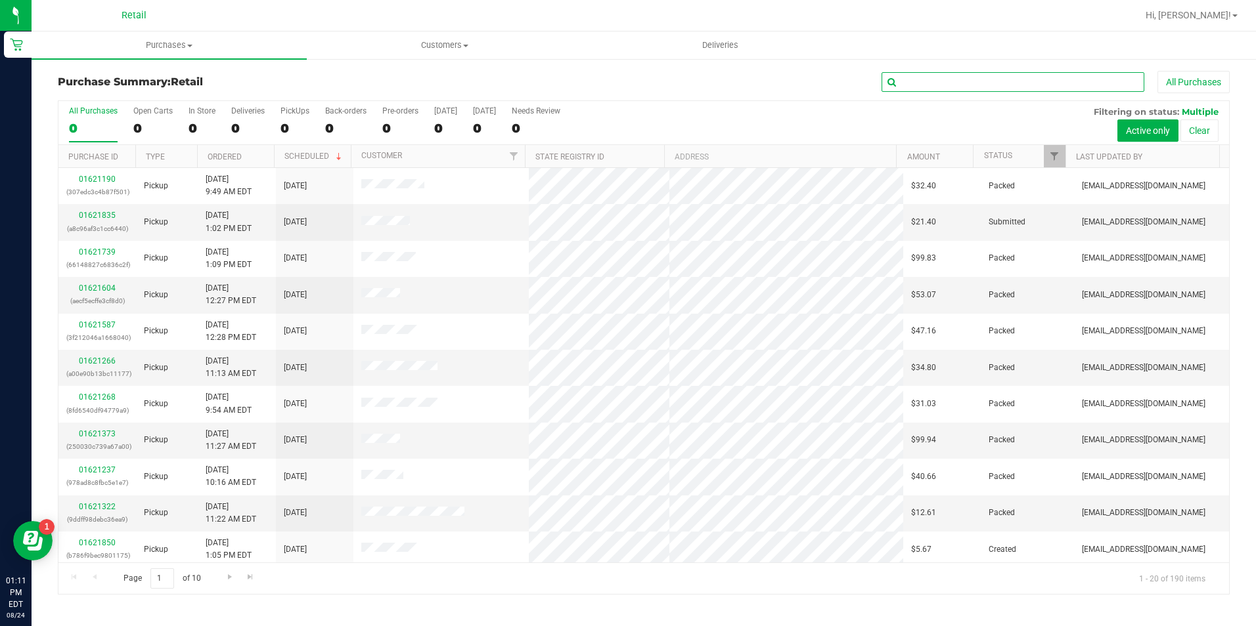
click at [949, 75] on input "text" at bounding box center [1012, 82] width 263 height 20
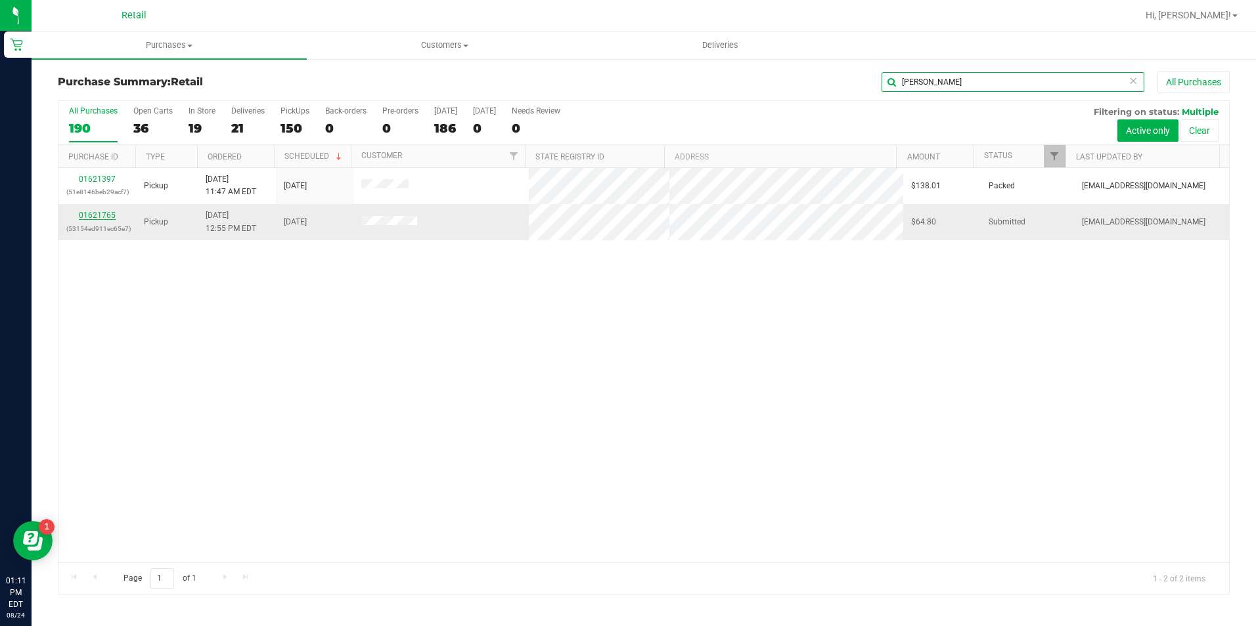
type input "[PERSON_NAME]"
click at [99, 216] on link "01621765" at bounding box center [97, 215] width 37 height 9
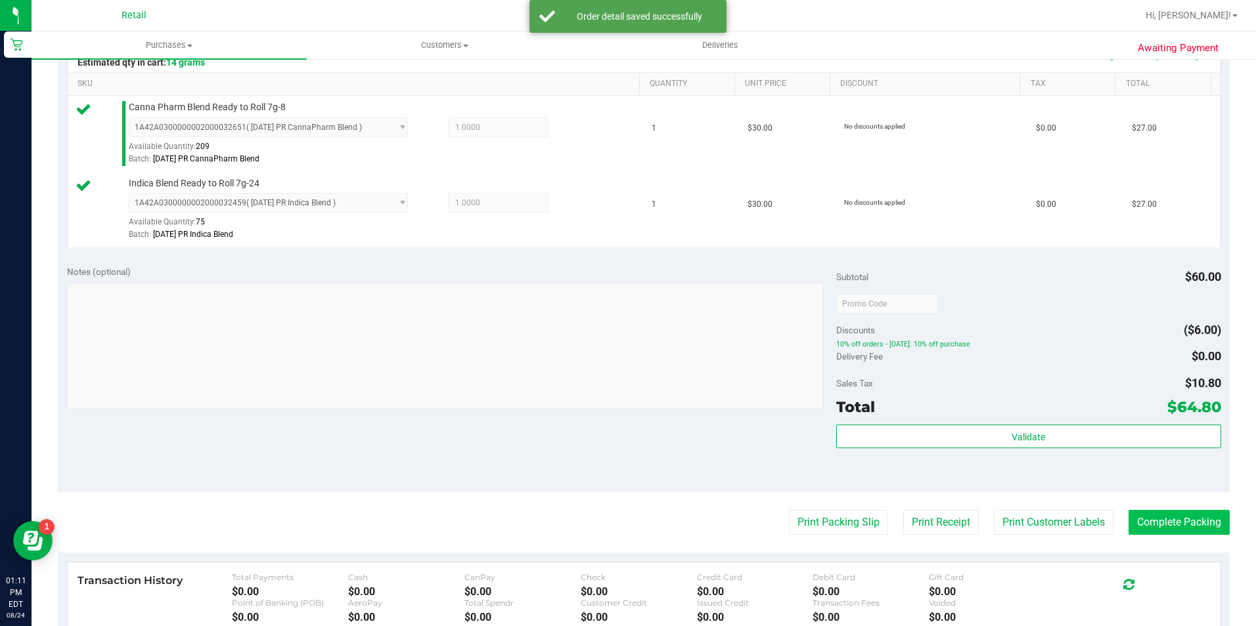
scroll to position [328, 0]
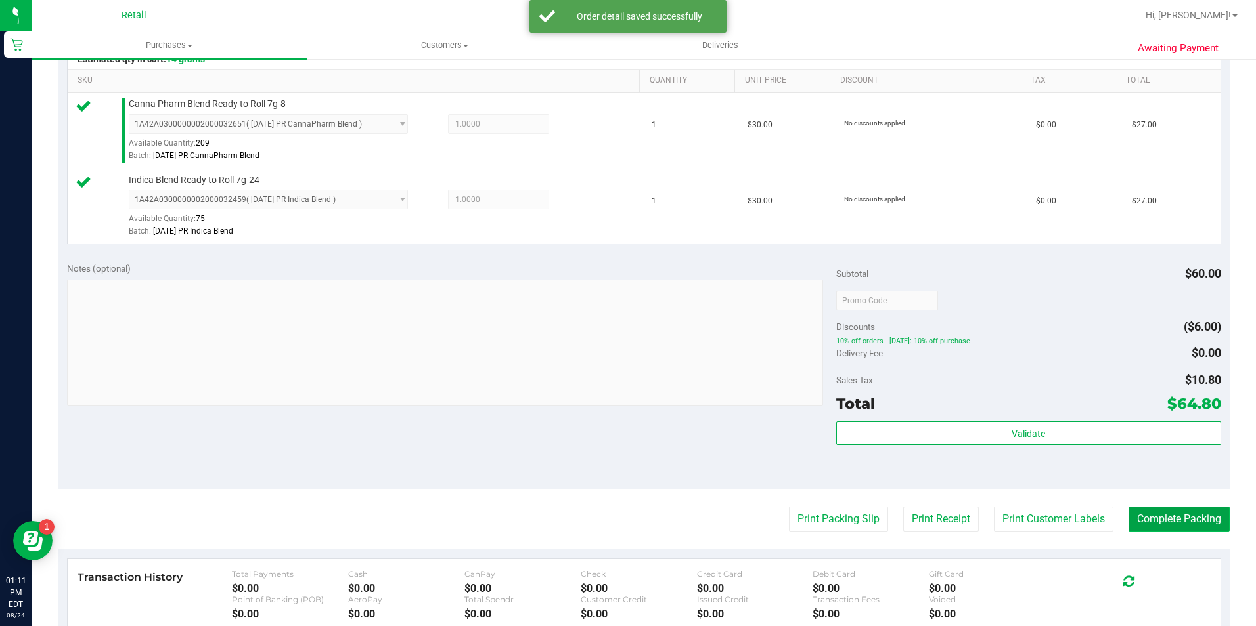
click at [1168, 520] on button "Complete Packing" at bounding box center [1178, 519] width 101 height 25
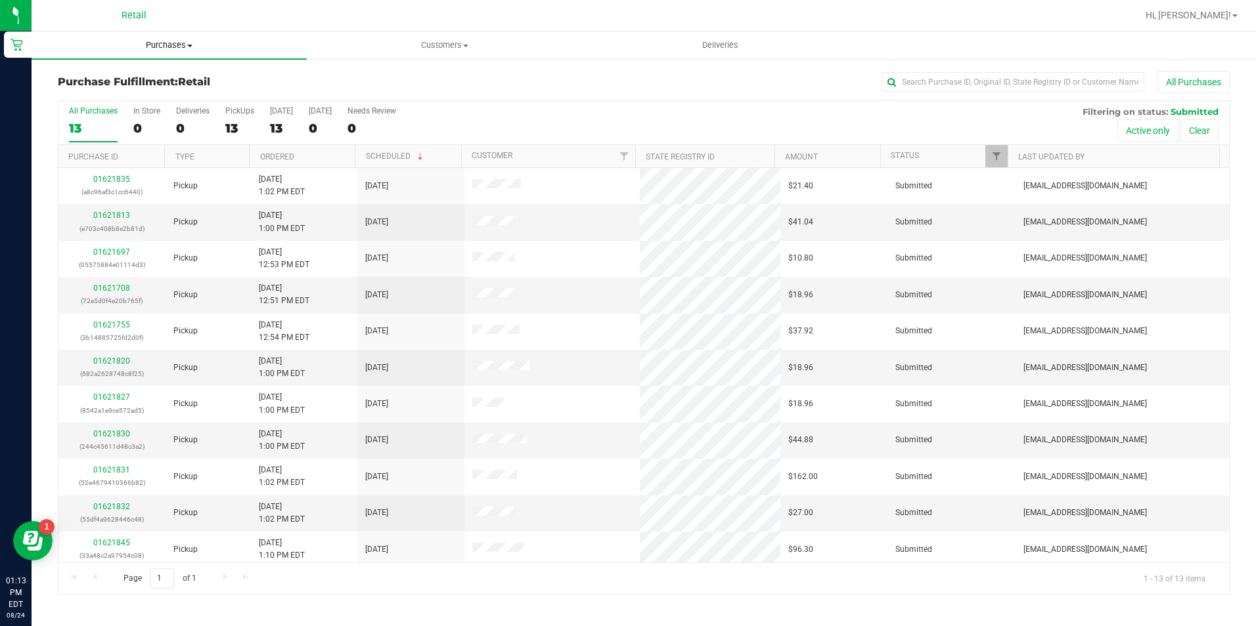
click at [181, 54] on uib-tab-heading "Purchases Summary of purchases Fulfillment All purchases" at bounding box center [169, 46] width 275 height 28
click at [185, 110] on li "All purchases" at bounding box center [169, 111] width 275 height 16
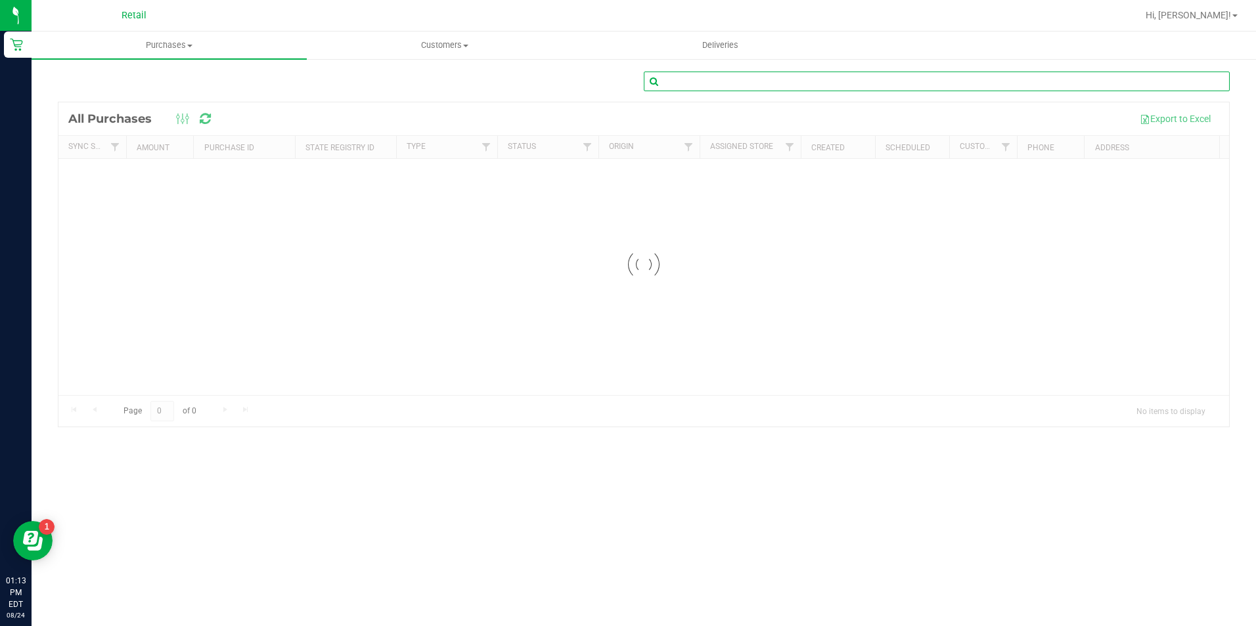
click at [950, 74] on input "text" at bounding box center [937, 82] width 586 height 20
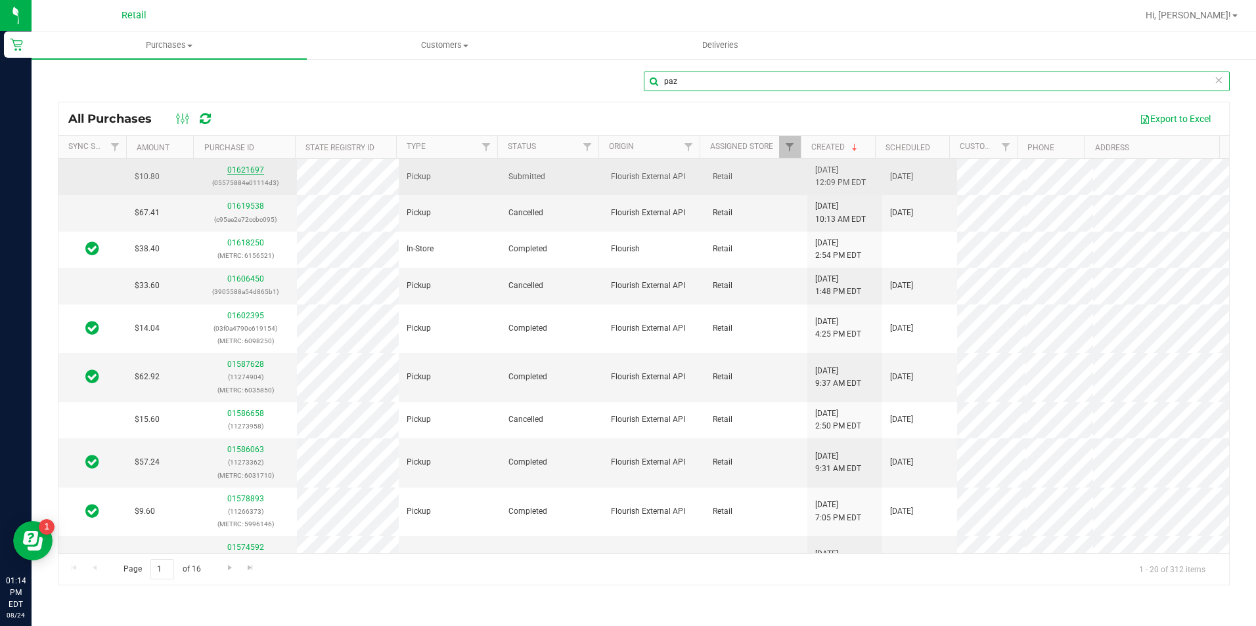
type input "paz"
click at [250, 173] on link "01621697" at bounding box center [245, 169] width 37 height 9
